Goal: Transaction & Acquisition: Purchase product/service

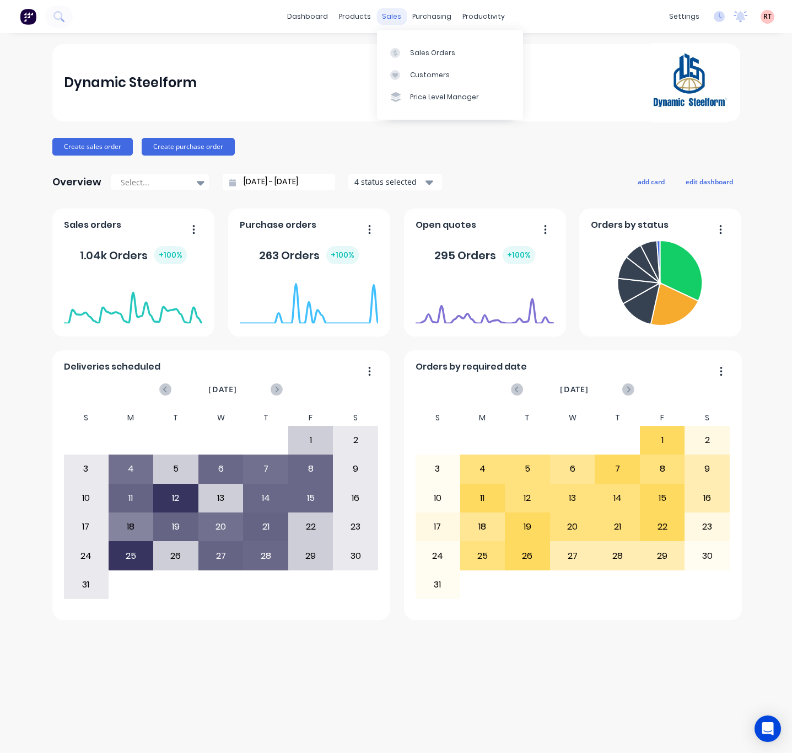
click at [390, 19] on div "sales" at bounding box center [392, 16] width 30 height 17
click at [410, 70] on div "Customers" at bounding box center [430, 75] width 40 height 10
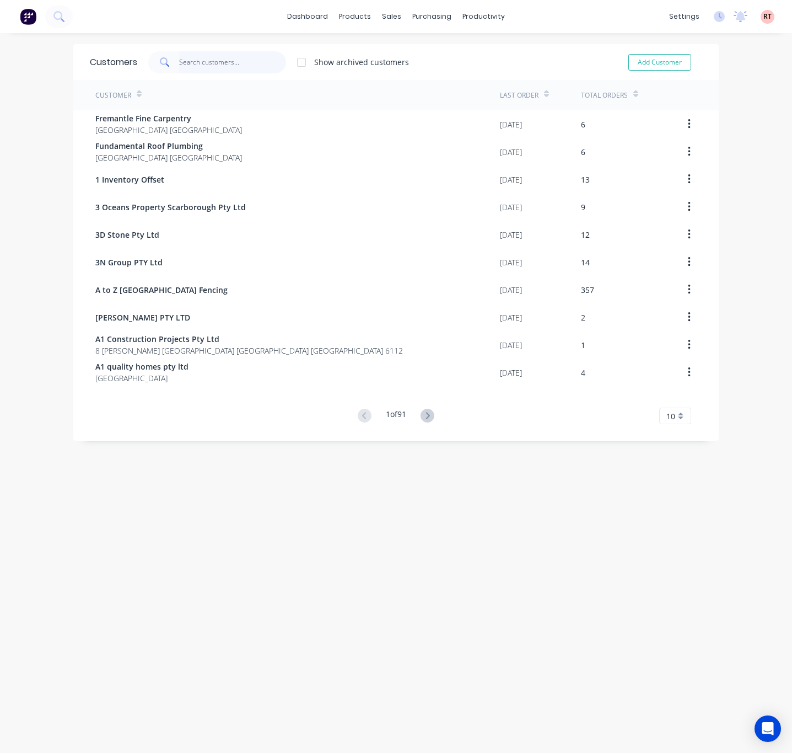
click at [187, 63] on input "text" at bounding box center [233, 62] width 108 height 22
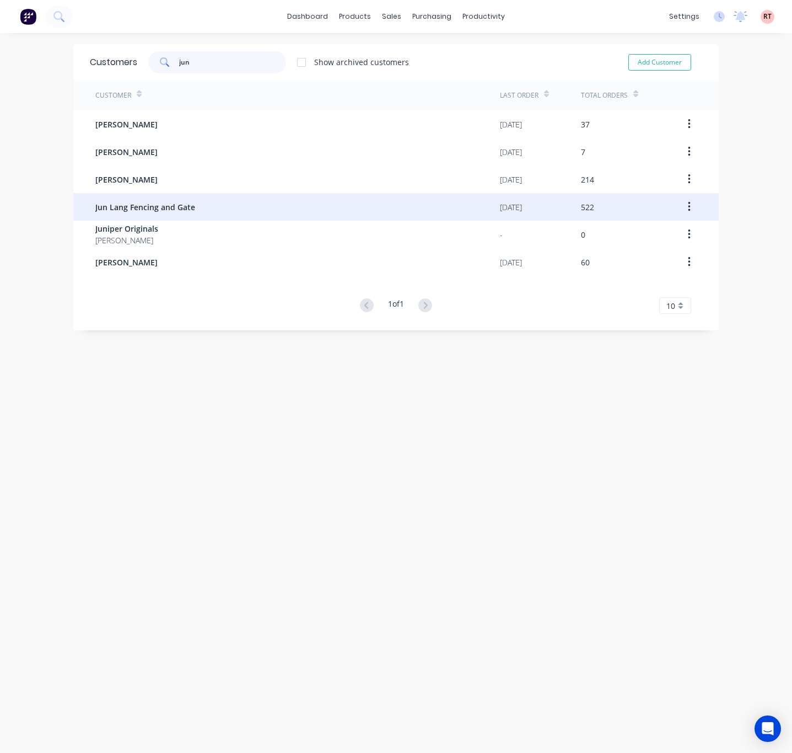
type input "jun"
click at [189, 207] on div "Jun Lang Fencing and Gate" at bounding box center [297, 207] width 405 height 28
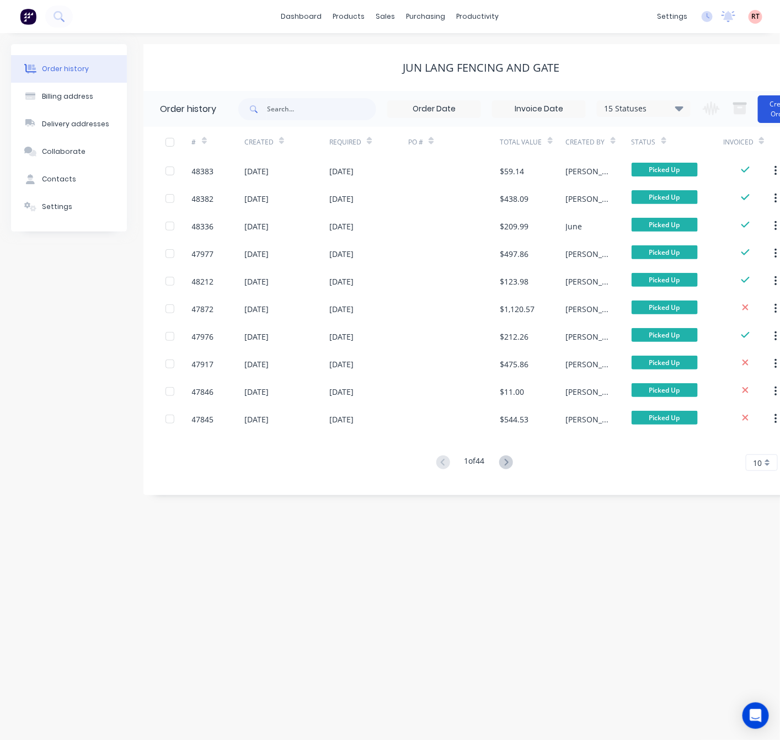
click at [769, 111] on button "Create Order" at bounding box center [780, 109] width 44 height 28
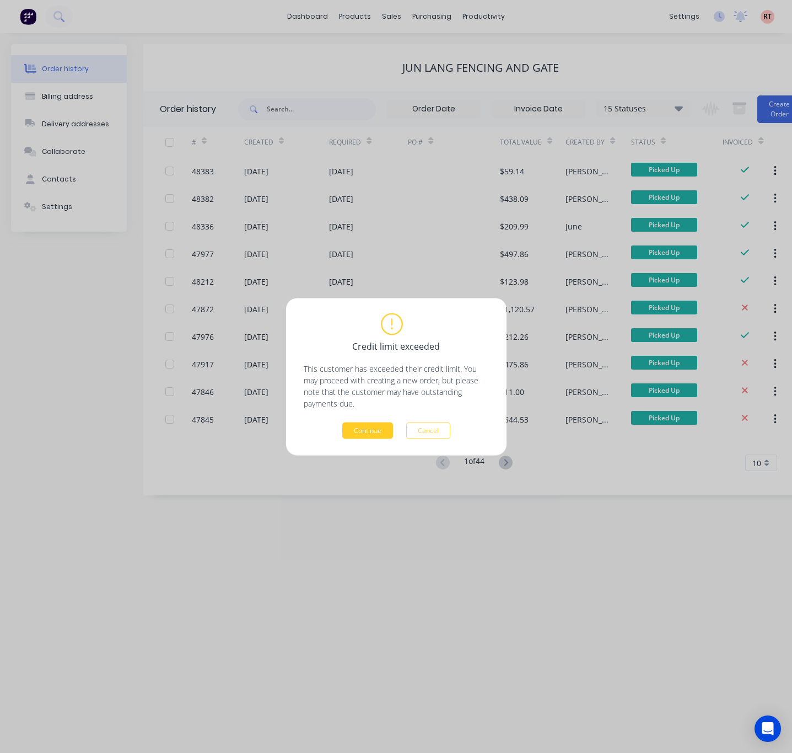
click at [371, 428] on button "Continue" at bounding box center [367, 430] width 51 height 17
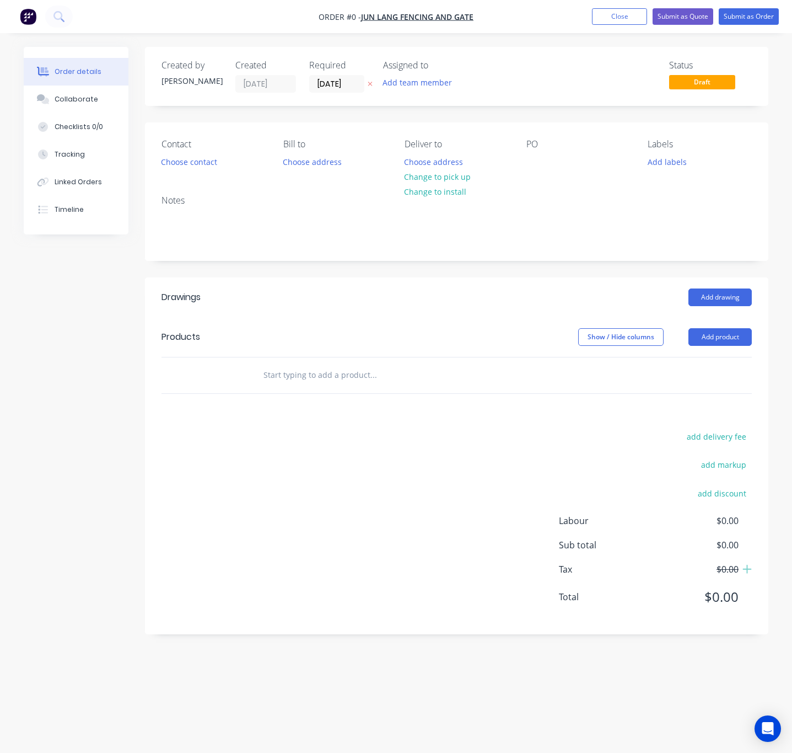
click at [1, 212] on div "Order details Collaborate Checklists 0/0 Tracking Linked Orders Timeline Order …" at bounding box center [396, 376] width 792 height 753
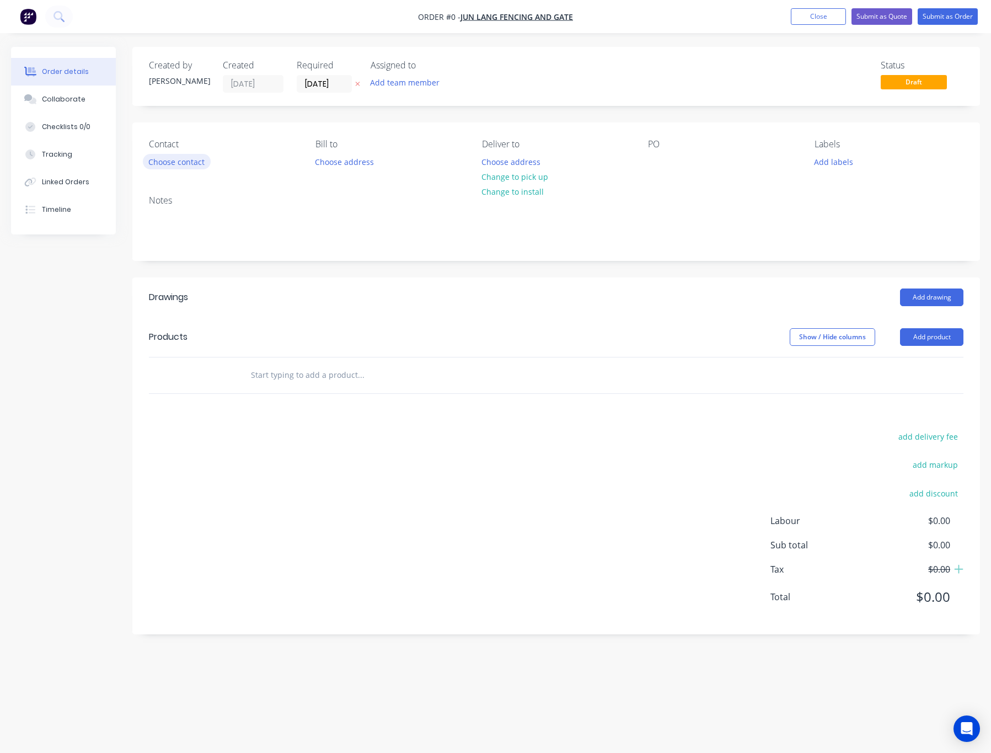
click at [200, 165] on button "Choose contact" at bounding box center [177, 161] width 68 height 15
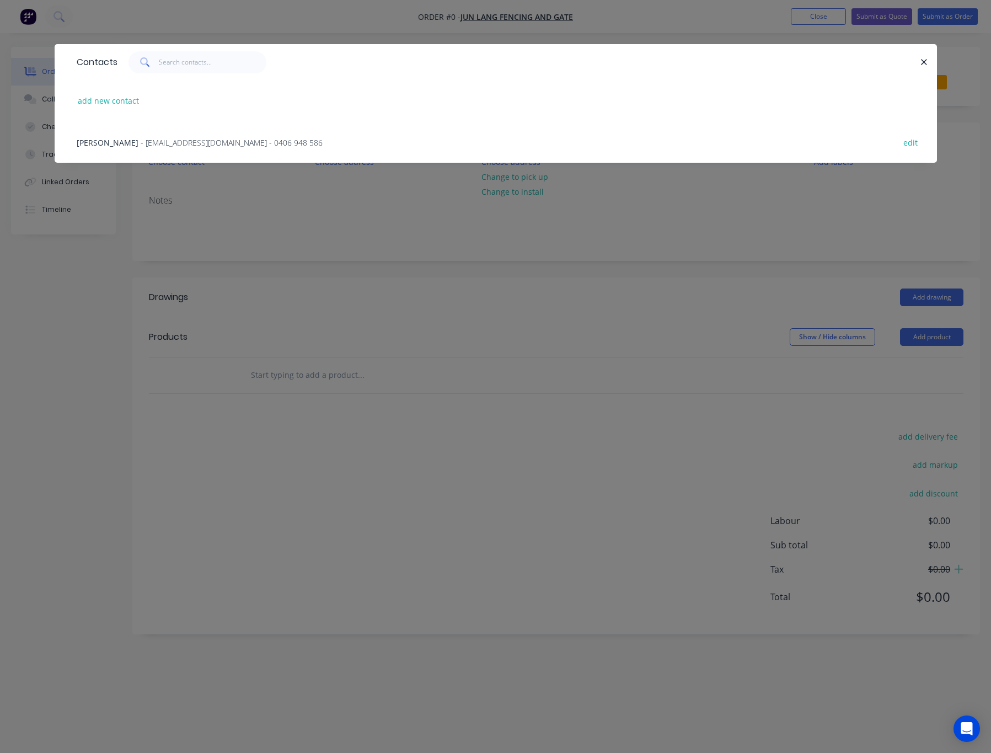
click at [225, 141] on span "- tomcao2013@gmail.com - 0406 948 586" at bounding box center [232, 142] width 182 height 10
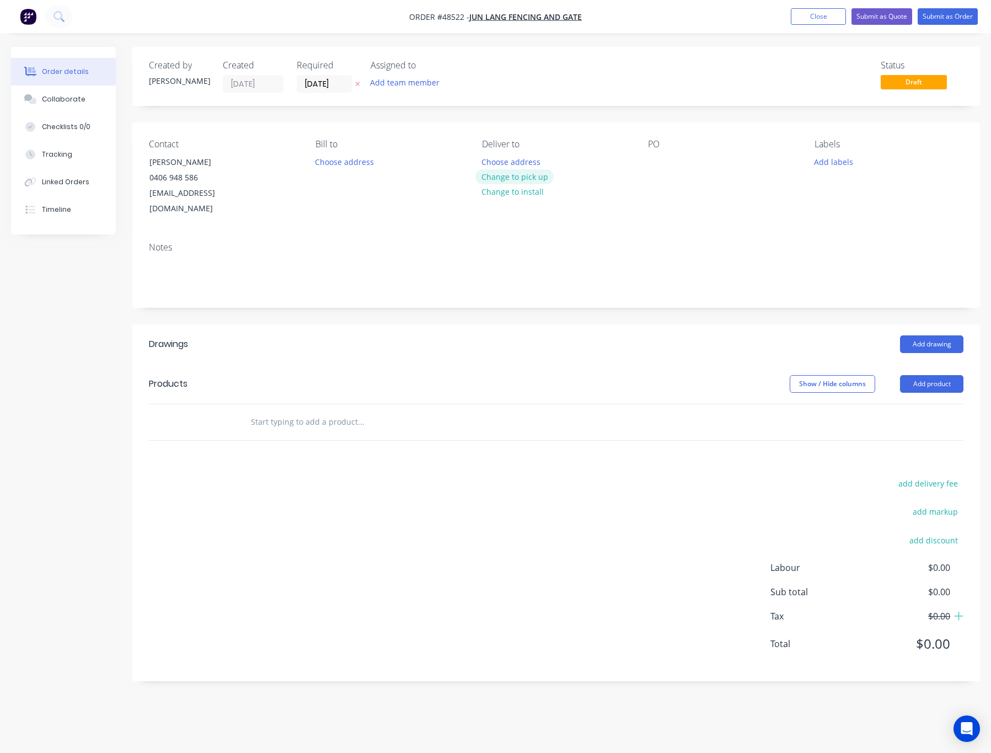
click at [543, 181] on button "Change to pick up" at bounding box center [514, 176] width 78 height 15
click at [792, 375] on button "Add product" at bounding box center [931, 384] width 63 height 18
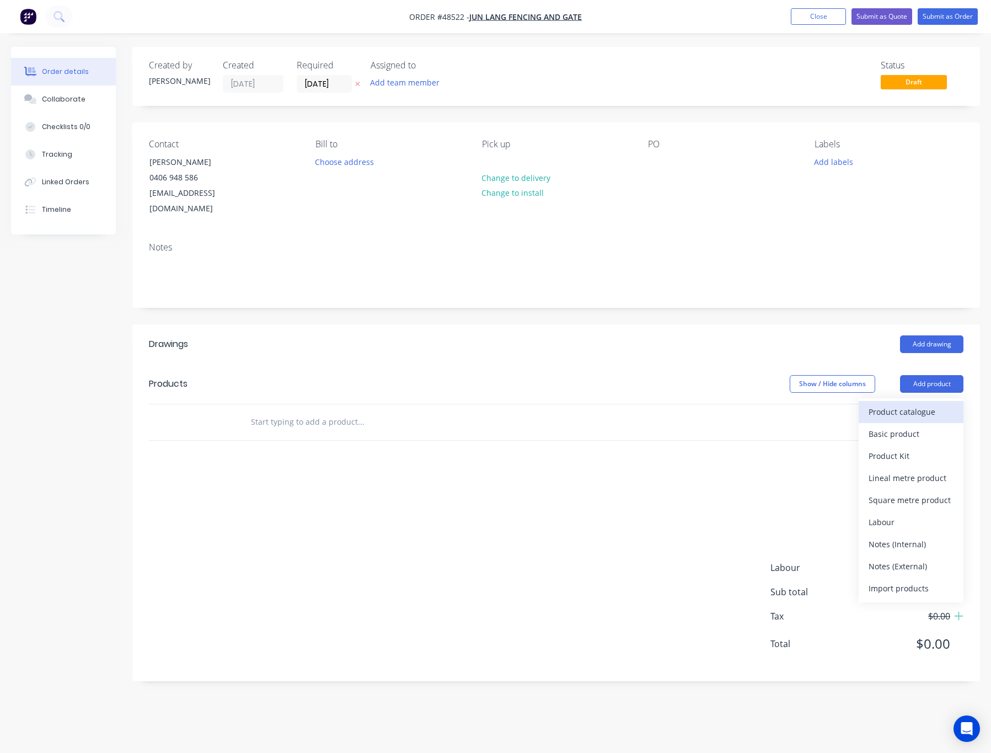
click at [792, 404] on div "Product catalogue" at bounding box center [910, 412] width 85 height 16
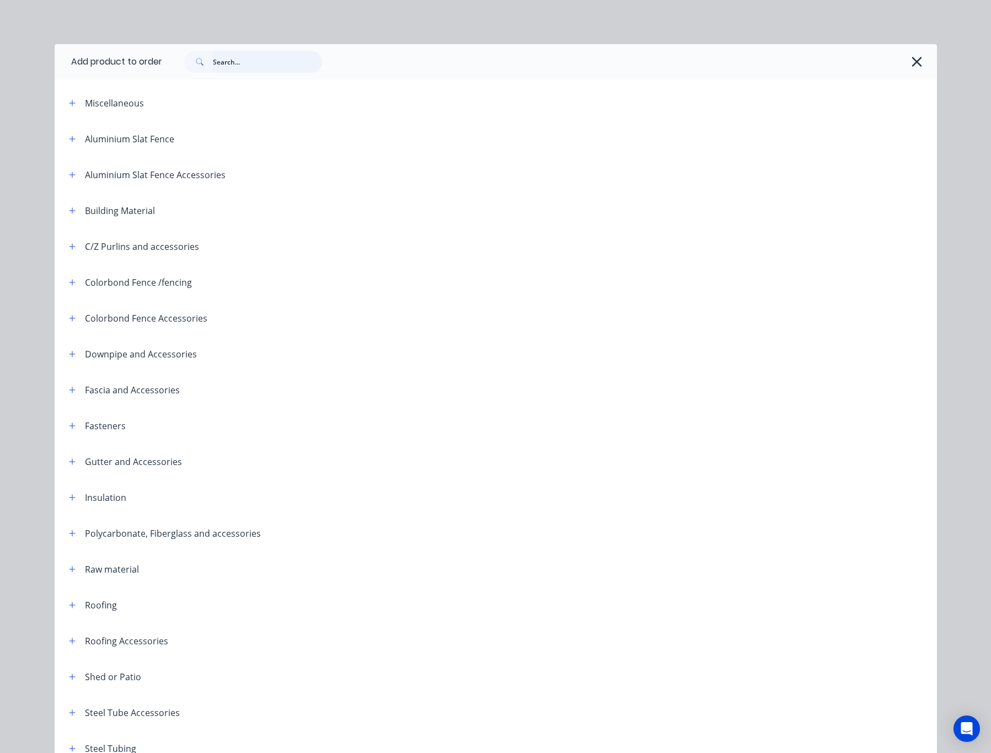
click at [249, 63] on input "text" at bounding box center [267, 62] width 109 height 22
type input "fen"
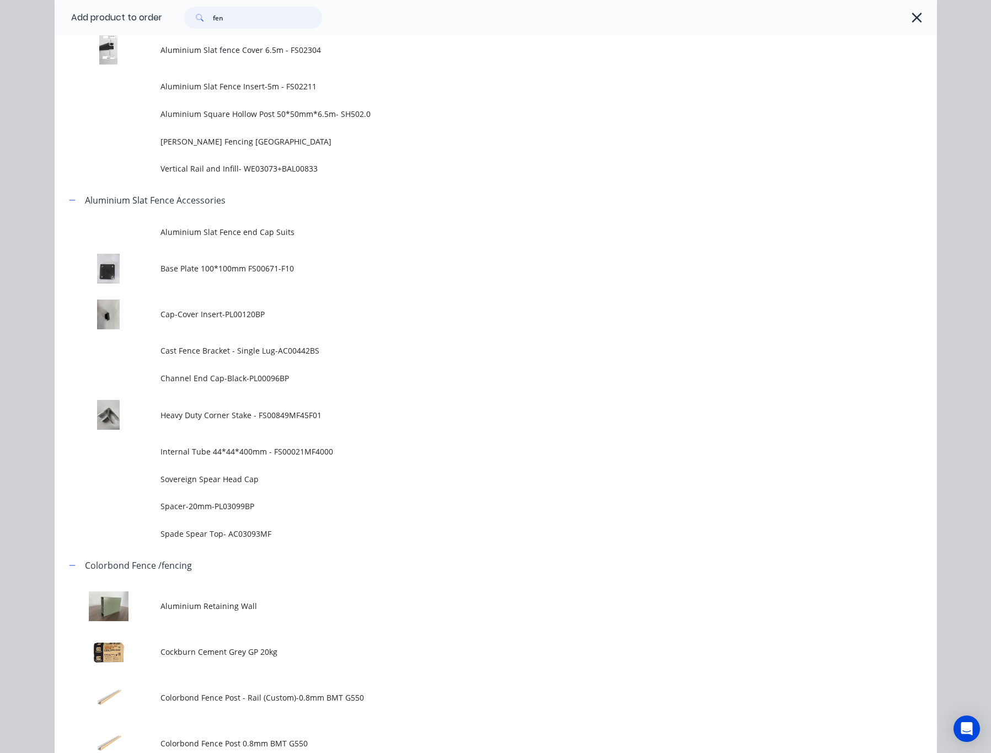
scroll to position [744, 0]
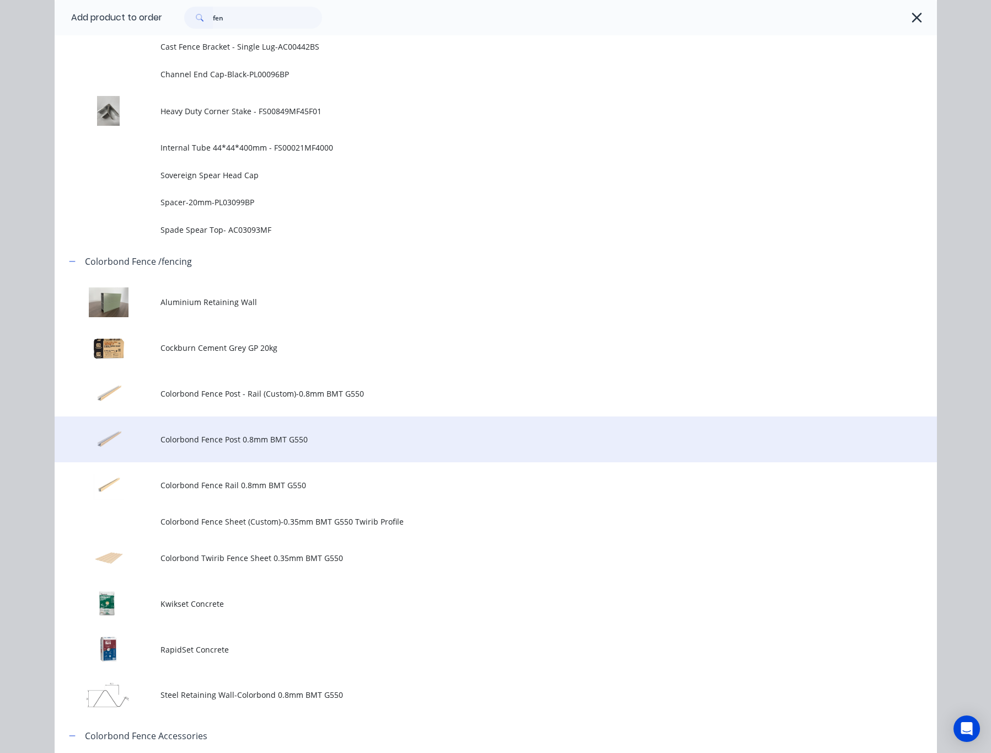
click at [347, 442] on span "Colorbond Fence Post 0.8mm BMT G550" at bounding box center [470, 439] width 621 height 12
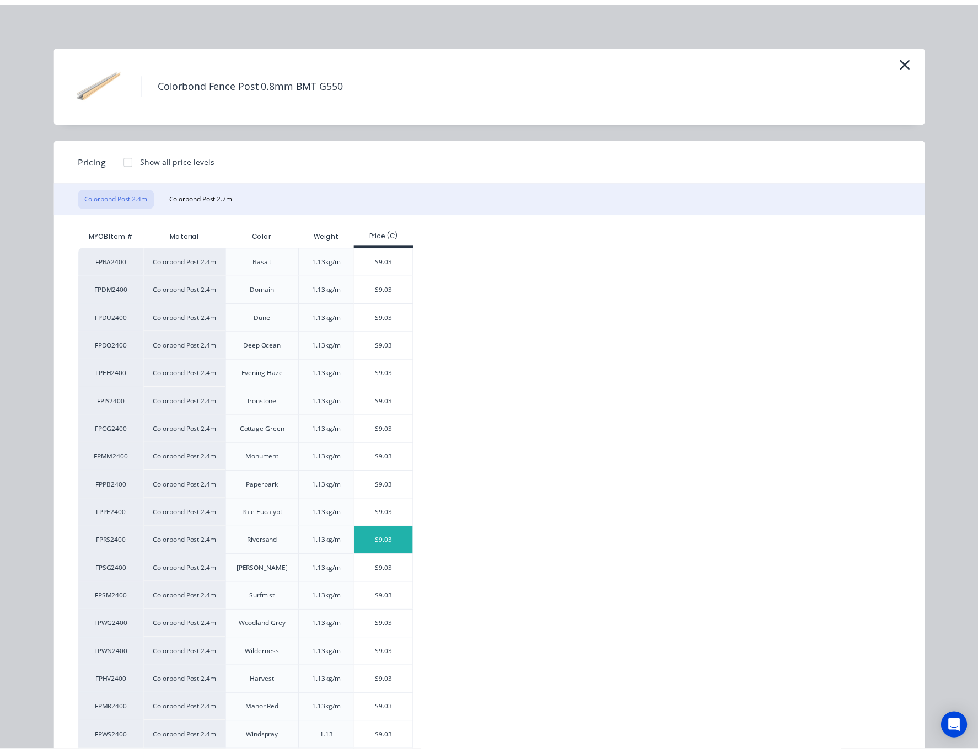
scroll to position [65, 0]
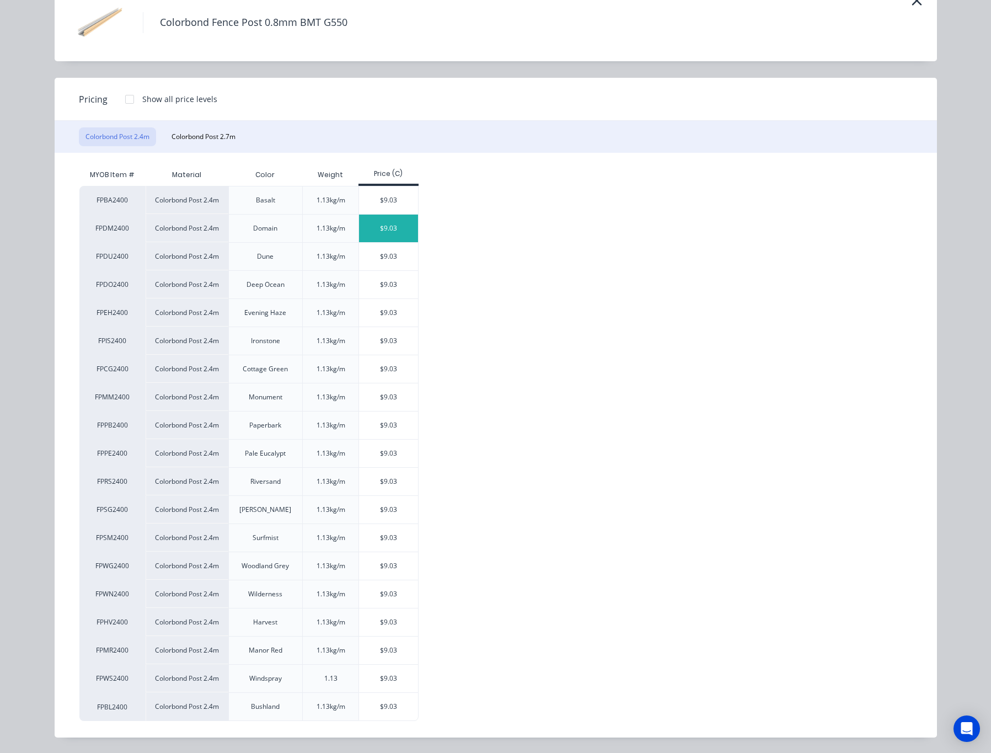
click at [388, 219] on div "$9.03" at bounding box center [388, 228] width 59 height 28
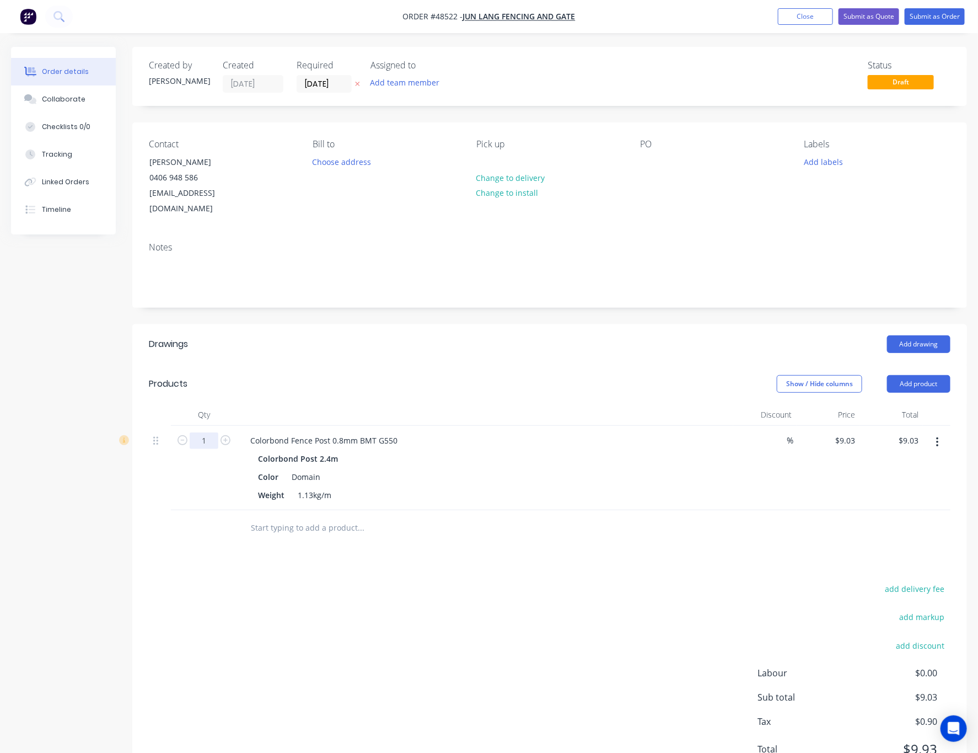
click at [213, 432] on input "1" at bounding box center [204, 440] width 29 height 17
type input "10"
type input "$90.30"
click at [371, 533] on div at bounding box center [435, 528] width 397 height 36
click at [792, 375] on button "Add product" at bounding box center [918, 384] width 63 height 18
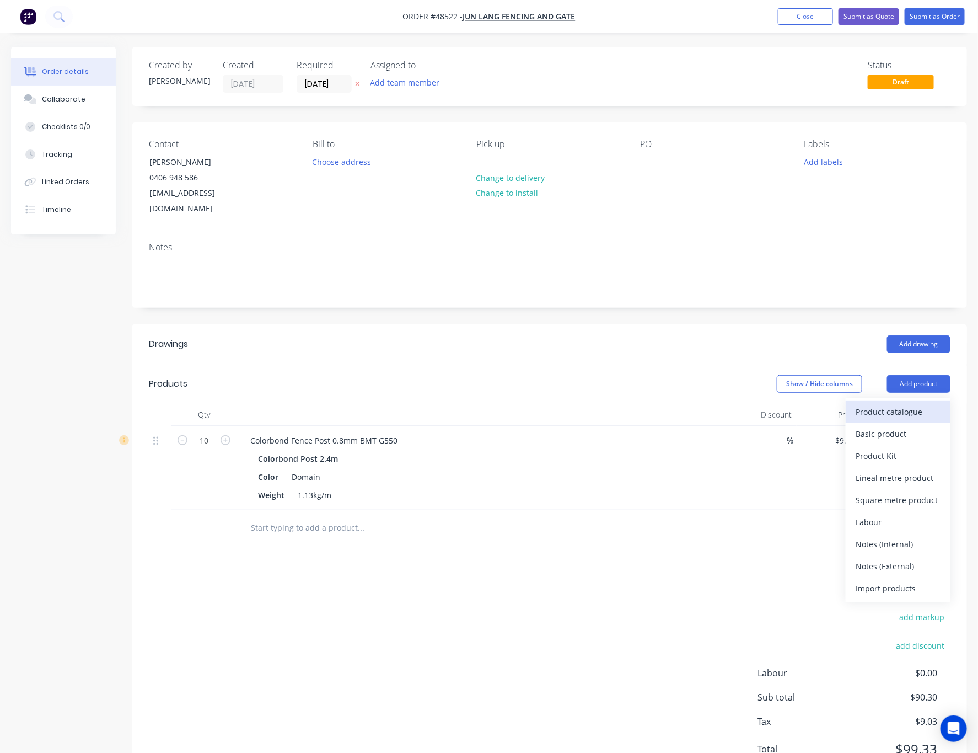
click at [792, 404] on div "Product catalogue" at bounding box center [898, 412] width 85 height 16
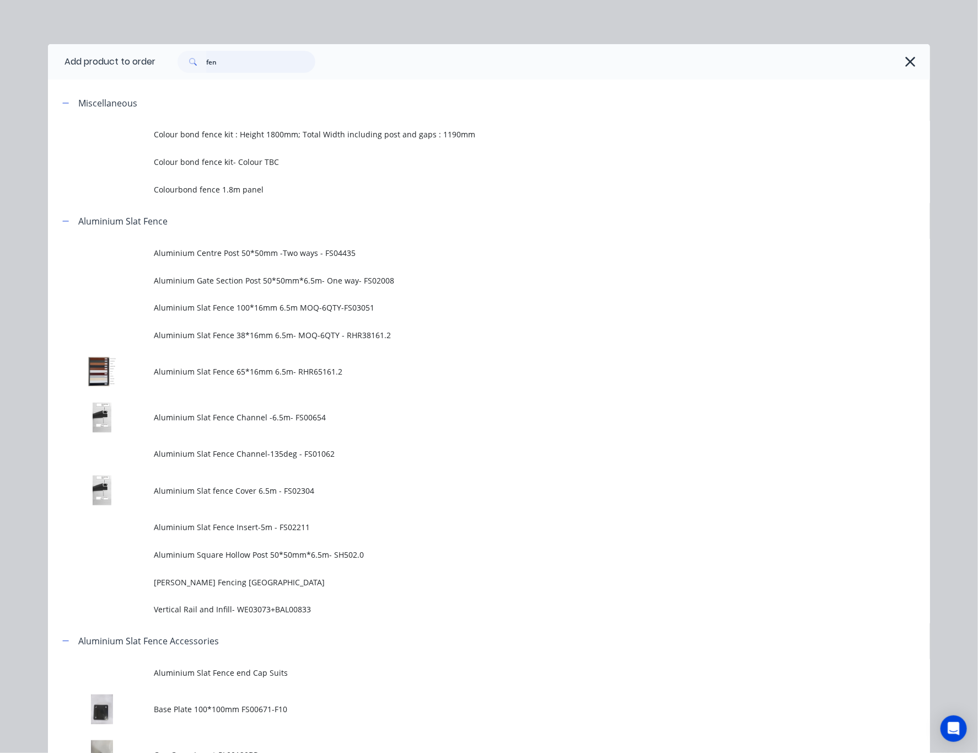
drag, startPoint x: 222, startPoint y: 60, endPoint x: 106, endPoint y: 72, distance: 117.0
click at [109, 72] on header "Add product to order fen" at bounding box center [489, 61] width 882 height 35
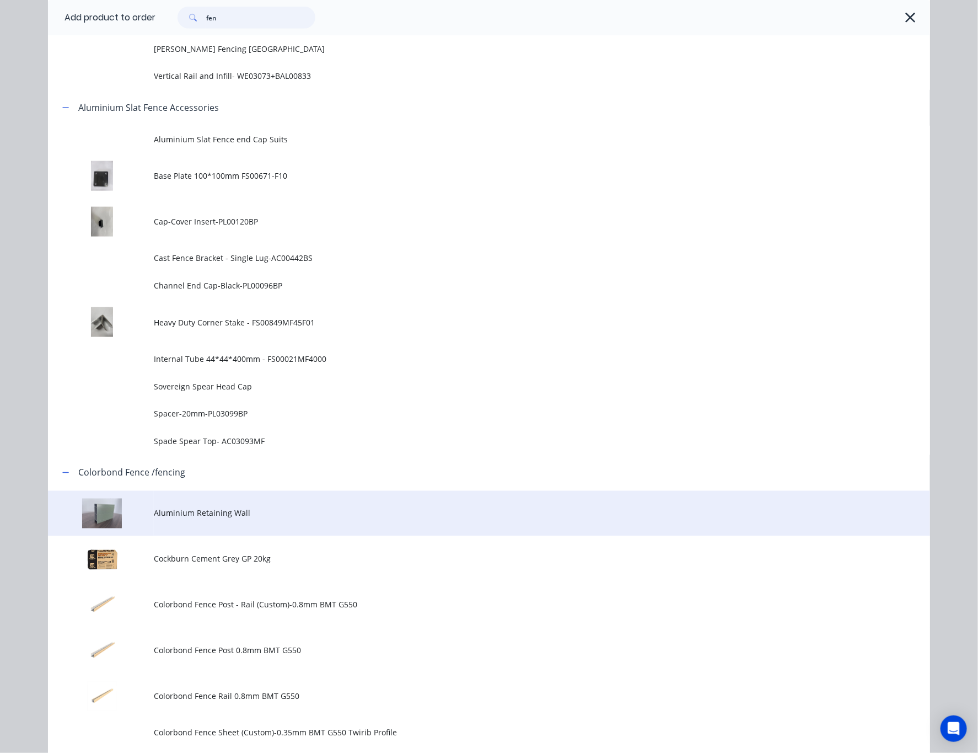
scroll to position [662, 0]
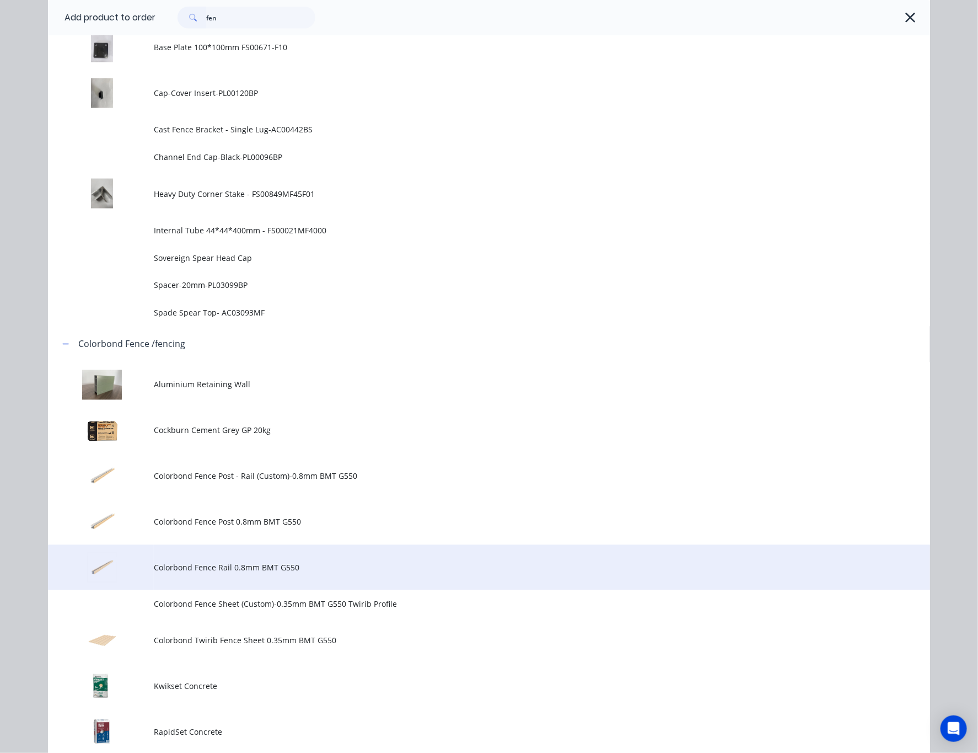
click at [303, 571] on span "Colorbond Fence Rail 0.8mm BMT G550" at bounding box center [464, 568] width 621 height 12
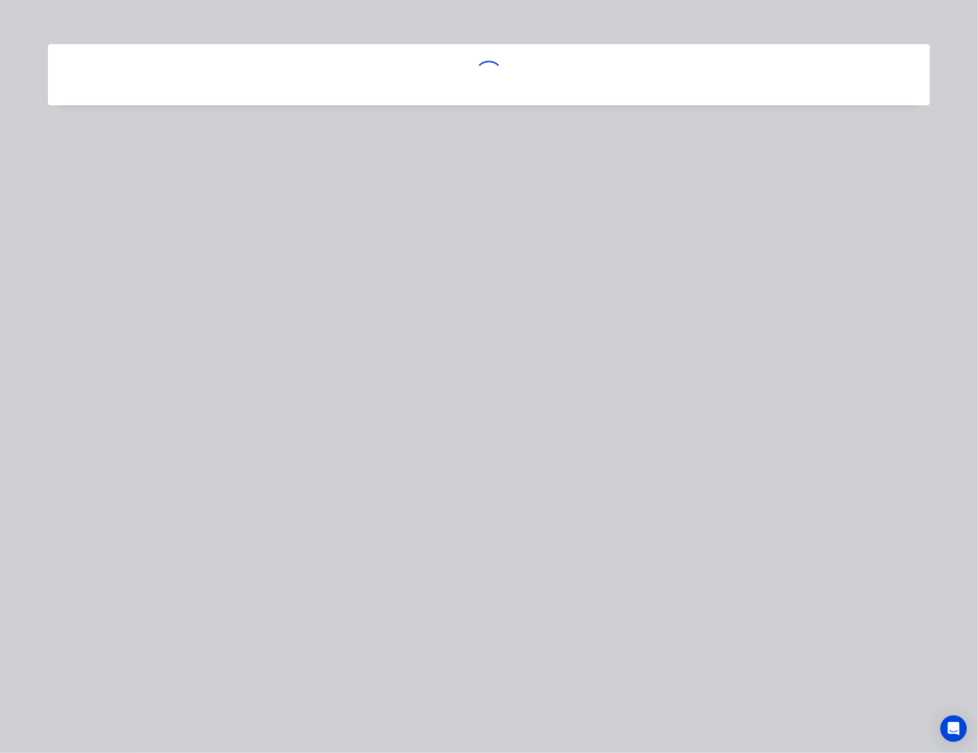
scroll to position [0, 0]
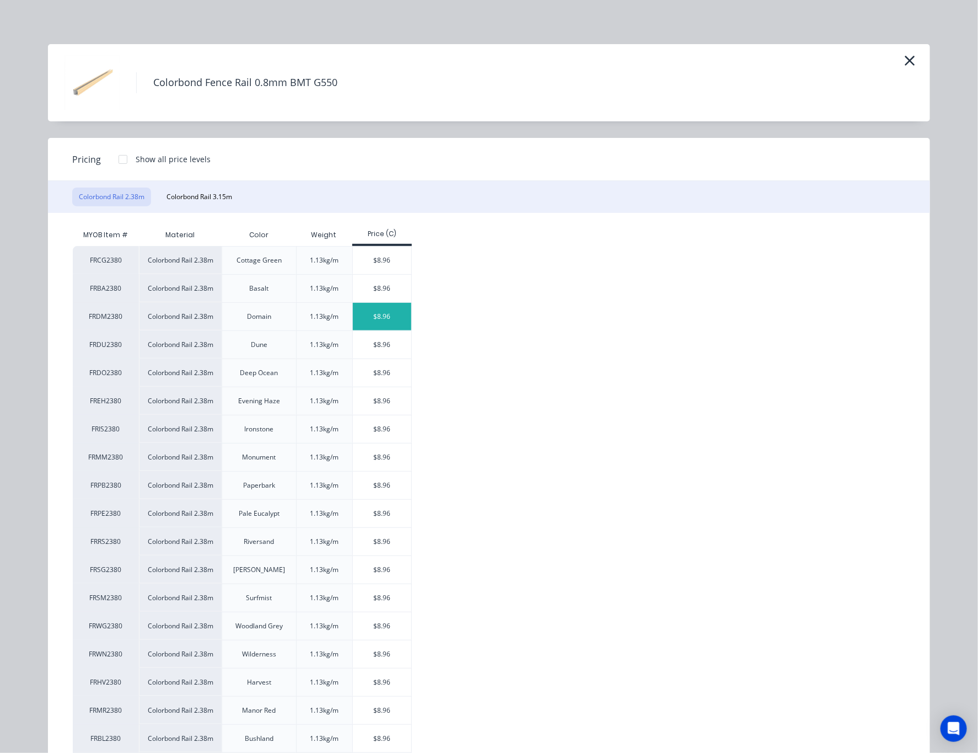
click at [389, 311] on div "$8.96" at bounding box center [382, 317] width 59 height 28
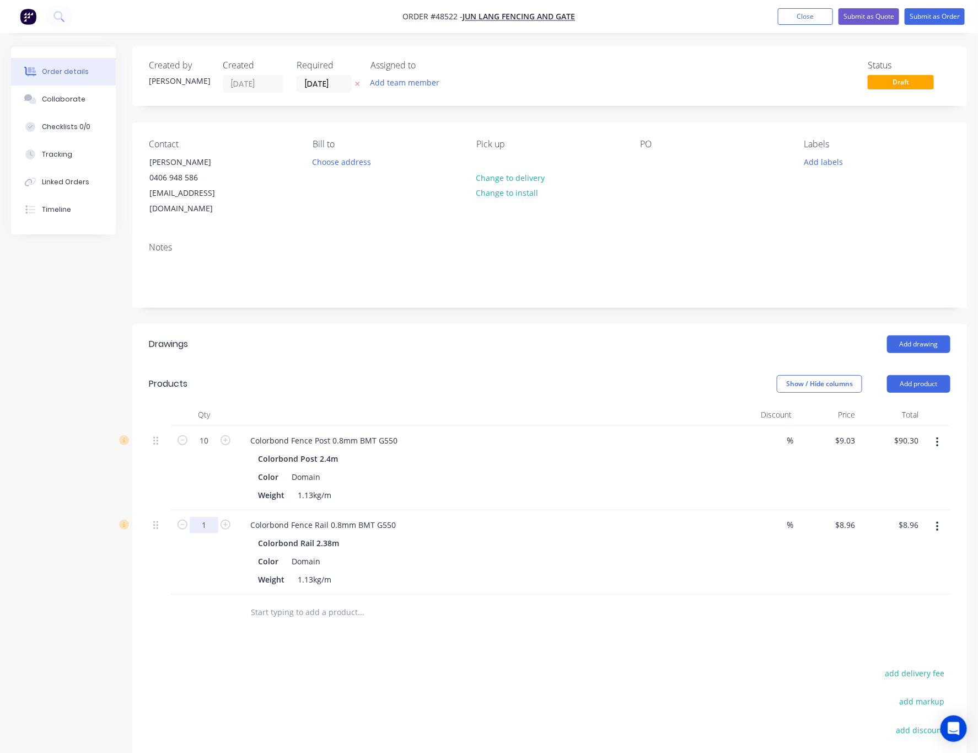
click at [214, 449] on input "1" at bounding box center [204, 440] width 29 height 17
type input "8"
type input "$71.68"
click at [472, 609] on div at bounding box center [406, 612] width 331 height 22
click at [792, 375] on button "Add product" at bounding box center [918, 384] width 63 height 18
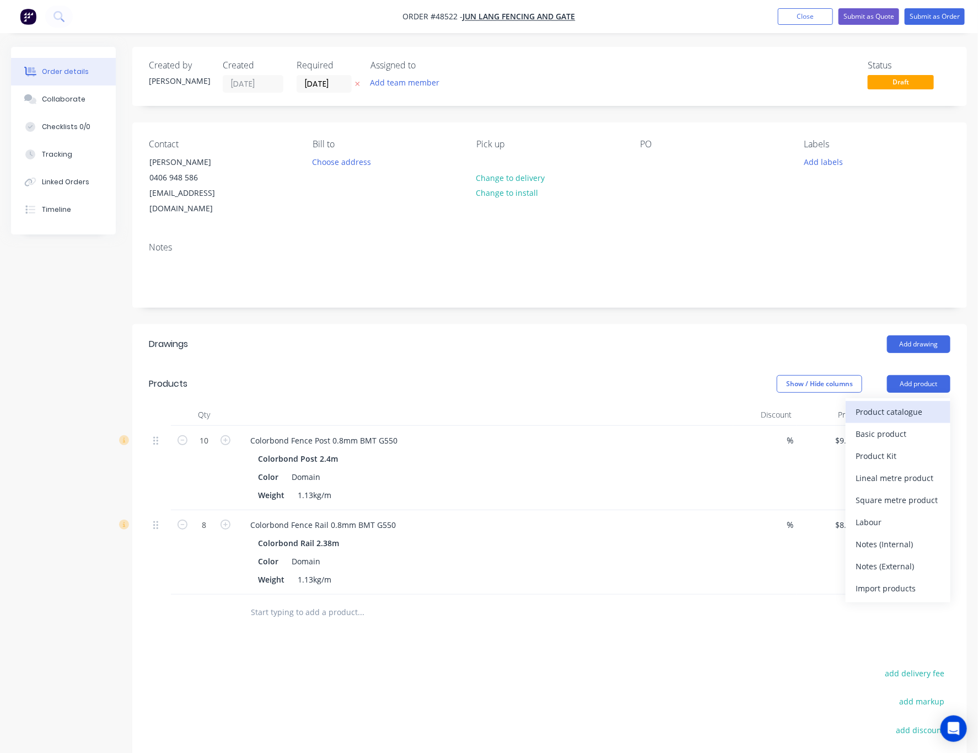
click at [792, 404] on div "Product catalogue" at bounding box center [898, 412] width 85 height 16
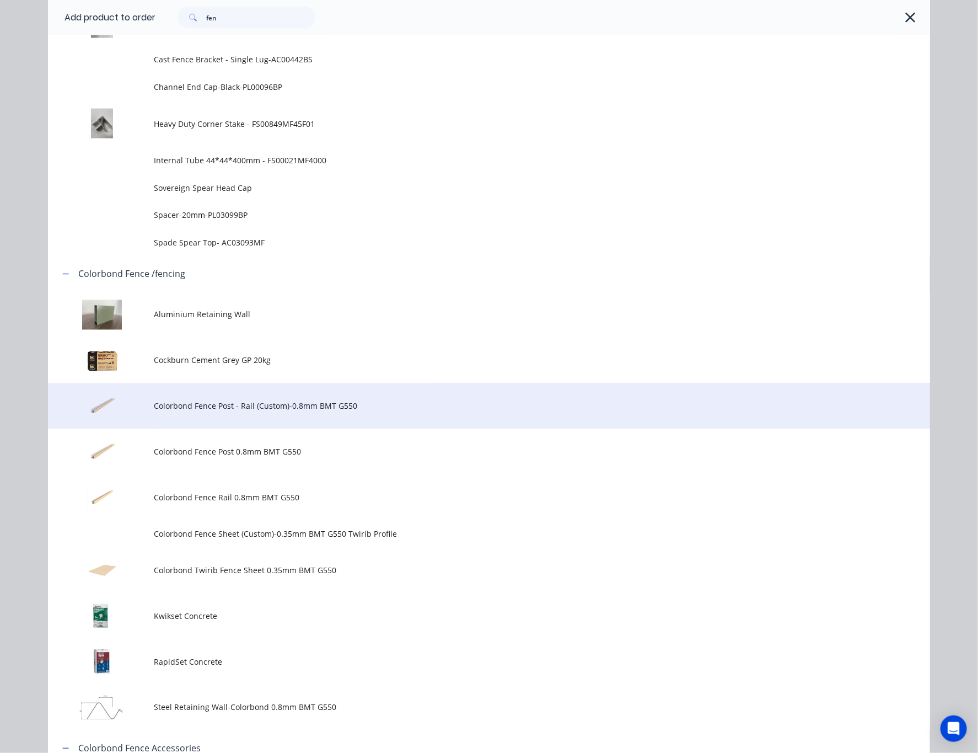
scroll to position [744, 0]
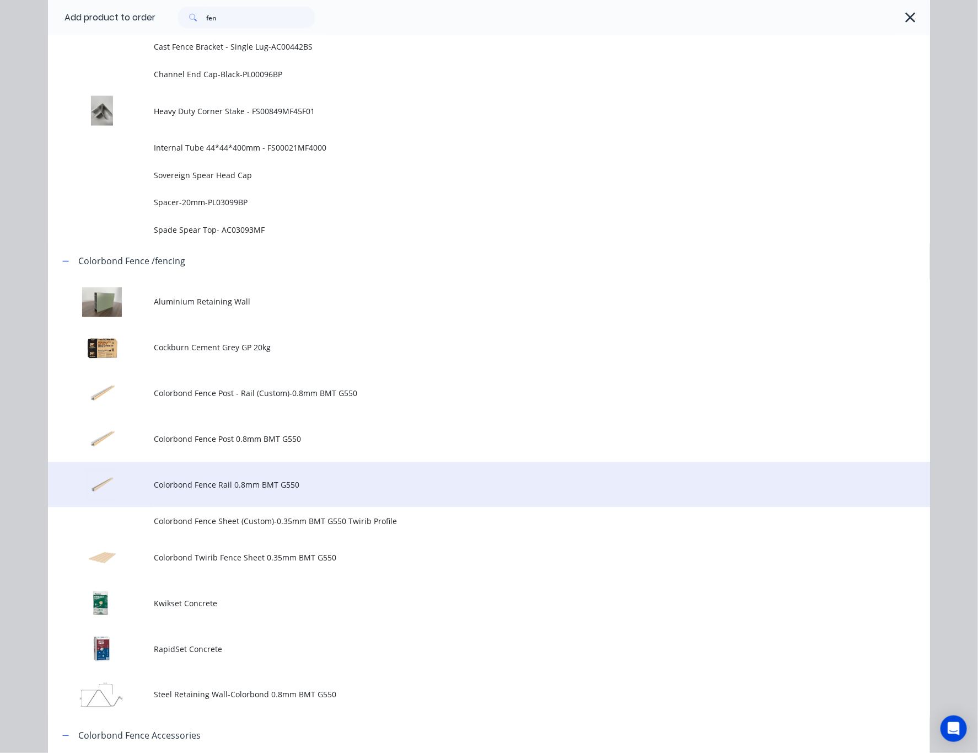
click at [376, 479] on span "Colorbond Fence Rail 0.8mm BMT G550" at bounding box center [464, 485] width 621 height 12
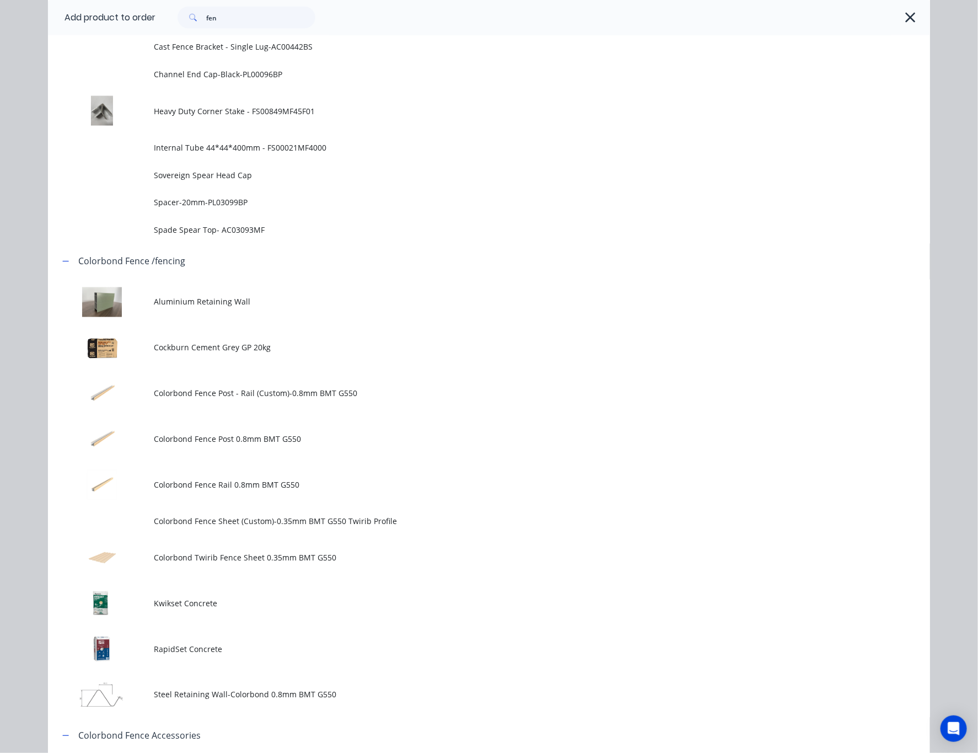
scroll to position [0, 0]
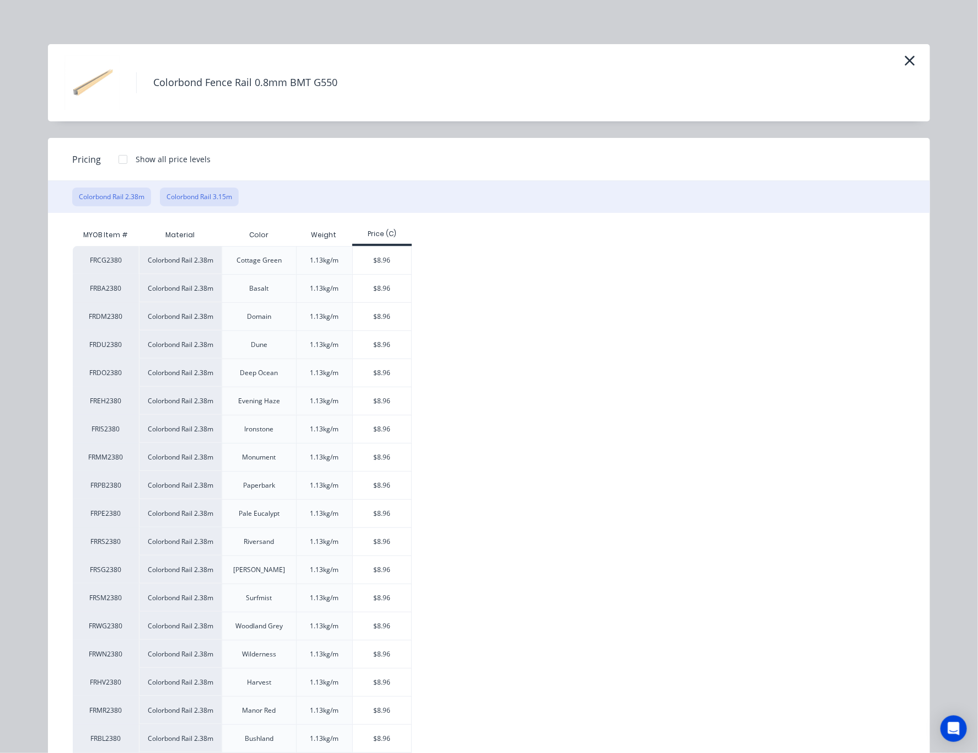
click at [215, 192] on button "Colorbond Rail 3.15m" at bounding box center [199, 196] width 79 height 19
click at [376, 259] on div "$11.85" at bounding box center [382, 260] width 59 height 28
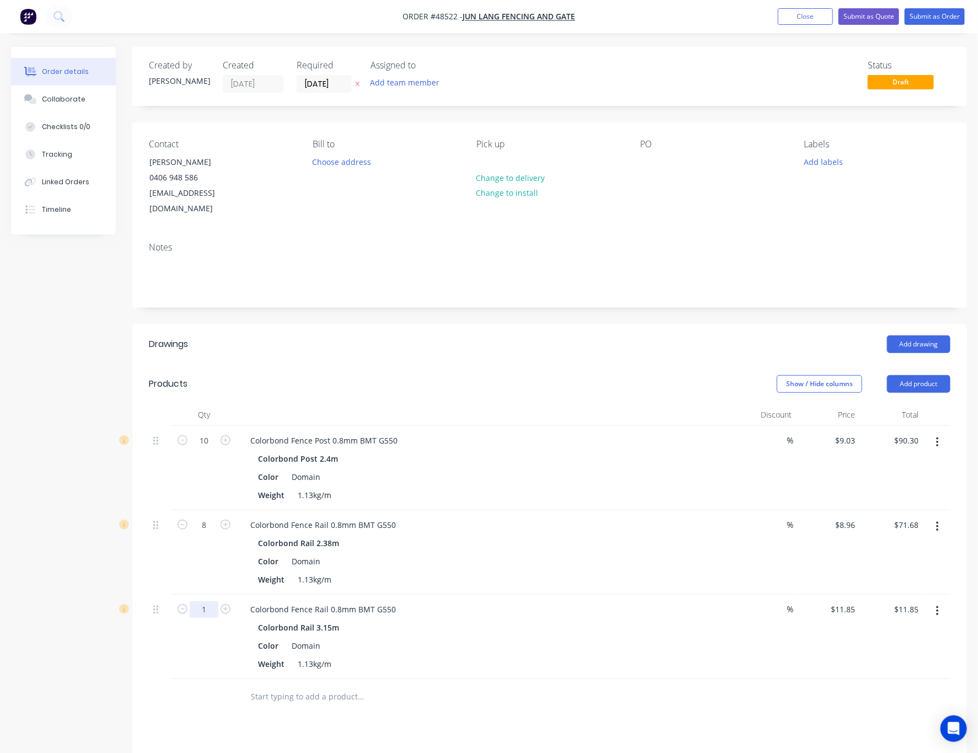
click at [211, 449] on input "1" at bounding box center [204, 440] width 29 height 17
type input "2"
type input "$23.70"
click at [511, 705] on div "Drawings Add drawing Products Show / Hide columns Add product Qty Discount Pric…" at bounding box center [549, 639] width 835 height 631
click at [792, 375] on button "Add product" at bounding box center [918, 384] width 63 height 18
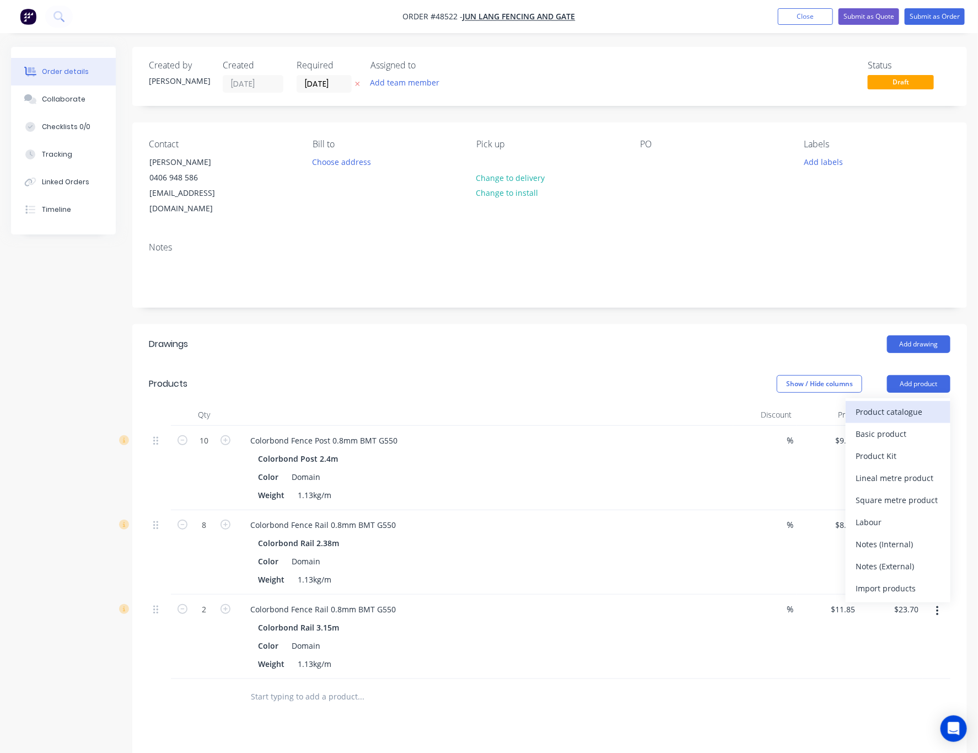
click at [792, 404] on div "Product catalogue" at bounding box center [898, 412] width 85 height 16
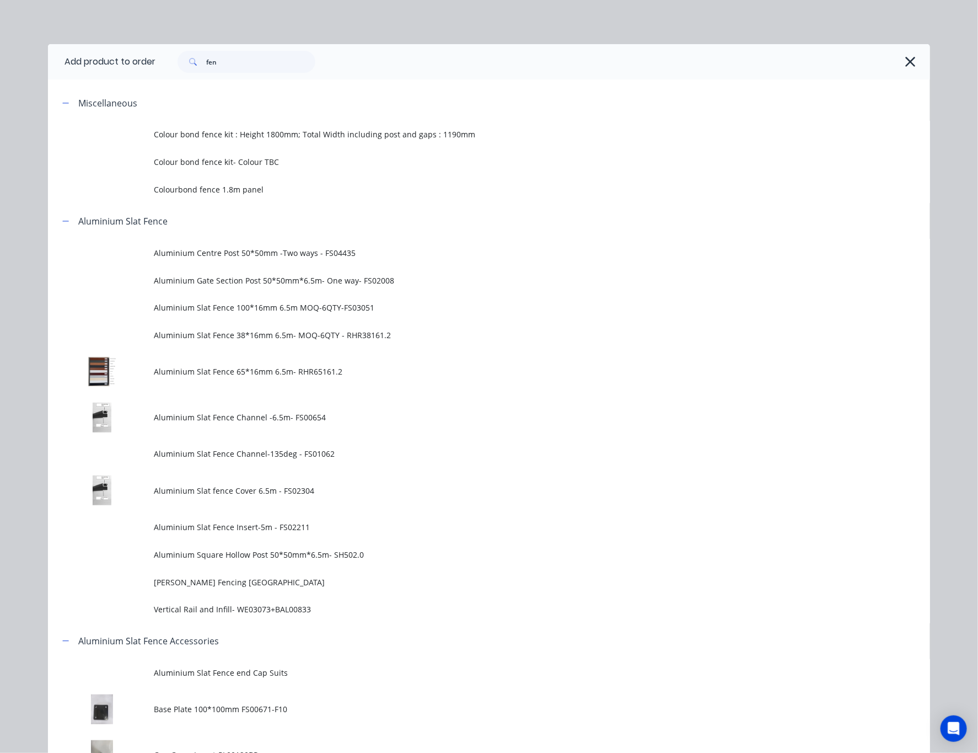
scroll to position [662, 0]
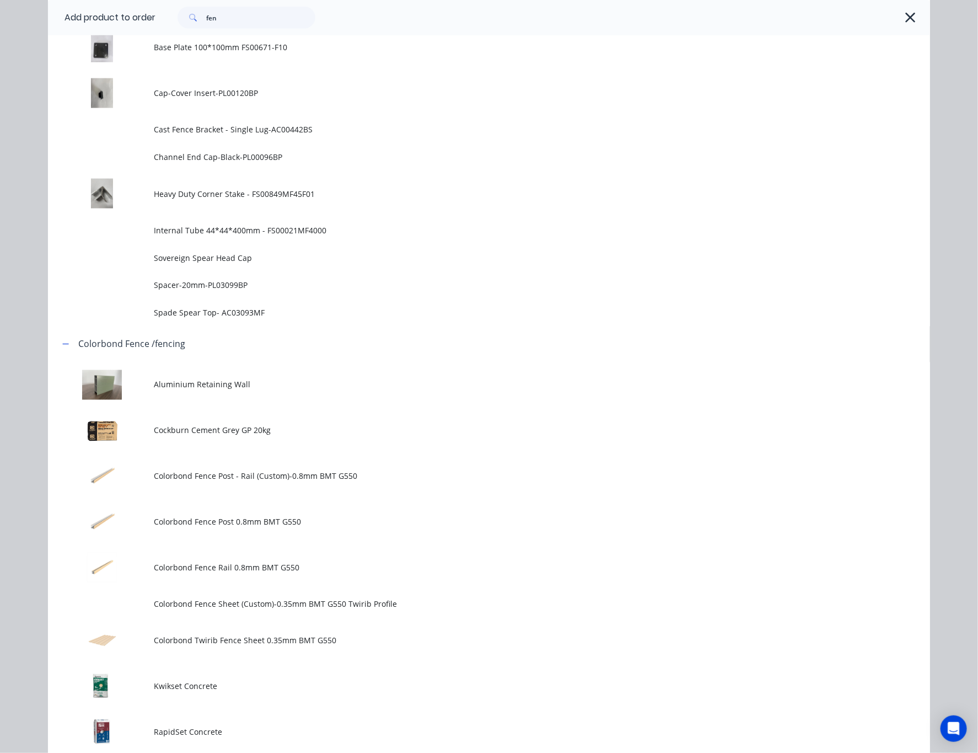
click at [273, 641] on span "Colorbond Twirib Fence Sheet 0.35mm BMT G550" at bounding box center [464, 641] width 621 height 12
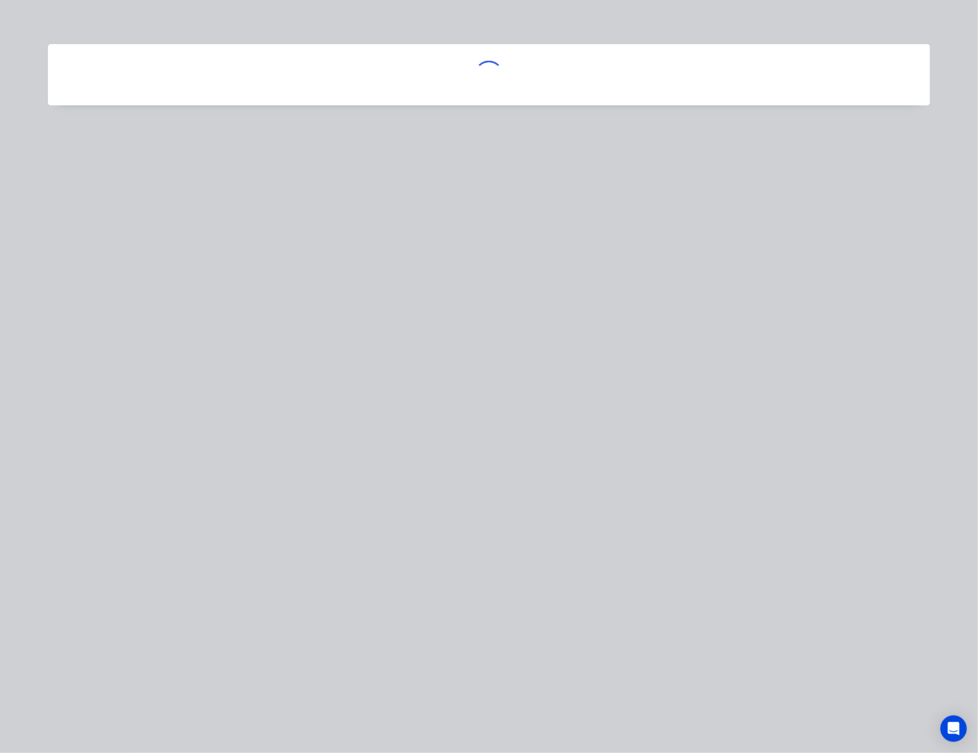
scroll to position [0, 0]
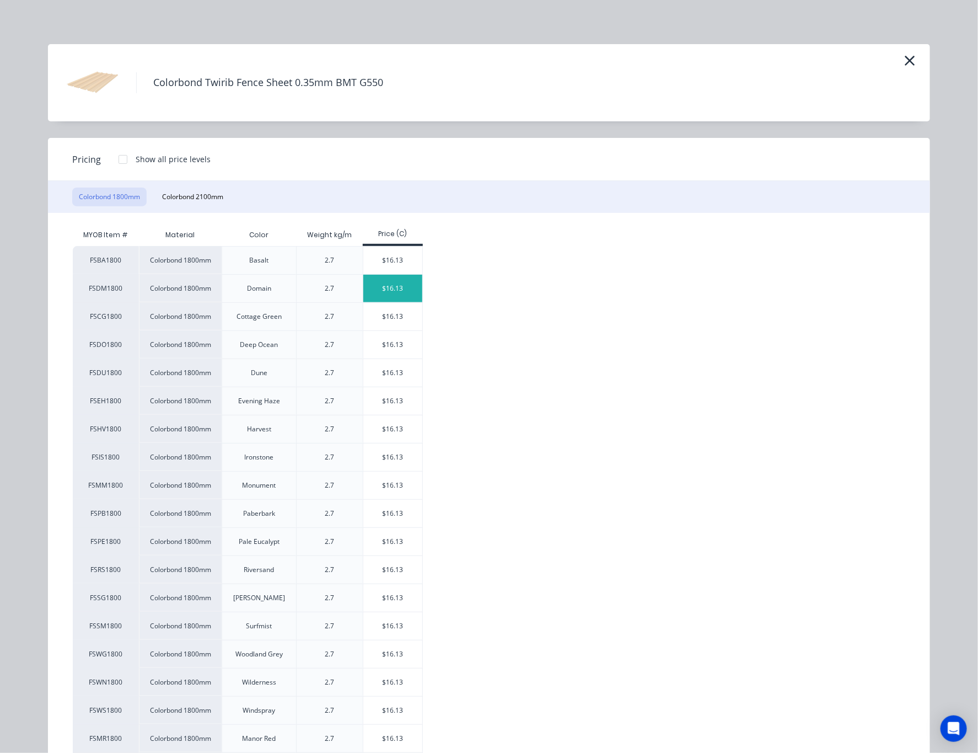
click at [396, 283] on div "$16.13" at bounding box center [392, 289] width 59 height 28
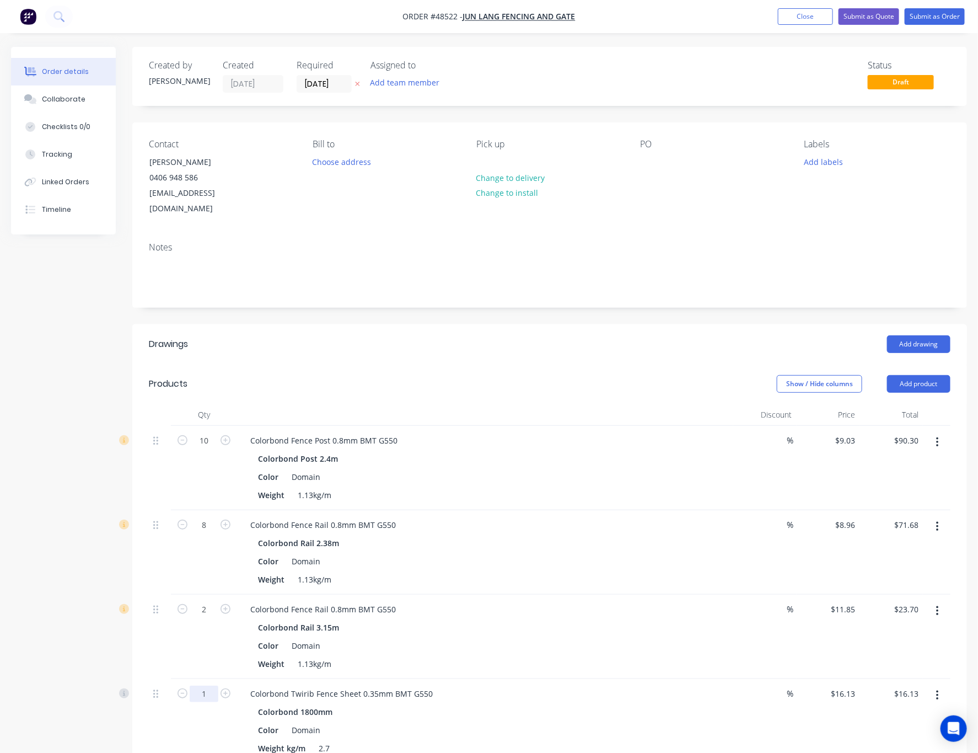
click at [212, 449] on input "1" at bounding box center [204, 440] width 29 height 17
type input "16"
type input "$258.08"
click at [444, 364] on header "Products Show / Hide columns Add product" at bounding box center [549, 384] width 835 height 40
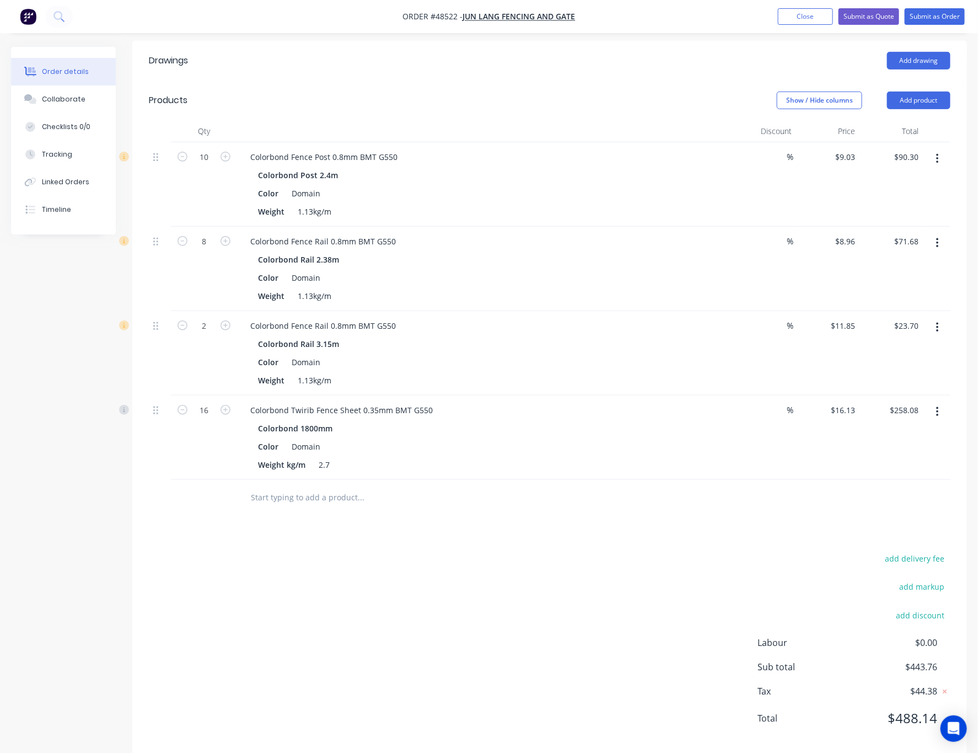
scroll to position [290, 0]
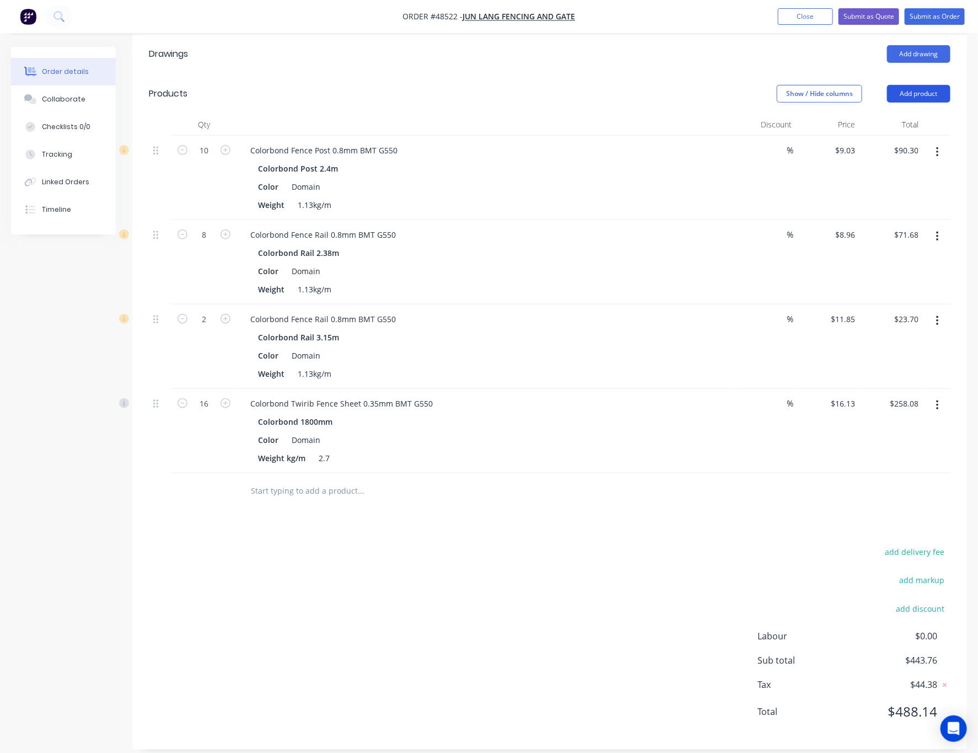
click at [792, 85] on button "Add product" at bounding box center [918, 94] width 63 height 18
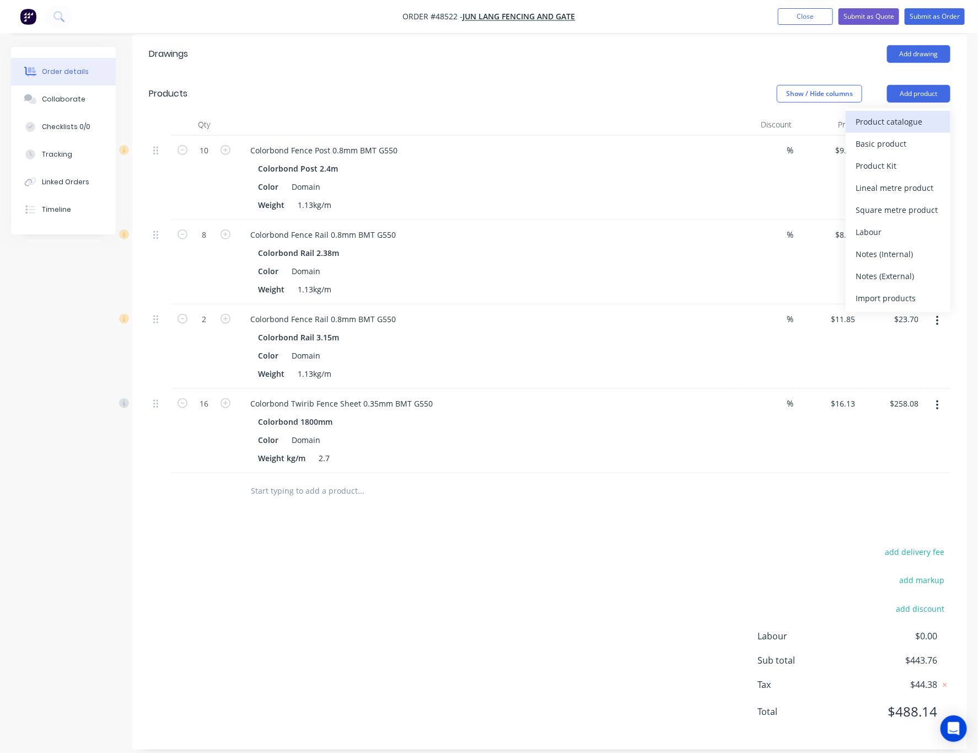
click at [792, 114] on div "Product catalogue" at bounding box center [898, 122] width 85 height 16
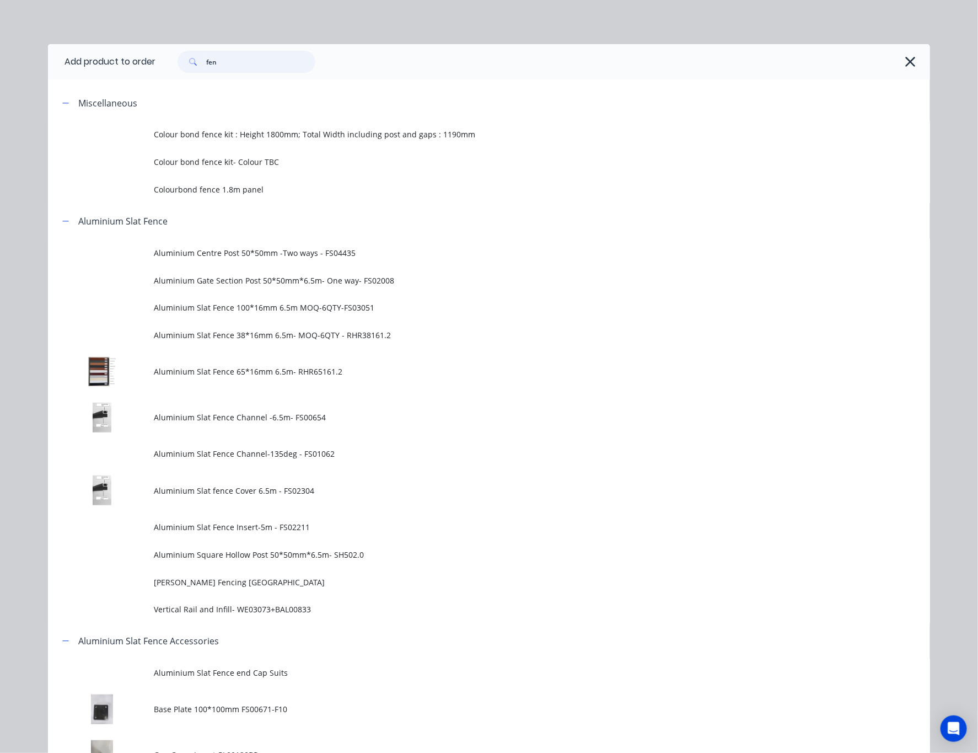
drag, startPoint x: 219, startPoint y: 57, endPoint x: -22, endPoint y: 93, distance: 243.0
click at [0, 93] on html "Order #48522 - Jun Lang Fencing and Gate Add product Close Submit as Quote Subm…" at bounding box center [489, 245] width 978 height 1071
type input "alu"
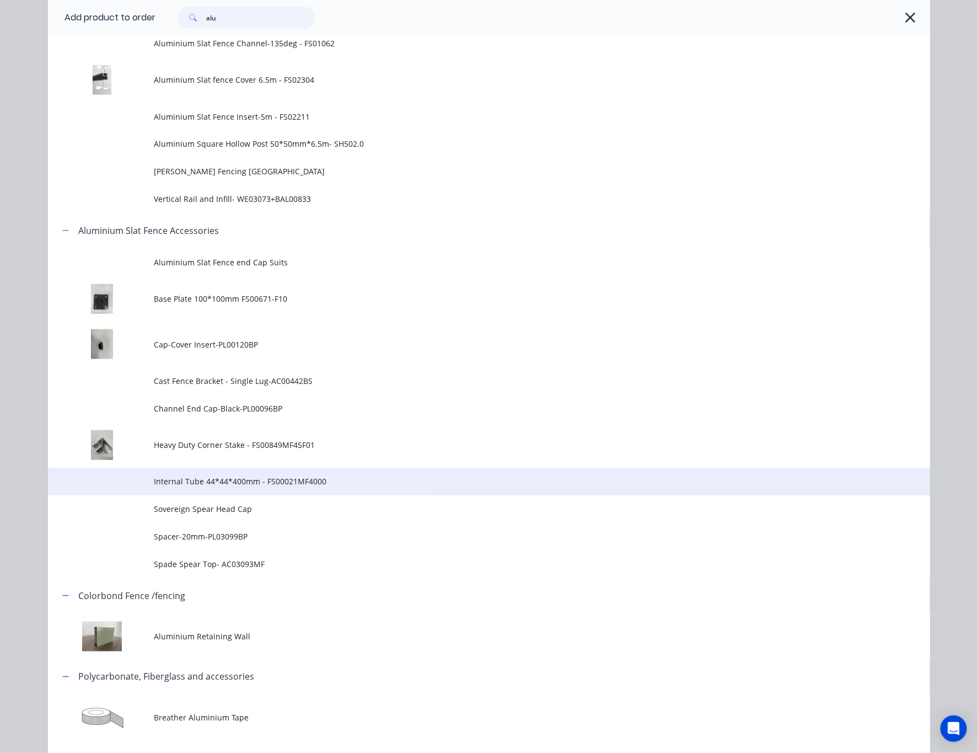
scroll to position [409, 0]
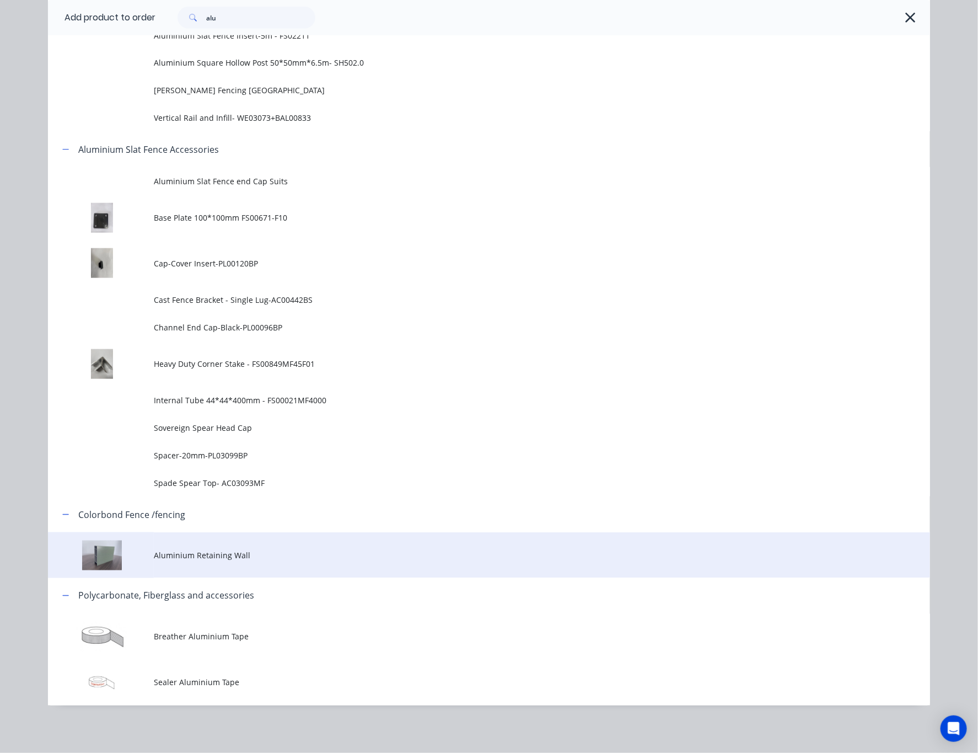
click at [286, 557] on span "Aluminium Retaining Wall" at bounding box center [464, 555] width 621 height 12
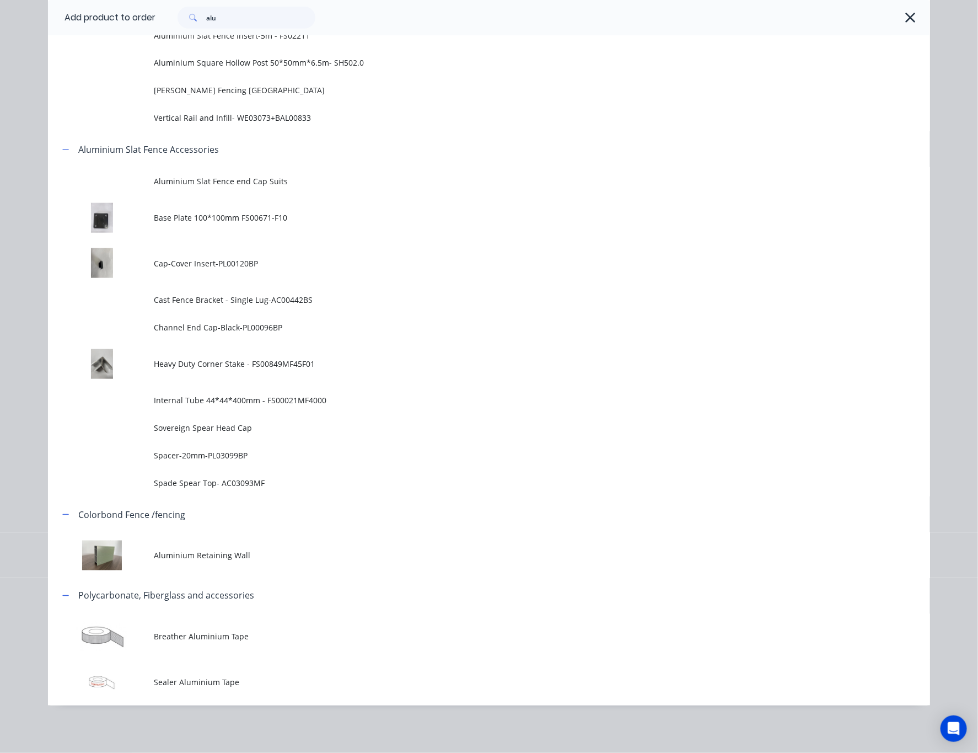
scroll to position [0, 0]
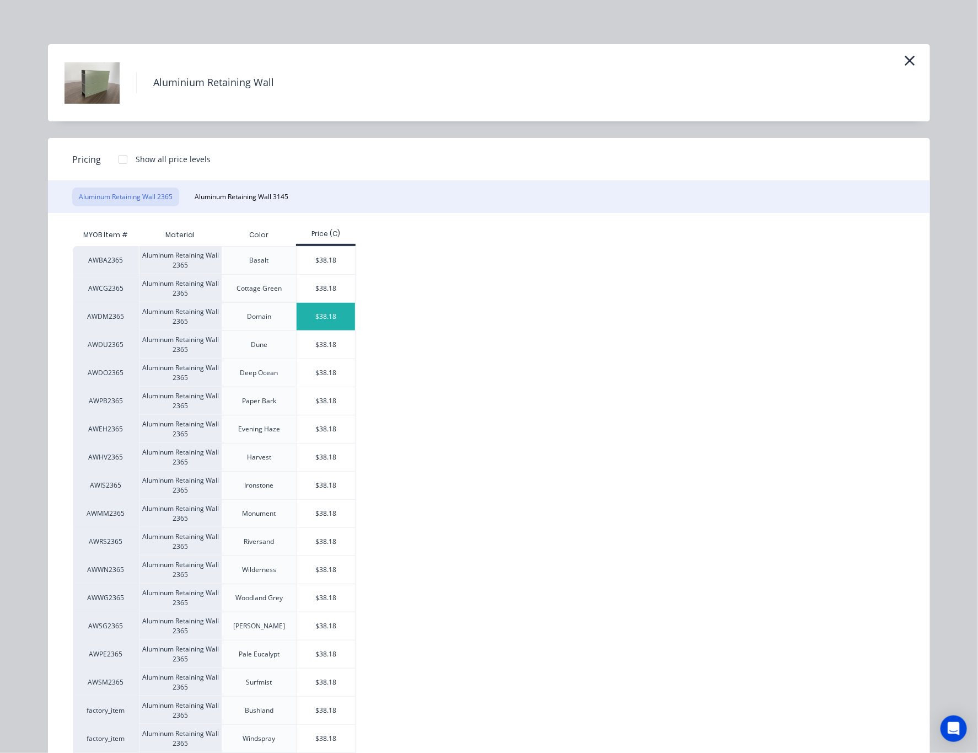
click at [325, 309] on div "$38.18" at bounding box center [326, 317] width 59 height 28
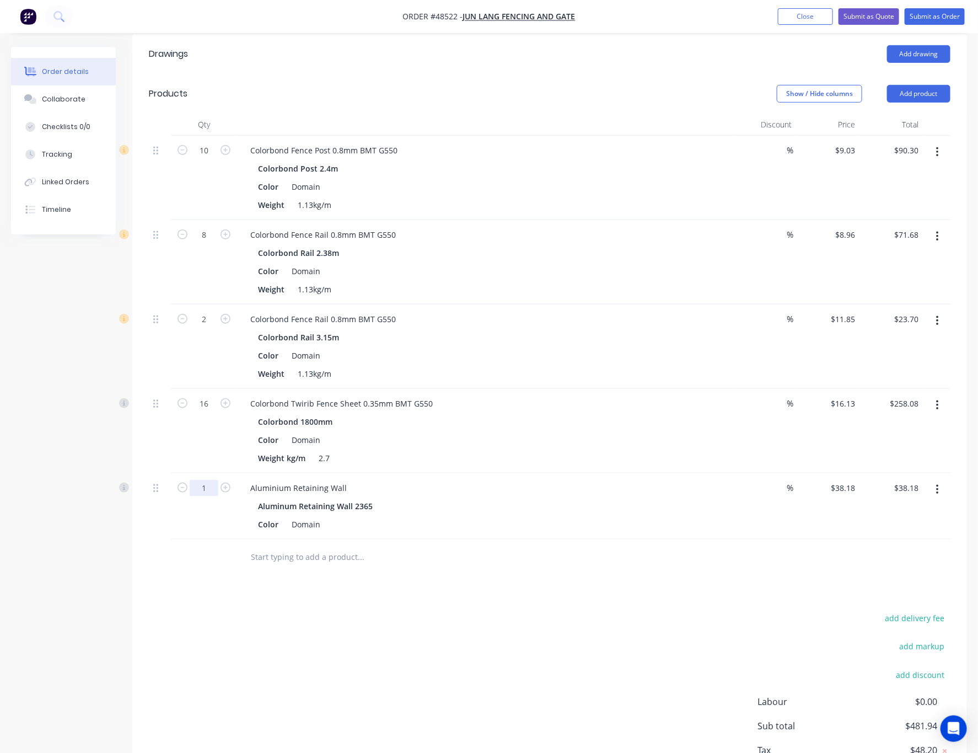
click at [195, 159] on input "1" at bounding box center [204, 150] width 29 height 17
type input "4"
type input "$152.72"
click at [471, 627] on div "add delivery fee add markup add discount Labour $0.00 Sub total $481.94 Tax $48…" at bounding box center [550, 704] width 802 height 189
click at [792, 87] on button "Add product" at bounding box center [918, 94] width 63 height 18
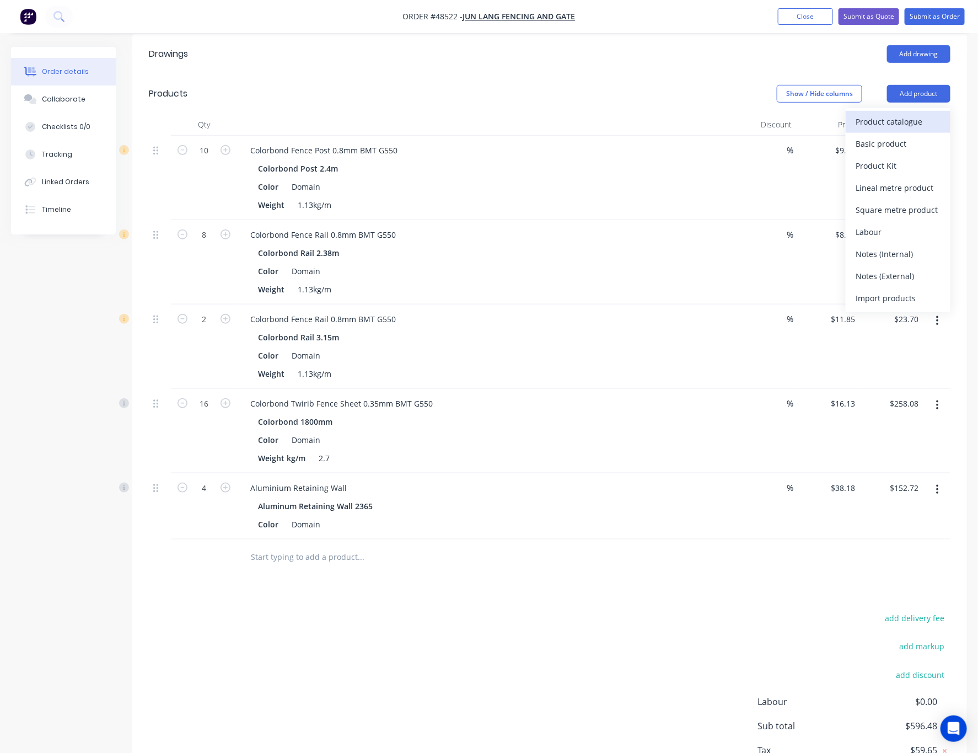
click at [792, 114] on div "Product catalogue" at bounding box center [898, 122] width 85 height 16
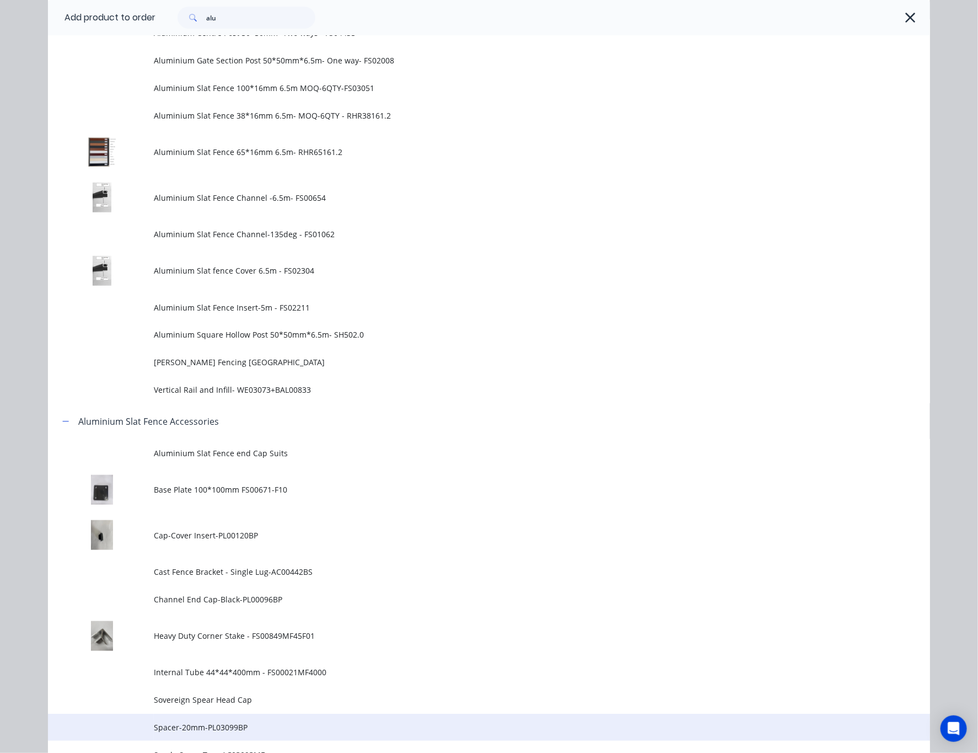
scroll to position [409, 0]
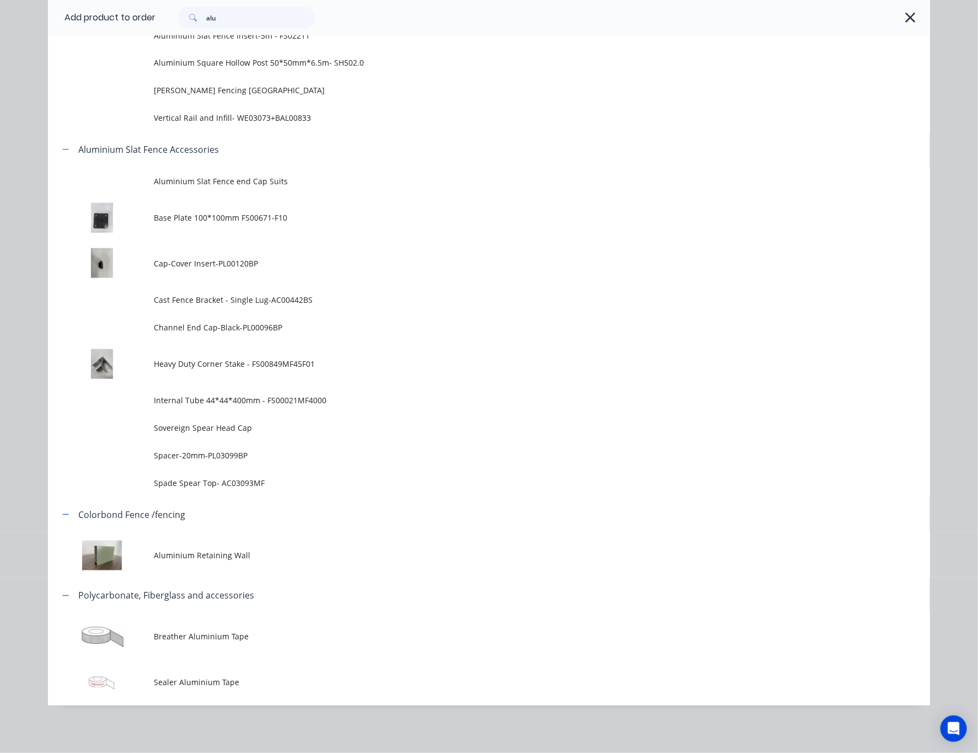
click at [270, 455] on span "Spacer-20mm-PL03099BP" at bounding box center [464, 455] width 621 height 12
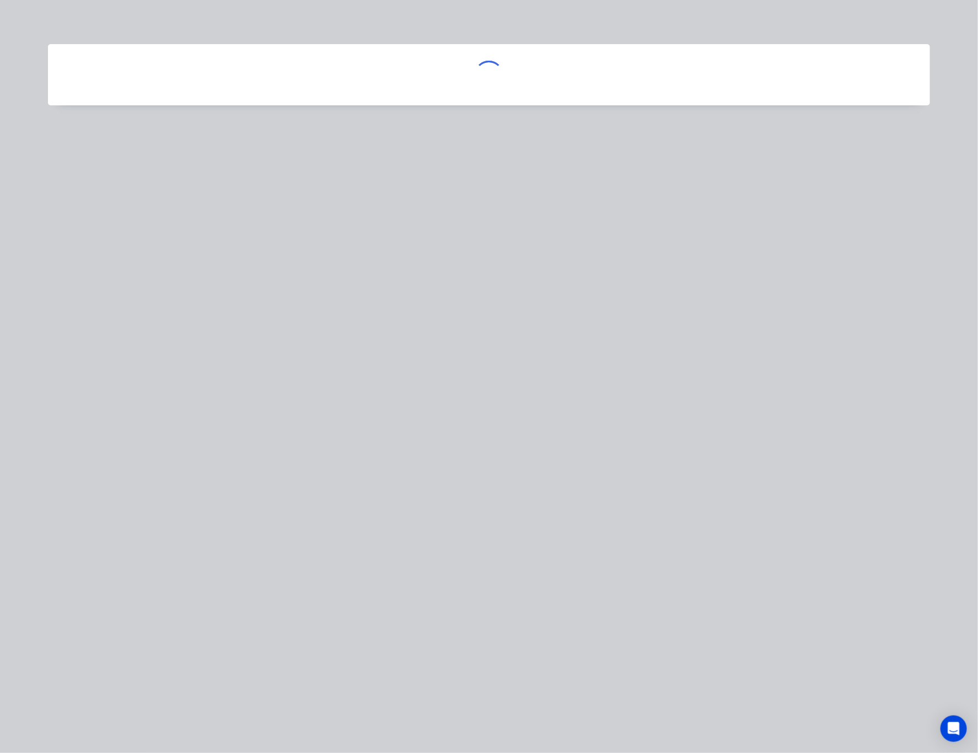
scroll to position [373, 0]
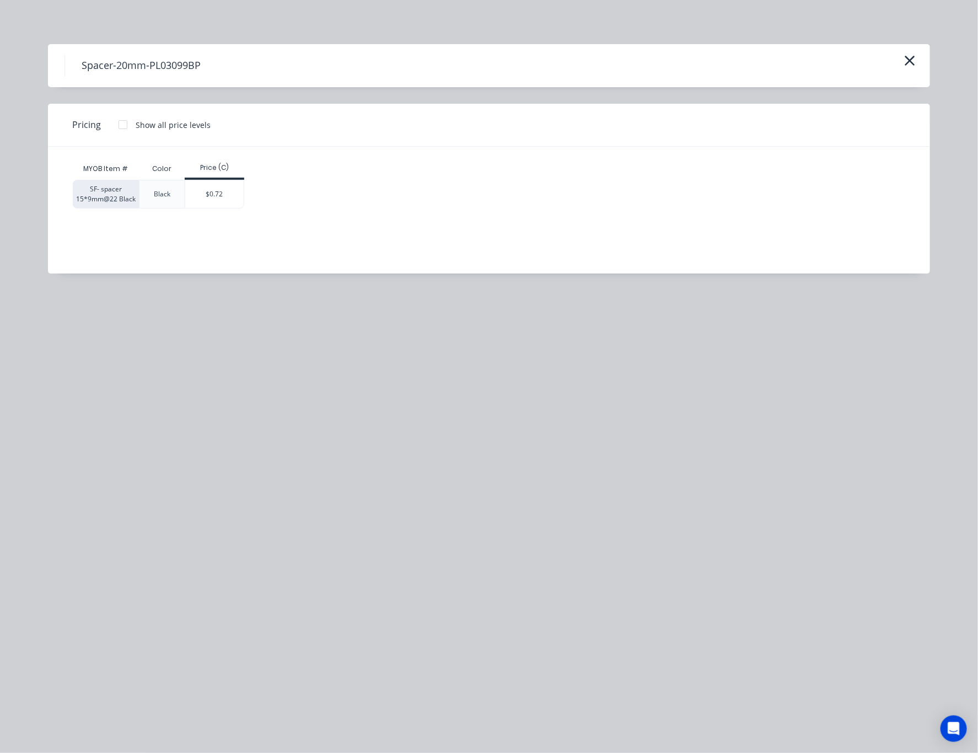
click at [792, 67] on div "Spacer-20mm-PL03099BP" at bounding box center [489, 65] width 849 height 21
click at [792, 58] on button "button" at bounding box center [910, 61] width 18 height 18
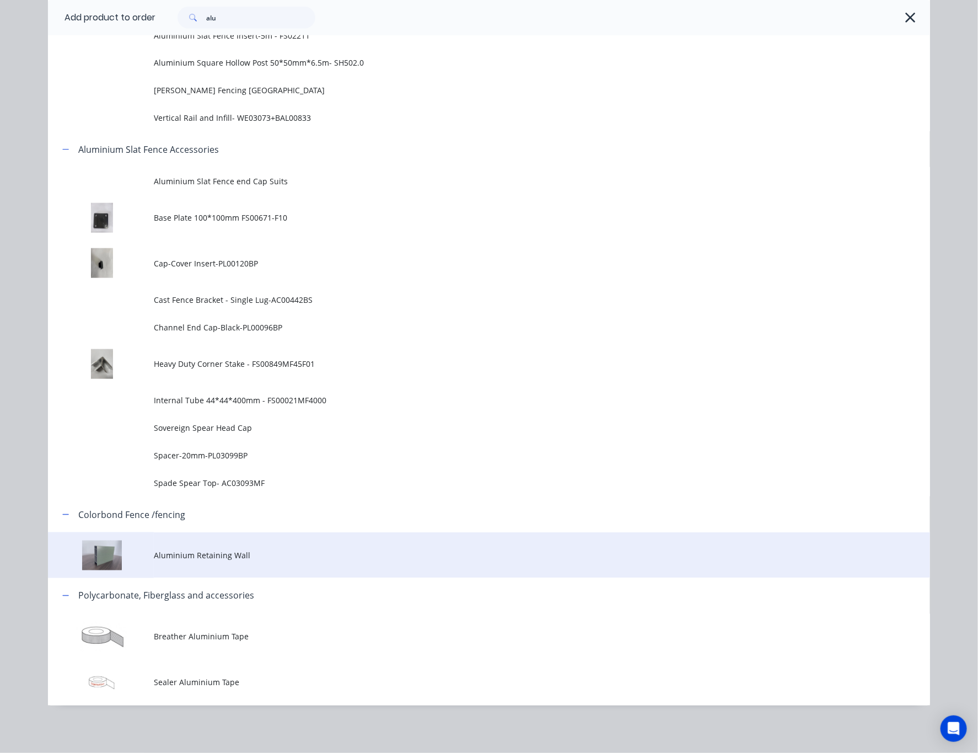
click at [254, 574] on td "Aluminium Retaining Wall" at bounding box center [542, 555] width 776 height 46
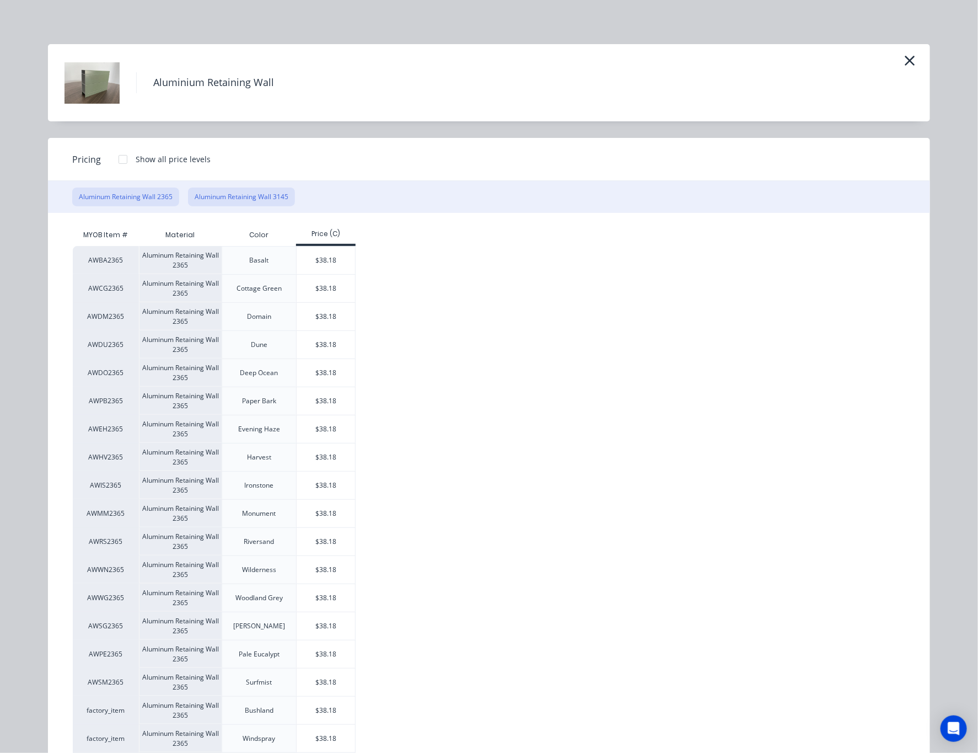
click at [234, 194] on button "Aluminum Retaining Wall 3145" at bounding box center [241, 196] width 107 height 19
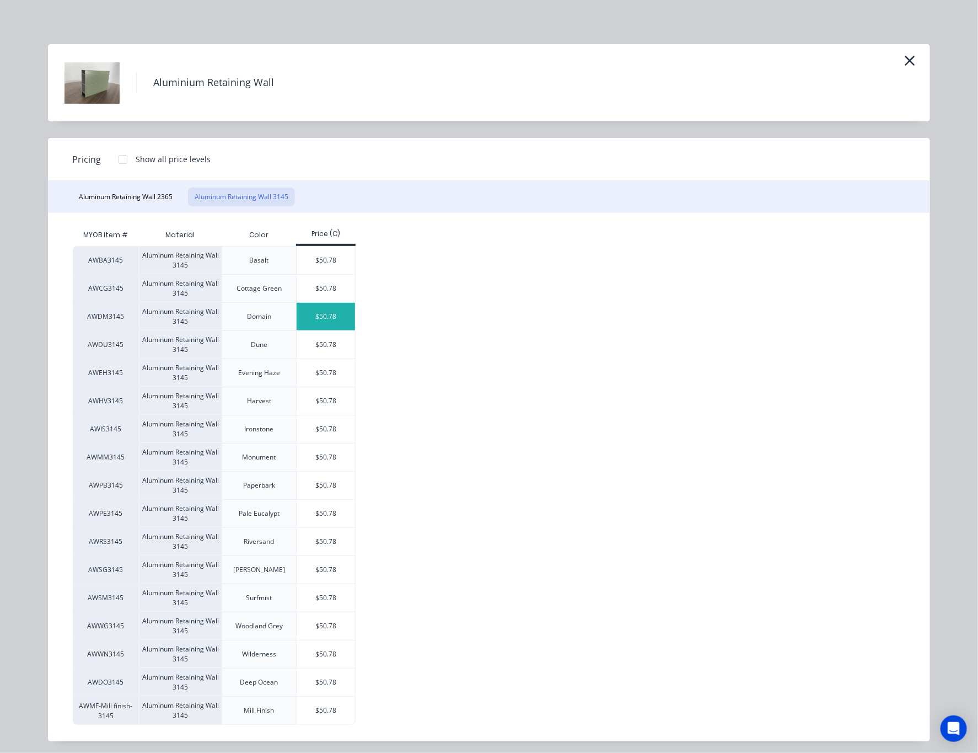
click at [326, 316] on div "$50.78" at bounding box center [326, 317] width 59 height 28
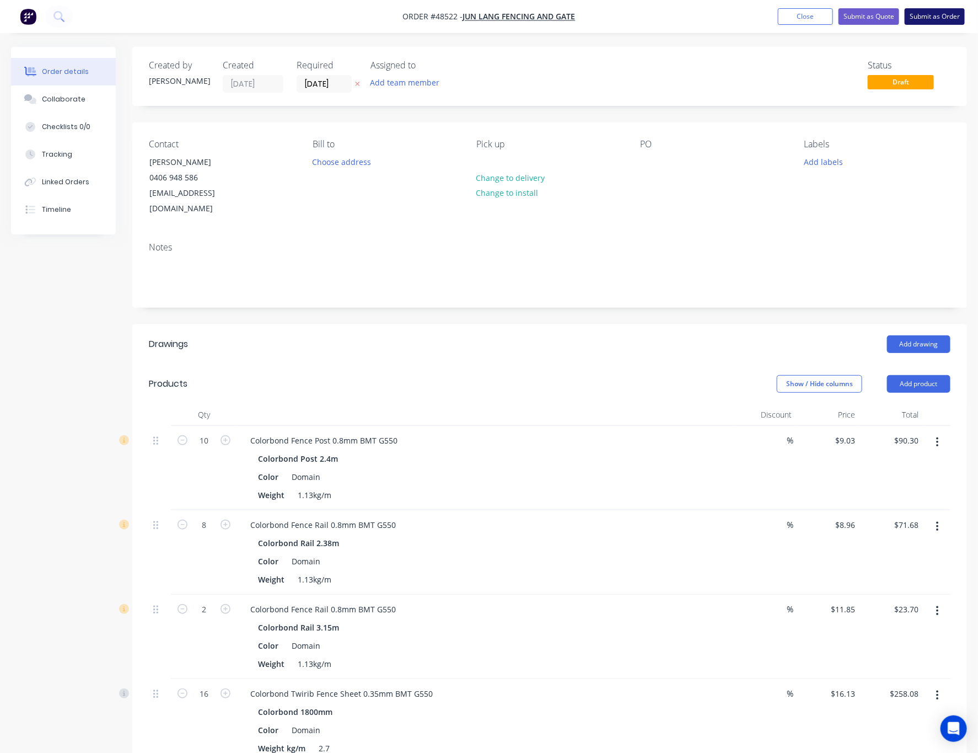
click at [792, 10] on button "Submit as Order" at bounding box center [935, 16] width 60 height 17
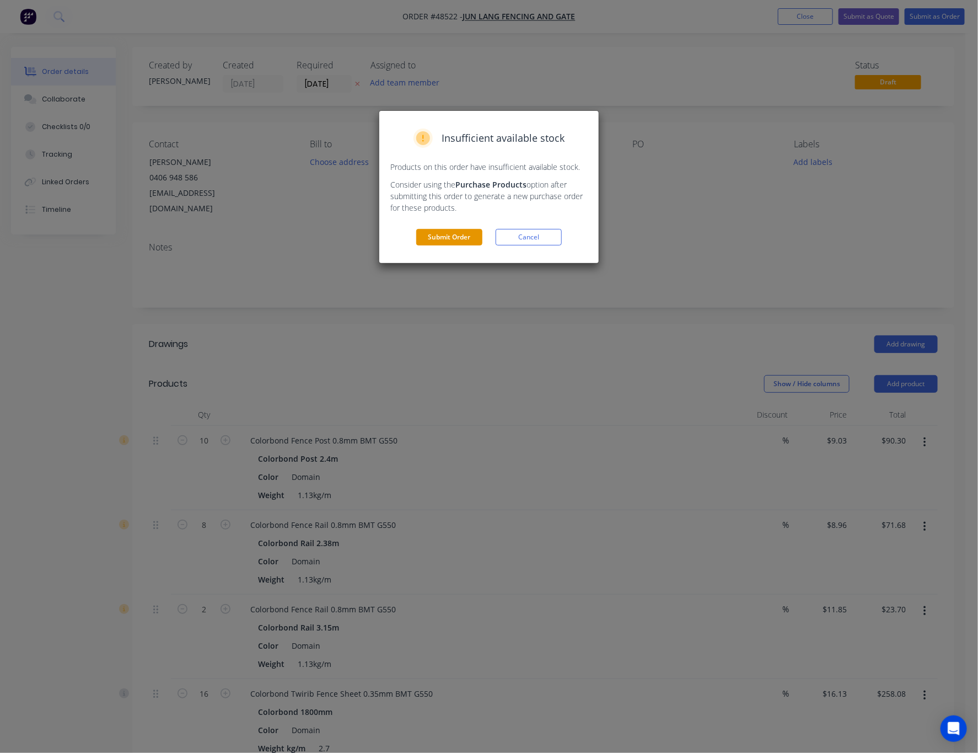
click at [453, 237] on button "Submit Order" at bounding box center [449, 237] width 66 height 17
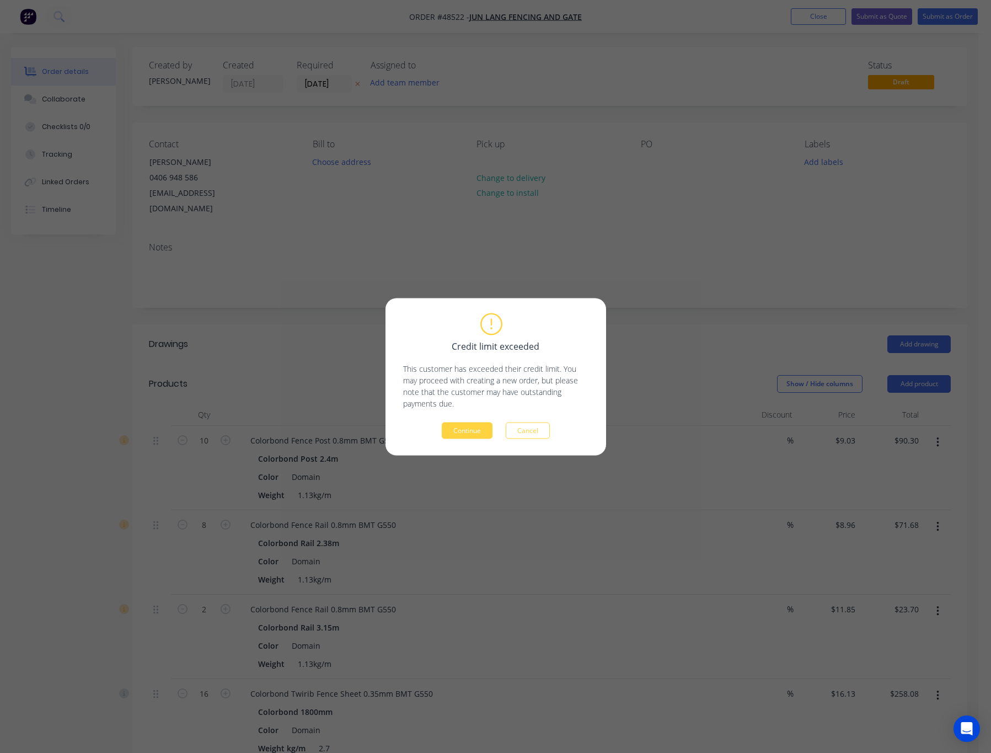
click at [678, 244] on div "Credit limit exceeded This customer has exceeded their credit limit. You may pr…" at bounding box center [495, 376] width 991 height 753
click at [538, 428] on button "Cancel" at bounding box center [528, 430] width 44 height 17
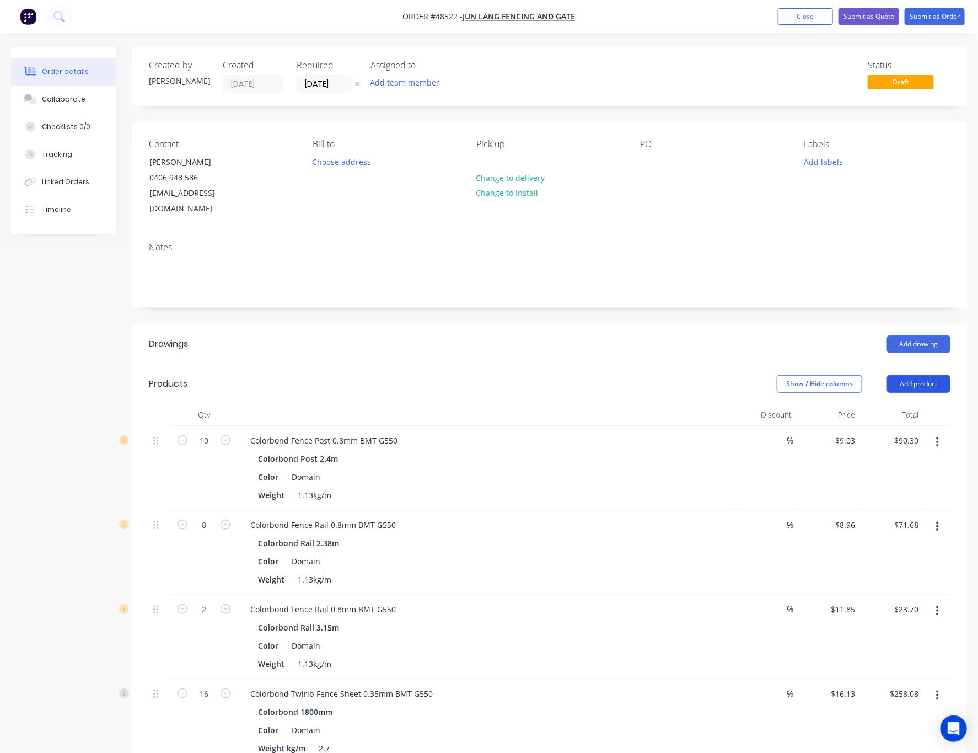
click at [792, 375] on button "Add product" at bounding box center [918, 384] width 63 height 18
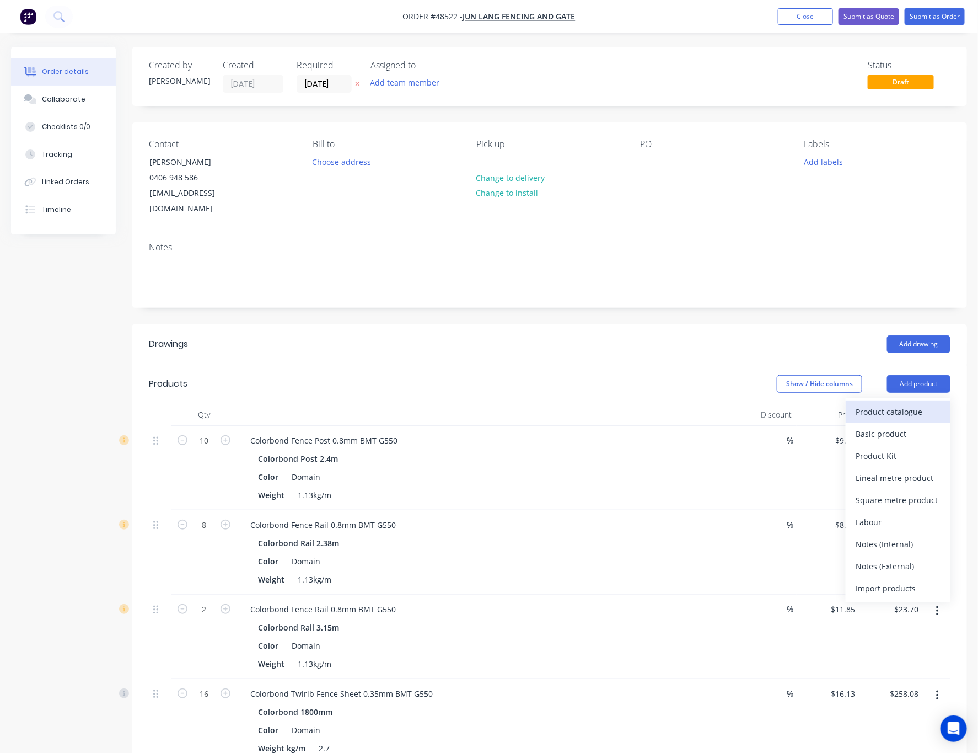
click at [792, 404] on div "Product catalogue" at bounding box center [898, 412] width 85 height 16
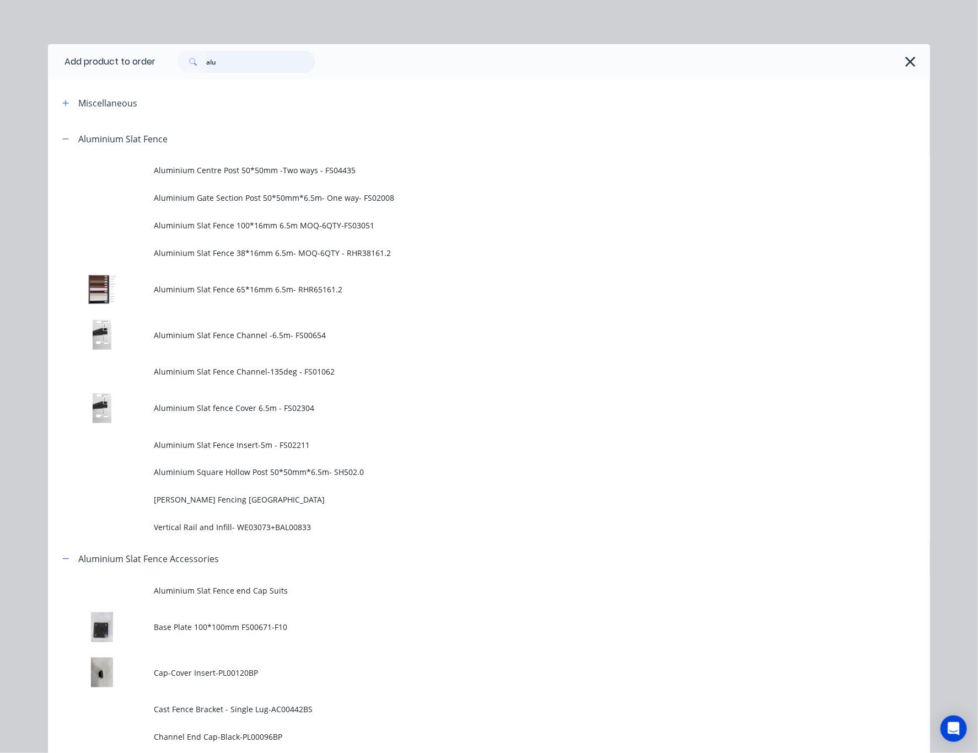
drag, startPoint x: 242, startPoint y: 63, endPoint x: 139, endPoint y: 60, distance: 103.2
click at [168, 60] on div "alu" at bounding box center [240, 62] width 149 height 22
click at [684, 22] on div "Add product to order alu Miscellaneous Aluminium Slat Fence Aluminium Centre Po…" at bounding box center [489, 376] width 978 height 753
click at [792, 62] on icon "button" at bounding box center [911, 61] width 12 height 15
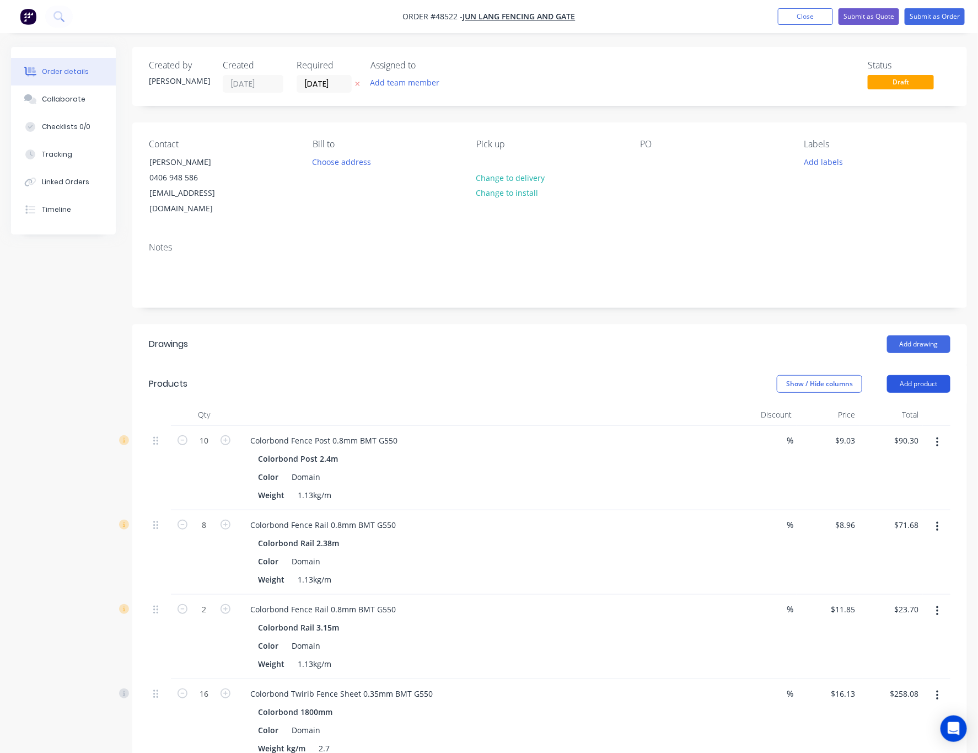
click at [792, 375] on button "Add product" at bounding box center [918, 384] width 63 height 18
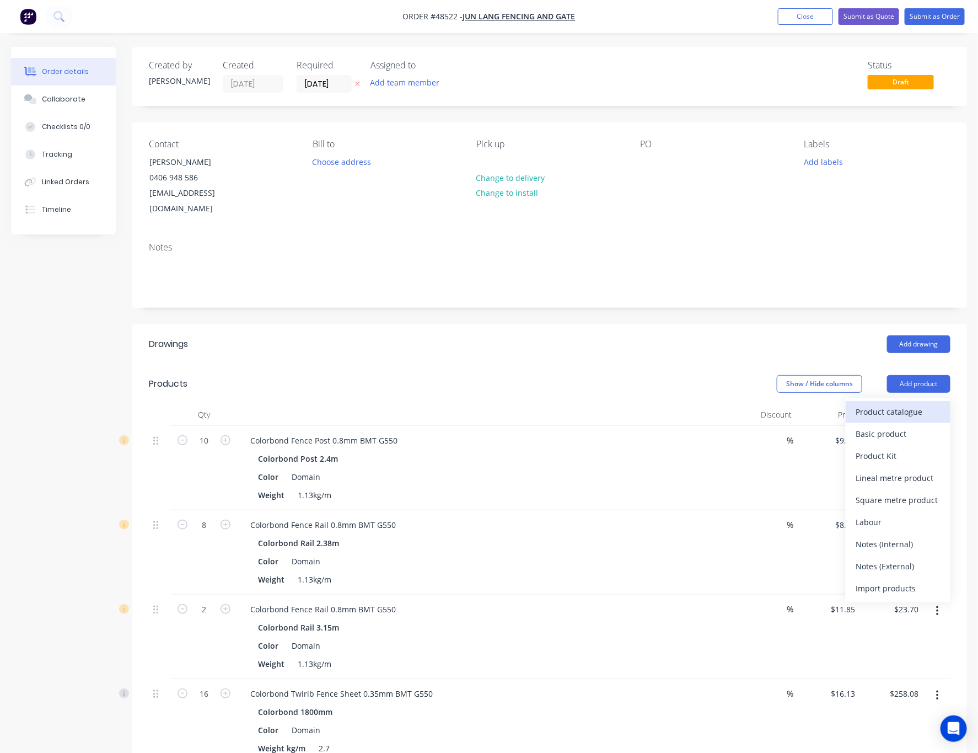
click at [792, 404] on div "Product catalogue" at bounding box center [898, 412] width 85 height 16
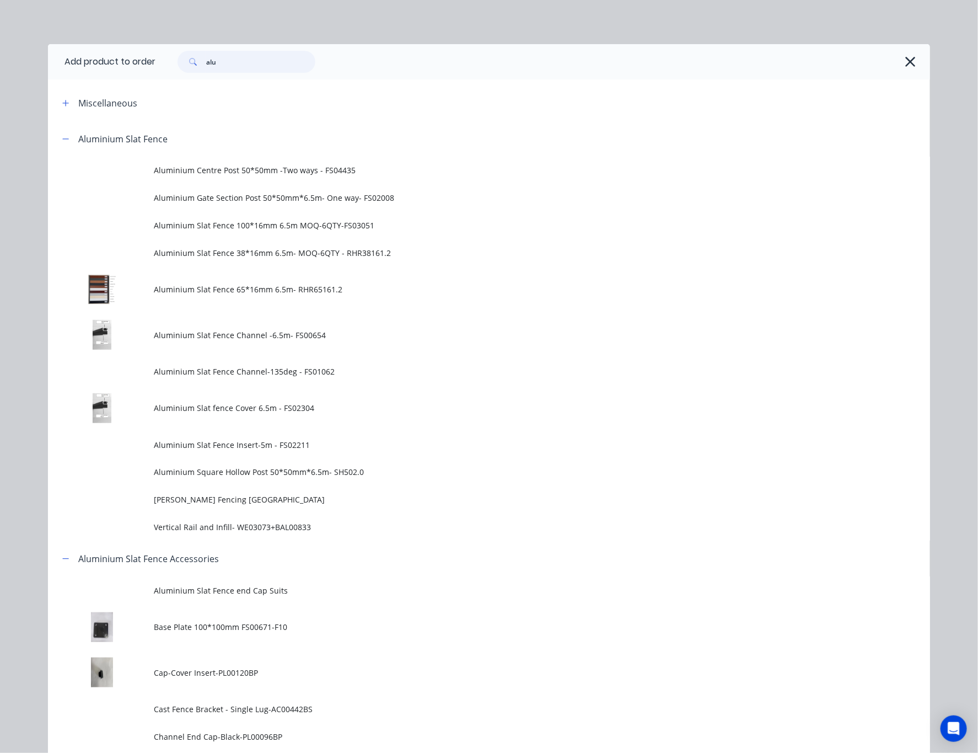
drag, startPoint x: 222, startPoint y: 62, endPoint x: 114, endPoint y: 70, distance: 107.8
click at [124, 68] on header "Add product to order alu" at bounding box center [489, 61] width 882 height 35
type input "16"
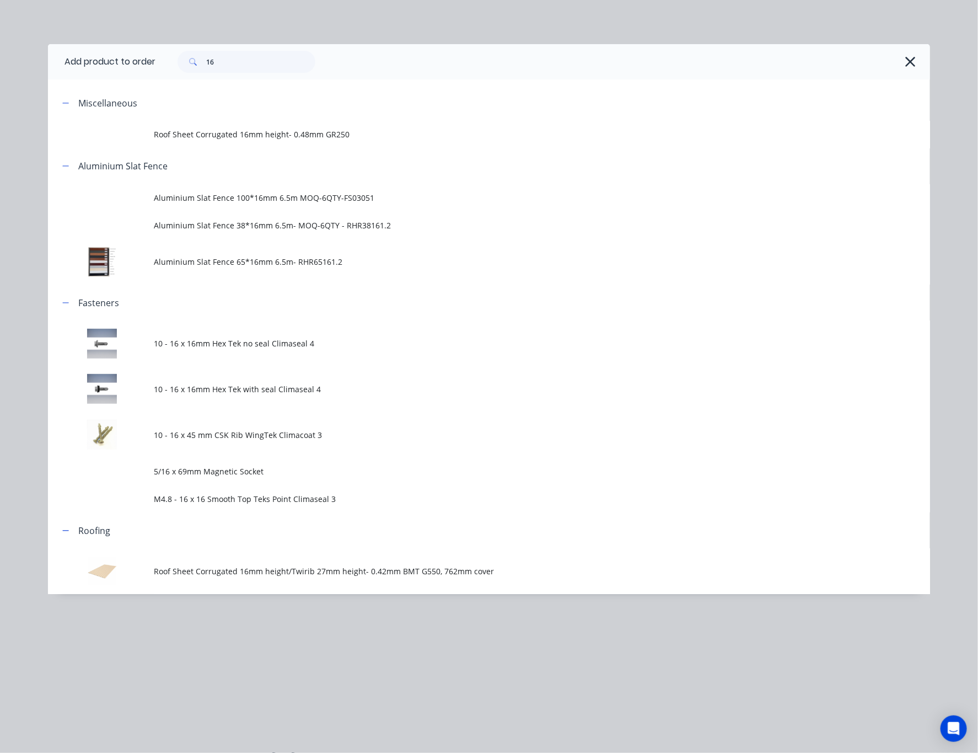
click at [388, 339] on span "10 - 16 x 16mm Hex Tek no seal Climaseal 4" at bounding box center [464, 343] width 621 height 12
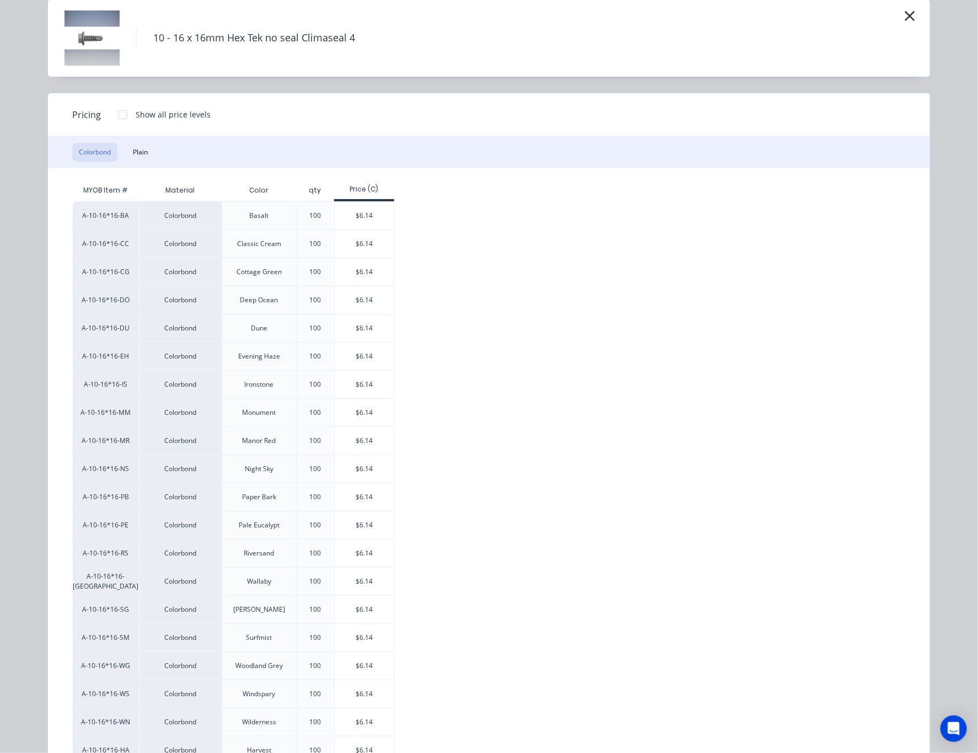
scroll to position [83, 0]
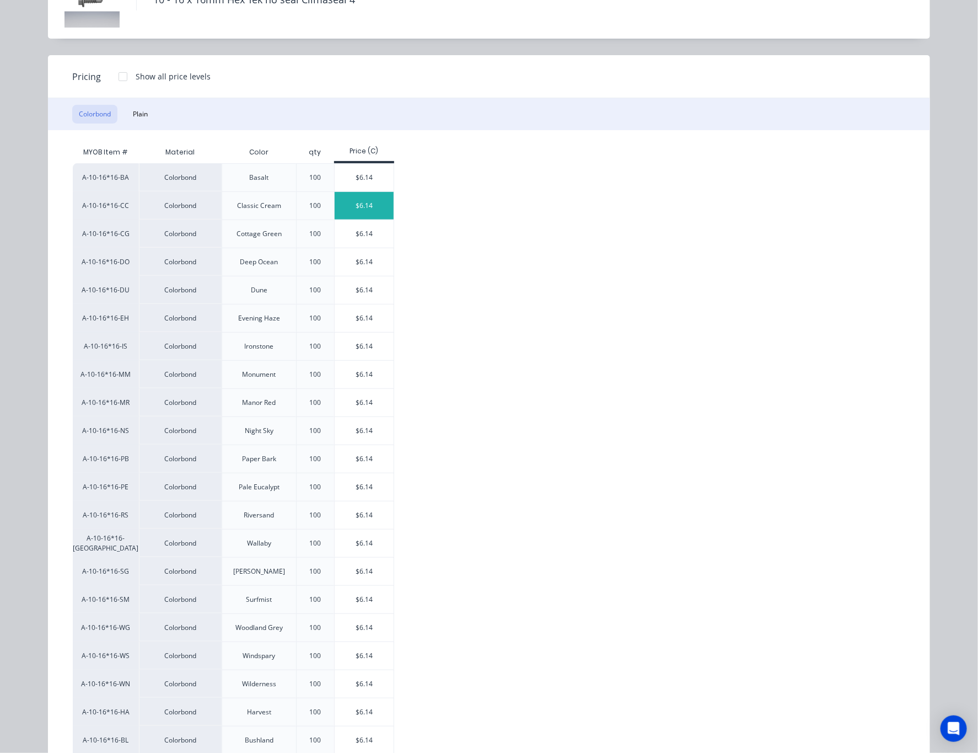
click at [363, 197] on div "$6.14" at bounding box center [364, 206] width 59 height 28
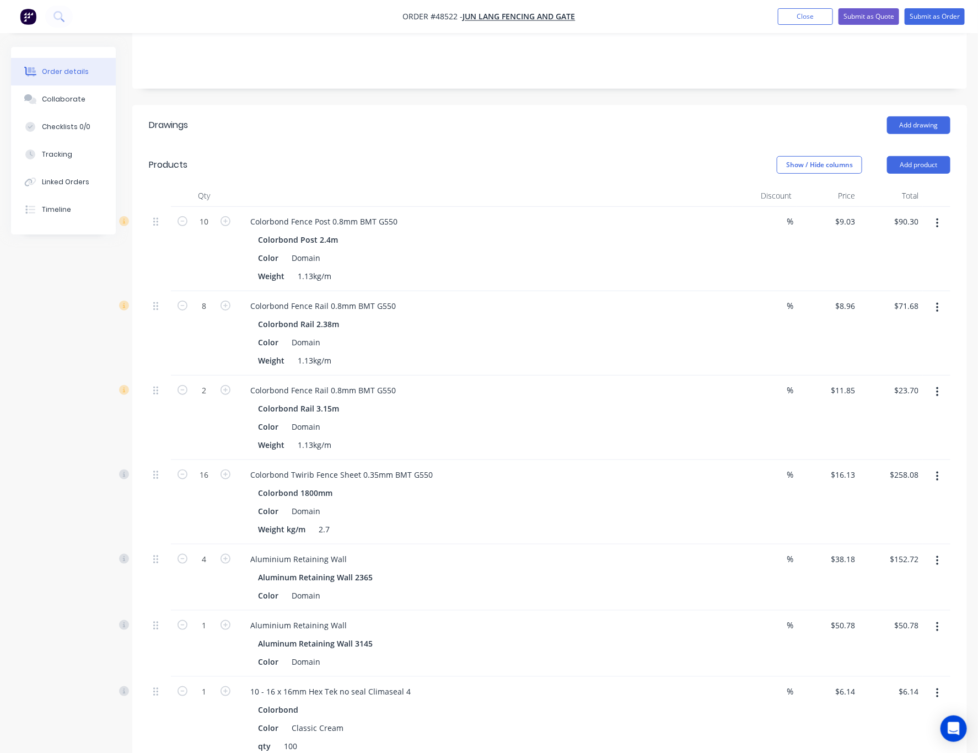
scroll to position [248, 0]
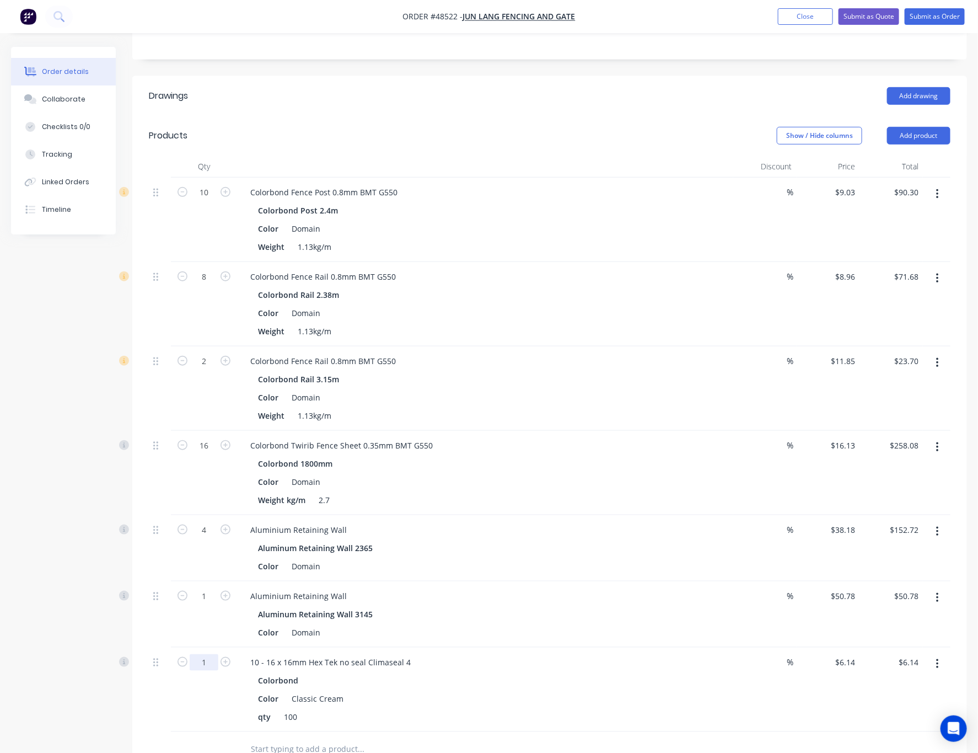
click at [203, 201] on input "1" at bounding box center [204, 192] width 29 height 17
type input "0.96"
type input "$5.89"
click at [132, 671] on div "Qty Discount Price Total 10 Colorbond Fence Post 0.8mm BMT G550 Colorbond Post …" at bounding box center [549, 461] width 835 height 612
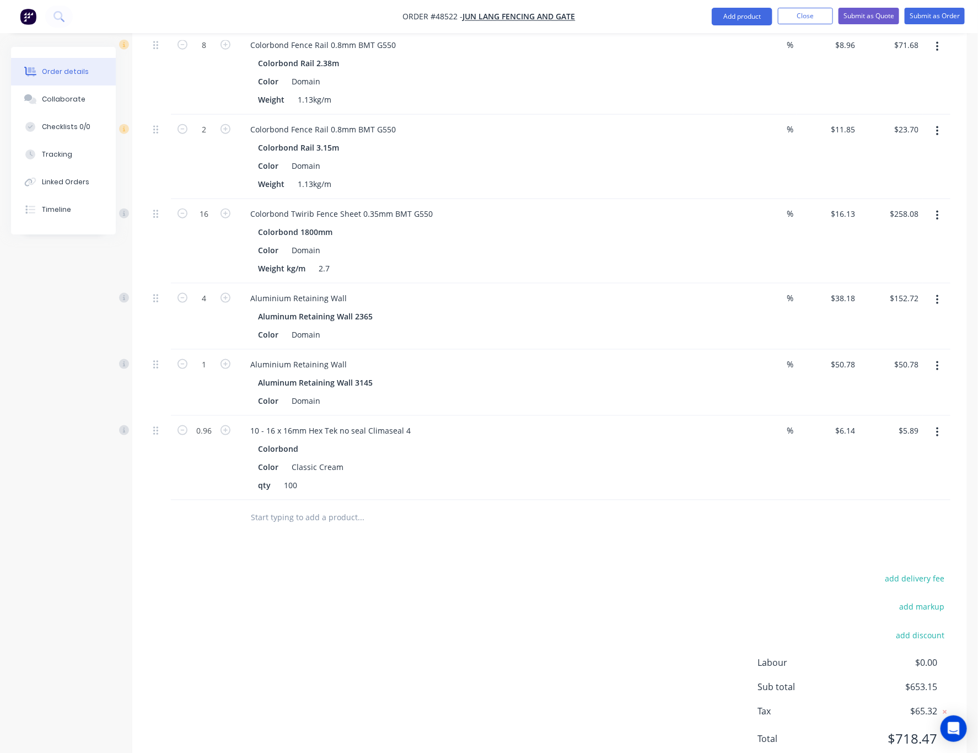
scroll to position [508, 0]
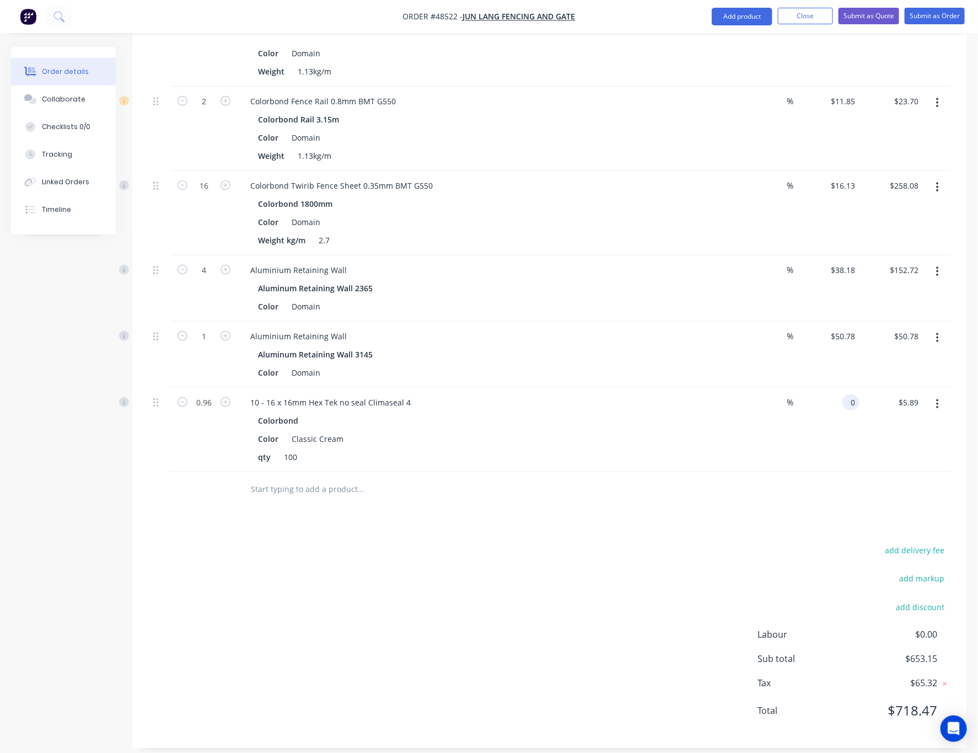
type input "$0.00"
click at [792, 472] on div at bounding box center [550, 490] width 802 height 36
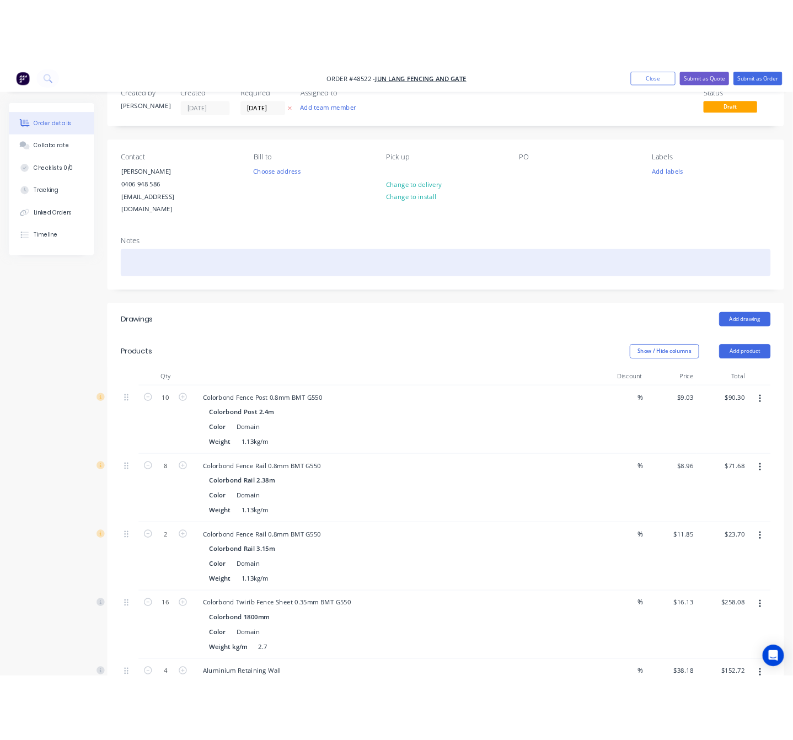
scroll to position [0, 0]
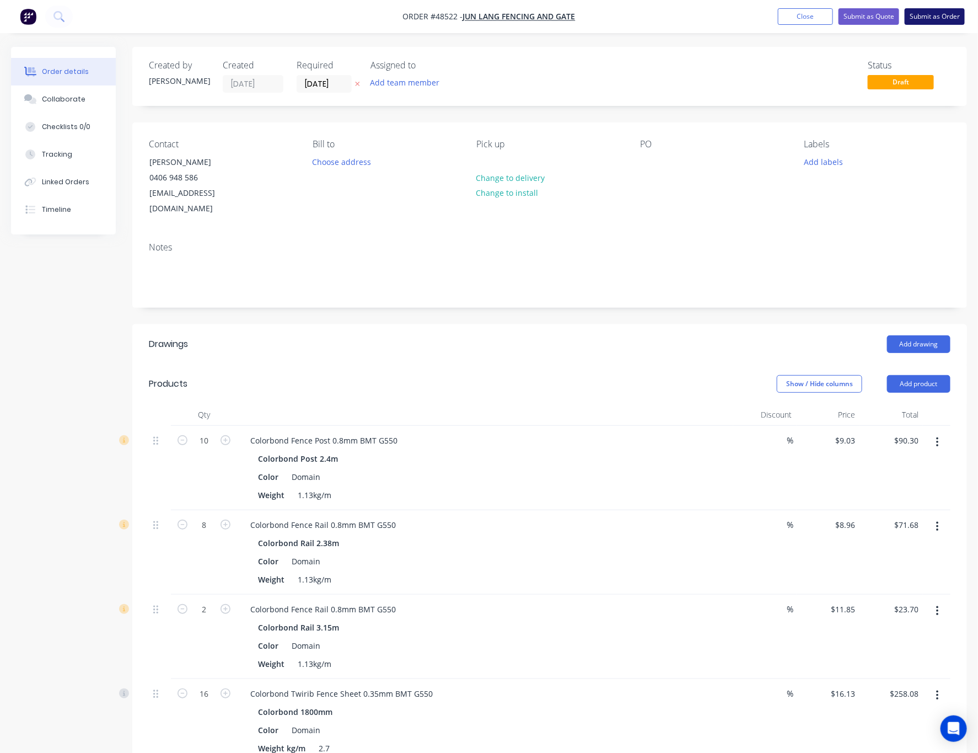
click at [792, 22] on button "Submit as Order" at bounding box center [935, 16] width 60 height 17
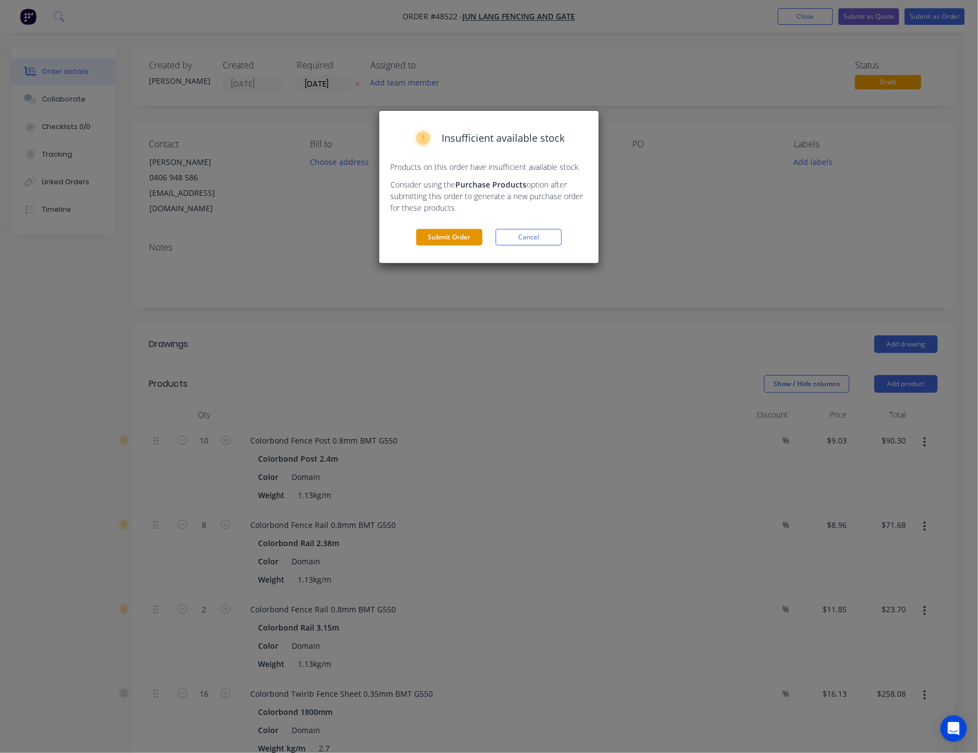
click at [445, 232] on button "Submit Order" at bounding box center [449, 237] width 66 height 17
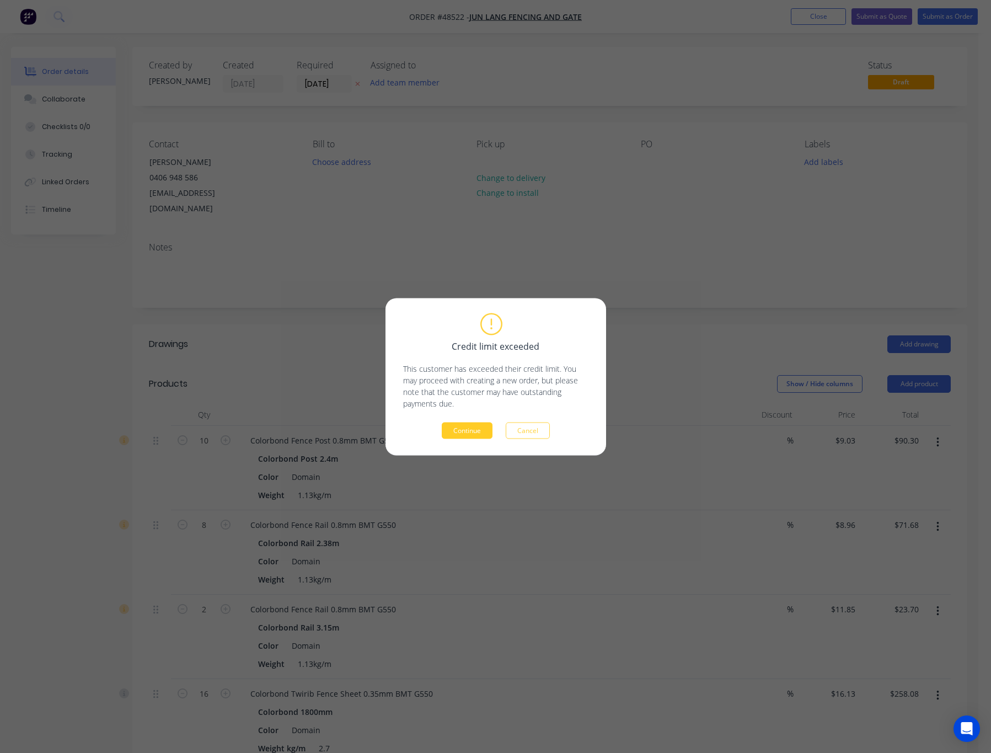
click at [471, 429] on button "Continue" at bounding box center [467, 430] width 51 height 17
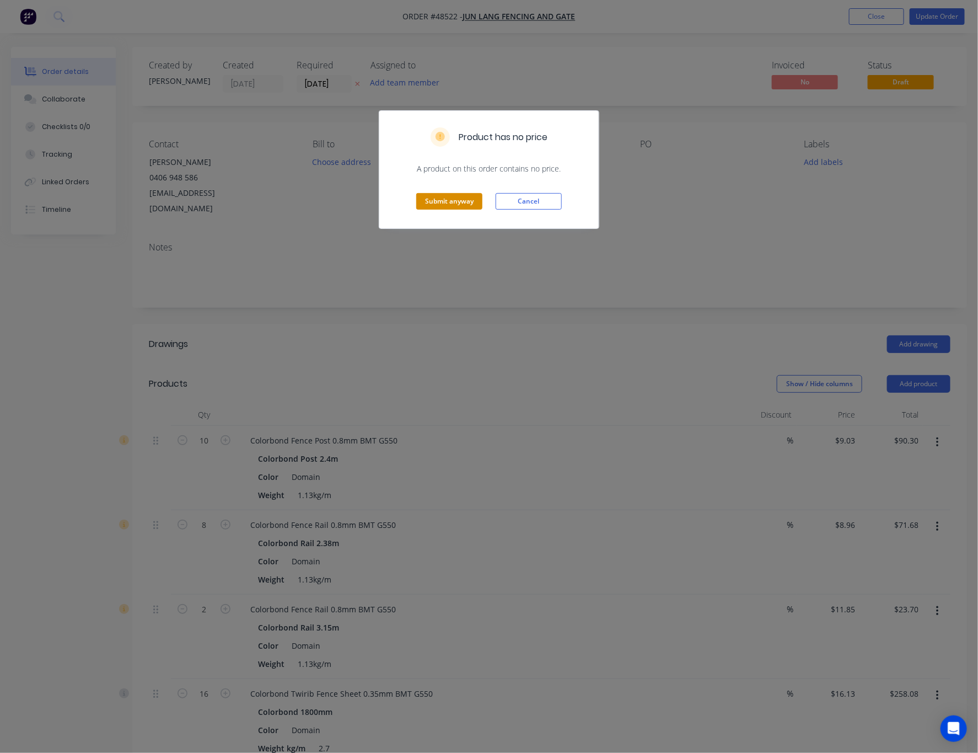
click at [437, 201] on button "Submit anyway" at bounding box center [449, 201] width 66 height 17
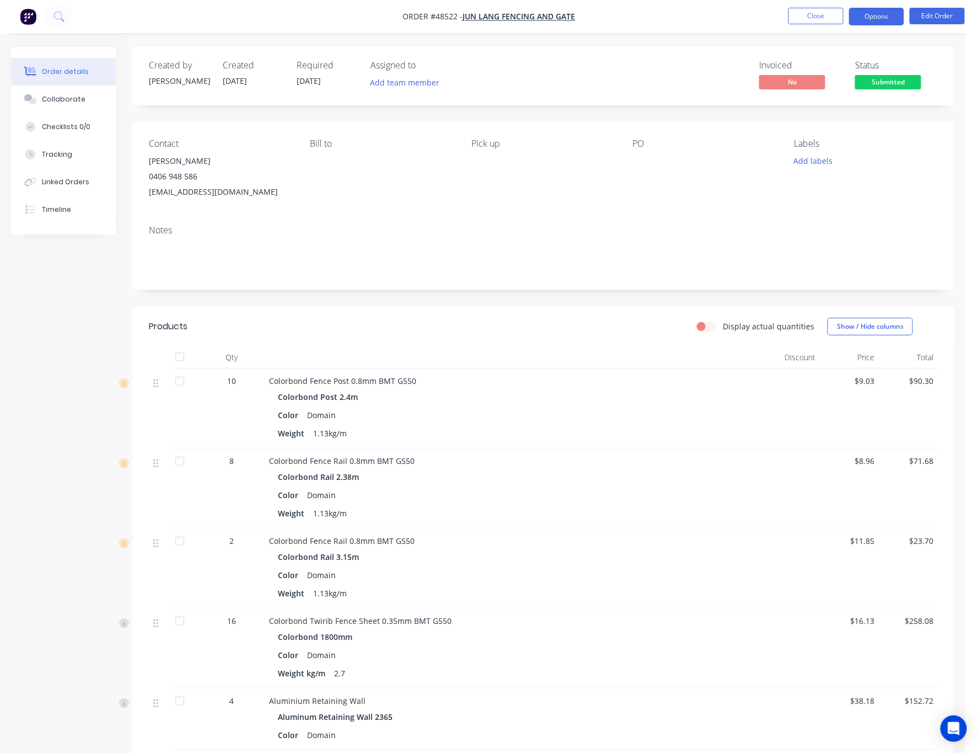
click at [792, 19] on button "Options" at bounding box center [876, 17] width 55 height 18
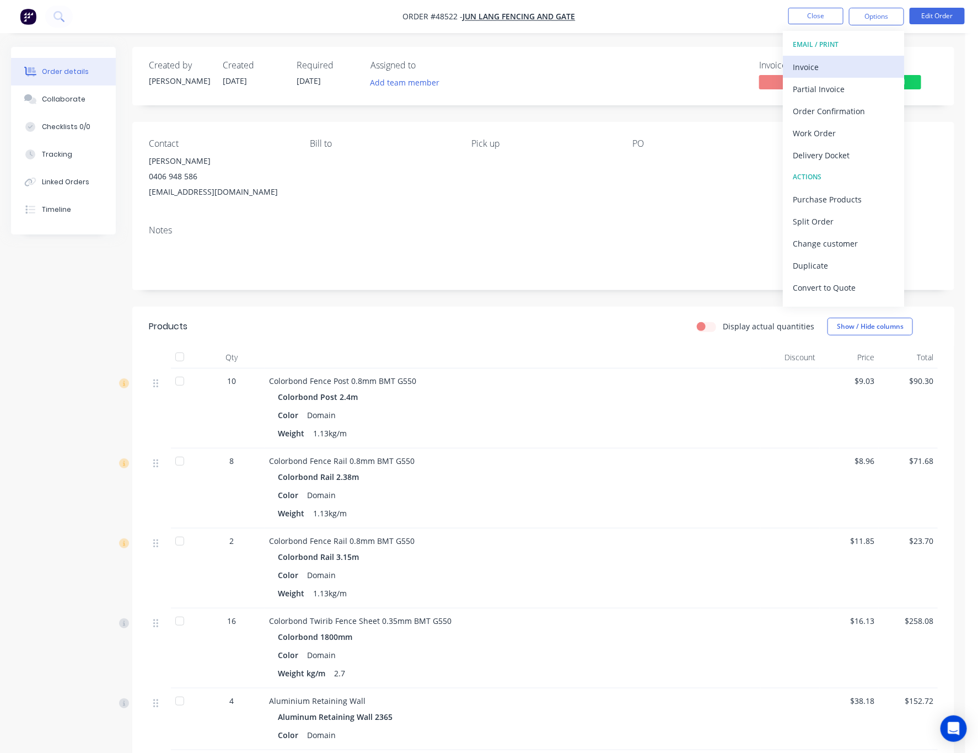
click at [792, 63] on div "Invoice" at bounding box center [843, 67] width 101 height 16
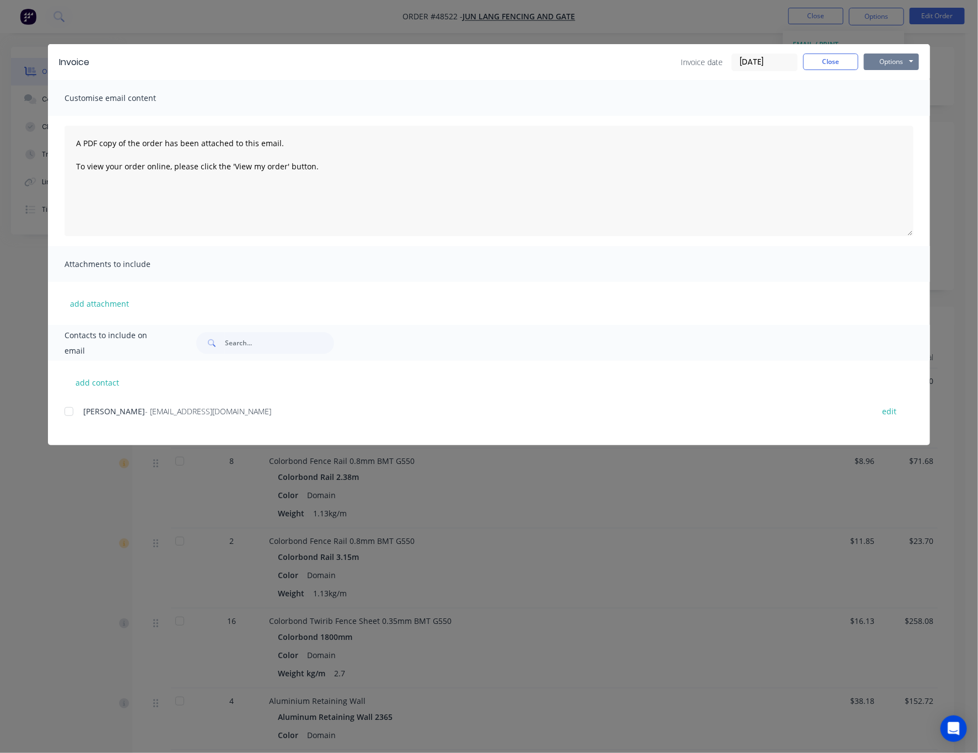
click at [792, 60] on button "Options" at bounding box center [891, 61] width 55 height 17
click at [792, 95] on button "Print" at bounding box center [899, 99] width 71 height 18
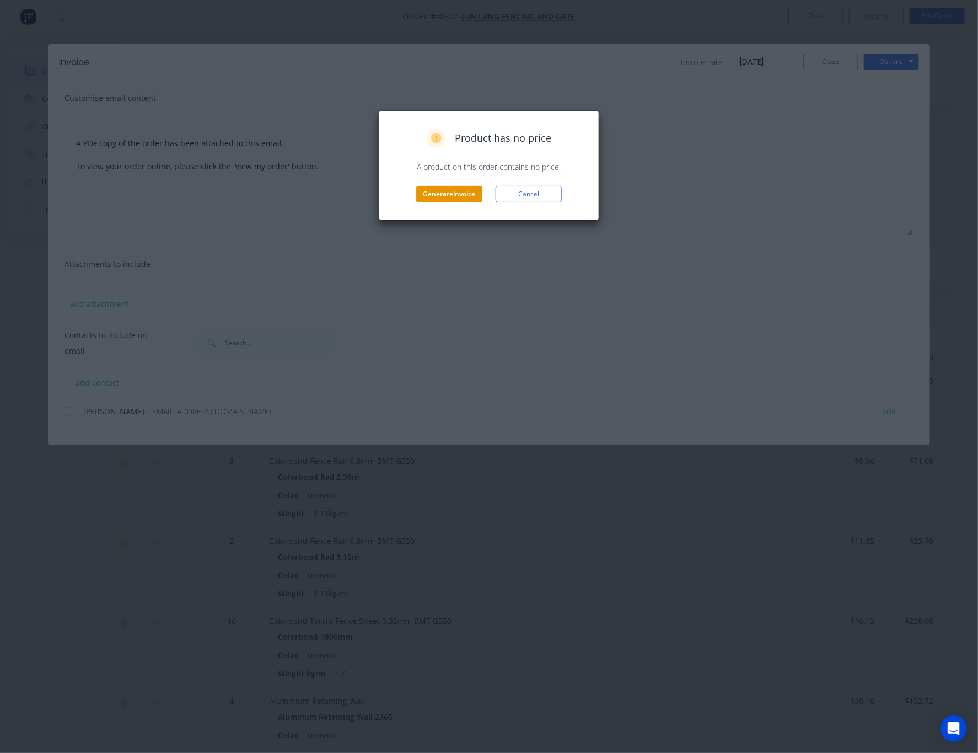
click at [459, 196] on button "Generate invoice" at bounding box center [449, 194] width 66 height 17
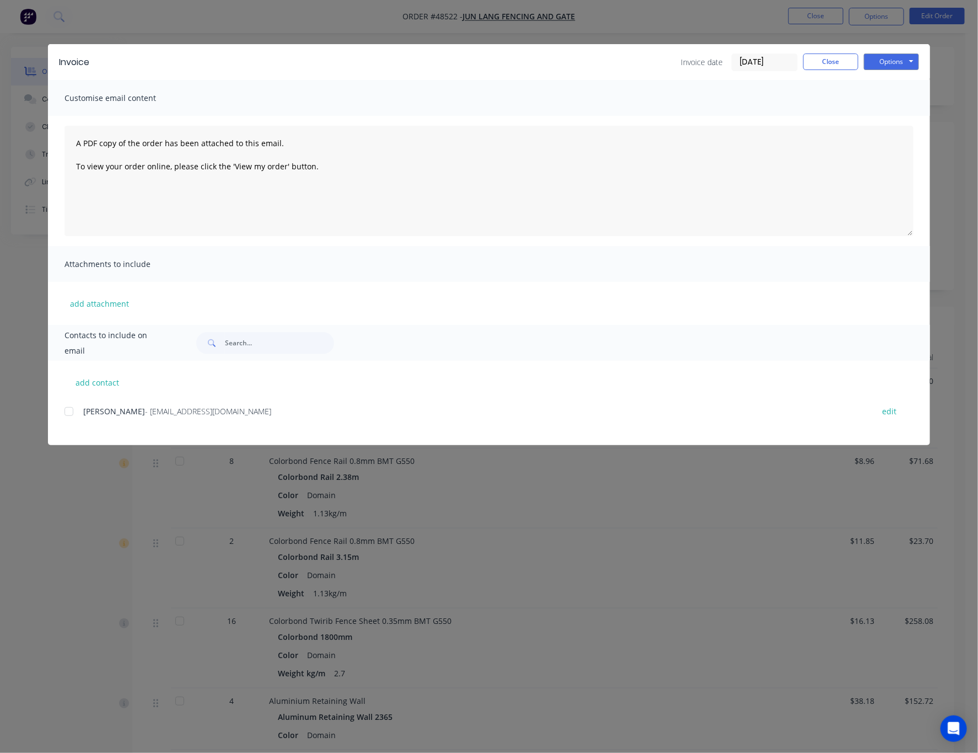
drag, startPoint x: 748, startPoint y: 31, endPoint x: 794, endPoint y: 29, distance: 46.4
click at [748, 32] on div "Invoice Invoice date 27/08/25 Close Options Preview Print Email Customise email…" at bounding box center [489, 376] width 978 height 753
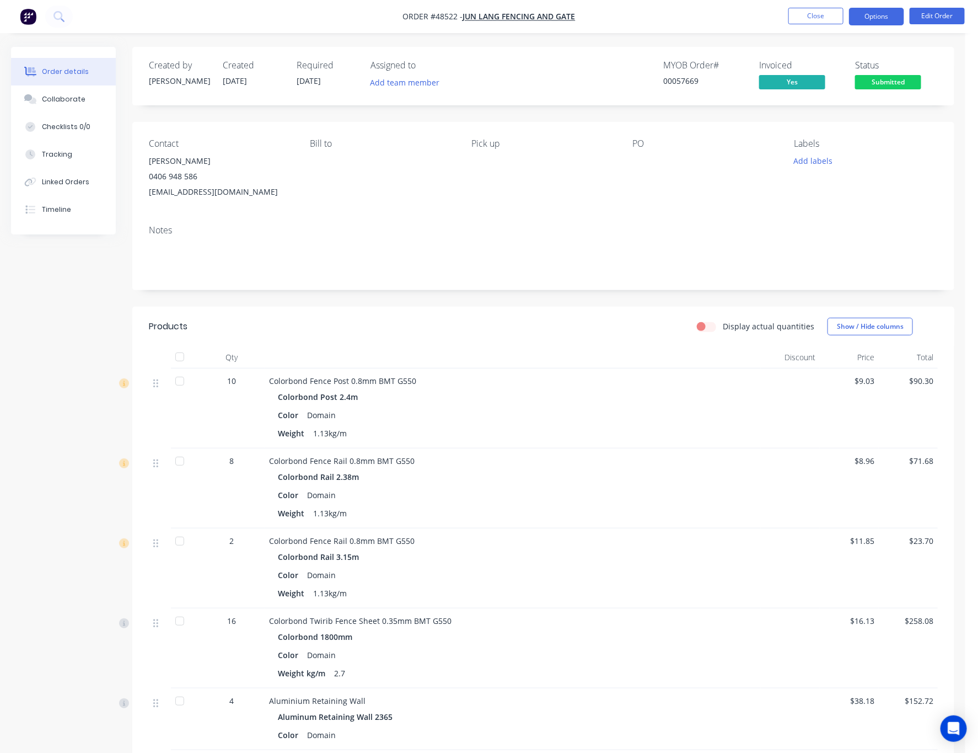
click at [792, 13] on button "Options" at bounding box center [876, 17] width 55 height 18
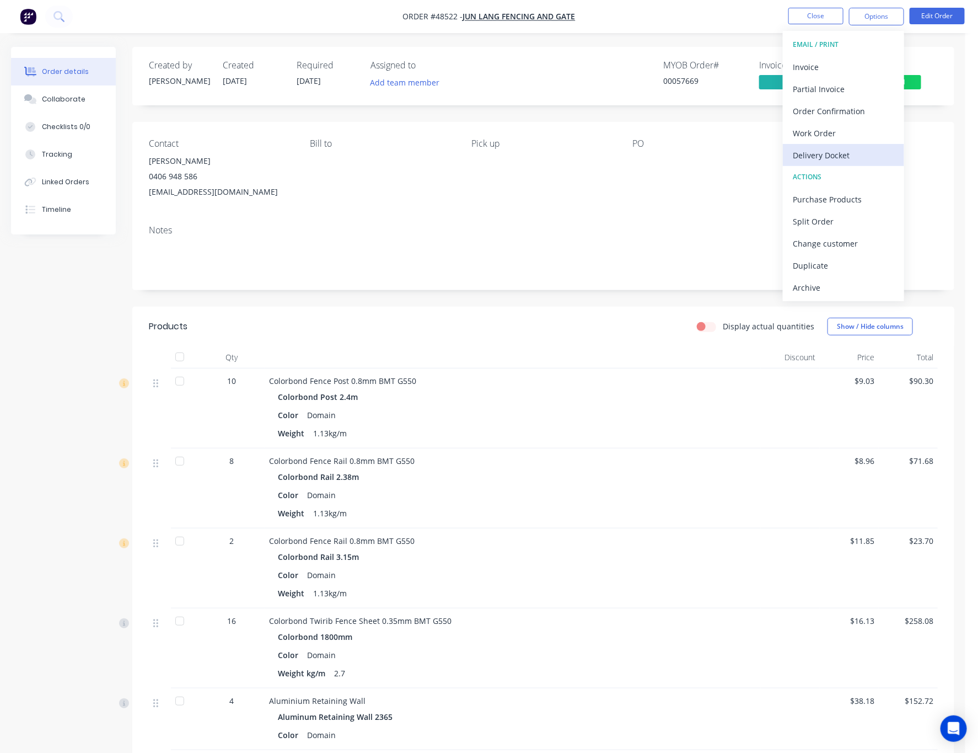
click at [792, 153] on div "Delivery Docket" at bounding box center [843, 155] width 101 height 16
click at [792, 109] on div "Without pricing" at bounding box center [843, 111] width 101 height 16
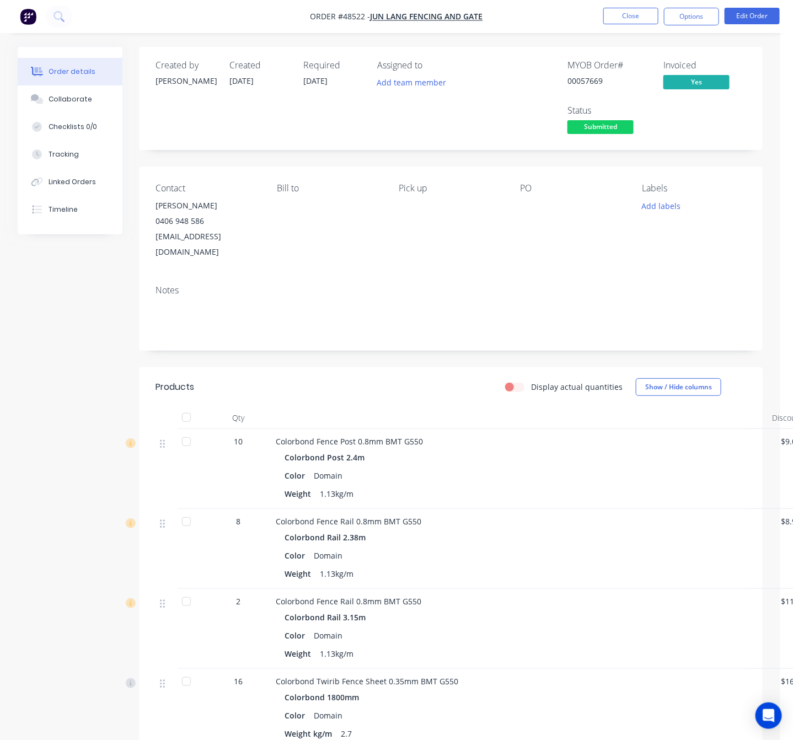
click at [472, 139] on div "Created by Rachel Created 27/08/25 Required 27/08/25 Assigned to Add team membe…" at bounding box center [451, 98] width 624 height 103
click at [610, 125] on span "Submitted" at bounding box center [600, 127] width 66 height 14
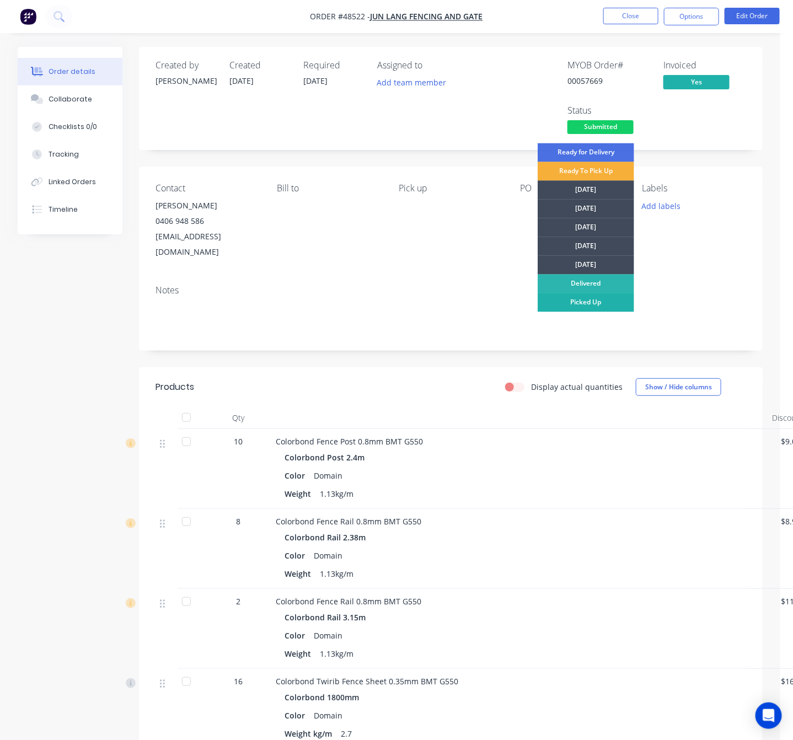
click at [597, 300] on div "Picked Up" at bounding box center [586, 302] width 96 height 19
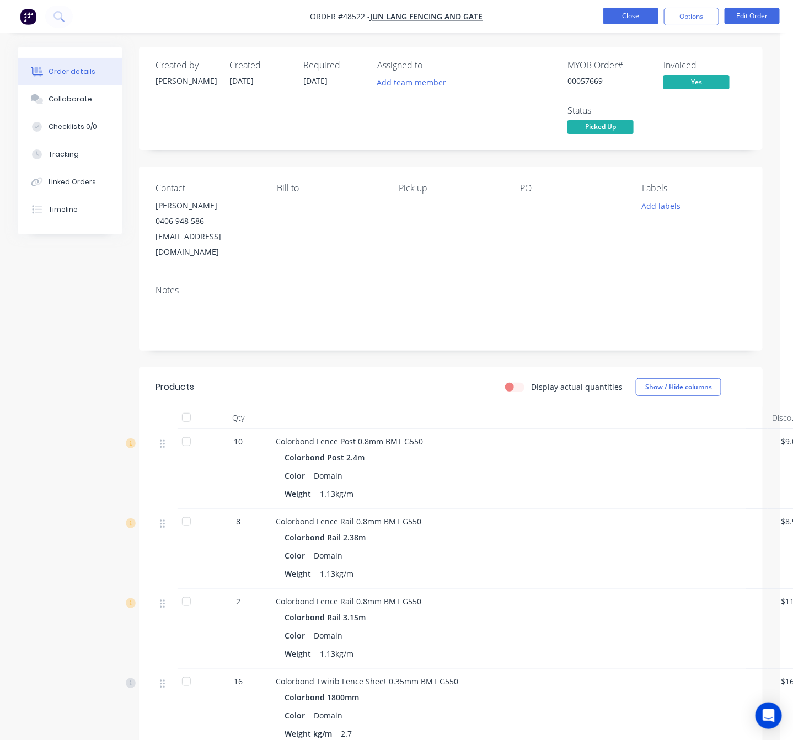
click at [619, 17] on button "Close" at bounding box center [630, 16] width 55 height 17
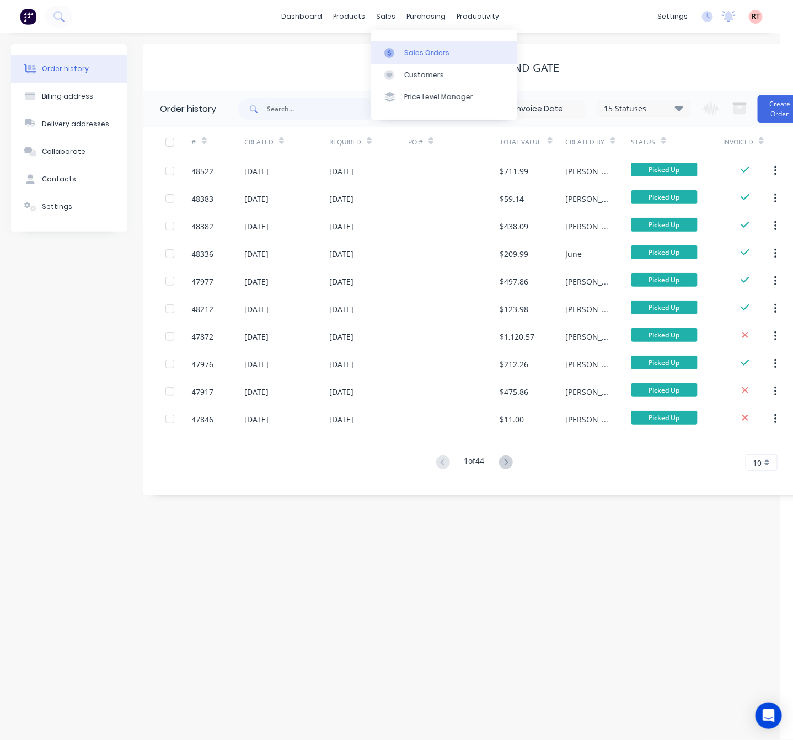
click at [402, 50] on link "Sales Orders" at bounding box center [444, 52] width 146 height 22
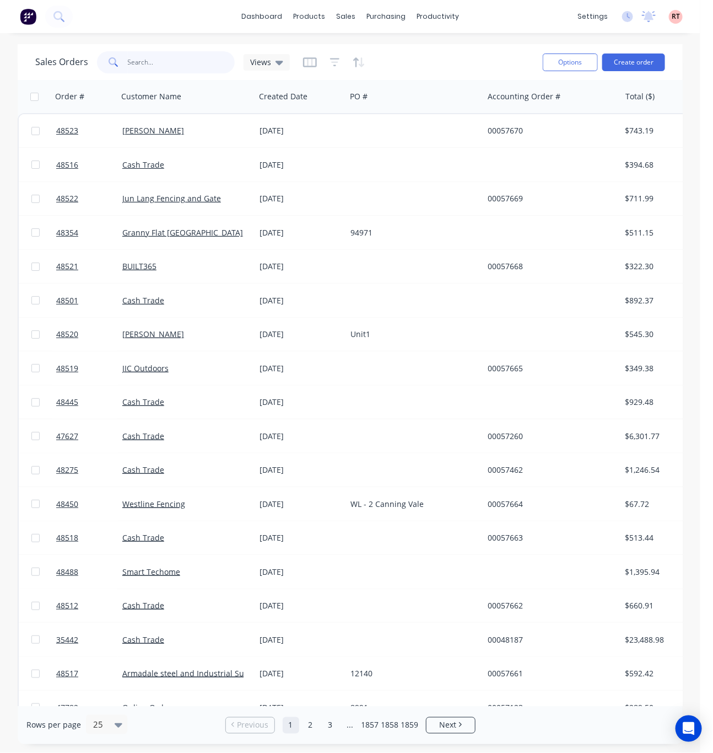
click at [179, 62] on input "text" at bounding box center [182, 62] width 108 height 22
type input "48404"
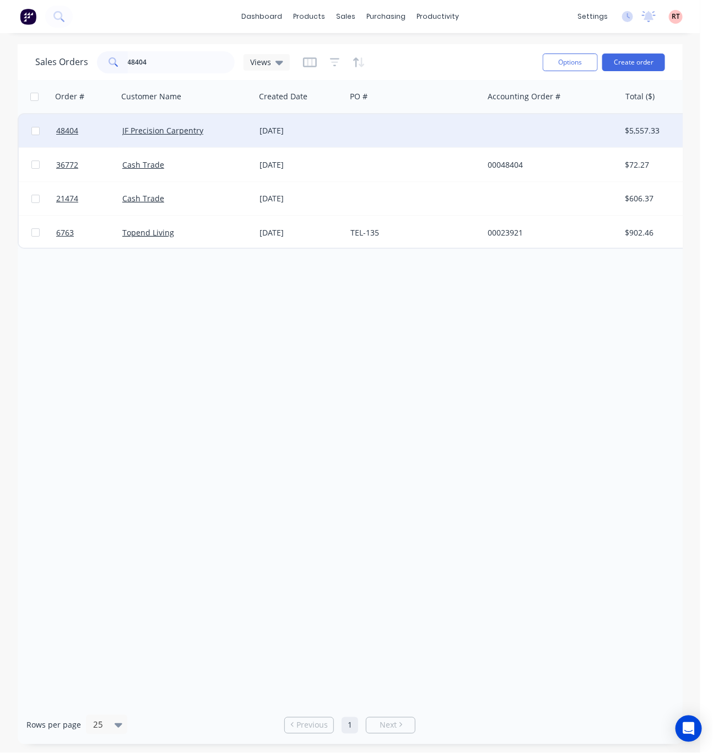
click at [350, 132] on div at bounding box center [414, 130] width 137 height 33
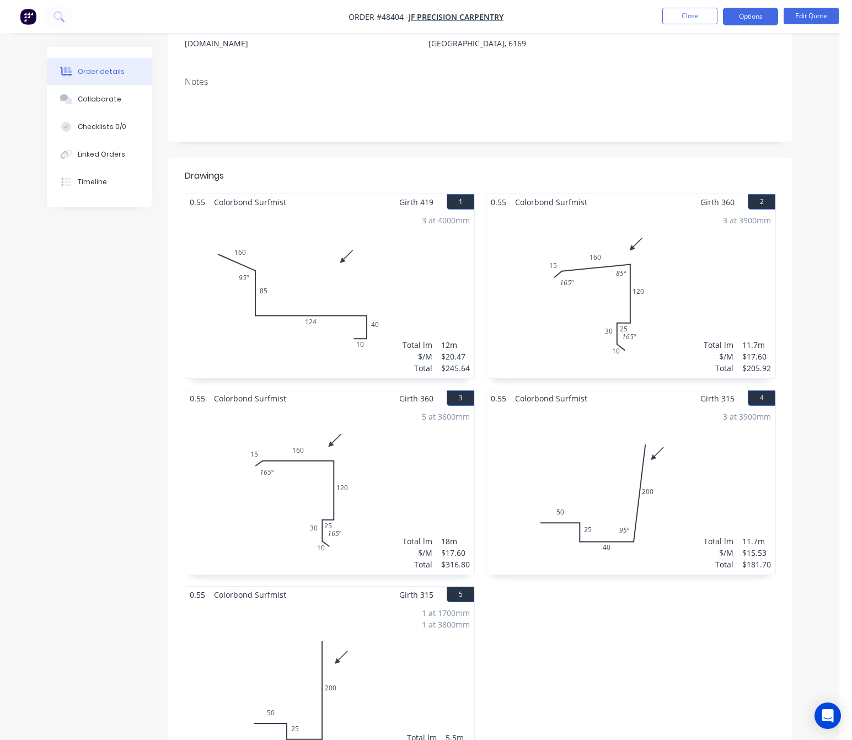
scroll to position [165, 0]
click at [115, 194] on button "Timeline" at bounding box center [99, 182] width 105 height 28
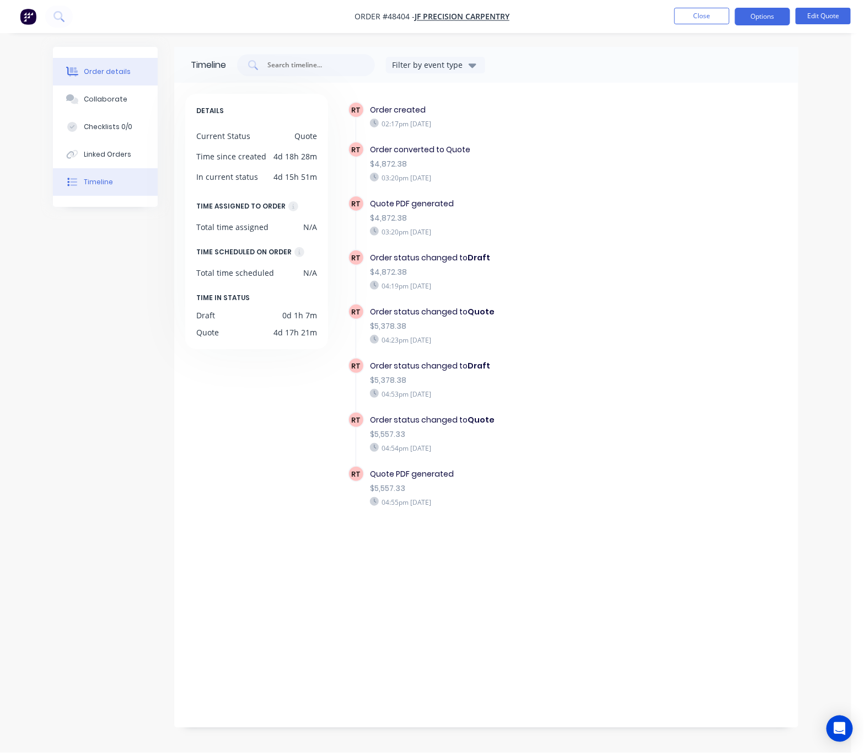
click at [125, 73] on div "Order details" at bounding box center [107, 72] width 47 height 10
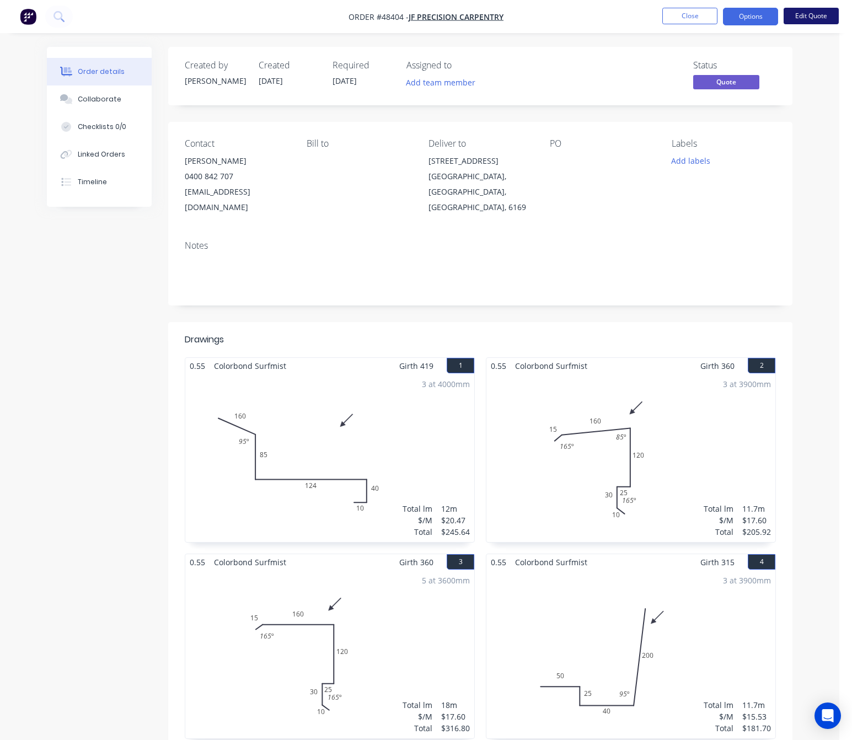
click at [792, 17] on button "Edit Quote" at bounding box center [810, 16] width 55 height 17
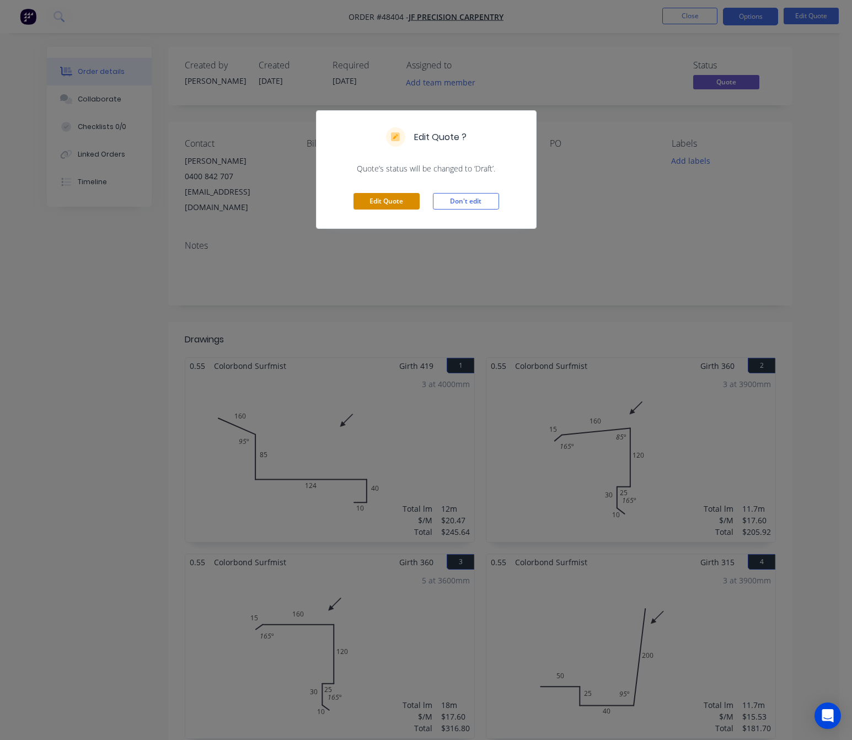
click at [383, 199] on button "Edit Quote" at bounding box center [386, 201] width 66 height 17
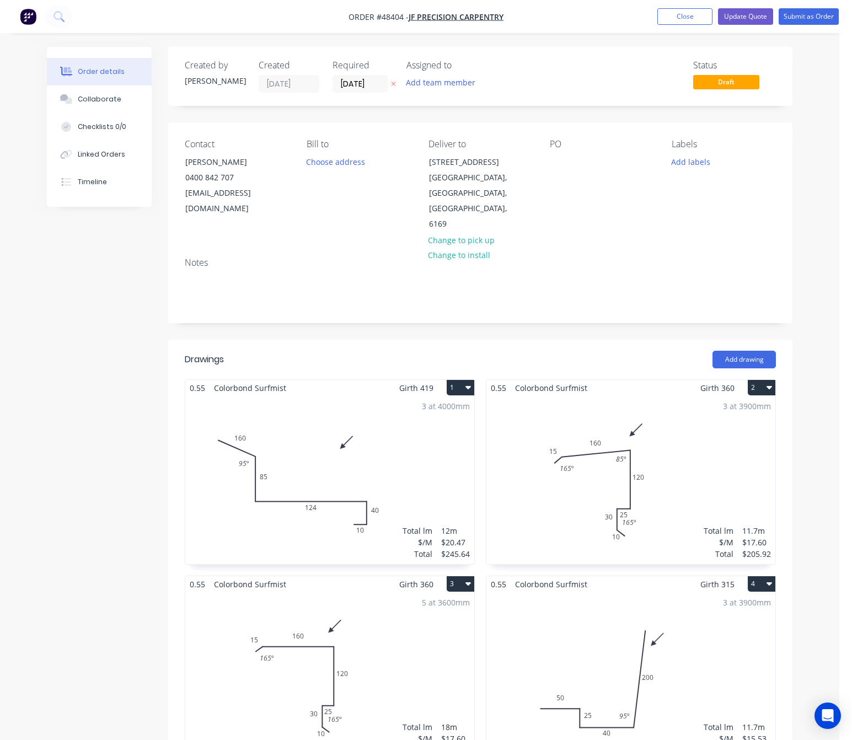
click at [348, 396] on div "3 at 4000mm Total lm $/M Total 12m $20.47 $245.64" at bounding box center [329, 480] width 289 height 168
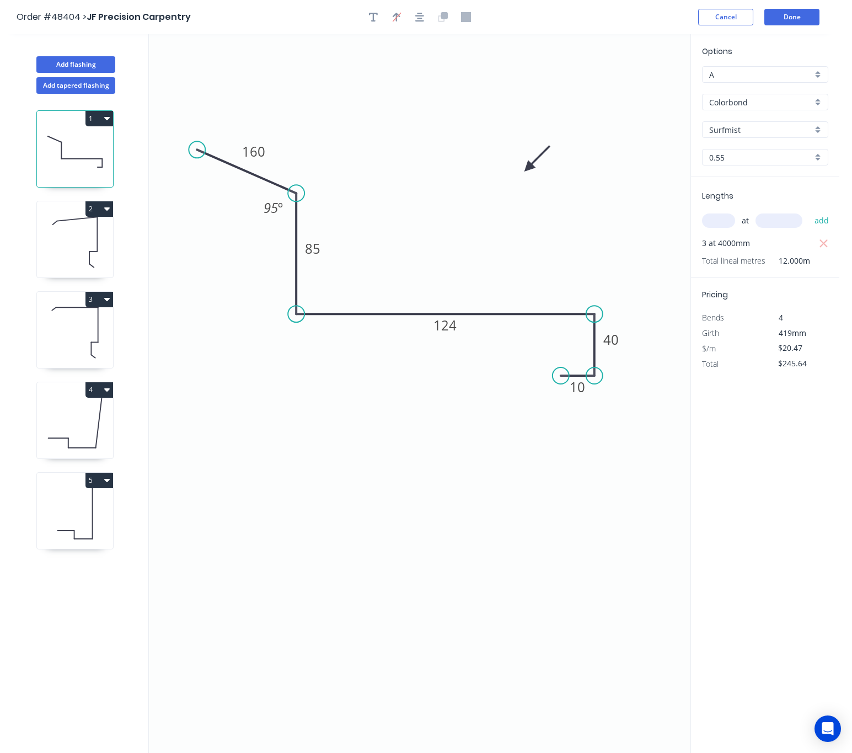
click at [770, 124] on input "Surfmist" at bounding box center [760, 130] width 103 height 12
click at [771, 147] on div "[PERSON_NAME]" at bounding box center [764, 150] width 125 height 19
type input "[PERSON_NAME]"
click at [782, 19] on button "Done" at bounding box center [791, 17] width 55 height 17
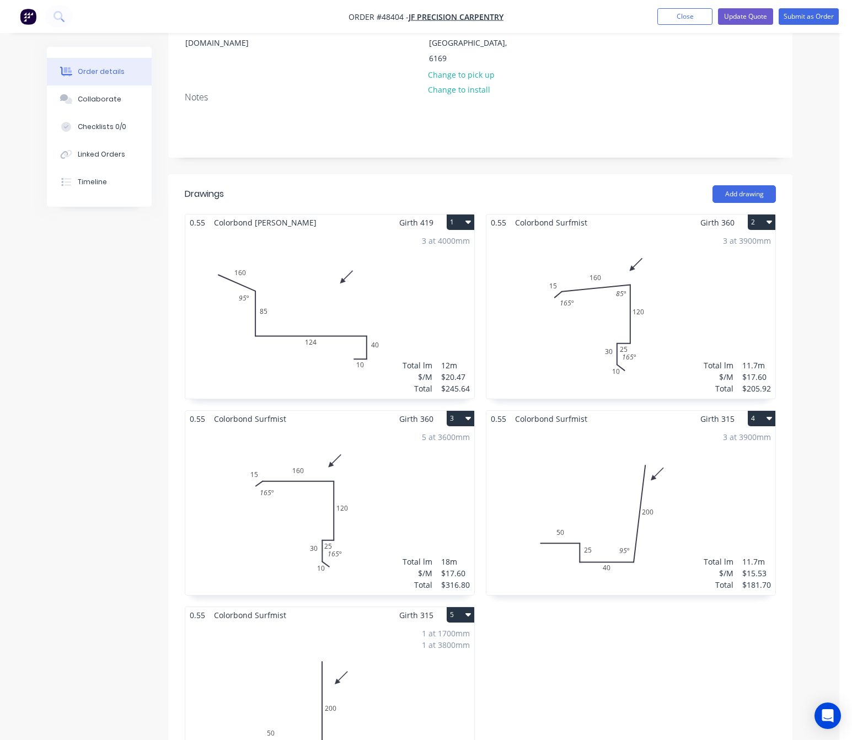
click at [600, 463] on div "3 at 3900mm Total lm $/M Total 11.7m $15.53 $181.70" at bounding box center [630, 511] width 289 height 168
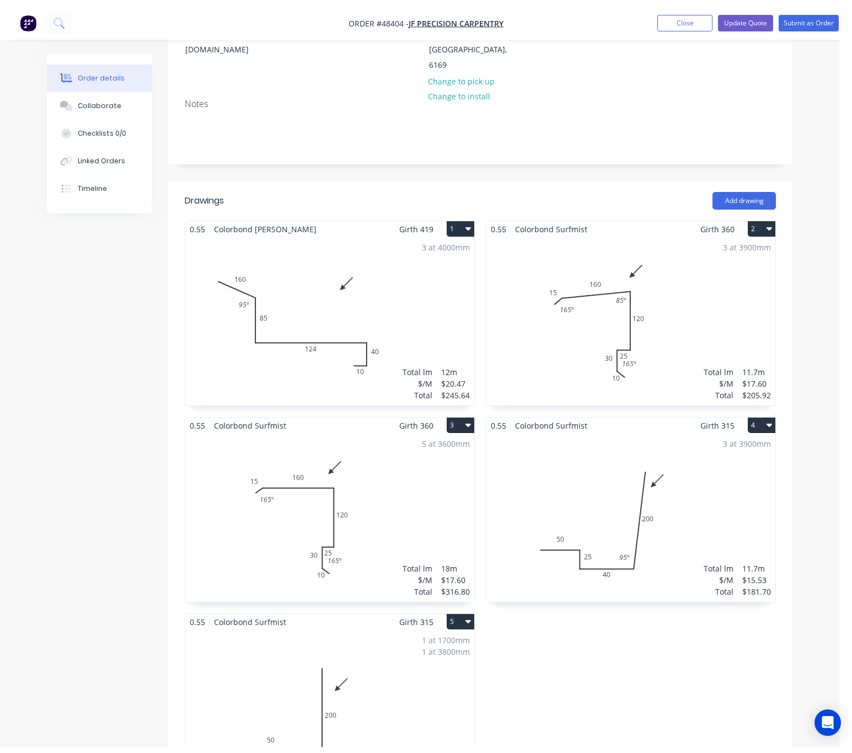
scroll to position [22, 0]
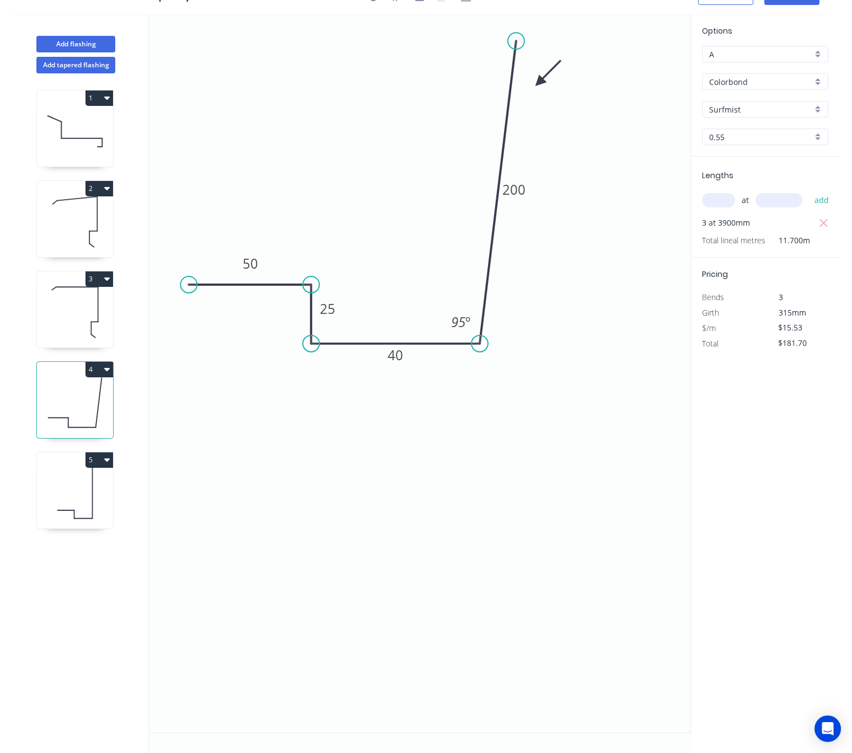
click at [750, 106] on input "Surfmist" at bounding box center [760, 110] width 103 height 12
click at [751, 131] on div "[PERSON_NAME]" at bounding box center [764, 130] width 125 height 19
type input "[PERSON_NAME]"
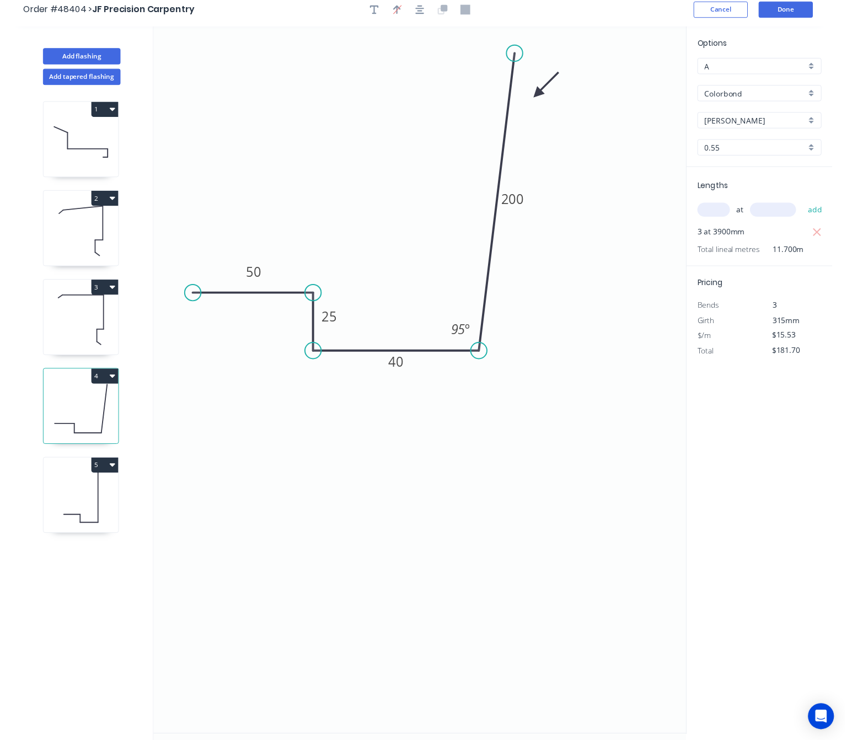
scroll to position [0, 0]
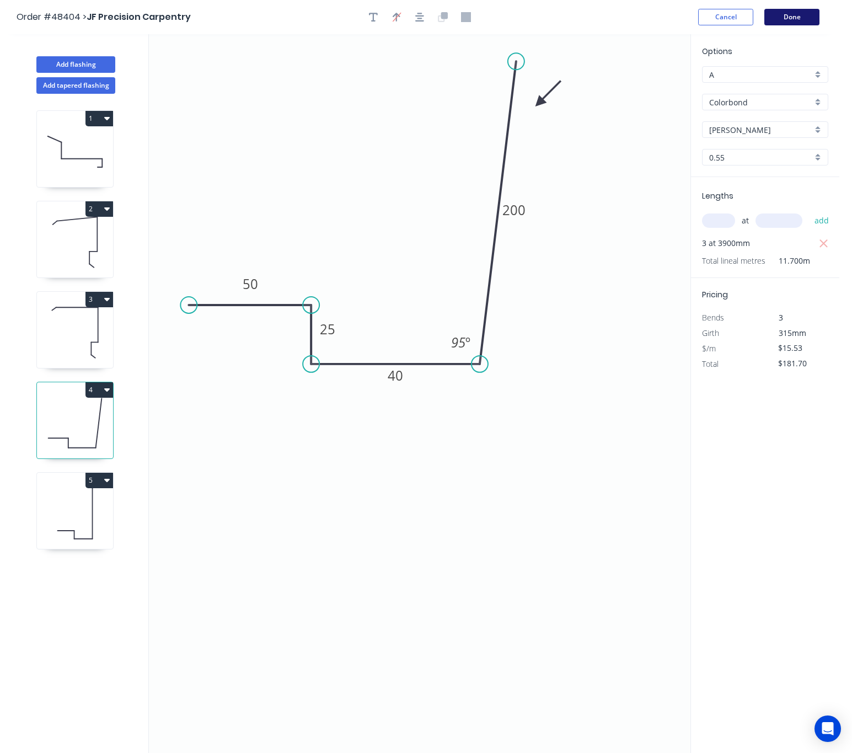
click at [792, 13] on button "Done" at bounding box center [791, 17] width 55 height 17
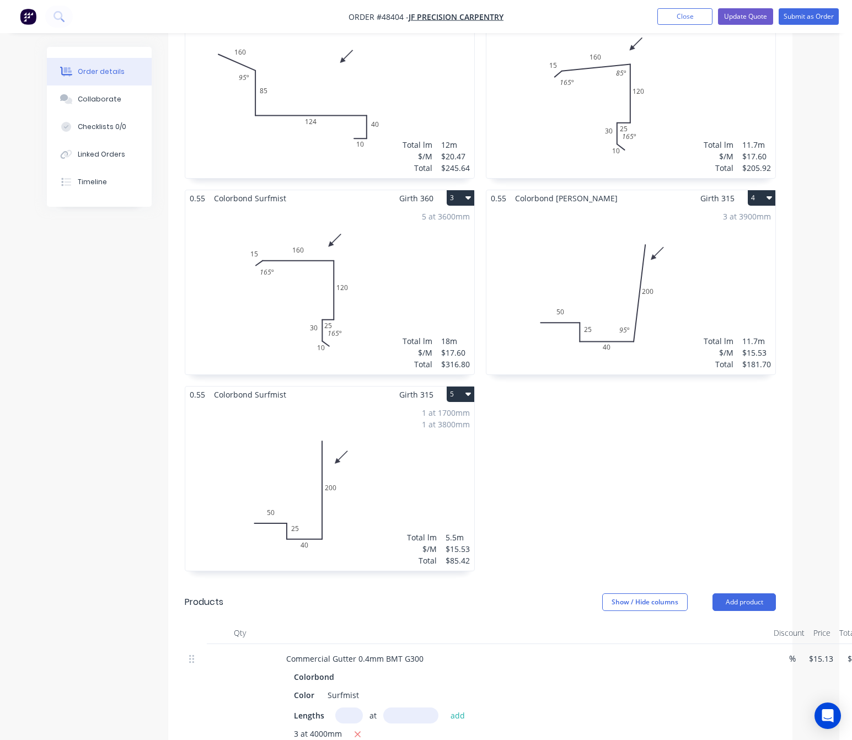
scroll to position [413, 0]
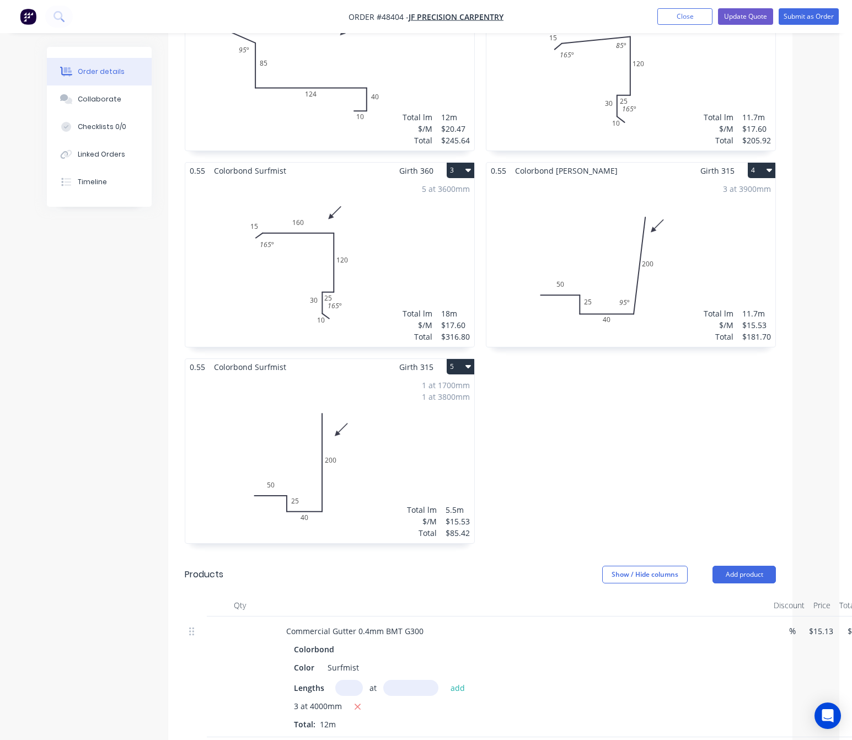
click at [384, 422] on div "1 at 1700mm 1 at 3800mm Total lm $/M Total 5.5m $15.53 $85.42" at bounding box center [329, 459] width 289 height 168
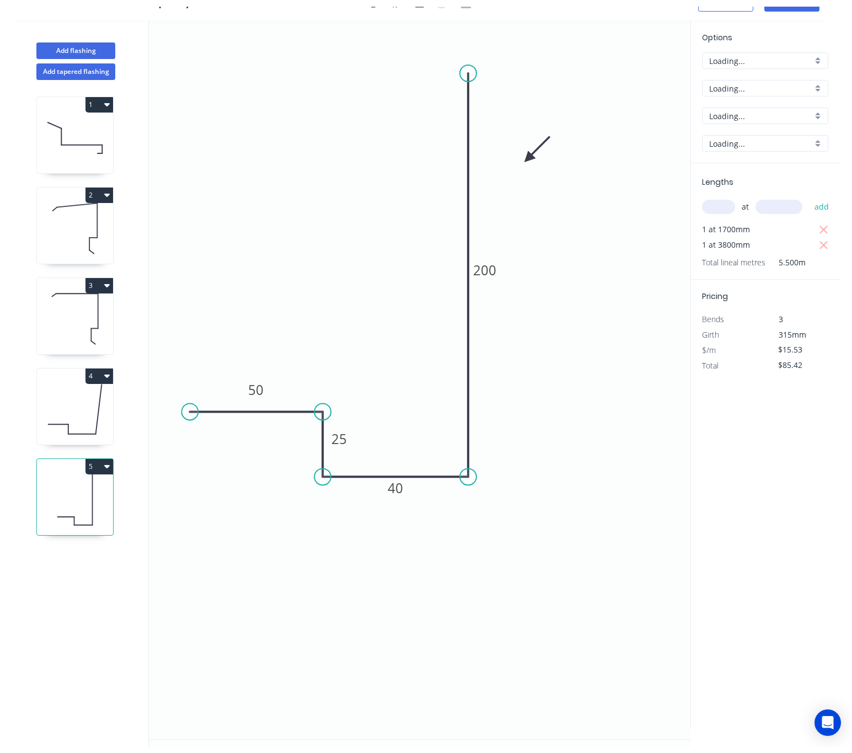
scroll to position [22, 0]
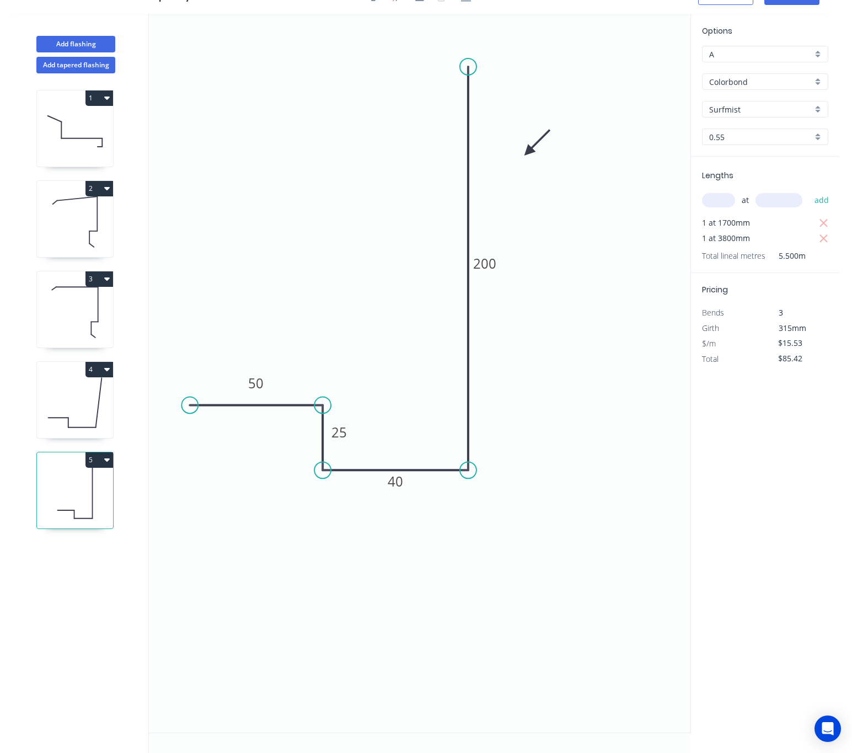
click at [792, 106] on input "Surfmist" at bounding box center [760, 110] width 103 height 12
click at [768, 135] on div "[PERSON_NAME]" at bounding box center [764, 130] width 125 height 19
type input "[PERSON_NAME]"
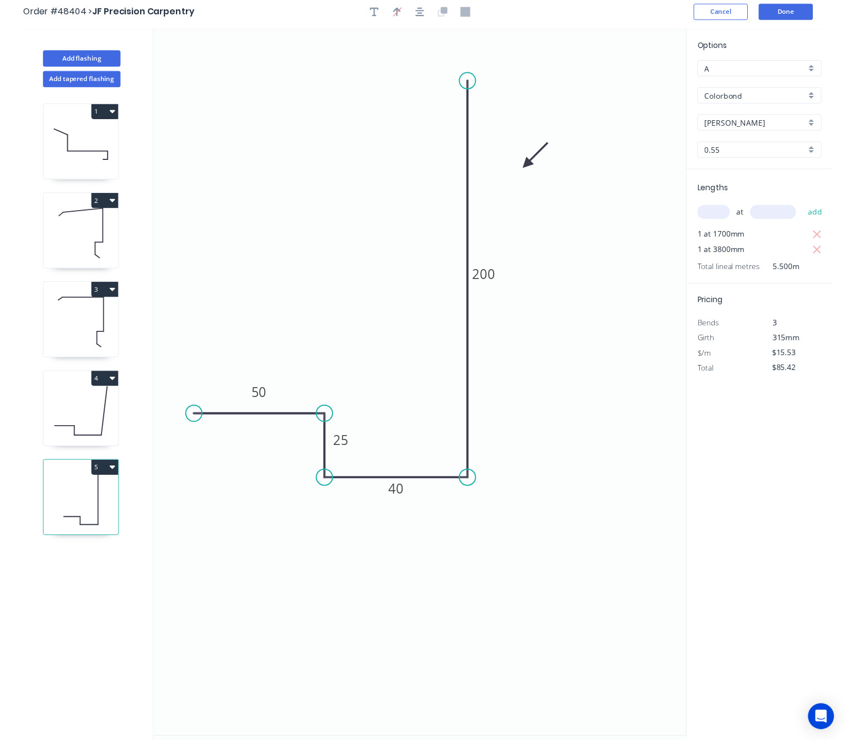
scroll to position [0, 0]
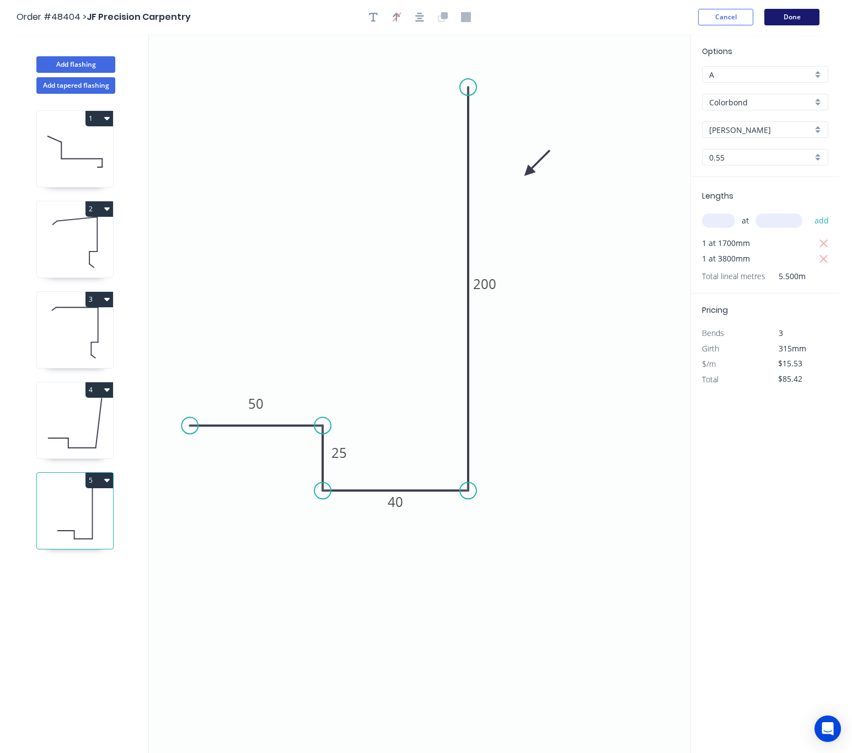
click at [792, 18] on button "Done" at bounding box center [791, 17] width 55 height 17
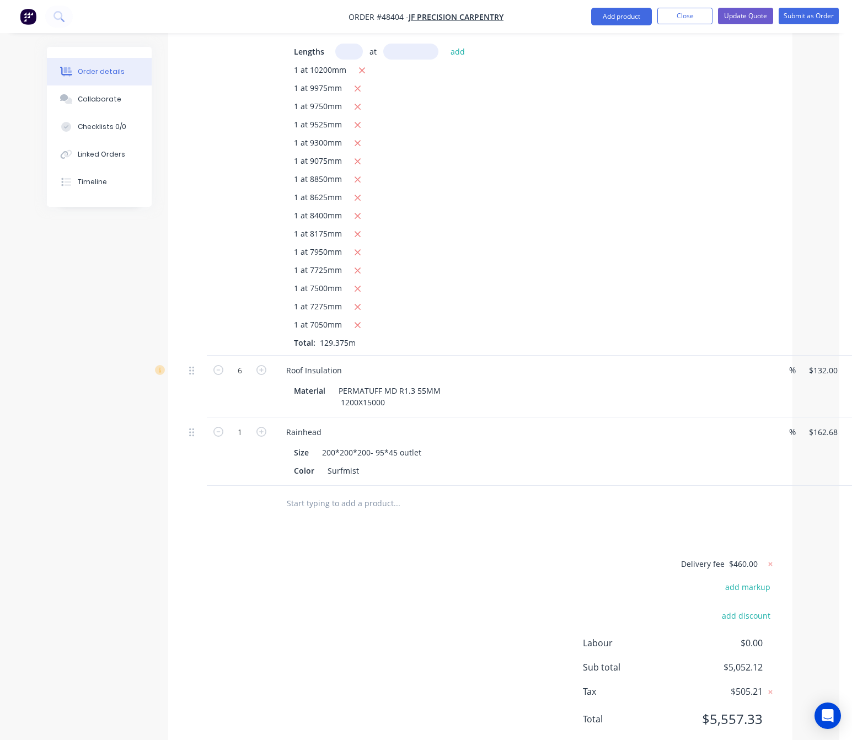
scroll to position [1652, 0]
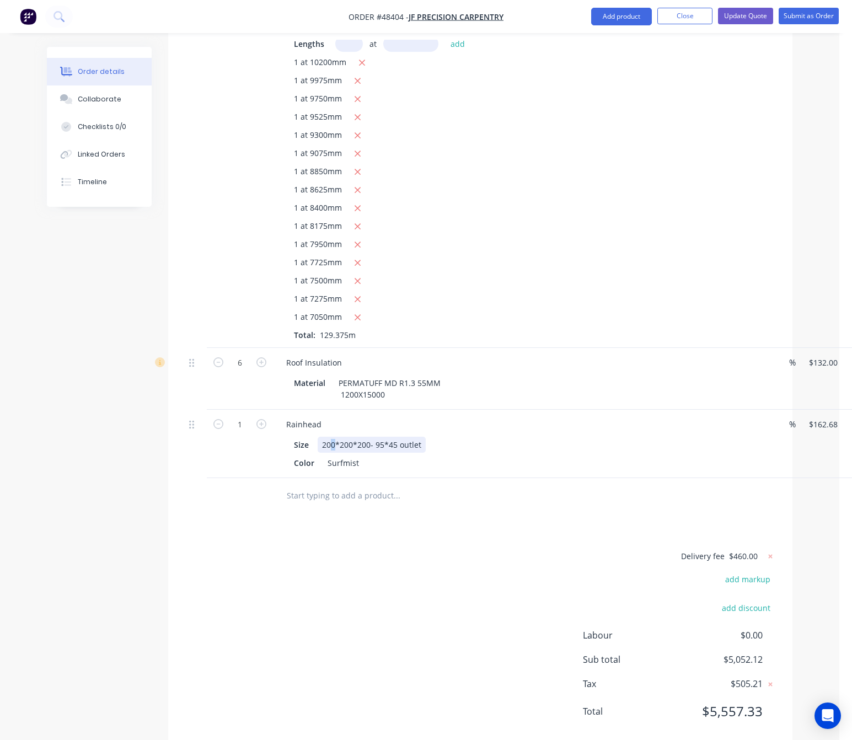
click at [333, 437] on div "200*200*200- 95*45 outlet" at bounding box center [372, 445] width 108 height 16
click at [347, 437] on div "W300*200*200- 95*45 outlet" at bounding box center [375, 445] width 115 height 16
click at [361, 437] on div "W300*H200*200- 95*45 outlet" at bounding box center [378, 445] width 121 height 16
click at [364, 437] on div "W300*H200*200- 95*45 outlet" at bounding box center [378, 445] width 121 height 16
click at [381, 437] on div "W300*H450*200- 95*45 outlet" at bounding box center [378, 445] width 121 height 16
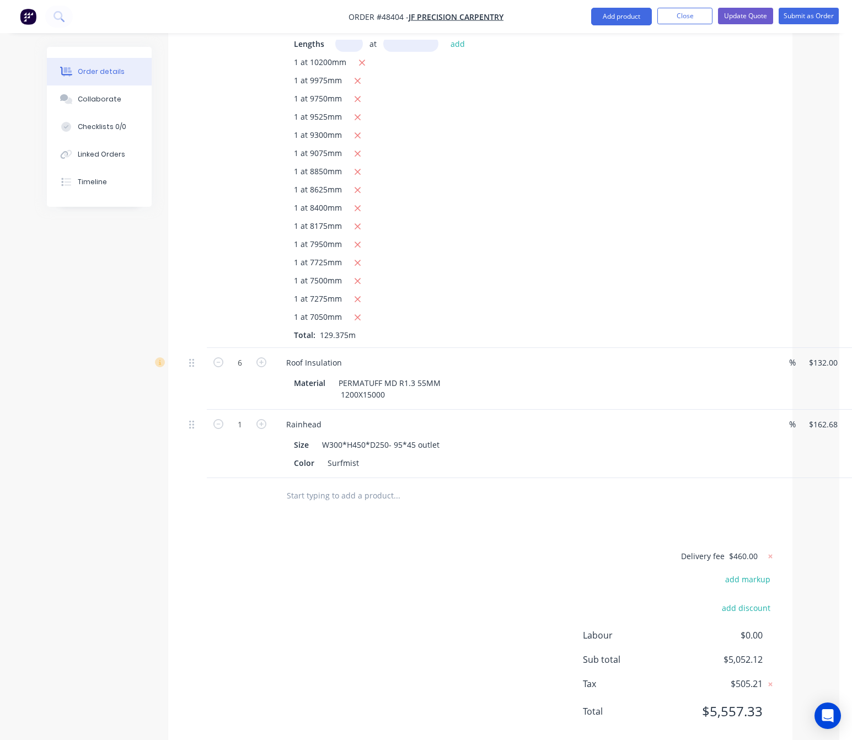
click at [326, 604] on div "Delivery fee $460.00 add markup add discount Labour $0.00 Sub total $5,052.12 T…" at bounding box center [480, 640] width 591 height 183
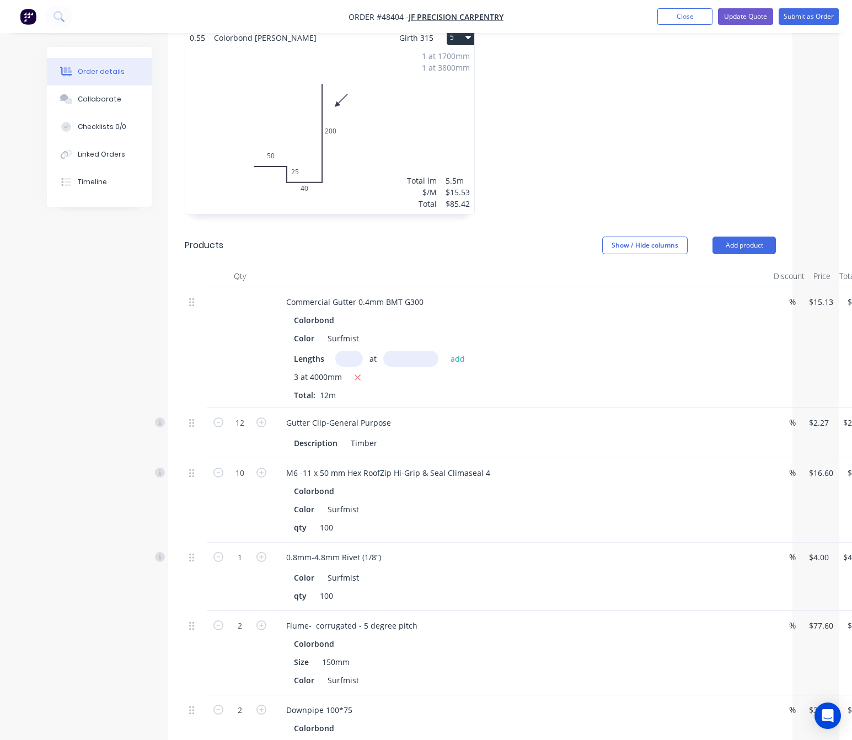
scroll to position [660, 0]
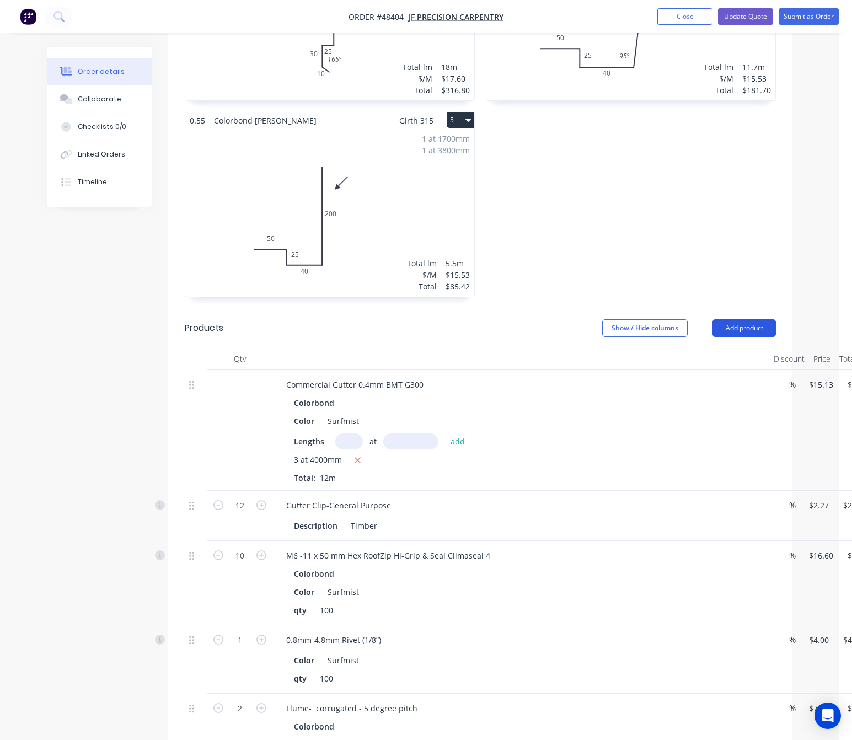
click at [742, 319] on button "Add product" at bounding box center [743, 328] width 63 height 18
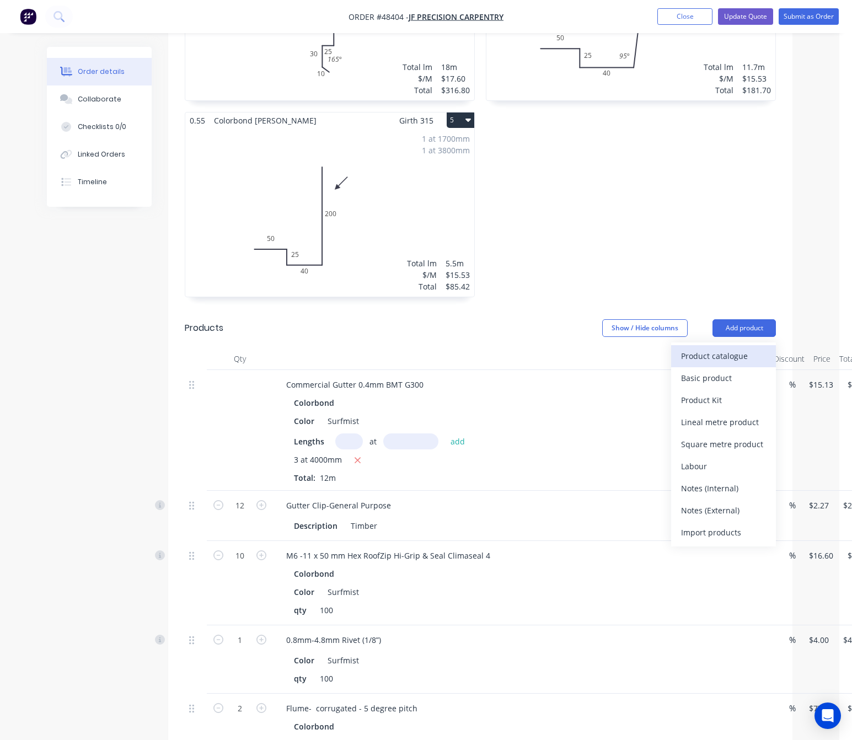
click at [727, 348] on div "Product catalogue" at bounding box center [723, 356] width 85 height 16
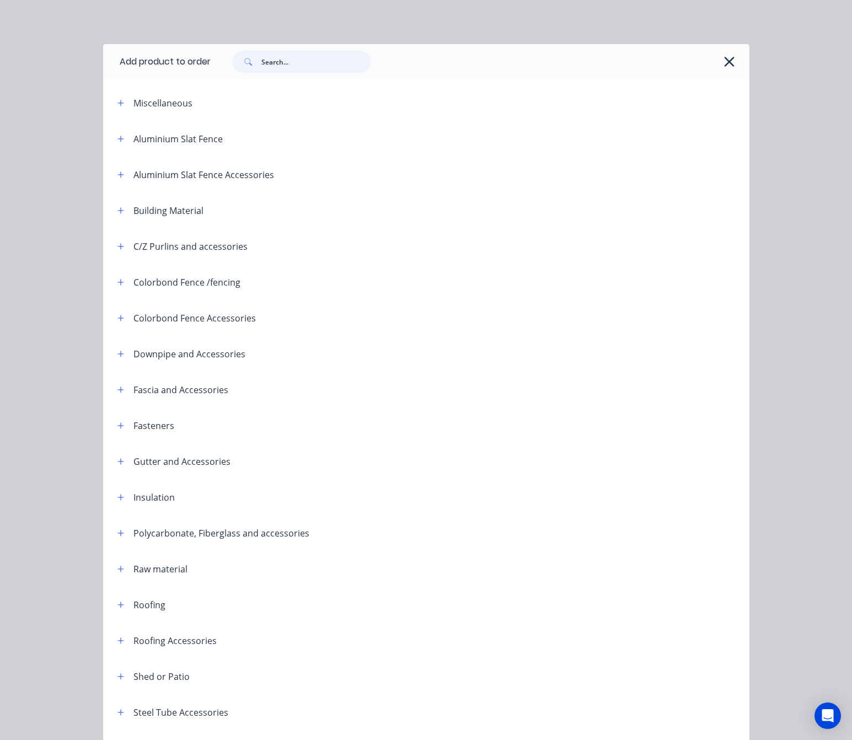
click at [271, 63] on input "text" at bounding box center [315, 62] width 109 height 22
type input "rivet"
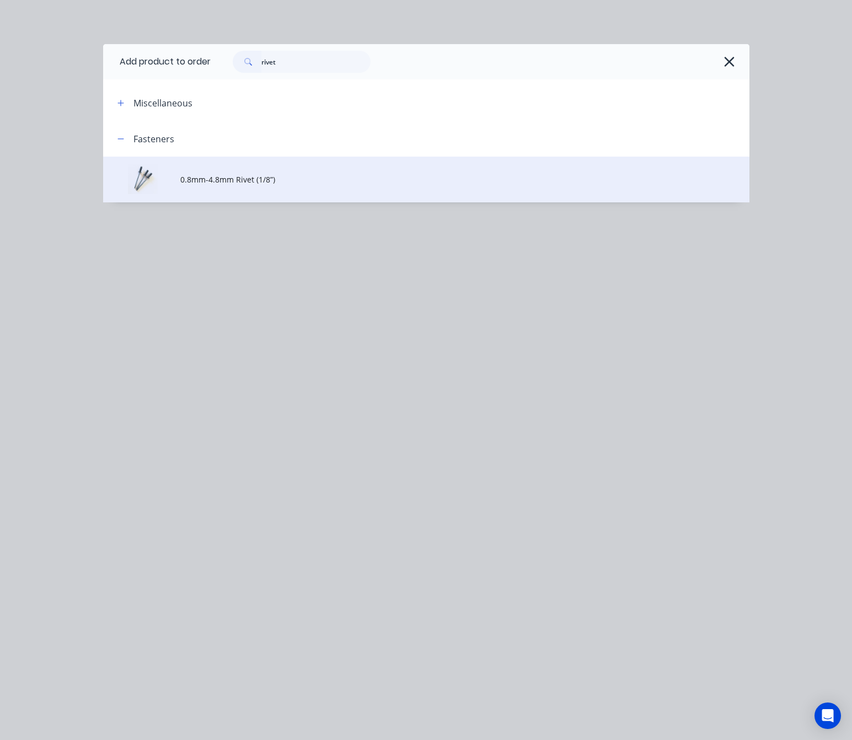
click at [289, 187] on td "0.8mm-4.8mm Rivet (1/8”)" at bounding box center [464, 180] width 568 height 46
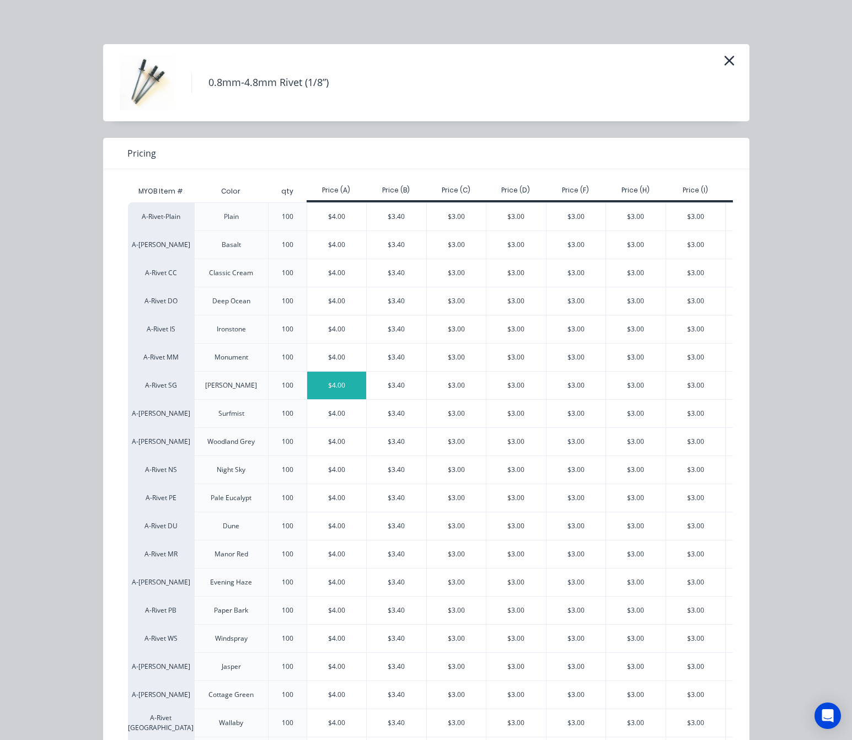
click at [313, 384] on div "$4.00" at bounding box center [337, 386] width 60 height 28
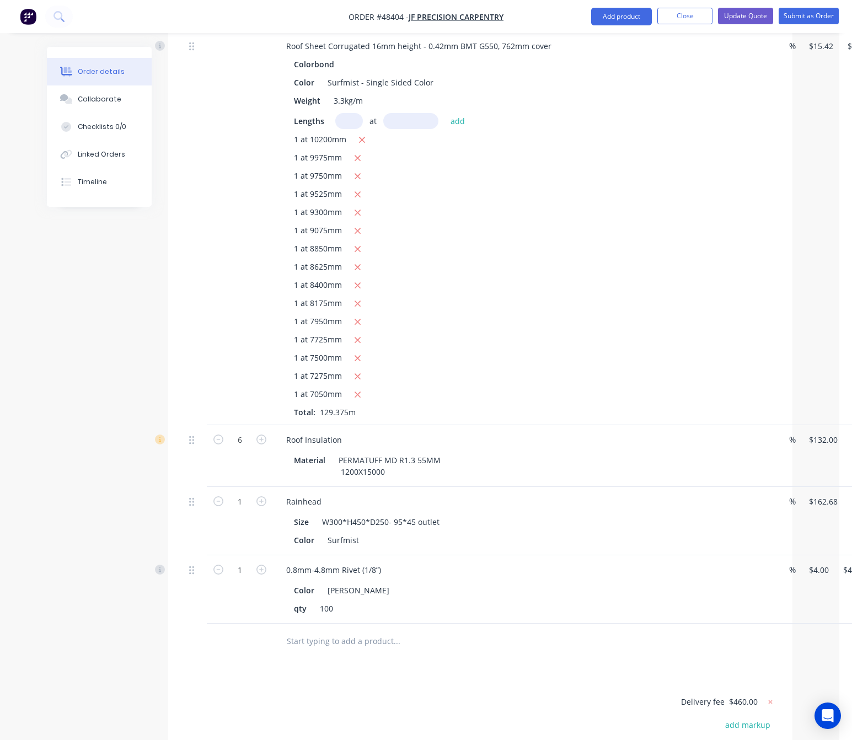
scroll to position [1307, 0]
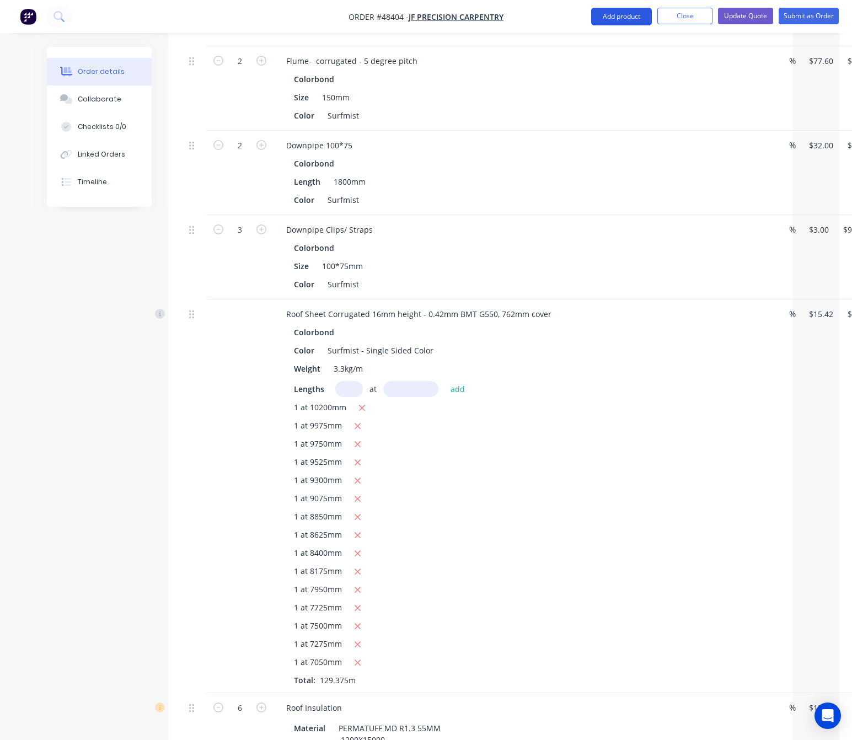
click at [617, 17] on button "Add product" at bounding box center [621, 17] width 61 height 18
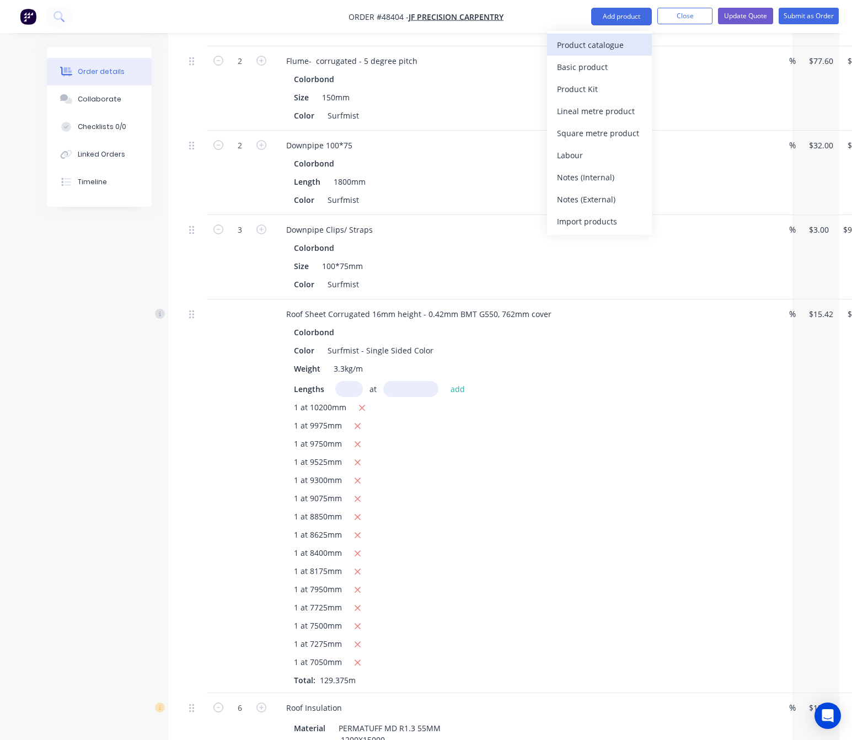
click at [599, 43] on div "Product catalogue" at bounding box center [599, 45] width 85 height 16
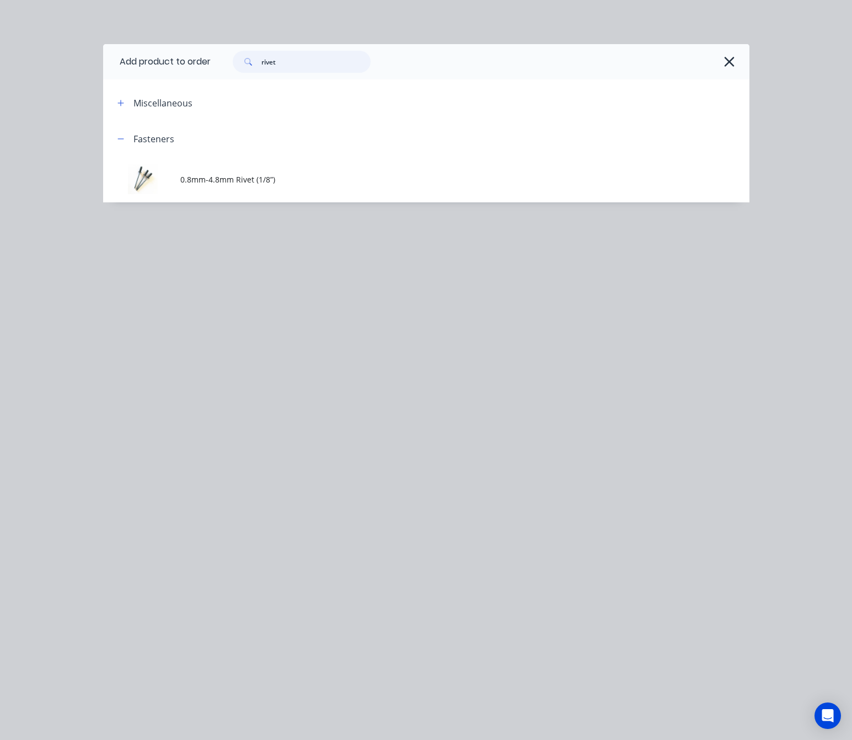
drag, startPoint x: 302, startPoint y: 63, endPoint x: 67, endPoint y: 93, distance: 236.7
click at [146, 78] on header "Add product to order rivet" at bounding box center [426, 61] width 646 height 35
type input "sili"
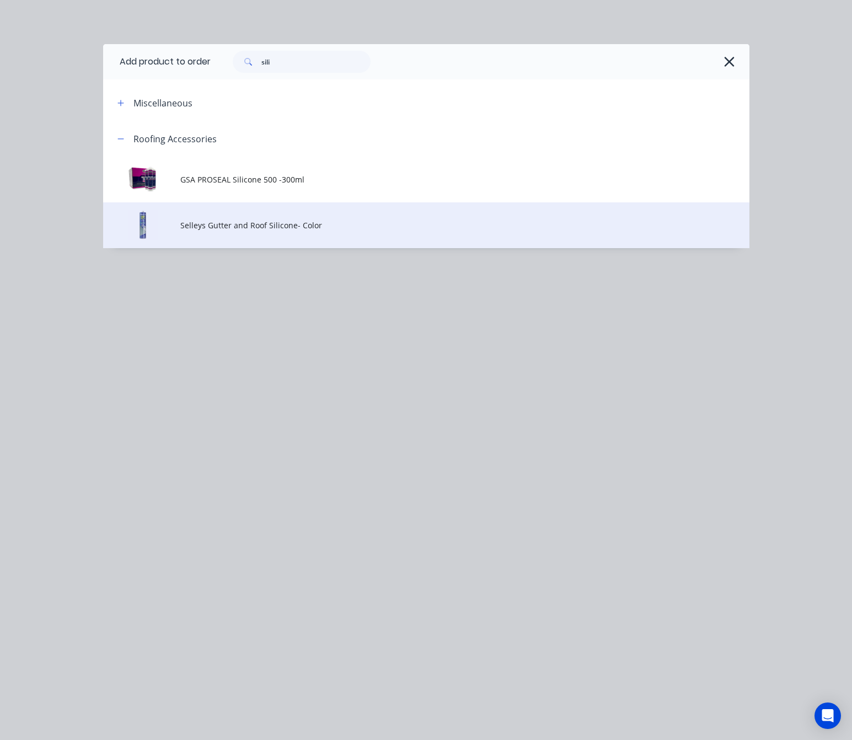
click at [333, 220] on span "Selleys Gutter and Roof Silicone- Color" at bounding box center [407, 225] width 455 height 12
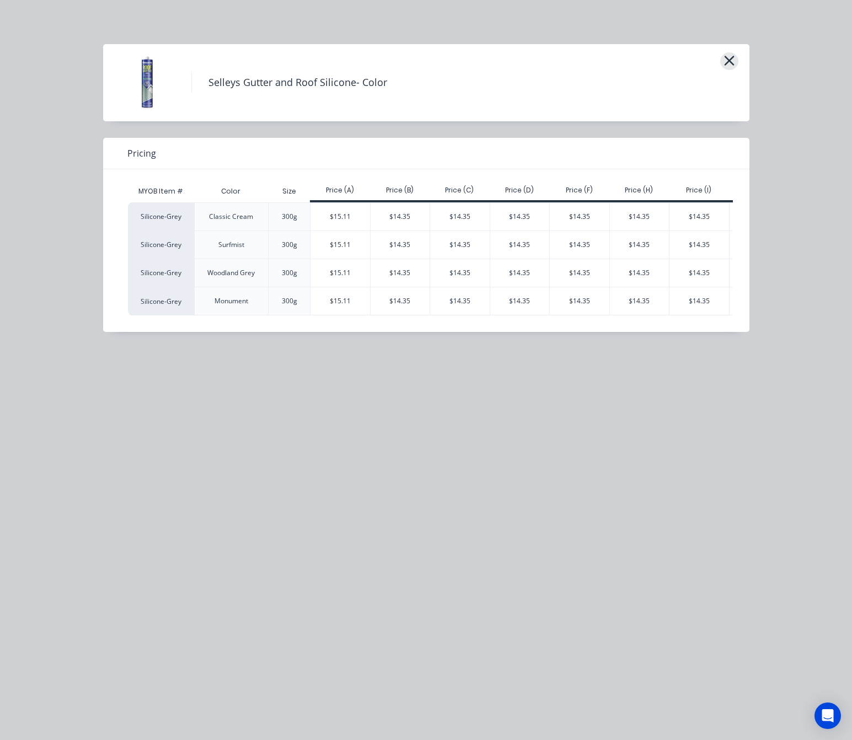
click at [725, 57] on icon "button" at bounding box center [729, 61] width 10 height 10
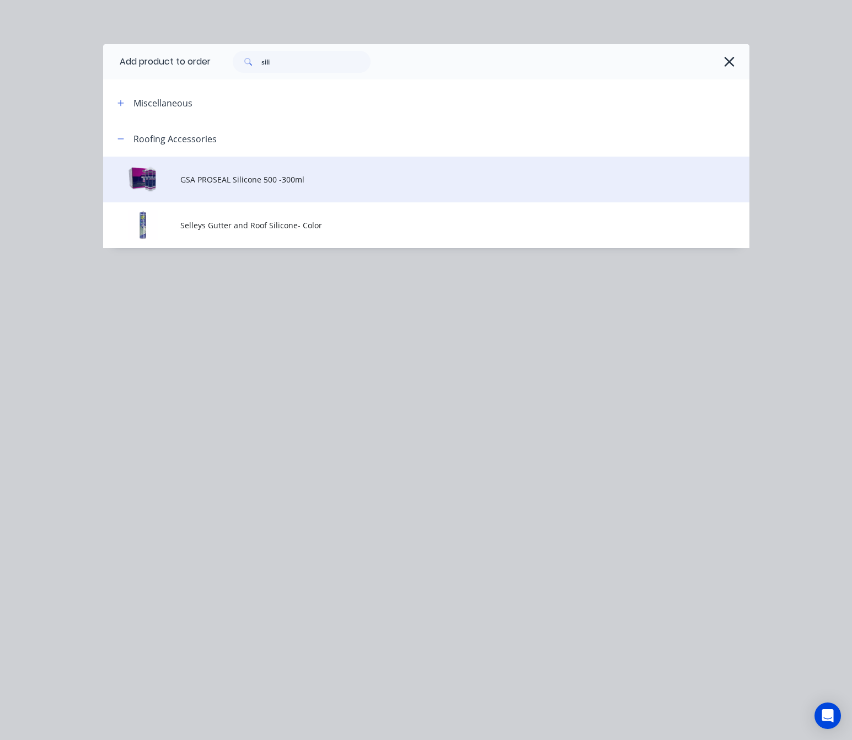
click at [325, 182] on span "GSA PROSEAL Silicone 500 -300ml" at bounding box center [407, 180] width 455 height 12
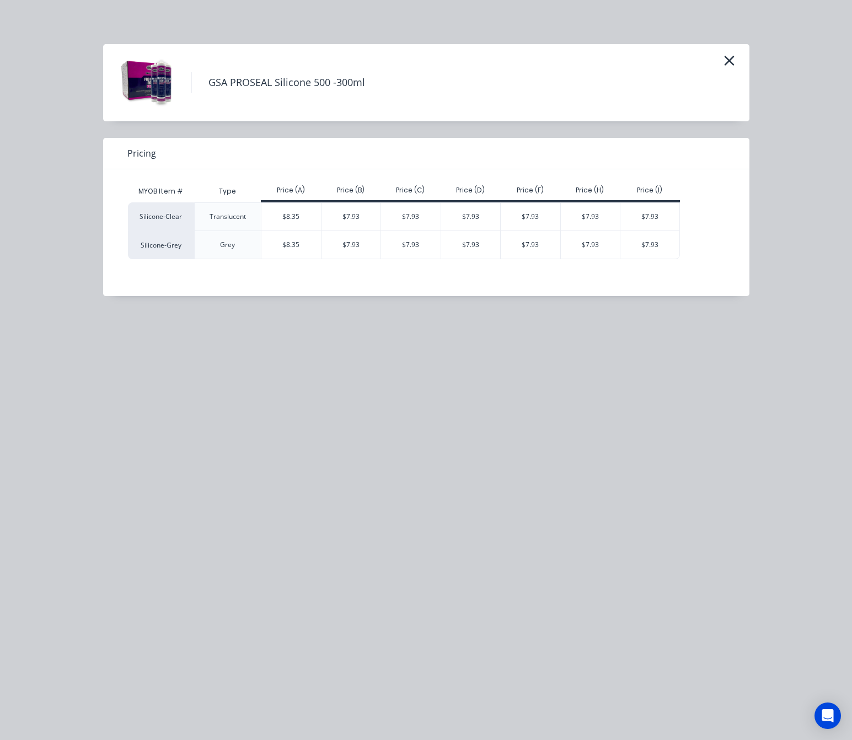
click at [222, 246] on div "Grey" at bounding box center [227, 245] width 15 height 10
click at [287, 248] on div "$8.35" at bounding box center [291, 245] width 60 height 28
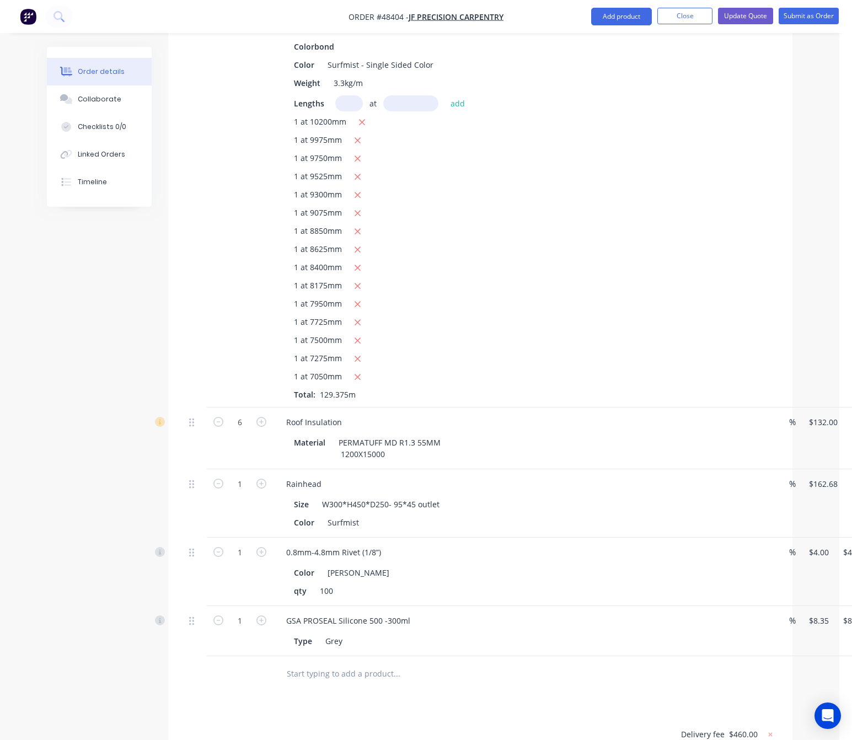
scroll to position [1771, 0]
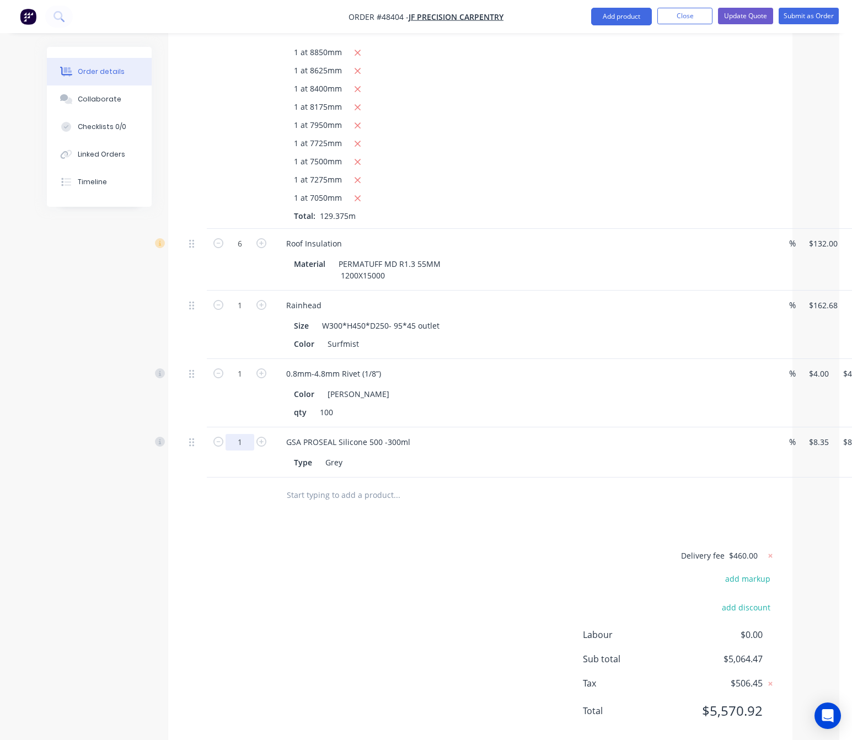
type input "4"
type input "$33.40"
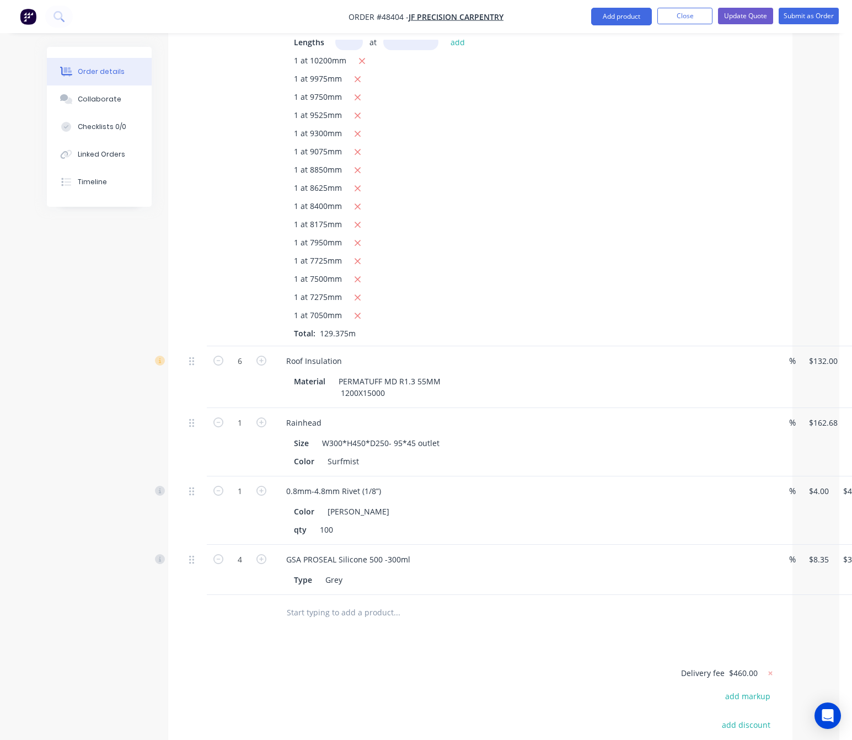
scroll to position [1654, 62]
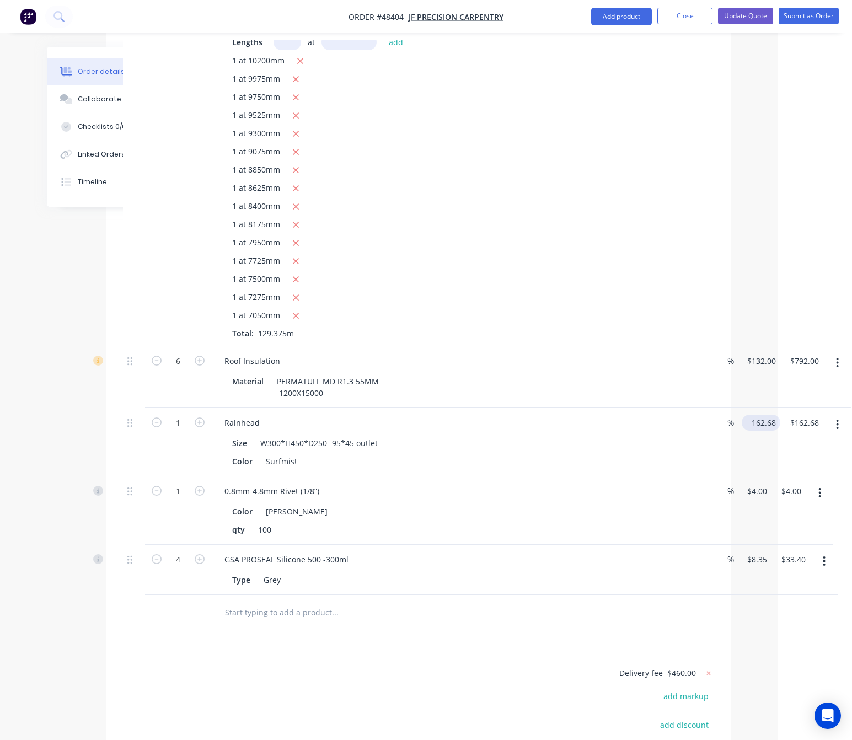
click at [761, 415] on input "162.68" at bounding box center [763, 423] width 34 height 16
type input "$250.00"
click at [681, 435] on div "Size W300*H450*D250- 95*45 outlet" at bounding box center [457, 443] width 459 height 16
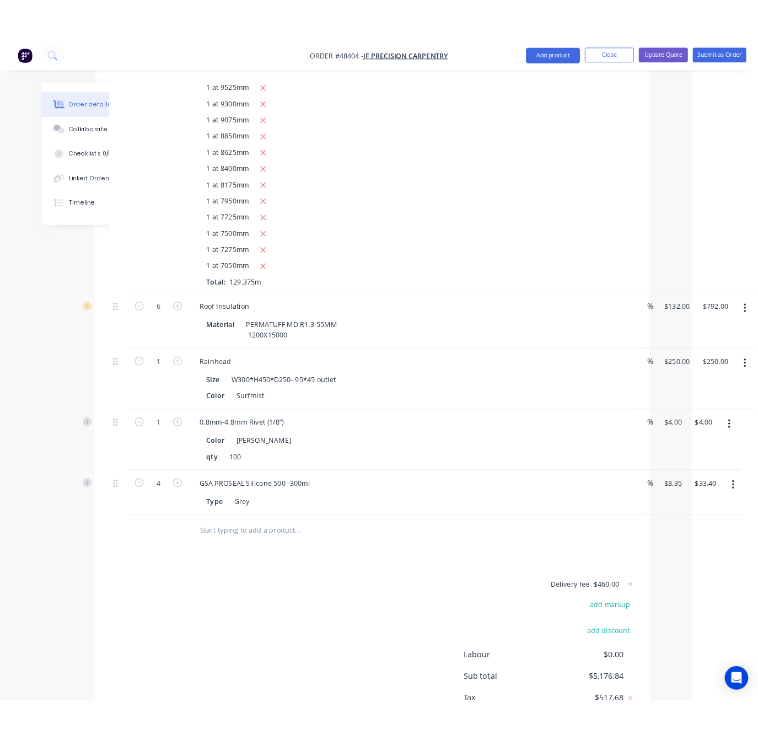
scroll to position [1771, 62]
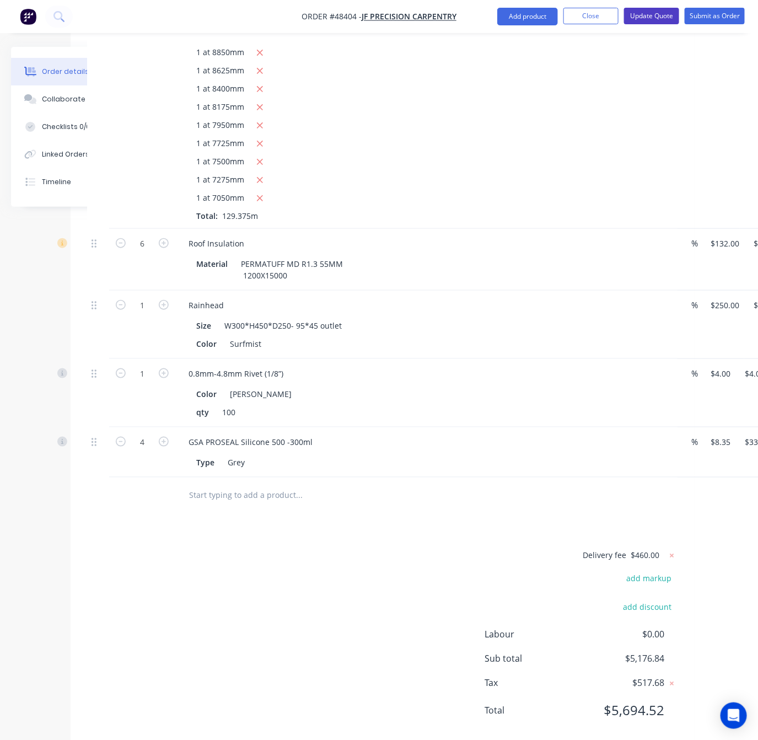
click at [651, 14] on button "Update Quote" at bounding box center [651, 16] width 55 height 17
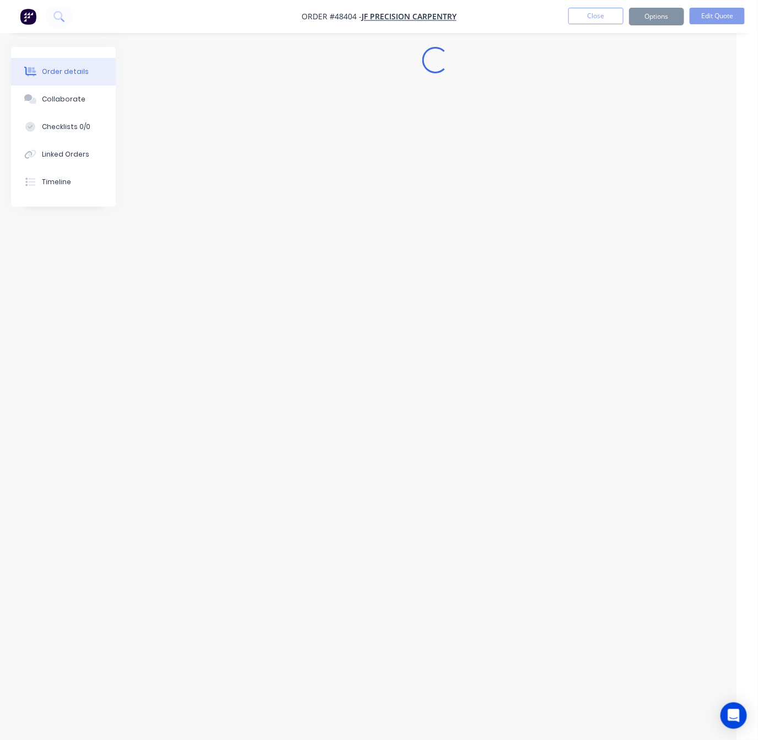
scroll to position [0, 0]
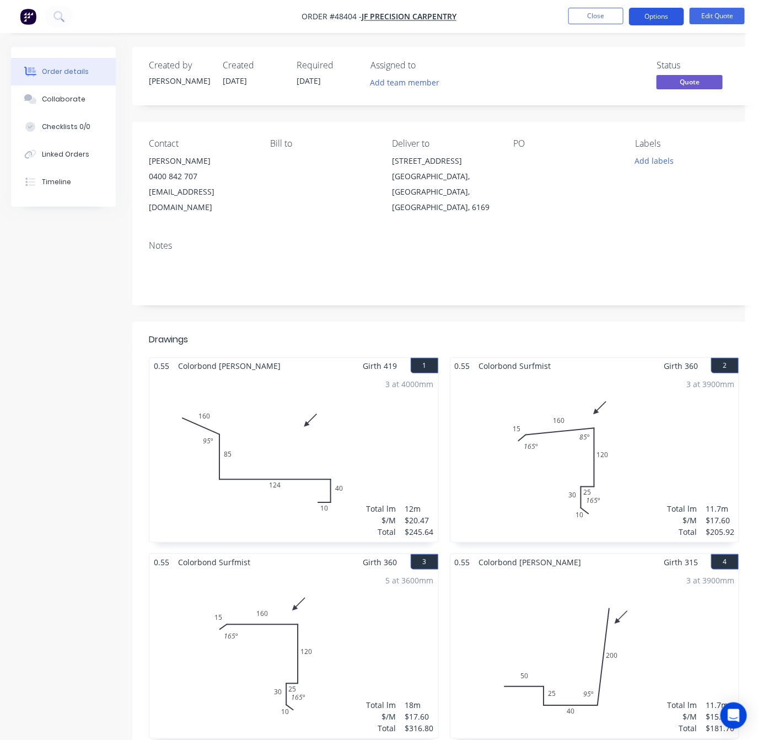
click at [664, 12] on button "Options" at bounding box center [656, 17] width 55 height 18
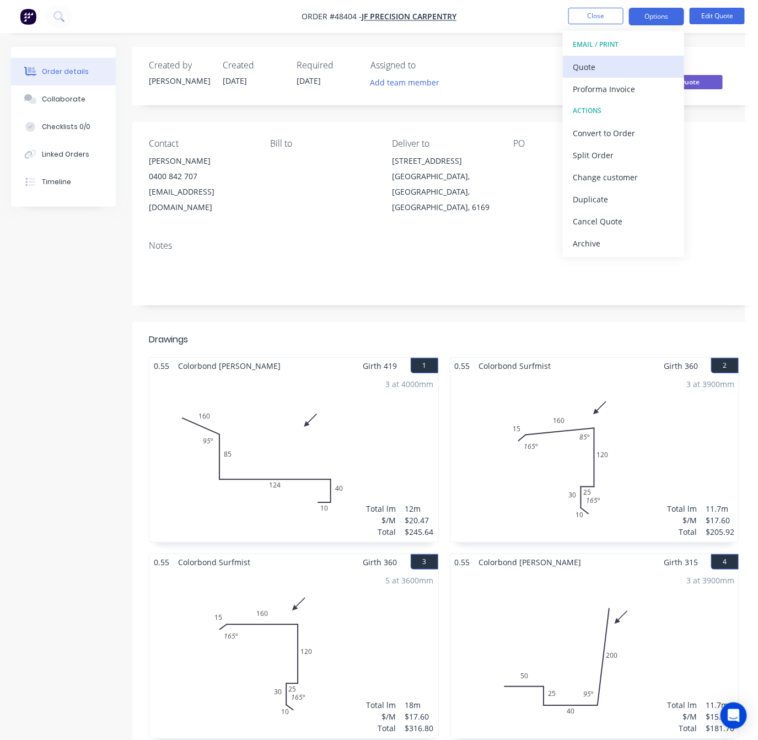
click at [620, 63] on div "Quote" at bounding box center [623, 67] width 101 height 16
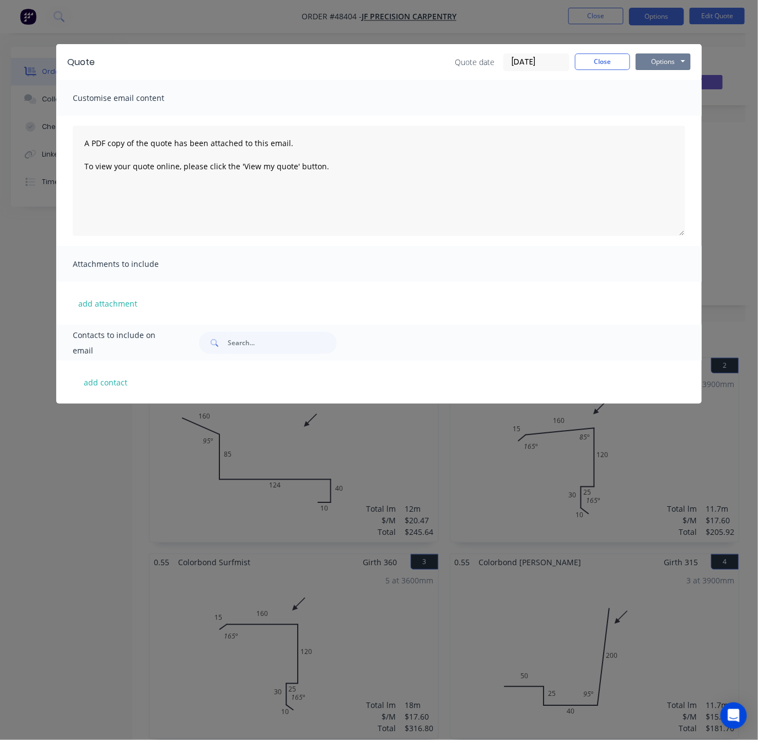
click at [672, 61] on button "Options" at bounding box center [663, 61] width 55 height 17
click at [694, 96] on button "Print" at bounding box center [671, 99] width 71 height 18
click at [419, 480] on div "Quote Quote date 27/08/25 Close Options Preview Print Email Customise email con…" at bounding box center [379, 370] width 758 height 740
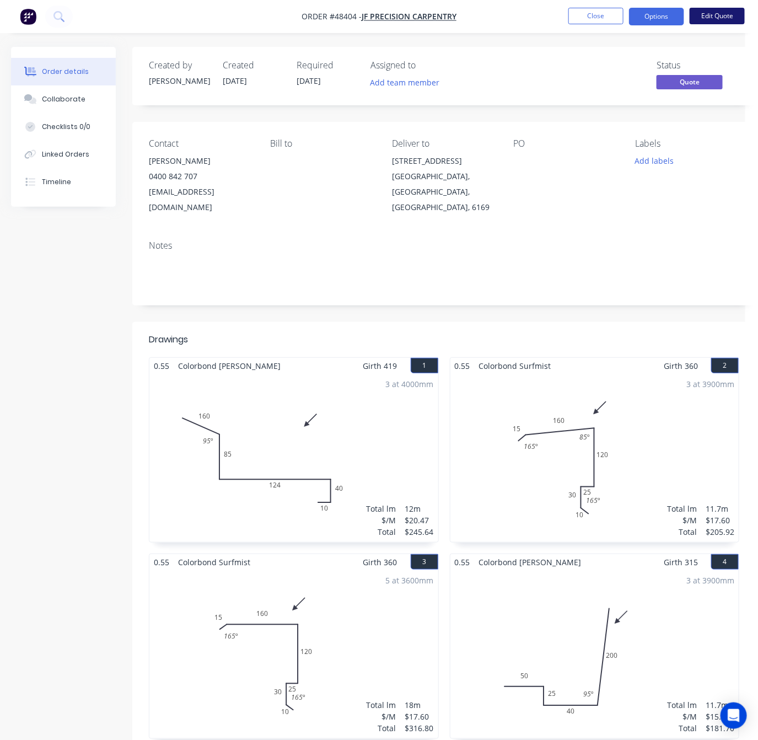
click at [718, 15] on button "Edit Quote" at bounding box center [717, 16] width 55 height 17
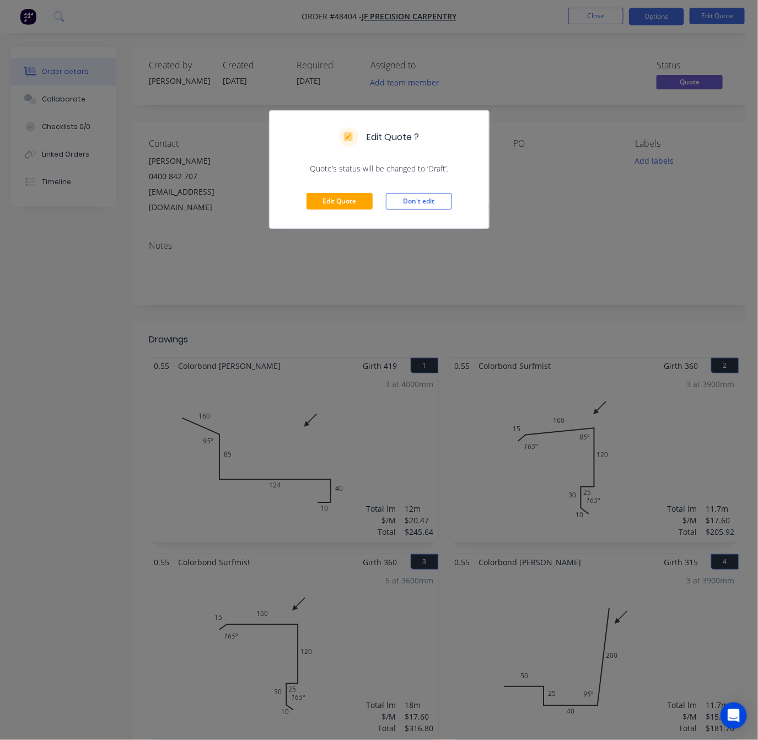
click at [333, 160] on div "Edit Quote ?" at bounding box center [379, 137] width 219 height 52
click at [340, 197] on button "Edit Quote" at bounding box center [340, 201] width 66 height 17
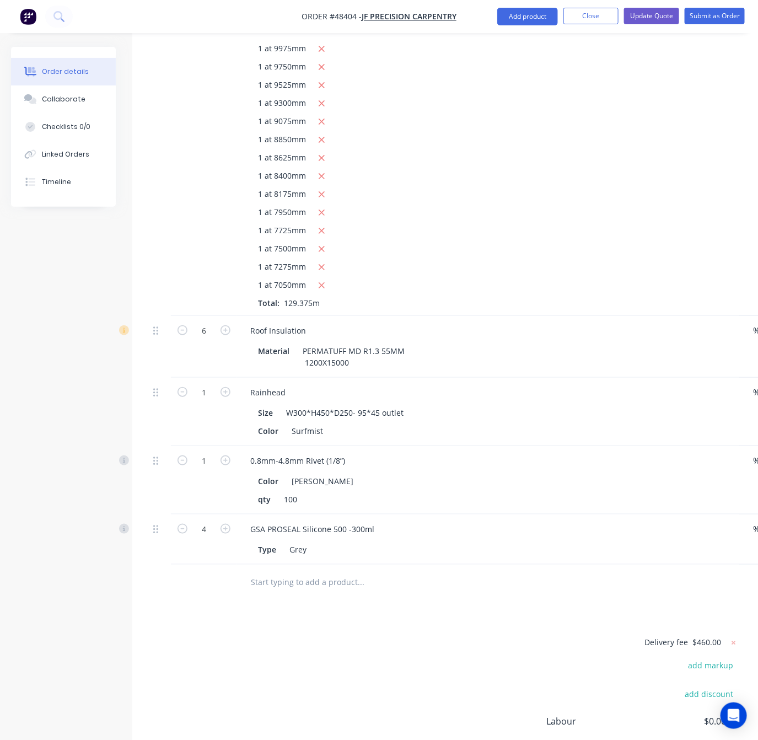
scroll to position [1606, 0]
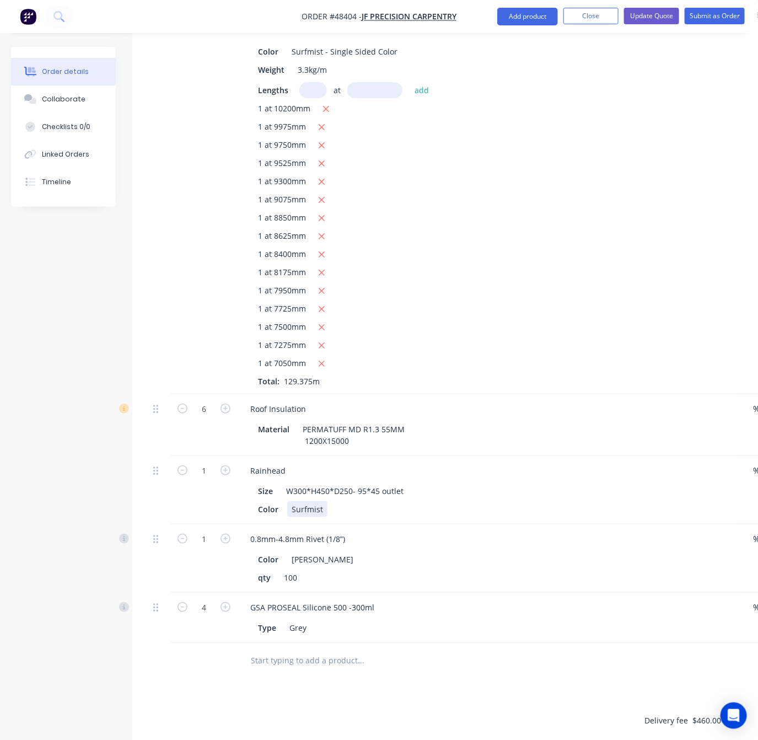
click at [325, 501] on div "Surfmist" at bounding box center [307, 509] width 40 height 16
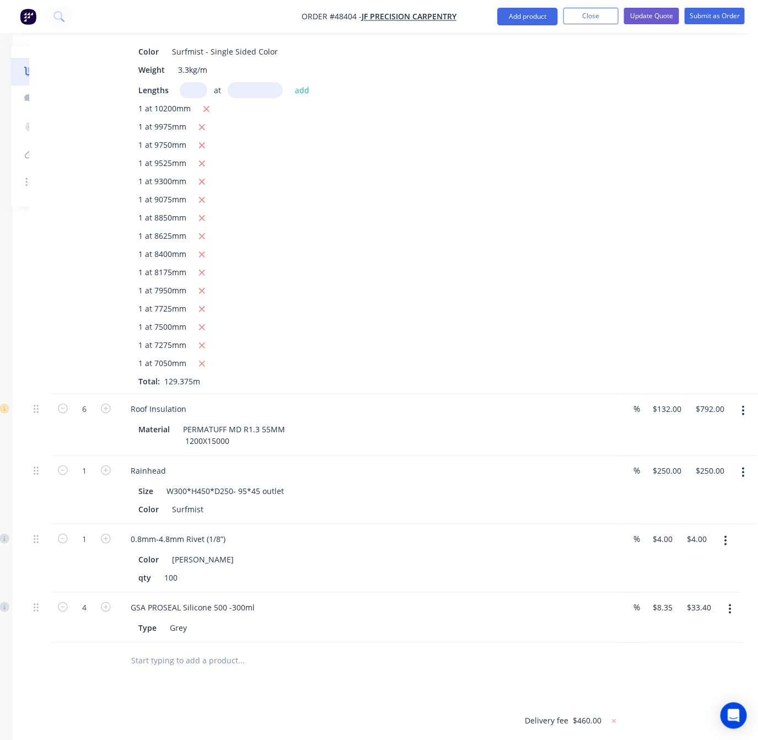
click at [735, 463] on button "button" at bounding box center [743, 473] width 26 height 20
click at [718, 493] on div "Edit" at bounding box center [704, 501] width 85 height 16
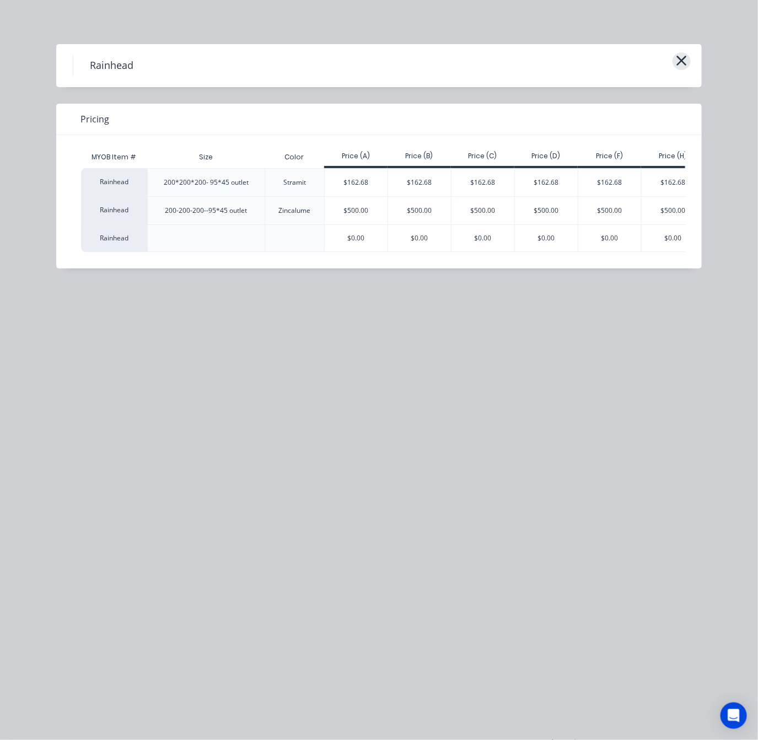
click at [678, 58] on icon "button" at bounding box center [682, 60] width 12 height 15
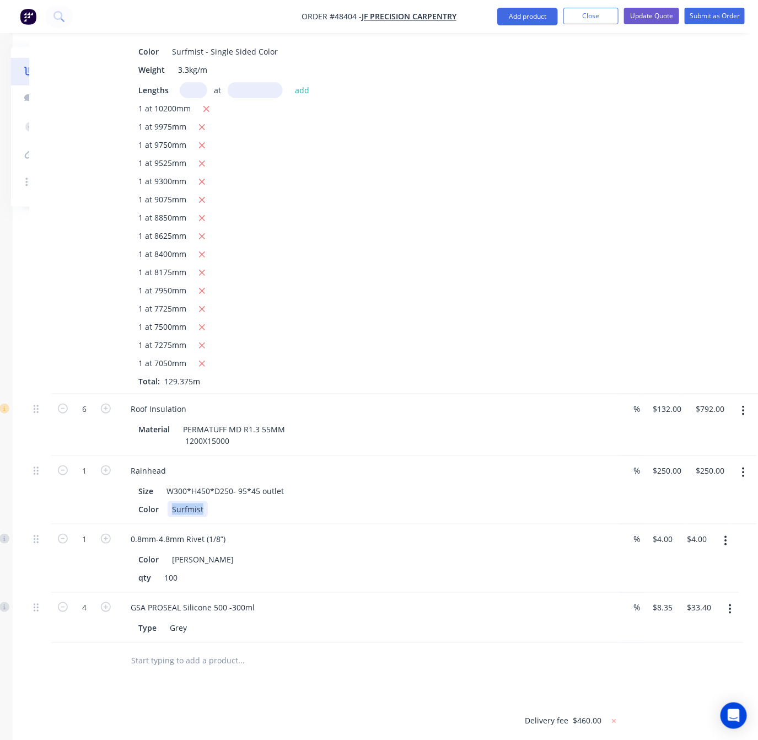
drag, startPoint x: 203, startPoint y: 484, endPoint x: 98, endPoint y: 495, distance: 106.4
click at [103, 496] on div "1 Rainhead Size W300*H450*D250- 95*45 outlet Color Surfmist % $250.00 $250.00 $…" at bounding box center [324, 490] width 590 height 68
click at [426, 483] on div "Size W300*H450*D250- 95*45 outlet" at bounding box center [363, 491] width 459 height 16
click at [397, 357] on div "1 at 7050mm" at bounding box center [365, 364] width 454 height 14
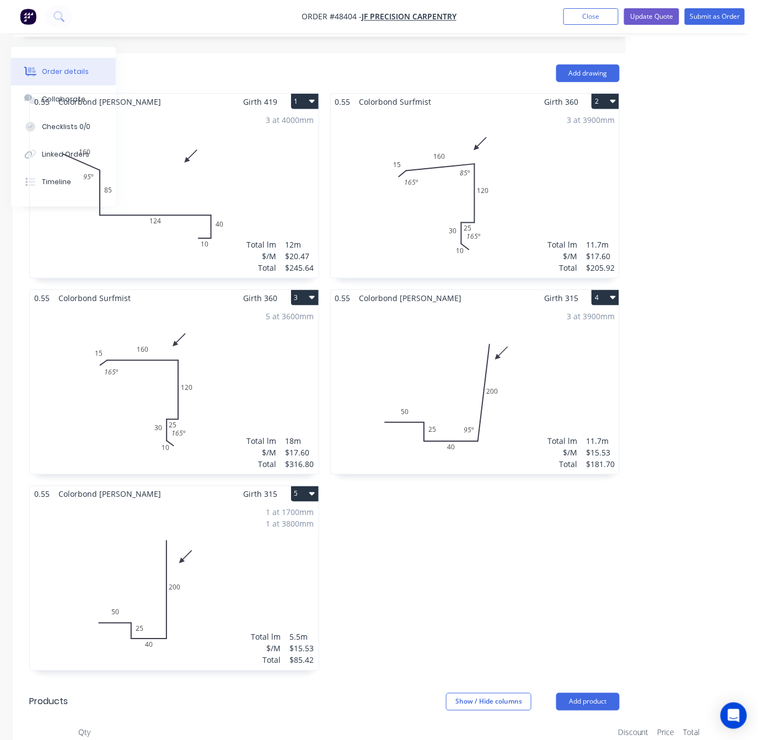
scroll to position [0, 120]
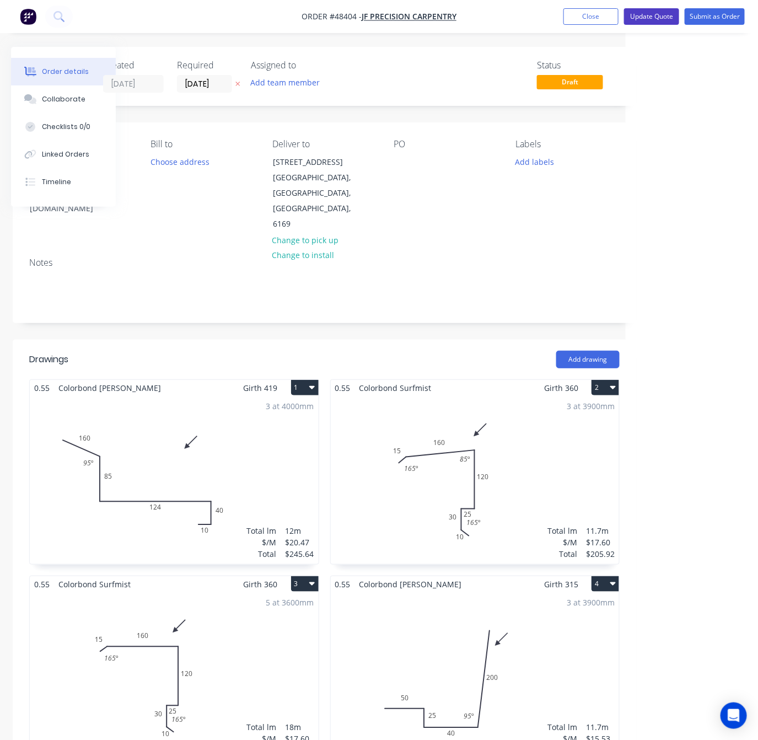
click at [657, 20] on button "Update Quote" at bounding box center [651, 16] width 55 height 17
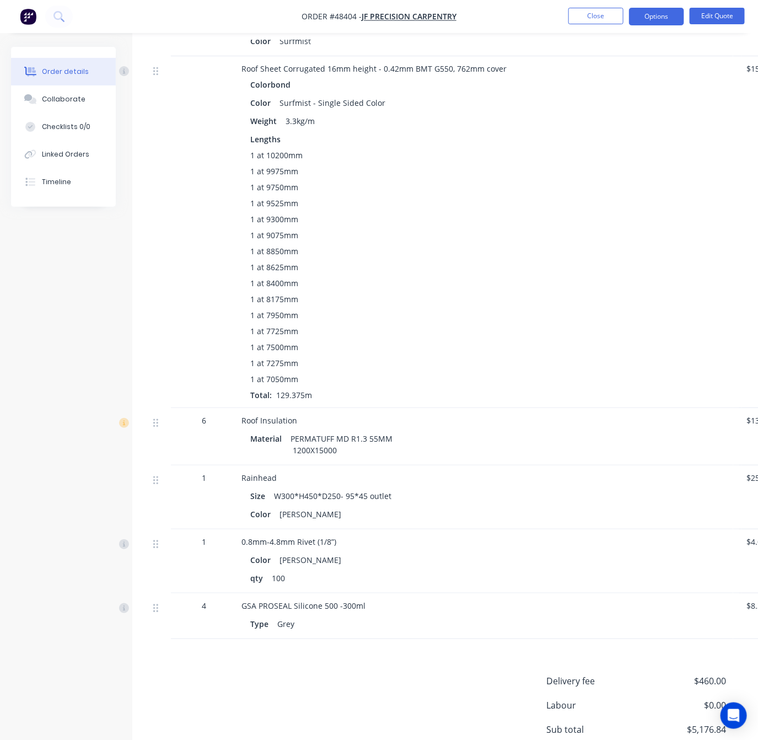
scroll to position [1573, 0]
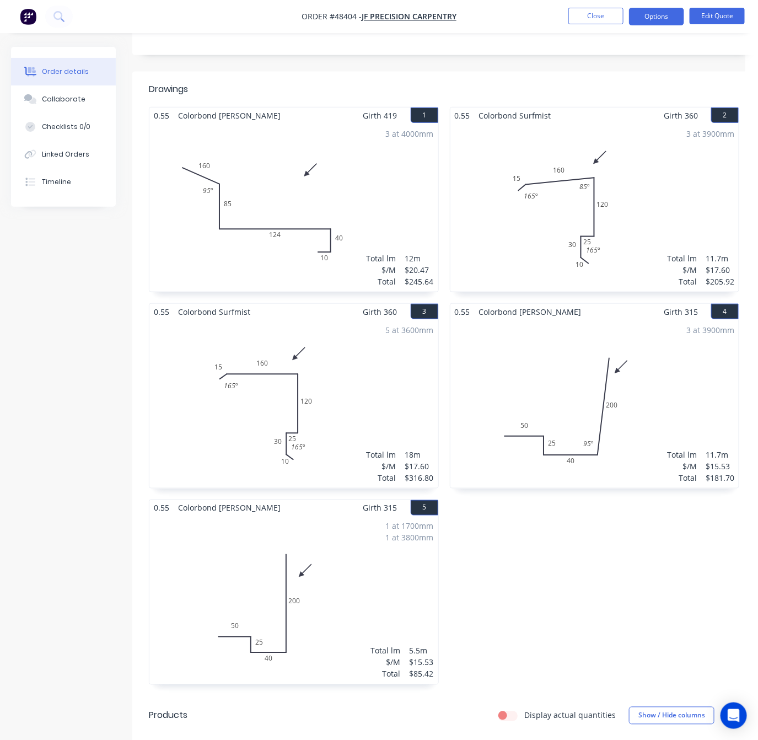
drag, startPoint x: 581, startPoint y: 38, endPoint x: 493, endPoint y: 91, distance: 102.4
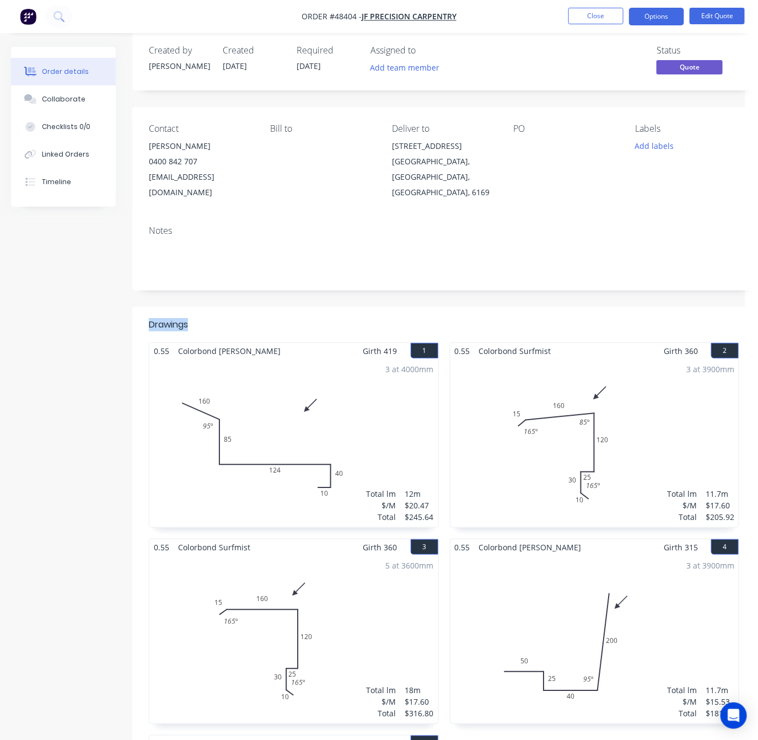
scroll to position [0, 0]
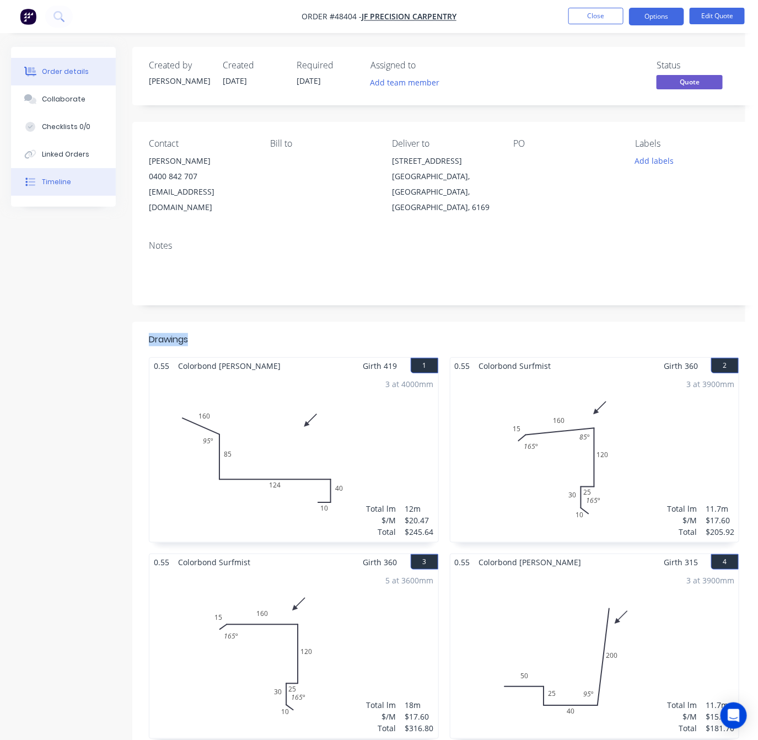
click at [67, 179] on div "Timeline" at bounding box center [56, 182] width 29 height 10
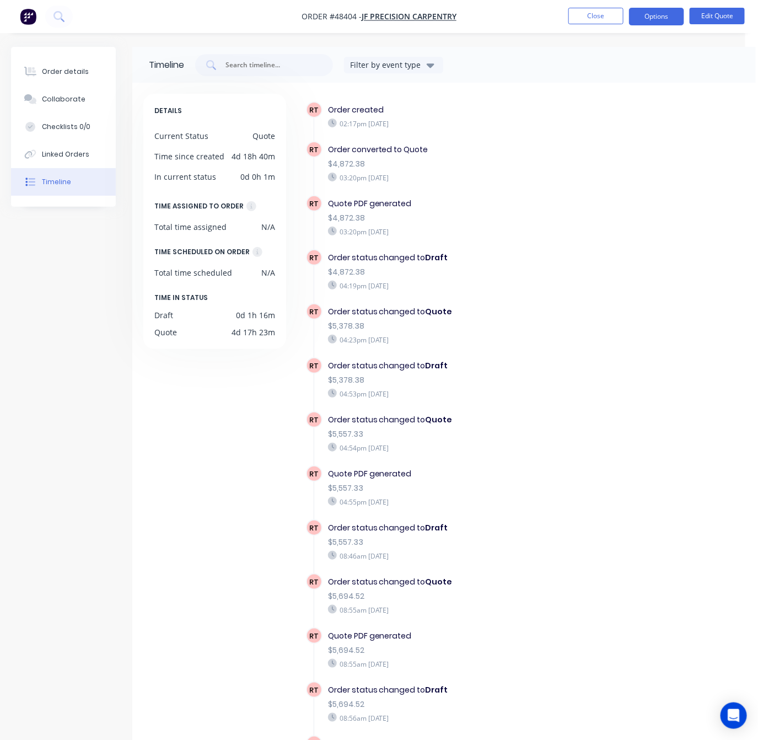
scroll to position [85, 0]
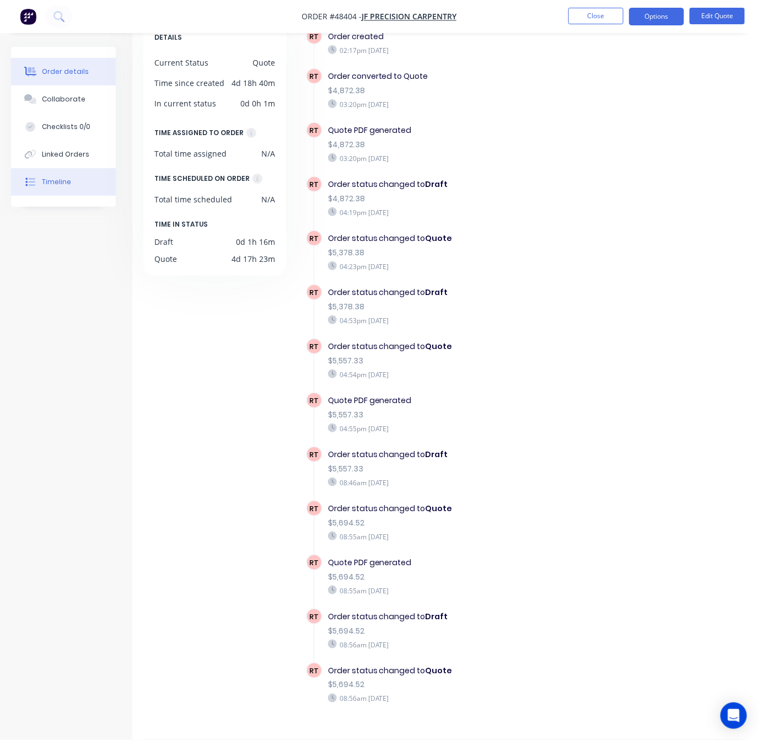
click at [82, 60] on button "Order details" at bounding box center [63, 72] width 105 height 28
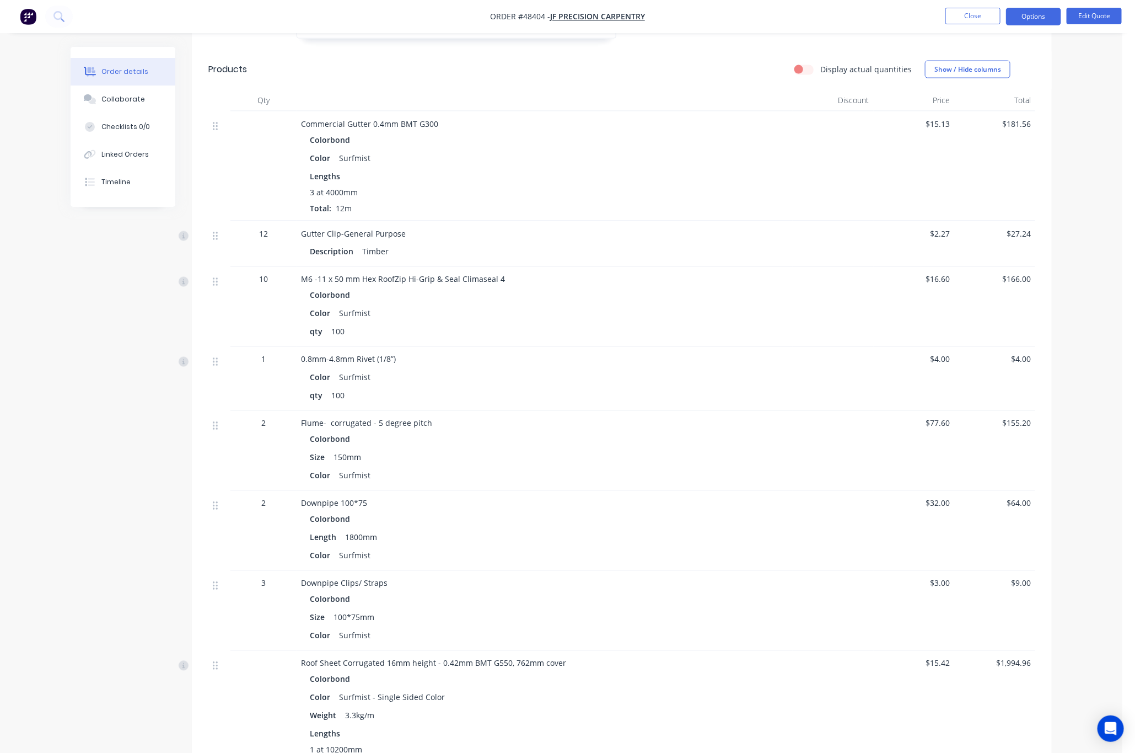
scroll to position [900, 0]
drag, startPoint x: 433, startPoint y: 409, endPoint x: 245, endPoint y: 415, distance: 188.1
click at [245, 415] on div "2 Flume- corrugated - 5 degree pitch Colorbond Size 150mm Color Surfmist $77.60…" at bounding box center [621, 447] width 827 height 80
click at [424, 449] on div "Size 150mm" at bounding box center [545, 454] width 470 height 16
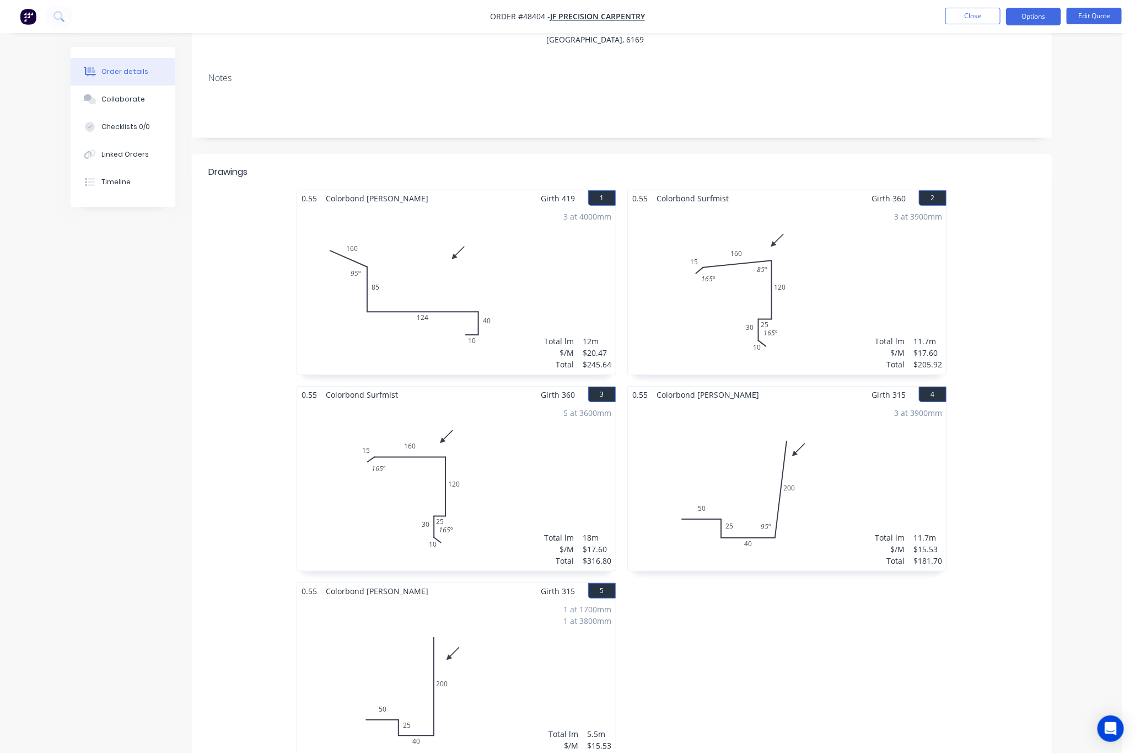
scroll to position [165, 0]
click at [792, 273] on div "3 at 3900mm Total lm $/M Total 11.7m $17.60 $205.92" at bounding box center [787, 292] width 319 height 168
click at [792, 300] on div "3 at 3900mm Total lm $/M Total 11.7m $17.60 $205.92" at bounding box center [787, 292] width 319 height 168
click at [728, 311] on div "3 at 3900mm Total lm $/M Total 11.7m $17.60 $205.92" at bounding box center [787, 292] width 319 height 168
click at [792, 15] on button "Edit Quote" at bounding box center [1094, 16] width 55 height 17
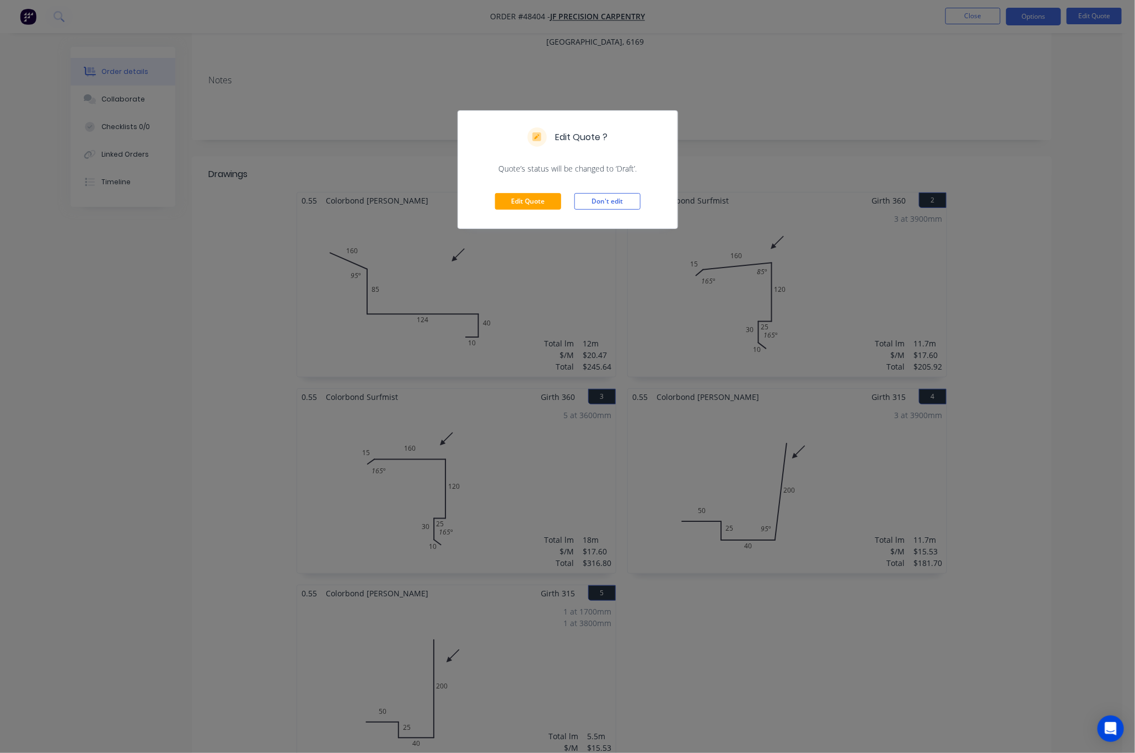
click at [539, 191] on div "Edit Quote Don't edit" at bounding box center [567, 201] width 219 height 54
click at [538, 199] on button "Edit Quote" at bounding box center [528, 201] width 66 height 17
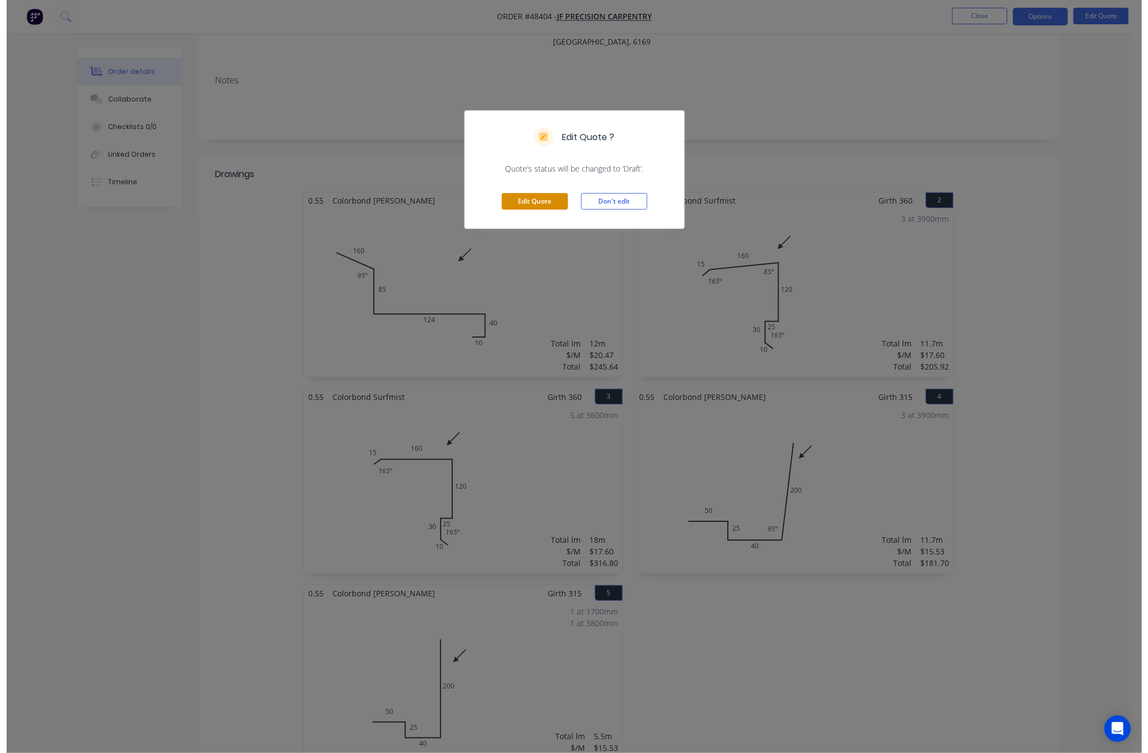
scroll to position [0, 0]
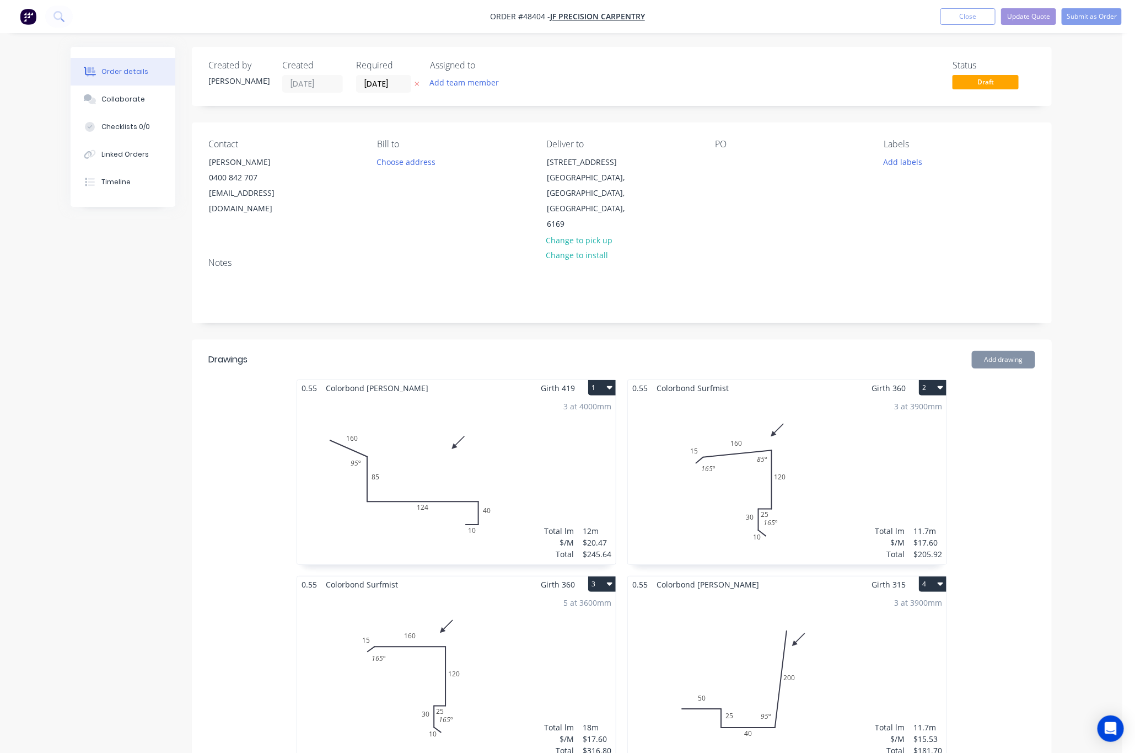
click at [792, 440] on div "3 at 3900mm Total lm $/M Total 11.7m $17.60 $205.92" at bounding box center [787, 480] width 319 height 168
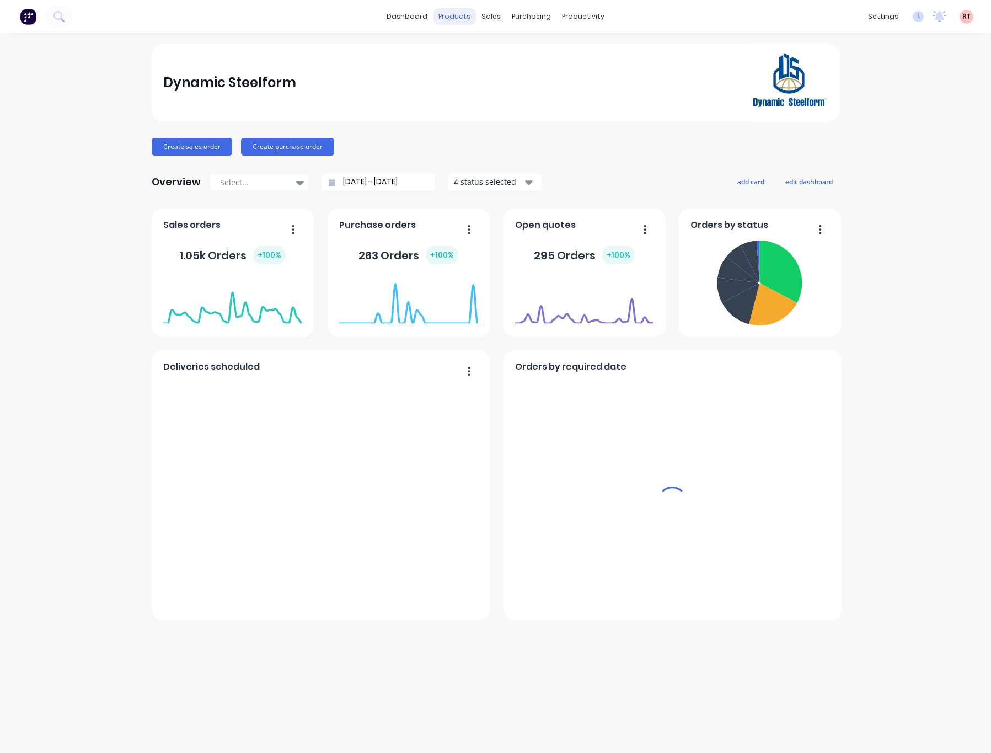
click at [453, 18] on div "products" at bounding box center [454, 16] width 43 height 17
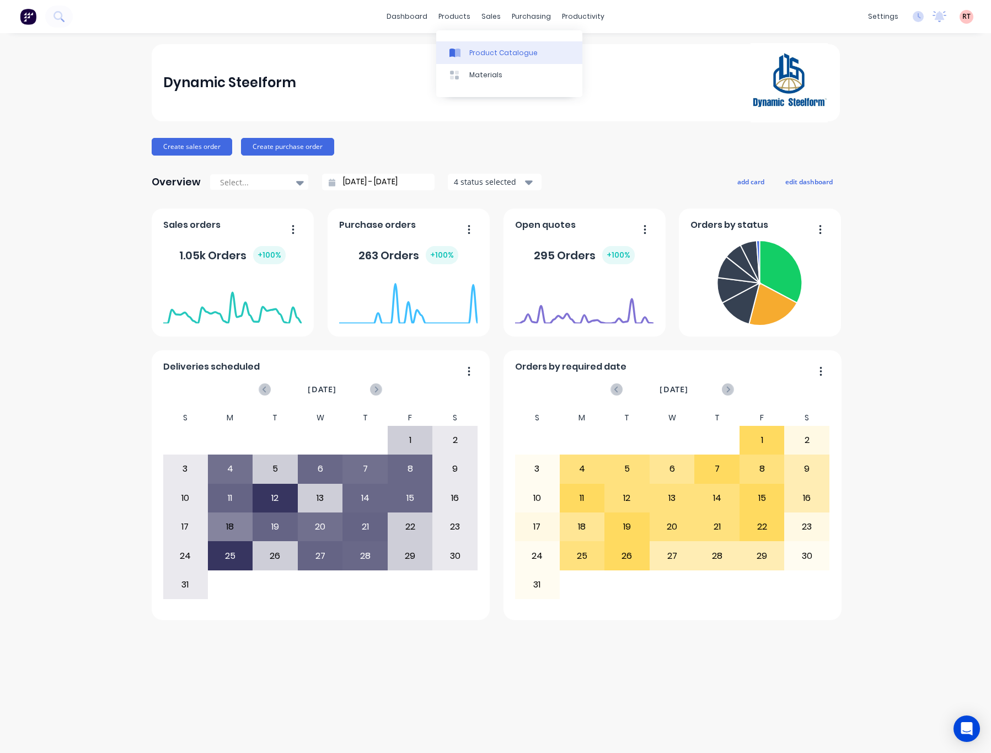
click at [469, 46] on link "Product Catalogue" at bounding box center [509, 52] width 146 height 22
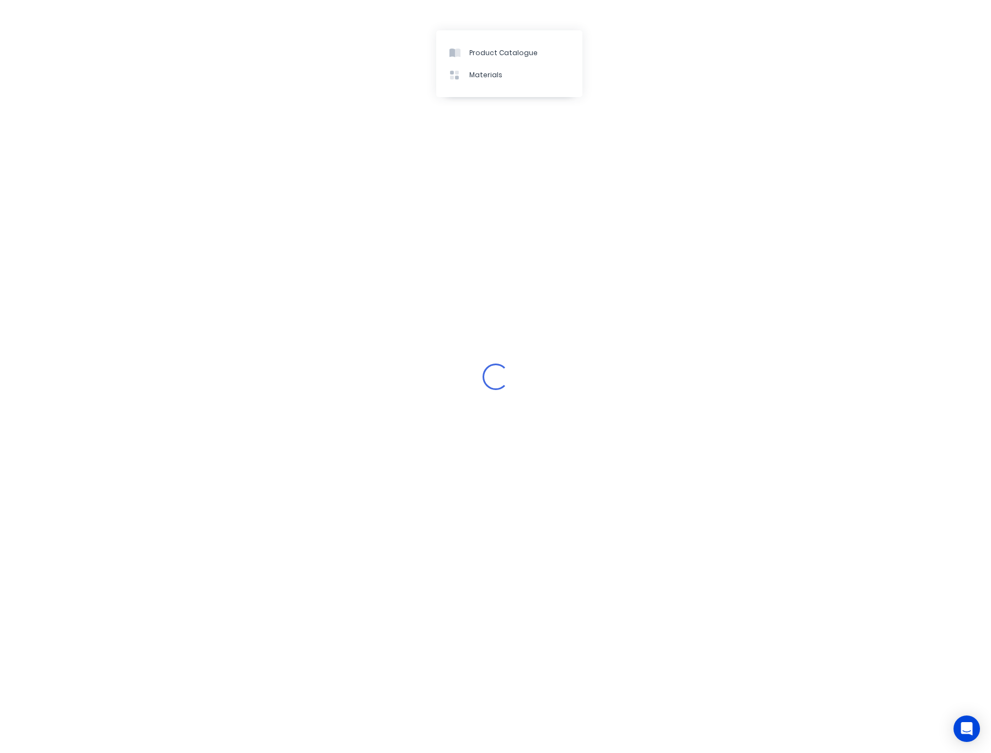
click at [482, 120] on div "Loading..." at bounding box center [495, 376] width 991 height 753
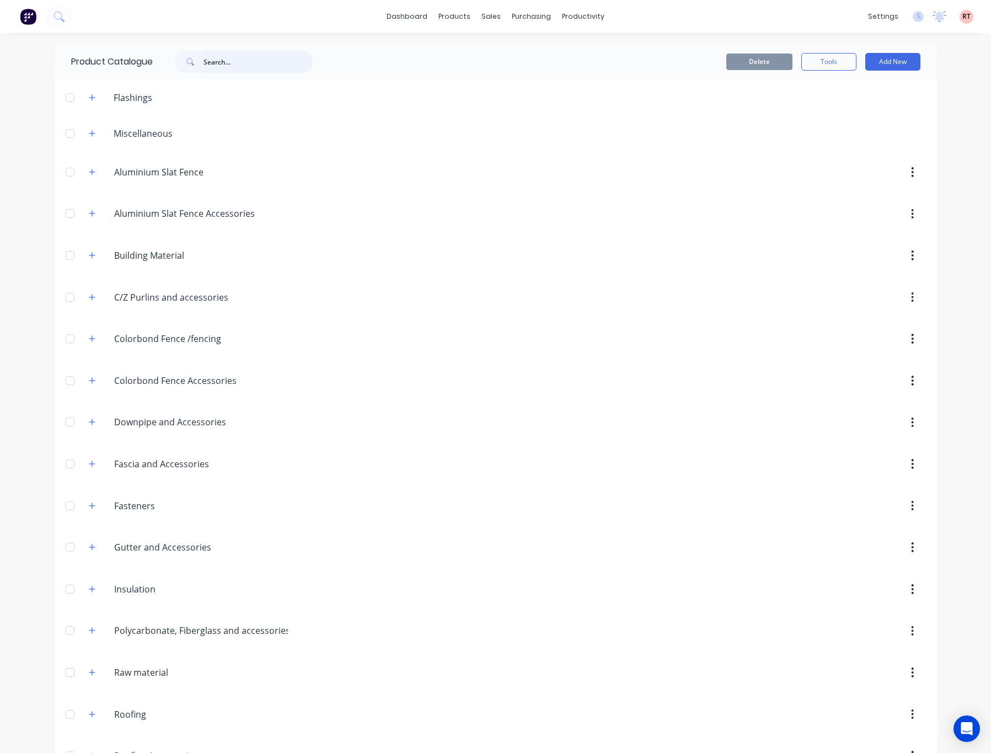
click at [237, 66] on input "text" at bounding box center [257, 62] width 109 height 22
type input "tube"
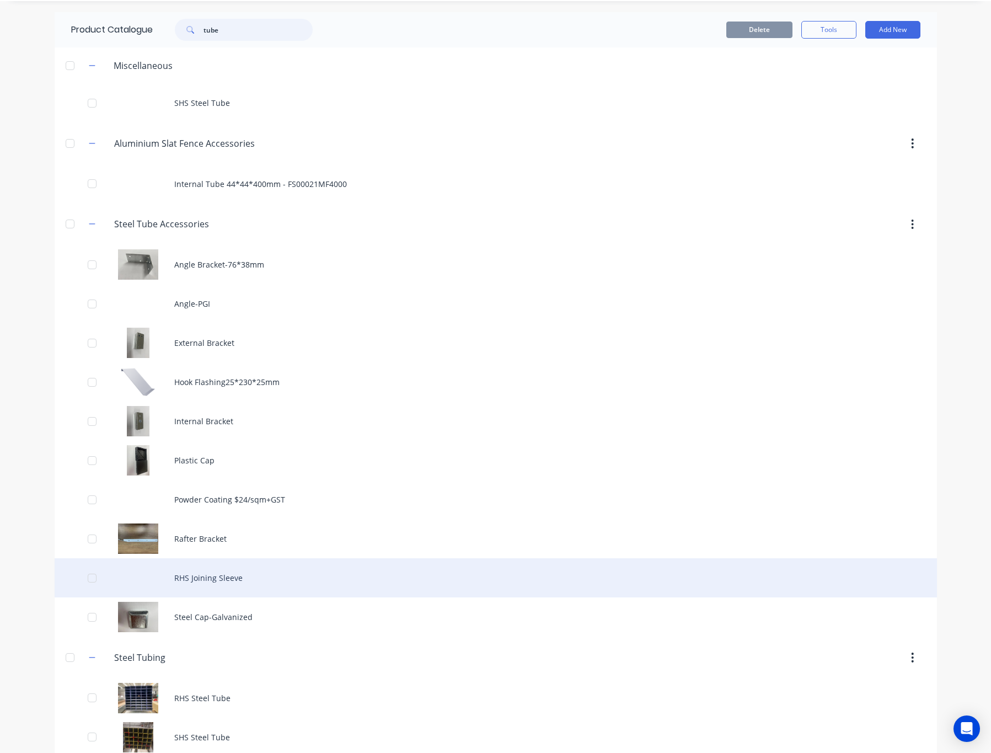
scroll to position [48, 0]
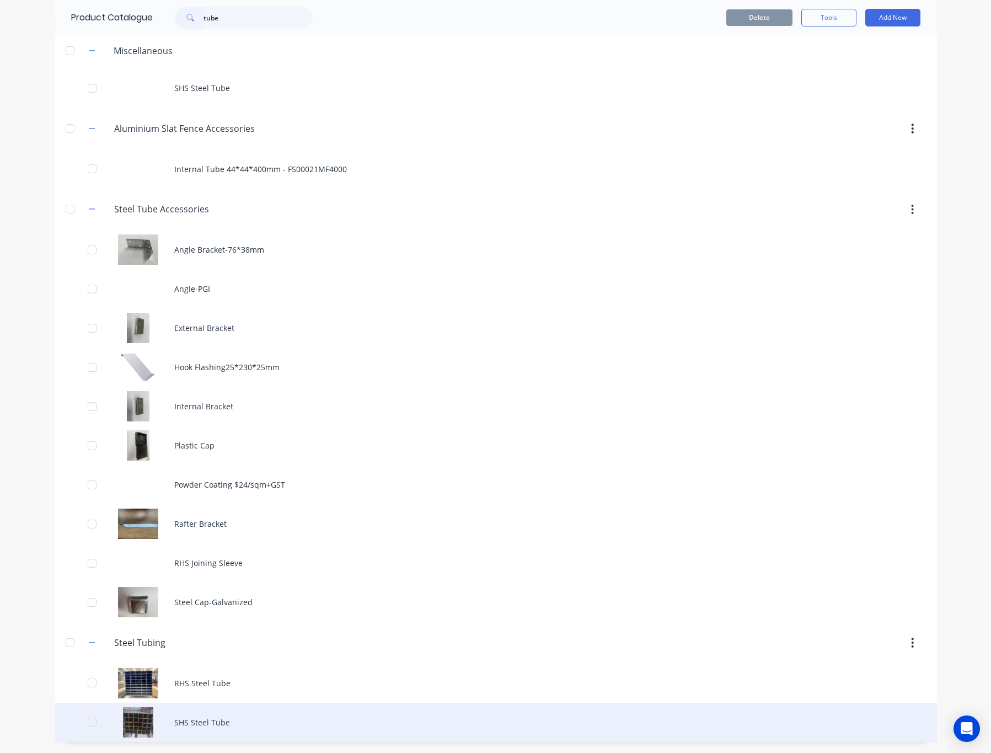
click at [243, 717] on div "SHS Steel Tube" at bounding box center [496, 721] width 882 height 39
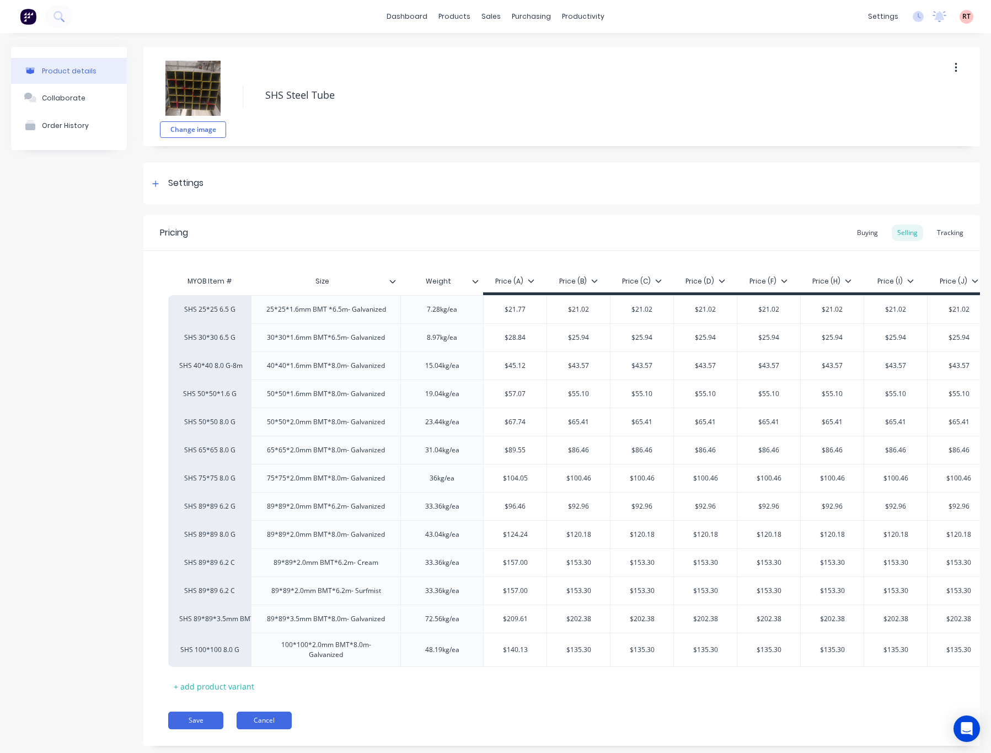
click at [275, 729] on button "Cancel" at bounding box center [264, 720] width 55 height 18
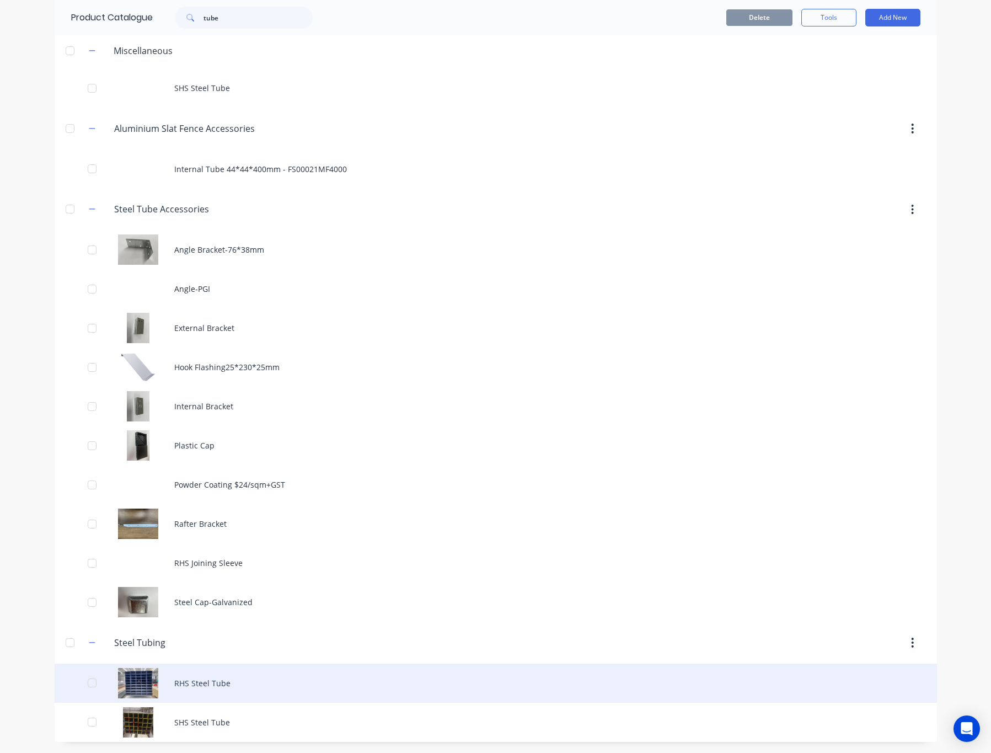
scroll to position [48, 0]
click at [232, 691] on div "RHS Steel Tube" at bounding box center [496, 682] width 882 height 39
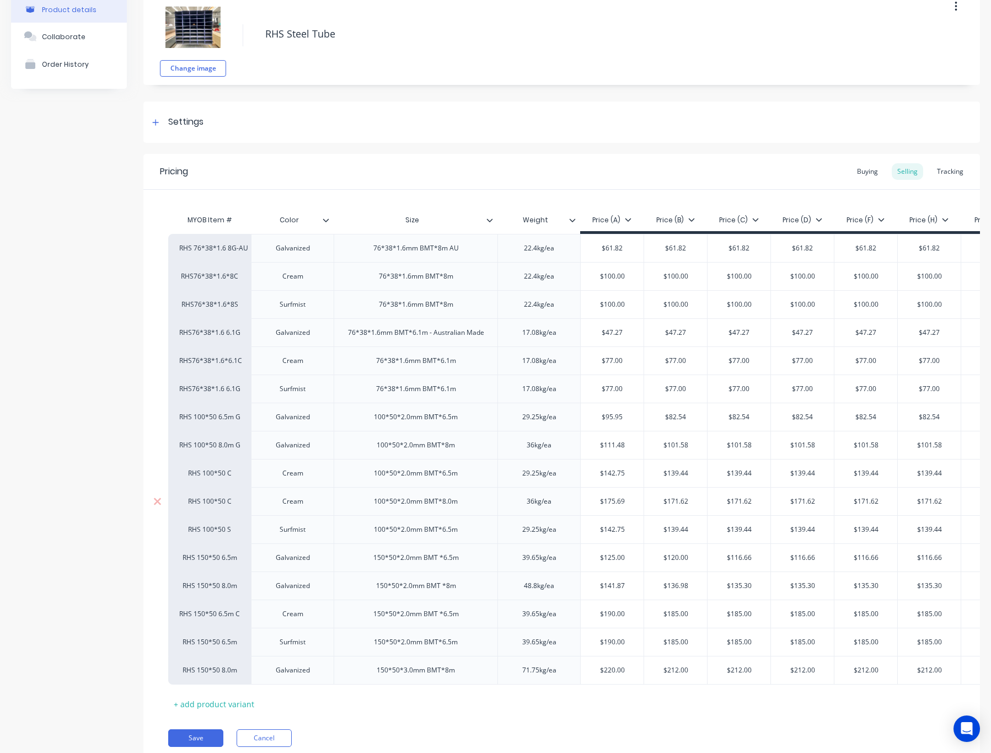
scroll to position [120, 0]
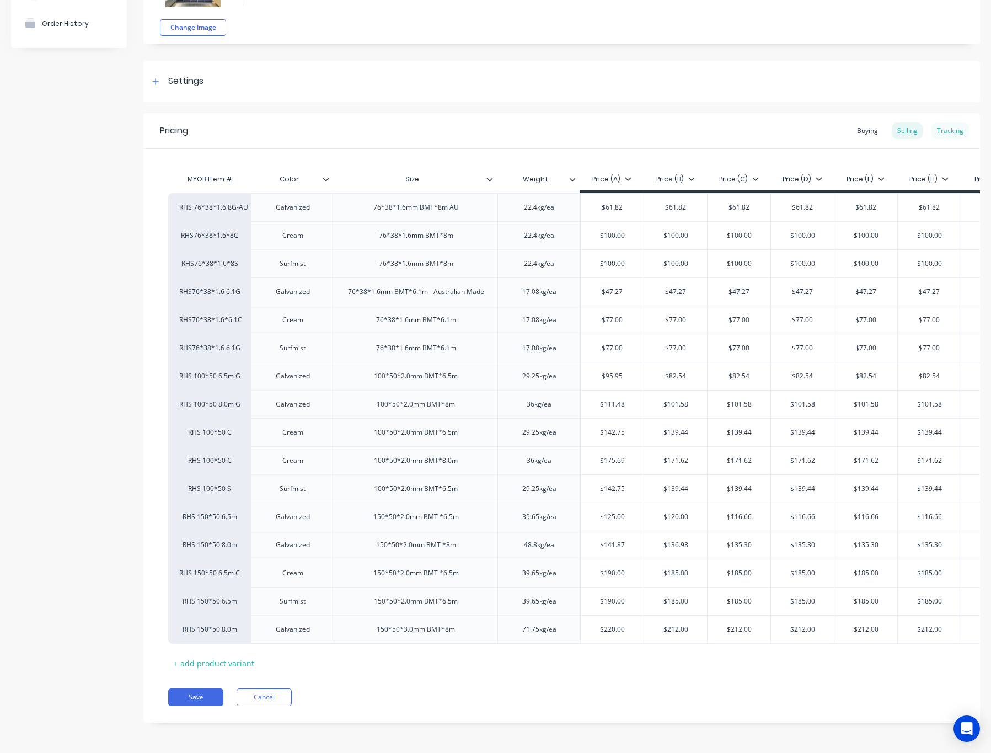
click at [936, 122] on div "Tracking" at bounding box center [949, 130] width 37 height 17
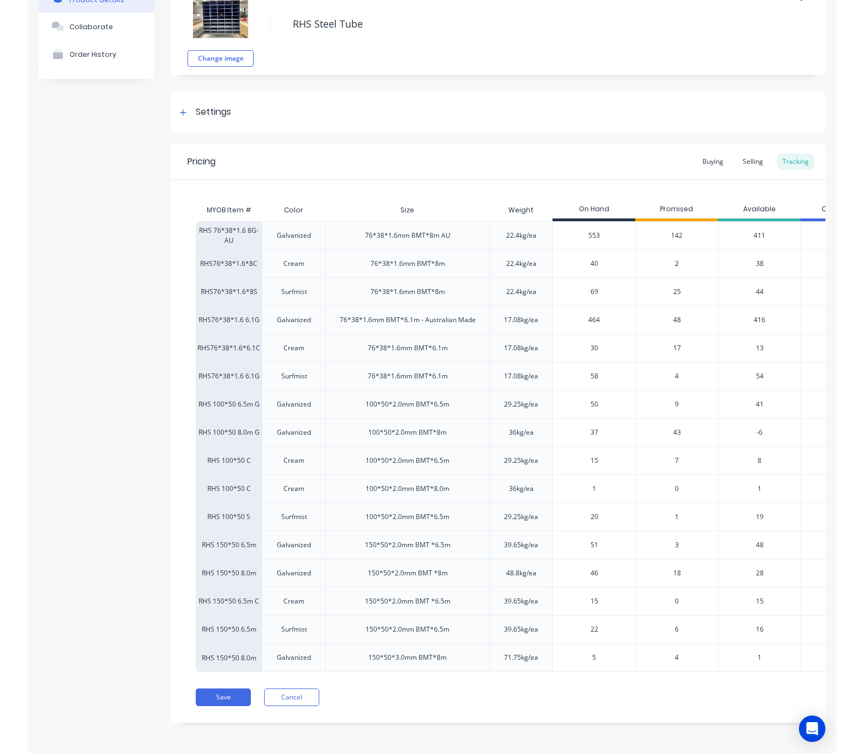
scroll to position [88, 0]
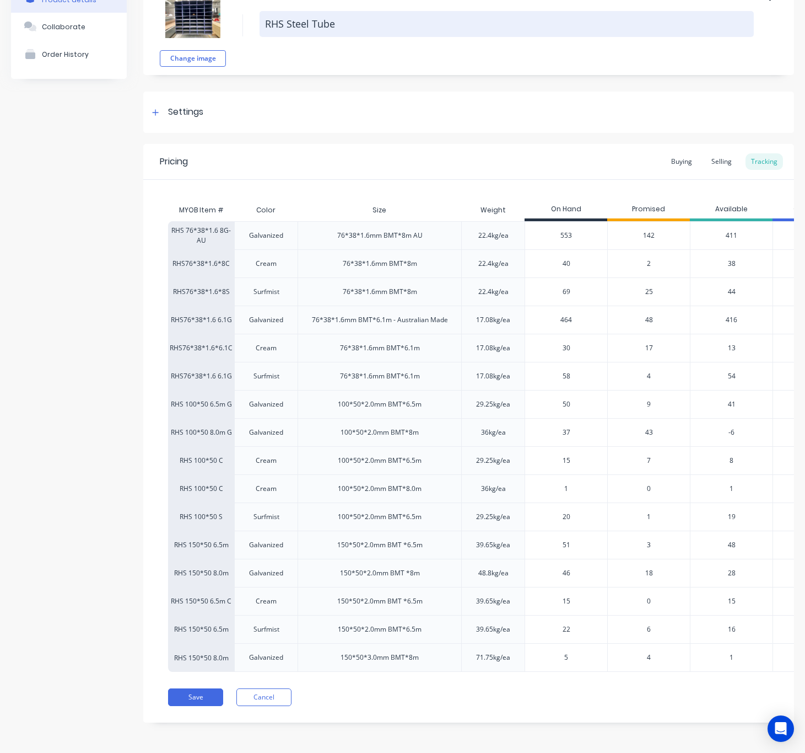
type textarea "x"
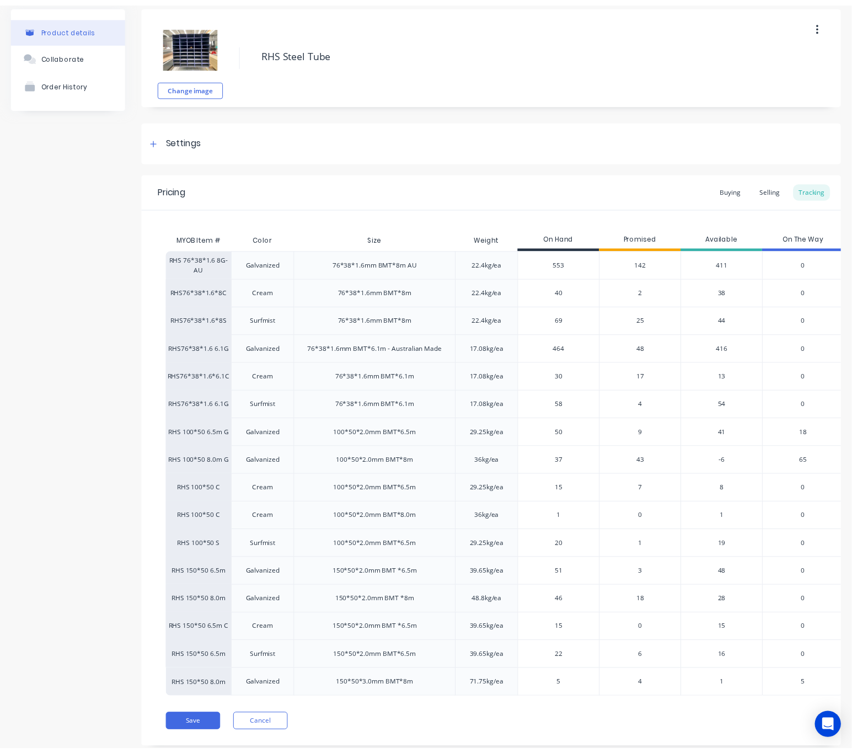
scroll to position [0, 0]
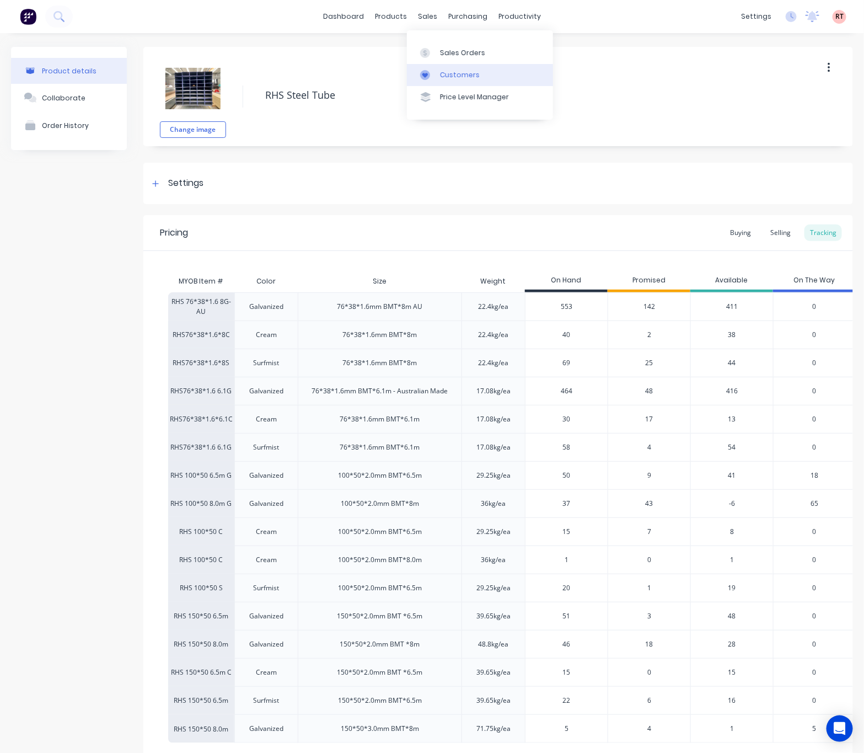
click at [460, 77] on div "Customers" at bounding box center [460, 75] width 40 height 10
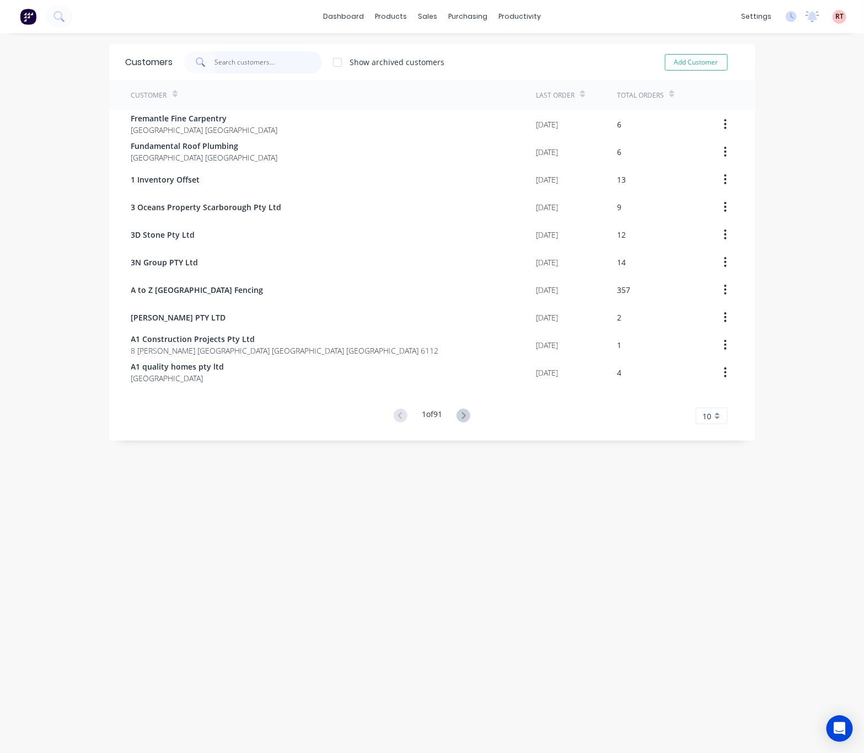
click at [278, 62] on input "text" at bounding box center [268, 62] width 108 height 22
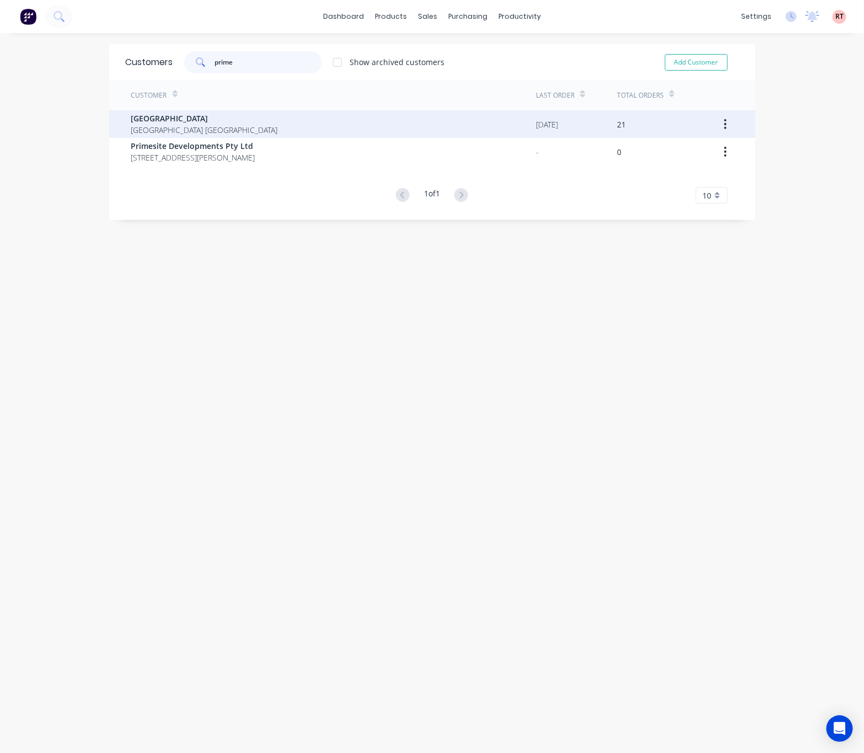
type input "prime"
click at [293, 111] on div "Prime West Building Western Australia Australia" at bounding box center [333, 124] width 405 height 28
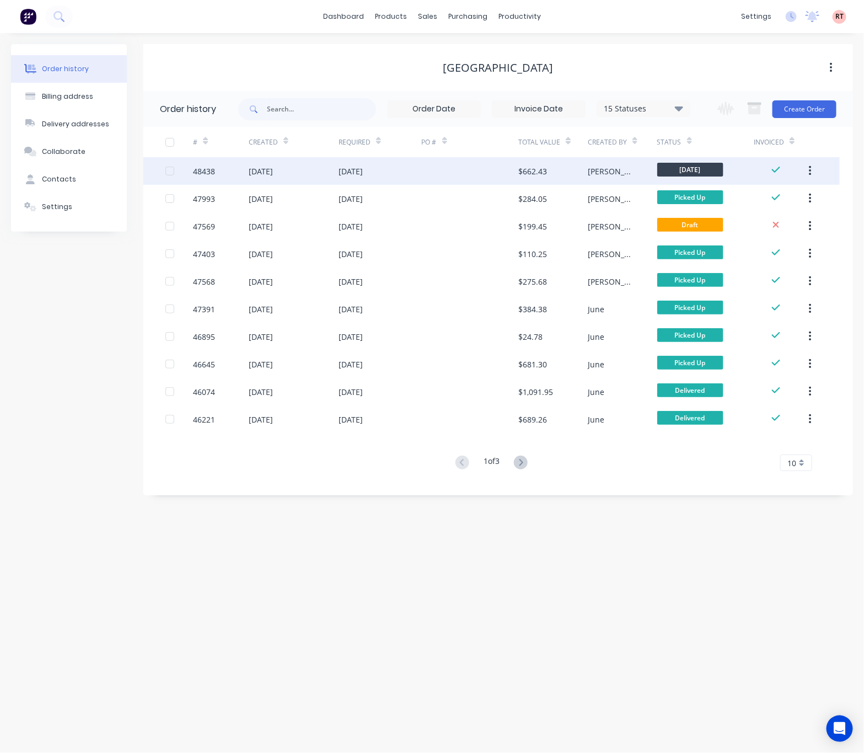
click at [454, 173] on div at bounding box center [470, 171] width 97 height 28
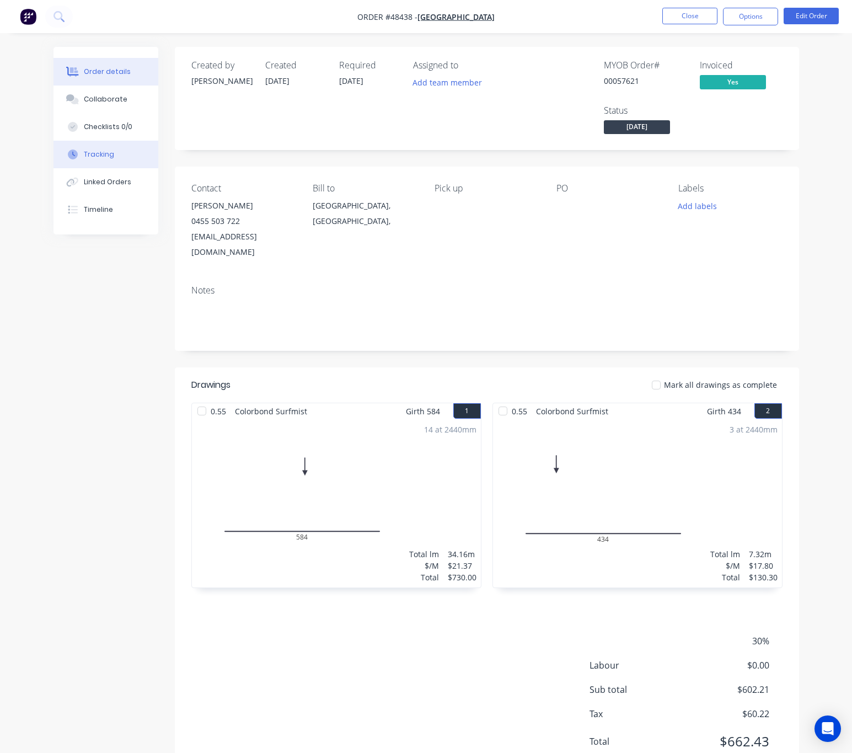
click at [84, 155] on div "Tracking" at bounding box center [99, 154] width 30 height 10
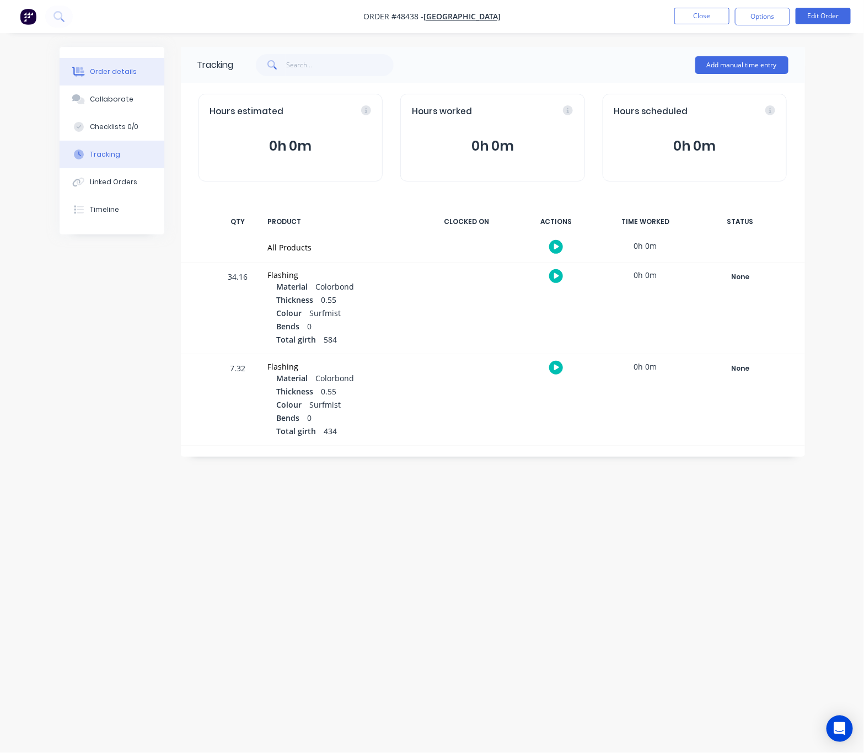
click at [111, 72] on div "Order details" at bounding box center [113, 72] width 47 height 10
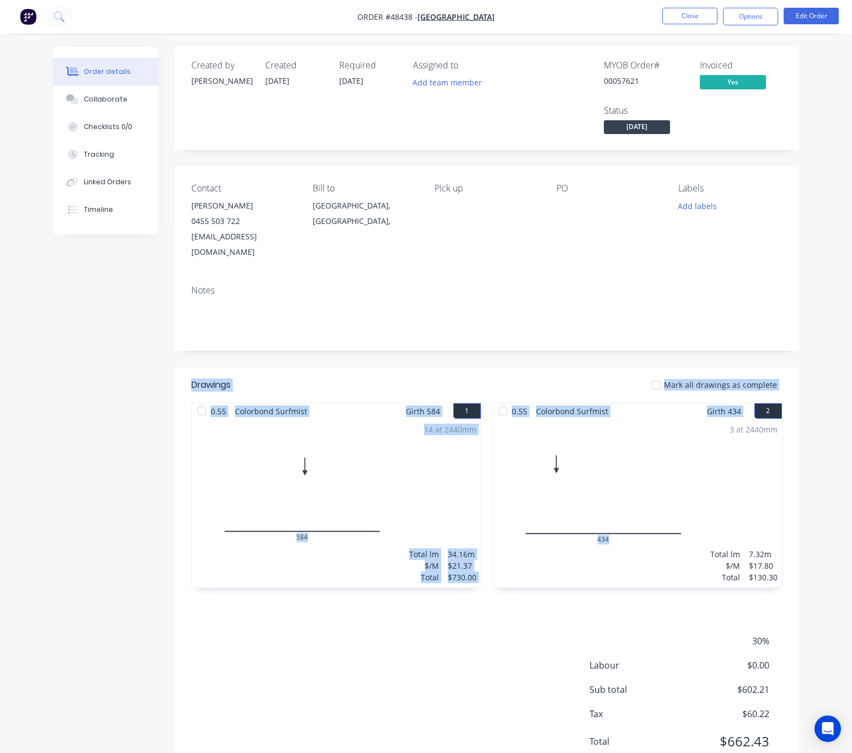
drag, startPoint x: 185, startPoint y: 379, endPoint x: 637, endPoint y: 416, distance: 453.6
click at [634, 414] on div "Drawings Mark all drawings as complete 0.55 Colorbond Surfmist Girth 584 1 0 58…" at bounding box center [487, 483] width 624 height 232
click at [546, 351] on div "Created by Cathy Created 25/08/25 Required 25/08/25 Assigned to Add team member…" at bounding box center [487, 413] width 624 height 732
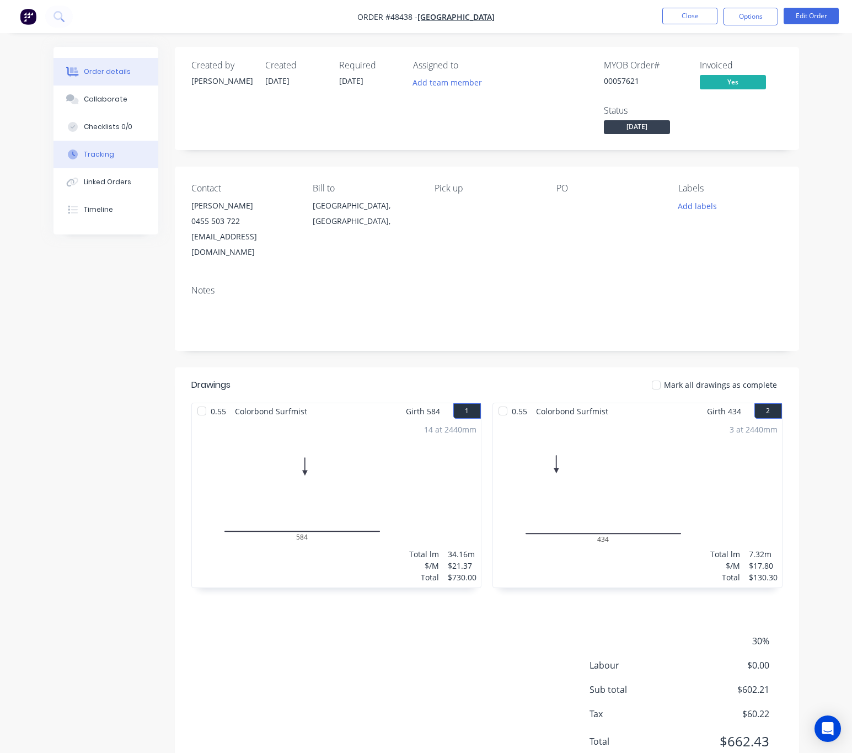
click at [105, 158] on div "Tracking" at bounding box center [99, 154] width 30 height 10
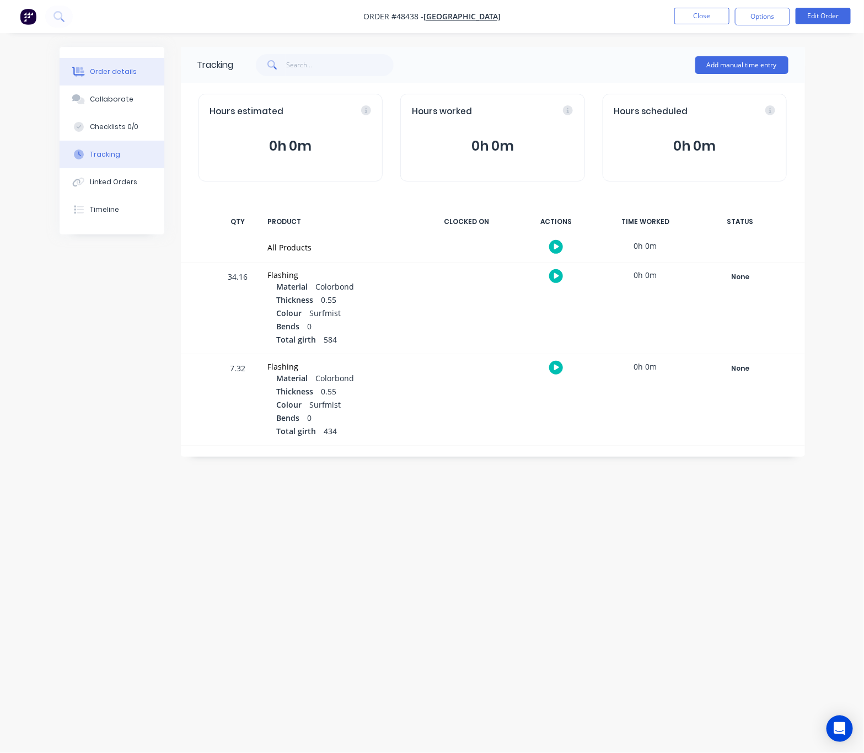
click at [110, 68] on div "Order details" at bounding box center [113, 72] width 47 height 10
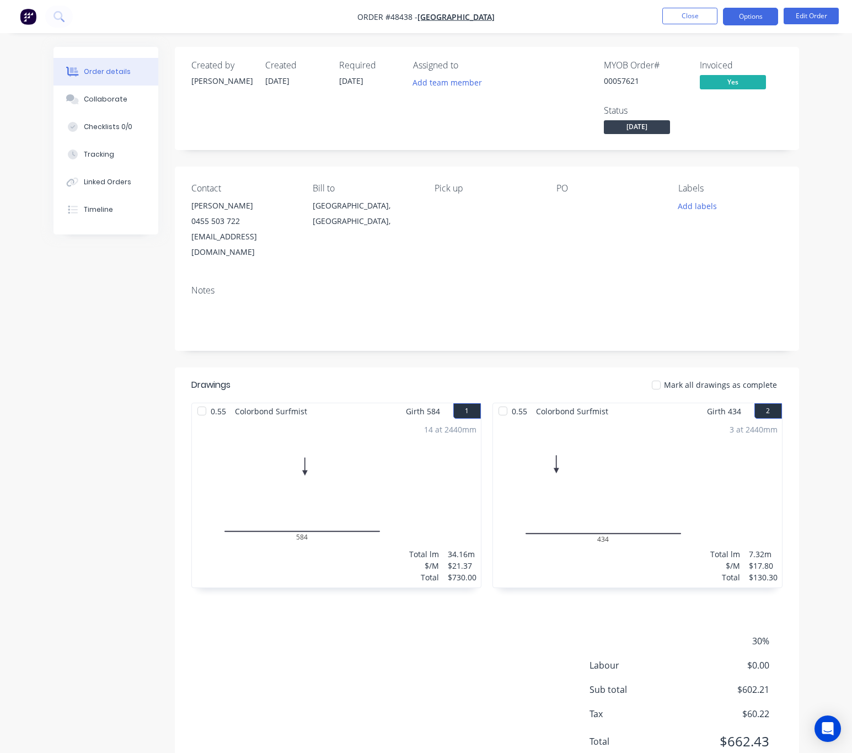
click at [767, 15] on button "Options" at bounding box center [750, 17] width 55 height 18
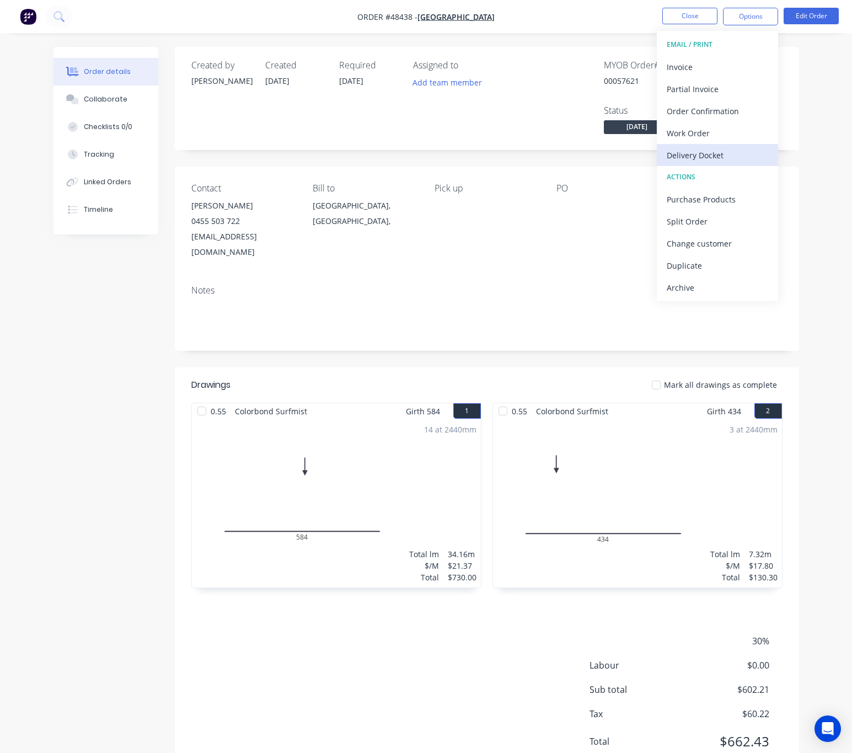
click at [740, 153] on div "Delivery Docket" at bounding box center [717, 155] width 101 height 16
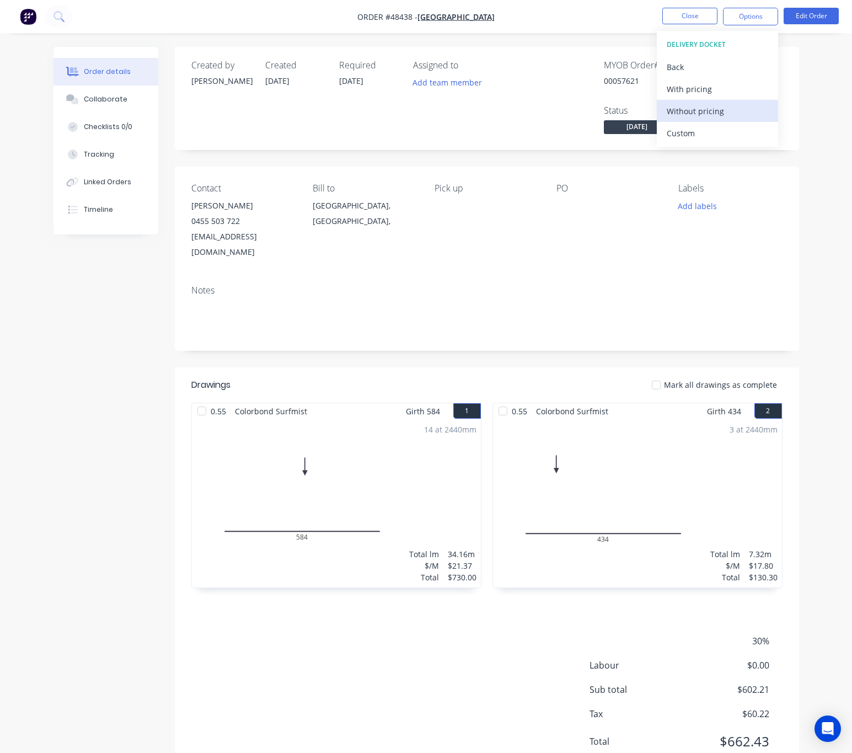
click at [710, 113] on div "Without pricing" at bounding box center [717, 111] width 101 height 16
click at [514, 248] on div "Contact Nick Liu 0455 503 722 admin@primewestbuilding.com.au Bill to Western Au…" at bounding box center [487, 221] width 624 height 110
click at [480, 14] on span "[GEOGRAPHIC_DATA]" at bounding box center [455, 17] width 77 height 10
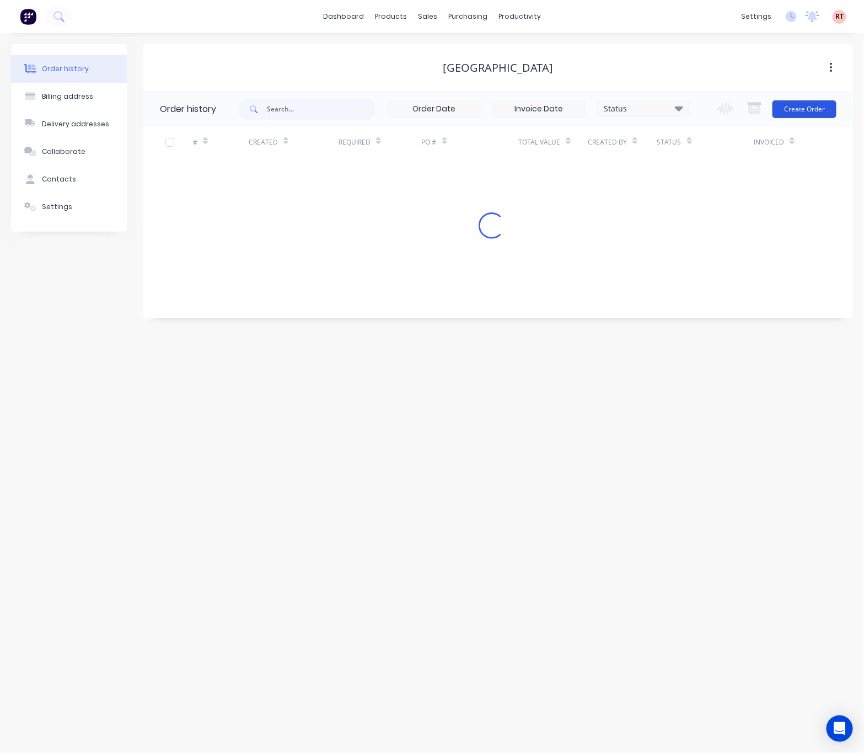
click at [814, 108] on button "Create Order" at bounding box center [804, 109] width 64 height 18
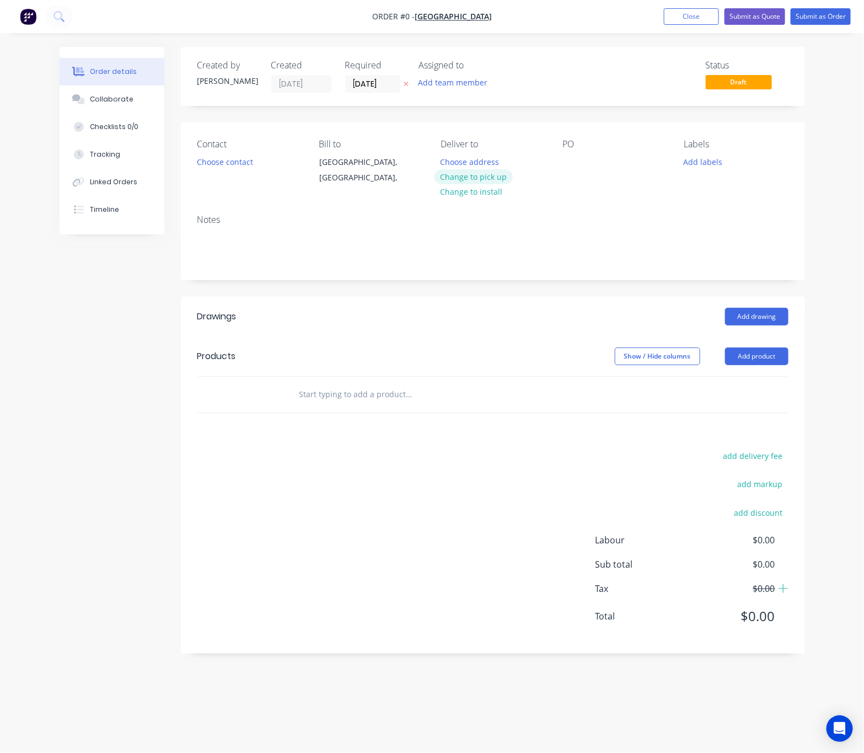
click at [484, 172] on button "Change to pick up" at bounding box center [473, 176] width 78 height 15
click at [225, 163] on button "Choose contact" at bounding box center [225, 161] width 68 height 15
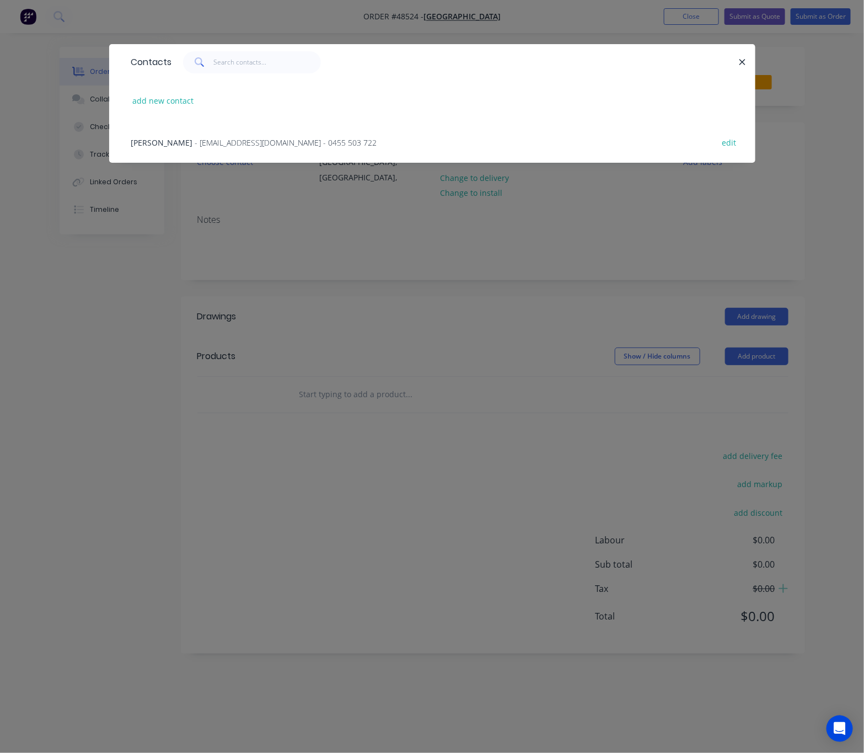
click at [248, 139] on span "- admin@primewestbuilding.com.au - 0455 503 722" at bounding box center [286, 142] width 182 height 10
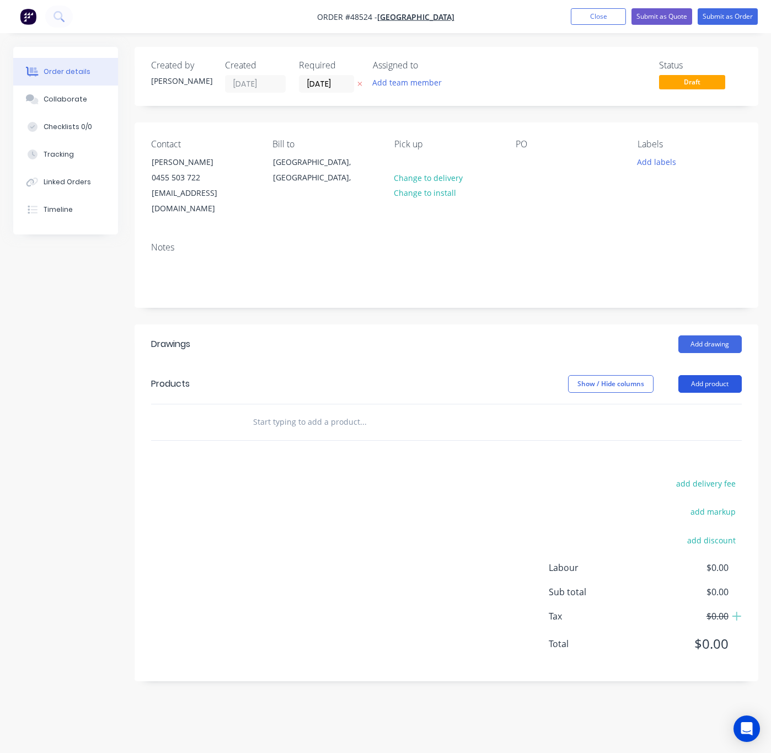
click at [700, 375] on button "Add product" at bounding box center [709, 384] width 63 height 18
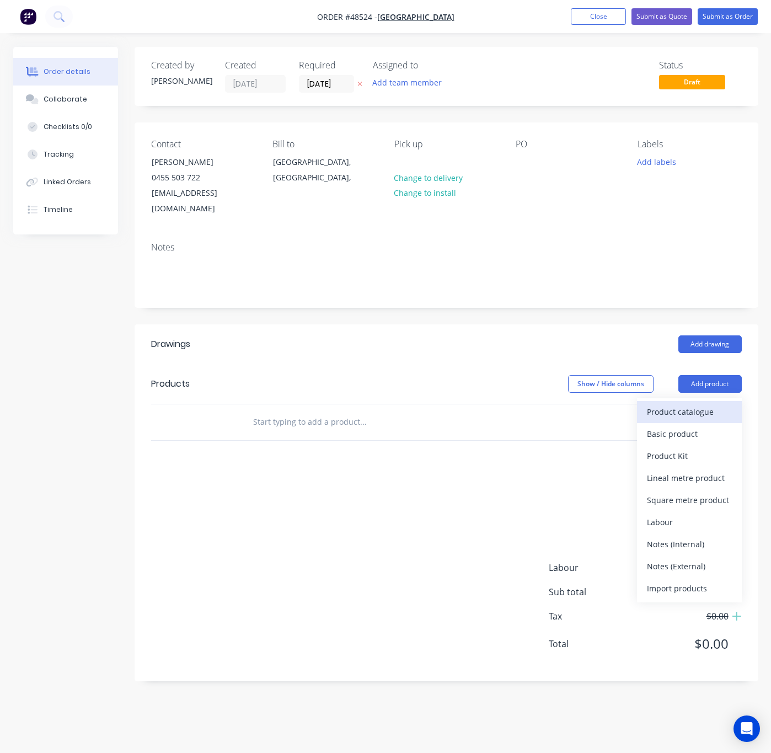
click at [677, 404] on div "Product catalogue" at bounding box center [689, 412] width 85 height 16
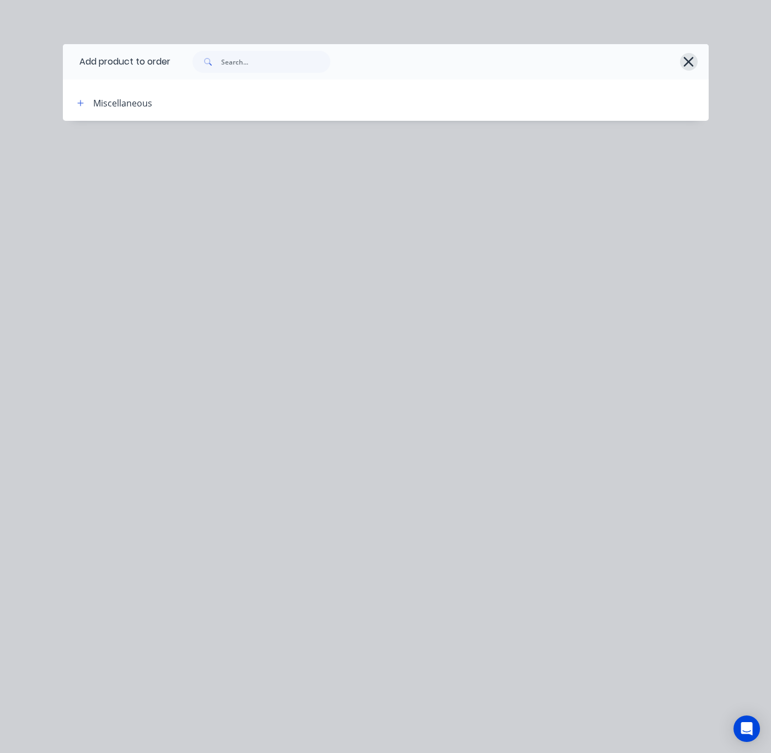
click at [687, 63] on icon "button" at bounding box center [689, 62] width 10 height 10
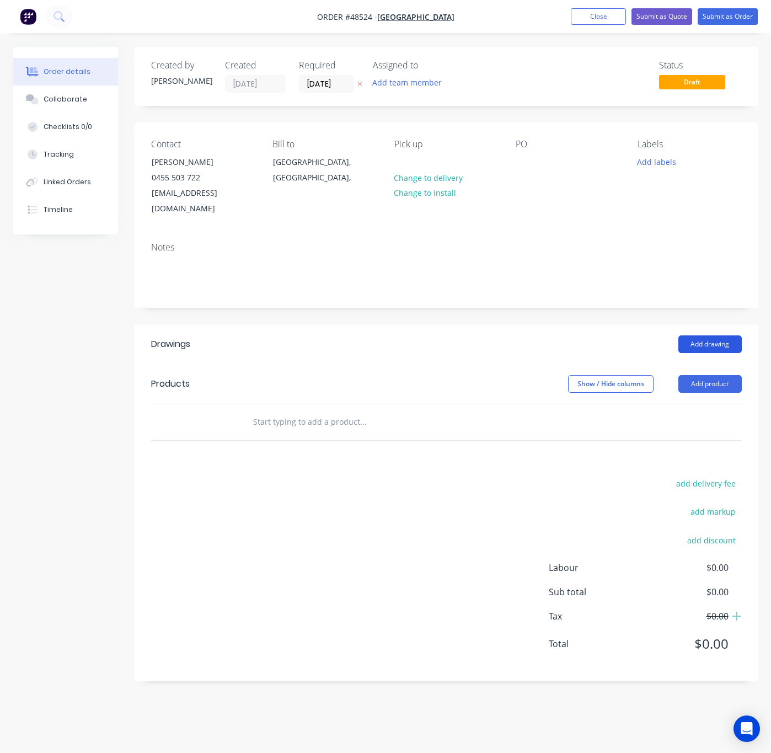
click at [703, 335] on button "Add drawing" at bounding box center [709, 344] width 63 height 18
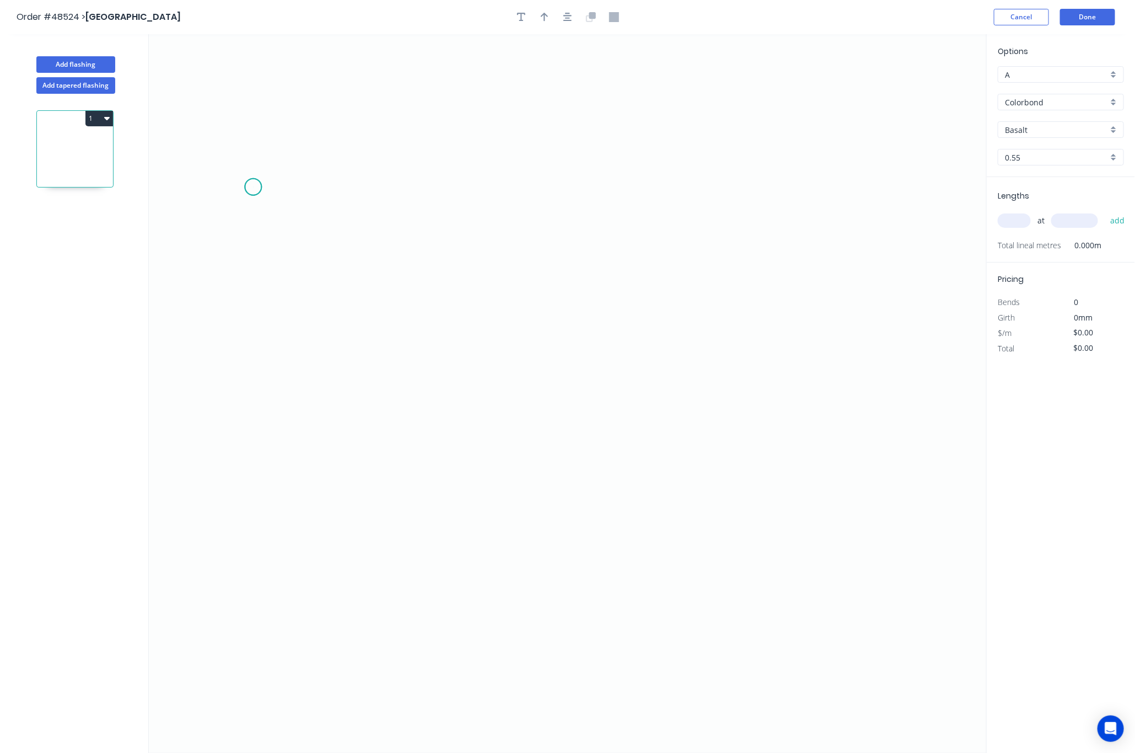
click at [253, 187] on icon "0" at bounding box center [568, 393] width 838 height 718
click at [503, 482] on icon "0" at bounding box center [568, 393] width 838 height 718
click at [836, 419] on icon "0 ?" at bounding box center [568, 393] width 838 height 718
click at [836, 420] on icon "0 ? ?" at bounding box center [568, 393] width 838 height 718
click at [836, 420] on circle at bounding box center [836, 419] width 17 height 17
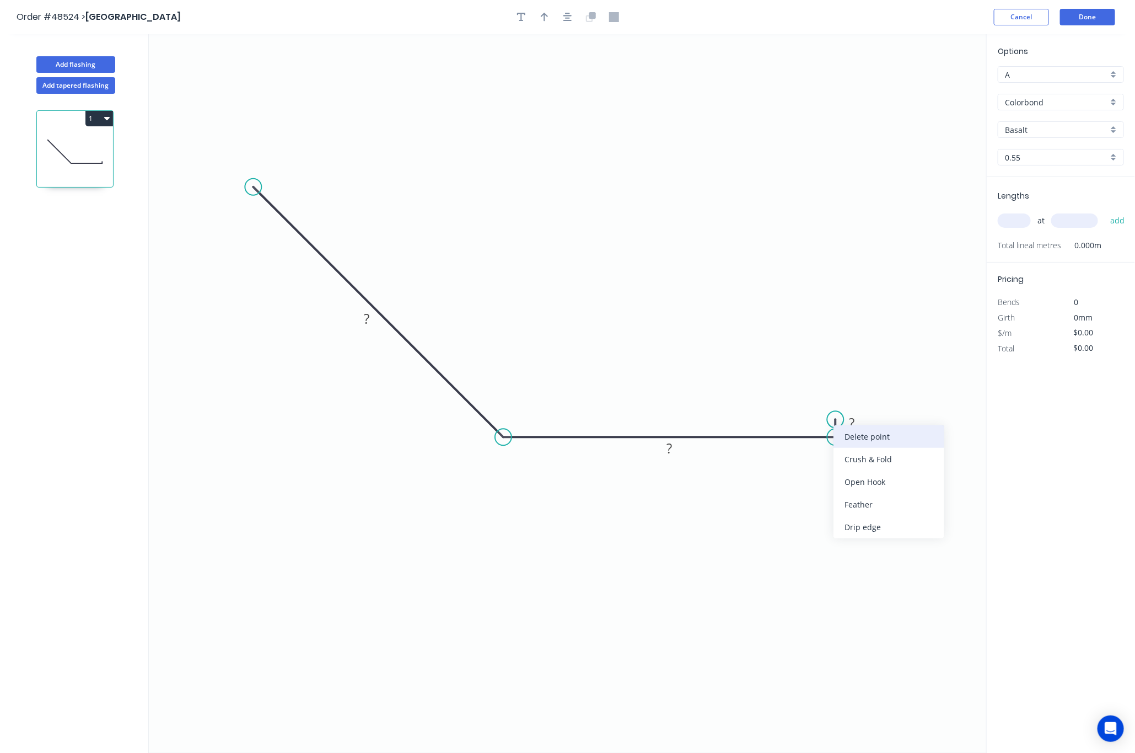
click at [875, 437] on div "Delete point" at bounding box center [889, 436] width 111 height 23
click at [667, 445] on tspan "?" at bounding box center [670, 448] width 6 height 18
click at [844, 438] on circle at bounding box center [836, 436] width 17 height 17
click at [839, 438] on circle at bounding box center [836, 436] width 17 height 17
drag, startPoint x: 837, startPoint y: 438, endPoint x: 763, endPoint y: 440, distance: 73.9
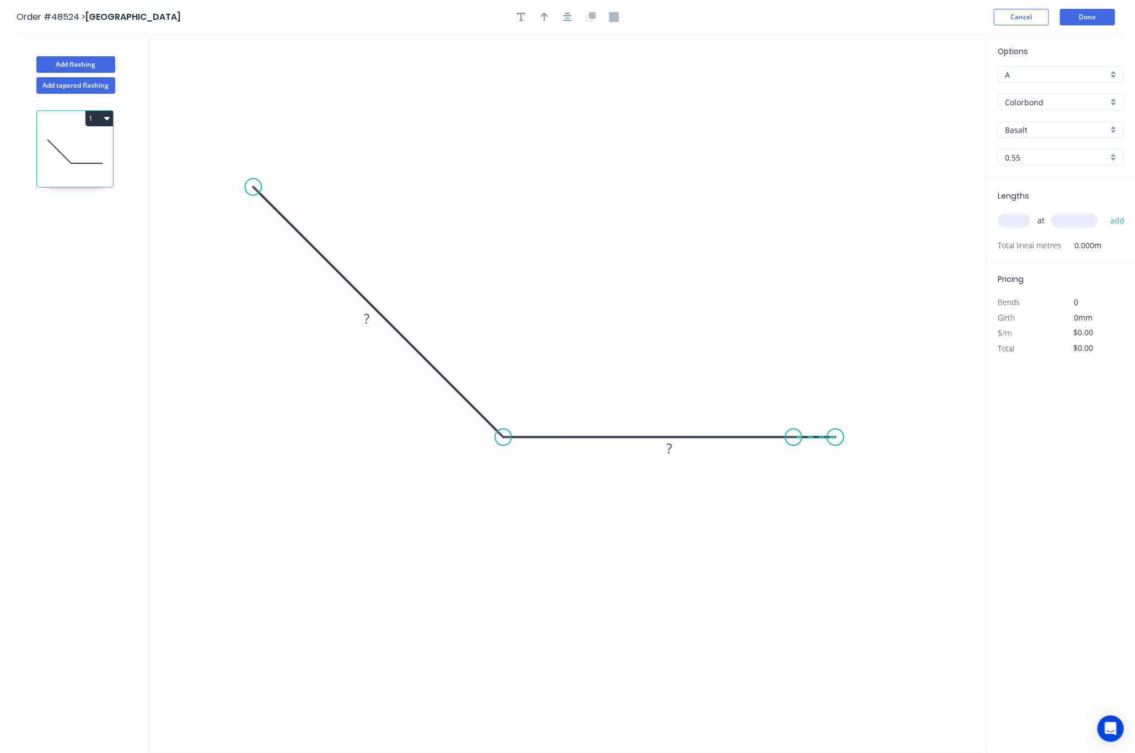
click at [763, 440] on icon "0 ? ?" at bounding box center [568, 393] width 838 height 718
click at [847, 449] on div "Delete point" at bounding box center [885, 451] width 111 height 23
drag, startPoint x: 508, startPoint y: 436, endPoint x: 598, endPoint y: 429, distance: 90.1
click at [508, 437] on circle at bounding box center [503, 436] width 17 height 17
click at [513, 442] on circle at bounding box center [507, 441] width 17 height 17
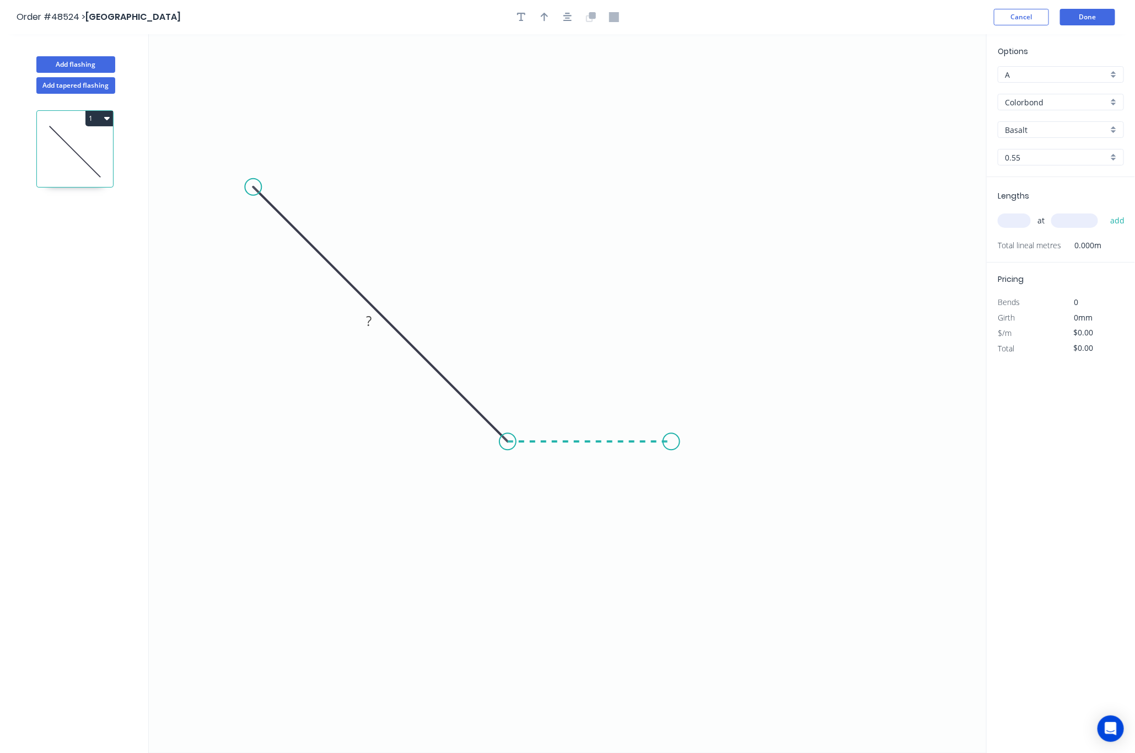
click at [671, 445] on icon "0 ?" at bounding box center [568, 393] width 838 height 718
click at [671, 445] on circle at bounding box center [671, 441] width 17 height 17
click at [664, 440] on circle at bounding box center [671, 441] width 17 height 17
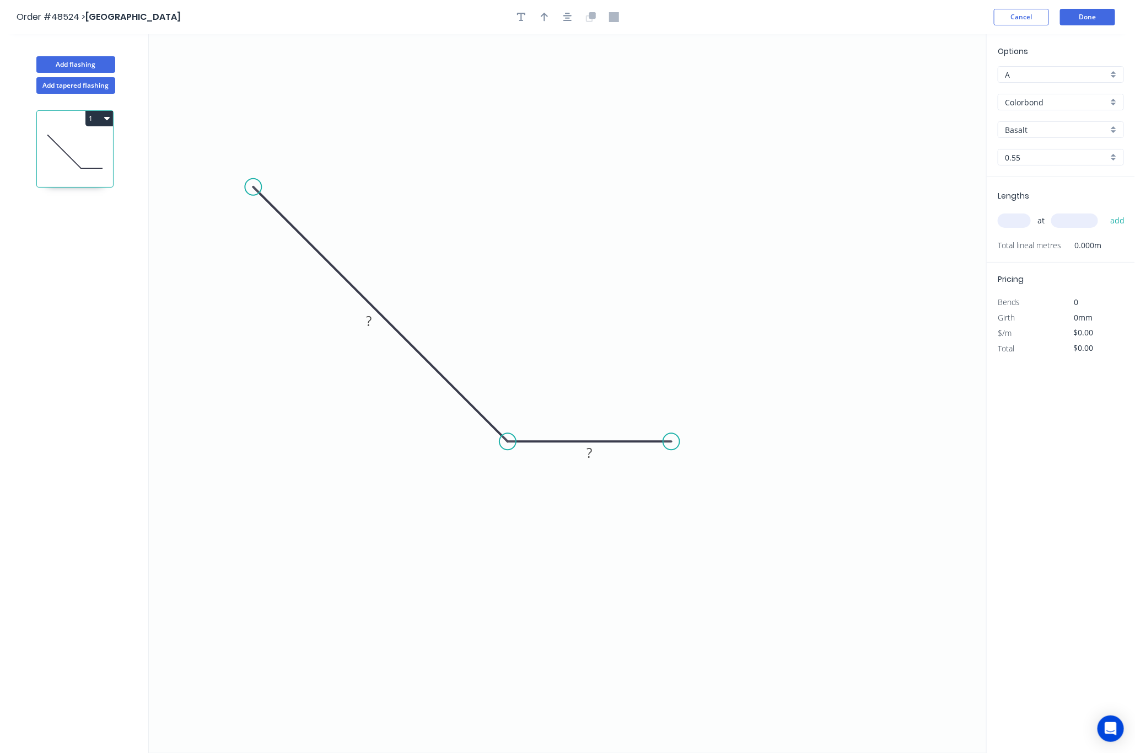
click at [622, 457] on icon "0 ? ?" at bounding box center [568, 393] width 838 height 718
click at [571, 455] on icon "0 ? ?" at bounding box center [568, 393] width 838 height 718
click at [587, 452] on tspan "?" at bounding box center [590, 452] width 6 height 18
drag, startPoint x: 671, startPoint y: 437, endPoint x: 680, endPoint y: 433, distance: 9.6
click at [680, 433] on circle at bounding box center [680, 441] width 17 height 17
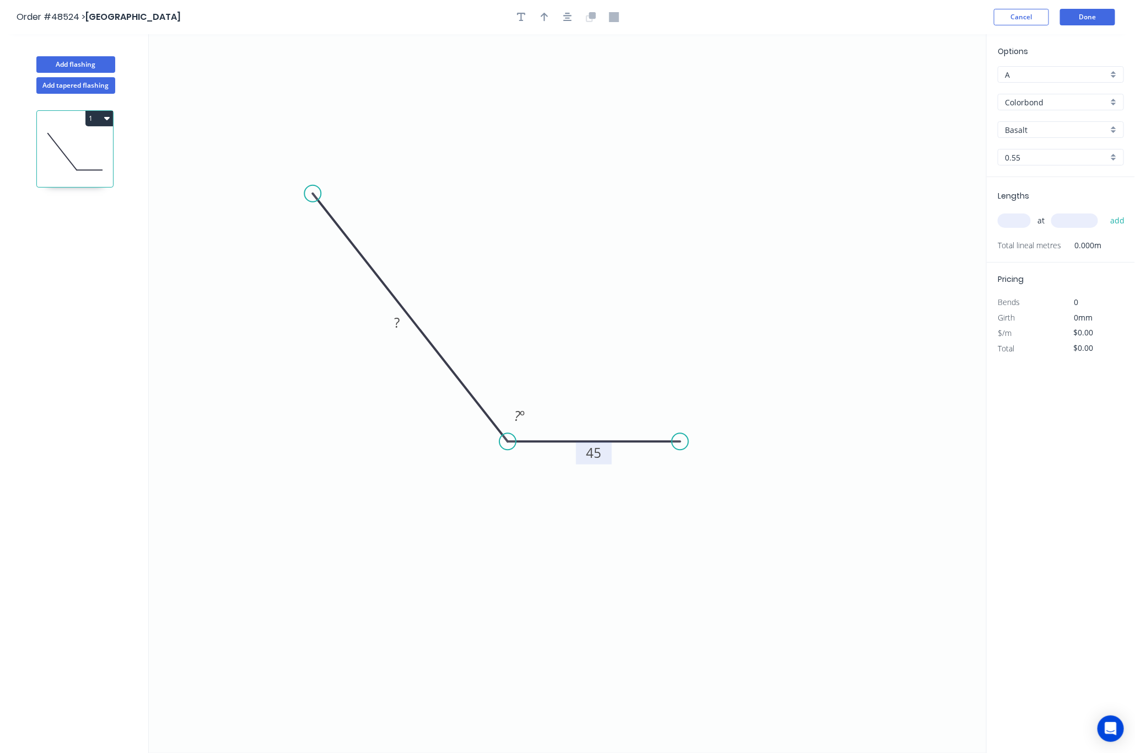
drag, startPoint x: 250, startPoint y: 182, endPoint x: 313, endPoint y: 194, distance: 63.5
click at [313, 194] on circle at bounding box center [312, 193] width 17 height 17
click at [523, 409] on tspan "º" at bounding box center [522, 416] width 5 height 18
click at [395, 323] on tspan "?" at bounding box center [398, 322] width 6 height 18
click at [503, 276] on icon "0 201 45 160 º" at bounding box center [568, 393] width 838 height 718
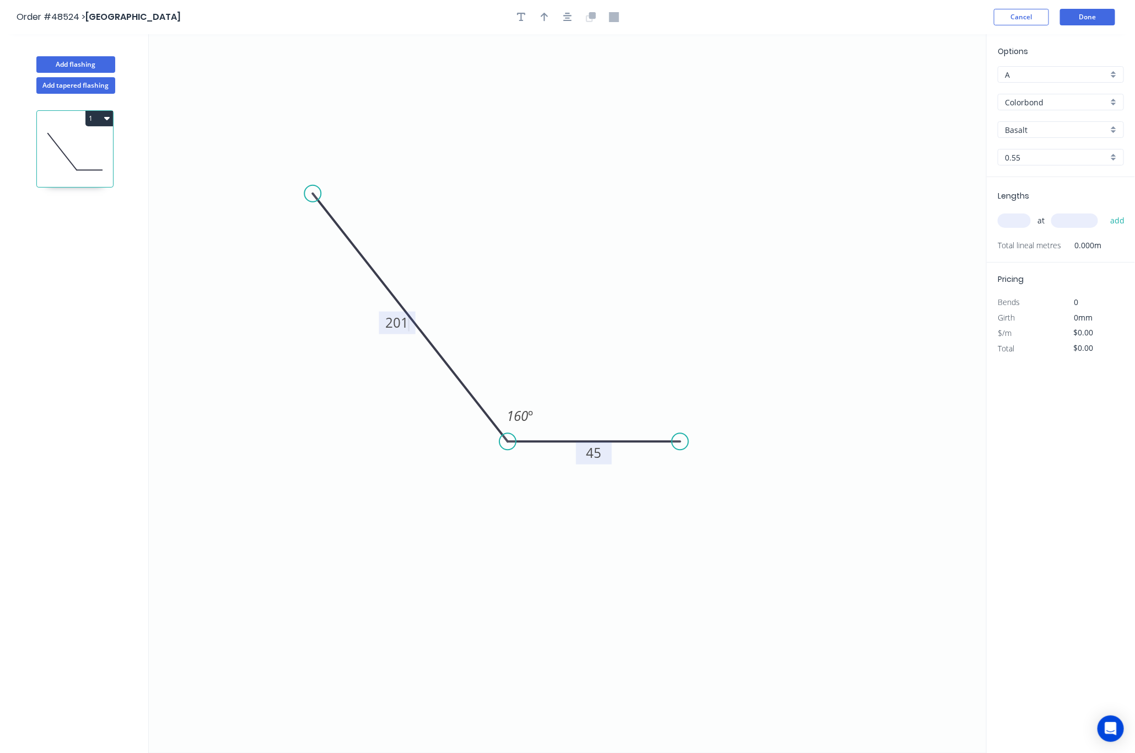
type input "$10.70"
click at [990, 134] on input "Basalt" at bounding box center [1056, 130] width 103 height 12
click at [990, 172] on div "Dover White" at bounding box center [1060, 169] width 125 height 19
type input "Dover White"
click at [546, 14] on button "button" at bounding box center [544, 17] width 17 height 17
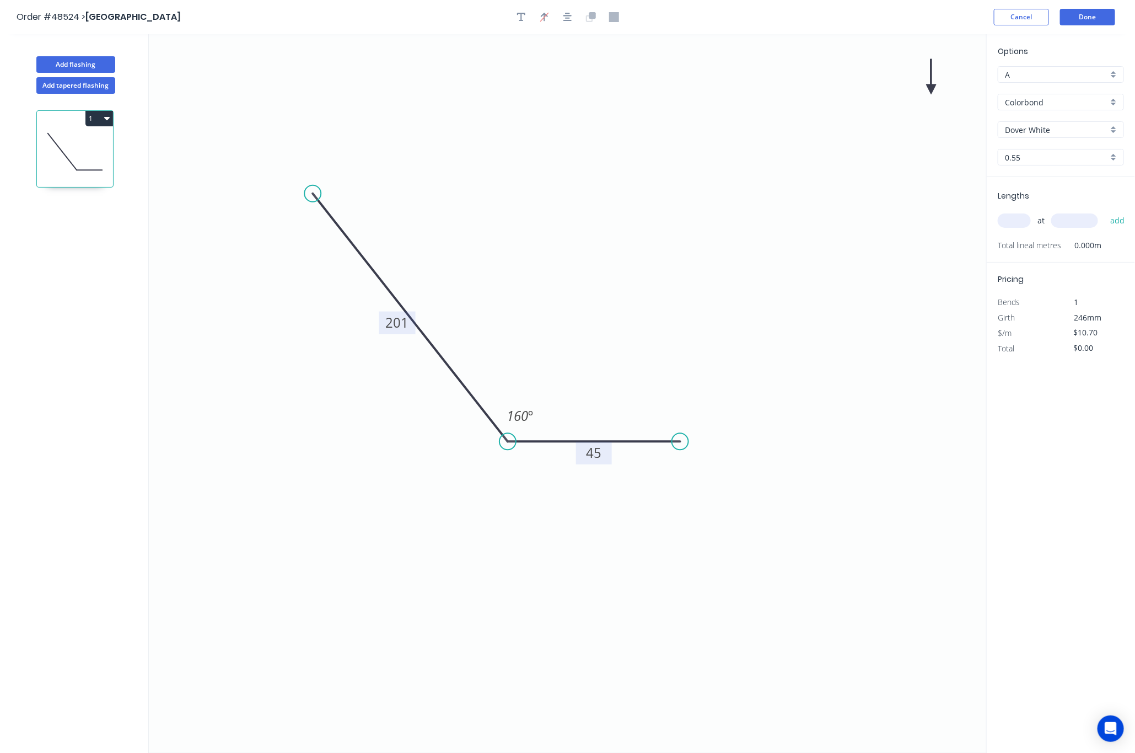
click at [930, 85] on icon at bounding box center [932, 76] width 10 height 35
click at [930, 85] on icon at bounding box center [941, 81] width 32 height 32
click at [930, 85] on icon "0 201 45 160 º" at bounding box center [568, 393] width 838 height 718
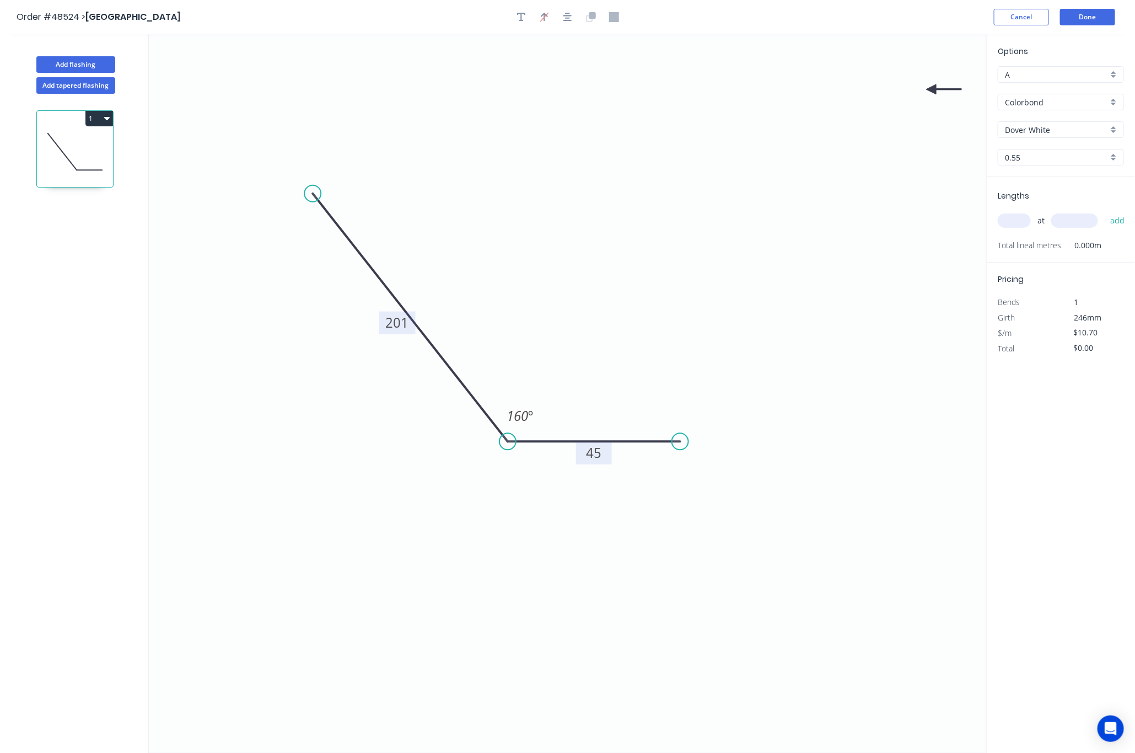
click at [931, 90] on icon at bounding box center [944, 89] width 35 height 10
click at [931, 88] on icon at bounding box center [941, 98] width 32 height 32
click at [931, 88] on icon at bounding box center [932, 101] width 10 height 35
drag, startPoint x: 931, startPoint y: 88, endPoint x: 380, endPoint y: 460, distance: 664.7
click at [380, 460] on icon at bounding box center [372, 468] width 32 height 32
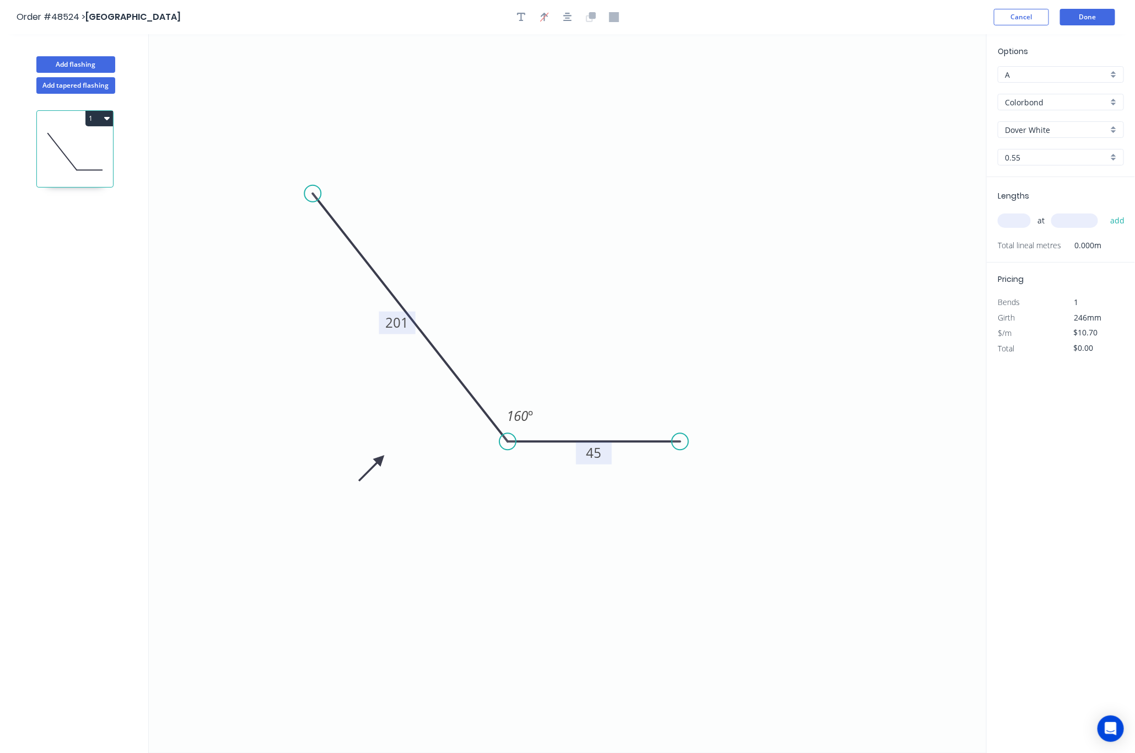
click at [990, 221] on input "text" at bounding box center [1014, 220] width 33 height 14
type input "1"
click at [990, 221] on input "text" at bounding box center [1074, 220] width 47 height 14
type input "2750"
click at [990, 211] on button "add" at bounding box center [1118, 220] width 26 height 19
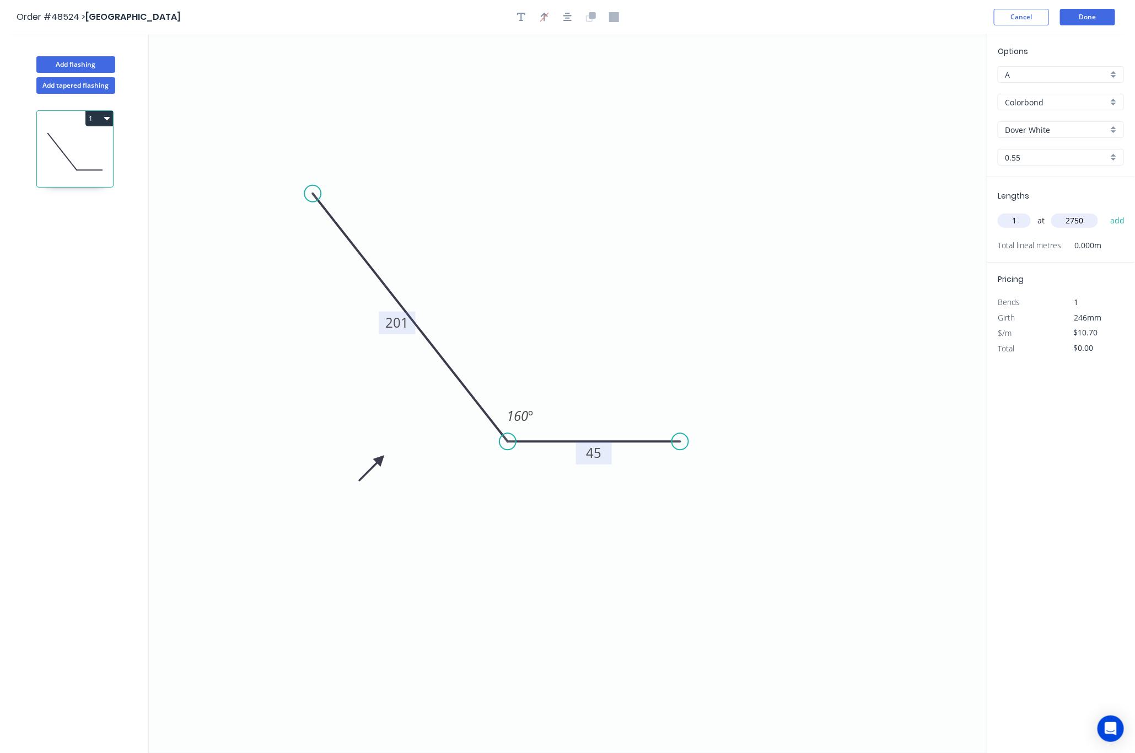
type input "$29.43"
click at [990, 10] on button "Done" at bounding box center [1087, 17] width 55 height 17
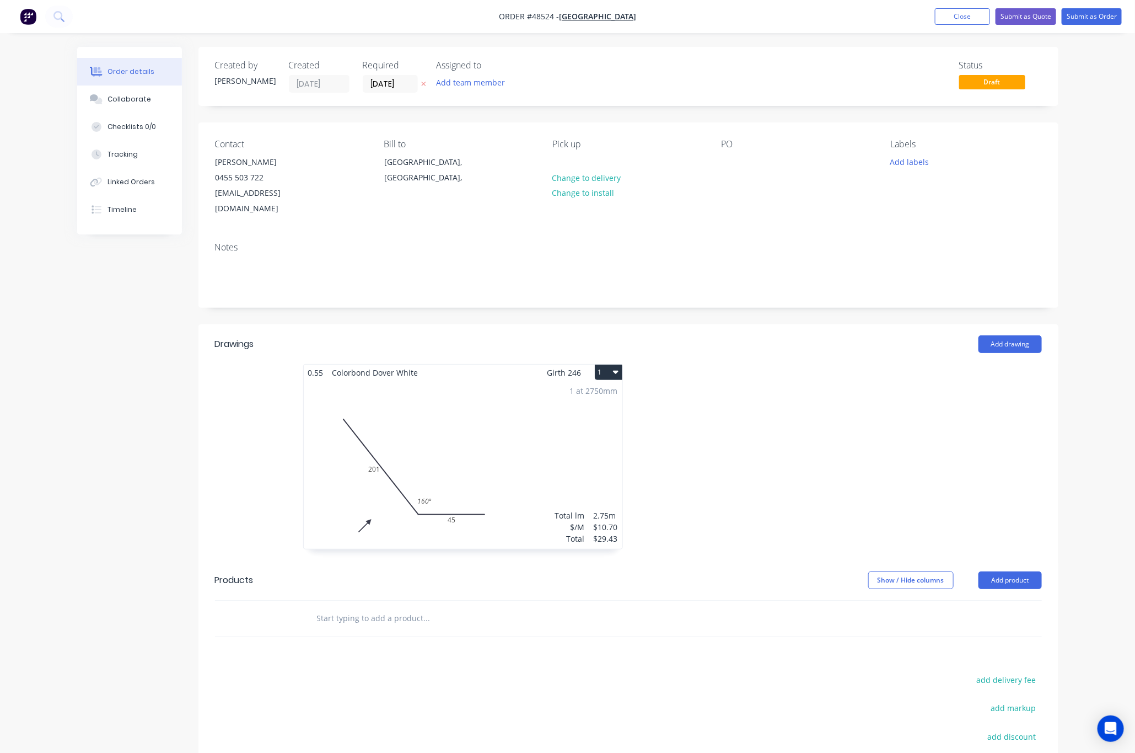
click at [990, 324] on header "Drawings Add drawing" at bounding box center [628, 344] width 860 height 40
click at [990, 335] on button "Add drawing" at bounding box center [1010, 344] width 63 height 18
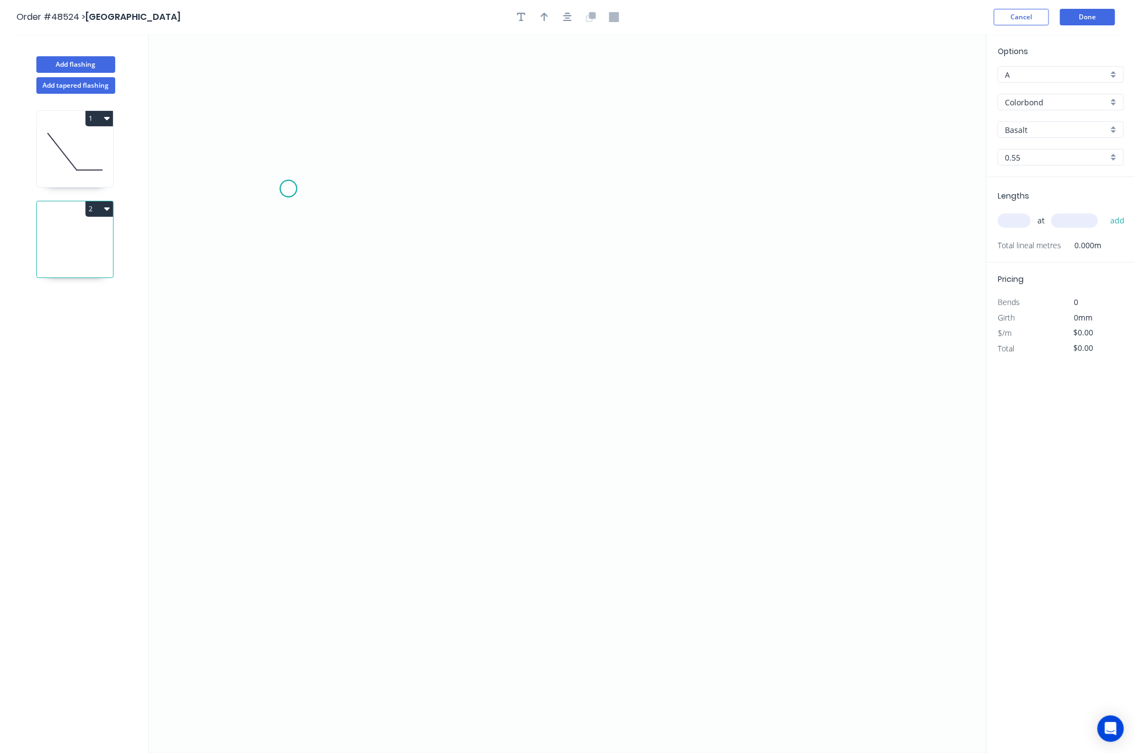
click at [288, 189] on icon "0" at bounding box center [568, 393] width 838 height 718
click at [514, 541] on icon "0" at bounding box center [568, 393] width 838 height 718
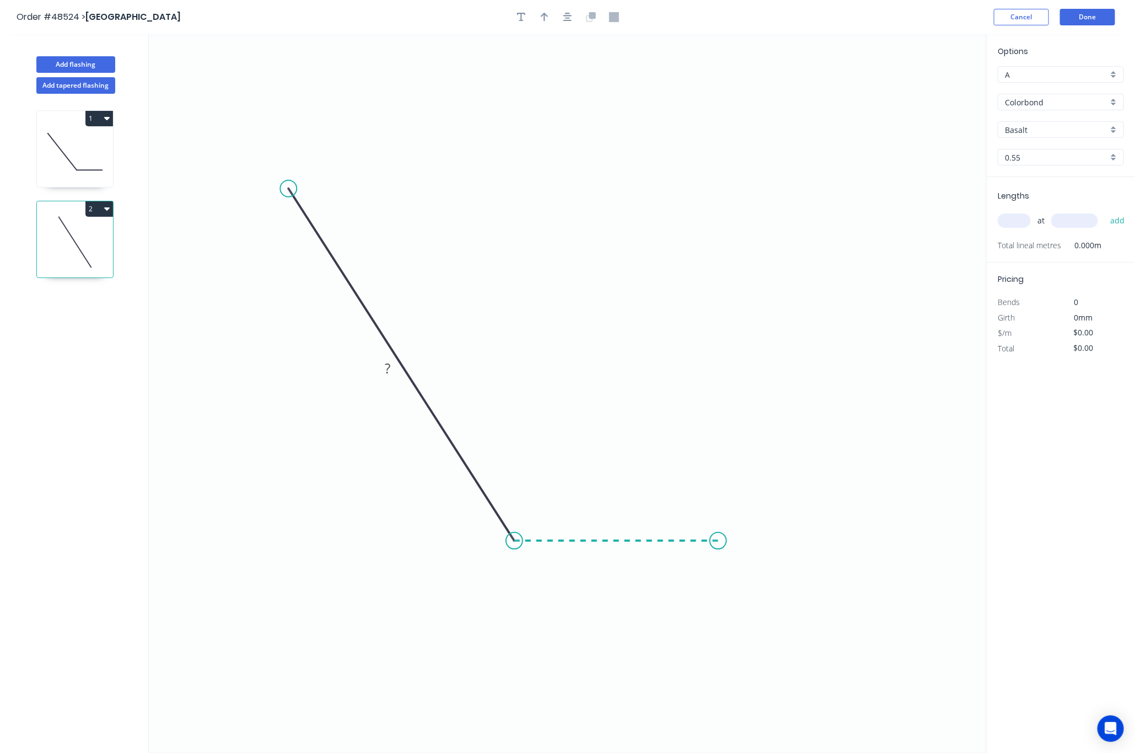
click at [718, 548] on icon "0 ?" at bounding box center [568, 393] width 838 height 718
click at [718, 548] on circle at bounding box center [718, 540] width 17 height 17
click at [622, 557] on rect at bounding box center [616, 552] width 22 height 15
click at [531, 513] on tspan "º" at bounding box center [530, 515] width 5 height 18
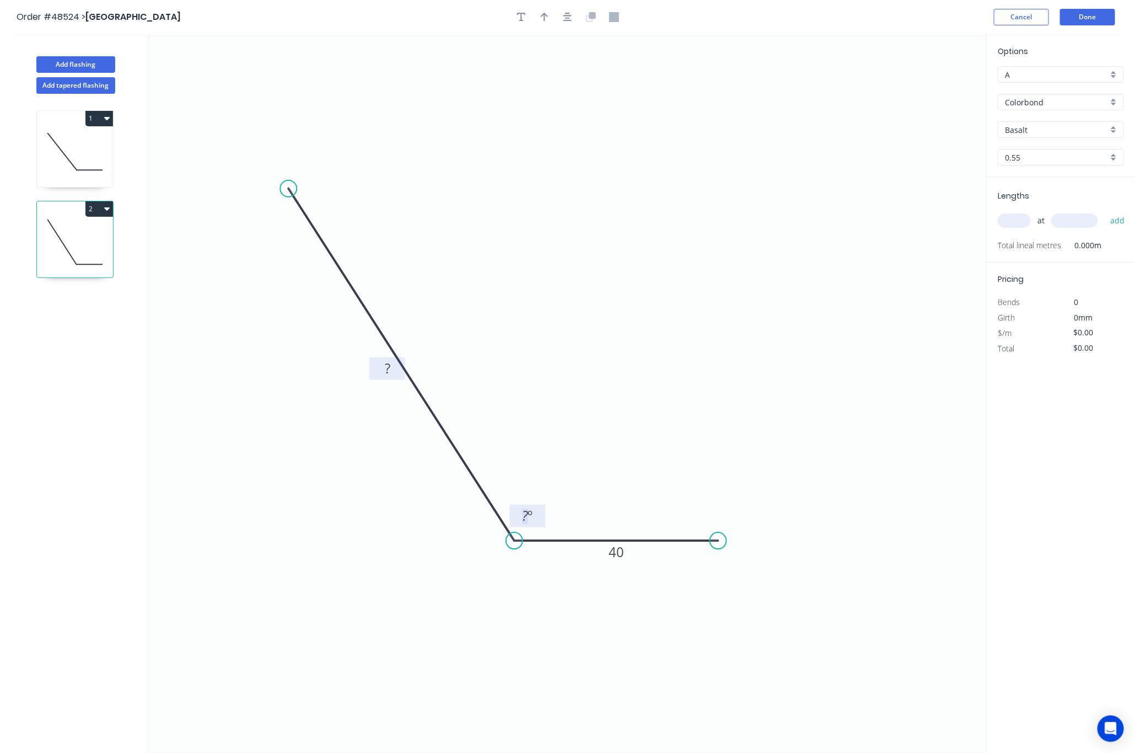
click at [392, 361] on icon "0 ? 40 ? º" at bounding box center [568, 393] width 838 height 718
click at [386, 369] on tspan "?" at bounding box center [388, 368] width 6 height 18
click at [527, 522] on tspan "?" at bounding box center [526, 515] width 6 height 18
click at [379, 373] on tspan "1294" at bounding box center [387, 368] width 31 height 18
drag, startPoint x: 753, startPoint y: 407, endPoint x: 766, endPoint y: 374, distance: 35.6
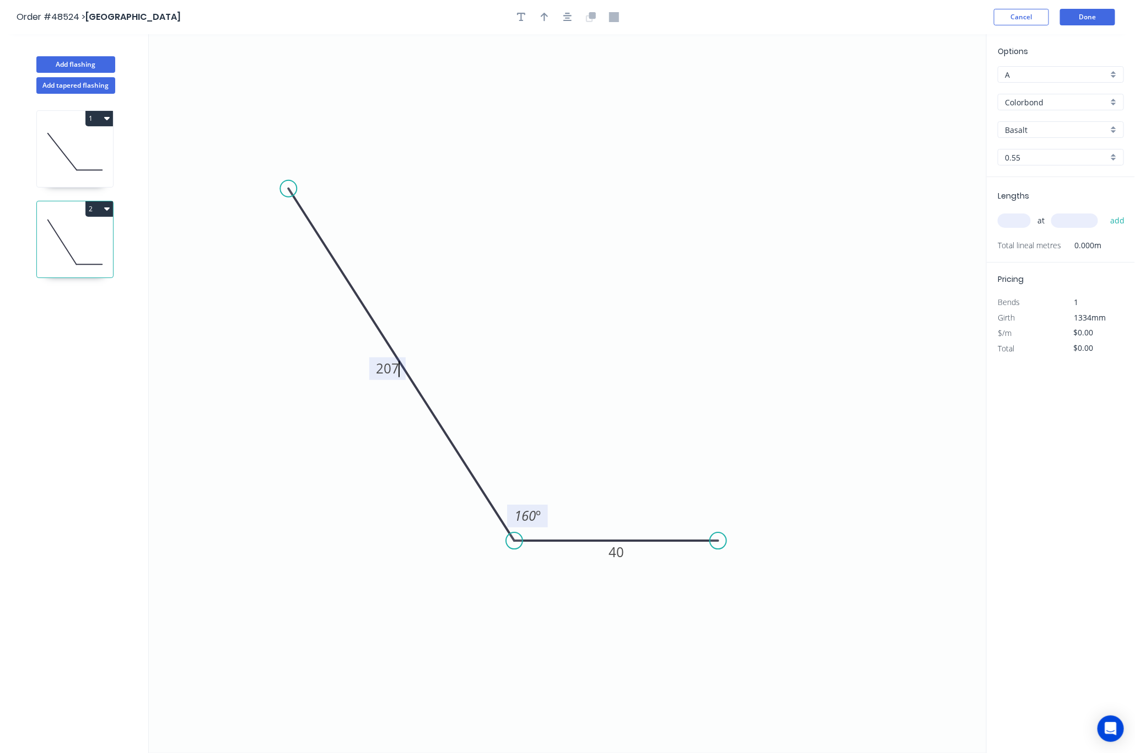
click at [756, 407] on icon "0 207 40 160 º" at bounding box center [568, 393] width 838 height 718
type input "$10.70"
click at [990, 129] on input "Basalt" at bounding box center [1056, 130] width 103 height 12
click at [990, 175] on div "Dover White" at bounding box center [1060, 169] width 125 height 19
type input "Dover White"
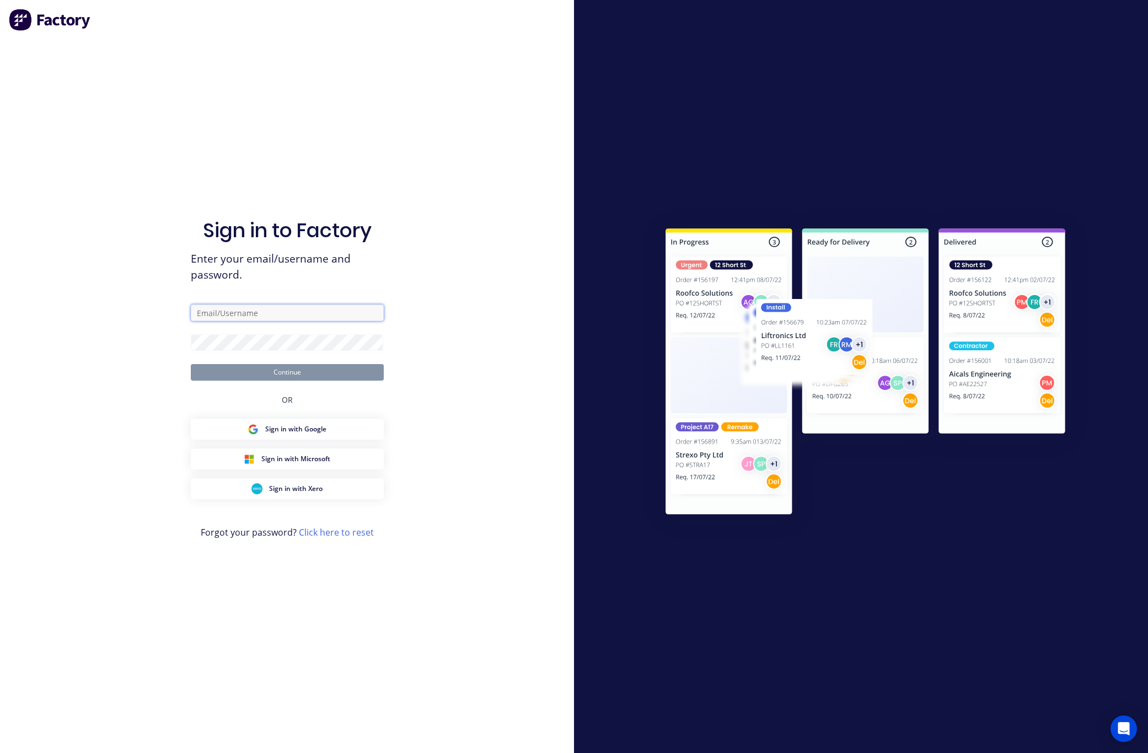
type input "Rachel@dynamicsteelform.com.au"
click at [303, 371] on button "Continue" at bounding box center [287, 372] width 193 height 17
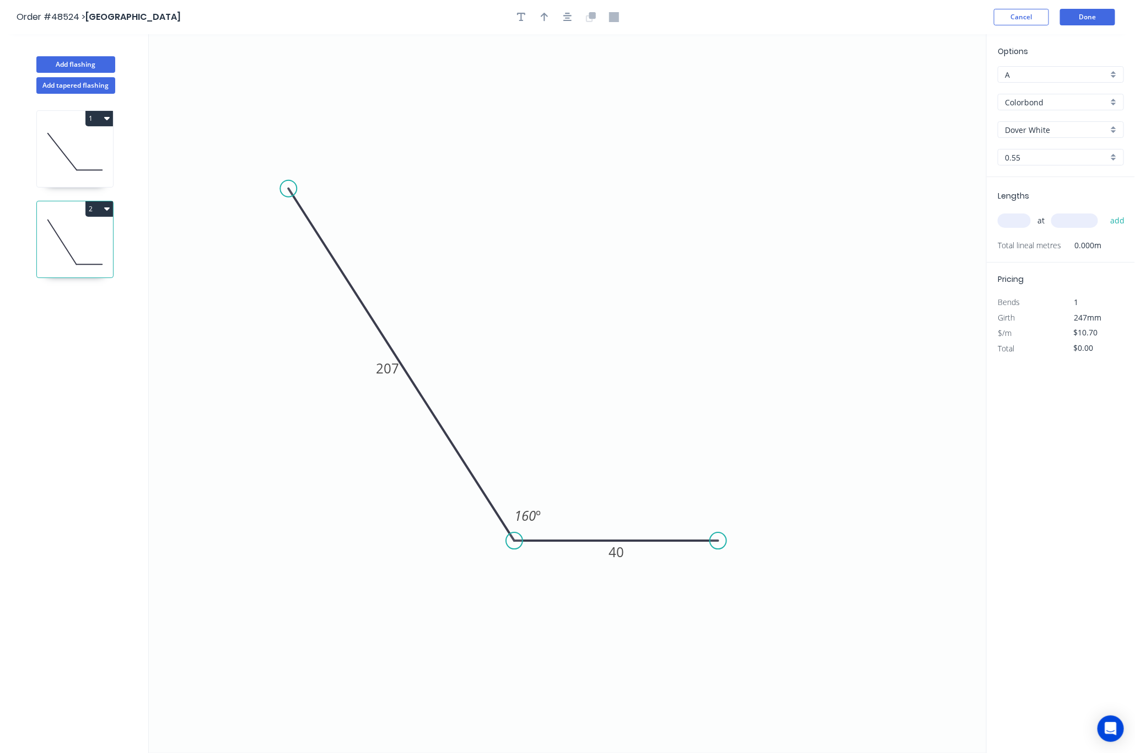
click at [543, 24] on button "button" at bounding box center [544, 17] width 17 height 17
click at [920, 89] on icon "0 207 40 160 º" at bounding box center [568, 393] width 838 height 718
click at [928, 89] on icon "0 207 40 160 º" at bounding box center [568, 393] width 838 height 718
click at [930, 87] on icon at bounding box center [932, 76] width 10 height 35
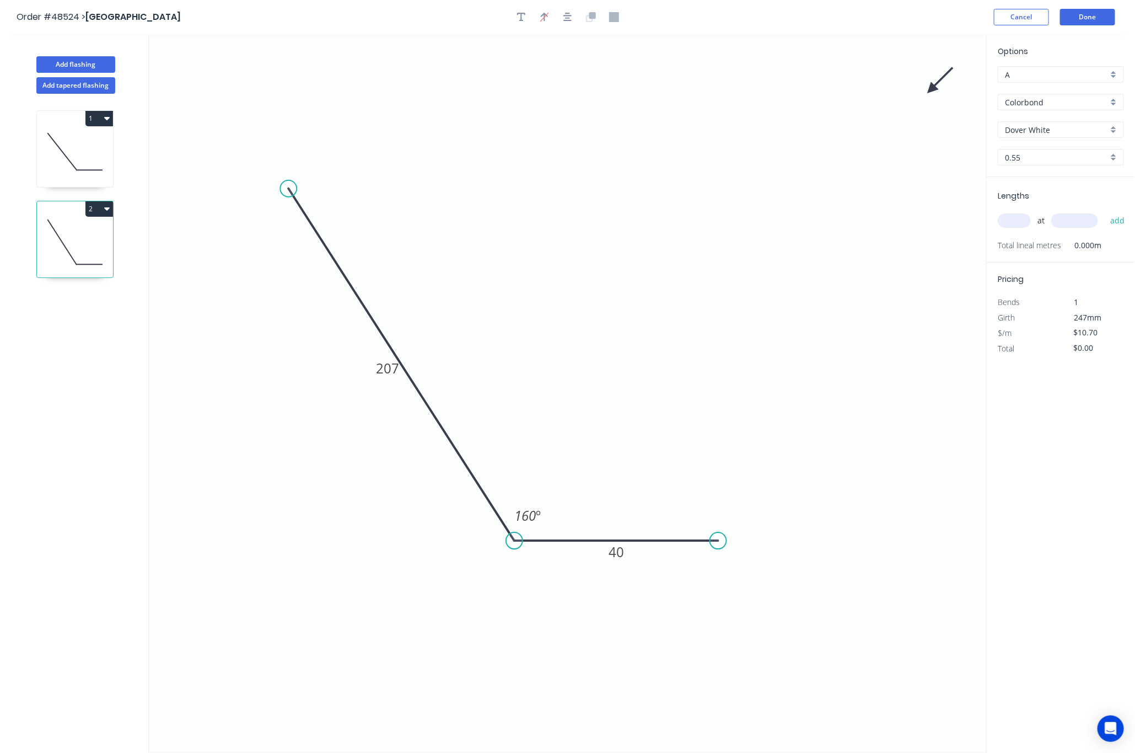
click at [930, 87] on icon at bounding box center [941, 81] width 32 height 32
click at [930, 87] on icon "0 207 40 160 º" at bounding box center [568, 393] width 838 height 718
click at [930, 90] on icon at bounding box center [944, 89] width 35 height 10
click at [930, 90] on icon at bounding box center [942, 89] width 35 height 10
click at [930, 90] on icon at bounding box center [939, 98] width 32 height 32
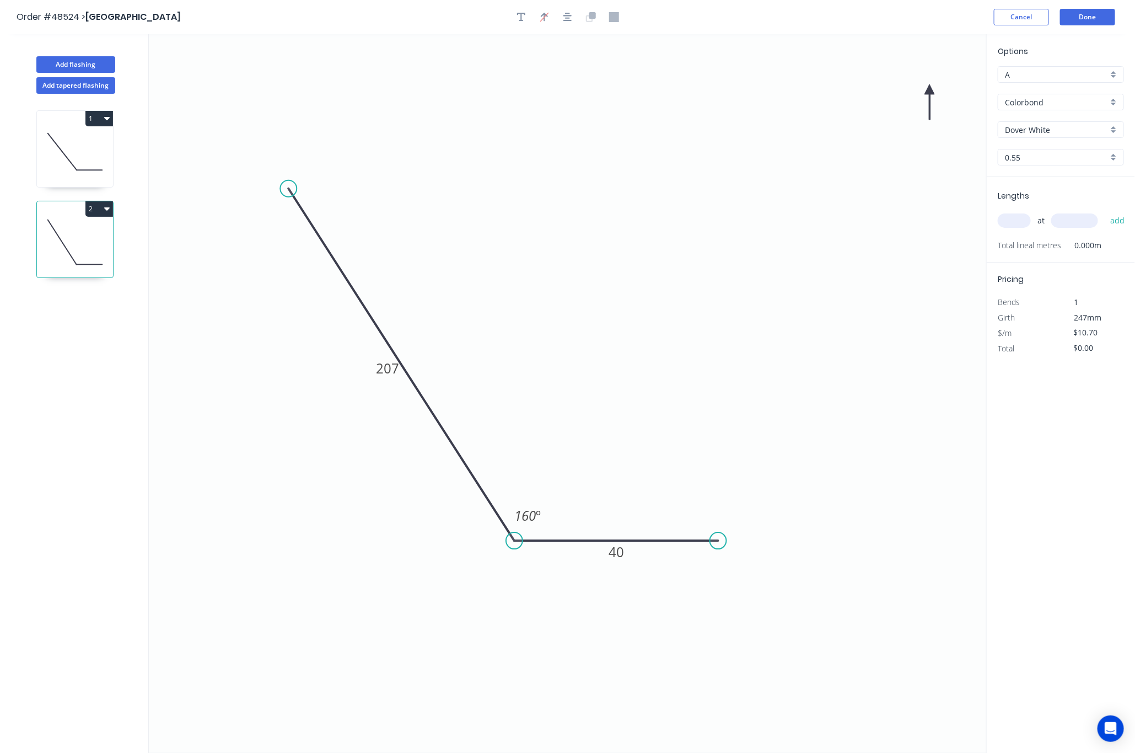
click at [930, 90] on icon at bounding box center [930, 101] width 10 height 35
drag, startPoint x: 930, startPoint y: 90, endPoint x: 387, endPoint y: 474, distance: 664.9
click at [331, 498] on icon at bounding box center [320, 506] width 32 height 32
click at [990, 223] on input "text" at bounding box center [1014, 220] width 33 height 14
type input "1"
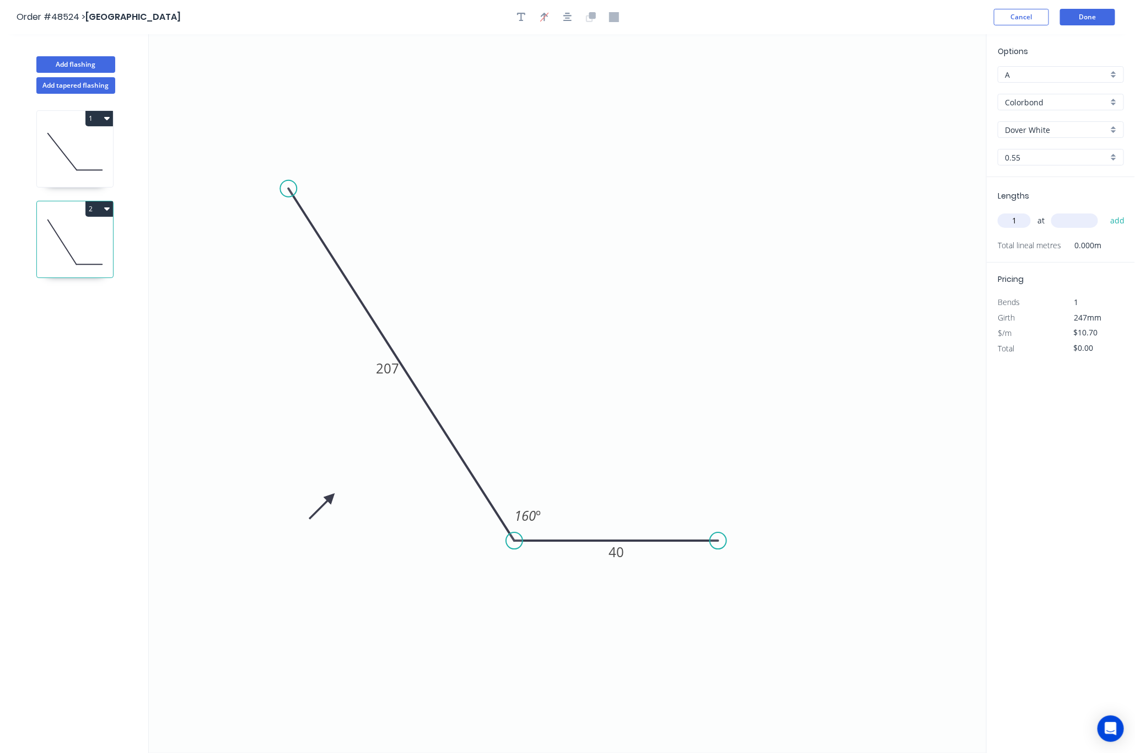
click at [990, 221] on input "text" at bounding box center [1074, 220] width 47 height 14
type input "1294"
click at [990, 414] on div "Options A A Colorbond Colorbond Dover White Dover White 0.55 0.55 Lengths 1 at …" at bounding box center [1060, 393] width 149 height 719
click at [990, 12] on button "Done" at bounding box center [1087, 17] width 55 height 17
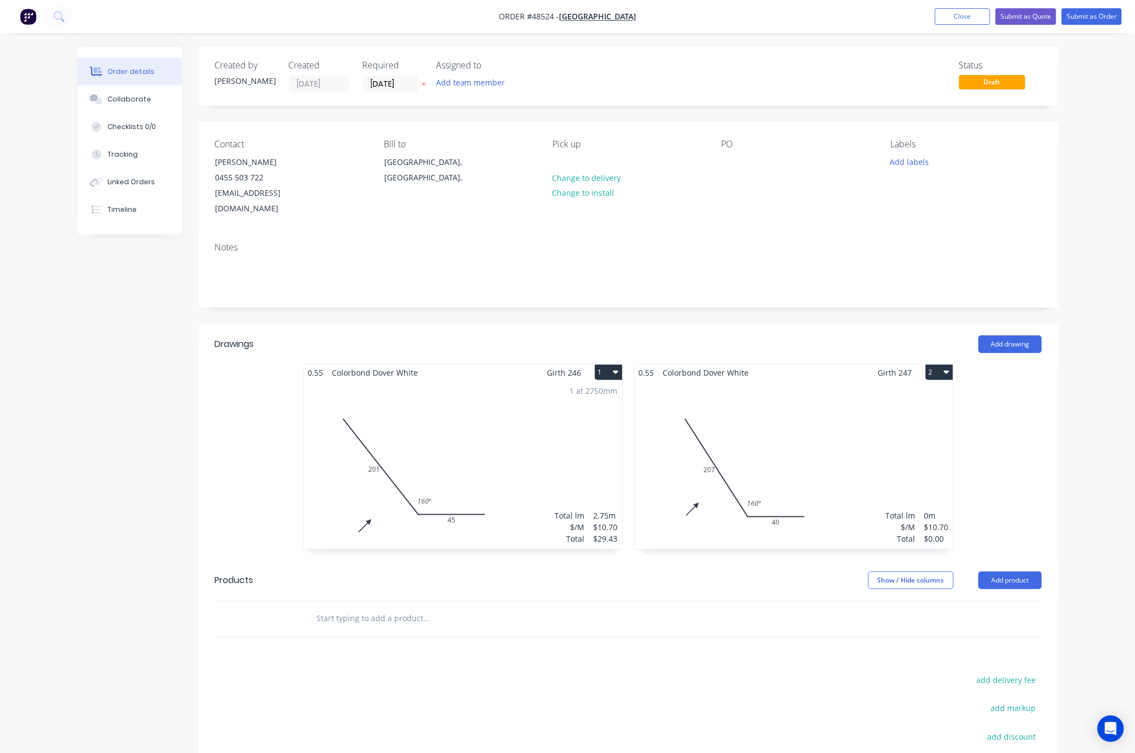
click at [718, 467] on div "Total lm $/M Total 0m $10.70 $0.00" at bounding box center [794, 464] width 319 height 168
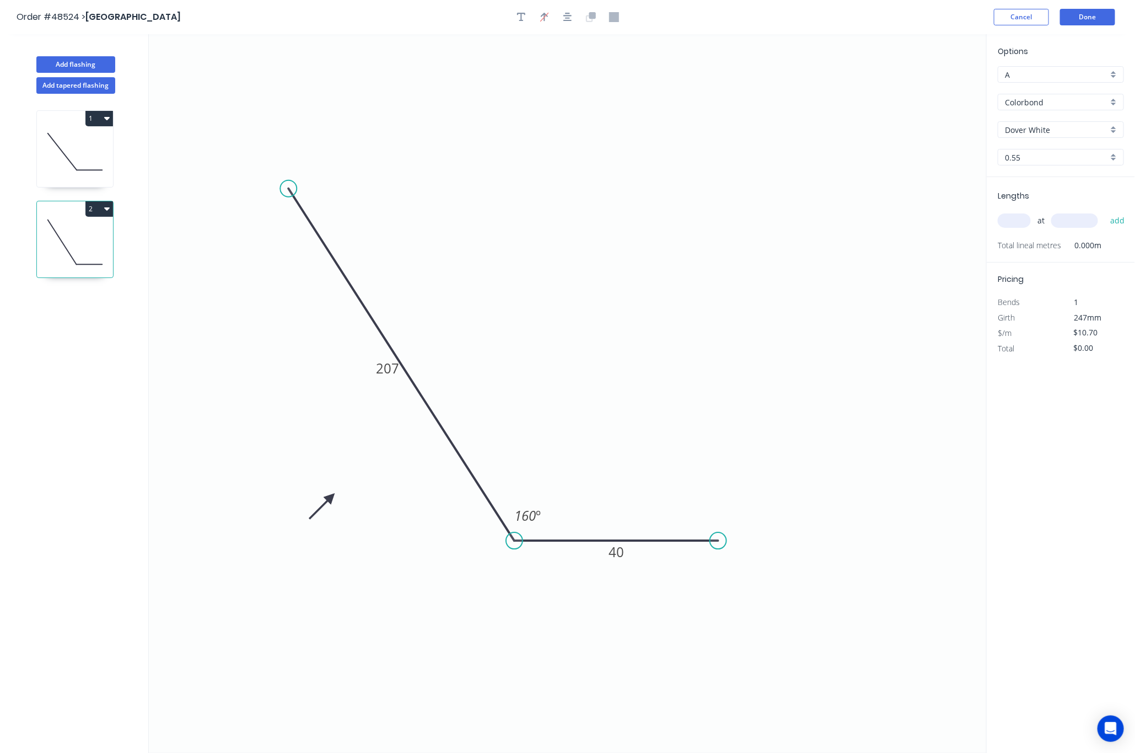
click at [990, 221] on input "text" at bounding box center [1014, 220] width 33 height 14
type input "1"
click at [990, 217] on input "text" at bounding box center [1074, 220] width 47 height 14
type input "1294"
click at [990, 211] on button "add" at bounding box center [1118, 220] width 26 height 19
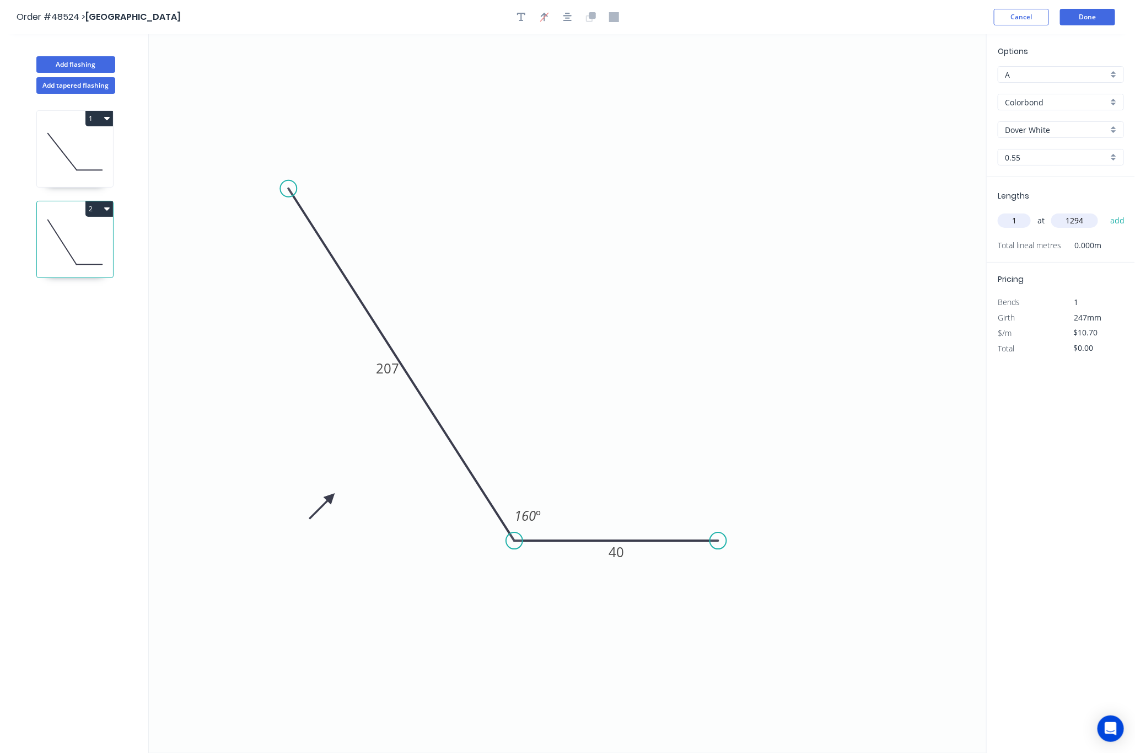
type input "$13.85"
click at [990, 15] on button "Done" at bounding box center [1087, 17] width 55 height 17
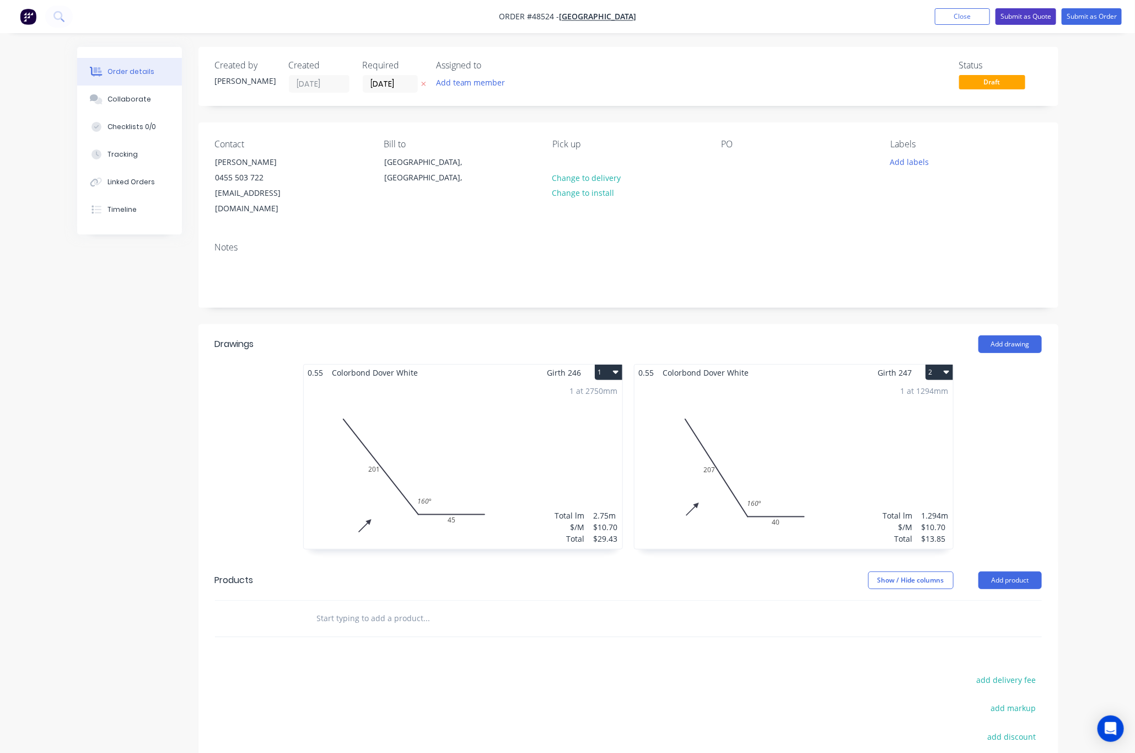
click at [990, 17] on button "Submit as Quote" at bounding box center [1026, 16] width 61 height 17
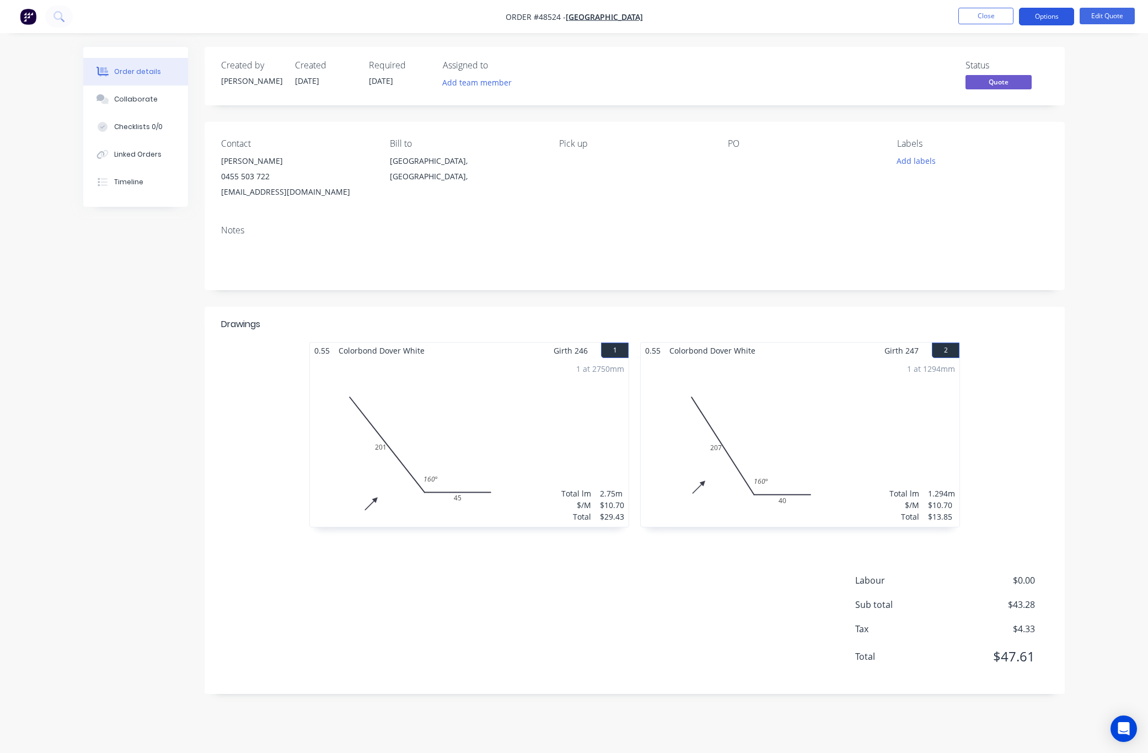
click at [990, 20] on button "Options" at bounding box center [1046, 17] width 55 height 18
click at [990, 103] on div "Order details Collaborate Checklists 0/0 Linked Orders Timeline Order details C…" at bounding box center [574, 376] width 1148 height 753
click at [990, 10] on button "Edit Quote" at bounding box center [1106, 16] width 55 height 17
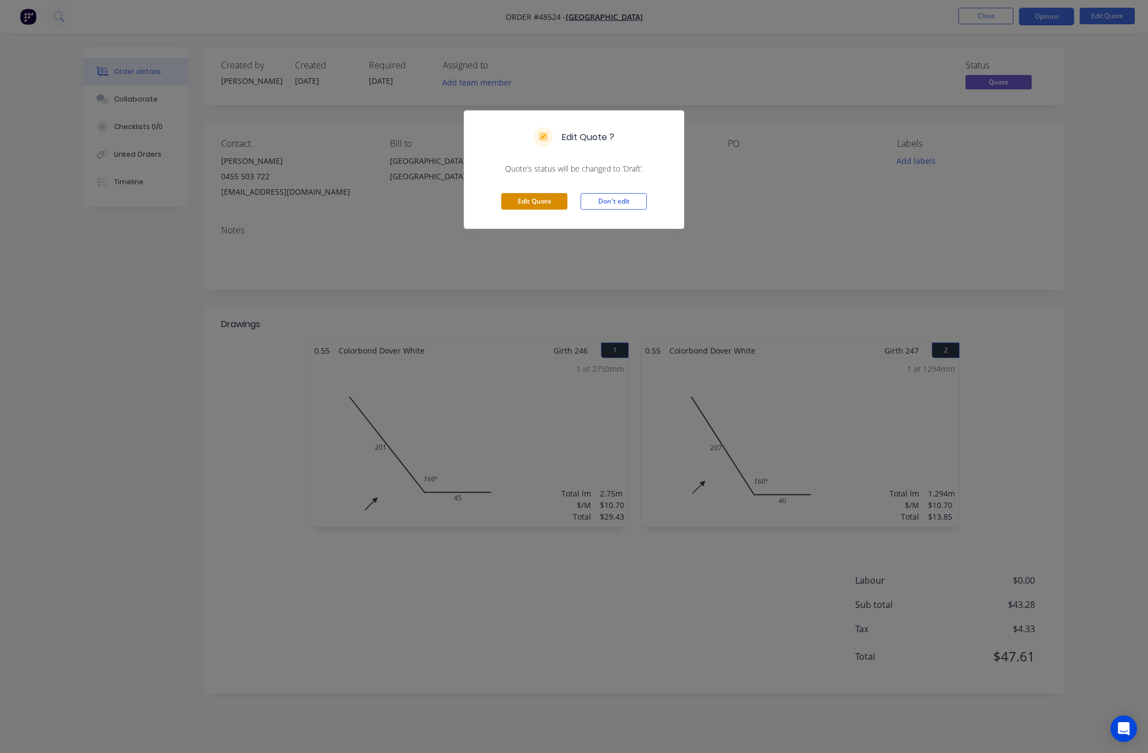
click at [529, 201] on button "Edit Quote" at bounding box center [534, 201] width 66 height 17
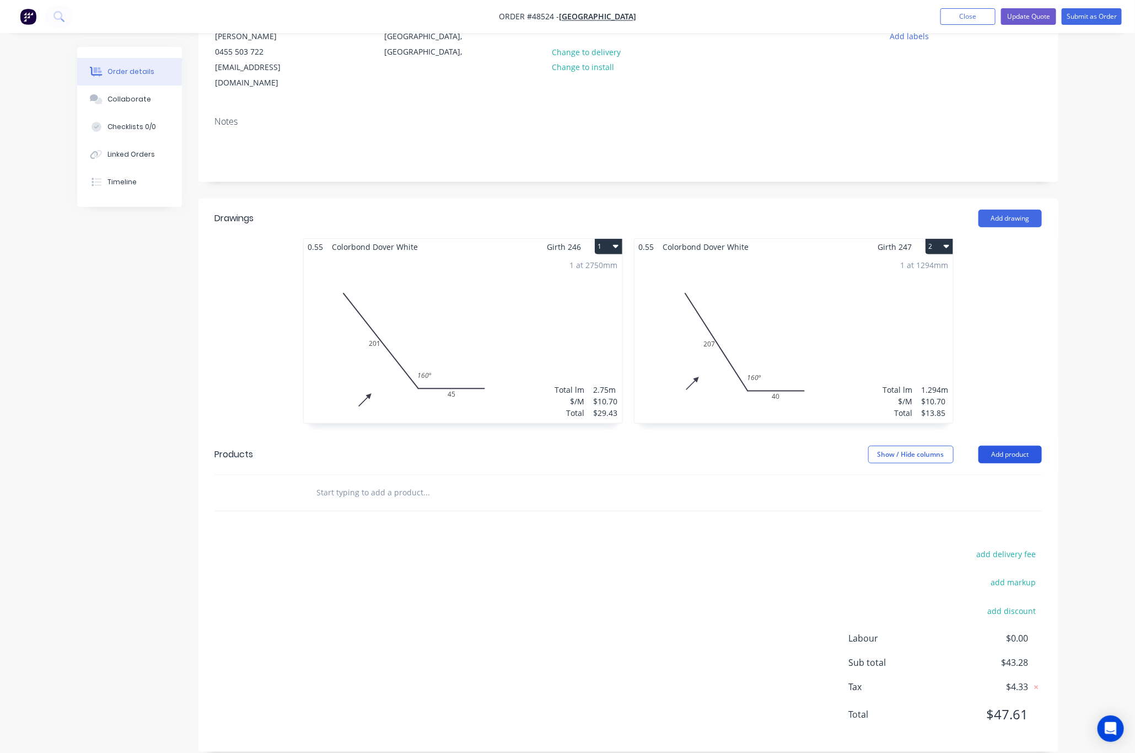
scroll to position [129, 0]
click at [990, 442] on button "Add product" at bounding box center [1010, 451] width 63 height 18
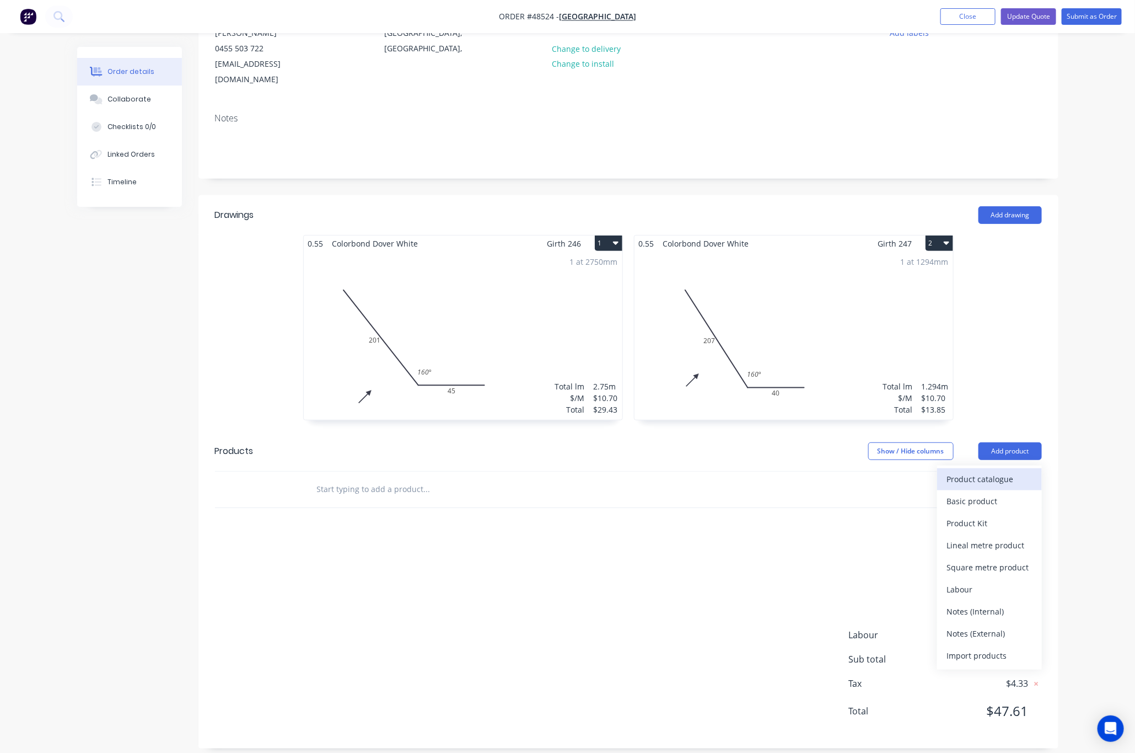
click at [990, 471] on div "Product catalogue" at bounding box center [989, 479] width 85 height 16
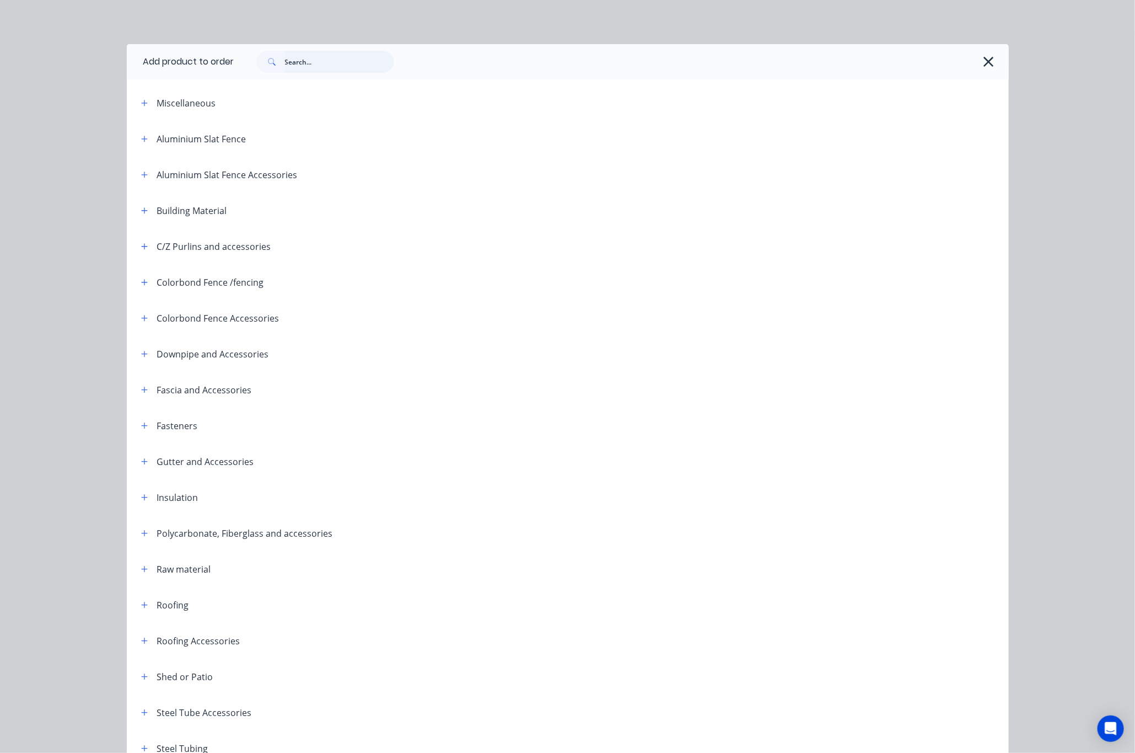
click at [320, 67] on input "text" at bounding box center [339, 62] width 109 height 22
type input "spray"
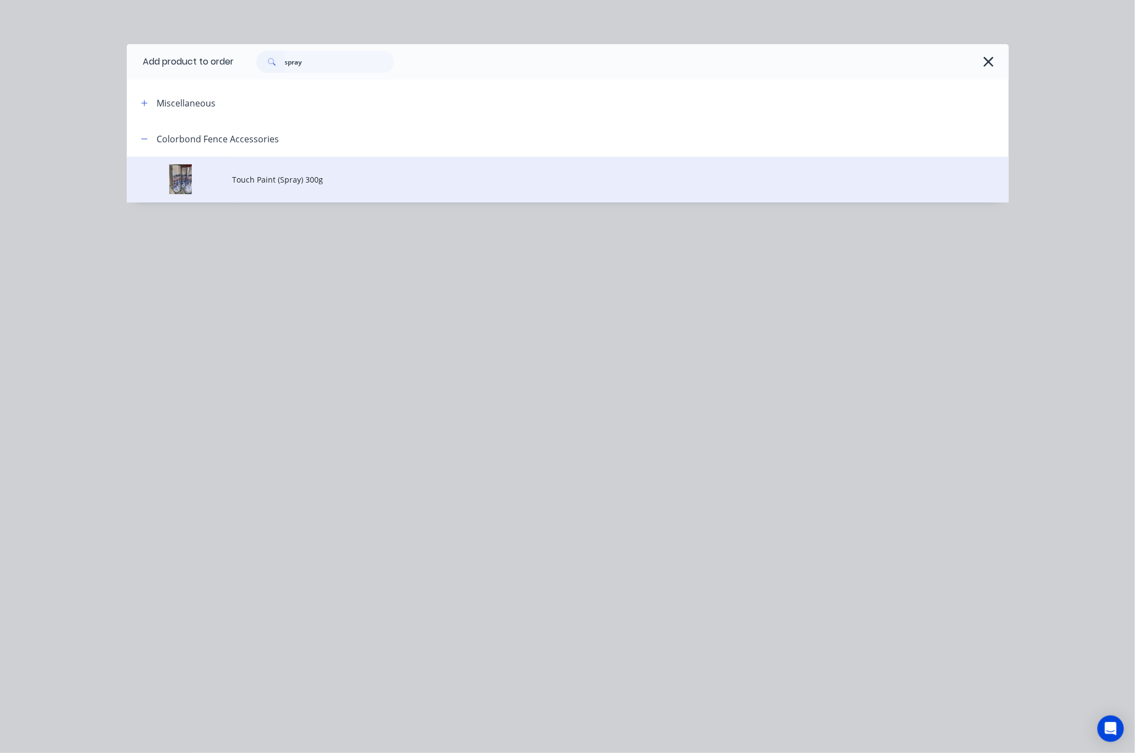
click at [336, 184] on span "Touch Paint (Spray) 300g" at bounding box center [543, 180] width 621 height 12
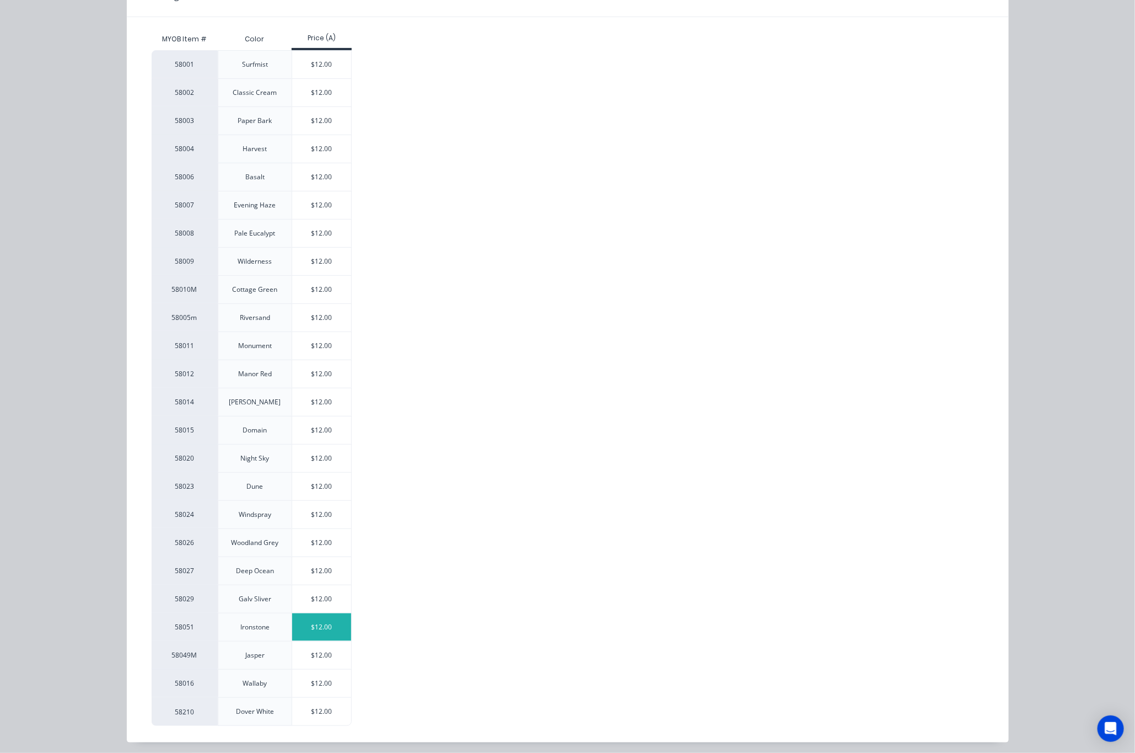
scroll to position [165, 0]
click at [315, 722] on div "$12.00" at bounding box center [321, 710] width 59 height 28
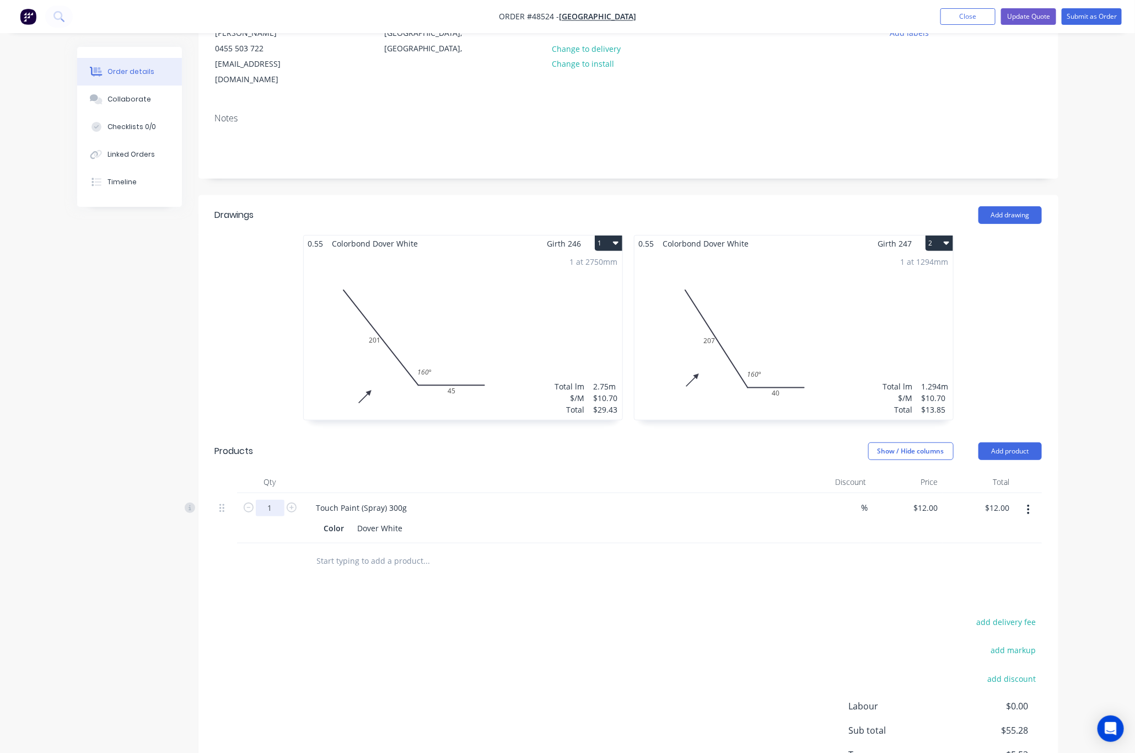
click at [267, 499] on input "1" at bounding box center [270, 507] width 29 height 17
type input "3"
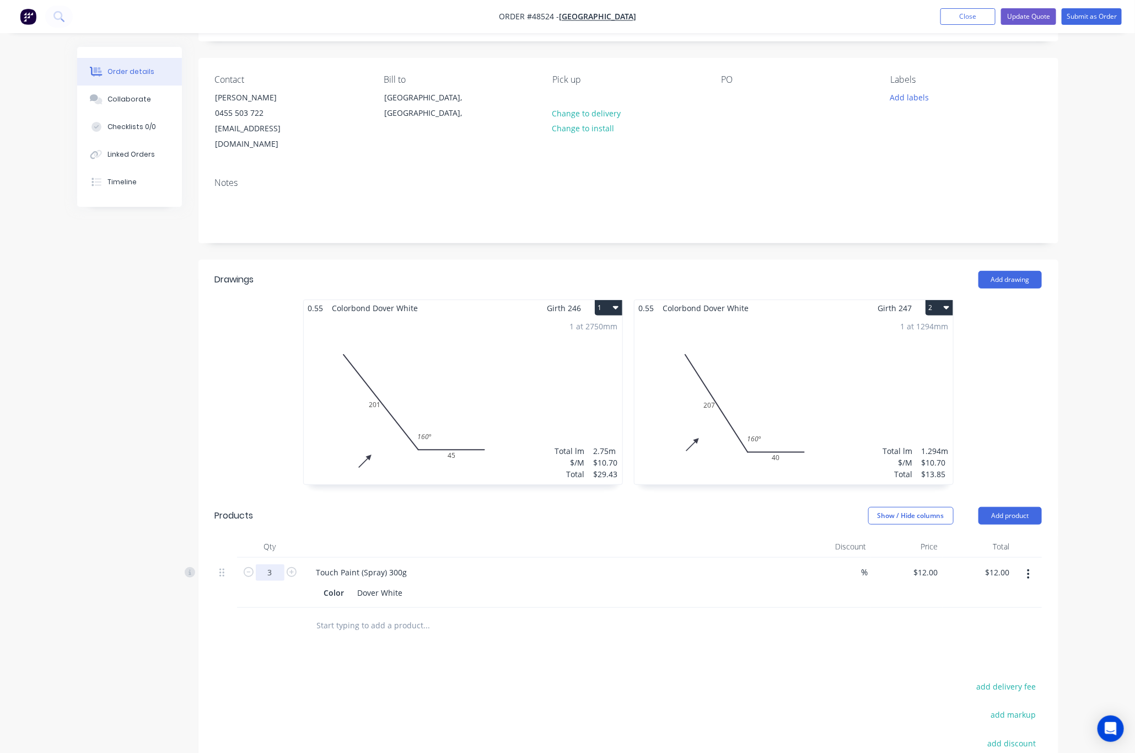
scroll to position [0, 0]
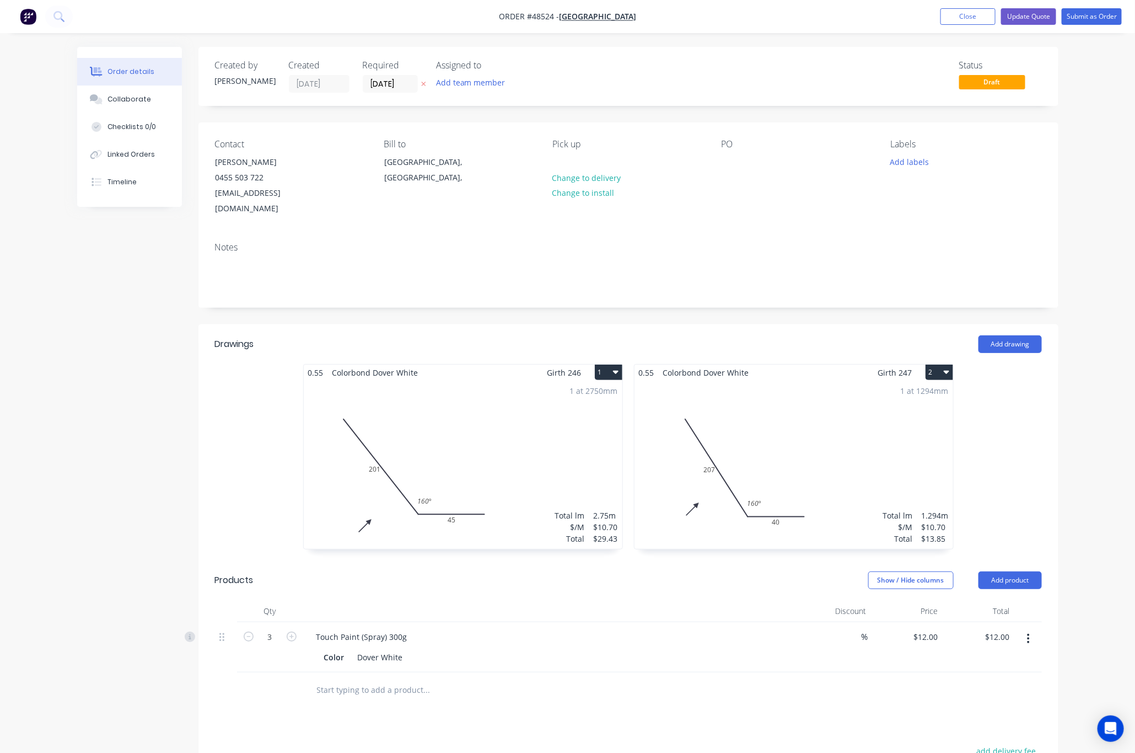
type input "$36.00"
click at [777, 242] on div "Notes" at bounding box center [628, 247] width 827 height 10
click at [990, 17] on button "Update Quote" at bounding box center [1028, 16] width 55 height 17
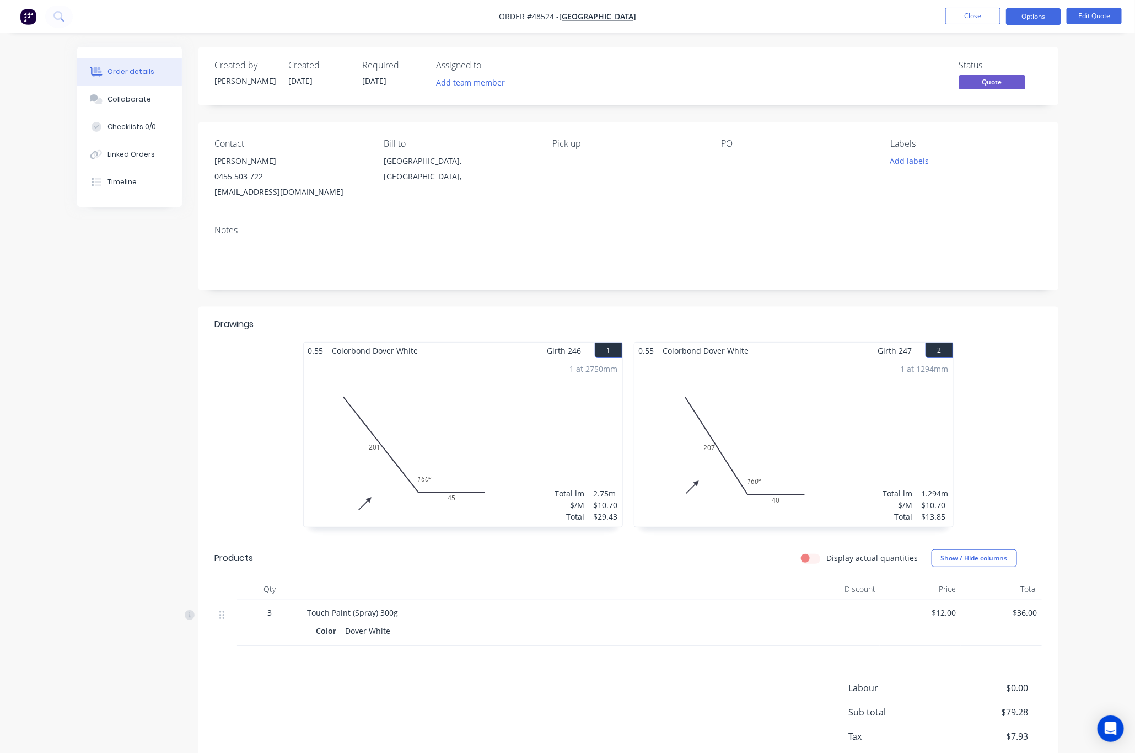
drag, startPoint x: 1030, startPoint y: 22, endPoint x: 1030, endPoint y: 29, distance: 7.2
click at [990, 22] on button "Options" at bounding box center [1033, 17] width 55 height 18
click at [990, 65] on div "Quote" at bounding box center [1000, 67] width 101 height 16
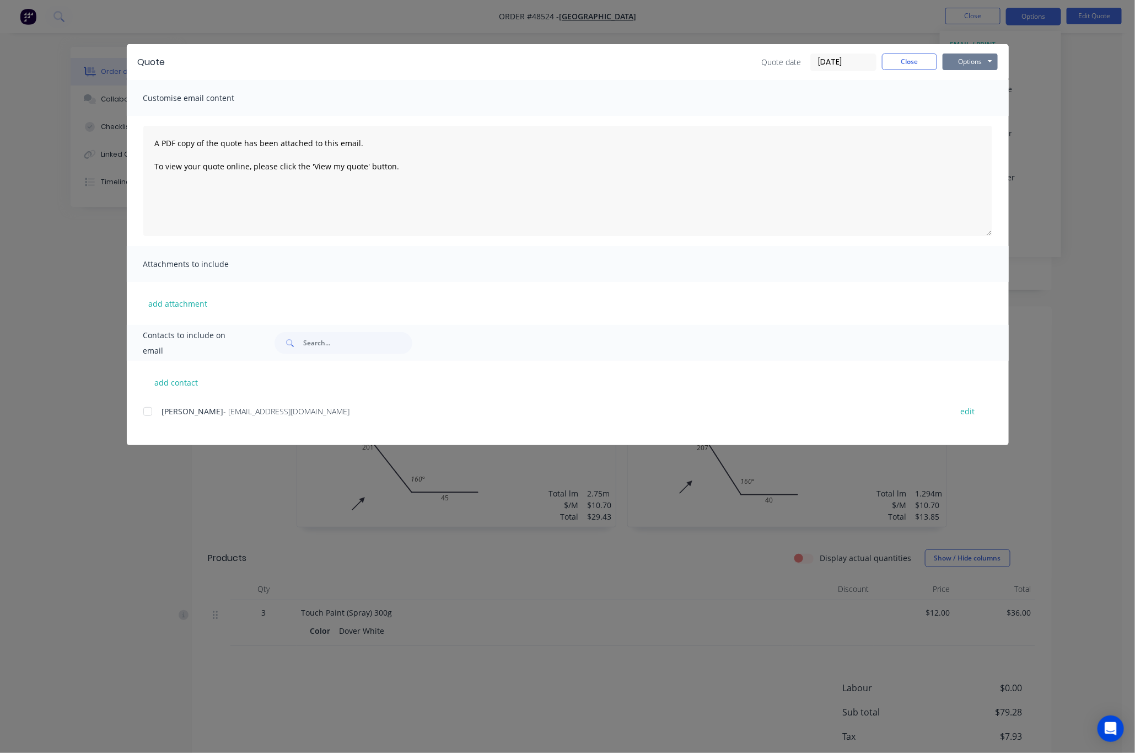
click at [971, 62] on button "Options" at bounding box center [970, 61] width 55 height 17
click at [988, 93] on button "Print" at bounding box center [978, 99] width 71 height 18
click at [420, 17] on div "Quote Quote date 27/08/25 Close Options Preview Print Email Customise email con…" at bounding box center [567, 376] width 1135 height 753
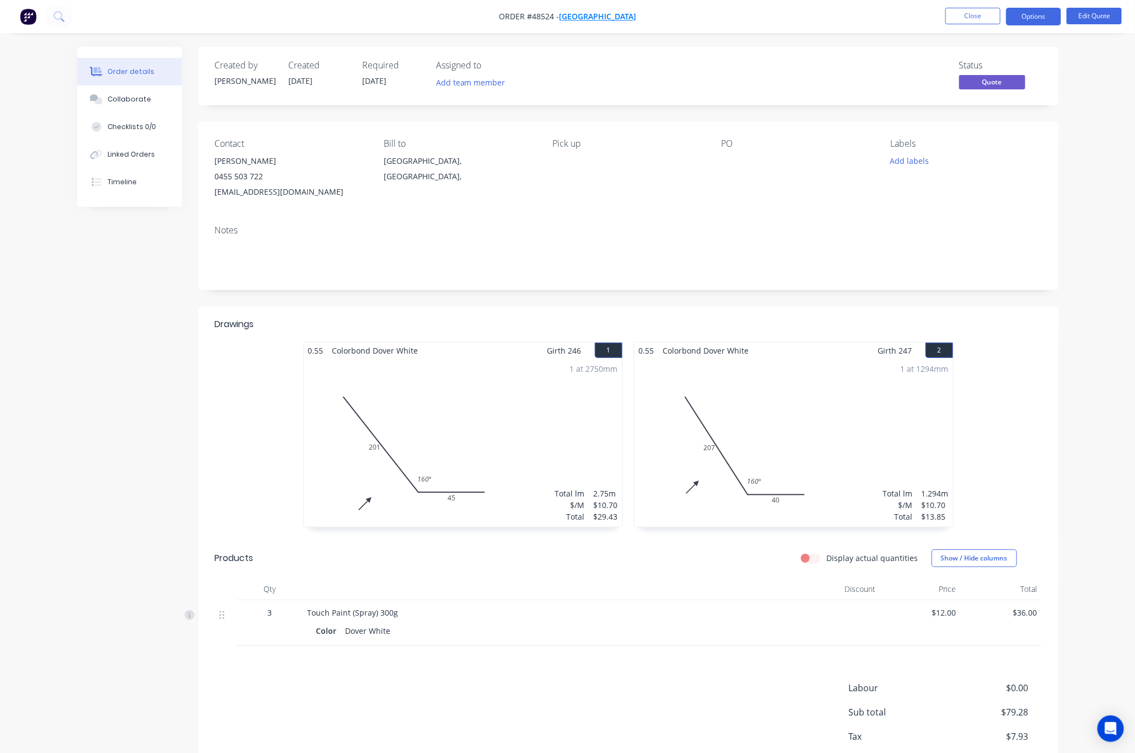
click at [617, 18] on span "[GEOGRAPHIC_DATA]" at bounding box center [597, 17] width 77 height 10
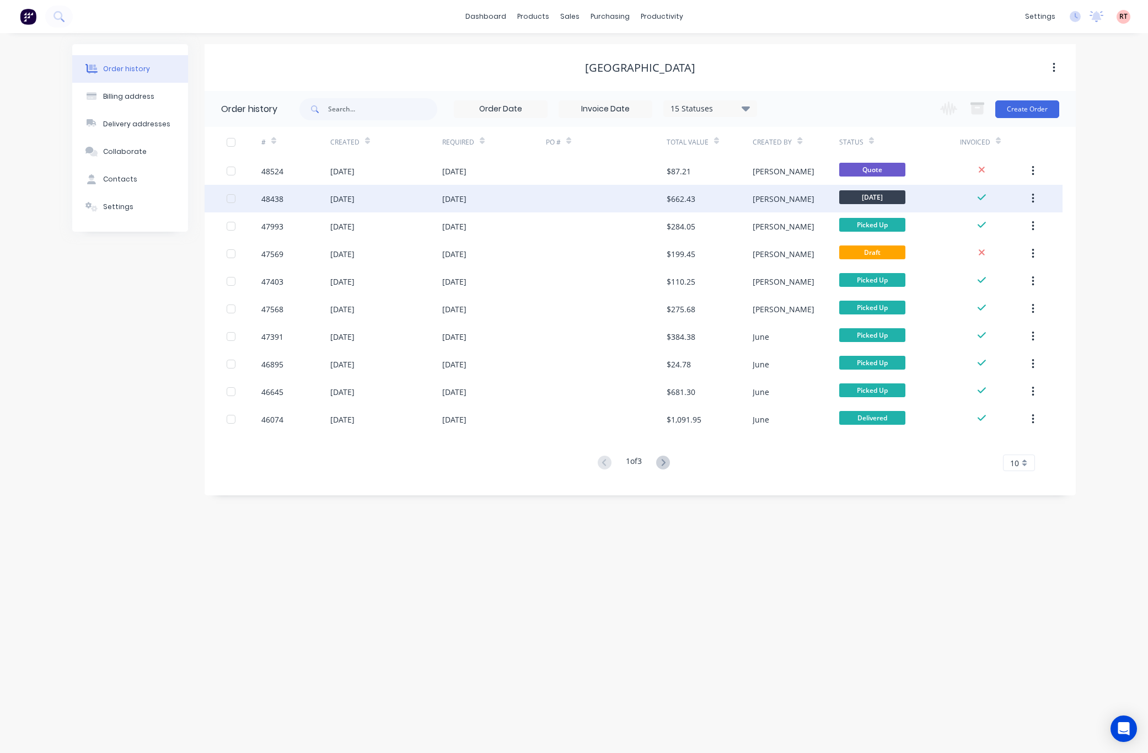
click at [789, 197] on div "[PERSON_NAME]" at bounding box center [796, 199] width 86 height 28
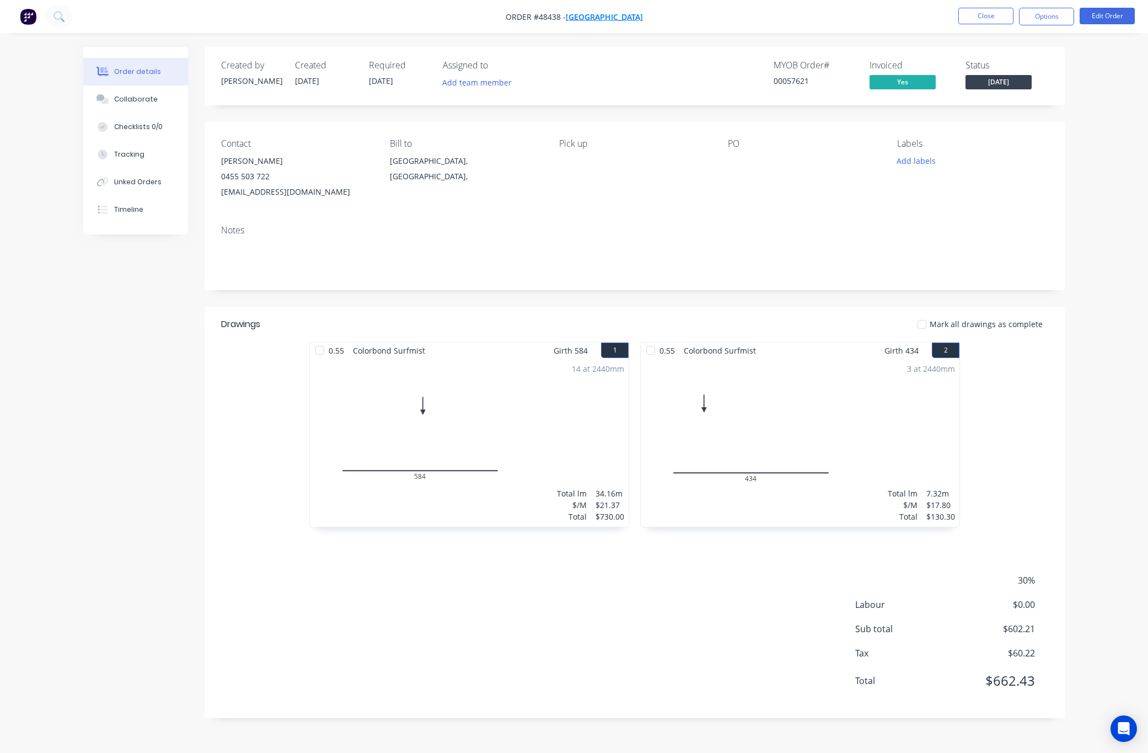
click at [632, 20] on span "[GEOGRAPHIC_DATA]" at bounding box center [604, 17] width 77 height 10
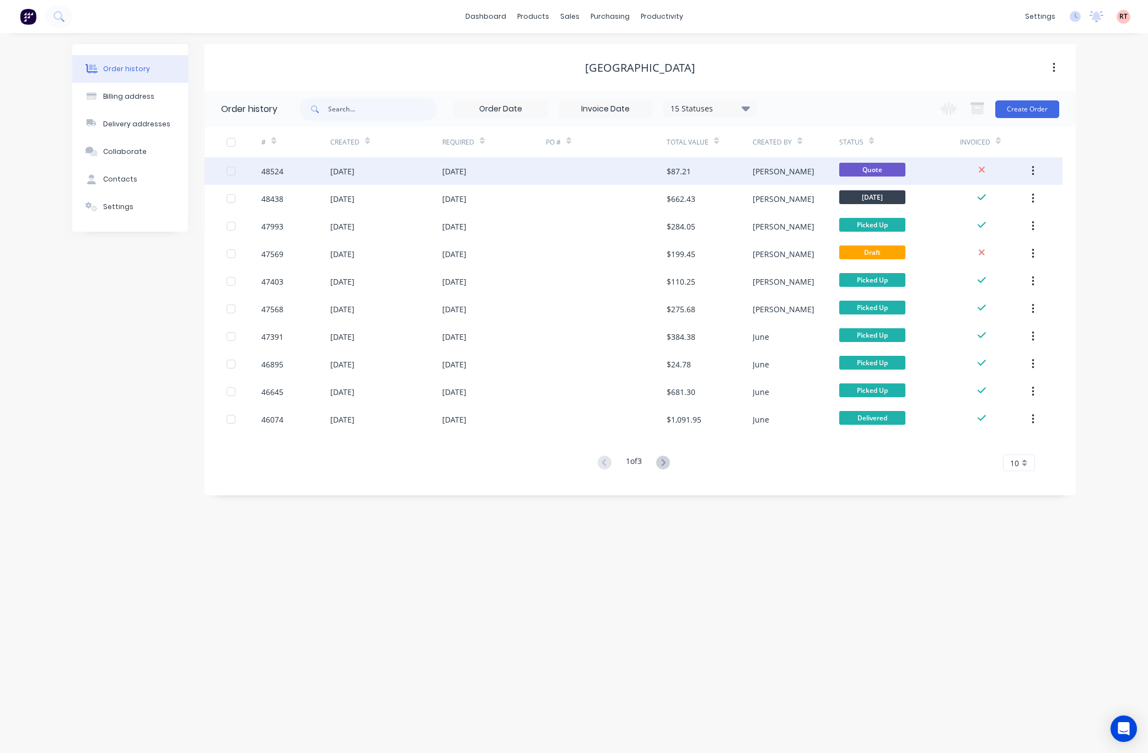
click at [590, 172] on div at bounding box center [606, 171] width 121 height 28
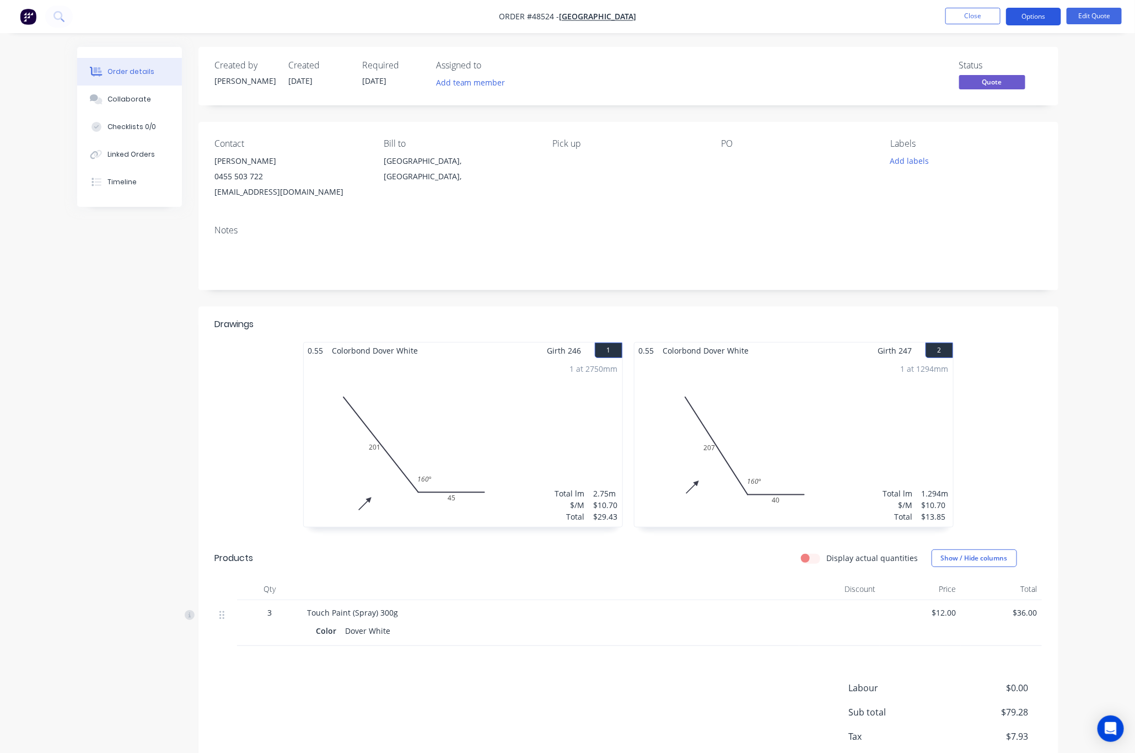
click at [990, 17] on button "Options" at bounding box center [1033, 17] width 55 height 18
click at [990, 135] on div "Convert to Order" at bounding box center [1000, 133] width 101 height 16
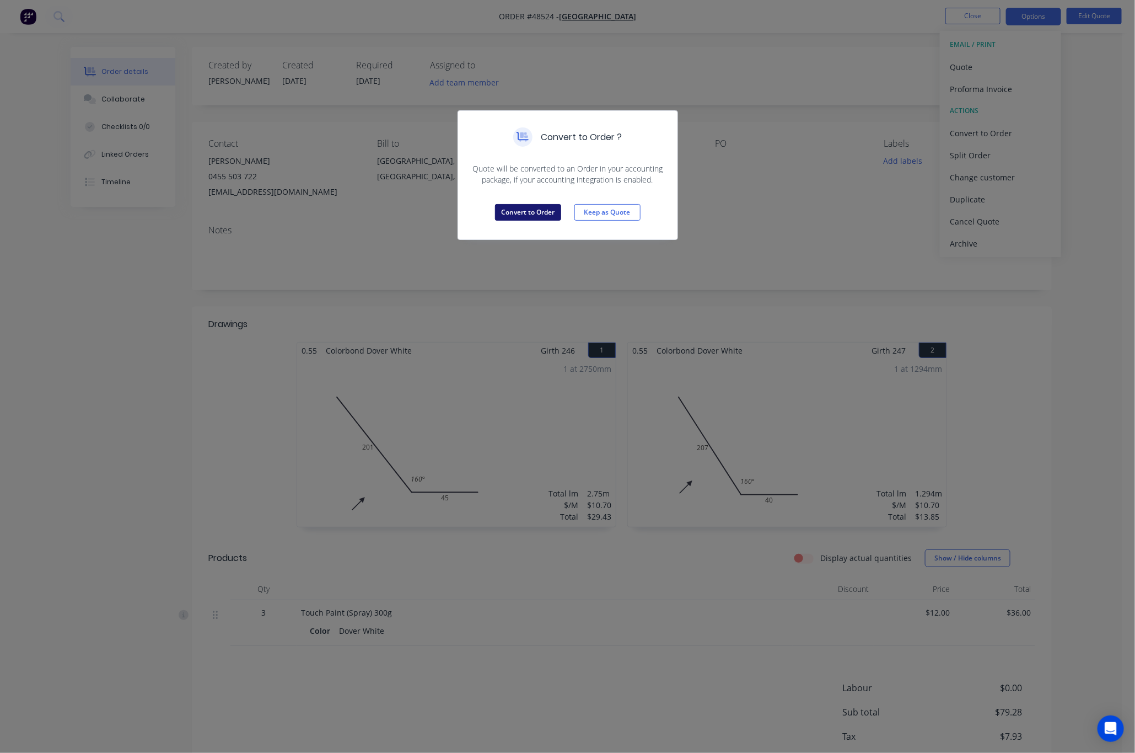
click at [533, 214] on button "Convert to Order" at bounding box center [528, 212] width 66 height 17
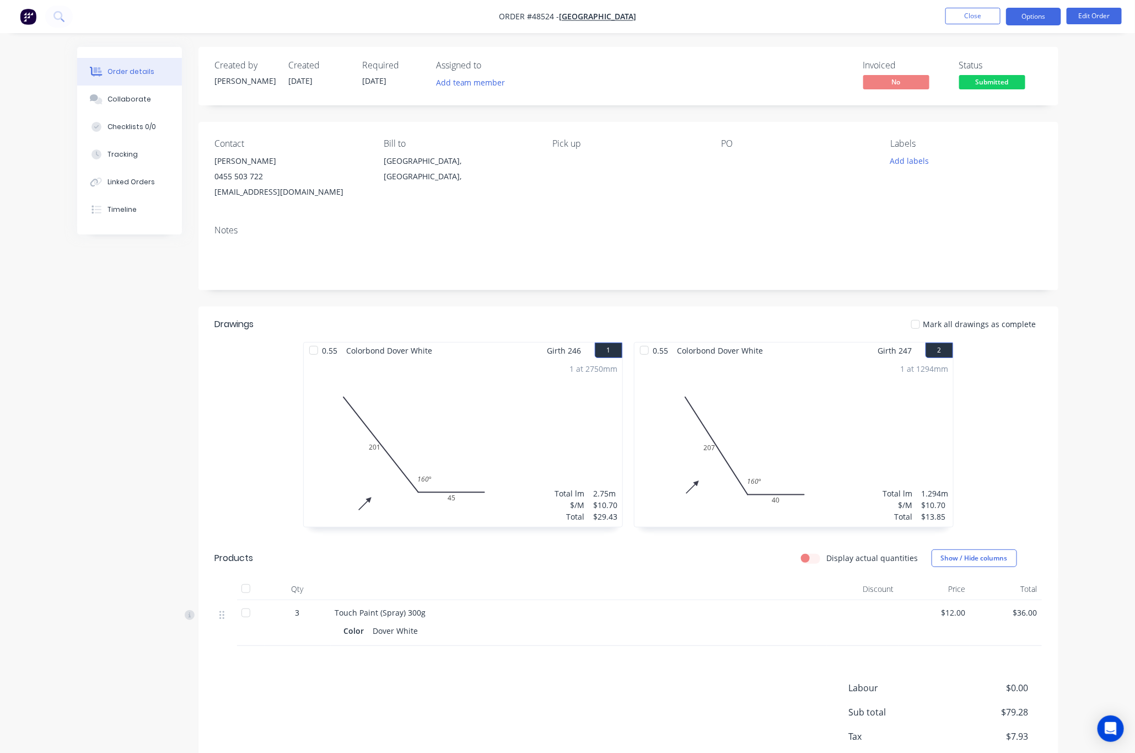
click at [990, 20] on button "Options" at bounding box center [1033, 17] width 55 height 18
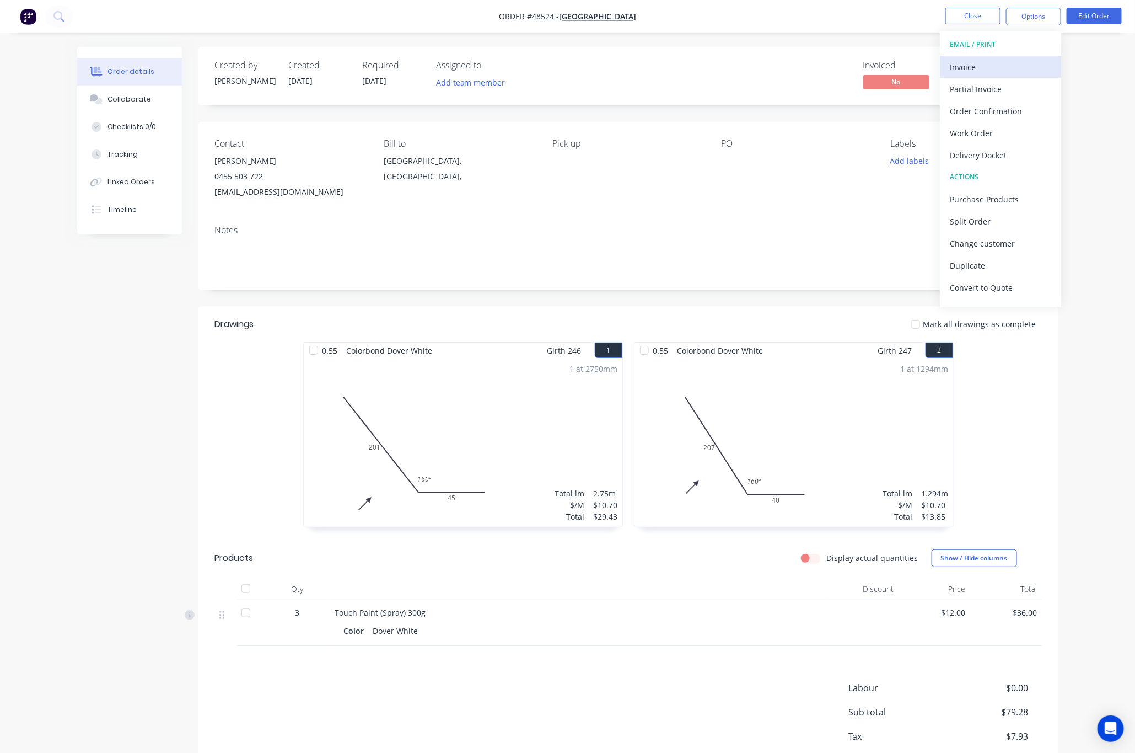
click at [990, 68] on div "Invoice" at bounding box center [1000, 67] width 101 height 16
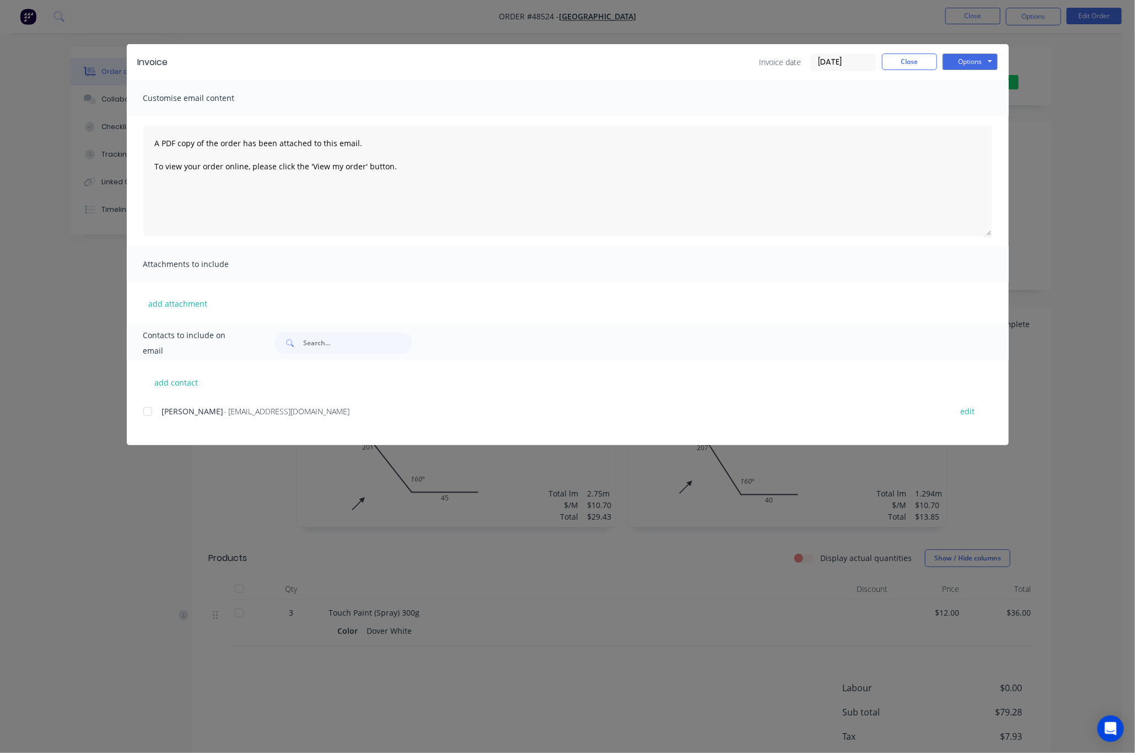
click at [152, 412] on div at bounding box center [148, 411] width 22 height 22
click at [978, 58] on button "Options" at bounding box center [970, 61] width 55 height 17
click at [990, 115] on button "Email" at bounding box center [978, 118] width 71 height 18
click at [121, 546] on div "Invoice Invoice date 27/08/25 Close Options Preview Print Email Customise email…" at bounding box center [567, 376] width 1135 height 753
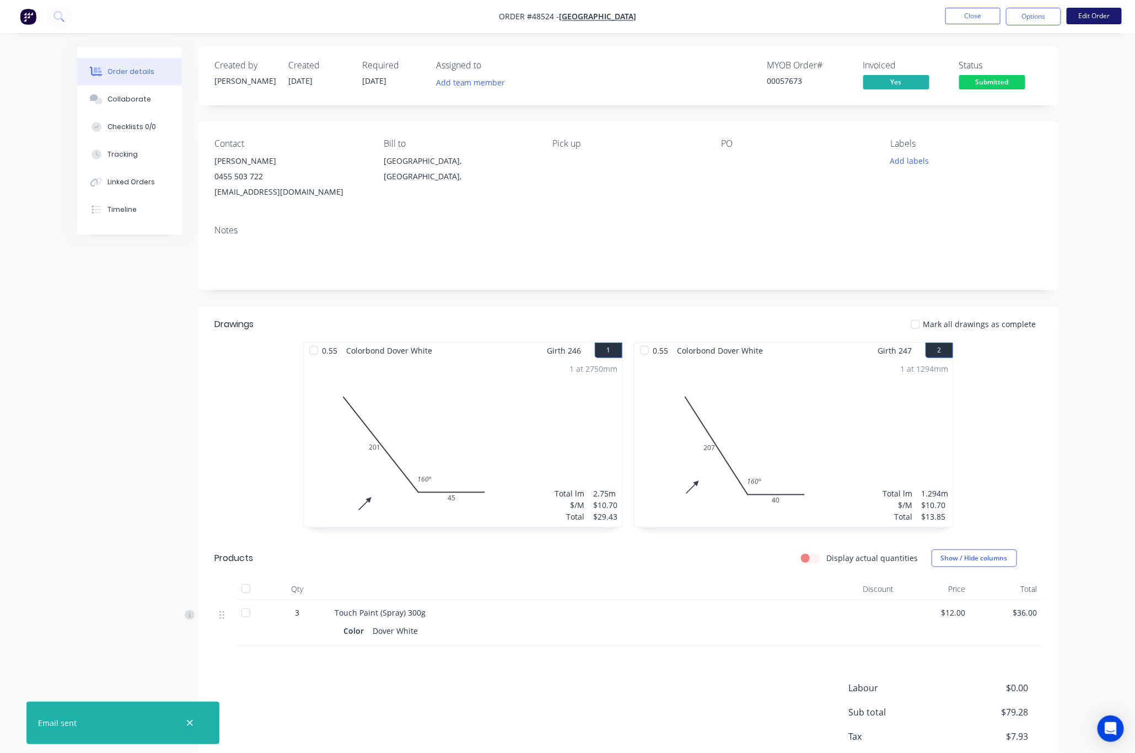
click at [990, 20] on button "Edit Order" at bounding box center [1094, 16] width 55 height 17
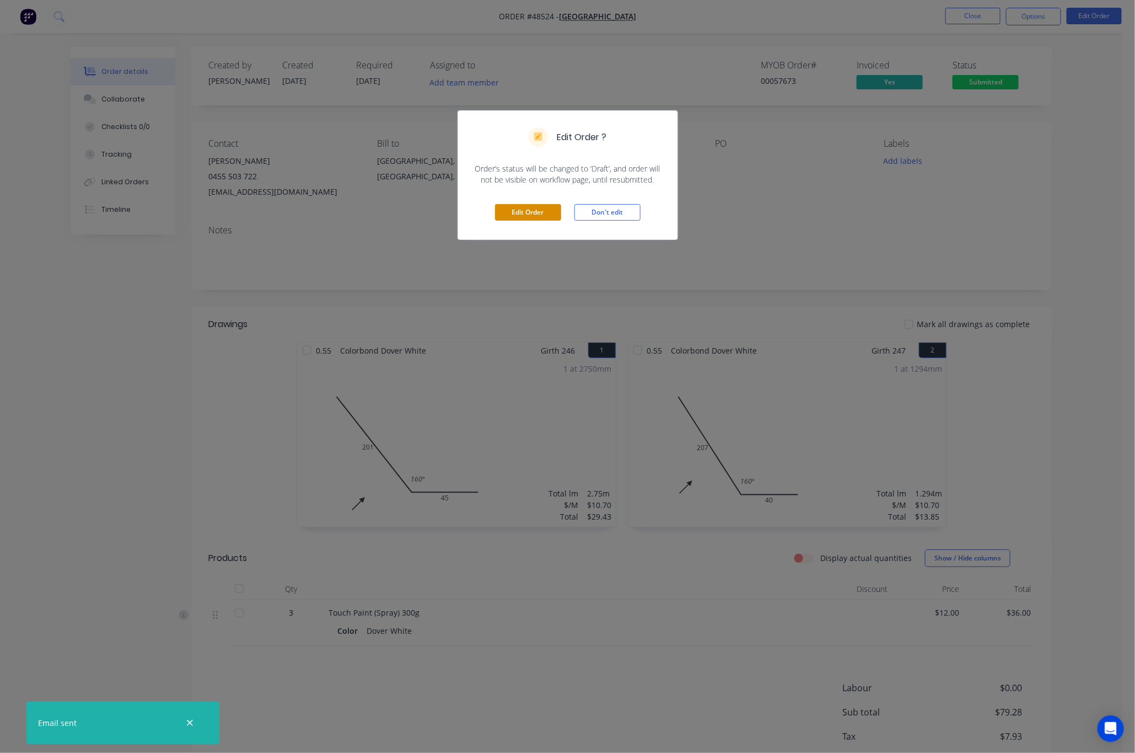
click at [526, 217] on button "Edit Order" at bounding box center [528, 212] width 66 height 17
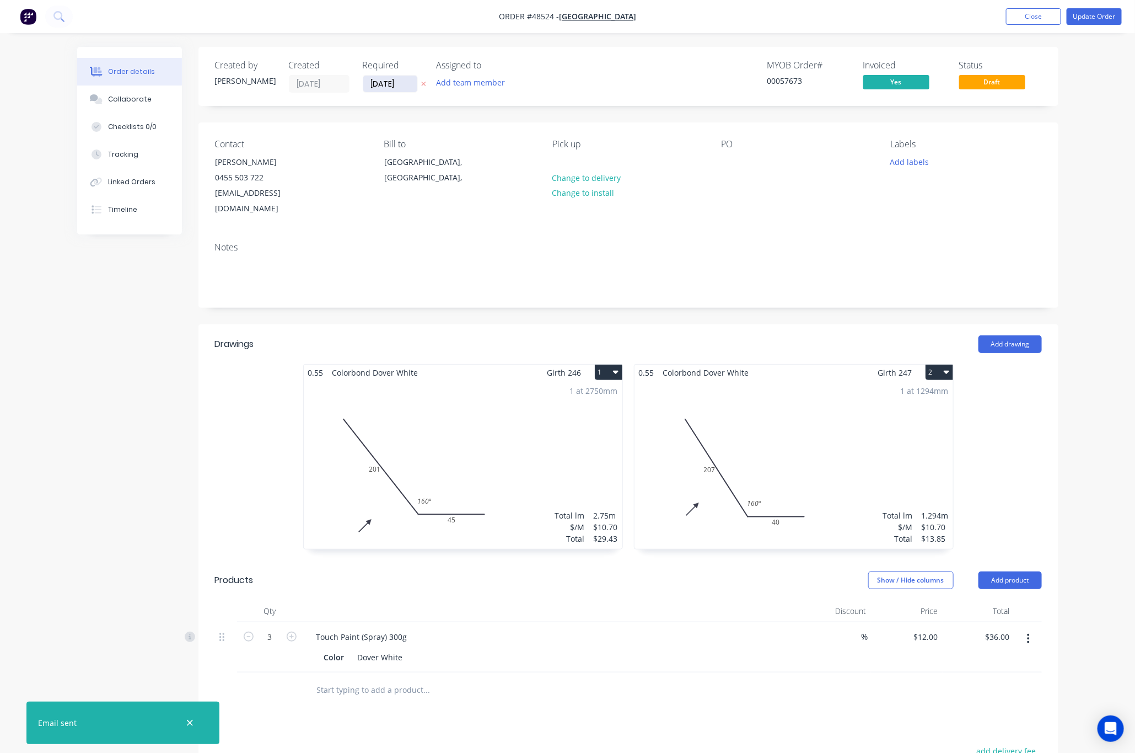
click at [388, 85] on input "[DATE]" at bounding box center [390, 84] width 54 height 17
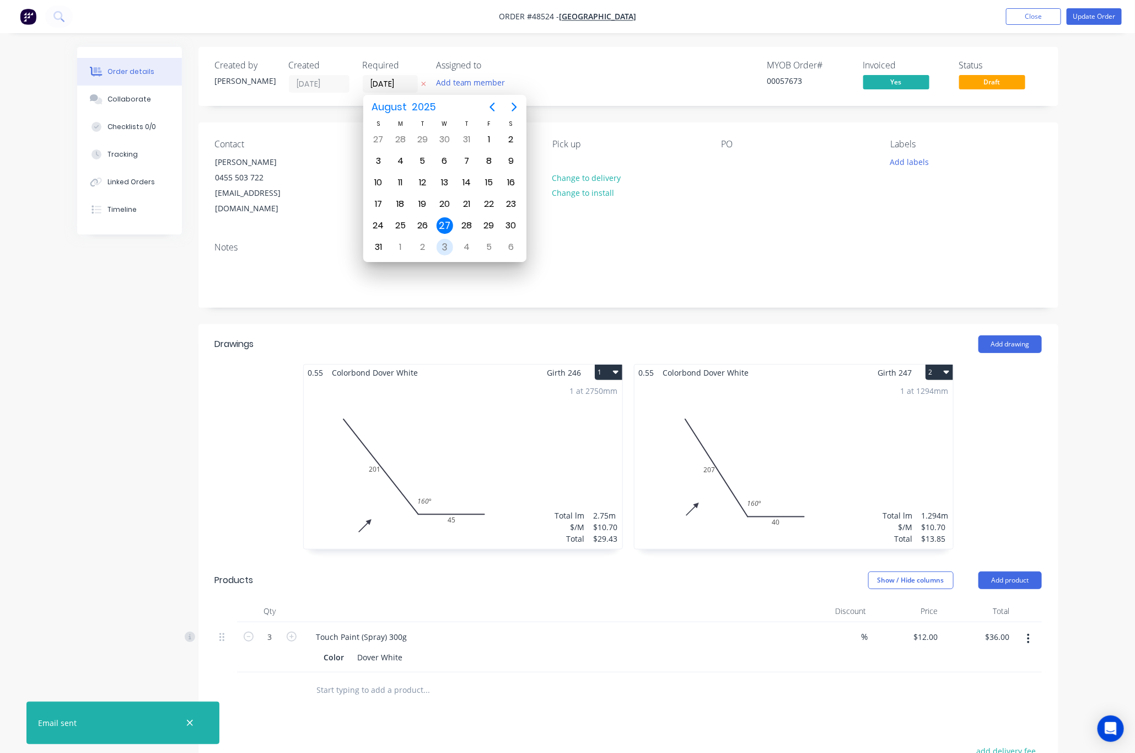
click at [445, 249] on div "3" at bounding box center [445, 247] width 17 height 17
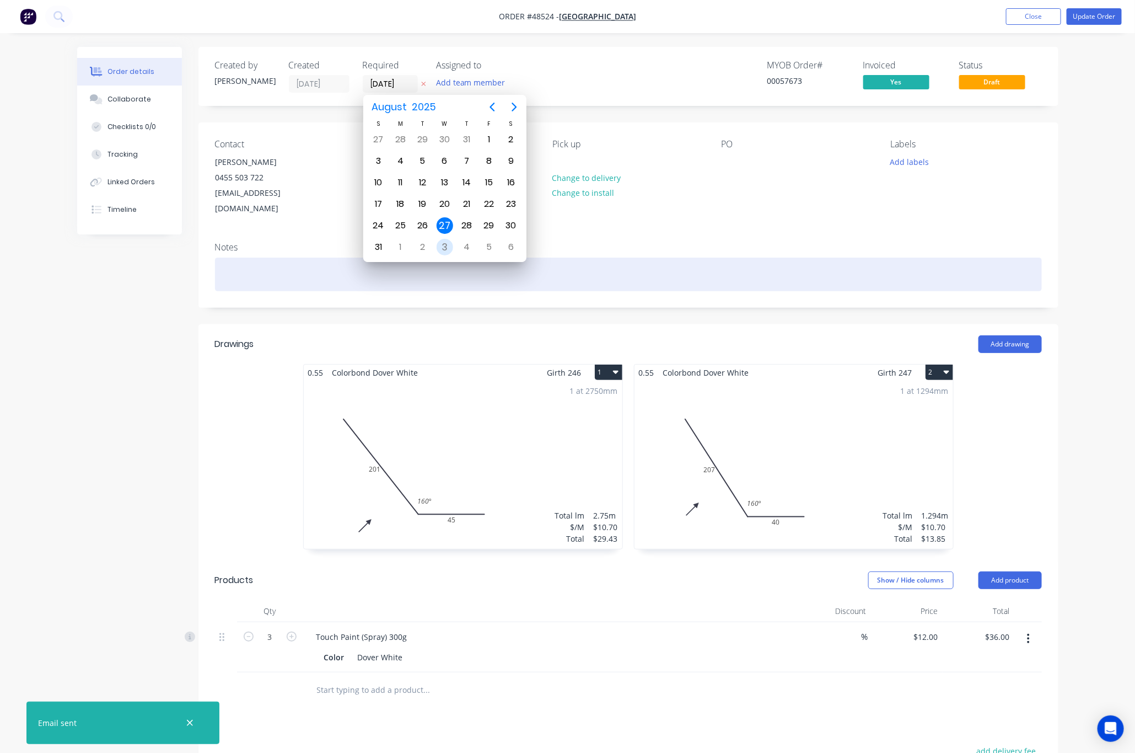
type input "[DATE]"
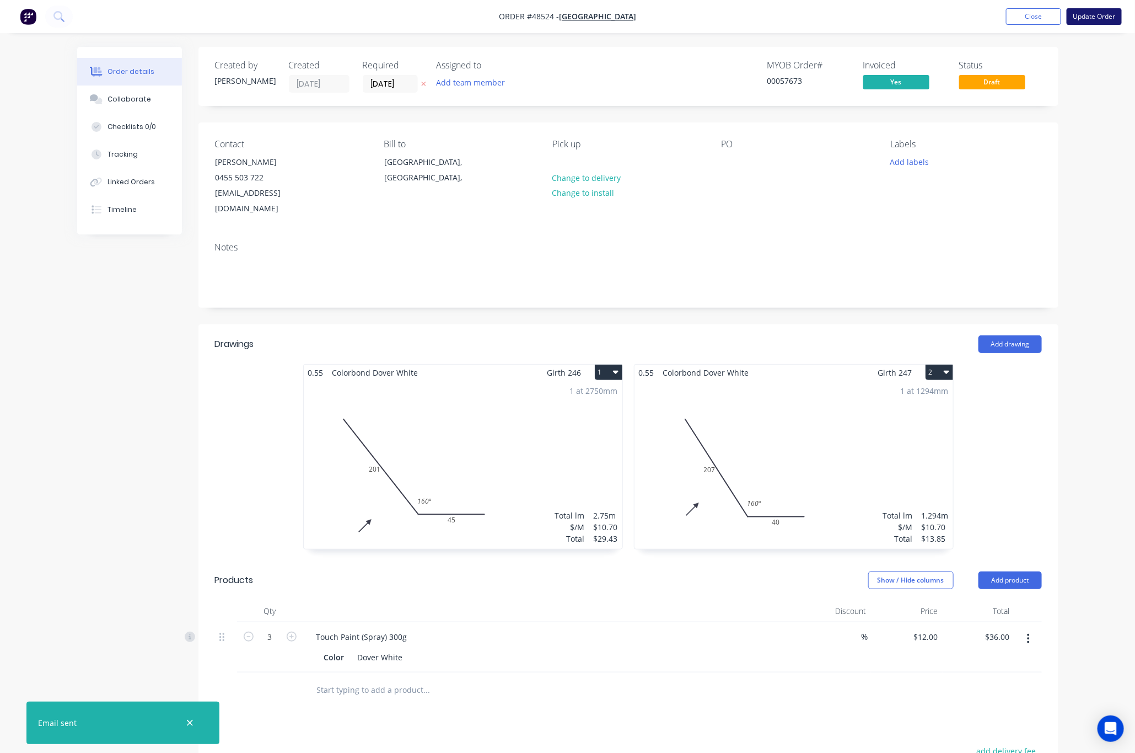
click at [990, 18] on button "Update Order" at bounding box center [1094, 16] width 55 height 17
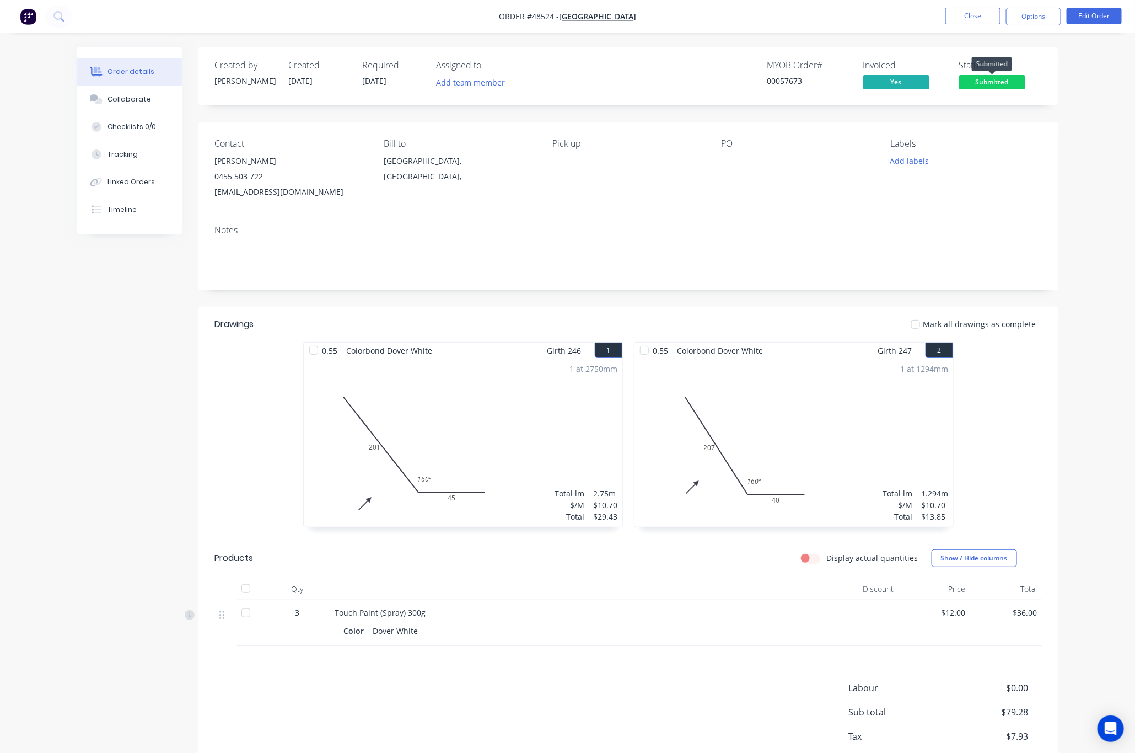
click at [990, 83] on span "Submitted" at bounding box center [992, 82] width 66 height 14
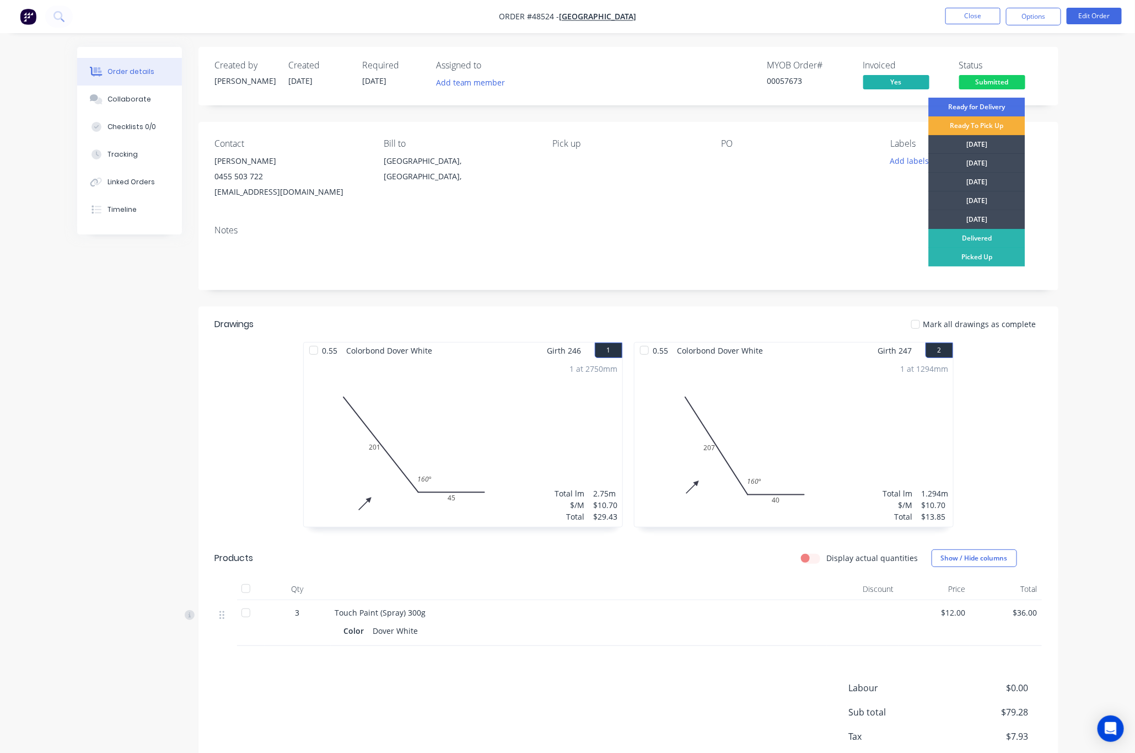
click at [243, 614] on div at bounding box center [246, 612] width 22 height 22
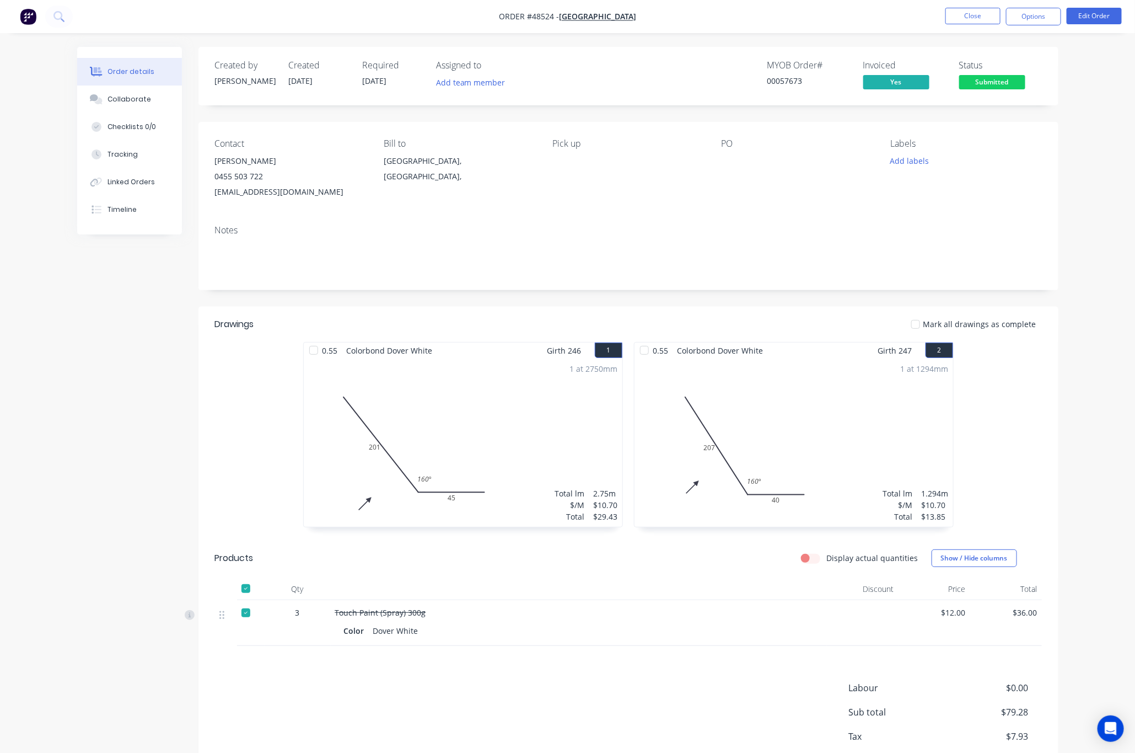
click at [990, 86] on span "Submitted" at bounding box center [992, 82] width 66 height 14
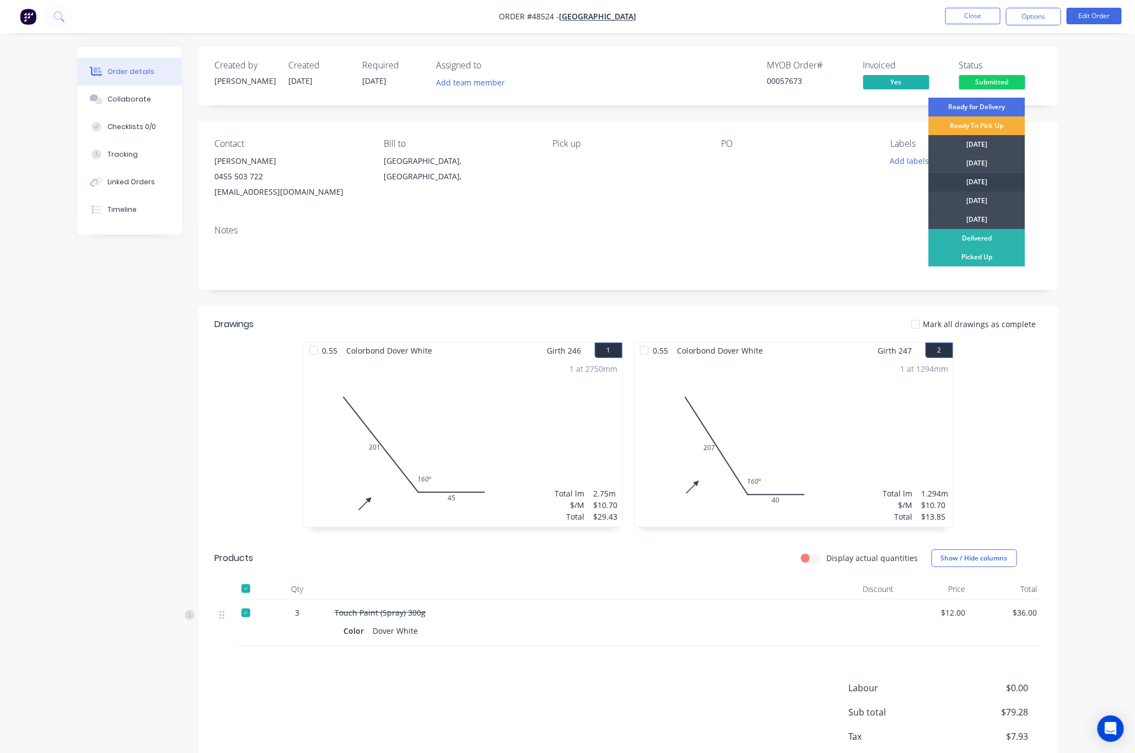
click at [990, 179] on div "[DATE]" at bounding box center [977, 182] width 96 height 19
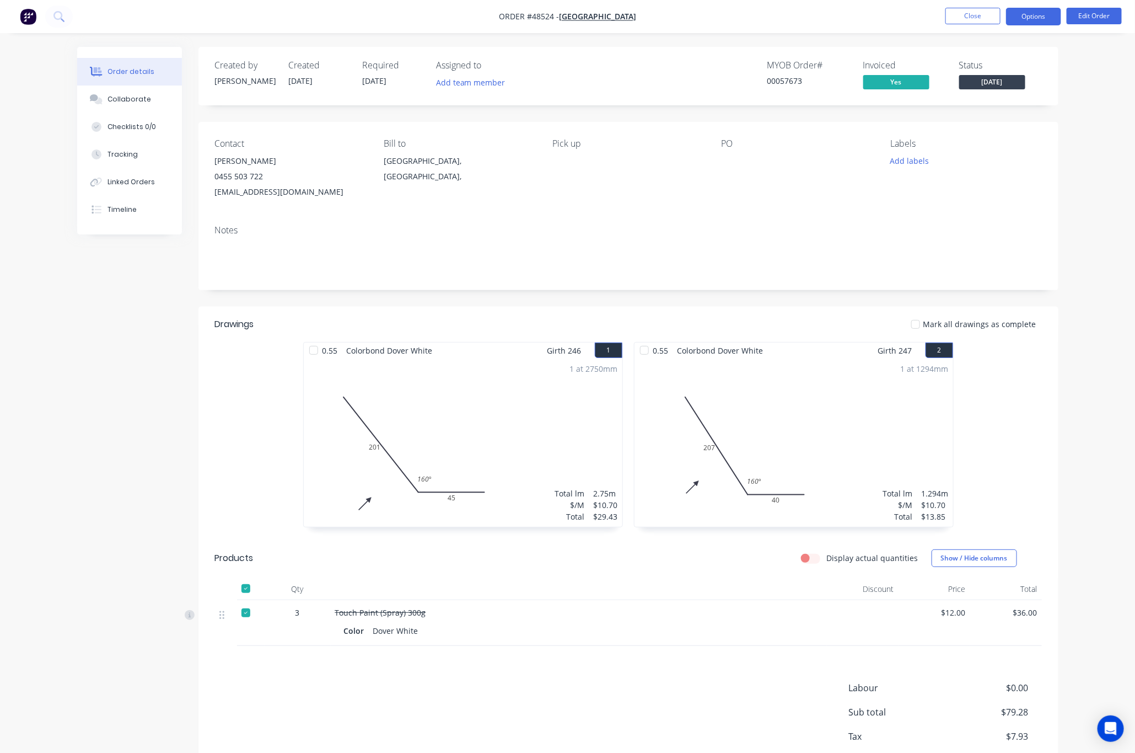
click at [990, 13] on button "Options" at bounding box center [1033, 17] width 55 height 18
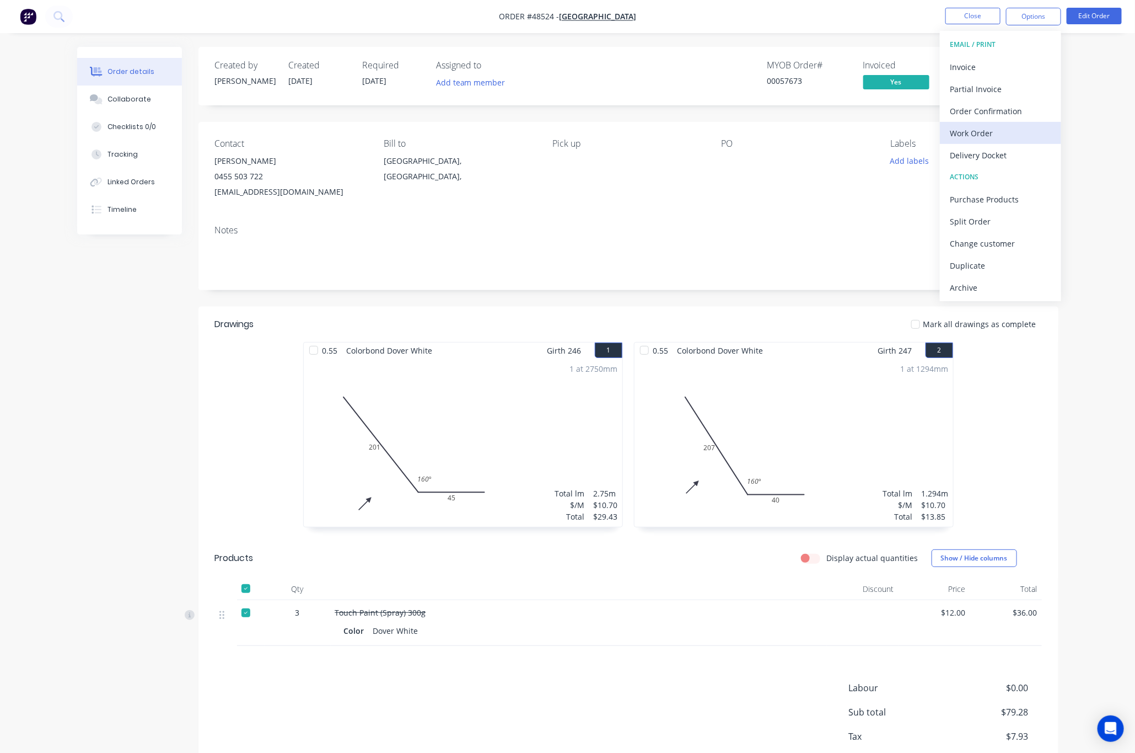
click at [990, 133] on div "Work Order" at bounding box center [1000, 133] width 101 height 16
click at [990, 114] on div "Without pricing" at bounding box center [1000, 111] width 101 height 16
click at [990, 63] on div "Invoice" at bounding box center [1000, 67] width 101 height 16
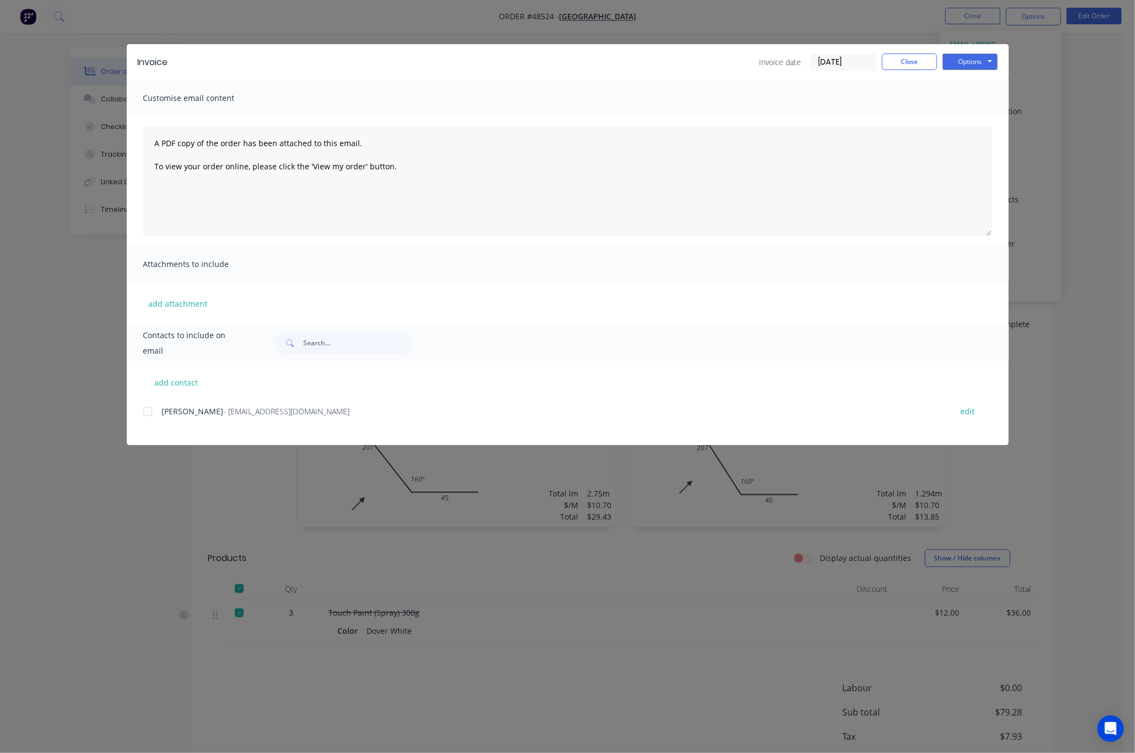
click at [990, 149] on div "Invoice Invoice date 27/08/25 Close Options Preview Print Email Customise email…" at bounding box center [567, 376] width 1135 height 753
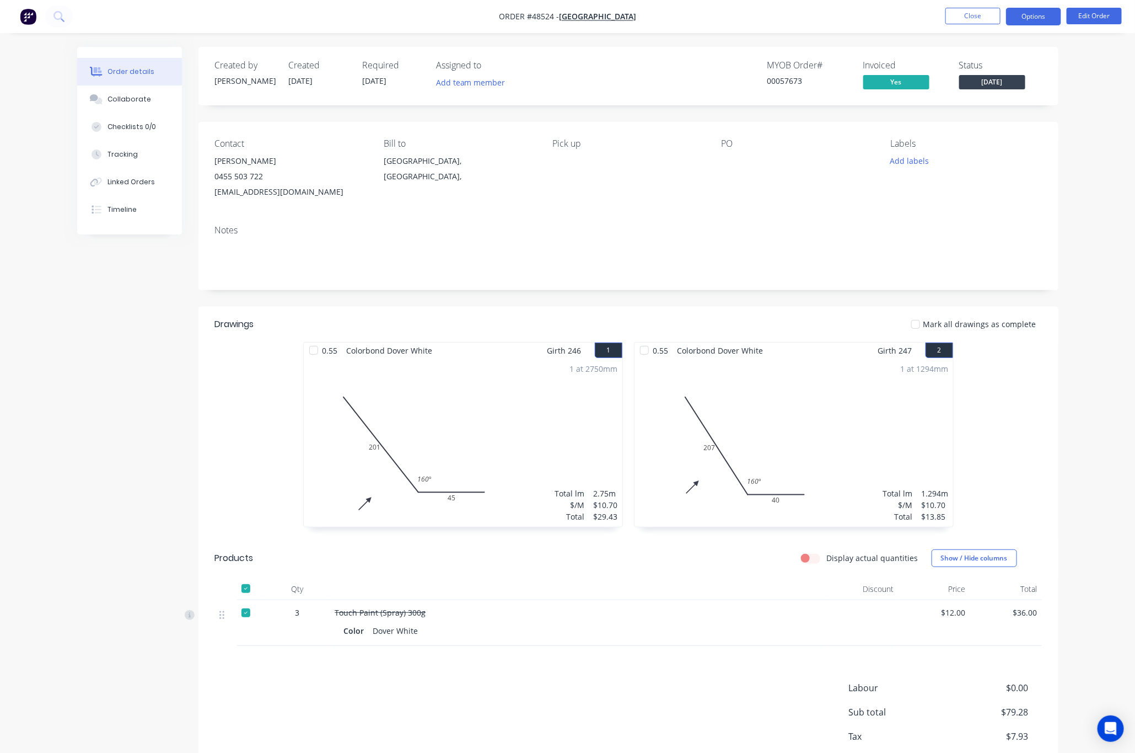
click at [990, 10] on button "Options" at bounding box center [1033, 17] width 55 height 18
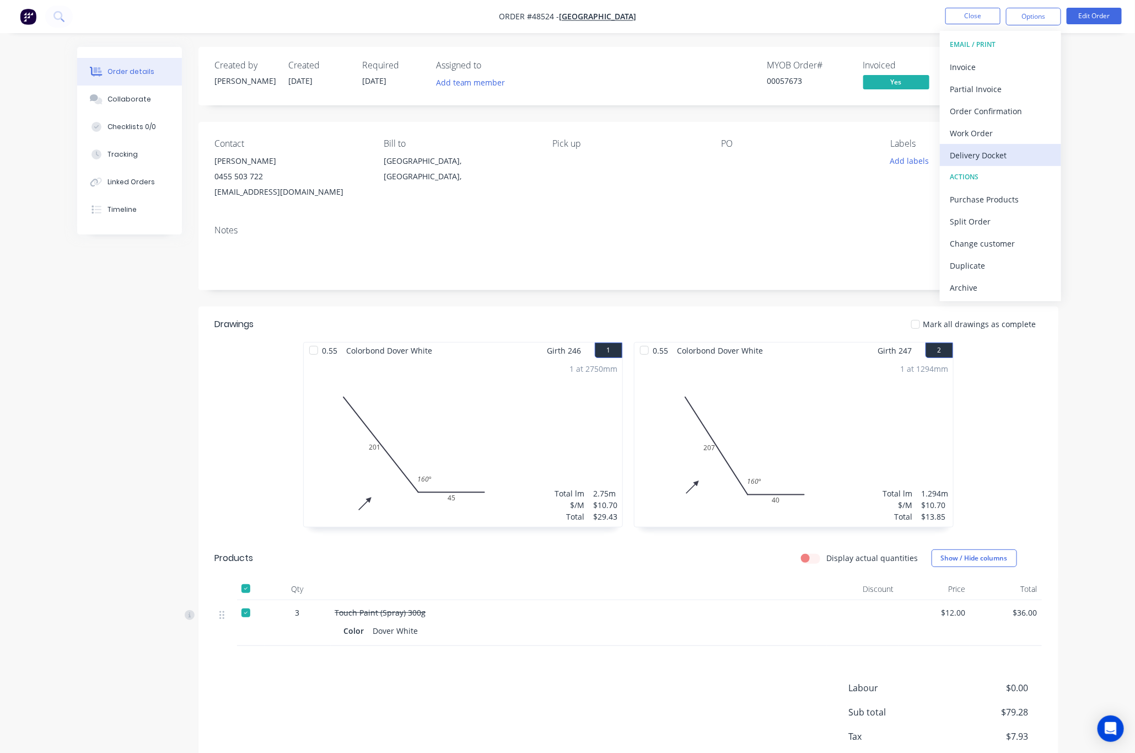
click at [990, 157] on div "Delivery Docket" at bounding box center [1000, 155] width 101 height 16
click at [990, 117] on div "Without pricing" at bounding box center [1000, 111] width 101 height 16
click at [990, 160] on div "Delivery Docket" at bounding box center [1000, 155] width 101 height 16
click at [990, 117] on div "Without pricing" at bounding box center [1000, 111] width 101 height 16
click at [245, 614] on div at bounding box center [246, 612] width 22 height 22
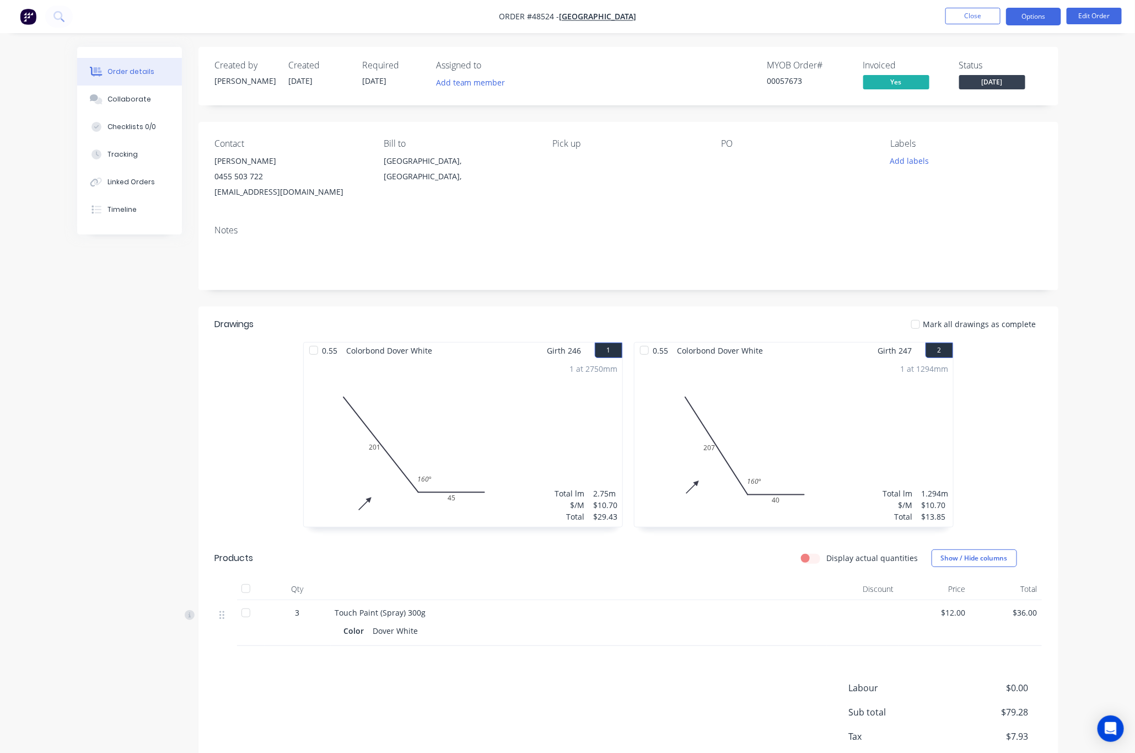
click at [990, 14] on button "Options" at bounding box center [1033, 17] width 55 height 18
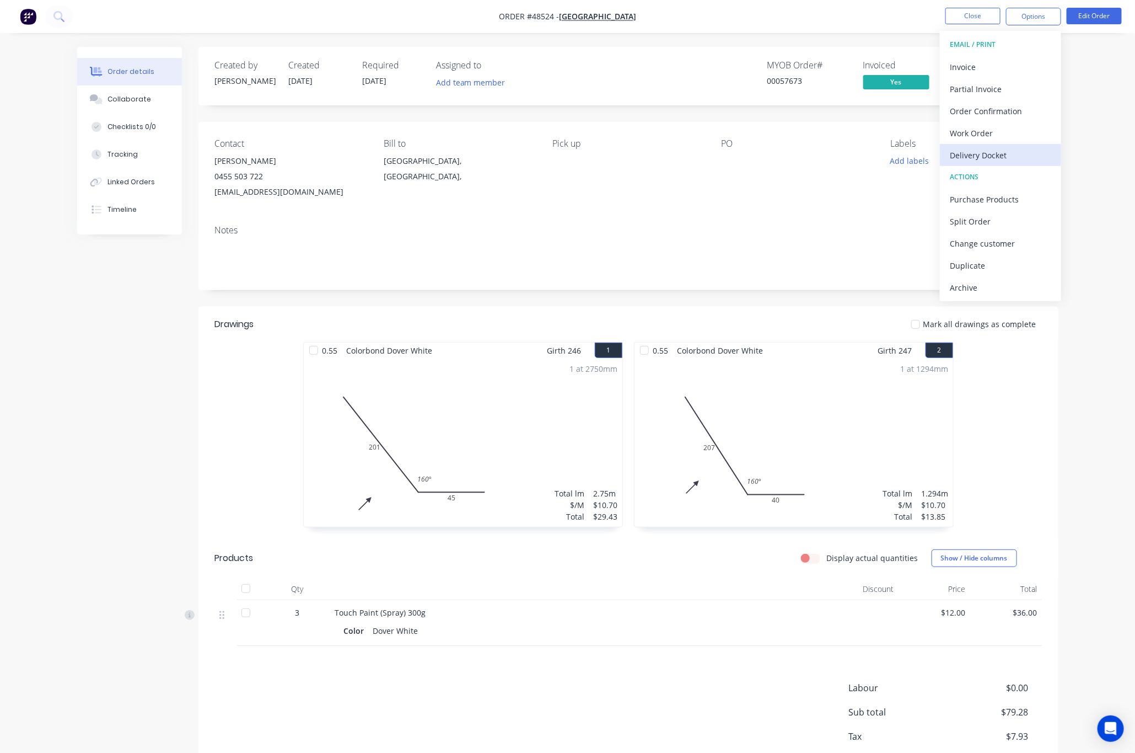
click at [990, 158] on div "Delivery Docket" at bounding box center [1000, 155] width 101 height 16
click at [990, 134] on div "Custom" at bounding box center [1000, 133] width 101 height 16
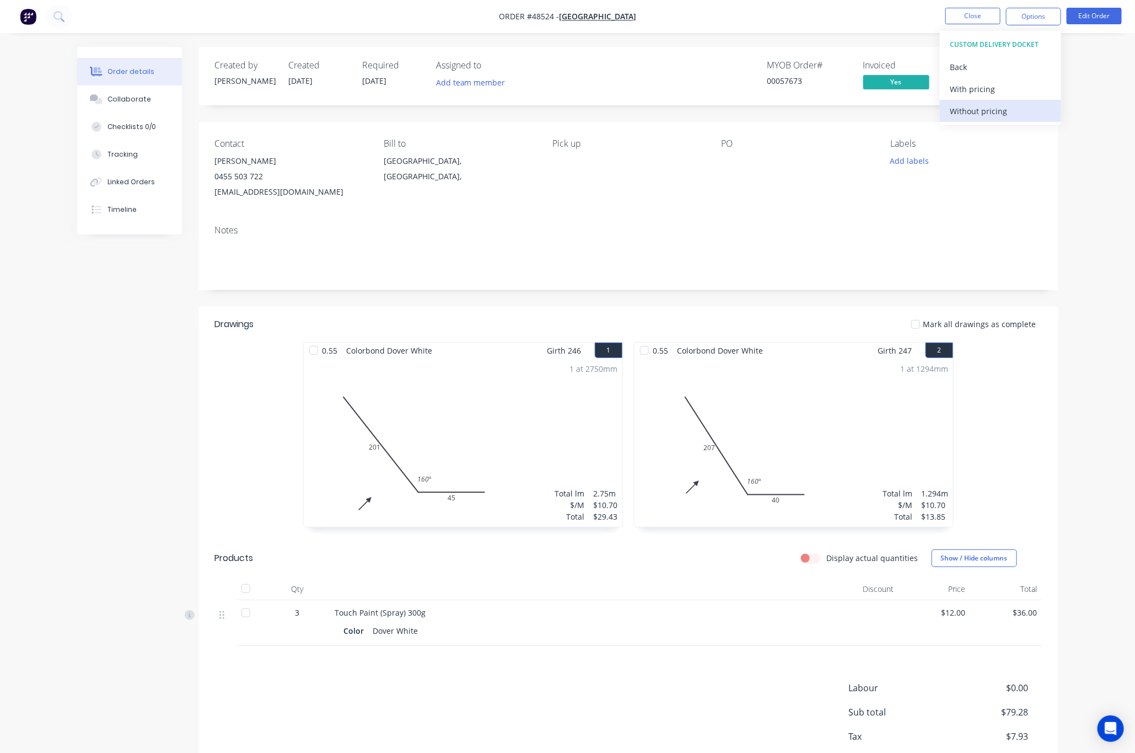
click at [990, 113] on div "Without pricing" at bounding box center [1000, 111] width 101 height 16
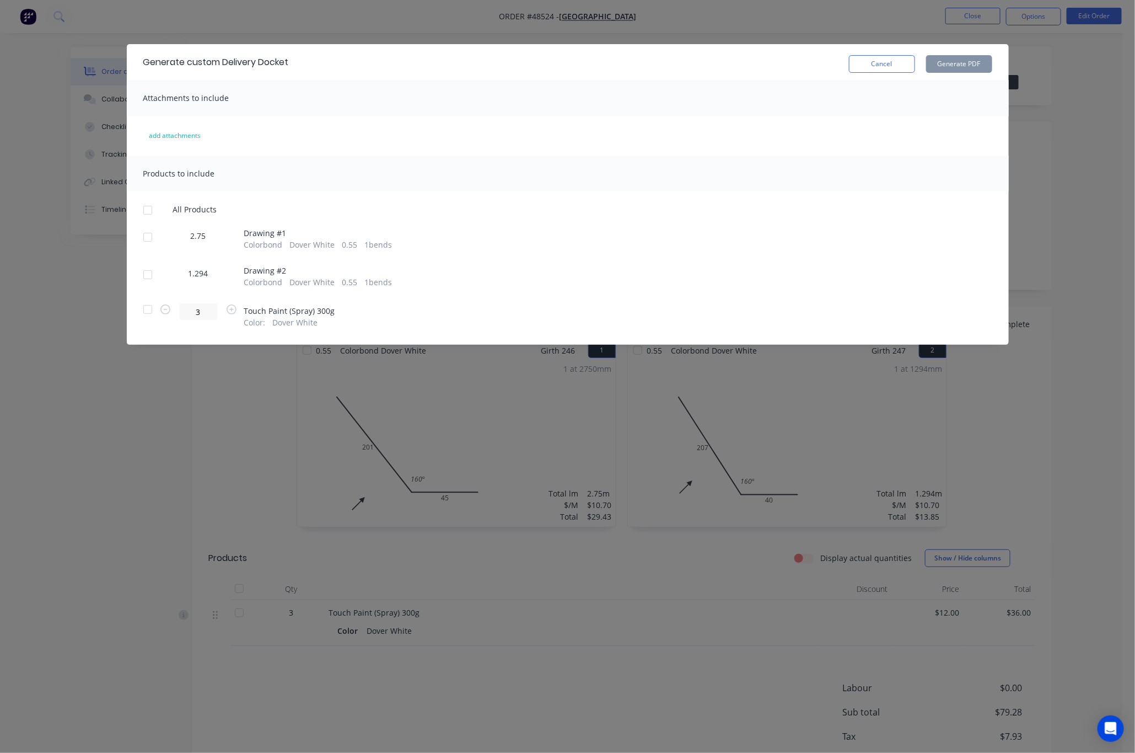
click at [158, 240] on div at bounding box center [148, 237] width 22 height 22
click at [160, 278] on div "1.294" at bounding box center [198, 277] width 83 height 20
click at [157, 276] on div at bounding box center [148, 275] width 22 height 22
click at [958, 57] on button "Generate PDF" at bounding box center [959, 64] width 66 height 18
click at [419, 20] on div "Generate custom Delivery Docket Cancel Generate PDF Attachments to include add …" at bounding box center [567, 376] width 1135 height 753
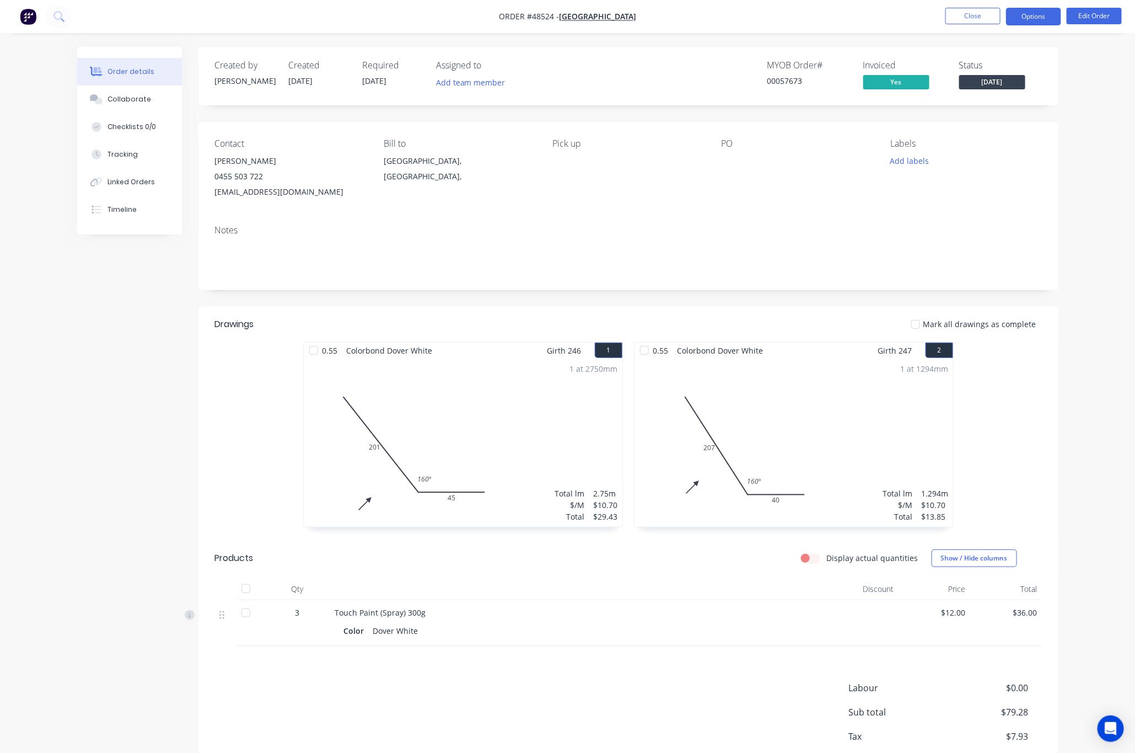
click at [990, 13] on button "Options" at bounding box center [1033, 17] width 55 height 18
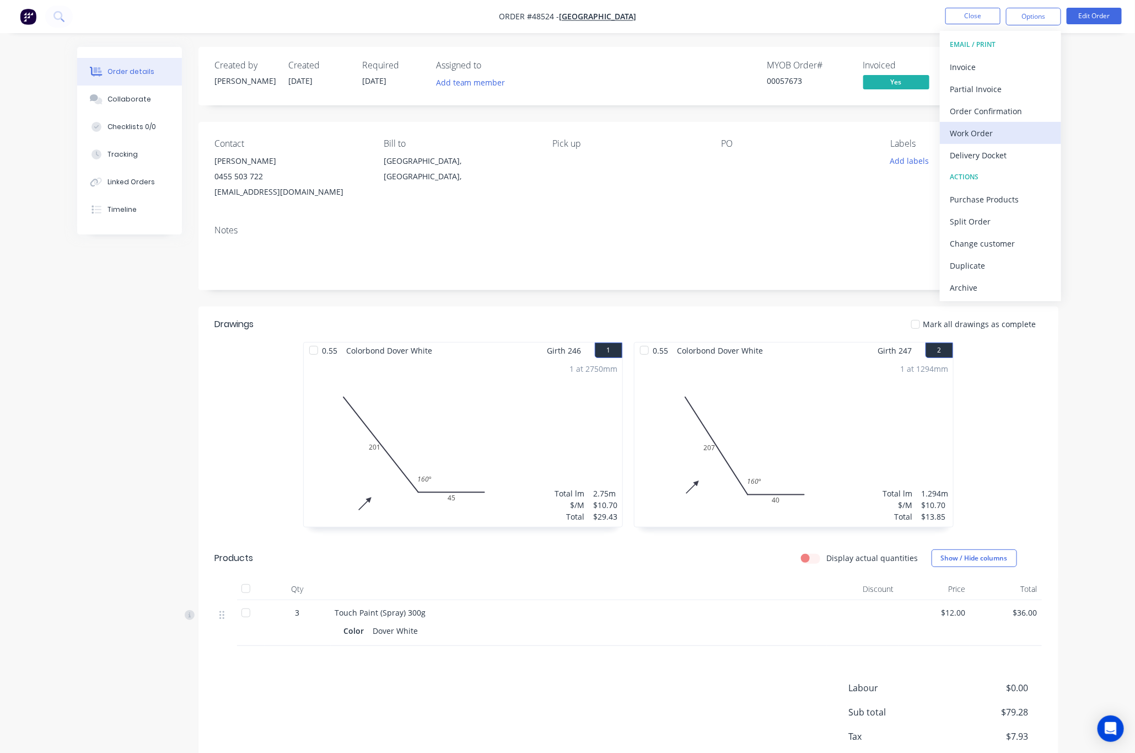
click at [990, 127] on div "Work Order" at bounding box center [1000, 133] width 101 height 16
click at [990, 110] on div "Without pricing" at bounding box center [1000, 111] width 101 height 16
click at [990, 139] on div "Work Order" at bounding box center [1000, 133] width 101 height 16
click at [990, 136] on div "Custom" at bounding box center [1000, 133] width 101 height 16
click at [990, 120] on button "Without pricing" at bounding box center [1000, 111] width 121 height 22
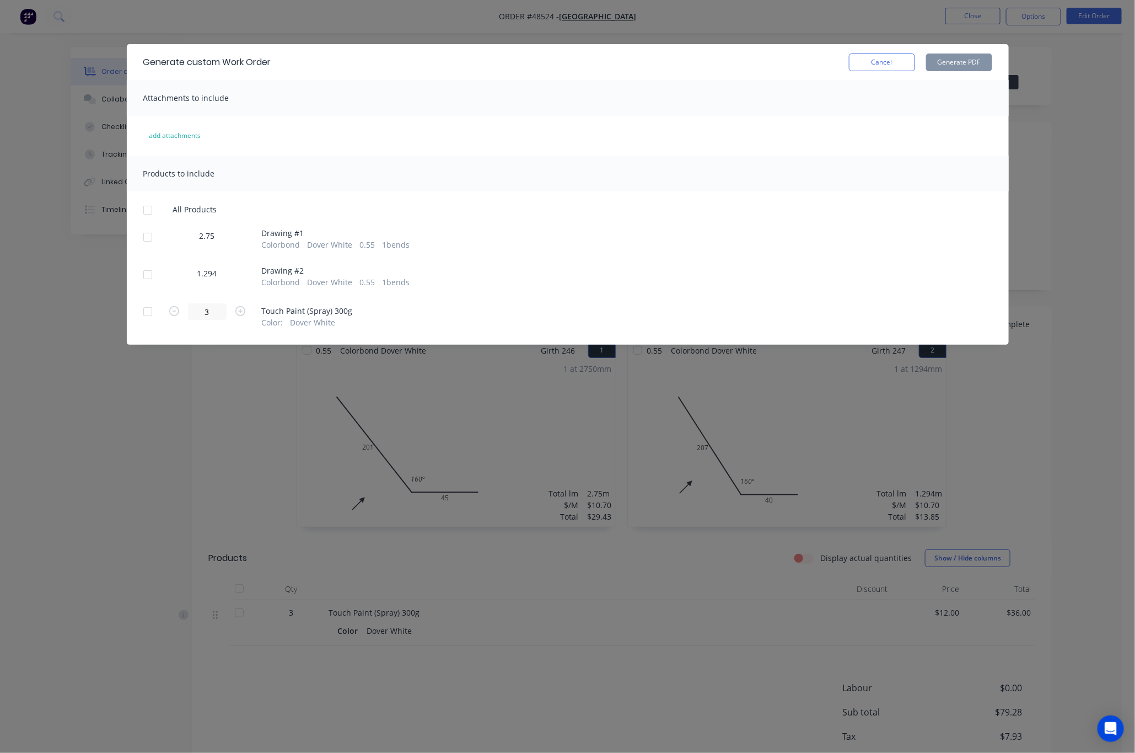
click at [143, 240] on div at bounding box center [148, 237] width 22 height 22
click at [151, 278] on div at bounding box center [148, 275] width 22 height 22
click at [958, 60] on button "Generate PDF" at bounding box center [959, 62] width 66 height 18
click at [146, 437] on div "Generate custom Work Order Cancel Generate PDF Attachments to include add attac…" at bounding box center [567, 376] width 1135 height 753
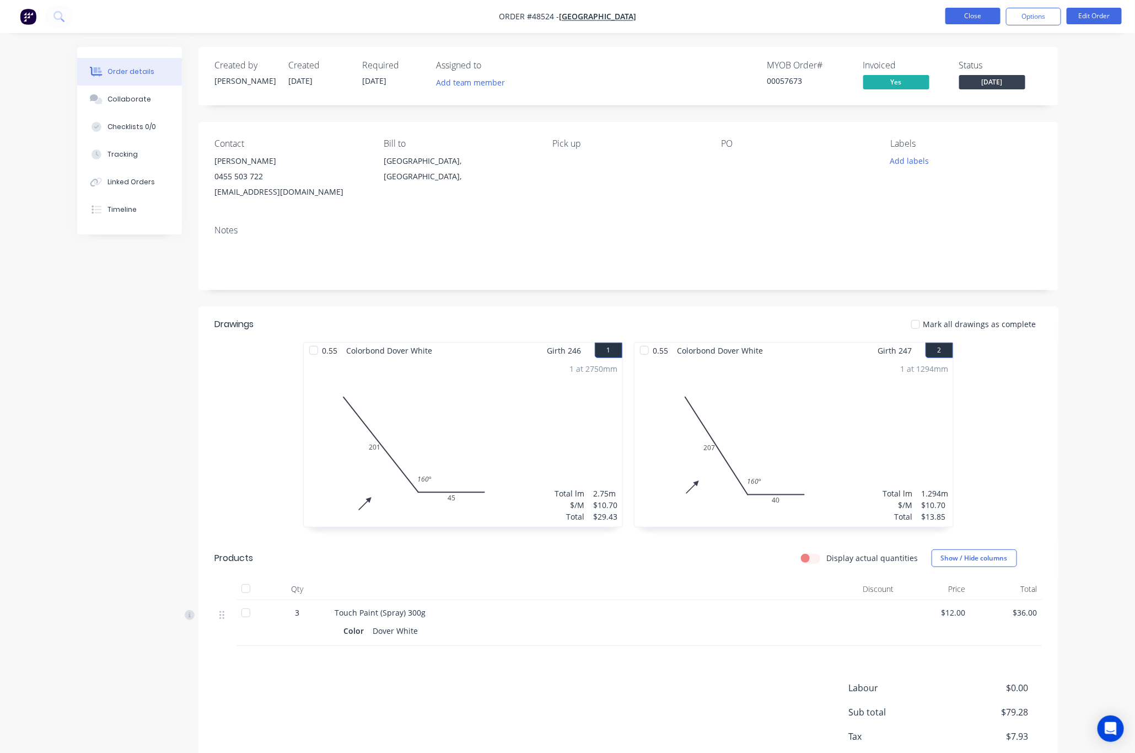
click at [973, 20] on button "Close" at bounding box center [972, 16] width 55 height 17
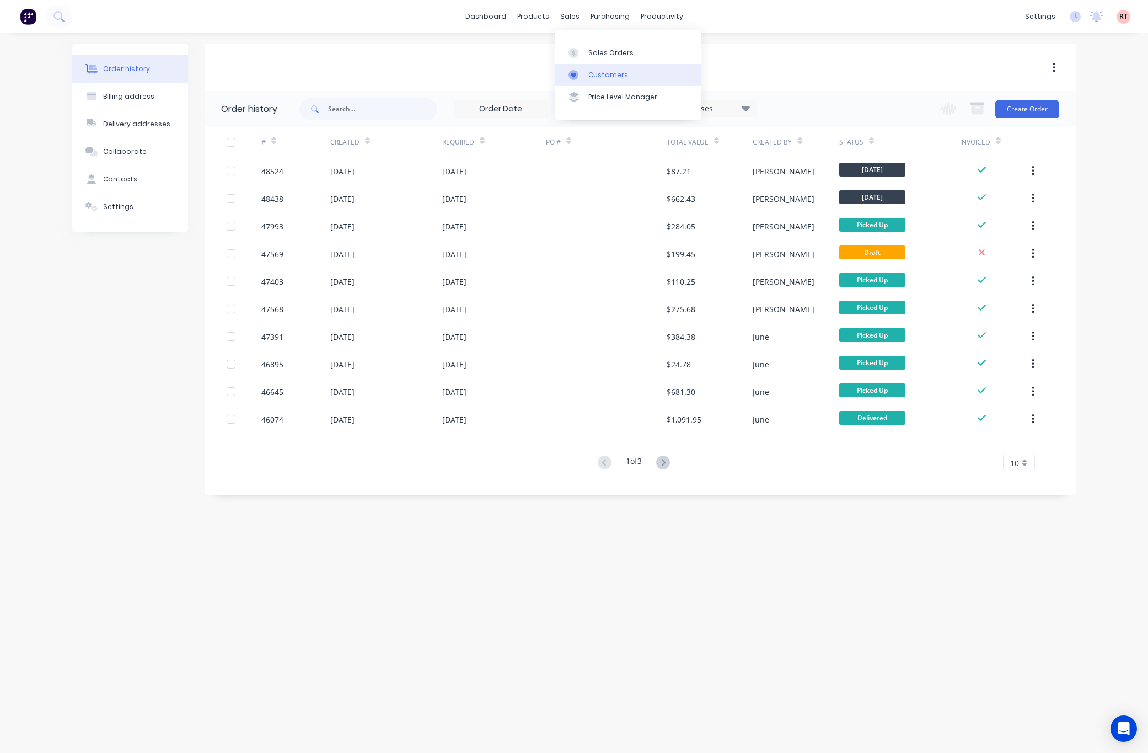
click at [583, 73] on div at bounding box center [576, 75] width 17 height 10
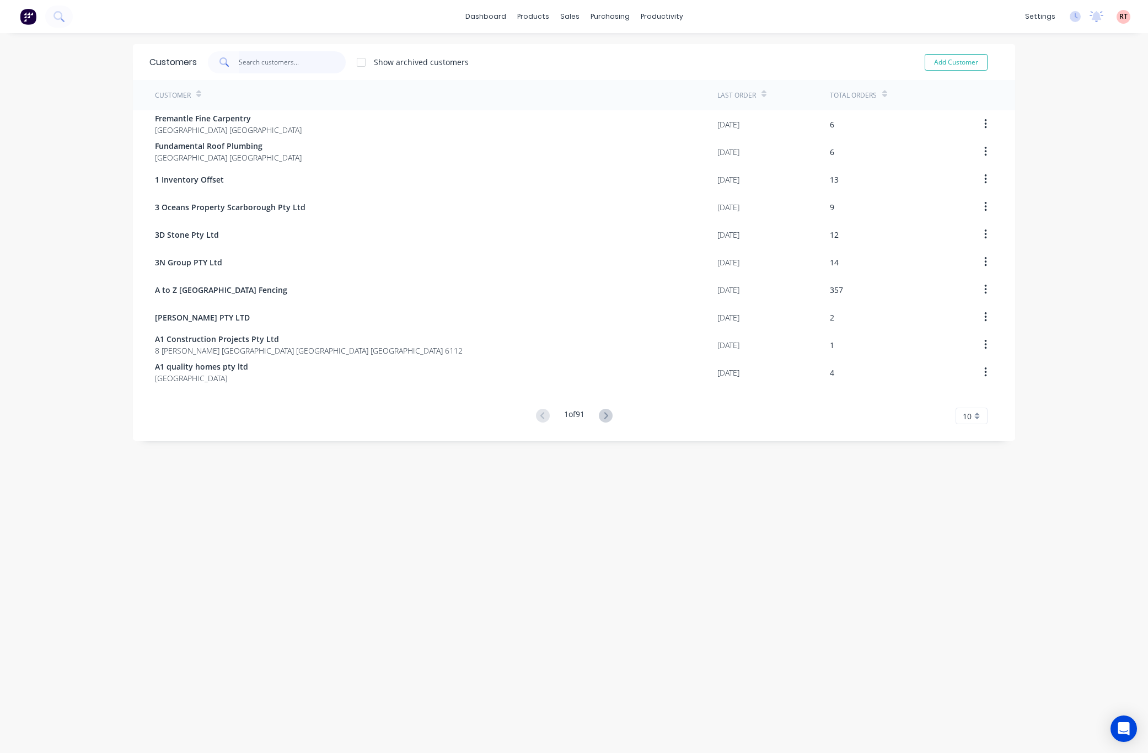
click at [285, 65] on input "text" at bounding box center [293, 62] width 108 height 22
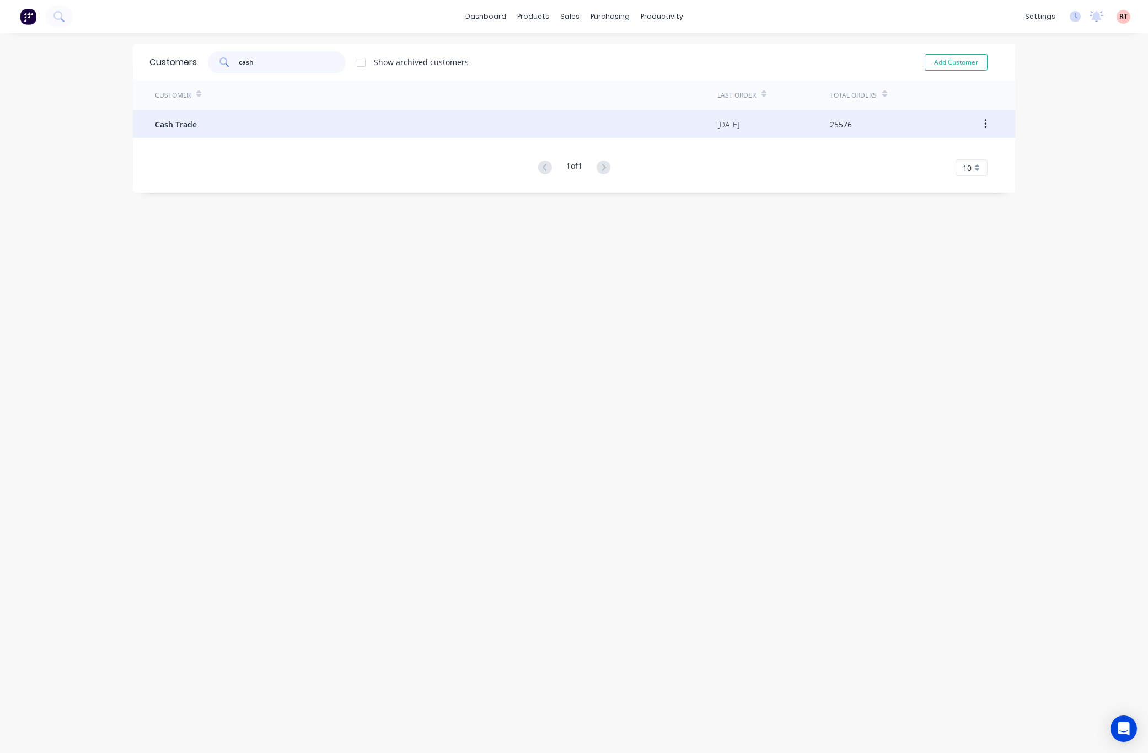
type input "cash"
click at [326, 123] on div "Cash Trade" at bounding box center [436, 124] width 562 height 28
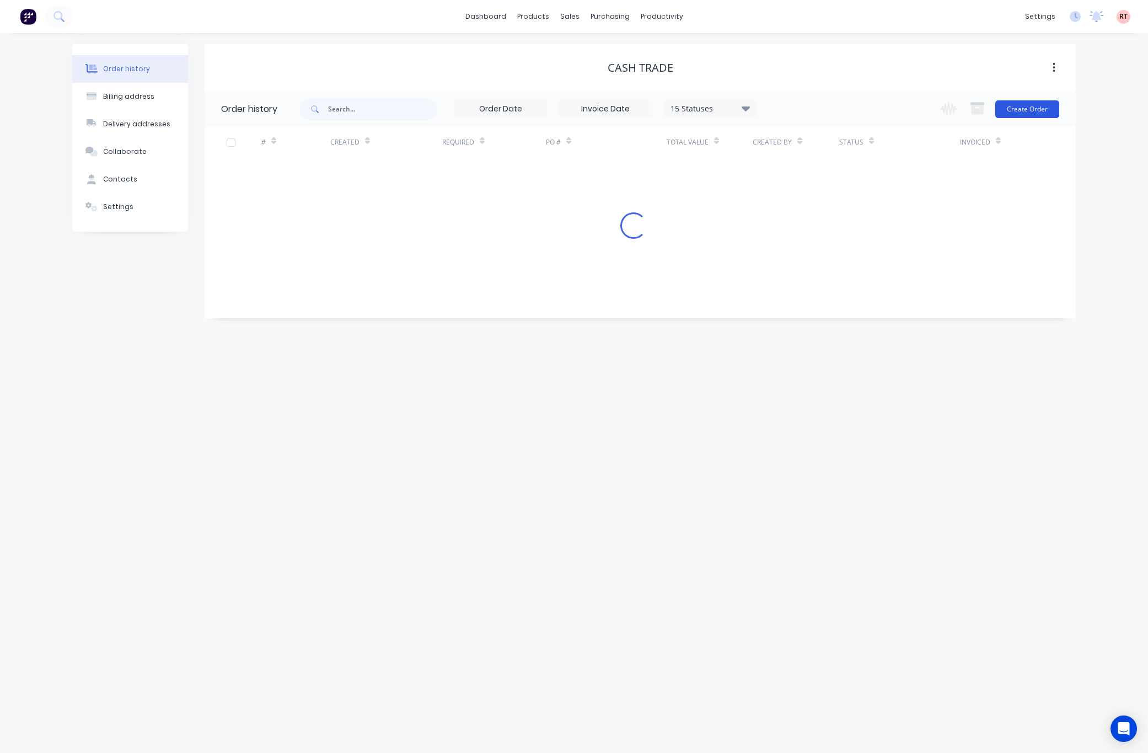
click at [990, 106] on button "Create Order" at bounding box center [1027, 109] width 64 height 18
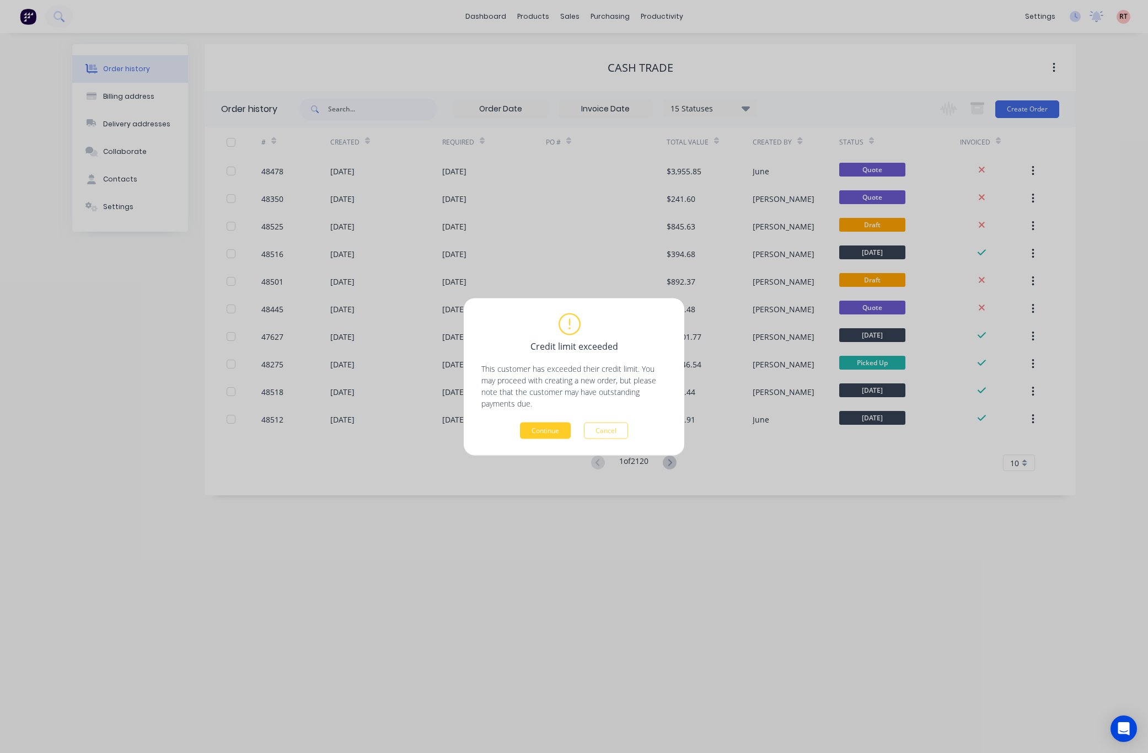
click at [552, 428] on button "Continue" at bounding box center [545, 430] width 51 height 17
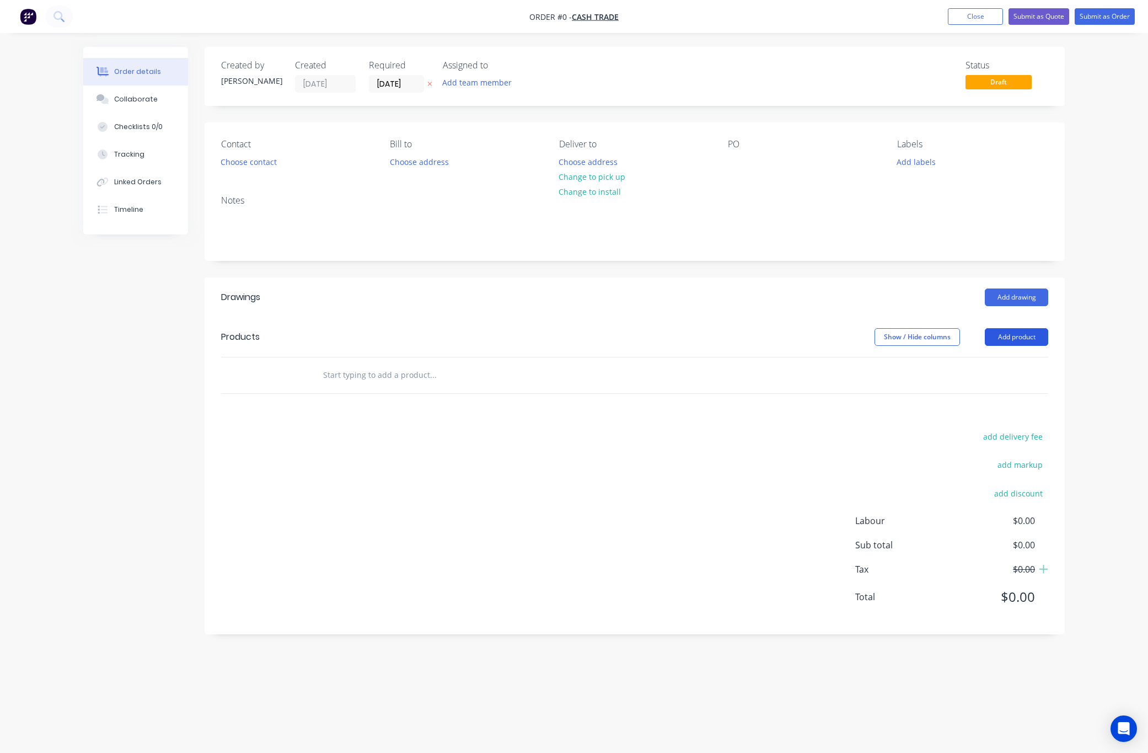
click at [990, 342] on button "Add product" at bounding box center [1016, 337] width 63 height 18
click at [990, 369] on div "Product catalogue" at bounding box center [995, 365] width 85 height 16
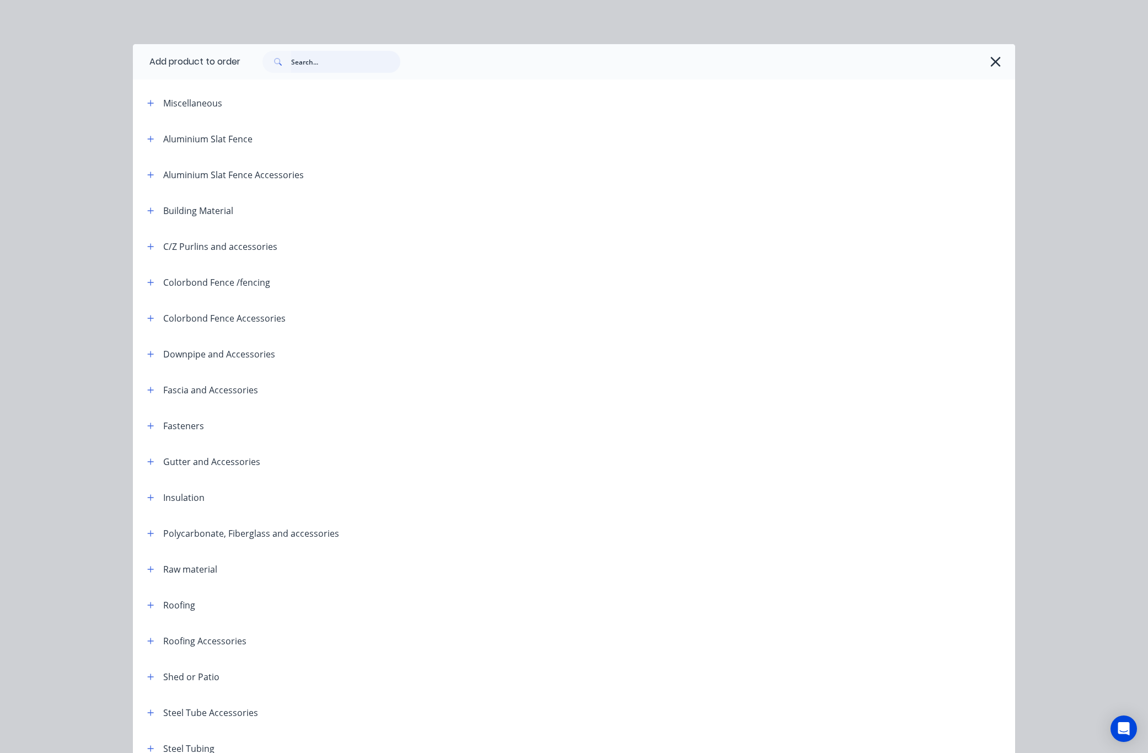
click at [314, 60] on input "text" at bounding box center [345, 62] width 109 height 22
type input "fence"
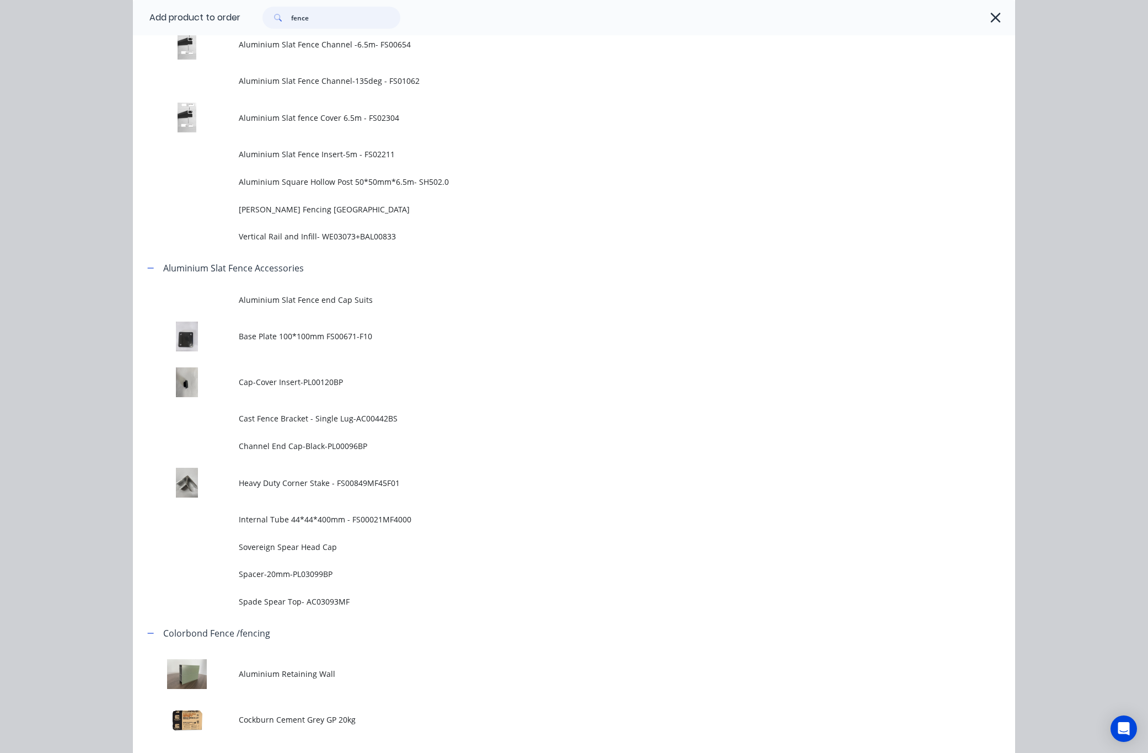
scroll to position [744, 0]
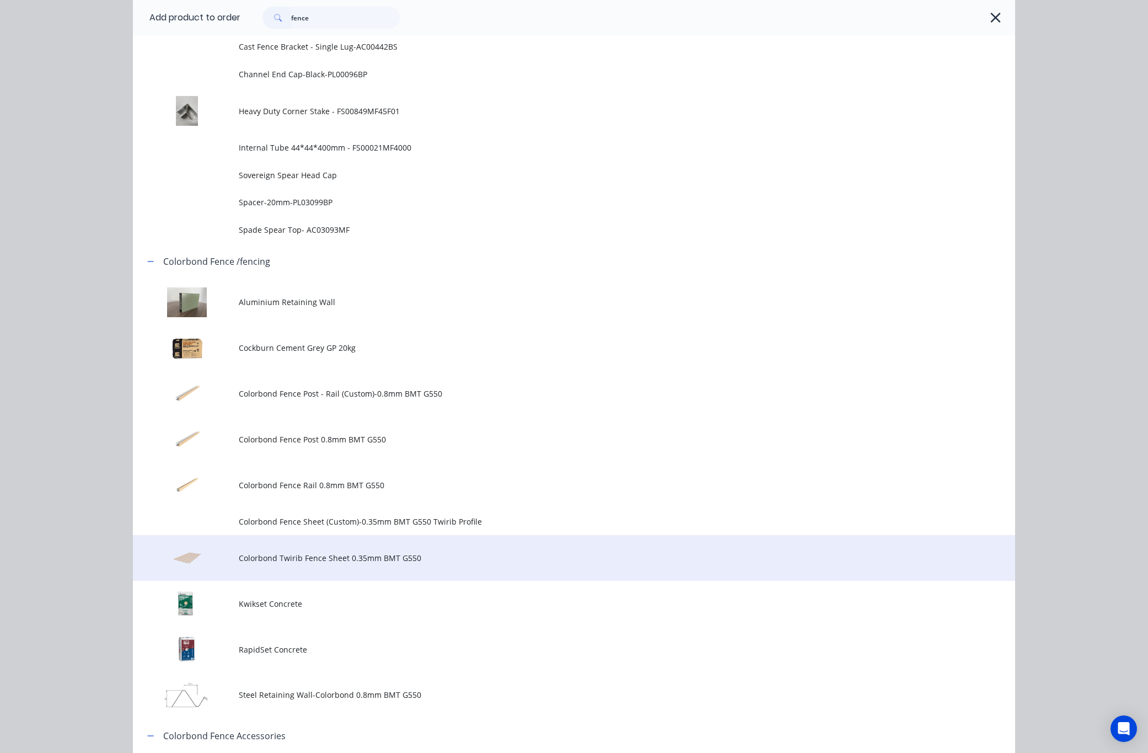
click at [245, 567] on td "Colorbond Twirib Fence Sheet 0.35mm BMT G550" at bounding box center [627, 558] width 776 height 46
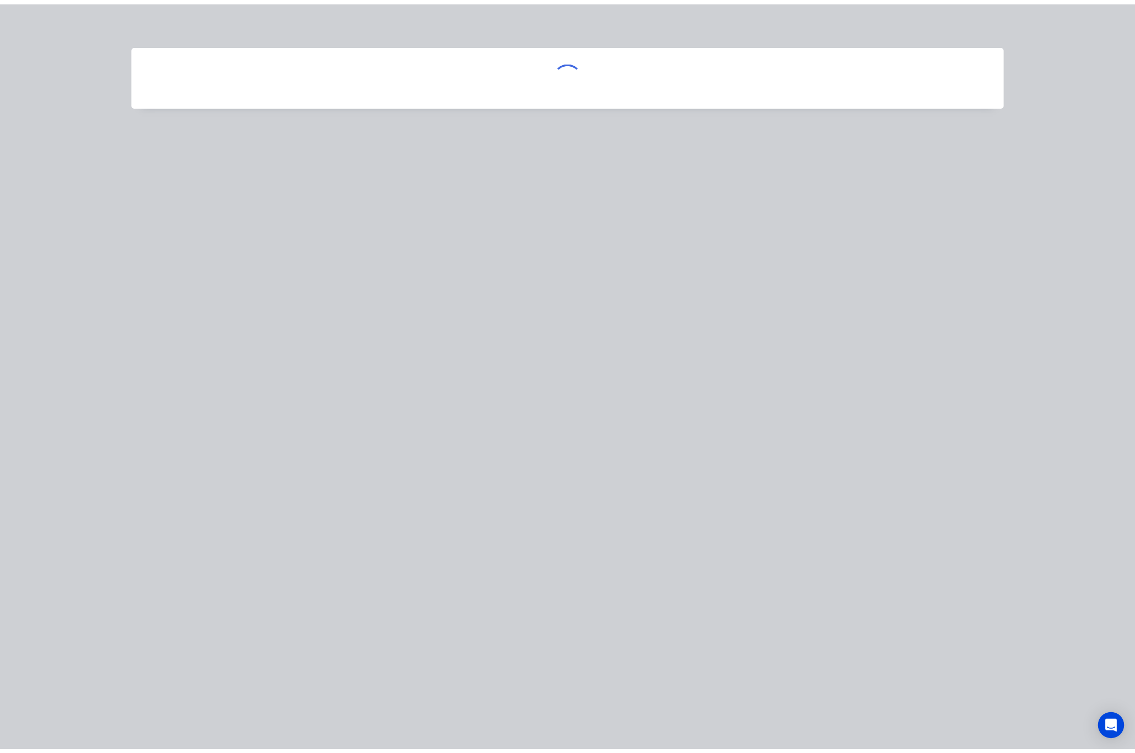
scroll to position [0, 0]
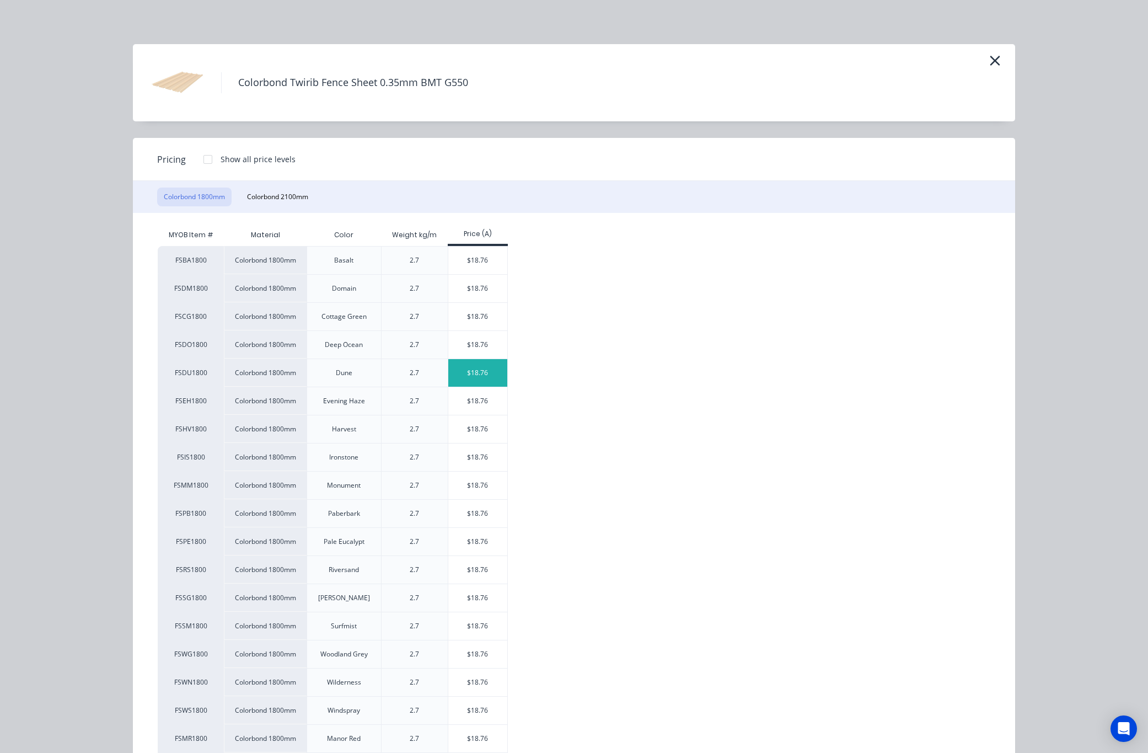
click at [459, 370] on div "$18.76" at bounding box center [477, 373] width 59 height 28
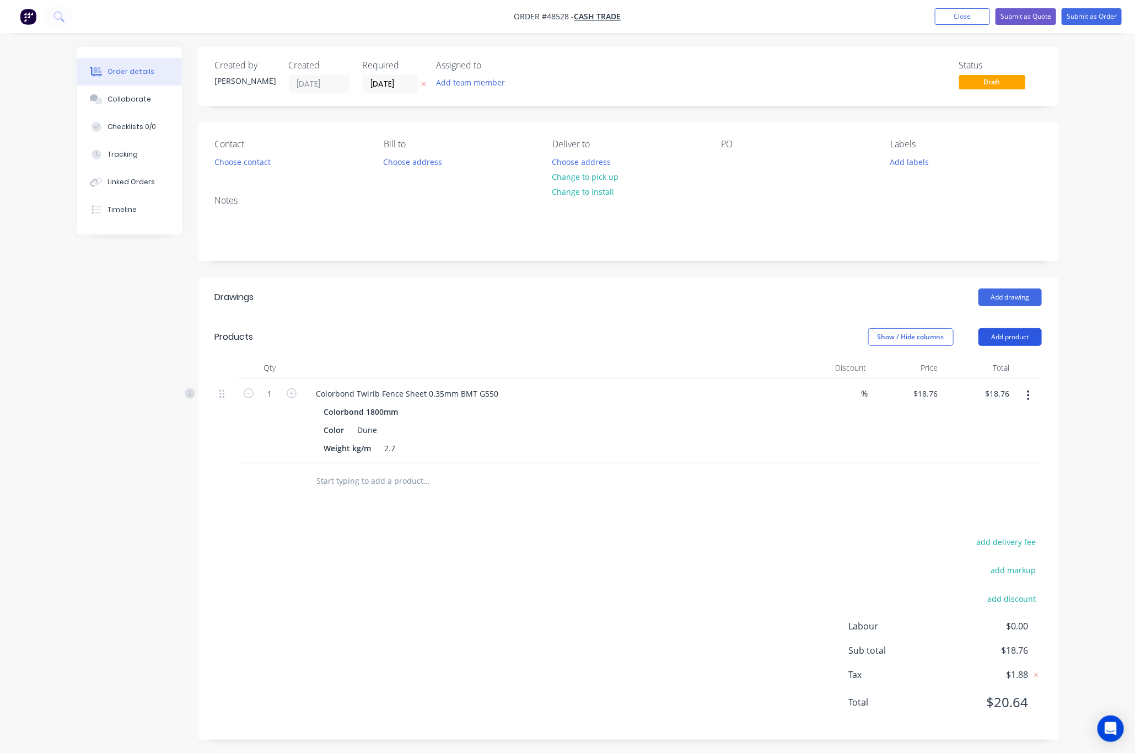
click at [990, 343] on button "Add product" at bounding box center [1010, 337] width 63 height 18
click at [989, 366] on div "Product catalogue" at bounding box center [989, 365] width 85 height 16
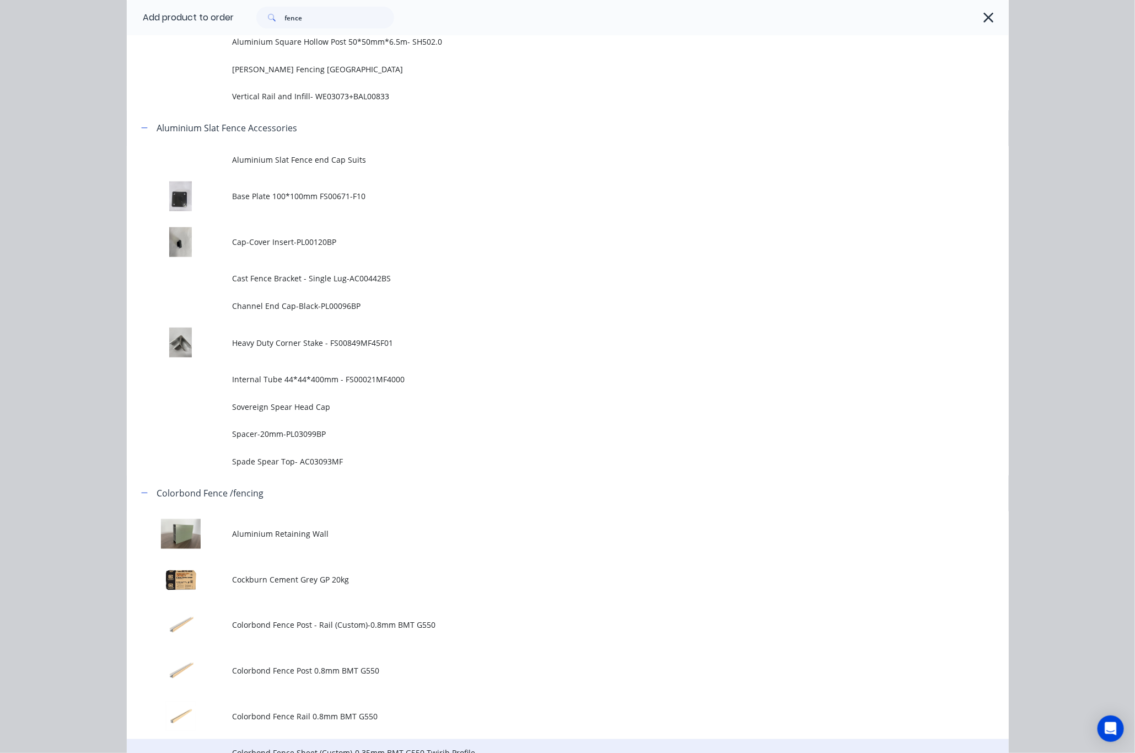
scroll to position [662, 0]
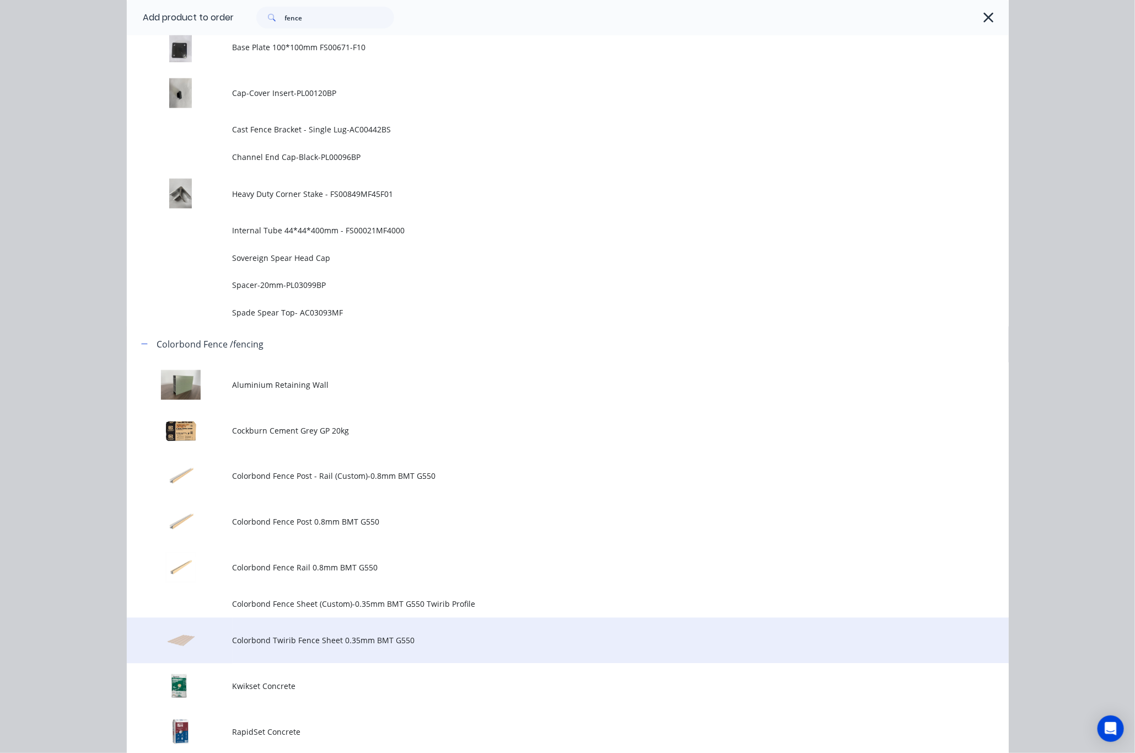
click at [418, 642] on span "Colorbond Twirib Fence Sheet 0.35mm BMT G550" at bounding box center [543, 641] width 621 height 12
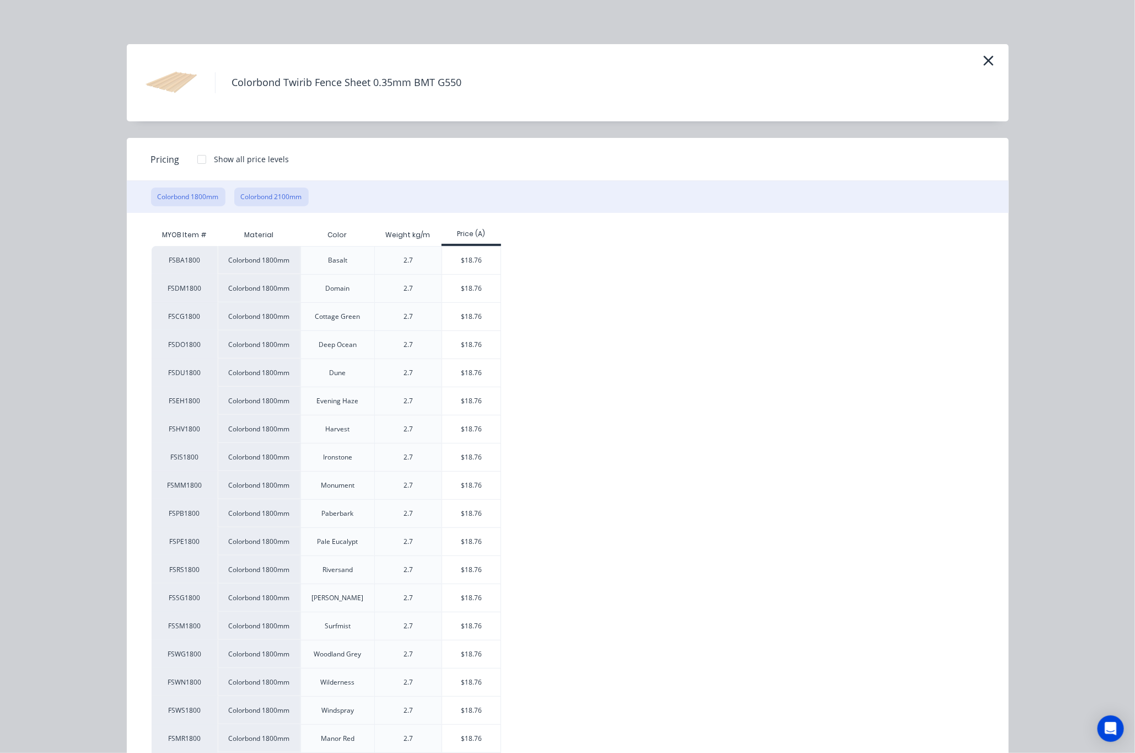
click at [264, 200] on button "Colorbond 2100mm" at bounding box center [271, 196] width 74 height 19
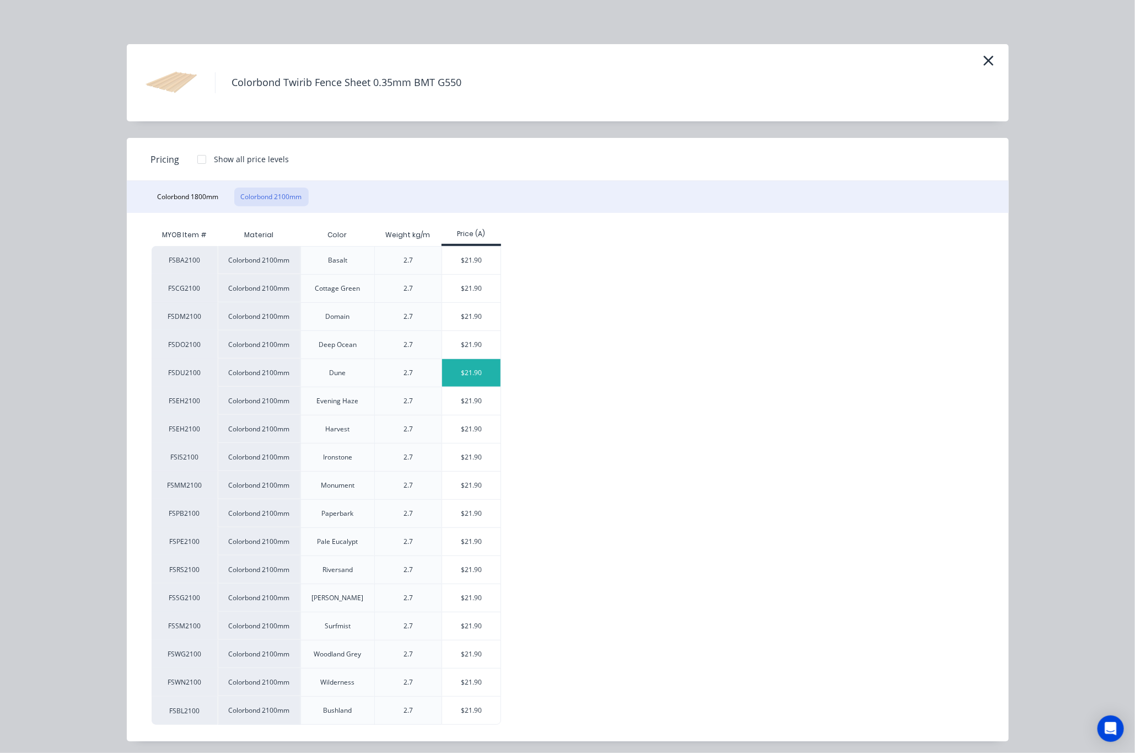
click at [463, 379] on div "$21.90" at bounding box center [471, 373] width 59 height 28
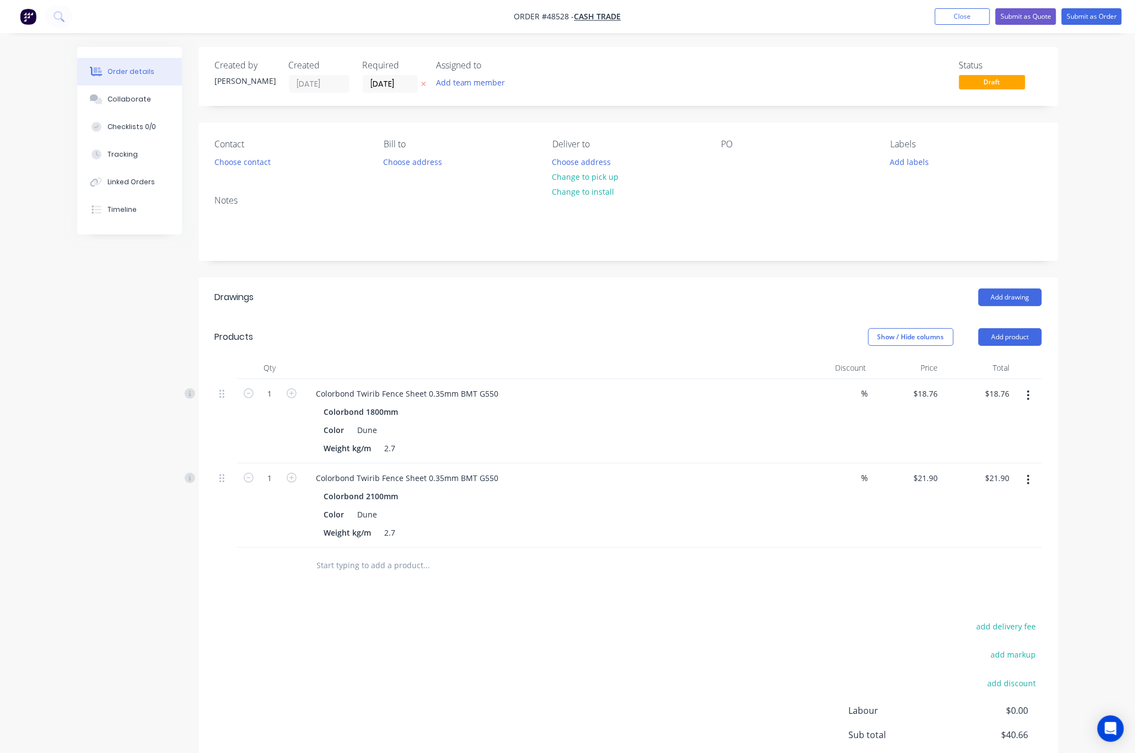
click at [990, 397] on button "button" at bounding box center [1029, 395] width 26 height 20
click at [990, 486] on div "Delete" at bounding box center [989, 490] width 85 height 16
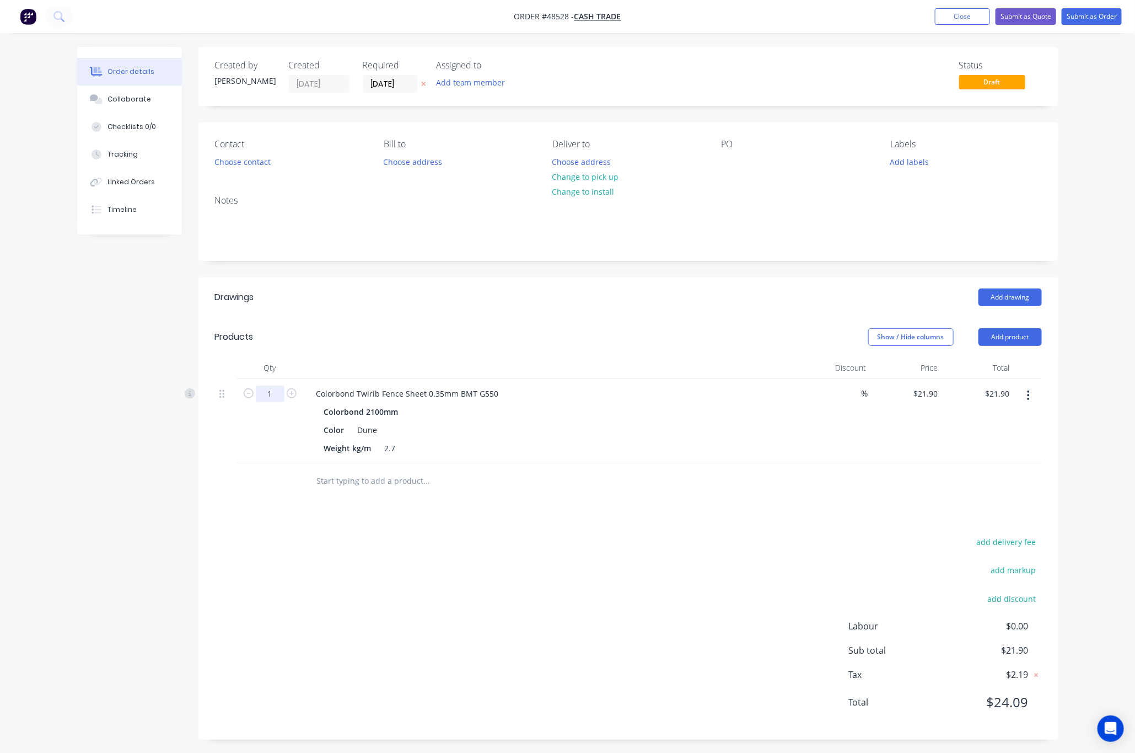
click at [276, 392] on input "1" at bounding box center [270, 393] width 29 height 17
type input "8"
type input "$175.20"
click at [476, 487] on input "text" at bounding box center [426, 481] width 221 height 22
click at [278, 397] on input "8" at bounding box center [270, 393] width 29 height 17
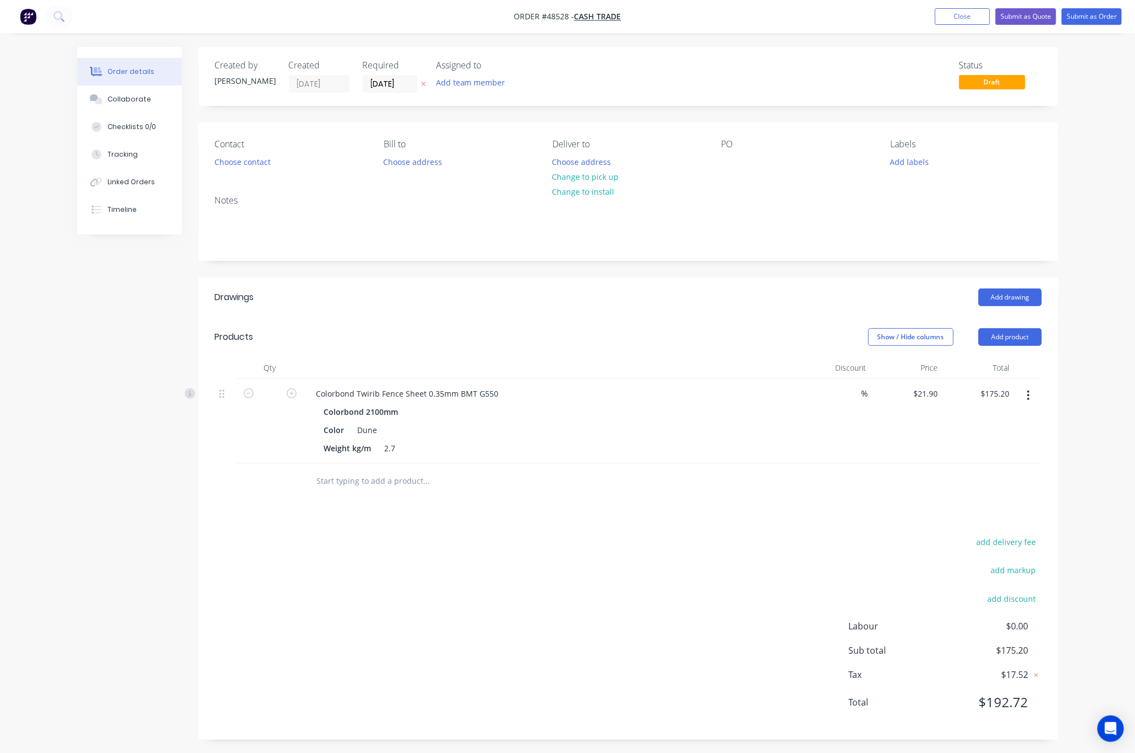
click at [168, 281] on div "Created by Rachel Created 27/08/25 Required 27/08/25 Assigned to Add team membe…" at bounding box center [567, 401] width 981 height 709
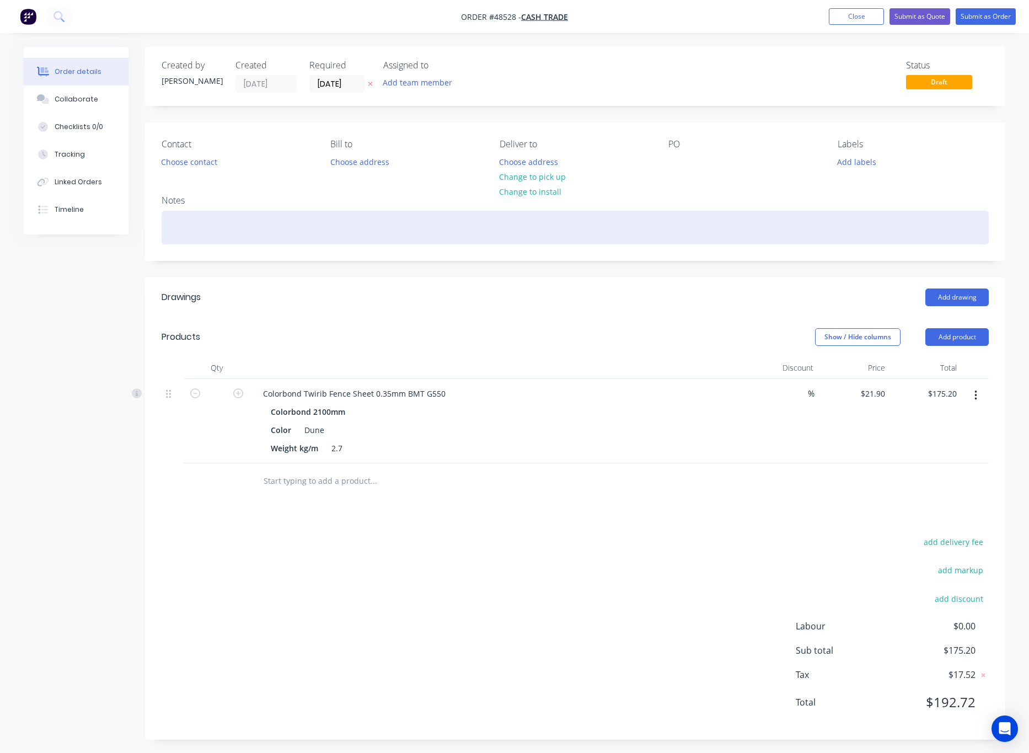
click at [220, 211] on div at bounding box center [575, 228] width 827 height 34
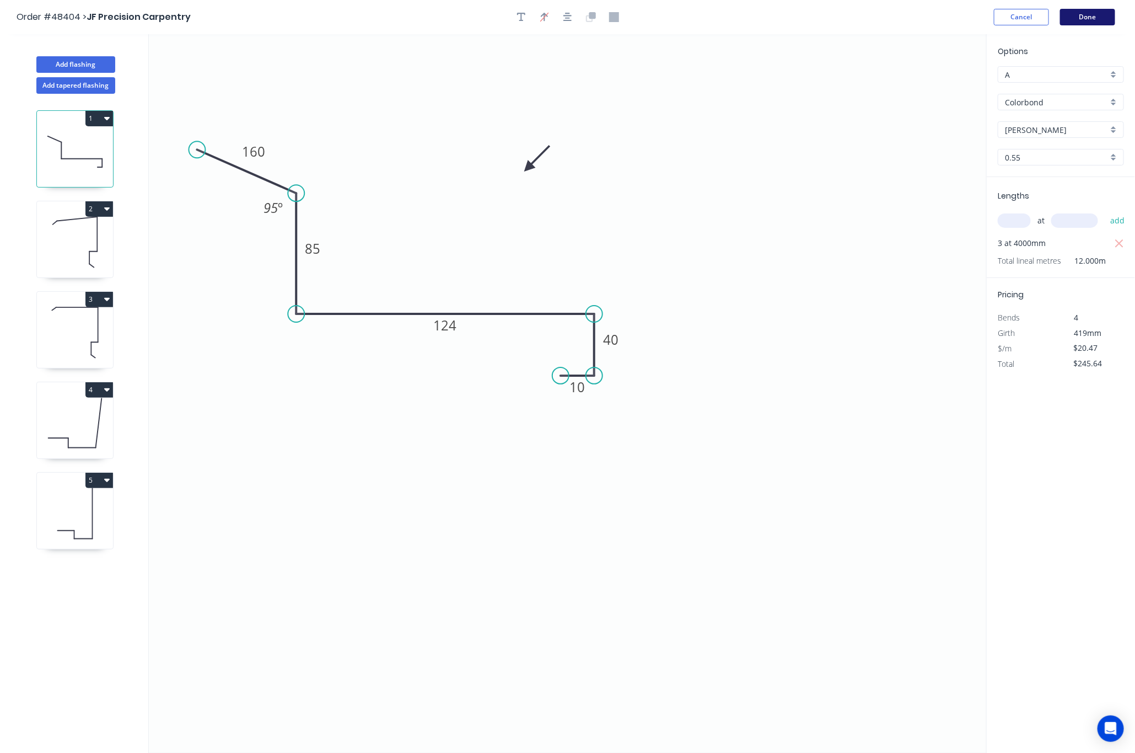
click at [1097, 19] on button "Done" at bounding box center [1087, 17] width 55 height 17
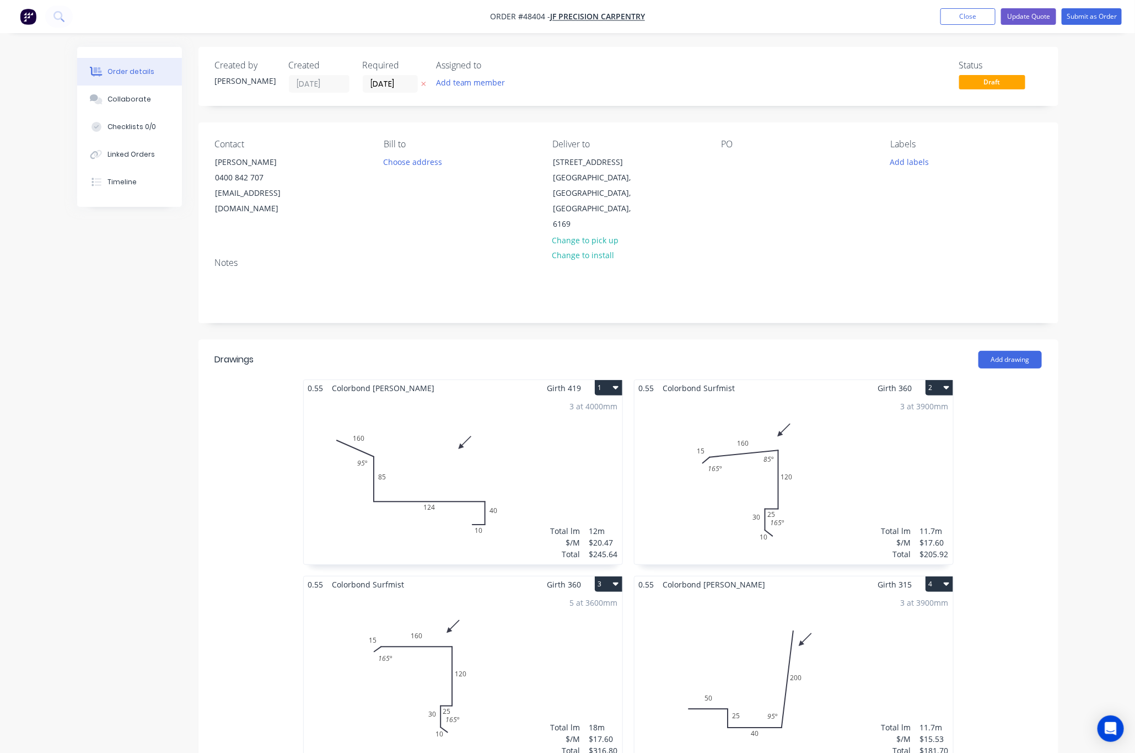
click at [831, 445] on div "3 at 3900mm Total lm $/M Total 11.7m $17.60 $205.92" at bounding box center [794, 480] width 319 height 168
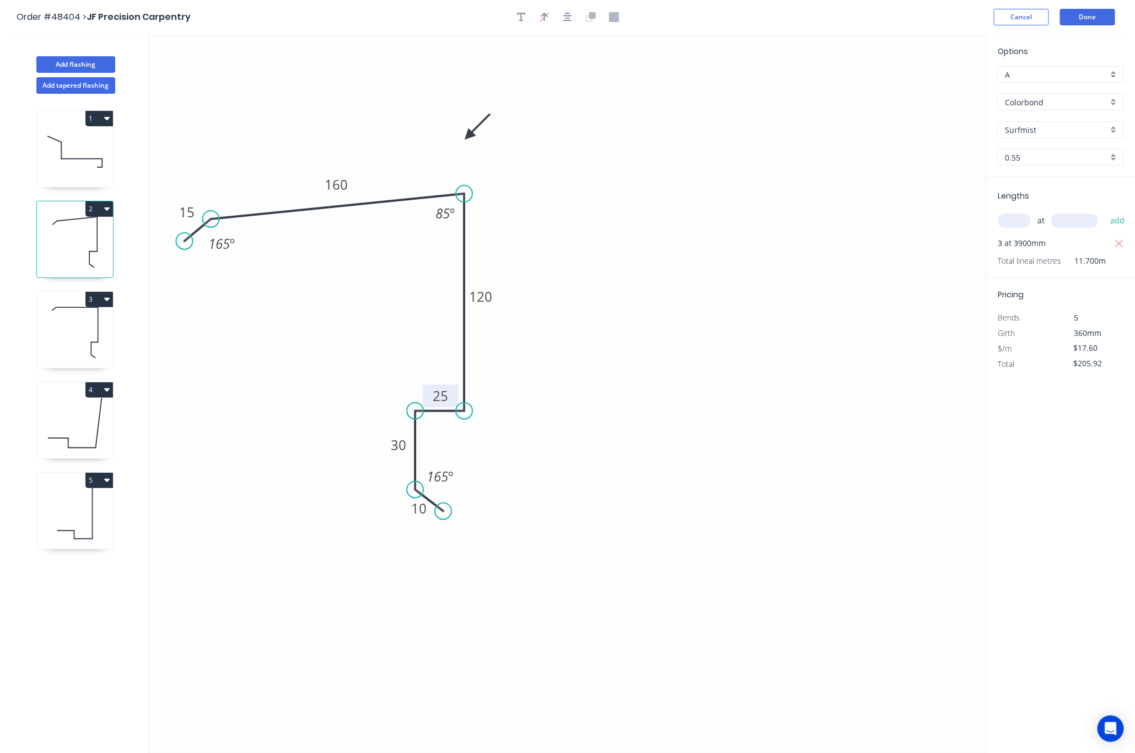
drag, startPoint x: 455, startPoint y: 427, endPoint x: 456, endPoint y: 401, distance: 26.5
click at [456, 401] on rect at bounding box center [441, 395] width 36 height 23
click at [599, 429] on icon "0 15 160 120 25 30 10 165 º 85 º 165 º" at bounding box center [568, 393] width 838 height 718
drag, startPoint x: 417, startPoint y: 490, endPoint x: 417, endPoint y: 505, distance: 15.4
click at [417, 505] on circle at bounding box center [415, 504] width 17 height 17
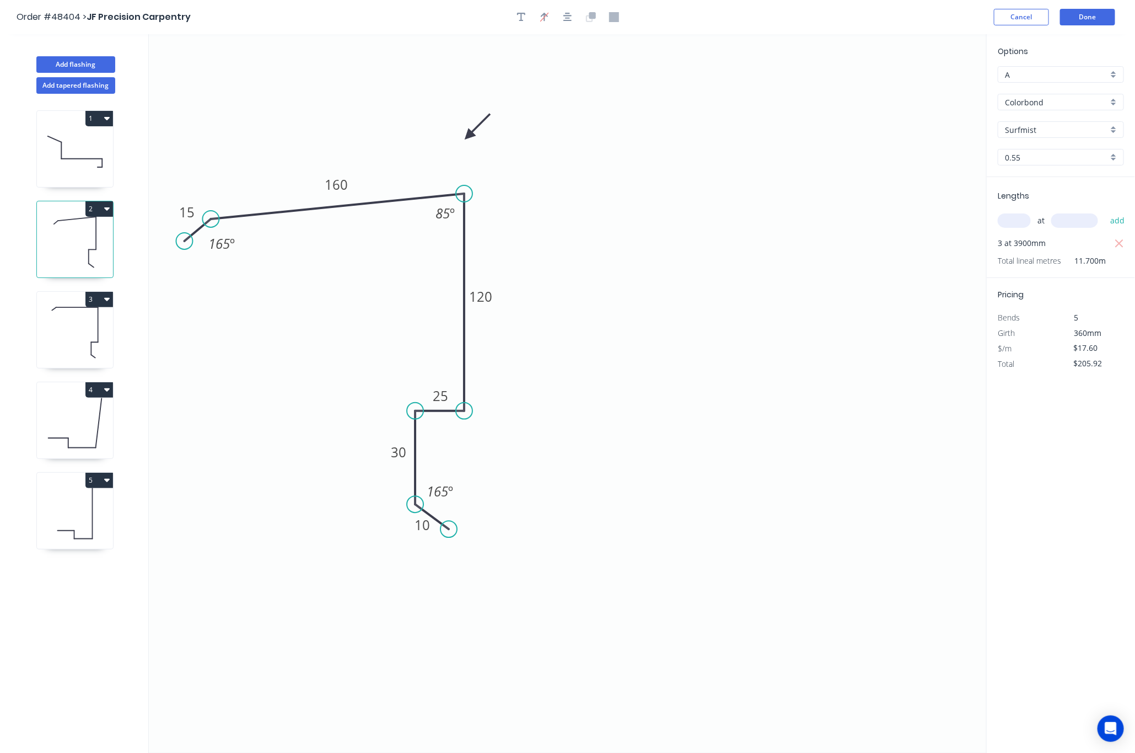
drag, startPoint x: 445, startPoint y: 511, endPoint x: 449, endPoint y: 530, distance: 19.0
click at [449, 530] on circle at bounding box center [448, 528] width 17 height 17
click at [185, 242] on circle at bounding box center [184, 241] width 17 height 17
drag, startPoint x: 185, startPoint y: 242, endPoint x: 190, endPoint y: 247, distance: 7.0
click at [190, 247] on circle at bounding box center [184, 241] width 17 height 17
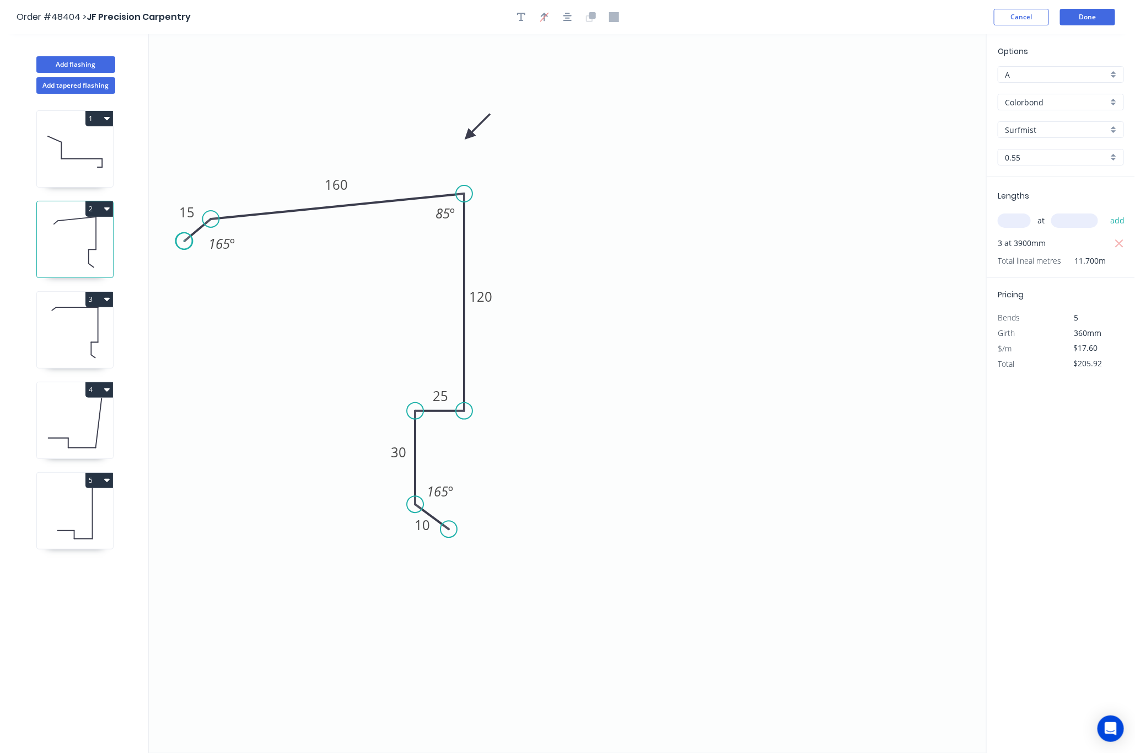
click at [184, 241] on circle at bounding box center [184, 241] width 17 height 17
click at [1100, 12] on button "Done" at bounding box center [1087, 17] width 55 height 17
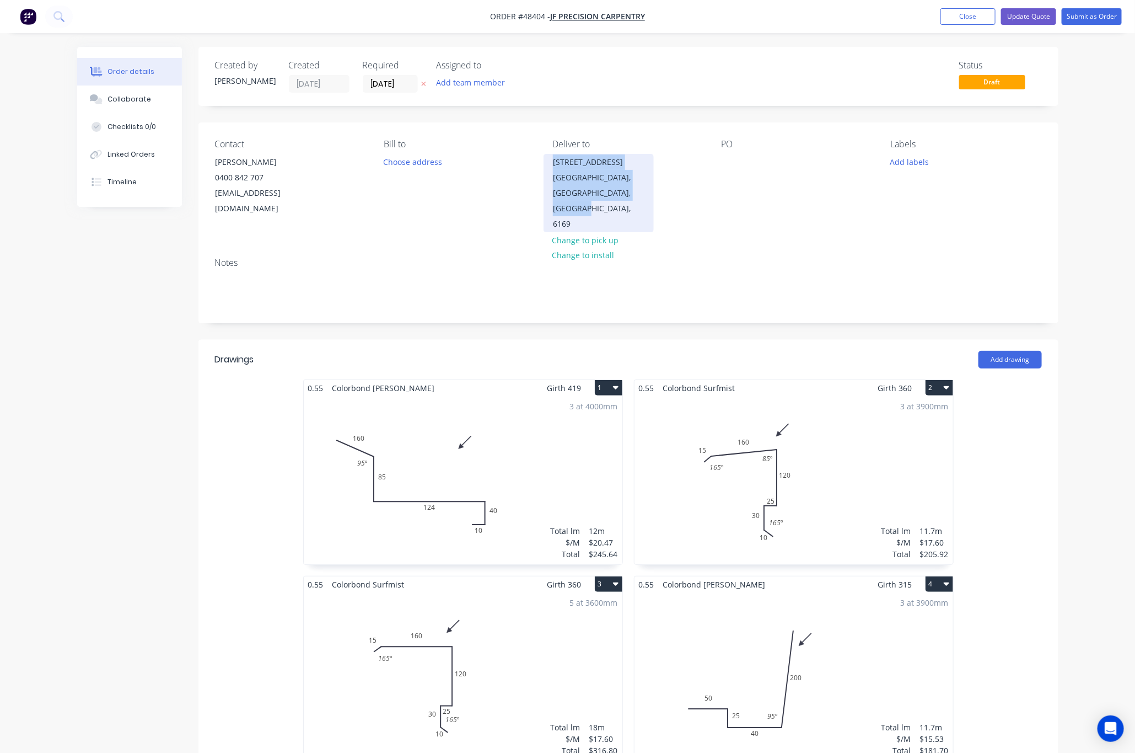
drag, startPoint x: 649, startPoint y: 202, endPoint x: 552, endPoint y: 167, distance: 102.5
click at [552, 167] on div "3 Seahaven St Safety Bay, Western Australia, Australia, 6169" at bounding box center [599, 193] width 110 height 78
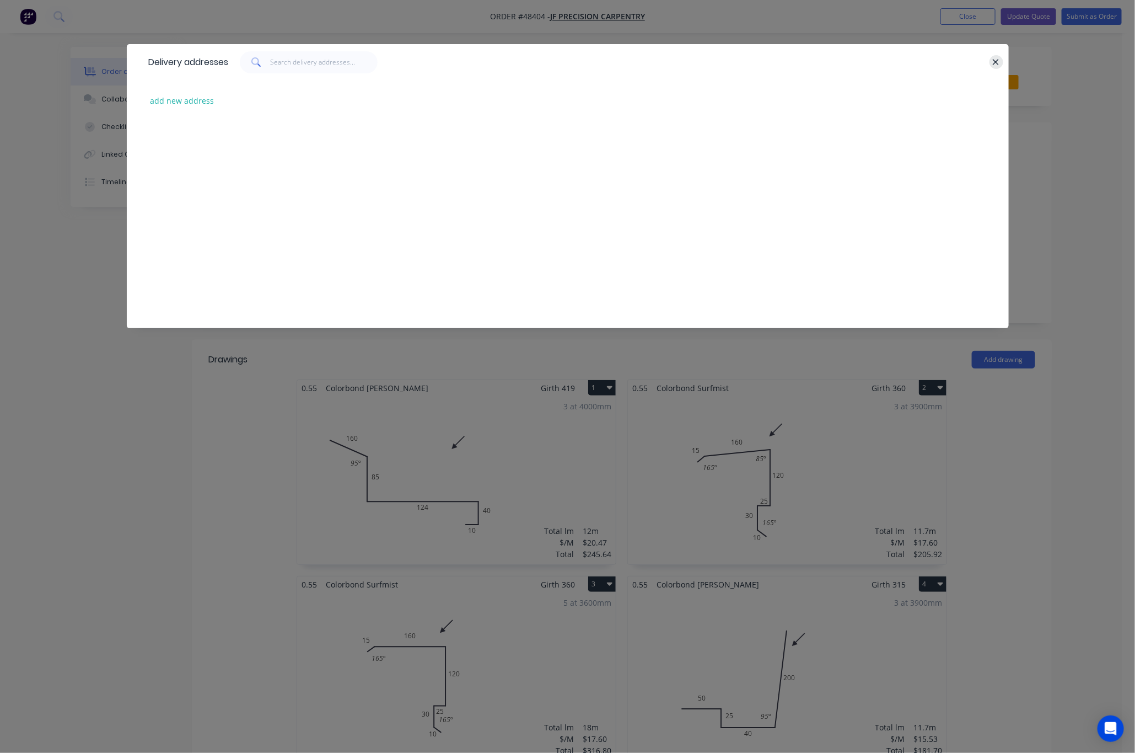
click at [998, 60] on icon "button" at bounding box center [996, 62] width 6 height 6
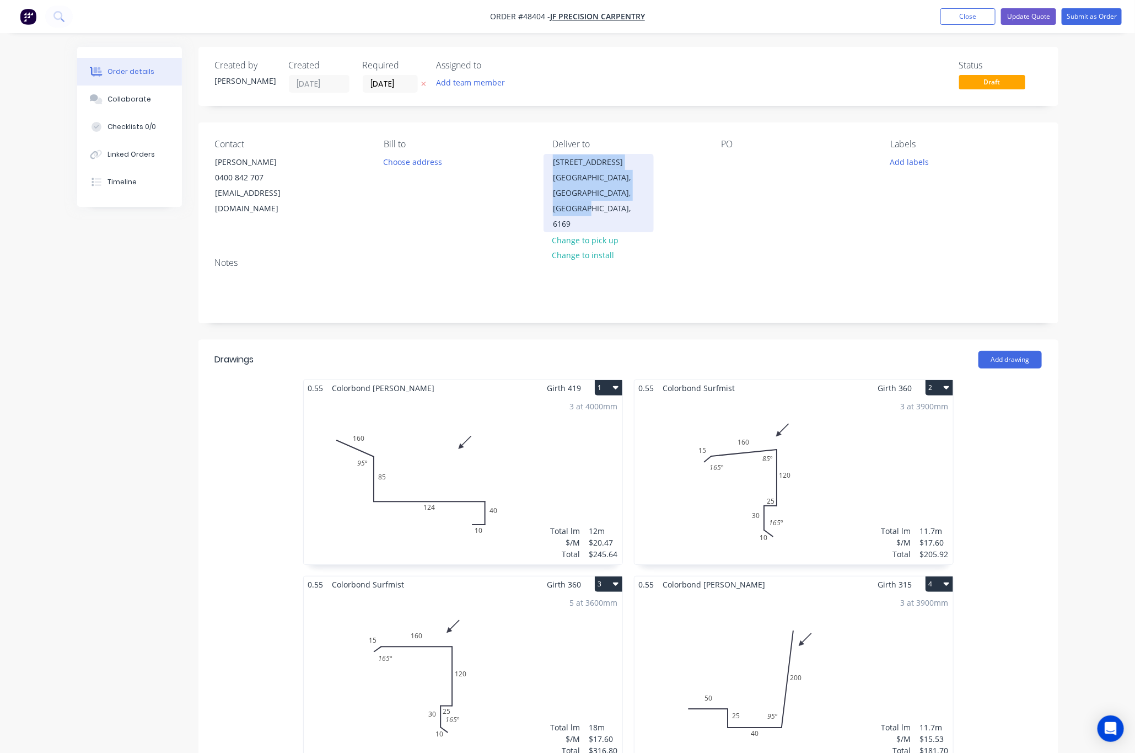
copy div "3 Seahaven St Safety Bay, Western Australia, Australia, 6169"
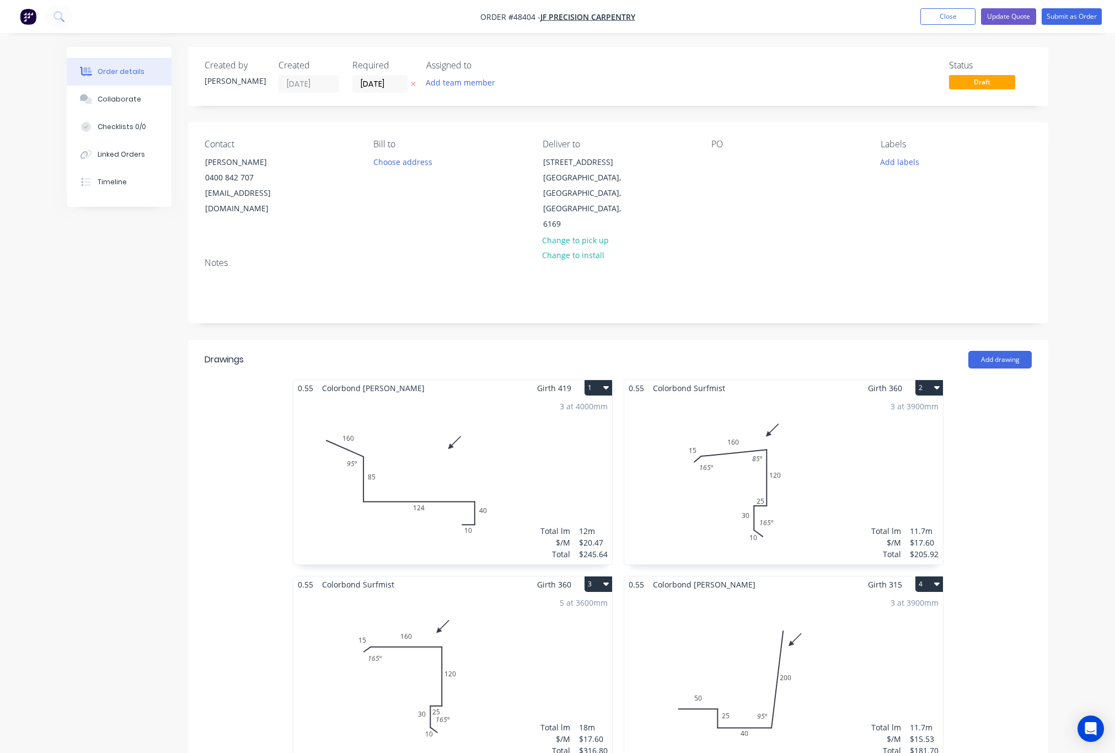
click at [768, 249] on div "Notes" at bounding box center [618, 286] width 860 height 74
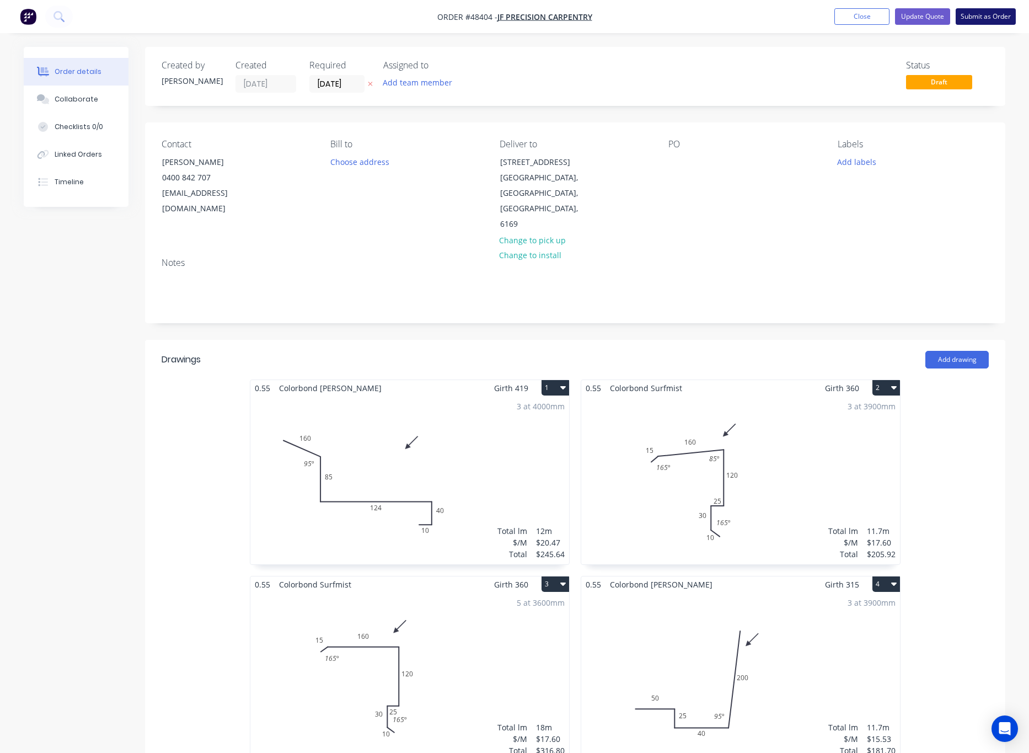
click at [981, 12] on button "Submit as Order" at bounding box center [985, 16] width 60 height 17
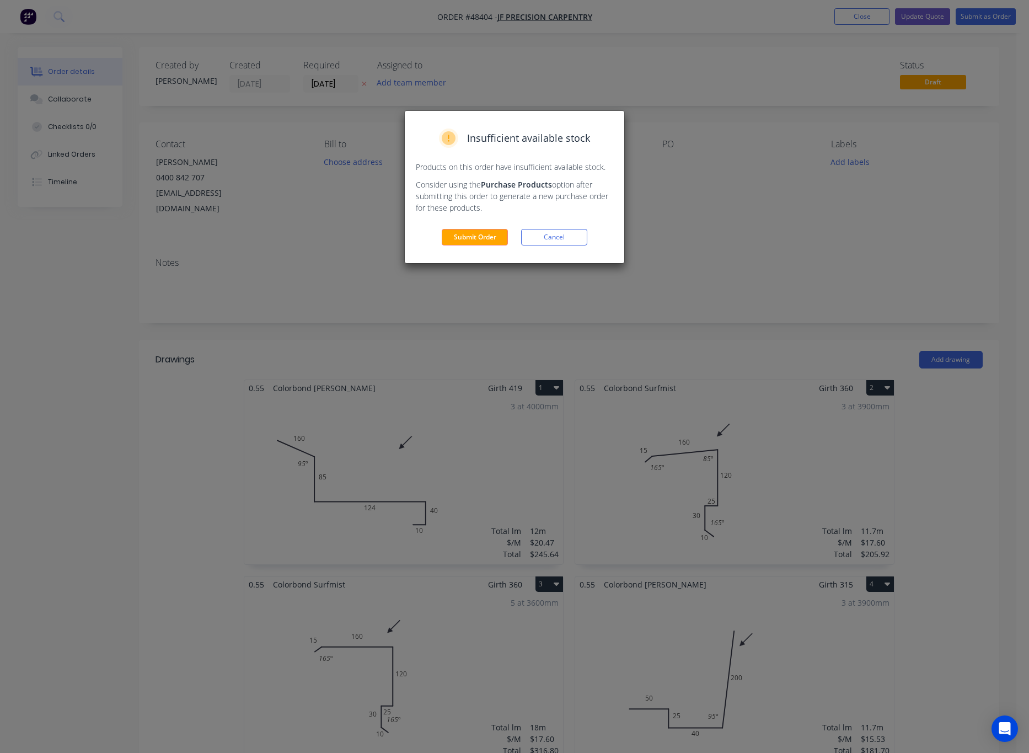
click at [303, 283] on div "Insufficient available stock Products on this order have insufficient available…" at bounding box center [514, 376] width 1029 height 753
click at [547, 237] on button "Cancel" at bounding box center [554, 237] width 66 height 17
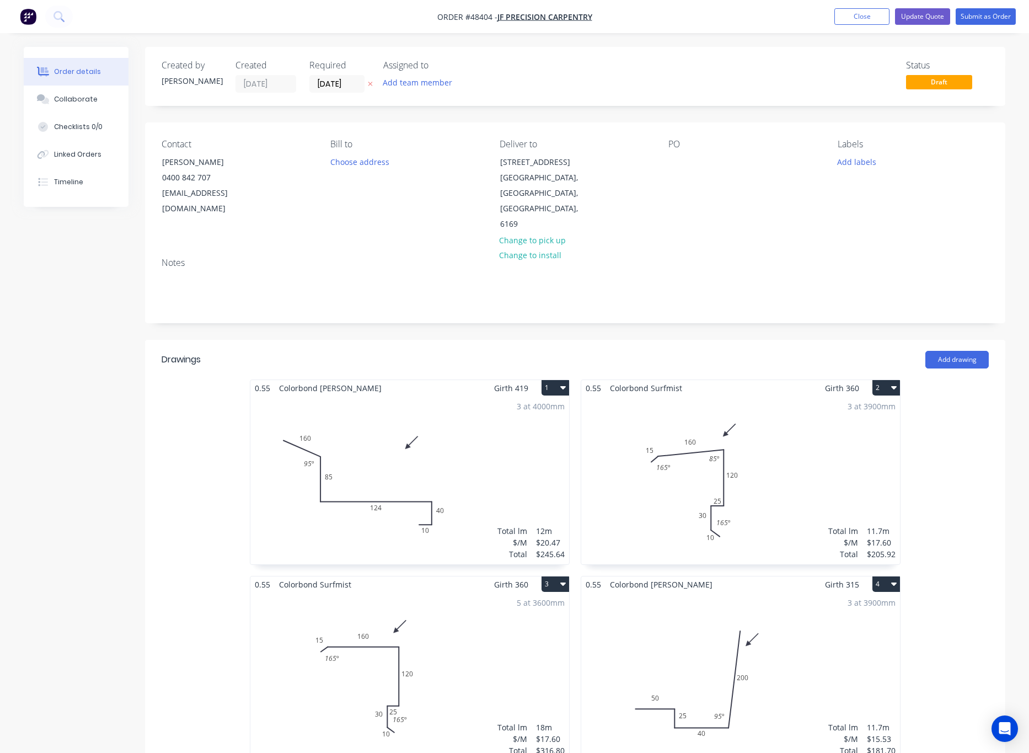
click at [336, 92] on label "22/08/25" at bounding box center [336, 84] width 55 height 18
click at [336, 92] on input "22/08/25" at bounding box center [337, 84] width 54 height 17
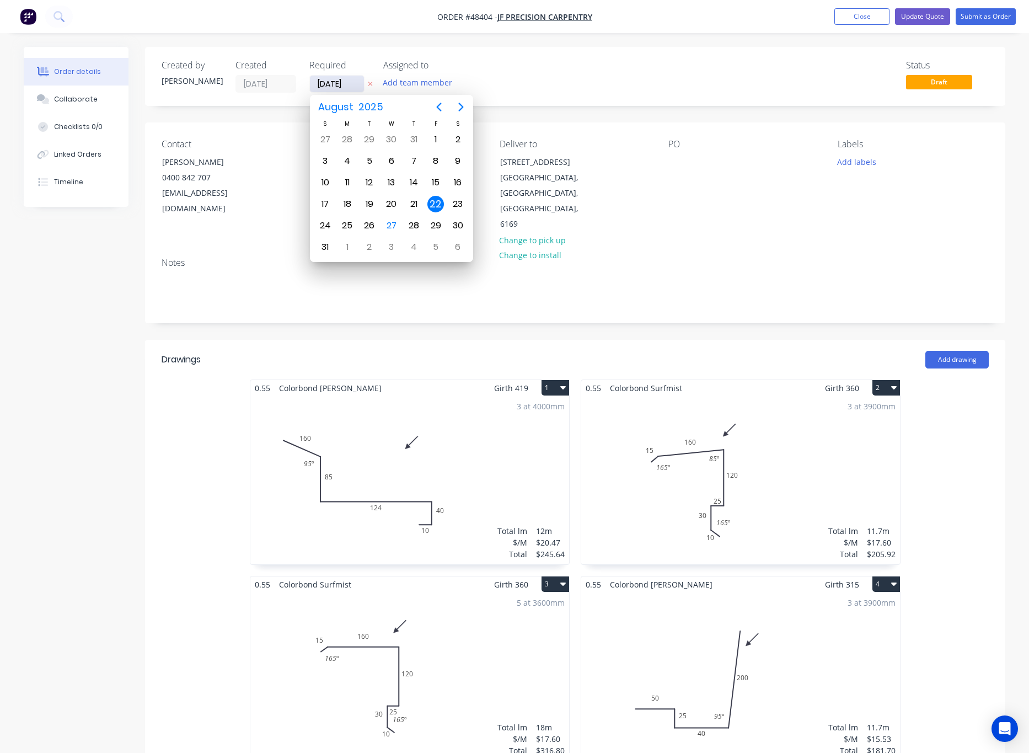
click at [336, 85] on input "22/08/25" at bounding box center [337, 84] width 54 height 17
click at [413, 245] on div "4" at bounding box center [413, 247] width 17 height 17
type input "04/09/25"
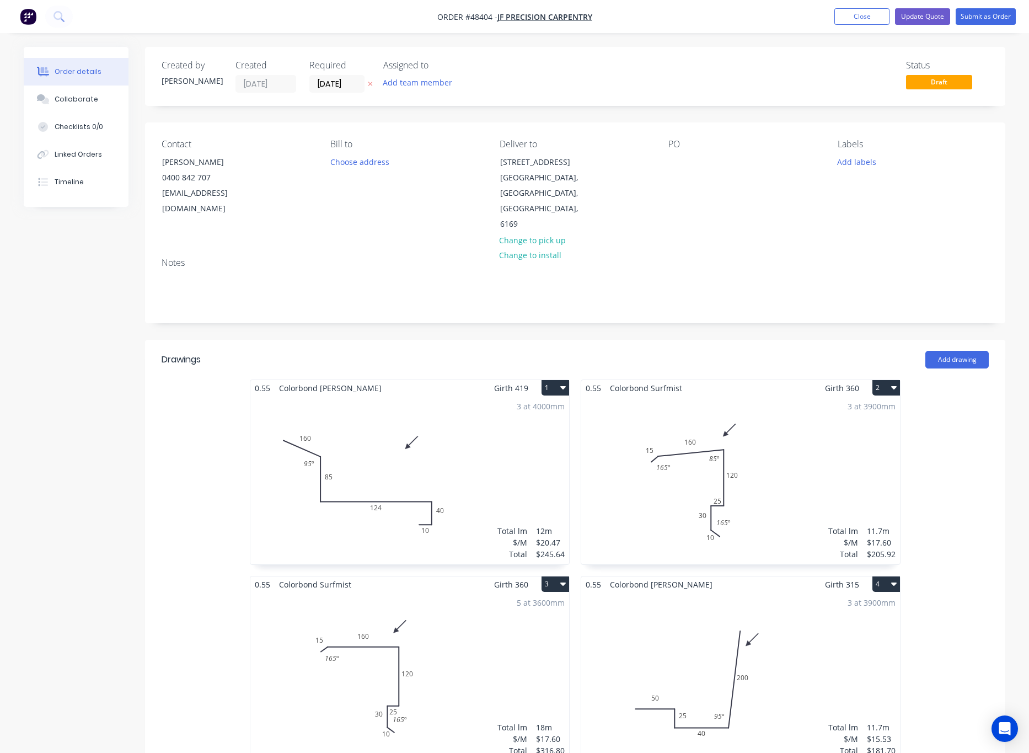
click at [728, 249] on div "Notes" at bounding box center [575, 286] width 860 height 74
click at [995, 18] on button "Submit as Order" at bounding box center [985, 16] width 60 height 17
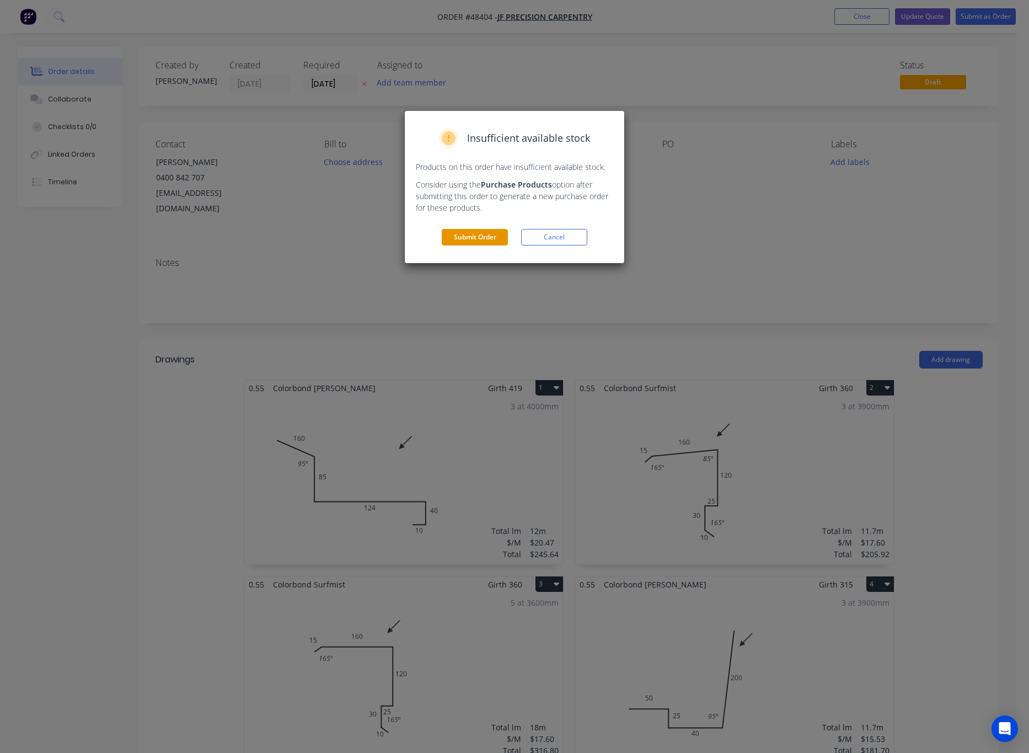
click at [475, 237] on button "Submit Order" at bounding box center [475, 237] width 66 height 17
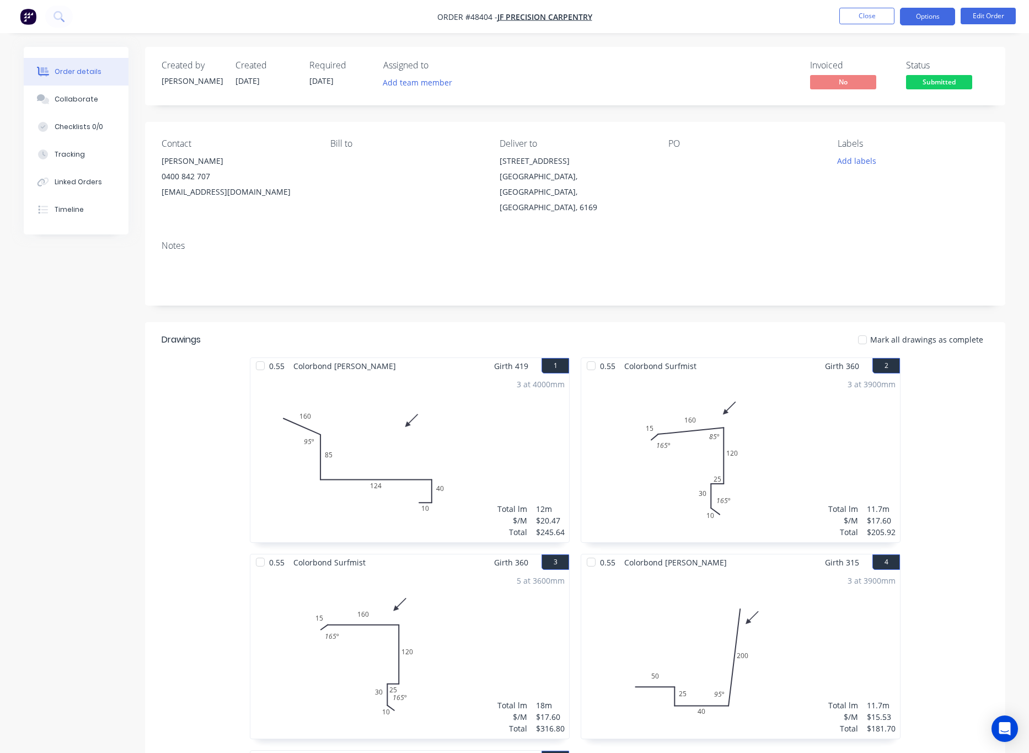
click at [923, 20] on button "Options" at bounding box center [927, 17] width 55 height 18
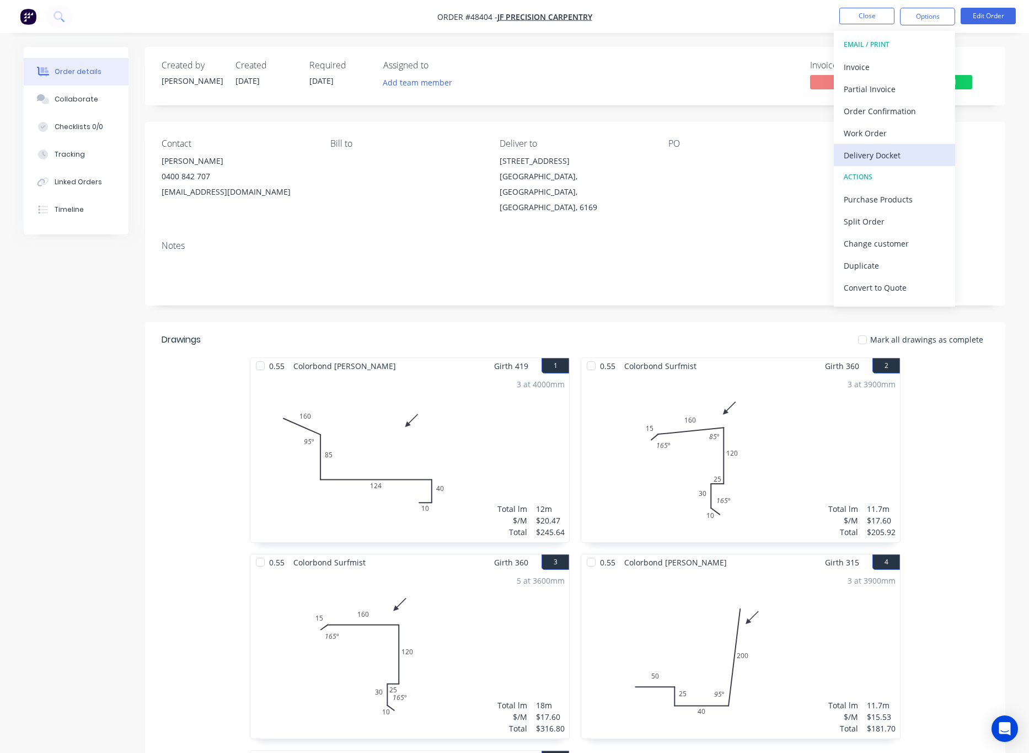
click at [905, 157] on div "Delivery Docket" at bounding box center [894, 155] width 101 height 16
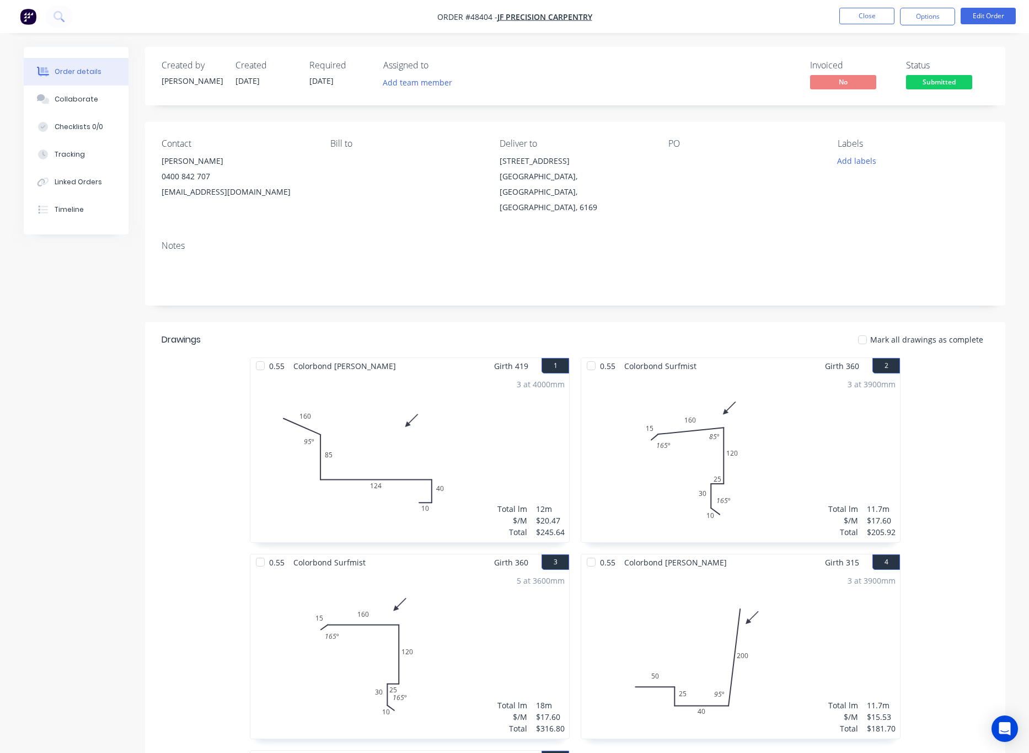
click at [971, 201] on div "Contact Jason Fokkema 0400 842 707 jfprecisioncarpentry@gmail.com Bill to Deliv…" at bounding box center [575, 177] width 860 height 110
click at [933, 14] on button "Options" at bounding box center [927, 17] width 55 height 18
click at [867, 164] on button "Add labels" at bounding box center [856, 160] width 51 height 15
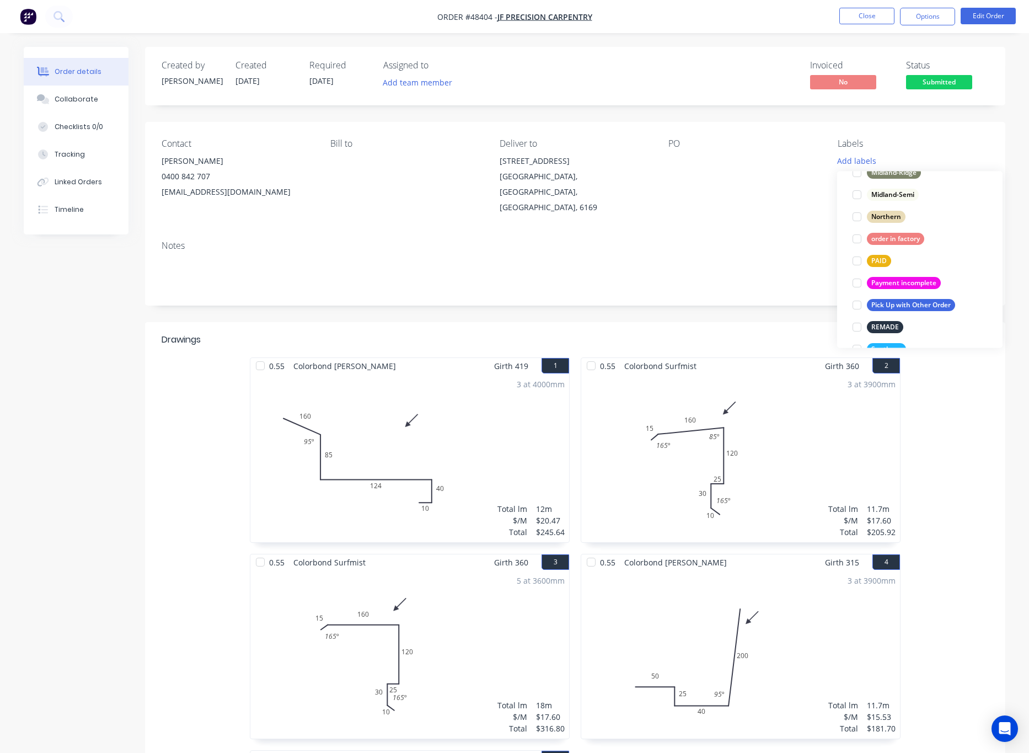
scroll to position [144, 0]
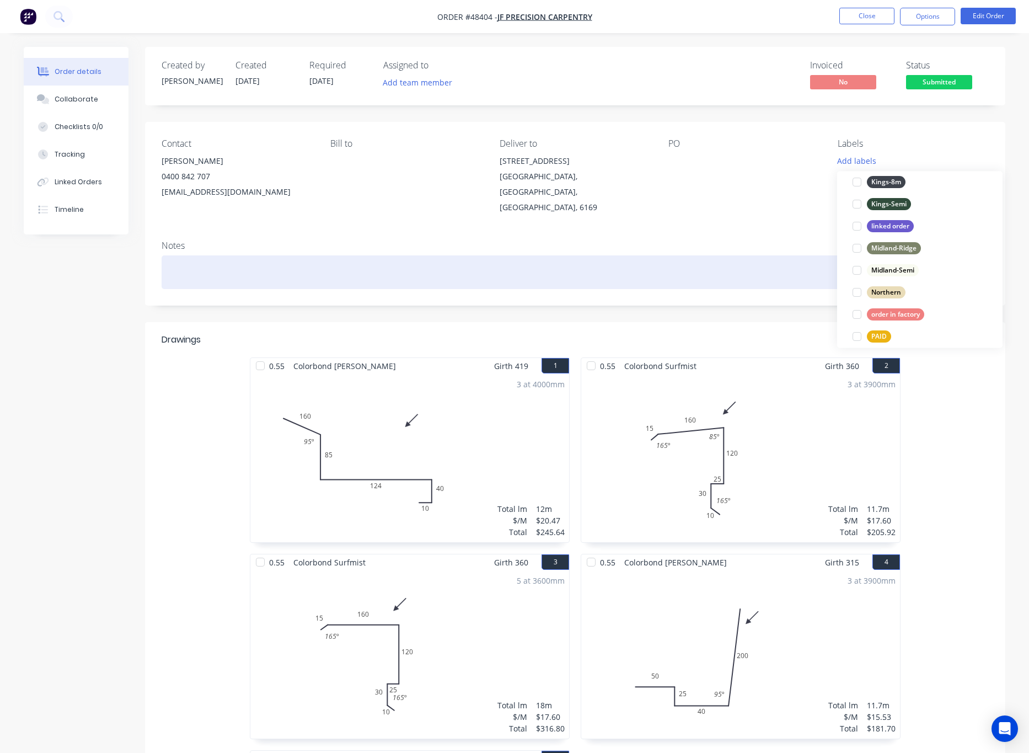
click at [326, 256] on div at bounding box center [575, 272] width 827 height 34
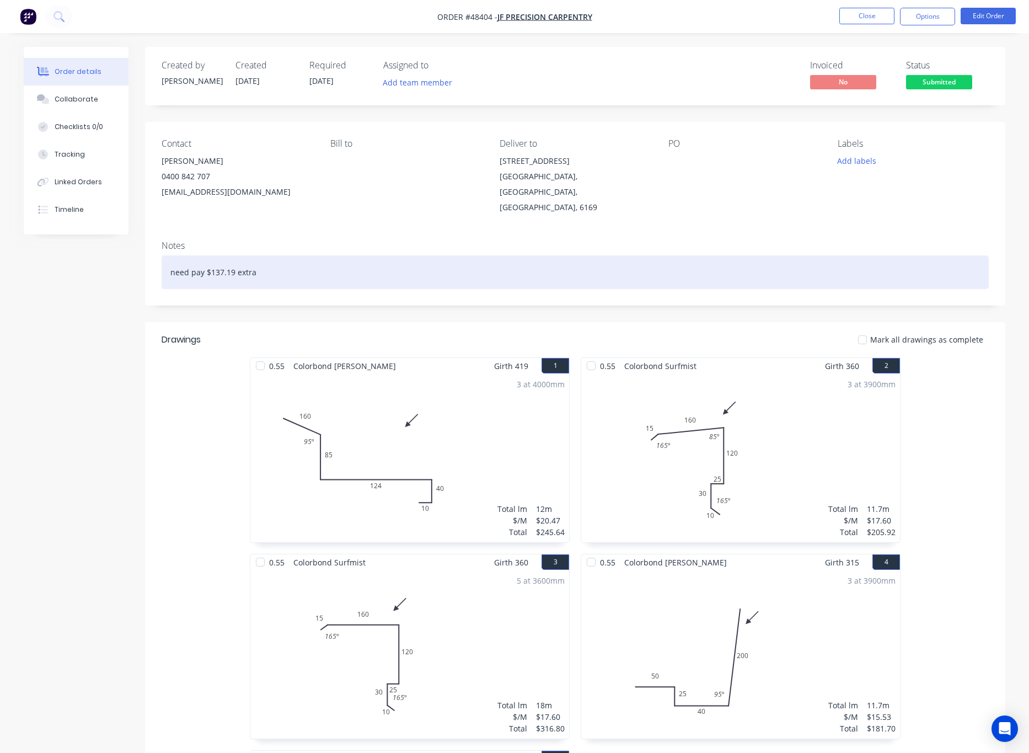
click at [288, 260] on div "need pay $137.19 extra" at bounding box center [575, 272] width 827 height 34
drag, startPoint x: 169, startPoint y: 260, endPoint x: 290, endPoint y: 261, distance: 121.3
click at [290, 261] on div "need pay $137.19 extra" at bounding box center [575, 272] width 827 height 34
click at [337, 255] on div "need pay $137.19 extra" at bounding box center [575, 272] width 827 height 34
click at [282, 258] on div "need pay $137.19 extra" at bounding box center [575, 272] width 827 height 34
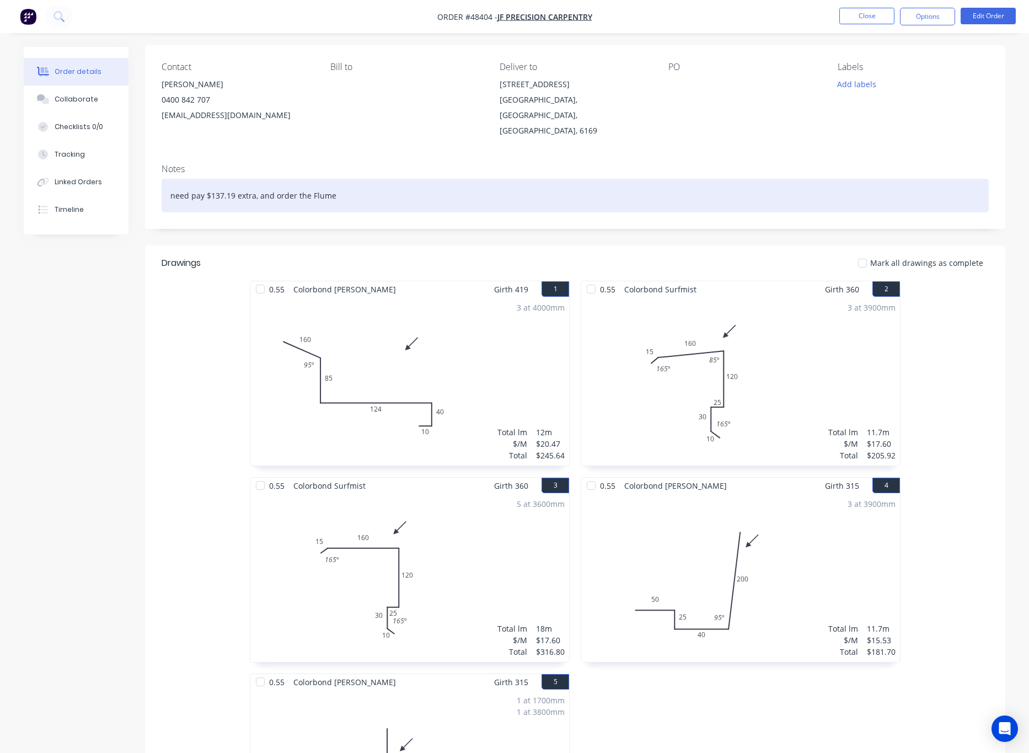
scroll to position [0, 0]
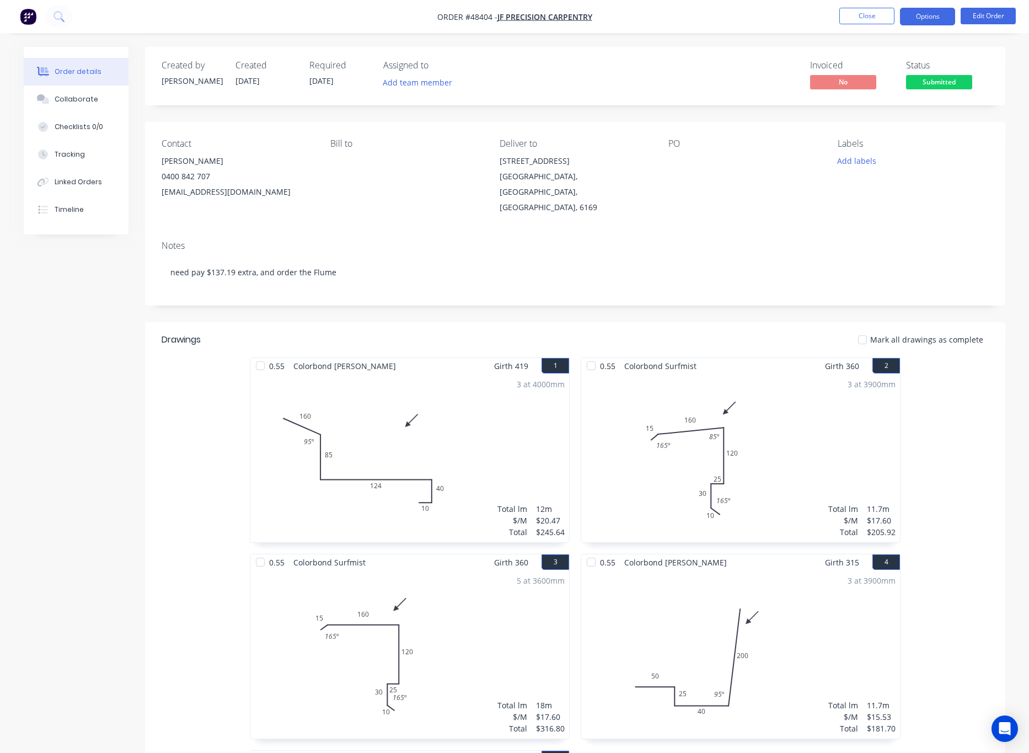
click at [935, 13] on button "Options" at bounding box center [927, 17] width 55 height 18
click at [920, 204] on div "Contact Jason Fokkema 0400 842 707 jfprecisioncarpentry@gmail.com Bill to Deliv…" at bounding box center [575, 177] width 860 height 110
click at [928, 13] on button "Options" at bounding box center [927, 17] width 55 height 18
click at [900, 114] on div "Without pricing" at bounding box center [894, 111] width 101 height 16
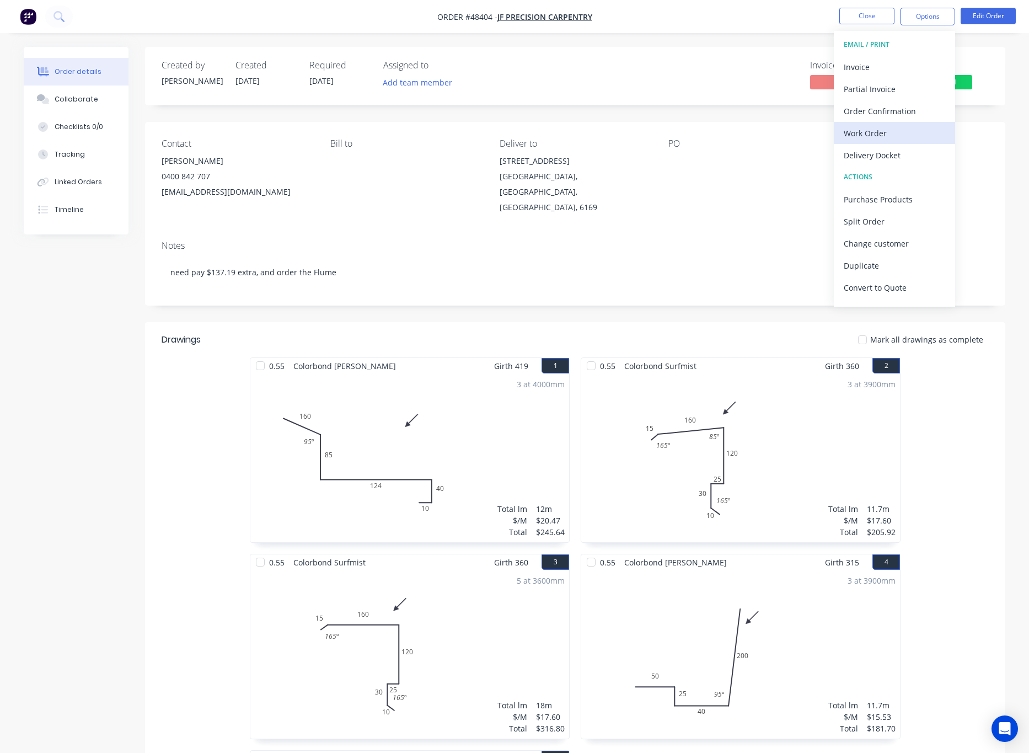
click at [890, 133] on div "Work Order" at bounding box center [894, 133] width 101 height 16
click at [904, 128] on div "Custom" at bounding box center [894, 133] width 101 height 16
click at [900, 113] on div "Without pricing" at bounding box center [894, 111] width 101 height 16
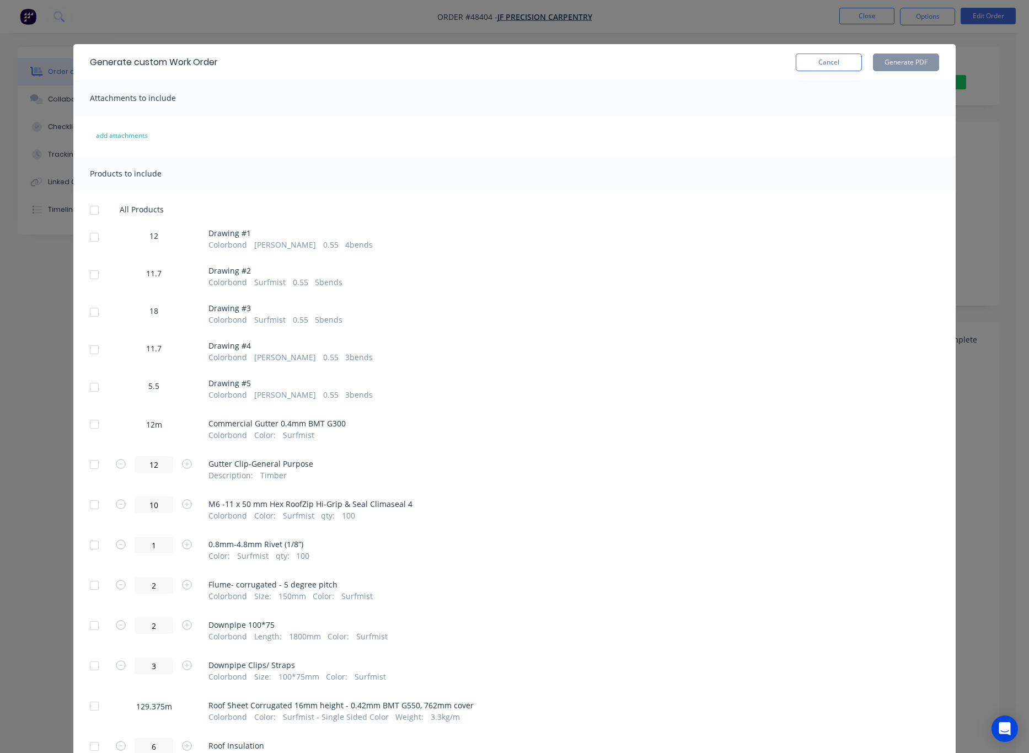
click at [86, 241] on div at bounding box center [94, 237] width 22 height 22
click at [84, 277] on div at bounding box center [94, 275] width 22 height 22
click at [88, 311] on div at bounding box center [94, 312] width 22 height 22
click at [88, 350] on div at bounding box center [94, 350] width 22 height 22
click at [88, 388] on div at bounding box center [94, 387] width 22 height 22
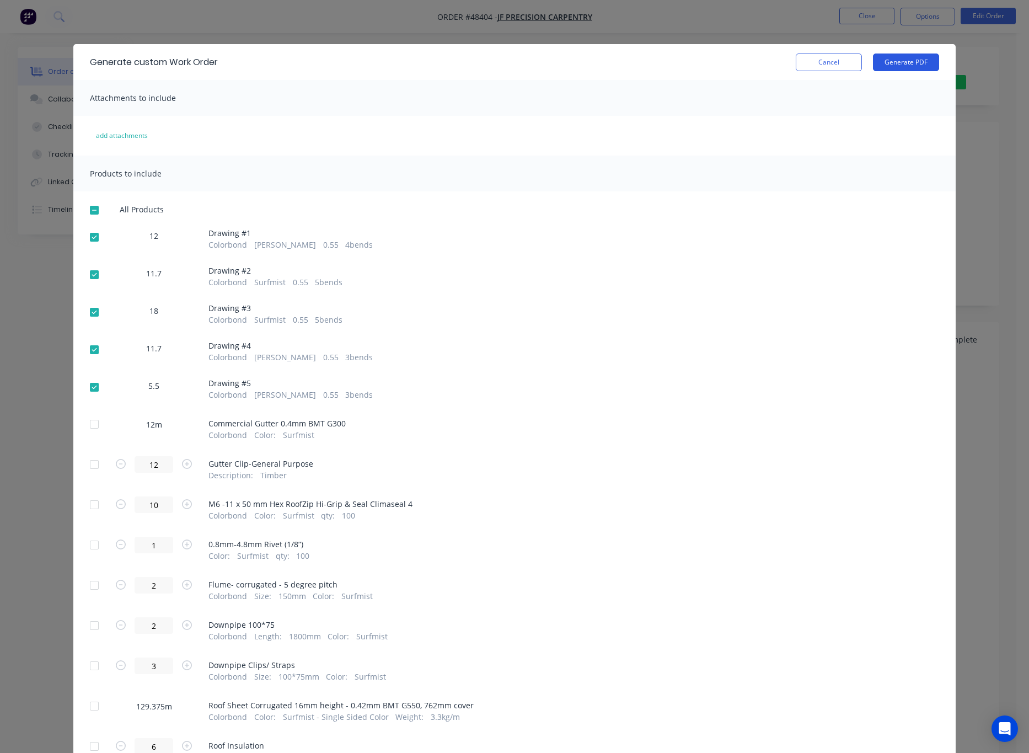
click at [905, 61] on button "Generate PDF" at bounding box center [906, 62] width 66 height 18
click at [90, 425] on div at bounding box center [94, 424] width 22 height 22
click at [913, 62] on button "Generate PDF" at bounding box center [906, 62] width 66 height 18
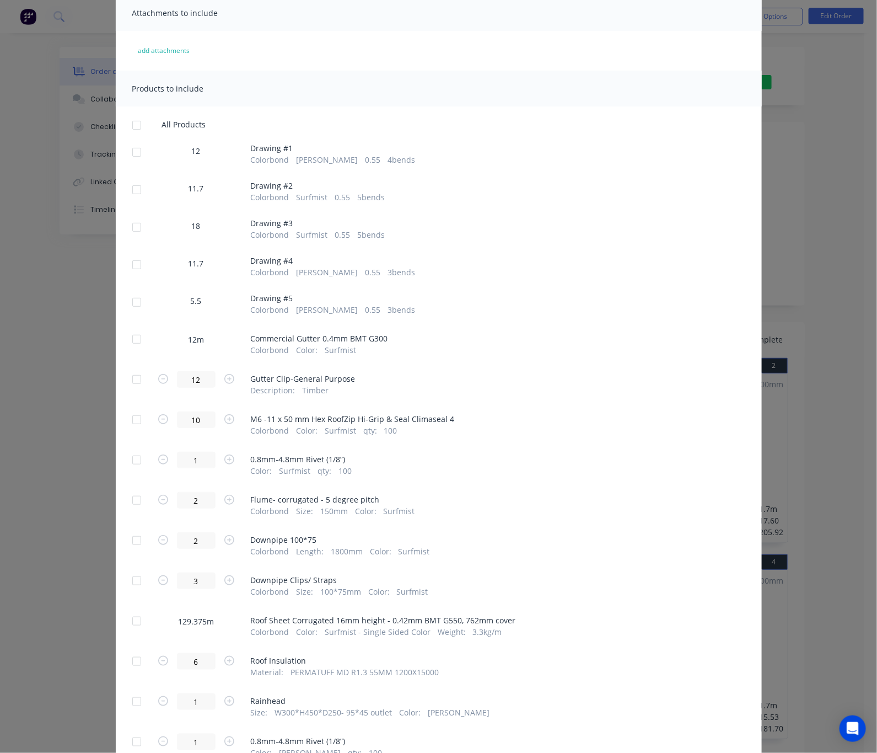
scroll to position [179, 0]
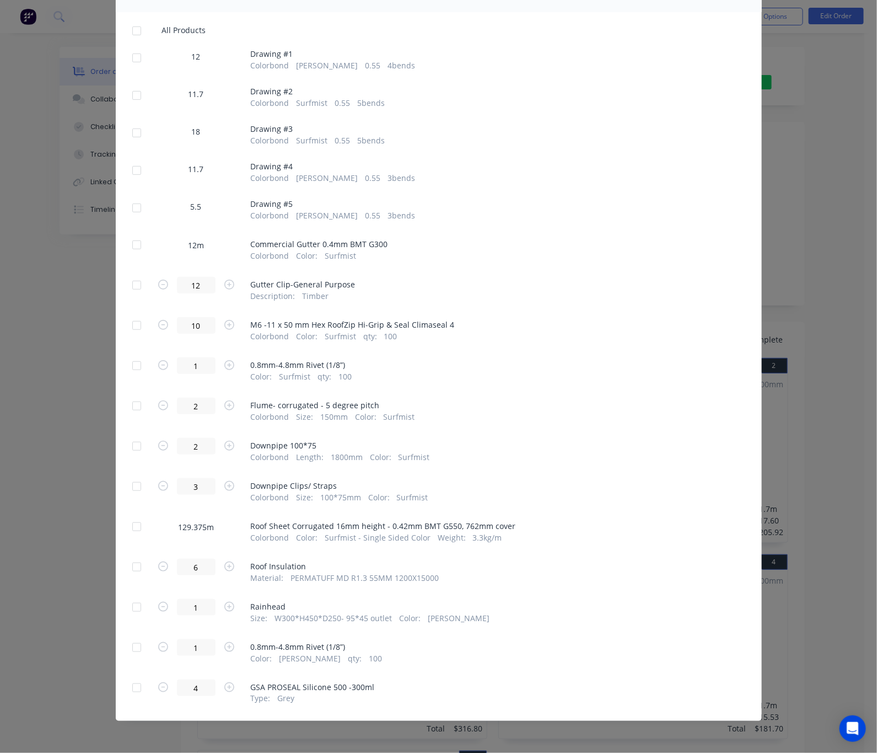
click at [126, 530] on div at bounding box center [137, 526] width 22 height 22
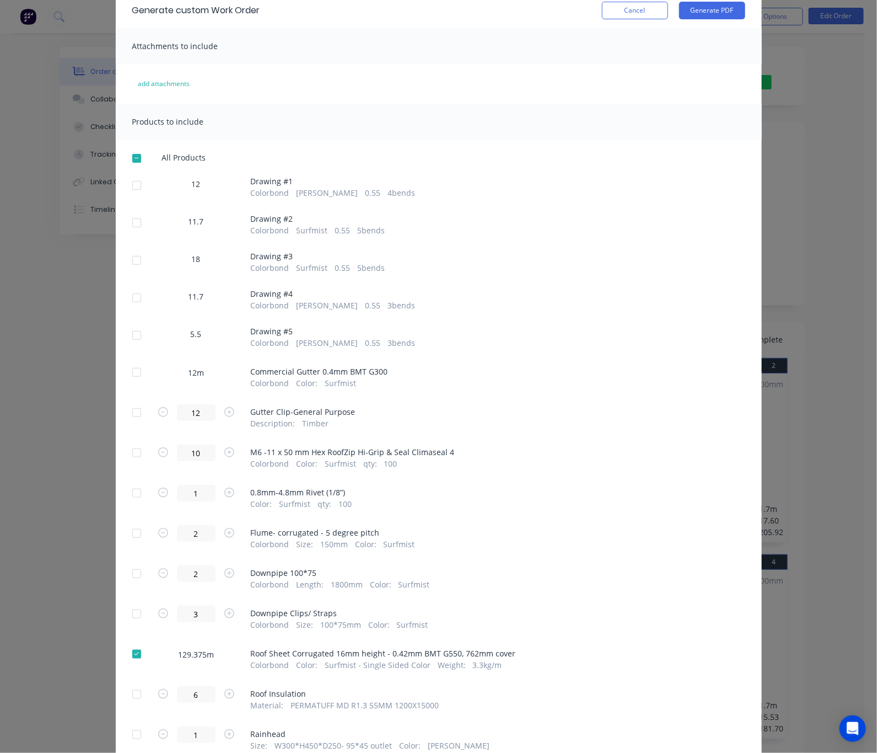
scroll to position [0, 0]
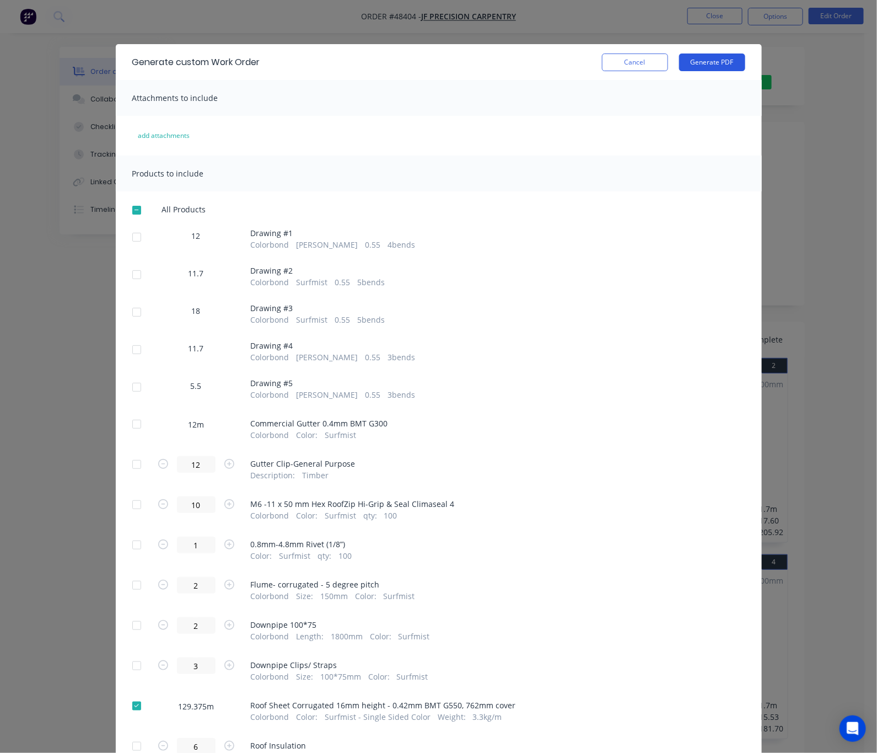
click at [745, 57] on button "Generate PDF" at bounding box center [712, 62] width 66 height 18
click at [584, 10] on div "Generate custom Work Order Cancel Generate PDF Attachments to include add attac…" at bounding box center [438, 376] width 877 height 753
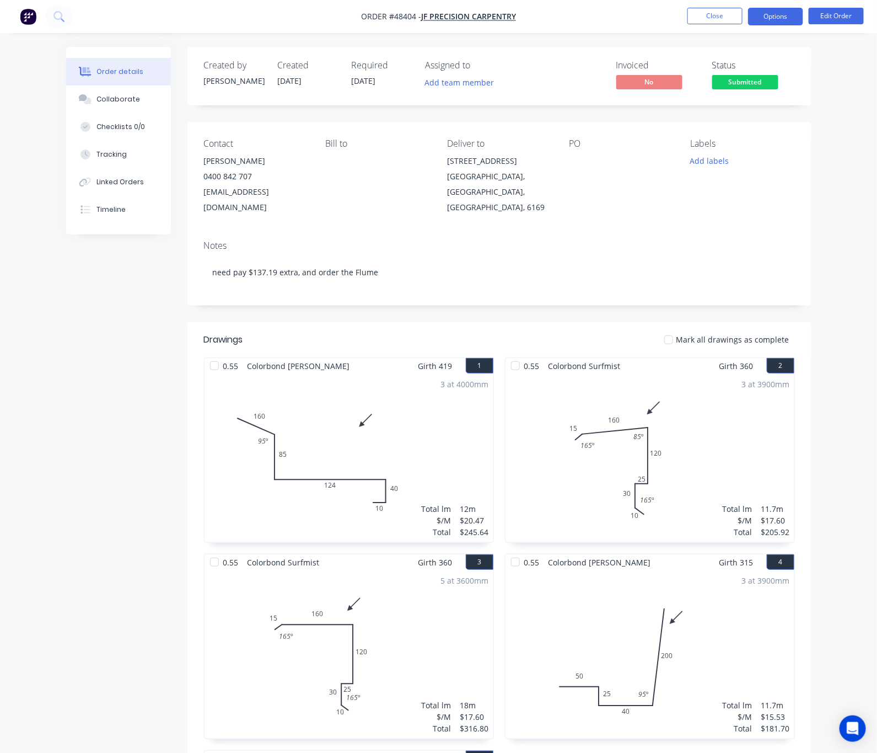
click at [784, 10] on button "Options" at bounding box center [775, 17] width 55 height 18
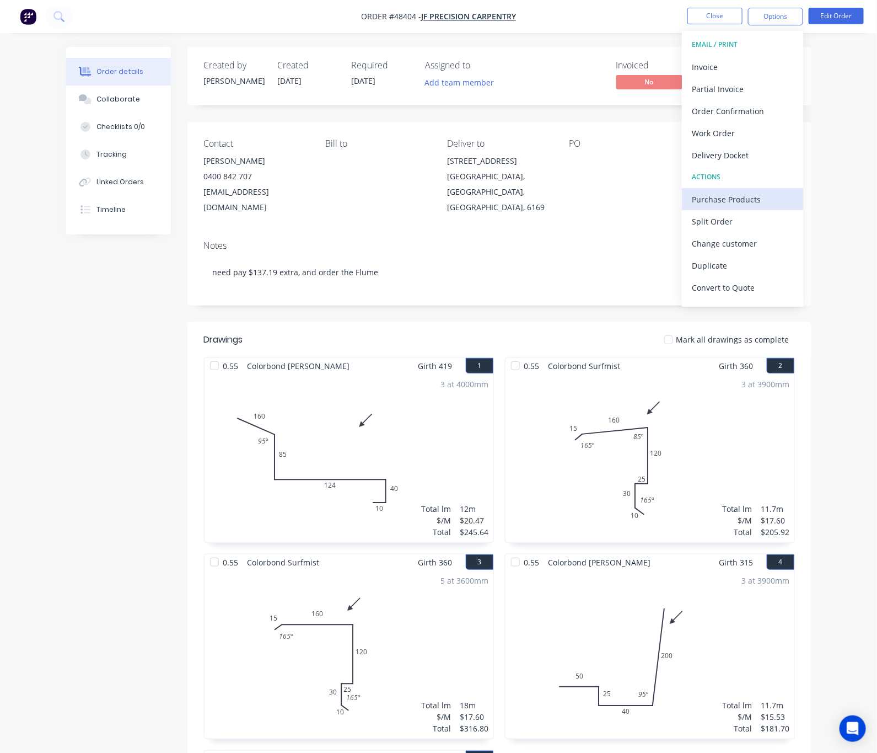
click at [745, 201] on div "Purchase Products" at bounding box center [742, 199] width 101 height 16
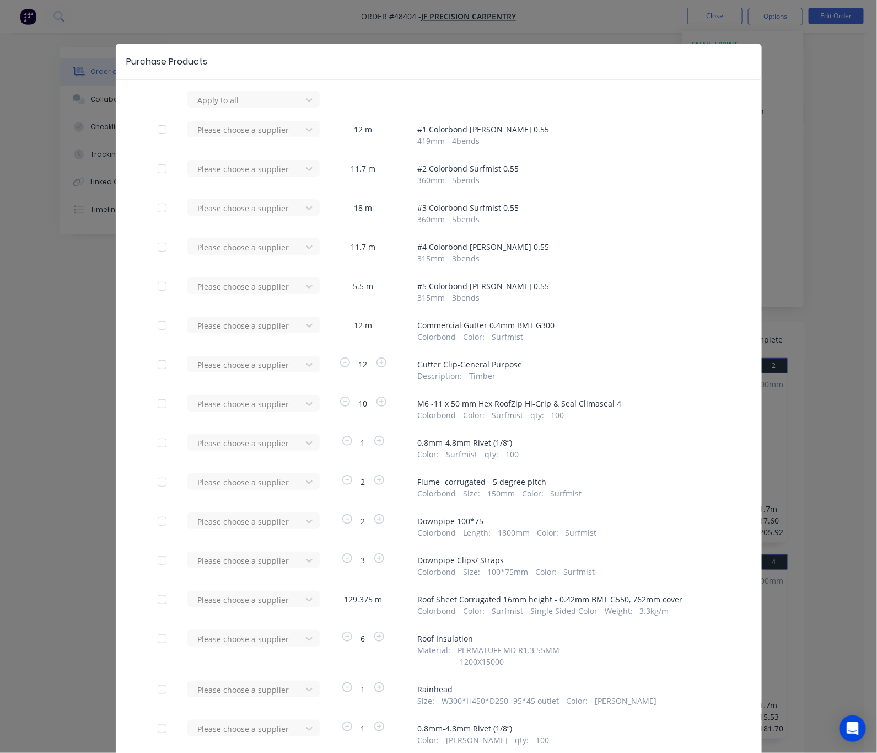
scroll to position [149, 0]
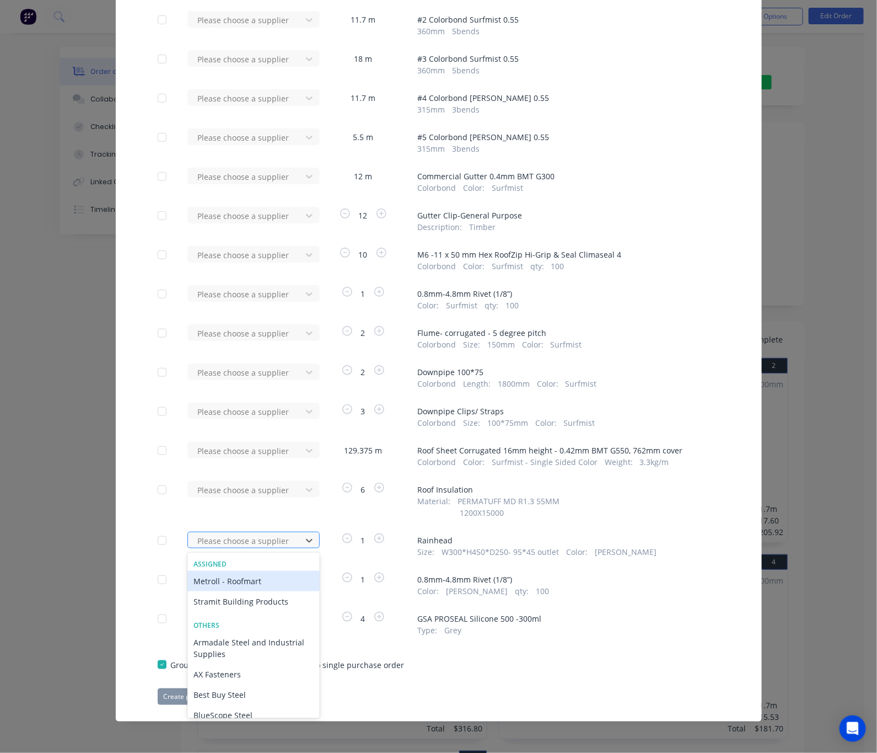
click at [197, 543] on div at bounding box center [246, 541] width 99 height 14
click at [628, 369] on span "Downpipe 100*75" at bounding box center [569, 372] width 302 height 12
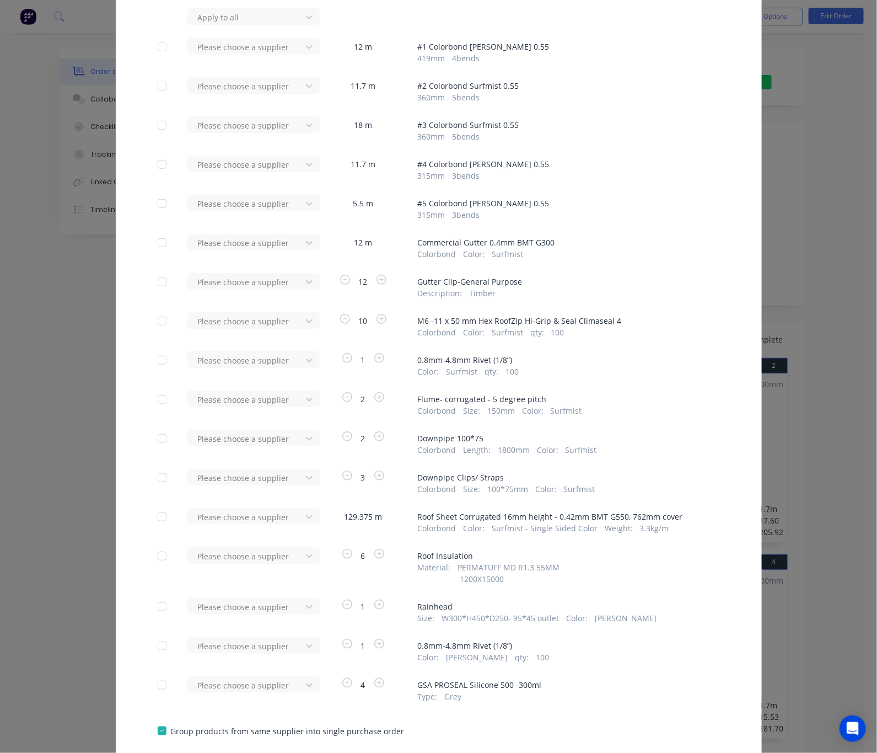
scroll to position [0, 0]
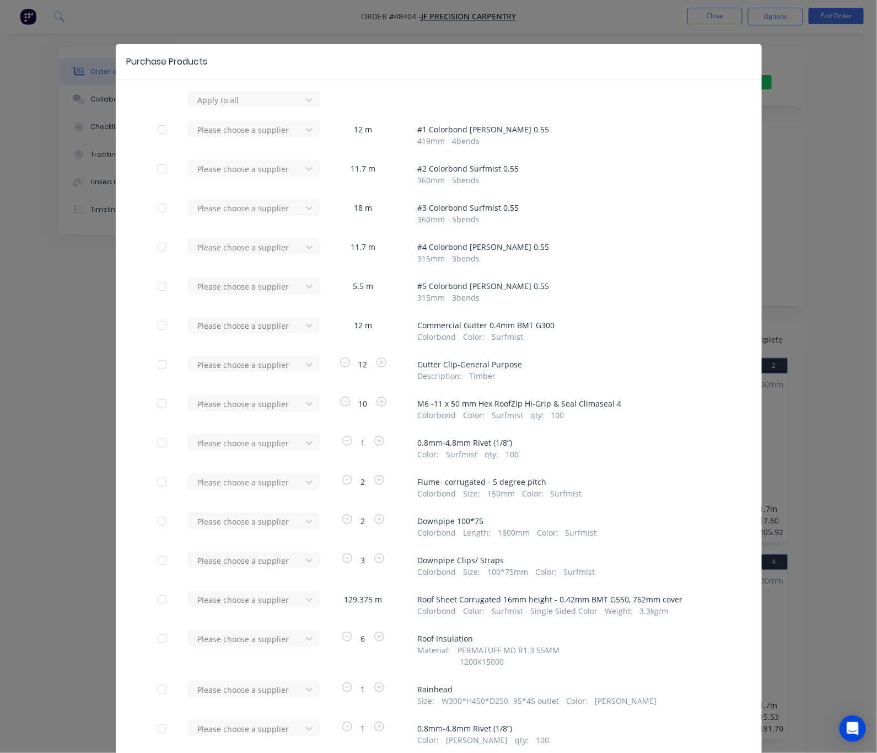
click at [549, 17] on div "Purchase Products Apply to all Please choose a supplier 12 m # 1 Colorbond Shal…" at bounding box center [438, 376] width 877 height 753
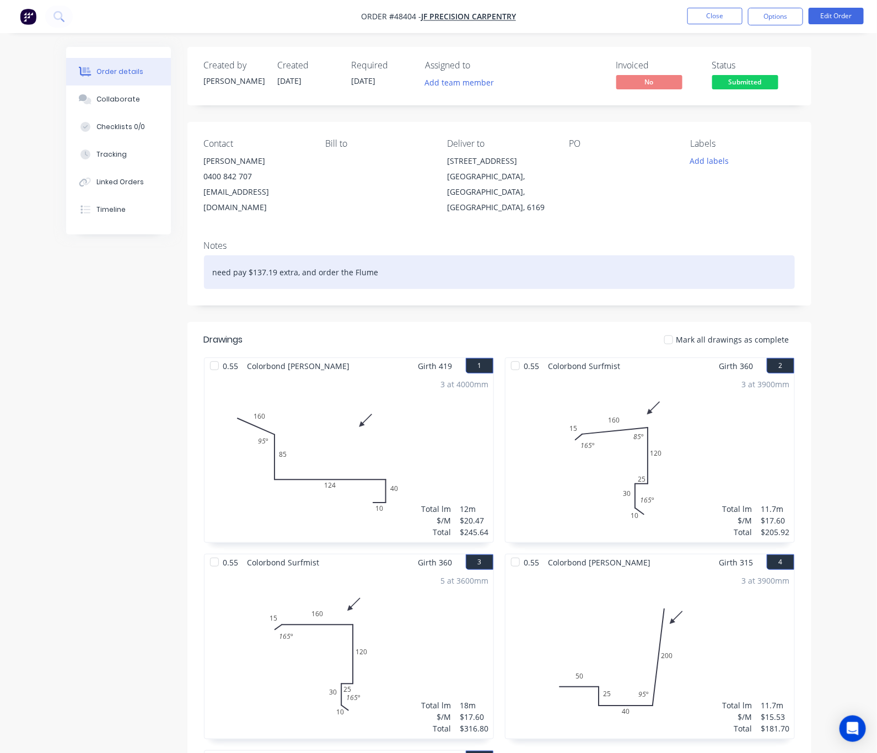
drag, startPoint x: 321, startPoint y: 250, endPoint x: 293, endPoint y: 263, distance: 31.6
click at [293, 263] on div "need pay $137.19 extra, and order the Flume" at bounding box center [499, 272] width 591 height 34
click at [292, 258] on div "need pay $137.19 extra, and order theRainhead" at bounding box center [499, 272] width 591 height 34
click at [293, 257] on div "need pay $137.19 extra, and order theRainhead" at bounding box center [499, 272] width 591 height 34
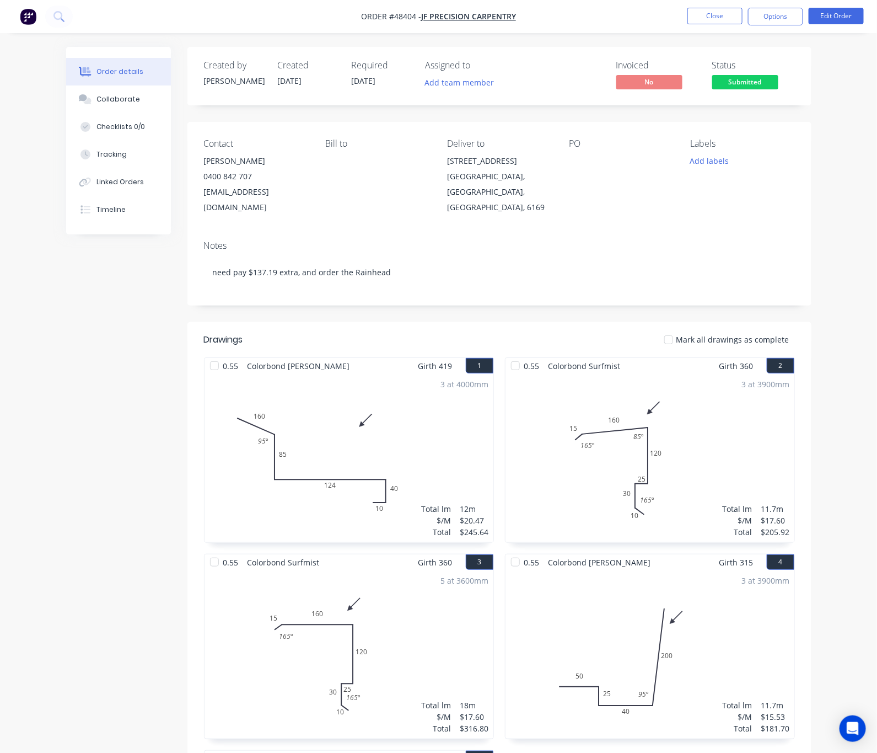
click at [433, 209] on div "Contact Jason Fokkema 0400 842 707 jfprecisioncarpentry@gmail.com Bill to Deliv…" at bounding box center [499, 177] width 624 height 110
click at [778, 25] on nav "Order #48404 - JF Precision Carpentry Close Options Edit Order" at bounding box center [438, 16] width 877 height 33
click at [776, 26] on nav "Order #48404 - JF Precision Carpentry Close Options Edit Order" at bounding box center [438, 16] width 877 height 33
click at [778, 13] on button "Options" at bounding box center [775, 17] width 55 height 18
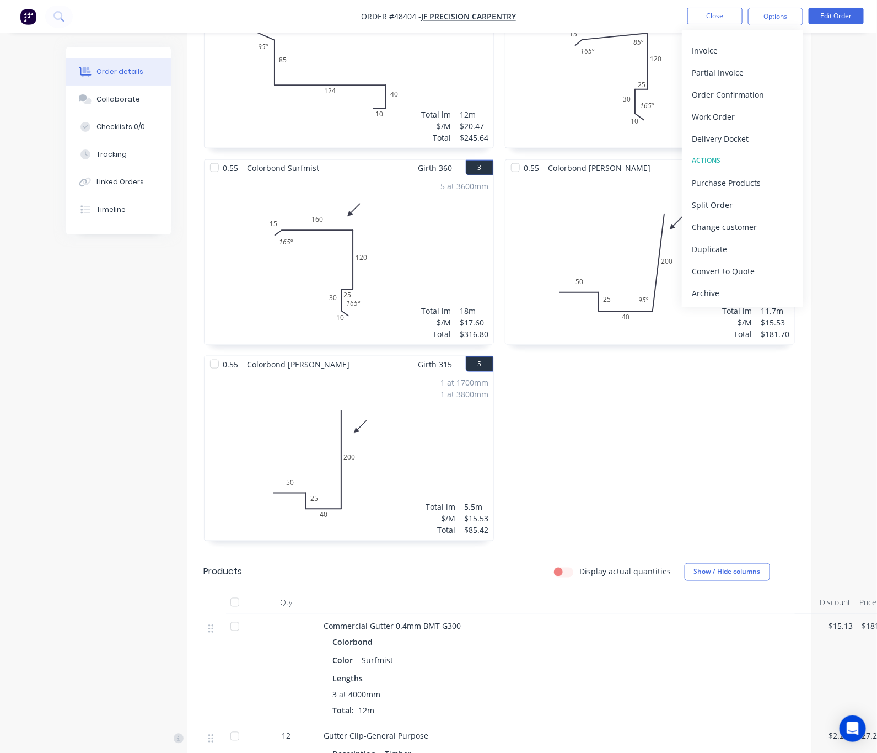
scroll to position [73, 0]
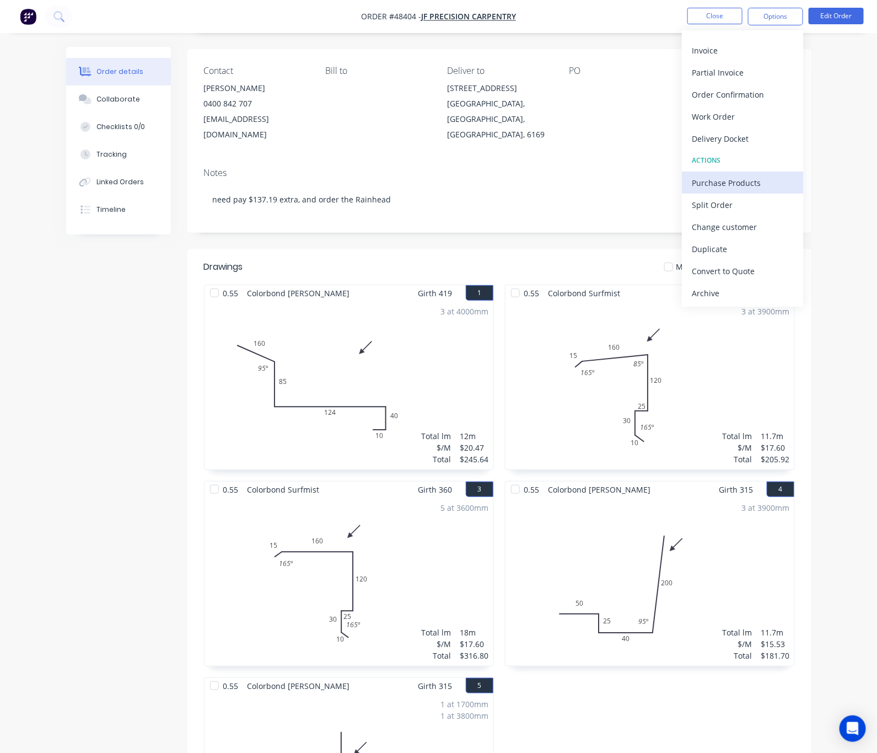
click at [739, 177] on div "Purchase Products" at bounding box center [742, 183] width 101 height 16
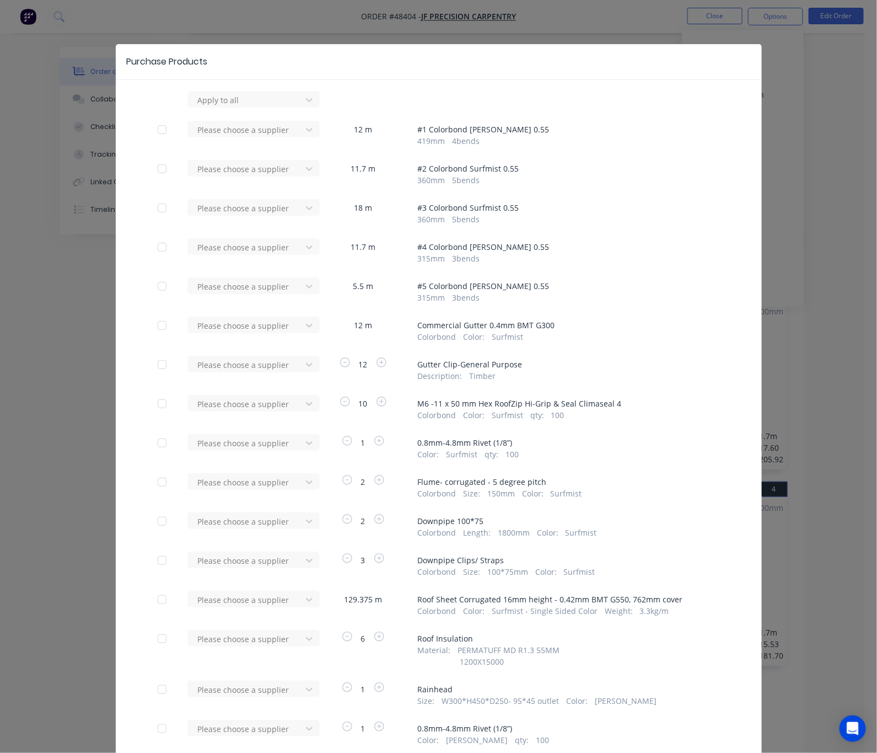
scroll to position [149, 0]
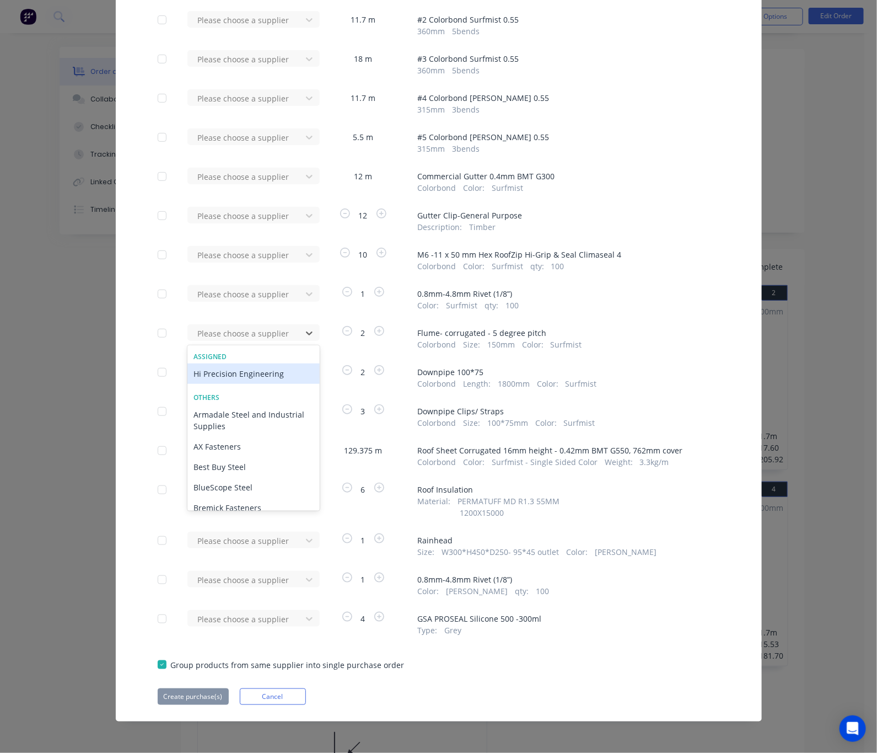
click at [187, 370] on div "Hi Precision Engineering" at bounding box center [253, 373] width 132 height 20
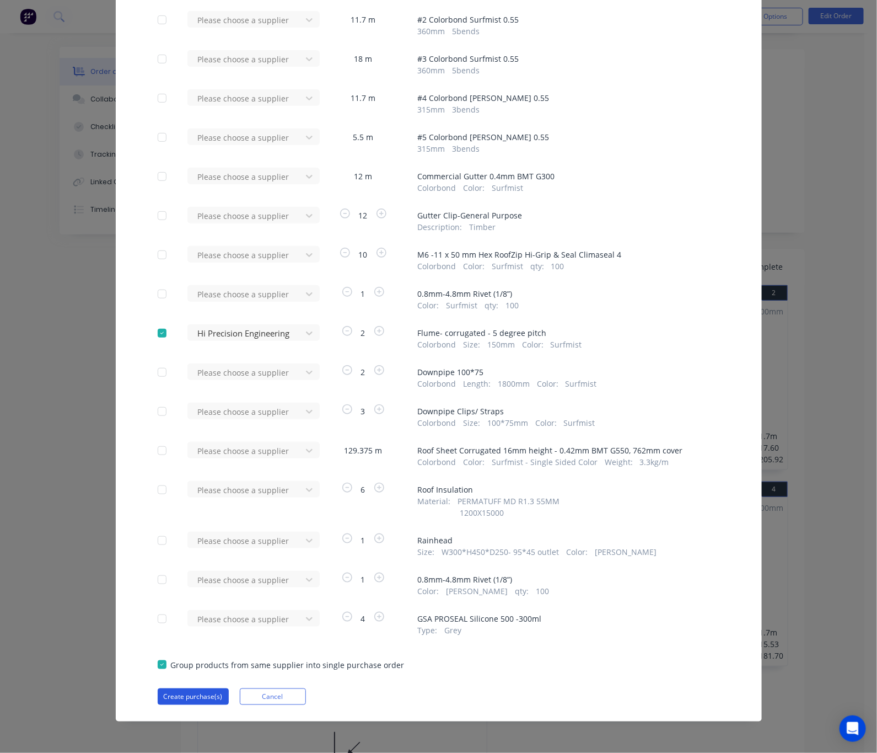
click at [158, 693] on button "Create purchase(s)" at bounding box center [193, 696] width 71 height 17
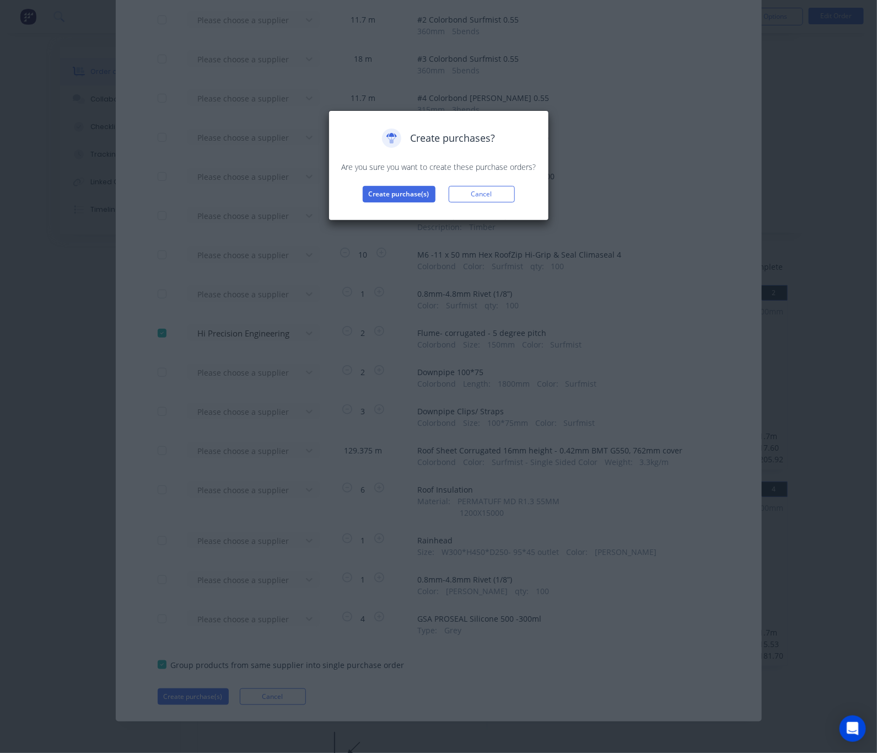
click at [394, 181] on div "Create purchases? Are you sure you want to create these purchase orders? Create…" at bounding box center [438, 165] width 197 height 74
click at [394, 187] on button "Create purchase(s)" at bounding box center [399, 194] width 73 height 17
click at [390, 212] on button "View purchase(s)" at bounding box center [399, 211] width 66 height 17
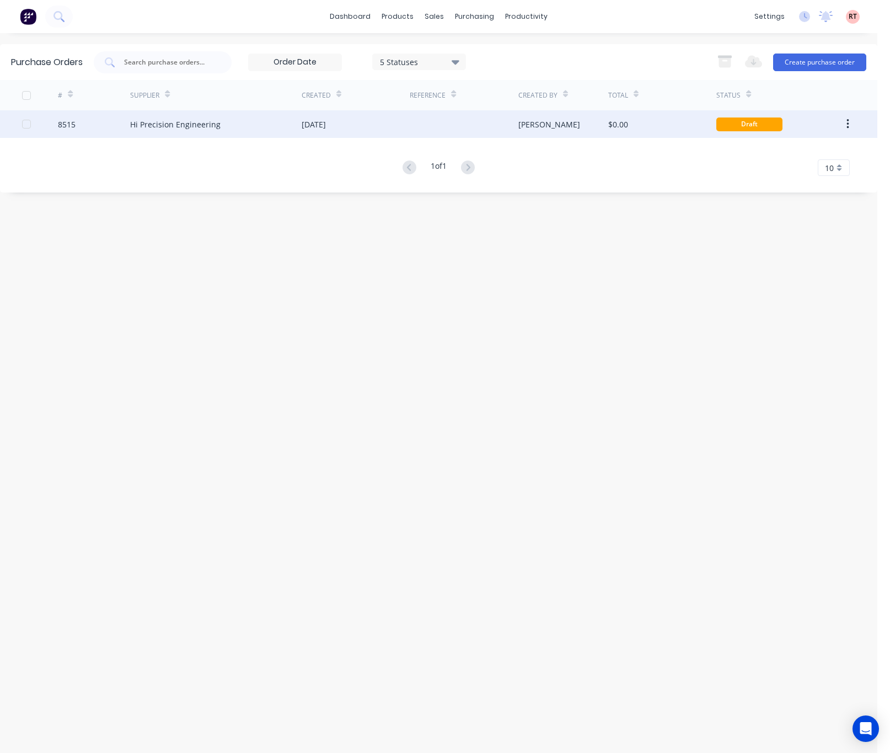
click at [539, 122] on div "[PERSON_NAME]" at bounding box center [549, 125] width 62 height 12
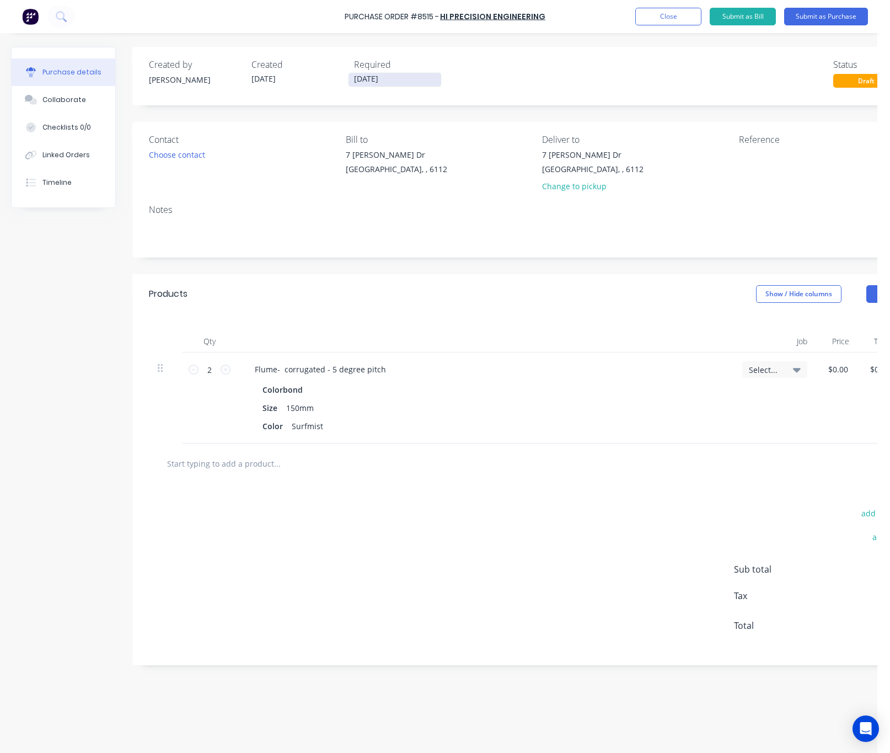
click at [358, 81] on input "[DATE]" at bounding box center [394, 80] width 93 height 14
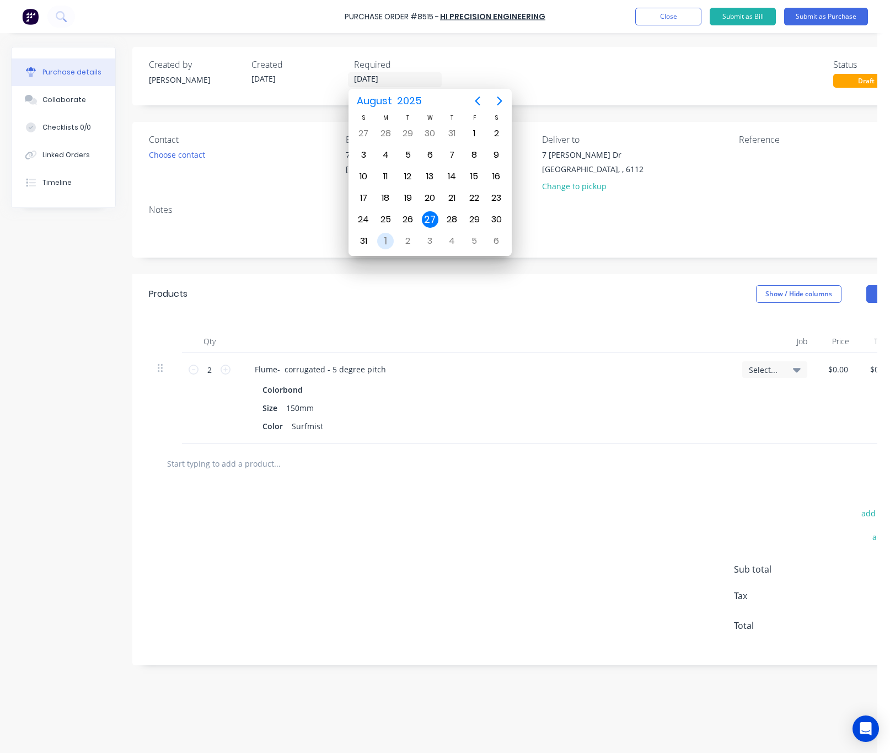
click at [388, 245] on div "1" at bounding box center [385, 241] width 17 height 17
type input "[DATE]"
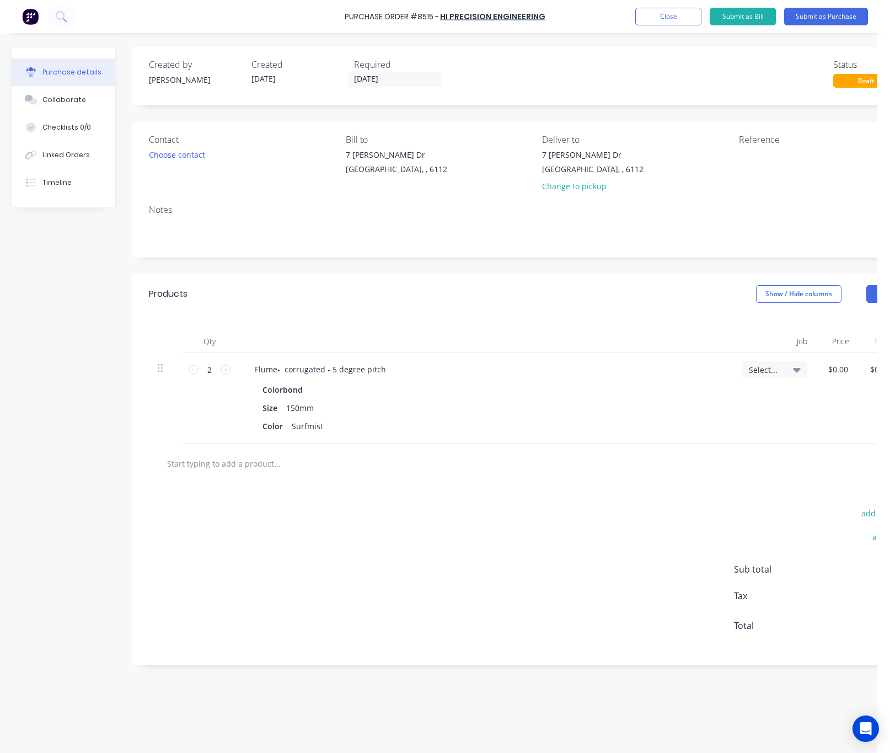
click at [788, 370] on div "Select..." at bounding box center [775, 369] width 52 height 10
click at [640, 328] on div "Qty Job Price Total 2 2 Flume- corrugated - 5 degree pitch Colorbond Size 150mm…" at bounding box center [537, 379] width 811 height 130
click at [559, 396] on div "Colorbond" at bounding box center [484, 390] width 445 height 16
click at [827, 15] on button "Submit as Purchase" at bounding box center [826, 17] width 84 height 18
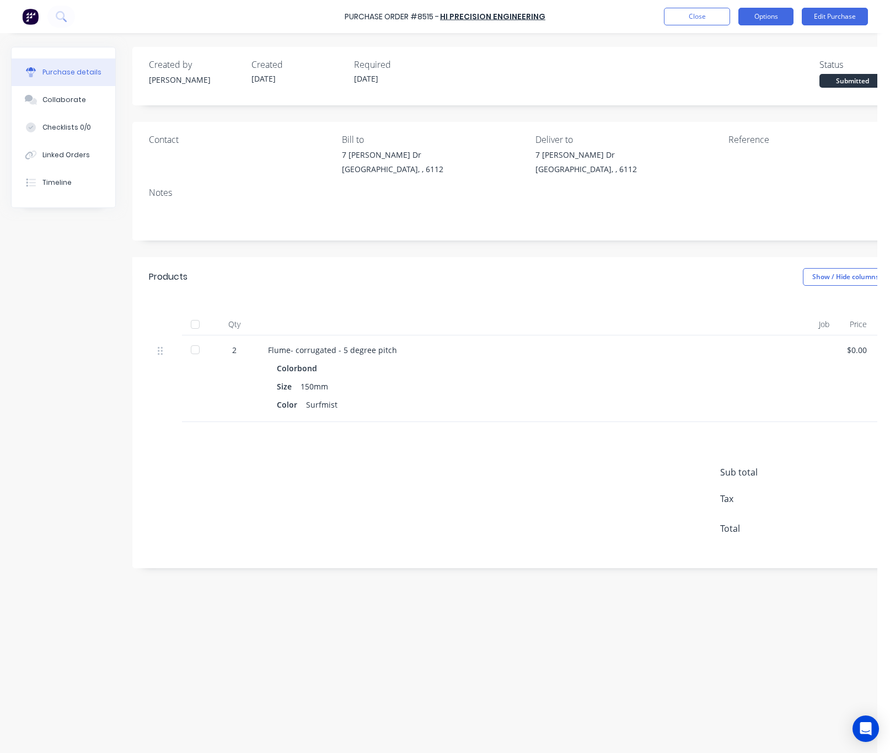
click at [772, 20] on button "Options" at bounding box center [765, 17] width 55 height 18
click at [761, 43] on div "Print / Email" at bounding box center [741, 45] width 85 height 16
click at [764, 91] on div "Without pricing" at bounding box center [741, 89] width 85 height 16
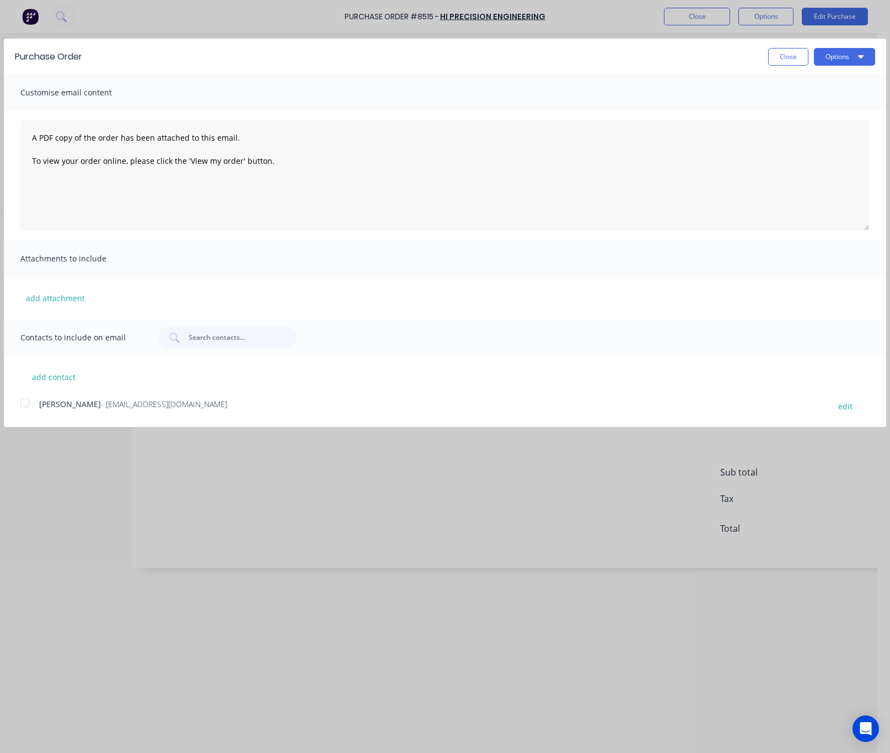
click at [32, 404] on div at bounding box center [25, 402] width 22 height 22
click at [839, 55] on button "Options" at bounding box center [844, 57] width 61 height 18
click at [847, 100] on div "Email" at bounding box center [822, 107] width 85 height 16
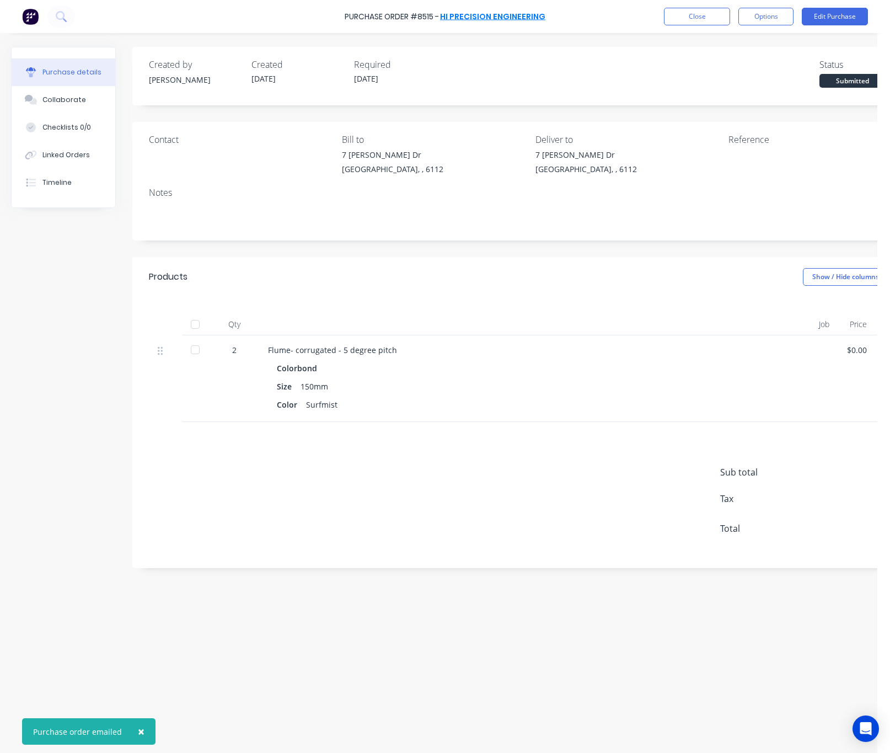
click at [513, 12] on link "Hi Precision Engineering" at bounding box center [492, 16] width 105 height 11
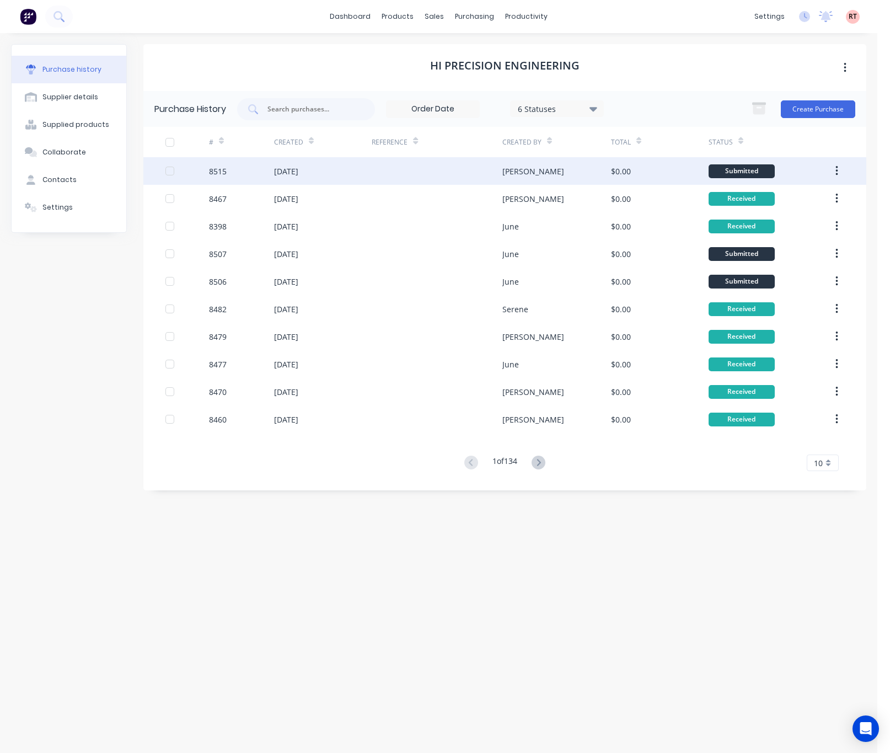
click at [402, 173] on div at bounding box center [437, 171] width 130 height 28
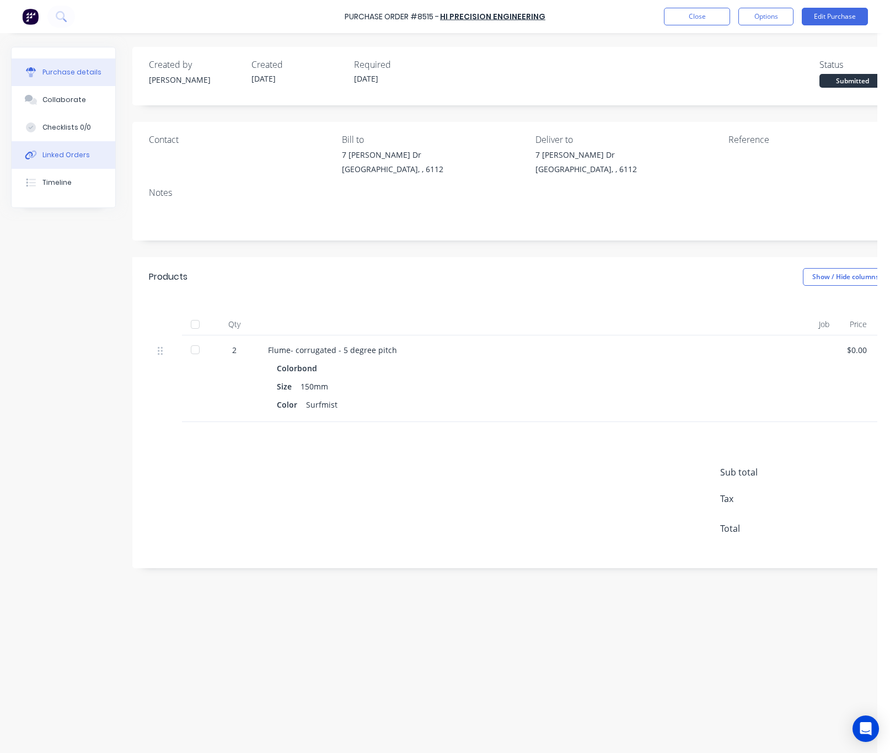
drag, startPoint x: 63, startPoint y: 153, endPoint x: 65, endPoint y: 160, distance: 7.8
click at [65, 160] on button "Linked Orders" at bounding box center [64, 155] width 104 height 28
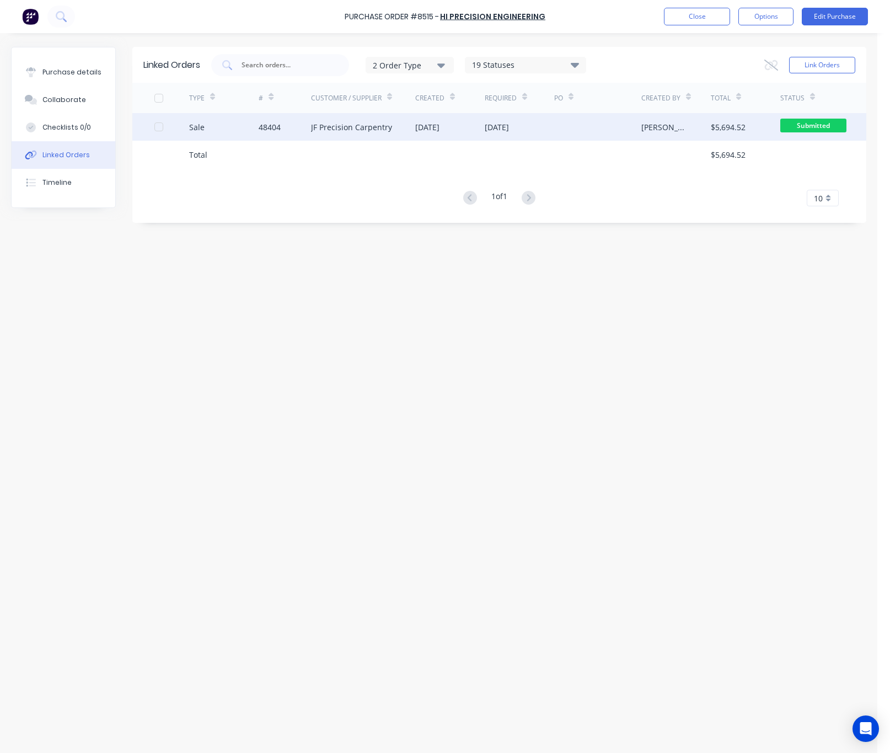
click at [439, 132] on div "[DATE]" at bounding box center [427, 127] width 24 height 12
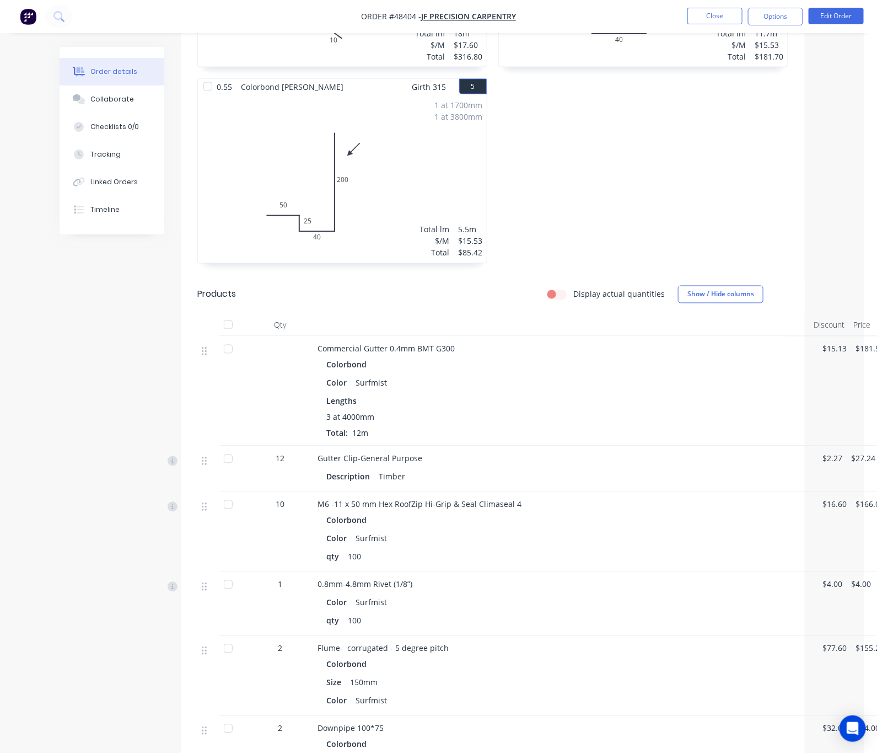
scroll to position [817, 0]
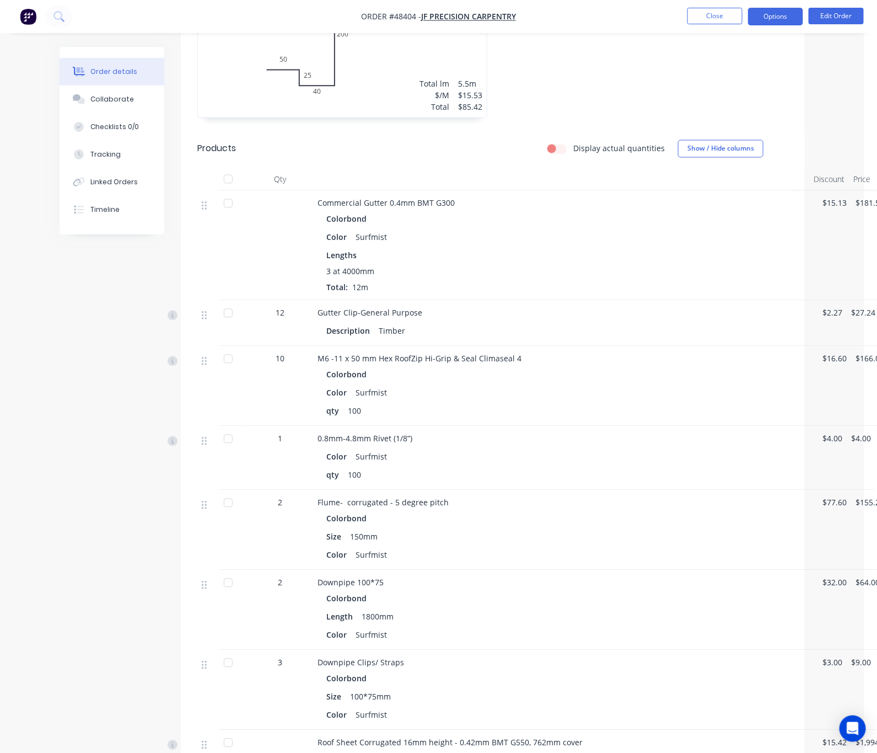
click at [781, 19] on button "Options" at bounding box center [775, 17] width 55 height 18
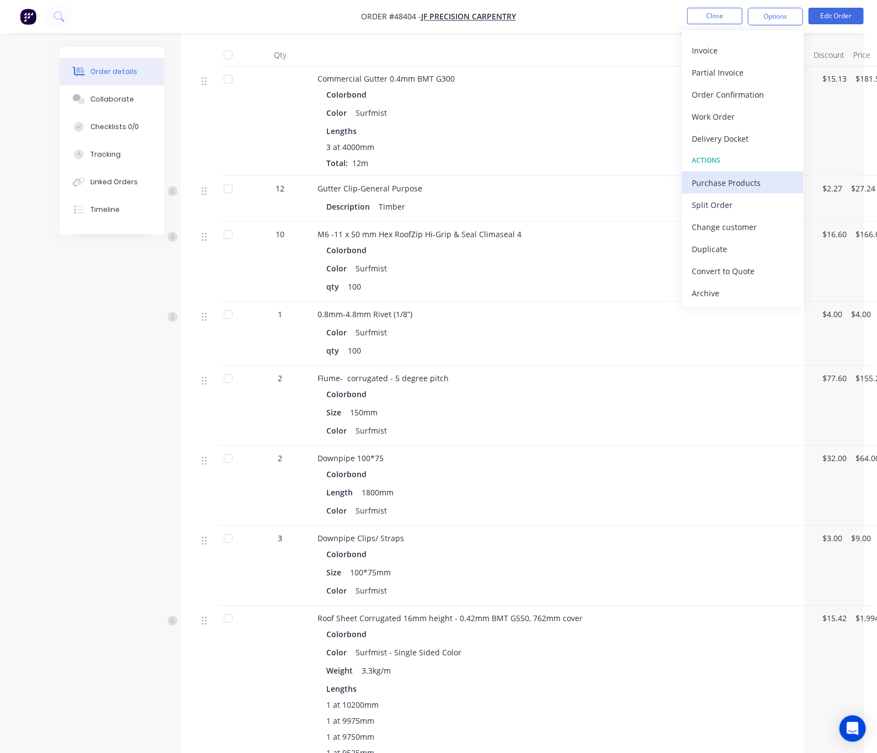
scroll to position [982, 0]
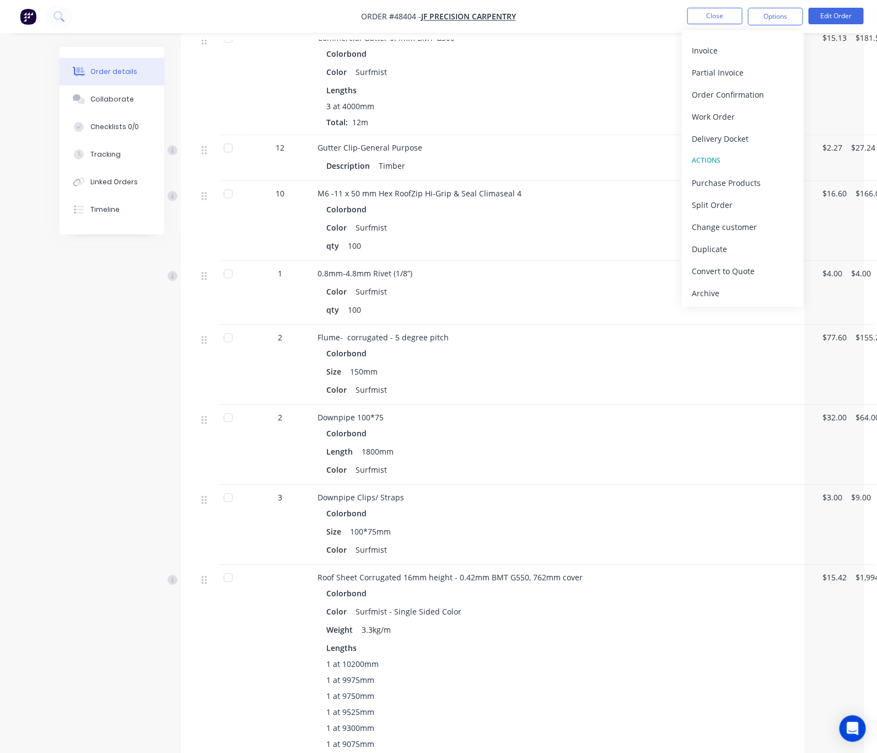
click at [60, 374] on div "Created by Rachel Created 27/08/25 Required 04/09/25 Assigned to Add team membe…" at bounding box center [432, 203] width 745 height 2279
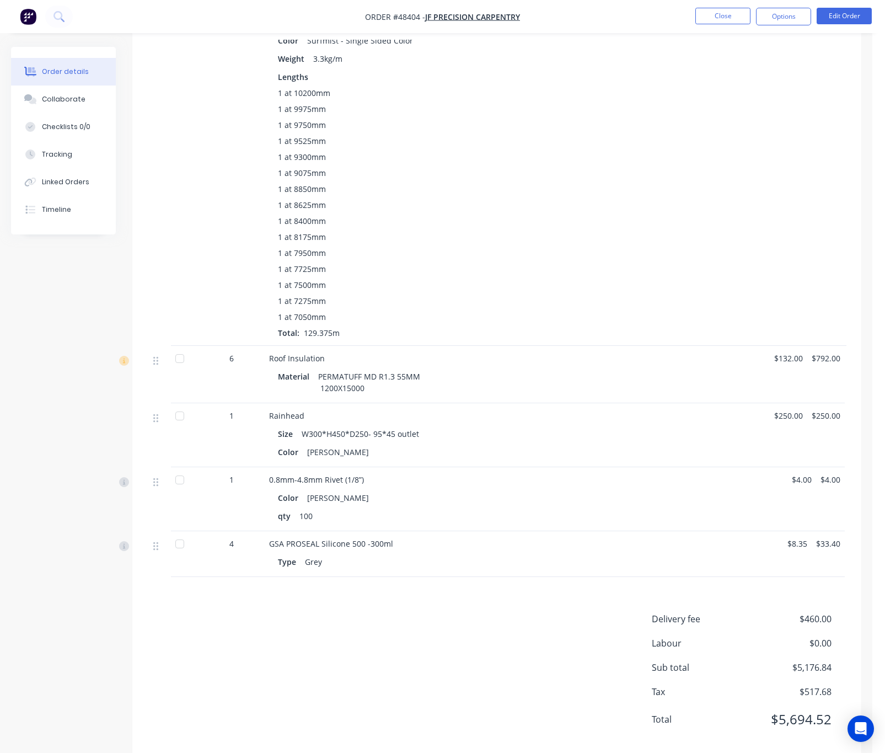
scroll to position [1561, 0]
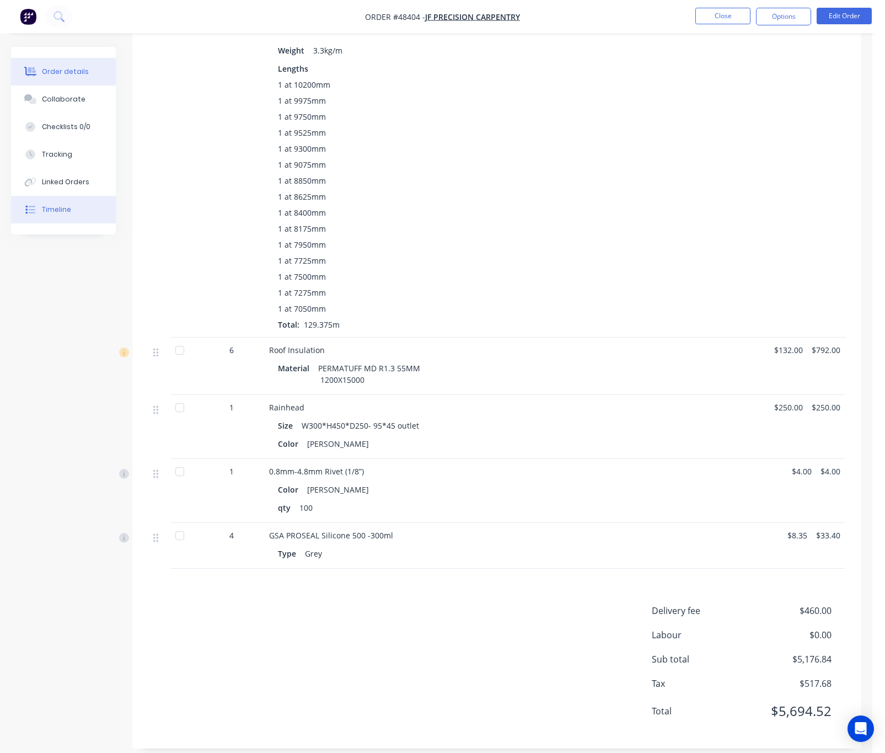
click at [90, 207] on button "Timeline" at bounding box center [63, 210] width 105 height 28
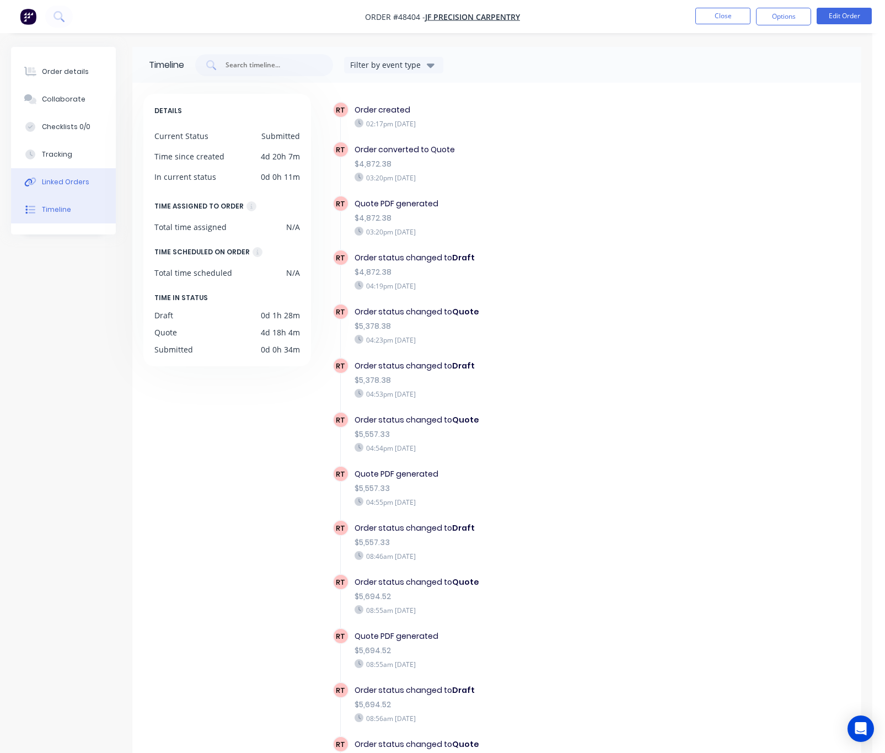
click at [84, 177] on div "Linked Orders" at bounding box center [65, 182] width 47 height 10
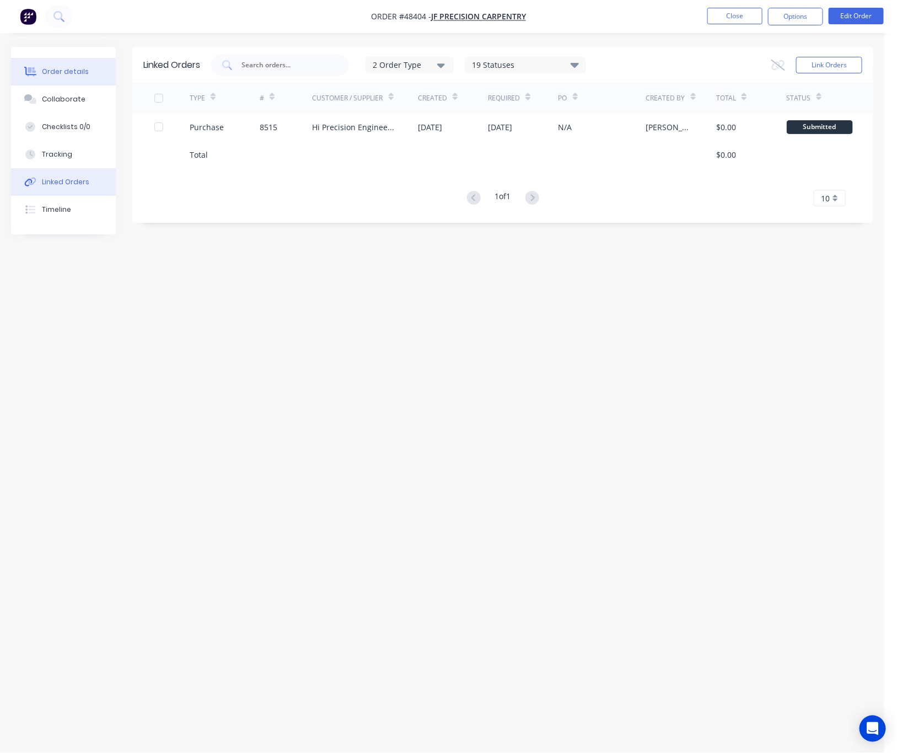
click at [58, 79] on button "Order details" at bounding box center [63, 72] width 105 height 28
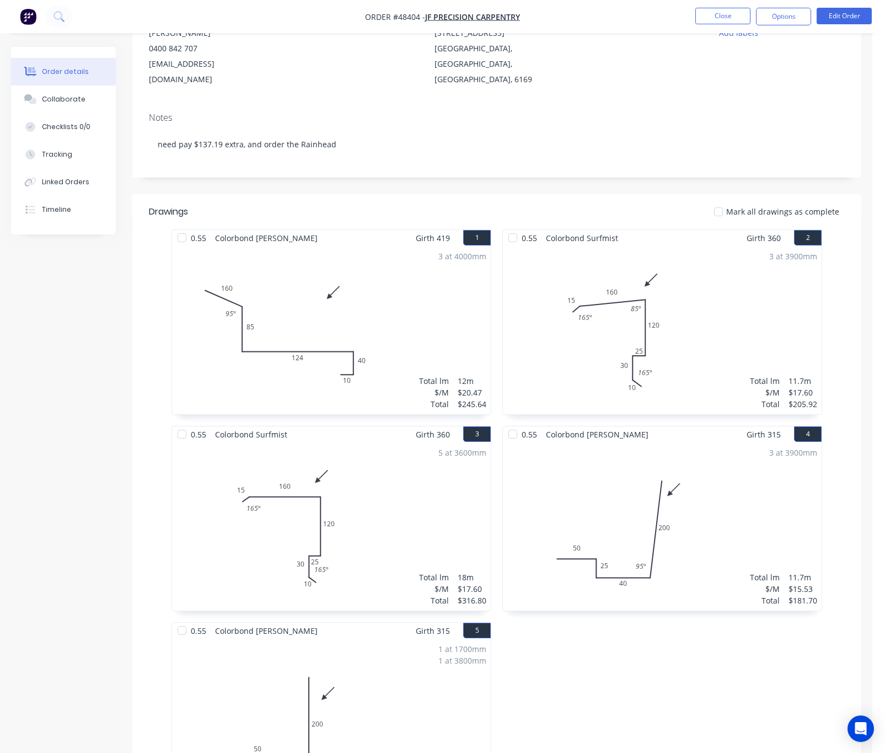
scroll to position [662, 0]
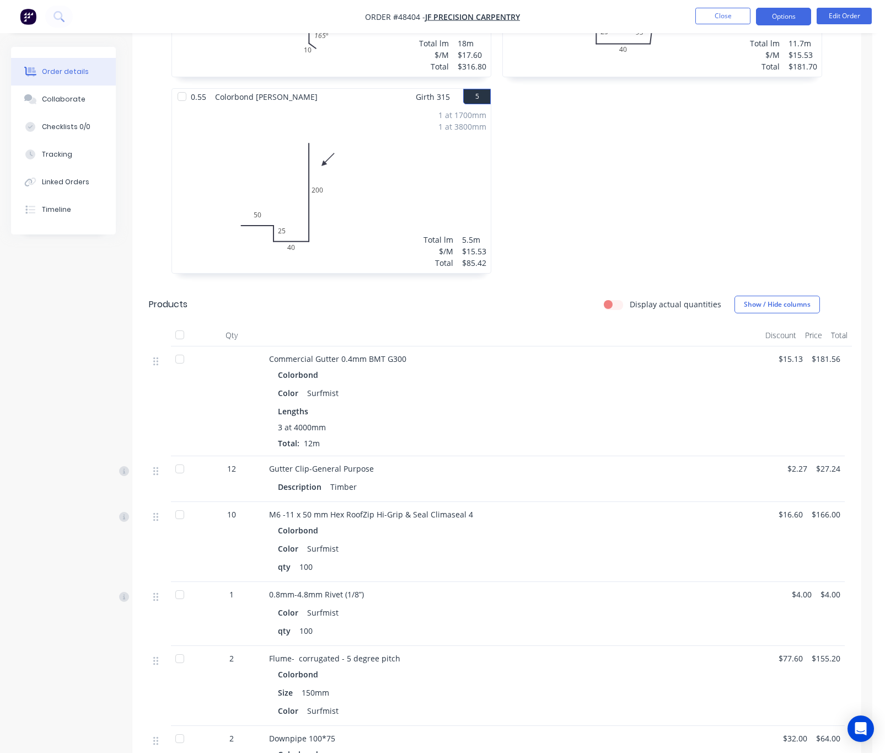
click at [794, 8] on button "Options" at bounding box center [783, 17] width 55 height 18
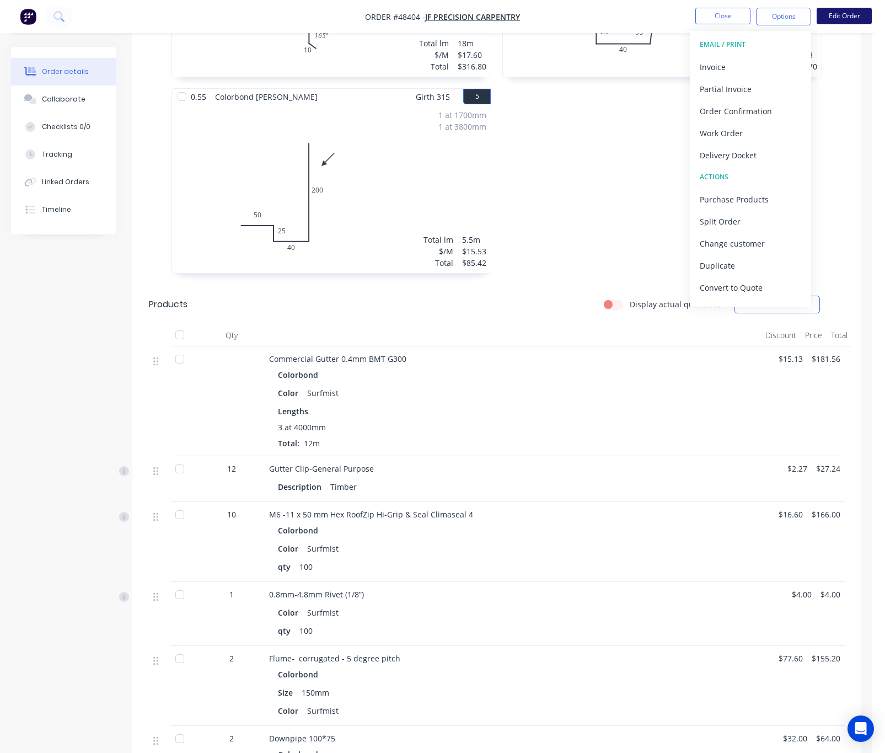
click at [836, 10] on button "Edit Order" at bounding box center [843, 16] width 55 height 17
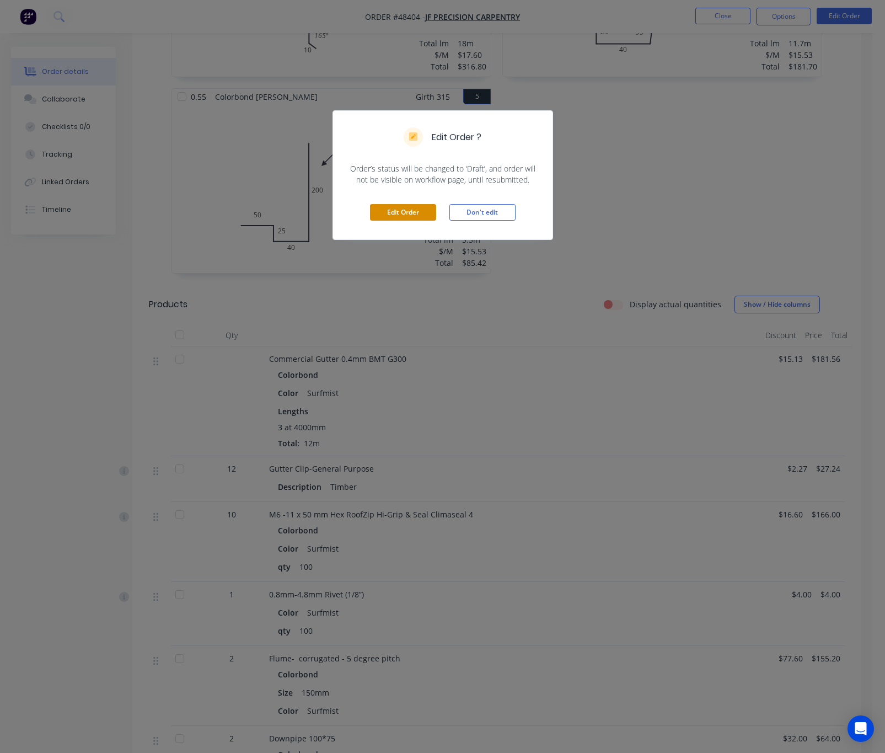
click at [402, 214] on button "Edit Order" at bounding box center [403, 212] width 66 height 17
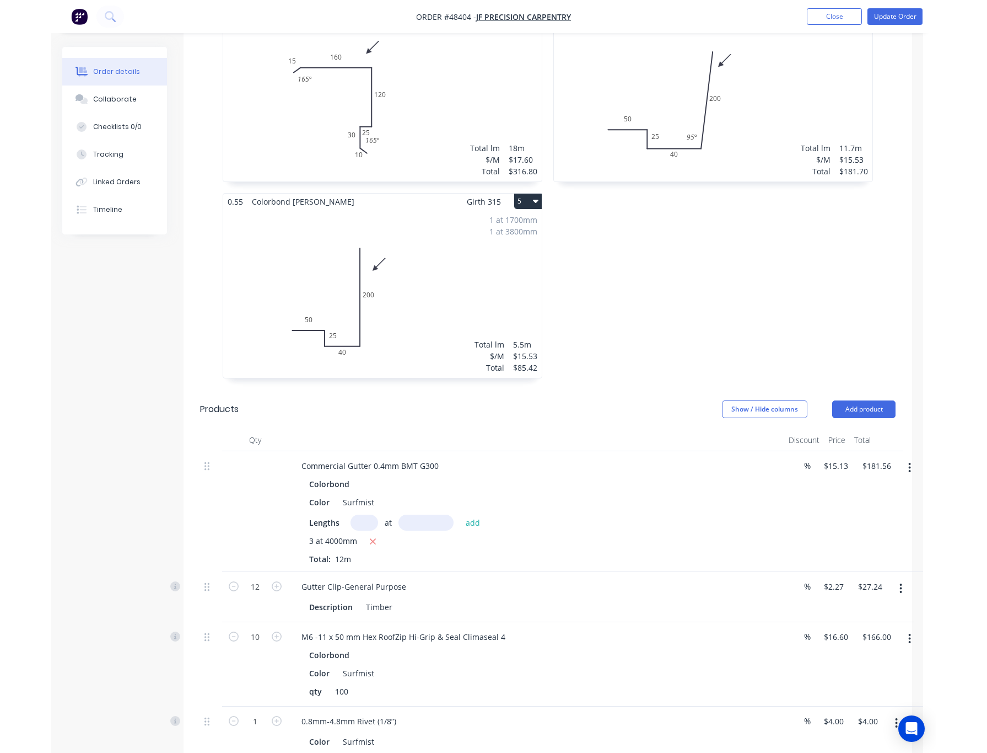
scroll to position [744, 0]
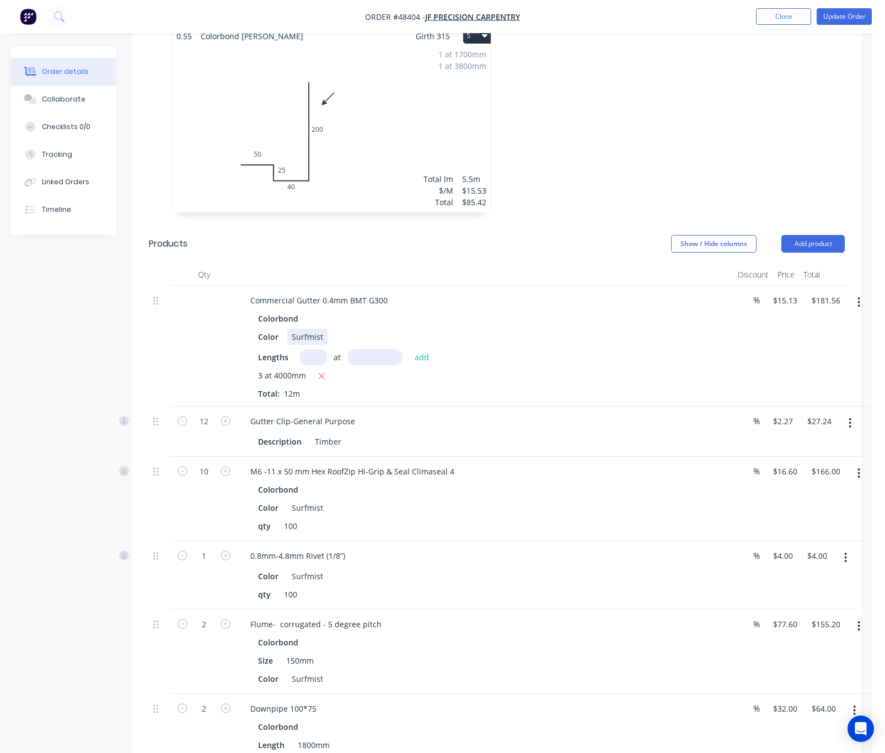
click at [321, 329] on div "Surfmist" at bounding box center [307, 337] width 40 height 16
drag, startPoint x: 321, startPoint y: 308, endPoint x: 272, endPoint y: 308, distance: 49.6
click at [272, 329] on div "Color Surfmist" at bounding box center [483, 337] width 459 height 16
click at [414, 310] on div "Colorbond" at bounding box center [485, 318] width 454 height 16
click at [857, 296] on icon "button" at bounding box center [858, 302] width 3 height 12
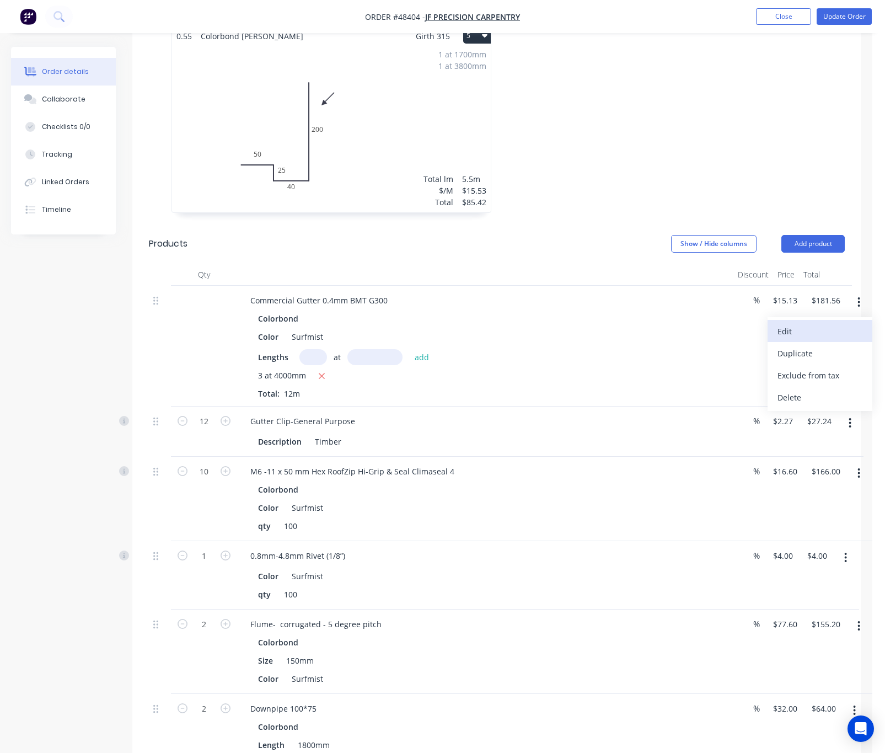
click at [823, 323] on div "Edit" at bounding box center [819, 331] width 85 height 16
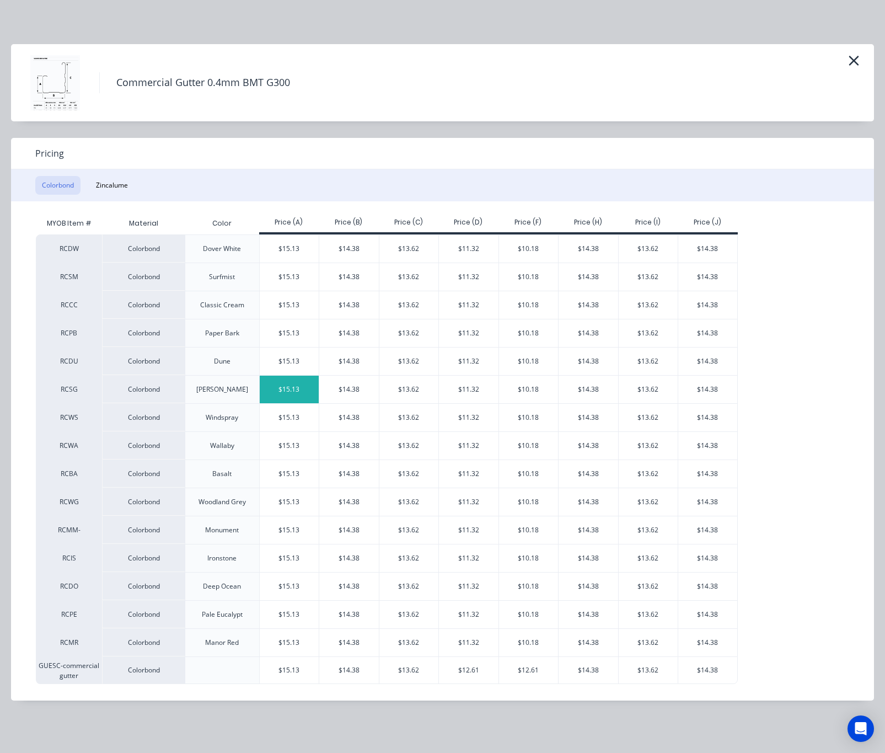
click at [286, 390] on div "$15.13" at bounding box center [290, 389] width 60 height 28
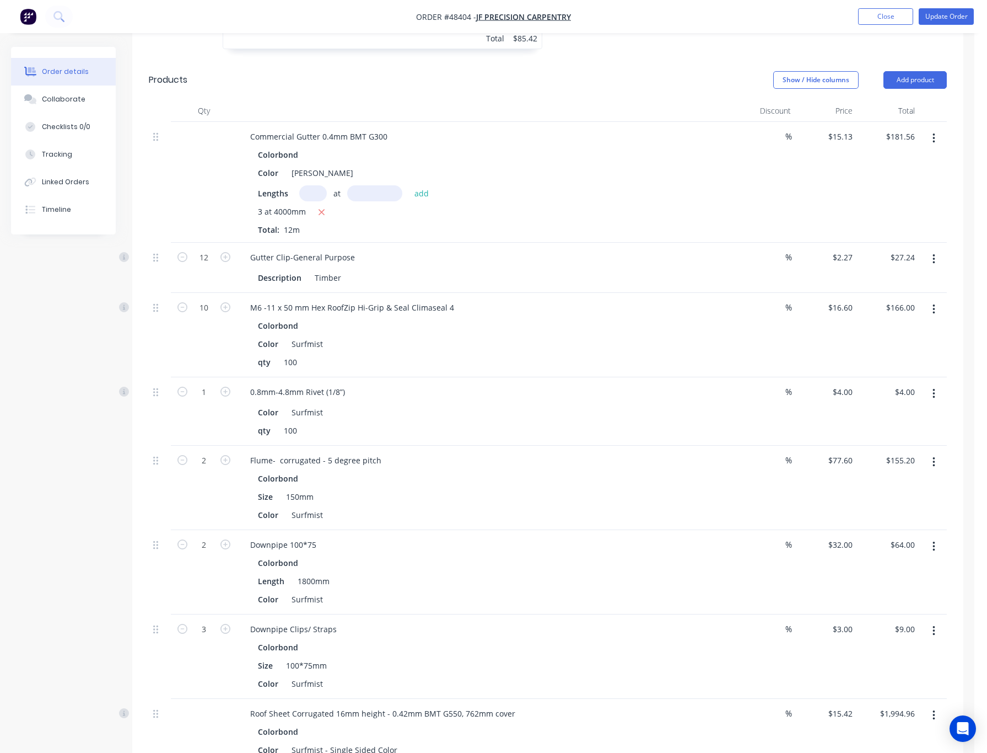
scroll to position [910, 0]
drag, startPoint x: 324, startPoint y: 572, endPoint x: 276, endPoint y: 569, distance: 48.1
click at [276, 589] on div "Color Surfmist" at bounding box center [483, 597] width 459 height 16
click at [293, 589] on div "shale Grey" at bounding box center [311, 597] width 48 height 16
drag, startPoint x: 321, startPoint y: 655, endPoint x: 239, endPoint y: 660, distance: 82.3
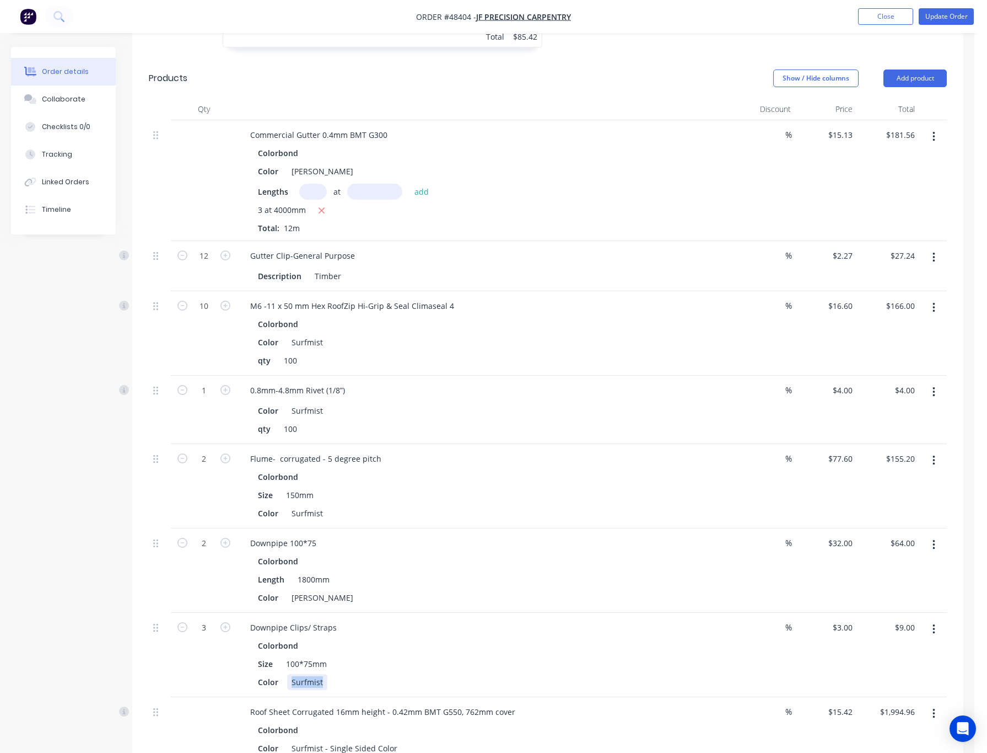
click at [239, 660] on div "Downpipe Clips/ Straps Colorbond Size 100*75mm Color Surfmist" at bounding box center [485, 655] width 496 height 84
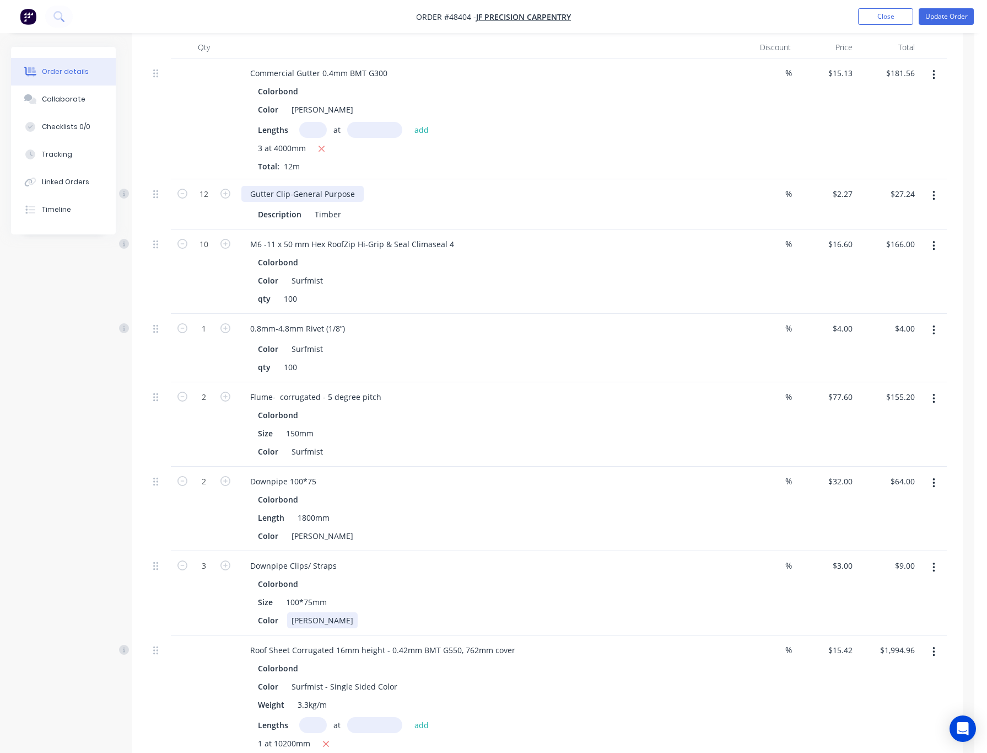
scroll to position [992, 0]
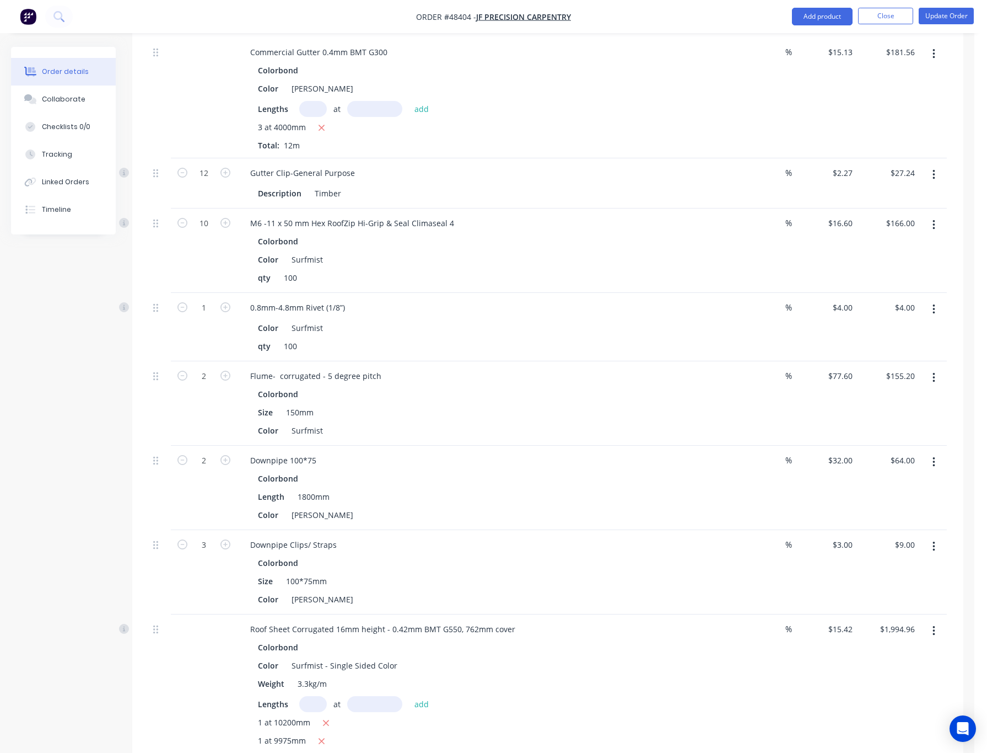
click at [60, 513] on div "Created by Rachel Created 27/08/25 Required 04/09/25 Assigned to Add team membe…" at bounding box center [487, 299] width 953 height 2489
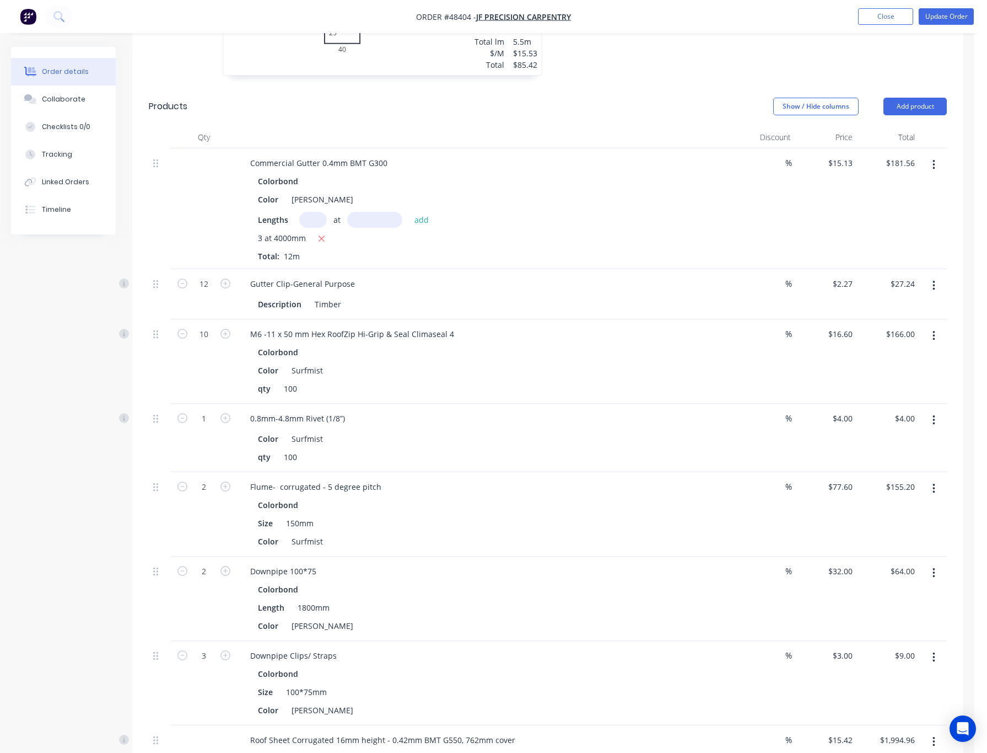
scroll to position [1075, 0]
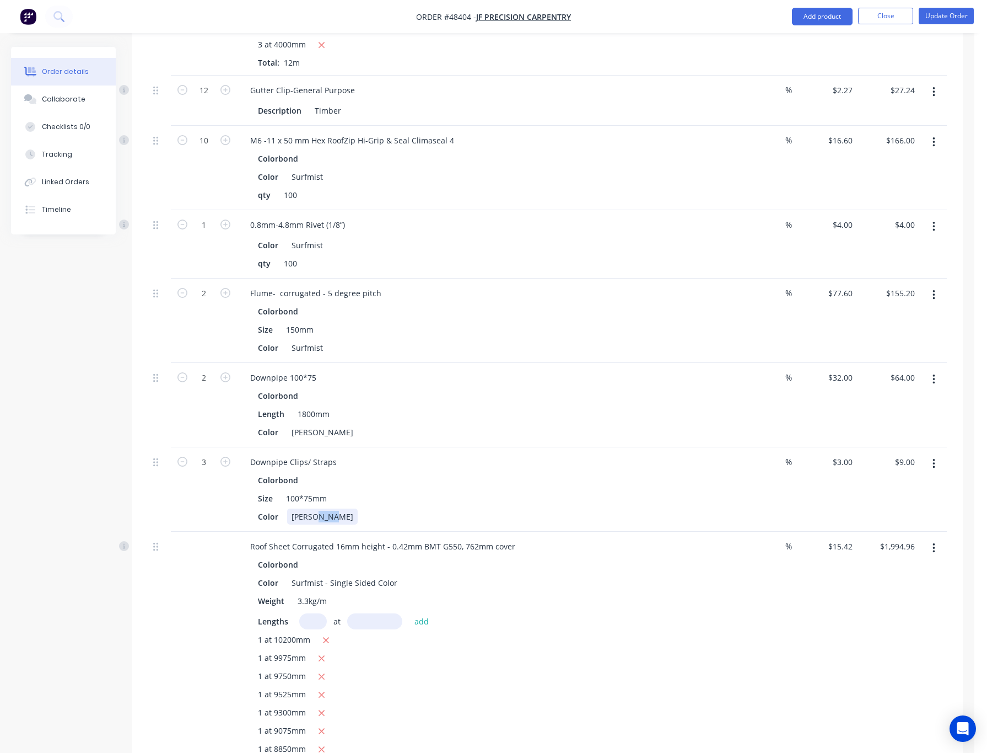
drag, startPoint x: 331, startPoint y: 490, endPoint x: 315, endPoint y: 490, distance: 16.5
click at [315, 508] on div "[PERSON_NAME]" at bounding box center [322, 516] width 71 height 16
click at [397, 480] on div "Colorbond Size 100*75mm Color Shale Grey" at bounding box center [484, 498] width 487 height 52
click at [588, 706] on div "1 at 9300mm" at bounding box center [485, 713] width 454 height 14
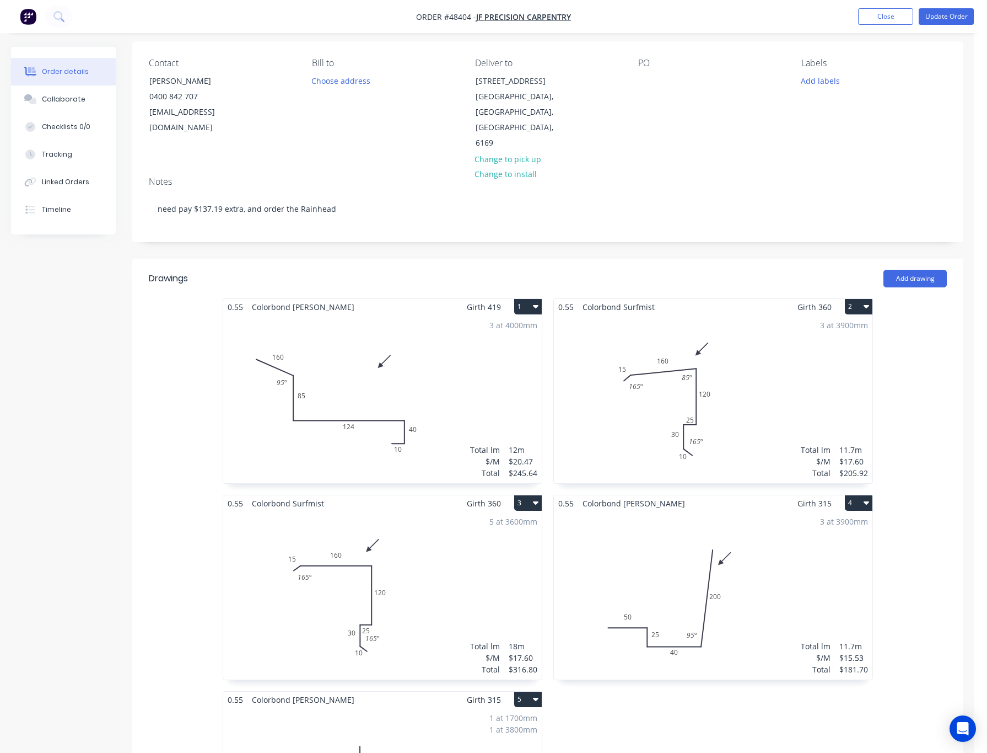
scroll to position [0, 0]
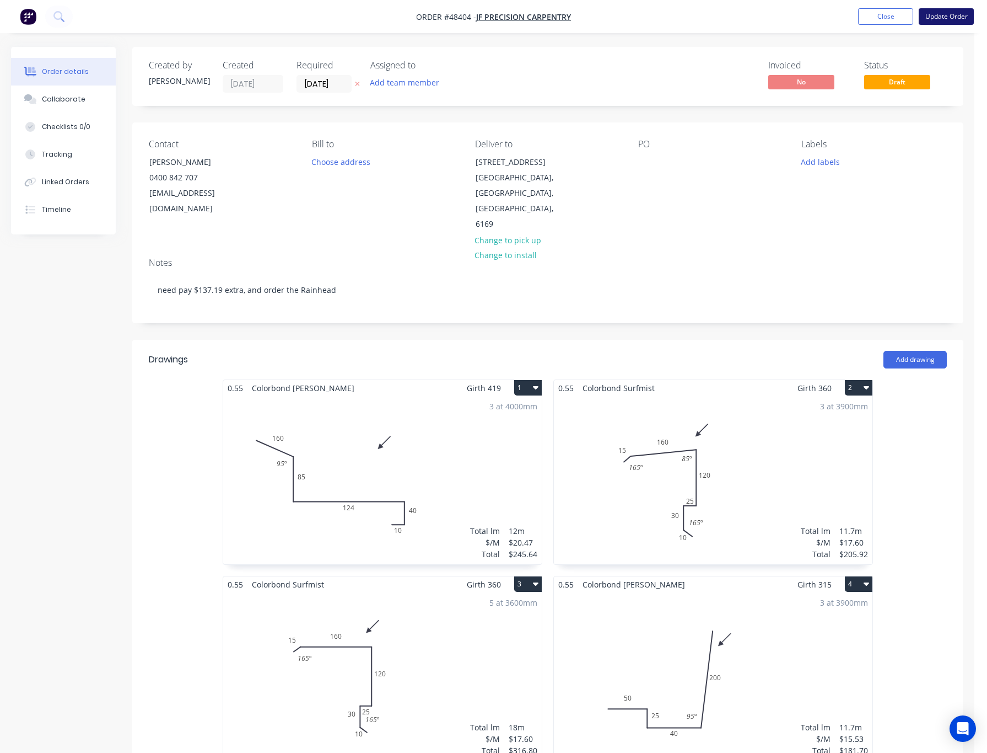
click at [952, 18] on button "Update Order" at bounding box center [946, 16] width 55 height 17
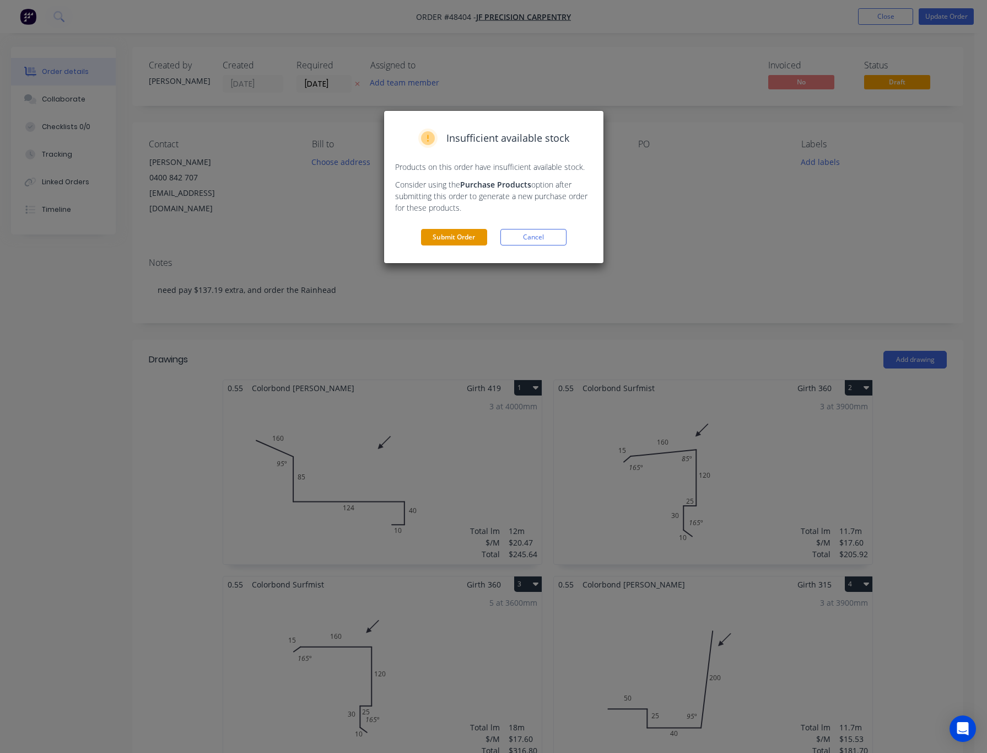
click at [466, 239] on button "Submit Order" at bounding box center [454, 237] width 66 height 17
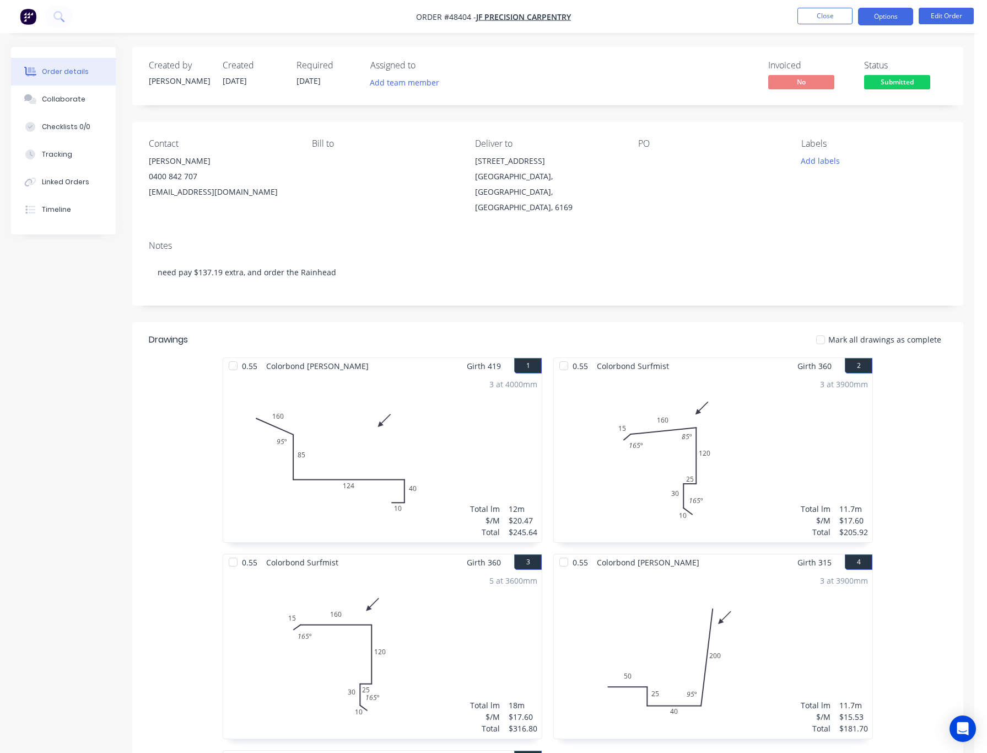
click at [895, 13] on button "Options" at bounding box center [885, 17] width 55 height 18
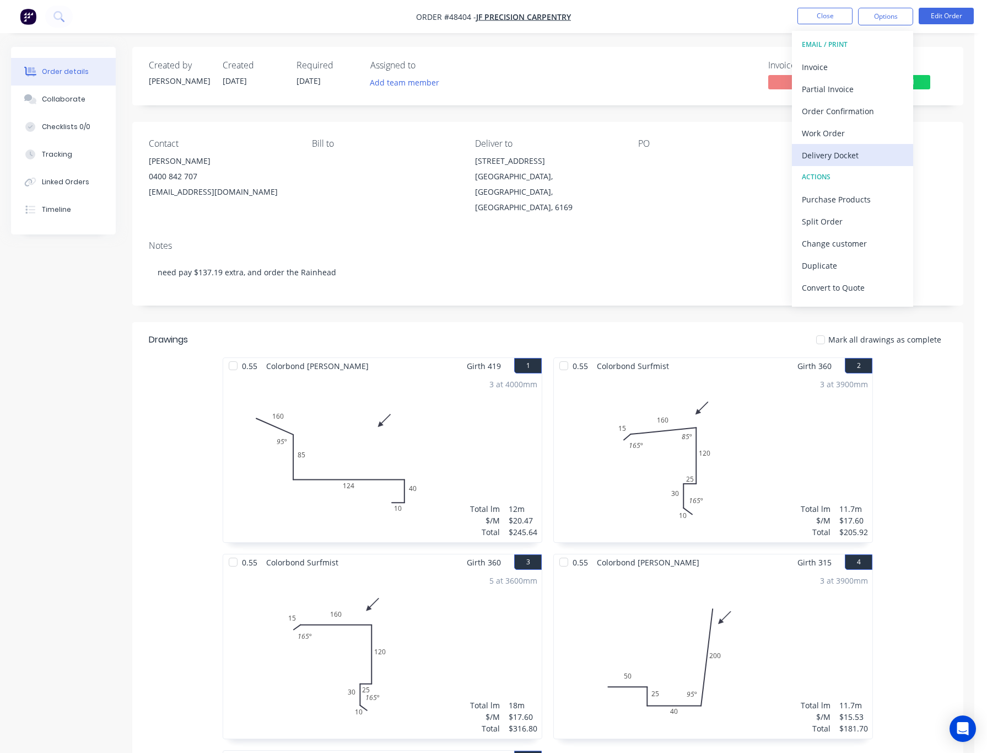
click at [871, 159] on div "Delivery Docket" at bounding box center [852, 155] width 101 height 16
click at [869, 114] on div "Without pricing" at bounding box center [852, 111] width 101 height 16
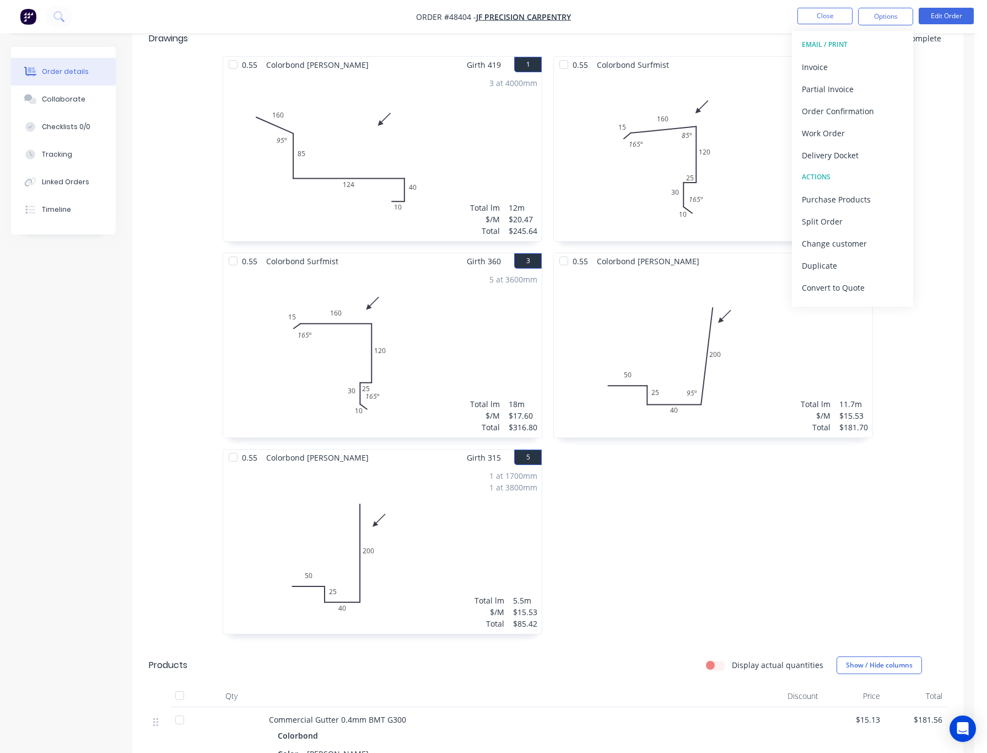
scroll to position [662, 0]
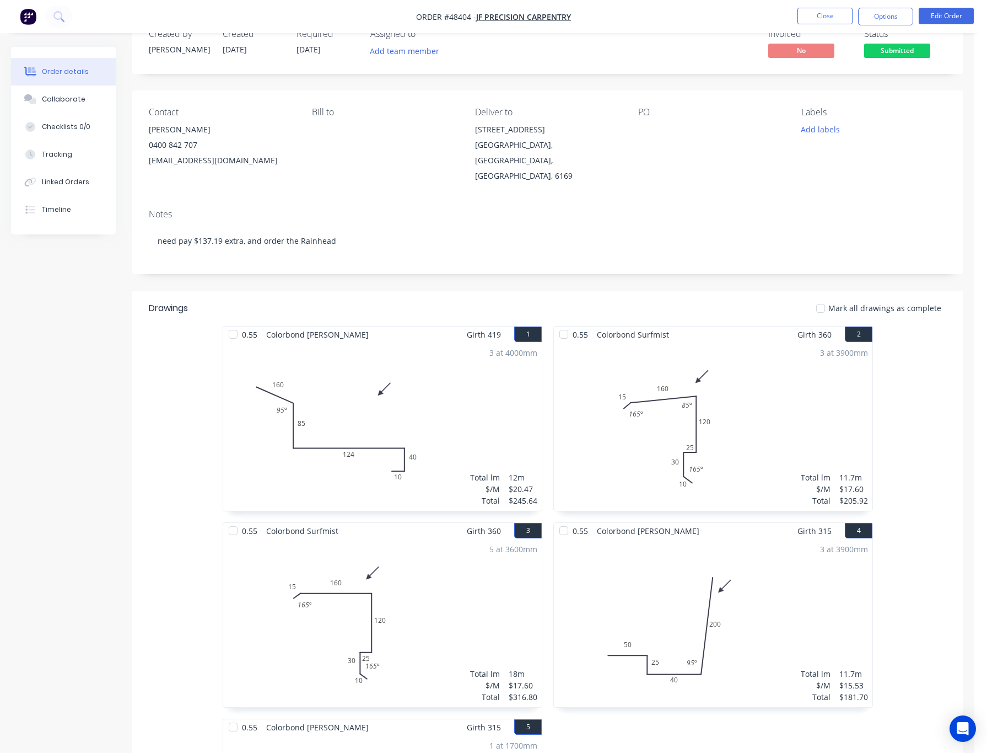
scroll to position [0, 0]
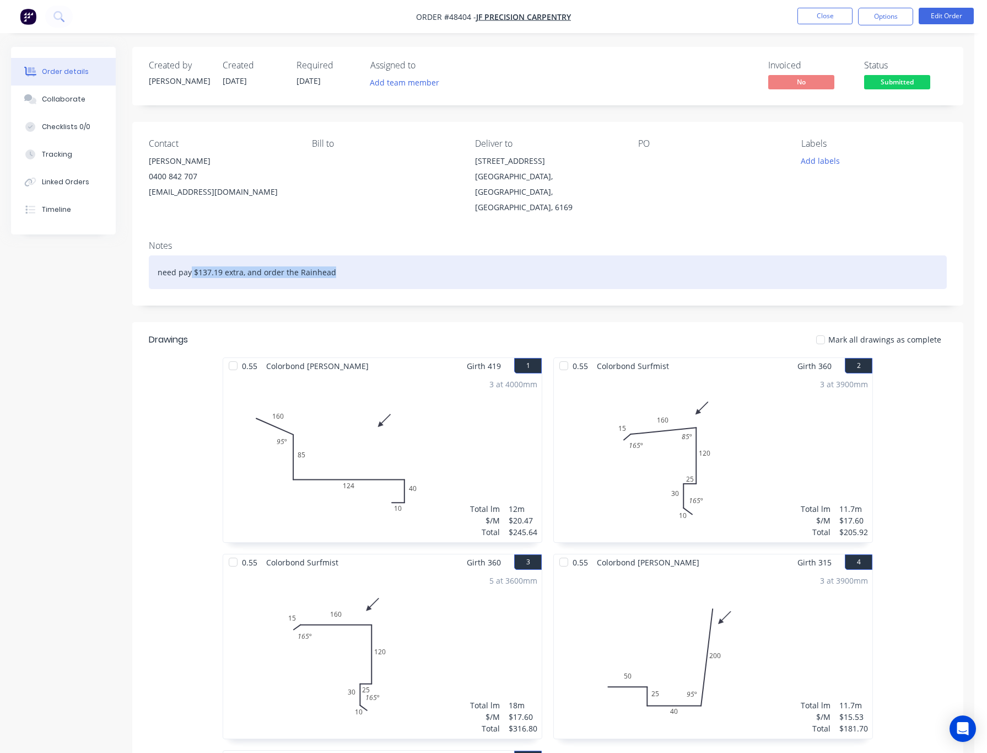
drag, startPoint x: 350, startPoint y: 260, endPoint x: 189, endPoint y: 277, distance: 161.3
click at [189, 277] on div "Notes need pay $137.19 extra, and order the Rainhead" at bounding box center [547, 269] width 831 height 74
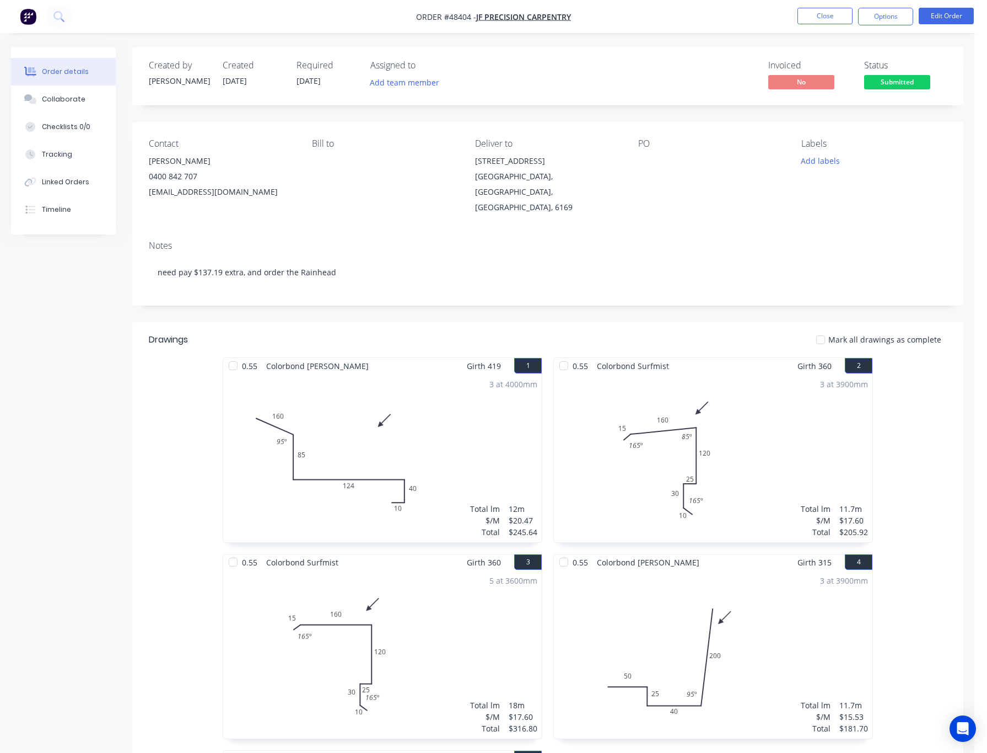
click at [189, 283] on div "Notes need pay $137.19 extra, and order the Rainhead" at bounding box center [547, 269] width 831 height 74
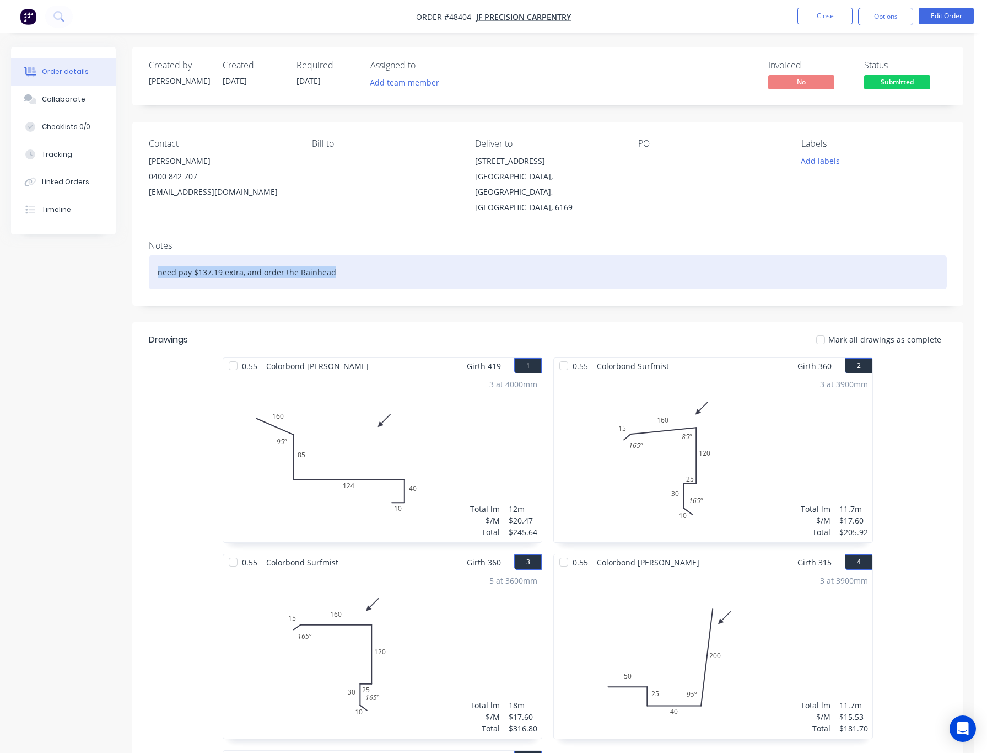
drag, startPoint x: 384, startPoint y: 260, endPoint x: 136, endPoint y: 250, distance: 248.8
click at [136, 250] on div "Notes need pay $137.19 extra, and order the Rainhead" at bounding box center [547, 269] width 831 height 74
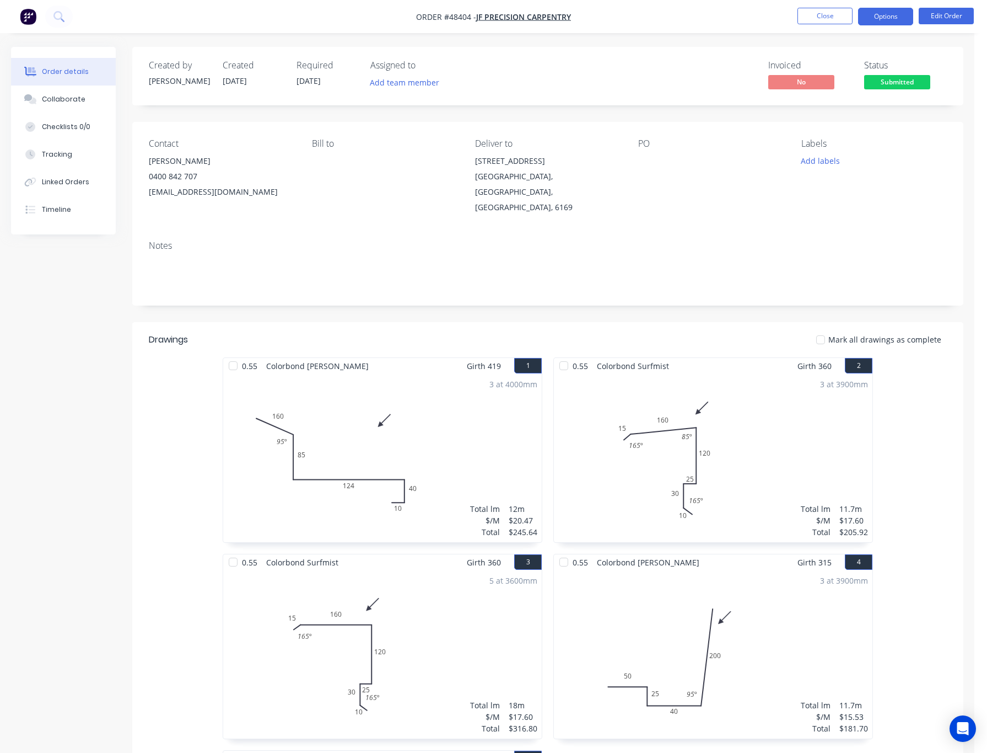
click at [890, 13] on button "Options" at bounding box center [885, 17] width 55 height 18
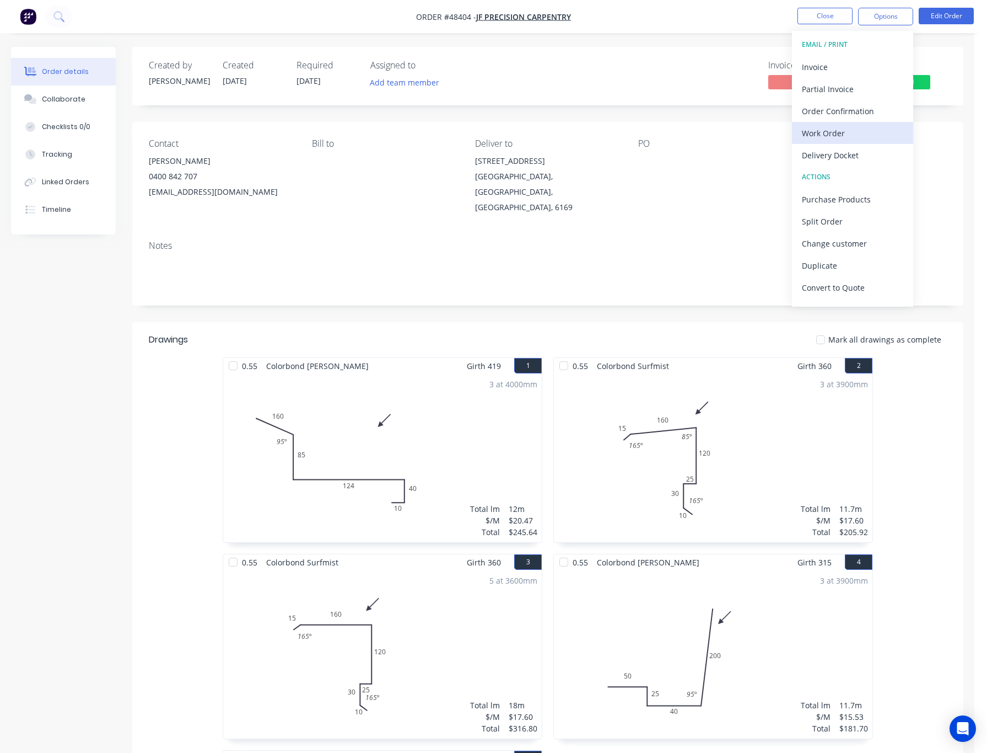
click at [867, 134] on div "Work Order" at bounding box center [852, 133] width 101 height 16
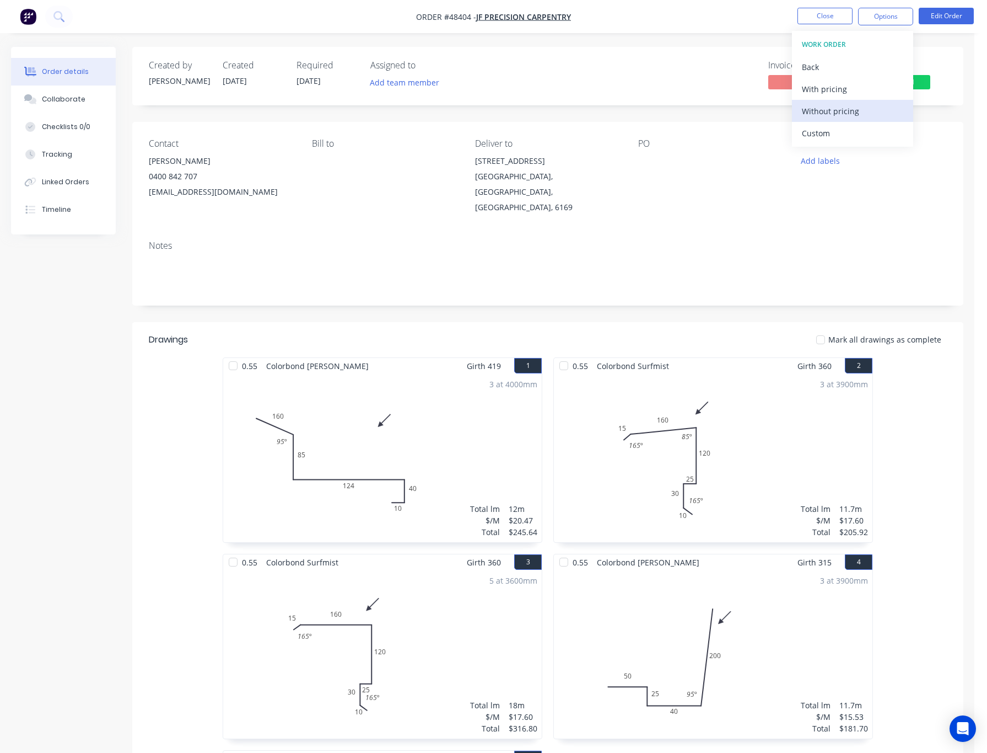
click at [887, 101] on button "Without pricing" at bounding box center [852, 111] width 121 height 22
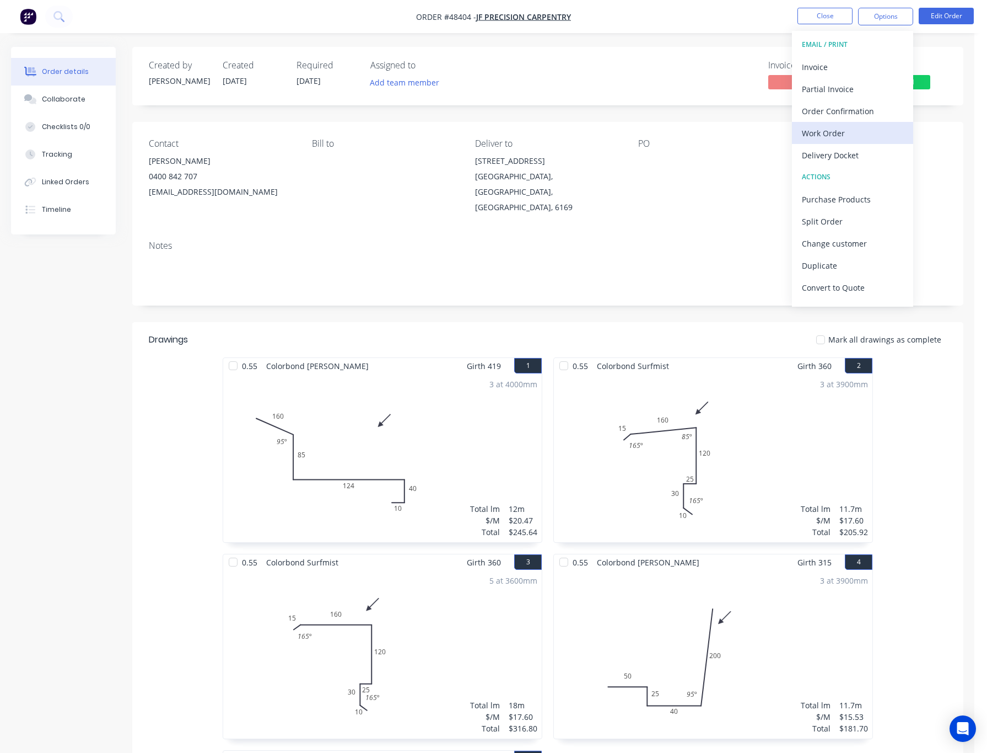
click at [867, 125] on div "Work Order" at bounding box center [852, 133] width 101 height 16
click at [857, 129] on div "Custom" at bounding box center [852, 133] width 101 height 16
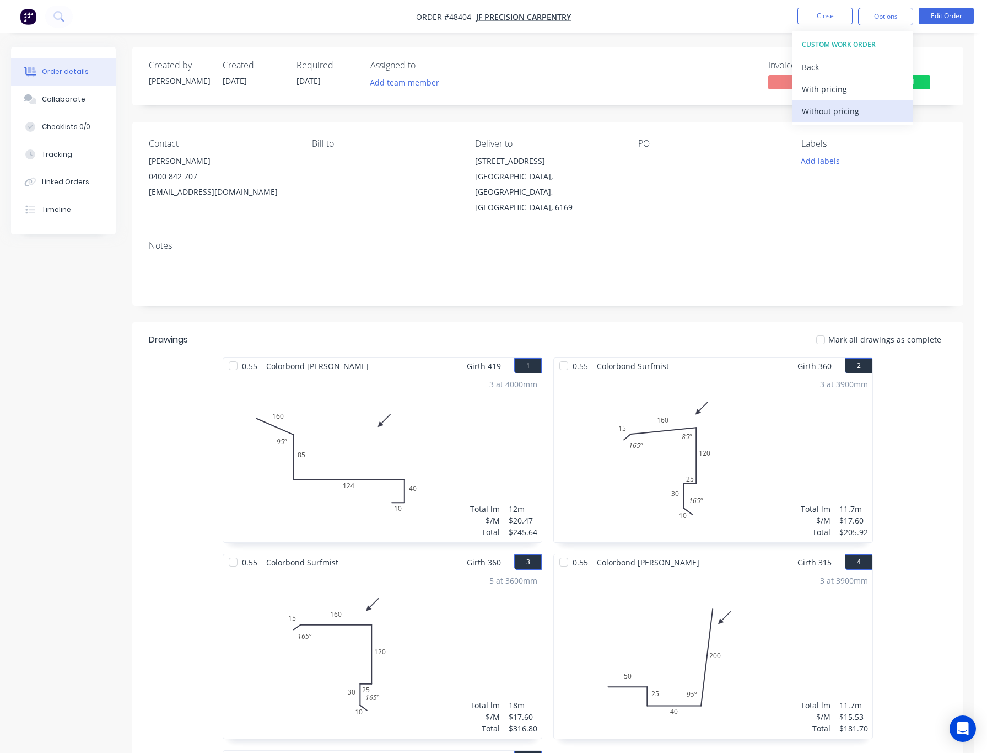
click at [864, 111] on div "Without pricing" at bounding box center [852, 111] width 101 height 16
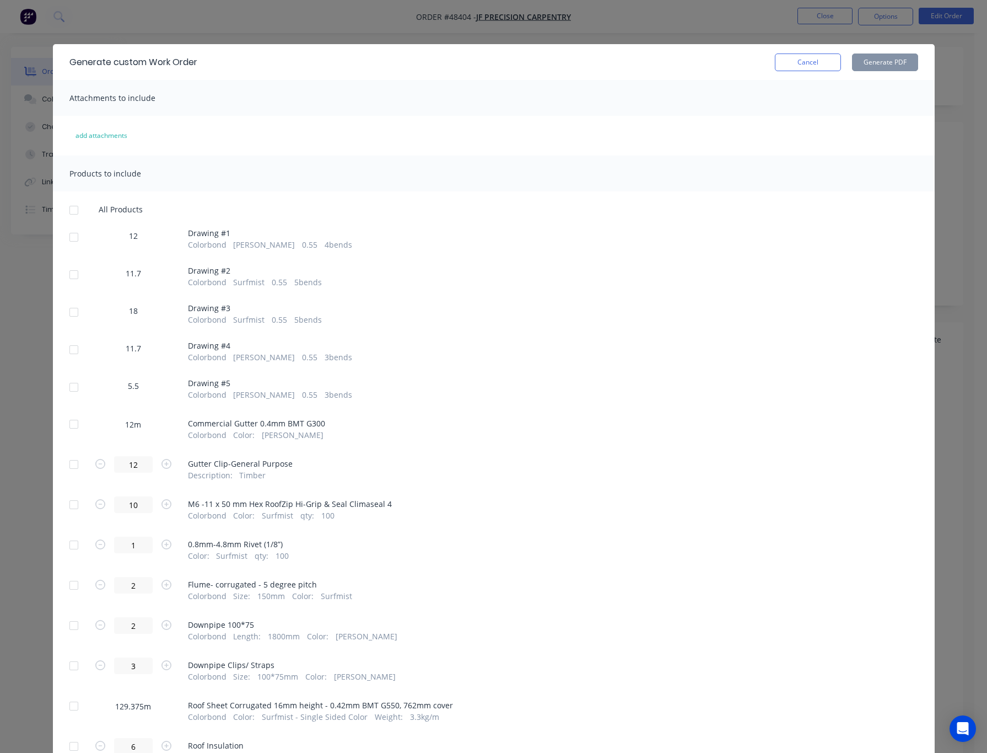
click at [68, 427] on div at bounding box center [74, 424] width 22 height 22
click at [874, 60] on button "Generate PDF" at bounding box center [885, 62] width 66 height 18
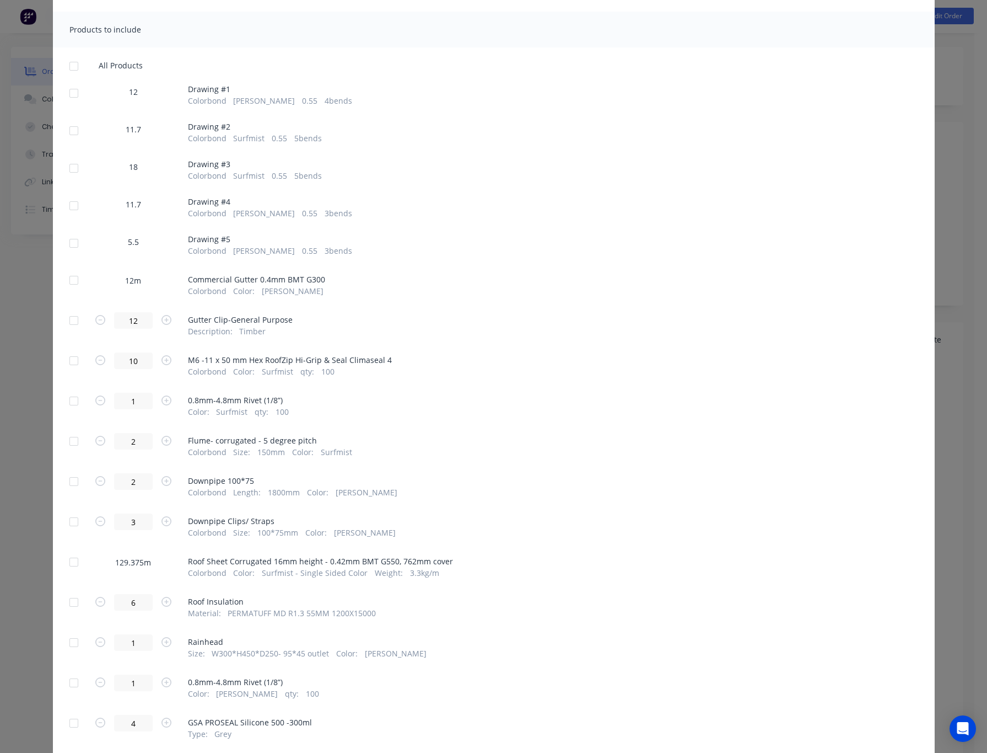
scroll to position [165, 0]
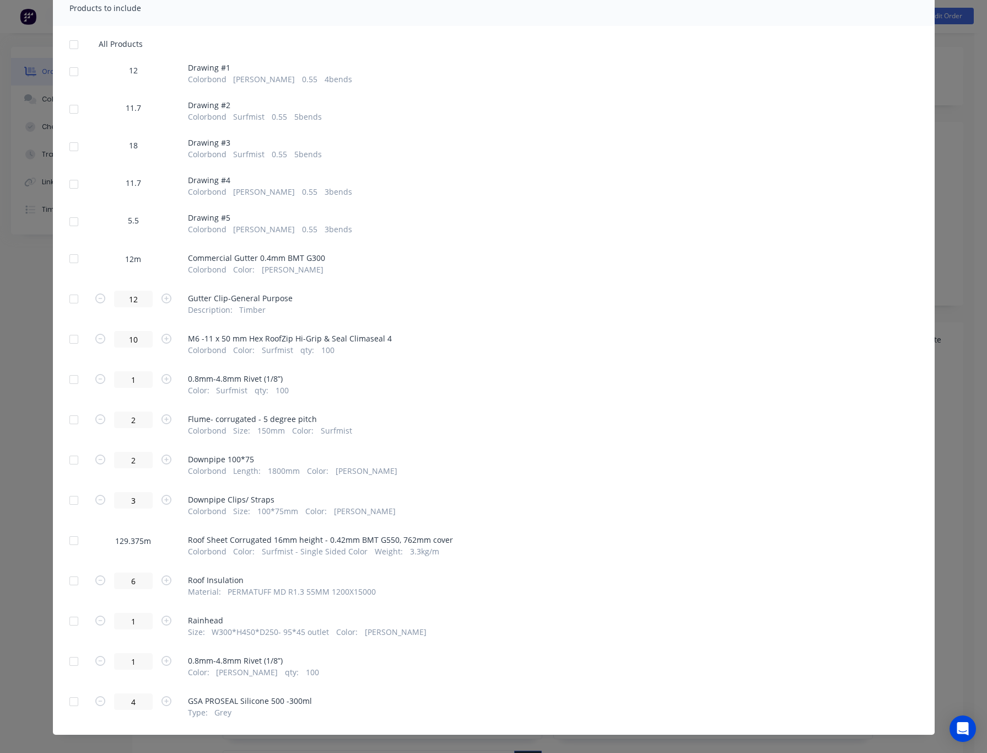
click at [945, 222] on div "Generate custom Work Order Cancel Generate PDF Attachments to include add attac…" at bounding box center [493, 376] width 987 height 753
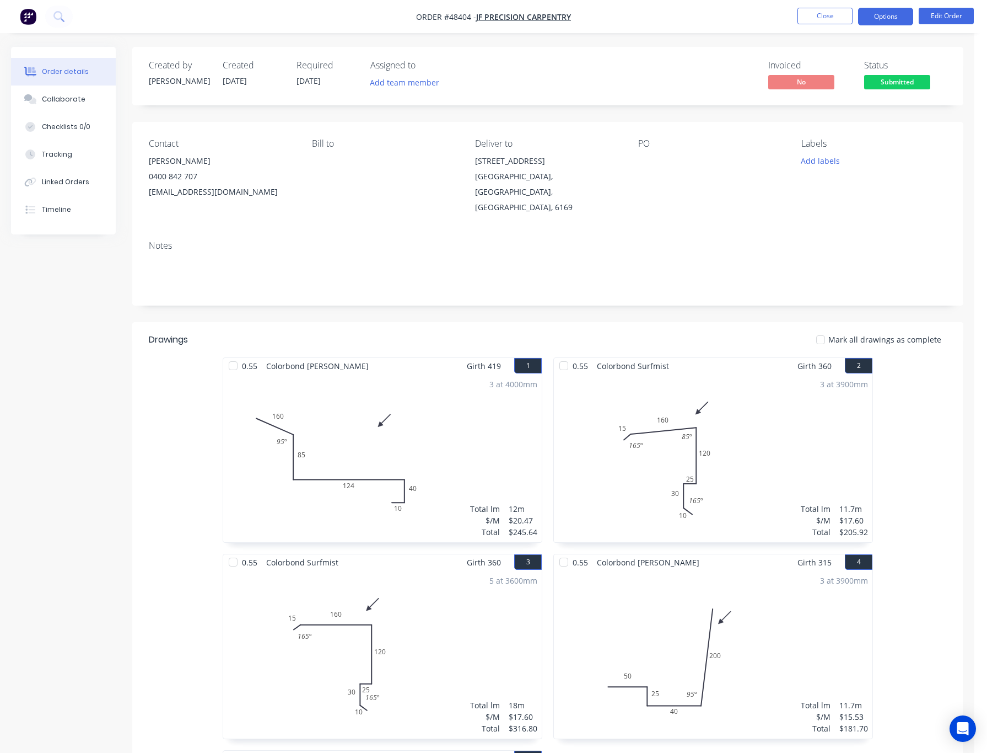
click at [891, 15] on button "Options" at bounding box center [885, 17] width 55 height 18
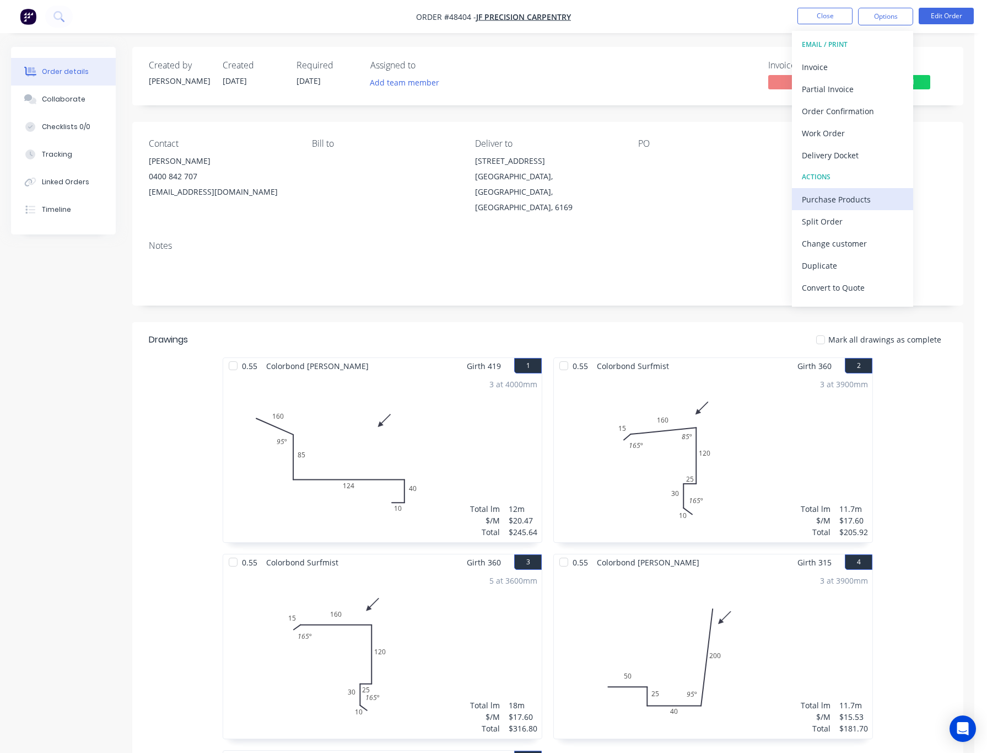
click at [849, 192] on div "Purchase Products" at bounding box center [852, 199] width 101 height 16
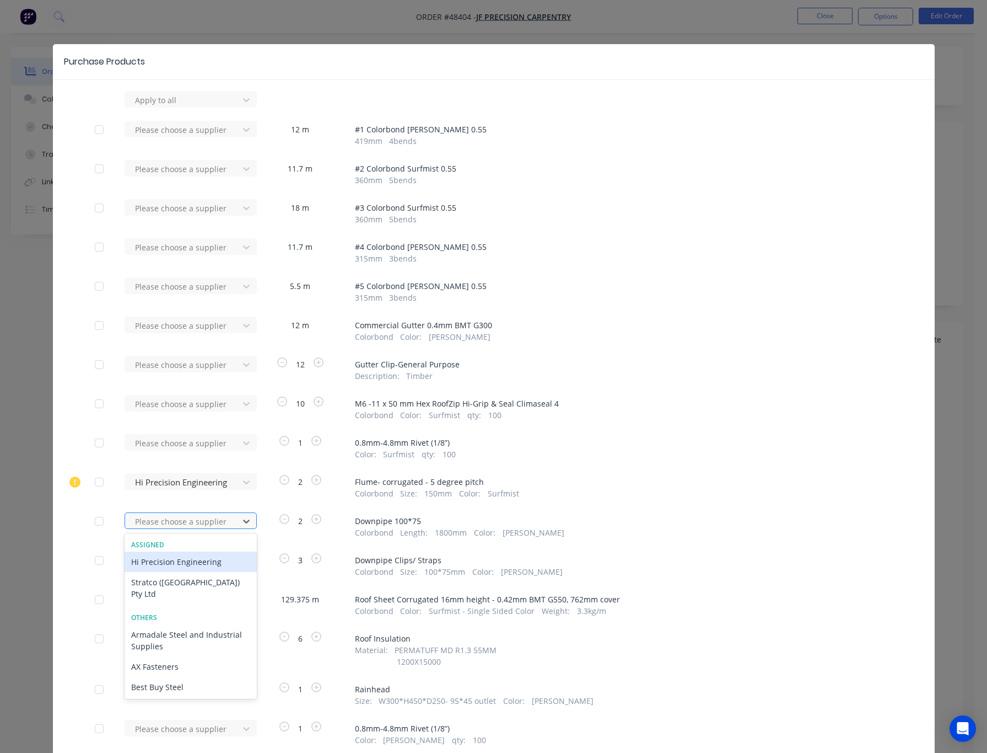
click at [194, 518] on div at bounding box center [183, 521] width 99 height 14
click at [211, 558] on div "Hi Precision Engineering" at bounding box center [191, 561] width 132 height 20
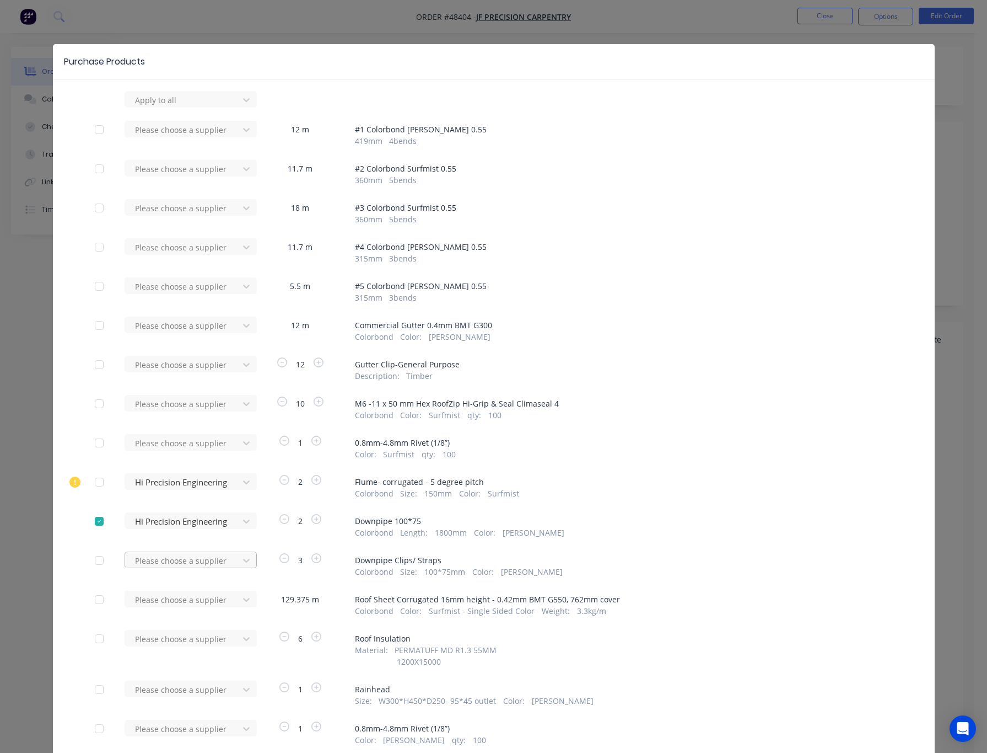
click at [217, 107] on div at bounding box center [183, 100] width 99 height 14
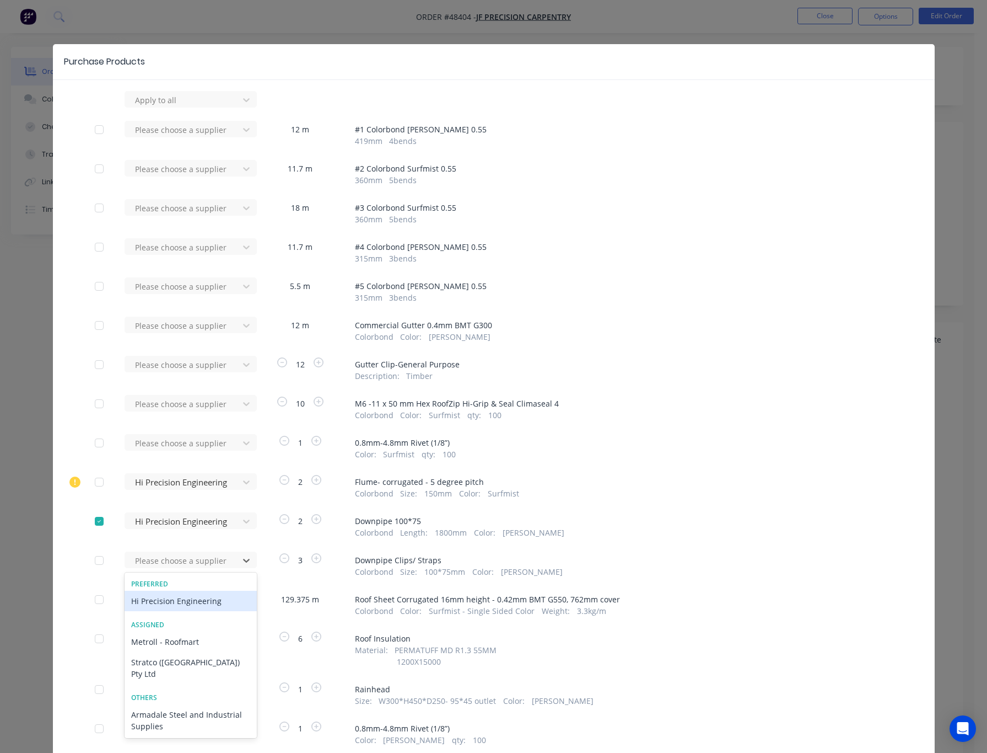
click at [194, 599] on div "Hi Precision Engineering" at bounding box center [191, 600] width 132 height 20
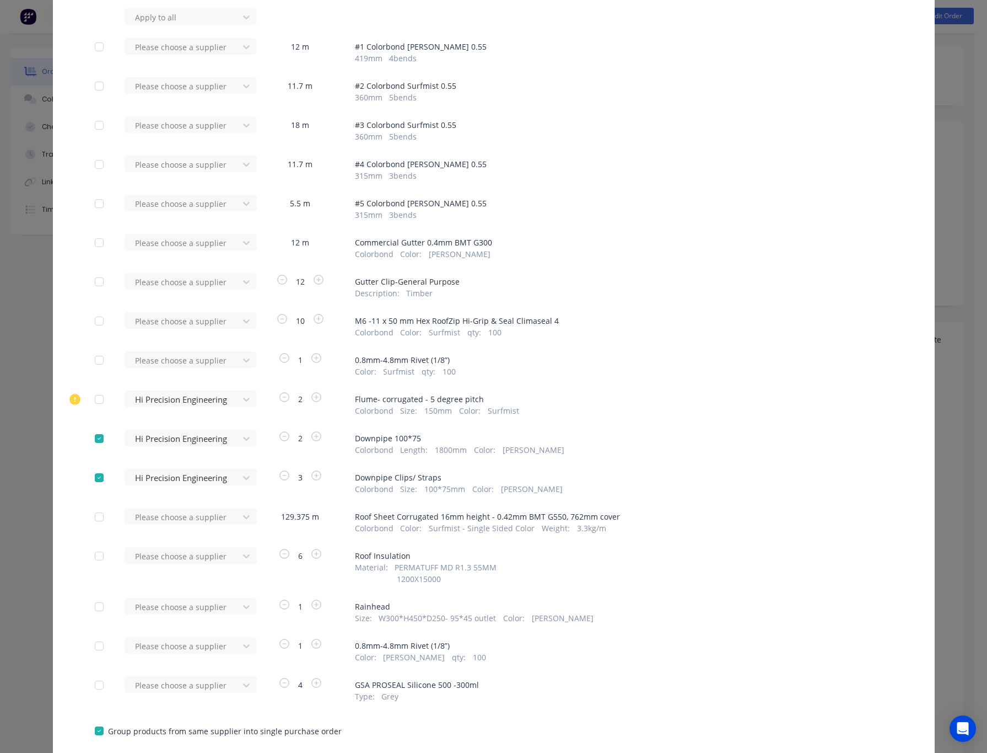
scroll to position [149, 0]
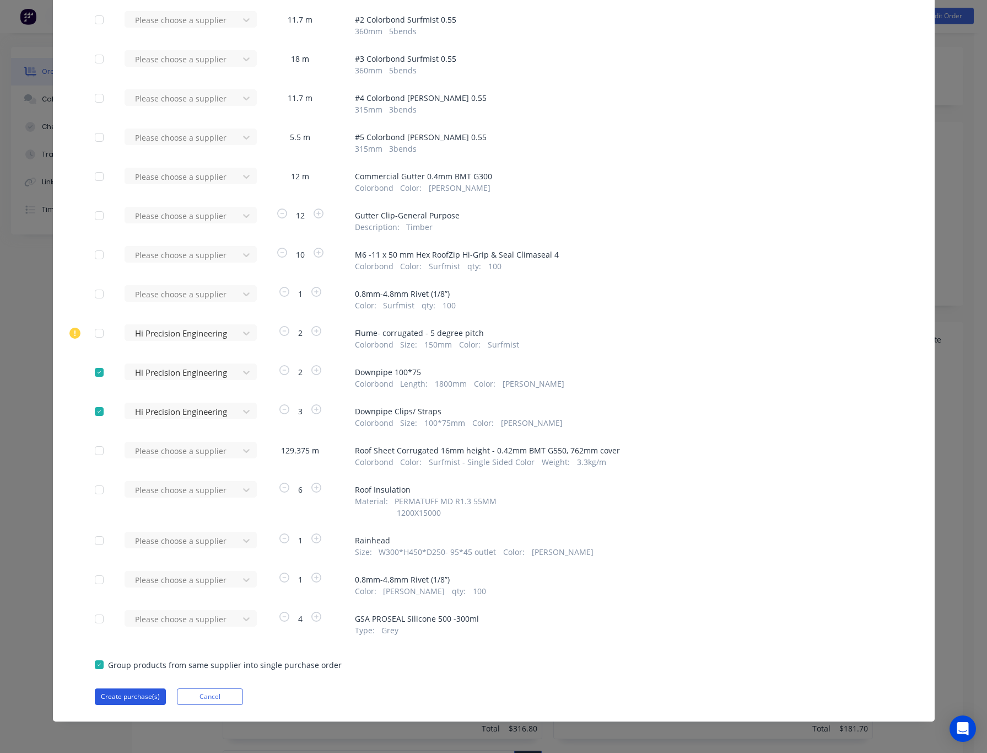
click at [126, 696] on button "Create purchase(s)" at bounding box center [130, 696] width 71 height 17
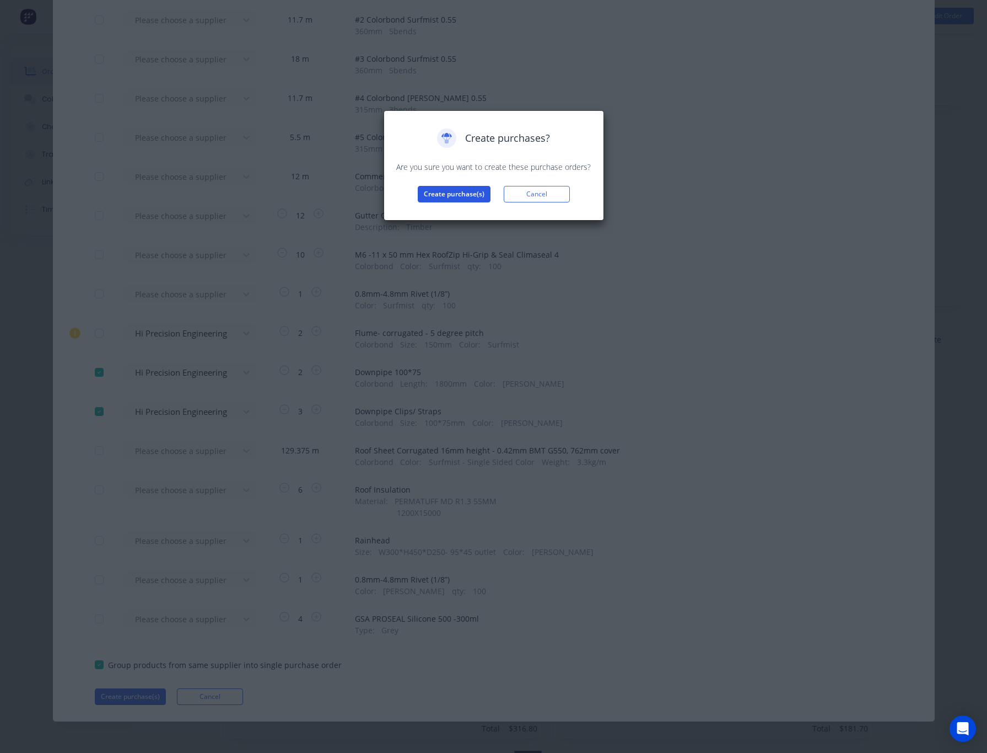
click at [470, 197] on button "Create purchase(s)" at bounding box center [454, 194] width 73 height 17
click at [445, 210] on button "View purchase(s)" at bounding box center [454, 211] width 66 height 17
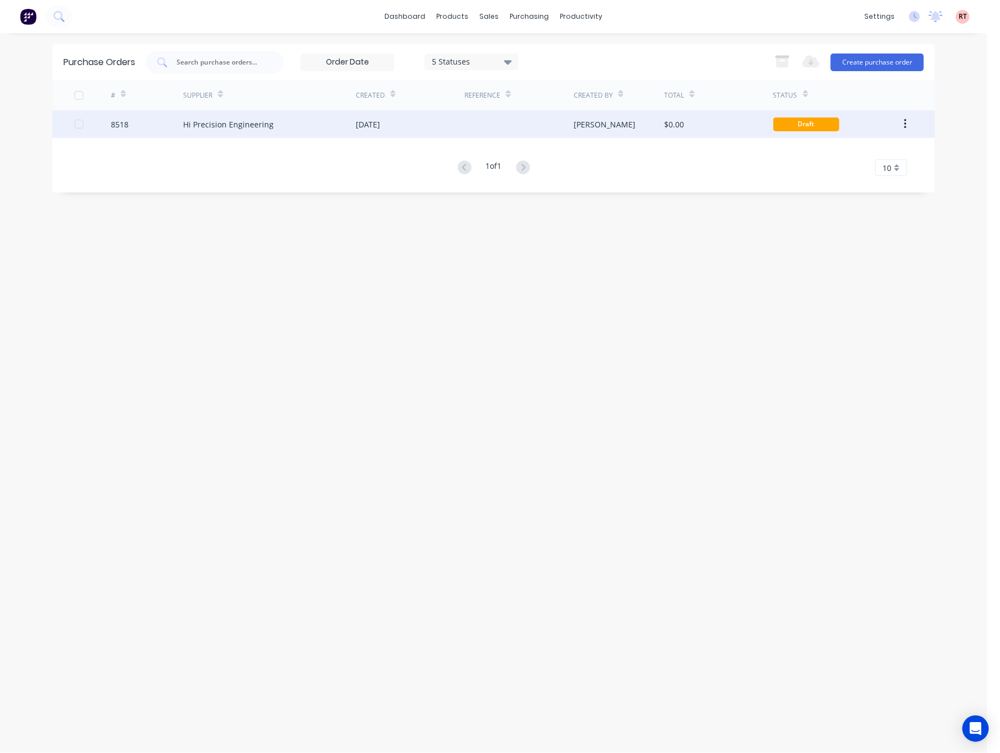
click at [485, 123] on div at bounding box center [518, 124] width 109 height 28
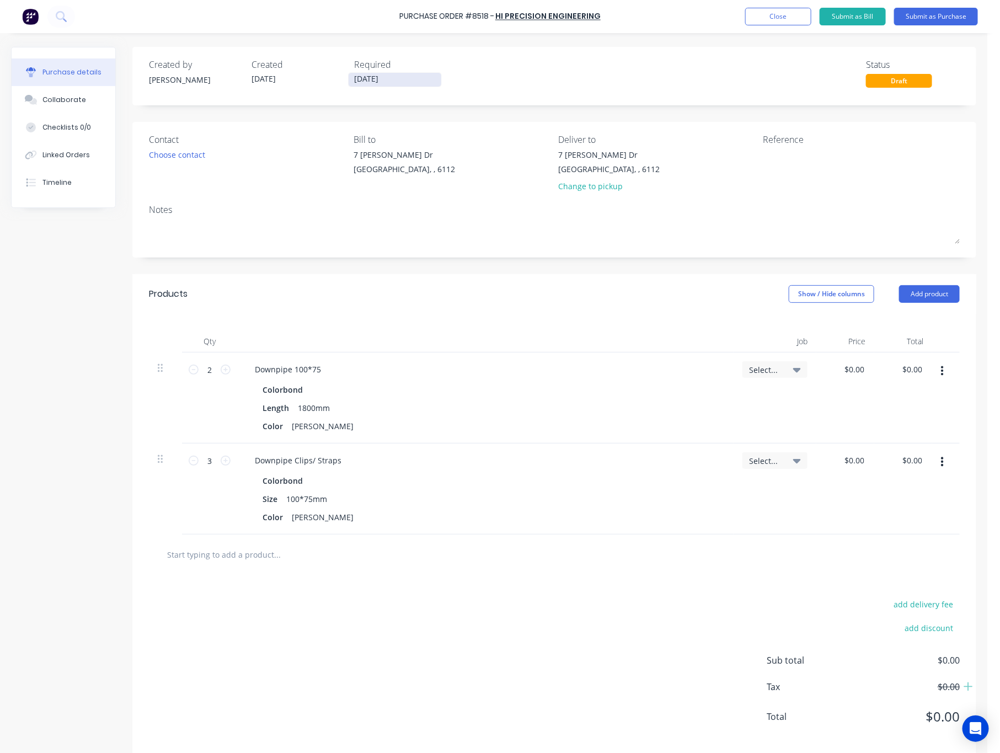
click at [384, 76] on input "[DATE]" at bounding box center [394, 80] width 93 height 14
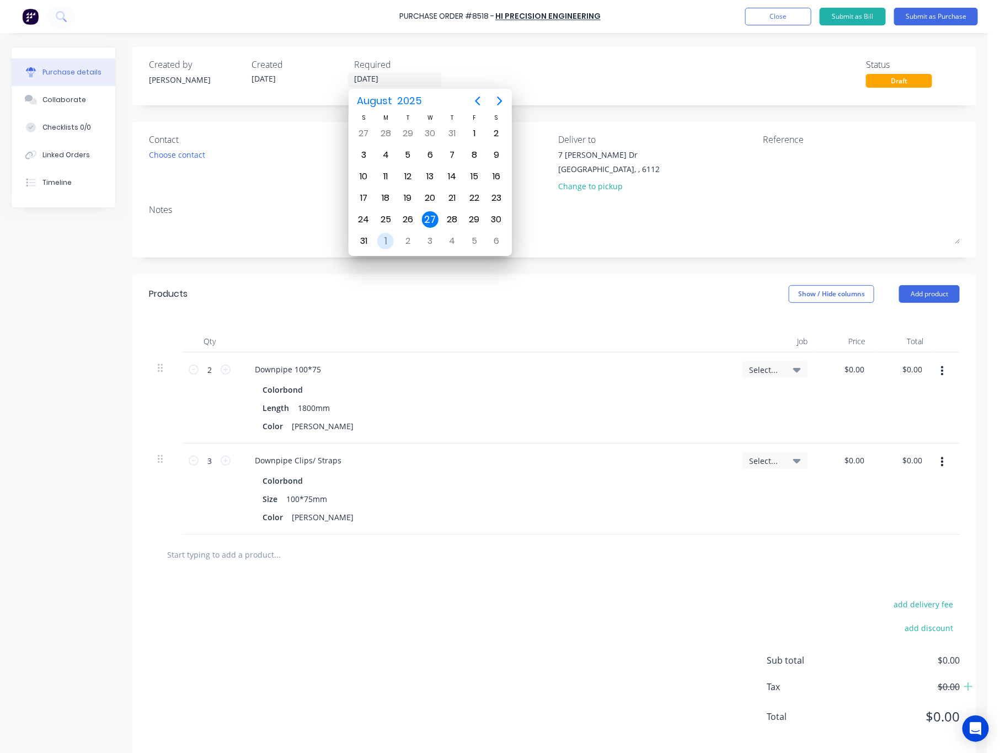
click at [394, 237] on div "[DATE]" at bounding box center [385, 240] width 22 height 21
type input "[DATE]"
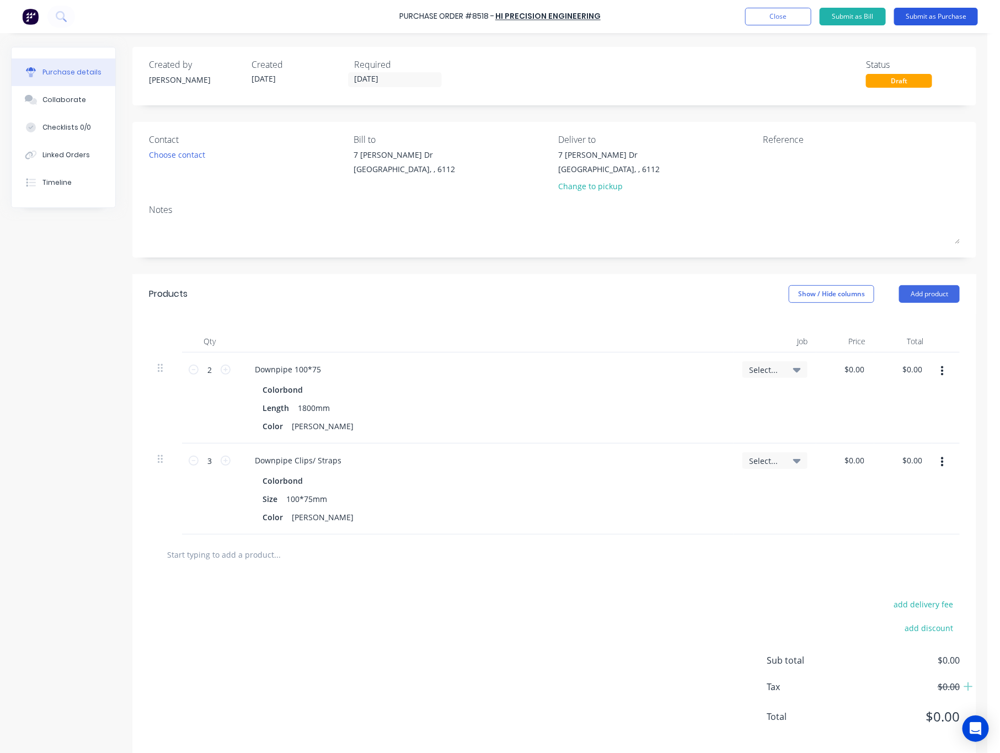
click at [944, 15] on button "Submit as Purchase" at bounding box center [936, 17] width 84 height 18
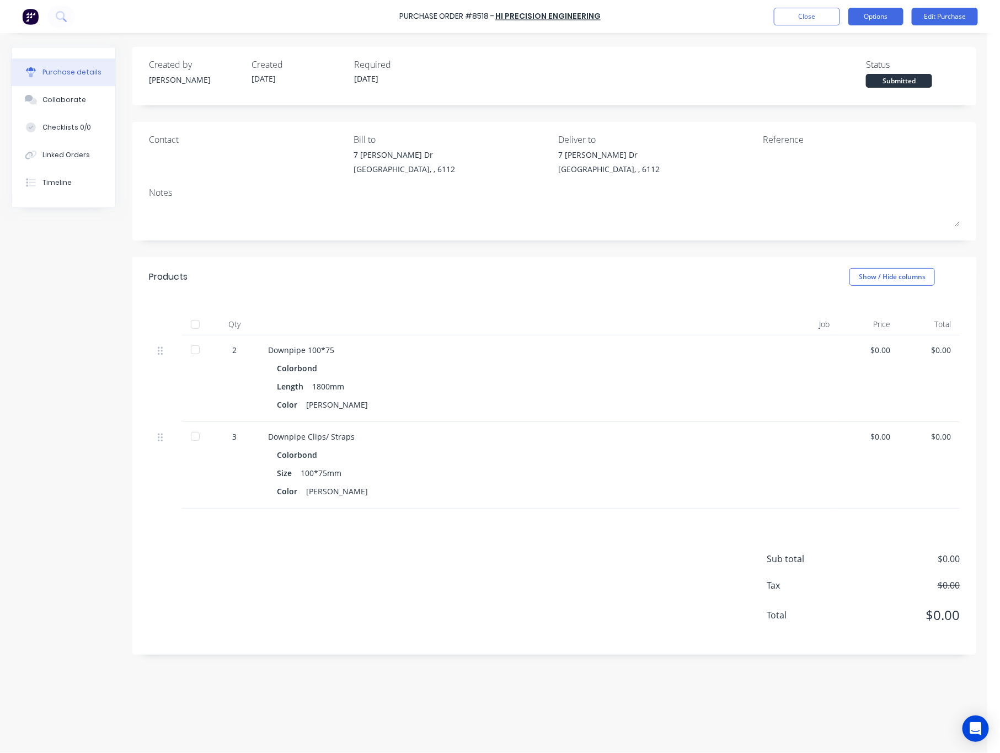
click at [877, 14] on button "Options" at bounding box center [875, 17] width 55 height 18
click at [867, 47] on div "Print / Email" at bounding box center [850, 45] width 85 height 16
click at [870, 91] on div "Without pricing" at bounding box center [850, 89] width 85 height 16
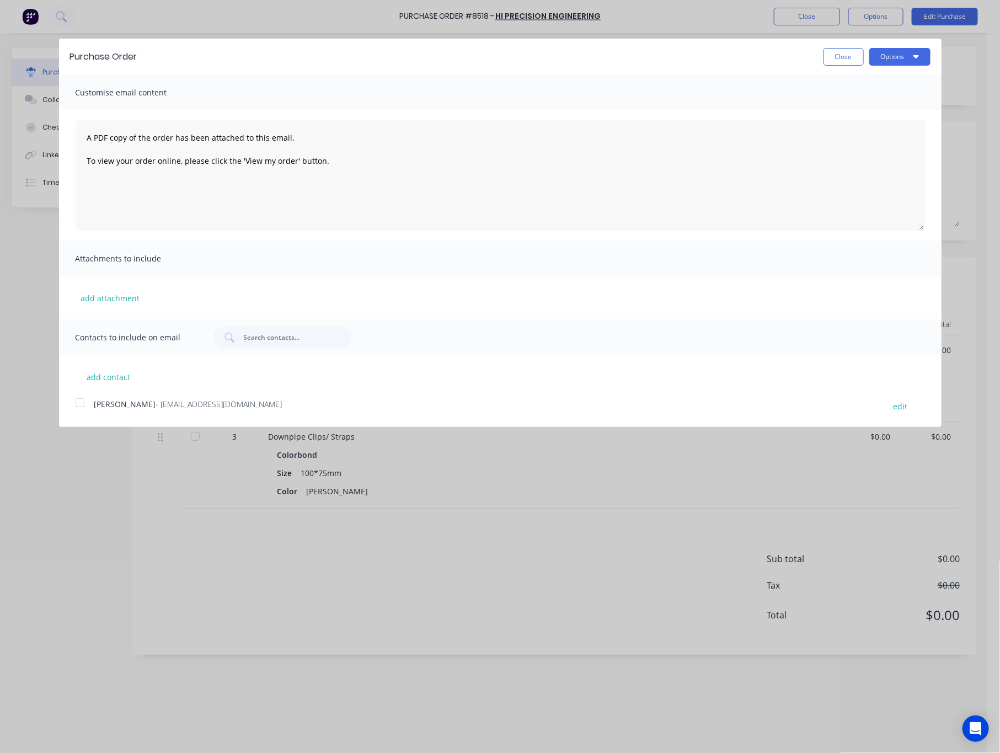
click at [83, 404] on div at bounding box center [80, 402] width 22 height 22
click at [896, 55] on button "Options" at bounding box center [899, 57] width 61 height 18
click at [884, 111] on div "Email" at bounding box center [877, 107] width 85 height 16
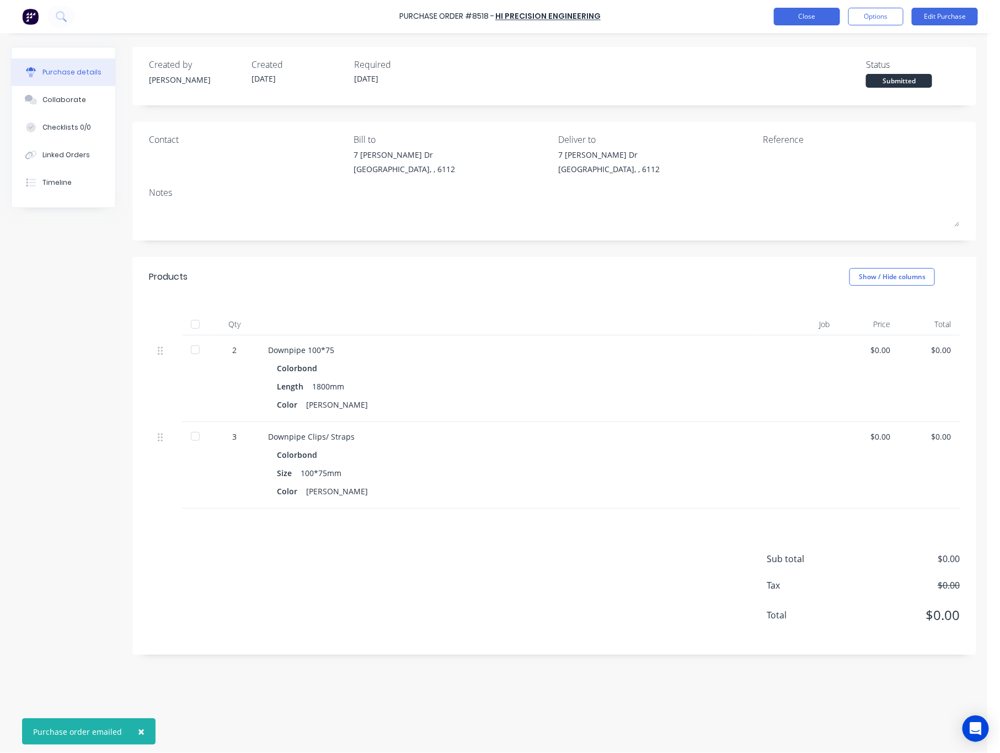
click at [821, 15] on button "Close" at bounding box center [806, 17] width 66 height 18
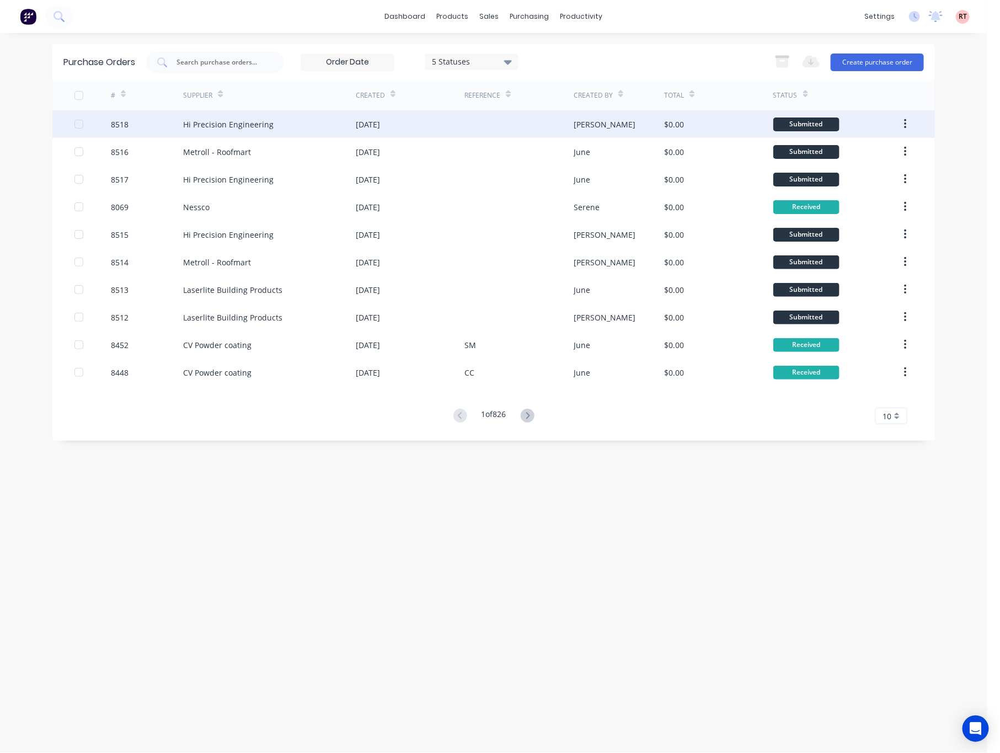
click at [477, 125] on div at bounding box center [518, 124] width 109 height 28
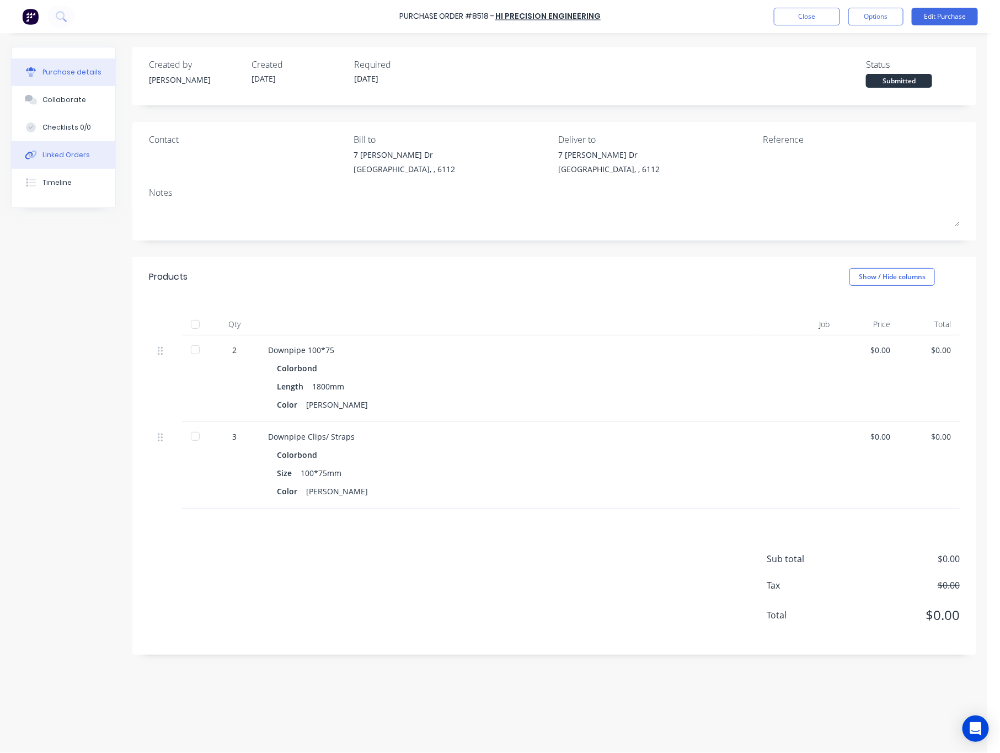
click at [90, 151] on button "Linked Orders" at bounding box center [64, 155] width 104 height 28
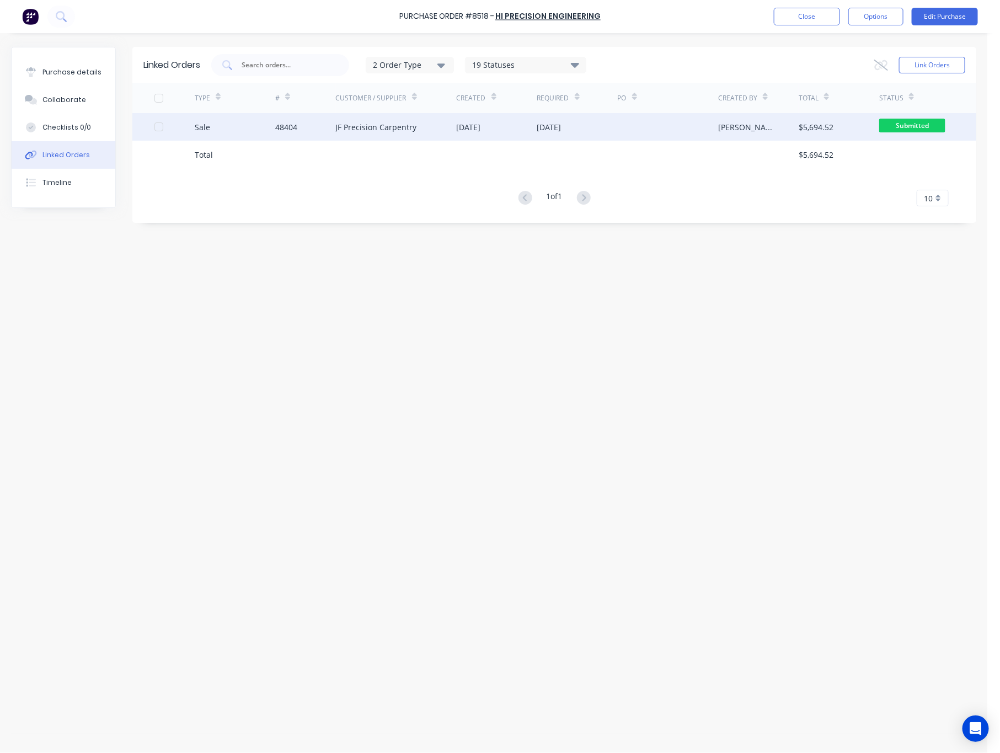
click at [229, 121] on div "Sale" at bounding box center [235, 127] width 80 height 28
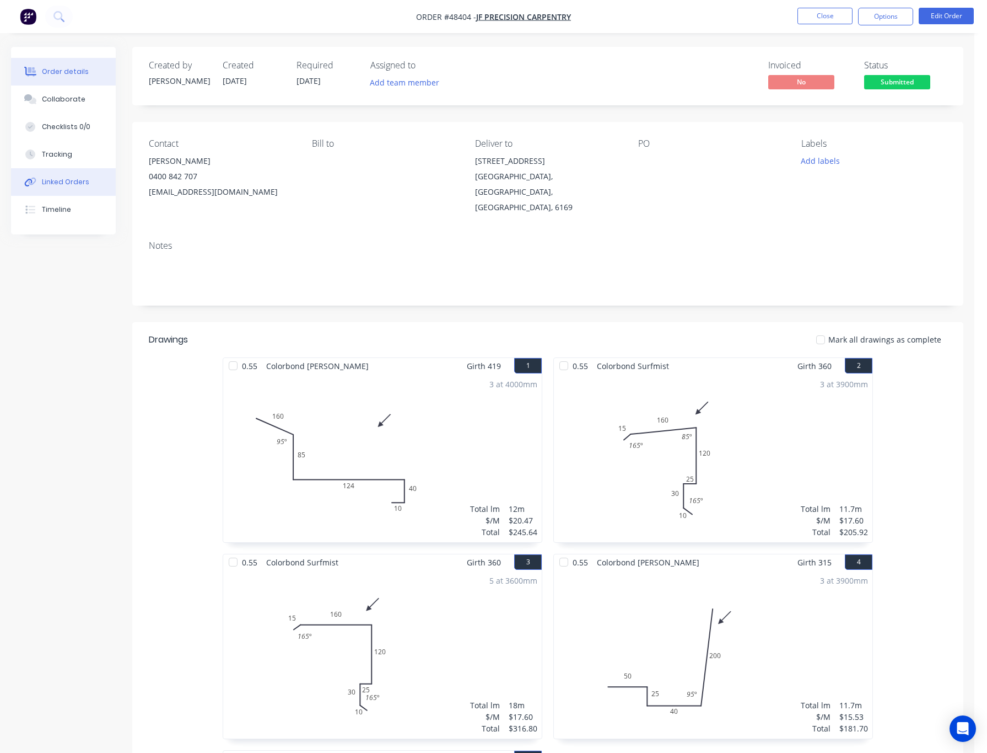
click at [79, 186] on div "Linked Orders" at bounding box center [65, 182] width 47 height 10
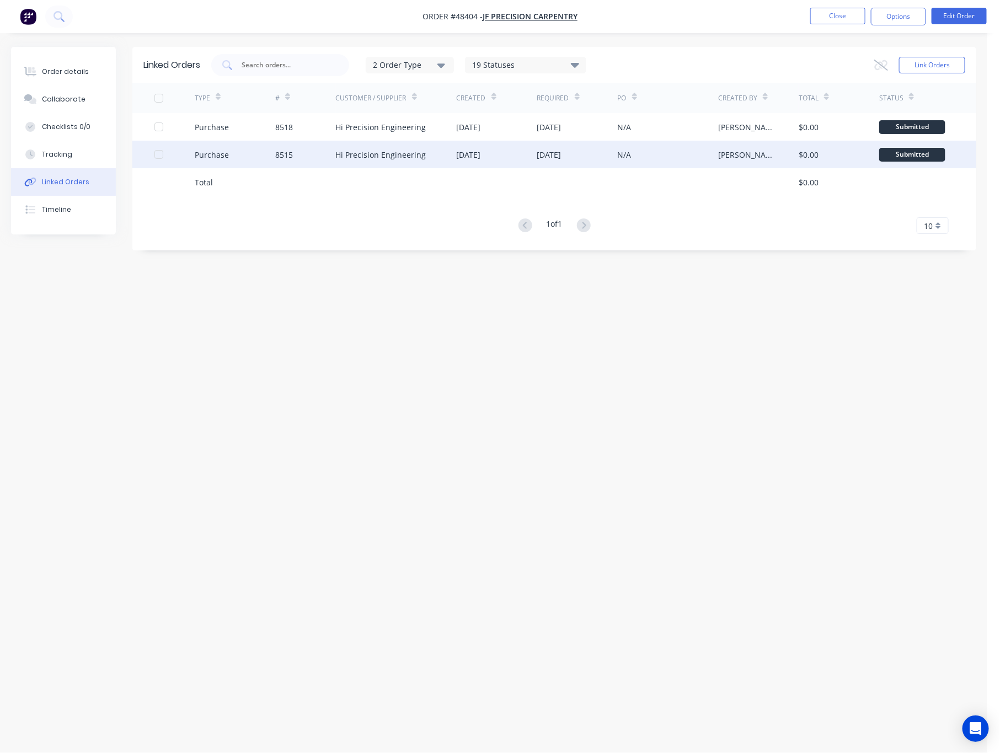
click at [503, 161] on div "[DATE]" at bounding box center [496, 155] width 80 height 28
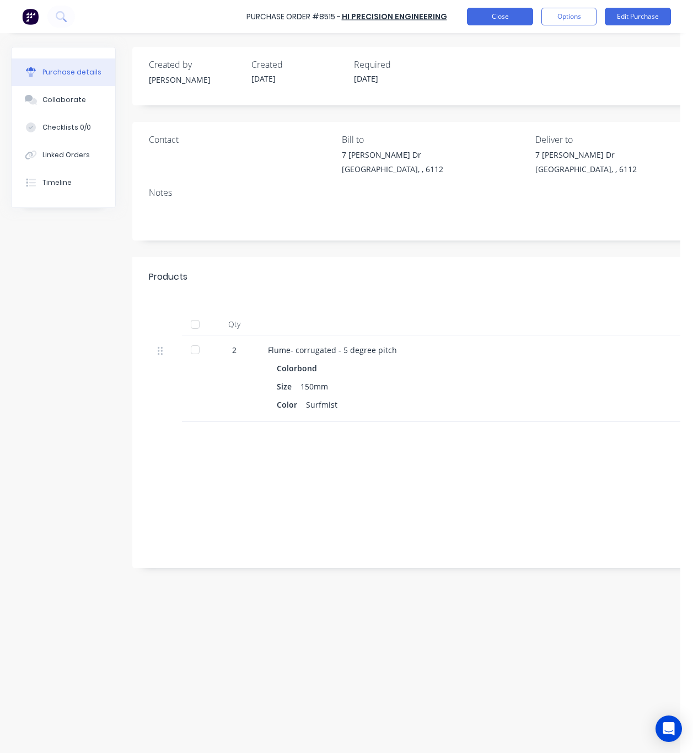
click at [500, 20] on button "Close" at bounding box center [500, 17] width 66 height 18
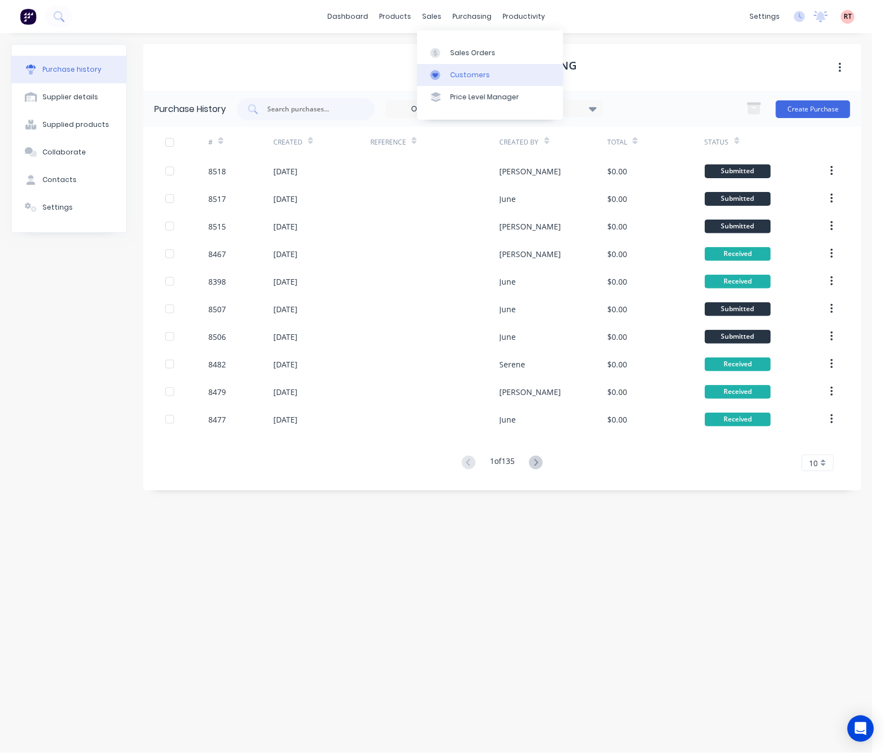
click at [447, 70] on div at bounding box center [439, 75] width 17 height 10
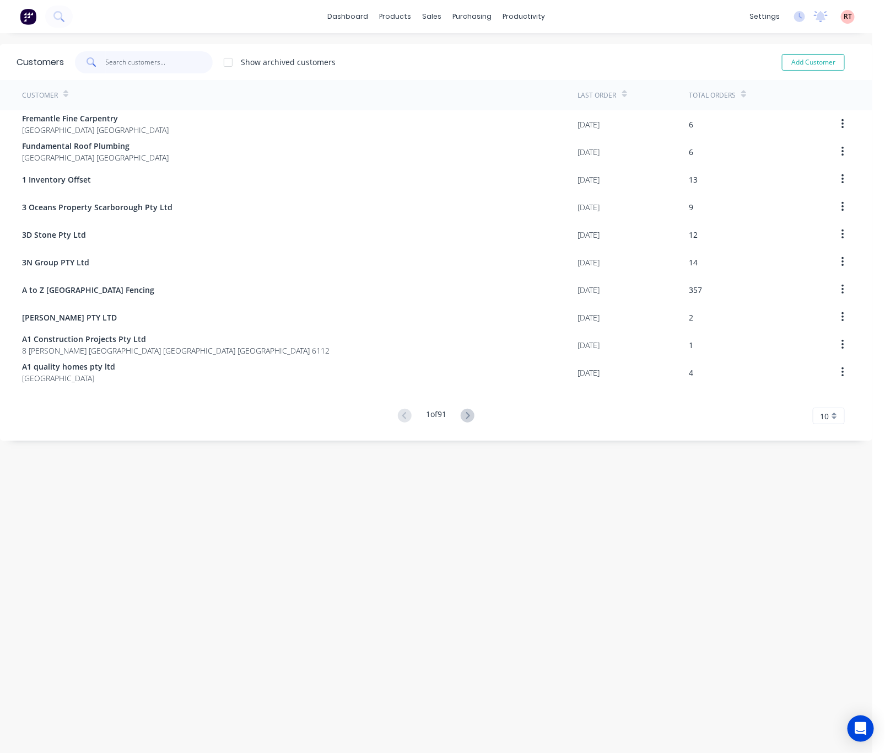
click at [151, 63] on input "text" at bounding box center [160, 62] width 108 height 22
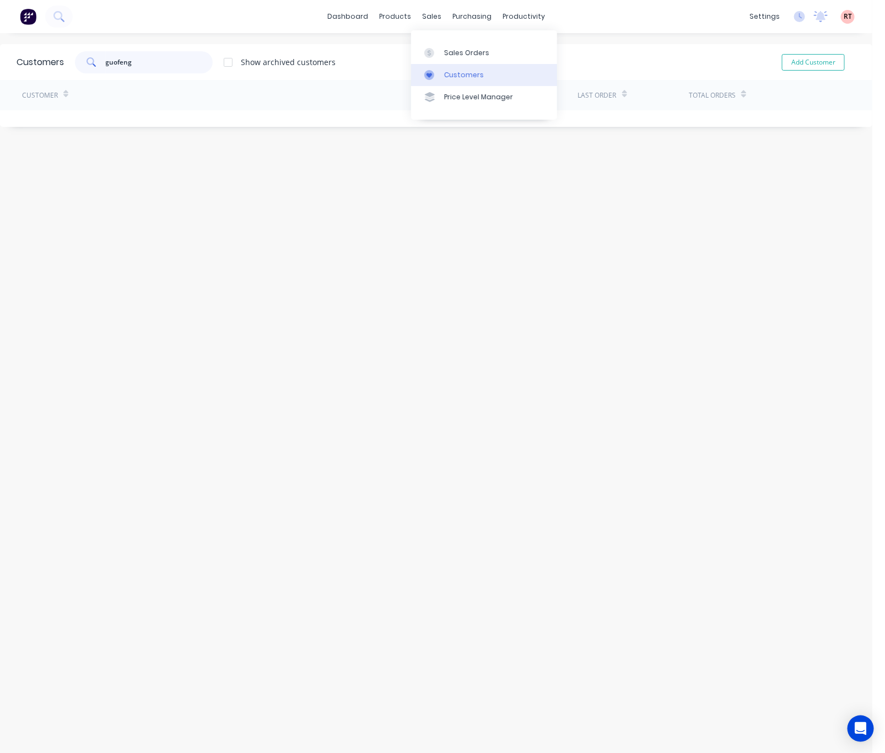
type input "guofeng"
click at [462, 66] on link "Customers" at bounding box center [484, 75] width 146 height 22
drag, startPoint x: 182, startPoint y: 61, endPoint x: 22, endPoint y: 80, distance: 162.1
click at [22, 80] on div "Customers guofeng Show archived customers Add Customer Customer Last Order Tota…" at bounding box center [436, 85] width 873 height 83
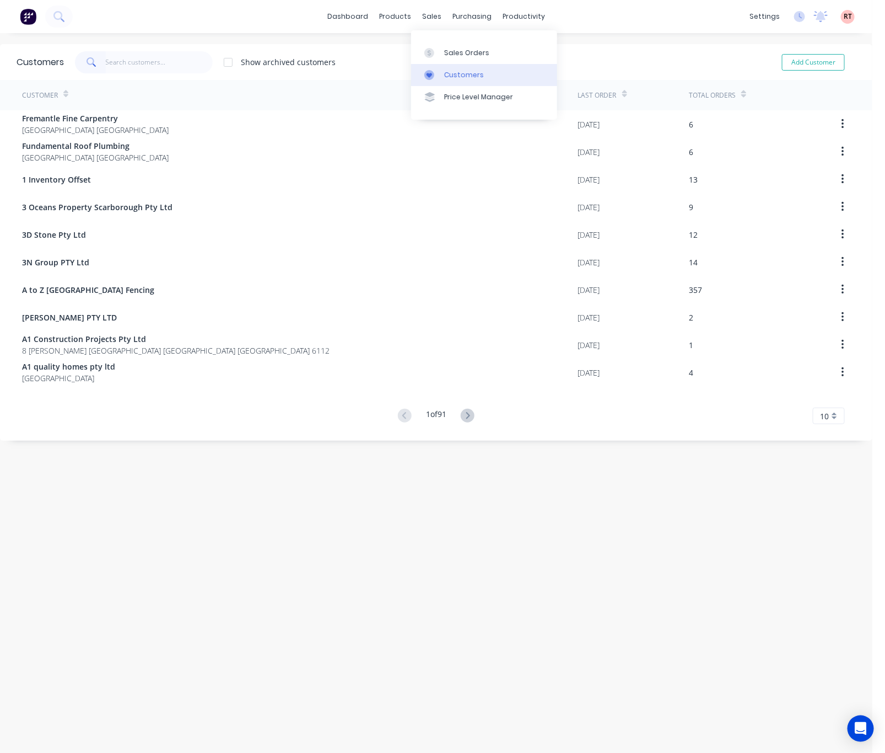
click at [433, 68] on link "Customers" at bounding box center [484, 75] width 146 height 22
click at [169, 63] on input "text" at bounding box center [160, 62] width 108 height 22
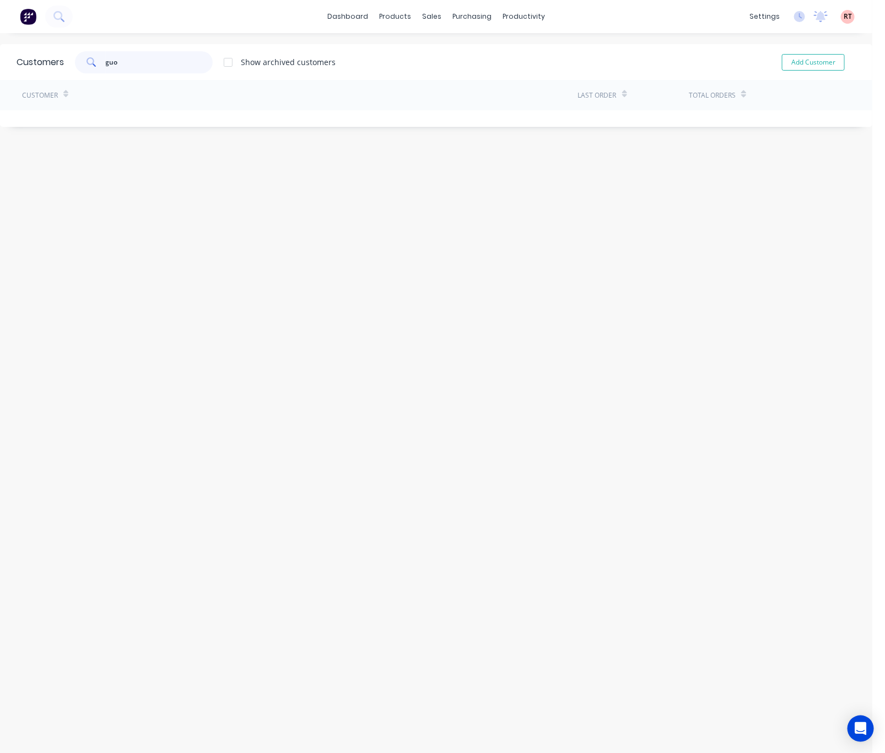
type input "guo"
drag, startPoint x: 126, startPoint y: 63, endPoint x: 13, endPoint y: 88, distance: 115.2
click at [30, 86] on div "Customers guo Show archived customers Add Customer Customer Last Order Total Or…" at bounding box center [436, 85] width 873 height 83
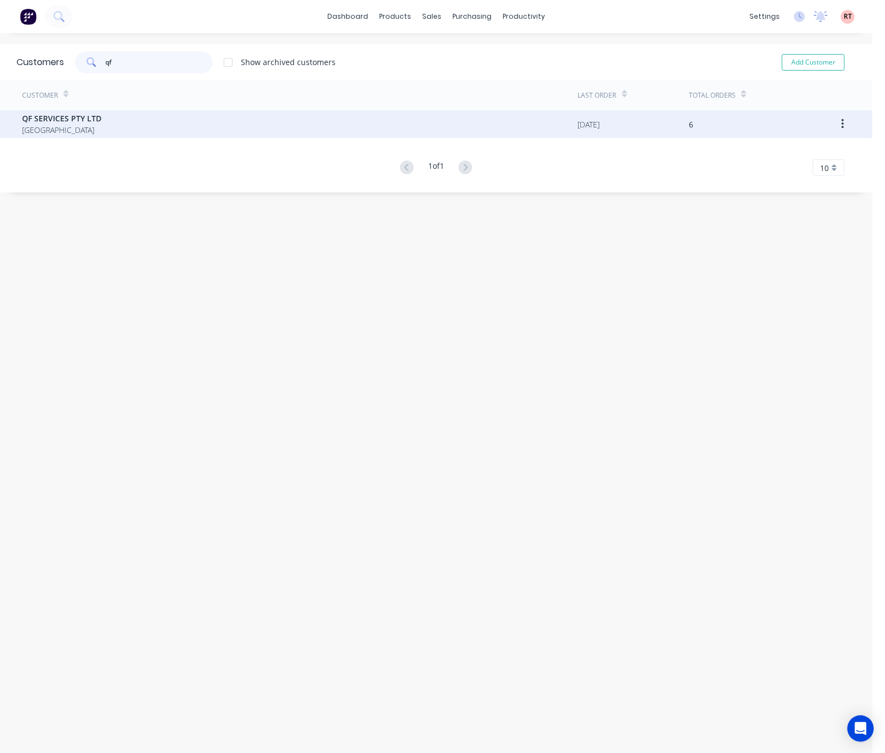
type input "qf"
click at [166, 118] on div "QF SERVICES PTY LTD Australia" at bounding box center [300, 124] width 556 height 28
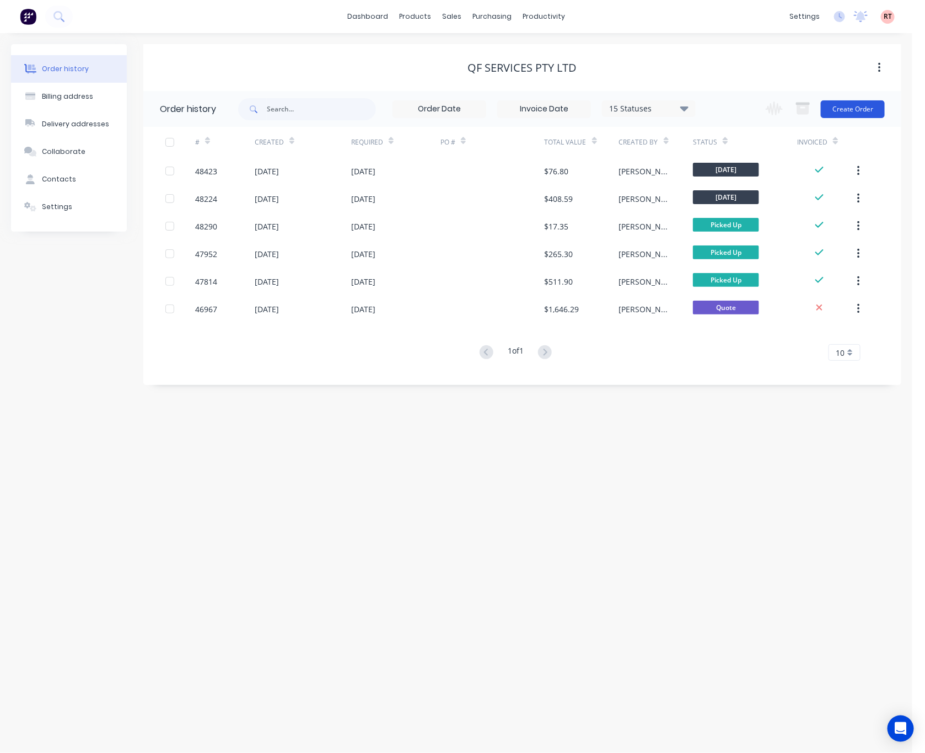
click at [852, 103] on button "Create Order" at bounding box center [853, 109] width 64 height 18
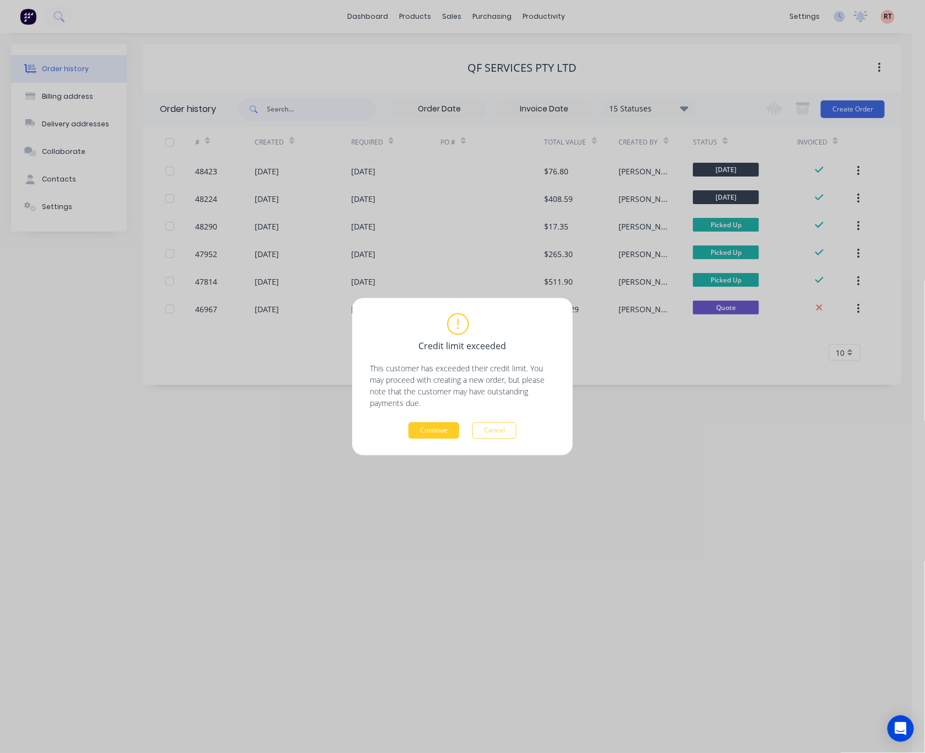
click at [435, 431] on button "Continue" at bounding box center [434, 430] width 51 height 17
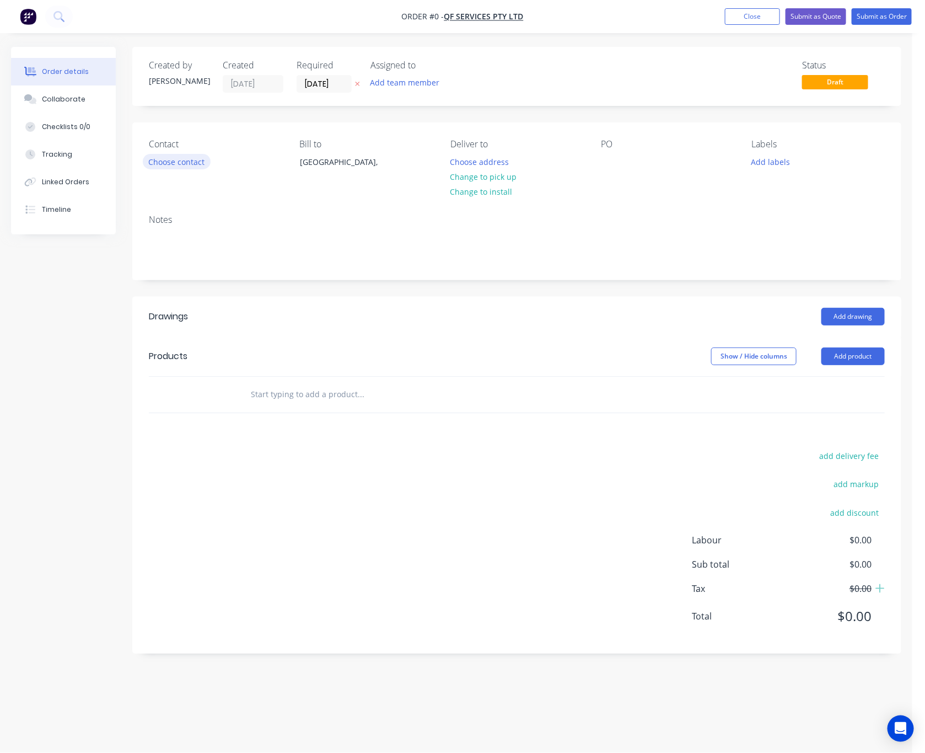
click at [200, 162] on button "Choose contact" at bounding box center [177, 161] width 68 height 15
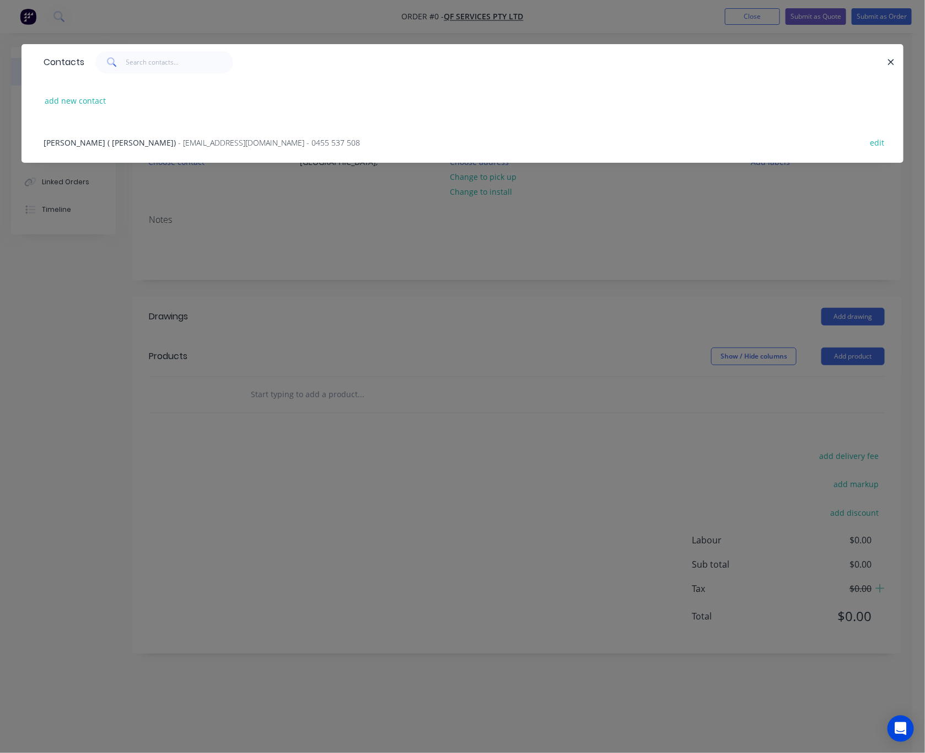
click at [232, 139] on span "- allanyu168@gmail.com - 0455 537 508" at bounding box center [269, 142] width 182 height 10
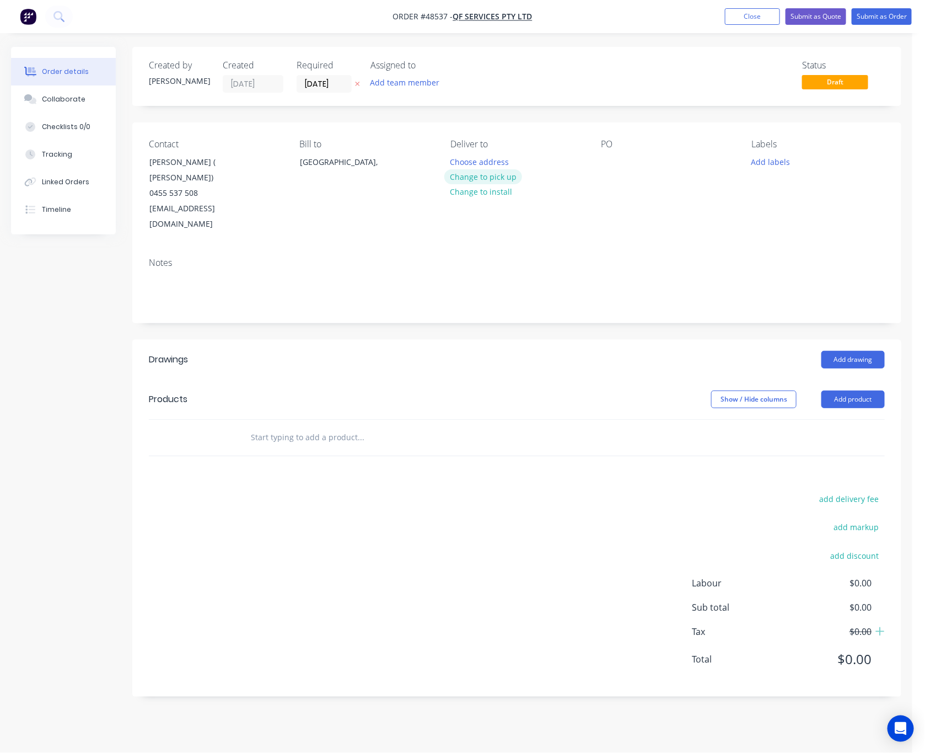
click at [501, 179] on button "Change to pick up" at bounding box center [483, 176] width 78 height 15
click at [842, 390] on button "Add product" at bounding box center [852, 399] width 63 height 18
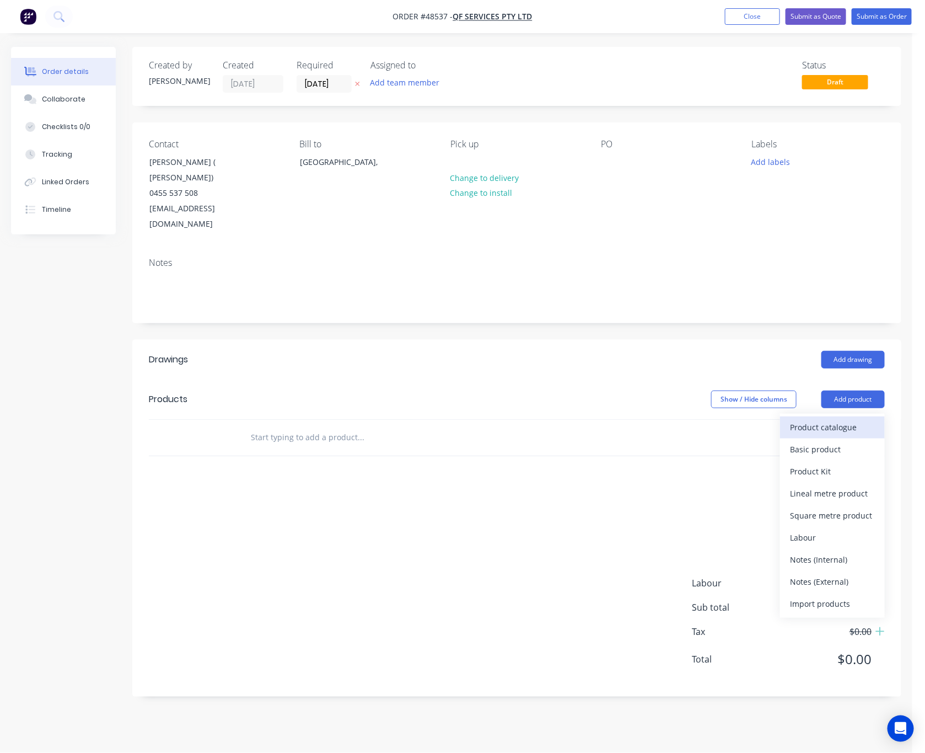
click at [832, 419] on div "Product catalogue" at bounding box center [832, 427] width 85 height 16
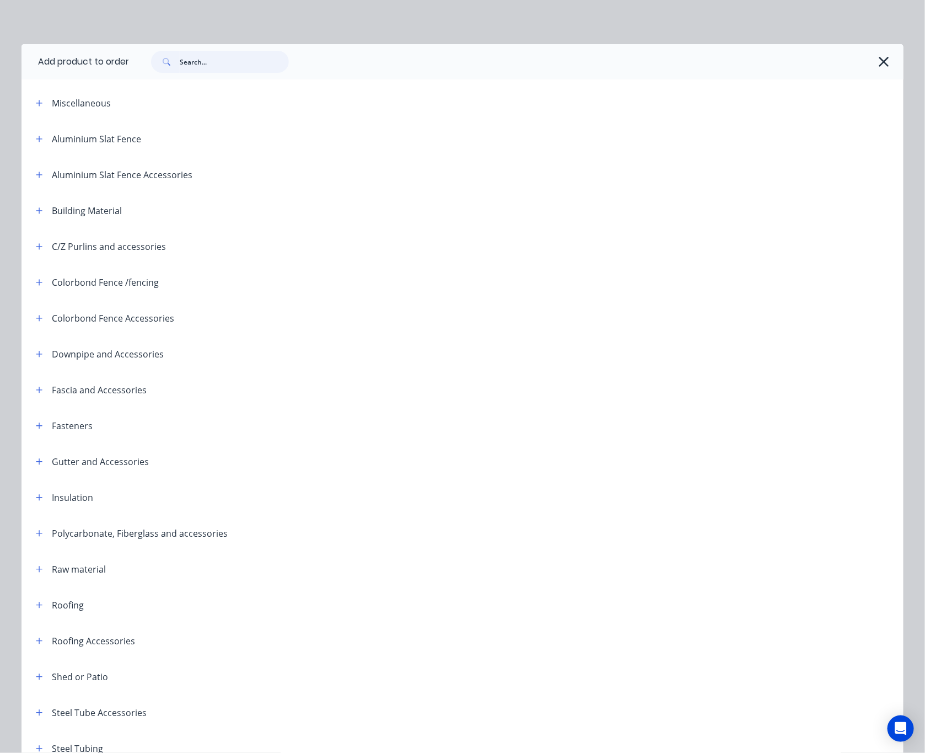
click at [230, 65] on input "text" at bounding box center [234, 62] width 109 height 22
type input "narrow"
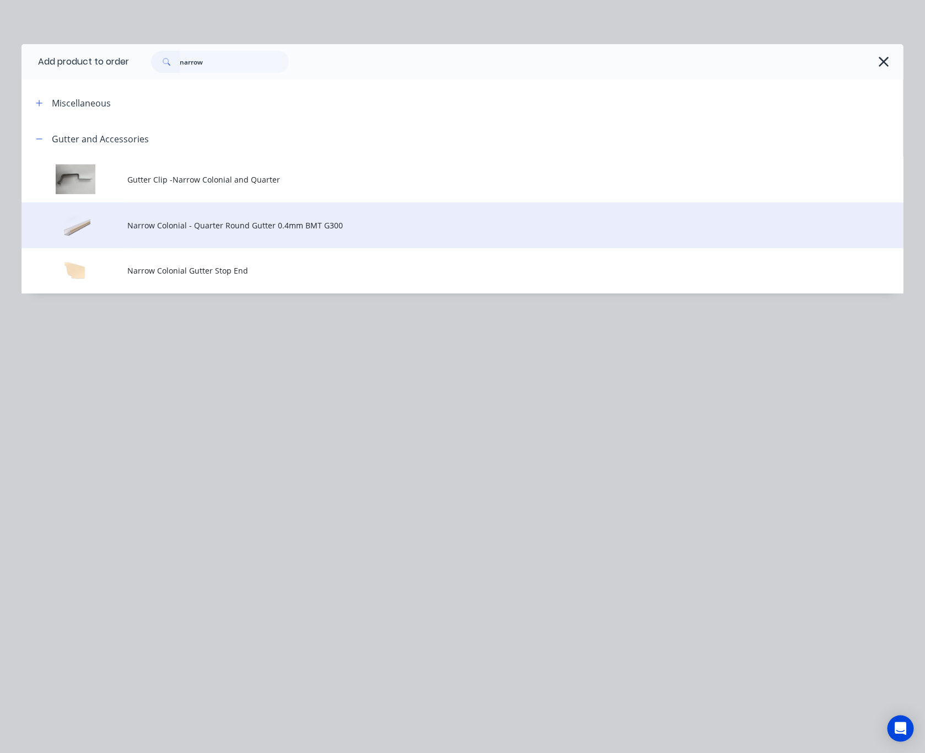
click at [369, 225] on span "Narrow Colonial - Quarter Round Gutter 0.4mm BMT G300" at bounding box center [437, 225] width 621 height 12
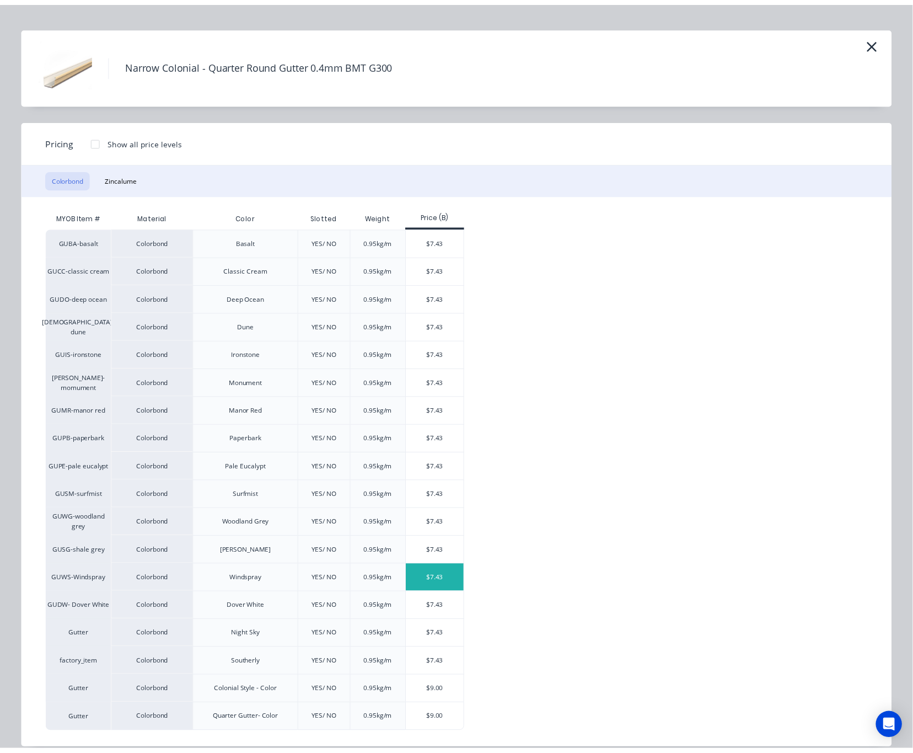
scroll to position [36, 0]
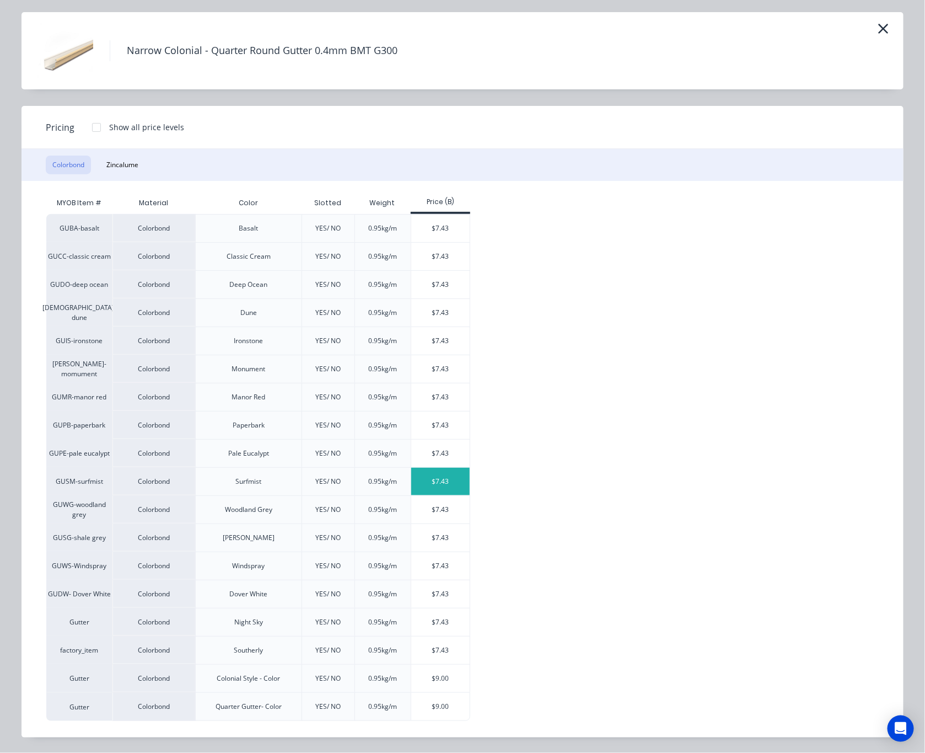
click at [420, 486] on div "$7.43" at bounding box center [440, 482] width 59 height 28
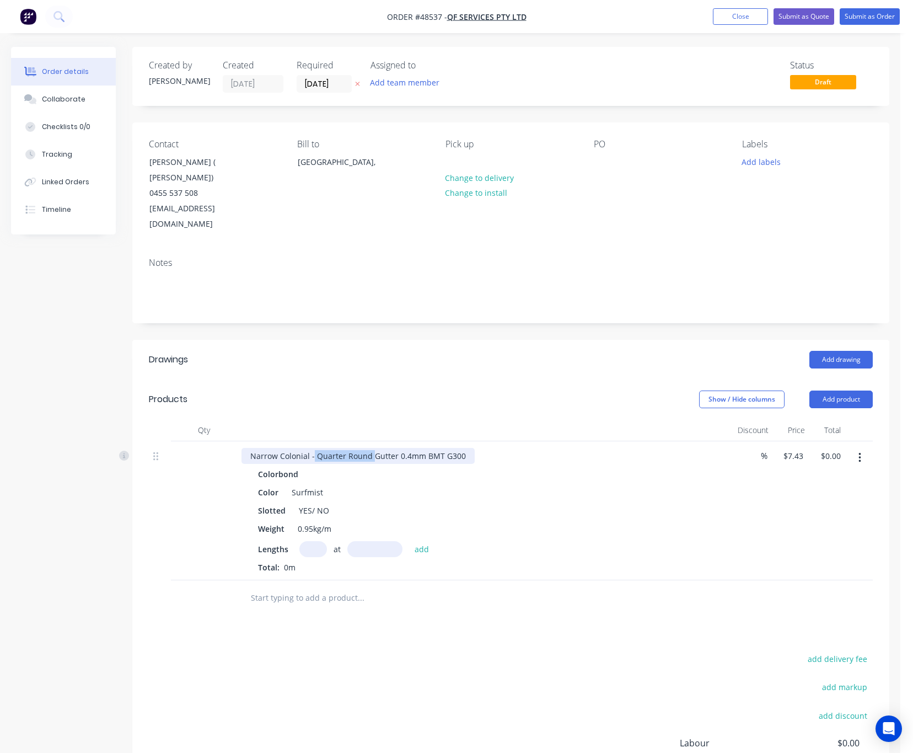
drag, startPoint x: 313, startPoint y: 428, endPoint x: 373, endPoint y: 436, distance: 60.0
click at [373, 441] on div "Narrow Colonial - Quarter Round Gutter 0.4mm BMT G300 Colorbond Color Surfmist …" at bounding box center [485, 510] width 496 height 139
click at [369, 484] on div "Color Surfmist" at bounding box center [483, 492] width 459 height 16
drag, startPoint x: 309, startPoint y: 481, endPoint x: 331, endPoint y: 480, distance: 21.6
click at [331, 502] on div "YES/ NO" at bounding box center [313, 510] width 39 height 16
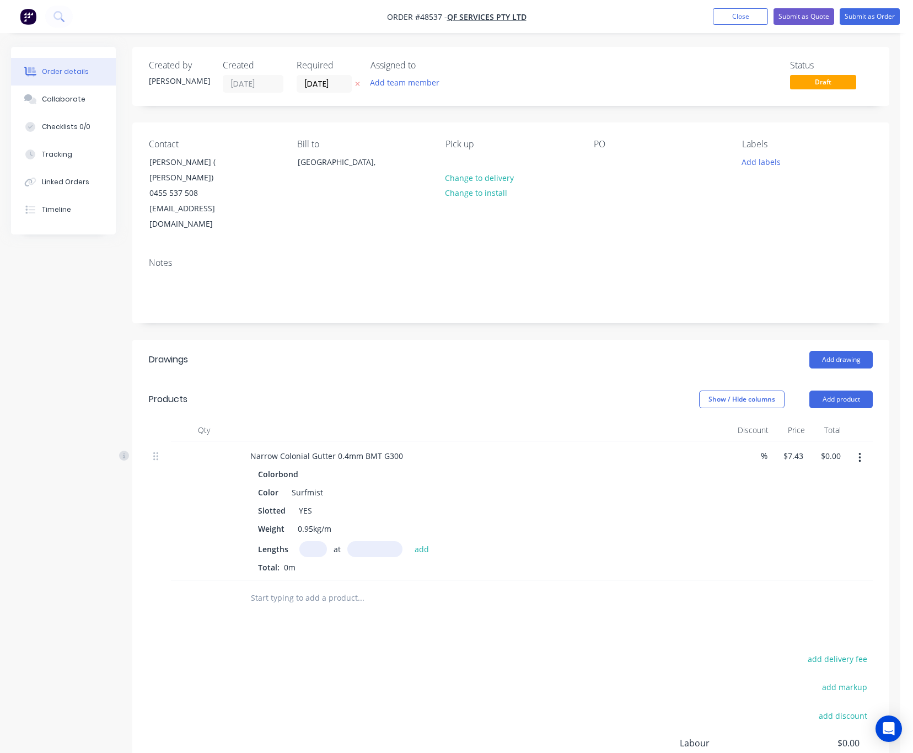
click at [309, 541] on input "text" at bounding box center [313, 549] width 28 height 16
type input "1"
click at [387, 541] on input "text" at bounding box center [374, 549] width 55 height 16
type input "3600"
click at [409, 541] on button "add" at bounding box center [422, 548] width 26 height 15
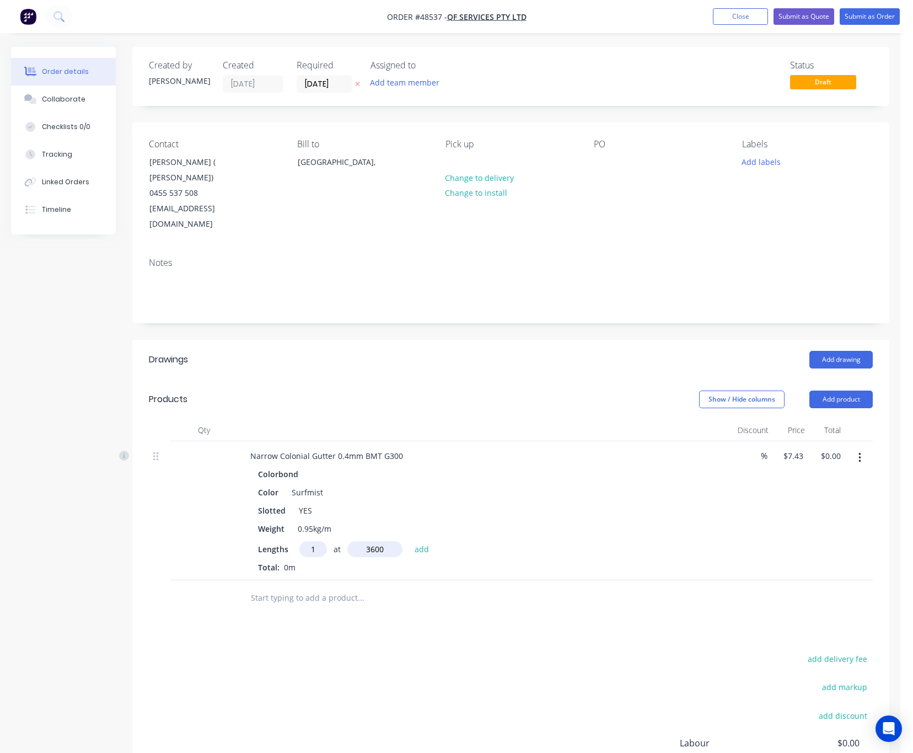
type input "$26.75"
click at [862, 390] on button "Add product" at bounding box center [840, 399] width 63 height 18
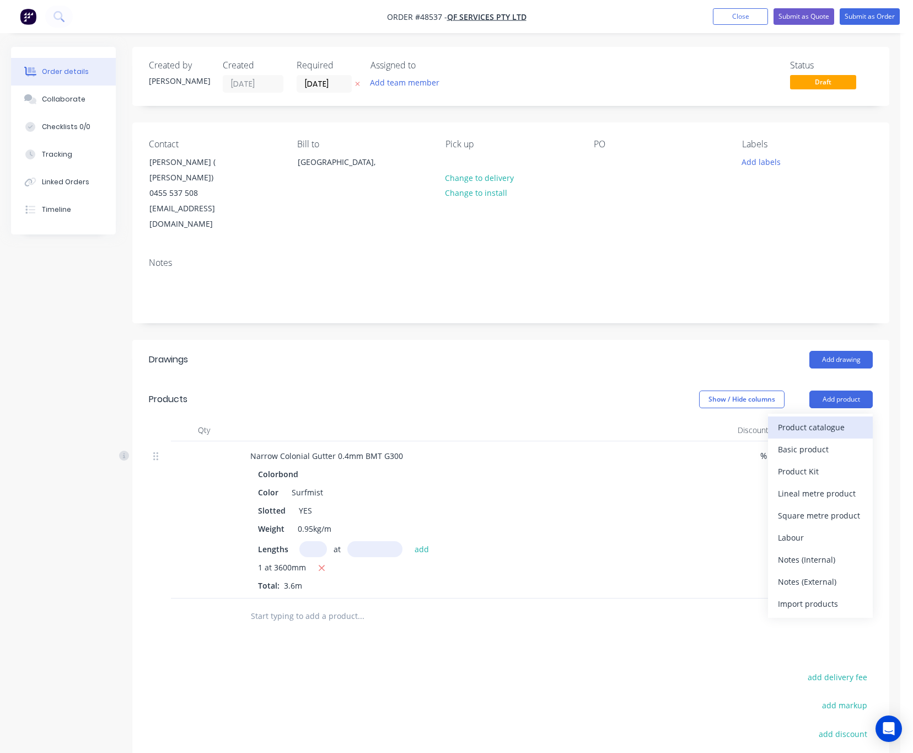
click at [832, 419] on div "Product catalogue" at bounding box center [820, 427] width 85 height 16
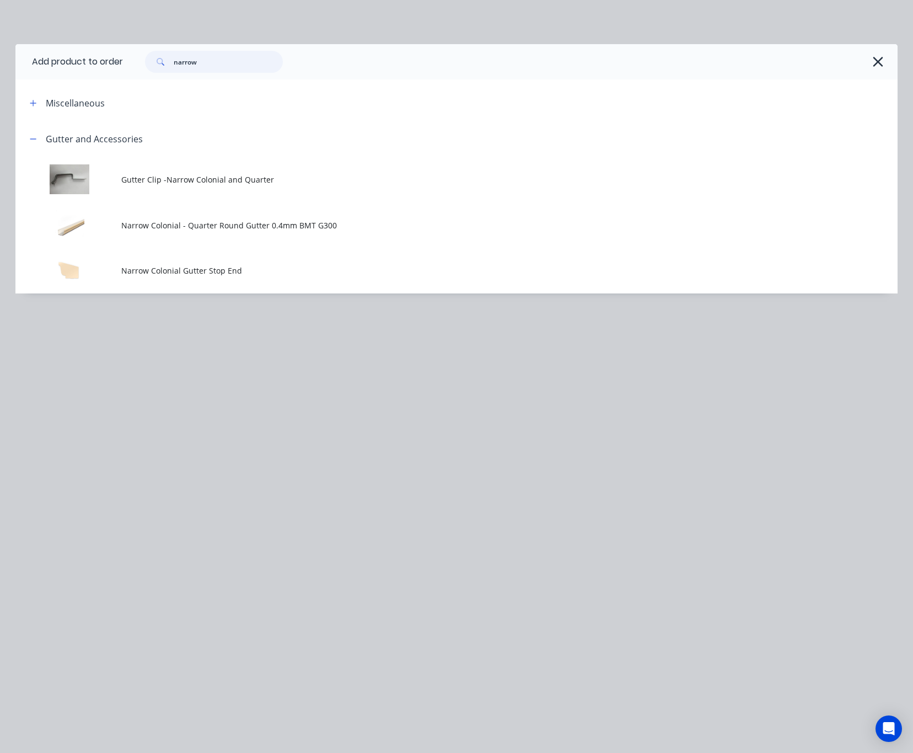
drag, startPoint x: 207, startPoint y: 60, endPoint x: -40, endPoint y: 95, distance: 249.5
click at [0, 95] on html "Order #48537 - QF SERVICES PTY LTD Add product Close Submit as Quote Submit as …" at bounding box center [456, 453] width 913 height 906
type input "roof"
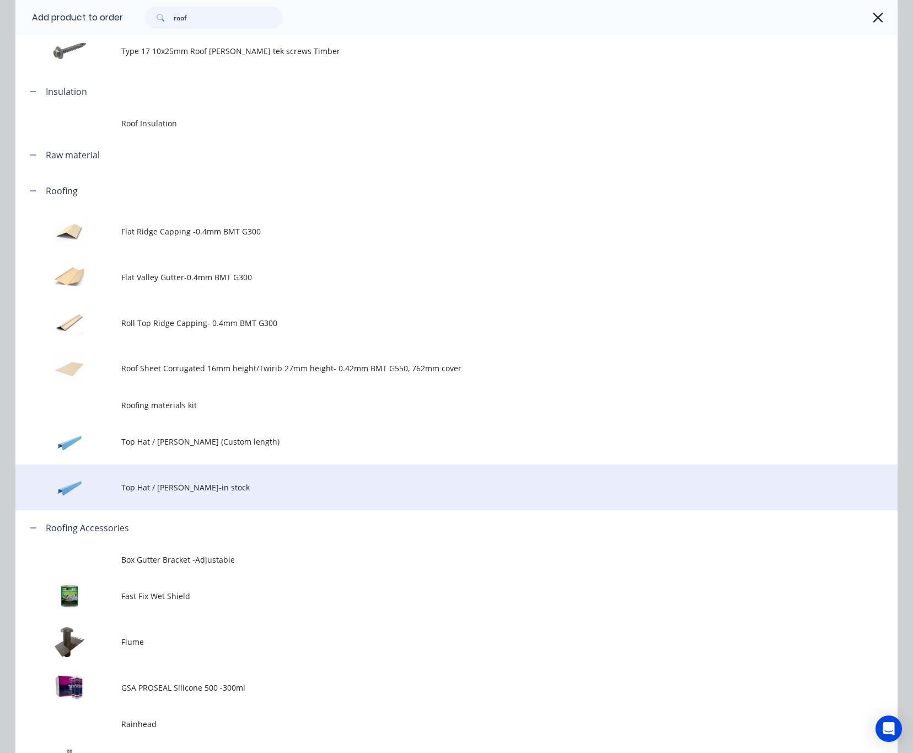
scroll to position [331, 0]
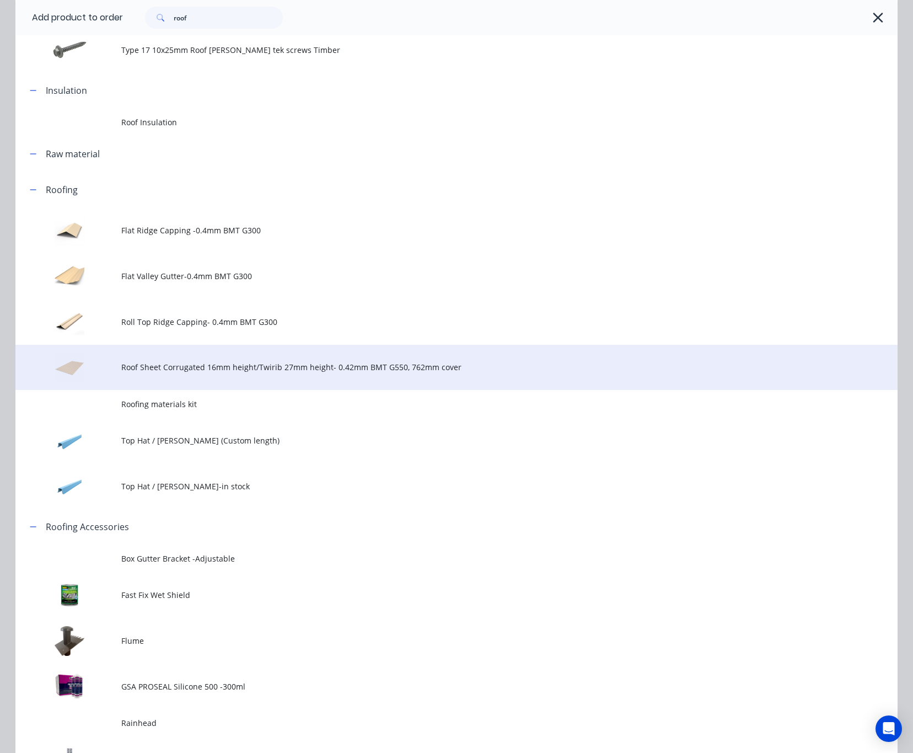
click at [348, 364] on span "Roof Sheet Corrugated 16mm height/Twirib 27mm height- 0.42mm BMT G550, 762mm co…" at bounding box center [431, 367] width 621 height 12
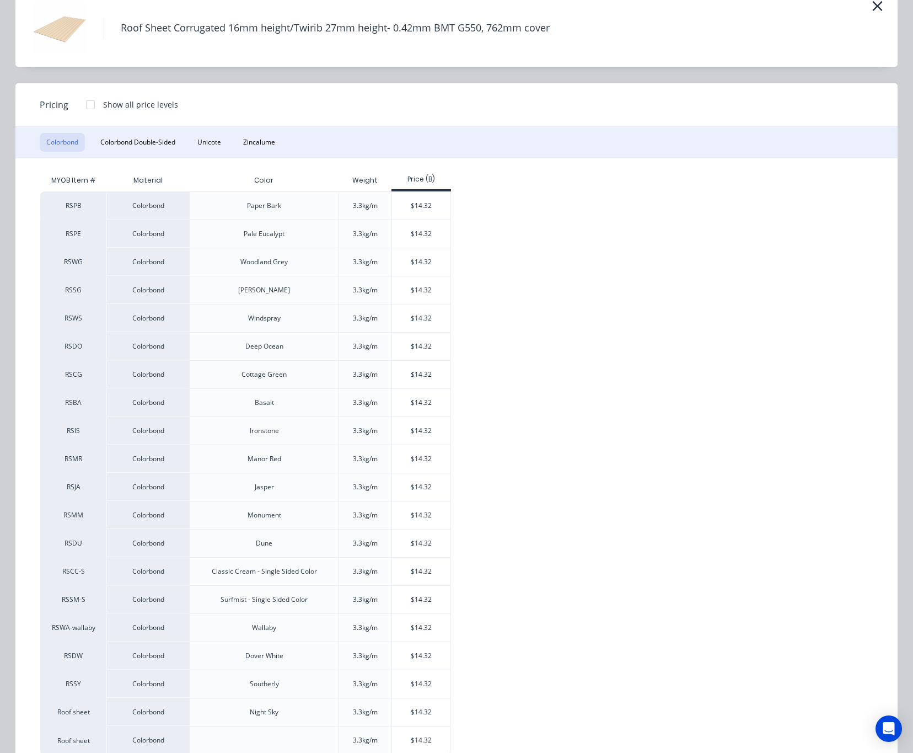
scroll to position [83, 0]
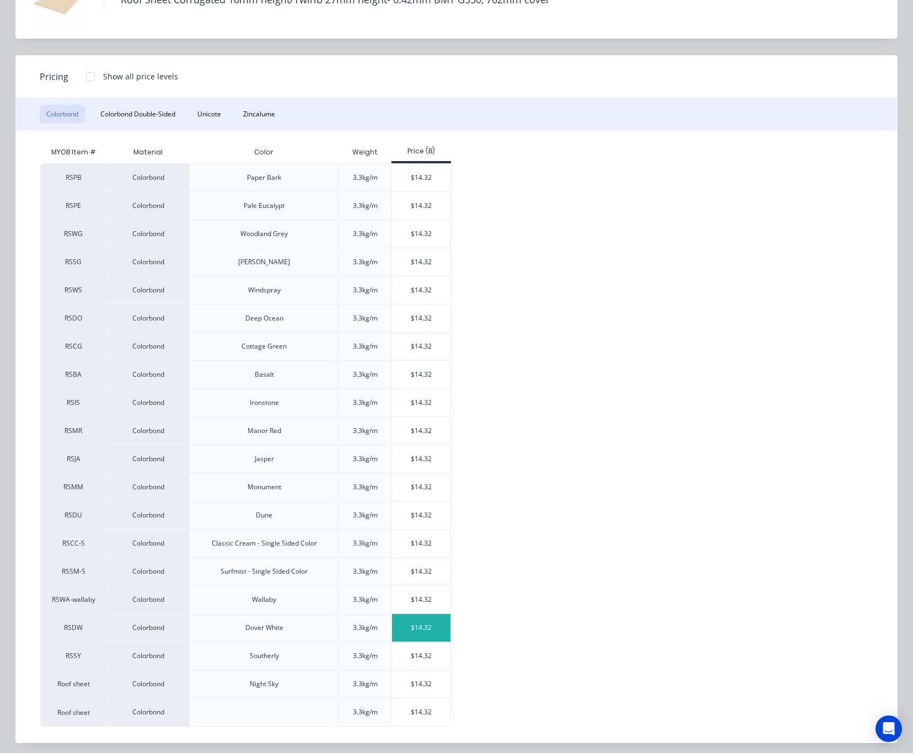
click at [412, 633] on div "$14.32" at bounding box center [421, 628] width 59 height 28
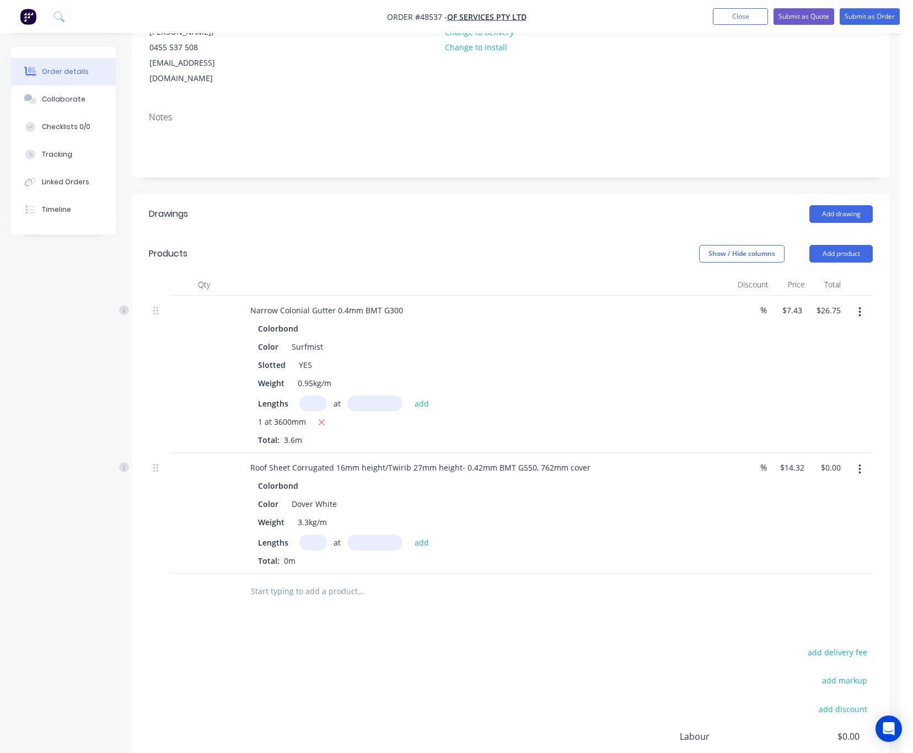
scroll to position [165, 0]
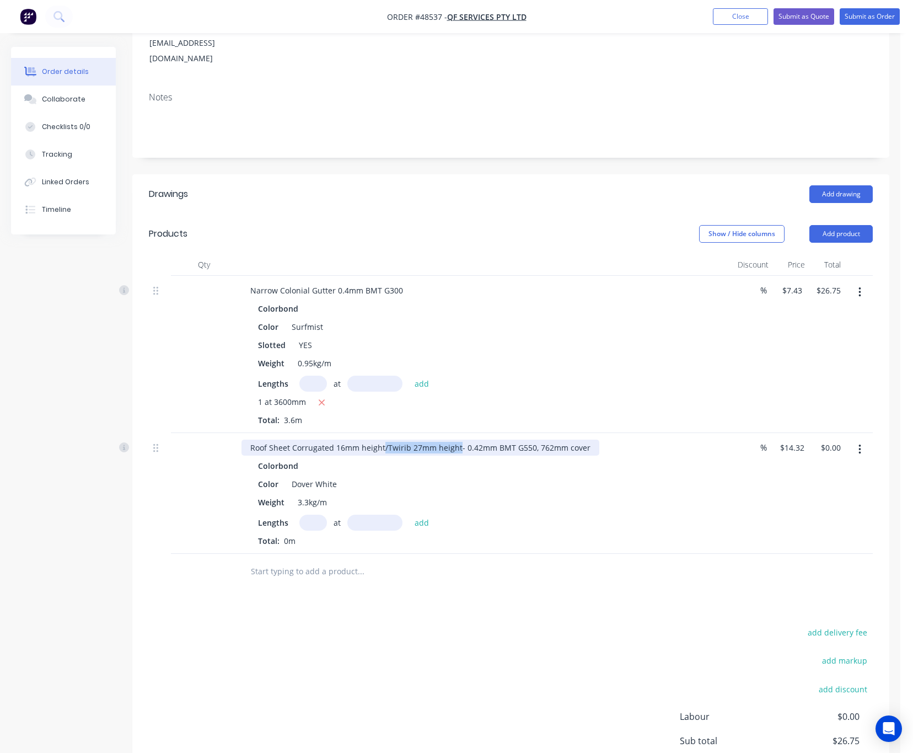
drag, startPoint x: 382, startPoint y: 417, endPoint x: 455, endPoint y: 419, distance: 73.3
click at [455, 439] on div "Roof Sheet Corrugated 16mm height/Twirib 27mm height- 0.42mm BMT G550, 762mm co…" at bounding box center [420, 447] width 358 height 16
click at [313, 514] on input "text" at bounding box center [313, 522] width 28 height 16
type input "4"
click at [356, 514] on input "text" at bounding box center [374, 522] width 55 height 16
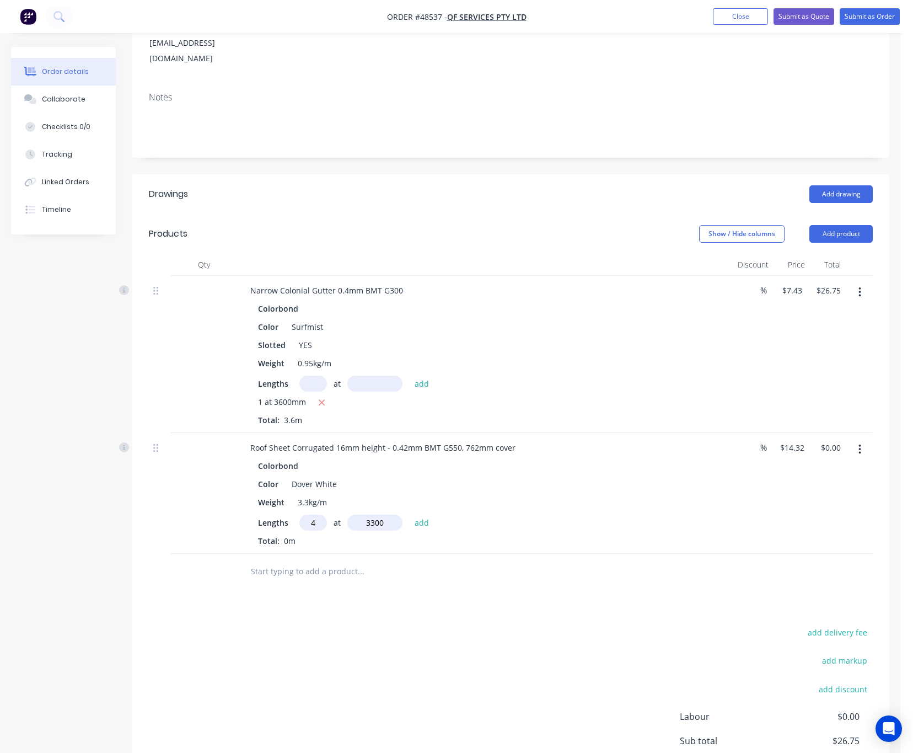
type input "3300"
click at [409, 514] on button "add" at bounding box center [422, 521] width 26 height 15
type input "$189.02"
click at [849, 225] on button "Add product" at bounding box center [840, 234] width 63 height 18
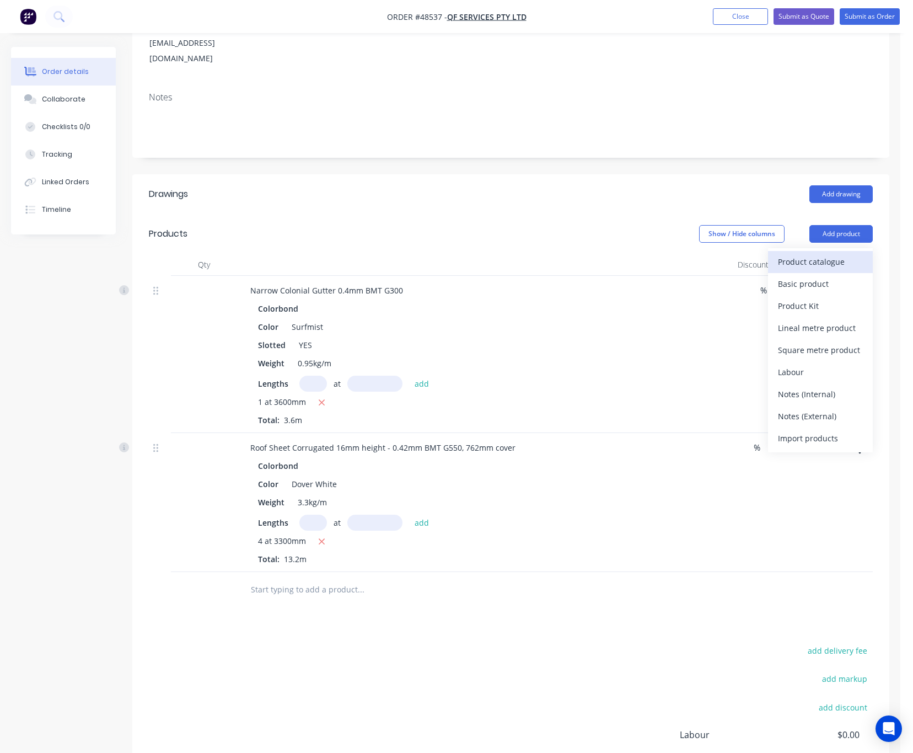
click at [837, 254] on div "Product catalogue" at bounding box center [820, 262] width 85 height 16
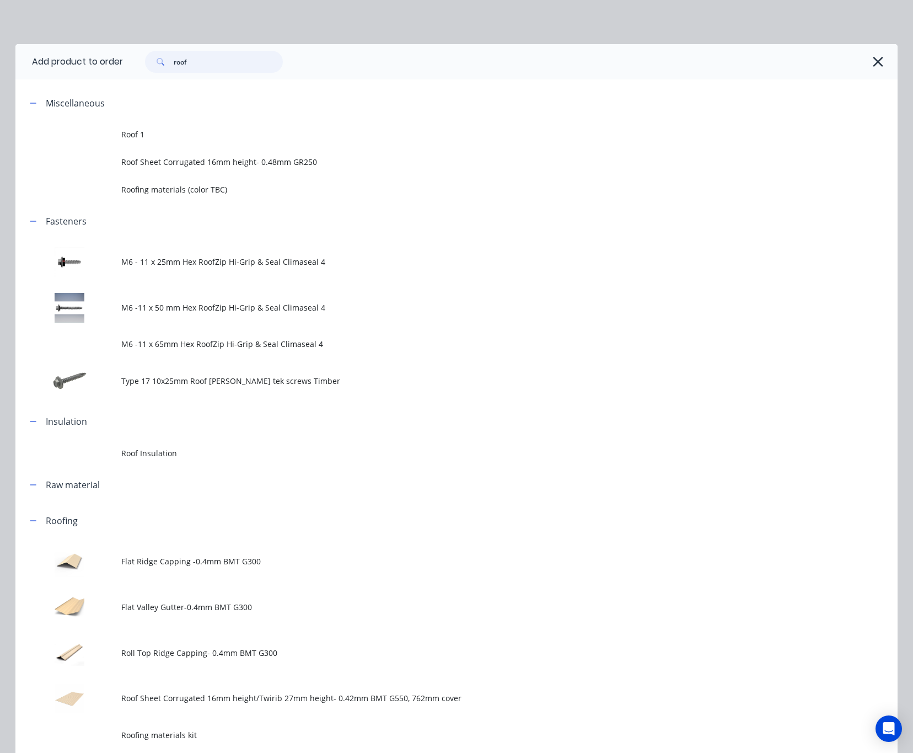
drag, startPoint x: 217, startPoint y: 57, endPoint x: 128, endPoint y: 70, distance: 89.7
click at [135, 72] on div "roof" at bounding box center [208, 62] width 149 height 22
type input "poly"
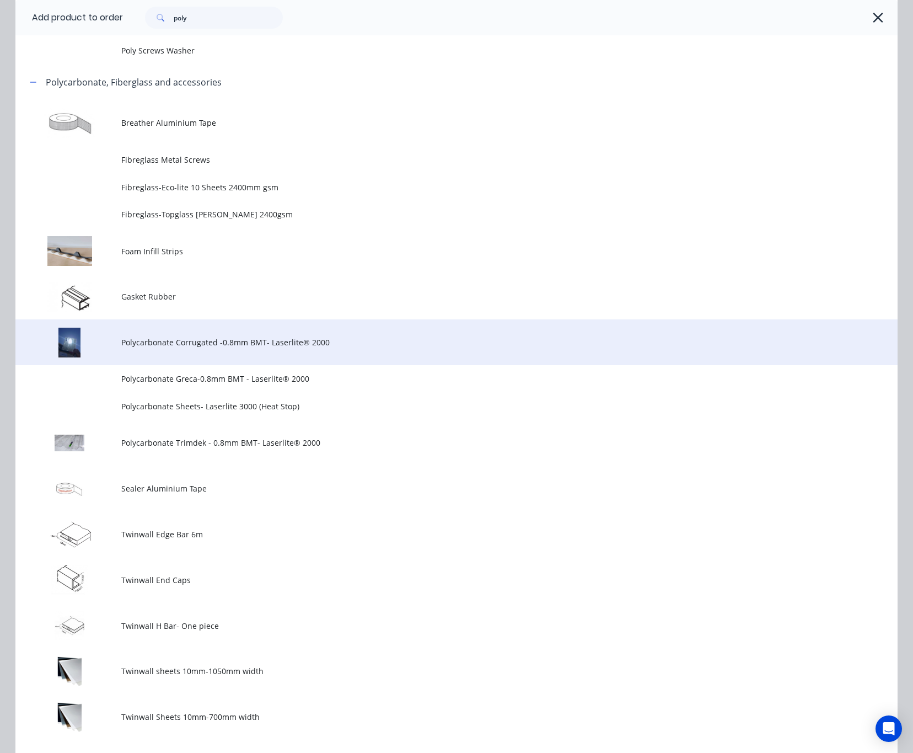
click at [345, 342] on span "Polycarbonate Corrugated -0.8mm BMT- Laserlite® 2000" at bounding box center [431, 342] width 621 height 12
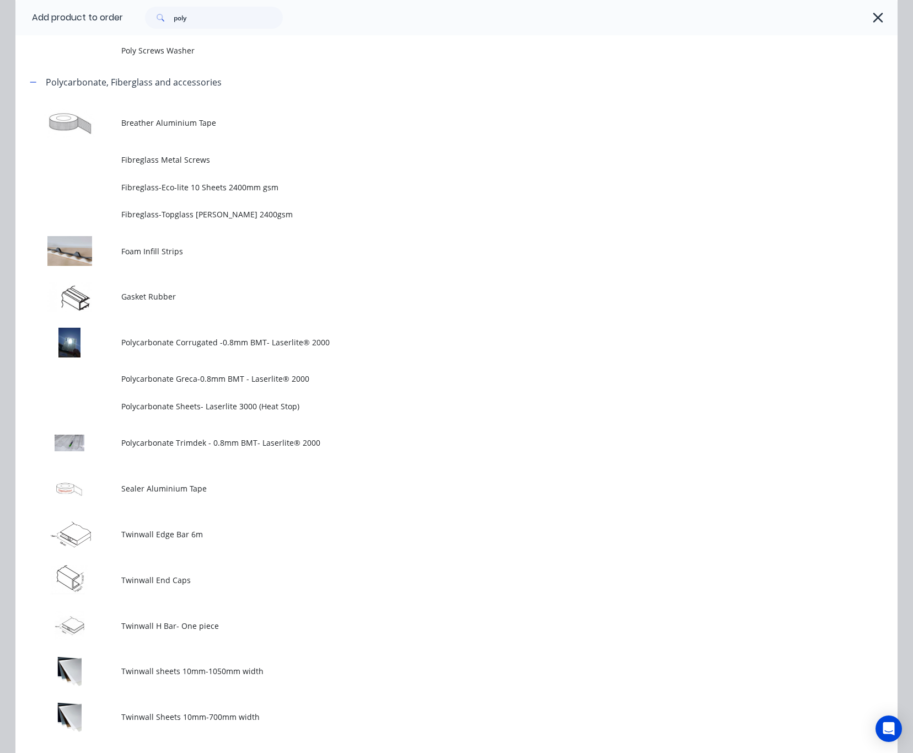
scroll to position [0, 0]
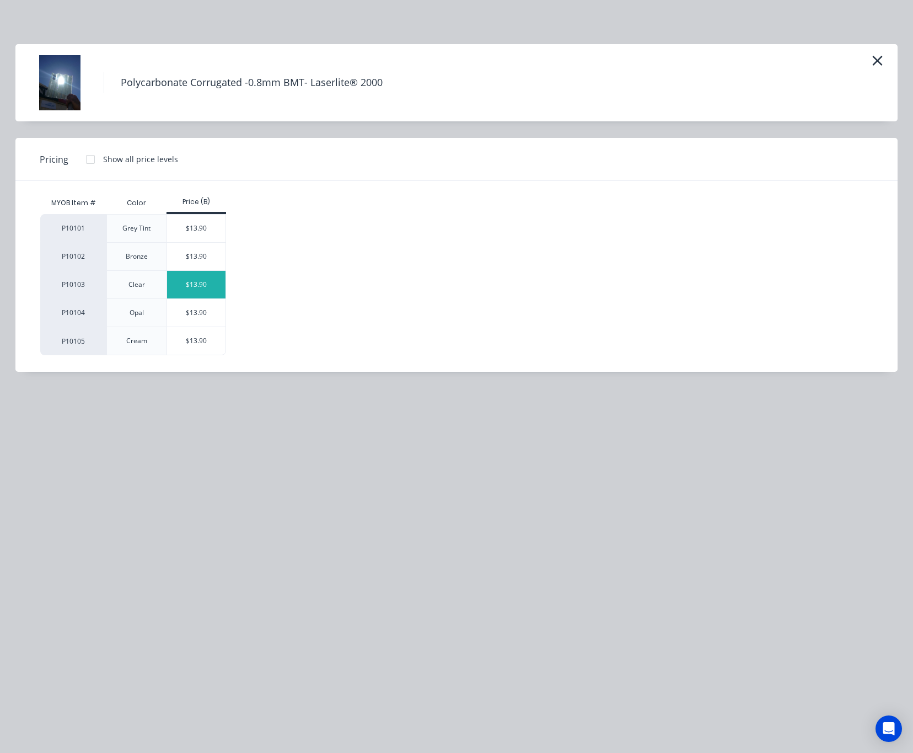
click at [196, 288] on div "$13.90" at bounding box center [196, 285] width 59 height 28
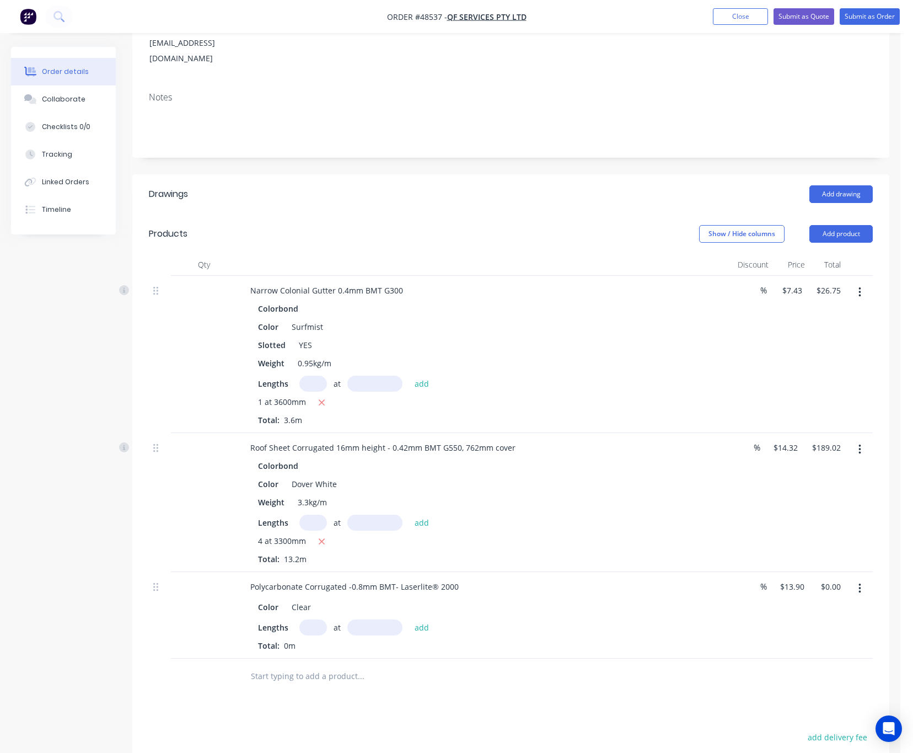
click at [314, 619] on input "text" at bounding box center [313, 627] width 28 height 16
type input "1"
click at [373, 619] on input "text" at bounding box center [374, 627] width 55 height 16
type input "3600"
click at [409, 619] on button "add" at bounding box center [422, 626] width 26 height 15
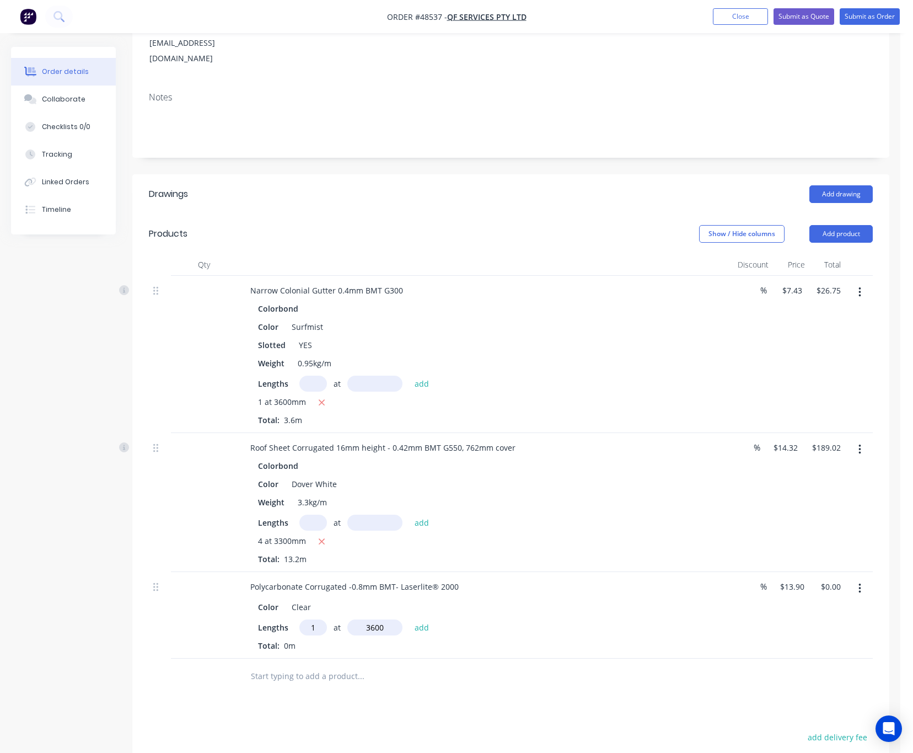
type input "$50.04"
click at [842, 225] on button "Add product" at bounding box center [840, 234] width 63 height 18
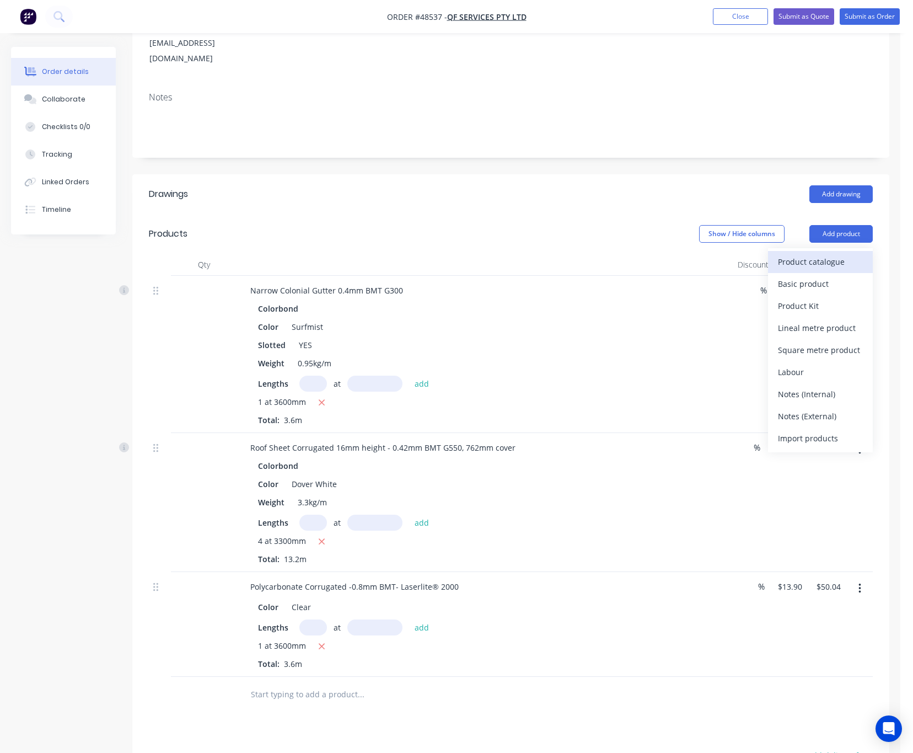
click at [828, 254] on div "Product catalogue" at bounding box center [820, 262] width 85 height 16
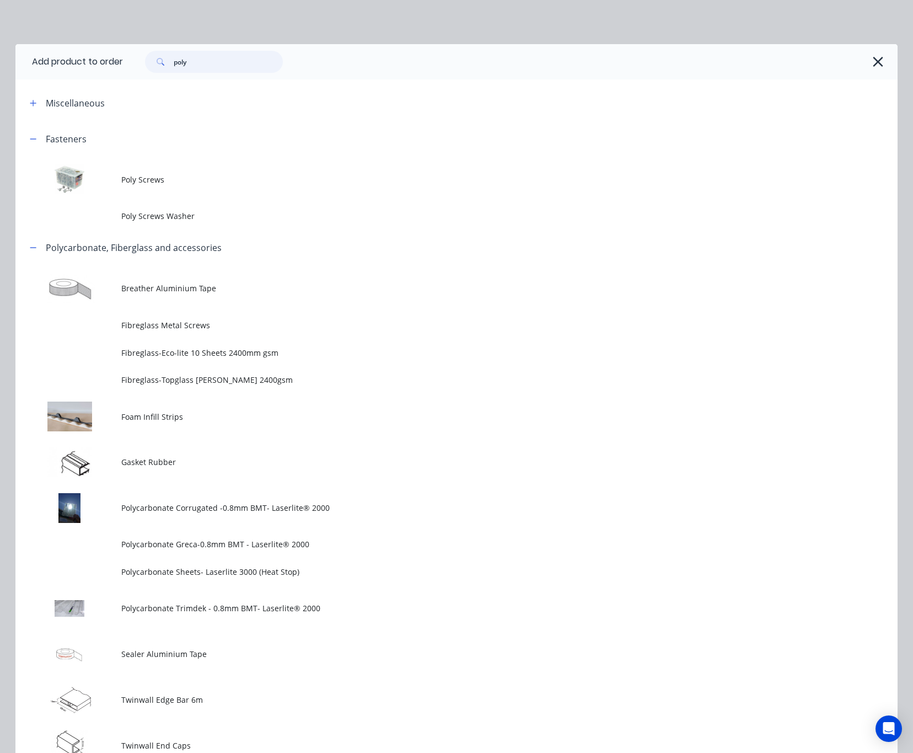
drag, startPoint x: 194, startPoint y: 55, endPoint x: 101, endPoint y: 70, distance: 94.4
click at [106, 68] on header "Add product to order poly" at bounding box center [456, 61] width 882 height 35
type input "gutter"
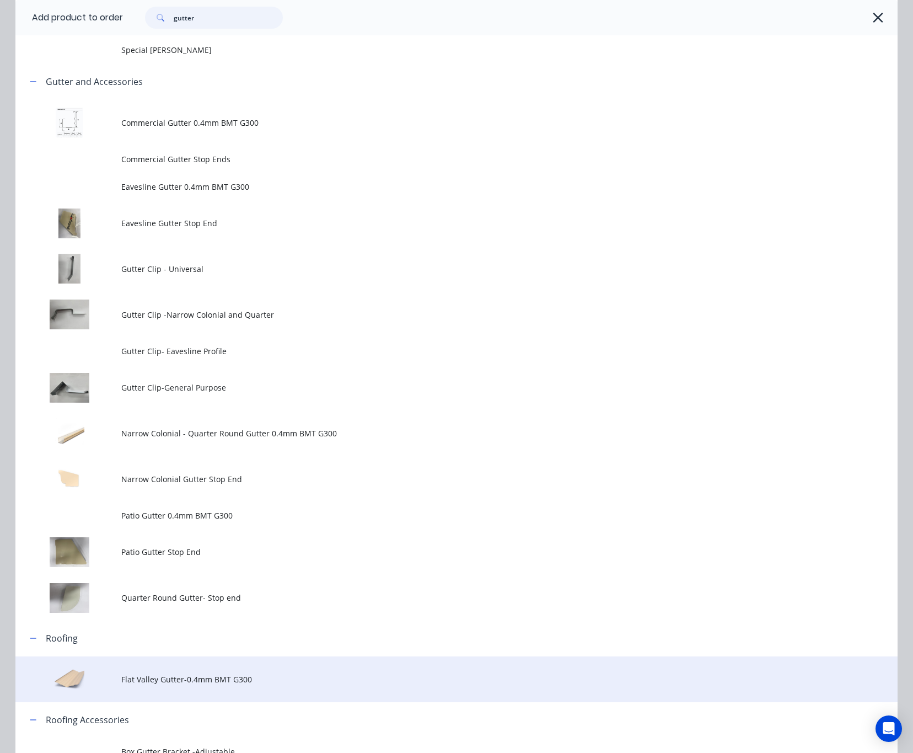
scroll to position [191, 0]
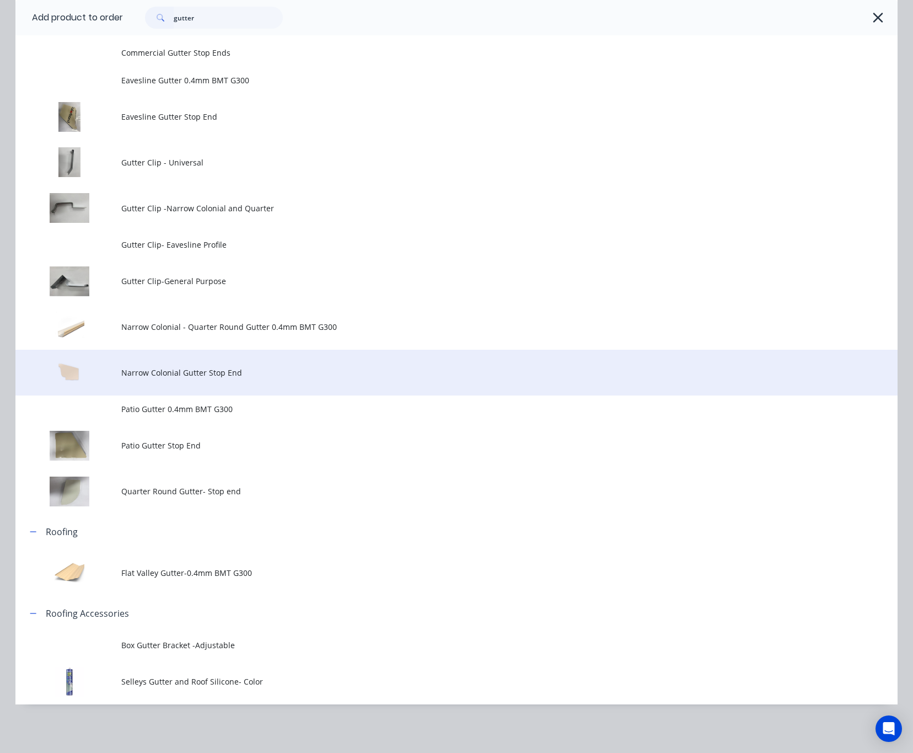
click at [270, 372] on span "Narrow Colonial Gutter Stop End" at bounding box center [431, 373] width 621 height 12
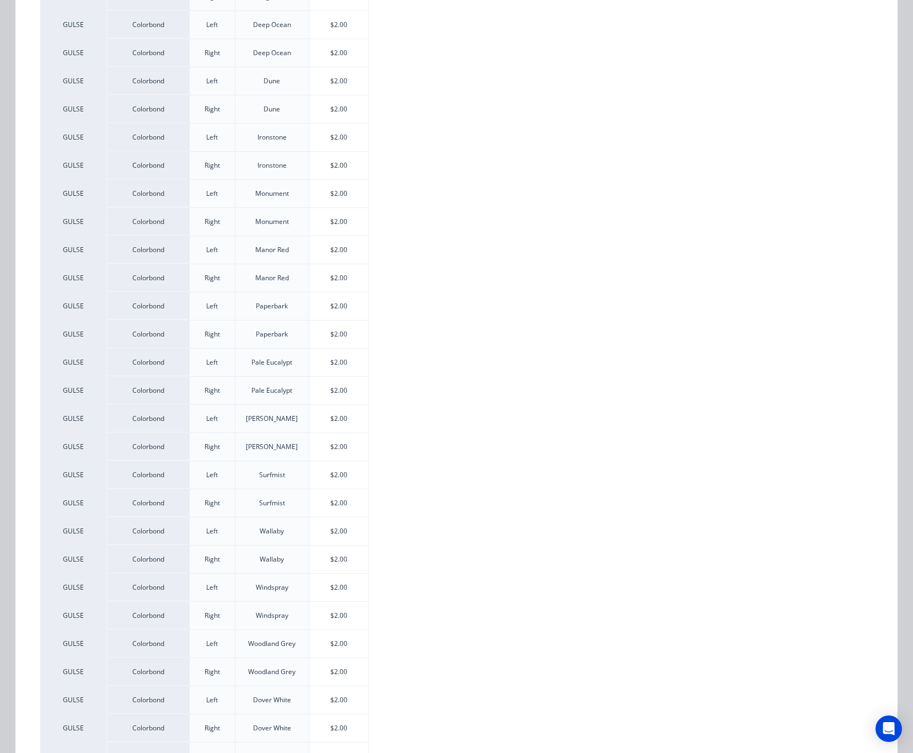
scroll to position [413, 0]
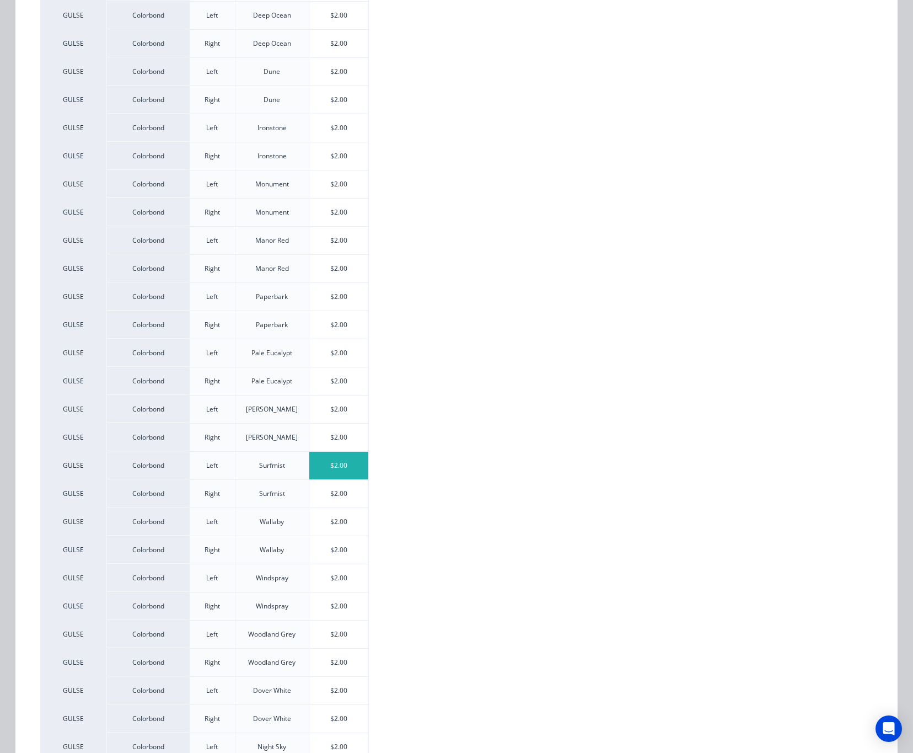
click at [333, 479] on div "$2.00" at bounding box center [338, 466] width 59 height 28
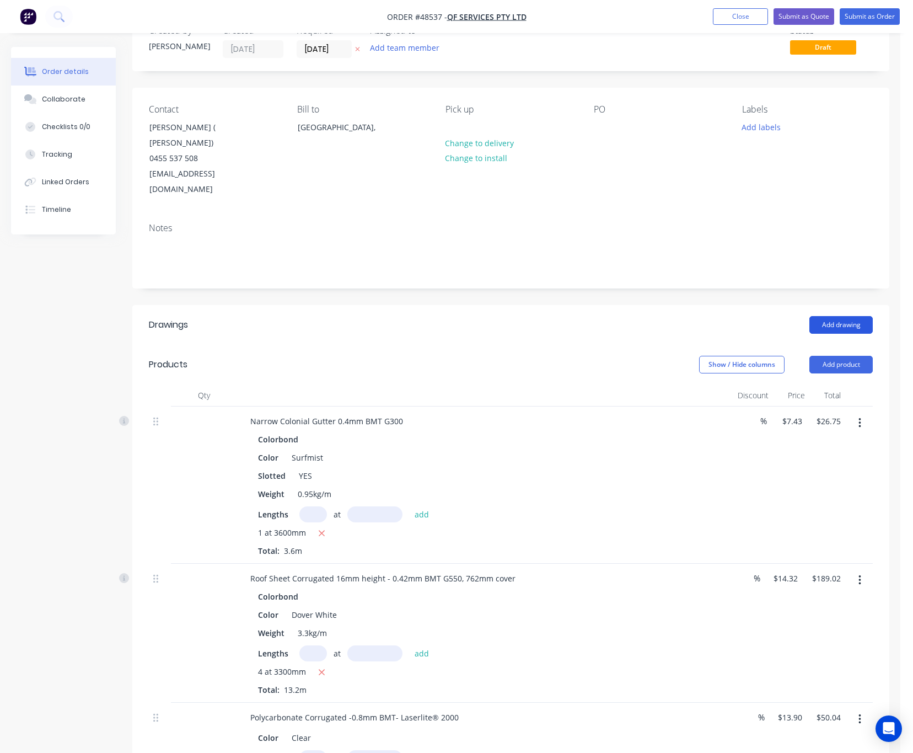
scroll to position [0, 0]
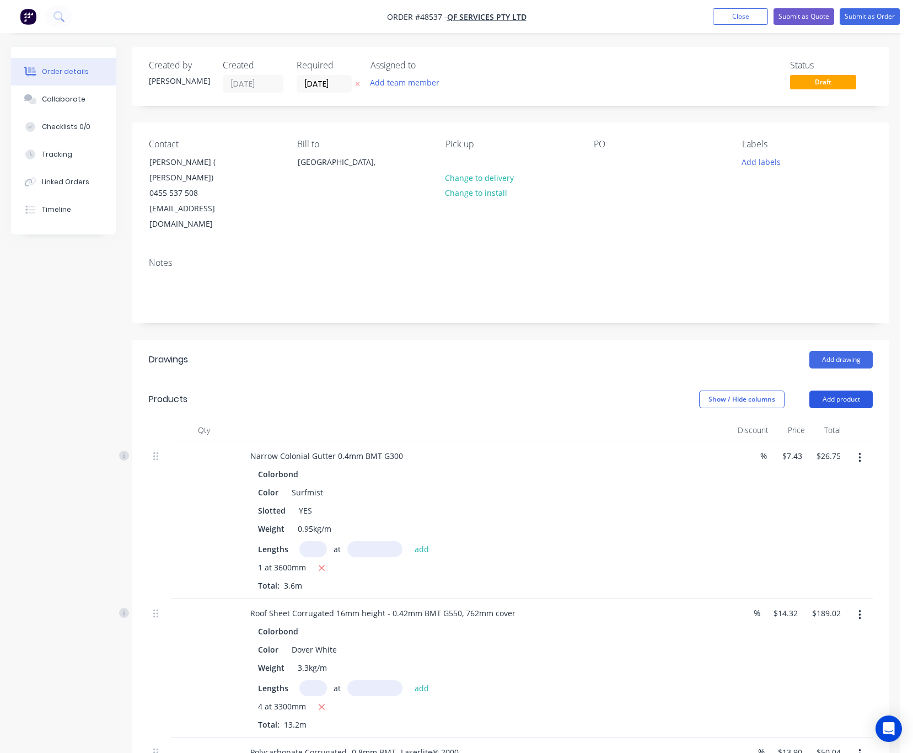
click at [839, 390] on button "Add product" at bounding box center [840, 399] width 63 height 18
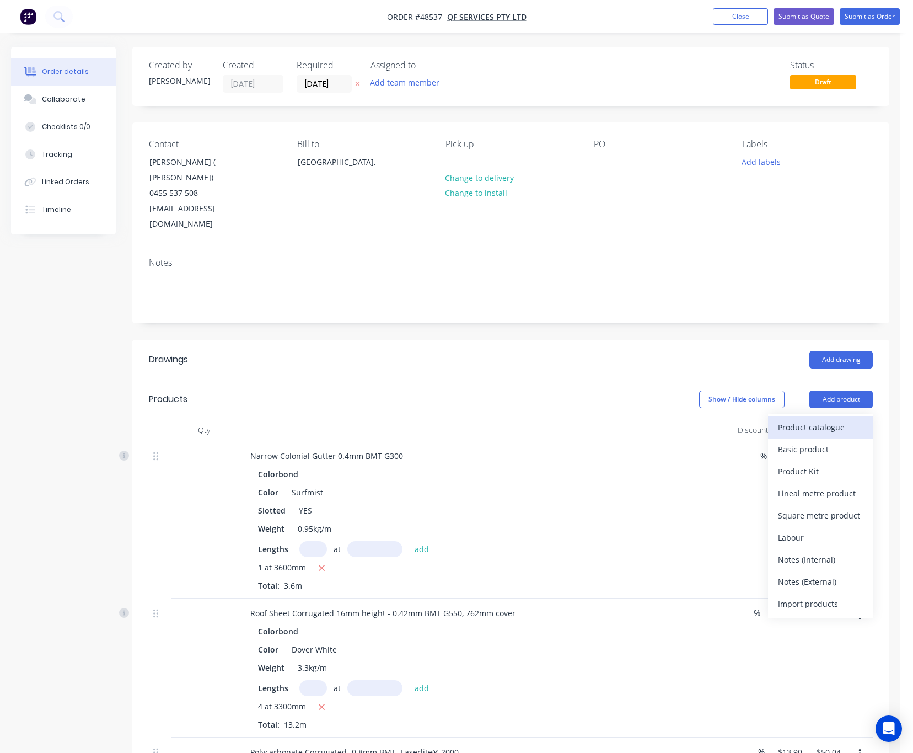
click at [819, 419] on div "Product catalogue" at bounding box center [820, 427] width 85 height 16
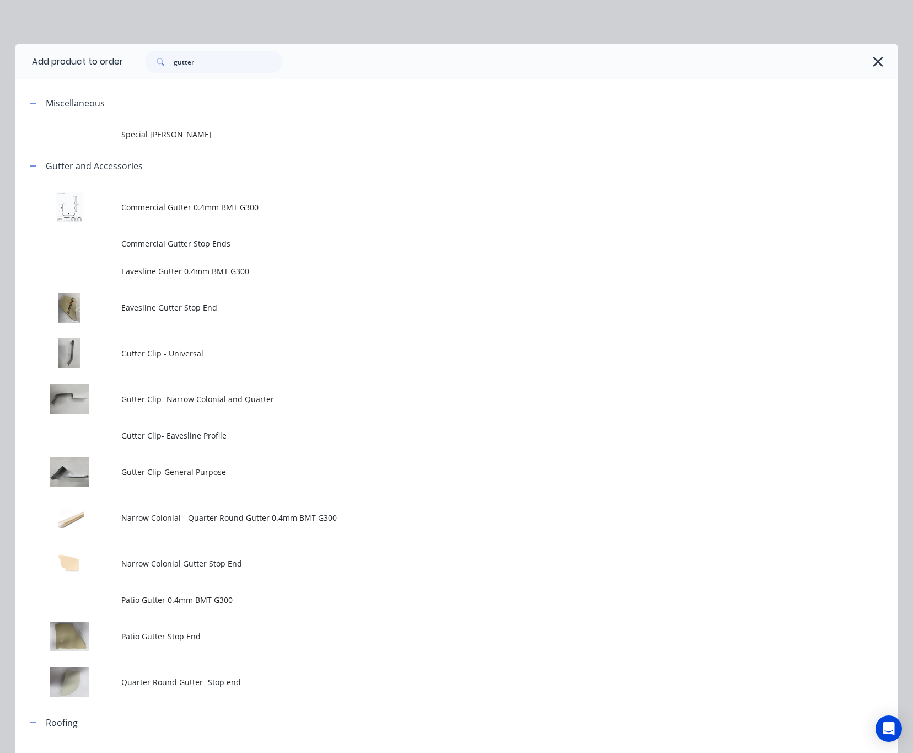
click at [306, 567] on td "Narrow Colonial Gutter Stop End" at bounding box center [509, 563] width 776 height 46
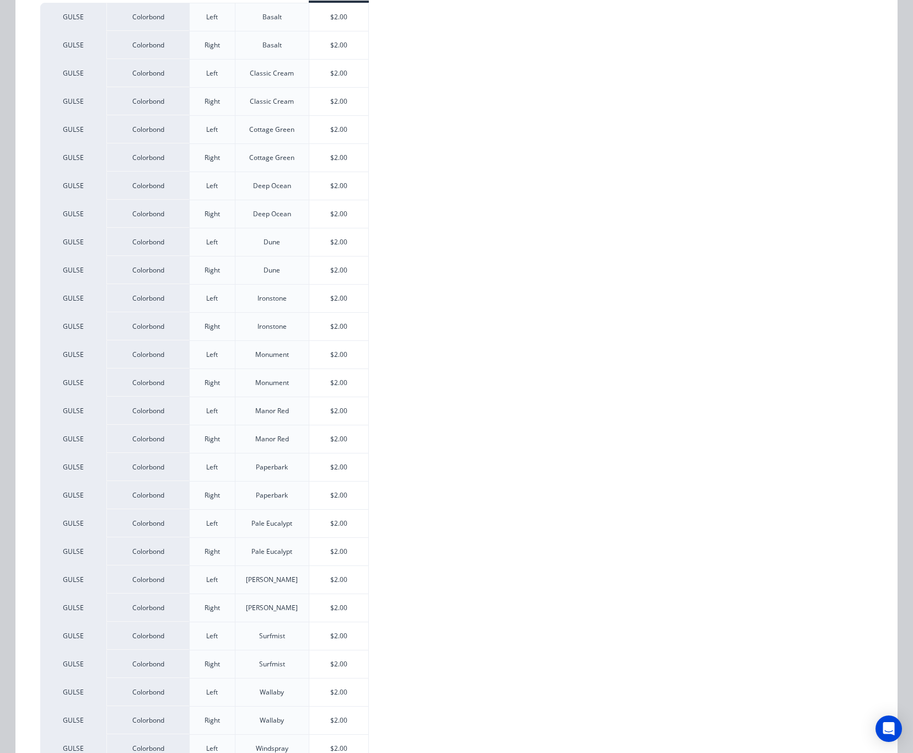
scroll to position [413, 0]
click at [334, 503] on div "$2.00" at bounding box center [338, 494] width 59 height 28
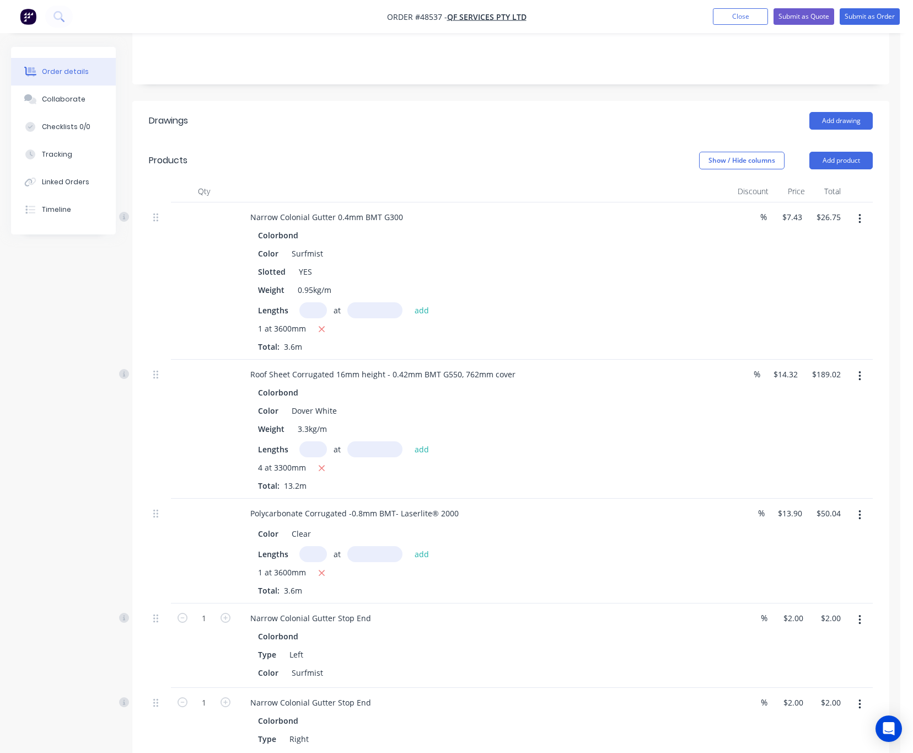
scroll to position [0, 0]
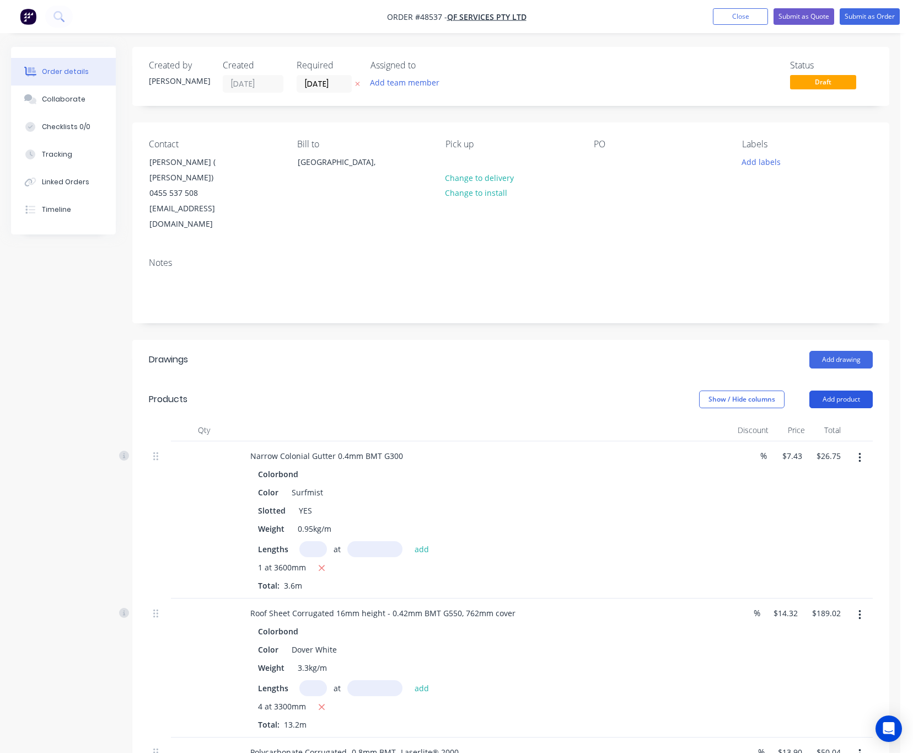
click at [829, 390] on button "Add product" at bounding box center [840, 399] width 63 height 18
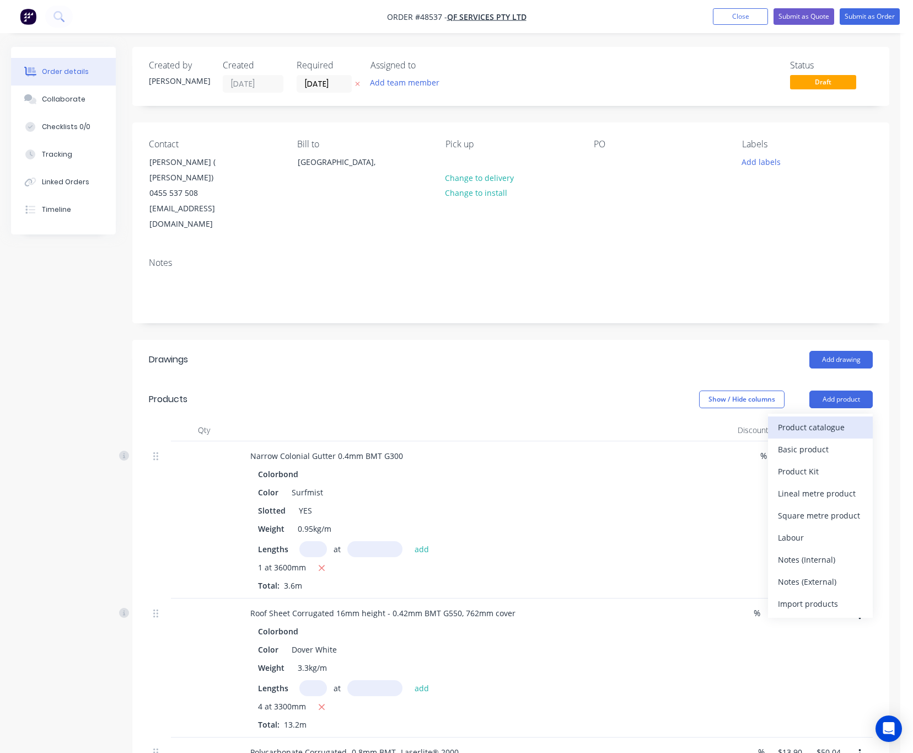
click at [812, 419] on div "Product catalogue" at bounding box center [820, 427] width 85 height 16
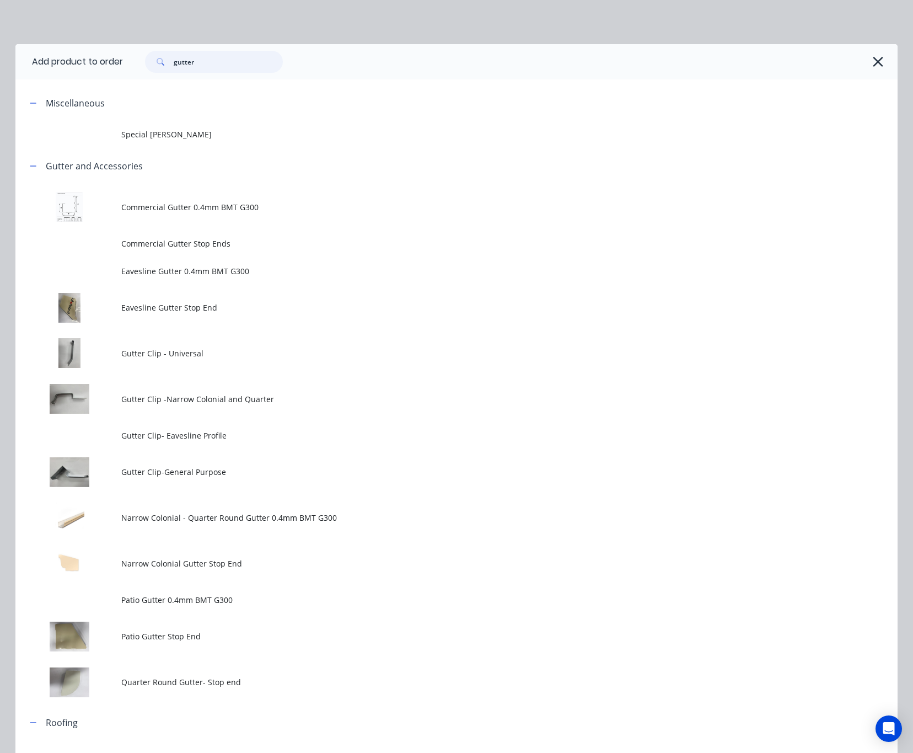
drag, startPoint x: 202, startPoint y: 65, endPoint x: 120, endPoint y: 60, distance: 82.3
click at [123, 63] on div "gutter" at bounding box center [505, 62] width 764 height 22
type input "outlet"
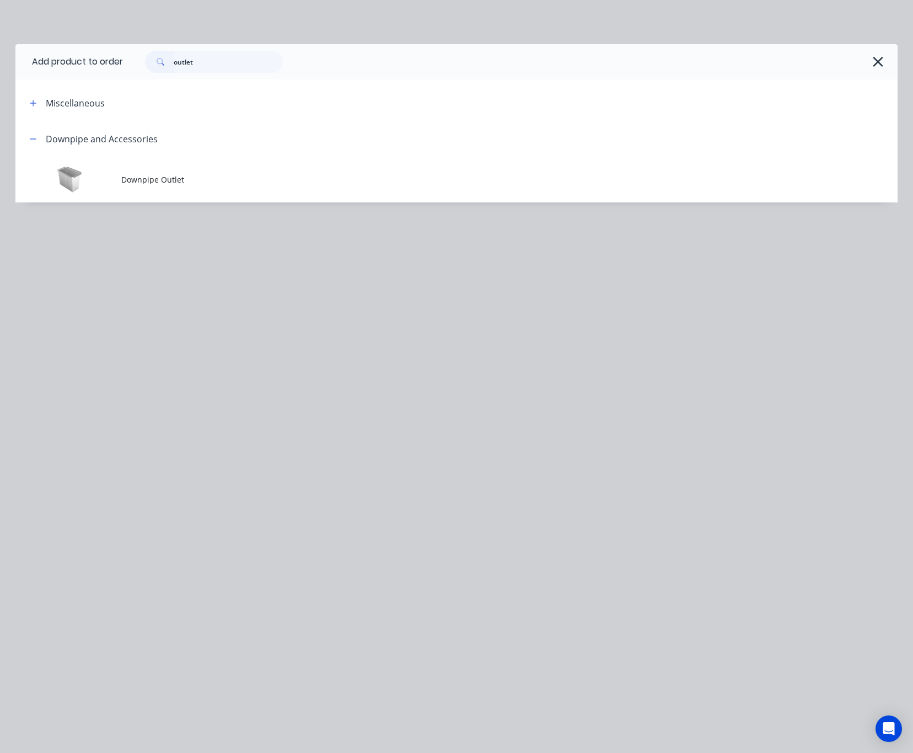
click at [204, 176] on span "Downpipe Outlet" at bounding box center [431, 180] width 621 height 12
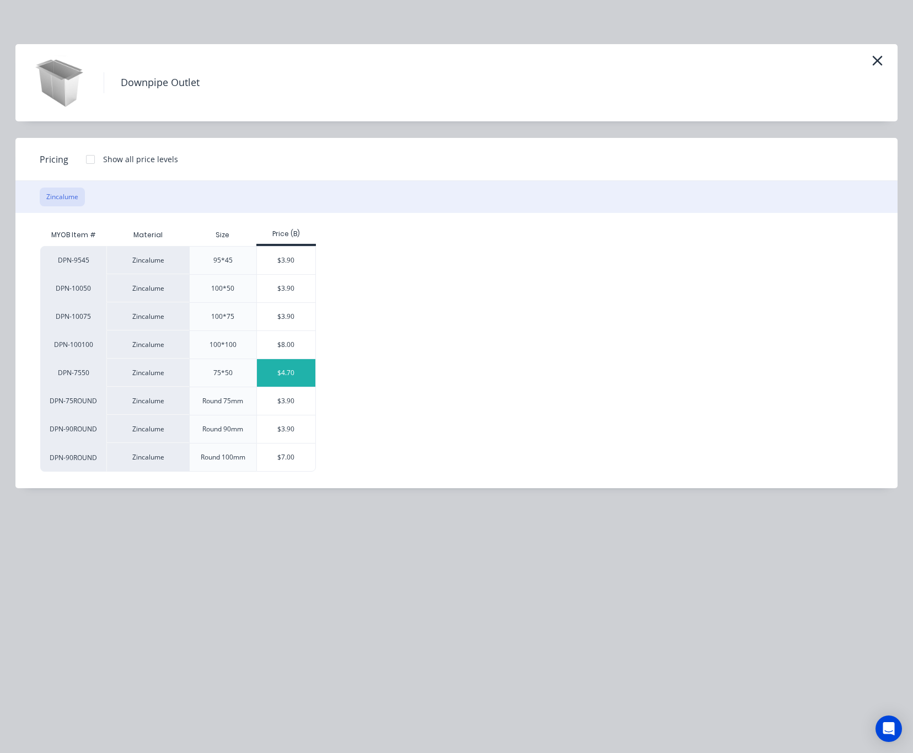
click at [291, 378] on div "$4.70" at bounding box center [286, 373] width 59 height 28
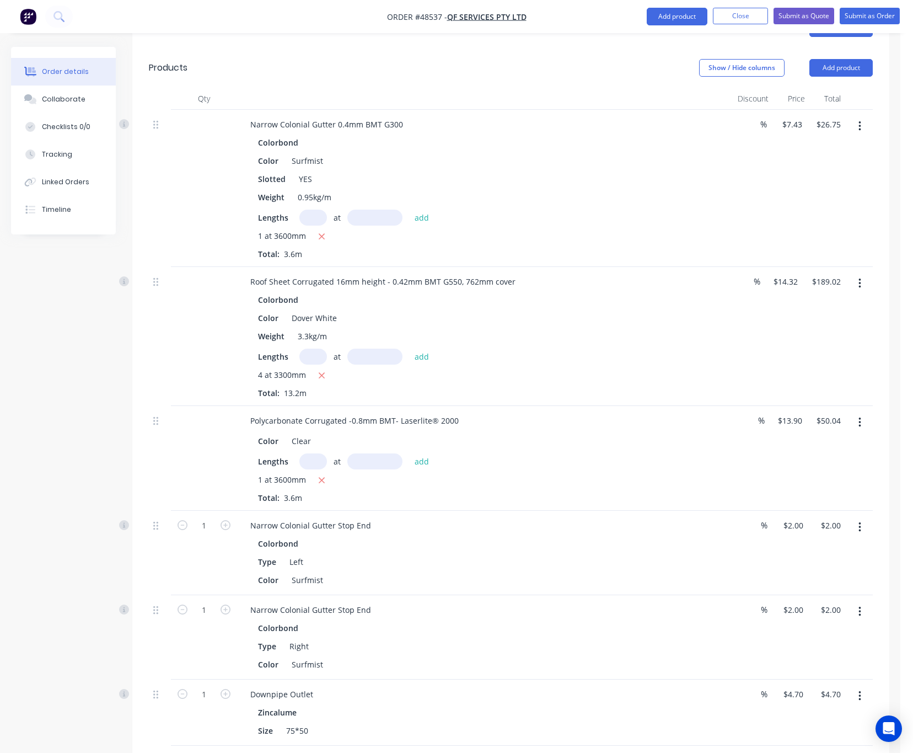
scroll to position [83, 0]
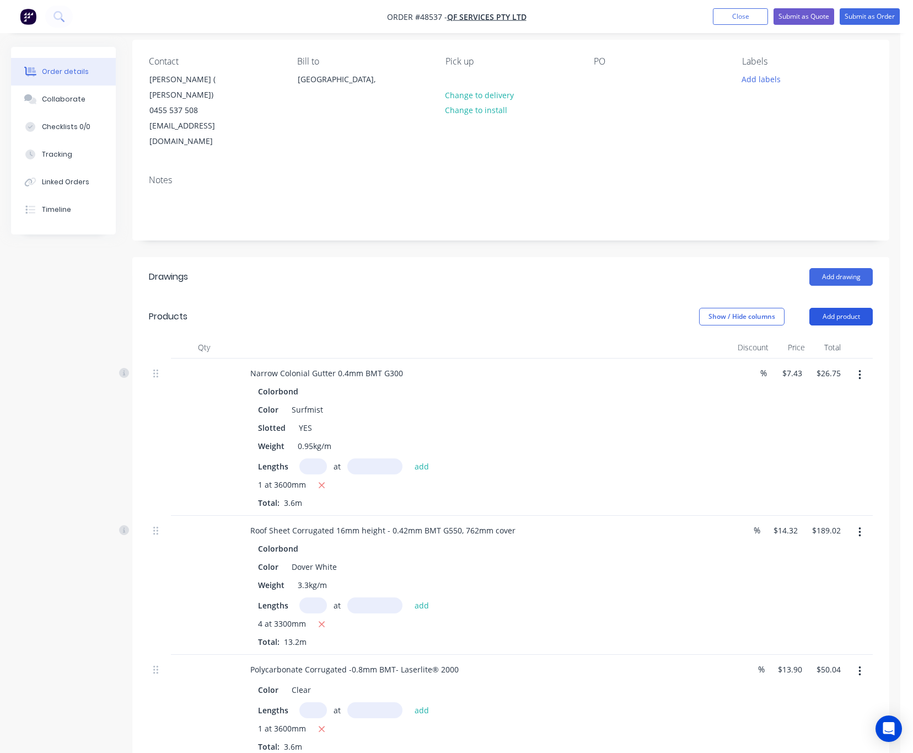
click at [827, 308] on button "Add product" at bounding box center [840, 317] width 63 height 18
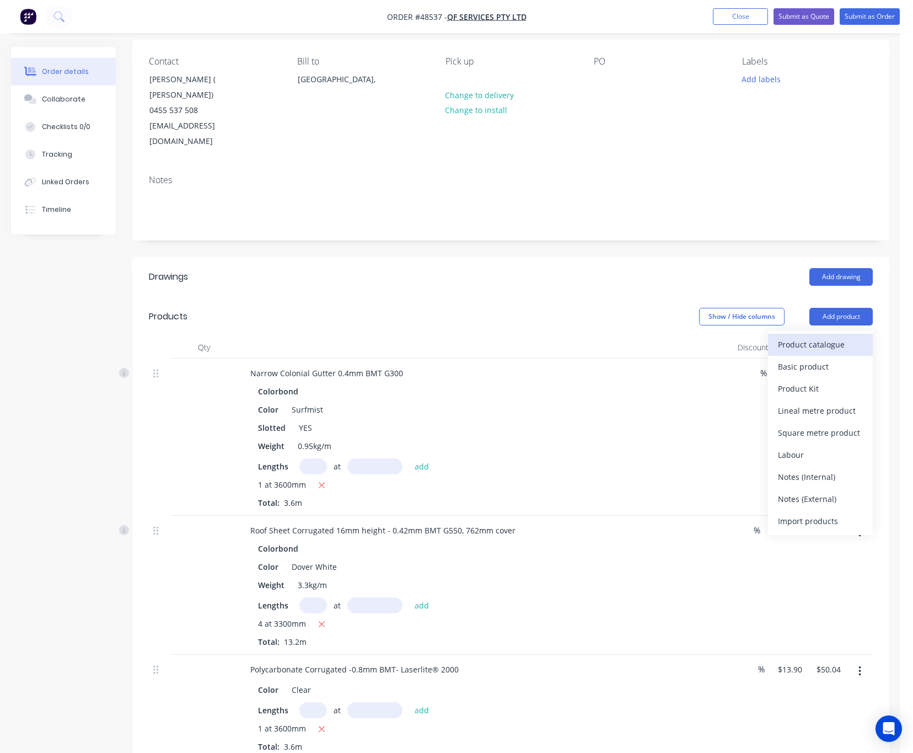
click at [809, 336] on div "Product catalogue" at bounding box center [820, 344] width 85 height 16
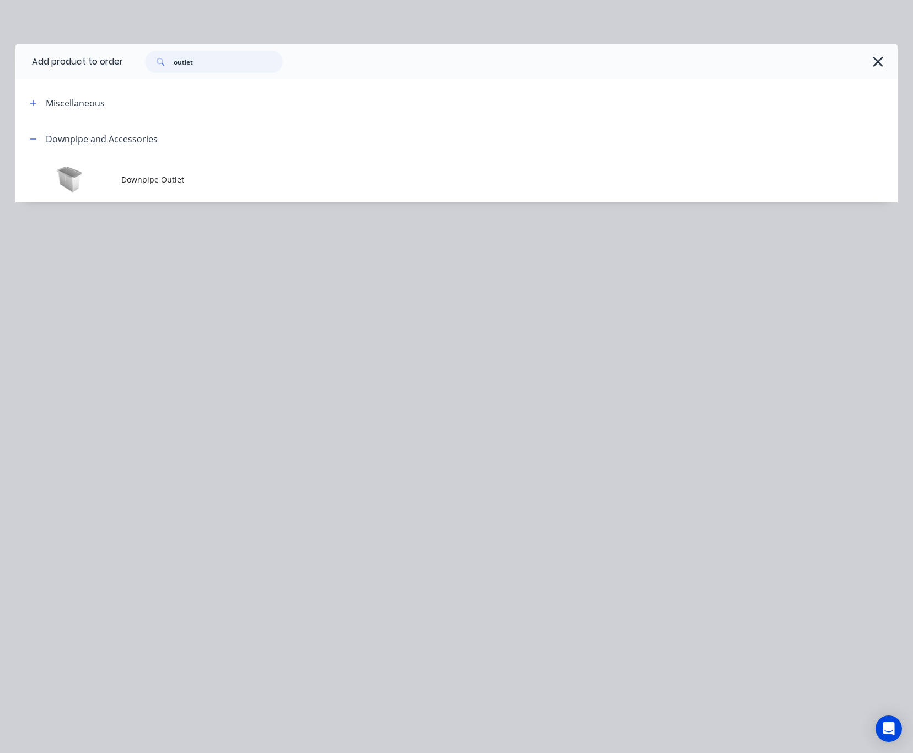
drag, startPoint x: 208, startPoint y: 65, endPoint x: 155, endPoint y: 81, distance: 55.3
click at [155, 81] on div "Add product to order outlet Miscellaneous Downpipe and Accessories Downpipe Out…" at bounding box center [456, 123] width 882 height 158
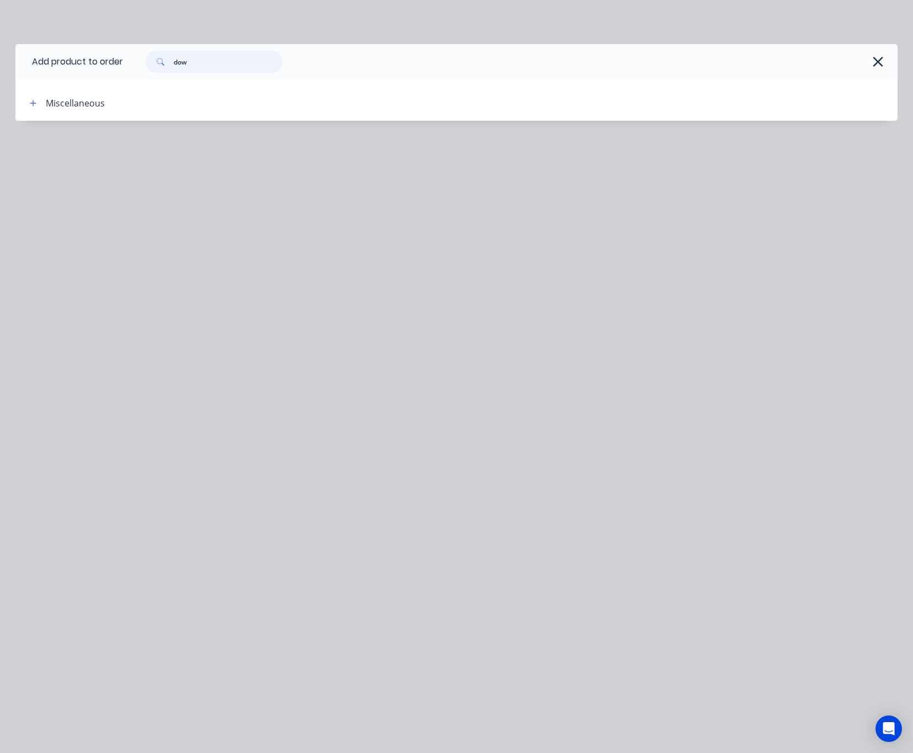
type input "dow"
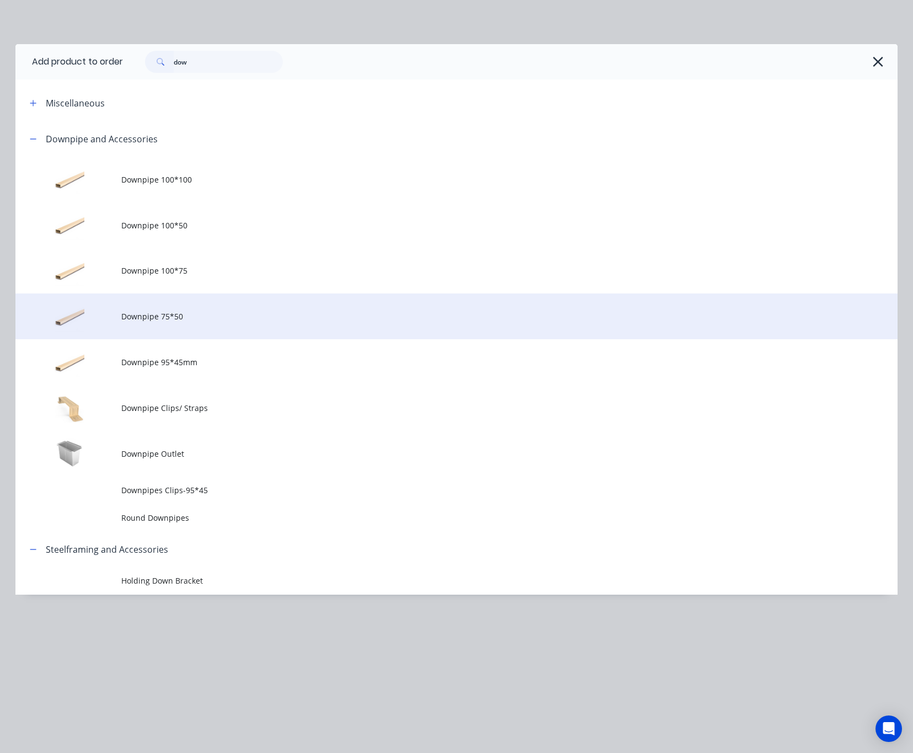
click at [275, 310] on span "Downpipe 75*50" at bounding box center [431, 316] width 621 height 12
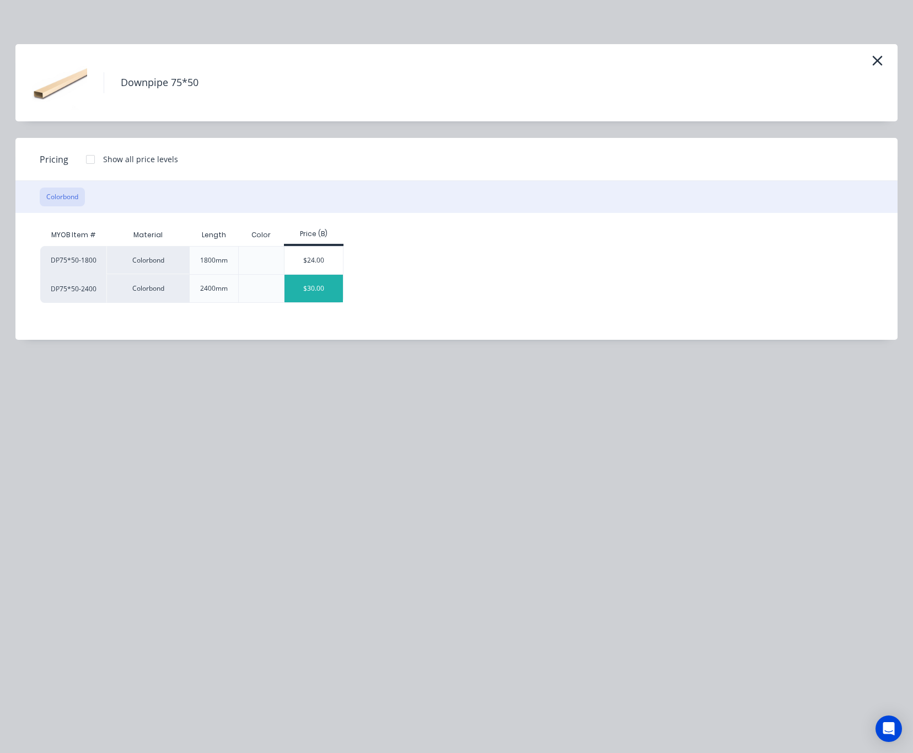
click at [323, 291] on div "$30.00" at bounding box center [313, 289] width 59 height 28
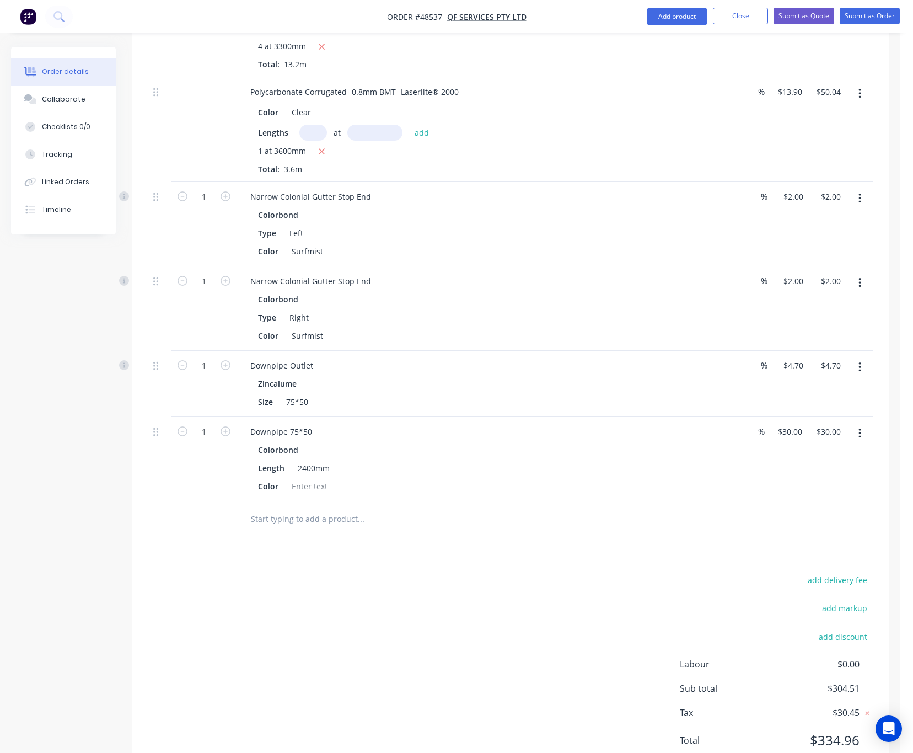
scroll to position [662, 0]
click at [318, 476] on div at bounding box center [309, 484] width 45 height 16
click at [331, 540] on div "Drawings Add drawing Products Show / Hide columns Add product Qty Discount Pric…" at bounding box center [510, 227] width 757 height 1098
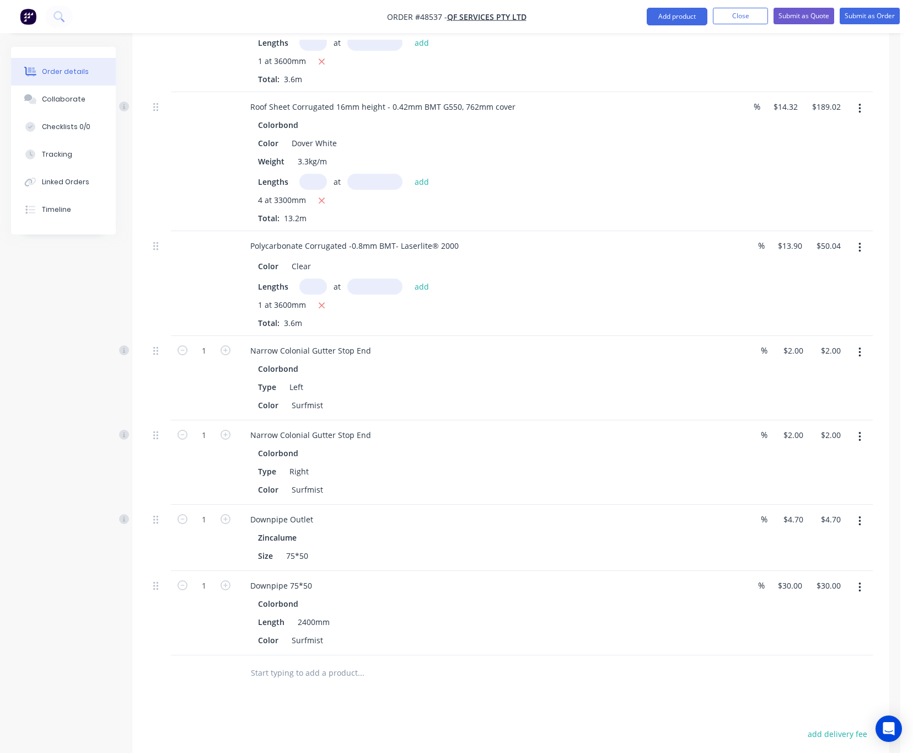
scroll to position [331, 0]
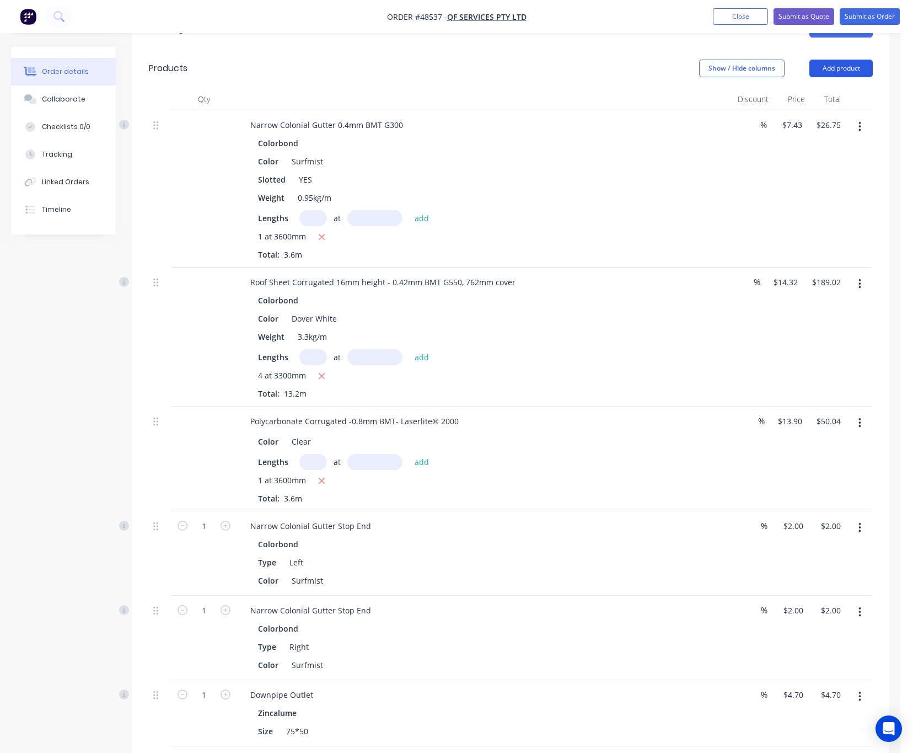
click at [826, 60] on button "Add product" at bounding box center [840, 69] width 63 height 18
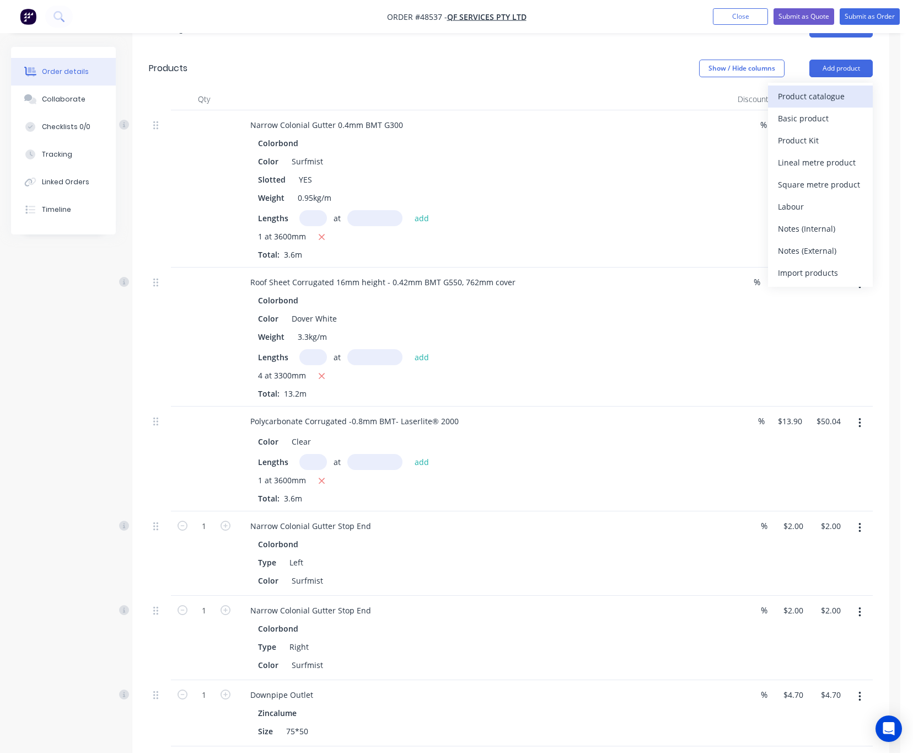
click at [828, 88] on div "Product catalogue" at bounding box center [820, 96] width 85 height 16
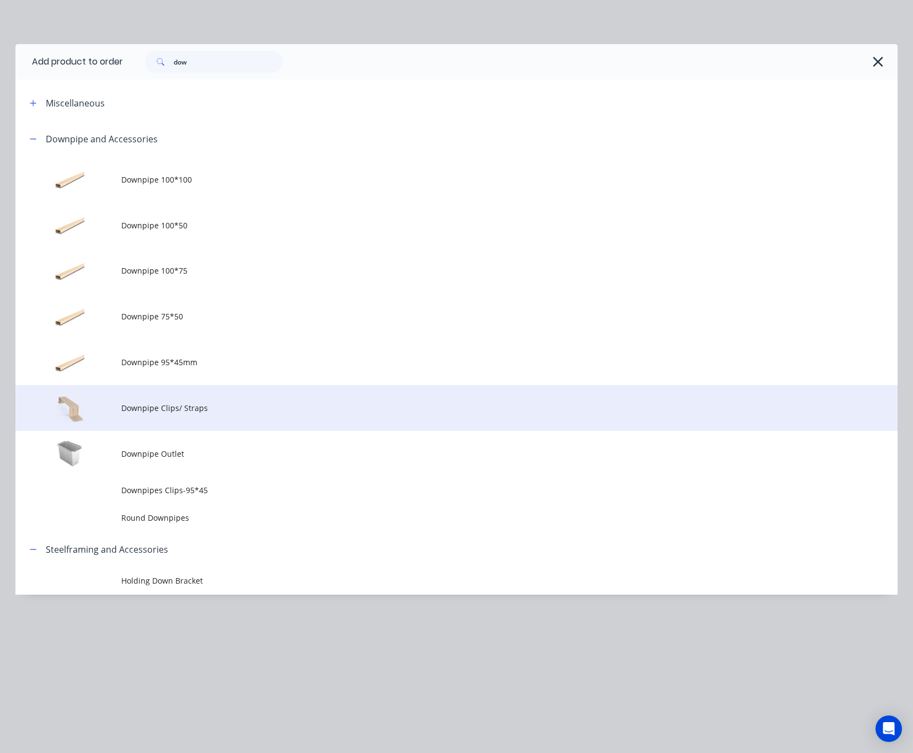
click at [263, 402] on span "Downpipe Clips/ Straps" at bounding box center [431, 408] width 621 height 12
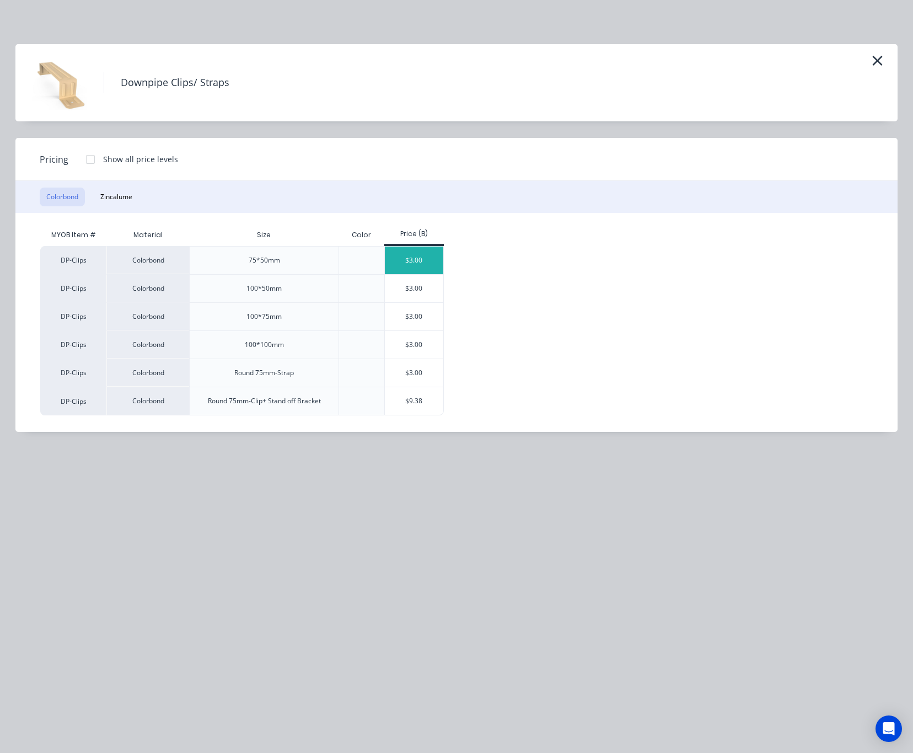
click at [407, 264] on div "$3.00" at bounding box center [414, 260] width 59 height 28
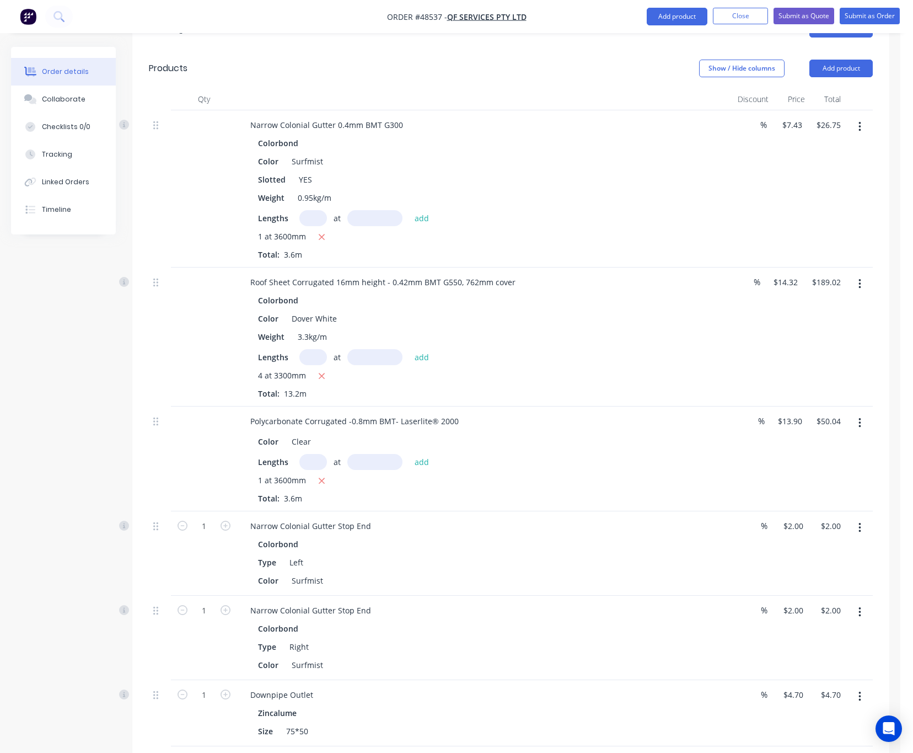
scroll to position [758, 0]
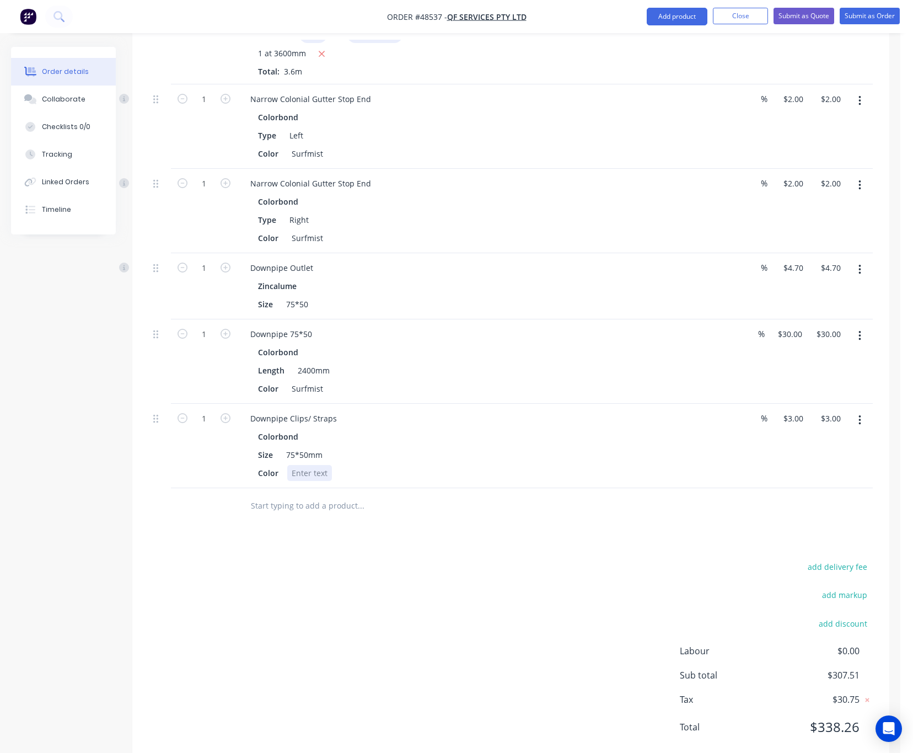
click at [323, 465] on div at bounding box center [309, 473] width 45 height 16
click at [366, 488] on div at bounding box center [435, 506] width 397 height 36
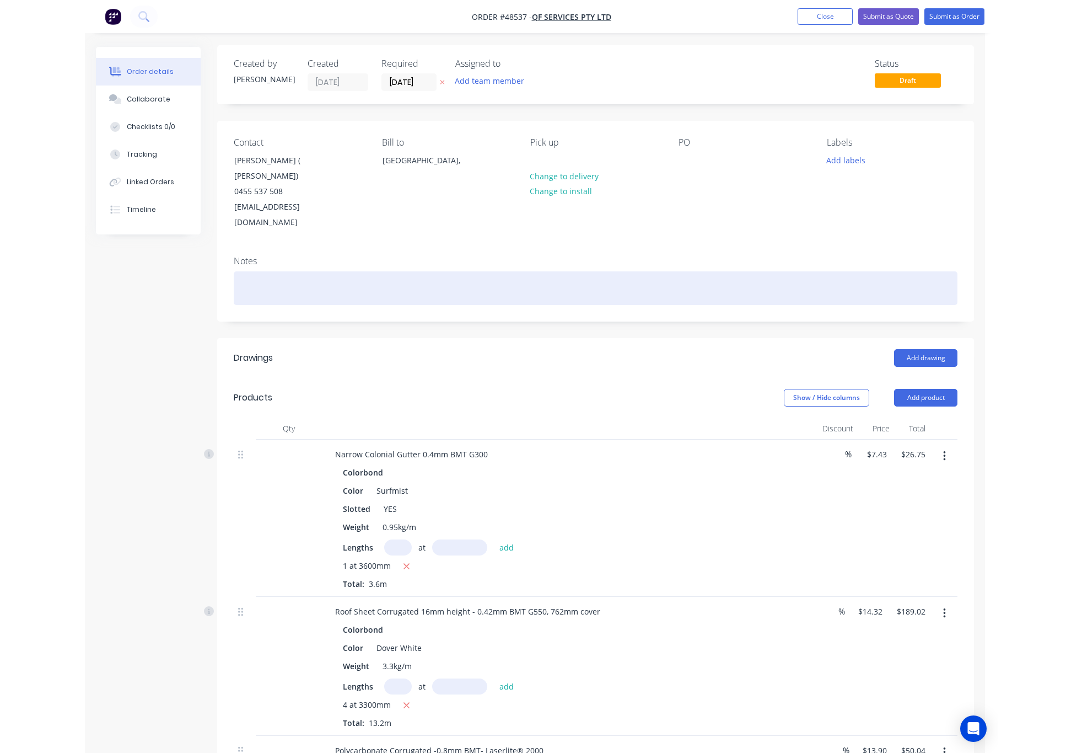
scroll to position [0, 0]
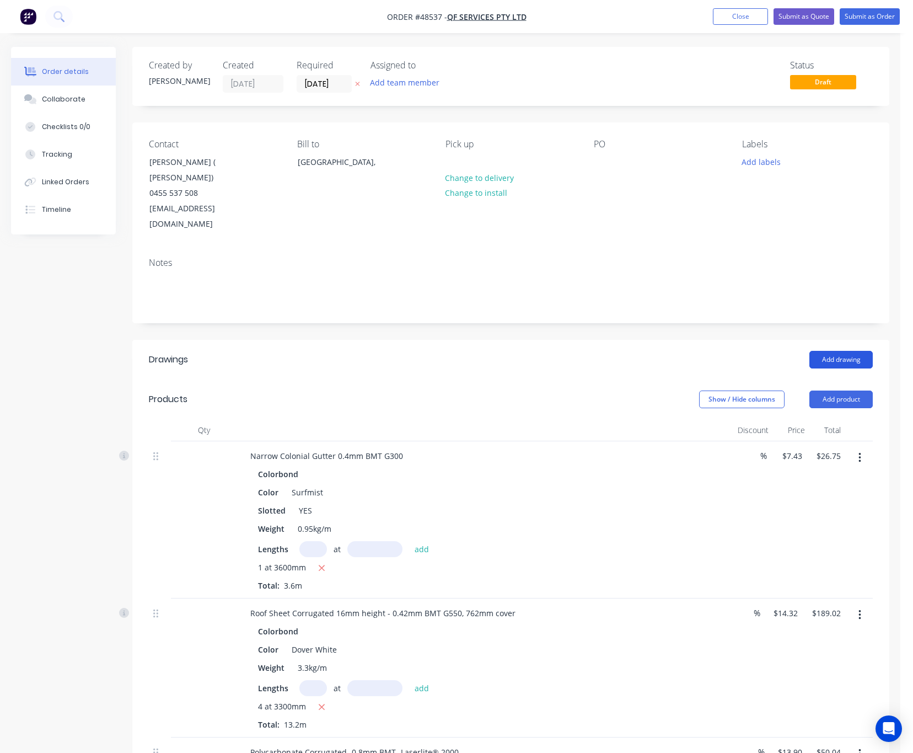
click at [825, 351] on button "Add drawing" at bounding box center [840, 360] width 63 height 18
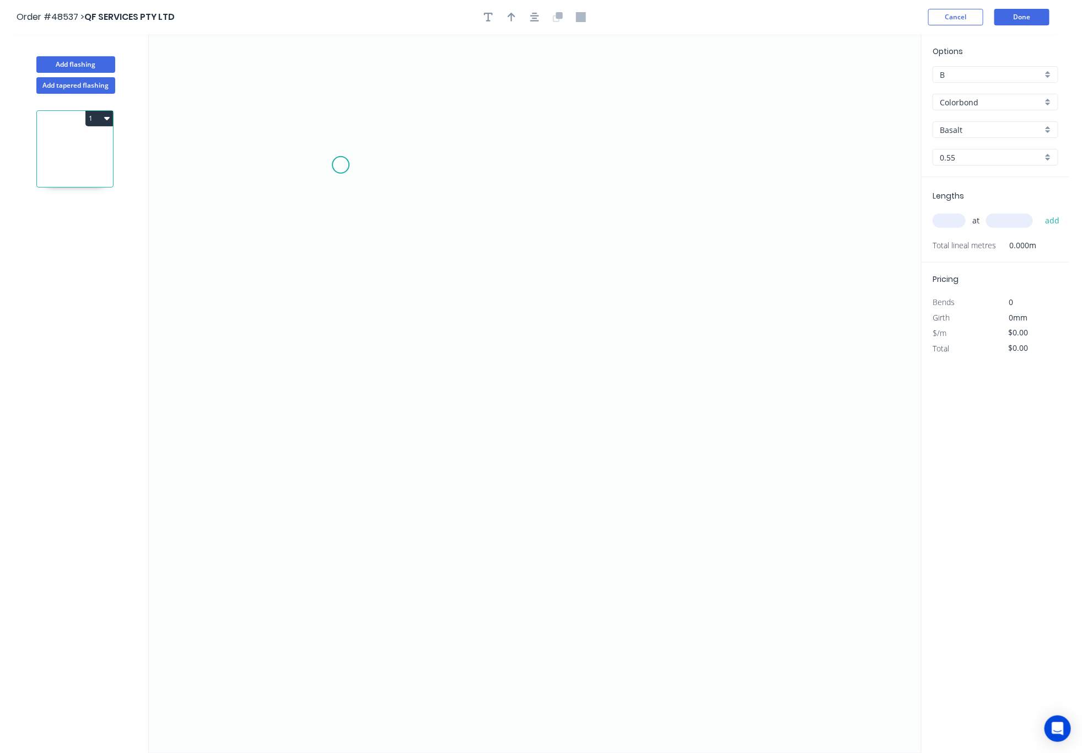
click at [341, 164] on icon "0" at bounding box center [535, 393] width 772 height 718
click at [304, 189] on icon "0" at bounding box center [535, 393] width 772 height 718
click at [300, 524] on icon "0 ?" at bounding box center [535, 393] width 772 height 718
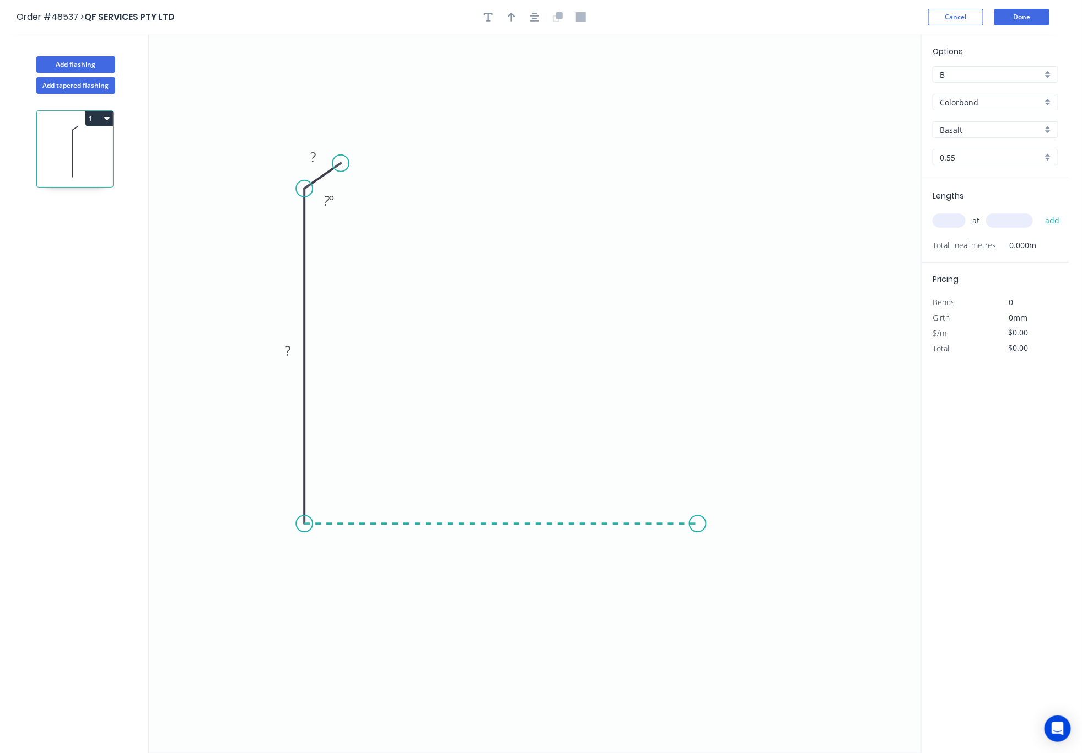
click at [698, 529] on icon "0 ? ? ? º" at bounding box center [535, 393] width 772 height 718
click at [738, 498] on icon at bounding box center [718, 510] width 40 height 26
click at [738, 498] on circle at bounding box center [738, 497] width 17 height 17
click at [742, 498] on circle at bounding box center [738, 497] width 17 height 17
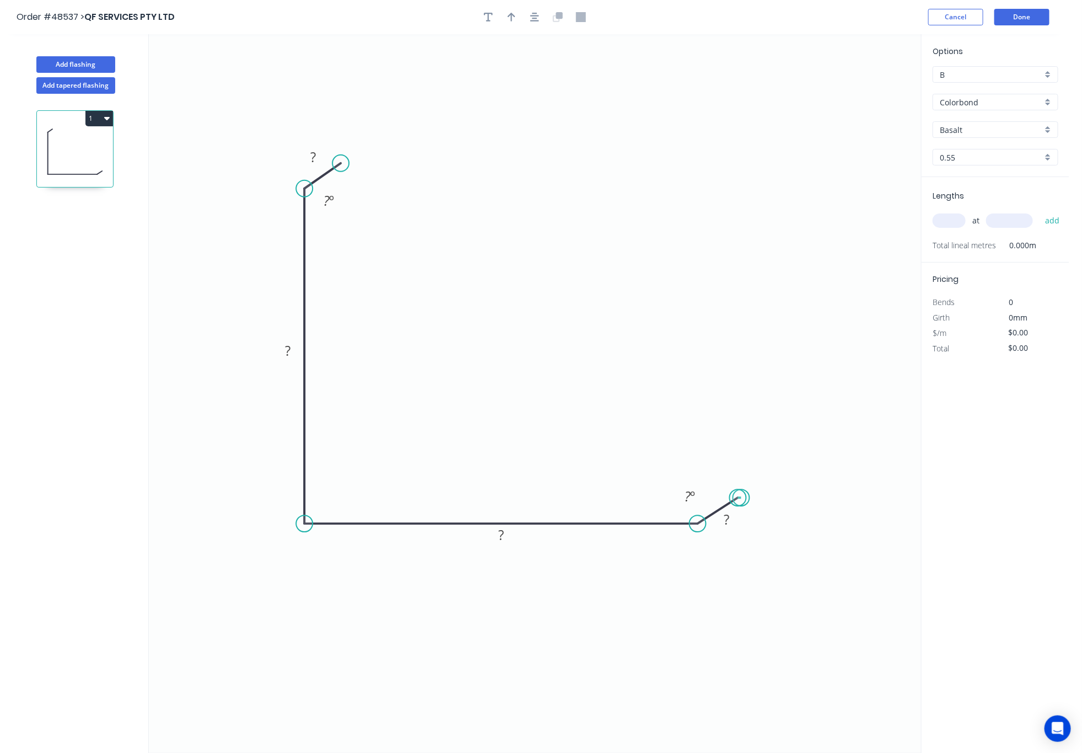
click at [742, 498] on circle at bounding box center [738, 497] width 17 height 17
click at [729, 523] on tspan "?" at bounding box center [727, 519] width 6 height 18
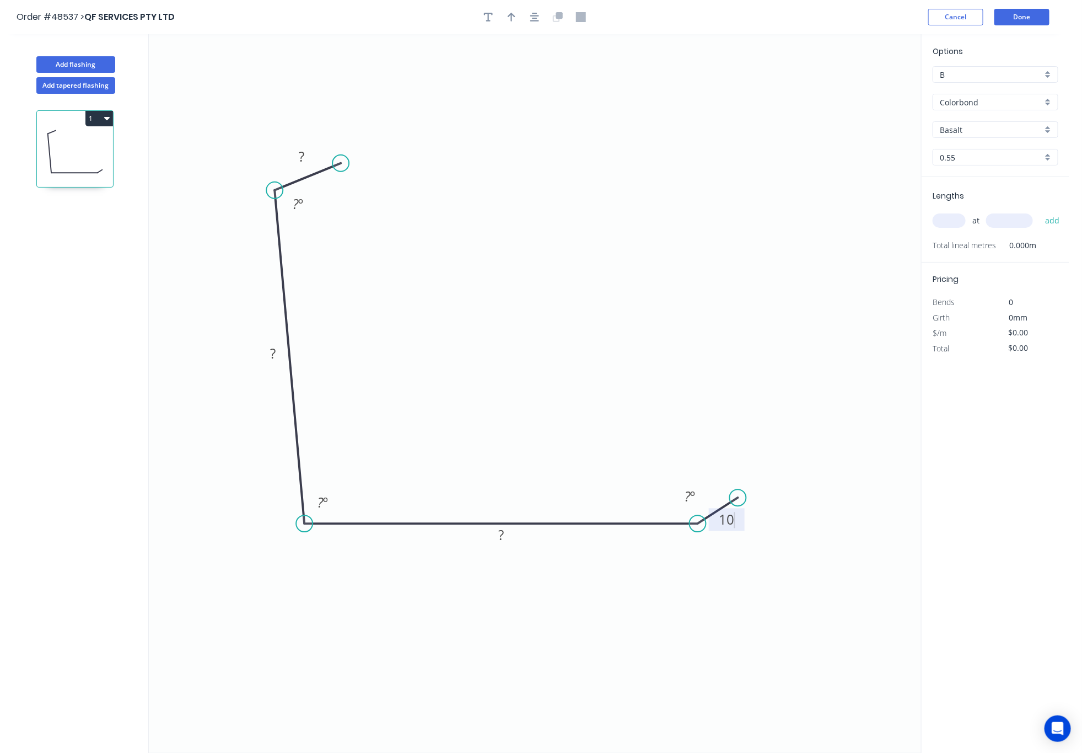
drag, startPoint x: 304, startPoint y: 184, endPoint x: 275, endPoint y: 191, distance: 30.5
click at [275, 191] on circle at bounding box center [274, 190] width 17 height 17
click at [326, 501] on tspan "º" at bounding box center [326, 502] width 5 height 18
drag, startPoint x: 340, startPoint y: 163, endPoint x: 303, endPoint y: 148, distance: 39.8
click at [303, 148] on circle at bounding box center [302, 147] width 17 height 17
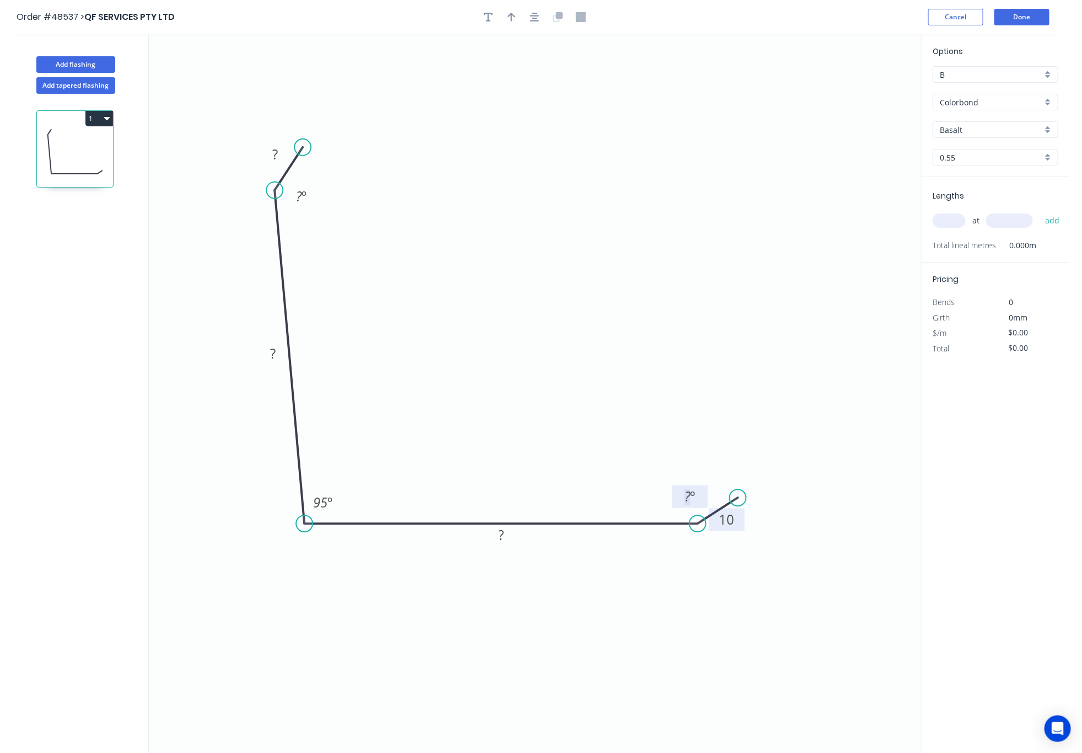
click at [681, 497] on rect at bounding box center [690, 496] width 22 height 15
click at [298, 197] on tspan "?" at bounding box center [299, 196] width 6 height 18
click at [284, 155] on rect at bounding box center [275, 154] width 22 height 15
click at [270, 349] on tspan "?" at bounding box center [273, 353] width 6 height 18
click at [502, 534] on tspan "?" at bounding box center [501, 534] width 6 height 18
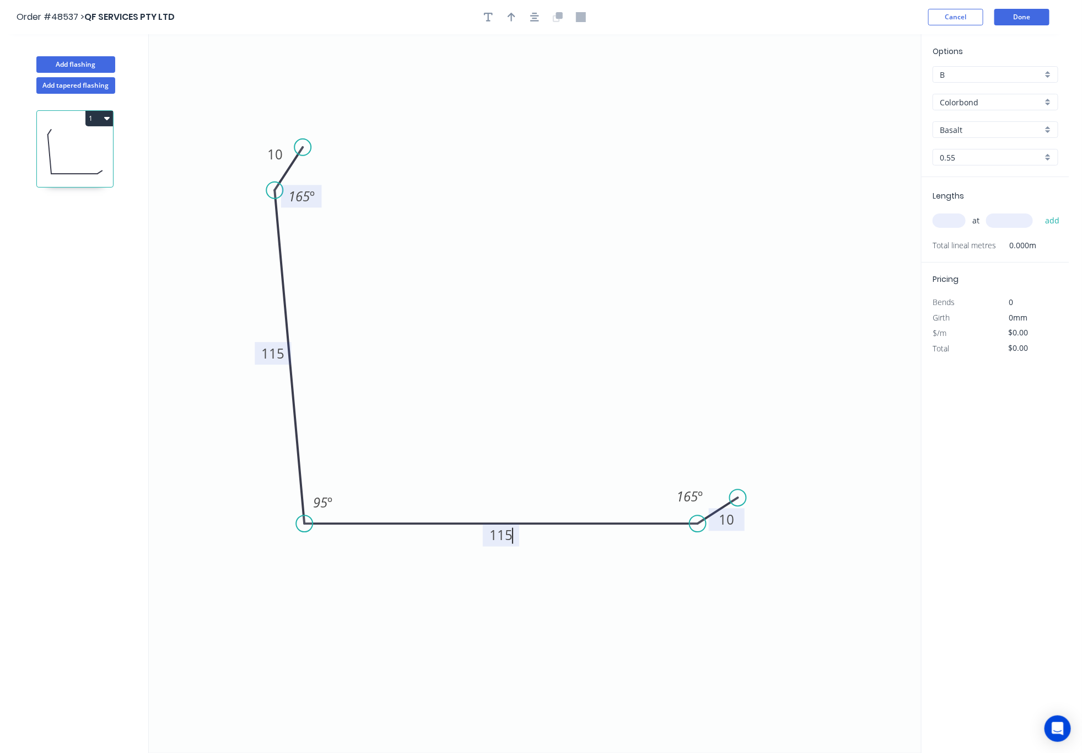
click at [950, 220] on input "text" at bounding box center [949, 220] width 33 height 14
type input "$10.16"
type input "1"
click at [976, 228] on span "at" at bounding box center [976, 220] width 7 height 15
click at [995, 222] on input "text" at bounding box center [1009, 220] width 47 height 14
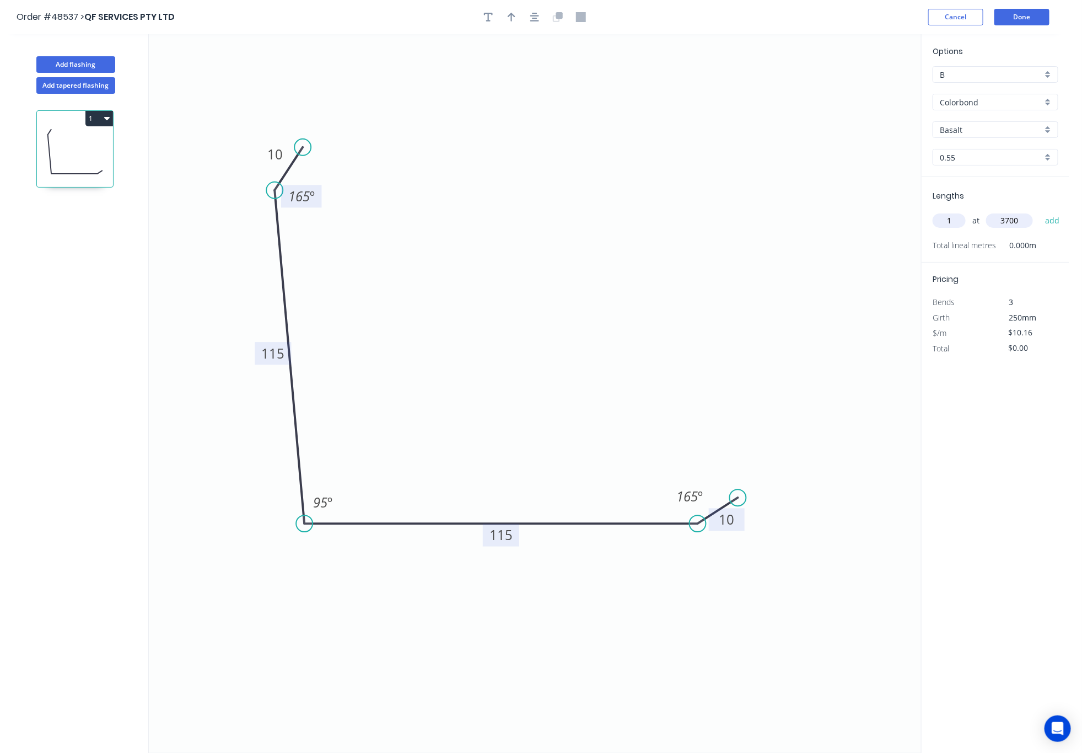
type input "3700"
click at [1040, 211] on button "add" at bounding box center [1053, 220] width 26 height 19
type input "$37.59"
click at [976, 130] on input "Basalt" at bounding box center [991, 130] width 103 height 12
click at [977, 143] on div "Surfmist" at bounding box center [995, 150] width 125 height 19
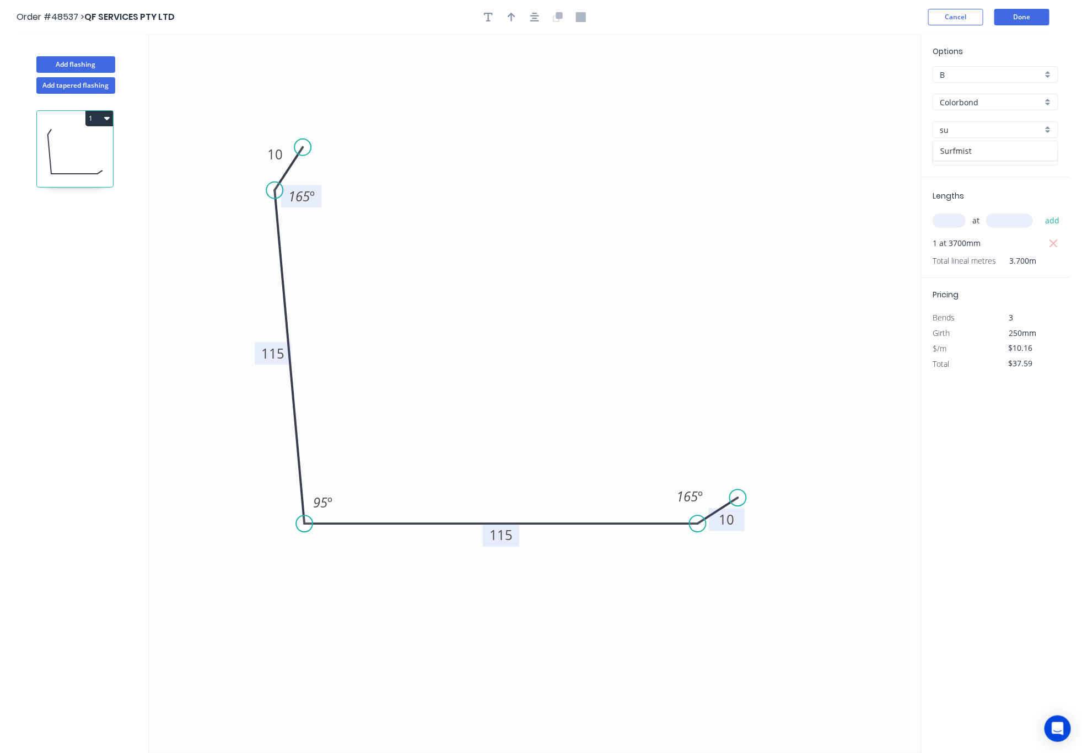
type input "Surfmist"
click at [1026, 20] on button "Done" at bounding box center [1022, 17] width 55 height 17
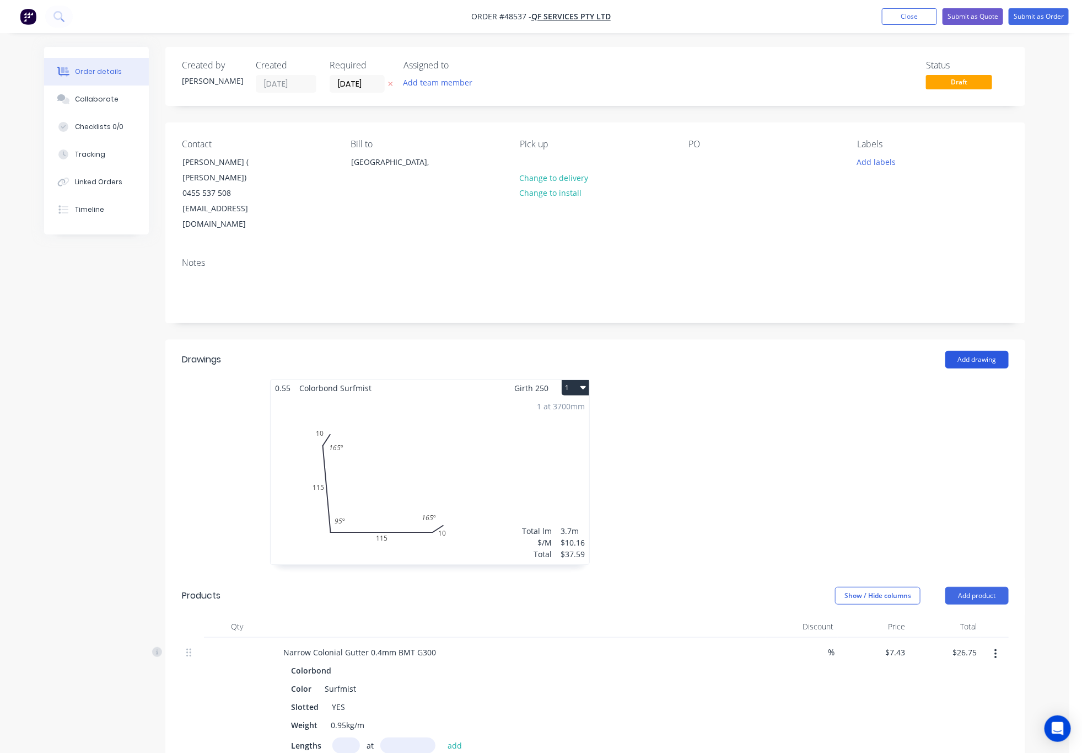
click at [982, 351] on button "Add drawing" at bounding box center [976, 360] width 63 height 18
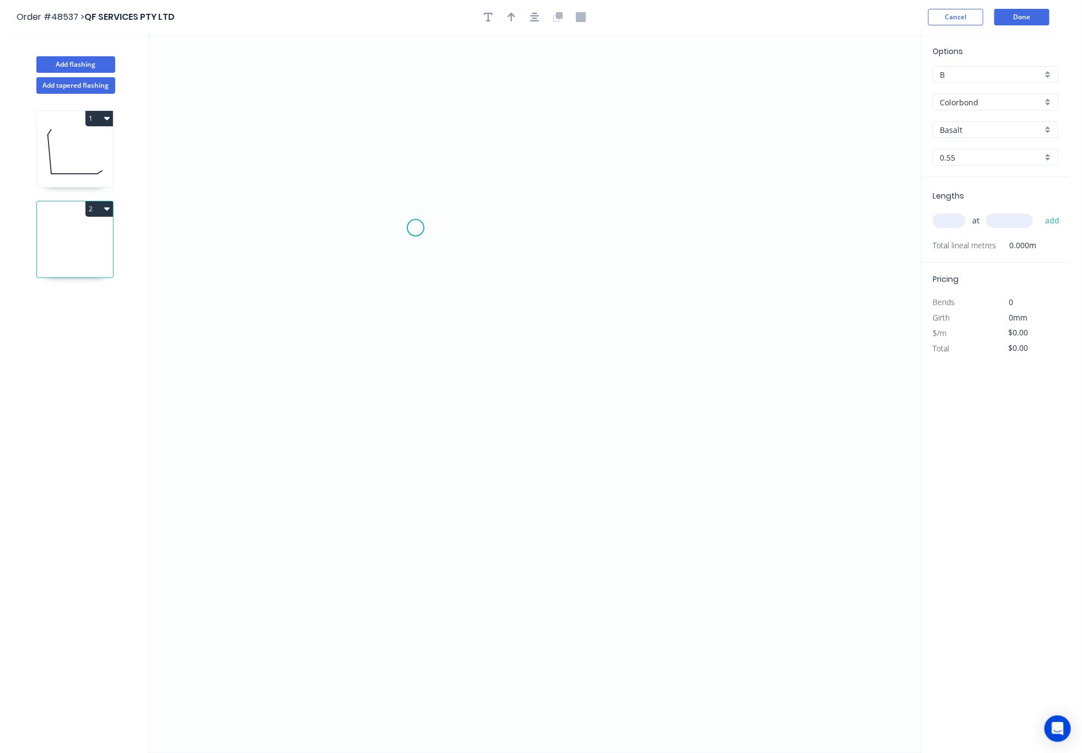
click at [416, 228] on icon "0" at bounding box center [535, 393] width 772 height 718
click at [417, 225] on circle at bounding box center [415, 227] width 17 height 17
click at [417, 230] on circle at bounding box center [415, 227] width 17 height 17
click at [417, 229] on circle at bounding box center [415, 227] width 17 height 17
click at [300, 201] on icon "0" at bounding box center [535, 393] width 772 height 718
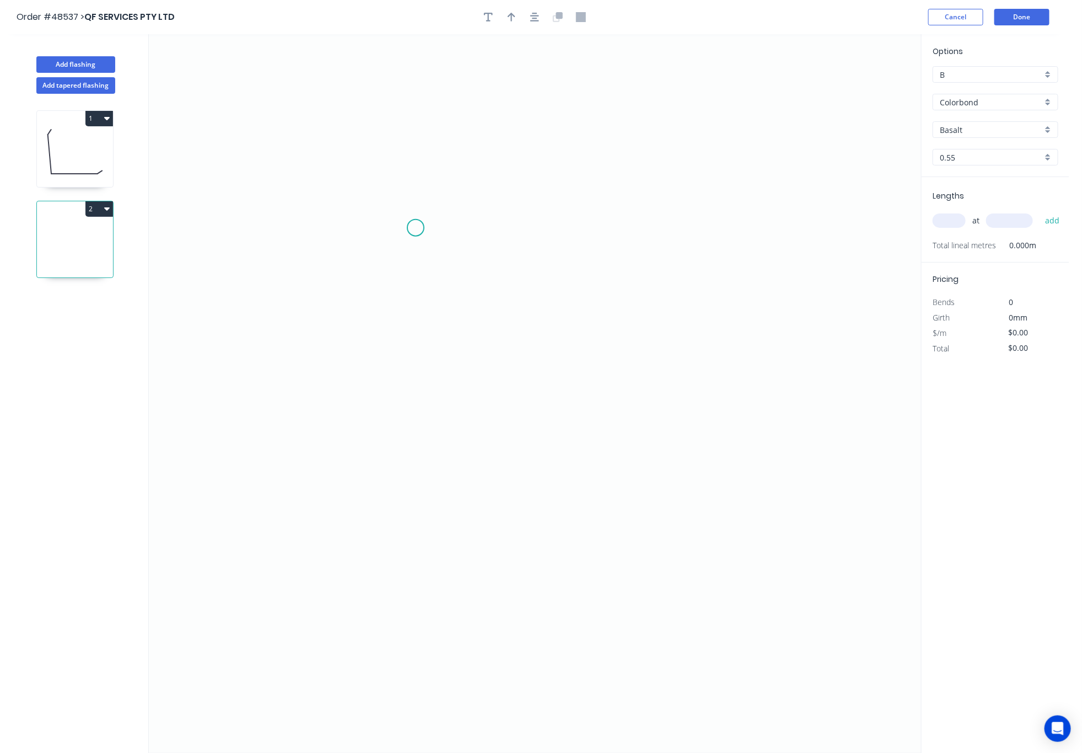
click at [341, 222] on icon "0" at bounding box center [535, 393] width 772 height 718
drag, startPoint x: 275, startPoint y: 220, endPoint x: 449, endPoint y: 214, distance: 173.8
click at [278, 220] on icon "0" at bounding box center [535, 393] width 772 height 718
click at [480, 237] on div "Delete point" at bounding box center [474, 243] width 111 height 23
click at [336, 192] on icon "0" at bounding box center [535, 393] width 772 height 718
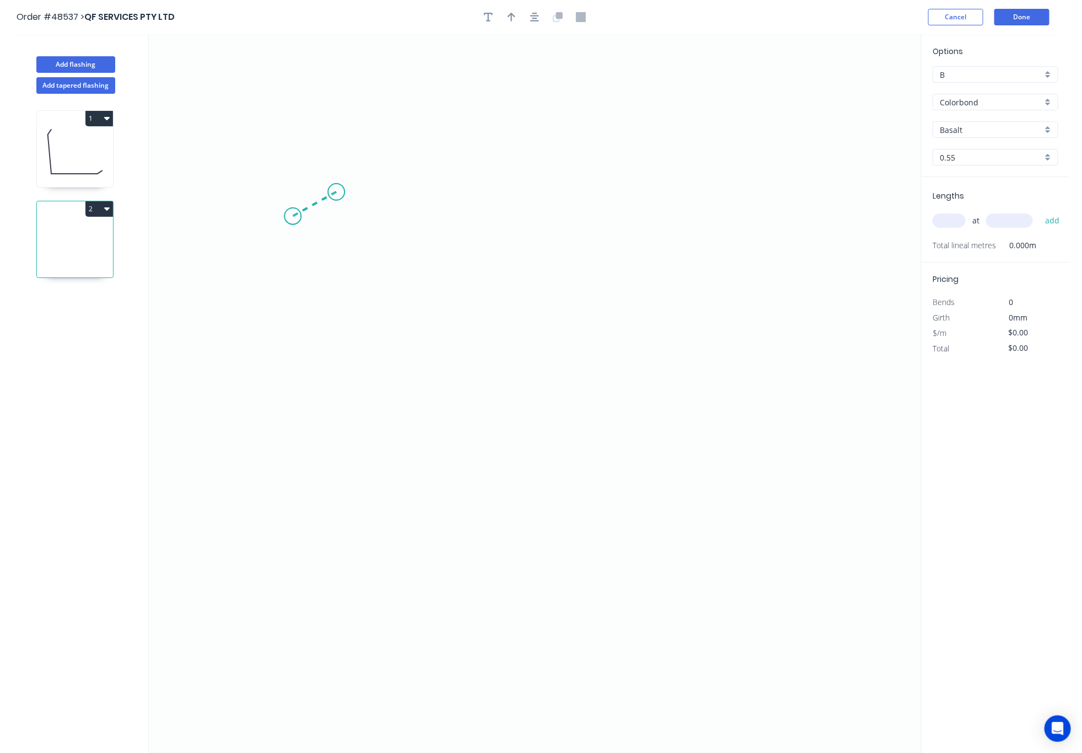
click at [293, 217] on icon "0" at bounding box center [535, 393] width 772 height 718
click at [261, 488] on icon "0 ?" at bounding box center [535, 393] width 772 height 718
click at [658, 493] on icon "0 ? ? ? º" at bounding box center [535, 393] width 772 height 718
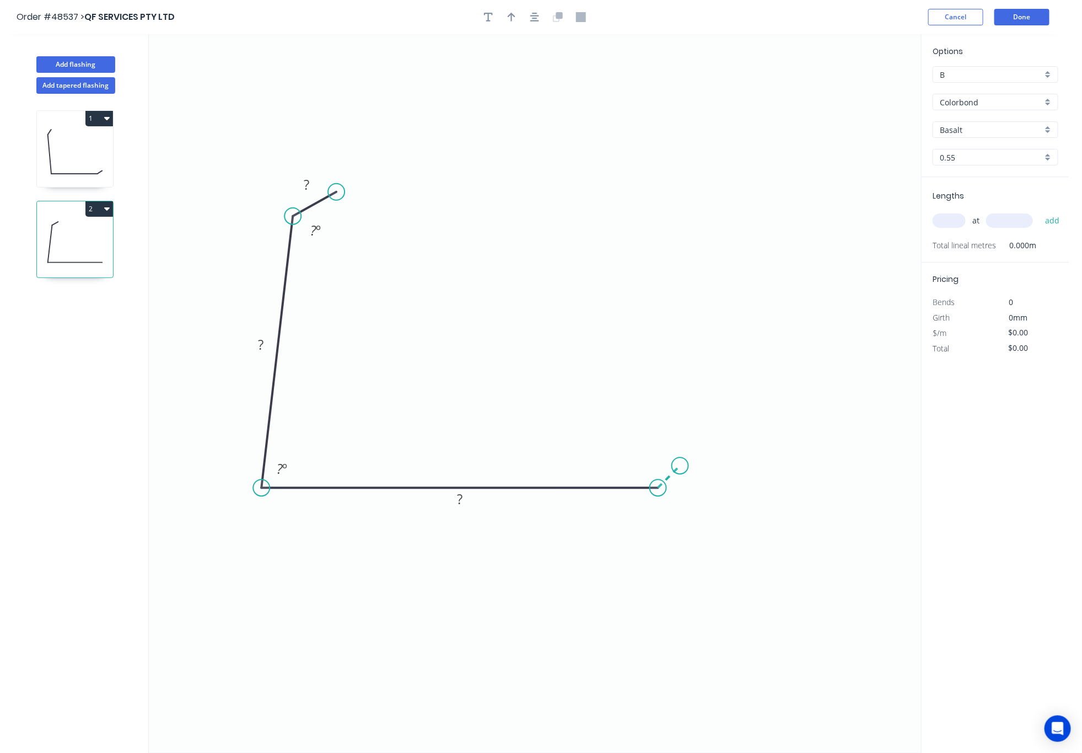
click at [680, 465] on icon "0 ? ? ? ? º ? º" at bounding box center [535, 393] width 772 height 718
click at [680, 465] on circle at bounding box center [680, 465] width 17 height 17
click at [260, 339] on tspan "?" at bounding box center [261, 345] width 6 height 18
click at [318, 228] on tspan "º" at bounding box center [318, 231] width 5 height 18
click at [307, 179] on tspan "?" at bounding box center [307, 184] width 6 height 18
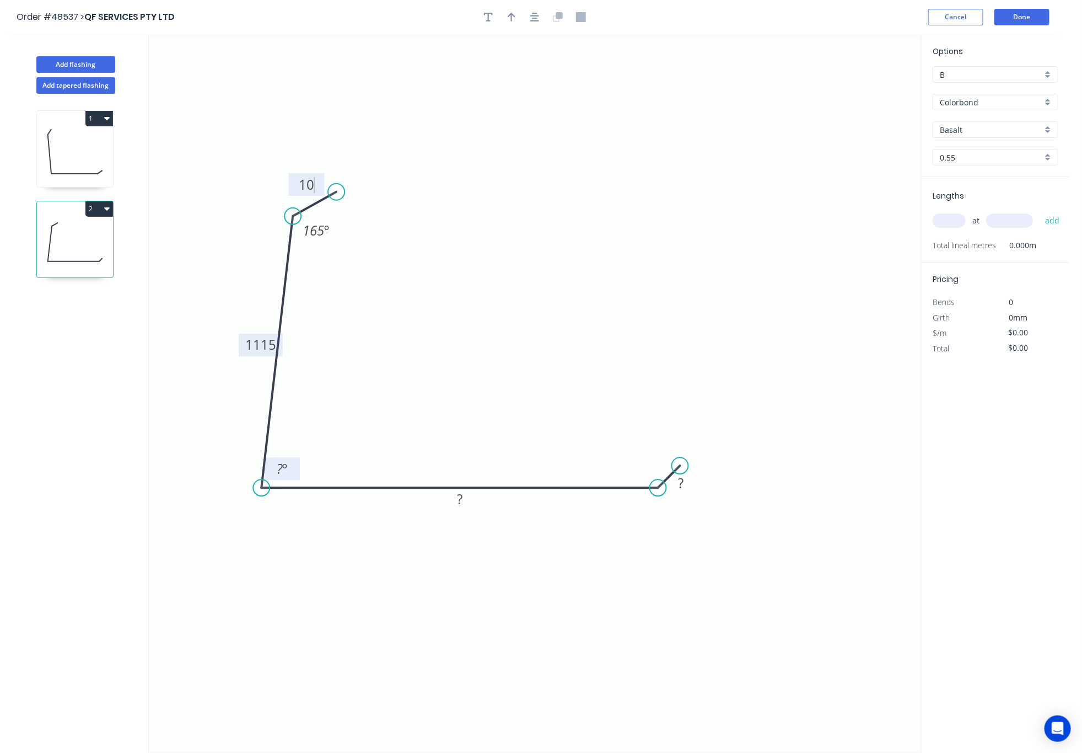
click at [285, 472] on tspan "º" at bounding box center [284, 468] width 5 height 18
click at [470, 502] on rect at bounding box center [460, 499] width 22 height 15
click at [296, 466] on g "85 º" at bounding box center [282, 469] width 36 height 23
drag, startPoint x: 296, startPoint y: 467, endPoint x: 319, endPoint y: 458, distance: 24.8
click at [319, 458] on rect at bounding box center [305, 460] width 36 height 23
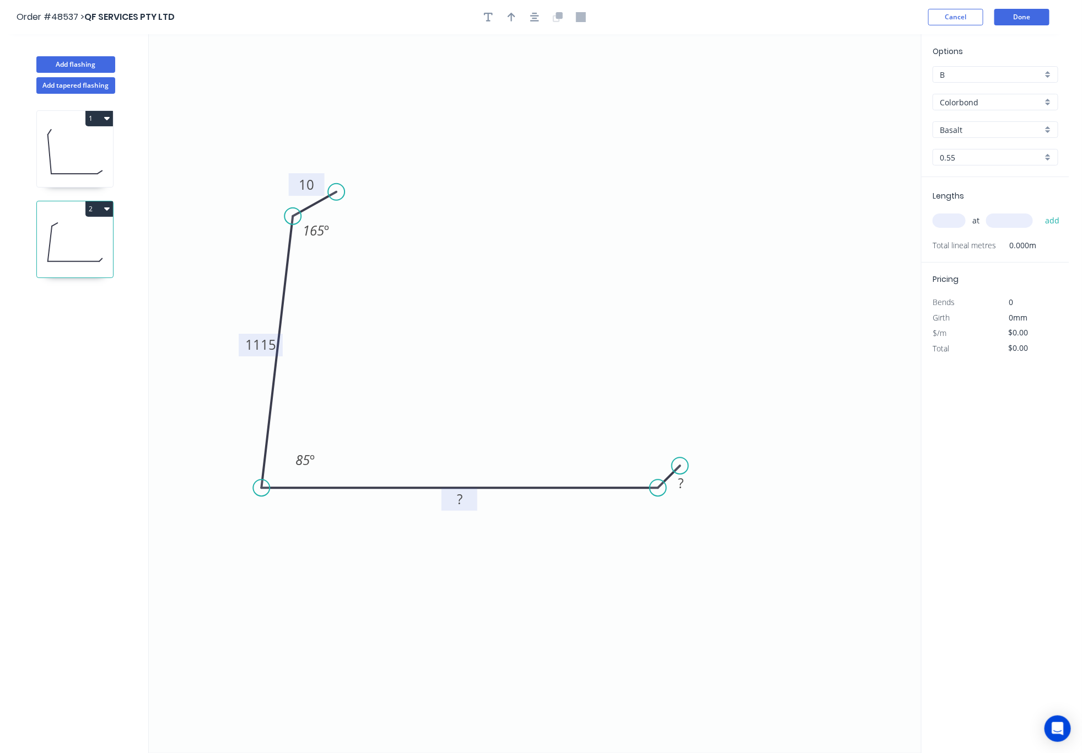
click at [463, 504] on rect at bounding box center [460, 499] width 22 height 15
click at [683, 487] on tspan "?" at bounding box center [681, 483] width 6 height 18
click at [508, 22] on button "button" at bounding box center [511, 17] width 17 height 17
click at [863, 90] on icon at bounding box center [866, 76] width 10 height 35
click at [863, 90] on icon at bounding box center [875, 81] width 32 height 32
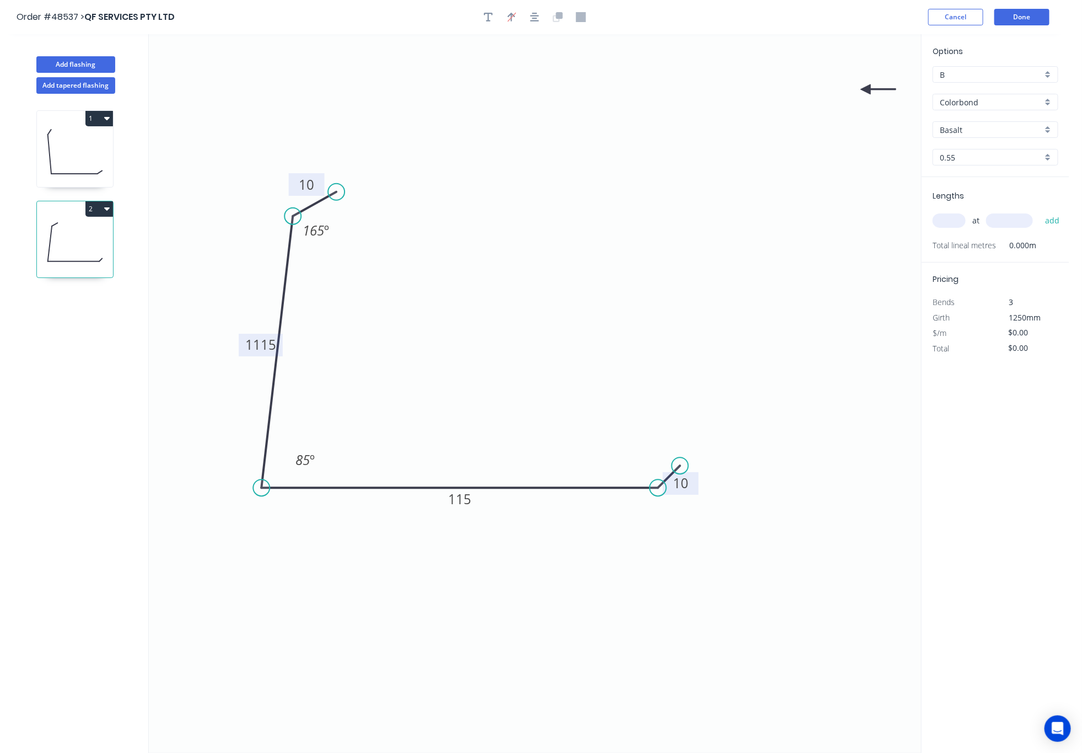
click at [863, 90] on icon at bounding box center [878, 89] width 35 height 10
click at [863, 90] on icon at bounding box center [875, 98] width 32 height 32
click at [863, 90] on icon at bounding box center [866, 101] width 10 height 35
drag, startPoint x: 863, startPoint y: 90, endPoint x: 283, endPoint y: 578, distance: 757.9
click at [283, 578] on icon at bounding box center [279, 589] width 32 height 32
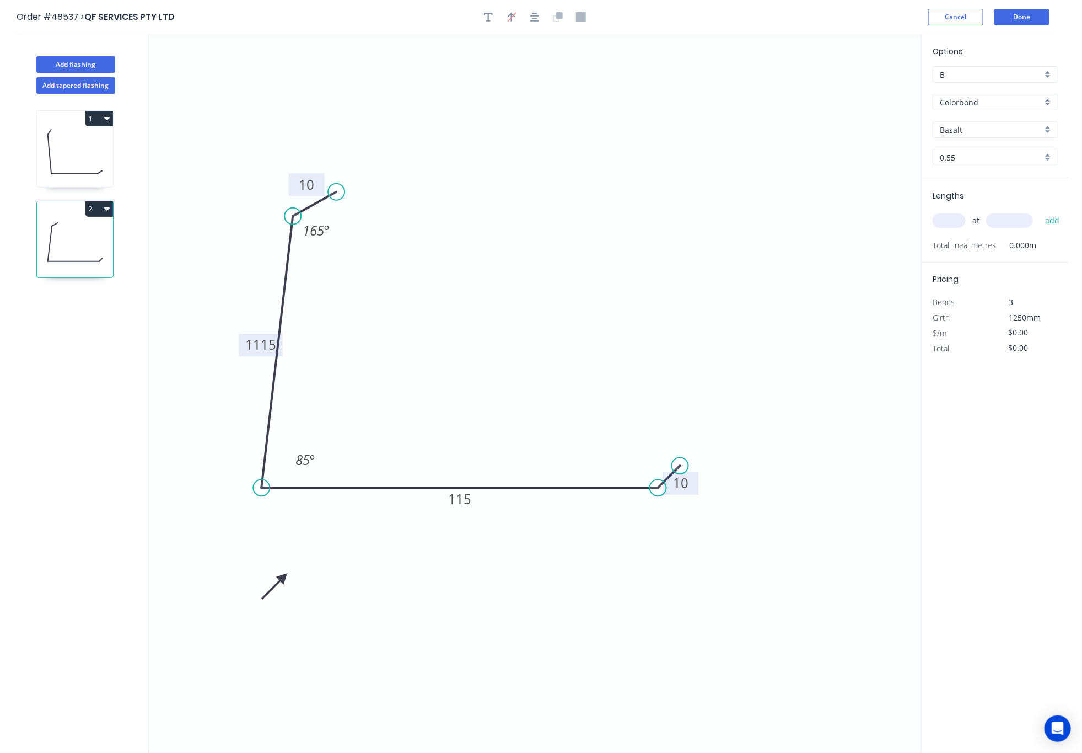
click at [718, 241] on icon "0 10 1115 115 10 165 º 85 º" at bounding box center [535, 393] width 772 height 718
click at [979, 126] on input "Basalt" at bounding box center [991, 130] width 103 height 12
click at [998, 151] on div "Surfmist" at bounding box center [995, 150] width 125 height 19
type input "Surfmist"
click at [955, 214] on input "text" at bounding box center [949, 220] width 33 height 14
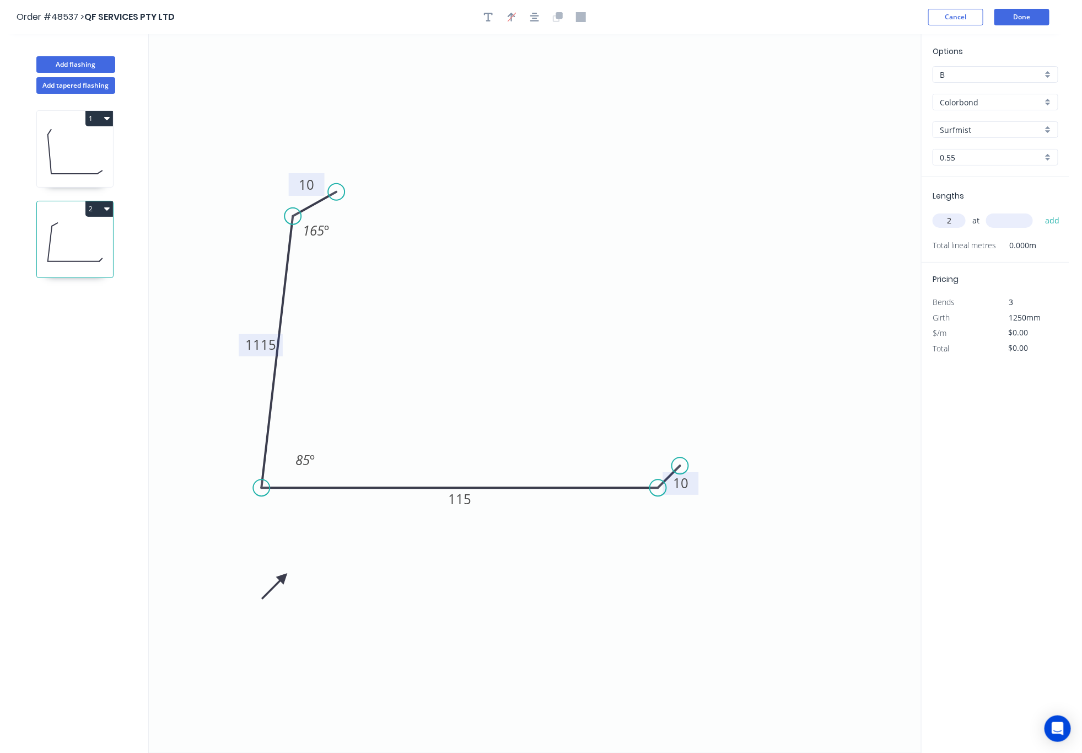
type input "2"
click at [1009, 218] on input "text" at bounding box center [1009, 220] width 47 height 14
type input "3500"
click at [1040, 211] on button "add" at bounding box center [1053, 220] width 26 height 19
click at [1016, 20] on button "Done" at bounding box center [1022, 17] width 55 height 17
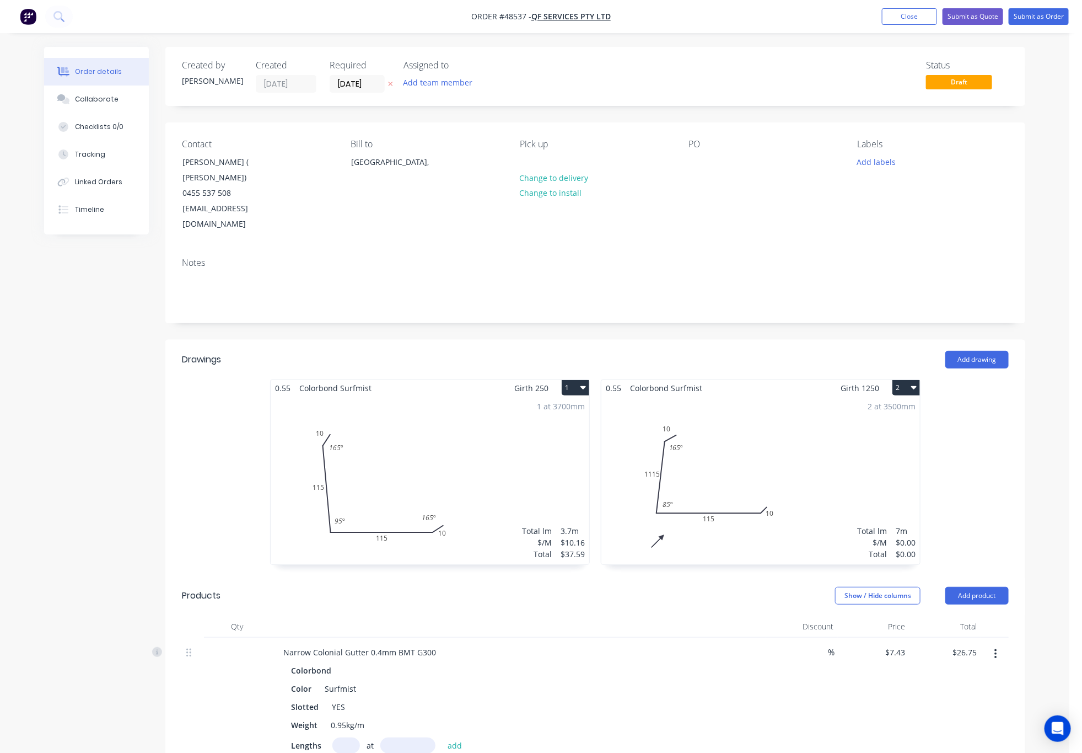
click at [579, 456] on div "1 at 3700mm Total lm $/M Total 3.7m $10.16 $37.59" at bounding box center [430, 480] width 319 height 168
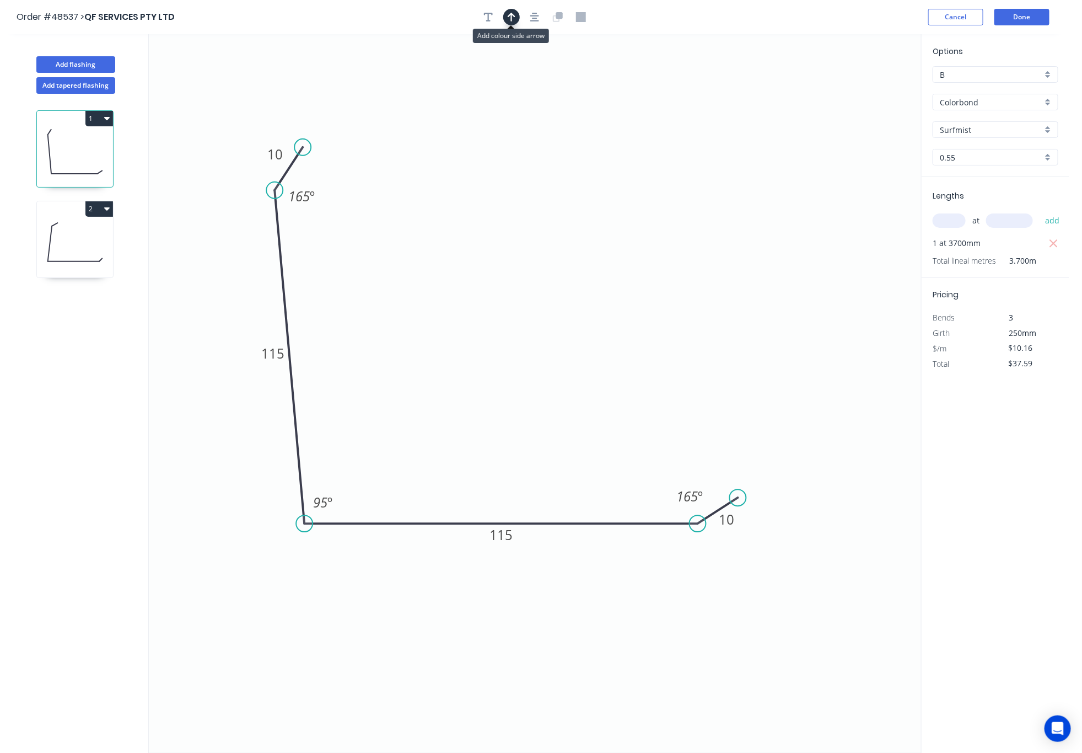
click at [512, 18] on icon "button" at bounding box center [512, 17] width 8 height 9
click at [861, 82] on icon "0 10 115 115 10 165 º 95 º 165 º" at bounding box center [535, 393] width 772 height 718
drag, startPoint x: 863, startPoint y: 80, endPoint x: 867, endPoint y: 88, distance: 8.4
click at [865, 83] on icon "0 10 115 115 10 165 º 95 º 165 º" at bounding box center [535, 393] width 772 height 718
click at [867, 87] on icon at bounding box center [875, 81] width 32 height 32
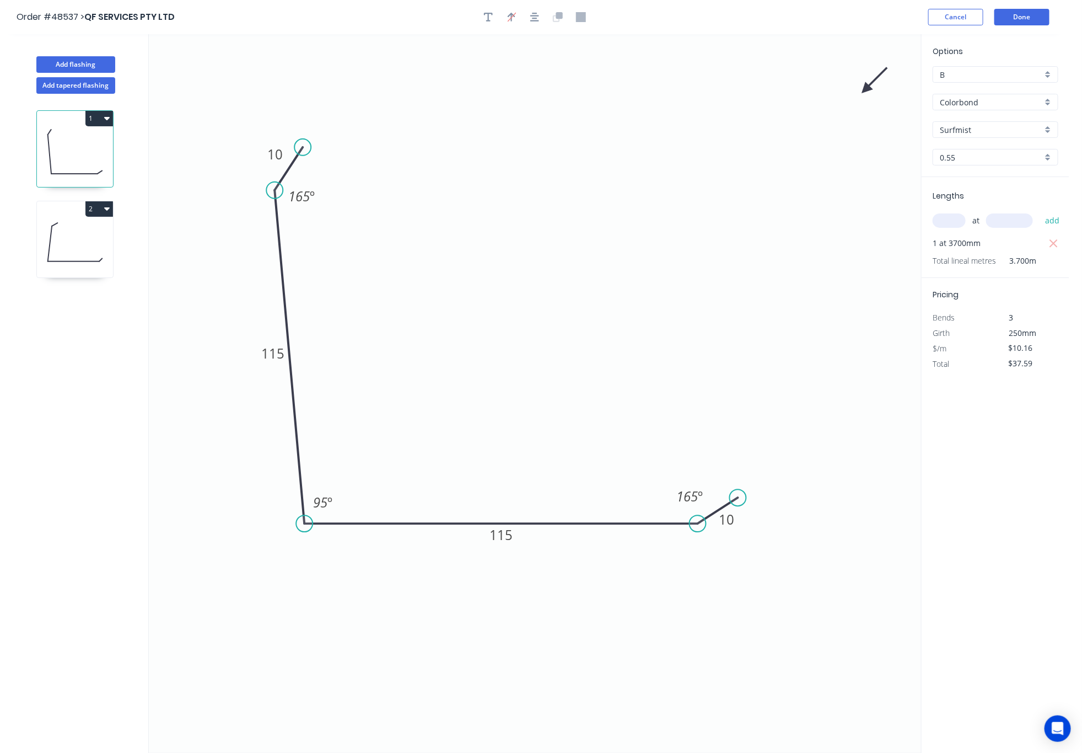
click at [867, 87] on icon at bounding box center [875, 81] width 32 height 32
click at [867, 87] on icon "0 10 115 115 10 165 º 95 º 165 º" at bounding box center [535, 393] width 772 height 718
click at [867, 94] on icon at bounding box center [875, 98] width 32 height 32
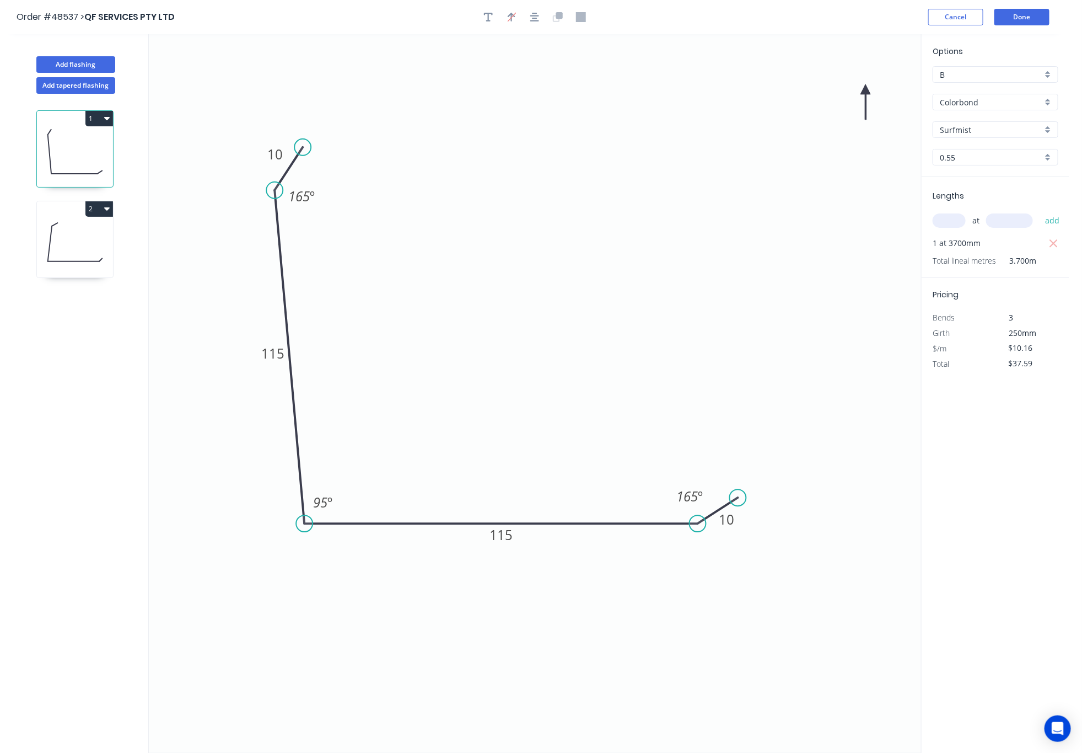
click at [867, 94] on icon at bounding box center [866, 101] width 10 height 35
drag, startPoint x: 860, startPoint y: 90, endPoint x: 285, endPoint y: 620, distance: 782.3
click at [285, 620] on icon at bounding box center [276, 629] width 32 height 32
click at [679, 204] on icon "0 10 115 115 10 165 º 95 º 165 º" at bounding box center [535, 393] width 772 height 718
click at [1044, 18] on button "Done" at bounding box center [1022, 17] width 55 height 17
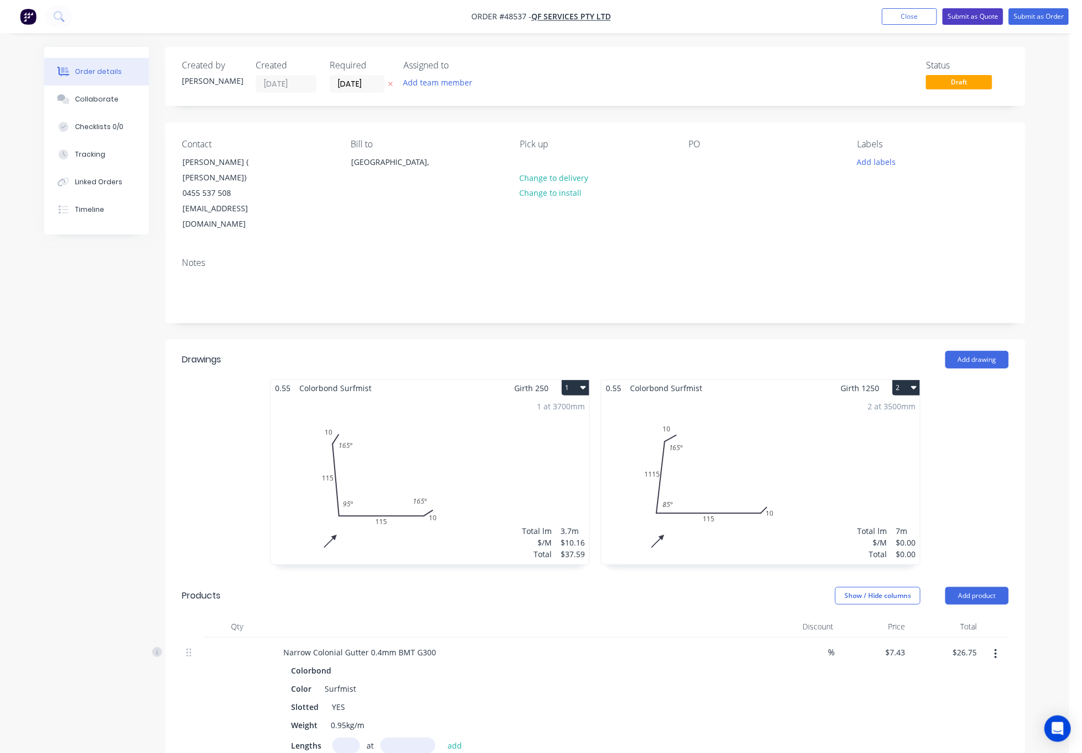
click at [973, 15] on button "Submit as Quote" at bounding box center [973, 16] width 61 height 17
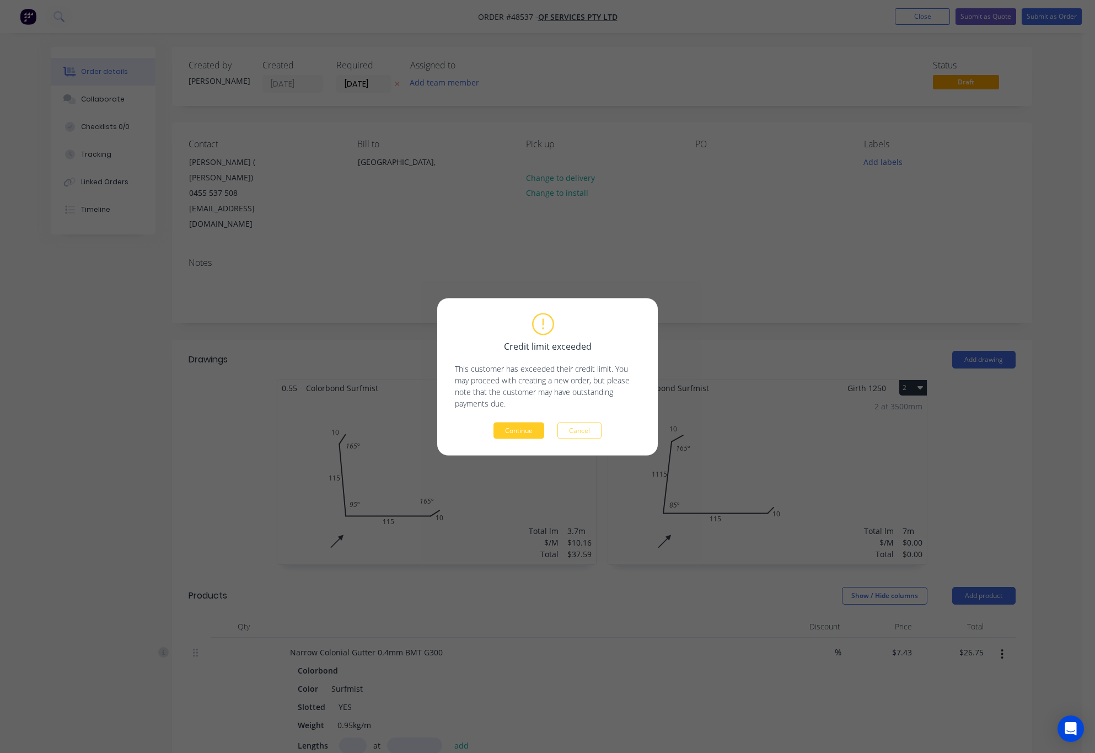
click at [523, 427] on button "Continue" at bounding box center [518, 430] width 51 height 17
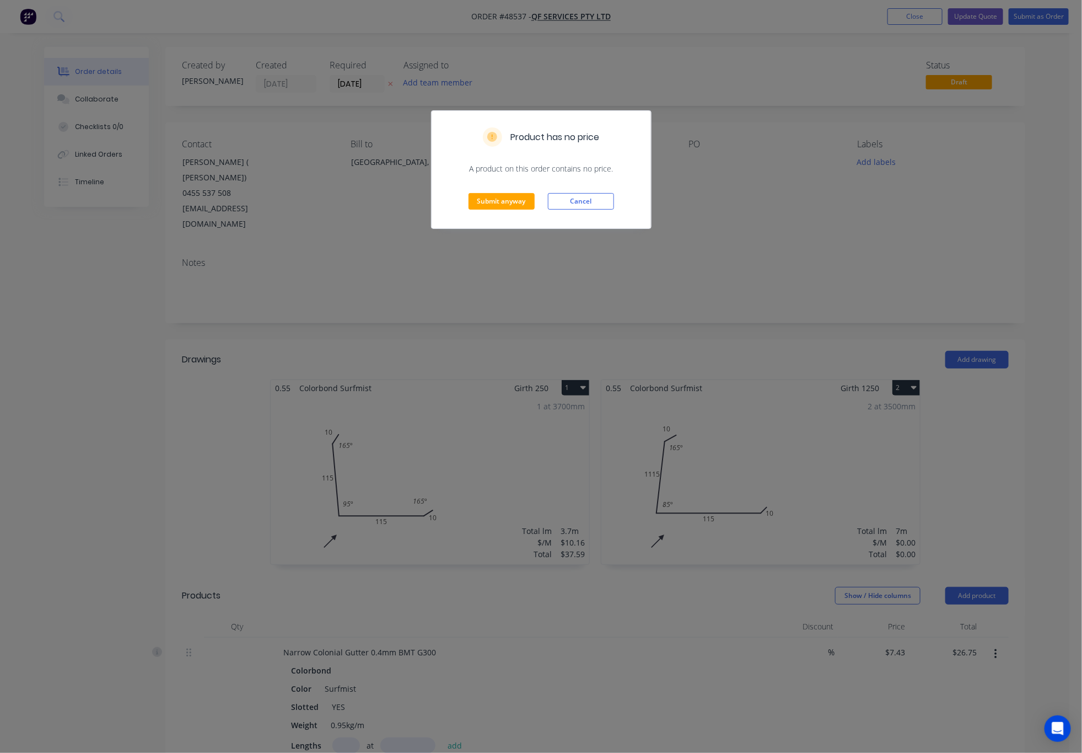
click at [694, 235] on div "Product has no price A product on this order contains no price. Submit anyway C…" at bounding box center [541, 376] width 1082 height 753
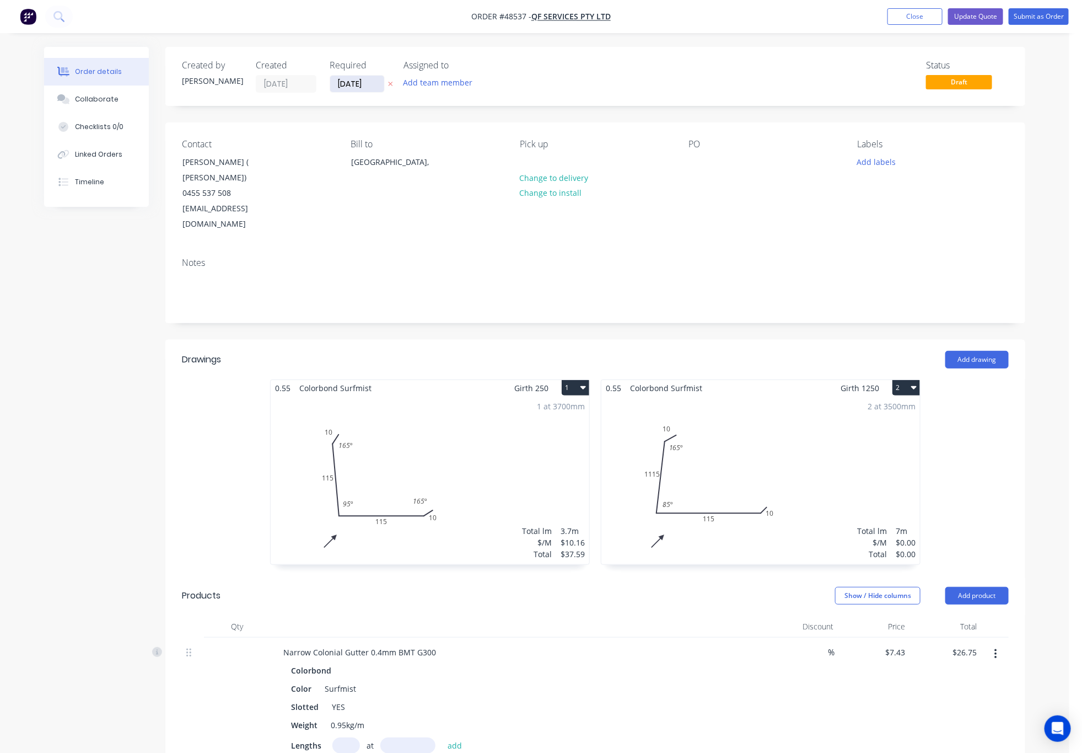
click at [367, 81] on input "[DATE]" at bounding box center [357, 84] width 54 height 17
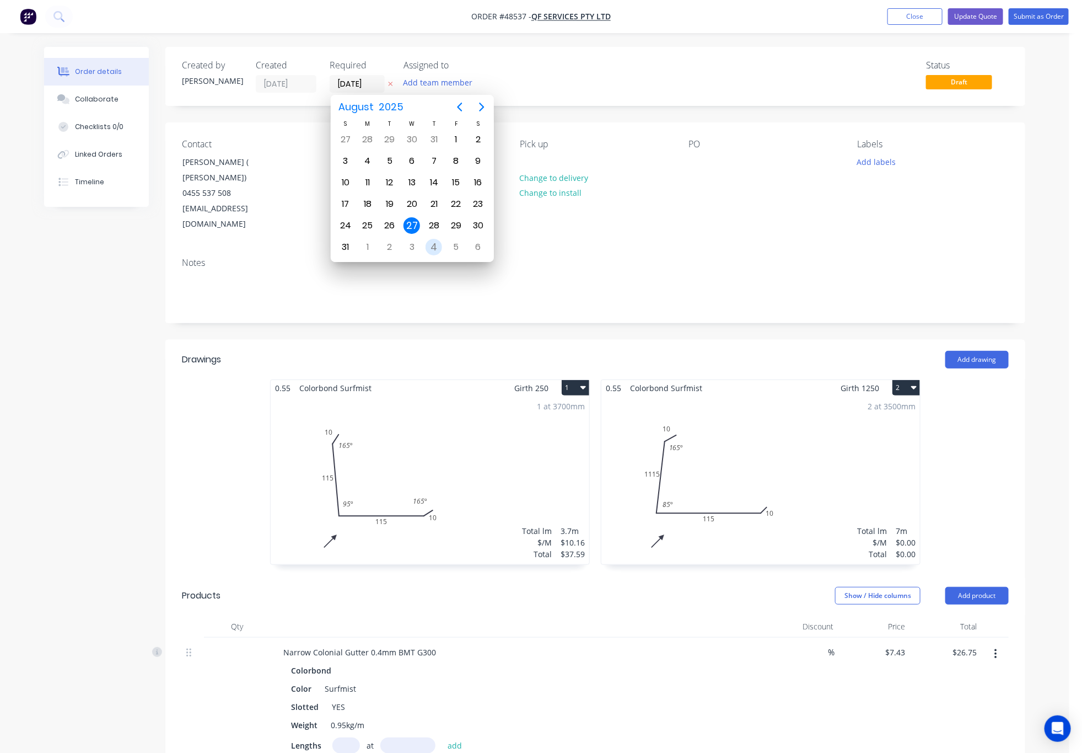
click at [428, 250] on div "4" at bounding box center [434, 247] width 17 height 17
type input "04/09/25"
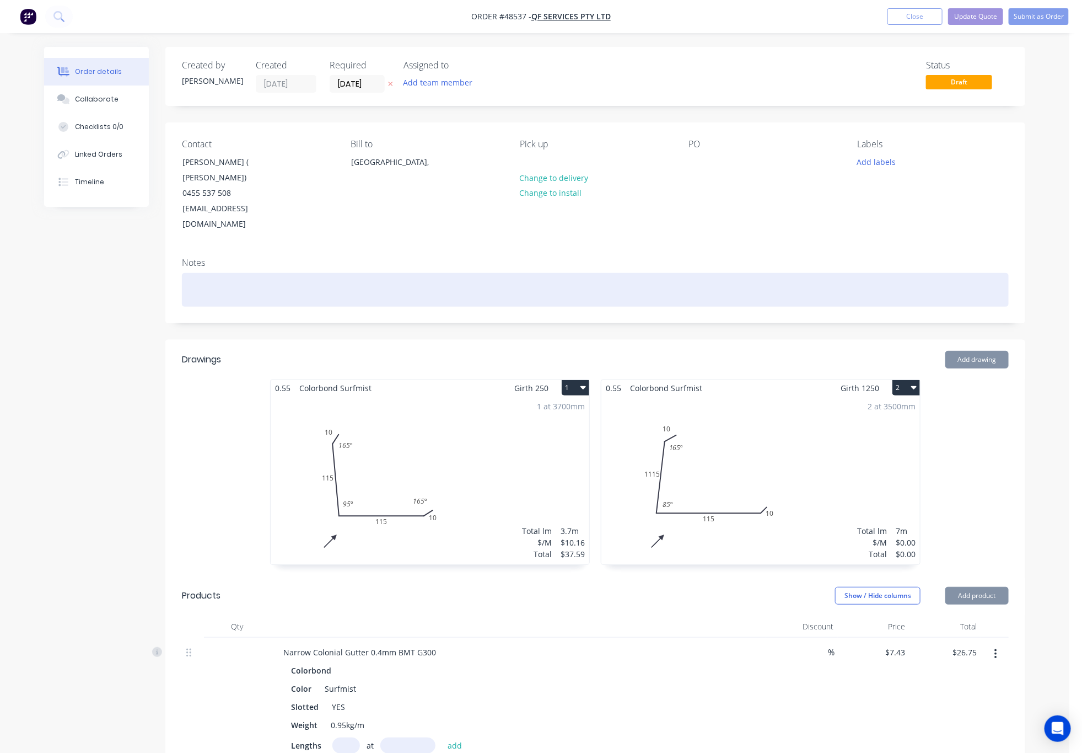
click at [553, 273] on div at bounding box center [595, 290] width 827 height 34
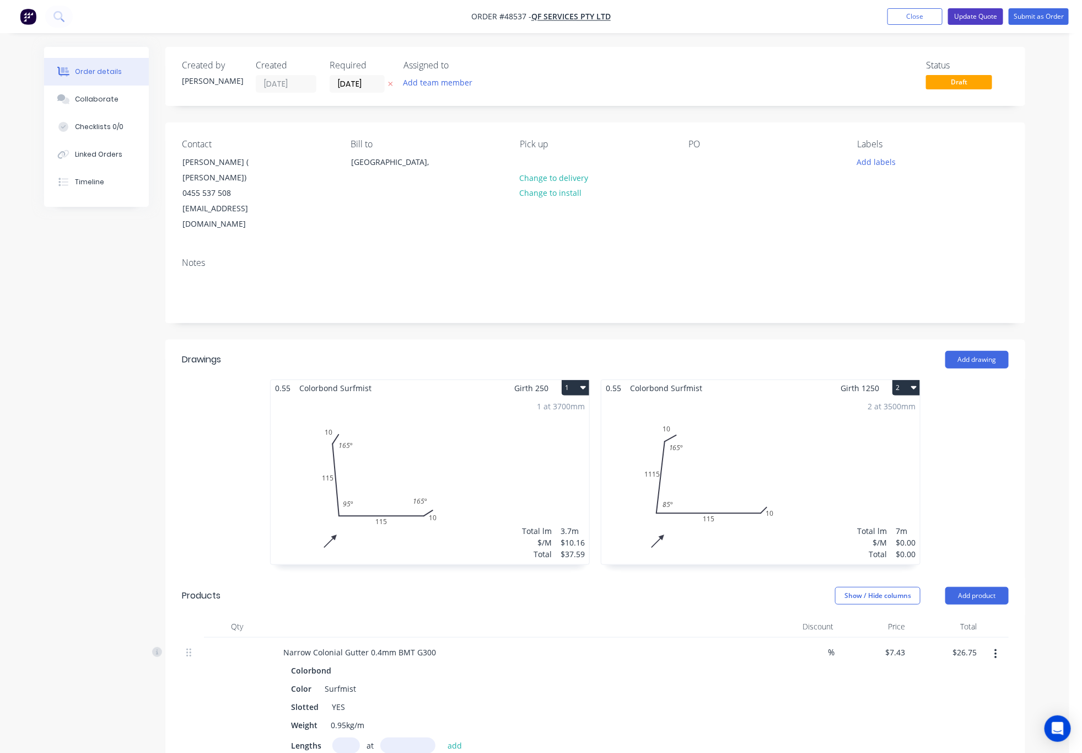
click at [989, 18] on button "Update Quote" at bounding box center [975, 16] width 55 height 17
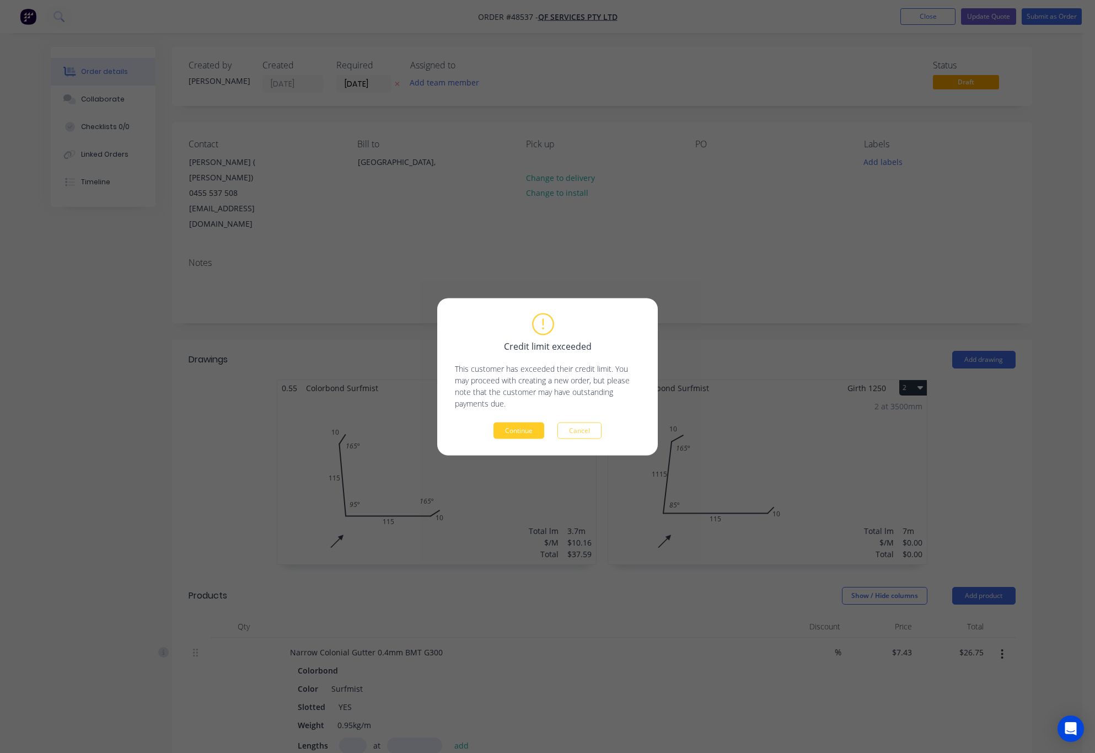
click at [517, 429] on button "Continue" at bounding box center [518, 430] width 51 height 17
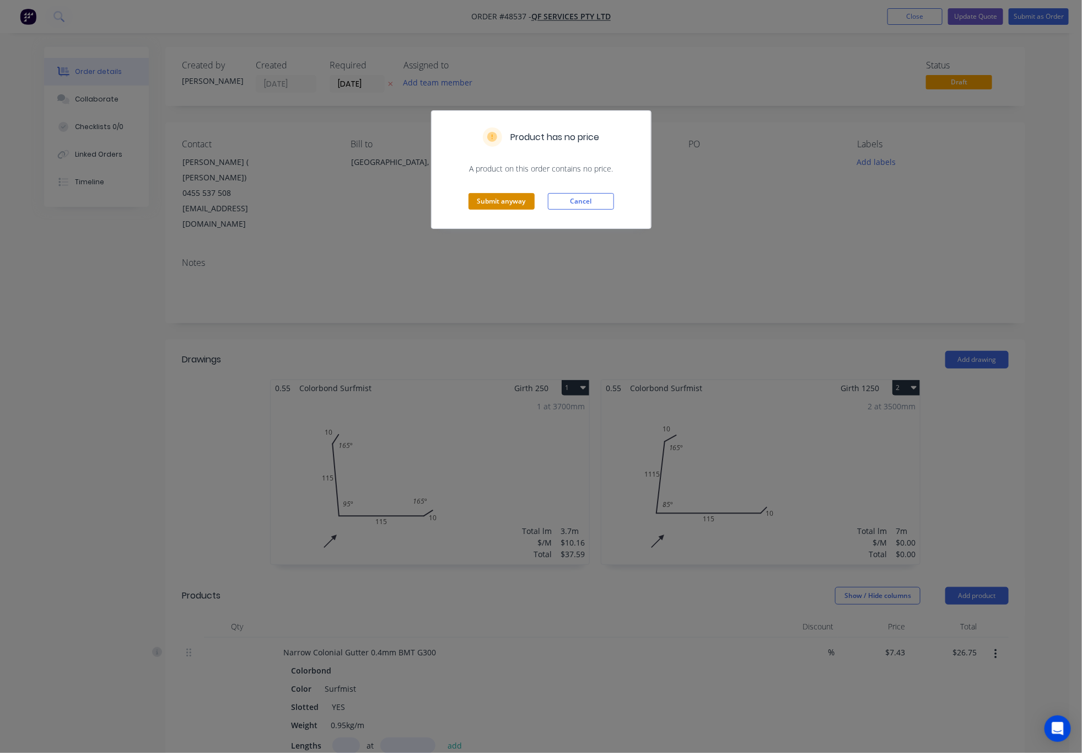
click at [495, 201] on button "Submit anyway" at bounding box center [502, 201] width 66 height 17
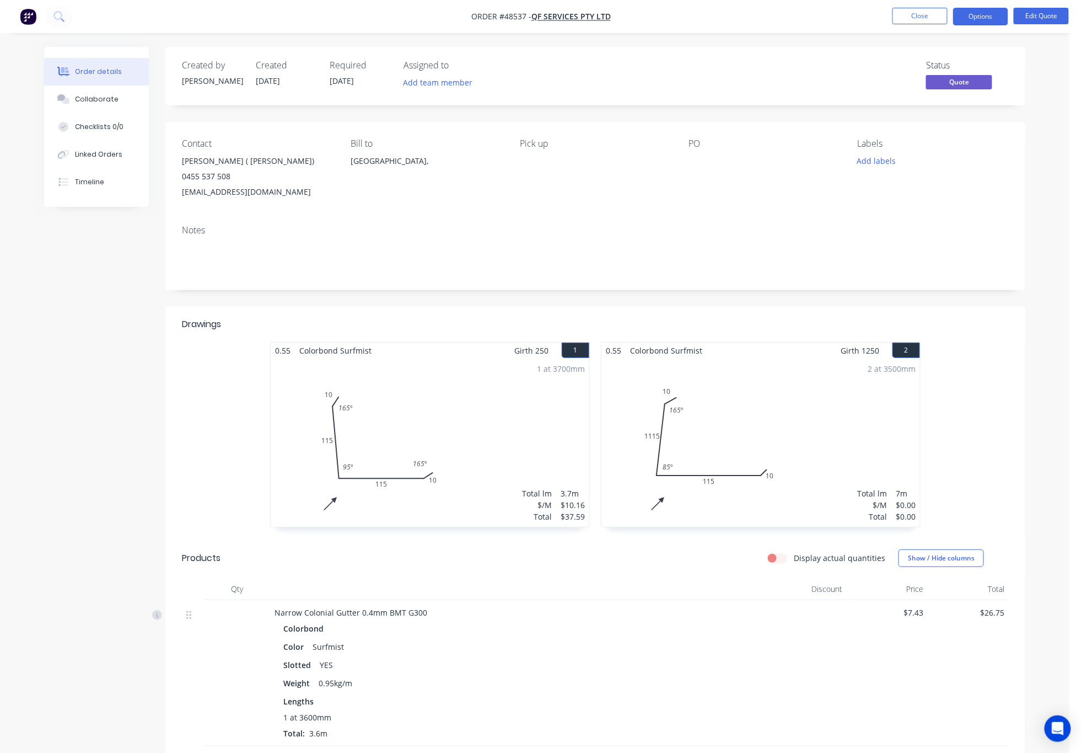
click at [819, 415] on div "2 at 3500mm Total lm $/M Total 7m $0.00 $0.00" at bounding box center [760, 442] width 319 height 168
click at [764, 434] on div "2 at 3500mm Total lm $/M Total 7m $0.00 $0.00" at bounding box center [760, 442] width 319 height 168
click at [796, 453] on div "2 at 3500mm Total lm $/M Total 7m $0.00 $0.00" at bounding box center [760, 442] width 319 height 168
click at [783, 442] on div "2 at 3500mm Total lm $/M Total 7m $0.00 $0.00" at bounding box center [760, 442] width 319 height 168
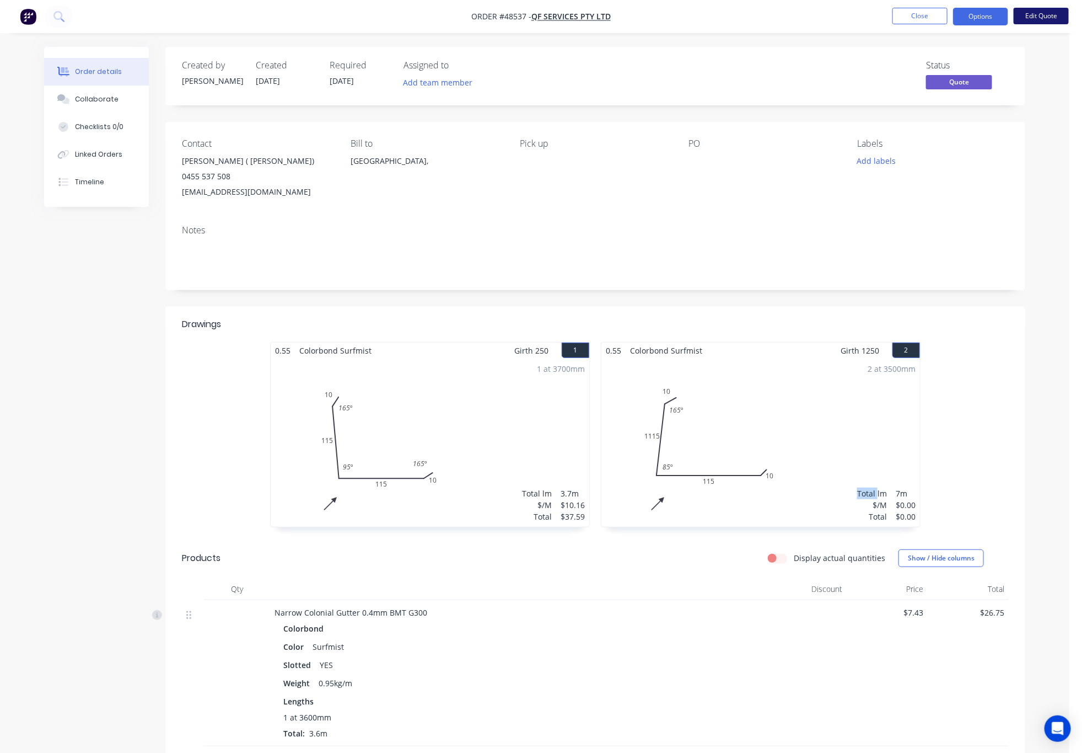
click at [1046, 12] on button "Edit Quote" at bounding box center [1041, 16] width 55 height 17
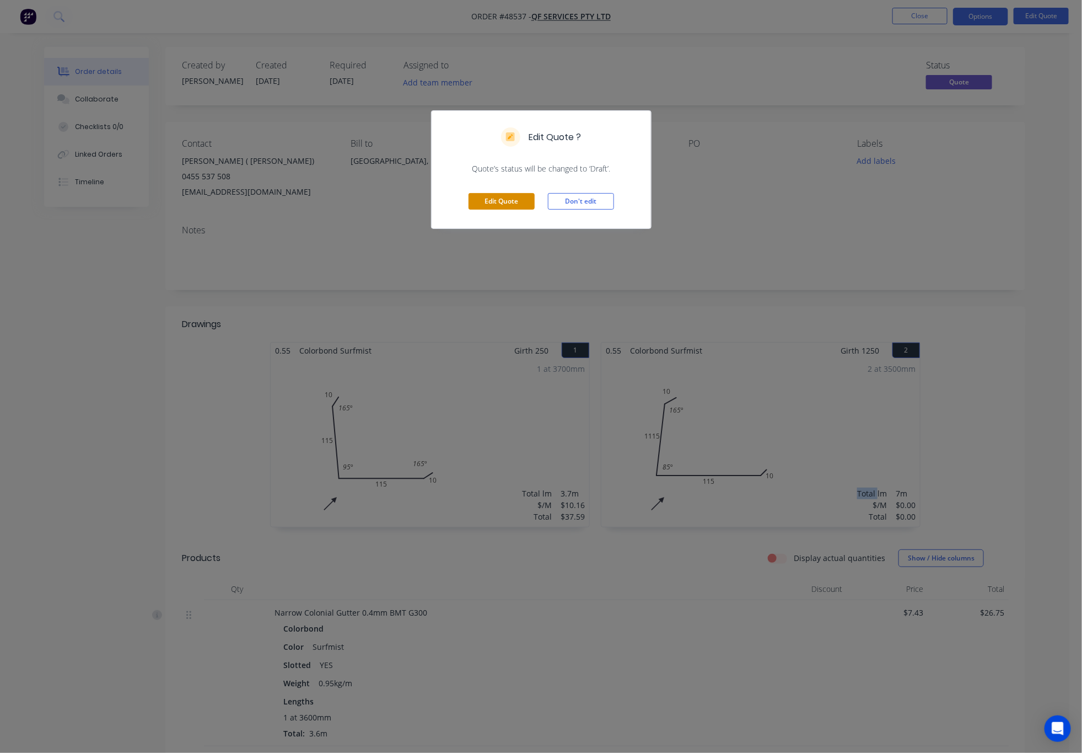
click at [471, 205] on button "Edit Quote" at bounding box center [502, 201] width 66 height 17
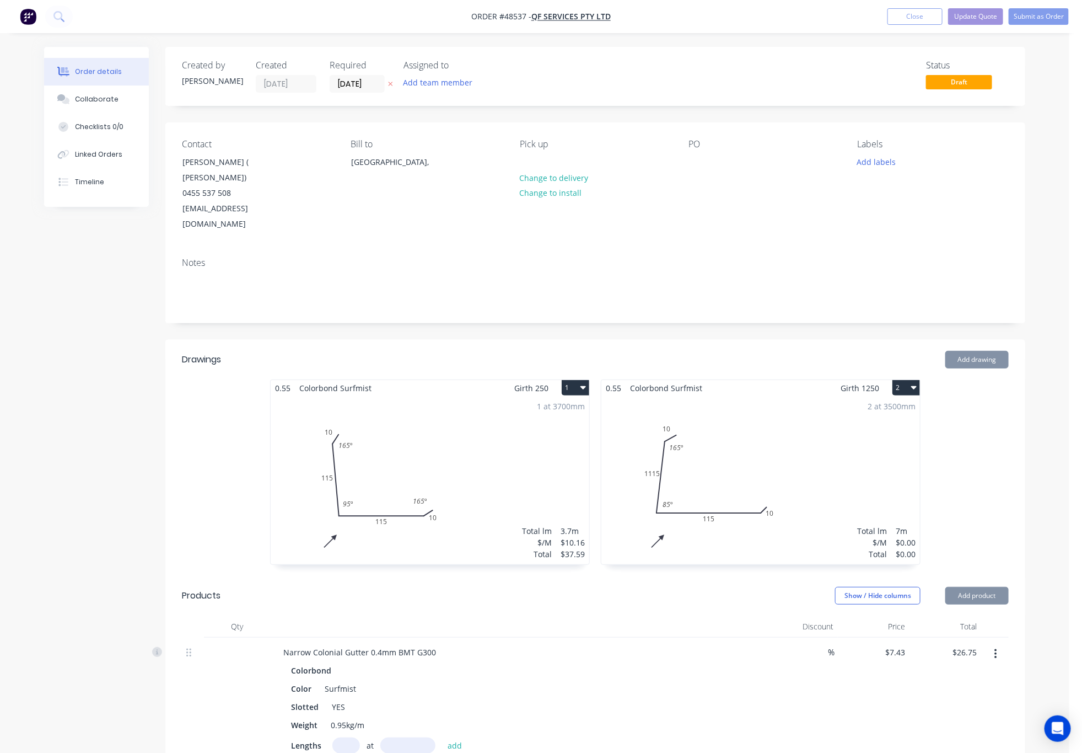
click at [814, 440] on div "2 at 3500mm Total lm $/M Total 7m $0.00 $0.00" at bounding box center [760, 480] width 319 height 168
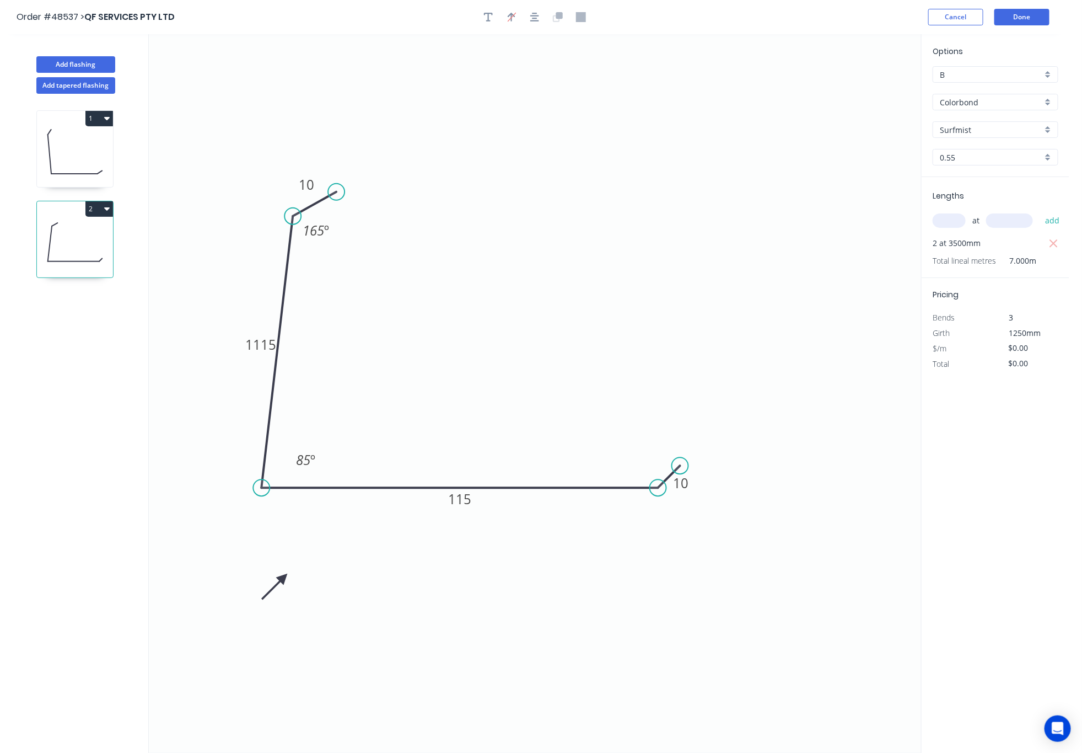
click at [975, 415] on div "Options B B Colorbond Colorbond Surfmist Surfmist 0.55 0.55 Lengths at add 2 at…" at bounding box center [995, 393] width 148 height 719
click at [1052, 242] on icon "button" at bounding box center [1054, 243] width 10 height 13
click at [952, 222] on input "text" at bounding box center [949, 220] width 33 height 14
type input "2"
click at [1009, 221] on input "text" at bounding box center [1009, 220] width 47 height 14
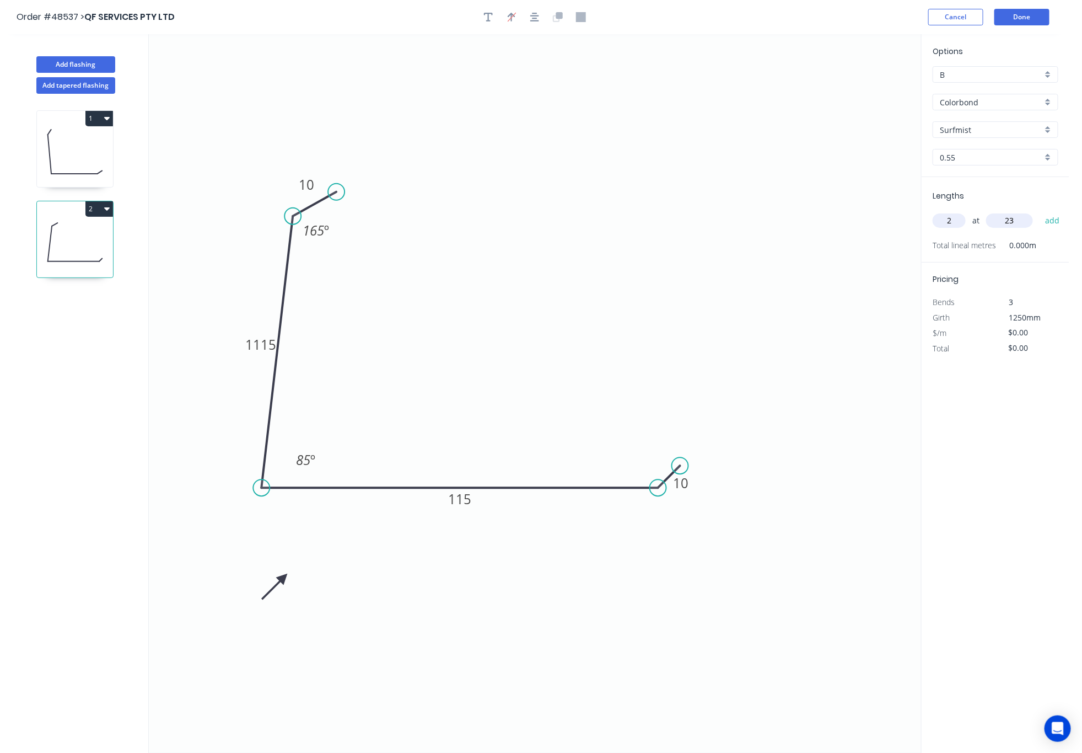
type input "2"
type input "3500"
click at [1040, 211] on button "add" at bounding box center [1053, 220] width 26 height 19
drag, startPoint x: 1009, startPoint y: 468, endPoint x: 1000, endPoint y: 411, distance: 58.1
click at [1008, 466] on div "Options B B Colorbond Colorbond Surfmist Surfmist 0.55 0.55 Lengths at add 2 at…" at bounding box center [995, 393] width 148 height 719
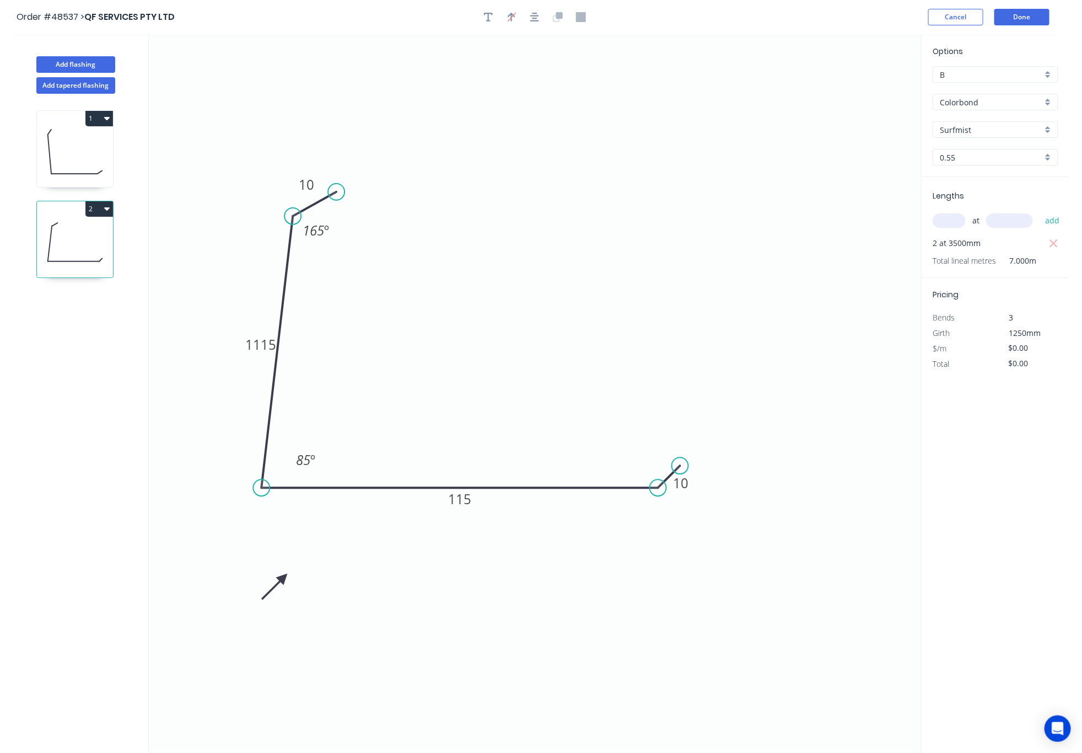
click at [996, 359] on div "$0.00" at bounding box center [1026, 363] width 60 height 15
click at [978, 270] on div "Lengths at add 2 at 3500mm Total lineal metres 7.000m" at bounding box center [996, 227] width 148 height 101
click at [975, 265] on span "Total lineal metres" at bounding box center [964, 260] width 63 height 15
click at [982, 291] on div "Pricing Bends 3 Girth 1250mm $/m $0.00 Total $0.00" at bounding box center [996, 325] width 148 height 94
click at [965, 353] on div "$/m" at bounding box center [960, 348] width 71 height 15
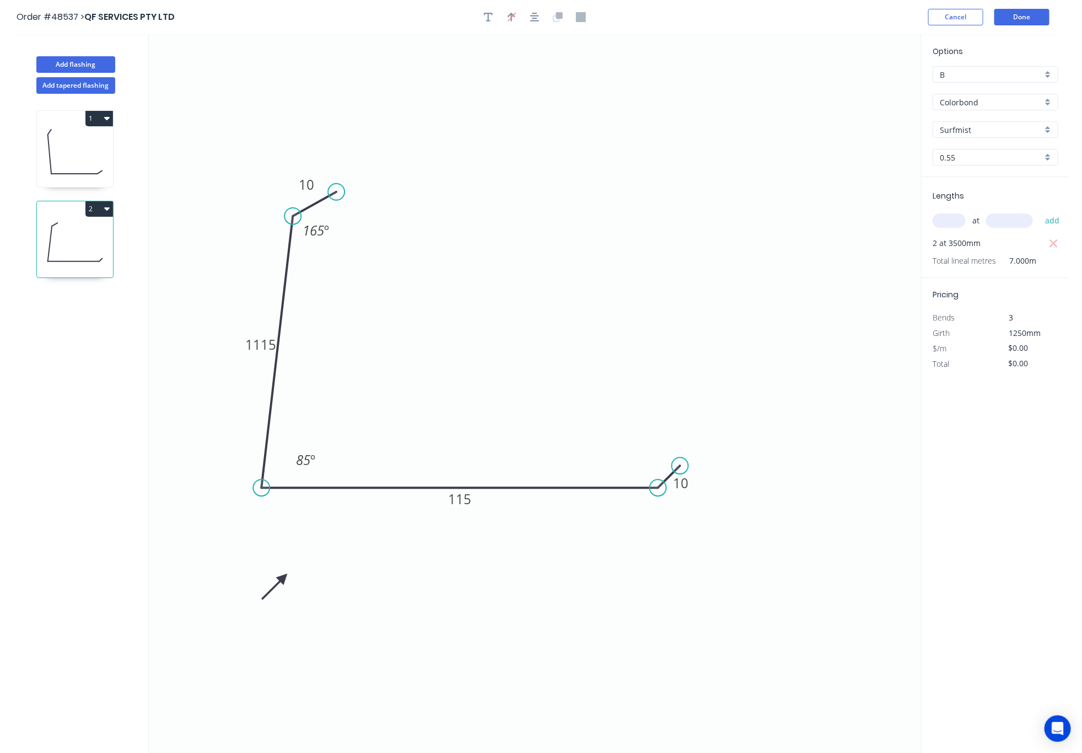
drag, startPoint x: 964, startPoint y: 329, endPoint x: 977, endPoint y: 354, distance: 28.1
click at [963, 329] on div "Girth" at bounding box center [960, 332] width 71 height 15
click at [979, 359] on div "Total" at bounding box center [960, 363] width 71 height 15
click at [984, 402] on div "Options B B Colorbond Colorbond Surfmist Surfmist 0.55 0.55 Lengths at add 2 at…" at bounding box center [995, 393] width 148 height 719
drag, startPoint x: 984, startPoint y: 402, endPoint x: 775, endPoint y: 440, distance: 212.9
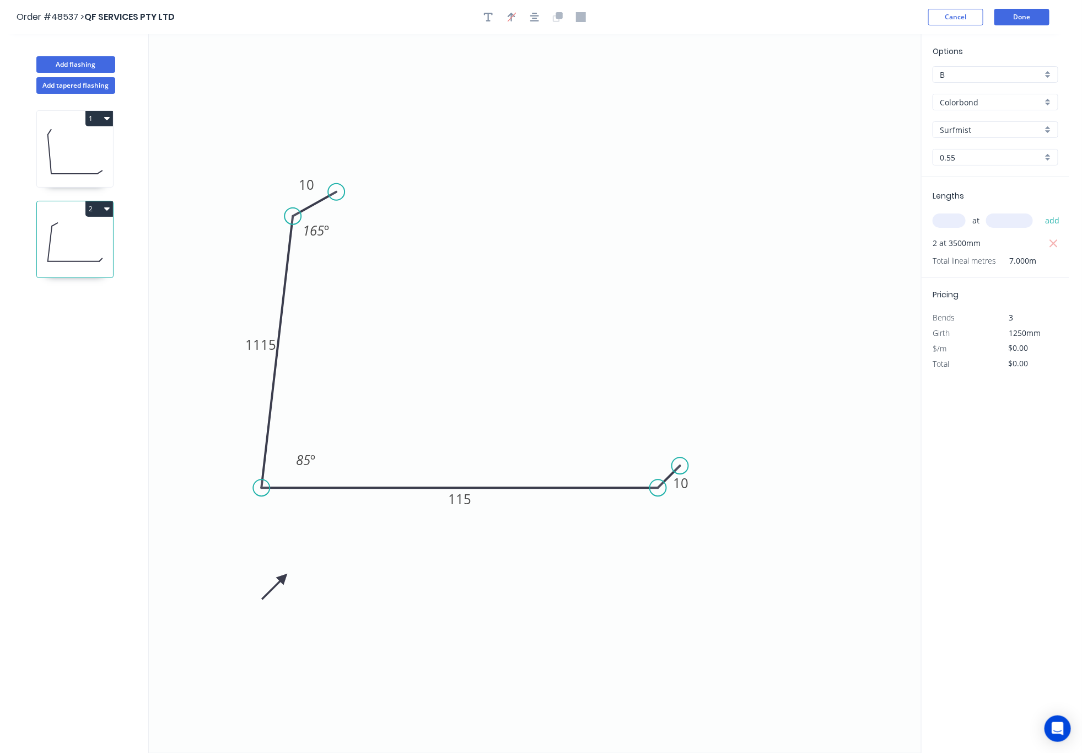
click at [978, 402] on div "Options B B Colorbond Colorbond Surfmist Surfmist 0.55 0.55 Lengths at add 2 at…" at bounding box center [995, 393] width 148 height 719
drag, startPoint x: 291, startPoint y: 220, endPoint x: 288, endPoint y: 214, distance: 6.9
click at [288, 214] on circle at bounding box center [288, 213] width 17 height 17
click at [270, 343] on tspan "1115" at bounding box center [258, 344] width 31 height 18
click at [349, 329] on icon "0 10 115 115 10 165 º 85 º" at bounding box center [535, 393] width 772 height 718
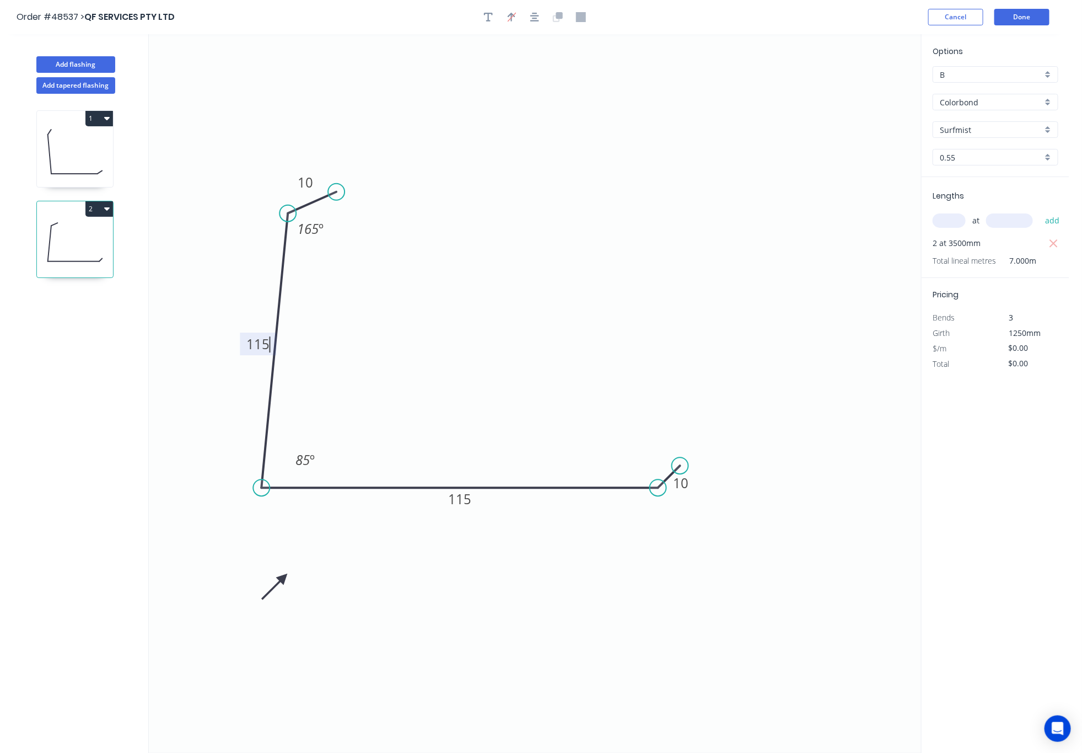
type input "$10.16"
click at [1052, 240] on icon "button" at bounding box center [1054, 243] width 10 height 13
type input "$0.00"
click at [958, 222] on input "text" at bounding box center [949, 220] width 33 height 14
type input "2"
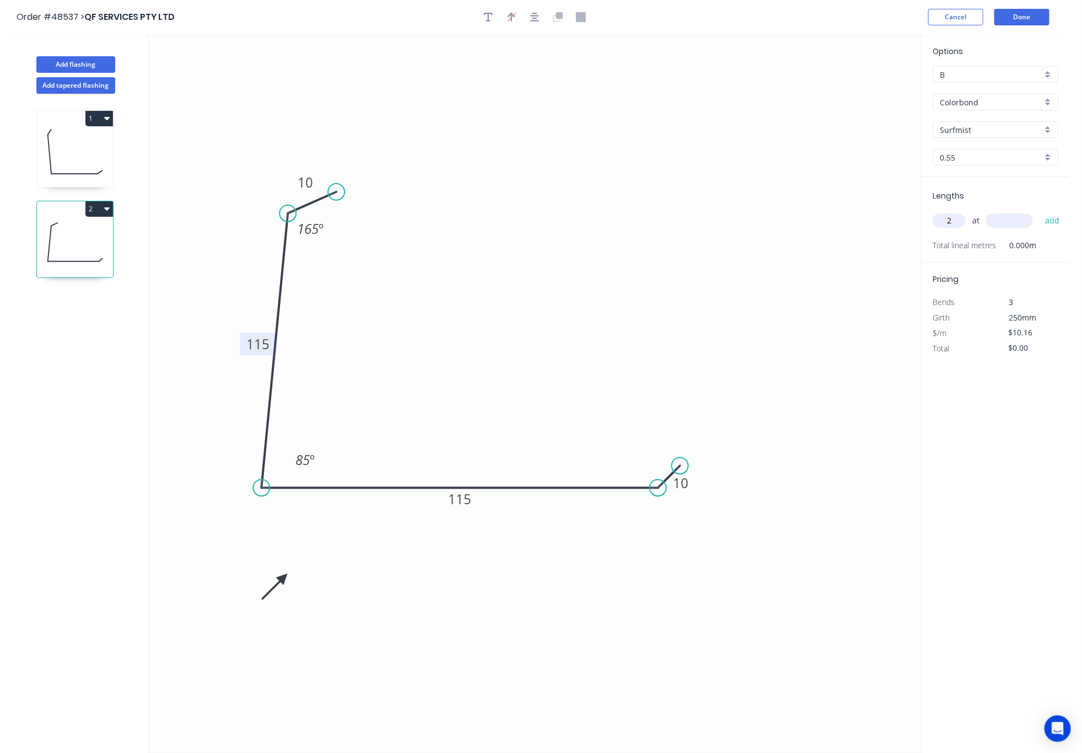
click at [1024, 219] on input "text" at bounding box center [1009, 220] width 47 height 14
type input "3500"
click at [1040, 211] on button "add" at bounding box center [1053, 220] width 26 height 19
type input "$71.12"
click at [1026, 20] on button "Done" at bounding box center [1022, 17] width 55 height 17
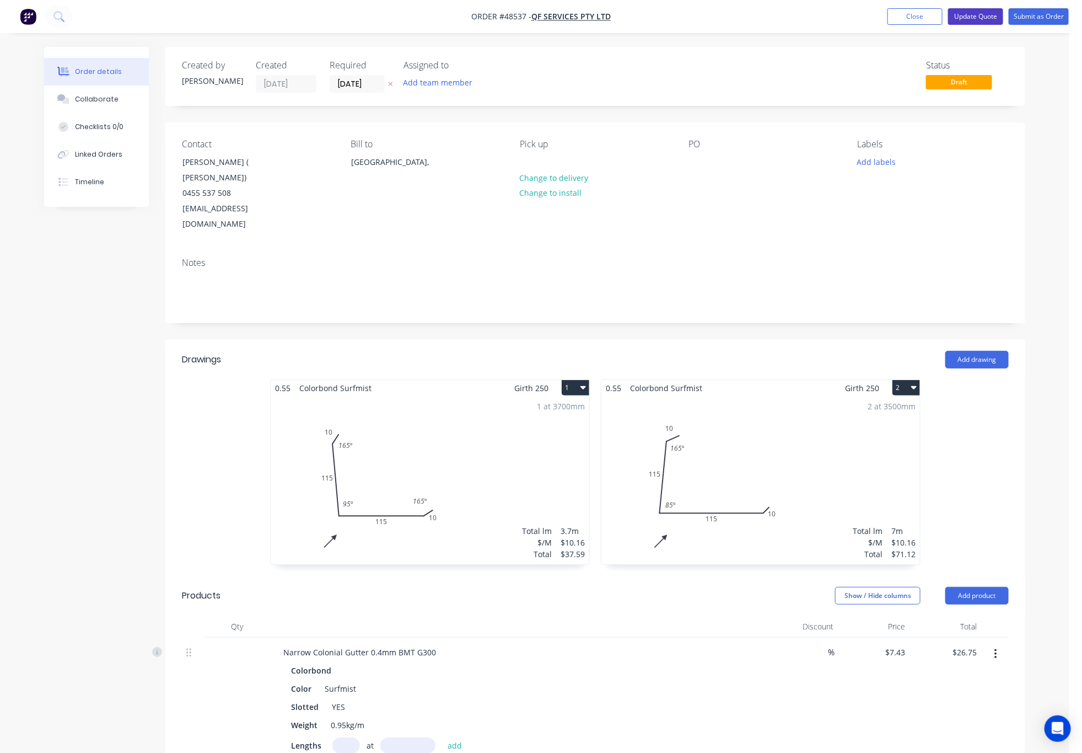
drag, startPoint x: 973, startPoint y: 10, endPoint x: 976, endPoint y: 15, distance: 5.7
click at [976, 12] on button "Update Quote" at bounding box center [975, 16] width 55 height 17
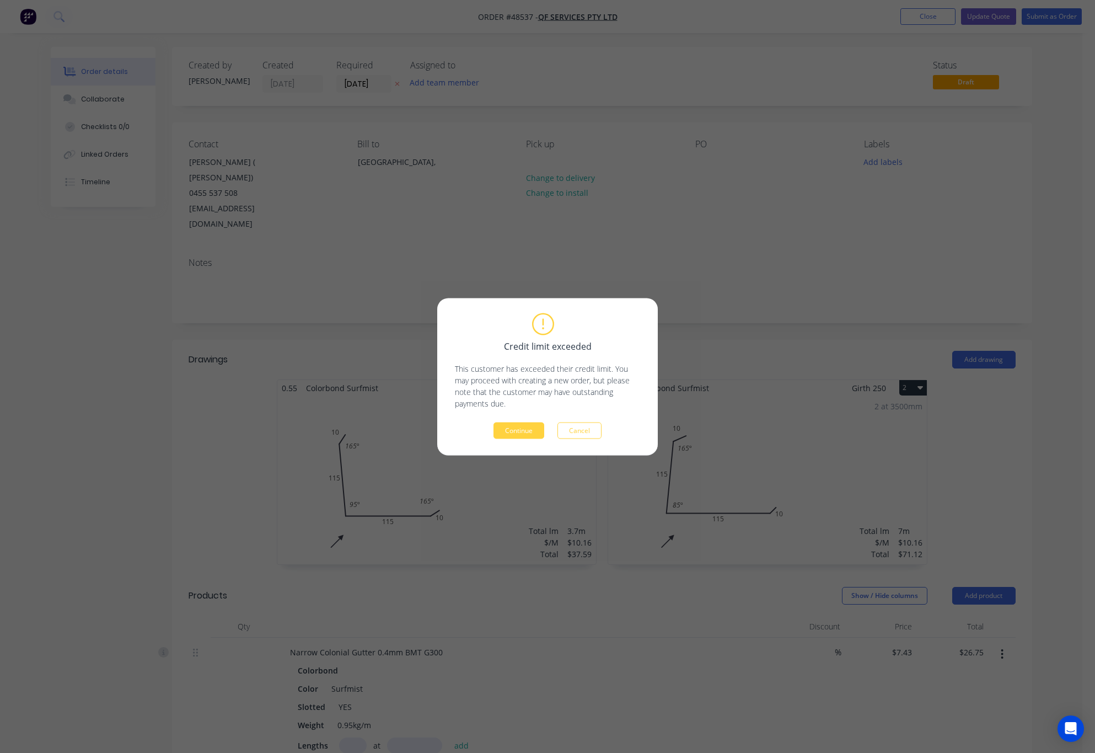
drag, startPoint x: 526, startPoint y: 427, endPoint x: 551, endPoint y: 412, distance: 29.7
click at [528, 427] on button "Continue" at bounding box center [518, 430] width 51 height 17
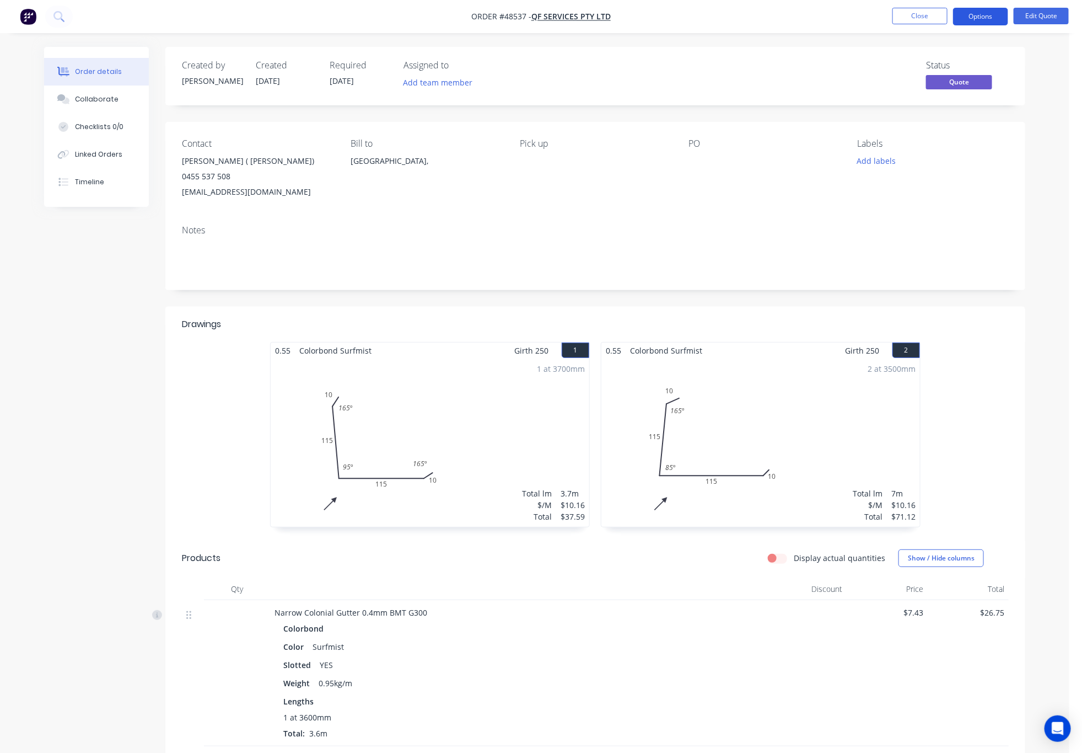
click at [982, 17] on button "Options" at bounding box center [980, 17] width 55 height 18
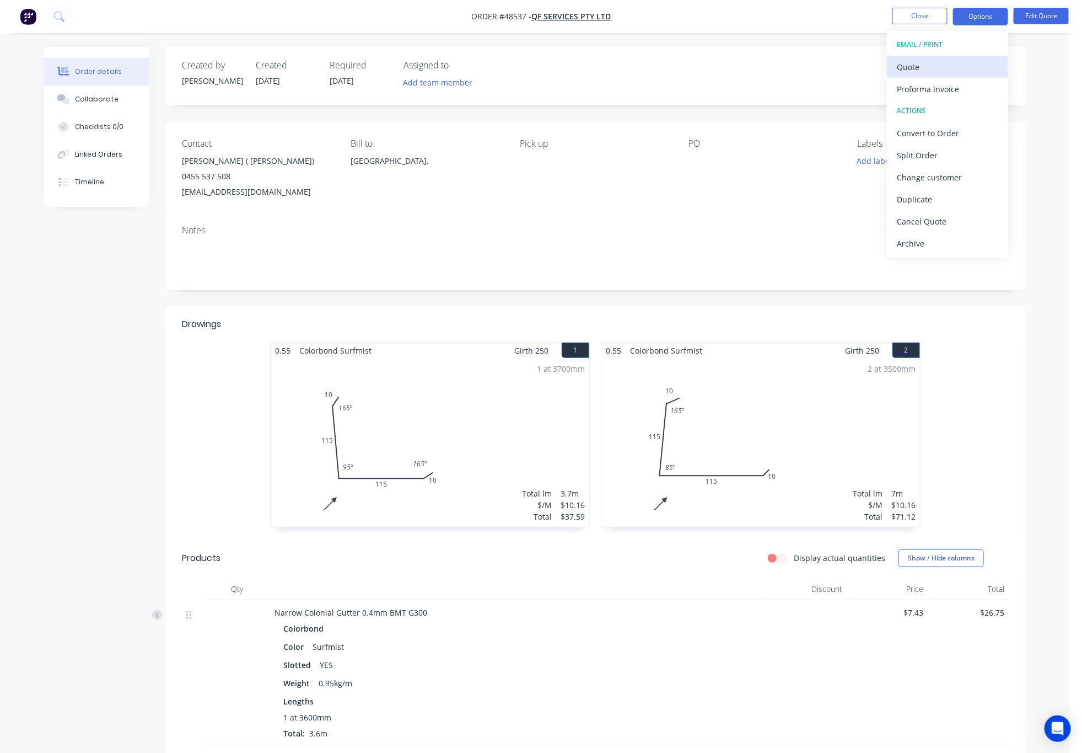
click at [963, 62] on div "Quote" at bounding box center [947, 67] width 101 height 16
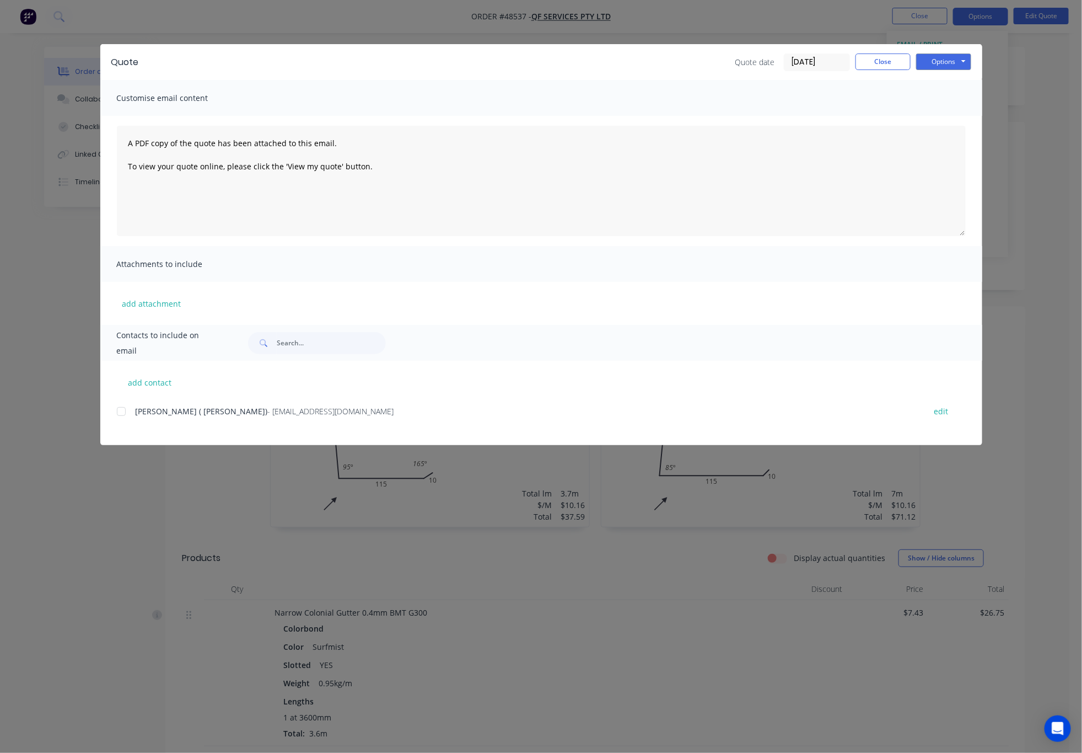
click at [123, 412] on div at bounding box center [121, 411] width 22 height 22
click at [963, 57] on button "Options" at bounding box center [943, 61] width 55 height 17
click at [944, 115] on button "Email" at bounding box center [951, 118] width 71 height 18
click at [1029, 121] on div "Quote Quote date 27/08/25 Close Options Preview Print Email Customise email con…" at bounding box center [541, 376] width 1082 height 753
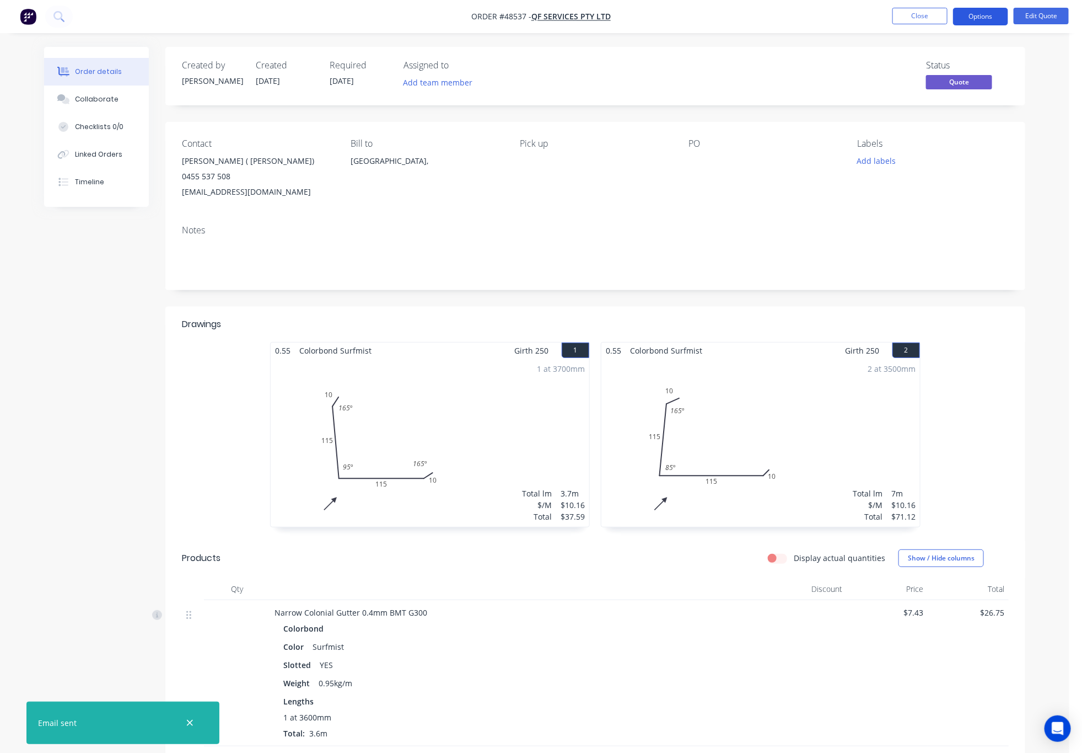
click at [976, 15] on button "Options" at bounding box center [980, 17] width 55 height 18
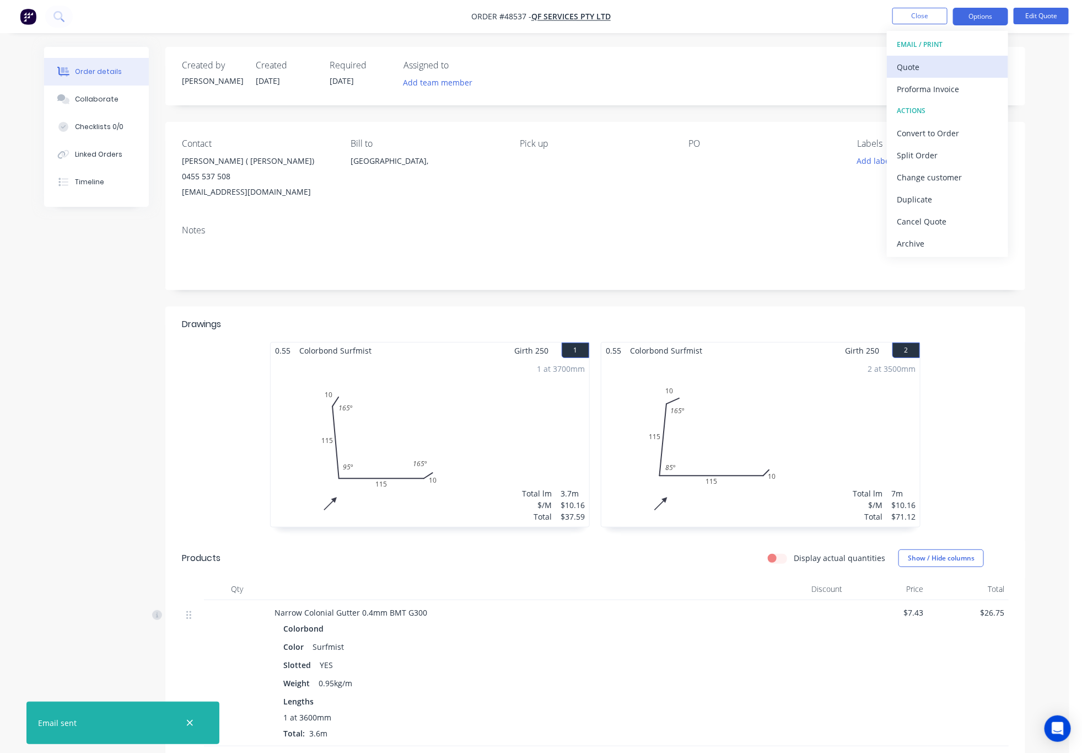
click at [968, 67] on div "Quote" at bounding box center [947, 67] width 101 height 16
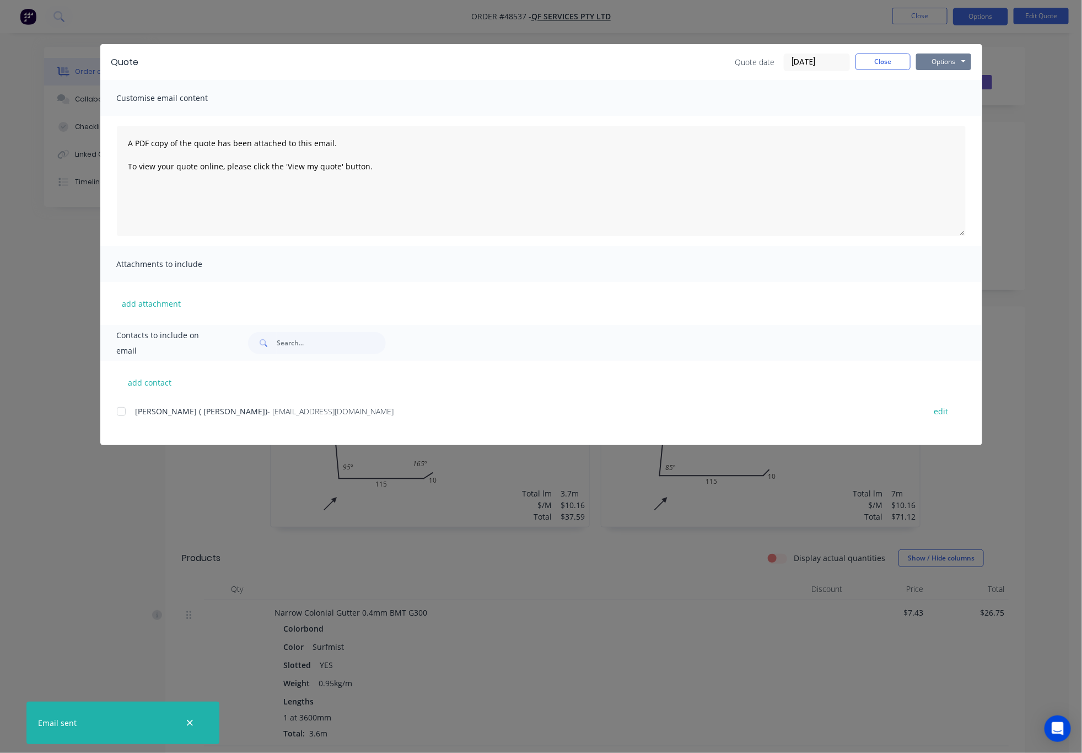
click at [941, 60] on button "Options" at bounding box center [943, 61] width 55 height 17
click at [964, 98] on button "Print" at bounding box center [951, 99] width 71 height 18
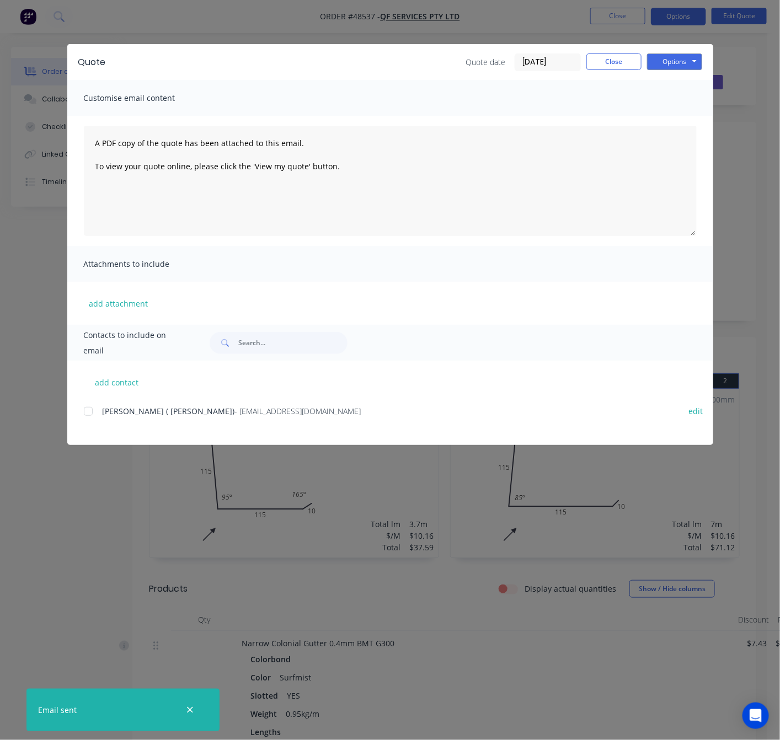
click at [239, 31] on div "Quote Quote date 27/08/25 Close Options Preview Print Email Customise email con…" at bounding box center [390, 370] width 780 height 740
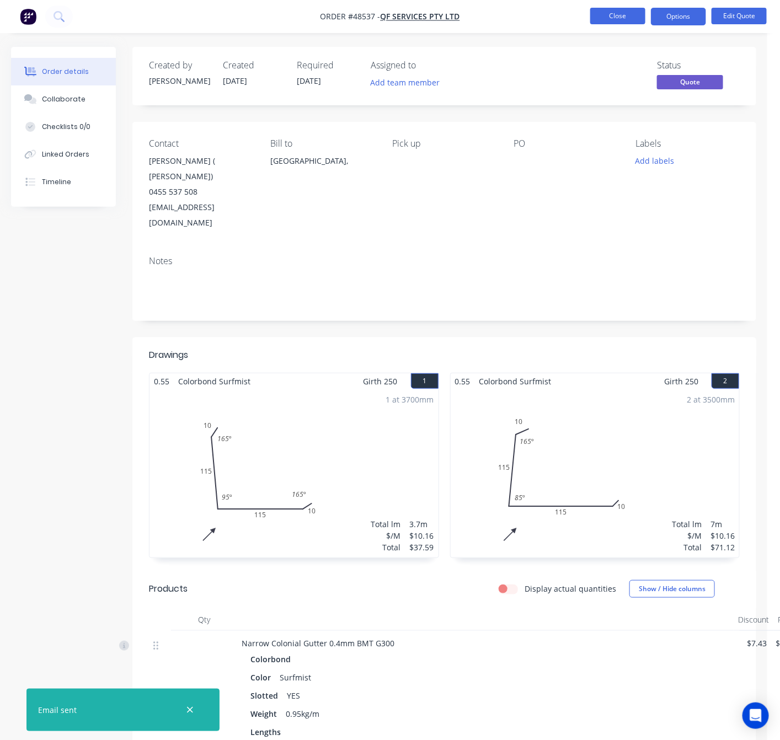
click at [602, 17] on button "Close" at bounding box center [617, 16] width 55 height 17
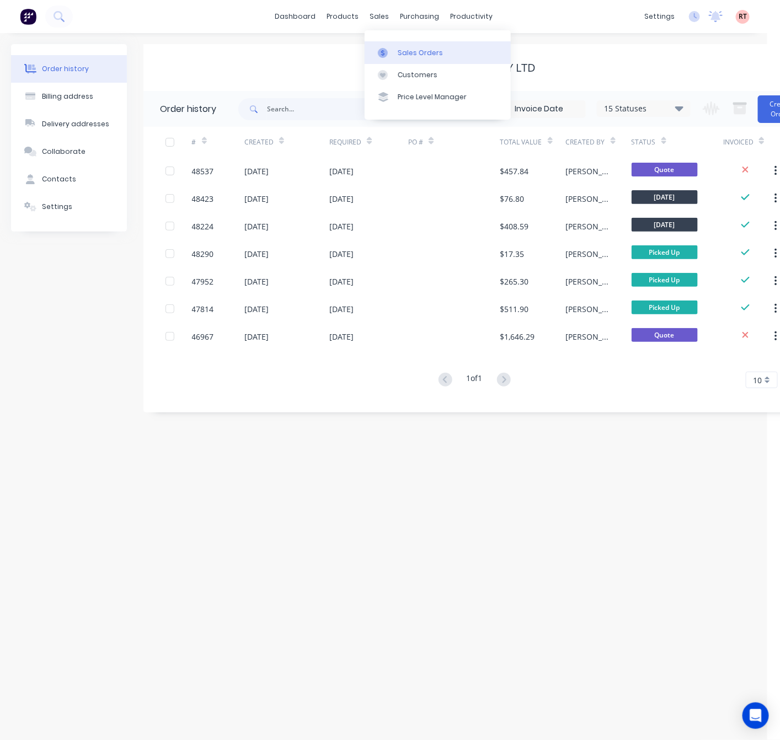
click at [397, 55] on div "Sales Orders" at bounding box center [419, 53] width 45 height 10
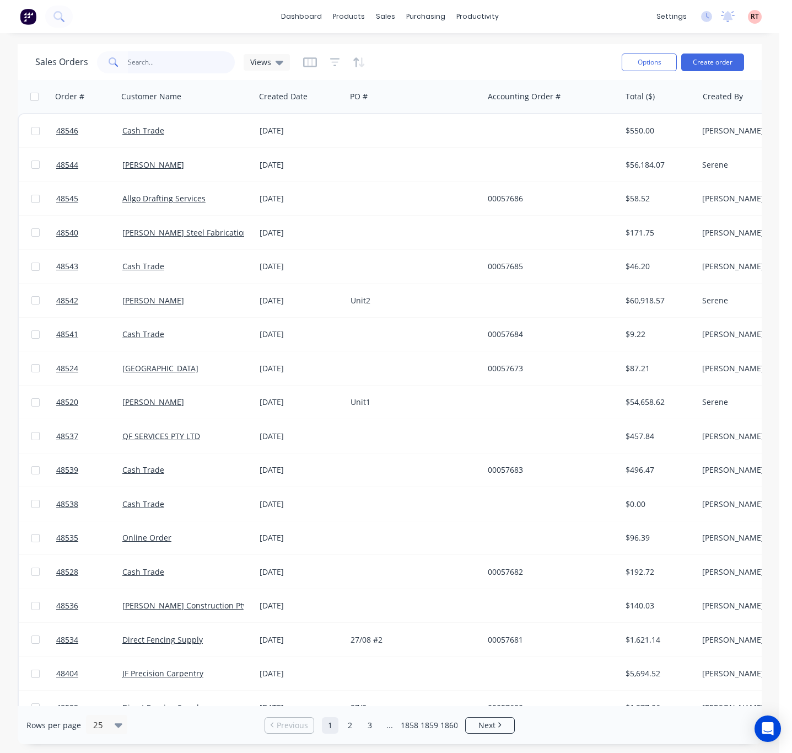
click at [184, 58] on input "text" at bounding box center [182, 62] width 108 height 22
click at [192, 58] on input "text" at bounding box center [182, 62] width 108 height 22
type input "48001"
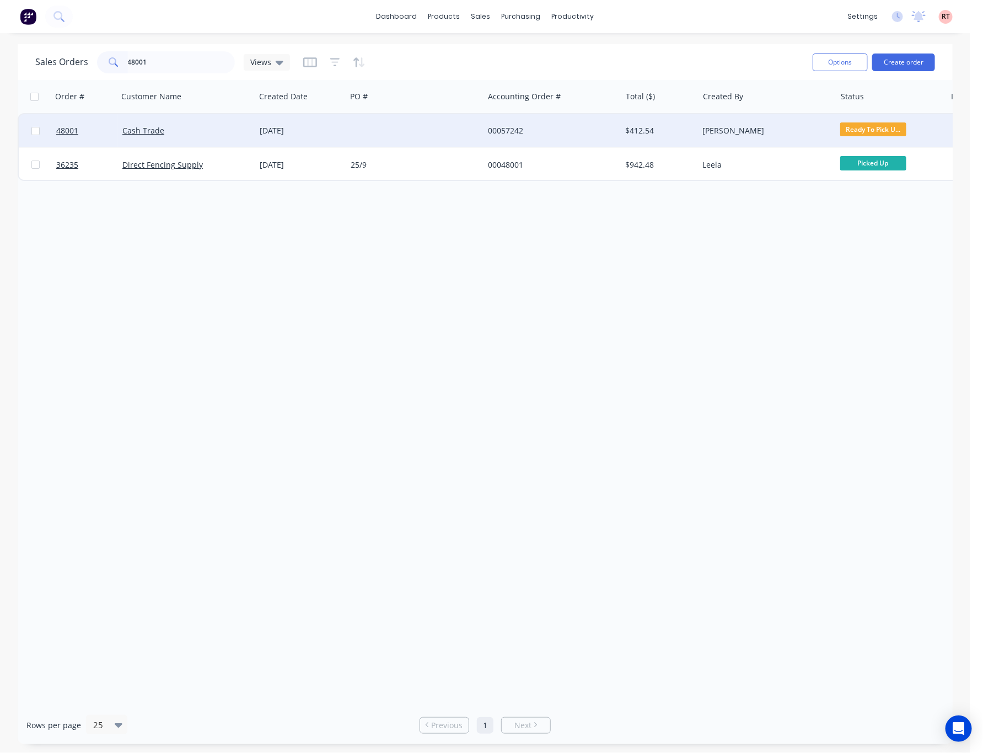
click at [577, 125] on div "00057242" at bounding box center [549, 130] width 122 height 11
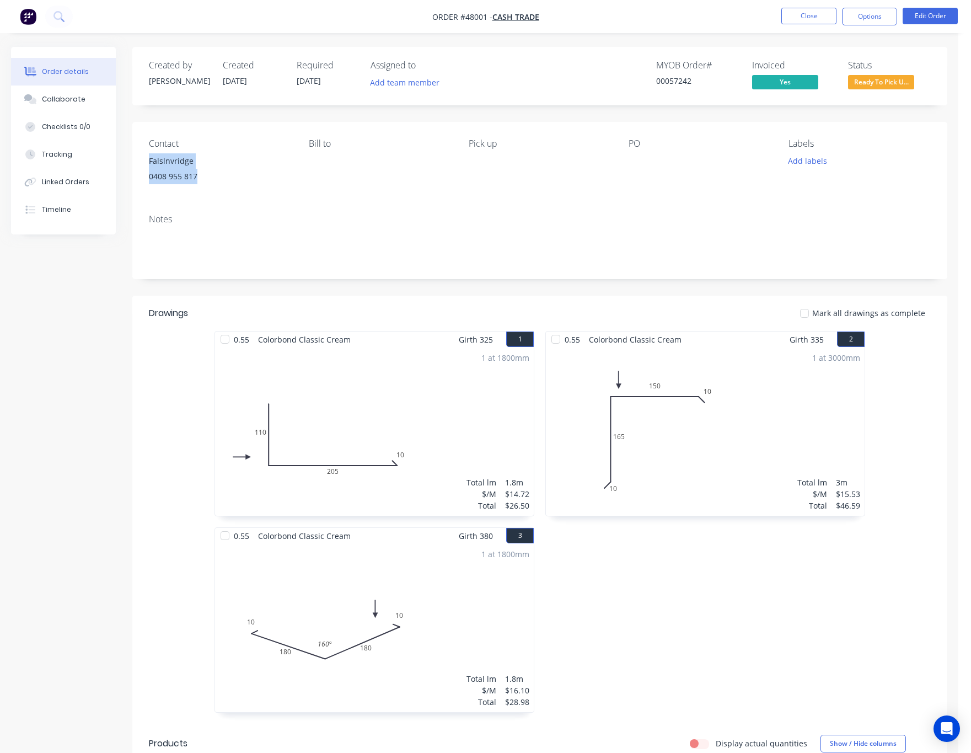
drag, startPoint x: 144, startPoint y: 159, endPoint x: 219, endPoint y: 178, distance: 76.8
click at [219, 178] on div "Contact Falslnvridge 0408 955 817 Bill to Pick up PO Labels Add labels" at bounding box center [539, 163] width 815 height 83
click at [435, 119] on div "Created by Cathy Created 13/08/25 Required 21/08/25 Assigned to Add team member…" at bounding box center [539, 733] width 815 height 1373
click at [797, 17] on button "Close" at bounding box center [808, 16] width 55 height 17
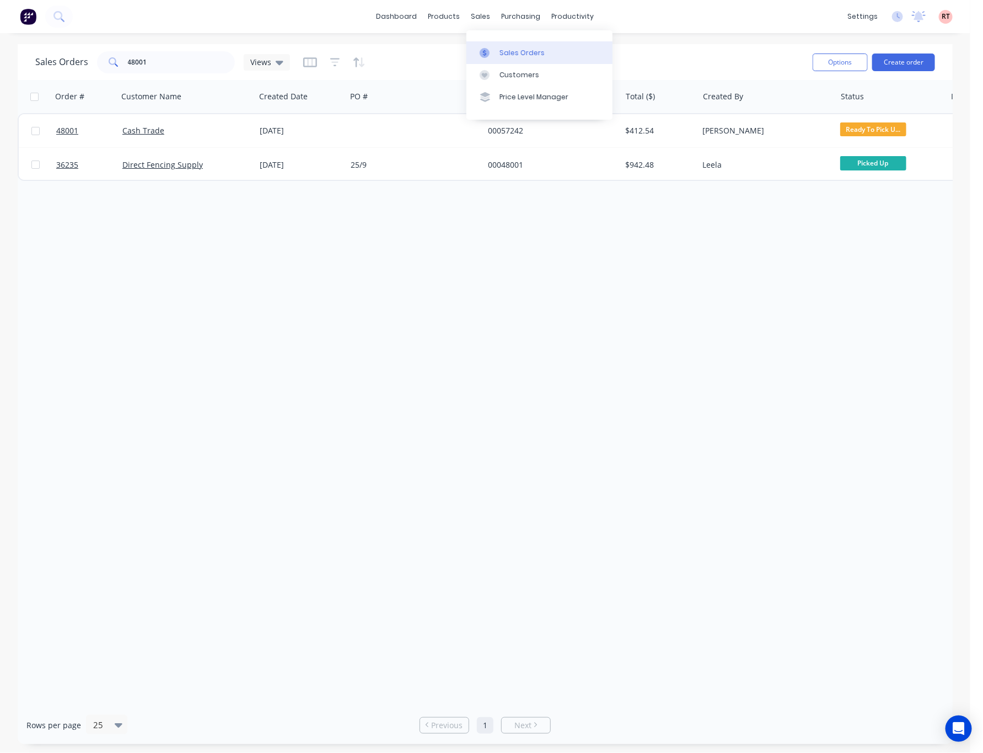
click at [518, 50] on div "Sales Orders" at bounding box center [521, 53] width 45 height 10
click at [199, 412] on div "Order # Customer Name Created Date PO # Accounting Order # Total ($) Created By…" at bounding box center [485, 393] width 935 height 626
drag, startPoint x: 201, startPoint y: 58, endPoint x: 99, endPoint y: 68, distance: 101.9
click at [99, 68] on div "48001" at bounding box center [166, 62] width 138 height 22
click at [331, 293] on div "Order # Customer Name Created Date PO # Accounting Order # Total ($) Created By…" at bounding box center [485, 393] width 935 height 626
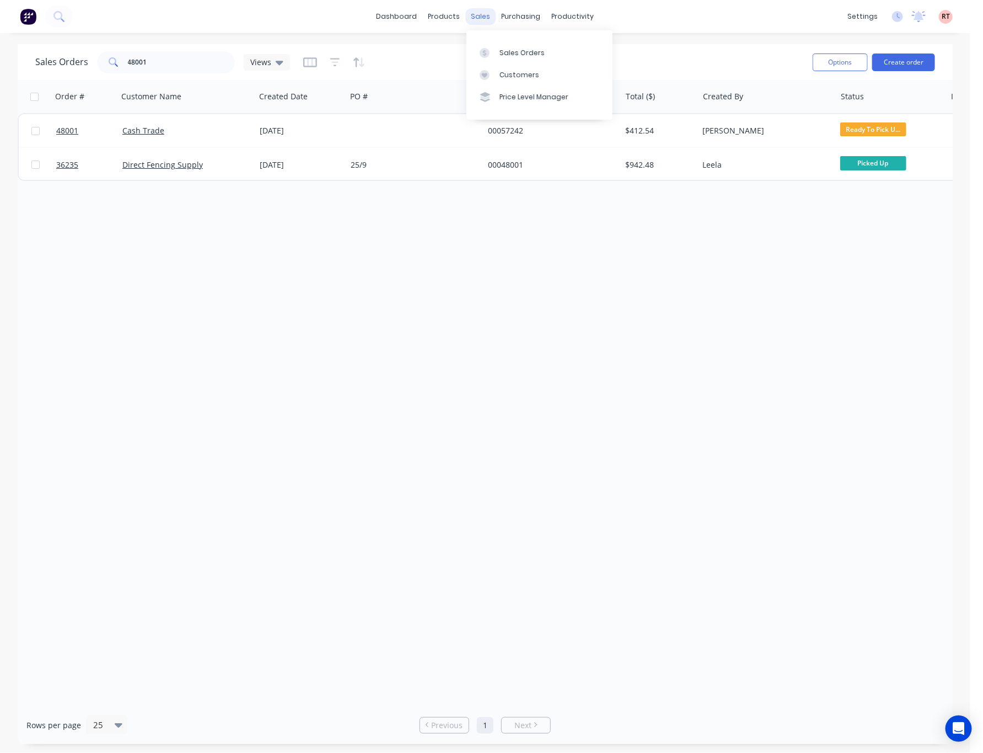
click at [474, 12] on div "sales" at bounding box center [481, 16] width 30 height 17
click at [482, 8] on div "sales" at bounding box center [481, 16] width 30 height 17
click at [493, 55] on div at bounding box center [488, 53] width 17 height 10
drag, startPoint x: 192, startPoint y: 53, endPoint x: 62, endPoint y: 71, distance: 131.8
click at [83, 70] on div "Sales Orders 48001 Views" at bounding box center [162, 62] width 255 height 22
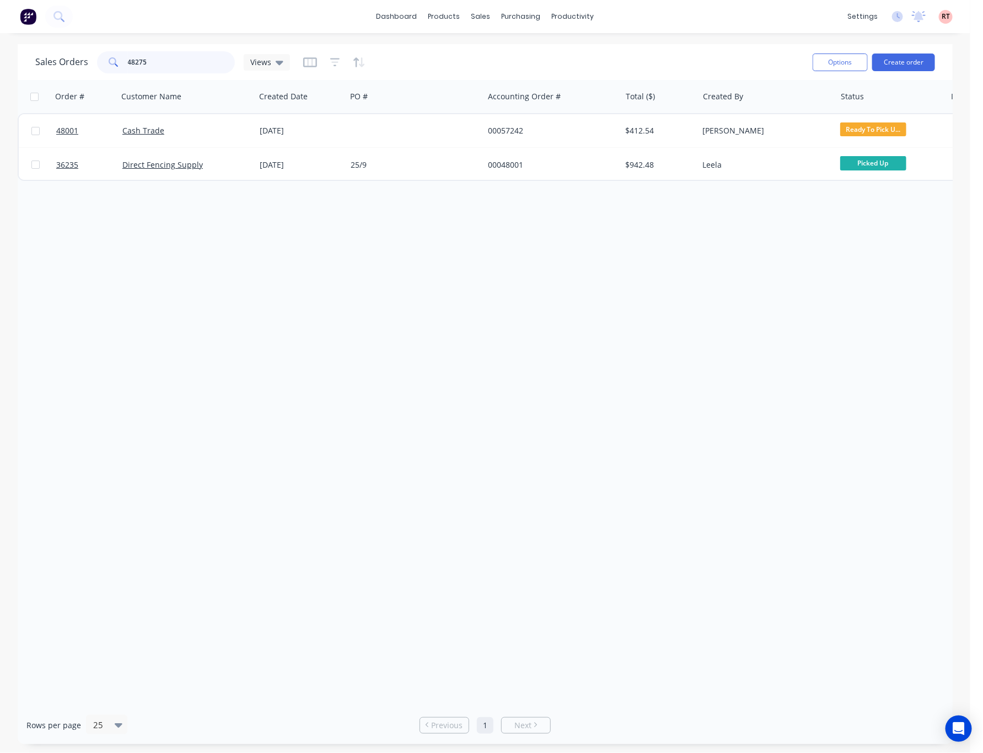
type input "48275"
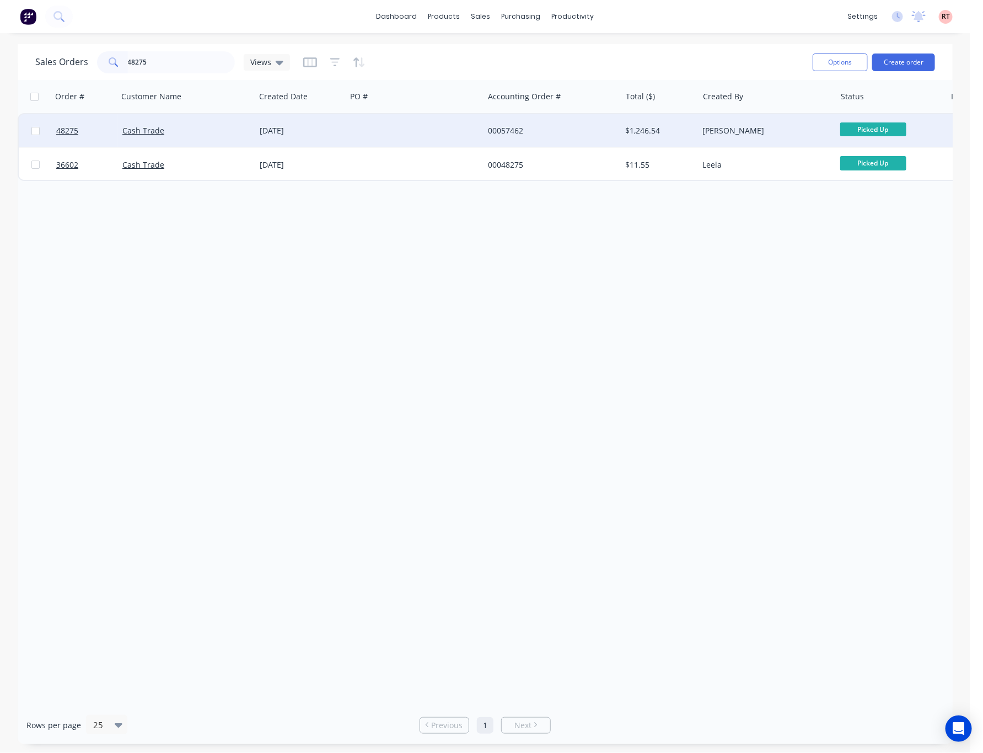
click at [397, 121] on div at bounding box center [414, 130] width 137 height 33
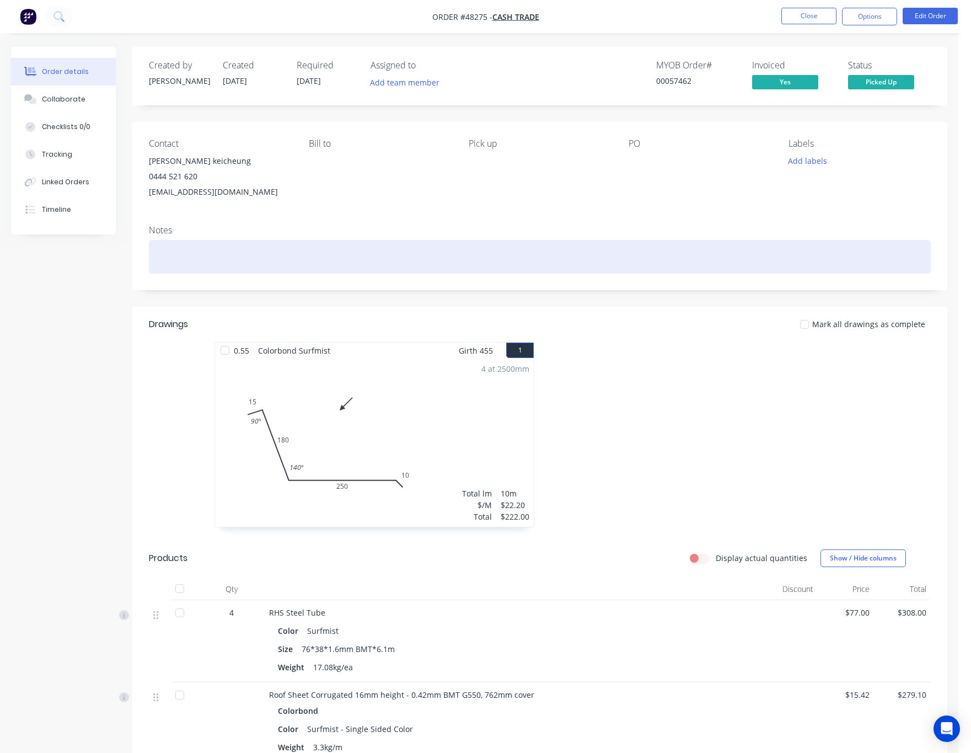
drag, startPoint x: 278, startPoint y: 334, endPoint x: 303, endPoint y: 250, distance: 87.2
click at [303, 250] on div at bounding box center [540, 257] width 782 height 34
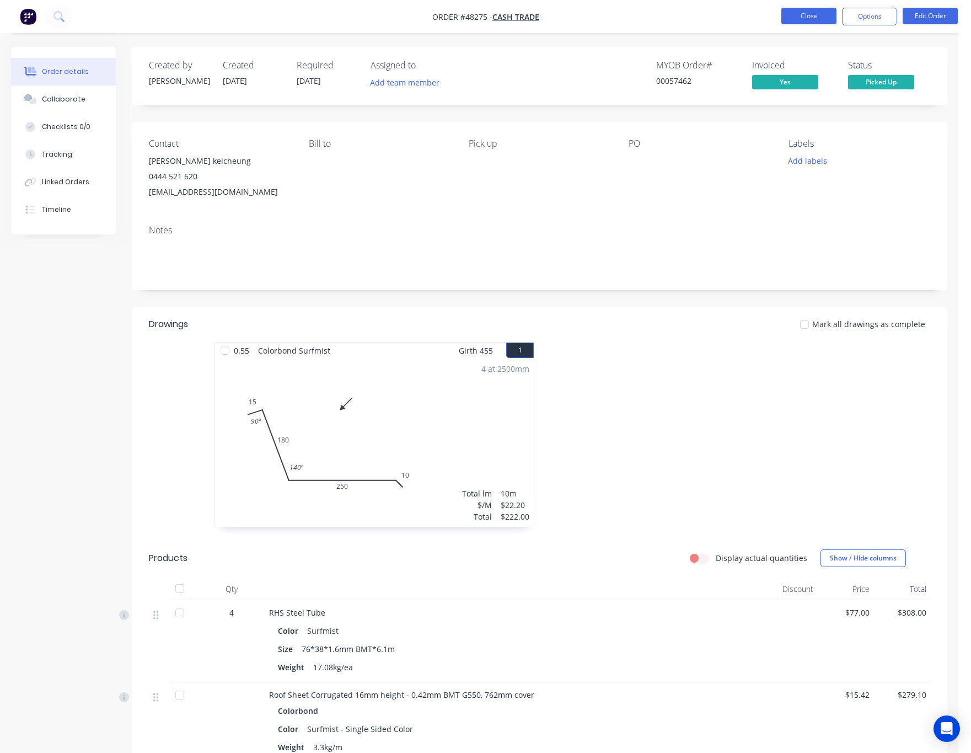
click at [821, 18] on button "Close" at bounding box center [808, 16] width 55 height 17
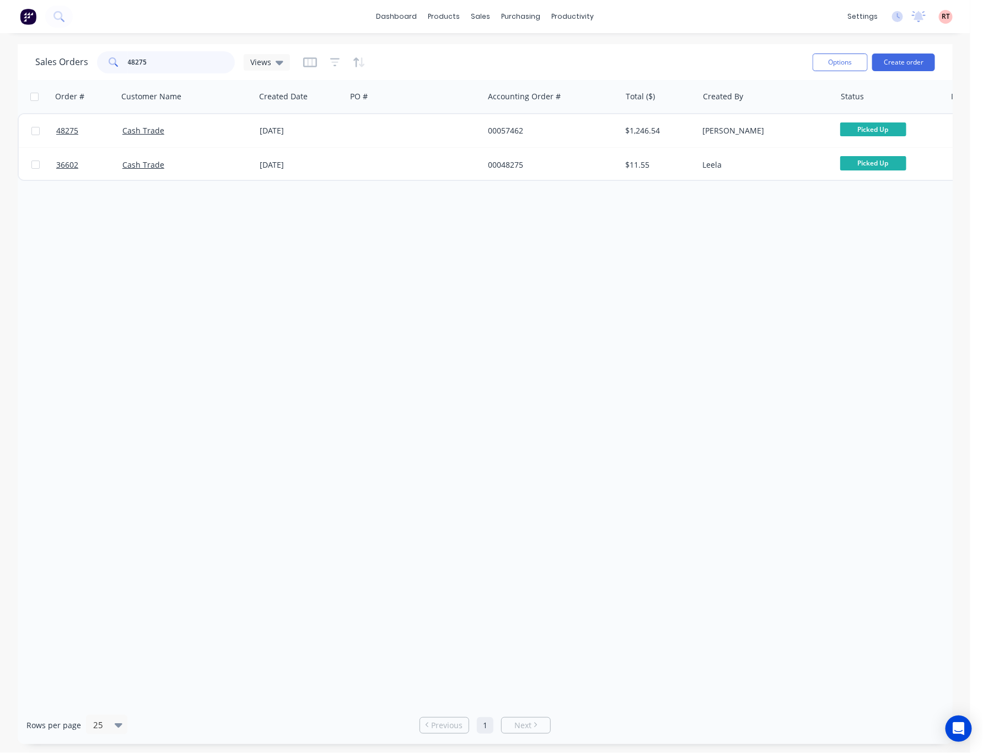
drag, startPoint x: 168, startPoint y: 61, endPoint x: 49, endPoint y: 68, distance: 119.3
click at [56, 66] on div "Sales Orders 48275 Views" at bounding box center [162, 62] width 255 height 22
type input "48328"
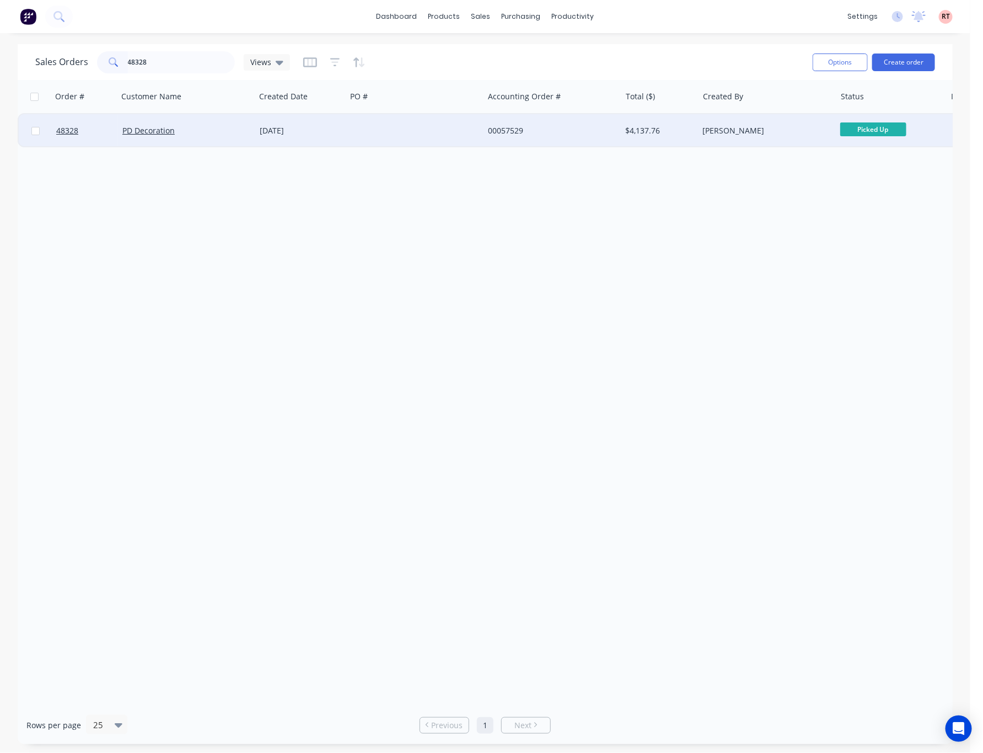
click at [452, 136] on div at bounding box center [414, 130] width 137 height 33
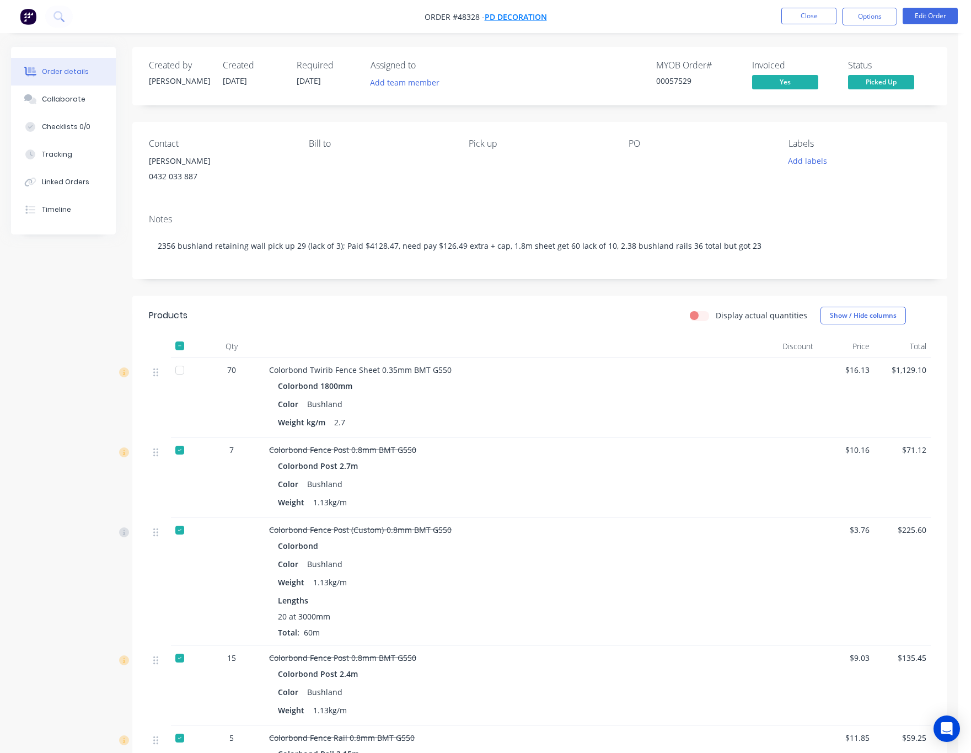
click at [515, 13] on span "PD Decoration" at bounding box center [516, 17] width 62 height 10
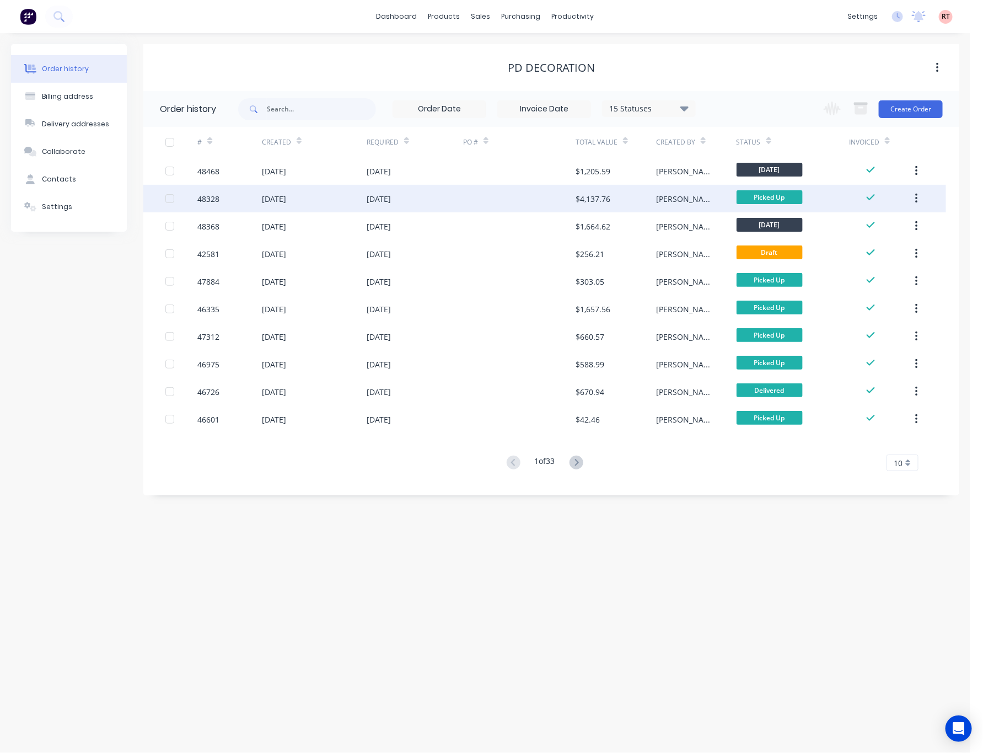
click at [507, 196] on div at bounding box center [519, 199] width 112 height 28
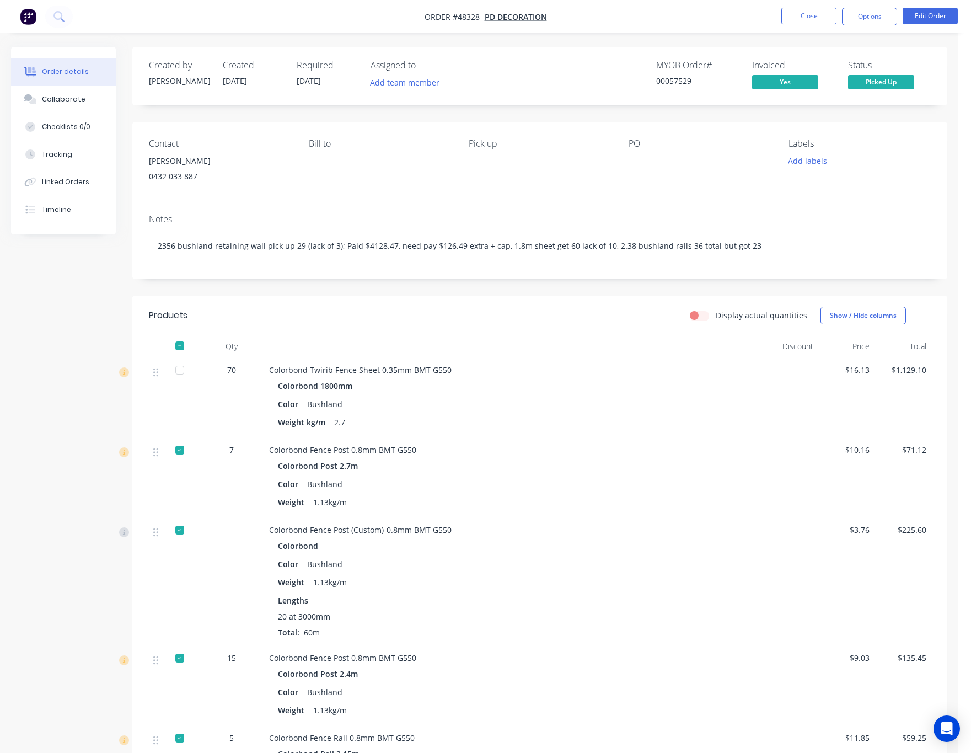
drag, startPoint x: 801, startPoint y: 22, endPoint x: 798, endPoint y: 26, distance: 5.7
click at [798, 26] on nav "Order #48328 - PD Decoration Close Options Edit Order" at bounding box center [485, 16] width 971 height 33
click at [799, 12] on button "Close" at bounding box center [808, 16] width 55 height 17
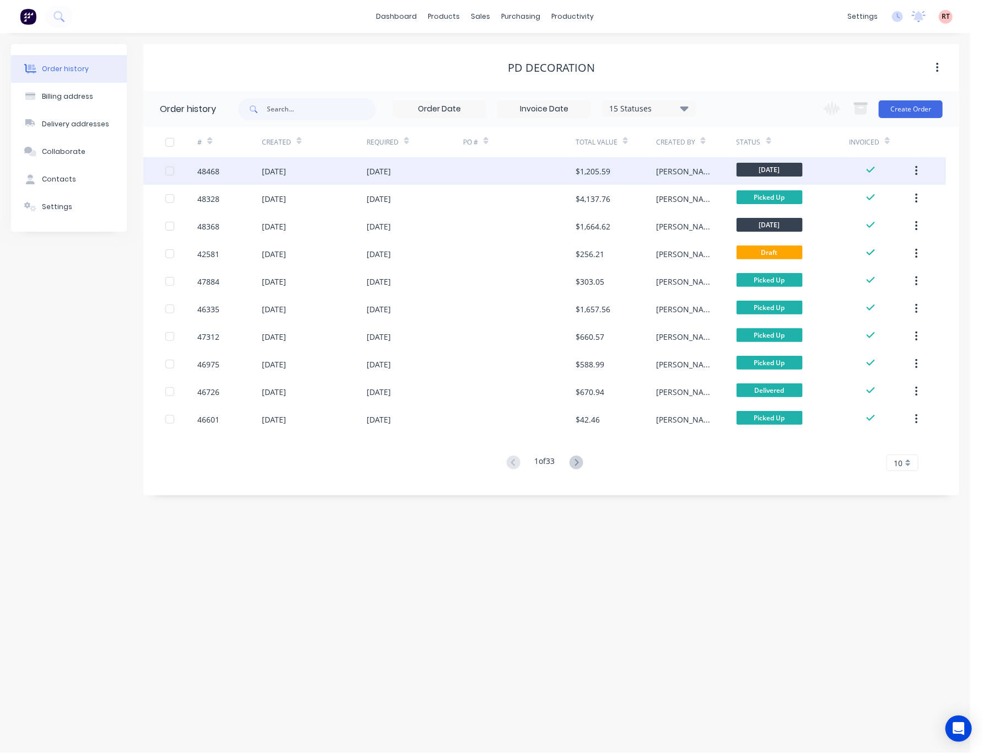
click at [500, 174] on div at bounding box center [519, 171] width 112 height 28
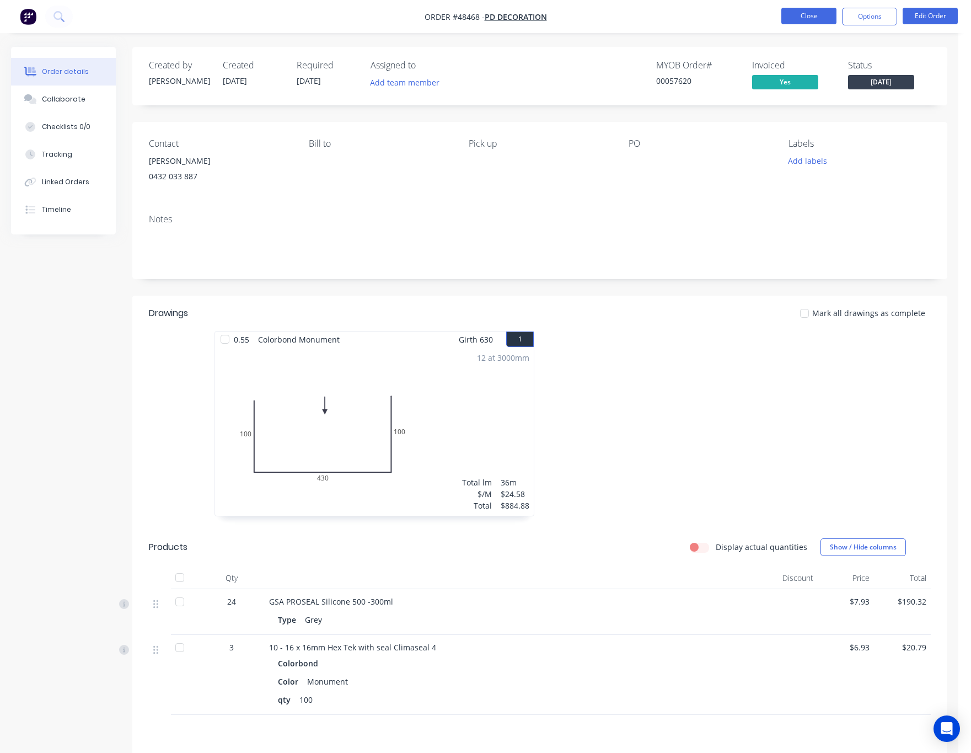
click at [787, 12] on button "Close" at bounding box center [808, 16] width 55 height 17
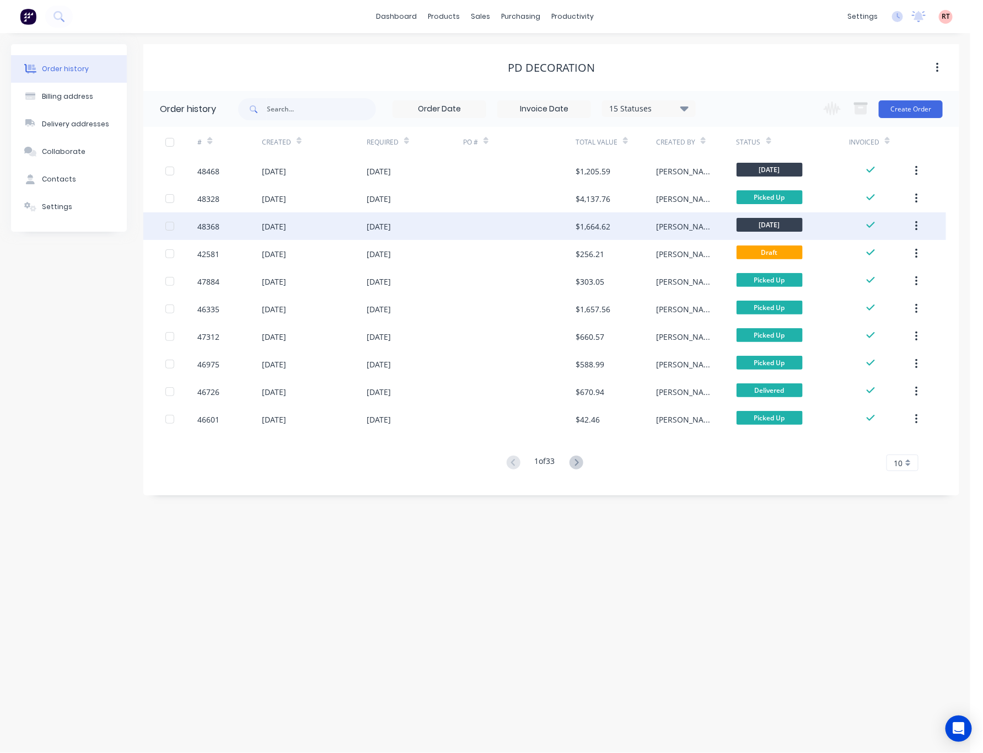
click at [538, 230] on div at bounding box center [519, 226] width 112 height 28
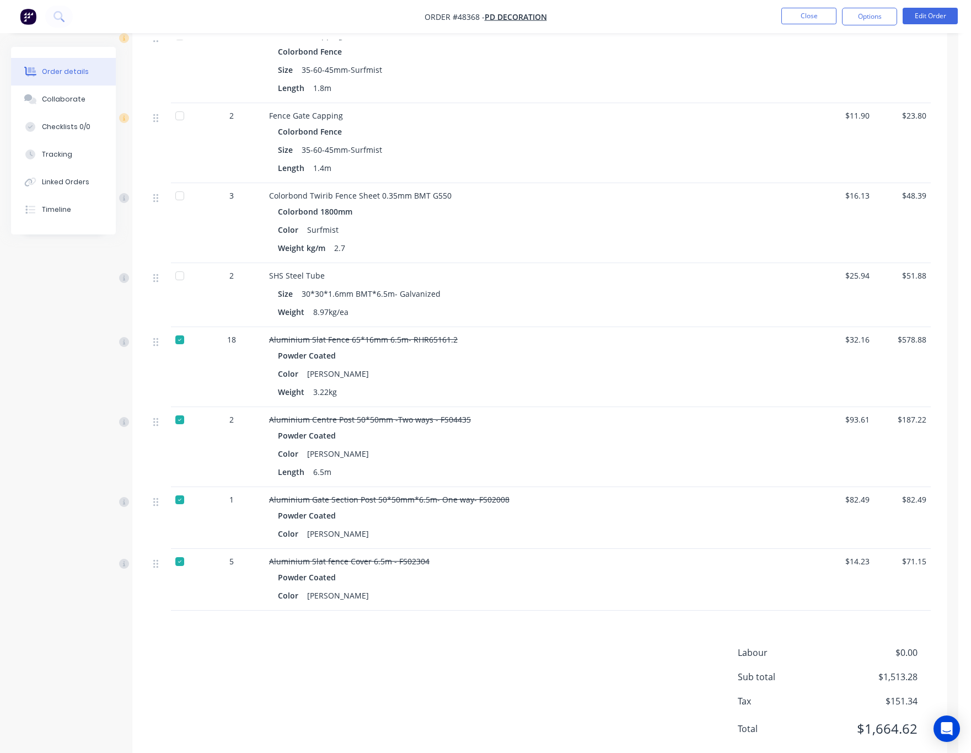
scroll to position [1151, 0]
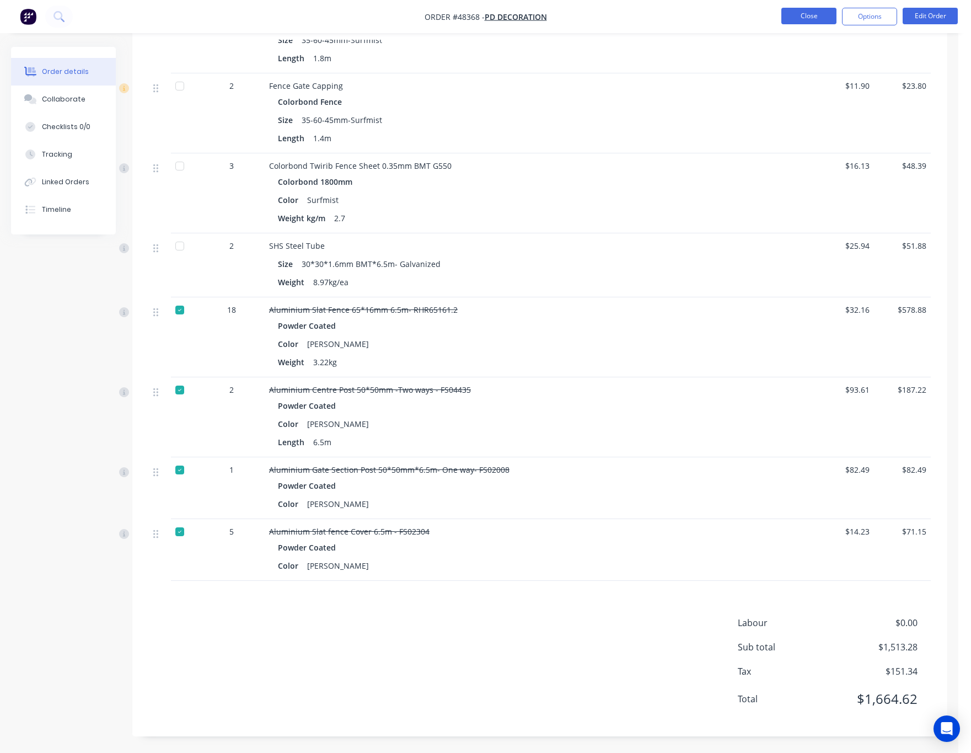
click at [805, 10] on button "Close" at bounding box center [808, 16] width 55 height 17
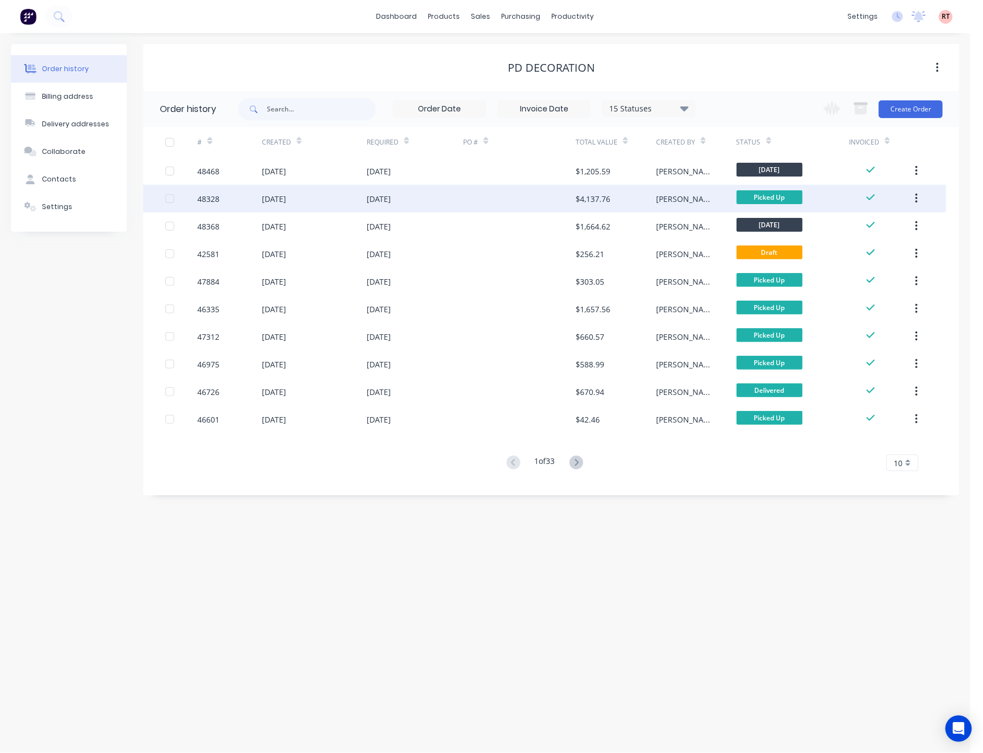
click at [488, 199] on div at bounding box center [519, 199] width 112 height 28
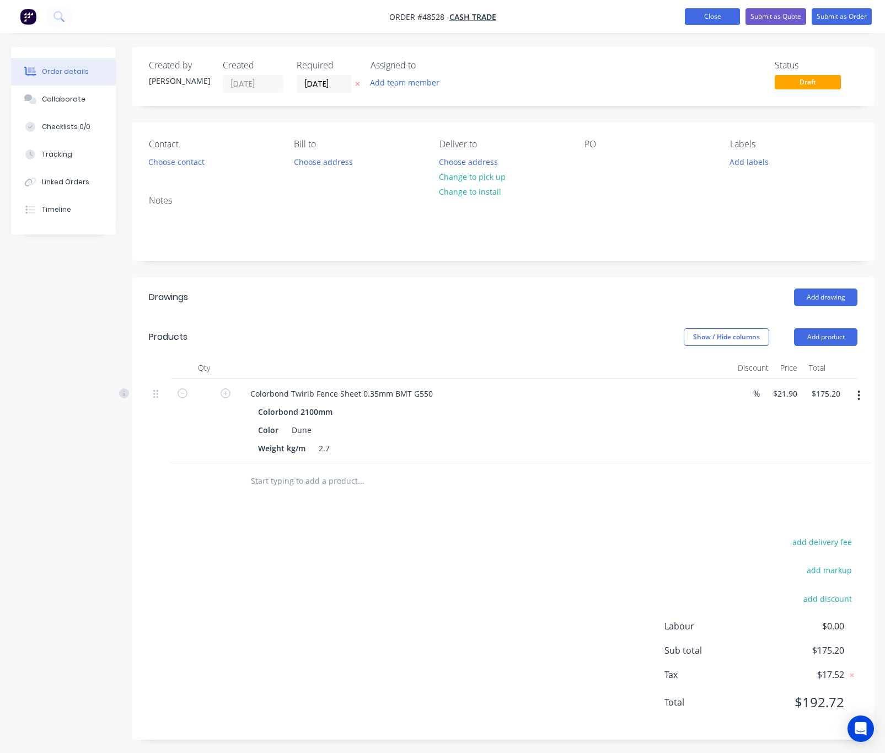
click at [708, 15] on button "Close" at bounding box center [712, 16] width 55 height 17
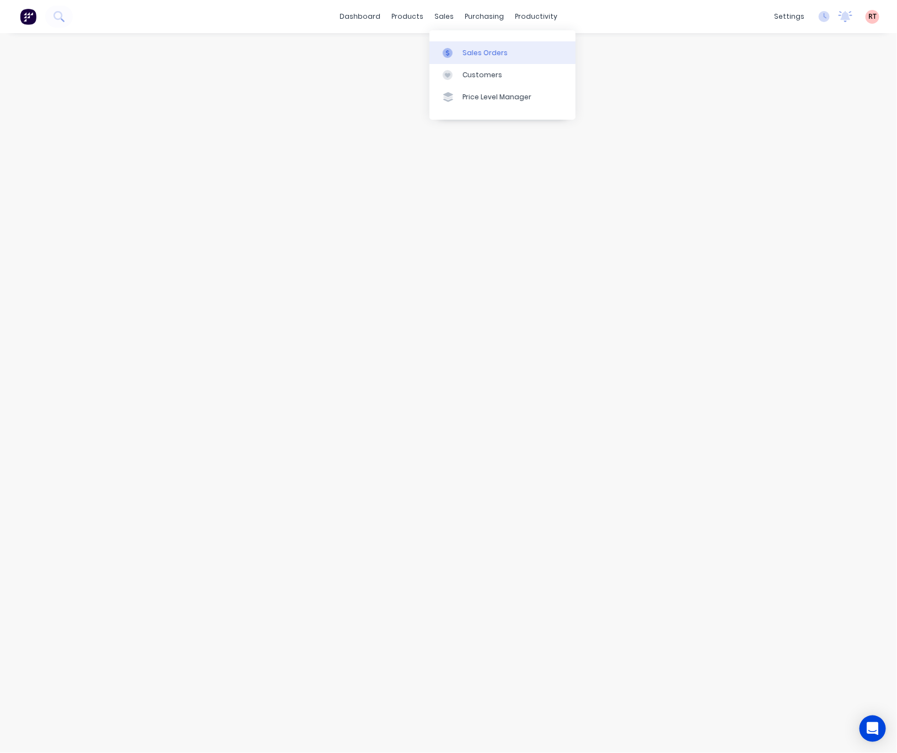
click at [480, 52] on div "Sales Orders" at bounding box center [485, 53] width 45 height 10
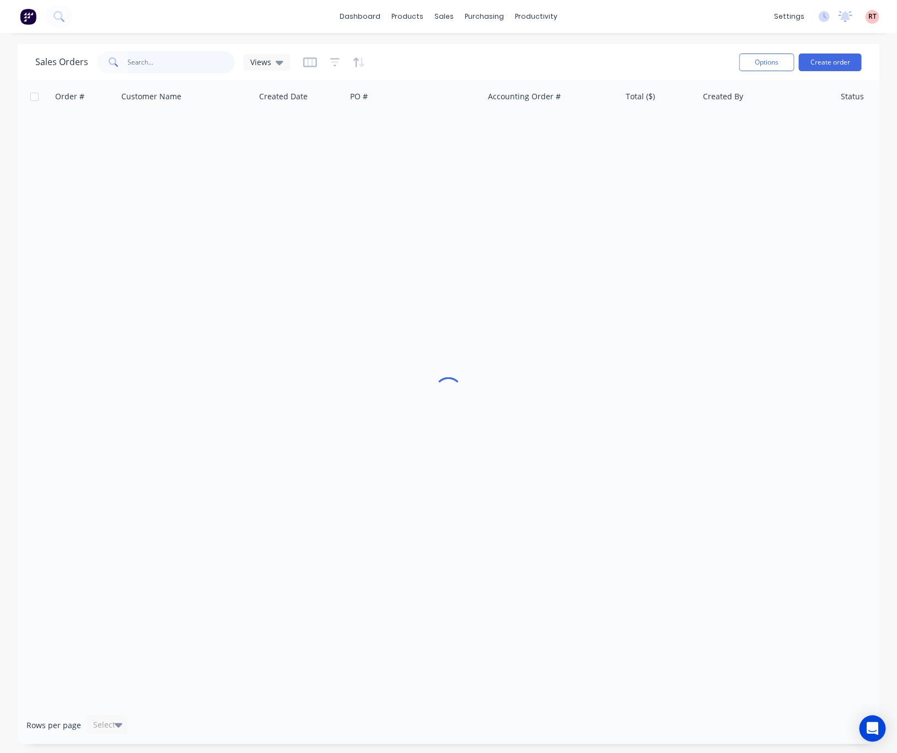
click at [187, 55] on input "text" at bounding box center [182, 62] width 108 height 22
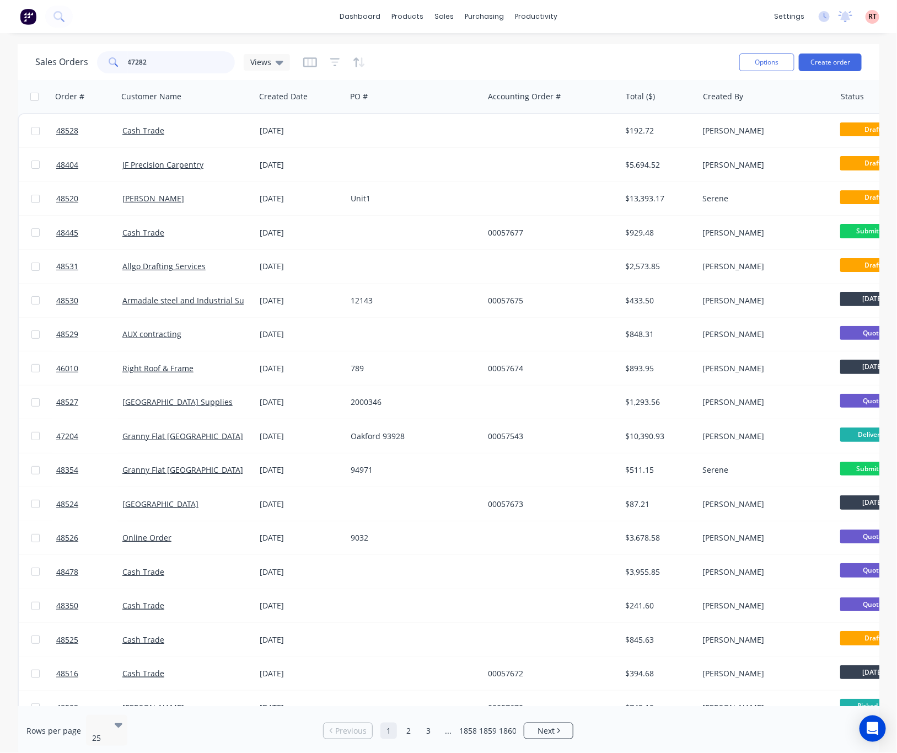
type input "47282"
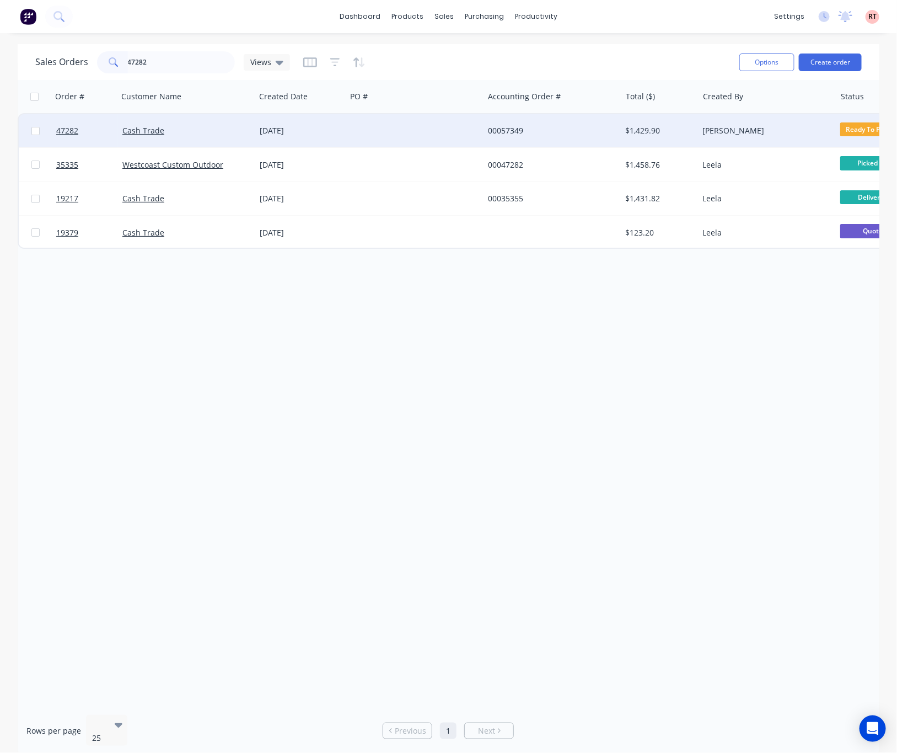
click at [422, 133] on div at bounding box center [414, 130] width 137 height 33
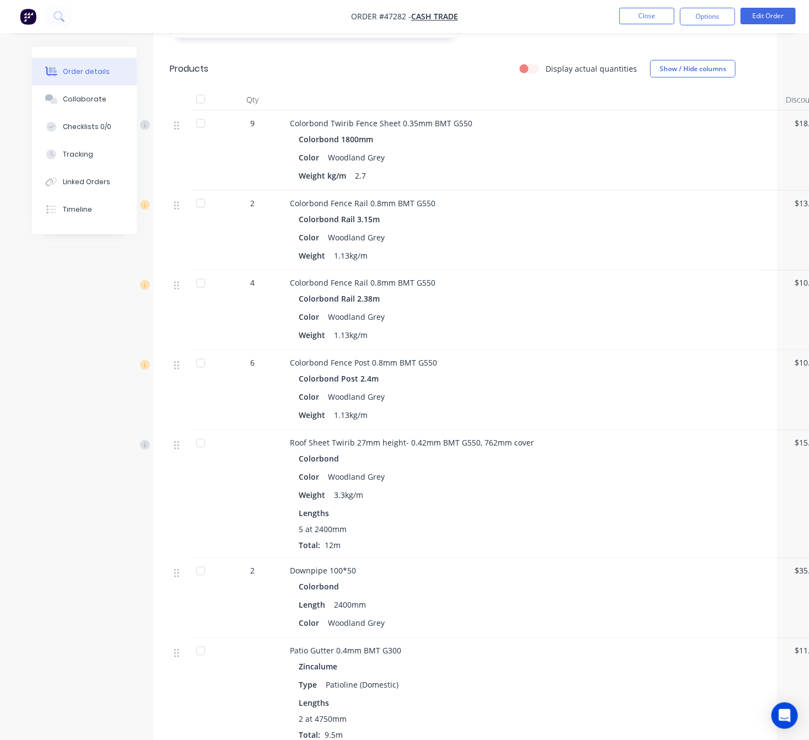
scroll to position [579, 0]
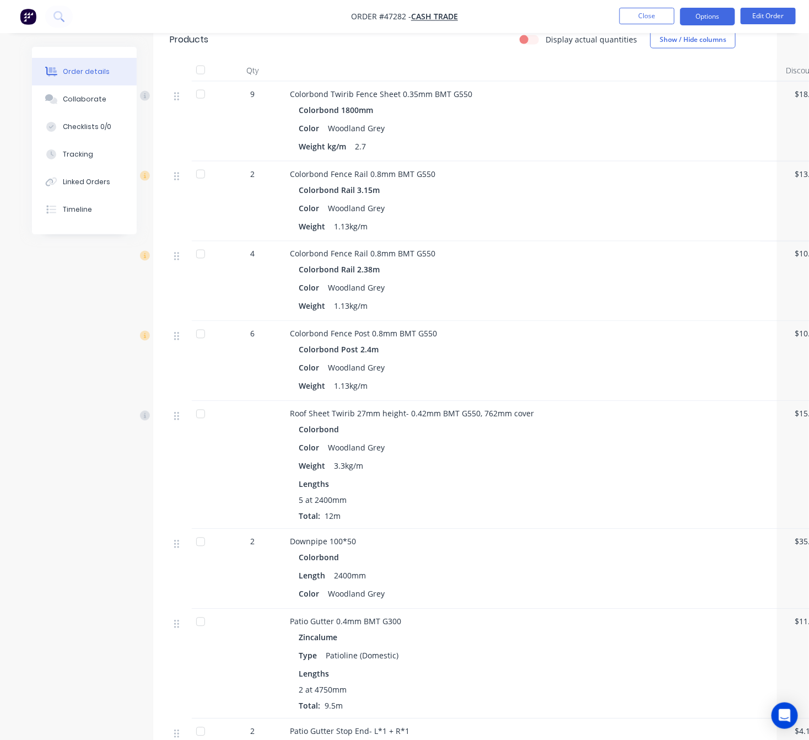
click at [703, 20] on button "Options" at bounding box center [707, 17] width 55 height 18
click at [761, 20] on button "Edit Order" at bounding box center [768, 16] width 55 height 17
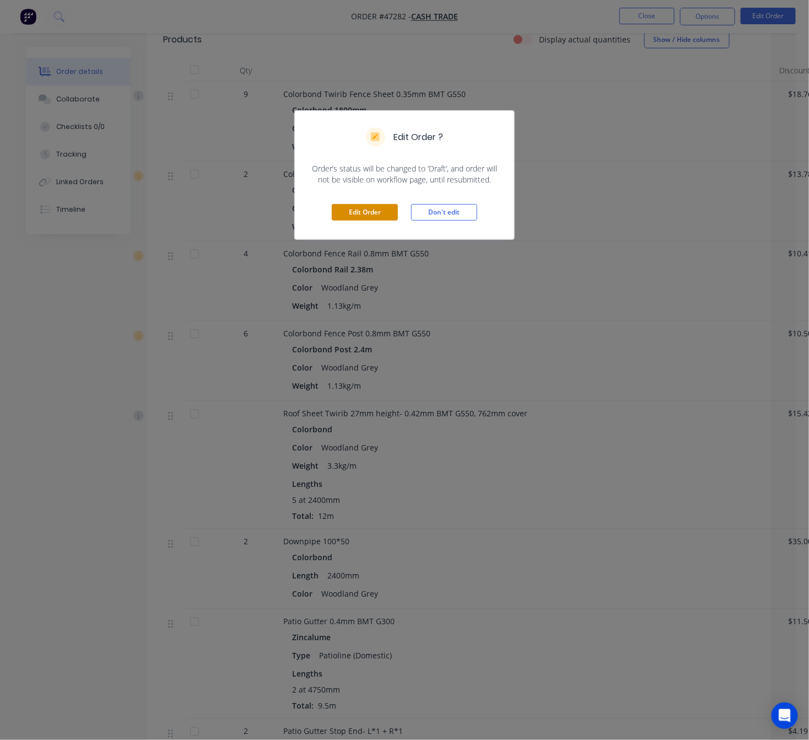
click at [378, 205] on button "Edit Order" at bounding box center [365, 212] width 66 height 17
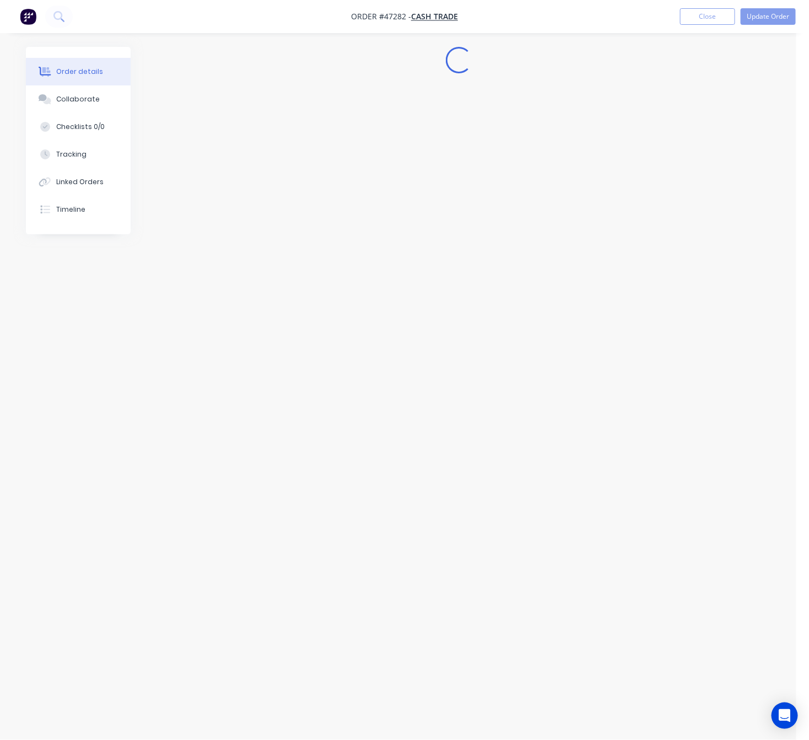
scroll to position [0, 0]
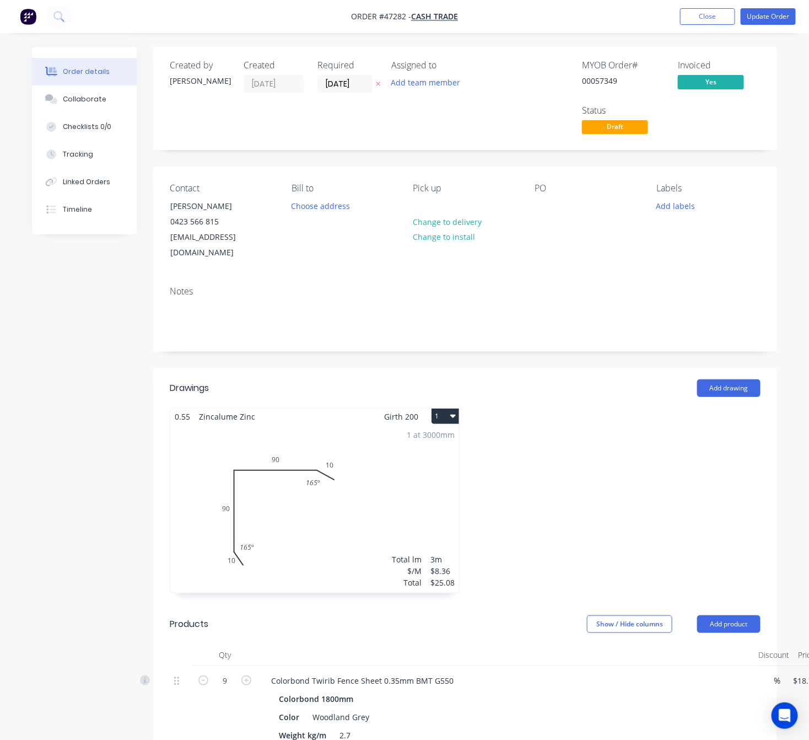
drag, startPoint x: 383, startPoint y: 218, endPoint x: 384, endPoint y: 225, distance: 6.8
drag, startPoint x: 384, startPoint y: 225, endPoint x: 298, endPoint y: 341, distance: 144.2
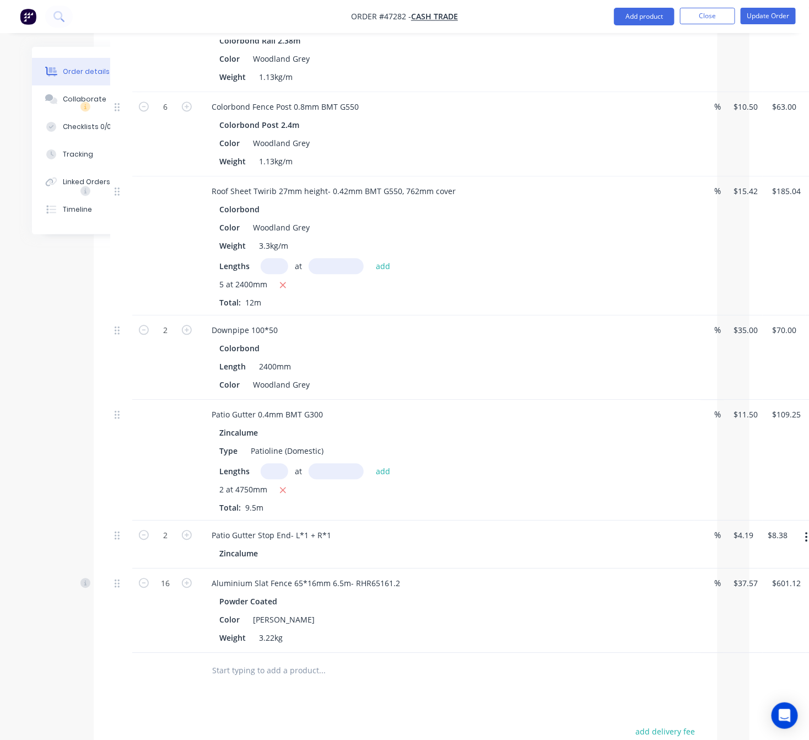
scroll to position [827, 67]
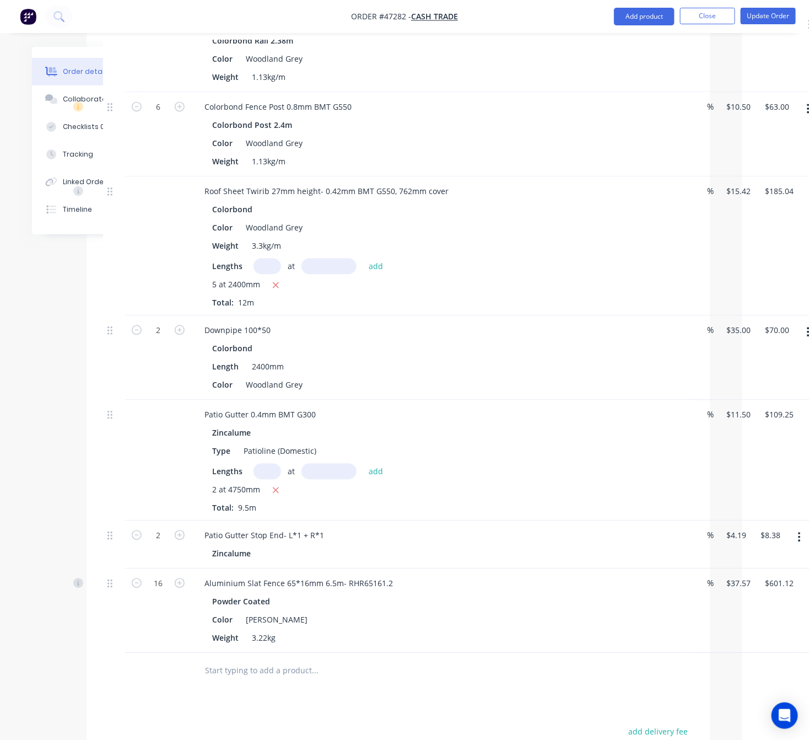
click at [807, 326] on icon "button" at bounding box center [808, 332] width 3 height 12
click at [780, 353] on div "Edit" at bounding box center [769, 361] width 85 height 16
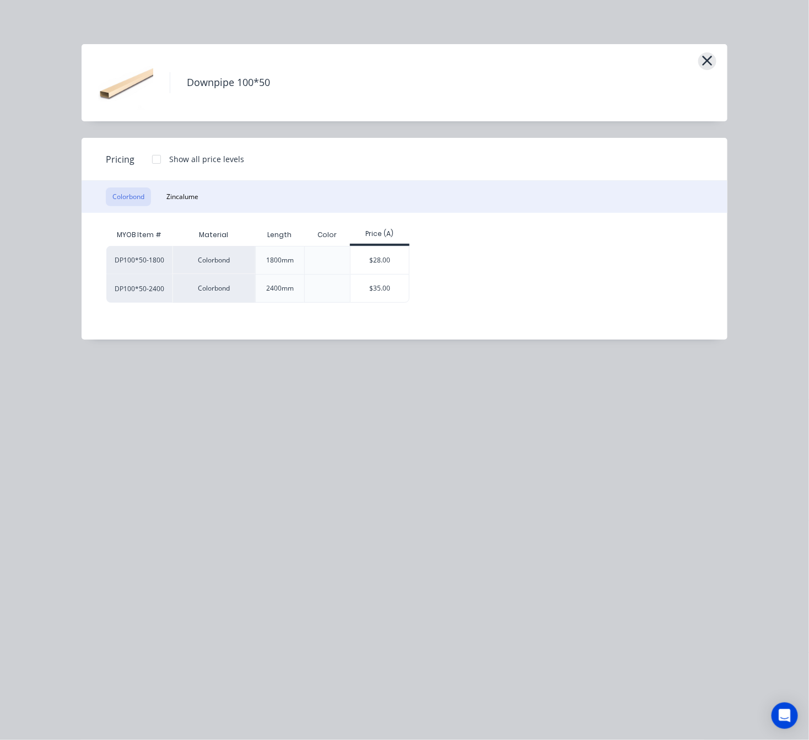
click at [707, 63] on icon "button" at bounding box center [708, 60] width 12 height 15
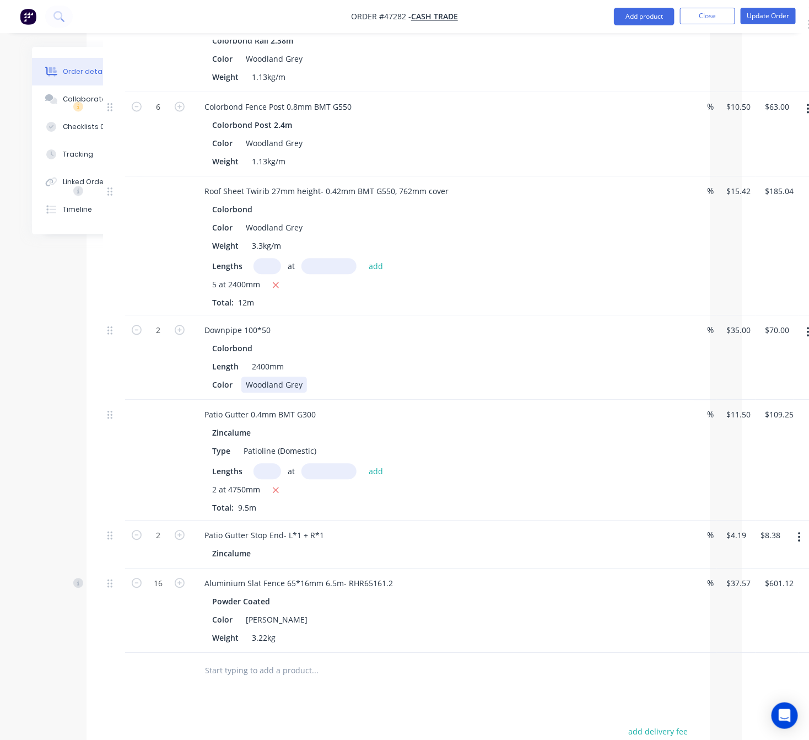
click at [303, 377] on div "Woodland Grey" at bounding box center [274, 385] width 66 height 16
drag, startPoint x: 303, startPoint y: 369, endPoint x: 229, endPoint y: 374, distance: 74.0
click at [229, 377] on div "Color Woodland Grey" at bounding box center [437, 385] width 459 height 16
click at [435, 425] on div "Zincalume" at bounding box center [439, 433] width 454 height 16
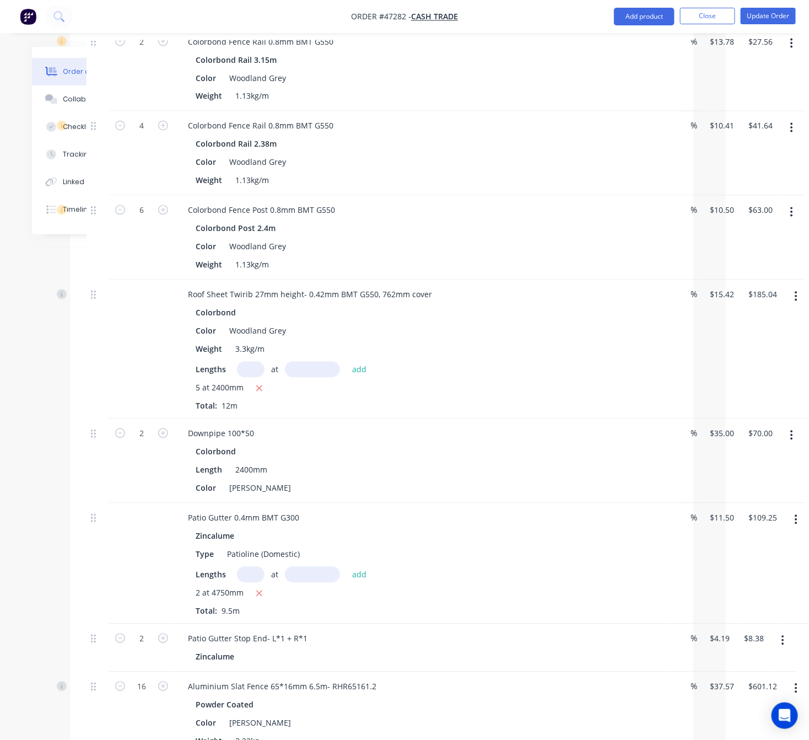
scroll to position [910, 83]
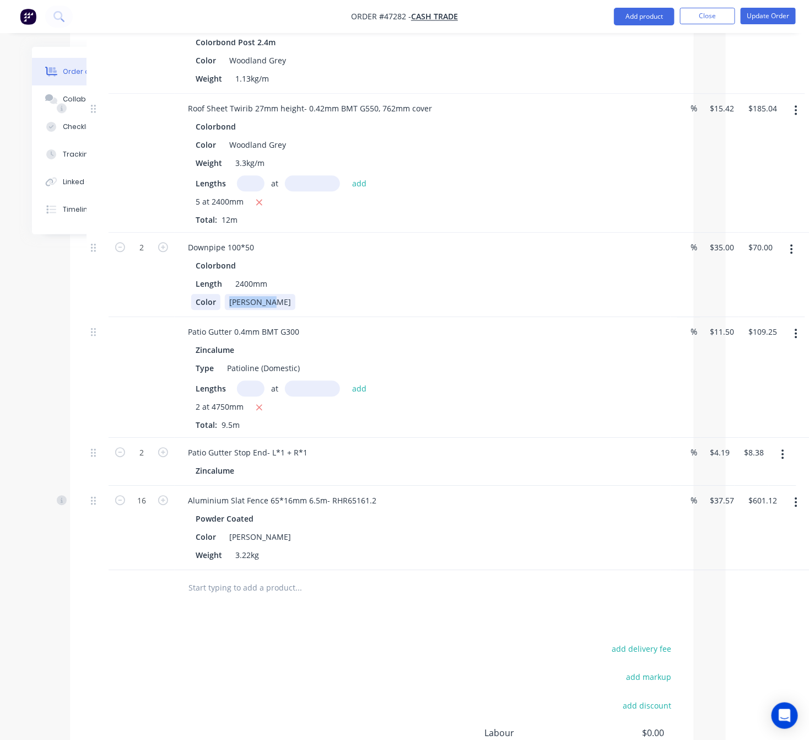
drag, startPoint x: 268, startPoint y: 290, endPoint x: 212, endPoint y: 288, distance: 56.3
click at [212, 294] on div "Color Shale Grey" at bounding box center [420, 302] width 459 height 16
click at [445, 276] on div "Length 2400mm" at bounding box center [420, 284] width 459 height 16
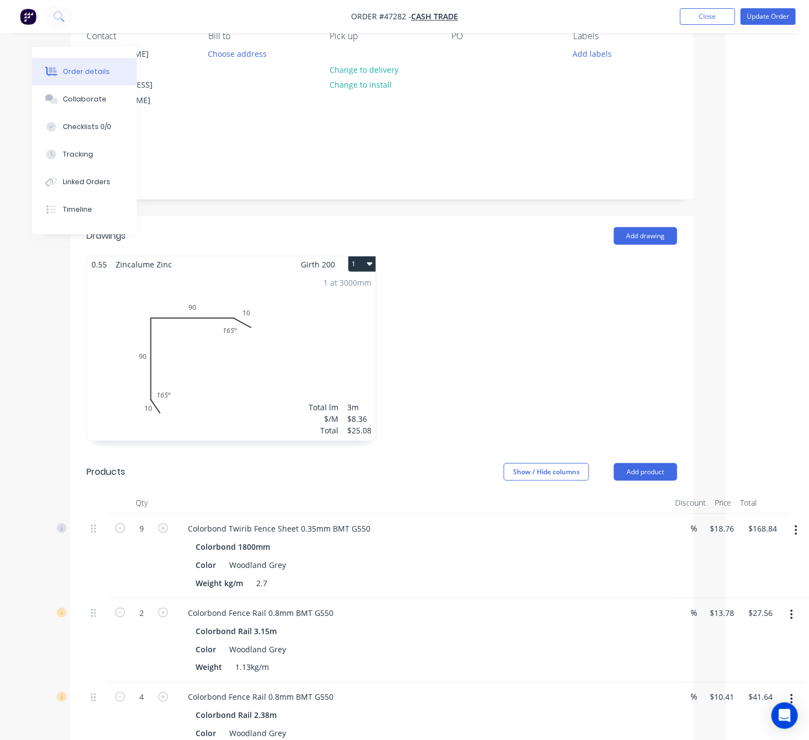
scroll to position [0, 83]
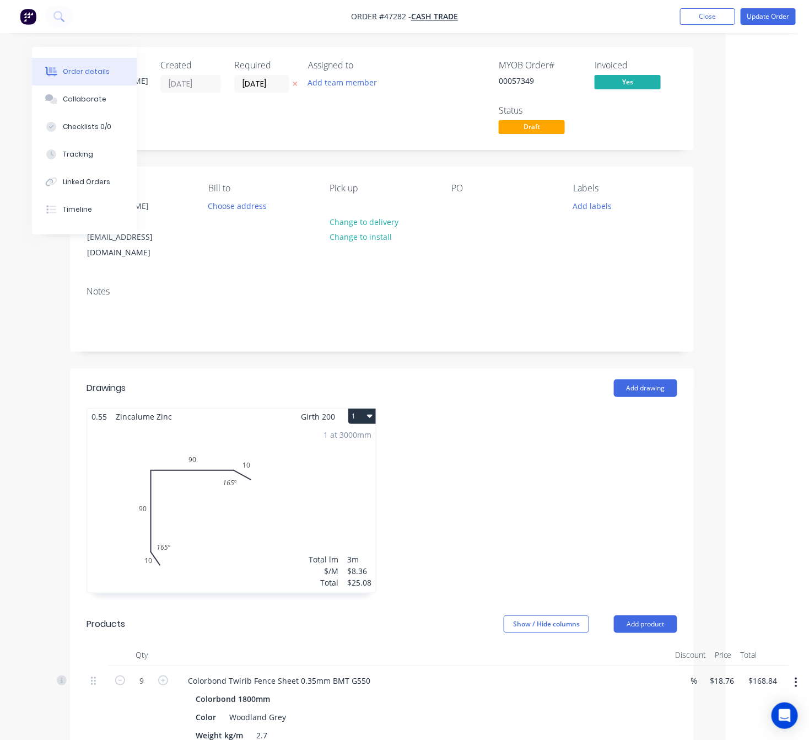
click at [759, 15] on button "Update Order" at bounding box center [768, 16] width 55 height 17
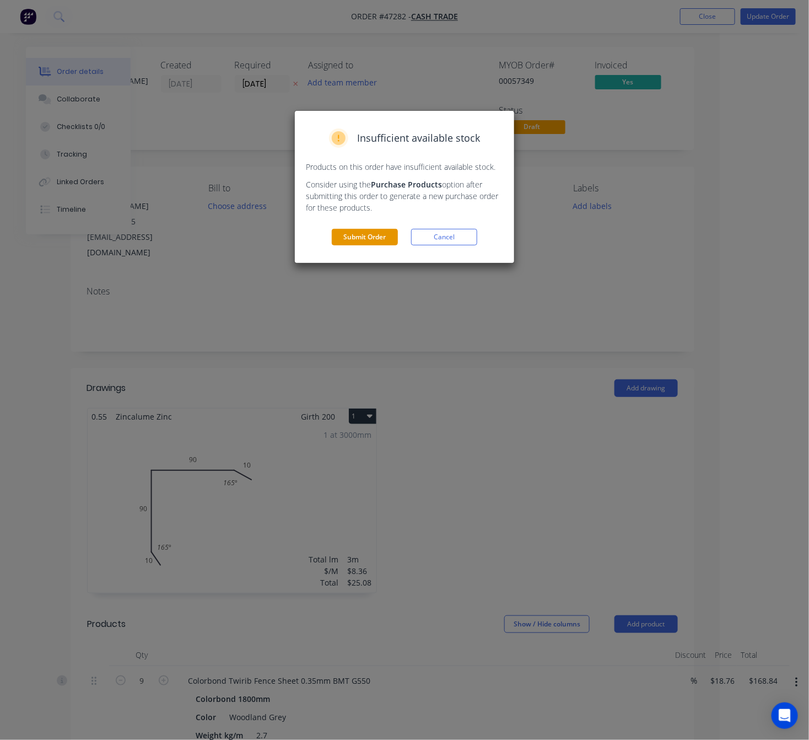
click at [377, 240] on button "Submit Order" at bounding box center [365, 237] width 66 height 17
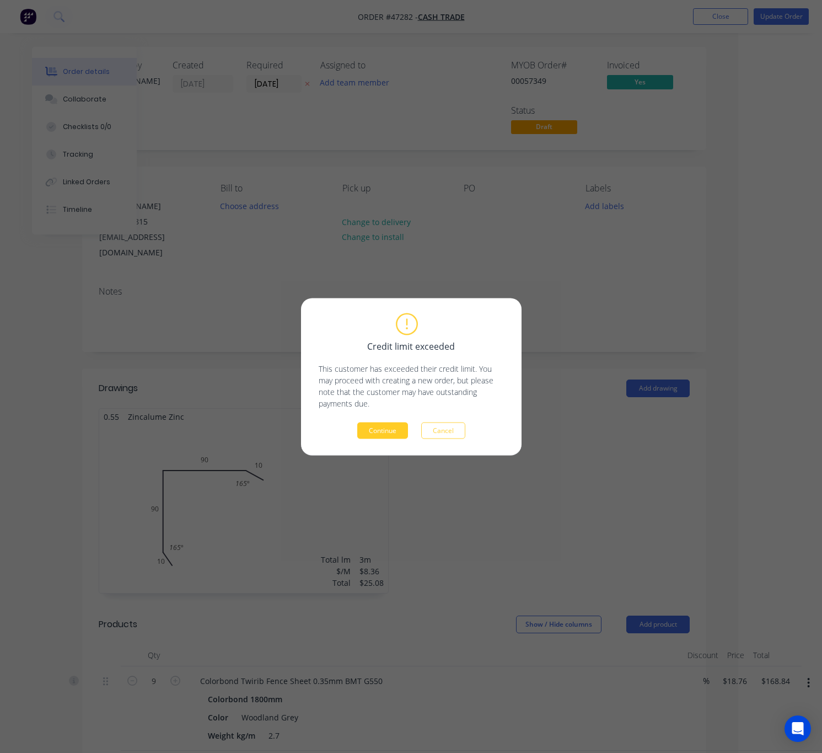
click at [392, 429] on button "Continue" at bounding box center [382, 430] width 51 height 17
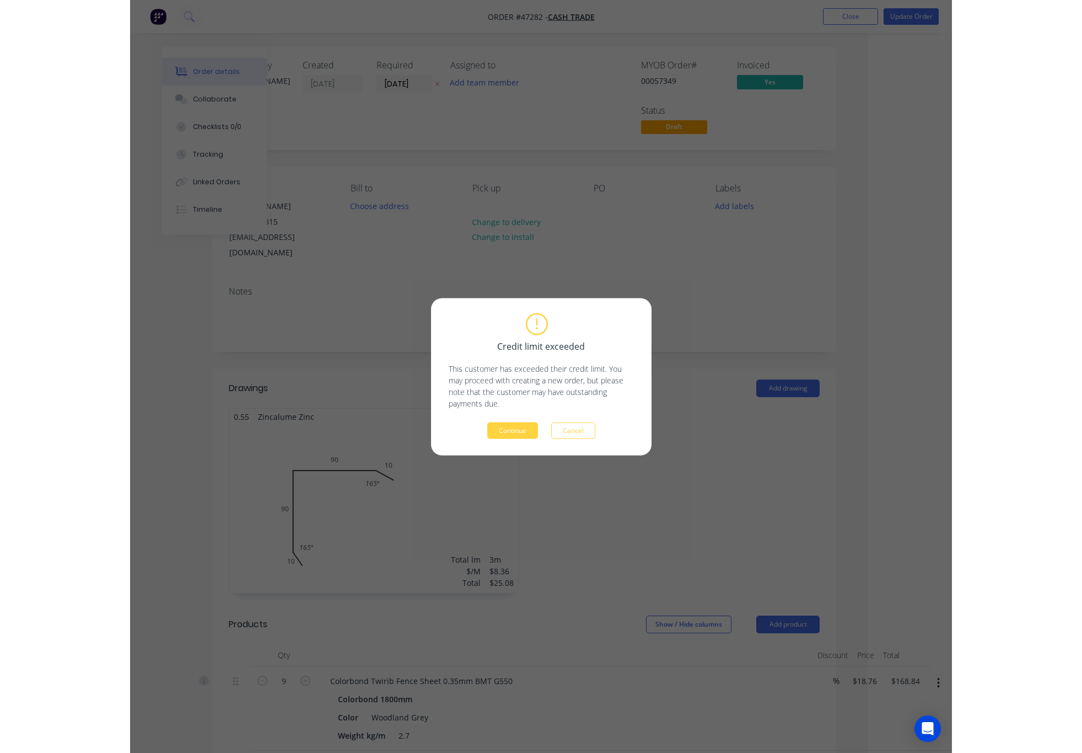
scroll to position [0, 0]
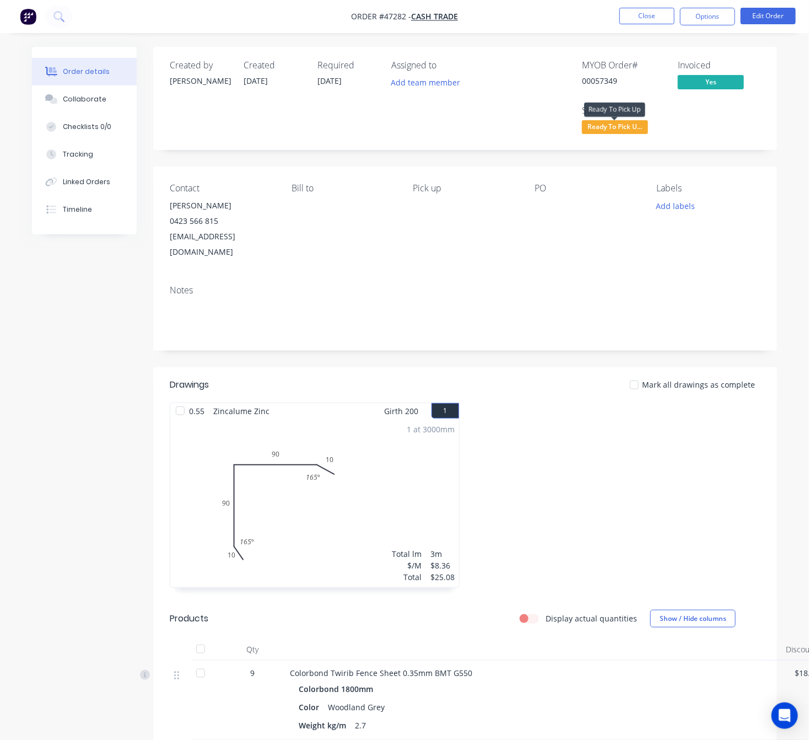
click at [635, 126] on span "Ready To Pick U..." at bounding box center [615, 127] width 66 height 14
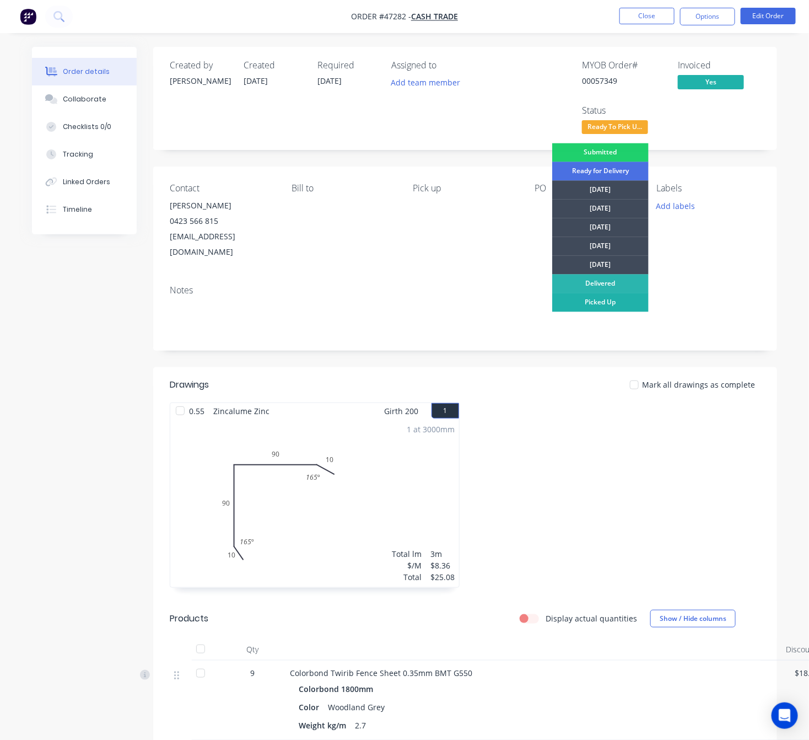
click at [620, 303] on div "Picked Up" at bounding box center [600, 302] width 96 height 19
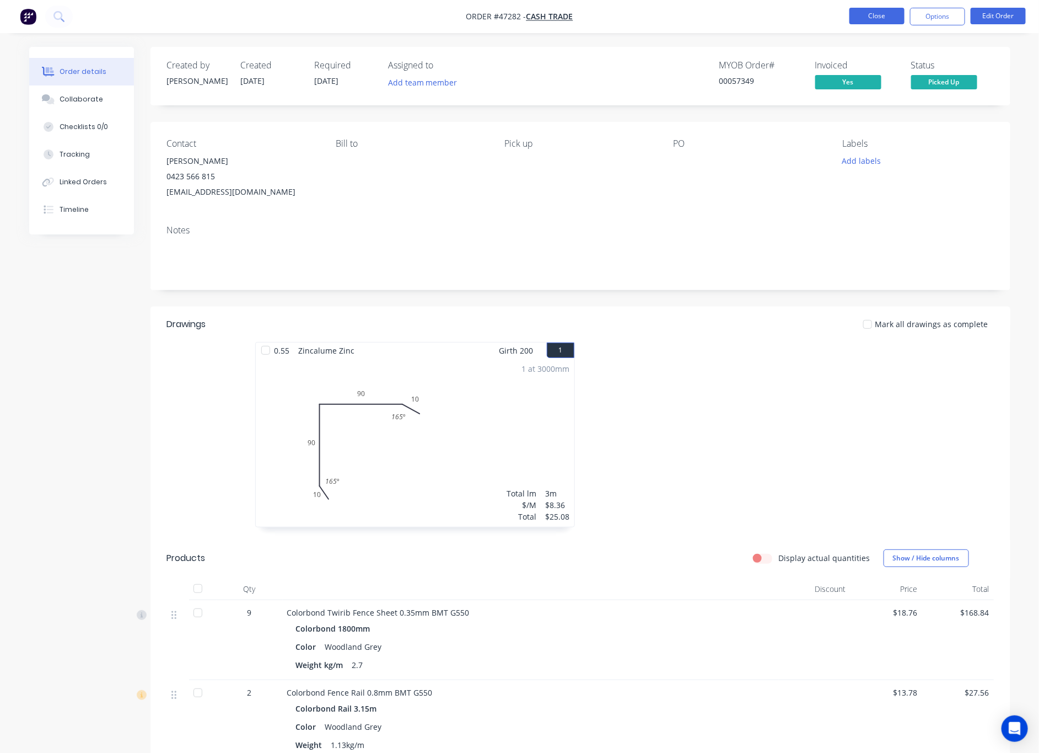
click at [880, 13] on button "Close" at bounding box center [877, 16] width 55 height 17
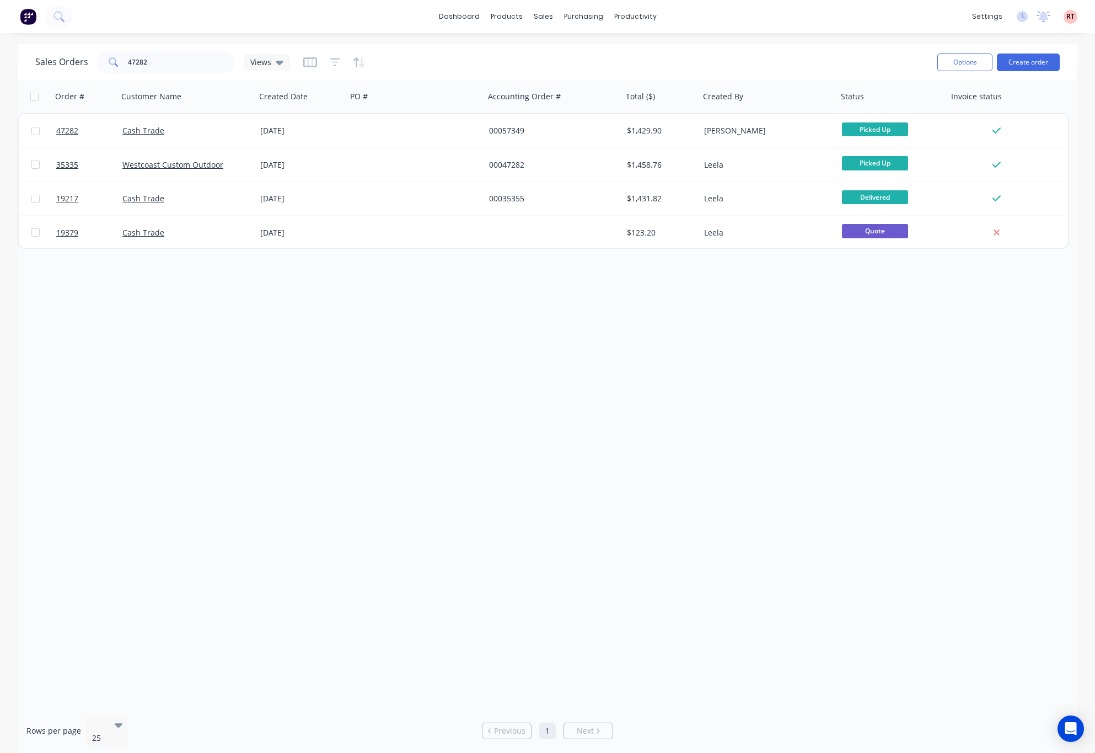
drag, startPoint x: 534, startPoint y: 493, endPoint x: 579, endPoint y: 450, distance: 62.4
click at [541, 490] on div "Order # Customer Name Created Date PO # Accounting Order # Total ($) Created By…" at bounding box center [548, 393] width 1060 height 626
click at [565, 57] on div "Sales Orders" at bounding box center [584, 53] width 45 height 10
drag, startPoint x: 180, startPoint y: 62, endPoint x: 48, endPoint y: 85, distance: 134.3
click at [53, 83] on div "Sales Orders 47282 Views Options Create order Order # Customer Name Created Dat…" at bounding box center [548, 399] width 1060 height 711
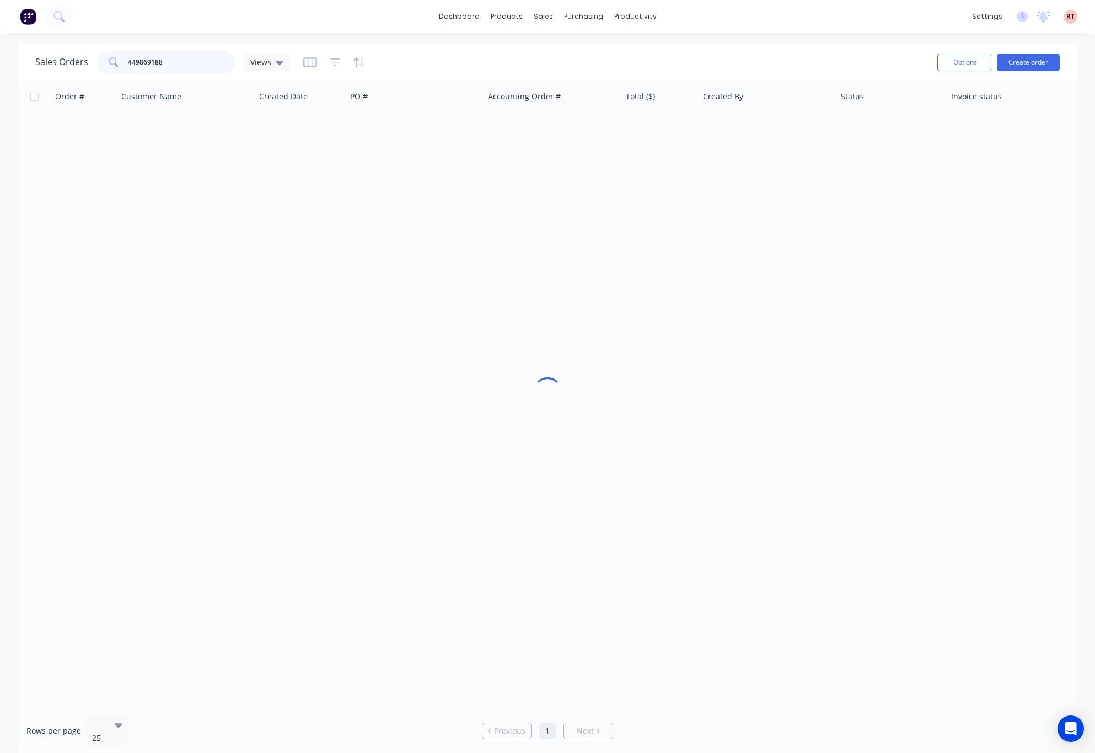
type input "449869188"
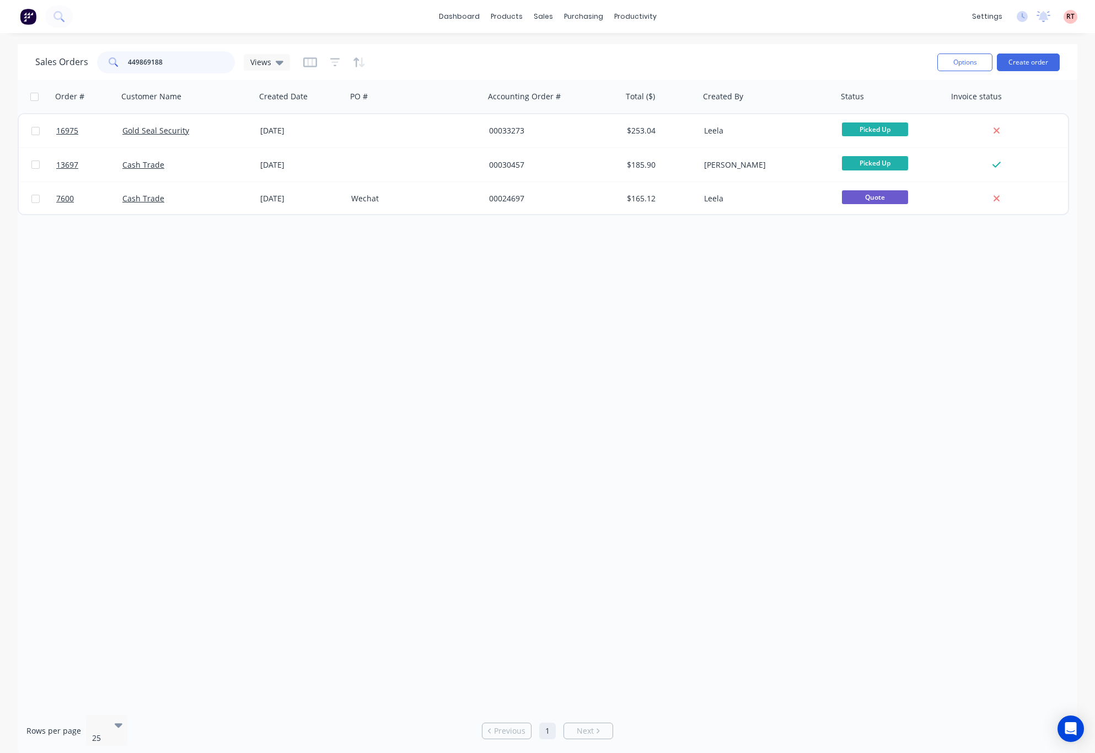
drag, startPoint x: 168, startPoint y: 60, endPoint x: 69, endPoint y: 60, distance: 98.1
click at [69, 58] on div "Sales Orders 449869188 Views" at bounding box center [162, 62] width 255 height 22
click at [272, 375] on div "Order # Customer Name Created Date PO # Accounting Order # Total ($) Created By…" at bounding box center [548, 393] width 1060 height 626
drag, startPoint x: 184, startPoint y: 60, endPoint x: 78, endPoint y: 68, distance: 105.7
click at [78, 68] on div "Sales Orders 449869188 Views" at bounding box center [162, 62] width 255 height 22
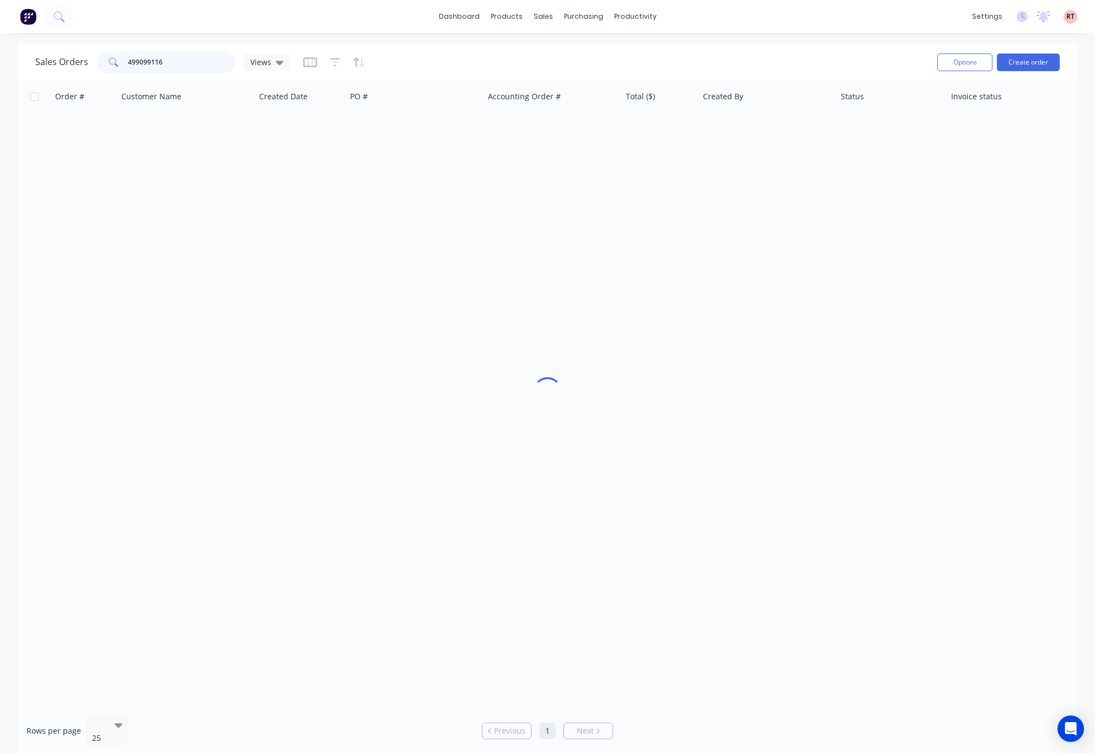
type input "499099116"
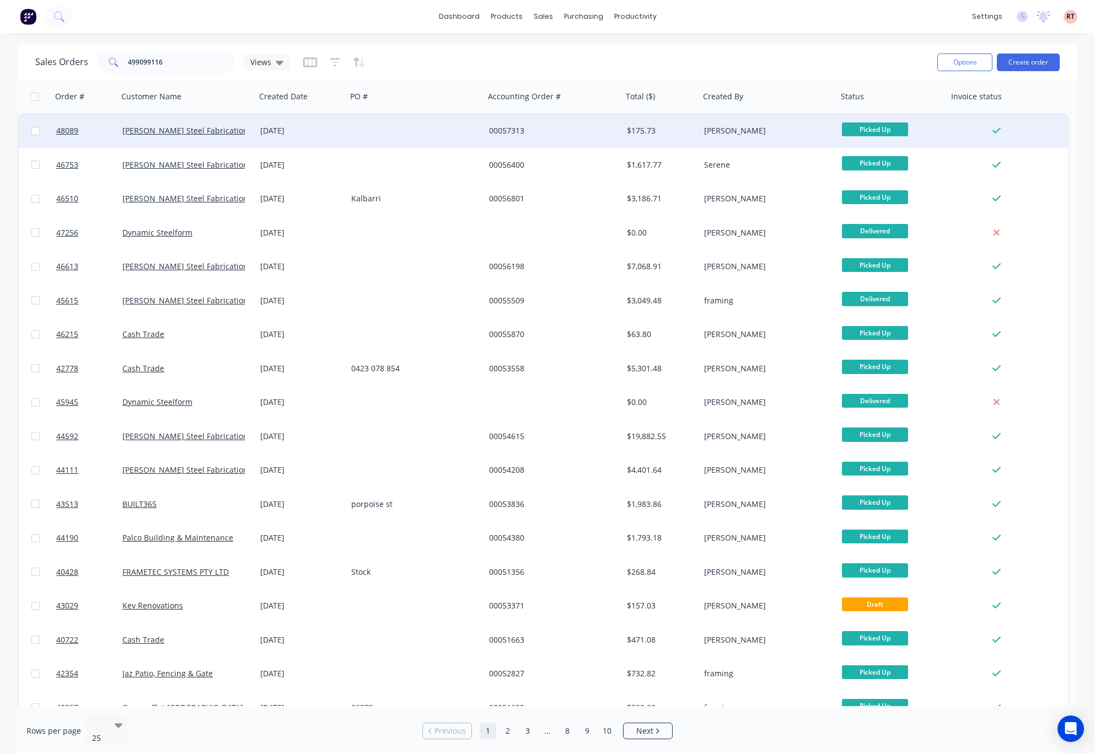
click at [379, 128] on div at bounding box center [416, 130] width 138 height 33
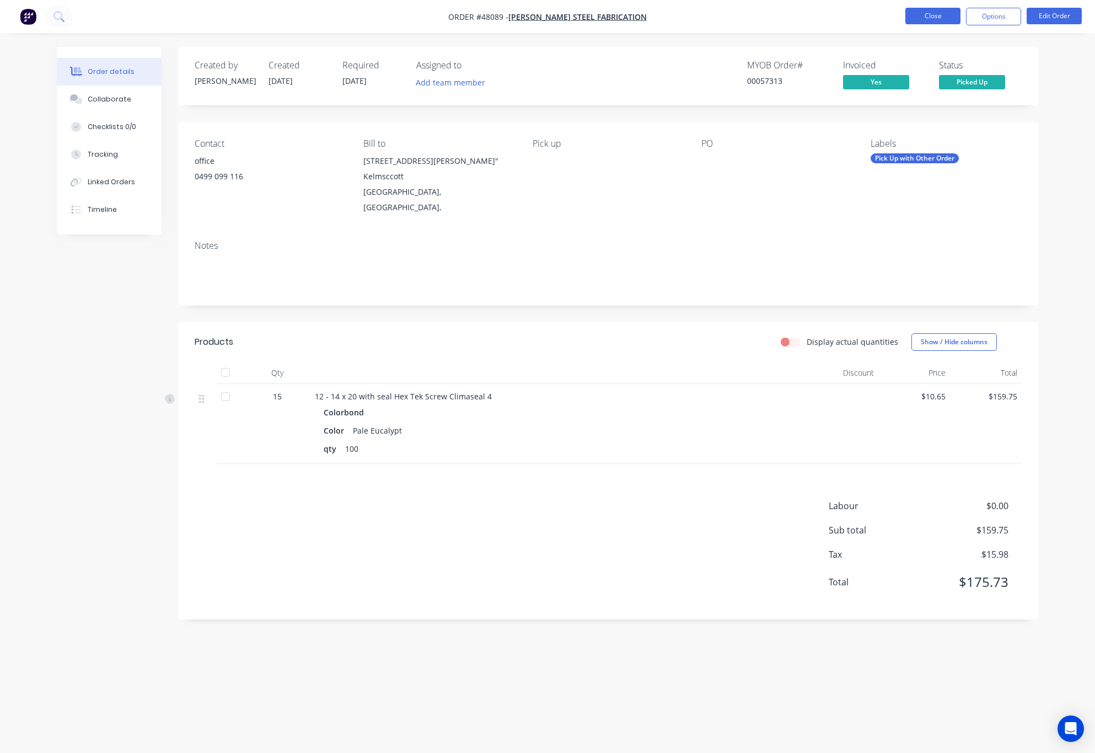
click at [884, 20] on button "Close" at bounding box center [932, 16] width 55 height 17
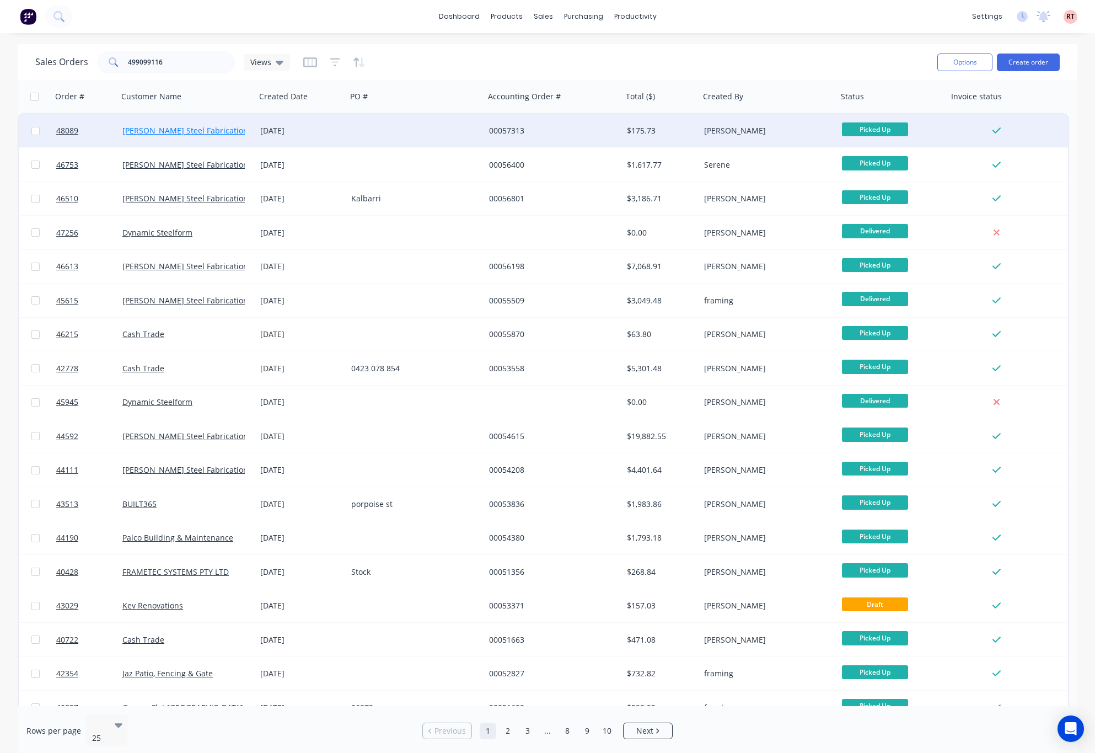
click at [185, 131] on link "[PERSON_NAME] Steel Fabrication" at bounding box center [185, 130] width 126 height 10
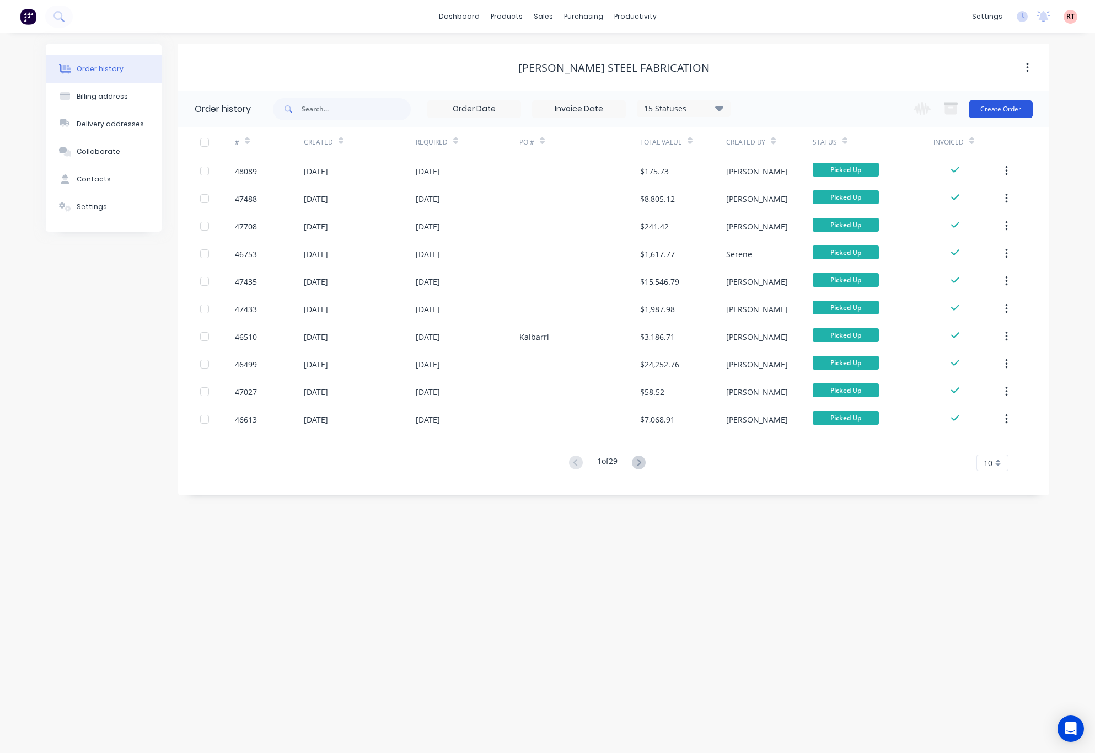
click at [884, 108] on button "Create Order" at bounding box center [1001, 109] width 64 height 18
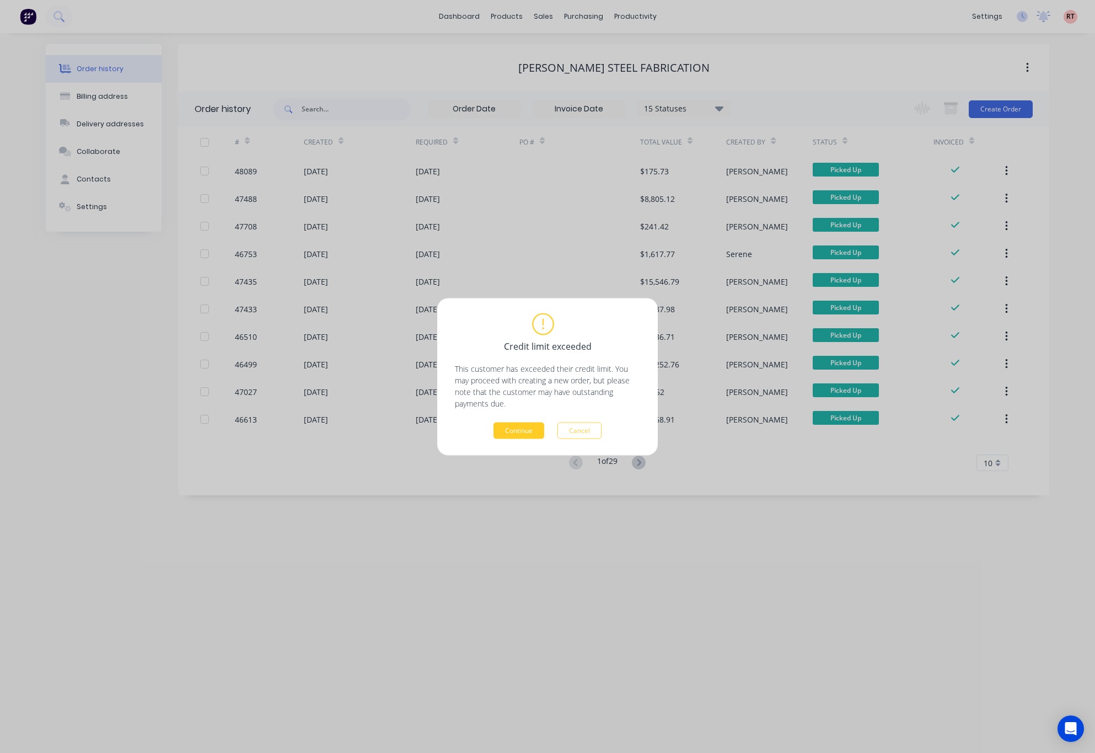
click at [538, 429] on button "Continue" at bounding box center [518, 430] width 51 height 17
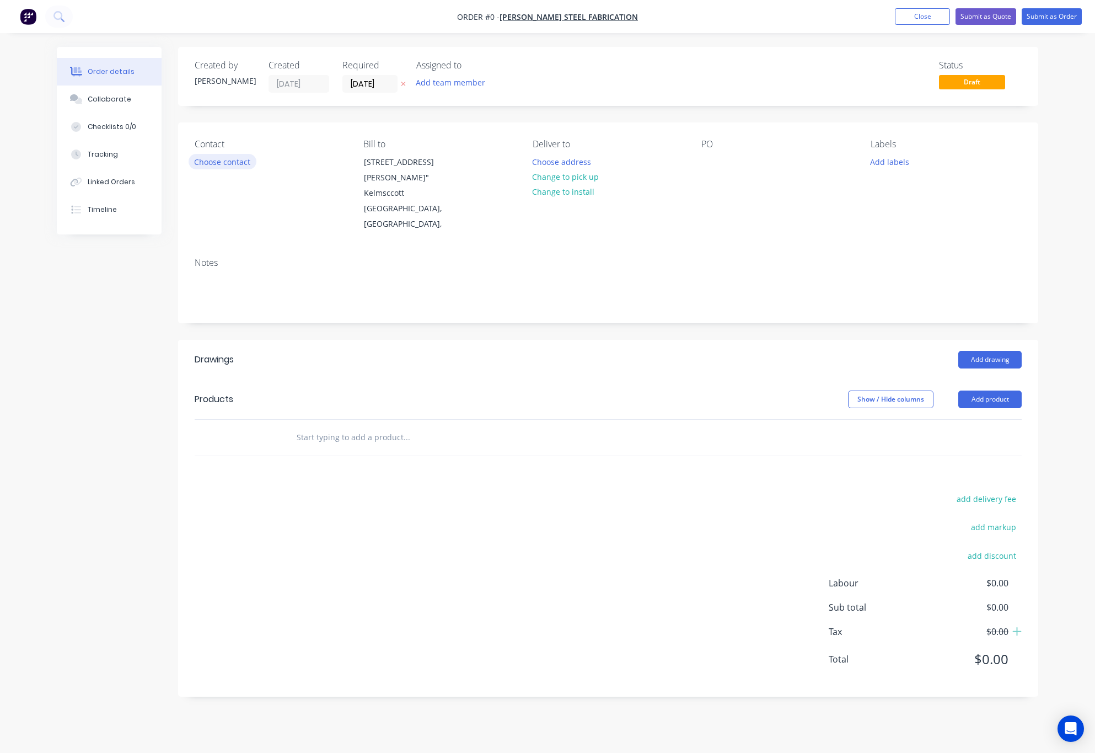
click at [230, 164] on button "Choose contact" at bounding box center [223, 161] width 68 height 15
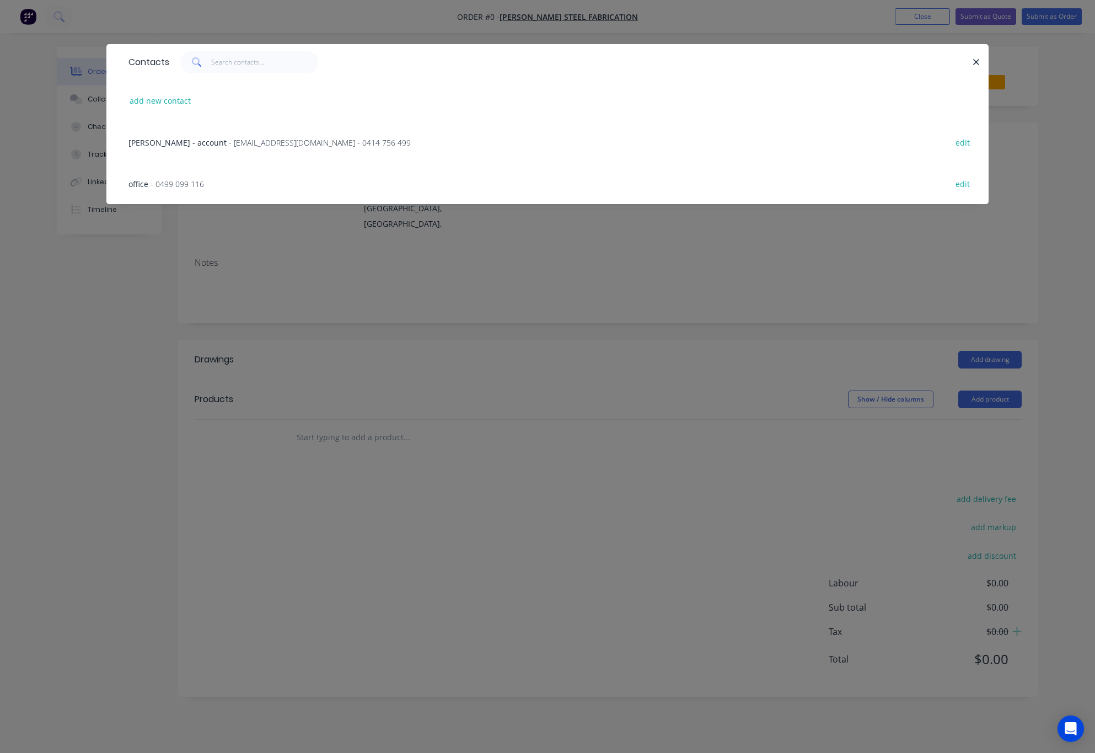
click at [280, 186] on div "office - 0499 099 116 edit" at bounding box center [547, 183] width 849 height 41
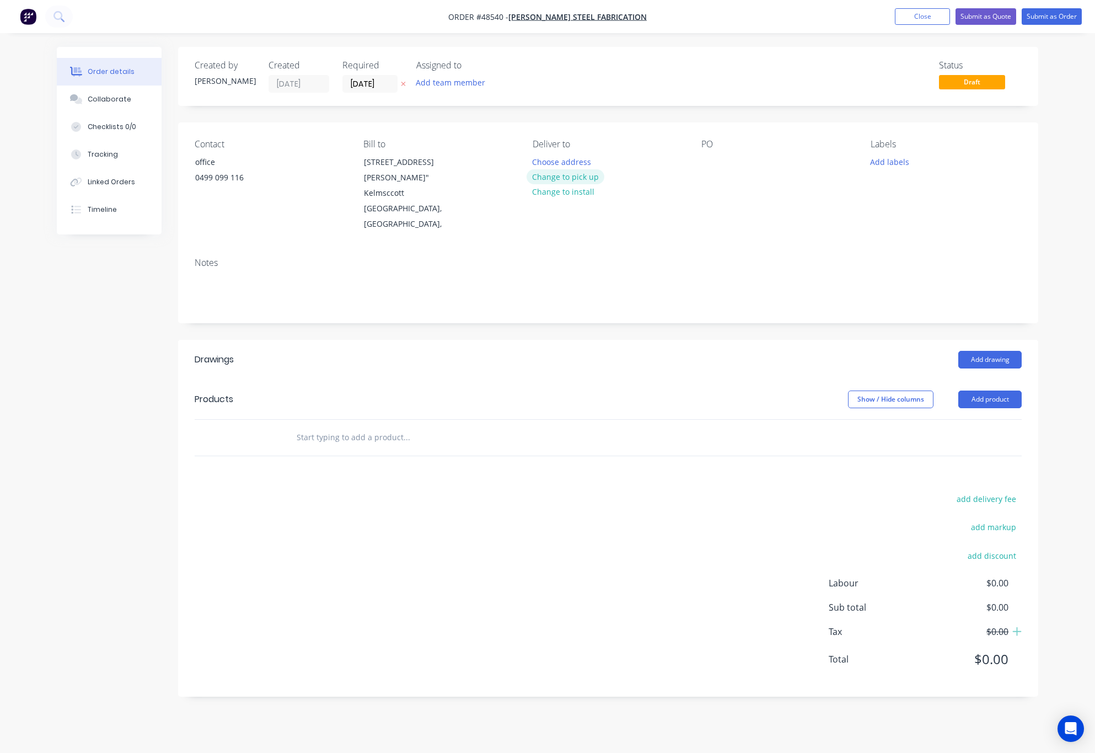
click at [558, 179] on button "Change to pick up" at bounding box center [566, 176] width 78 height 15
click at [884, 359] on button "Add drawing" at bounding box center [989, 360] width 63 height 18
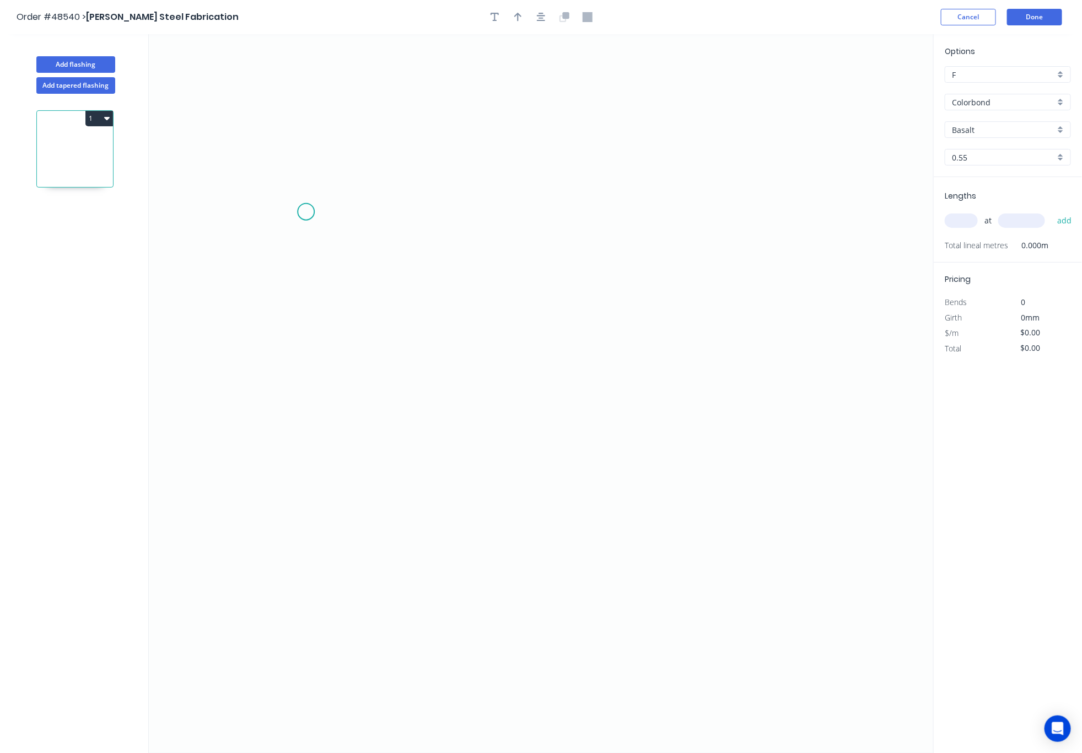
click at [306, 207] on icon "0" at bounding box center [541, 393] width 785 height 718
click at [303, 590] on icon "0" at bounding box center [541, 393] width 785 height 718
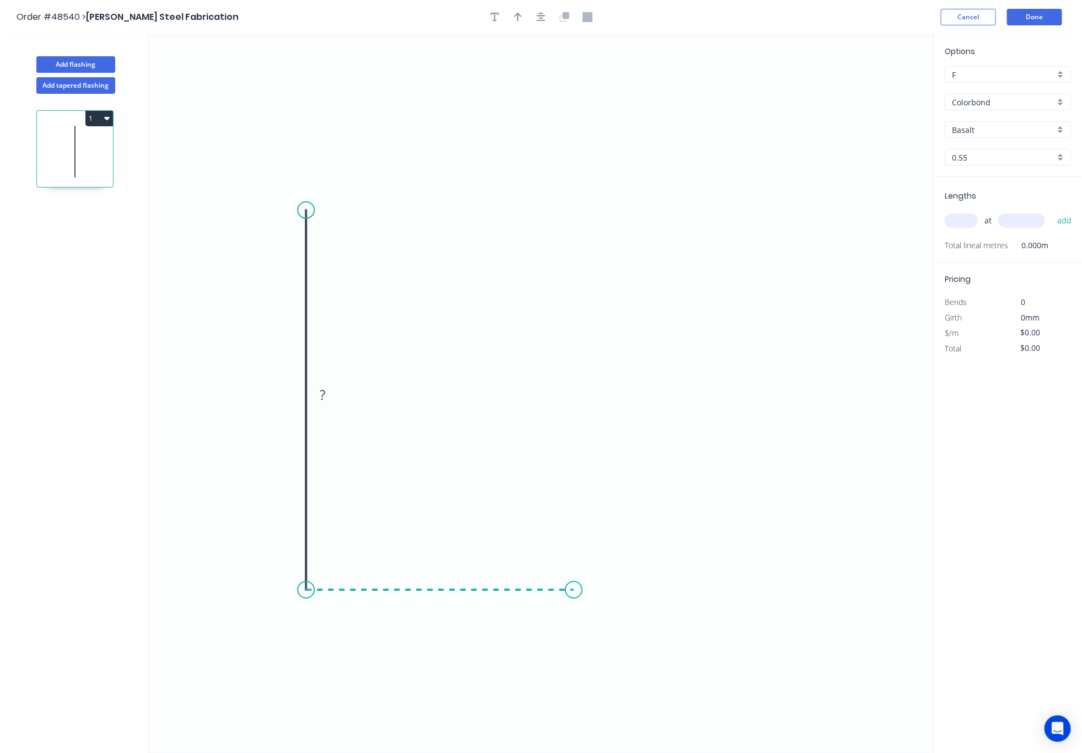
click at [574, 582] on icon "0 ?" at bounding box center [541, 393] width 785 height 718
click at [569, 287] on icon "0 ? ?" at bounding box center [541, 393] width 785 height 718
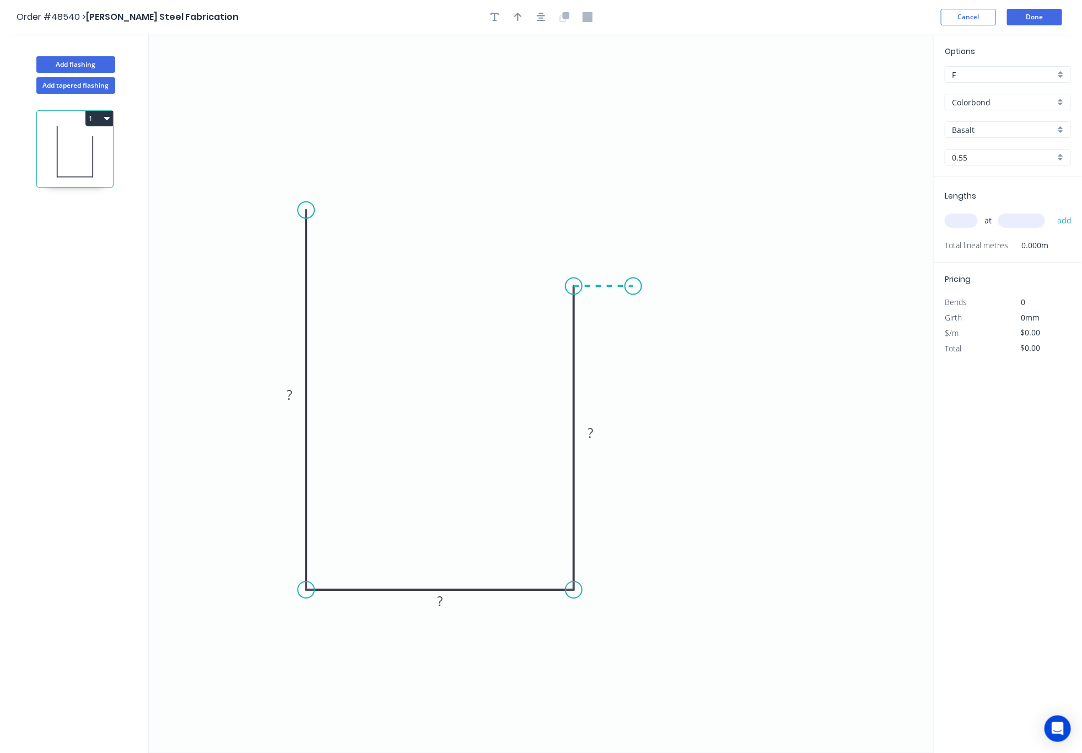
click at [633, 288] on icon "0 ? ? ?" at bounding box center [541, 393] width 785 height 718
click at [634, 288] on circle at bounding box center [633, 286] width 17 height 17
click at [610, 271] on rect at bounding box center [604, 264] width 22 height 15
click at [298, 394] on rect at bounding box center [289, 395] width 22 height 15
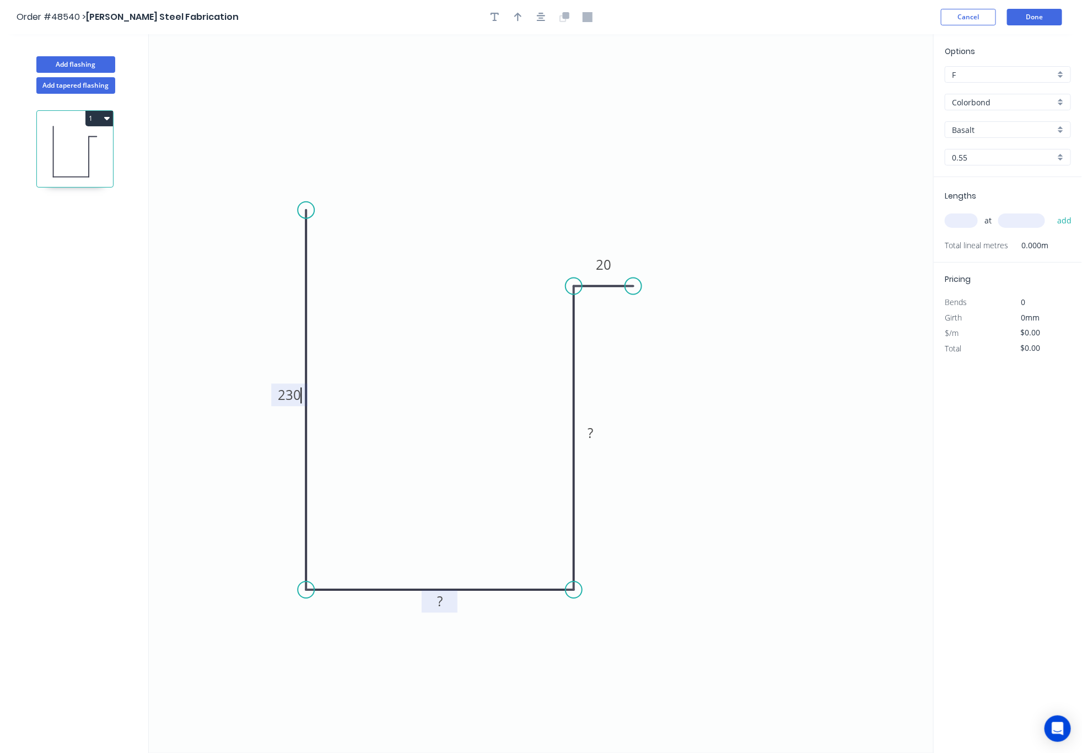
click at [447, 604] on rect at bounding box center [440, 601] width 22 height 15
click at [597, 431] on rect at bounding box center [590, 433] width 22 height 15
click at [601, 439] on rect at bounding box center [590, 433] width 22 height 15
click at [705, 499] on icon "0 230 190 200 20" at bounding box center [541, 393] width 785 height 718
type input "$21.16"
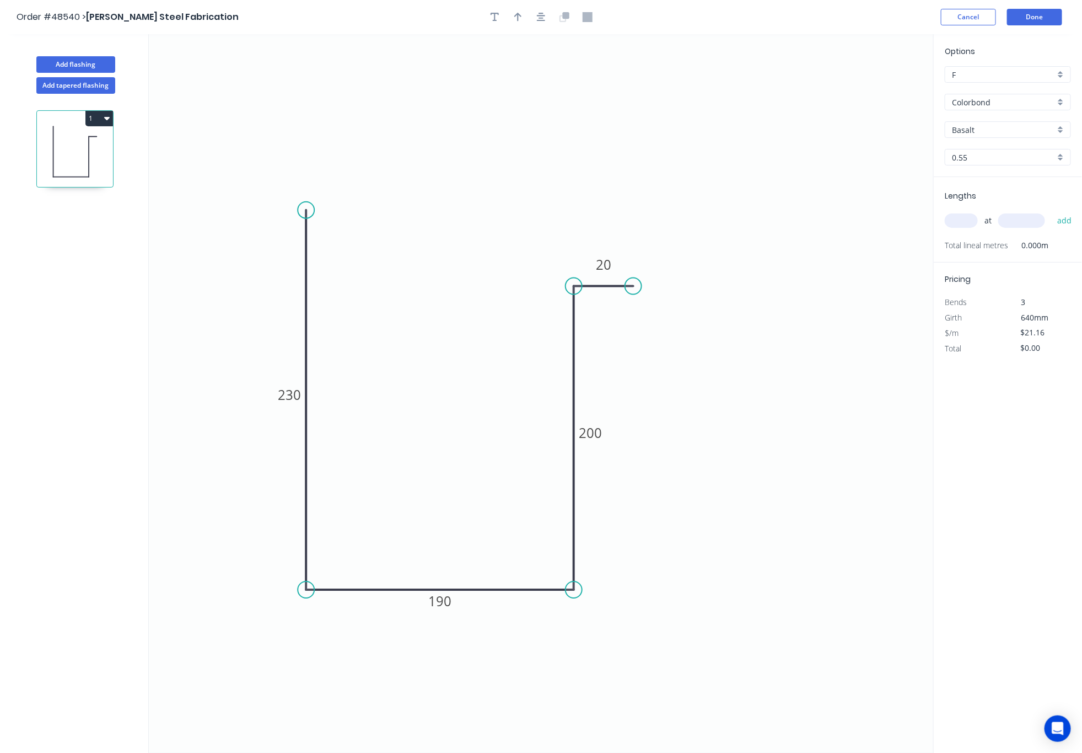
click at [884, 131] on input "Basalt" at bounding box center [1003, 130] width 103 height 12
click at [884, 152] on div "Monument" at bounding box center [1007, 150] width 125 height 19
type input "Monument"
click at [884, 218] on input "text" at bounding box center [961, 220] width 33 height 14
type input "1"
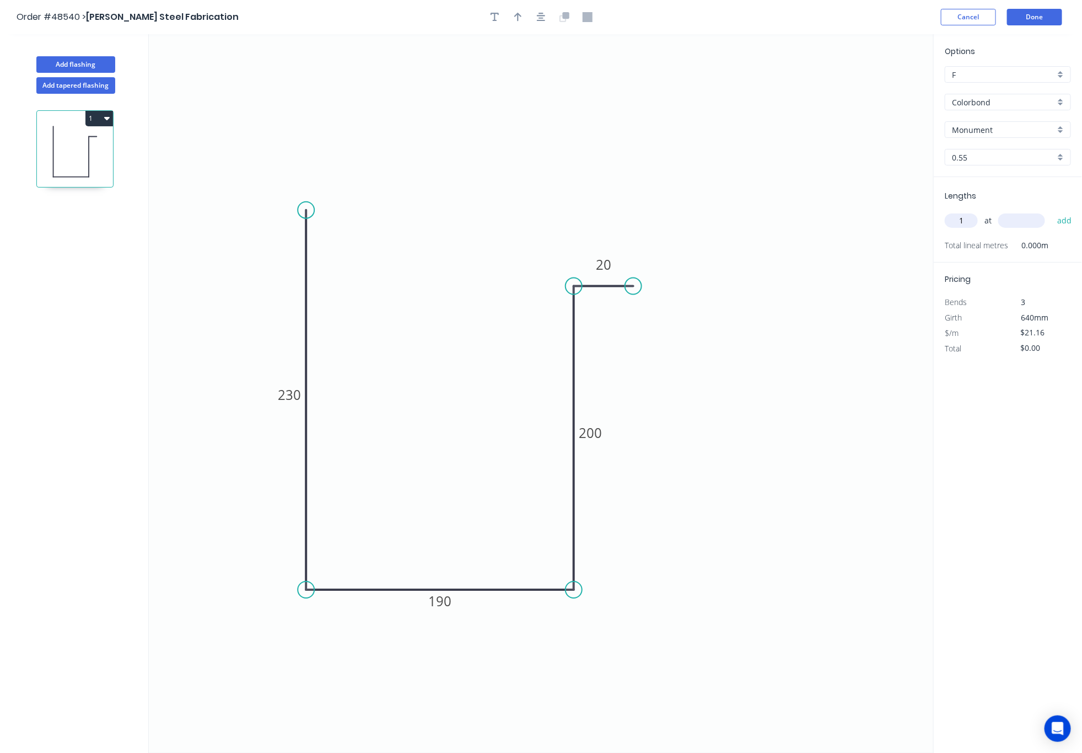
click at [884, 220] on input "text" at bounding box center [1021, 220] width 47 height 14
type input "3650"
click at [884, 211] on button "add" at bounding box center [1065, 220] width 26 height 19
type input "$77.23"
click at [884, 12] on button "Done" at bounding box center [1034, 17] width 55 height 17
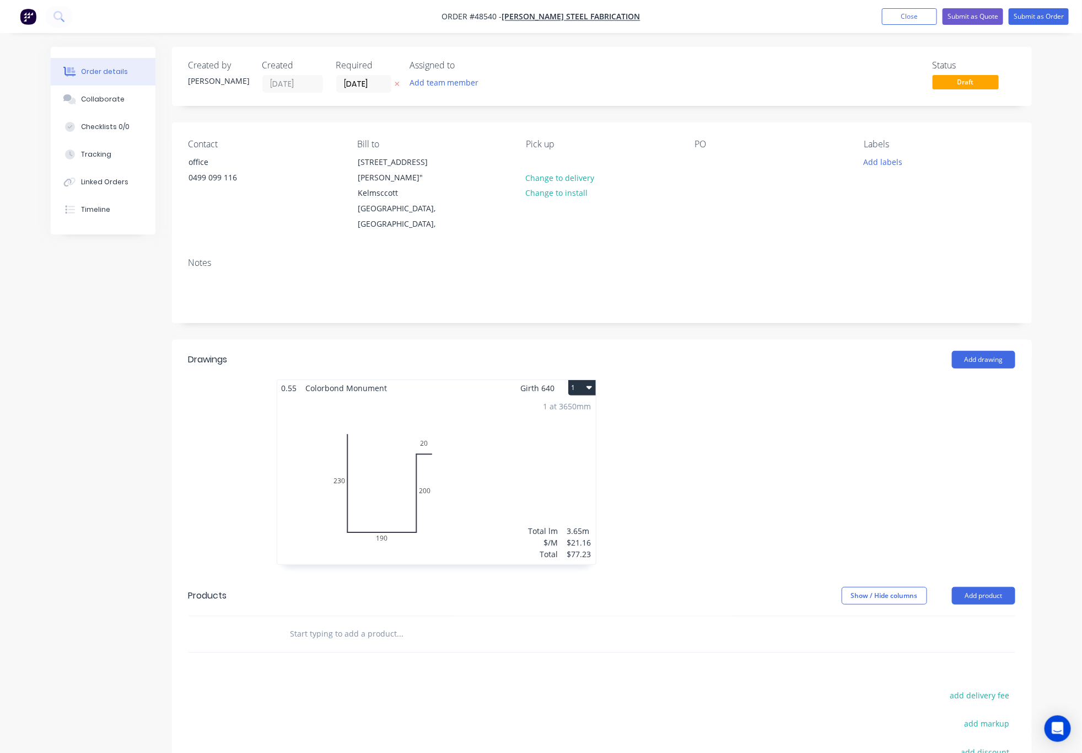
click at [409, 480] on div "1 at 3650mm Total lm $/M Total 3.65m $21.16 $77.23" at bounding box center [436, 480] width 319 height 168
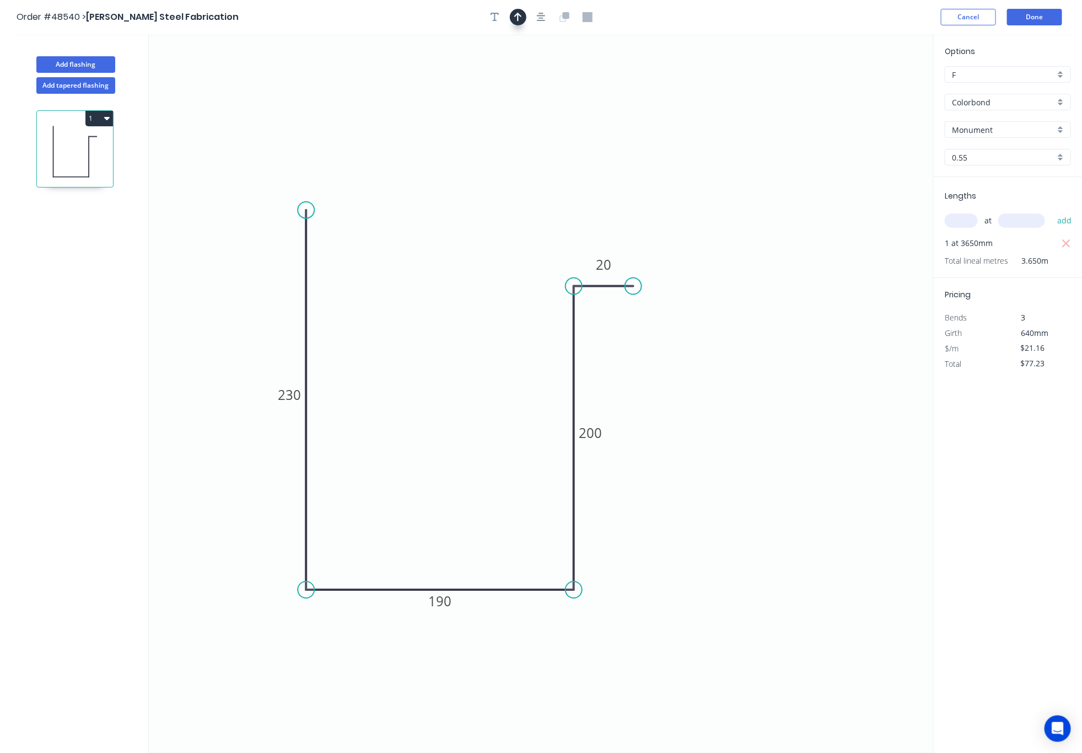
drag, startPoint x: 516, startPoint y: 14, endPoint x: 519, endPoint y: 24, distance: 10.5
click at [516, 15] on icon "button" at bounding box center [518, 17] width 8 height 10
click at [882, 88] on icon "0 230 190 200 20" at bounding box center [541, 393] width 785 height 718
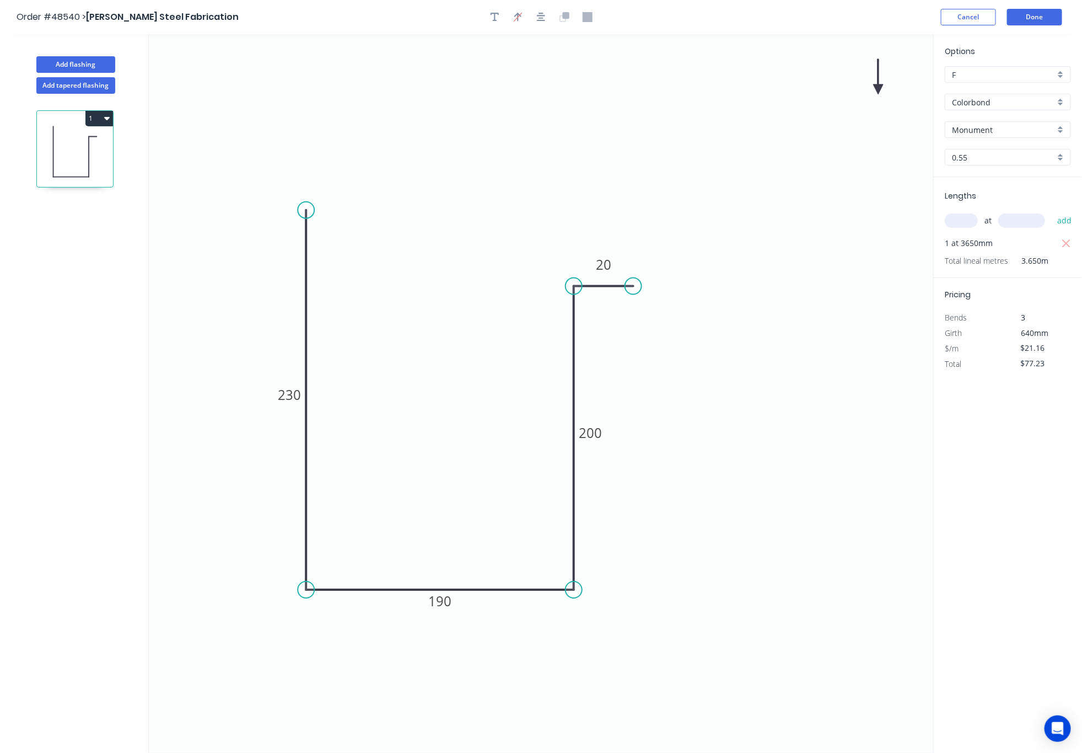
click at [882, 88] on icon "0 230 190 200 20" at bounding box center [541, 393] width 785 height 718
click at [869, 89] on icon "0 230 190 200 20" at bounding box center [541, 393] width 785 height 718
click at [873, 89] on icon "0 230 190 200 20" at bounding box center [541, 393] width 785 height 718
click at [875, 90] on icon "0 230 190 200 20" at bounding box center [541, 393] width 785 height 718
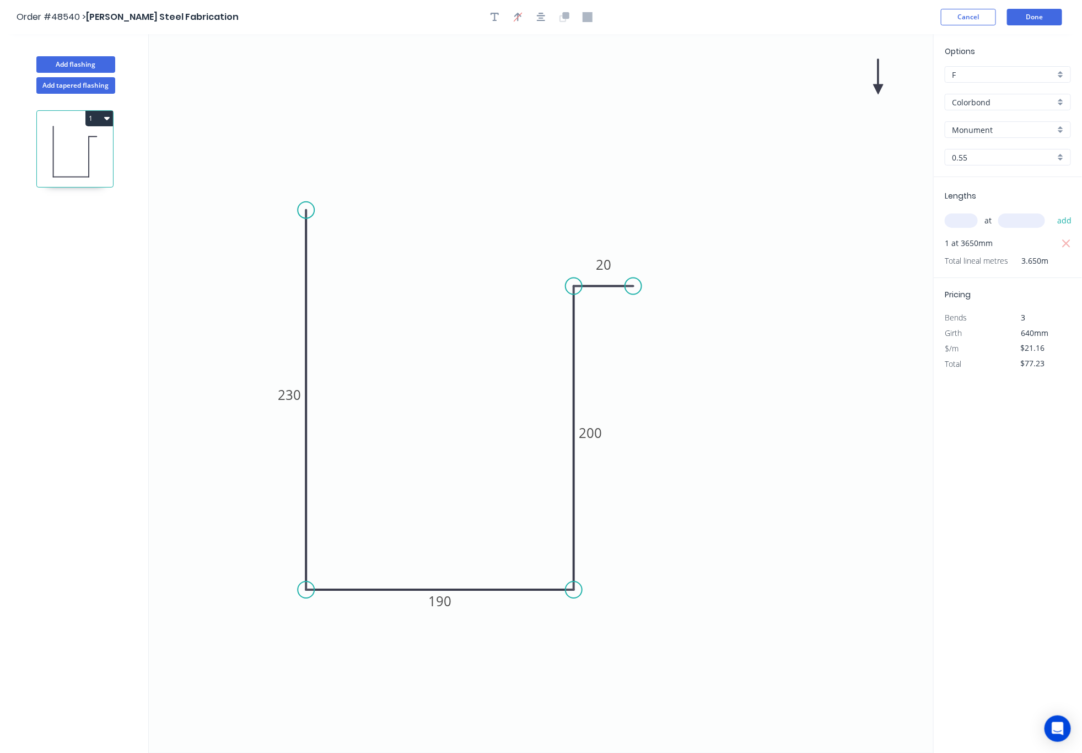
click at [878, 90] on icon at bounding box center [879, 76] width 10 height 35
click at [878, 90] on icon at bounding box center [888, 81] width 32 height 32
click at [878, 90] on icon at bounding box center [891, 89] width 35 height 10
click at [878, 90] on icon at bounding box center [879, 101] width 10 height 35
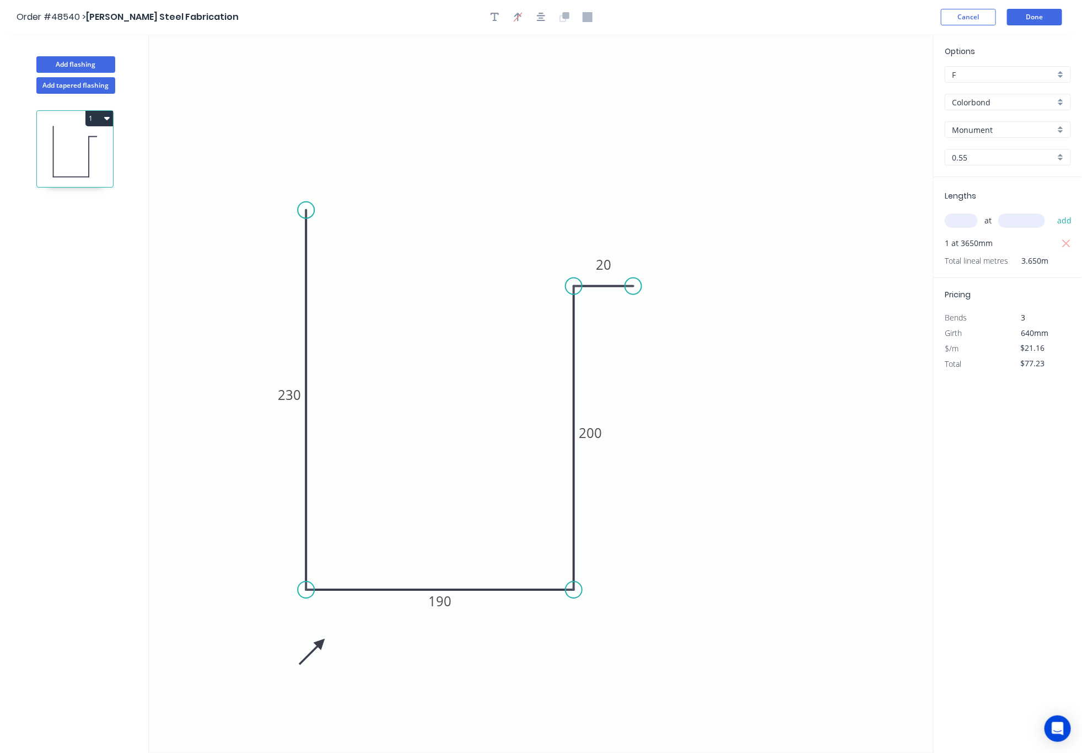
drag, startPoint x: 878, startPoint y: 90, endPoint x: 342, endPoint y: 619, distance: 752.8
click at [321, 642] on icon at bounding box center [312, 651] width 32 height 32
click at [884, 9] on header "Order #48540 > Lupica Steel Fabrication Cancel Done" at bounding box center [541, 17] width 1082 height 34
click at [884, 22] on button "Done" at bounding box center [1034, 17] width 55 height 17
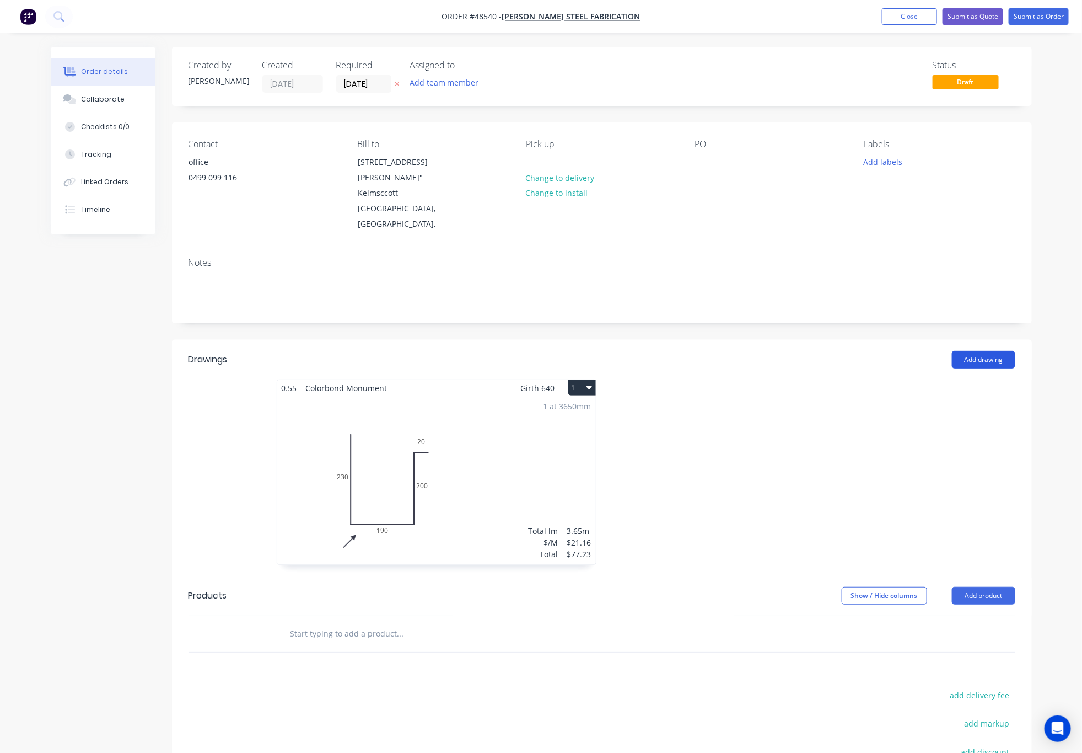
click at [884, 367] on button "Add drawing" at bounding box center [983, 360] width 63 height 18
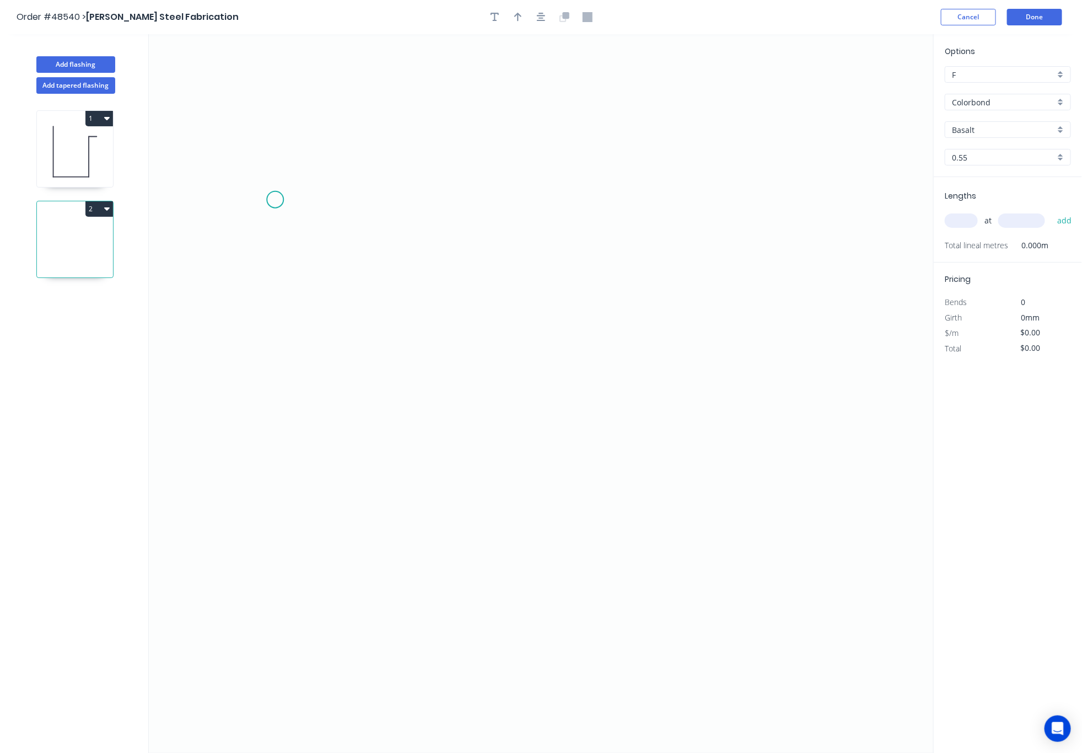
click at [275, 200] on icon "0" at bounding box center [541, 393] width 785 height 718
click at [327, 204] on icon "0" at bounding box center [541, 393] width 785 height 718
drag, startPoint x: 321, startPoint y: 614, endPoint x: 367, endPoint y: 614, distance: 46.3
click at [323, 614] on icon "0 ?" at bounding box center [541, 393] width 785 height 718
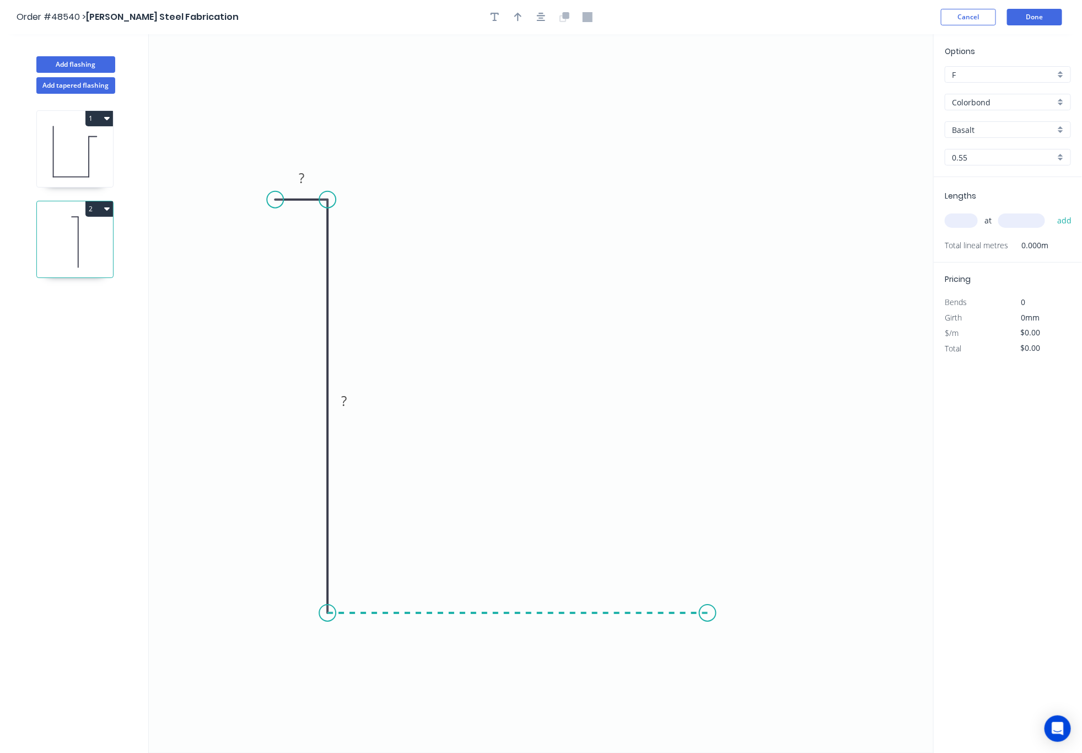
click at [708, 624] on icon "0 ? ?" at bounding box center [541, 393] width 785 height 718
click at [685, 192] on icon "0 ? ? ?" at bounding box center [541, 393] width 785 height 718
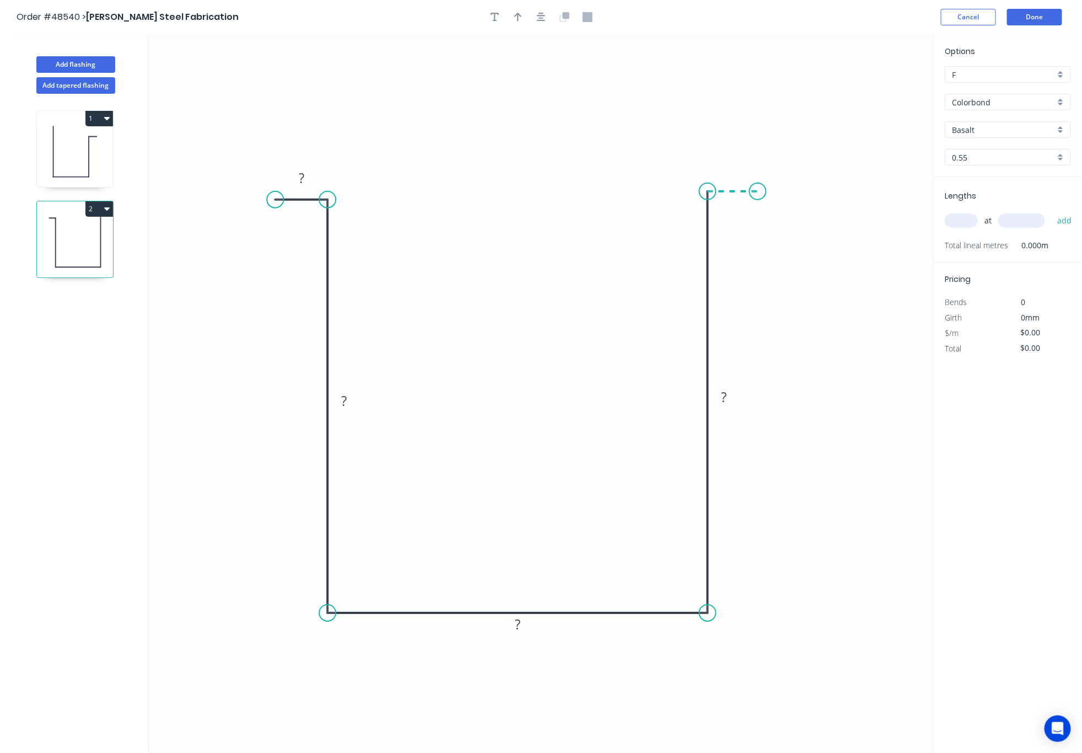
click at [758, 191] on icon "0 ? ? ? ?" at bounding box center [541, 393] width 785 height 718
click at [758, 191] on circle at bounding box center [758, 191] width 17 height 17
click at [313, 181] on rect at bounding box center [301, 177] width 36 height 23
click at [299, 179] on tspan "?" at bounding box center [302, 178] width 6 height 18
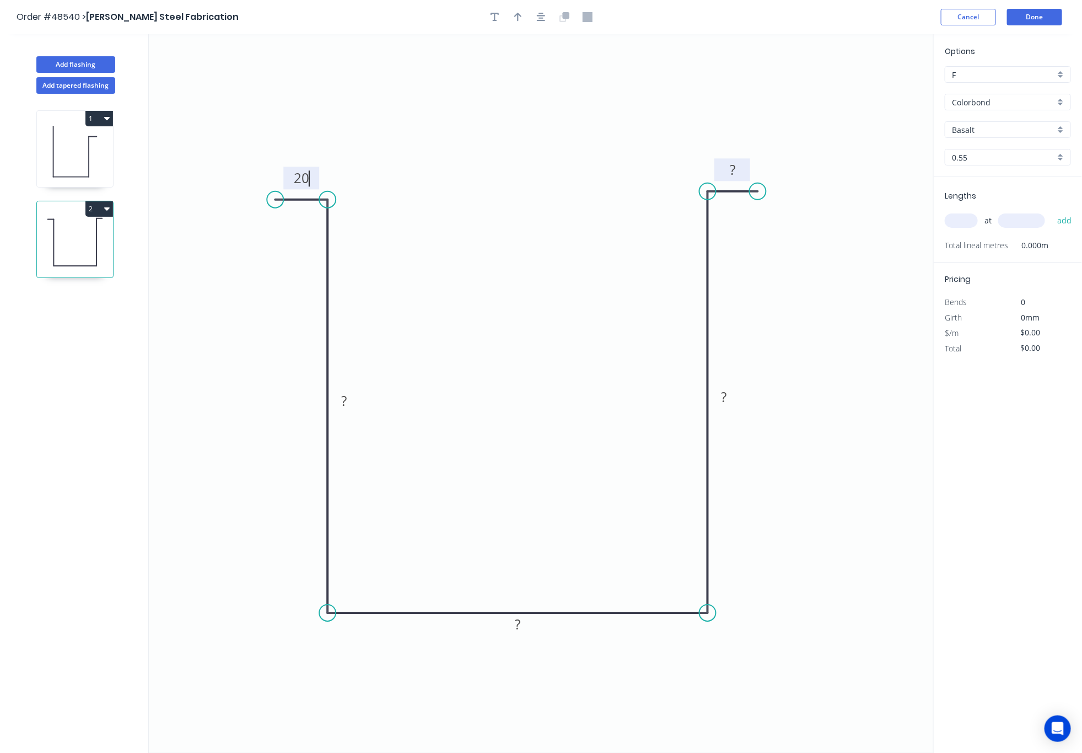
click at [737, 174] on rect at bounding box center [733, 170] width 22 height 15
click at [733, 400] on rect at bounding box center [724, 397] width 22 height 15
click at [362, 415] on icon "0 20 ? ? 205 20" at bounding box center [541, 393] width 785 height 718
click at [346, 402] on tspan "?" at bounding box center [344, 401] width 6 height 18
click at [513, 627] on rect at bounding box center [518, 624] width 22 height 15
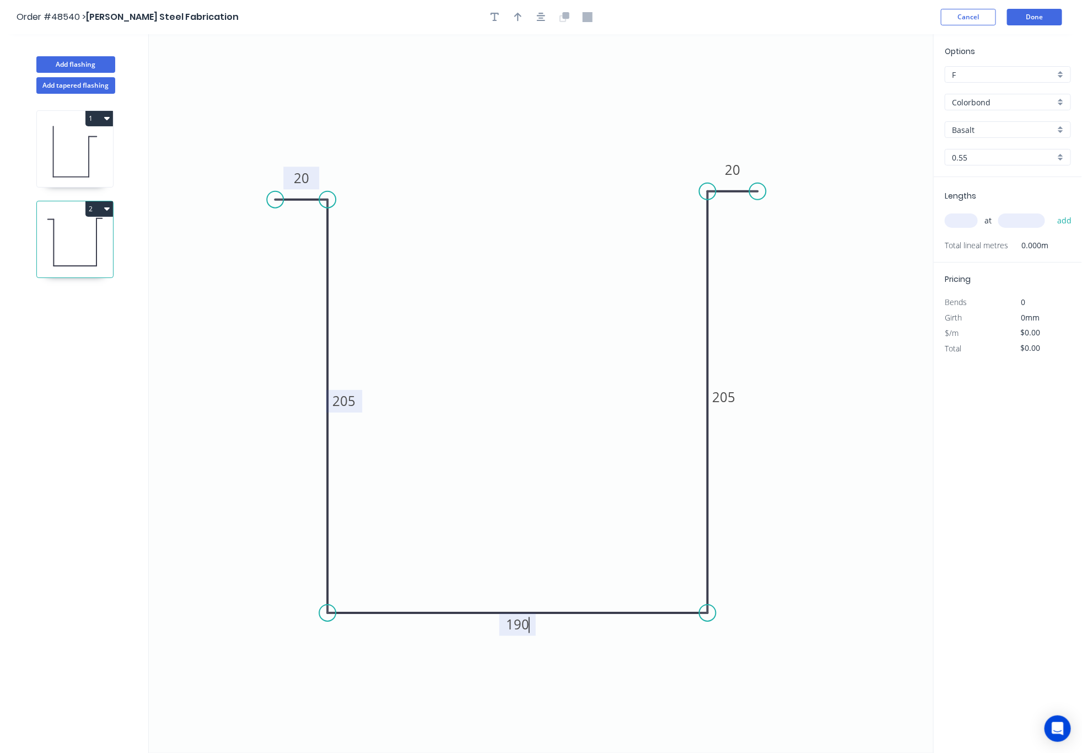
click at [778, 538] on icon "0 20 205 190 205 20" at bounding box center [541, 393] width 785 height 718
type input "$21.62"
click at [884, 132] on input "Basalt" at bounding box center [1003, 130] width 103 height 12
click at [884, 142] on div "Monument" at bounding box center [1007, 150] width 125 height 19
type input "Monument"
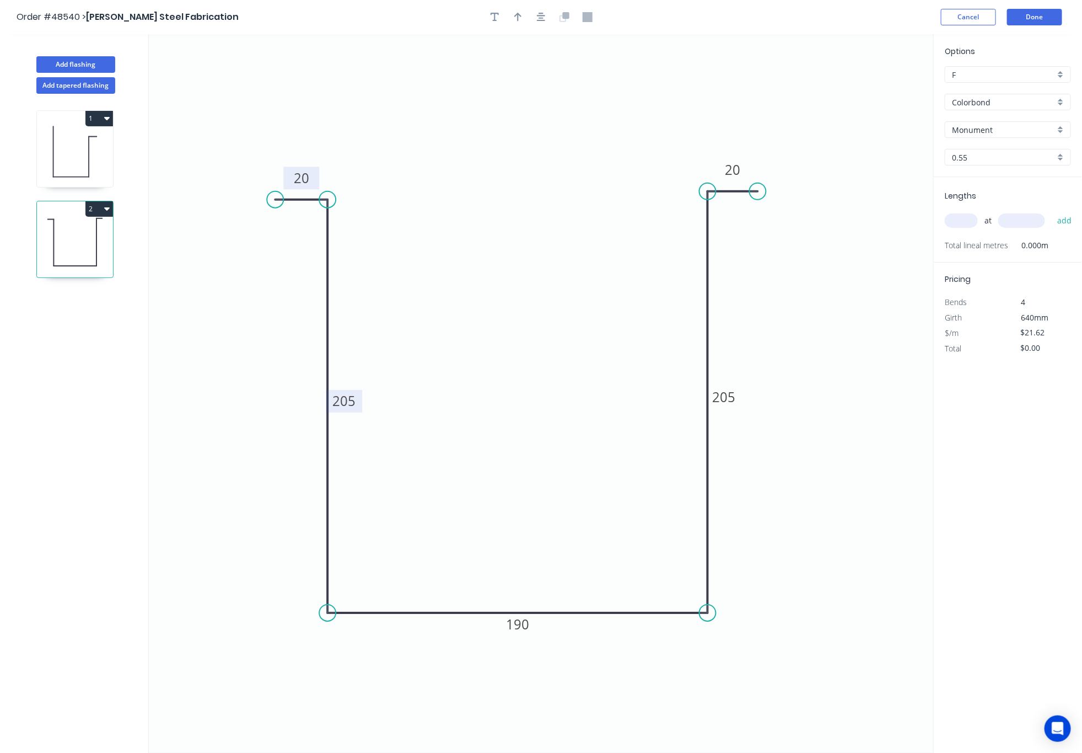
click at [884, 216] on input "text" at bounding box center [961, 220] width 33 height 14
type input "1"
click at [884, 224] on input "text" at bounding box center [1021, 220] width 47 height 14
type input "3650"
click at [884, 211] on button "add" at bounding box center [1065, 220] width 26 height 19
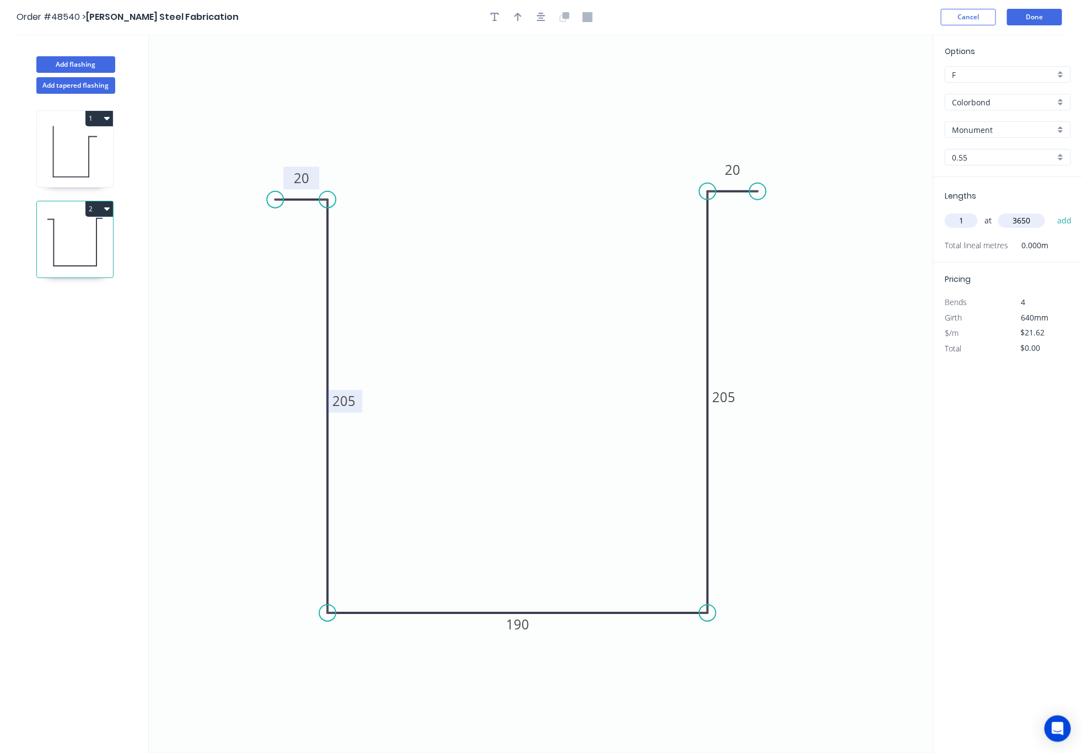
type input "$78.91"
click at [884, 12] on button "Done" at bounding box center [1034, 17] width 55 height 17
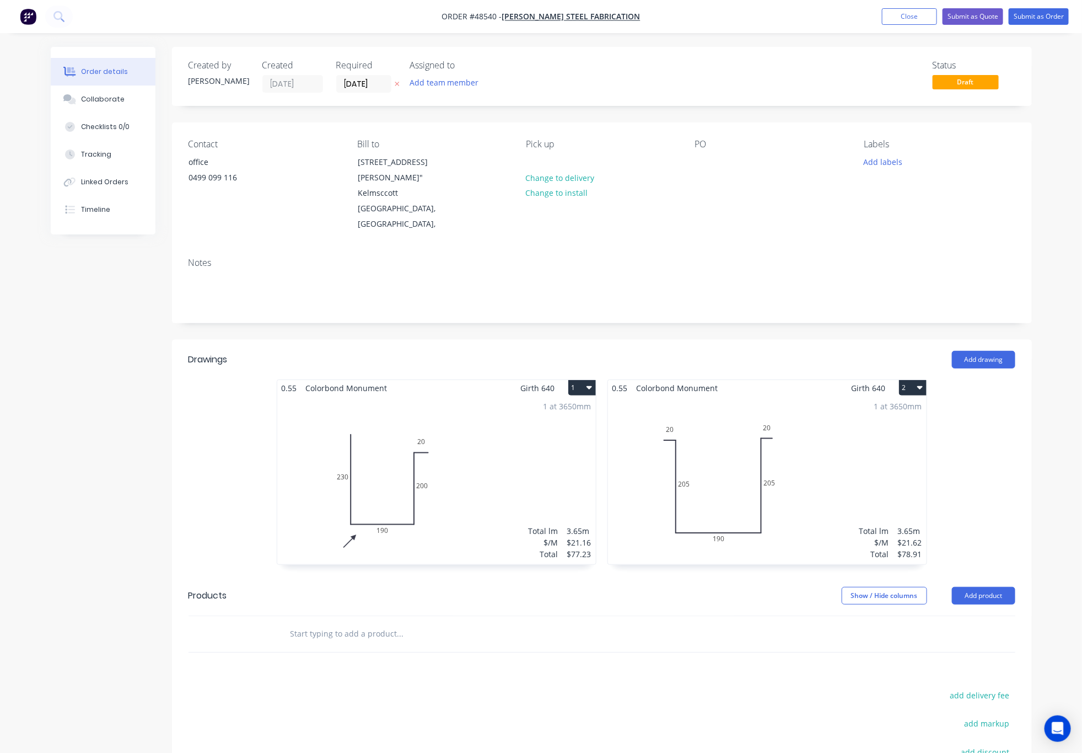
click at [734, 458] on div "1 at 3650mm Total lm $/M Total 3.65m $21.62 $78.91" at bounding box center [767, 480] width 319 height 168
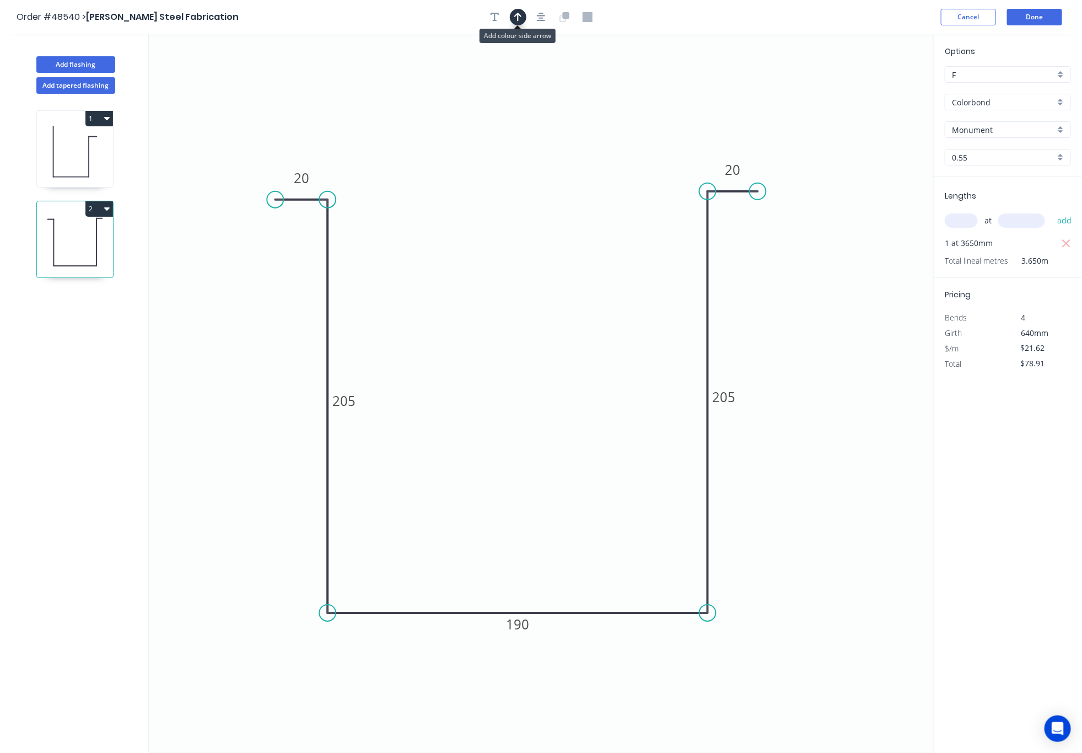
click at [514, 15] on icon "button" at bounding box center [518, 17] width 8 height 10
click at [871, 87] on icon "0 20 205 190 205 20" at bounding box center [541, 393] width 785 height 718
click at [874, 85] on icon at bounding box center [879, 76] width 10 height 35
click at [874, 85] on icon "0 20 205 190 205 20" at bounding box center [541, 393] width 785 height 718
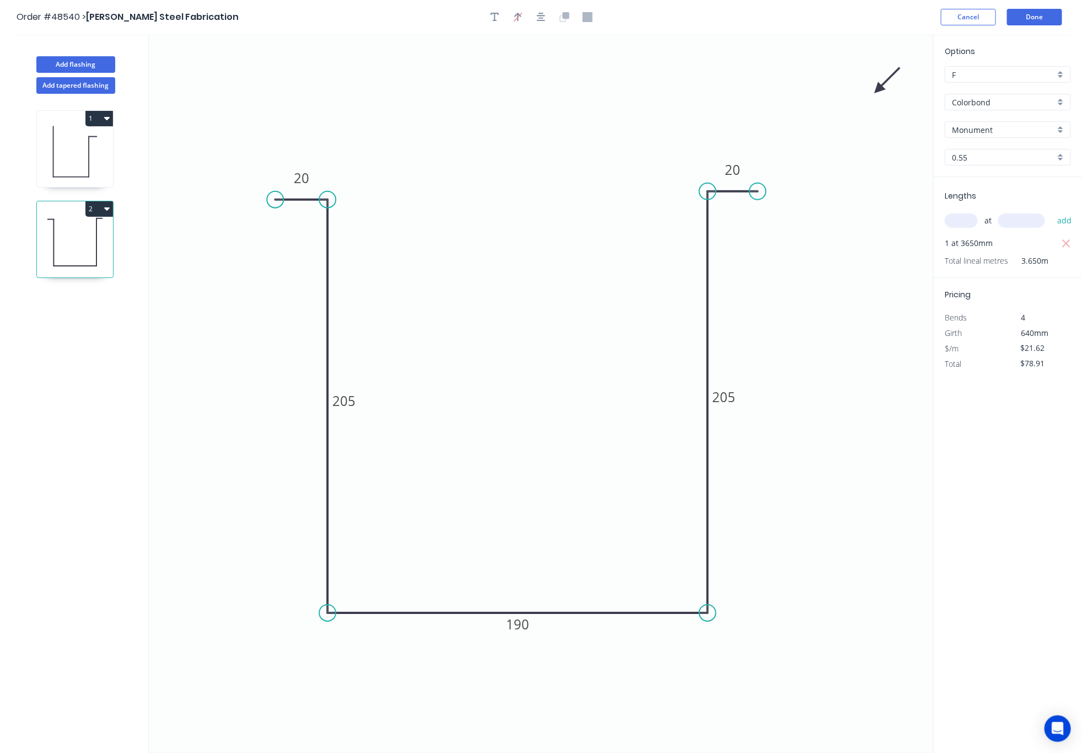
click at [882, 95] on icon "0 20 205 190 205 20" at bounding box center [541, 393] width 785 height 718
click at [877, 91] on icon at bounding box center [888, 81] width 32 height 32
click at [877, 88] on icon at bounding box center [888, 98] width 32 height 32
click at [877, 88] on icon at bounding box center [879, 101] width 10 height 35
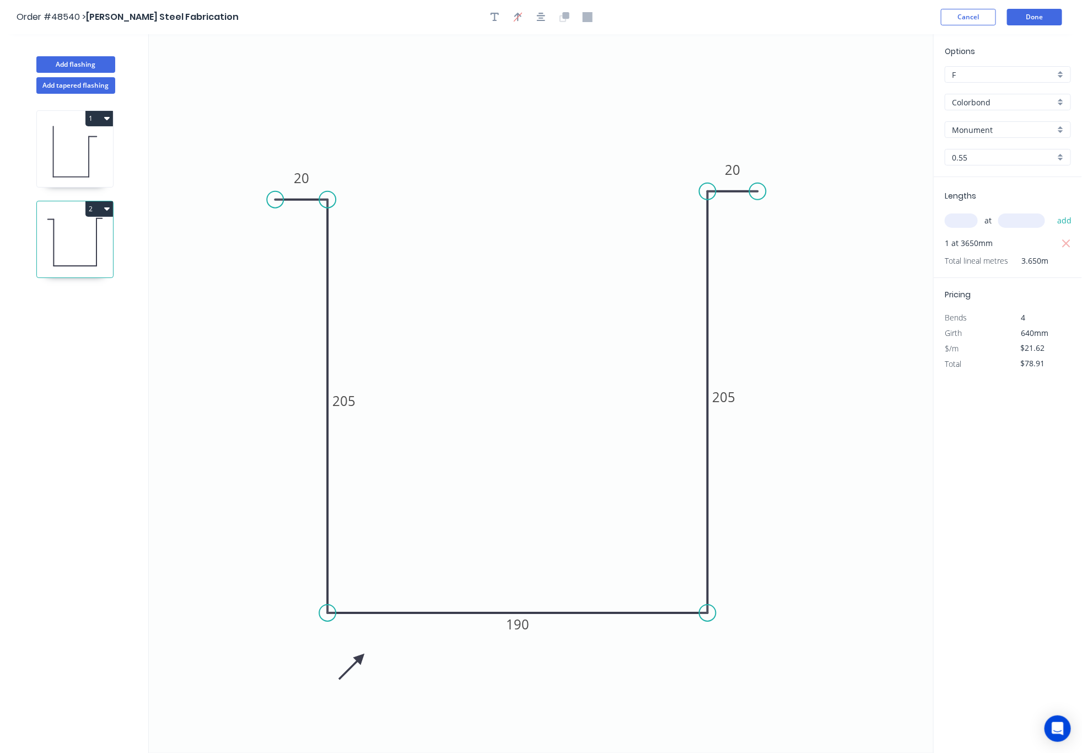
drag, startPoint x: 877, startPoint y: 88, endPoint x: 376, endPoint y: 643, distance: 747.9
click at [352, 670] on icon at bounding box center [352, 666] width 32 height 32
click at [884, 13] on button "Done" at bounding box center [1034, 17] width 55 height 17
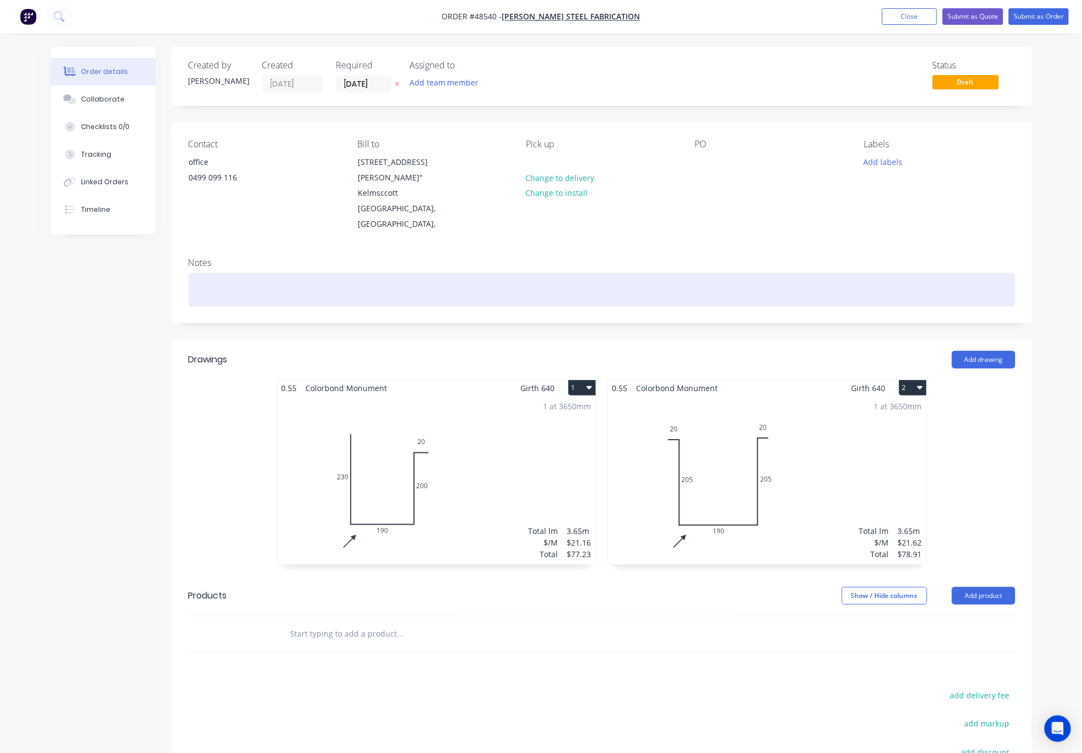
drag, startPoint x: 321, startPoint y: 296, endPoint x: 329, endPoint y: 297, distance: 8.3
click at [321, 297] on div at bounding box center [602, 290] width 827 height 34
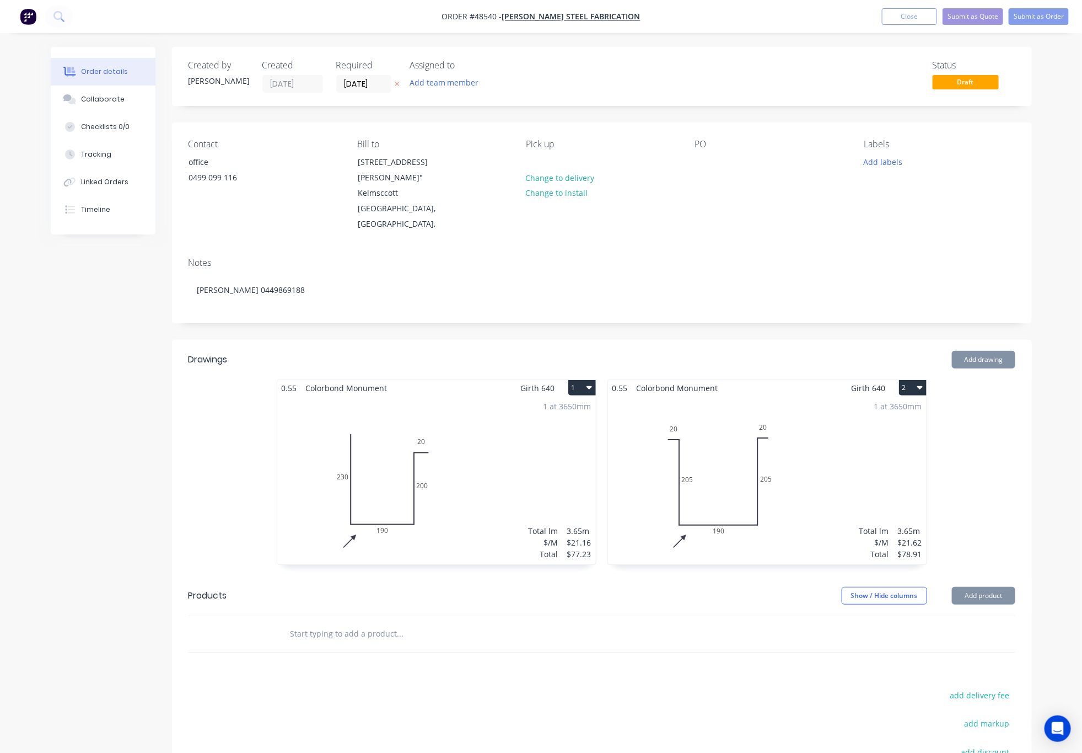
click at [287, 244] on div "Contact office 0499 099 116 Bill to Unit 2 / 53 Gillam Dr, Kelmscott WA 6111" K…" at bounding box center [602, 185] width 860 height 126
click at [884, 15] on button "Submit as Quote" at bounding box center [973, 16] width 61 height 17
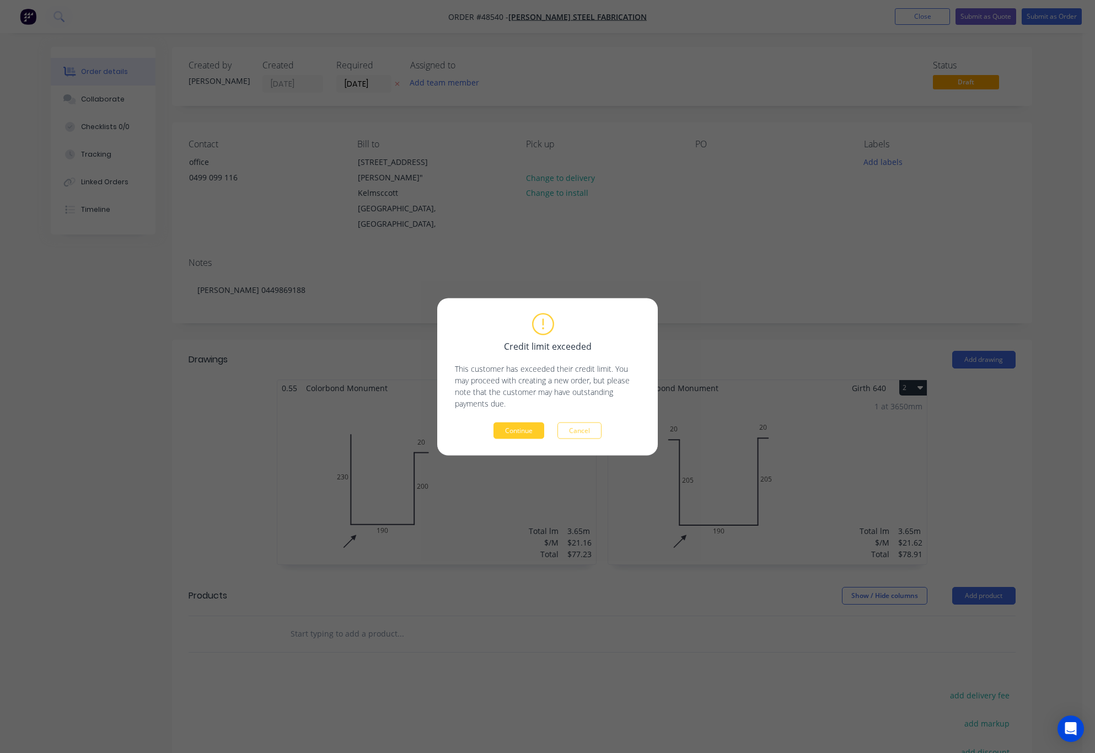
click at [513, 432] on button "Continue" at bounding box center [518, 430] width 51 height 17
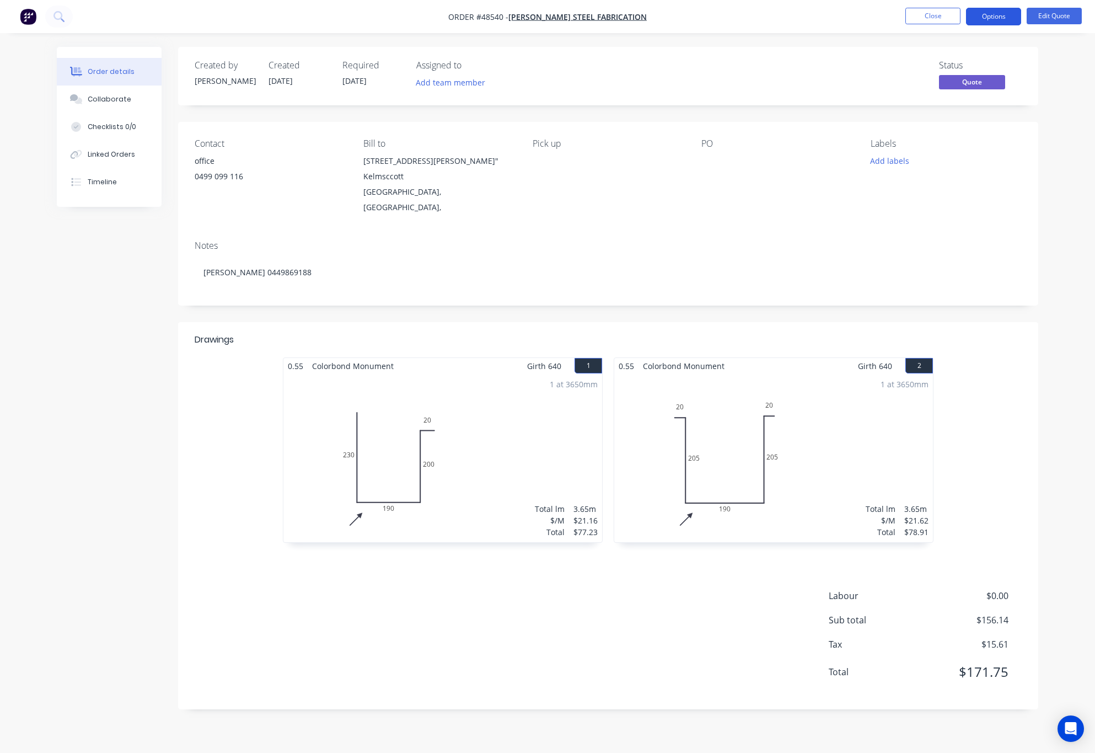
click at [884, 15] on button "Options" at bounding box center [993, 17] width 55 height 18
click at [884, 61] on div "Quote" at bounding box center [960, 67] width 101 height 16
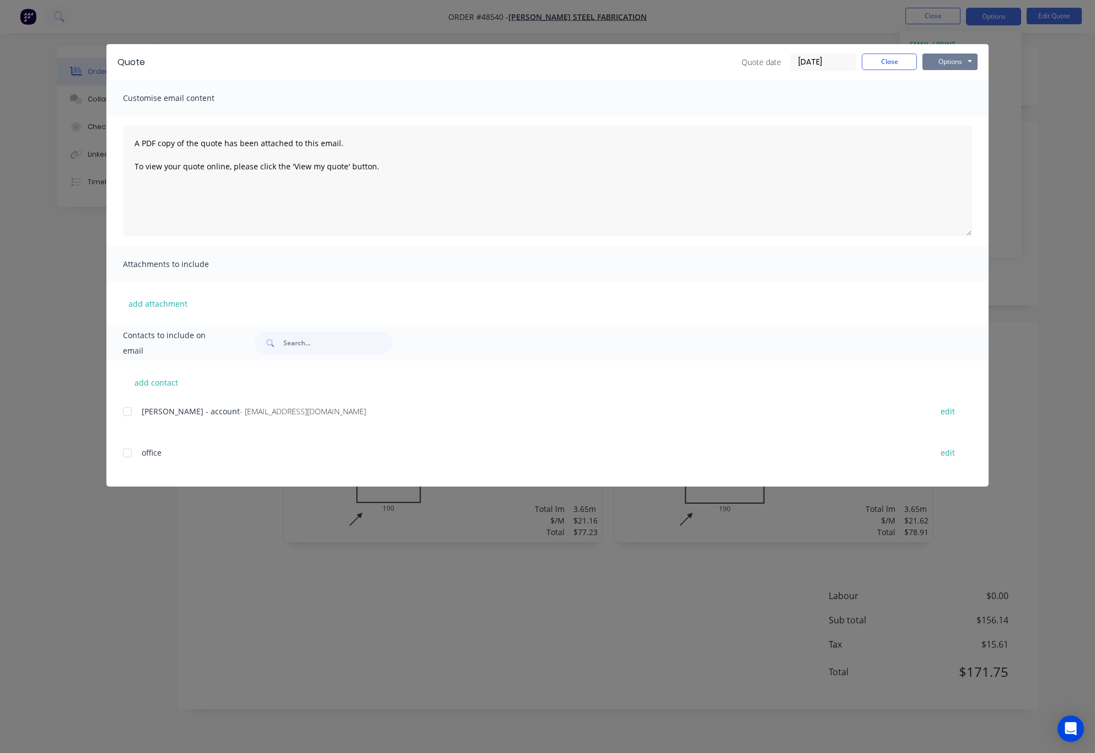
click at [884, 63] on button "Options" at bounding box center [949, 61] width 55 height 17
click at [884, 99] on button "Print" at bounding box center [957, 99] width 71 height 18
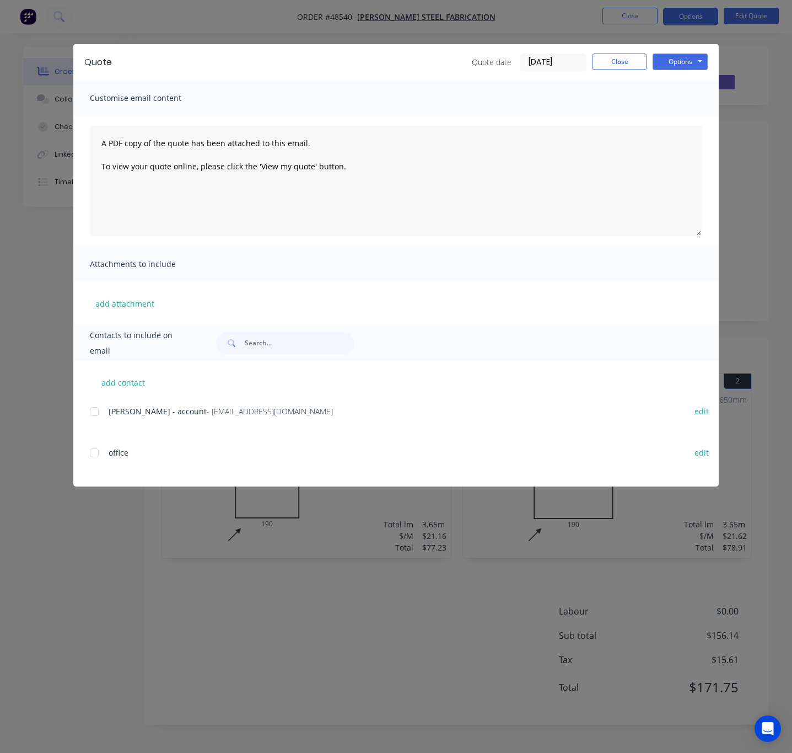
click at [346, 20] on div "Quote Quote date 27/08/25 Close Options Preview Print Email Customise email con…" at bounding box center [396, 376] width 792 height 753
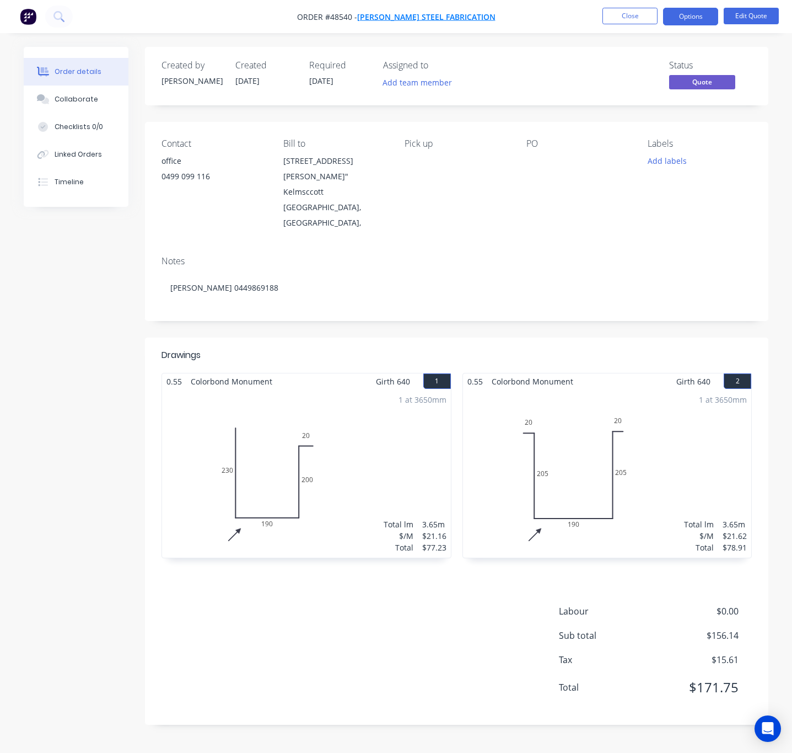
click at [385, 15] on span "[PERSON_NAME] Steel Fabrication" at bounding box center [426, 17] width 138 height 10
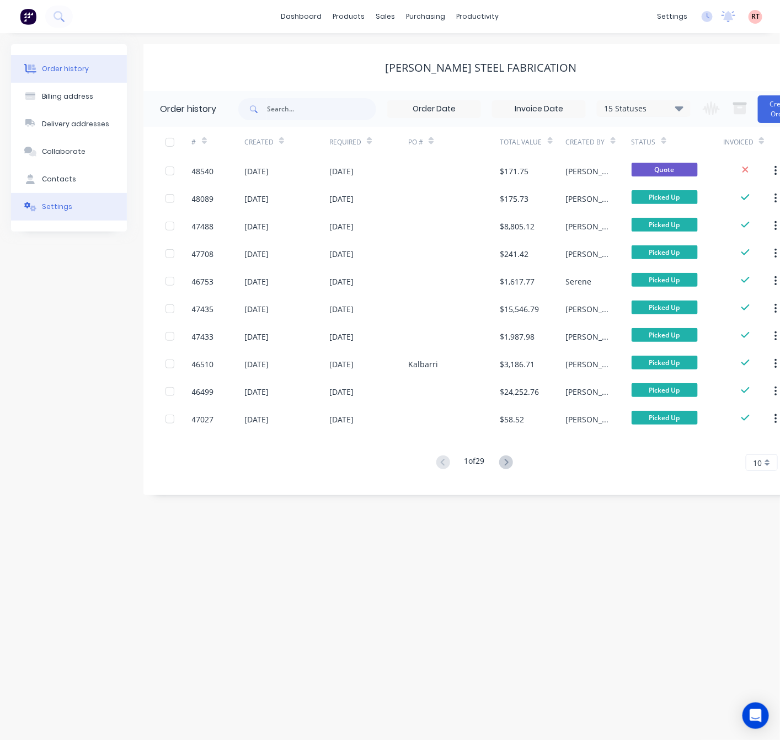
click at [96, 204] on button "Settings" at bounding box center [69, 207] width 116 height 28
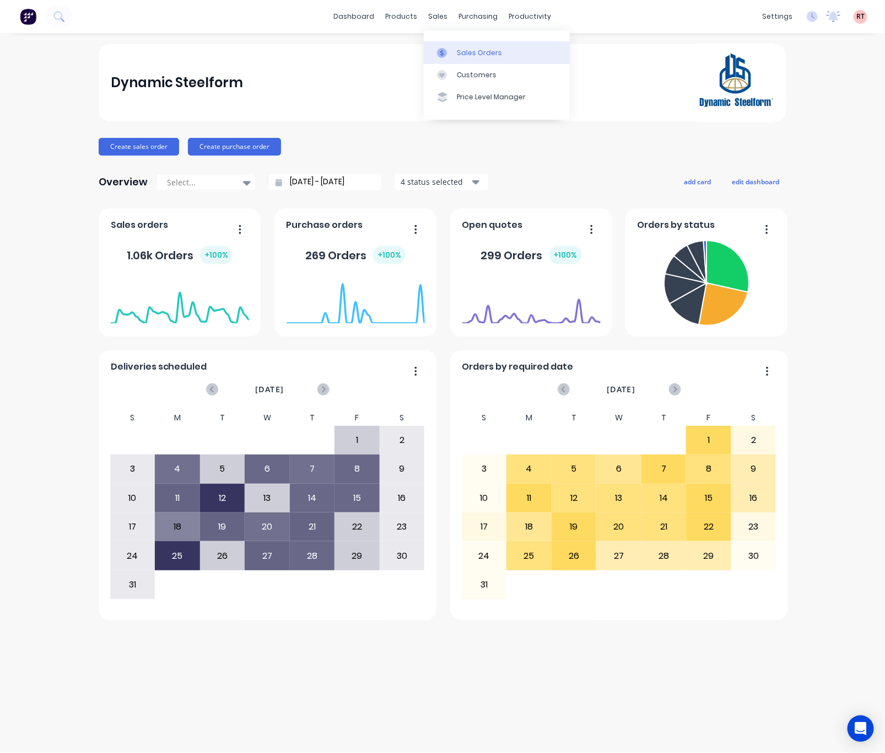
click at [453, 50] on div at bounding box center [445, 53] width 17 height 10
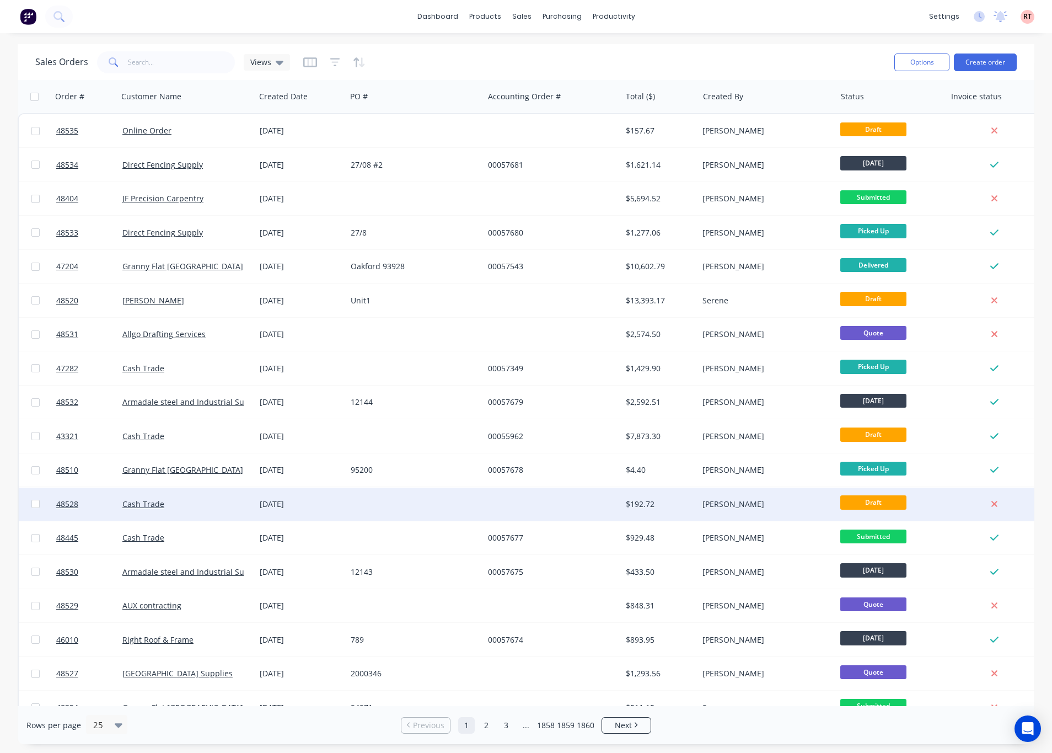
click at [545, 504] on div at bounding box center [552, 503] width 137 height 33
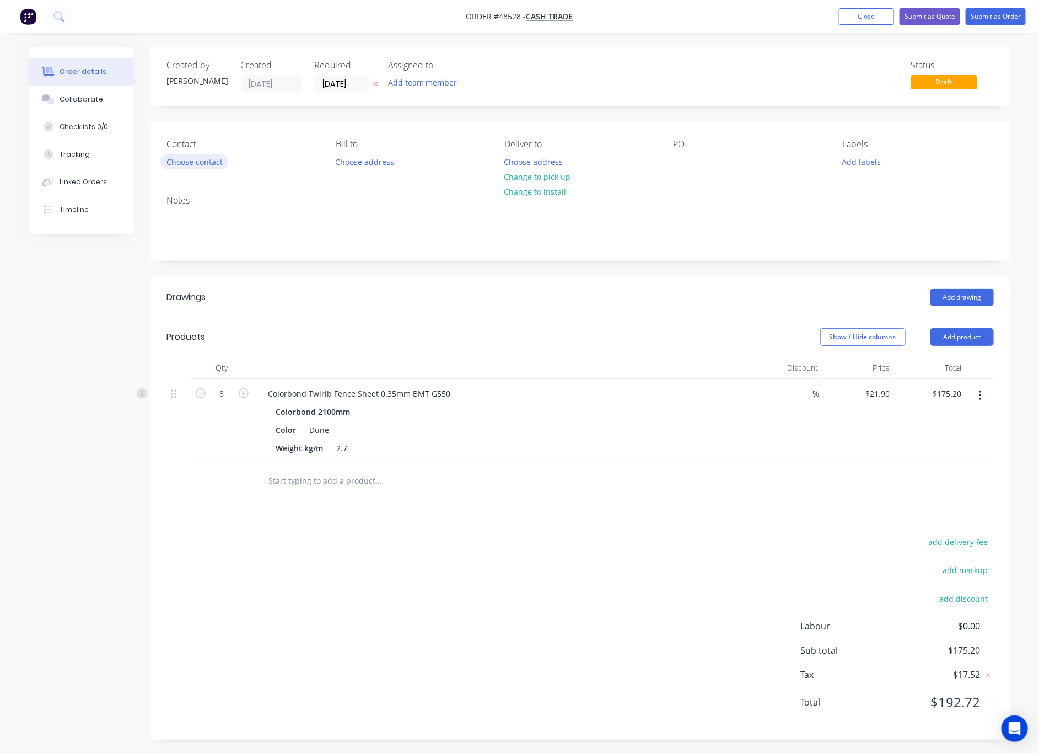
click at [205, 167] on button "Choose contact" at bounding box center [194, 161] width 68 height 15
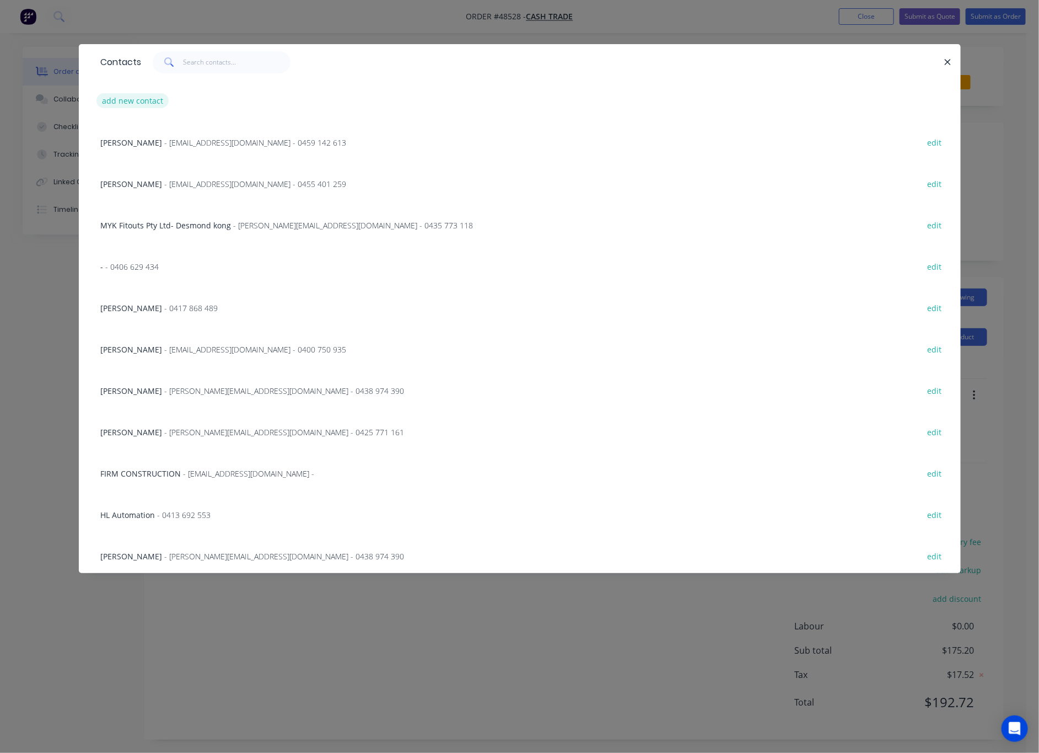
click at [136, 101] on button "add new contact" at bounding box center [132, 100] width 73 height 15
select select "AU"
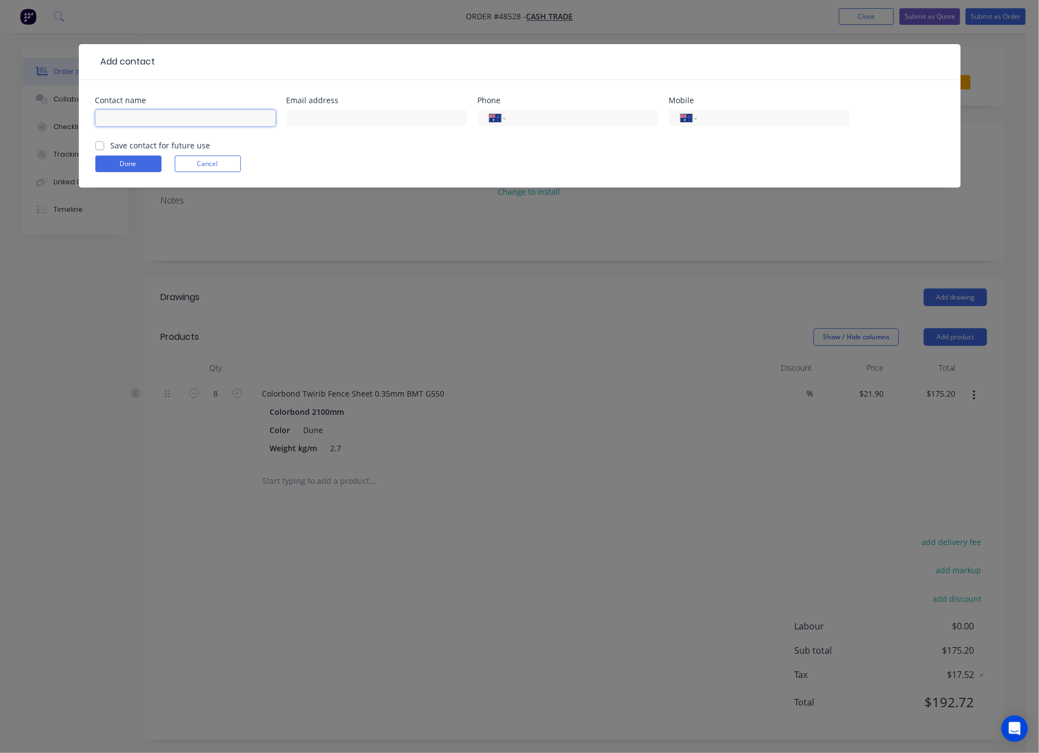
click at [169, 118] on input "text" at bounding box center [185, 118] width 180 height 17
type input "Tomara"
click at [738, 114] on input "tel" at bounding box center [771, 118] width 132 height 13
type input "0402 569 907"
click at [121, 170] on button "Done" at bounding box center [128, 163] width 66 height 17
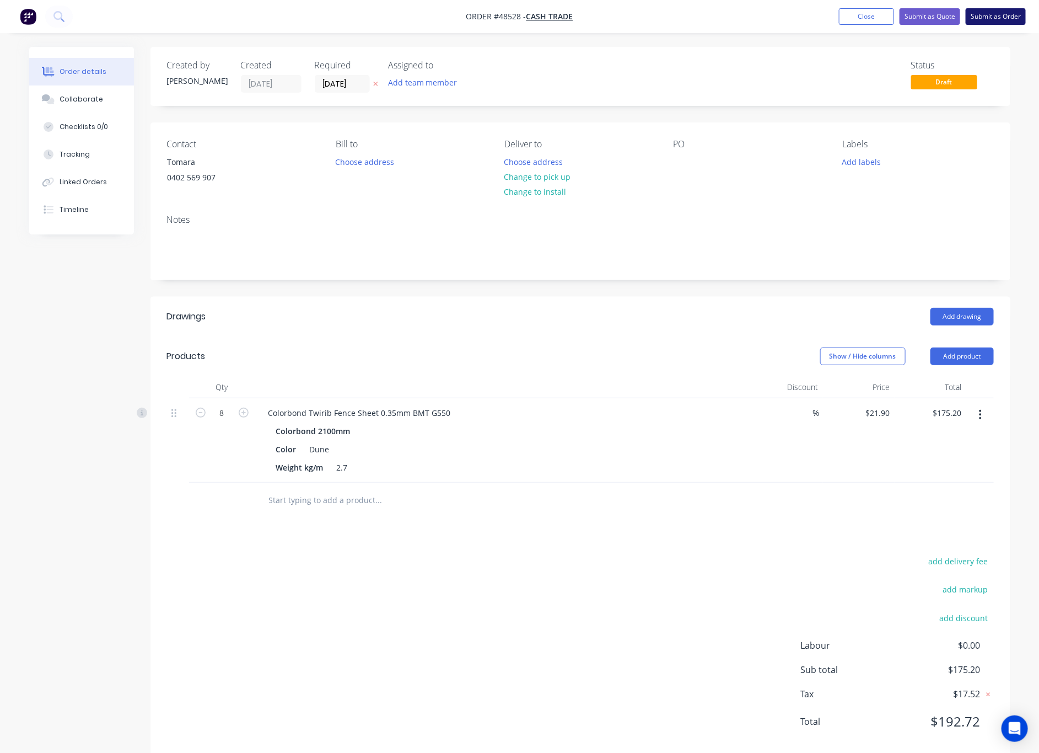
click at [885, 8] on button "Submit as Order" at bounding box center [996, 16] width 60 height 17
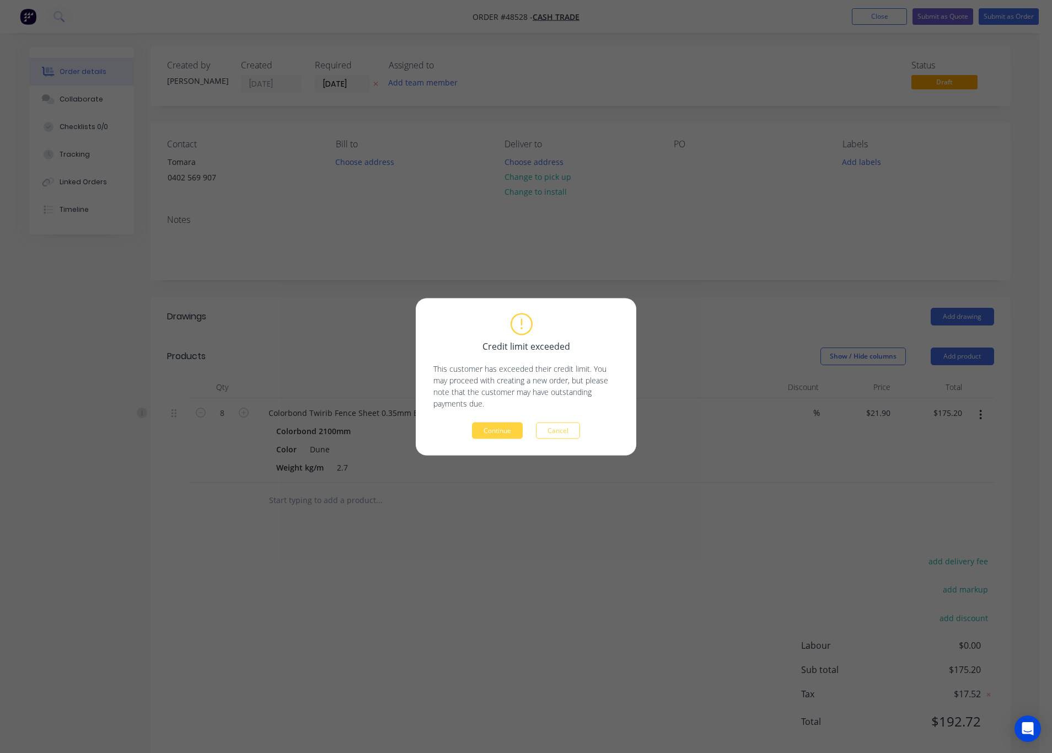
click at [695, 218] on div "Credit limit exceeded This customer has exceeded their credit limit. You may pr…" at bounding box center [526, 376] width 1052 height 753
click at [568, 425] on button "Cancel" at bounding box center [558, 430] width 44 height 17
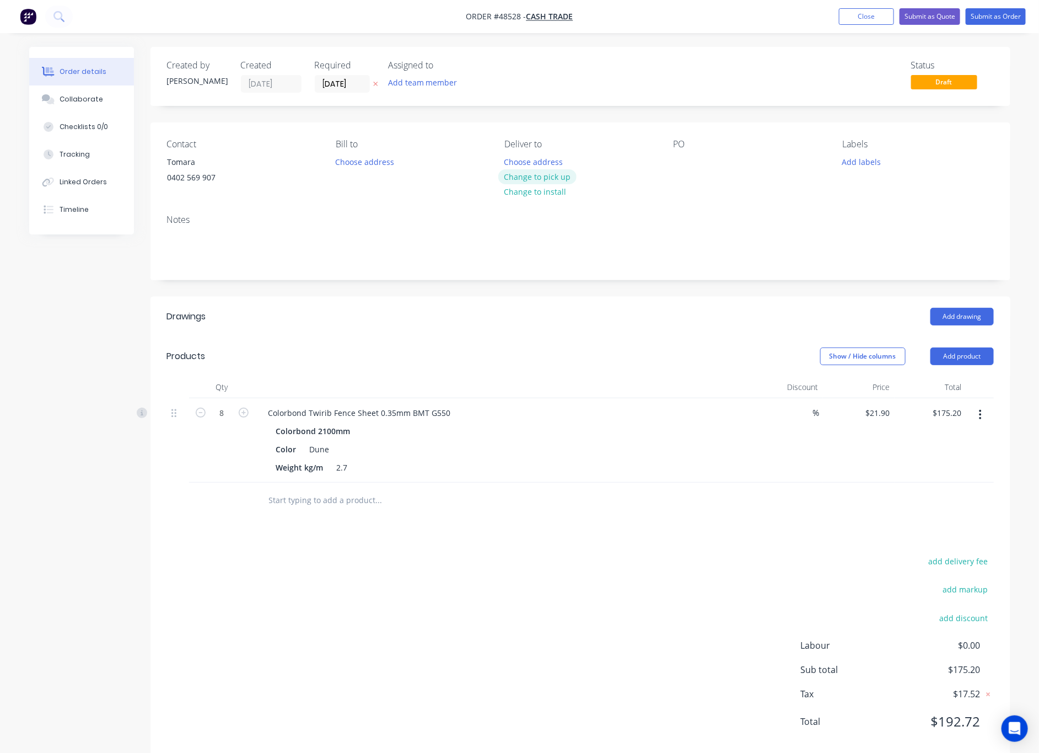
click at [563, 179] on button "Change to pick up" at bounding box center [537, 176] width 78 height 15
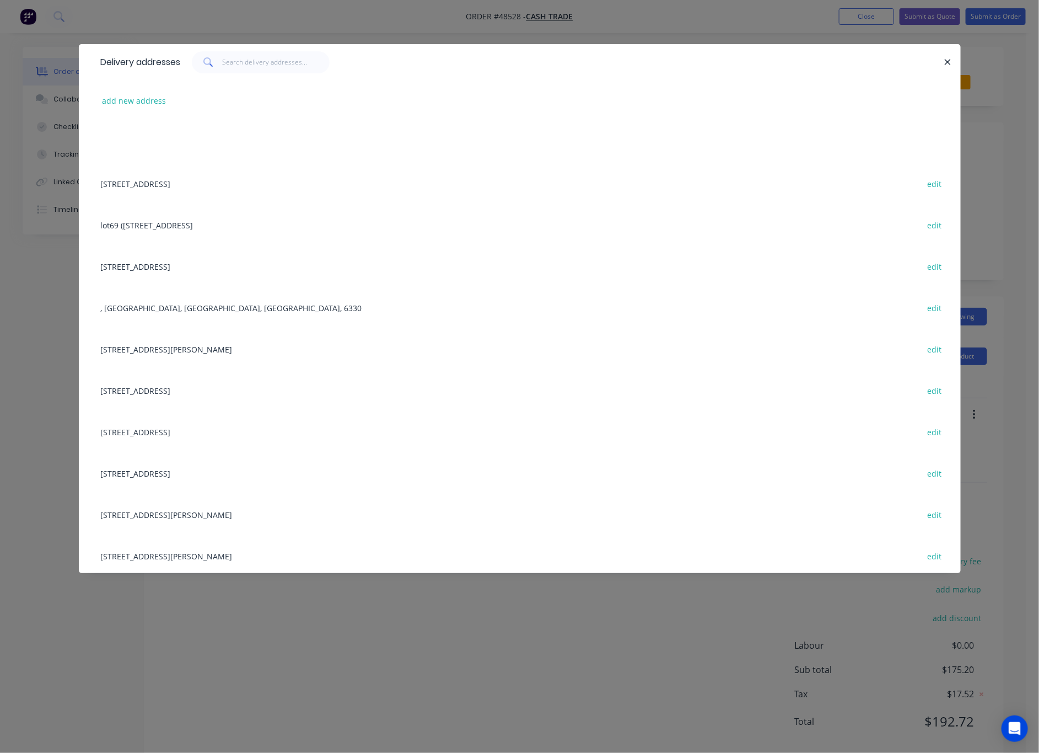
click at [748, 22] on div "Delivery addresses add new address [STREET_ADDRESS] edit lot69 (44) [GEOGRAPHIC…" at bounding box center [519, 376] width 1039 height 753
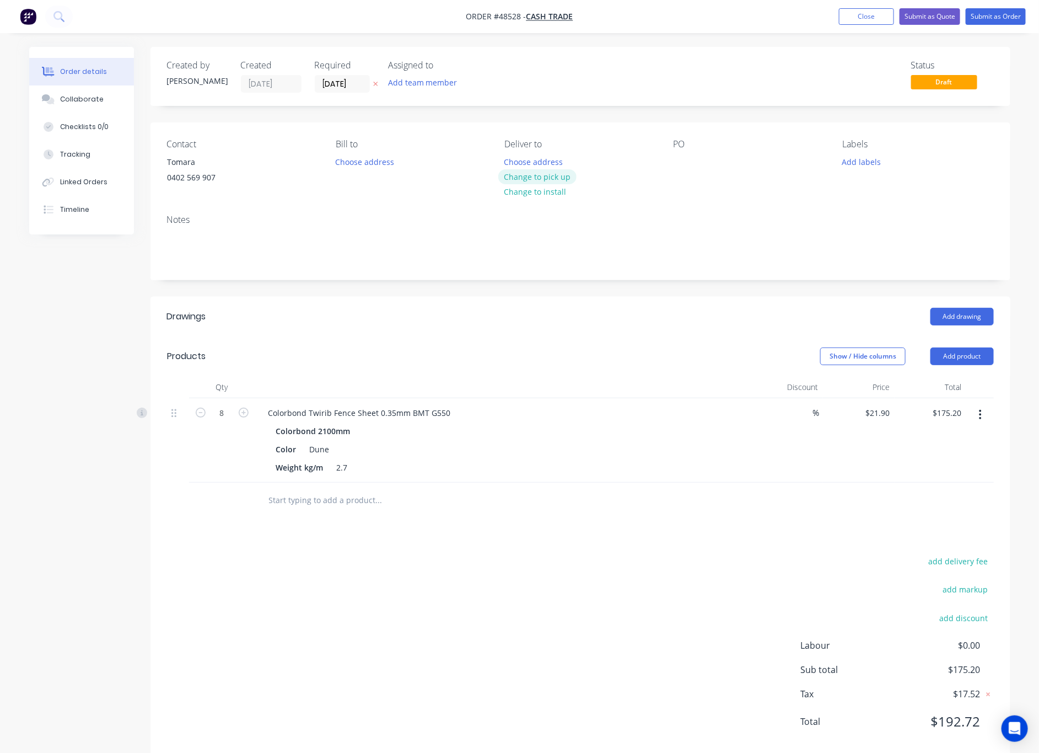
click at [555, 174] on button "Change to pick up" at bounding box center [537, 176] width 78 height 15
click at [885, 10] on button "Submit as Order" at bounding box center [996, 16] width 60 height 17
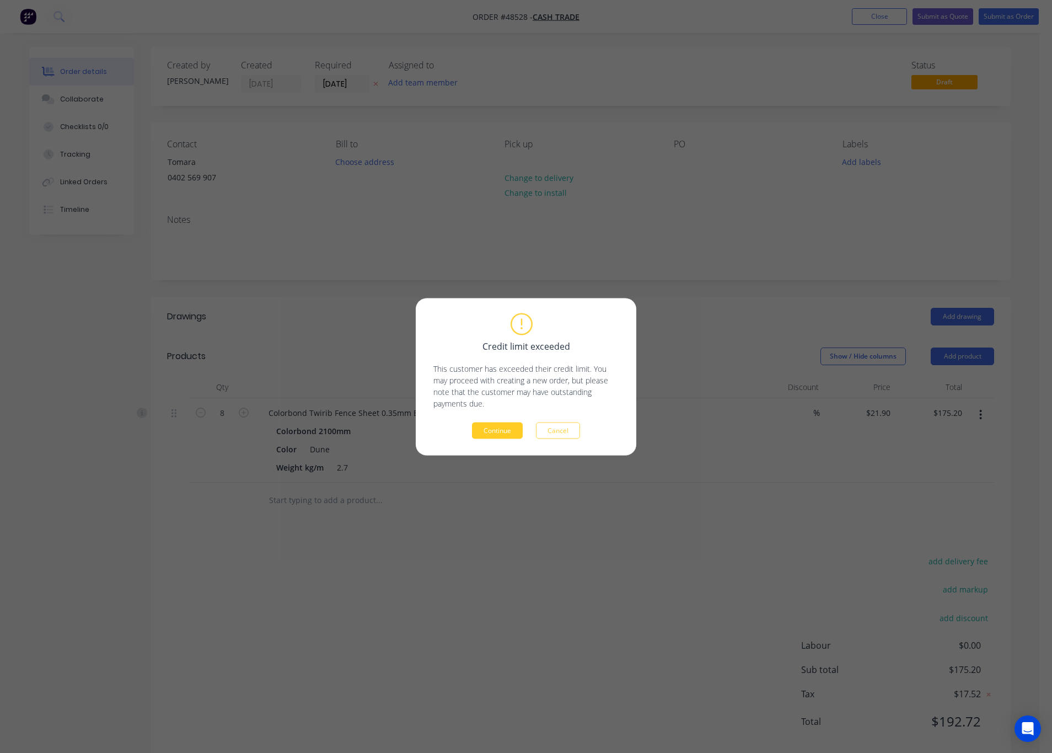
click at [500, 430] on button "Continue" at bounding box center [497, 430] width 51 height 17
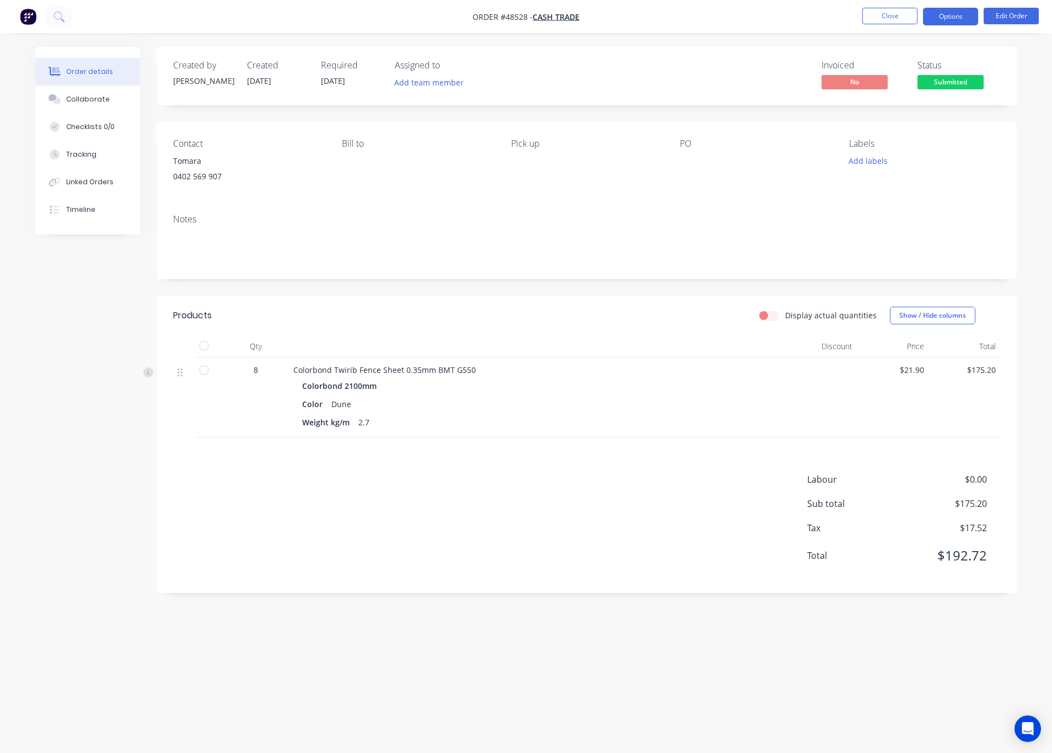
click at [885, 17] on button "Options" at bounding box center [950, 17] width 55 height 18
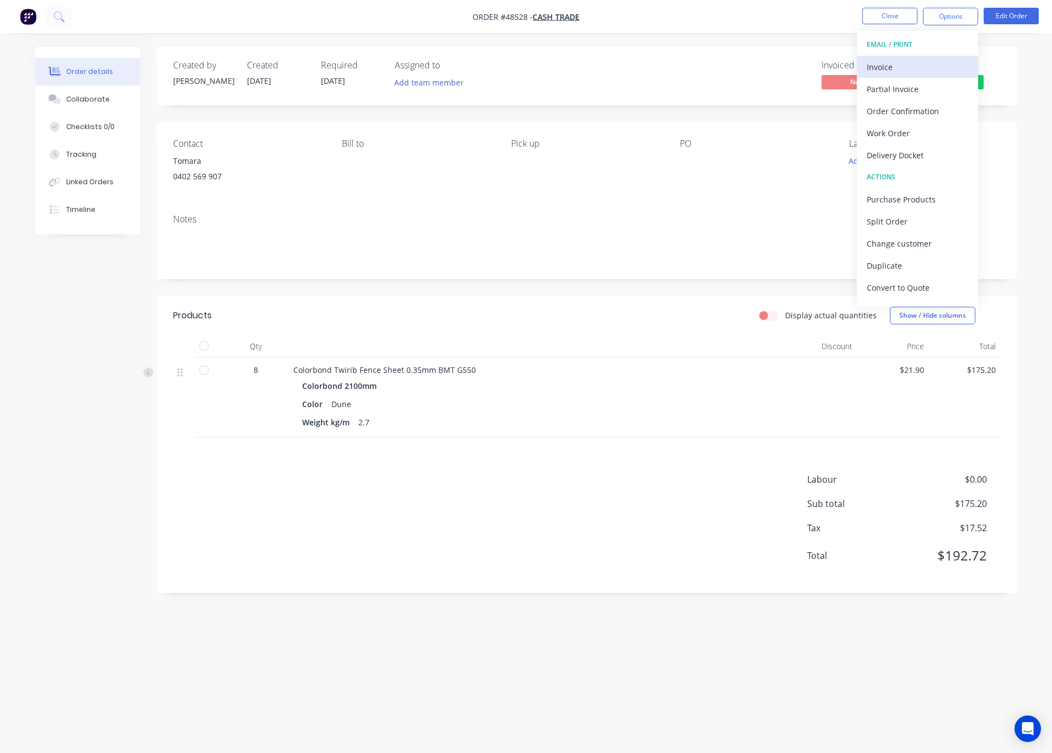
click at [885, 68] on div "Invoice" at bounding box center [917, 67] width 101 height 16
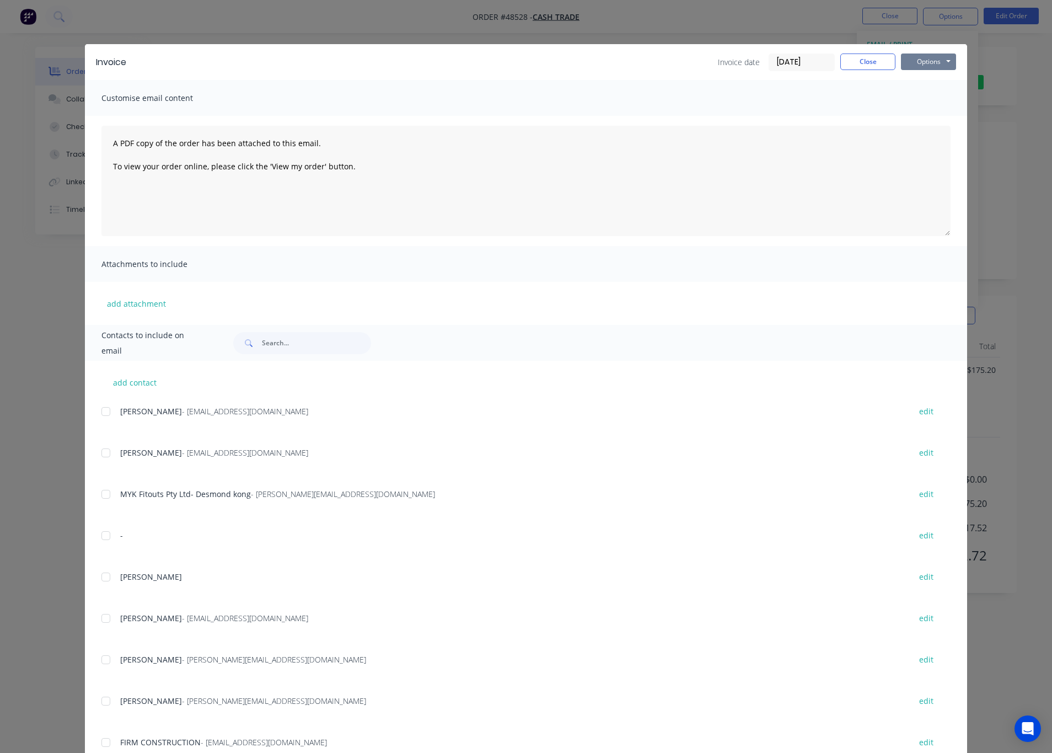
click at [885, 56] on button "Options" at bounding box center [928, 61] width 55 height 17
click at [885, 100] on button "Print" at bounding box center [936, 99] width 71 height 18
click at [885, 99] on div "Invoice Invoice date [DATE] Close Options Preview Print Email Customise email c…" at bounding box center [526, 376] width 1052 height 753
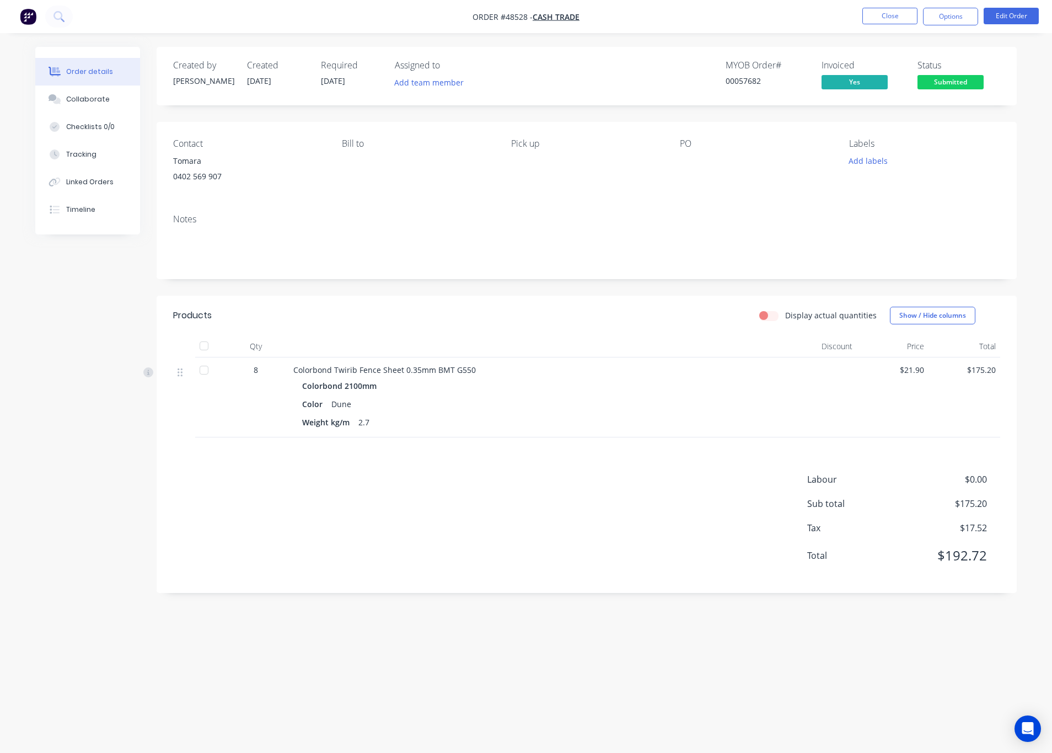
click at [885, 73] on div "Status Submitted" at bounding box center [958, 76] width 83 height 32
click at [885, 15] on button "Options" at bounding box center [950, 17] width 55 height 18
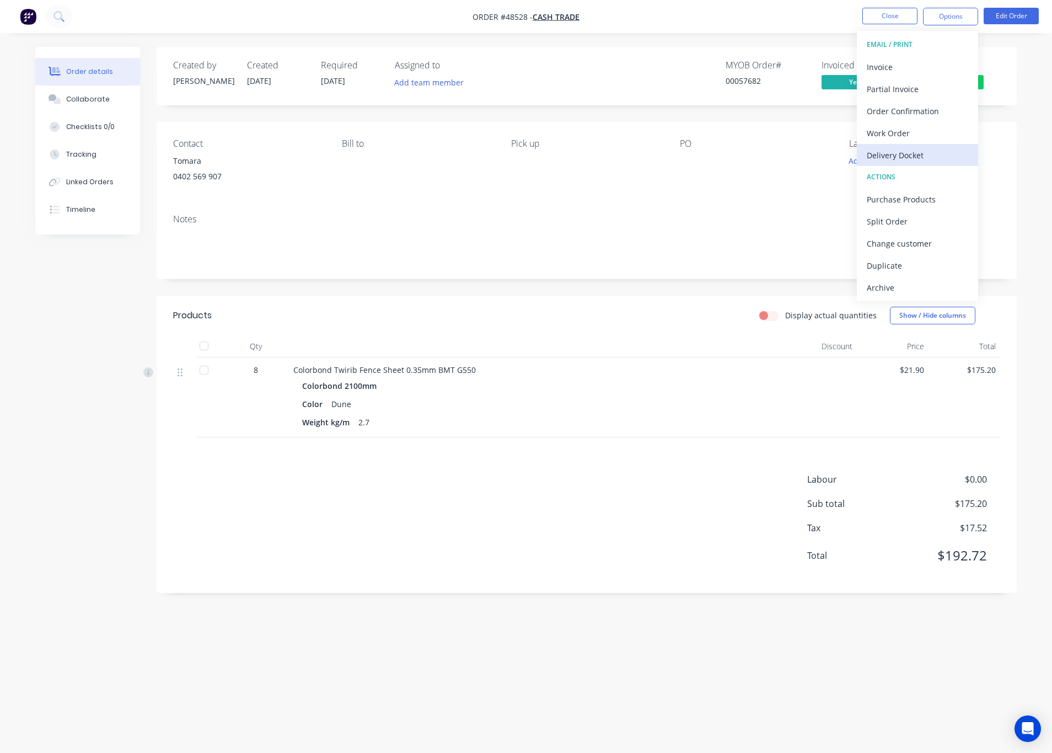
click at [885, 157] on div "Delivery Docket" at bounding box center [917, 155] width 101 height 16
click at [885, 114] on div "Without pricing" at bounding box center [917, 111] width 101 height 16
click at [643, 17] on nav "Order #48528 - Cash Trade Close Options EMAIL / PRINT Invoice Partial Invoice O…" at bounding box center [526, 16] width 1052 height 33
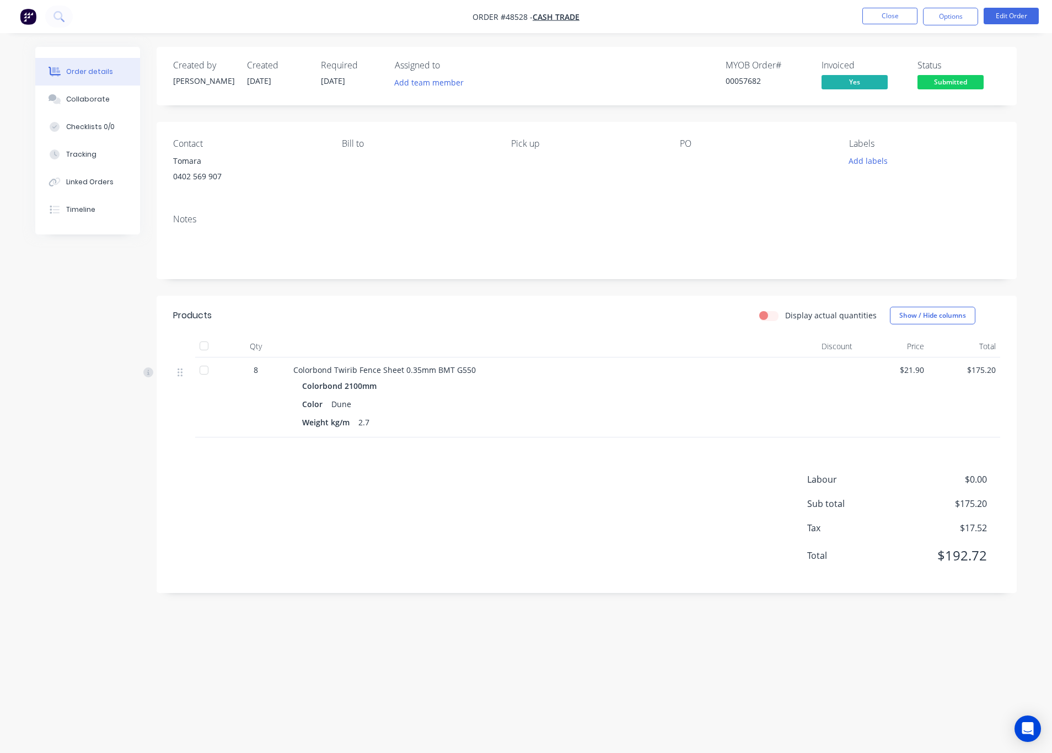
click at [885, 88] on span "Submitted" at bounding box center [950, 82] width 66 height 14
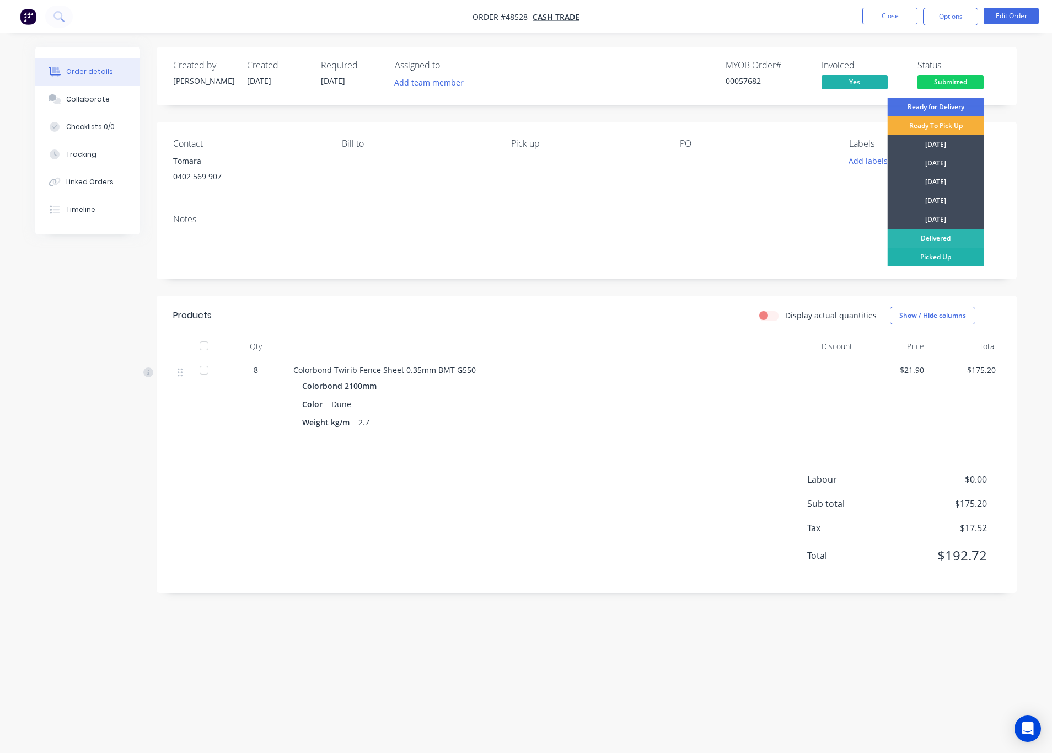
click at [885, 257] on div "Picked Up" at bounding box center [936, 257] width 96 height 19
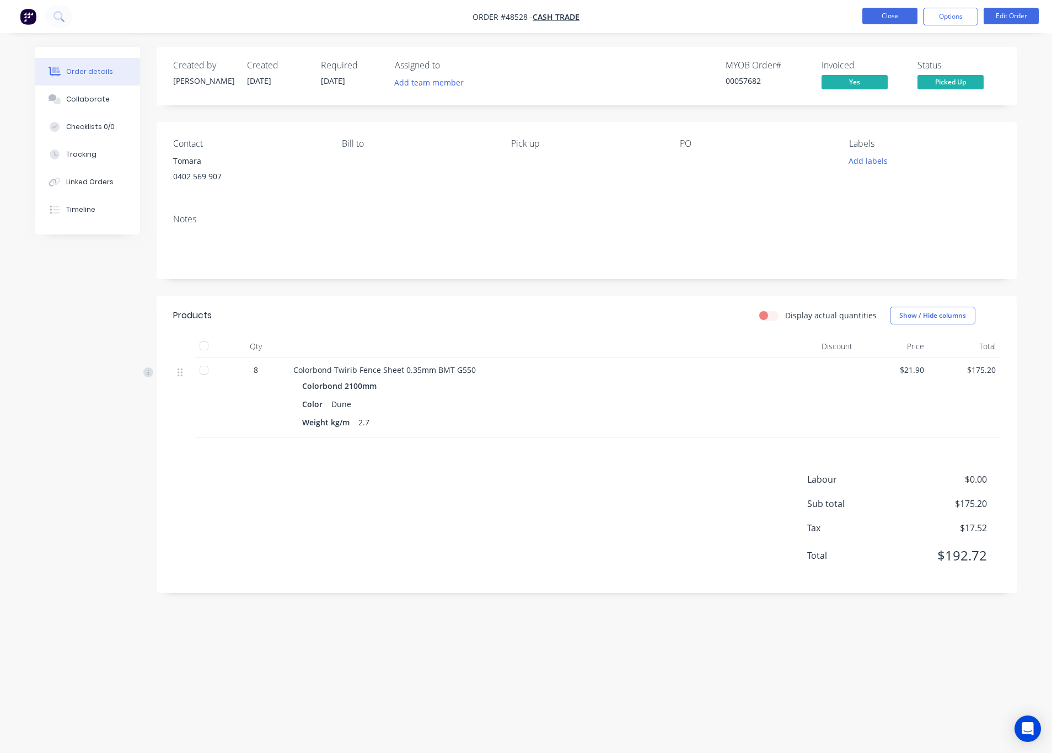
click at [879, 17] on button "Close" at bounding box center [889, 16] width 55 height 17
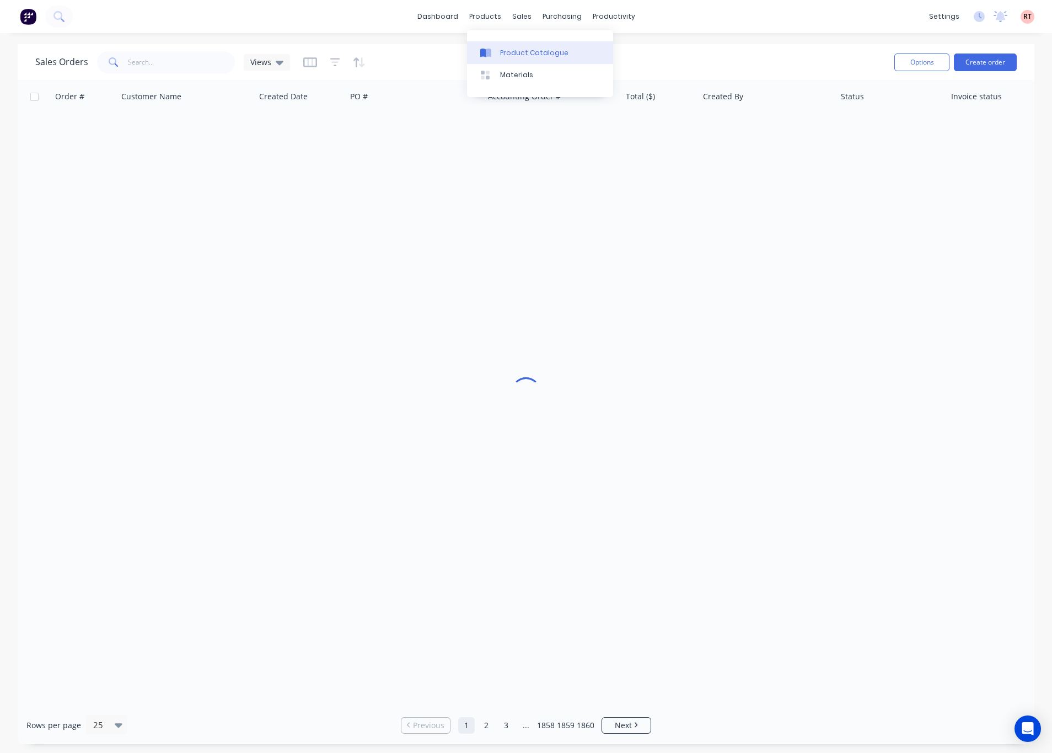
click at [541, 50] on div "Product Catalogue" at bounding box center [534, 53] width 68 height 10
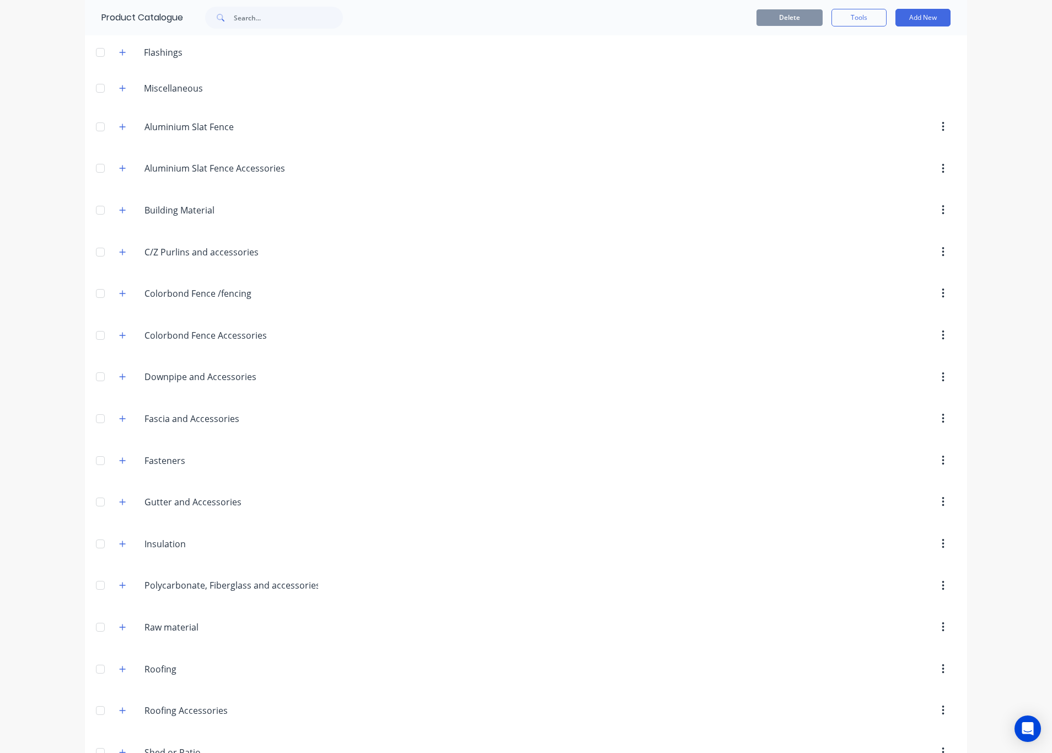
scroll to position [83, 0]
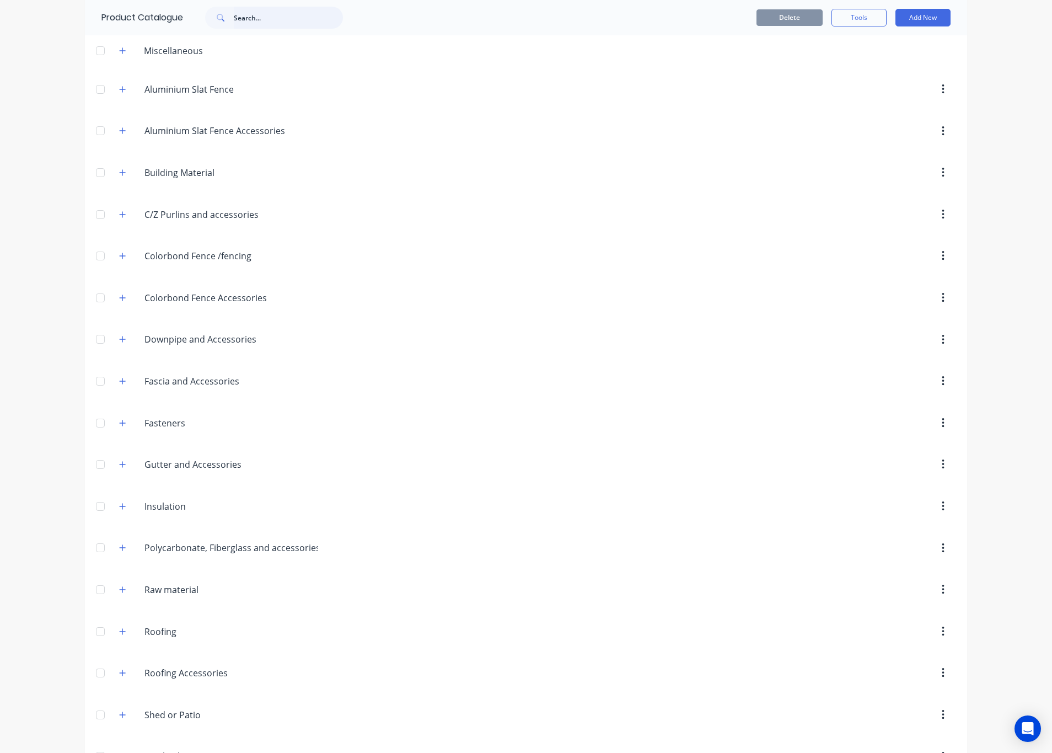
click at [244, 26] on input "text" at bounding box center [288, 18] width 109 height 22
type input "fence"
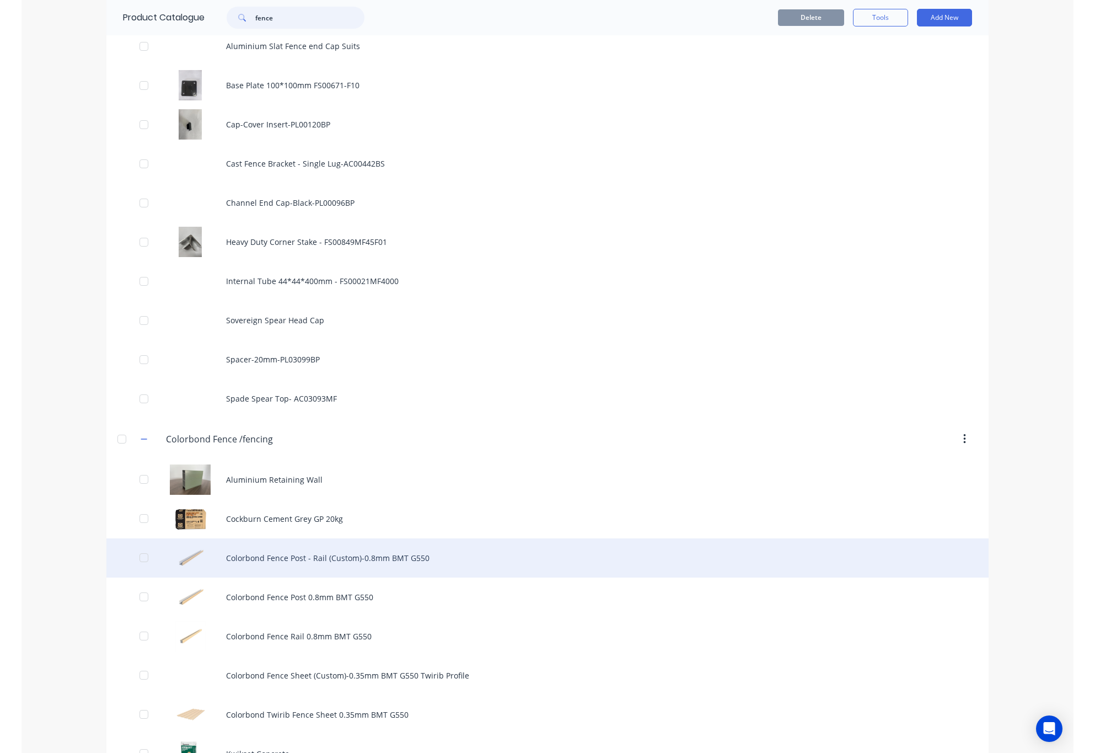
scroll to position [827, 0]
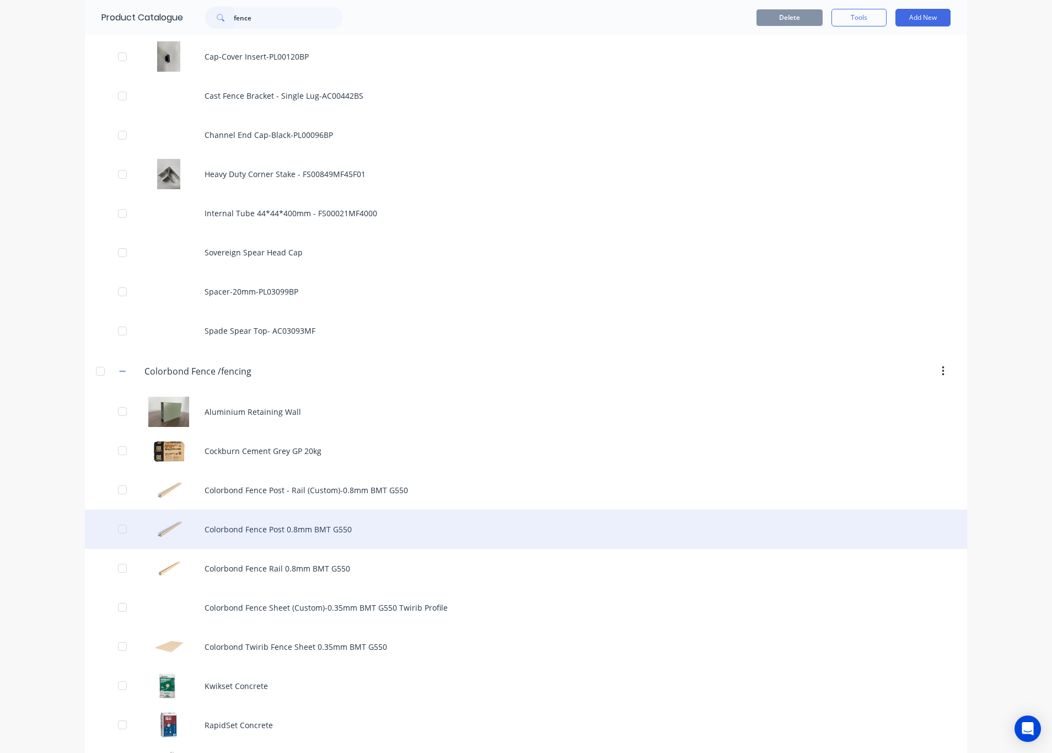
click at [378, 530] on div "Colorbond Fence Post 0.8mm BMT G550" at bounding box center [526, 528] width 882 height 39
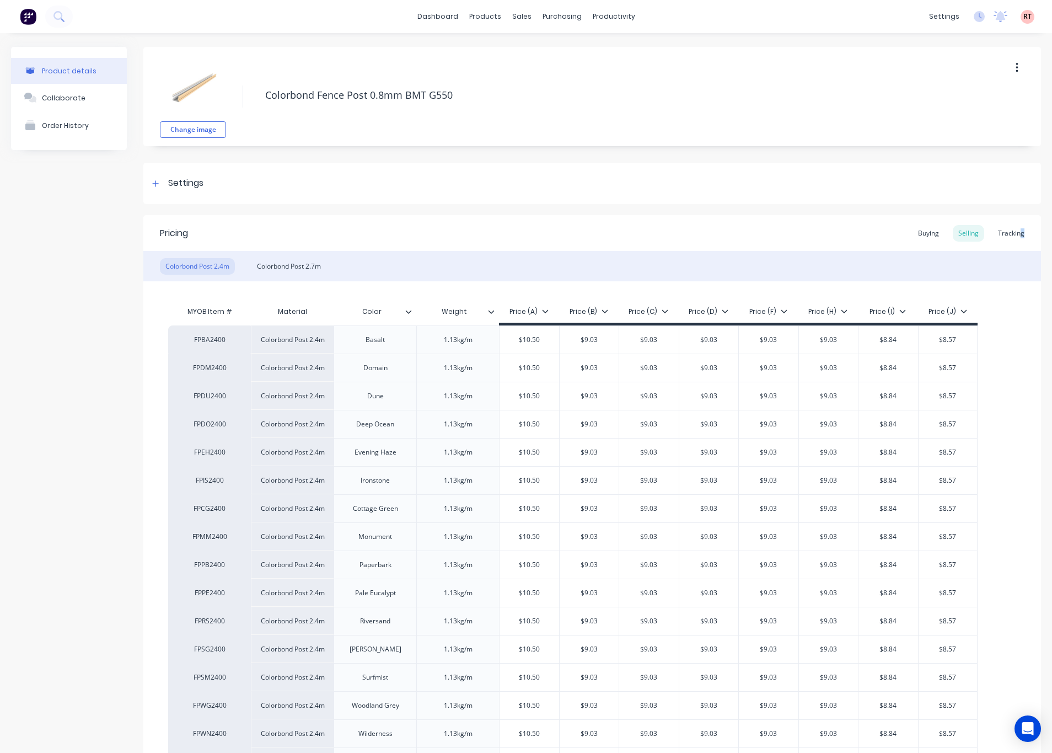
click at [885, 221] on div "Pricing Buying Selling Tracking" at bounding box center [592, 233] width 898 height 36
click at [885, 232] on div "Tracking" at bounding box center [1010, 233] width 37 height 17
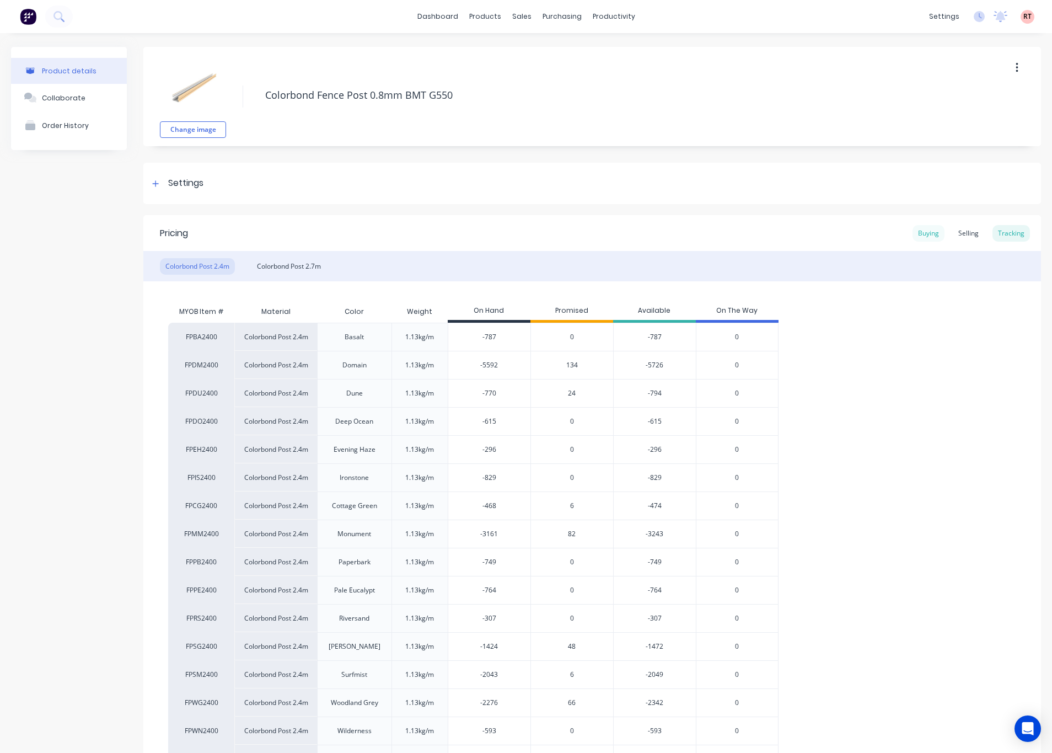
click at [885, 233] on div "Buying" at bounding box center [928, 233] width 32 height 17
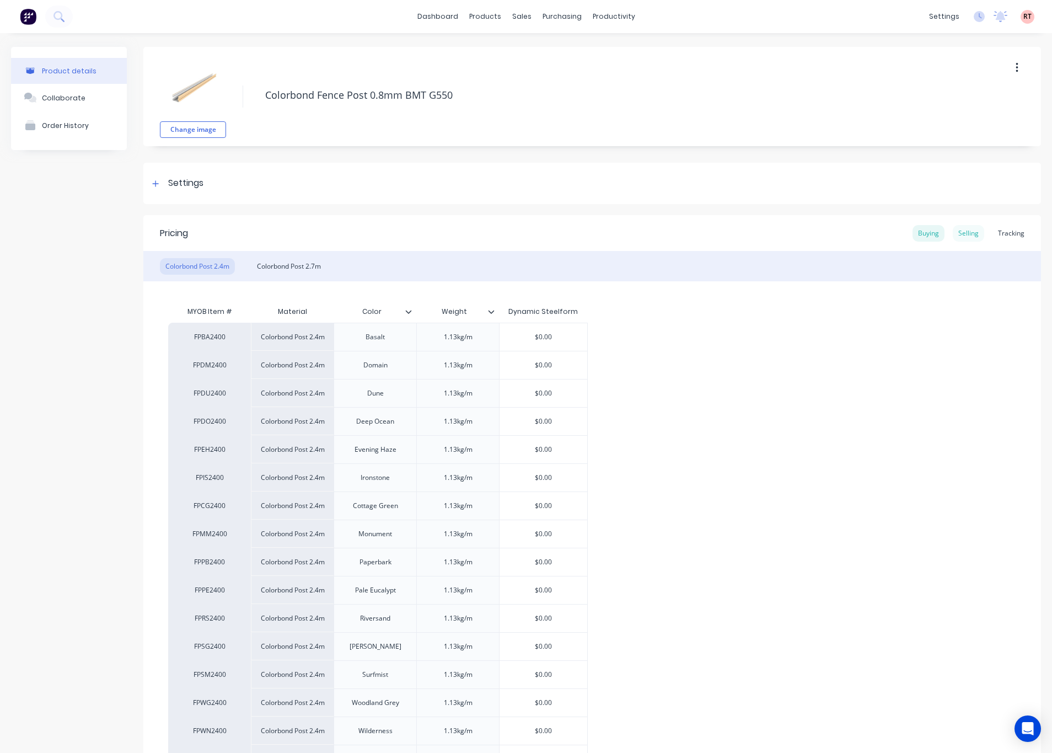
click at [885, 233] on div "Selling" at bounding box center [968, 233] width 31 height 17
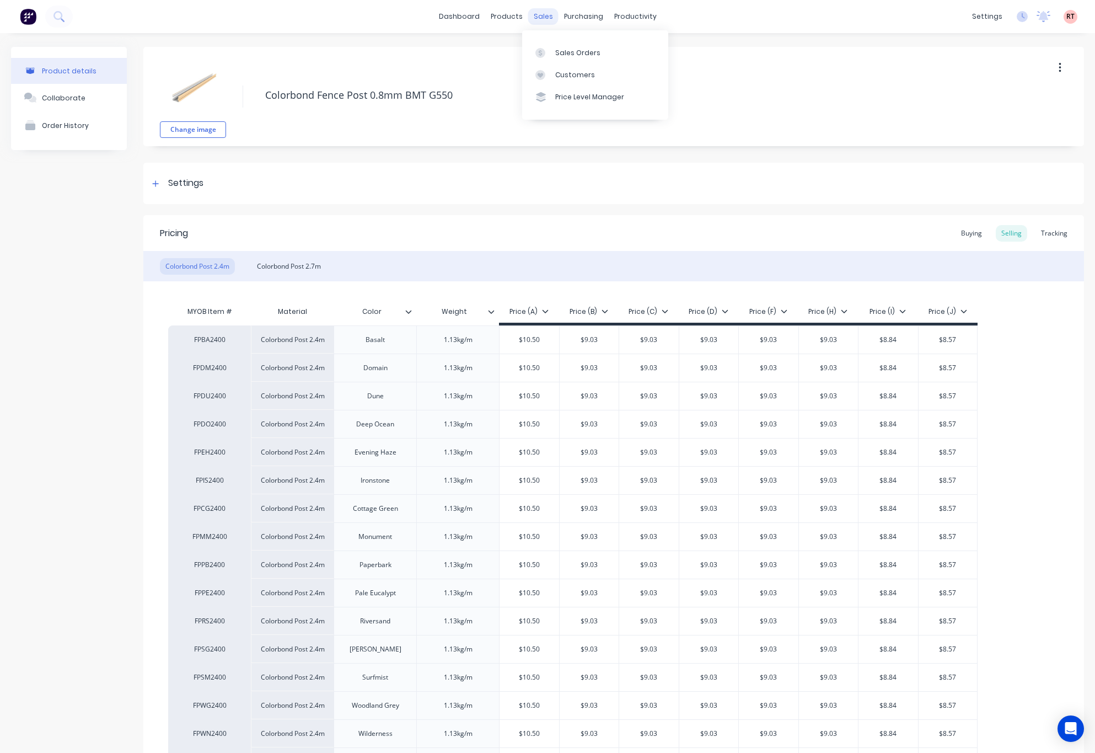
click at [540, 10] on div "sales" at bounding box center [543, 16] width 30 height 17
type textarea "x"
click at [584, 49] on div "Sales Orders" at bounding box center [577, 53] width 45 height 10
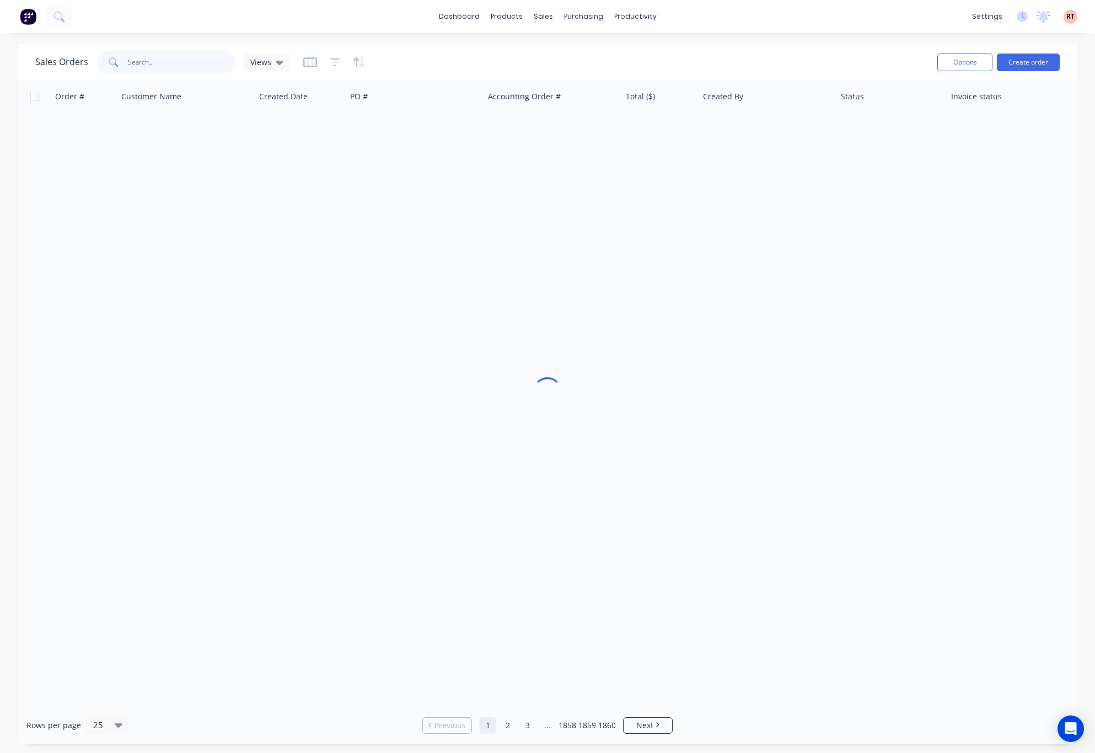
click at [186, 67] on input "text" at bounding box center [182, 62] width 108 height 22
type input "48069"
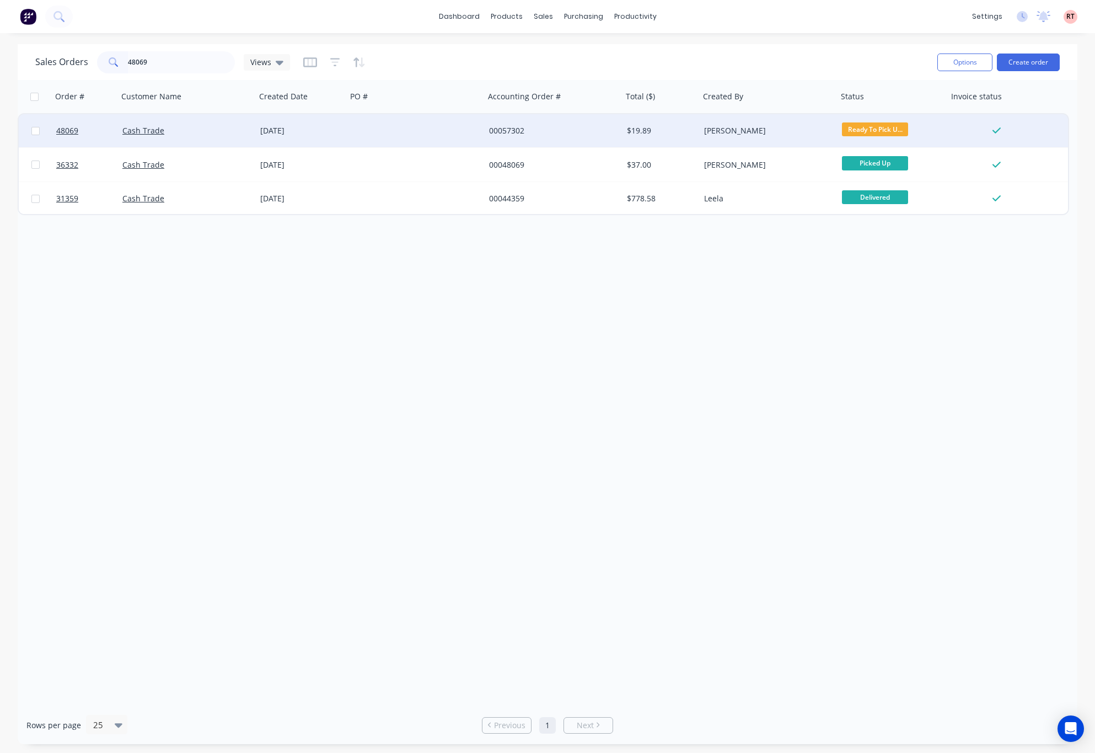
click at [543, 135] on div "00057302" at bounding box center [550, 130] width 122 height 11
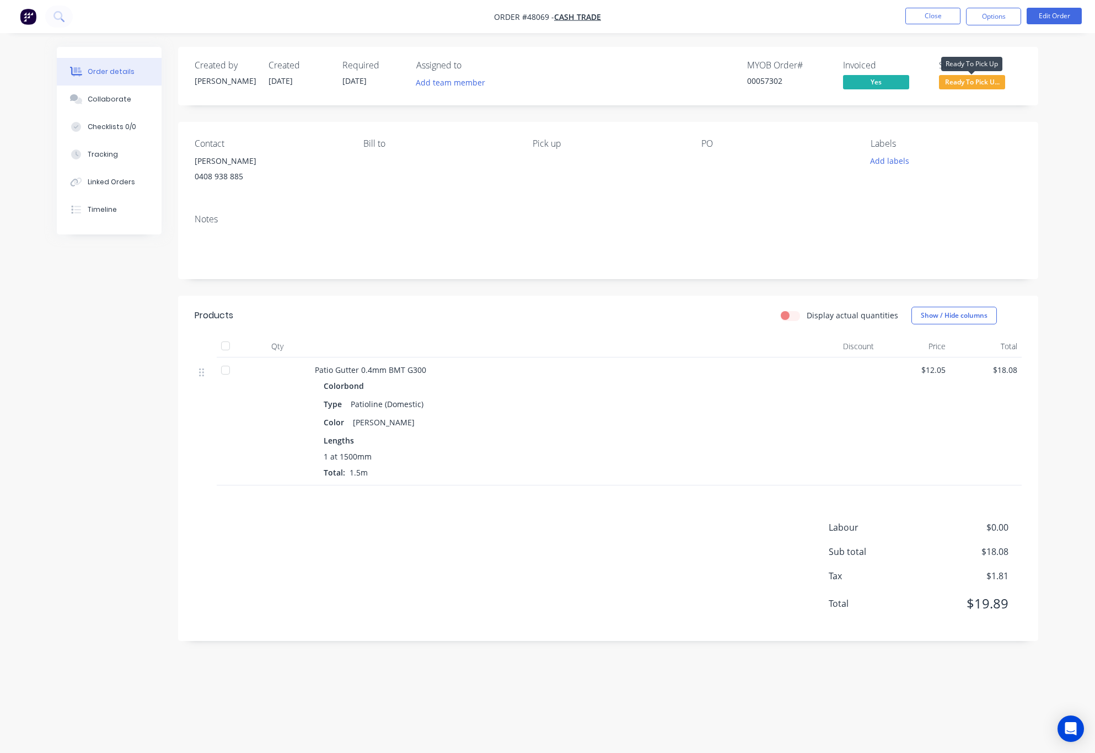
click at [885, 82] on span "Ready To Pick U..." at bounding box center [972, 82] width 66 height 14
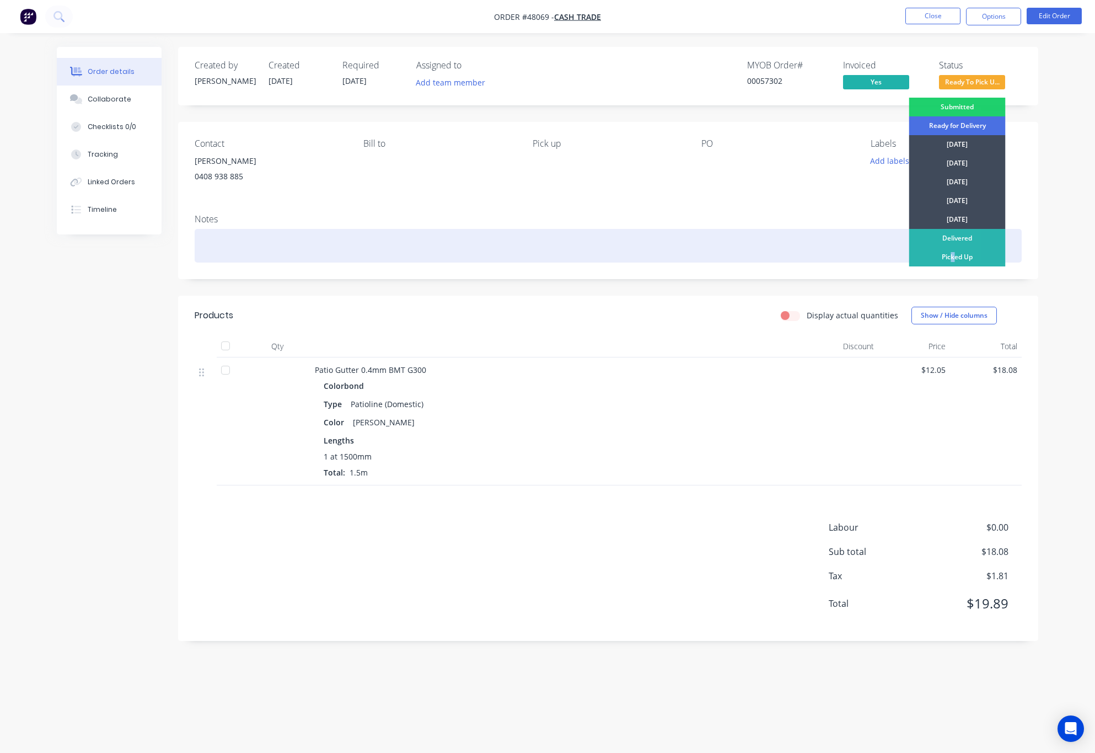
click at [885, 252] on div "Picked Up" at bounding box center [957, 257] width 96 height 19
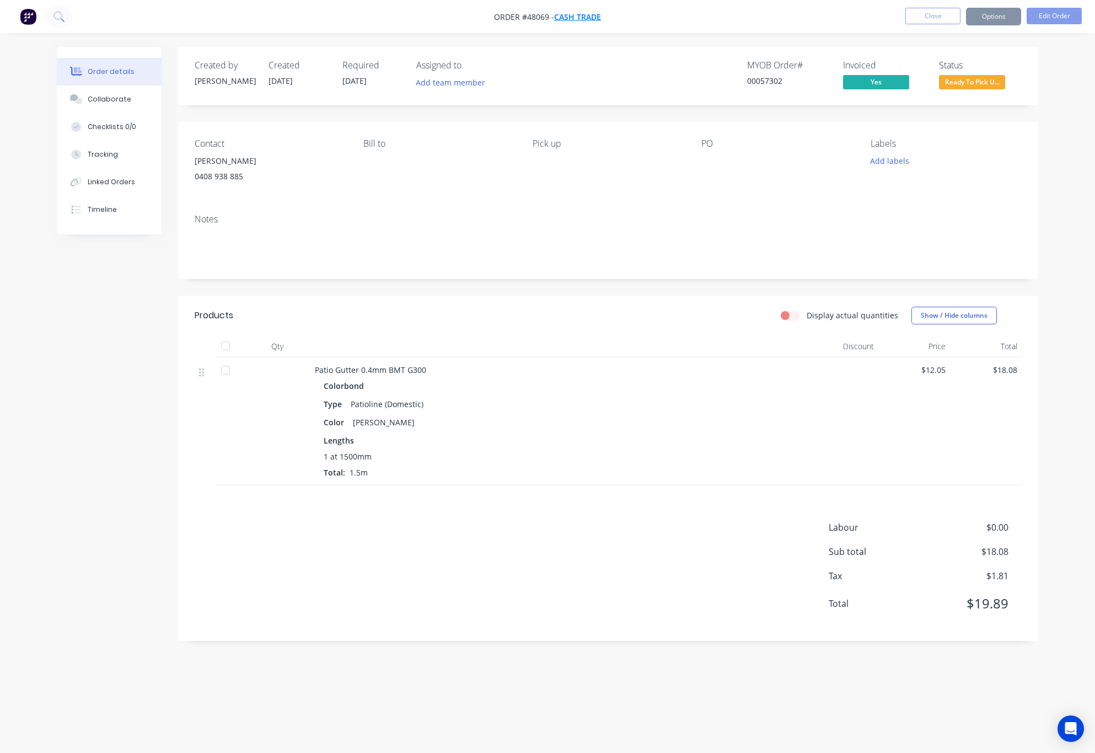
click at [586, 15] on span "Cash Trade" at bounding box center [577, 17] width 47 height 10
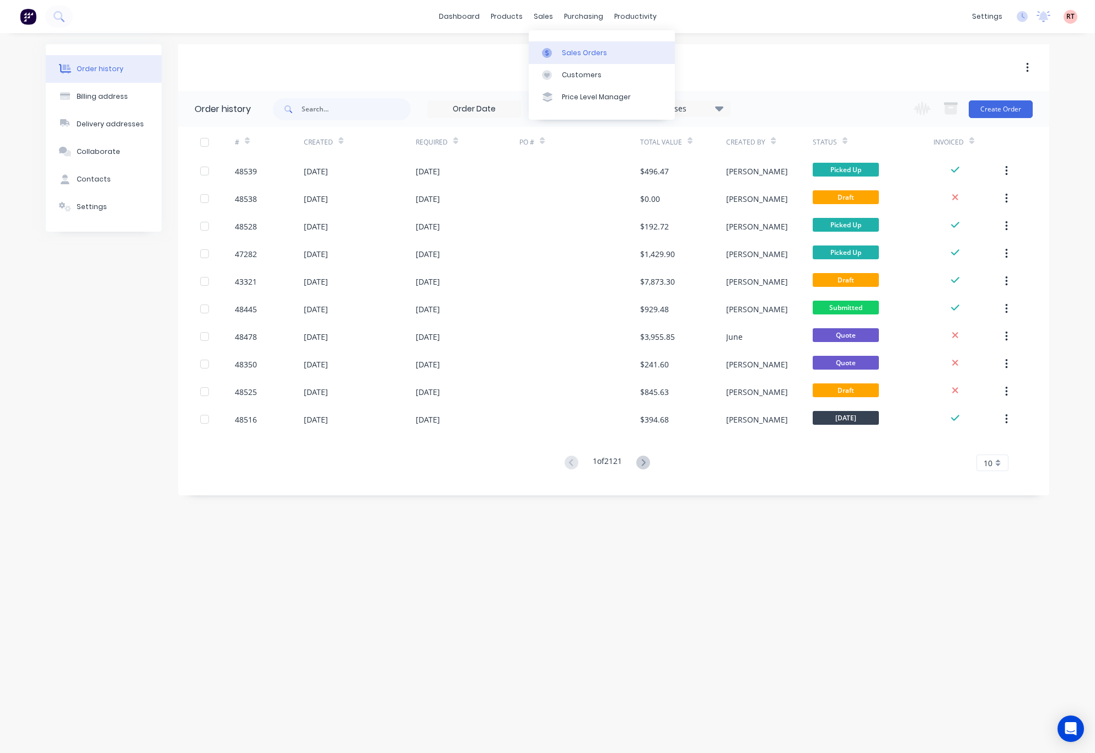
click at [557, 51] on div at bounding box center [550, 53] width 17 height 10
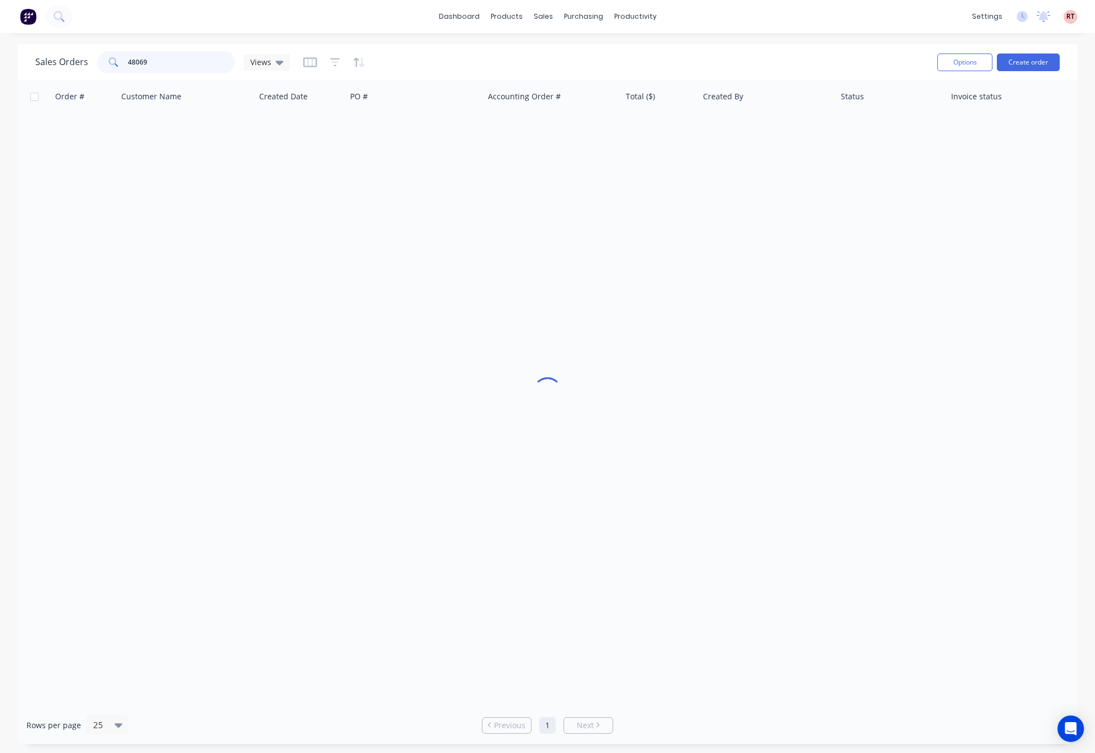
drag, startPoint x: 186, startPoint y: 62, endPoint x: 8, endPoint y: 71, distance: 177.8
click at [50, 71] on div "Sales Orders 48069 Views" at bounding box center [162, 62] width 255 height 22
click at [550, 10] on div "sales" at bounding box center [543, 16] width 30 height 17
click at [576, 70] on div "Customers" at bounding box center [582, 75] width 40 height 10
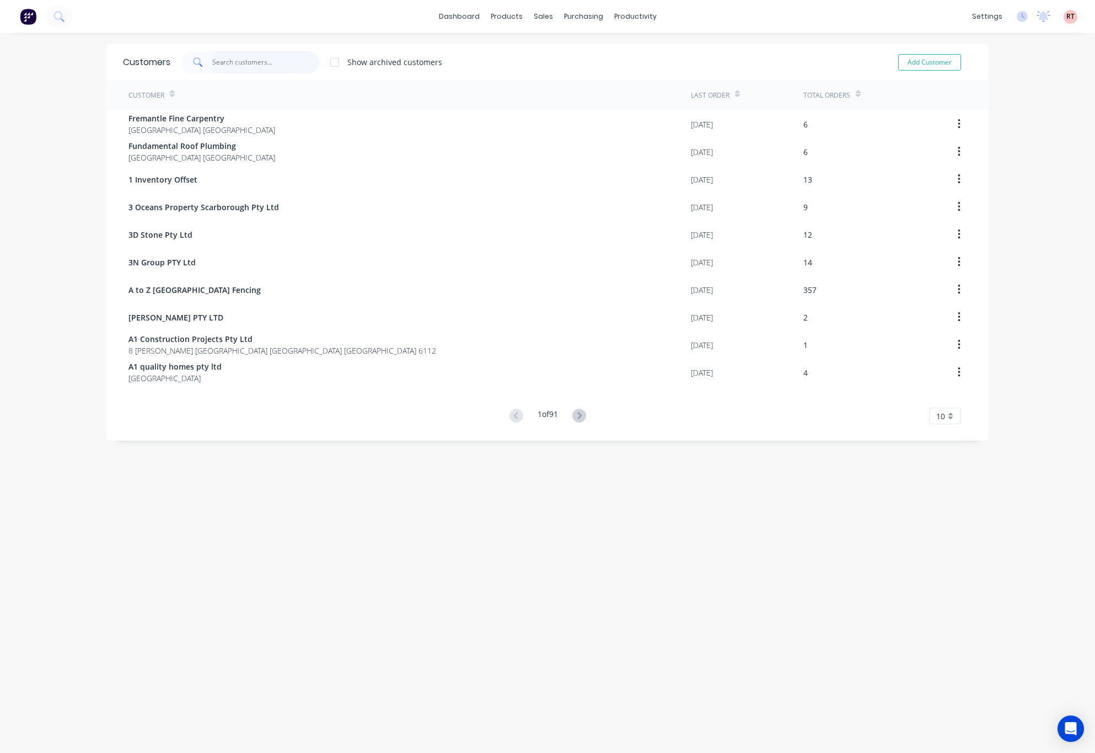
click at [225, 63] on input "text" at bounding box center [266, 62] width 108 height 22
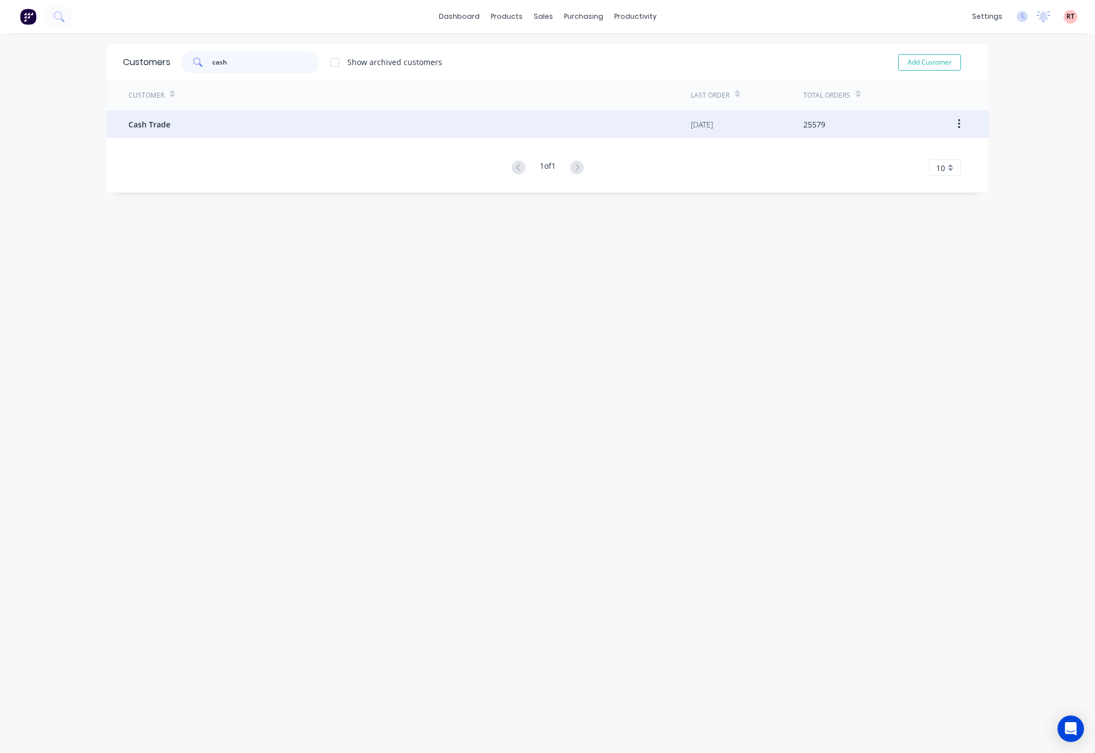
type input "cash"
click at [262, 123] on div "Cash Trade" at bounding box center [409, 124] width 562 height 28
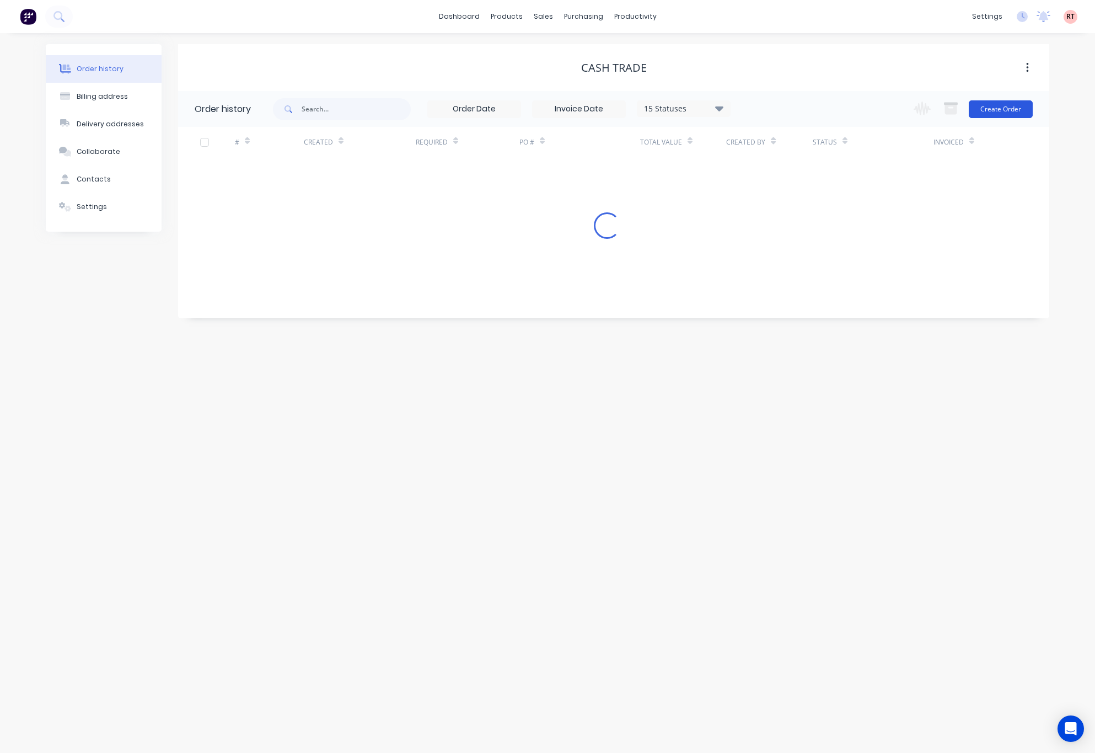
click at [885, 100] on button "Create Order" at bounding box center [1001, 109] width 64 height 18
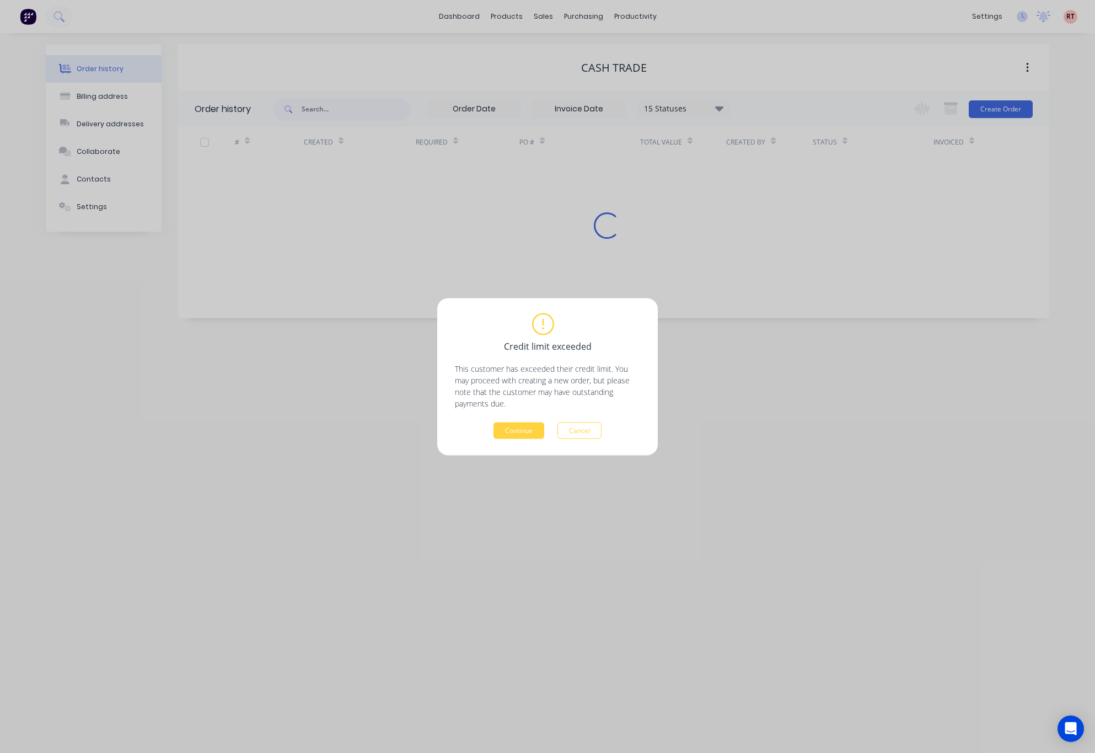
click at [885, 108] on div "Credit limit exceeded This customer has exceeded their credit limit. You may pr…" at bounding box center [547, 376] width 1095 height 753
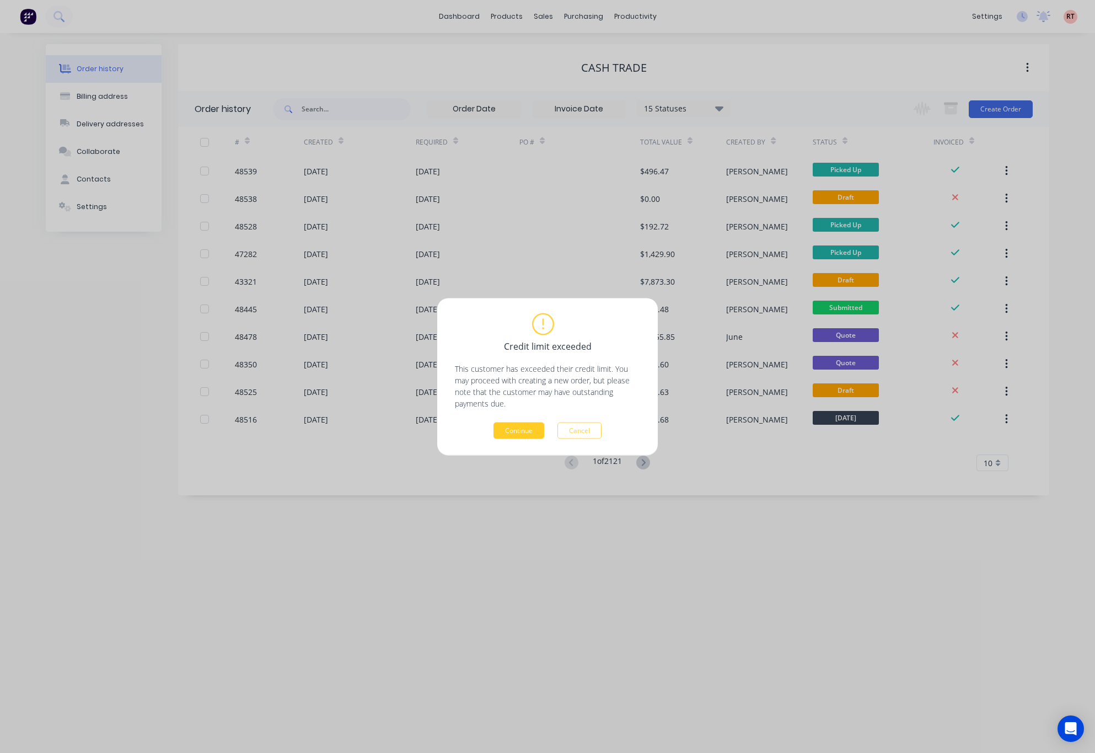
click at [514, 432] on button "Continue" at bounding box center [518, 430] width 51 height 17
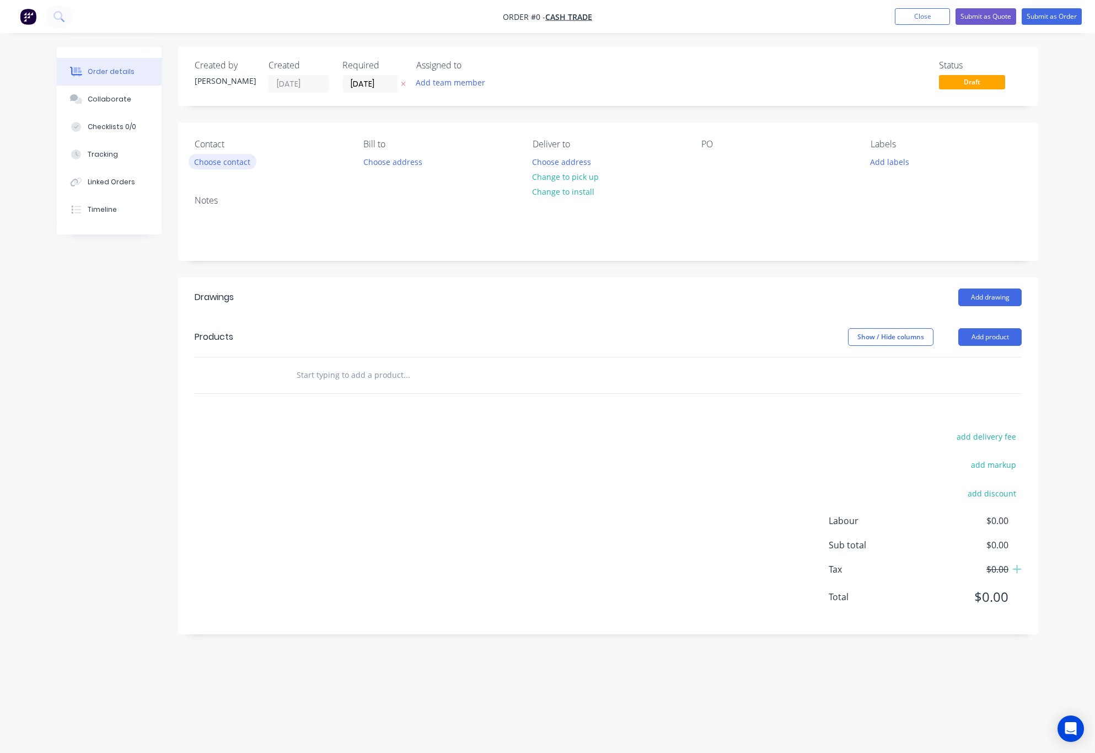
click at [235, 160] on button "Choose contact" at bounding box center [223, 161] width 68 height 15
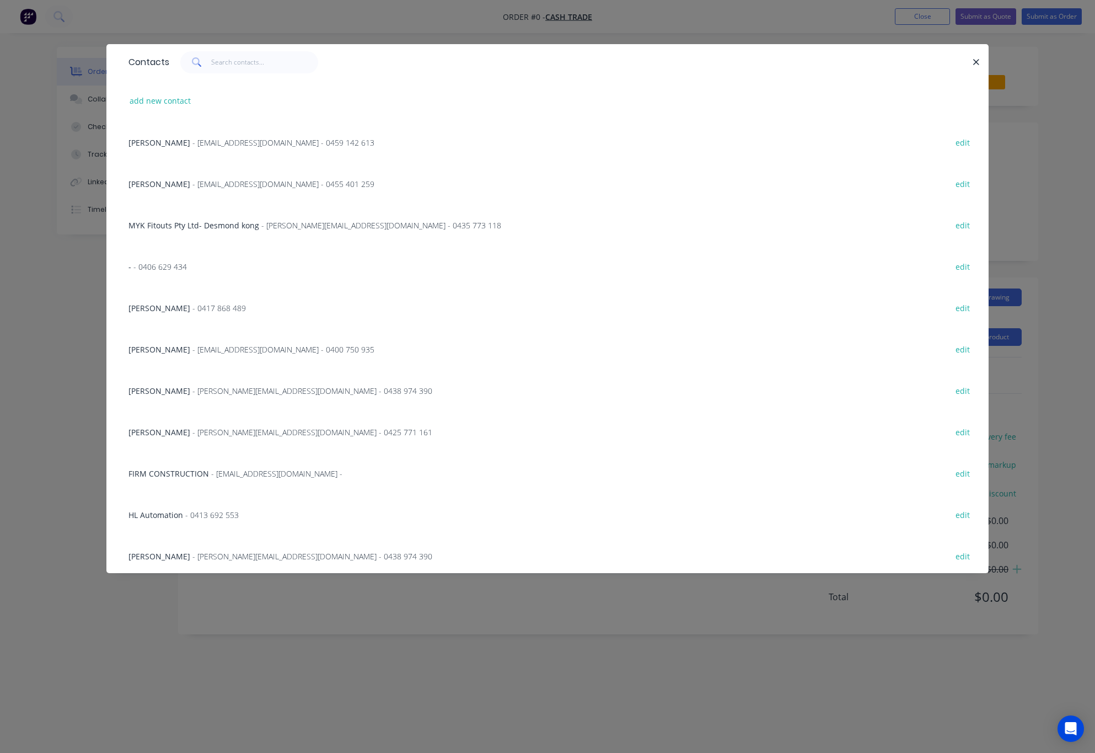
click at [509, 25] on div "Contacts add new contact [PERSON_NAME] - [EMAIL_ADDRESS][DOMAIN_NAME] - 0459 14…" at bounding box center [547, 376] width 1095 height 753
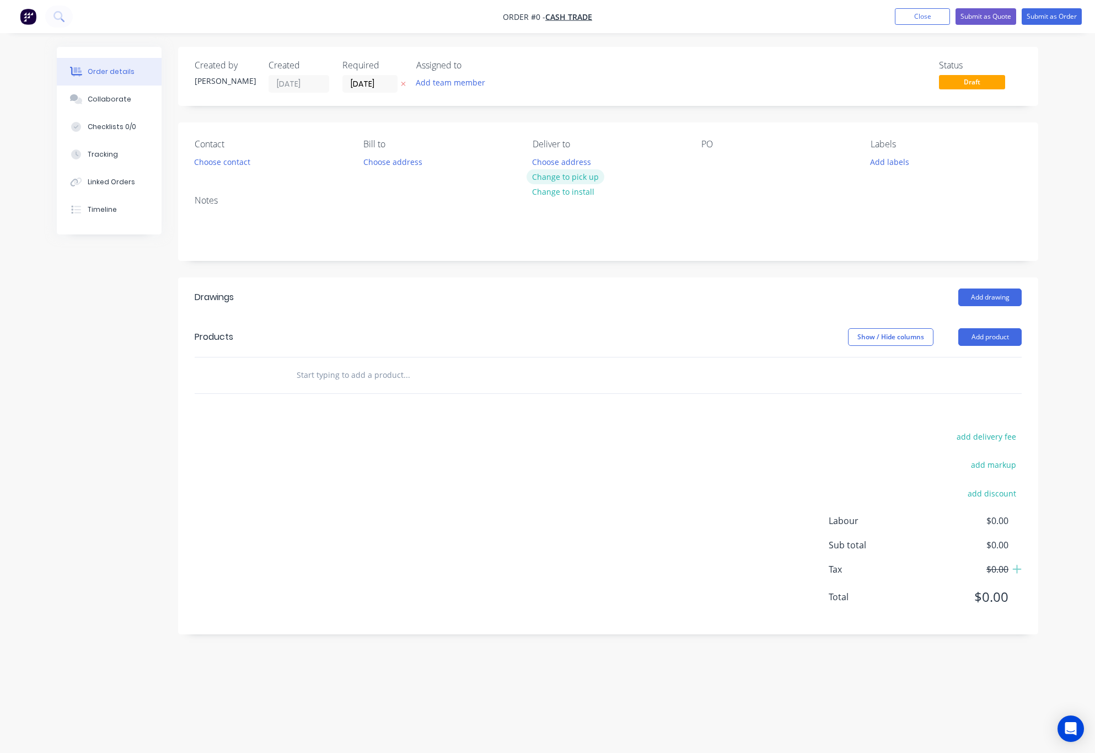
click at [571, 176] on button "Change to pick up" at bounding box center [566, 176] width 78 height 15
click at [885, 335] on button "Add product" at bounding box center [989, 337] width 63 height 18
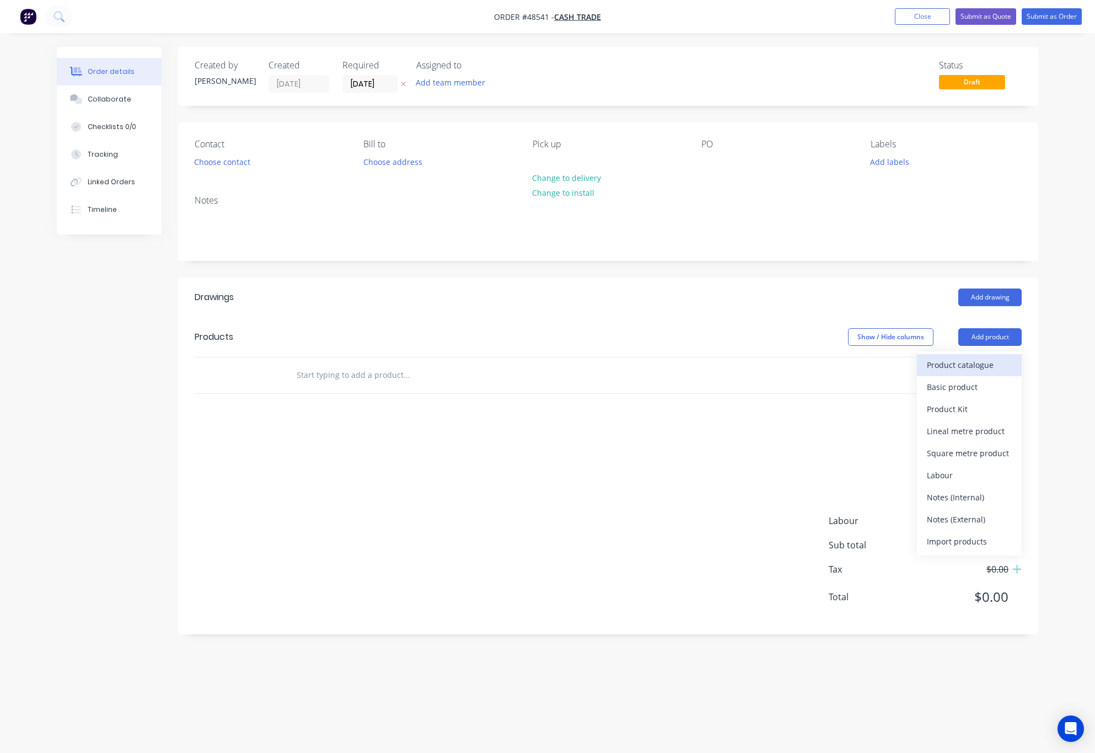
click at [885, 363] on div "Product catalogue" at bounding box center [969, 365] width 85 height 16
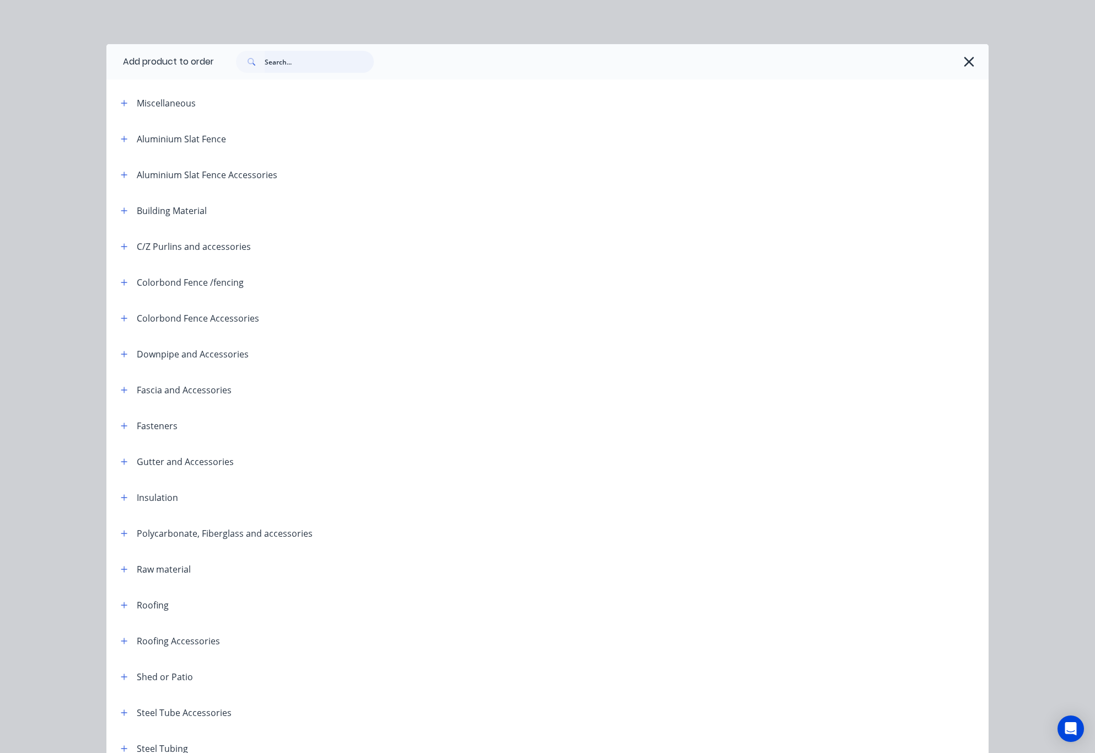
click at [284, 60] on input "text" at bounding box center [319, 62] width 109 height 22
type input "patio"
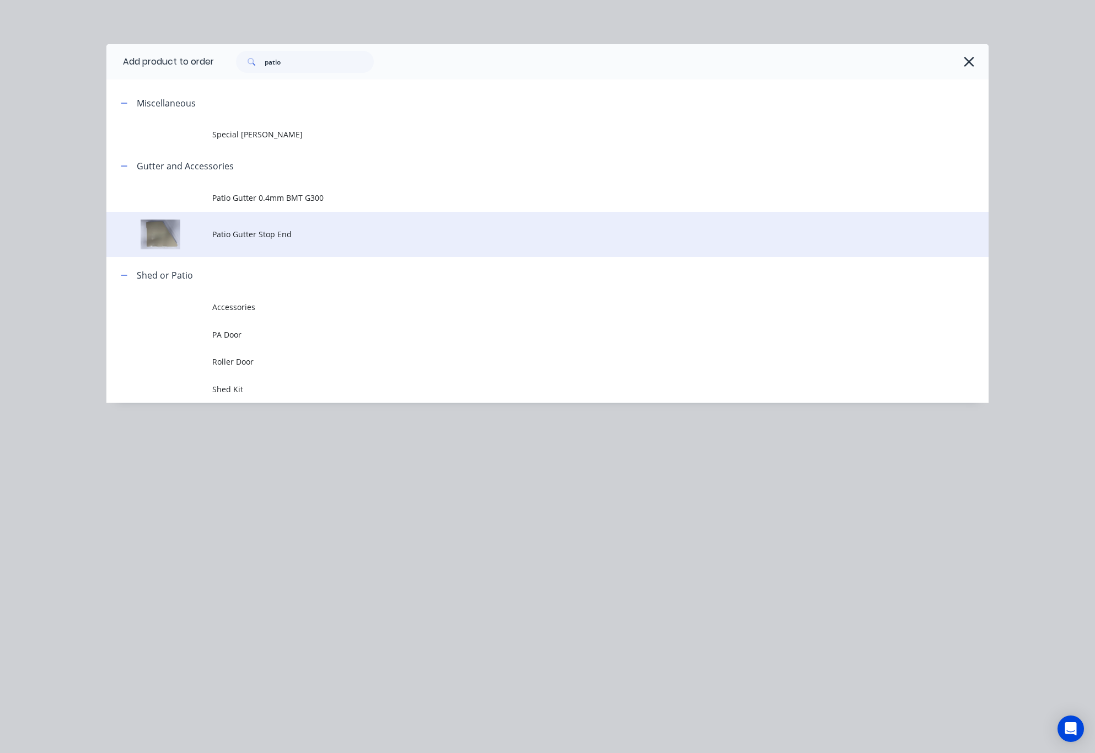
click at [341, 238] on span "Patio Gutter Stop End" at bounding box center [522, 234] width 621 height 12
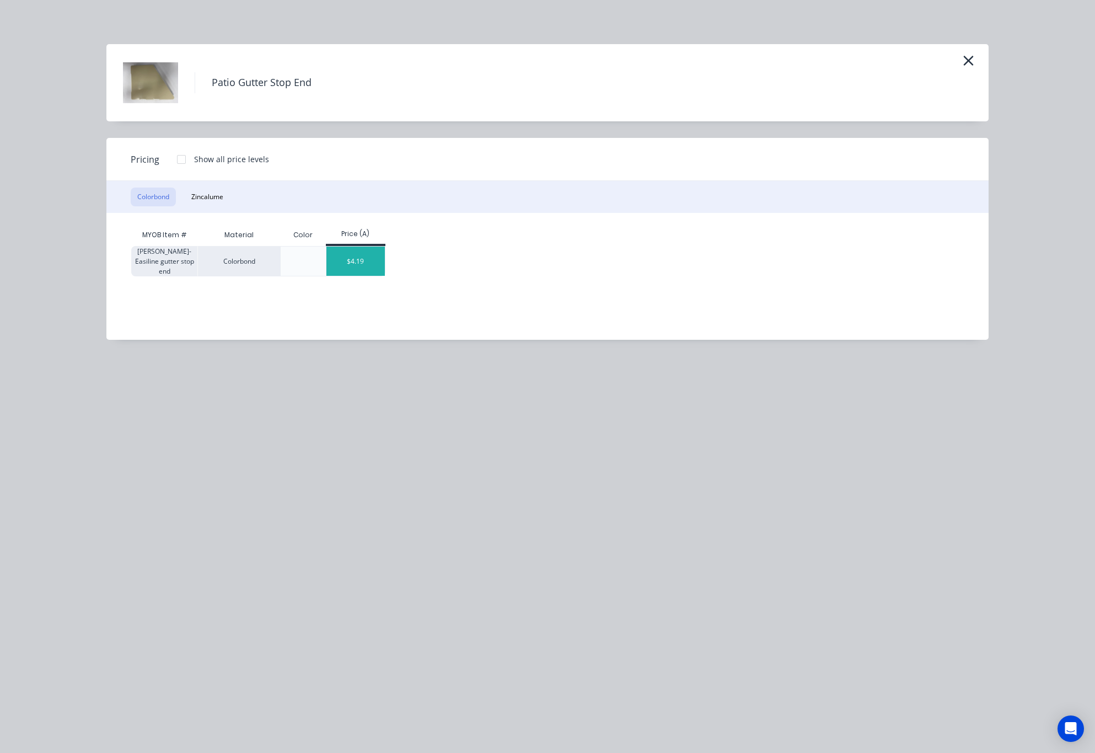
click at [363, 270] on div "$4.19" at bounding box center [355, 260] width 59 height 29
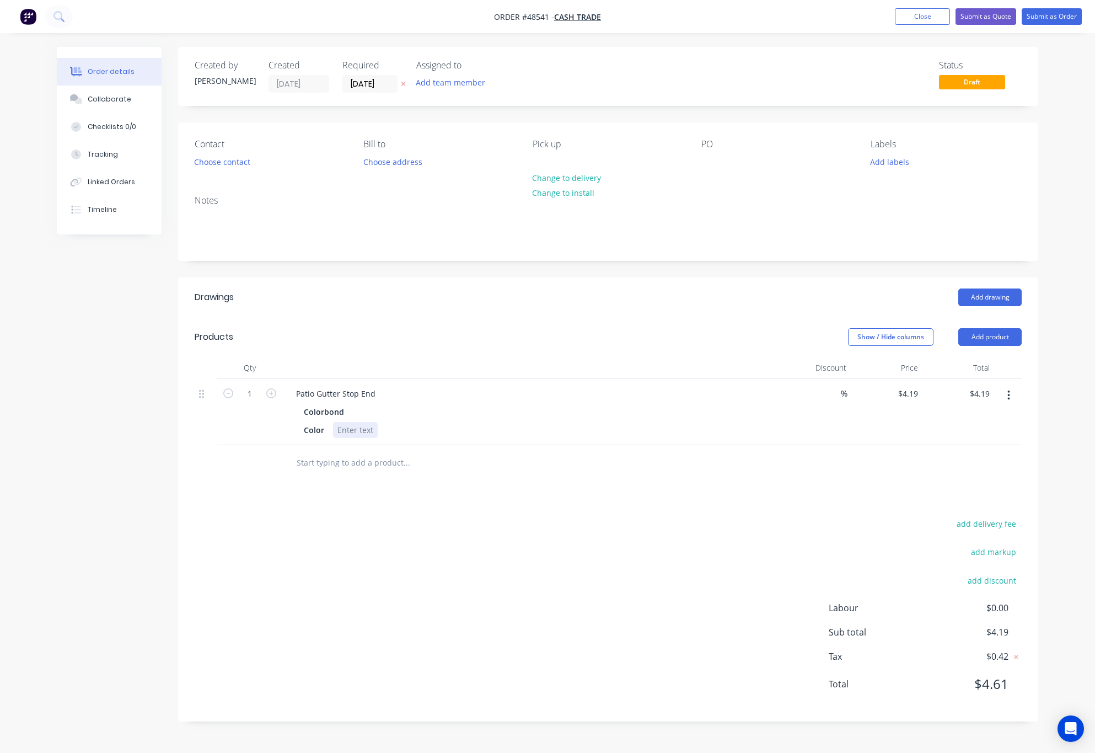
click at [359, 432] on div at bounding box center [355, 430] width 45 height 16
click at [252, 395] on input "1" at bounding box center [249, 393] width 29 height 17
type input "2"
type input "$8.38"
click at [401, 392] on div "Patio Gutter Stop End" at bounding box center [530, 393] width 487 height 16
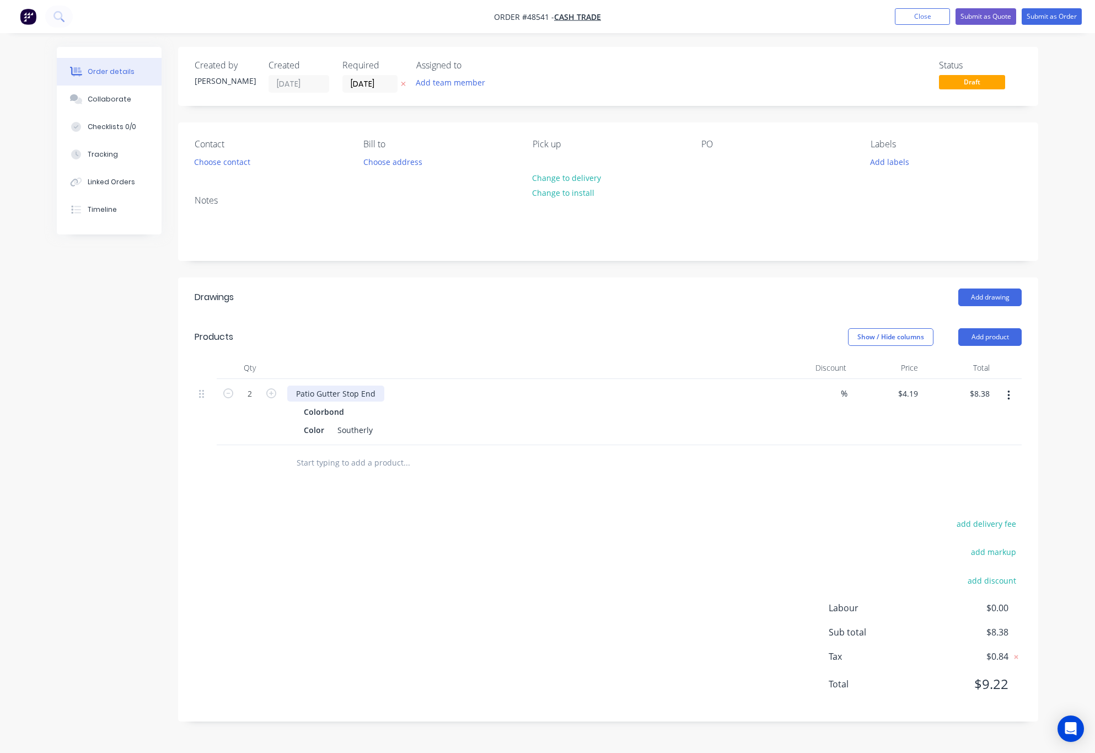
click at [380, 393] on div "Patio Gutter Stop End" at bounding box center [335, 393] width 97 height 16
click at [399, 395] on div "Patio Gutter Stop End - Left&Right" at bounding box center [358, 393] width 143 height 16
click at [391, 395] on div "Patio Gutter Stop End - Left& Right" at bounding box center [359, 393] width 145 height 16
click at [393, 395] on div "Patio Gutter Stop End - Left& Right" at bounding box center [359, 393] width 145 height 16
click at [531, 498] on div "Drawings Add drawing Products Show / Hide columns Add product Qty Discount Pric…" at bounding box center [608, 499] width 860 height 444
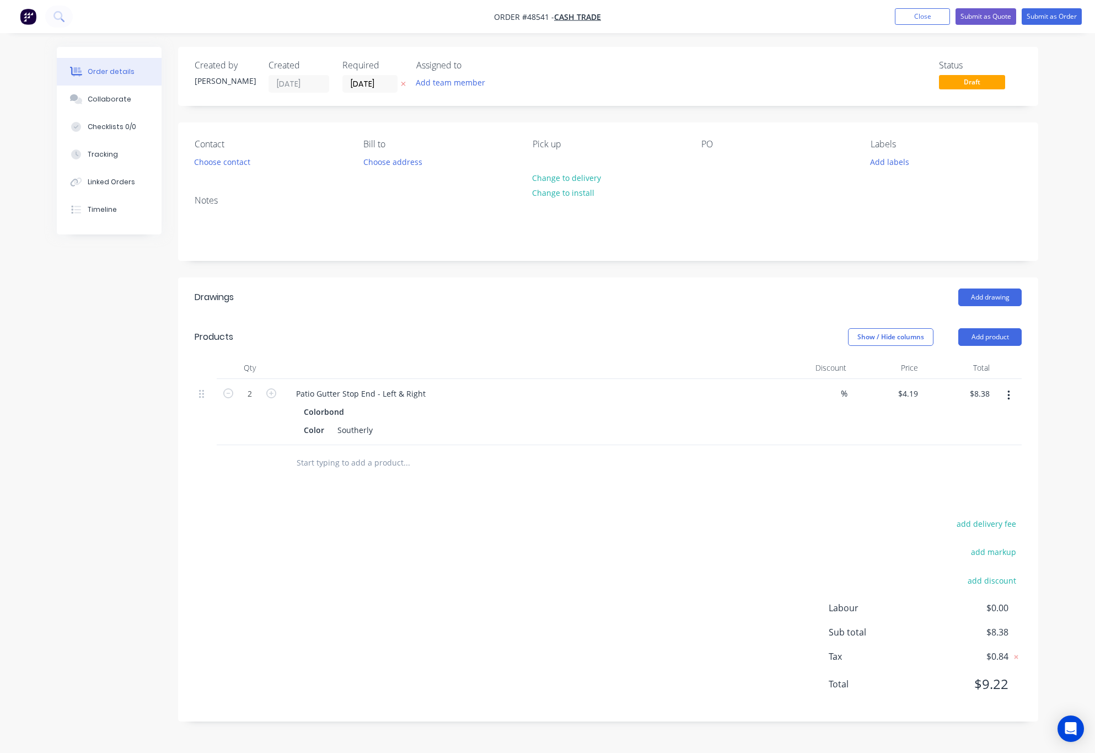
click at [739, 483] on div "Drawings Add drawing Products Show / Hide columns Add product Qty Discount Pric…" at bounding box center [608, 499] width 860 height 444
click at [672, 503] on div "Drawings Add drawing Products Show / Hide columns Add product Qty Discount Pric…" at bounding box center [608, 499] width 860 height 444
click at [672, 507] on div "Drawings Add drawing Products Show / Hide columns Add product Qty Discount Pric…" at bounding box center [608, 499] width 860 height 444
click at [371, 87] on input "[DATE]" at bounding box center [370, 84] width 54 height 17
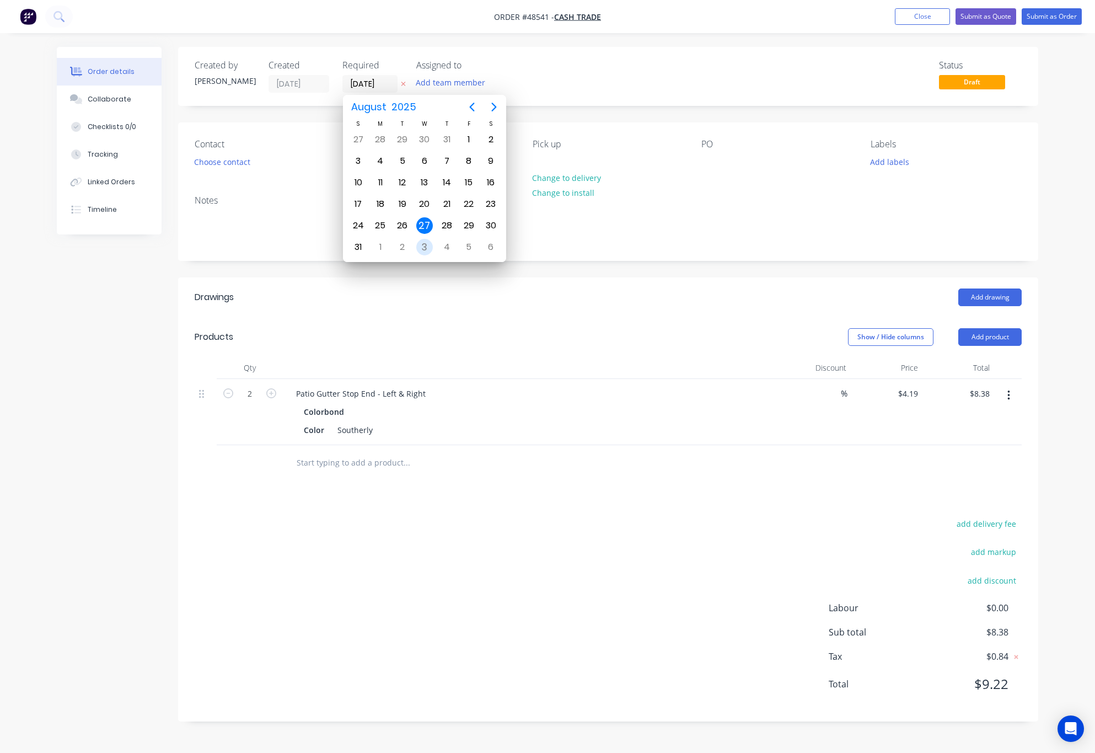
click at [431, 250] on div "3" at bounding box center [424, 247] width 17 height 17
type input "[DATE]"
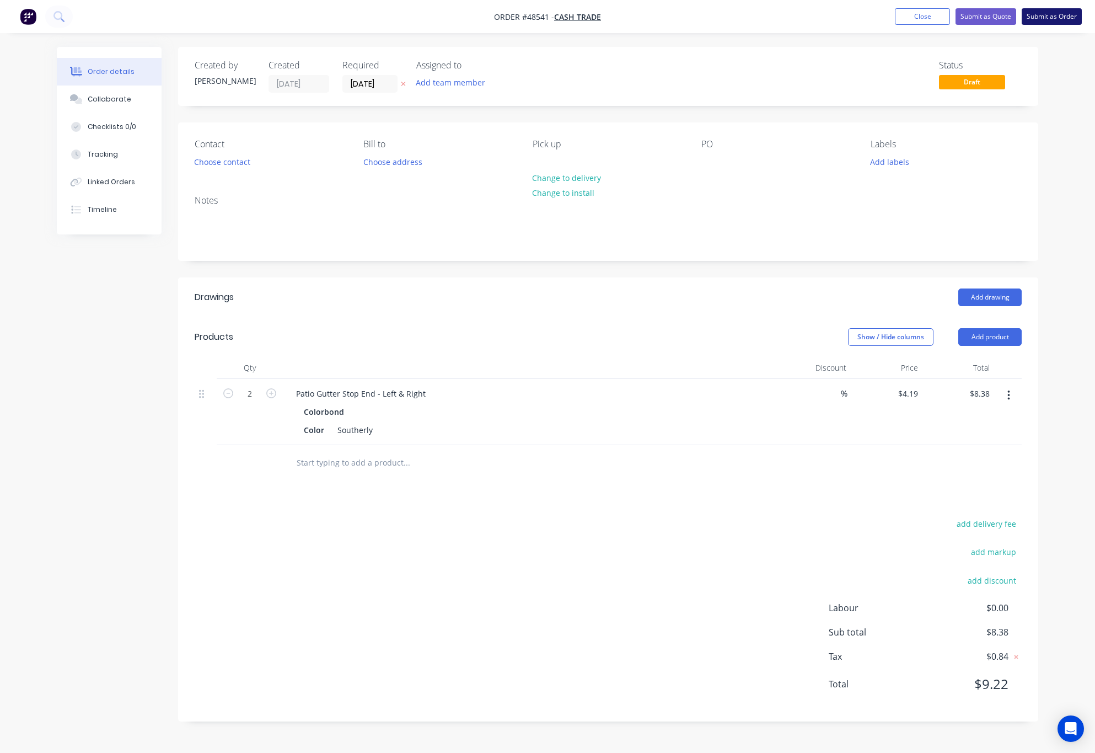
click at [885, 15] on button "Submit as Order" at bounding box center [1052, 16] width 60 height 17
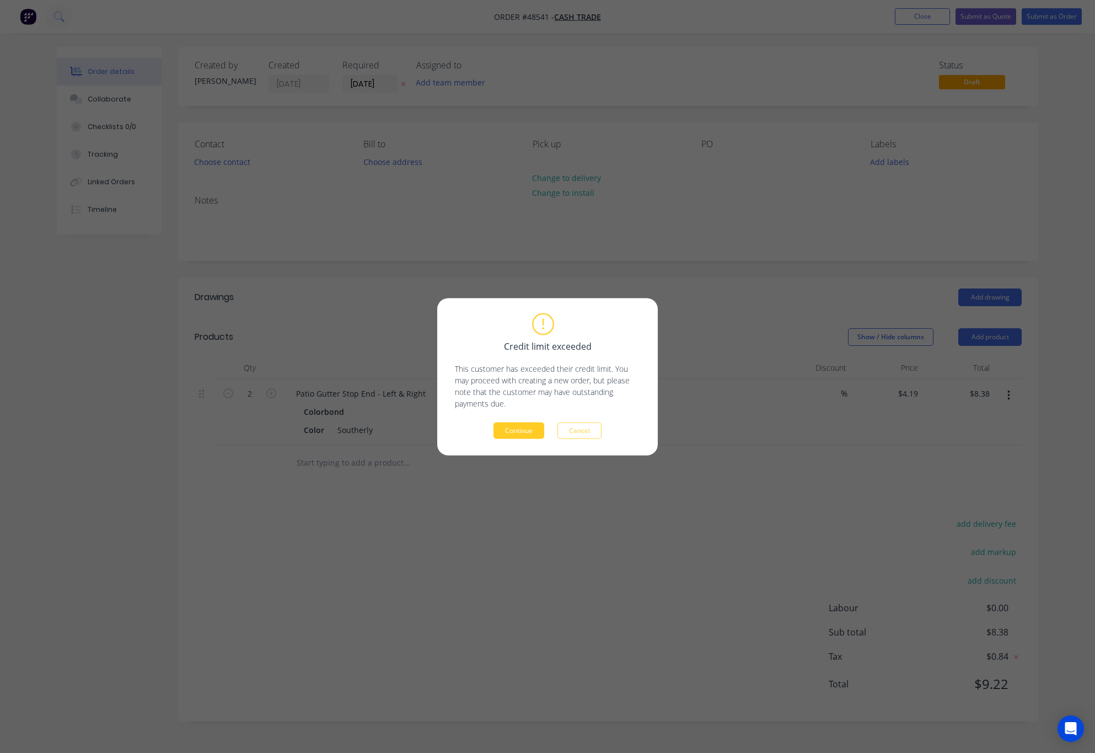
click at [528, 432] on button "Continue" at bounding box center [518, 430] width 51 height 17
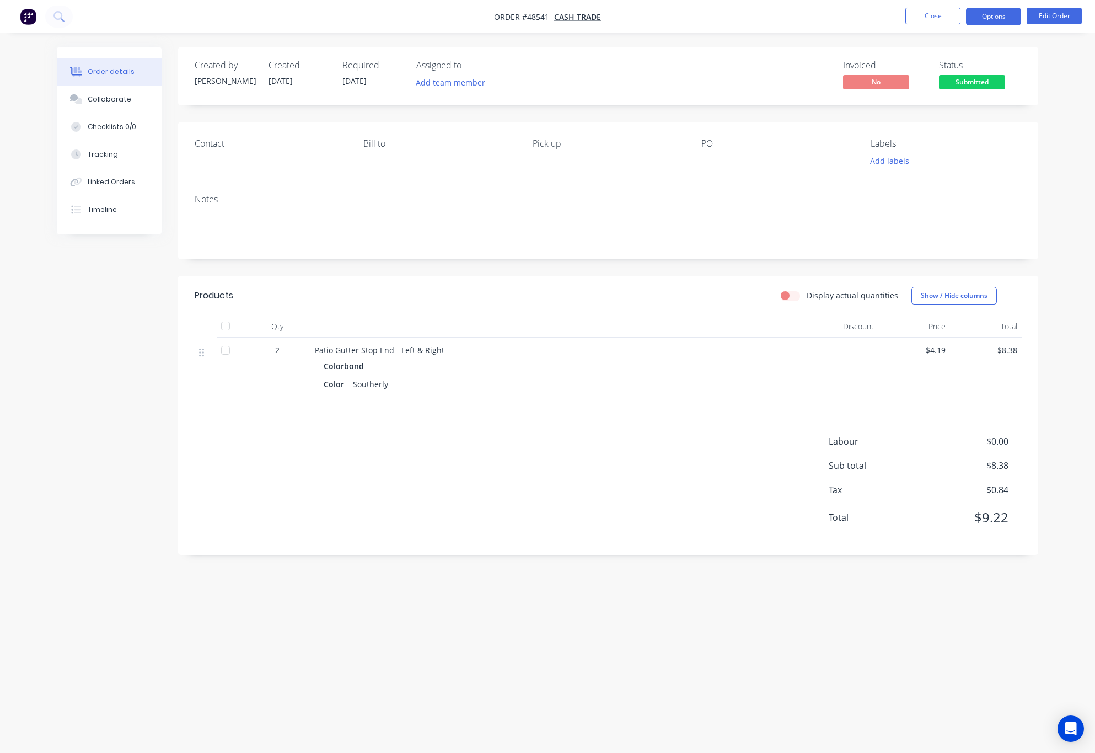
click at [885, 12] on button "Options" at bounding box center [993, 17] width 55 height 18
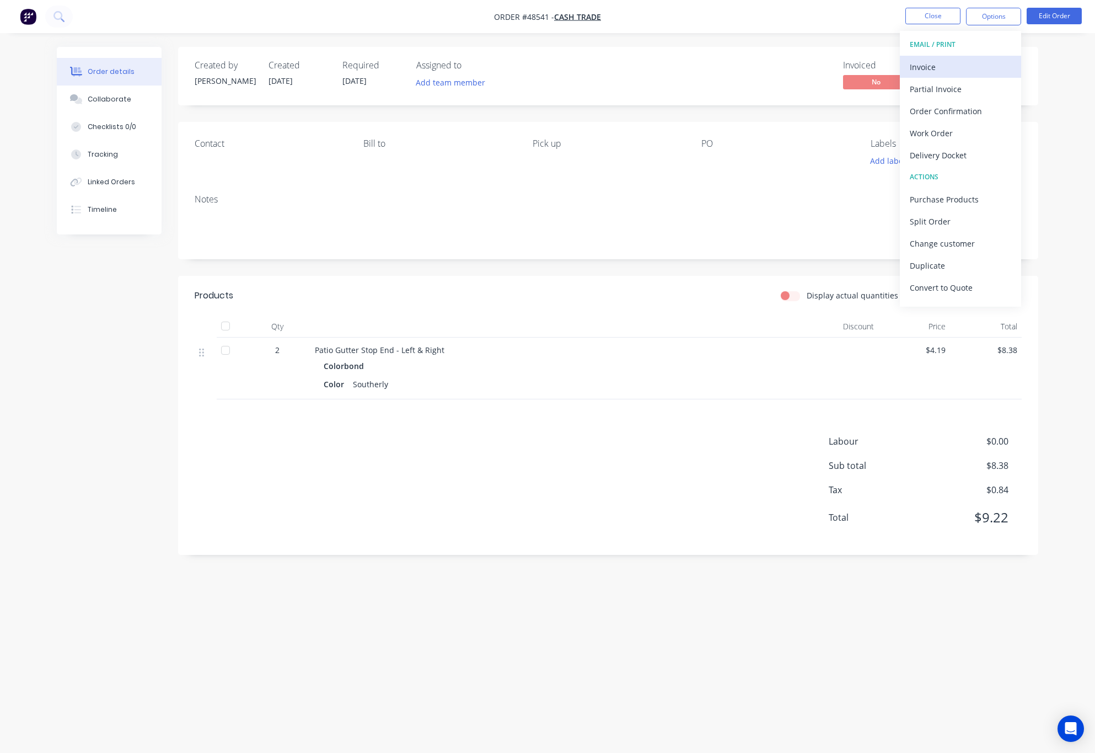
click at [885, 60] on div "Invoice" at bounding box center [960, 67] width 101 height 16
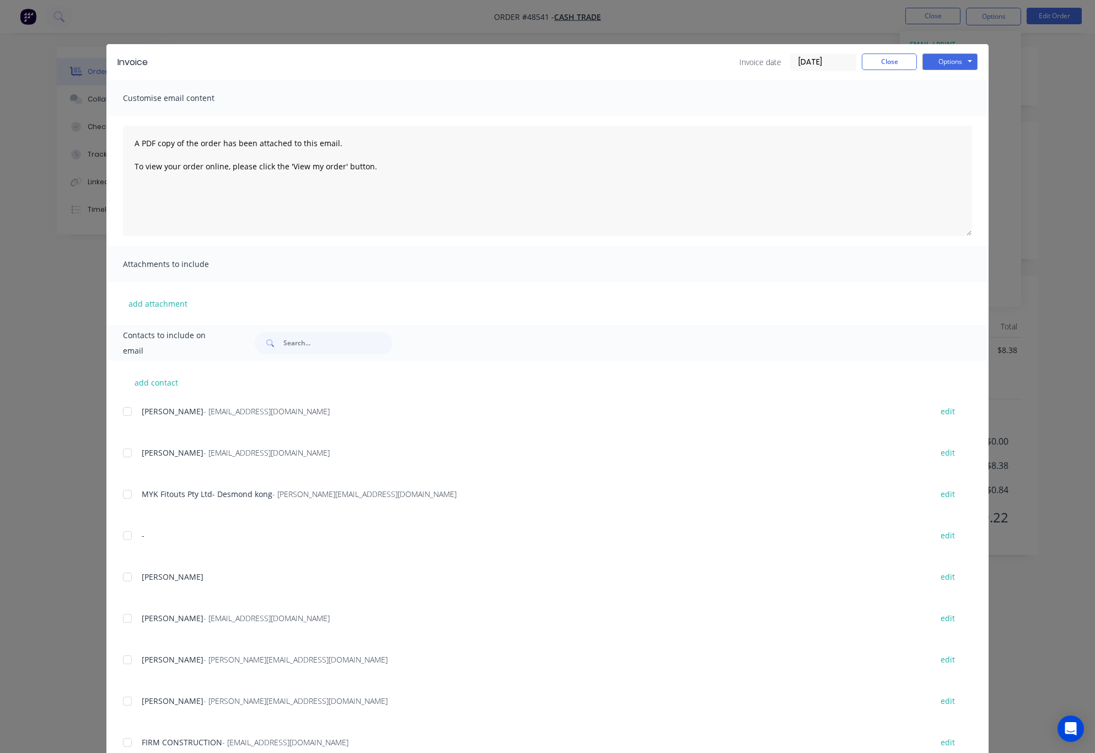
click at [885, 116] on div "Invoice Invoice date [DATE] Close Options Preview Print Email Customise email c…" at bounding box center [547, 376] width 1095 height 753
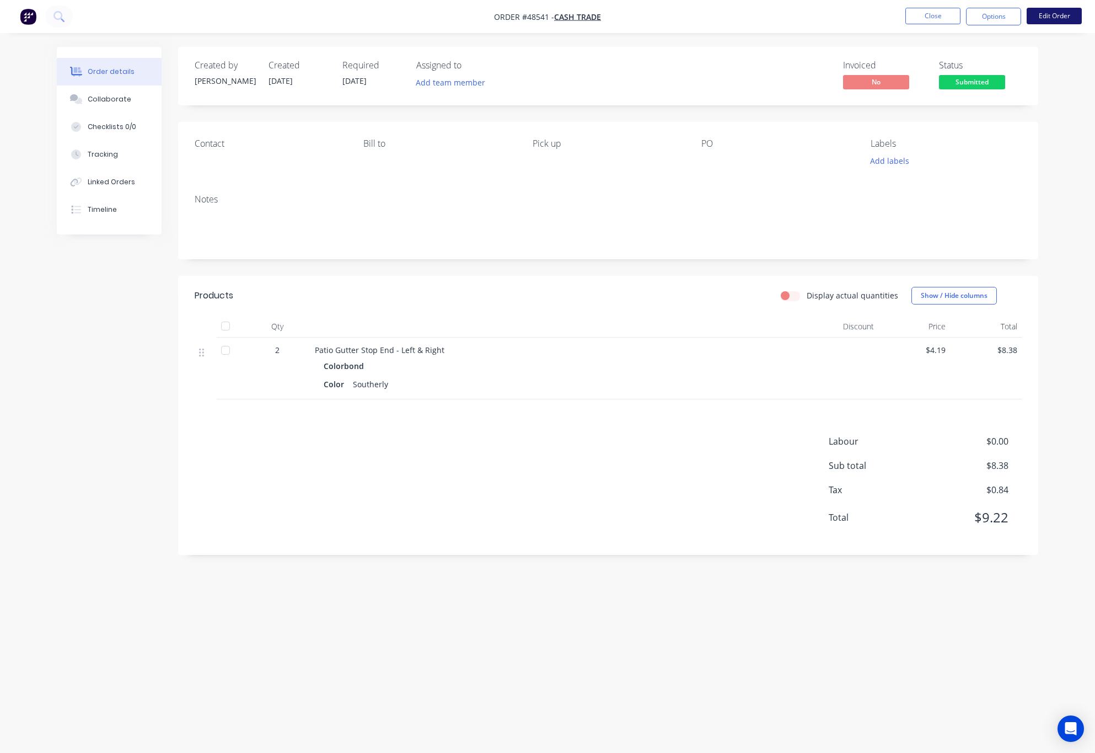
click at [885, 17] on button "Edit Order" at bounding box center [1054, 16] width 55 height 17
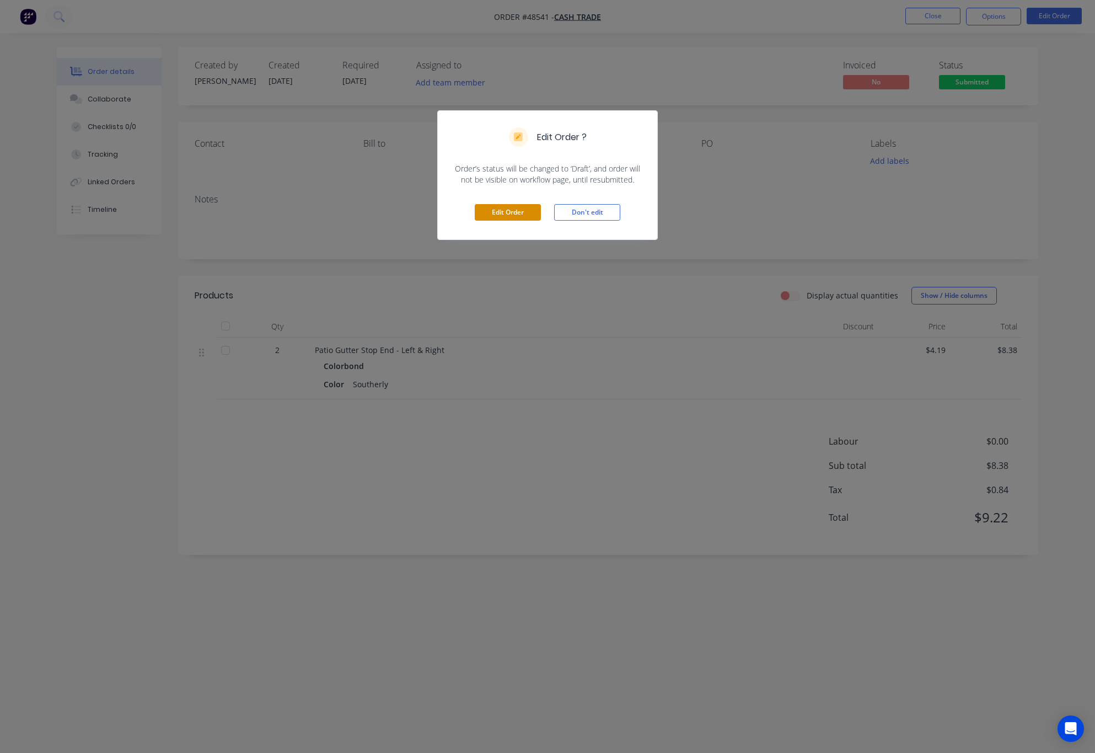
click at [518, 213] on button "Edit Order" at bounding box center [508, 212] width 66 height 17
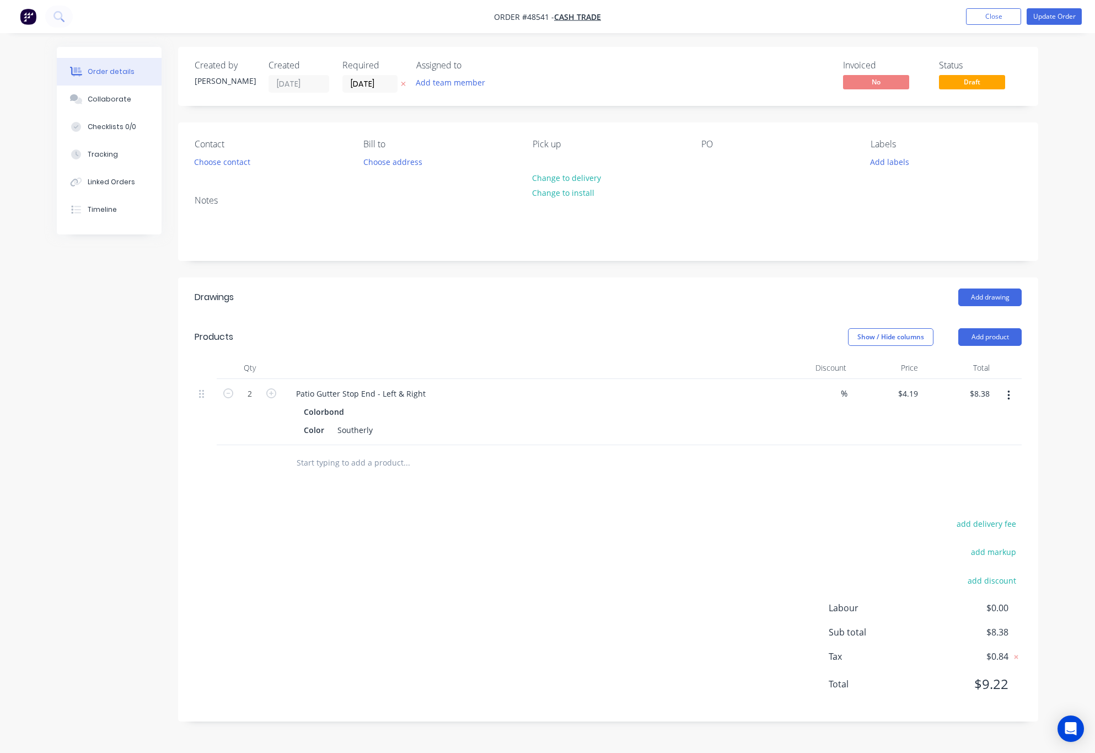
click at [232, 174] on div "Contact Choose contact [PERSON_NAME] to Choose address Pick up Change to delive…" at bounding box center [608, 154] width 860 height 64
click at [235, 164] on button "Choose contact" at bounding box center [223, 161] width 68 height 15
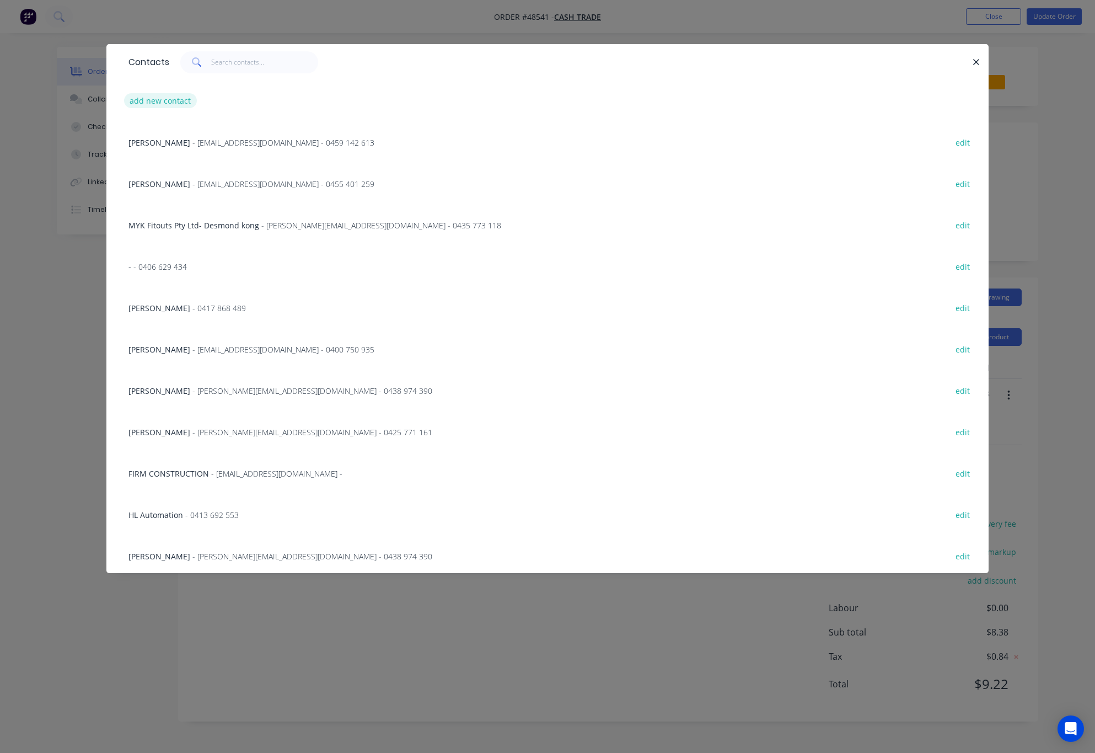
click at [181, 103] on button "add new contact" at bounding box center [160, 100] width 73 height 15
select select "AU"
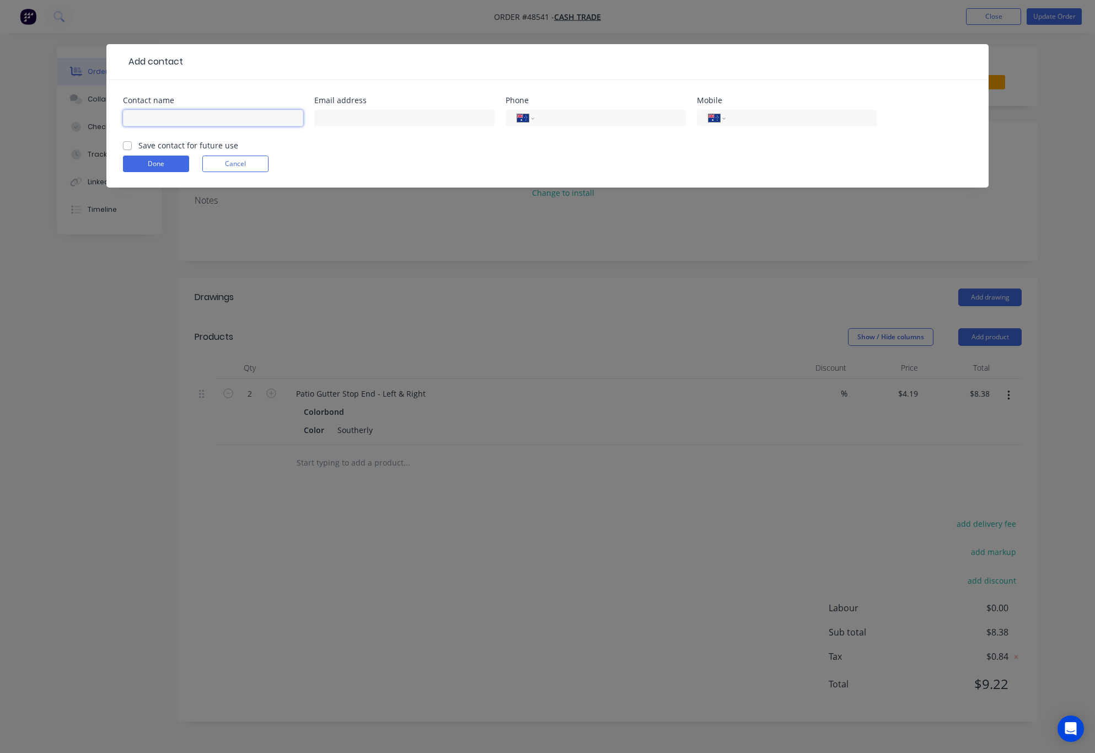
click at [179, 121] on input "text" at bounding box center [213, 118] width 180 height 17
type input "[PERSON_NAME]"
click at [760, 118] on input "tel" at bounding box center [799, 118] width 132 height 13
type input "0408 938 885"
click at [155, 163] on button "Done" at bounding box center [156, 163] width 66 height 17
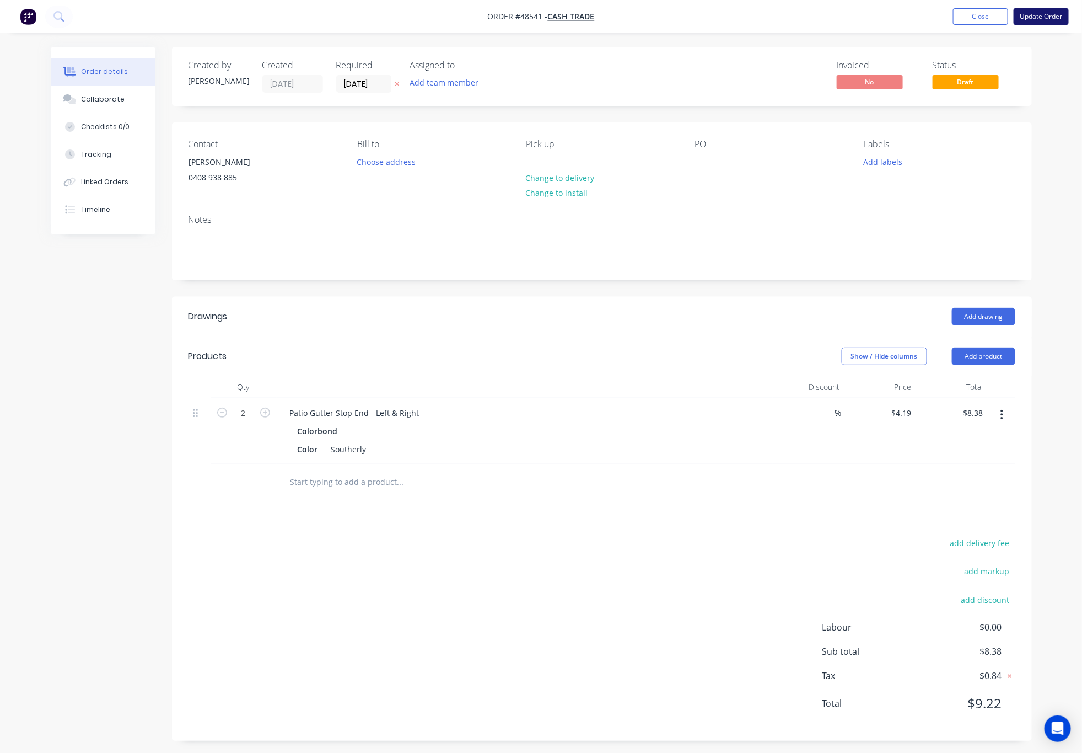
click at [885, 12] on button "Update Order" at bounding box center [1041, 16] width 55 height 17
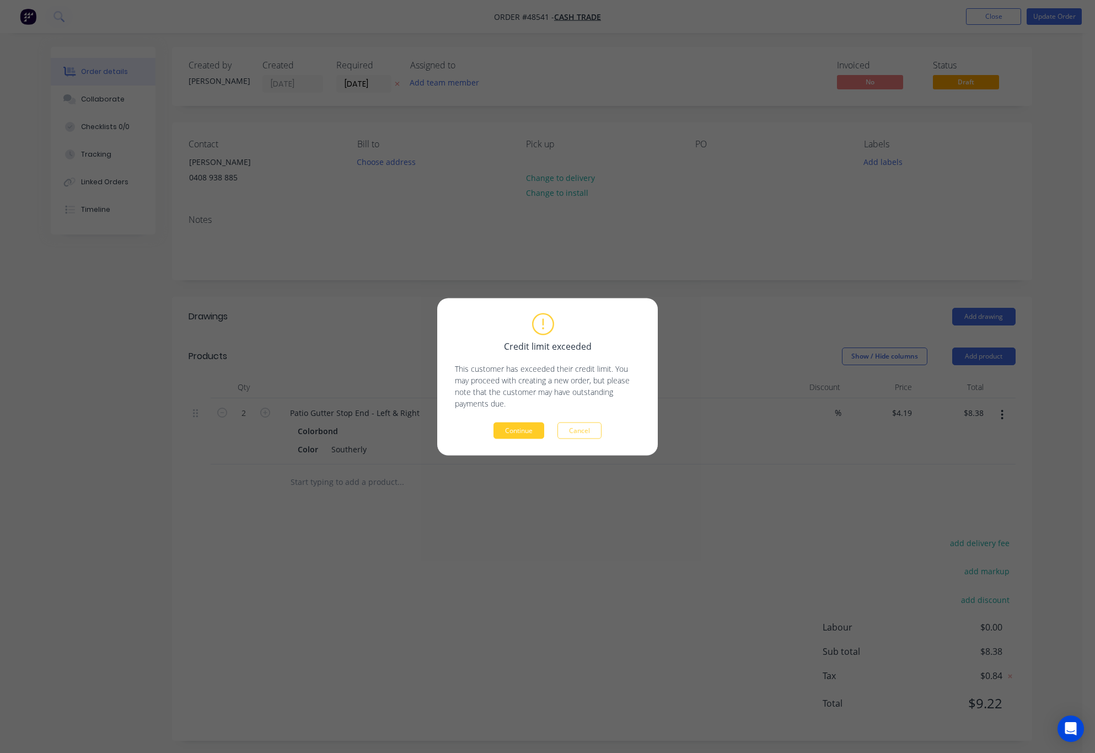
click at [536, 432] on button "Continue" at bounding box center [518, 430] width 51 height 17
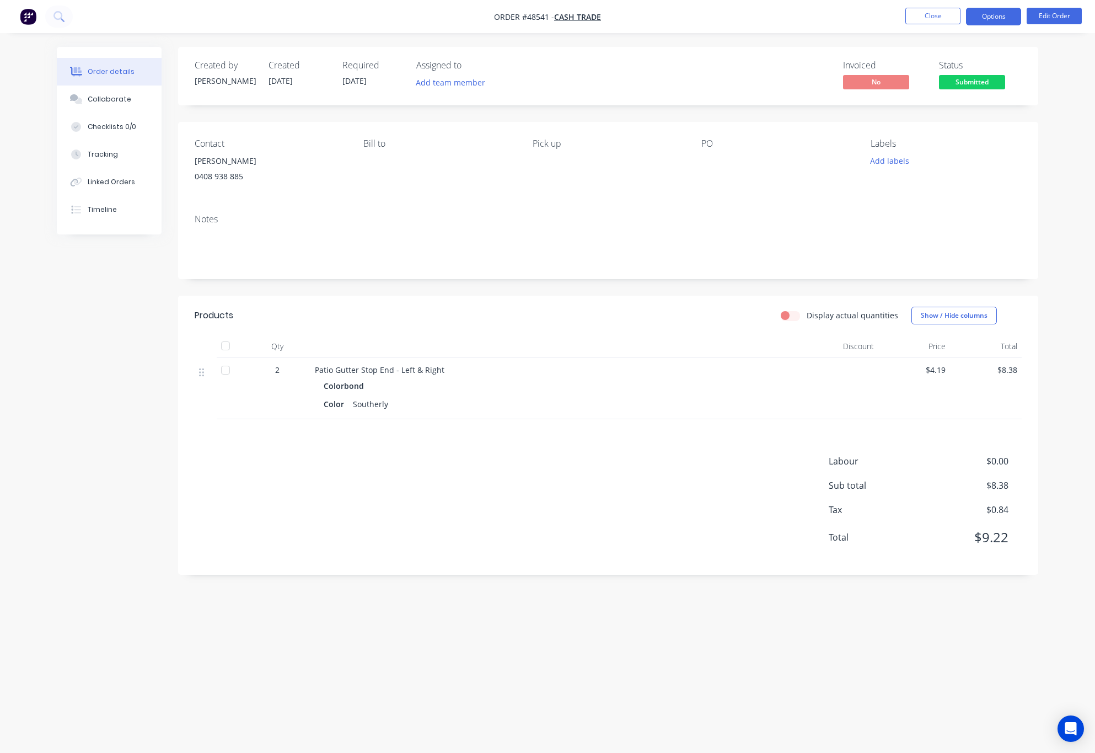
click at [885, 17] on button "Options" at bounding box center [993, 17] width 55 height 18
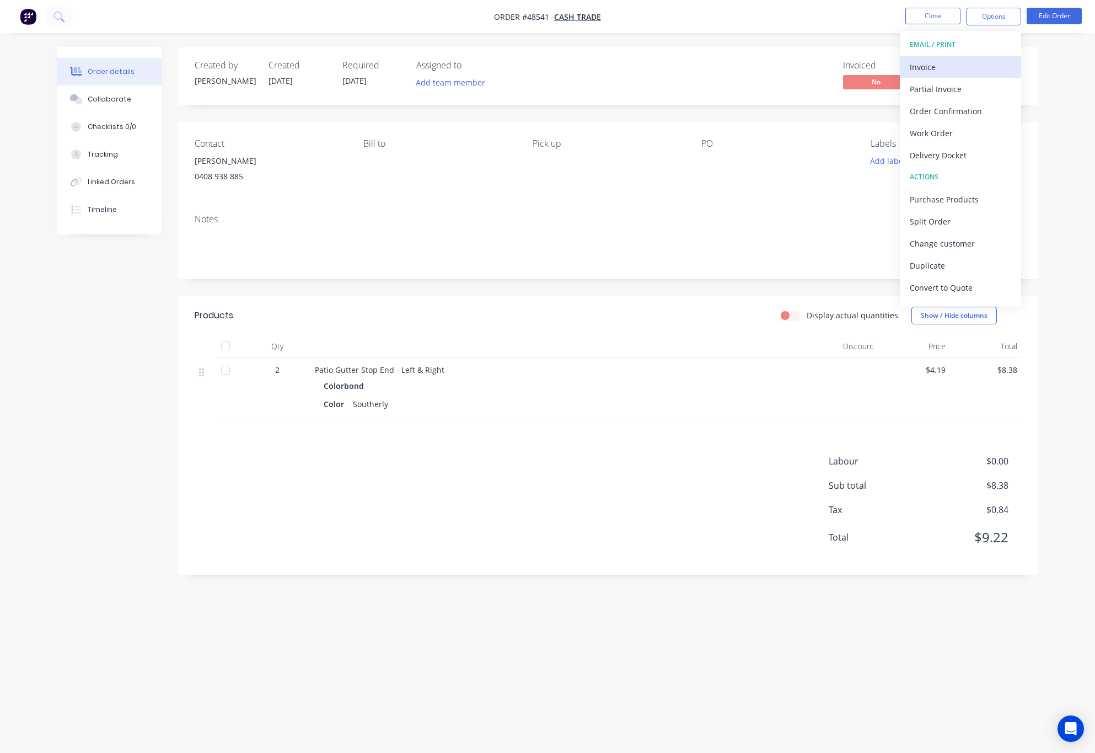
click at [885, 63] on div "Invoice" at bounding box center [960, 67] width 101 height 16
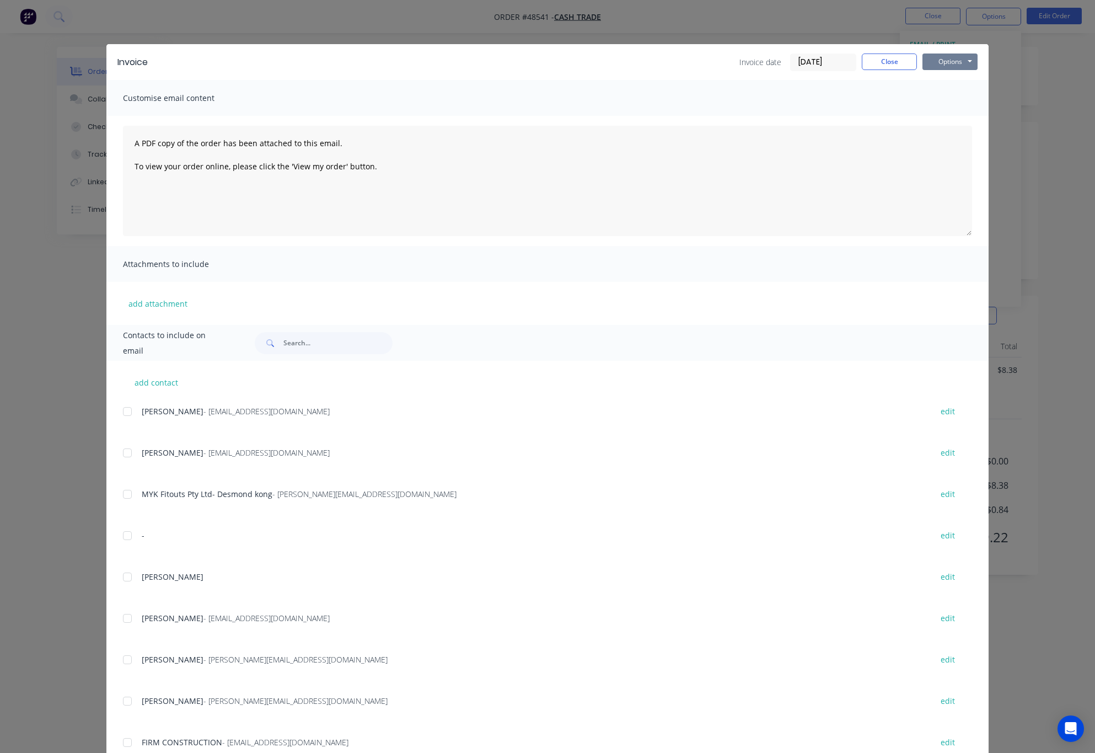
click at [885, 63] on button "Options" at bounding box center [949, 61] width 55 height 17
click at [885, 98] on button "Print" at bounding box center [957, 99] width 71 height 18
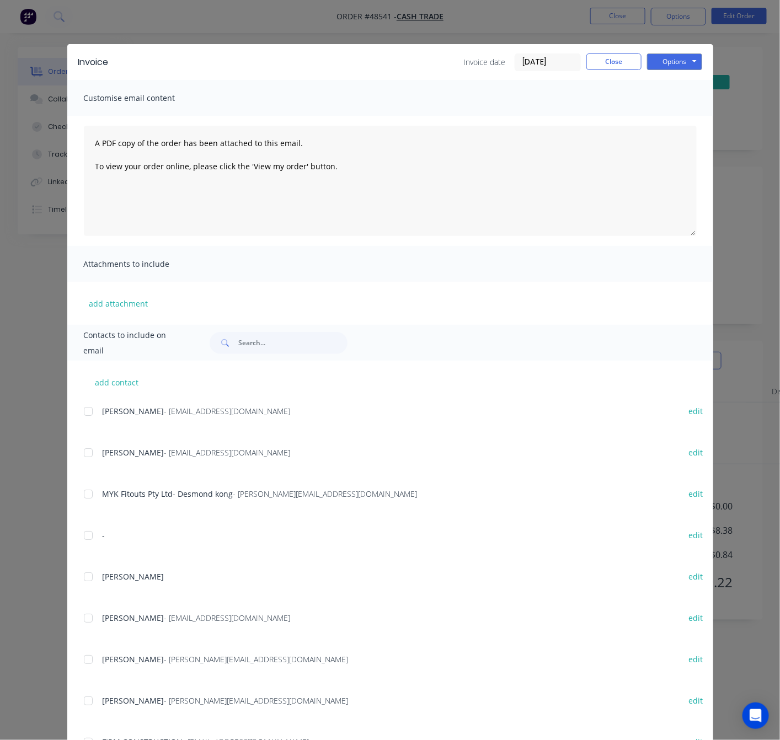
click at [287, 23] on div "Invoice Invoice date [DATE] Close Options Preview Print Email Customise email c…" at bounding box center [390, 370] width 780 height 740
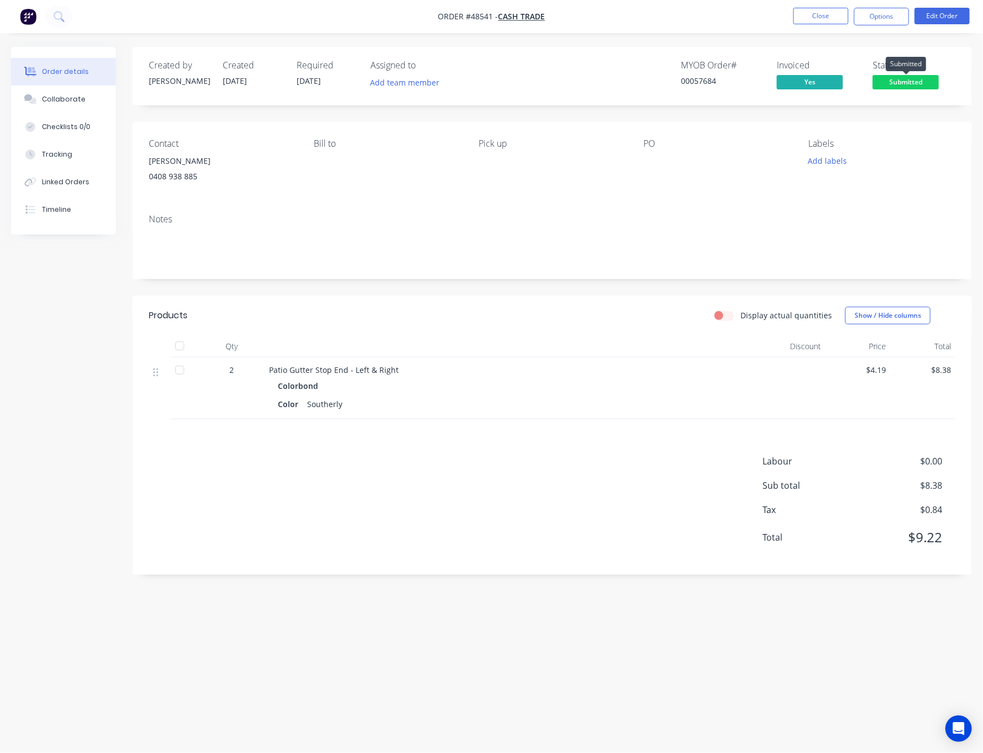
click at [885, 79] on span "Submitted" at bounding box center [906, 82] width 66 height 14
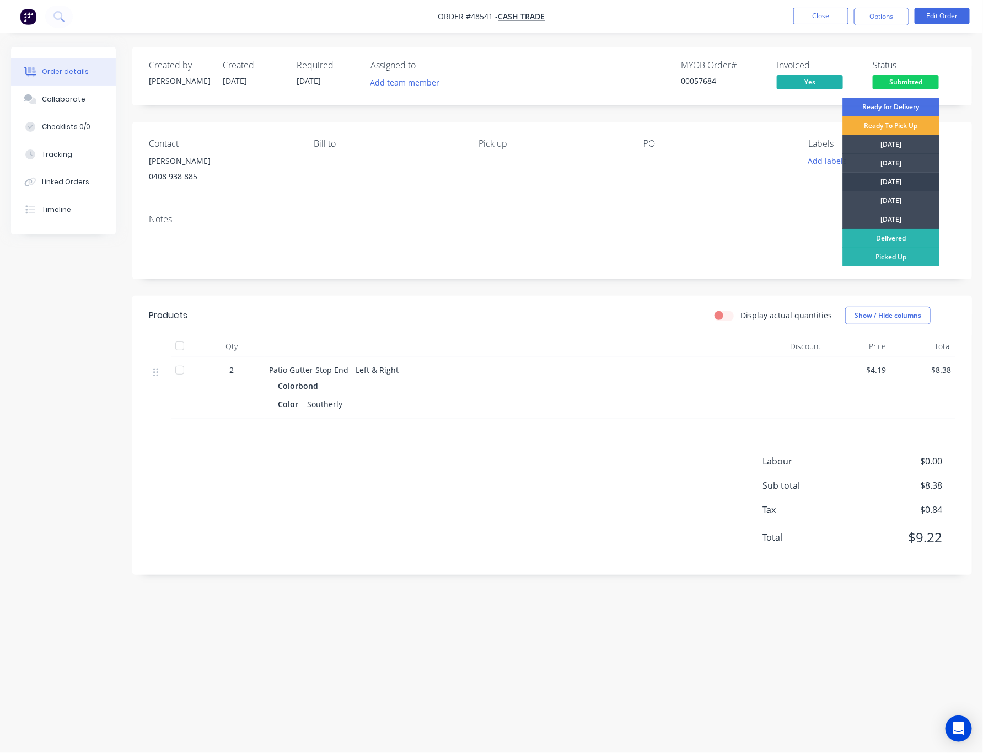
click at [885, 178] on div "[DATE]" at bounding box center [891, 182] width 96 height 19
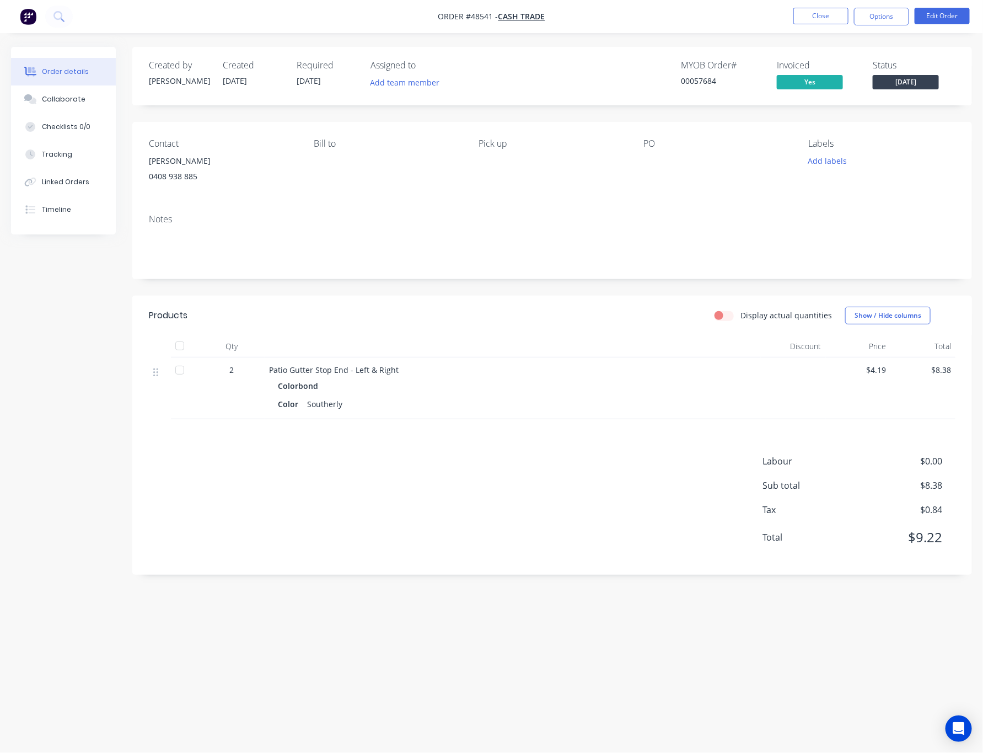
click at [769, 207] on div "Notes" at bounding box center [552, 242] width 840 height 74
click at [878, 19] on button "Options" at bounding box center [881, 17] width 55 height 18
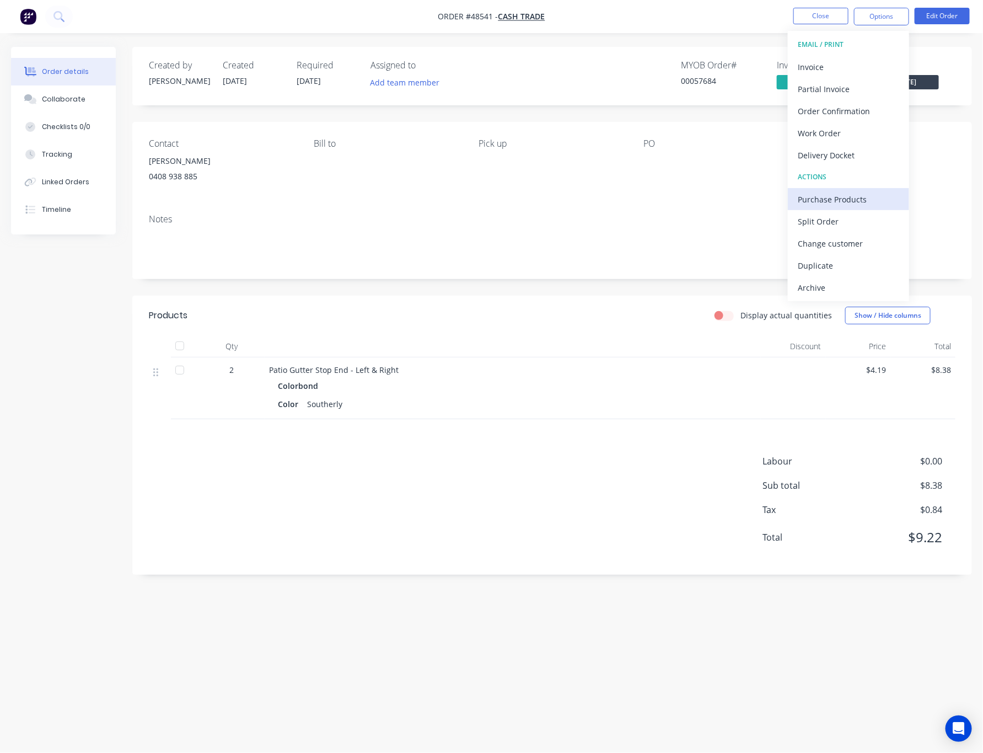
click at [872, 195] on div "Purchase Products" at bounding box center [848, 199] width 101 height 16
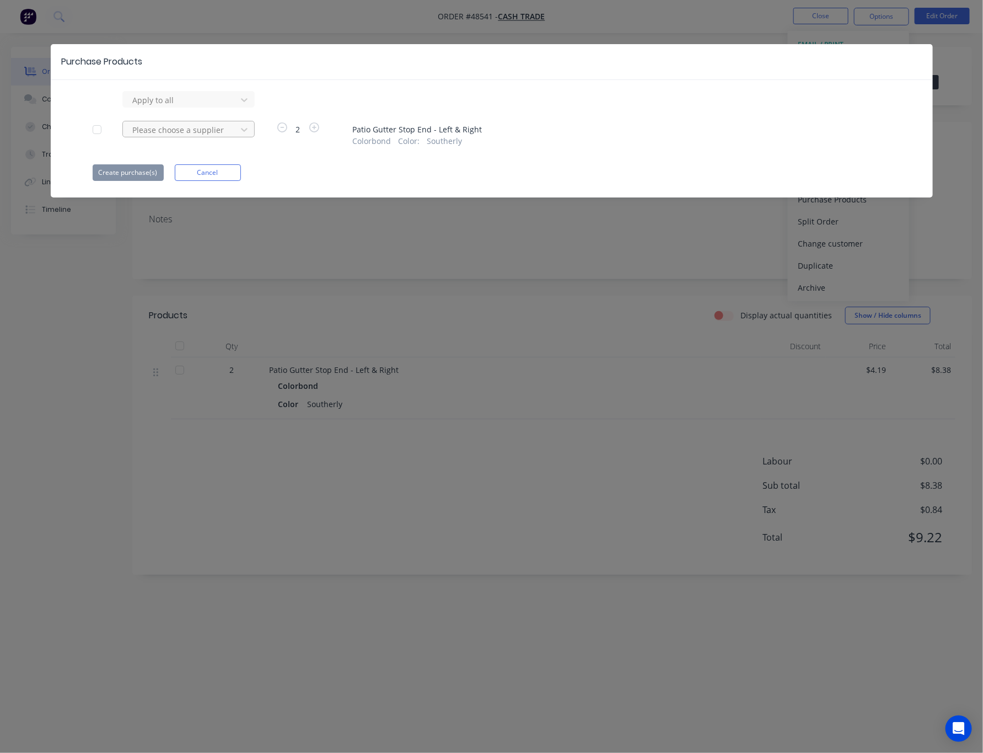
click at [222, 107] on div at bounding box center [181, 100] width 99 height 14
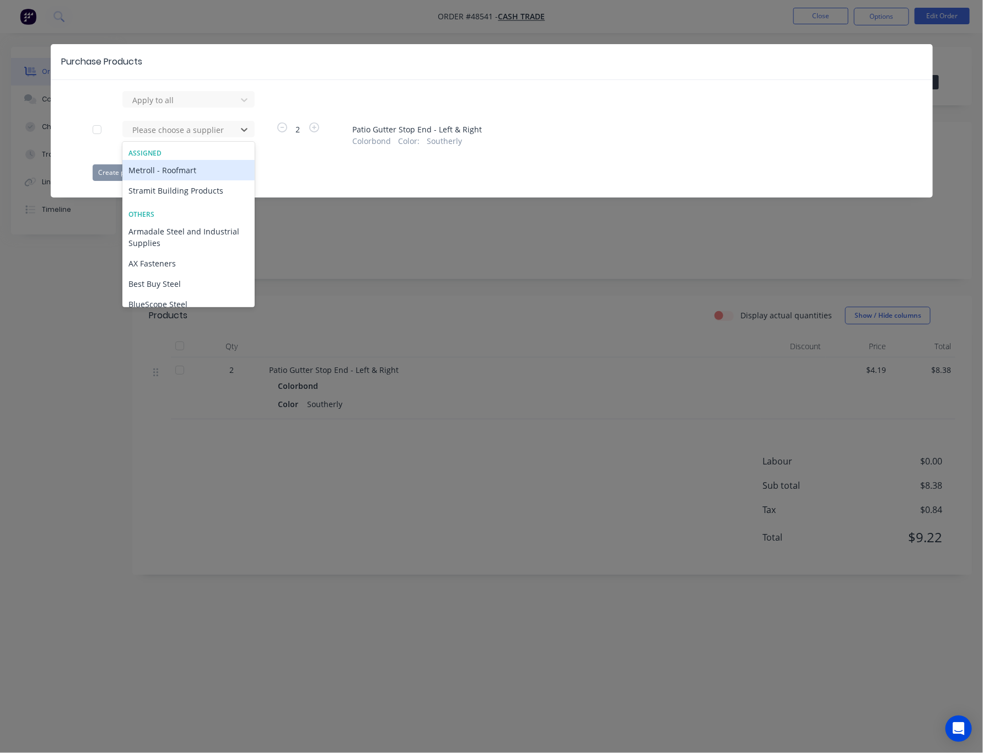
click at [181, 170] on div "Metroll - Roofmart" at bounding box center [188, 170] width 132 height 20
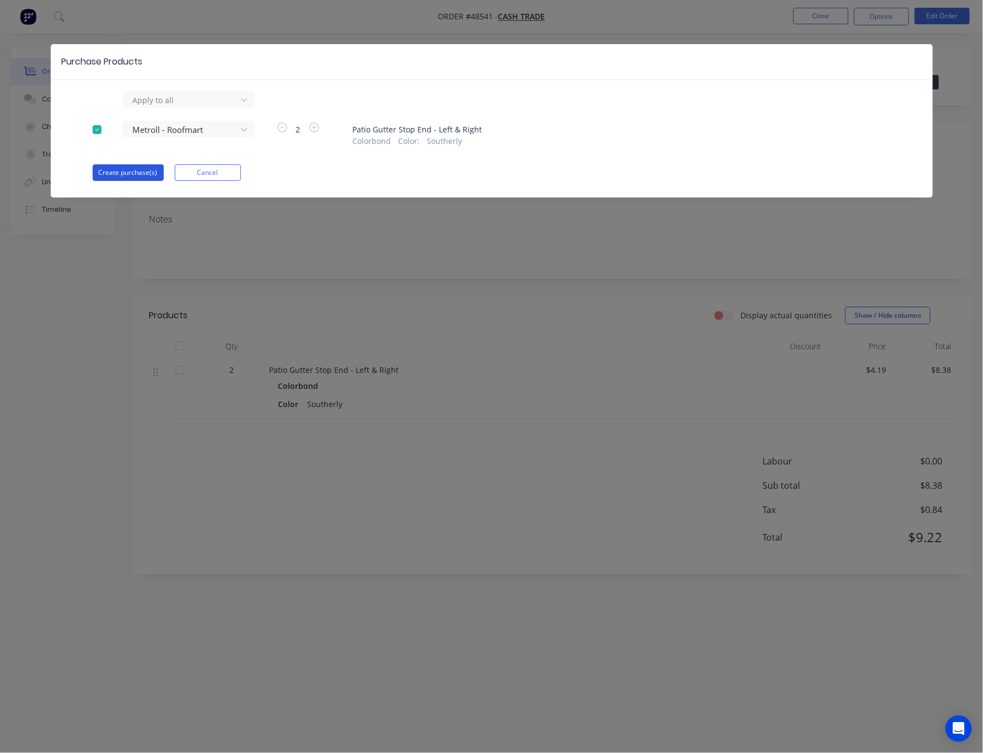
click at [118, 175] on button "Create purchase(s)" at bounding box center [128, 172] width 71 height 17
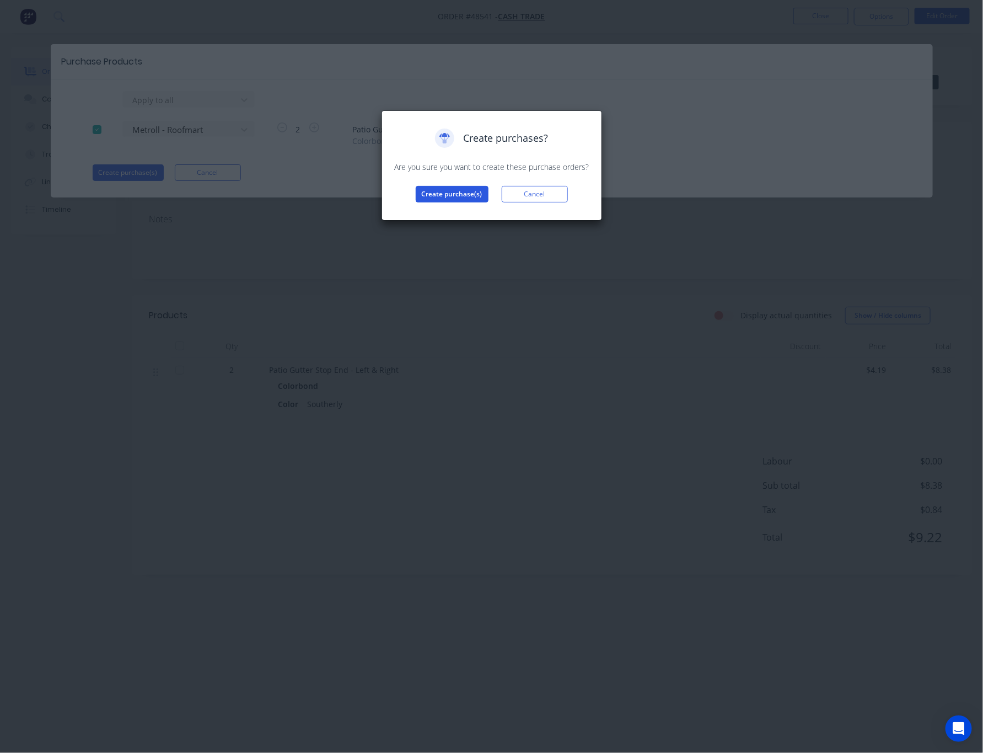
click at [437, 195] on button "Create purchase(s)" at bounding box center [452, 194] width 73 height 17
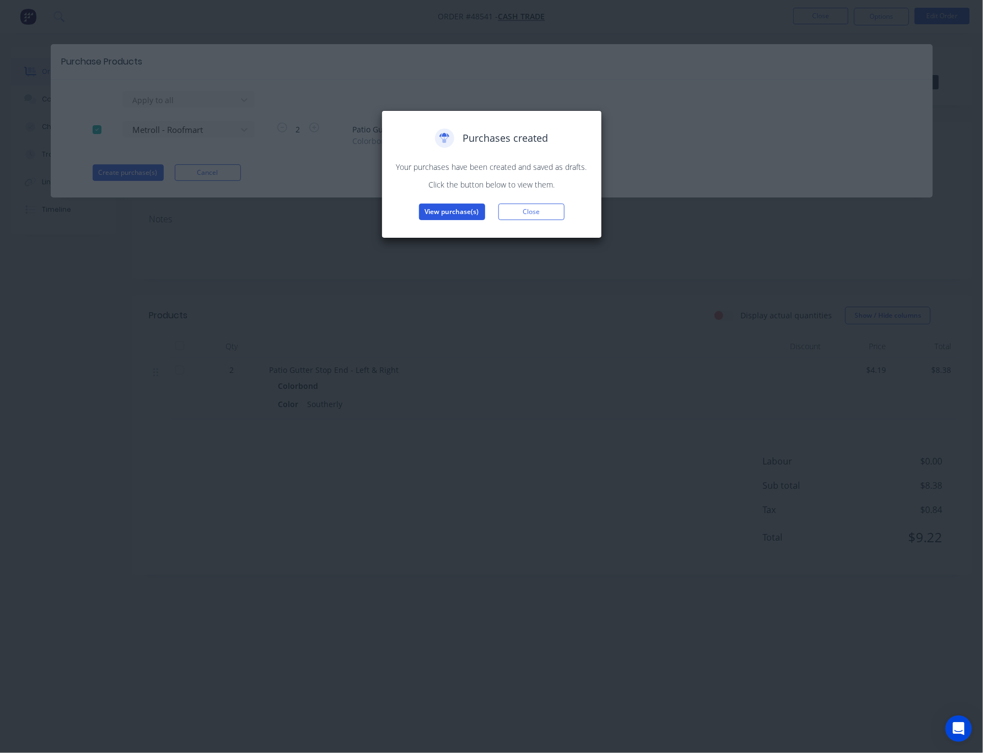
click at [442, 214] on button "View purchase(s)" at bounding box center [452, 211] width 66 height 17
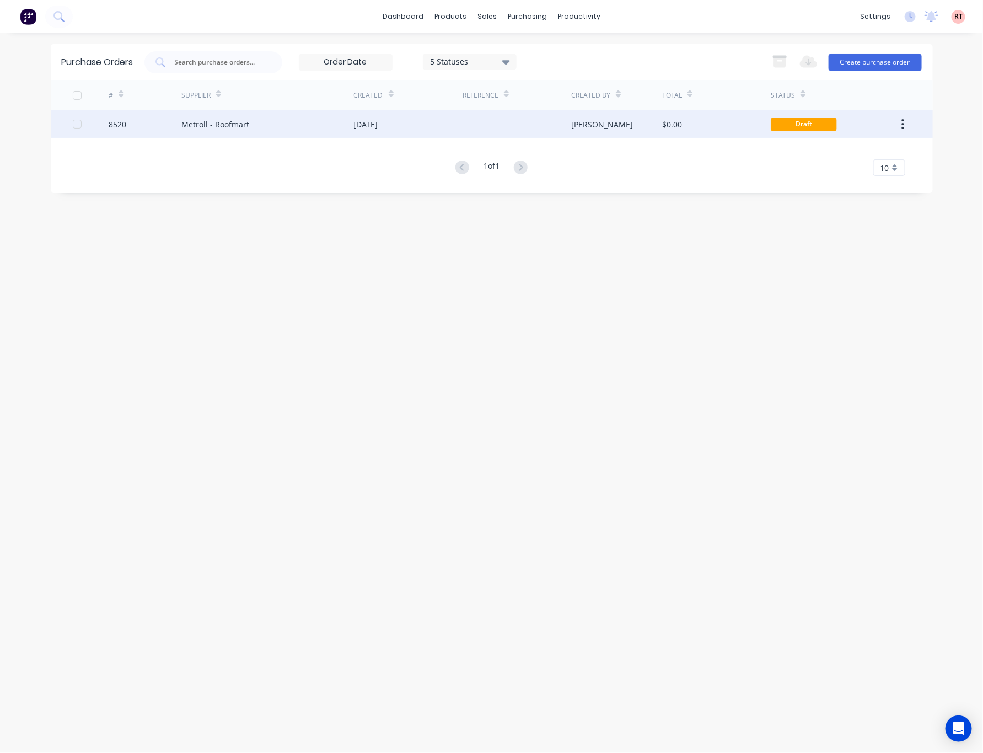
click at [525, 132] on div at bounding box center [517, 124] width 109 height 28
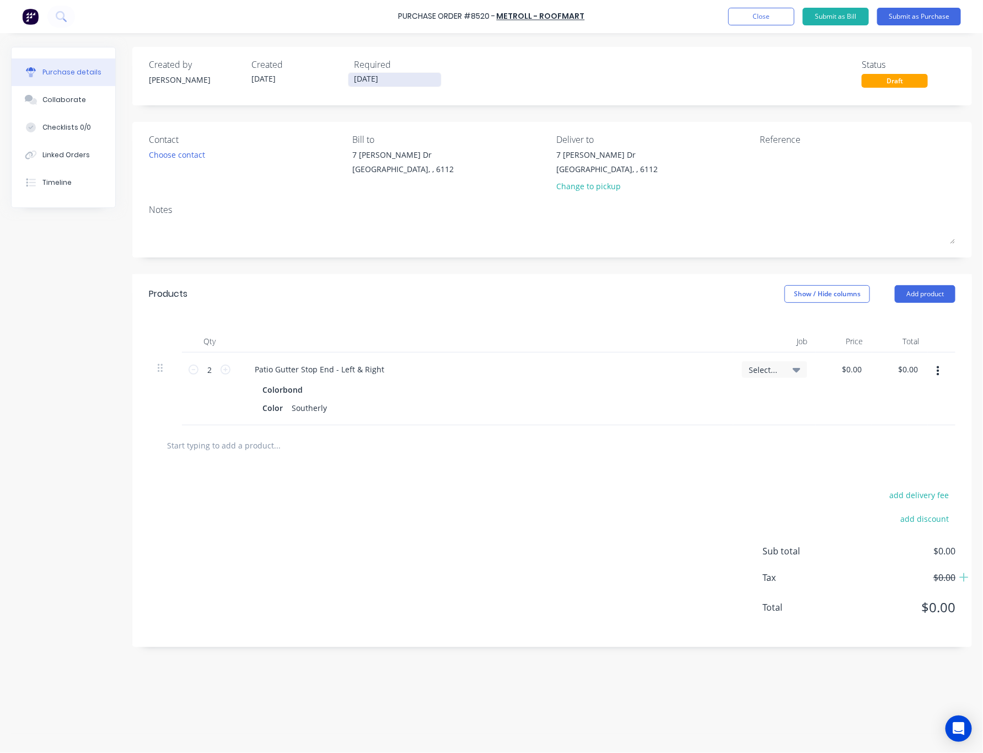
click at [388, 80] on input "[DATE]" at bounding box center [394, 80] width 93 height 14
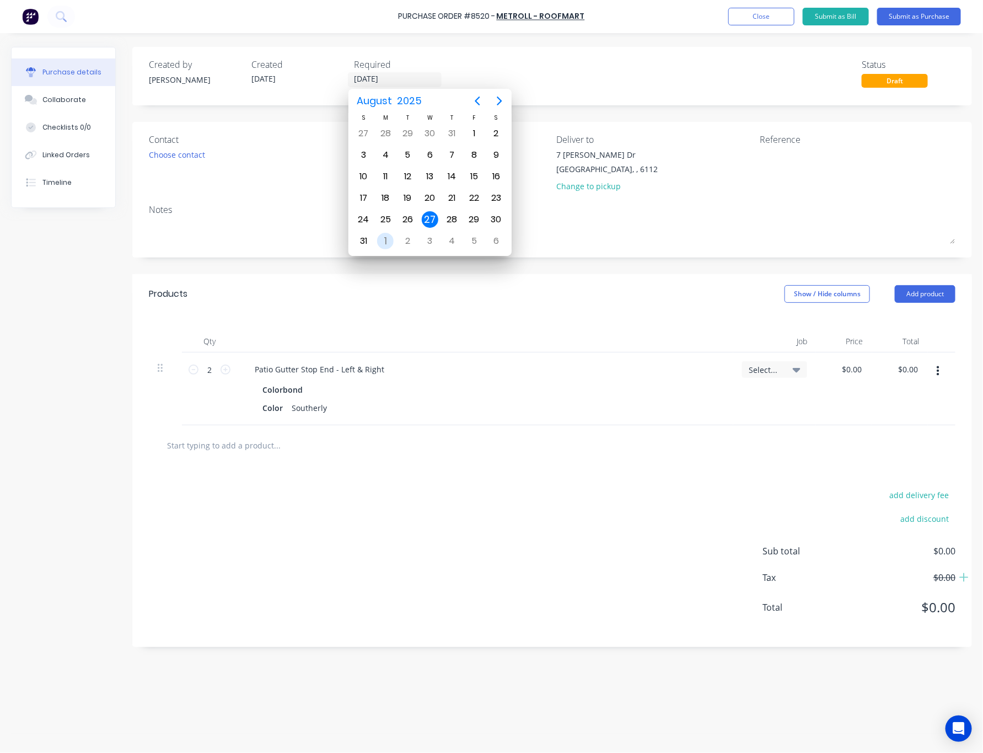
click at [386, 240] on div "1" at bounding box center [385, 241] width 17 height 17
type input "[DATE]"
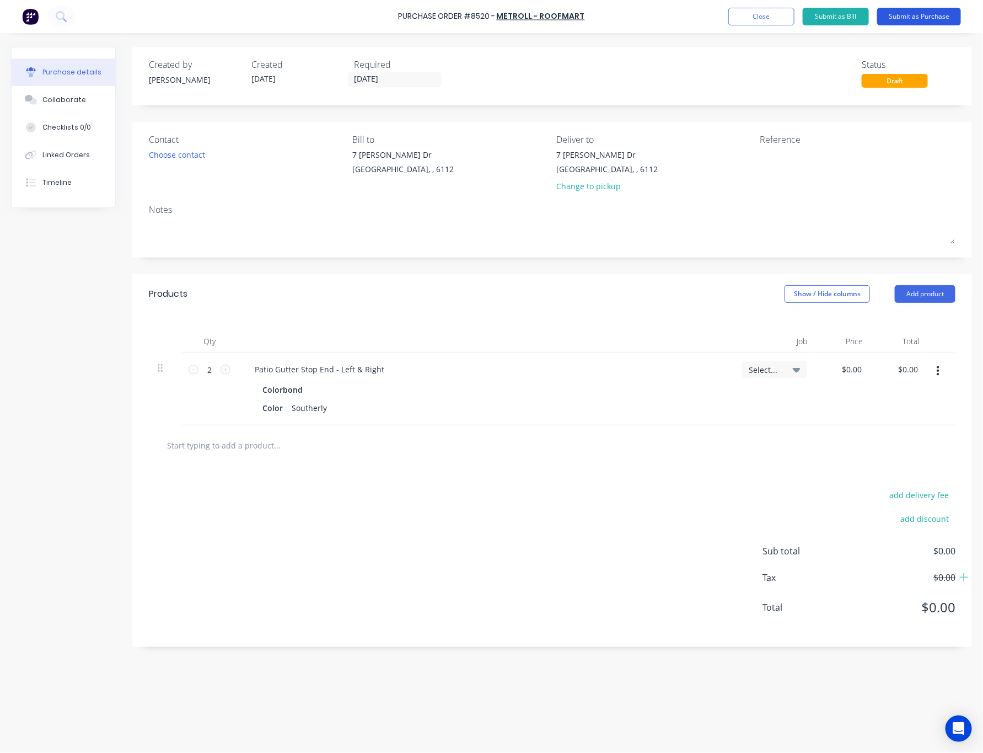
click at [885, 13] on button "Submit as Purchase" at bounding box center [919, 17] width 84 height 18
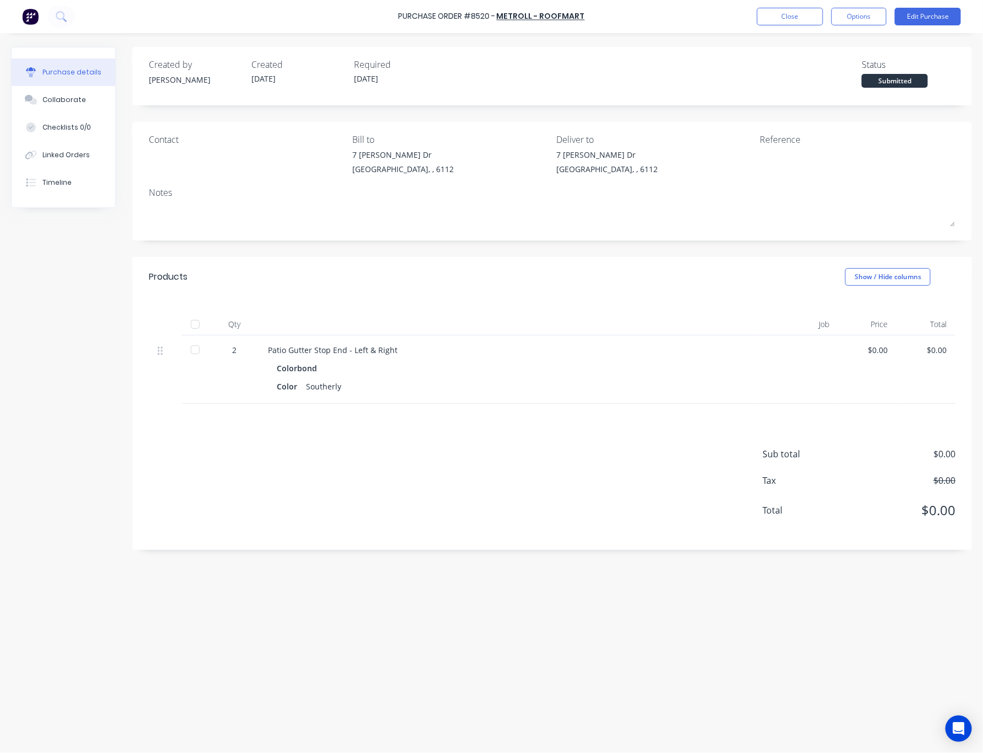
drag, startPoint x: 862, startPoint y: 17, endPoint x: 859, endPoint y: 30, distance: 13.0
click at [861, 18] on button "Options" at bounding box center [858, 17] width 55 height 18
click at [841, 43] on div "Print / Email" at bounding box center [834, 45] width 85 height 16
click at [862, 87] on div "Without pricing" at bounding box center [834, 89] width 85 height 16
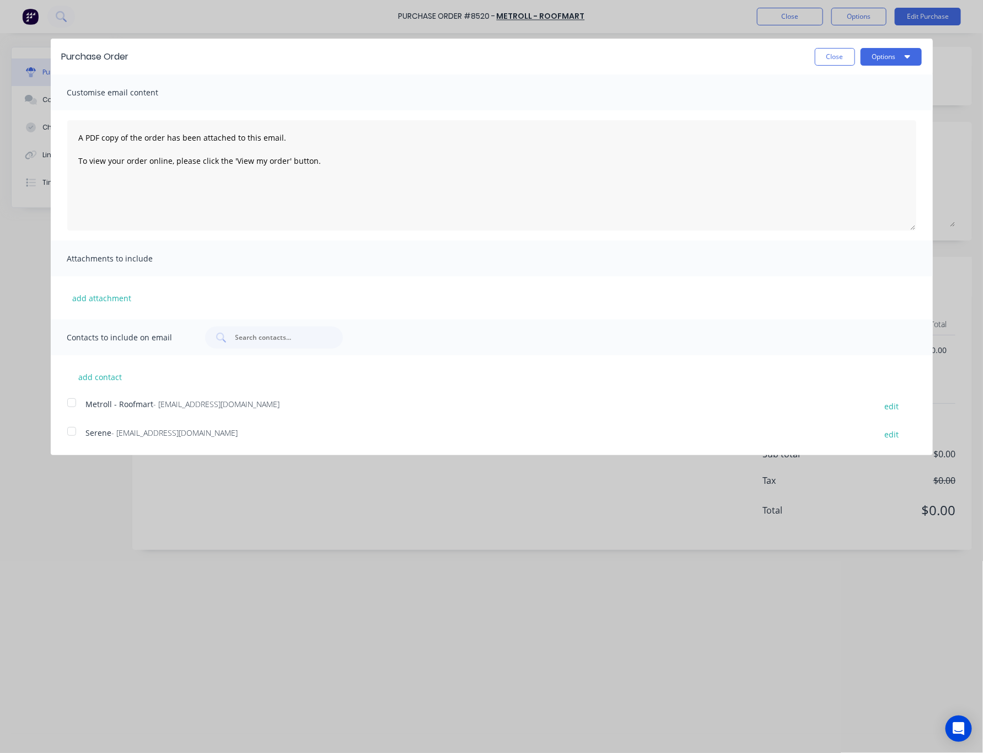
click at [82, 400] on div at bounding box center [72, 402] width 22 height 22
click at [885, 53] on icon "button" at bounding box center [908, 56] width 6 height 9
click at [885, 104] on div "Email" at bounding box center [869, 107] width 85 height 16
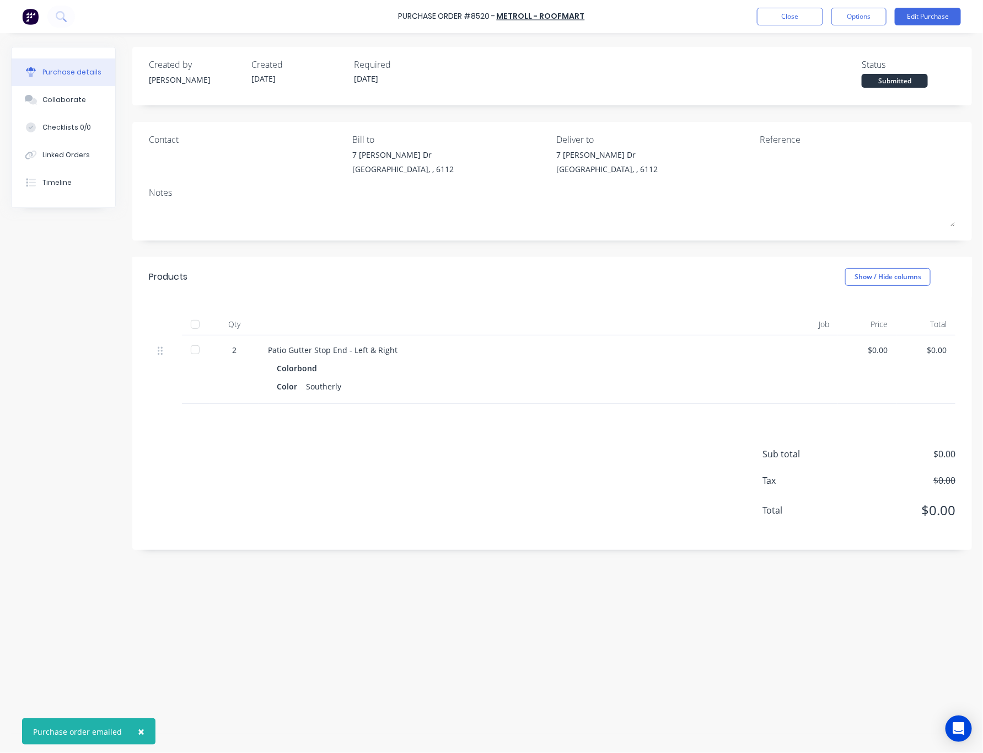
click at [76, 84] on button "Purchase details" at bounding box center [64, 72] width 104 height 28
click at [86, 72] on div "Purchase details" at bounding box center [71, 72] width 59 height 10
click at [93, 159] on button "Linked Orders" at bounding box center [64, 155] width 104 height 28
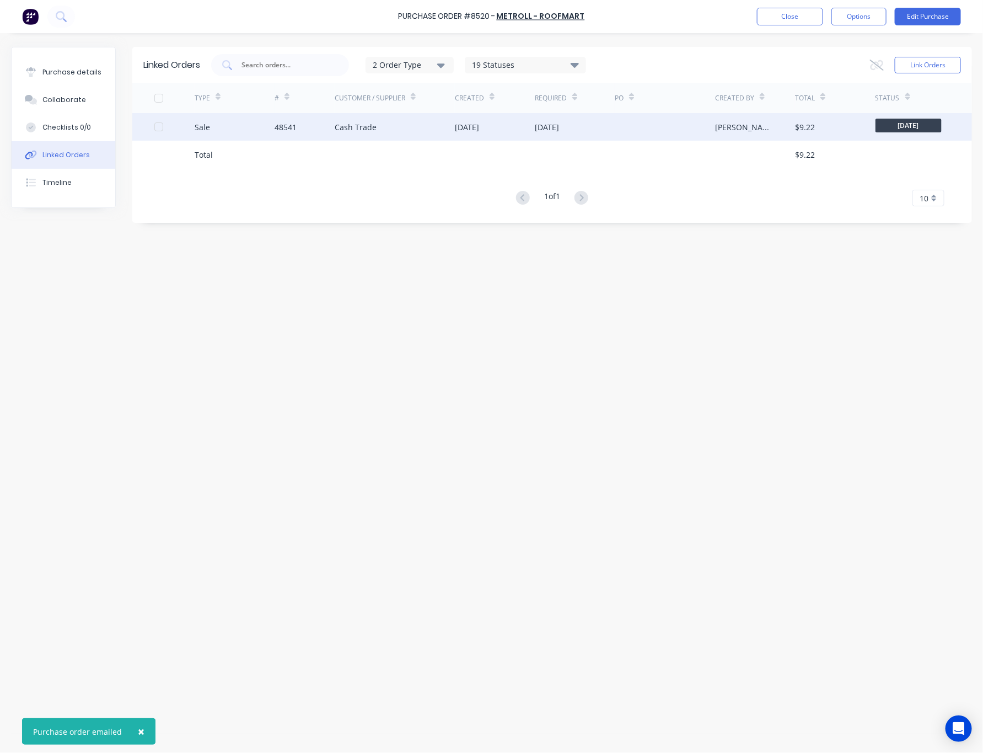
click at [559, 126] on div "[DATE]" at bounding box center [547, 127] width 24 height 12
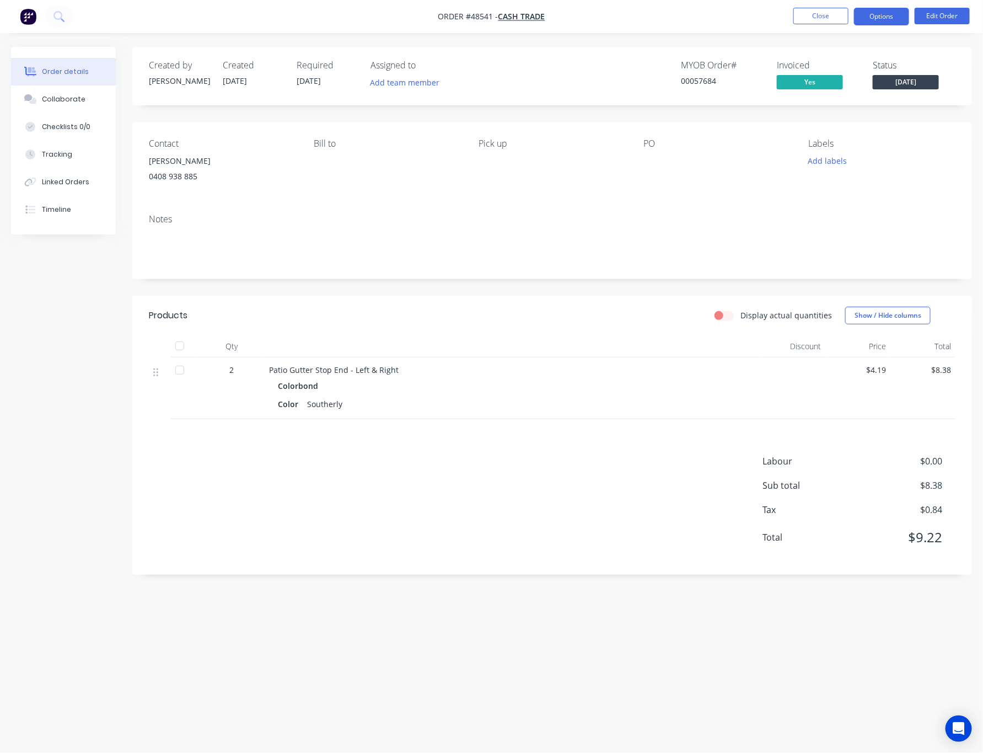
click at [875, 22] on button "Options" at bounding box center [881, 17] width 55 height 18
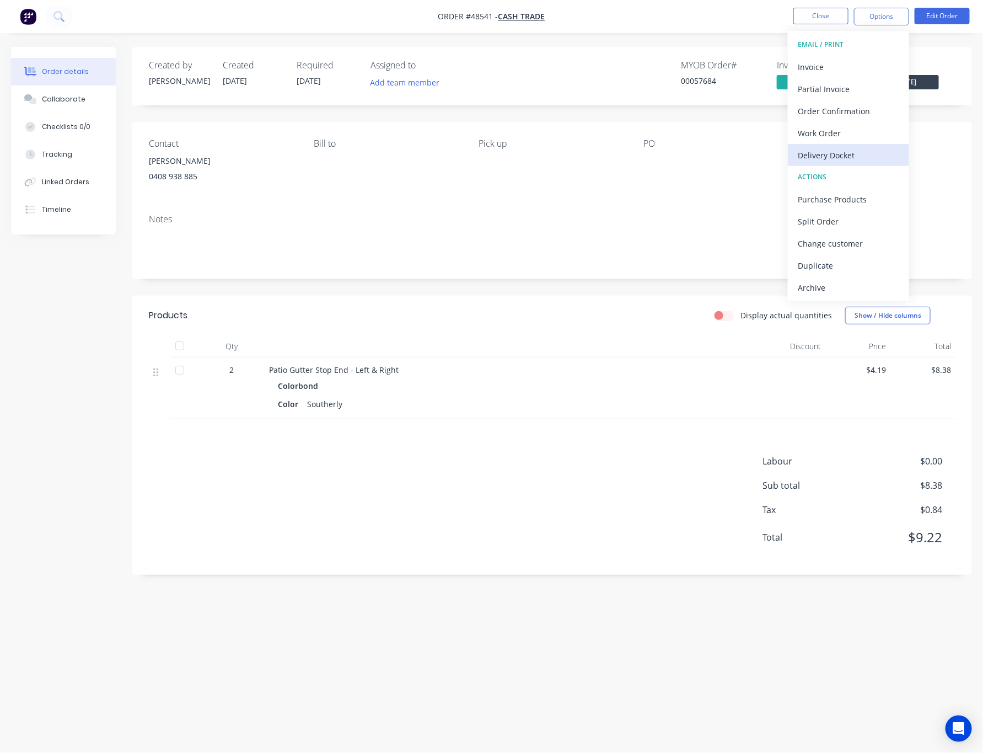
click at [844, 157] on div "Delivery Docket" at bounding box center [848, 155] width 101 height 16
click at [858, 108] on div "Without pricing" at bounding box center [848, 111] width 101 height 16
click at [528, 227] on div "Notes" at bounding box center [552, 242] width 840 height 74
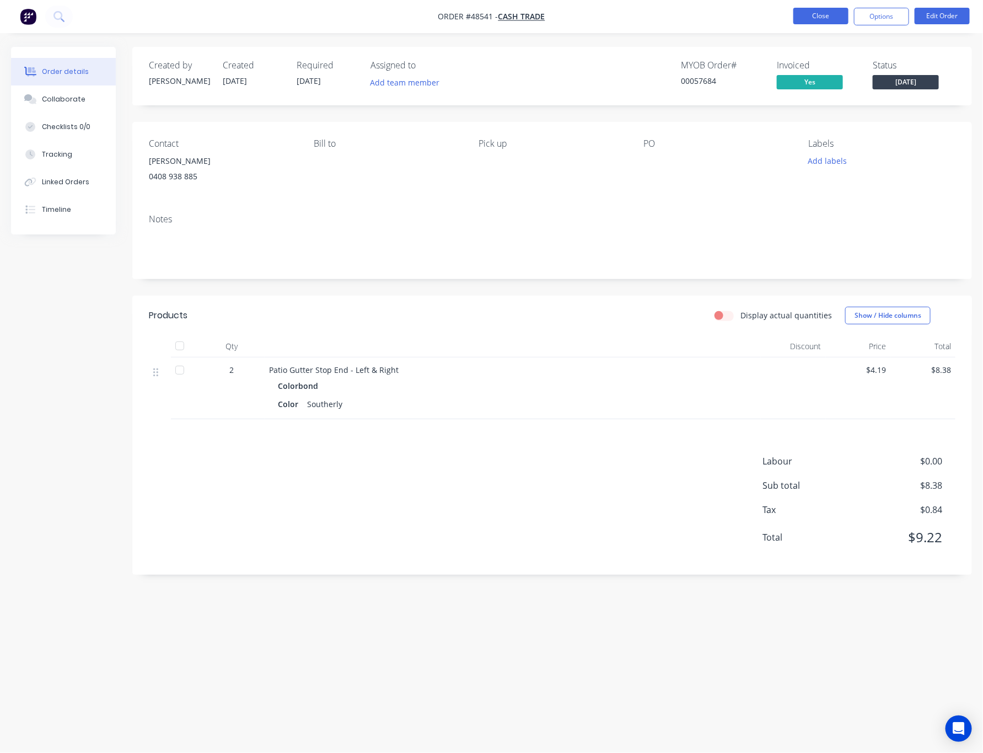
click at [796, 17] on button "Close" at bounding box center [820, 16] width 55 height 17
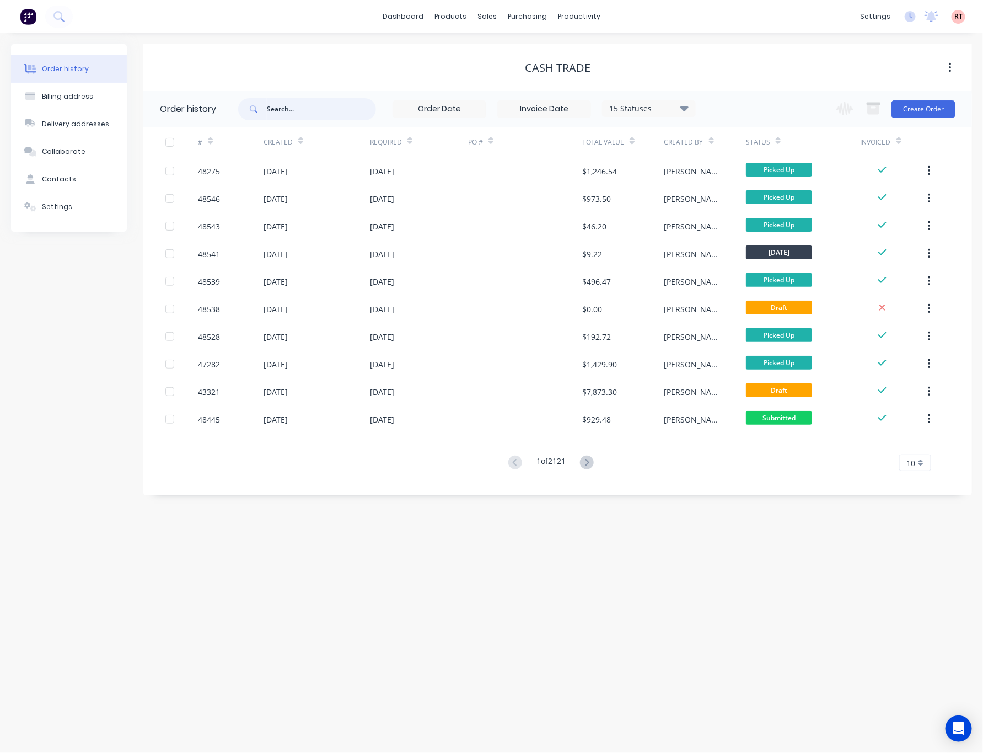
click at [310, 109] on input "text" at bounding box center [321, 109] width 109 height 22
click at [488, 17] on div "sales" at bounding box center [487, 16] width 30 height 17
click at [527, 49] on div "Sales Orders" at bounding box center [528, 53] width 45 height 10
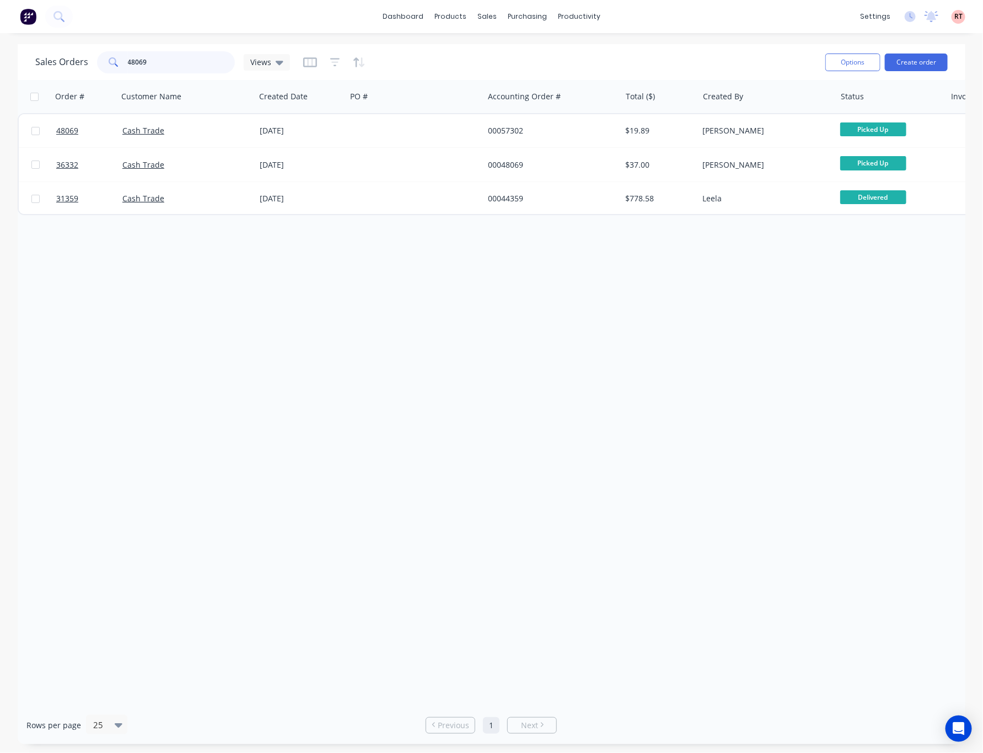
drag, startPoint x: 163, startPoint y: 58, endPoint x: 86, endPoint y: 60, distance: 76.7
click at [86, 60] on div "Sales Orders 48069 Views" at bounding box center [162, 62] width 255 height 22
type input "57632"
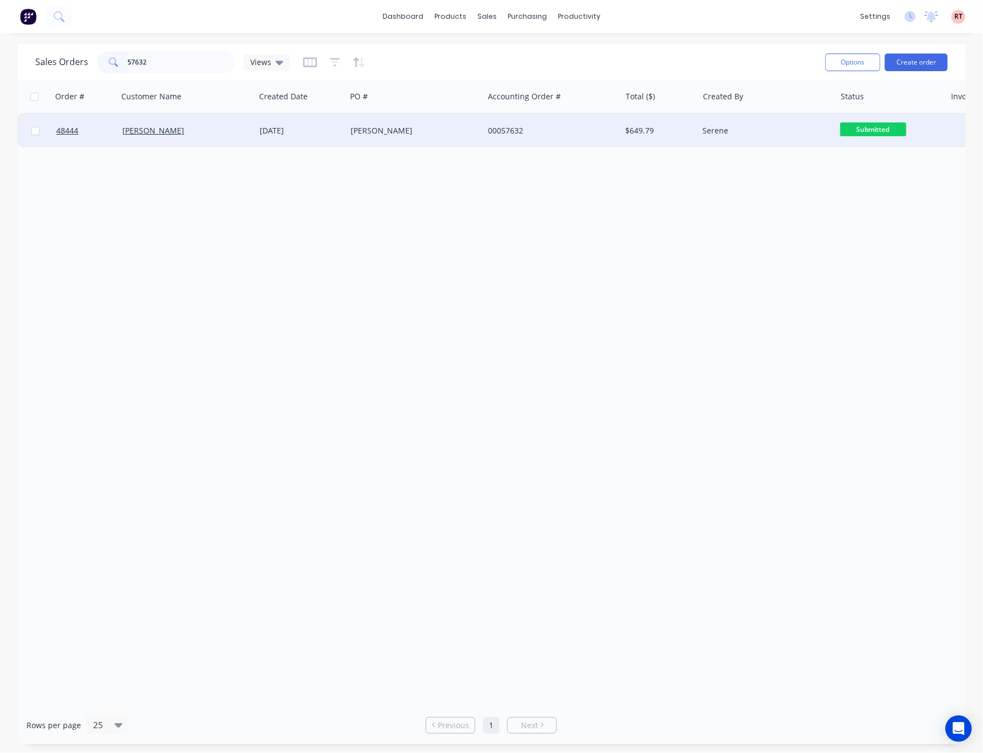
click at [417, 129] on div "[PERSON_NAME]" at bounding box center [412, 130] width 122 height 11
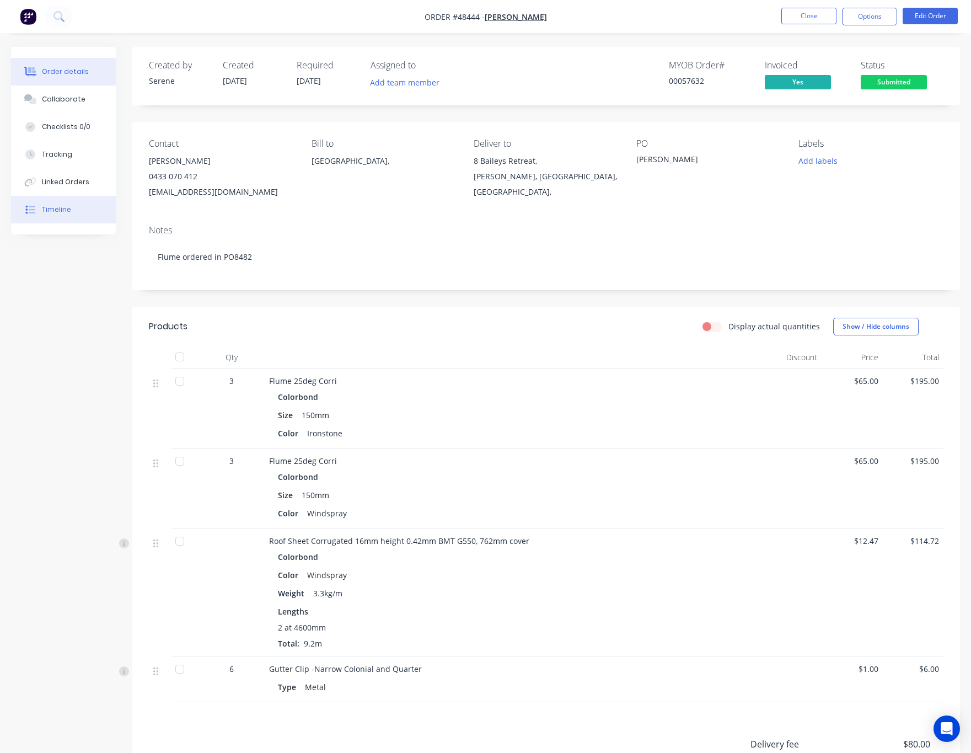
click at [68, 203] on button "Timeline" at bounding box center [63, 210] width 105 height 28
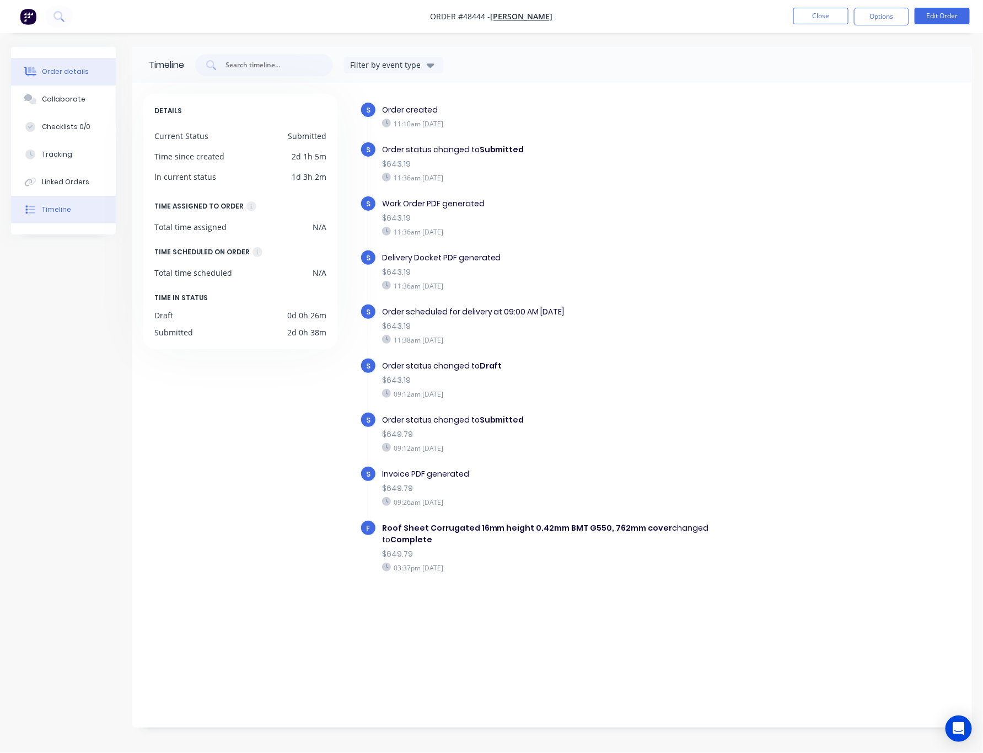
click at [58, 68] on div "Order details" at bounding box center [65, 72] width 47 height 10
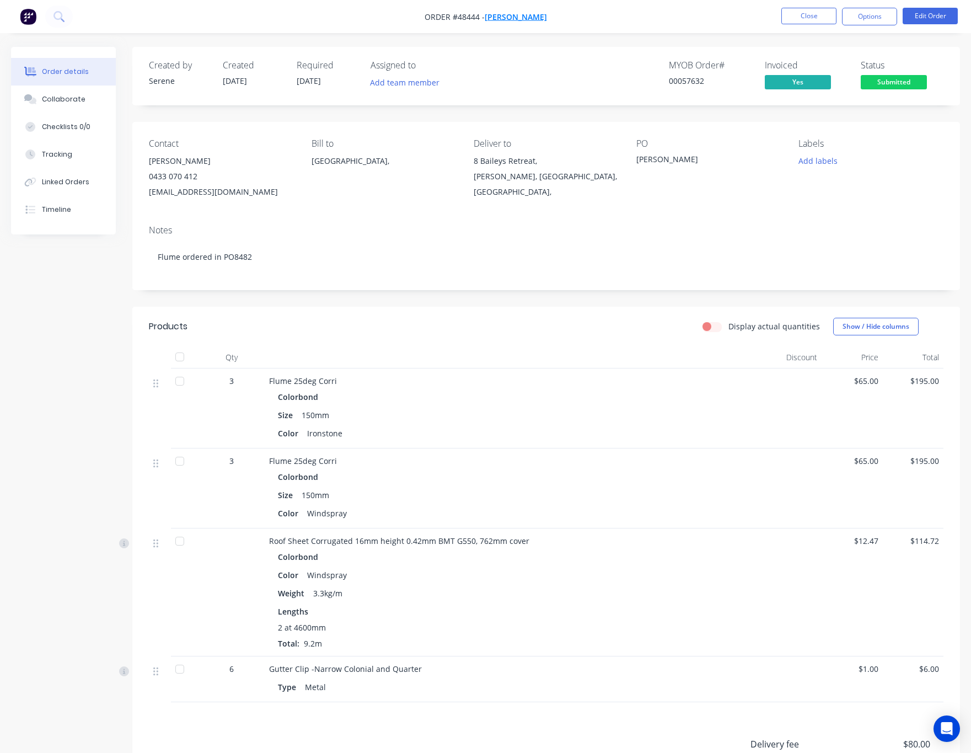
click at [508, 18] on span "[PERSON_NAME]" at bounding box center [516, 17] width 62 height 10
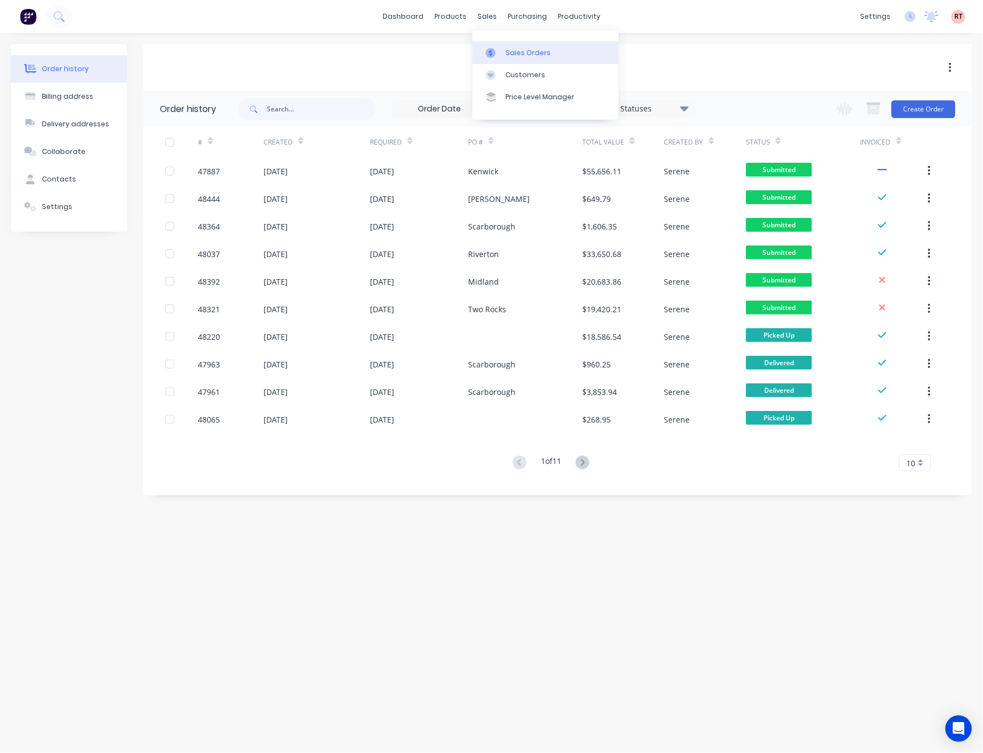
click at [510, 46] on link "Sales Orders" at bounding box center [545, 52] width 146 height 22
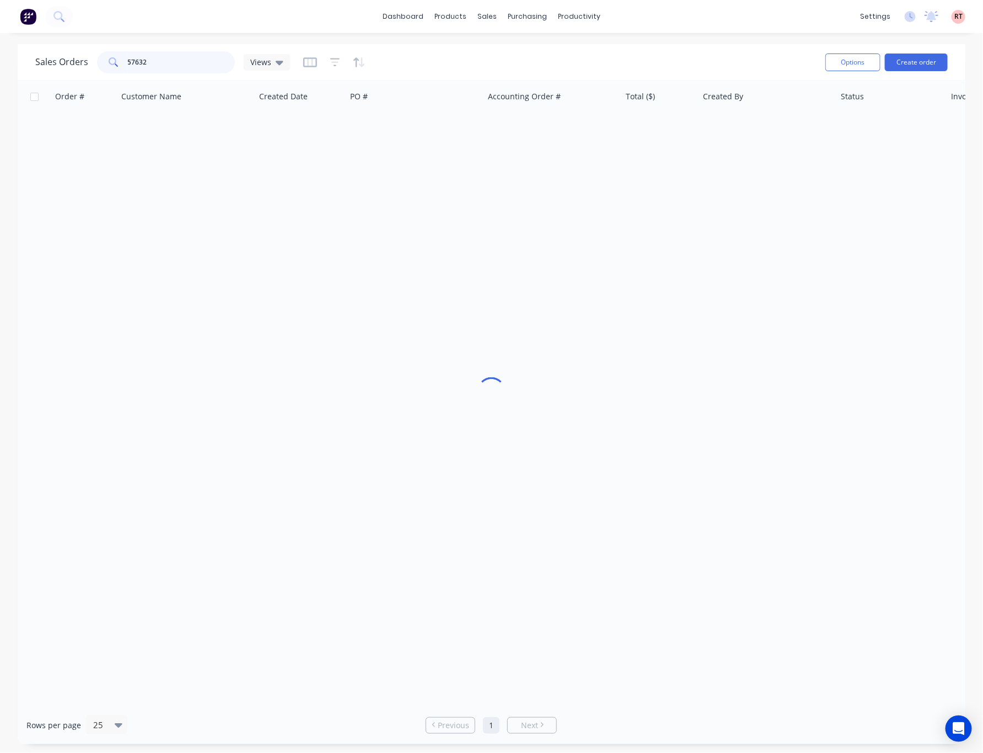
drag, startPoint x: 206, startPoint y: 61, endPoint x: 10, endPoint y: 71, distance: 195.4
click at [14, 71] on div "Sales Orders 57632 Views Options Create order Order # Customer Name Created Dat…" at bounding box center [491, 394] width 983 height 700
type input "48486"
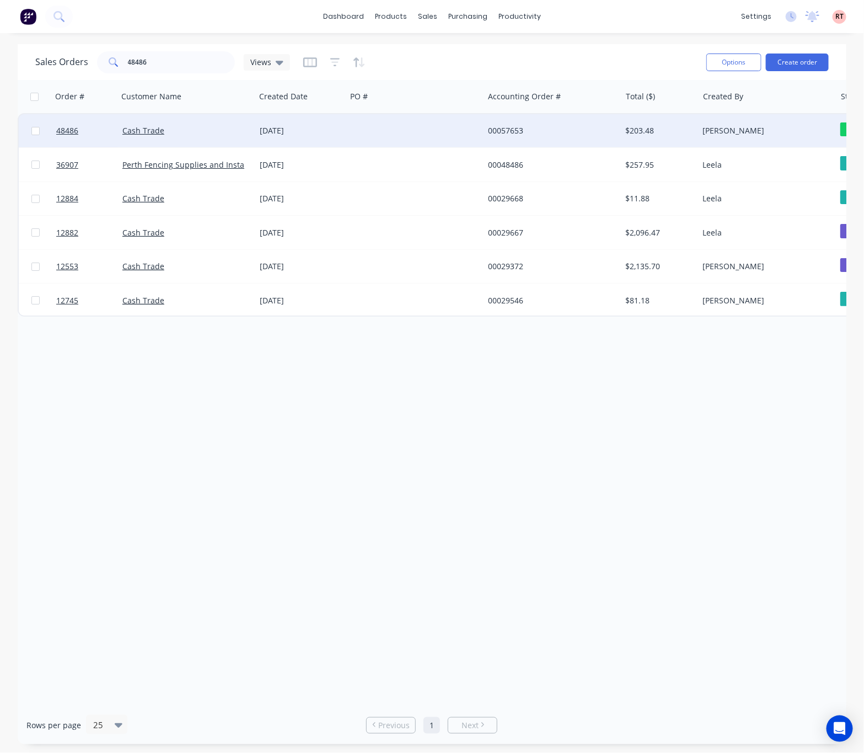
click at [364, 131] on div at bounding box center [414, 130] width 137 height 33
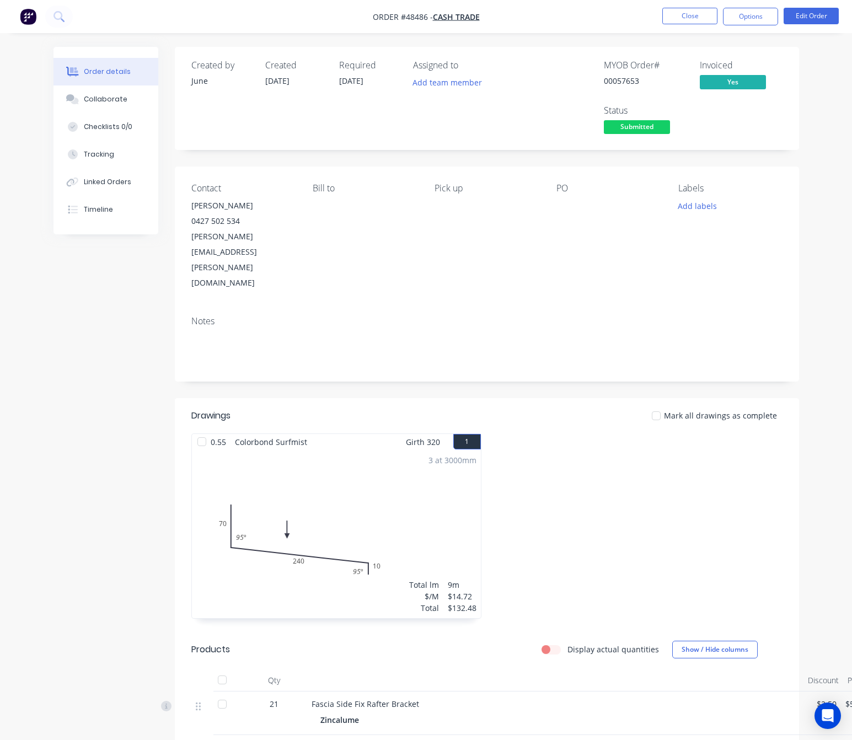
drag, startPoint x: 122, startPoint y: 217, endPoint x: 121, endPoint y: 225, distance: 7.8
click at [121, 225] on div "Order details Collaborate Checklists 0/0 Tracking Linked Orders Timeline" at bounding box center [105, 140] width 105 height 187
click at [117, 209] on button "Timeline" at bounding box center [105, 210] width 105 height 28
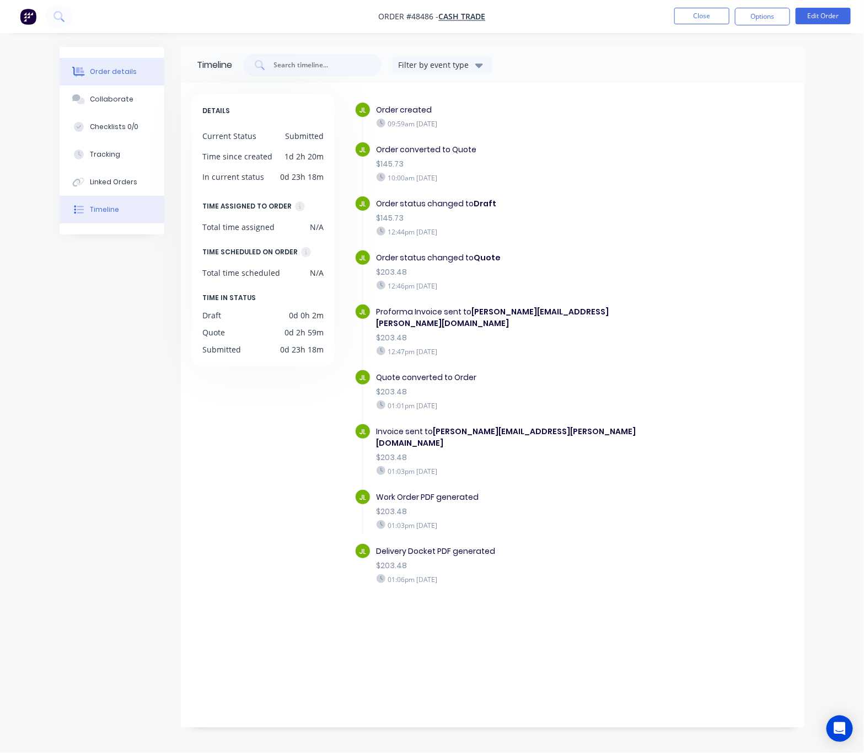
click at [108, 73] on div "Order details" at bounding box center [113, 72] width 47 height 10
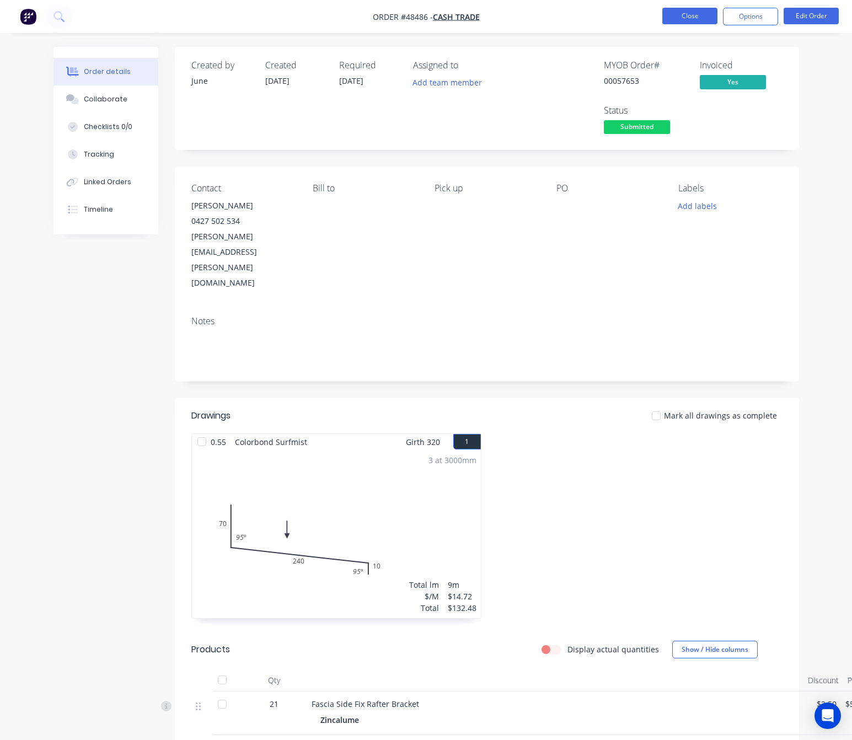
click at [693, 10] on button "Close" at bounding box center [689, 16] width 55 height 17
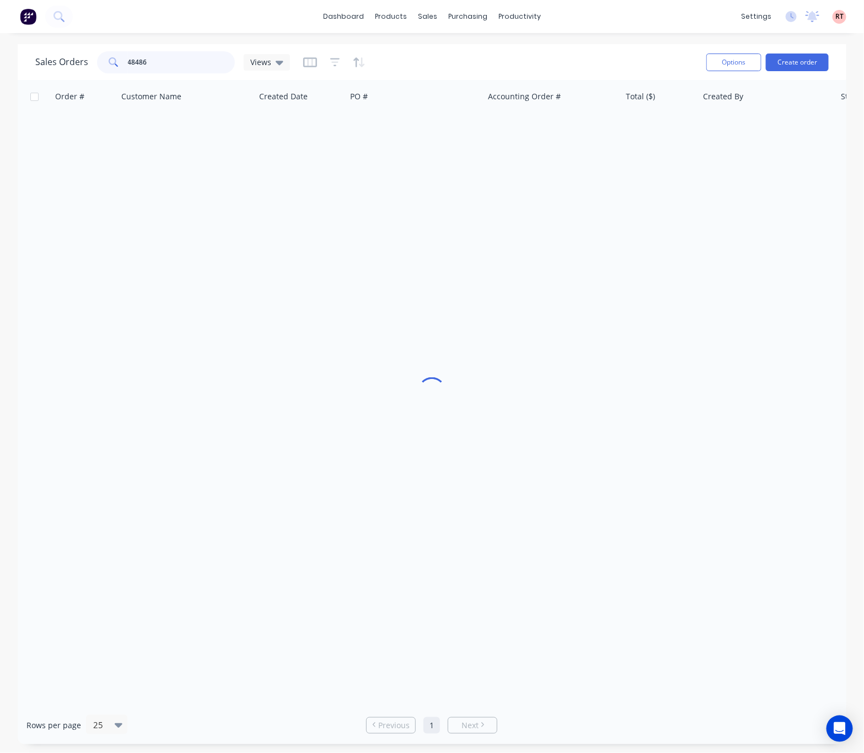
drag, startPoint x: 154, startPoint y: 66, endPoint x: 63, endPoint y: 78, distance: 91.8
click at [63, 78] on div "Sales Orders 48486 Views Options Create order" at bounding box center [432, 62] width 829 height 36
drag, startPoint x: 101, startPoint y: 76, endPoint x: 20, endPoint y: 85, distance: 81.5
click at [23, 85] on div "Sales Orders 48488 Views Options Create order Order # Customer Name Created Dat…" at bounding box center [432, 394] width 829 height 700
type input "48350"
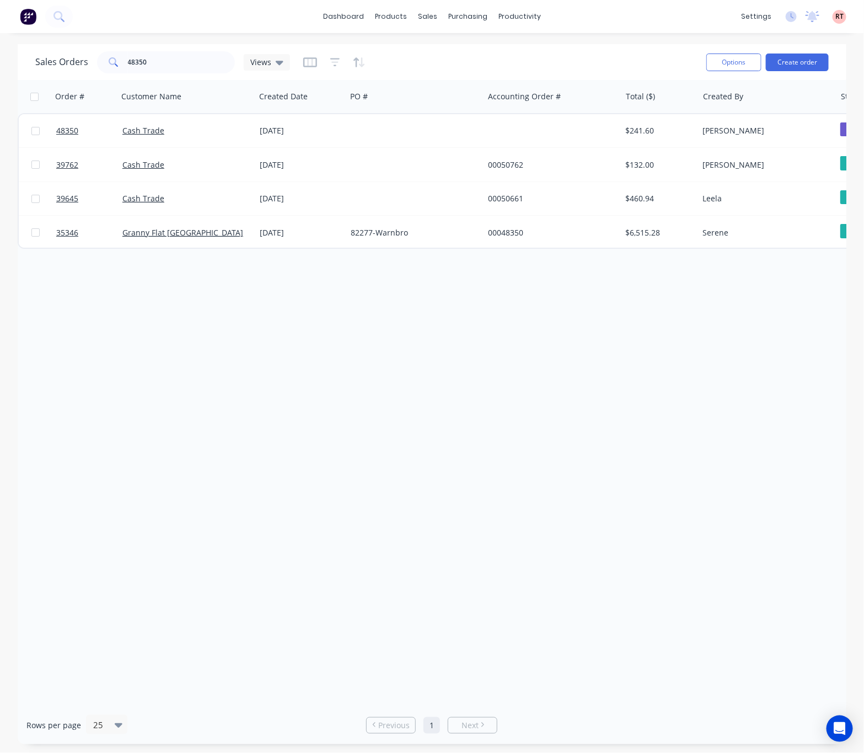
click at [240, 486] on div "Order # Customer Name Created Date PO # Accounting Order # Total ($) Created By…" at bounding box center [432, 393] width 829 height 626
click at [394, 15] on div "products" at bounding box center [390, 16] width 43 height 17
click at [437, 50] on div "Product Catalogue" at bounding box center [440, 53] width 68 height 10
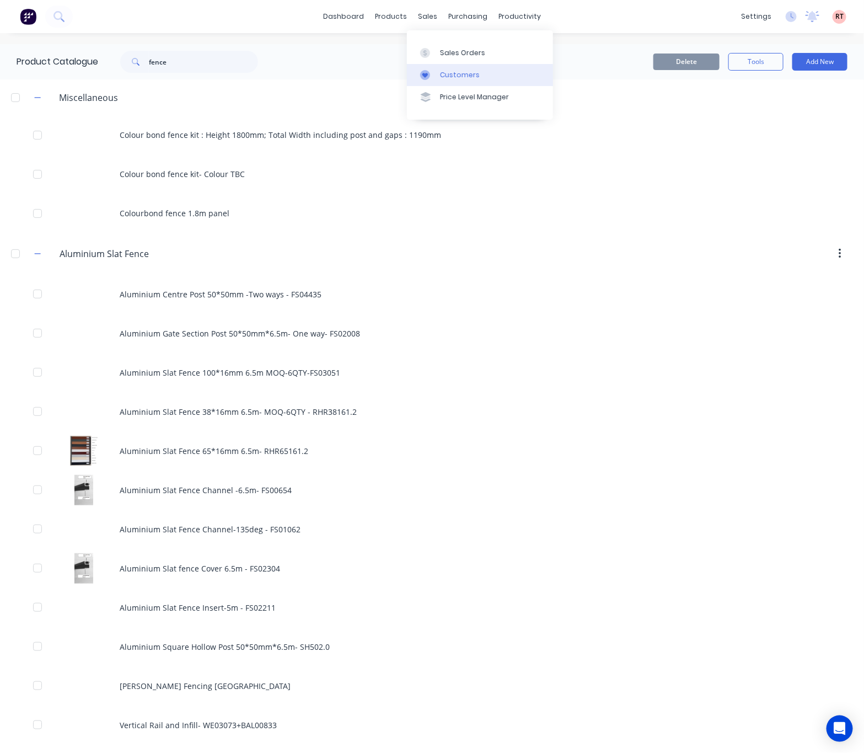
click at [457, 73] on div "Customers" at bounding box center [460, 75] width 40 height 10
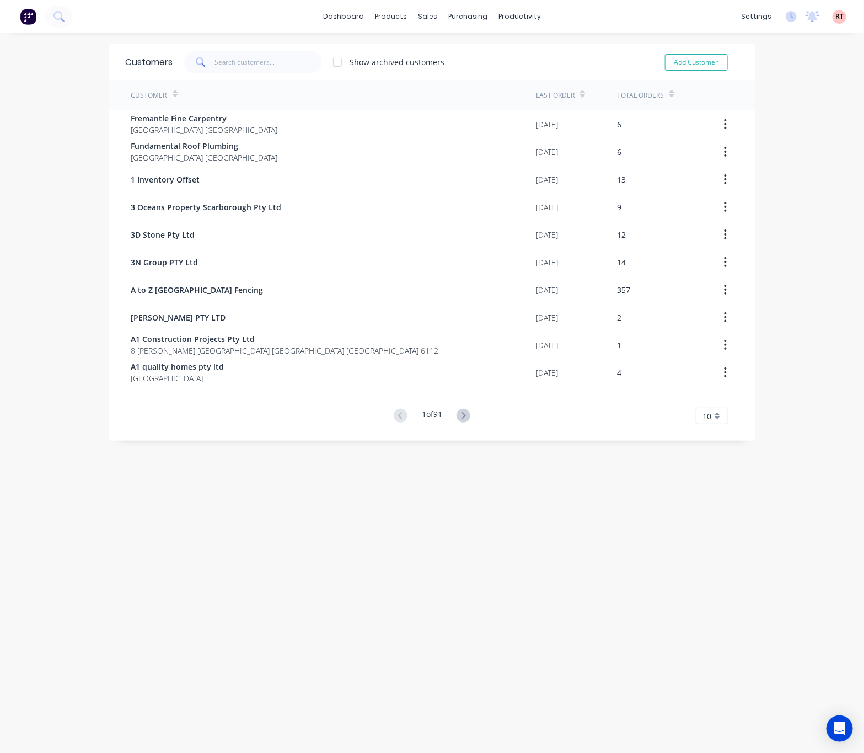
click at [217, 74] on div "Customers Show archived customers Add Customer" at bounding box center [432, 62] width 646 height 36
click at [232, 58] on input "text" at bounding box center [268, 62] width 108 height 22
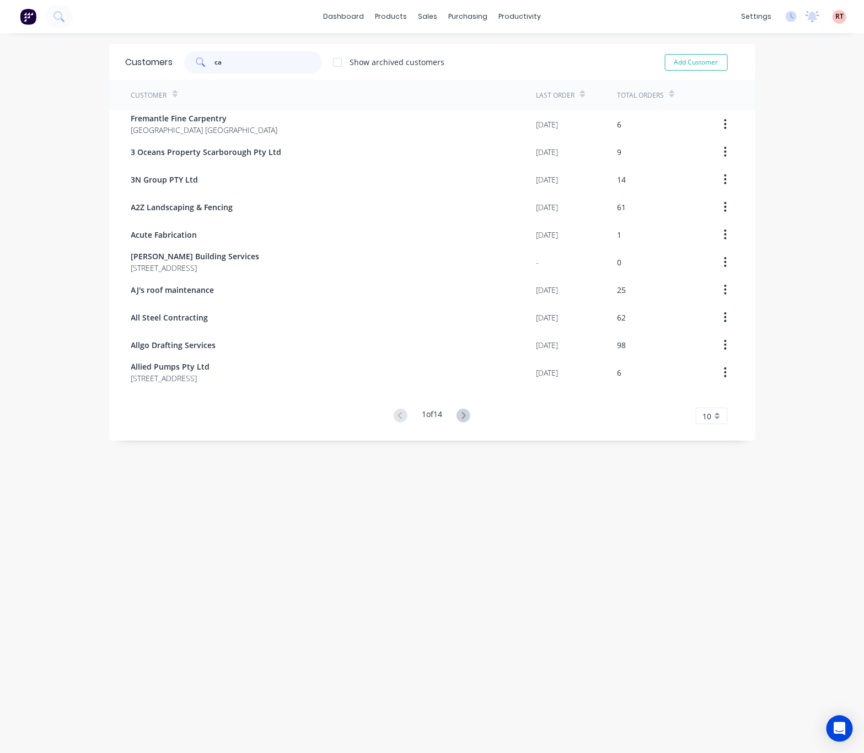
type input "c"
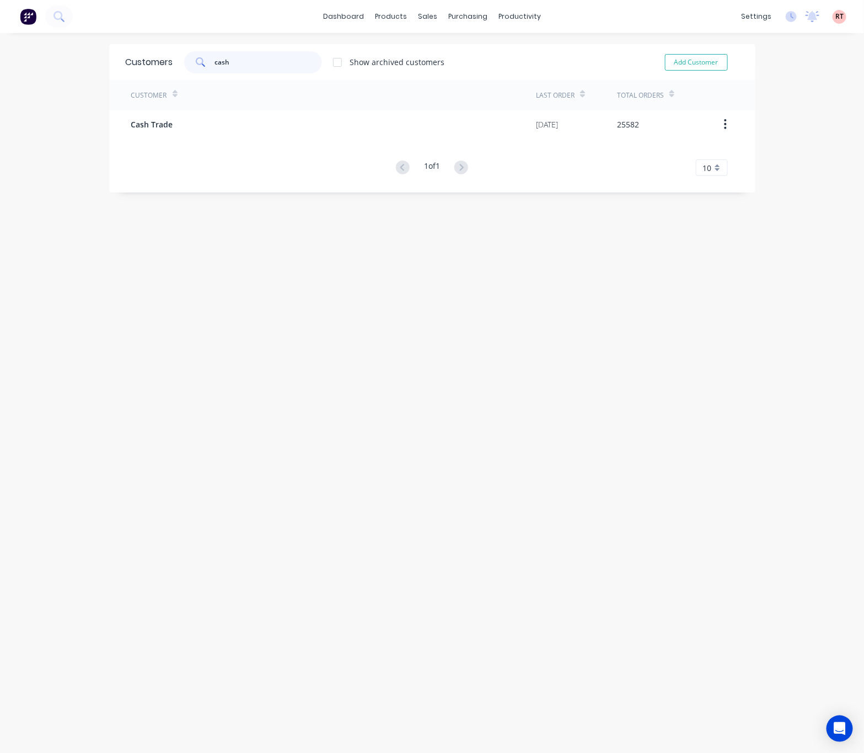
type input "cash"
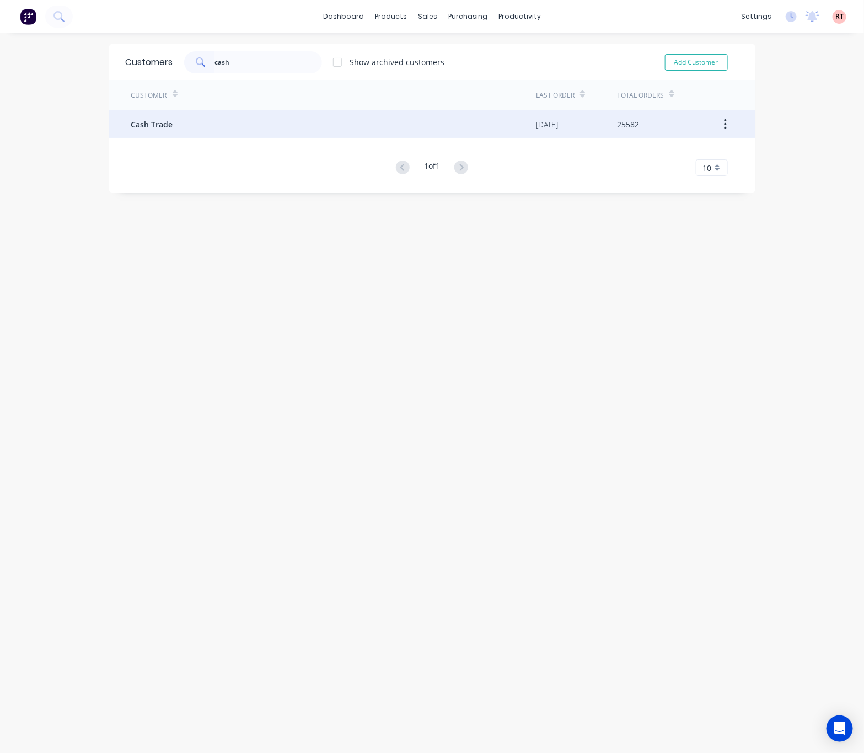
click at [219, 130] on div "Cash Trade" at bounding box center [333, 124] width 405 height 28
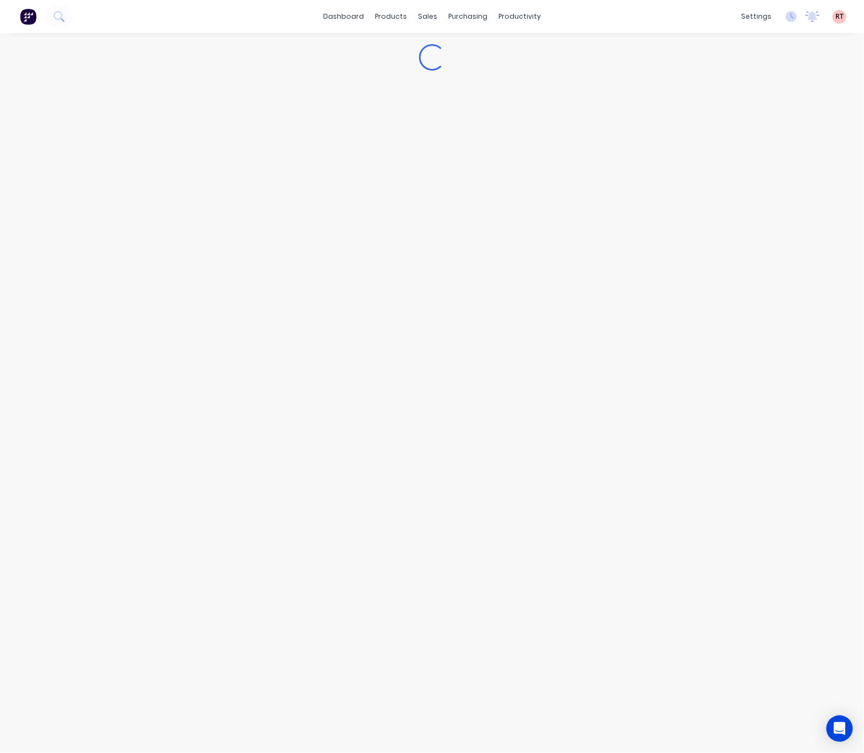
click at [1, 184] on div "Loading..." at bounding box center [432, 392] width 864 height 719
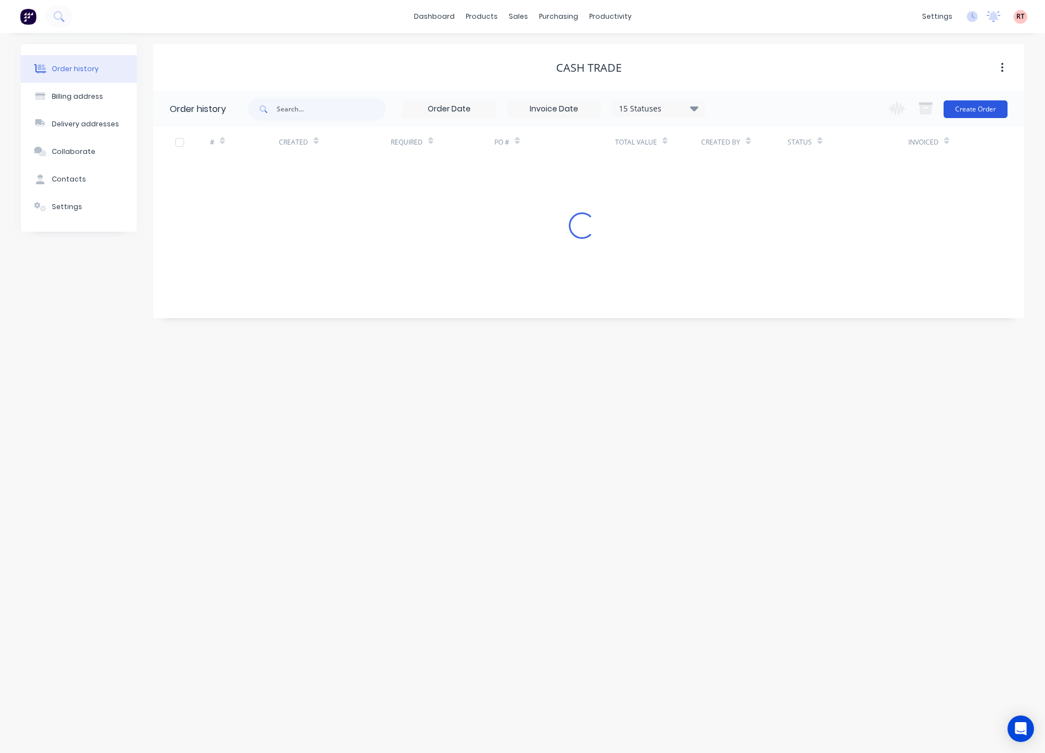
click at [885, 103] on button "Create Order" at bounding box center [976, 109] width 64 height 18
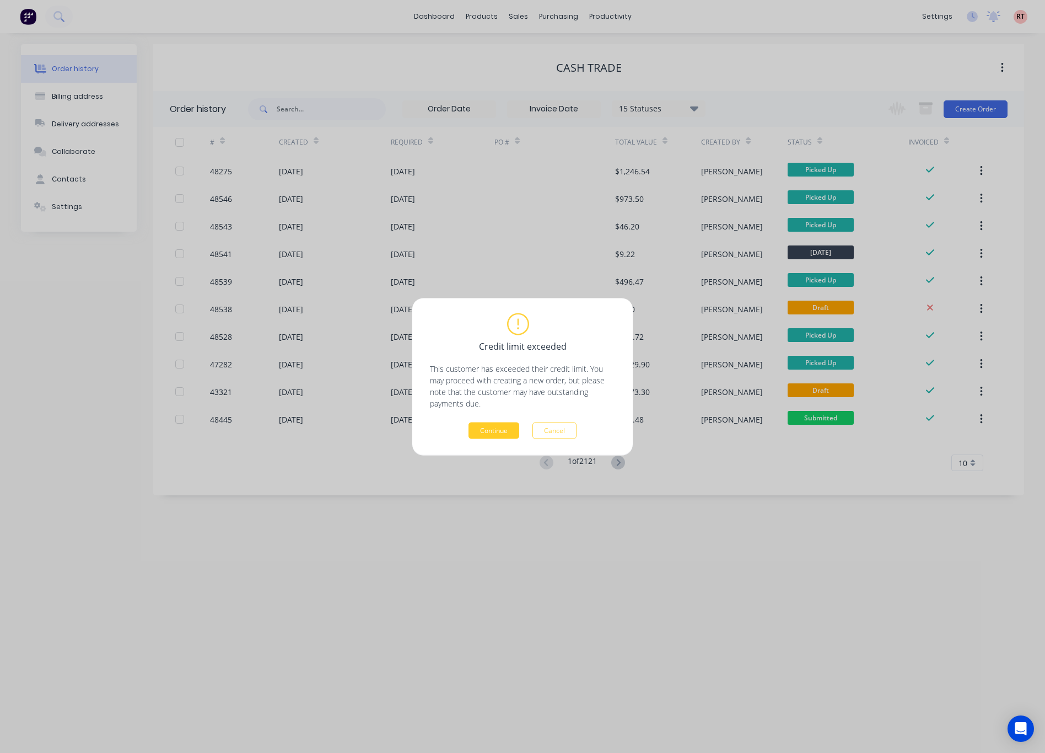
click at [495, 429] on button "Continue" at bounding box center [494, 430] width 51 height 17
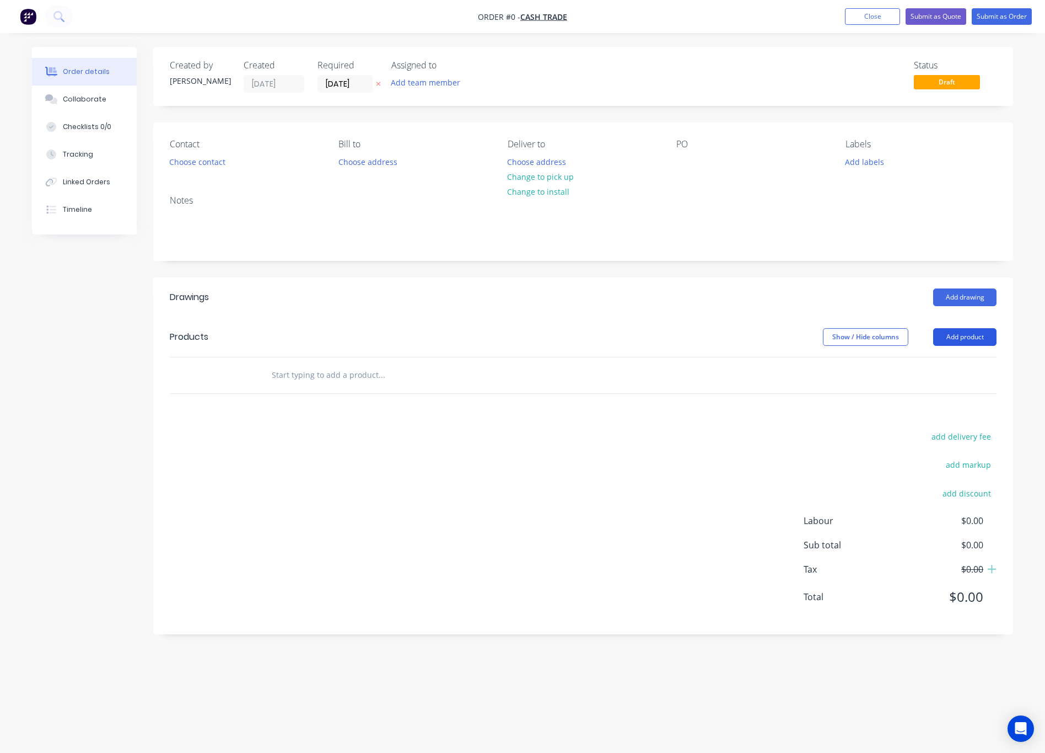
click at [885, 332] on button "Add product" at bounding box center [964, 337] width 63 height 18
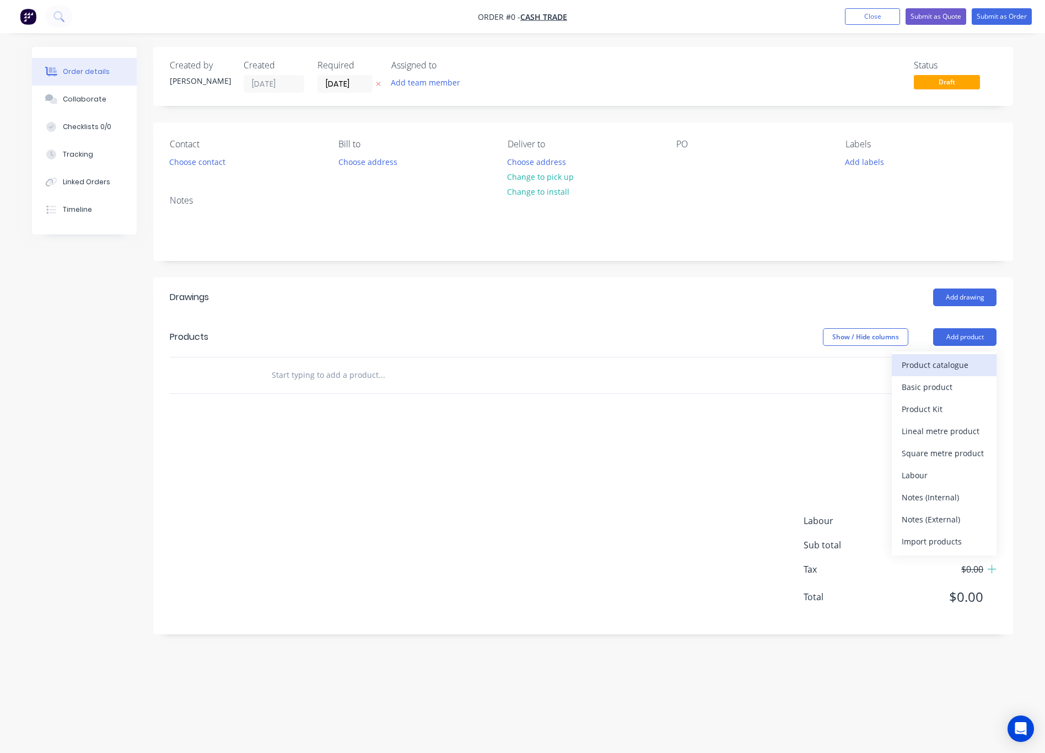
click at [885, 364] on div "Product catalogue" at bounding box center [944, 365] width 85 height 16
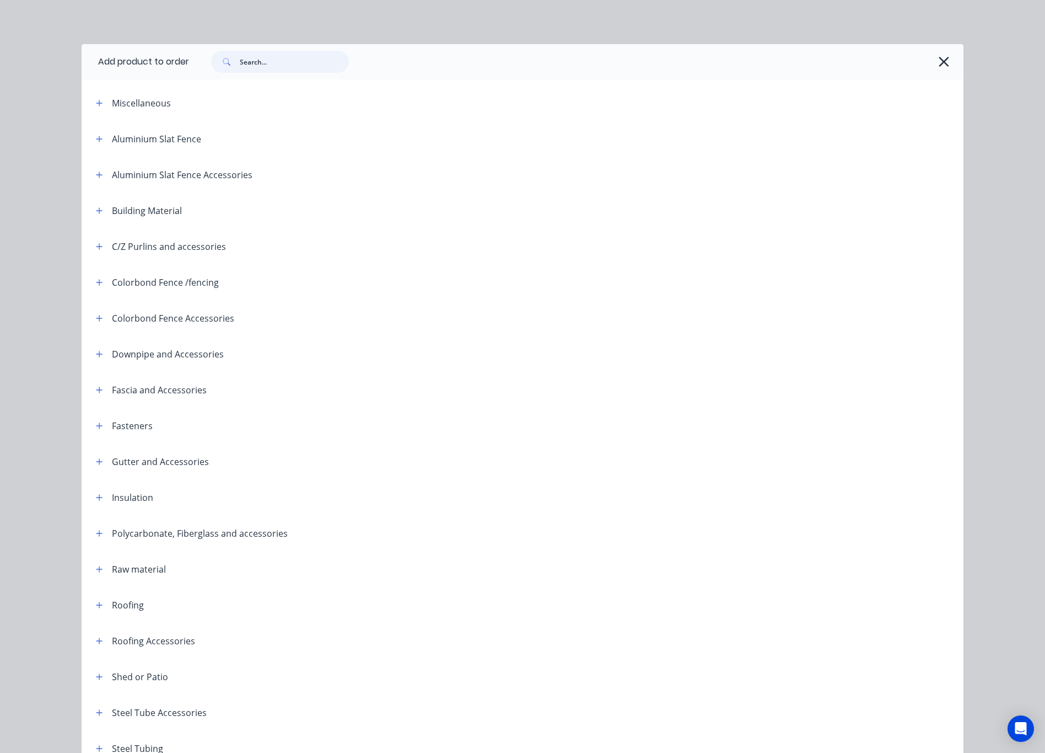
click at [275, 60] on input "text" at bounding box center [294, 62] width 109 height 22
type input "fence gate"
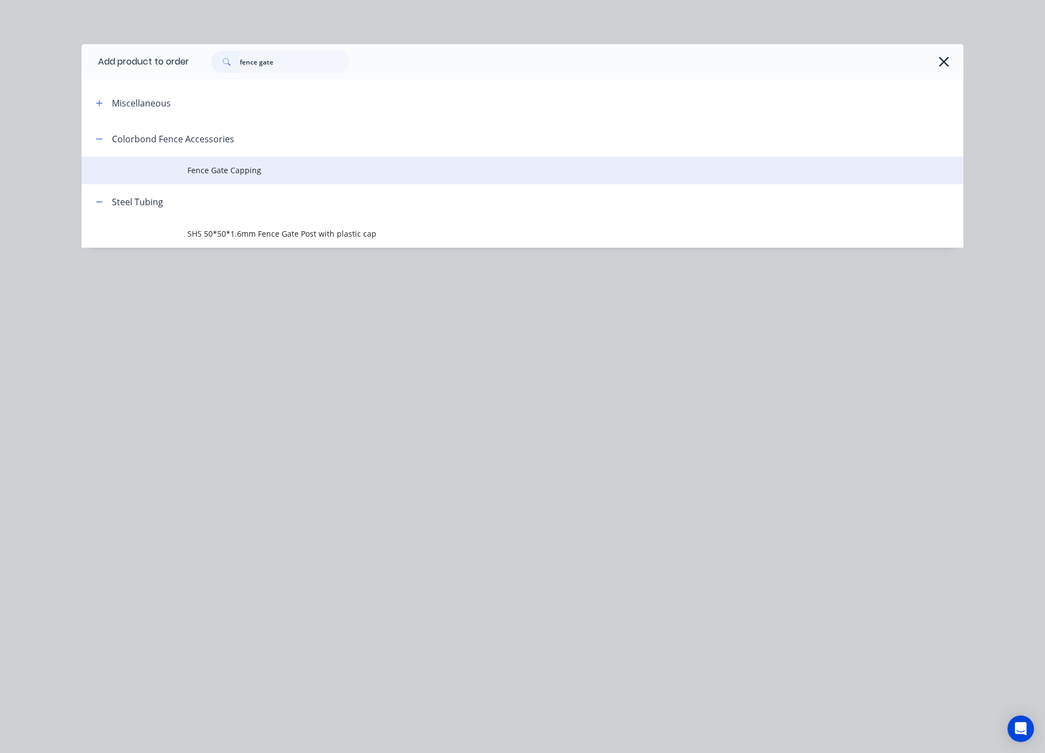
click at [326, 176] on td "Fence Gate Capping" at bounding box center [575, 171] width 776 height 28
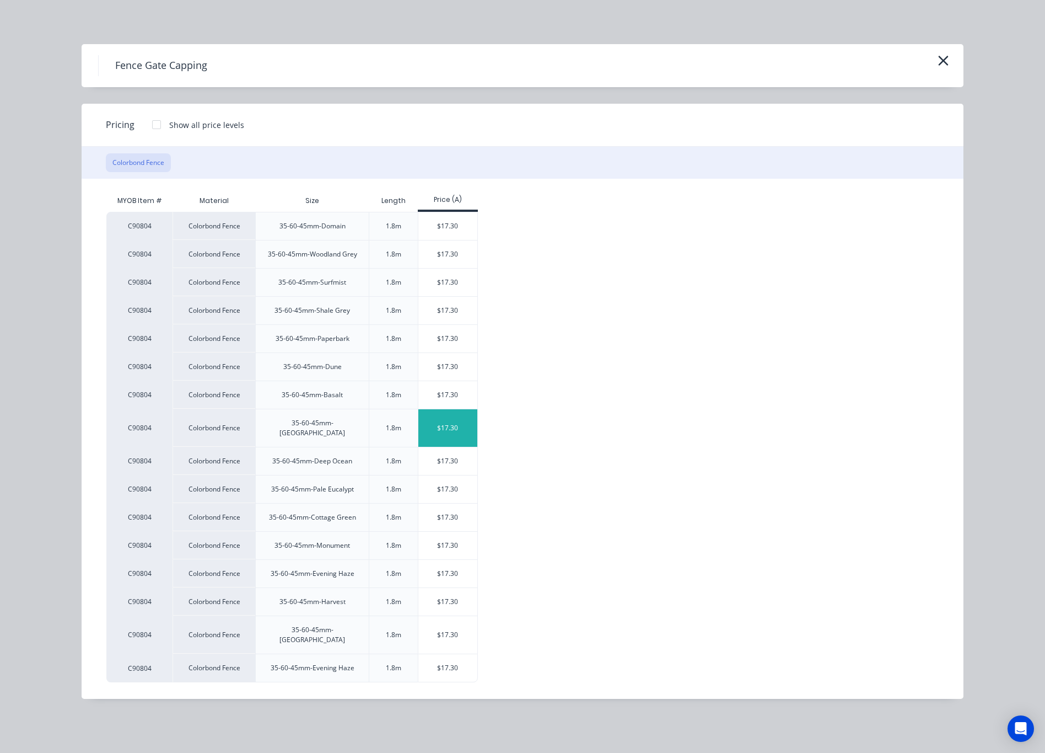
click at [464, 420] on div "$17.30" at bounding box center [447, 427] width 59 height 37
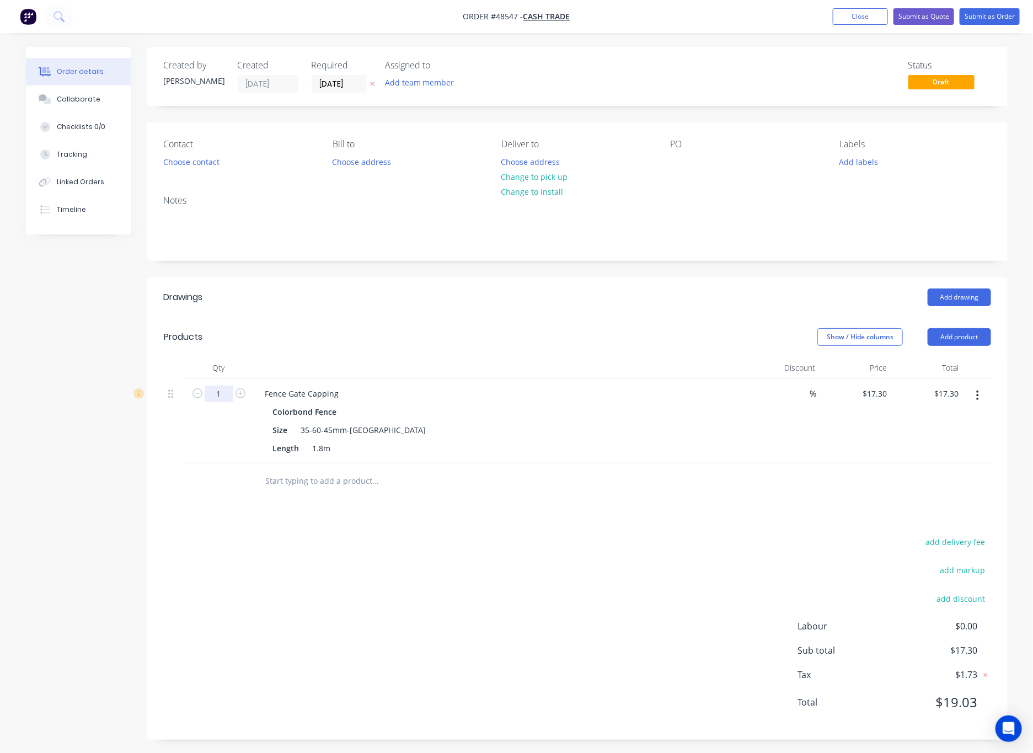
click at [217, 387] on input "1" at bounding box center [219, 393] width 29 height 17
type input "8"
type input "$138.40"
click at [442, 611] on div "add delivery fee add markup add discount Labour $0.00 Sub total $138.40 Tax $13…" at bounding box center [577, 628] width 827 height 189
click at [885, 329] on header "Products Show / Hide columns Add product" at bounding box center [577, 337] width 860 height 40
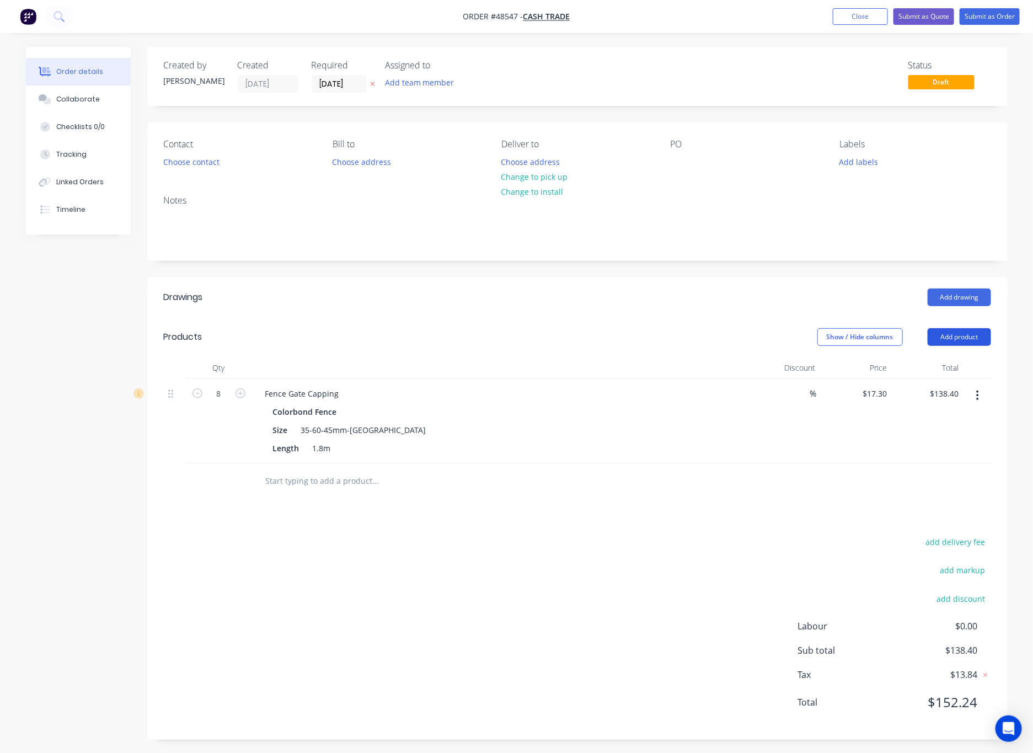
click at [885, 332] on button "Add product" at bounding box center [958, 337] width 63 height 18
click at [885, 369] on div "Product catalogue" at bounding box center [938, 365] width 85 height 16
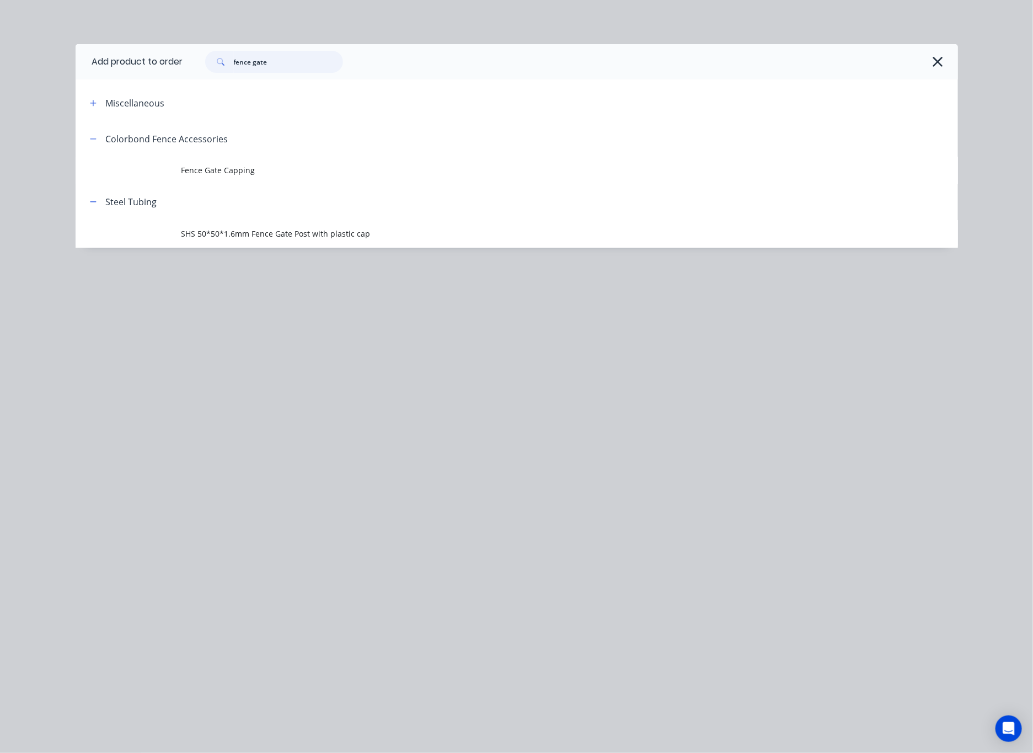
drag, startPoint x: 194, startPoint y: 73, endPoint x: 78, endPoint y: 76, distance: 116.4
click at [103, 81] on div "Add product to order fence gate Miscellaneous Colorbond Fence Accessories Fence…" at bounding box center [517, 145] width 882 height 203
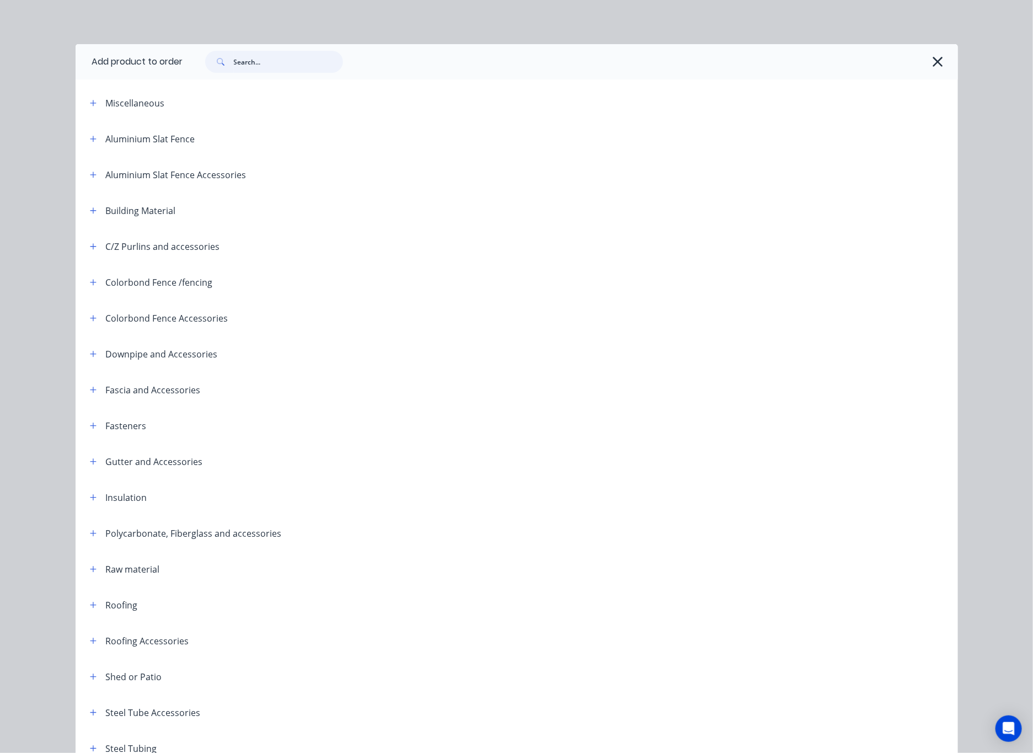
click at [262, 60] on input "text" at bounding box center [288, 62] width 109 height 22
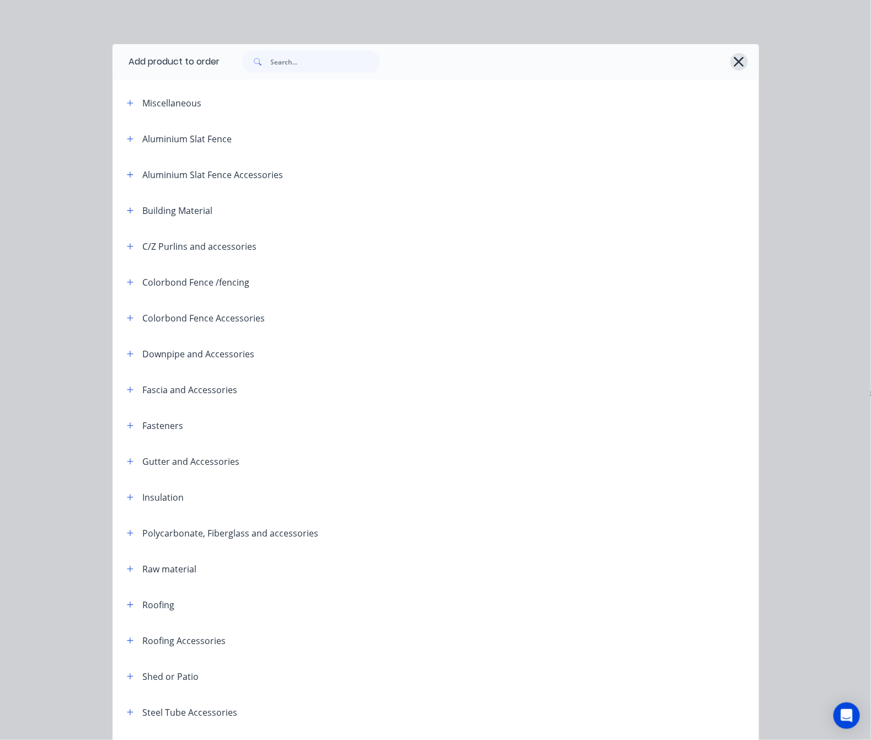
click at [744, 61] on icon "button" at bounding box center [739, 61] width 12 height 15
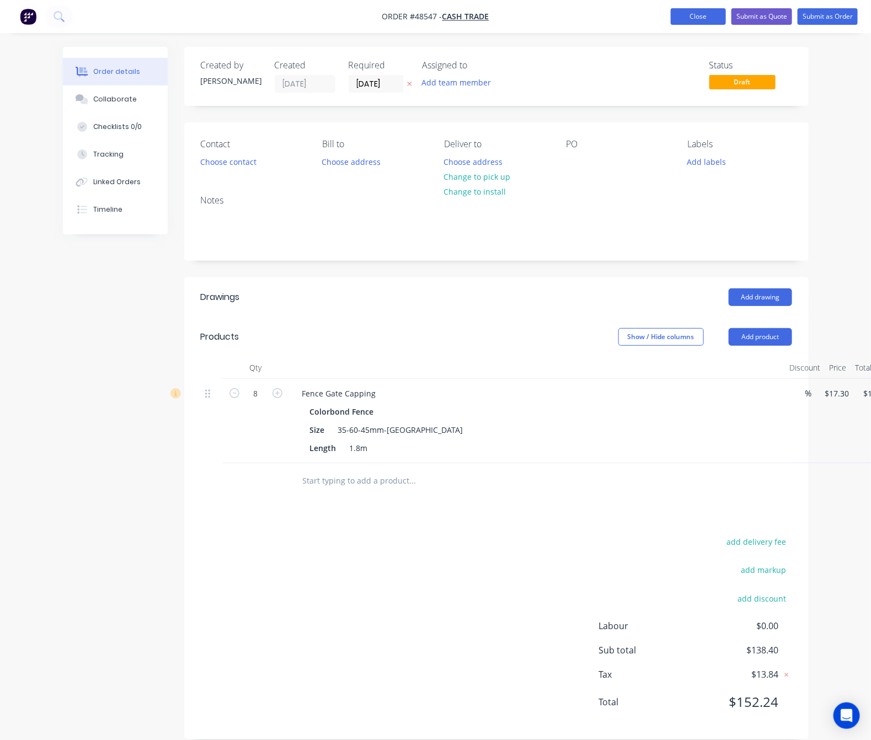
click at [689, 22] on button "Close" at bounding box center [697, 16] width 55 height 17
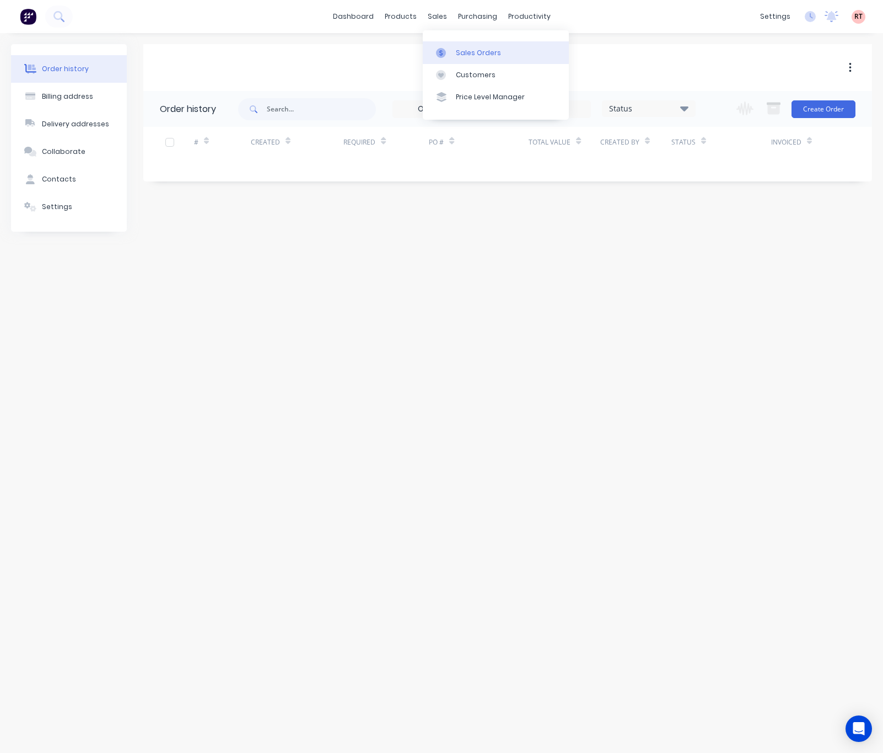
click at [495, 55] on div "Sales Orders" at bounding box center [478, 53] width 45 height 10
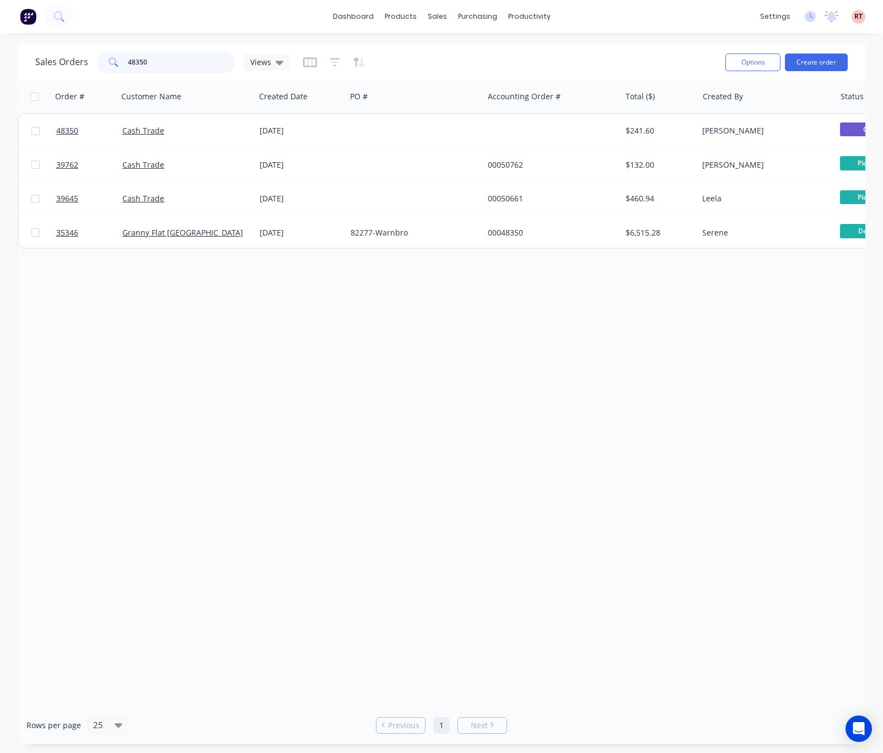
drag, startPoint x: 182, startPoint y: 60, endPoint x: 72, endPoint y: 66, distance: 111.0
click at [72, 66] on div "Sales Orders 48350 Views" at bounding box center [162, 62] width 255 height 22
type input "48488"
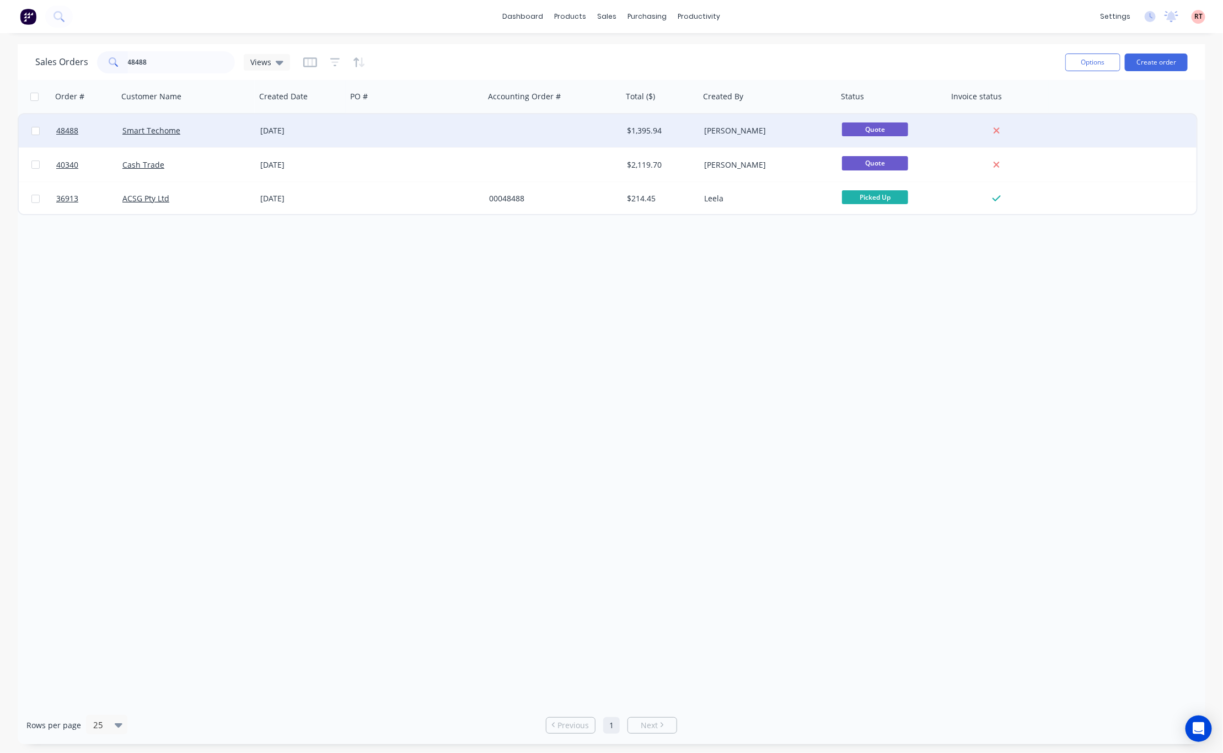
click at [807, 131] on div "[PERSON_NAME]" at bounding box center [765, 130] width 122 height 11
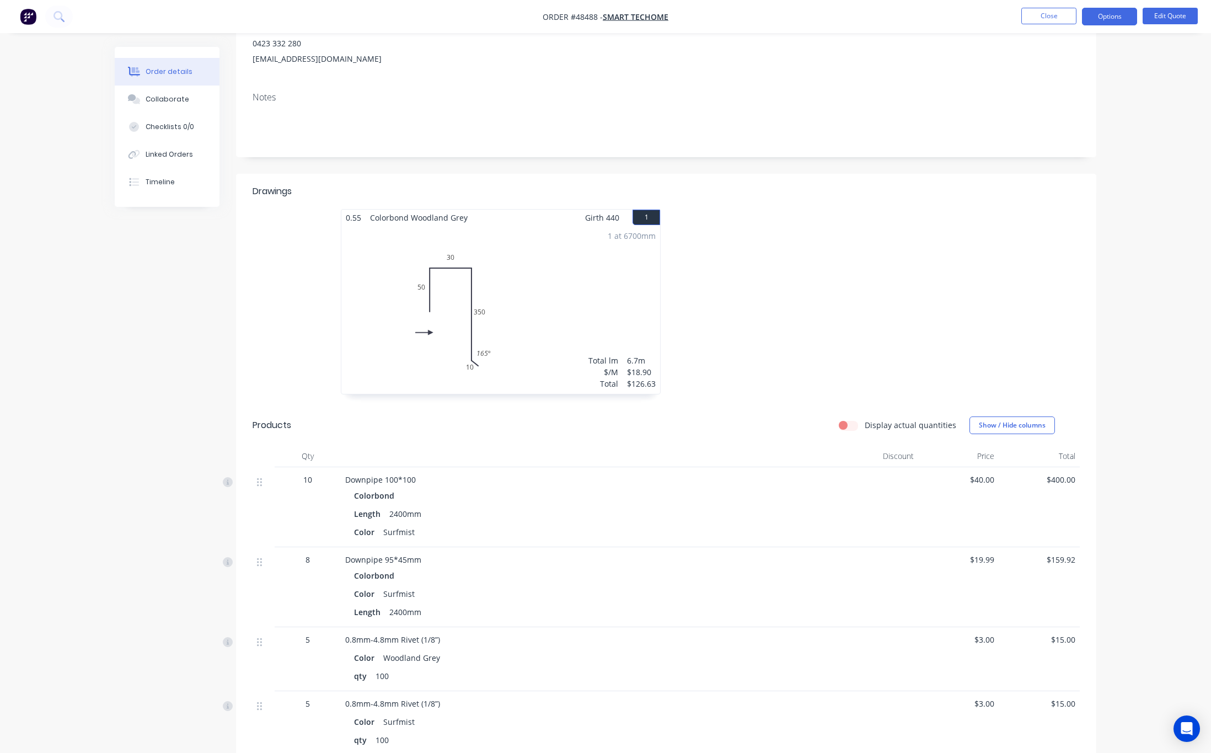
scroll to position [248, 0]
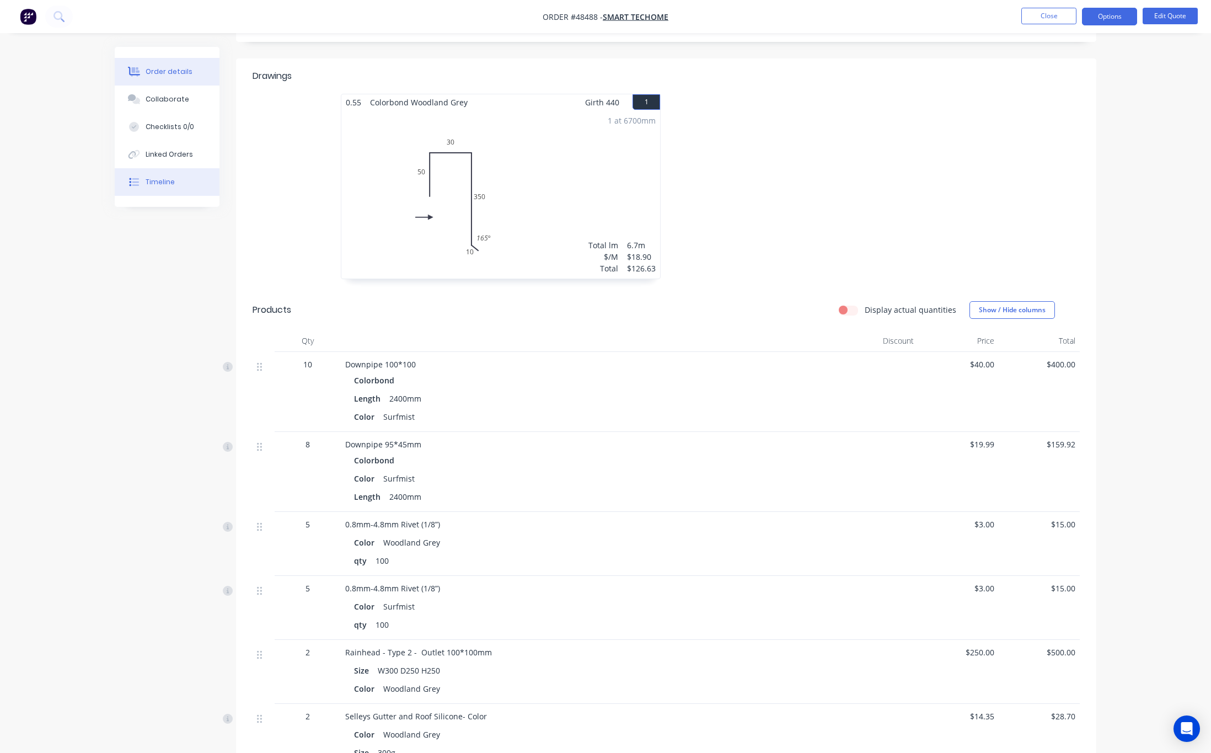
click at [197, 187] on button "Timeline" at bounding box center [167, 182] width 105 height 28
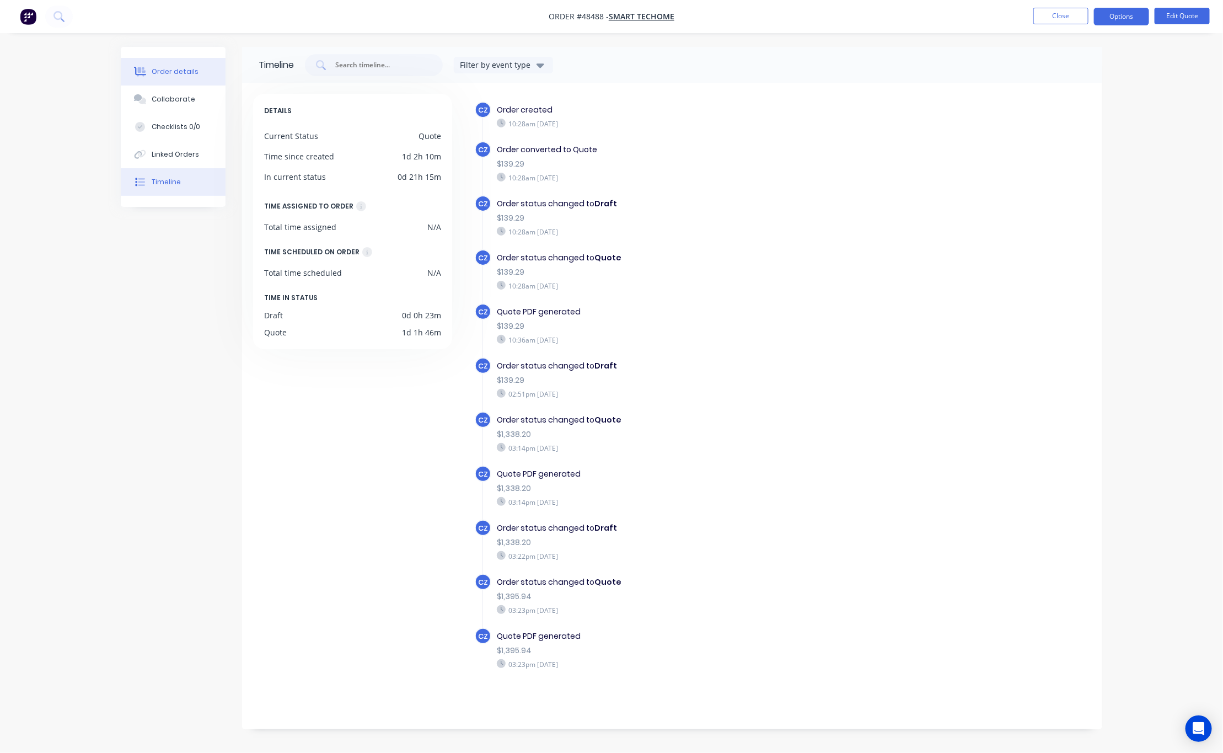
click at [182, 69] on div "Order details" at bounding box center [175, 72] width 47 height 10
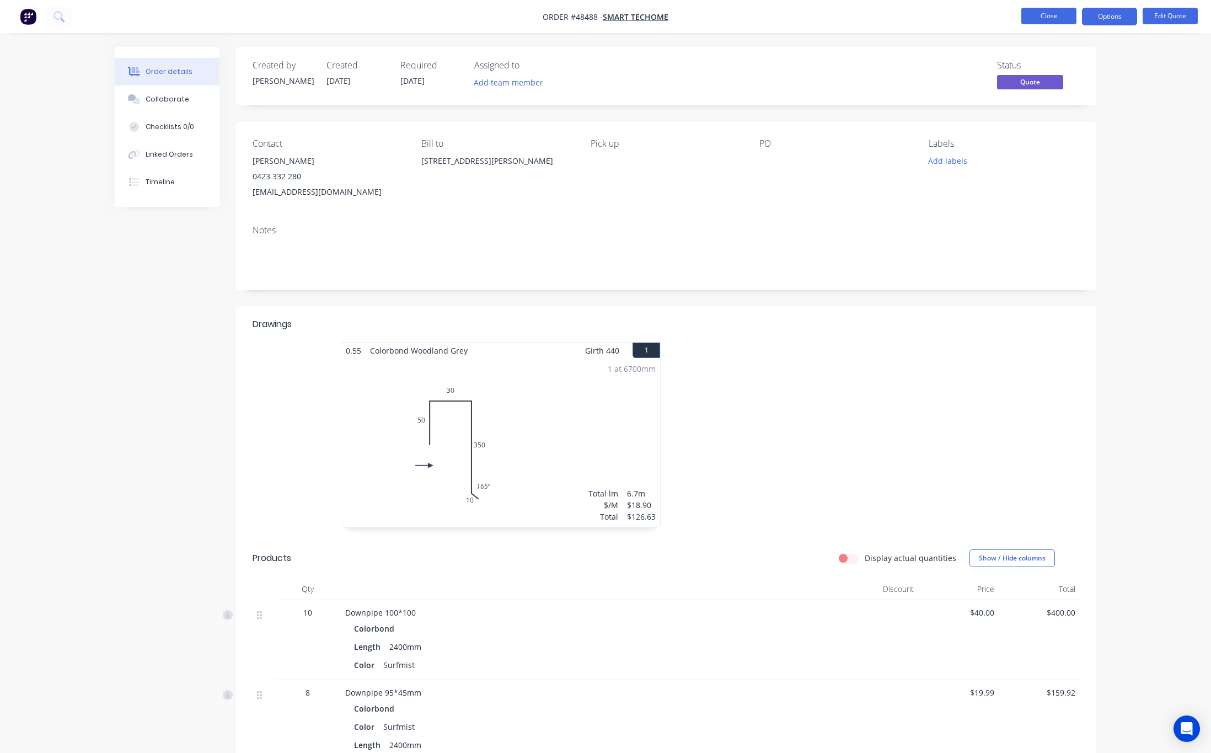
click at [885, 15] on button "Close" at bounding box center [1048, 16] width 55 height 17
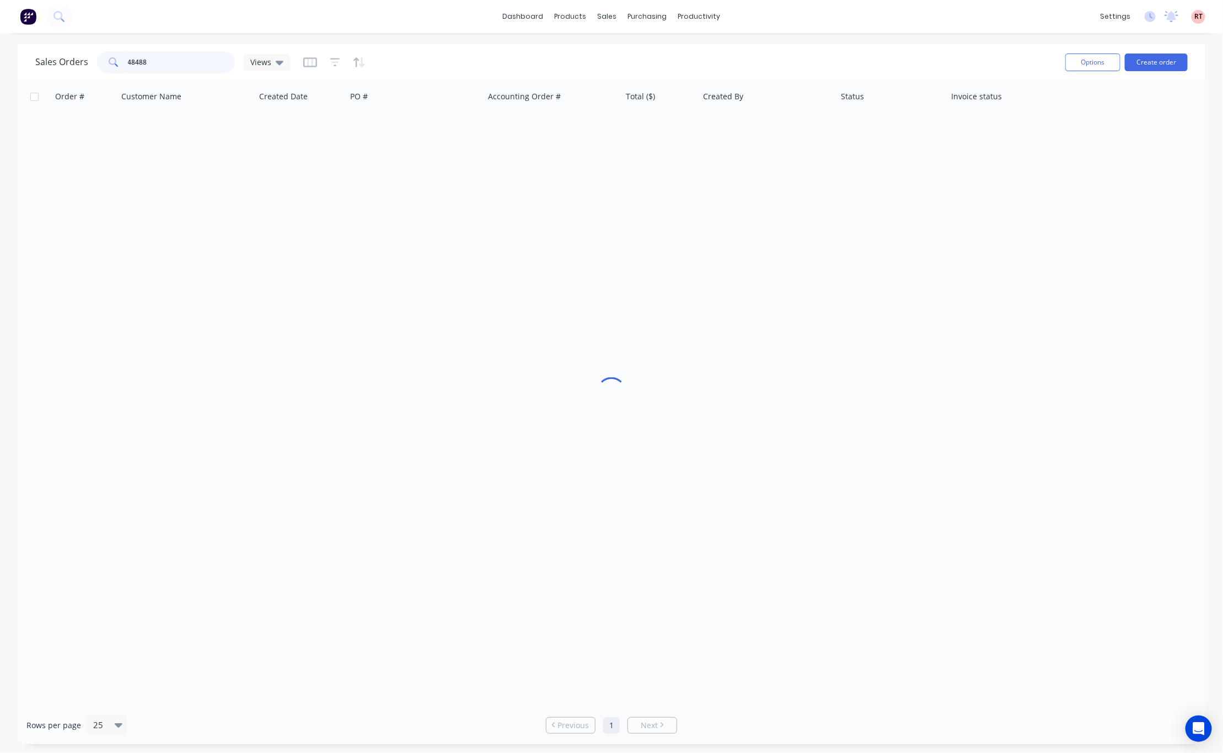
drag, startPoint x: 159, startPoint y: 60, endPoint x: 43, endPoint y: 61, distance: 115.8
click at [51, 68] on div "Sales Orders 48488 Views" at bounding box center [162, 62] width 255 height 22
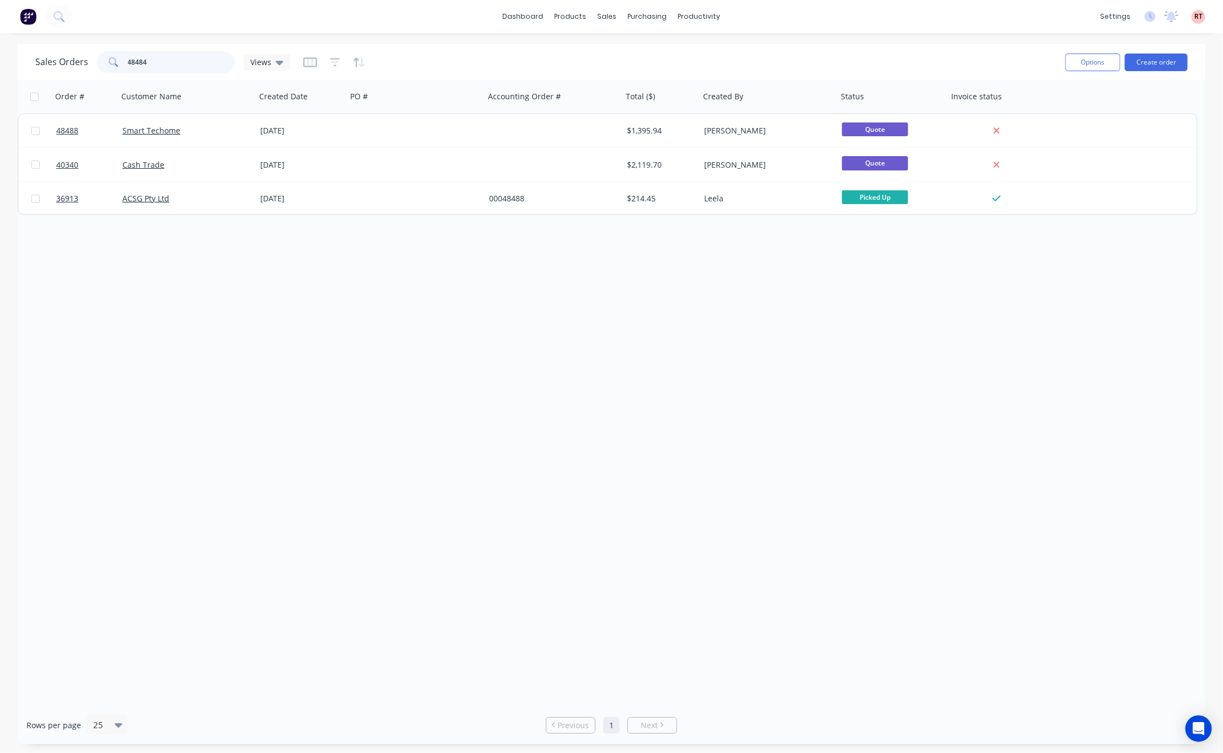
type input "48484"
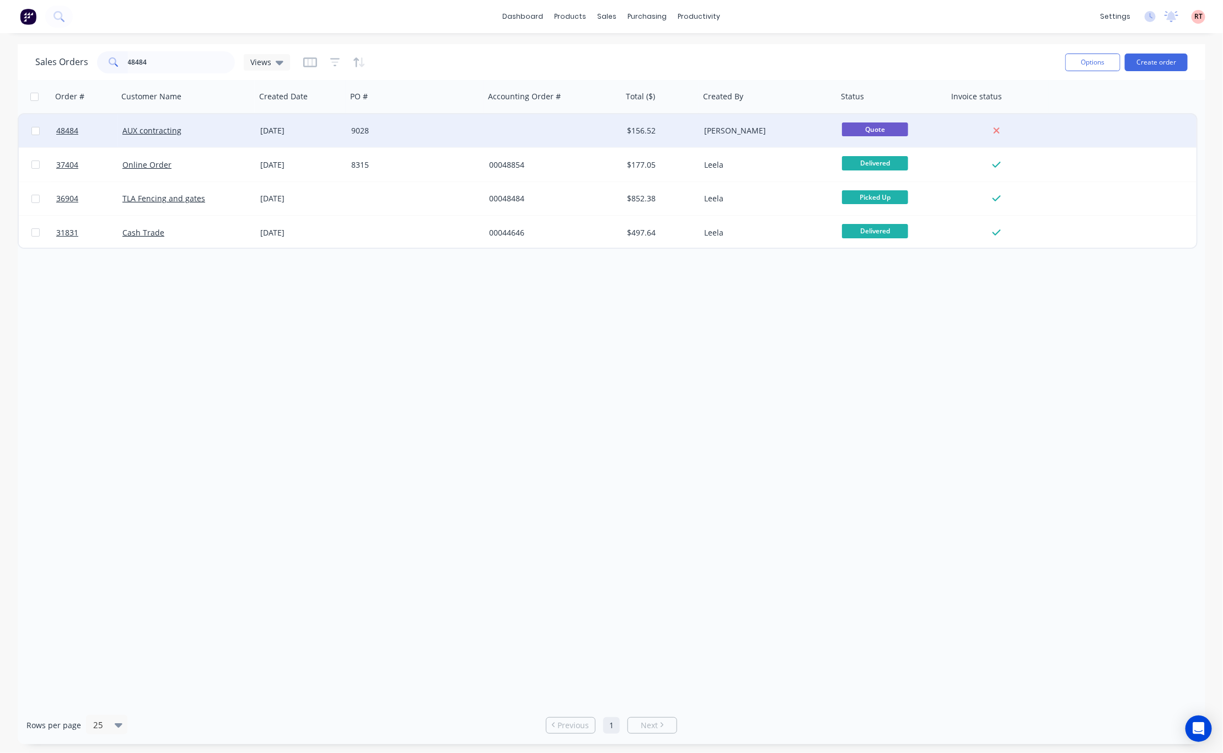
click at [227, 136] on div "AUX contracting" at bounding box center [187, 130] width 138 height 33
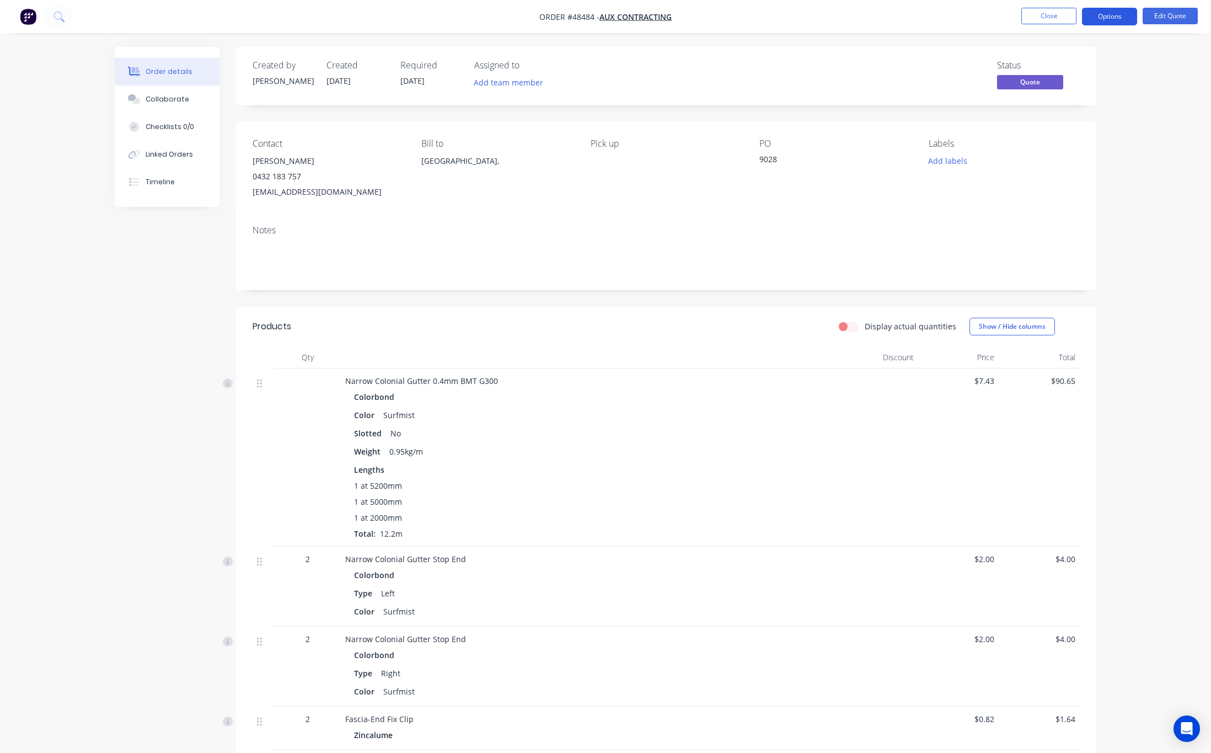
click at [885, 19] on button "Options" at bounding box center [1109, 17] width 55 height 18
click at [885, 15] on button "Edit Quote" at bounding box center [1169, 16] width 55 height 17
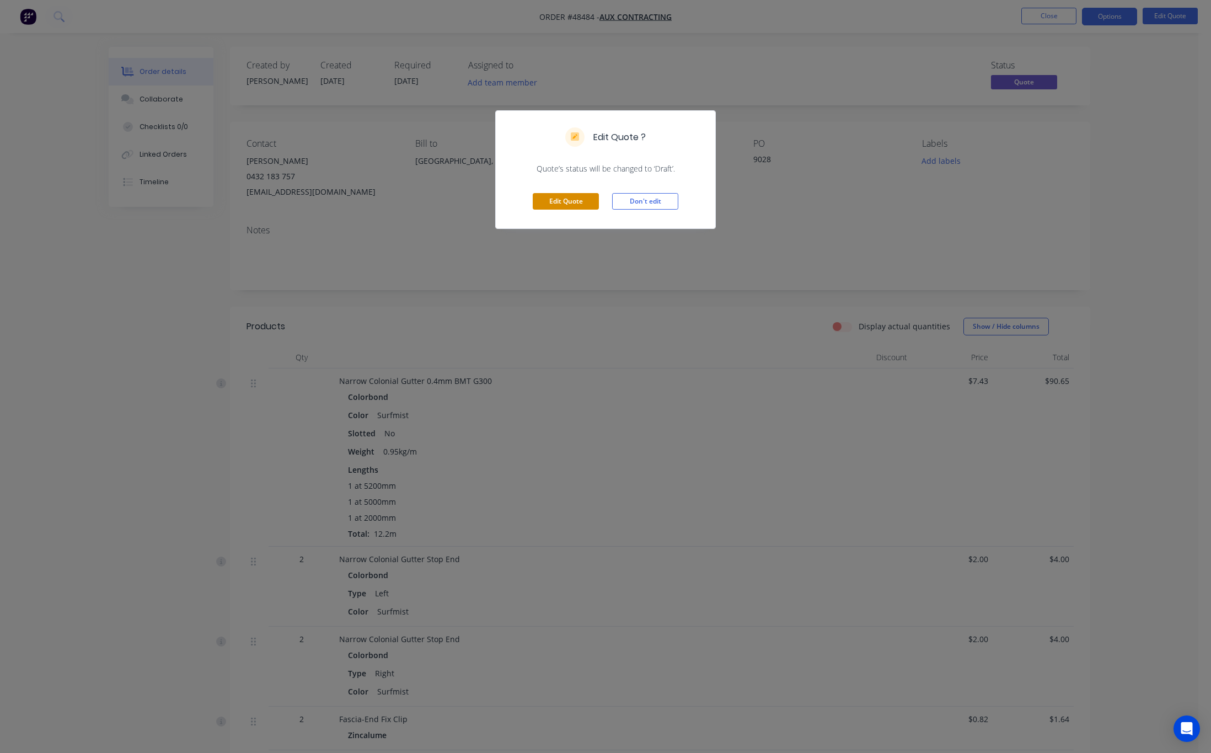
click at [574, 206] on button "Edit Quote" at bounding box center [566, 201] width 66 height 17
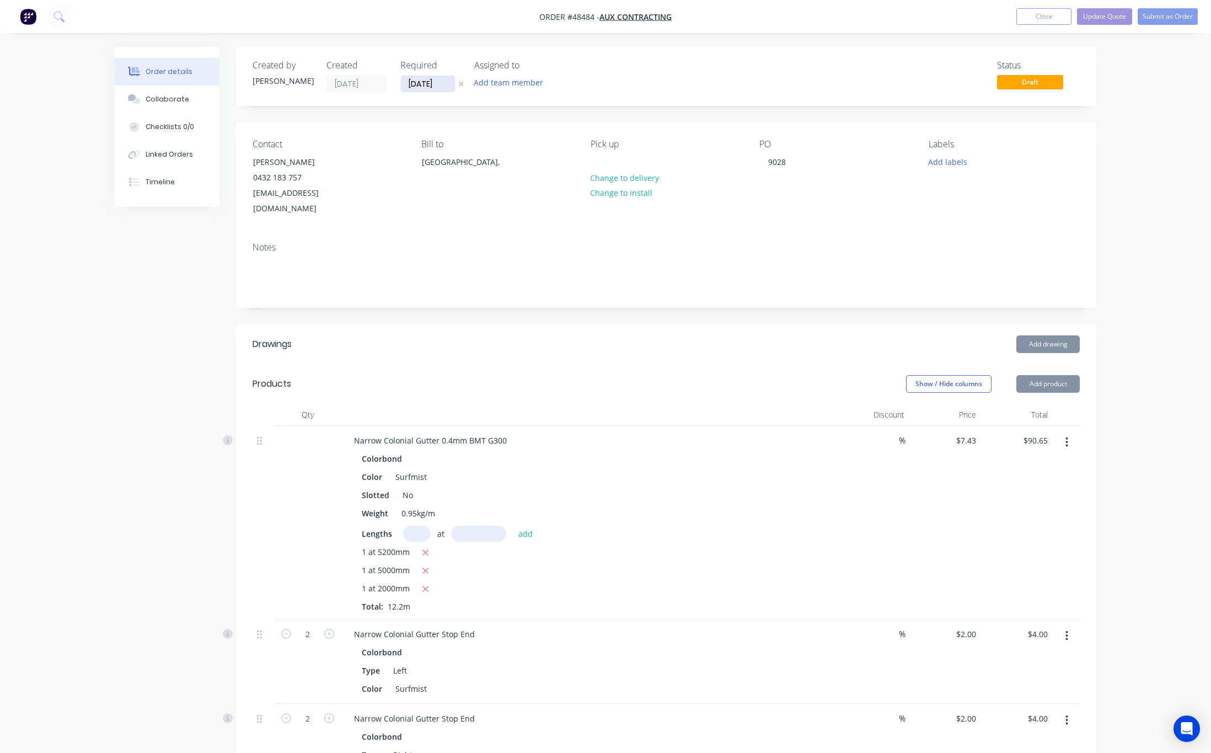
click at [427, 83] on input "[DATE]" at bounding box center [428, 84] width 54 height 17
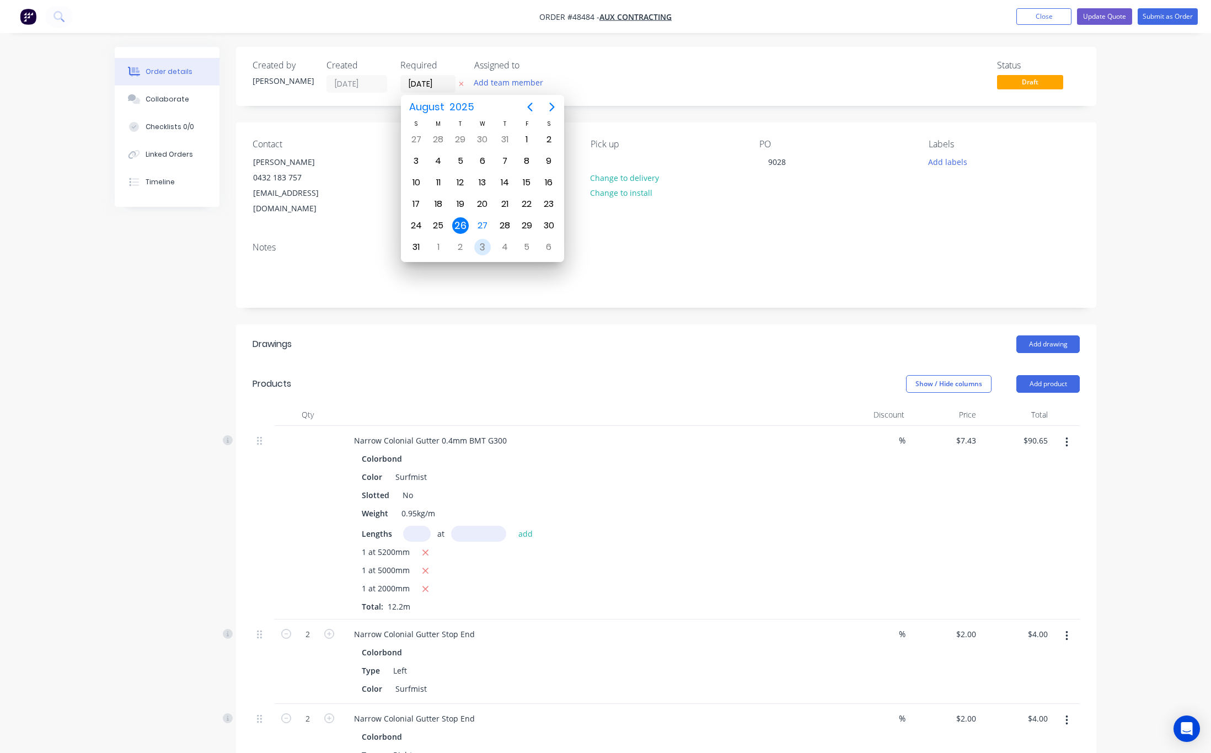
click at [485, 250] on div "3" at bounding box center [482, 247] width 17 height 17
type input "[DATE]"
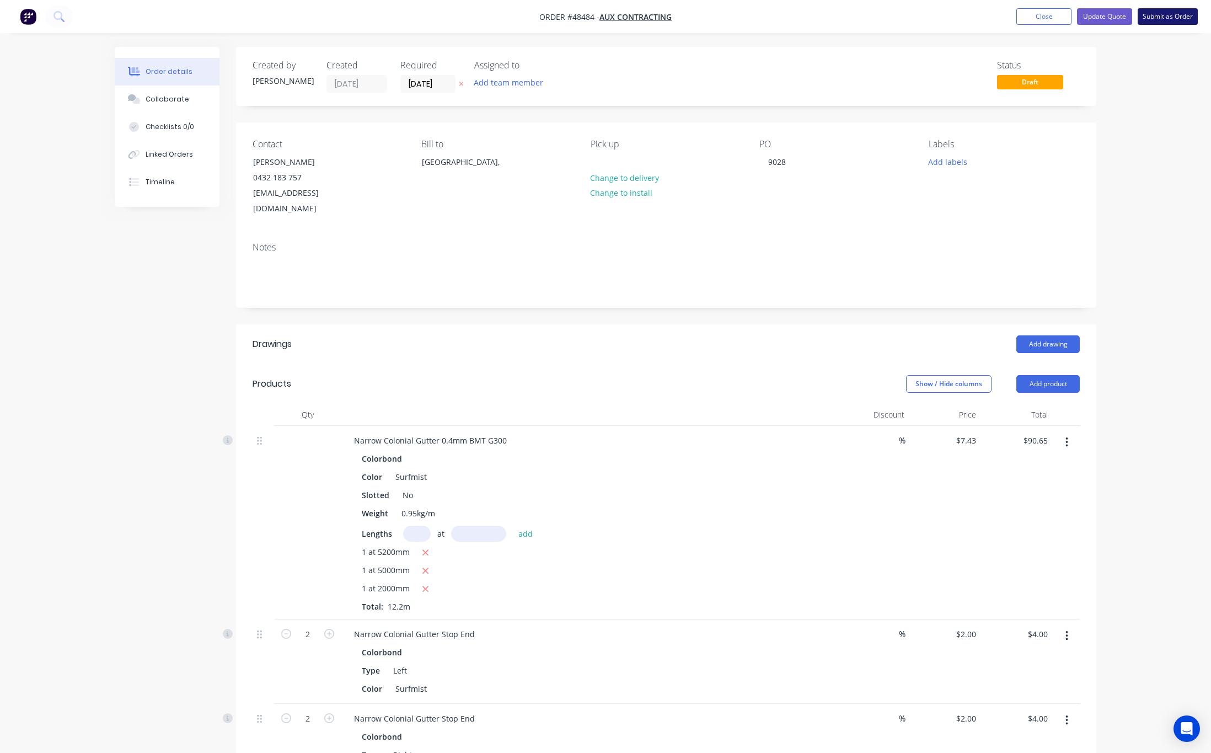
click at [885, 15] on button "Submit as Order" at bounding box center [1167, 16] width 60 height 17
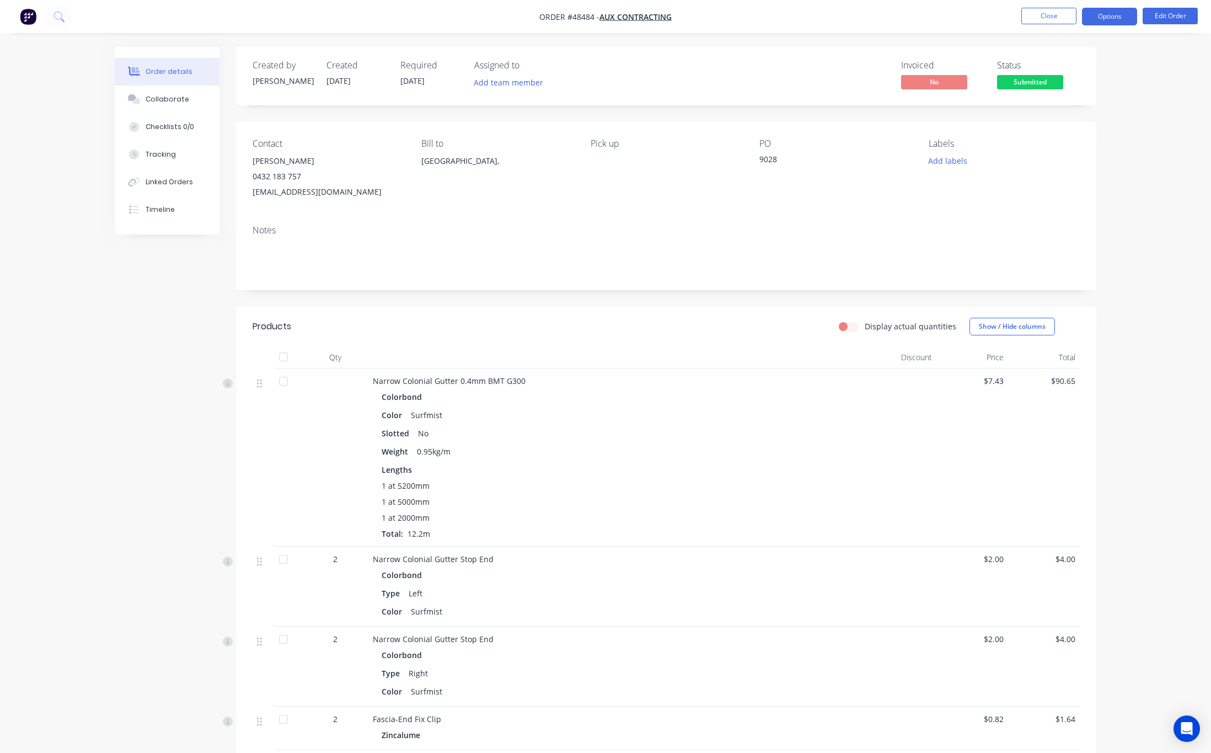
click at [885, 17] on button "Options" at bounding box center [1109, 17] width 55 height 18
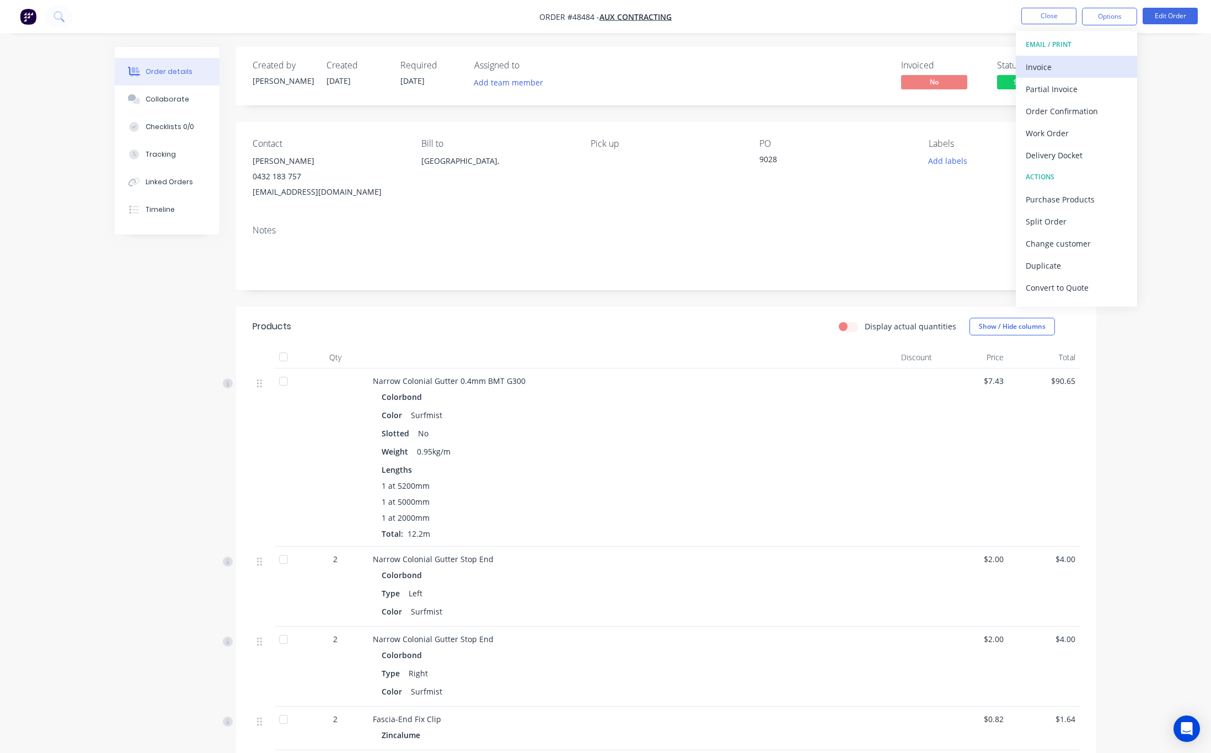
click at [885, 65] on div "Invoice" at bounding box center [1075, 67] width 101 height 16
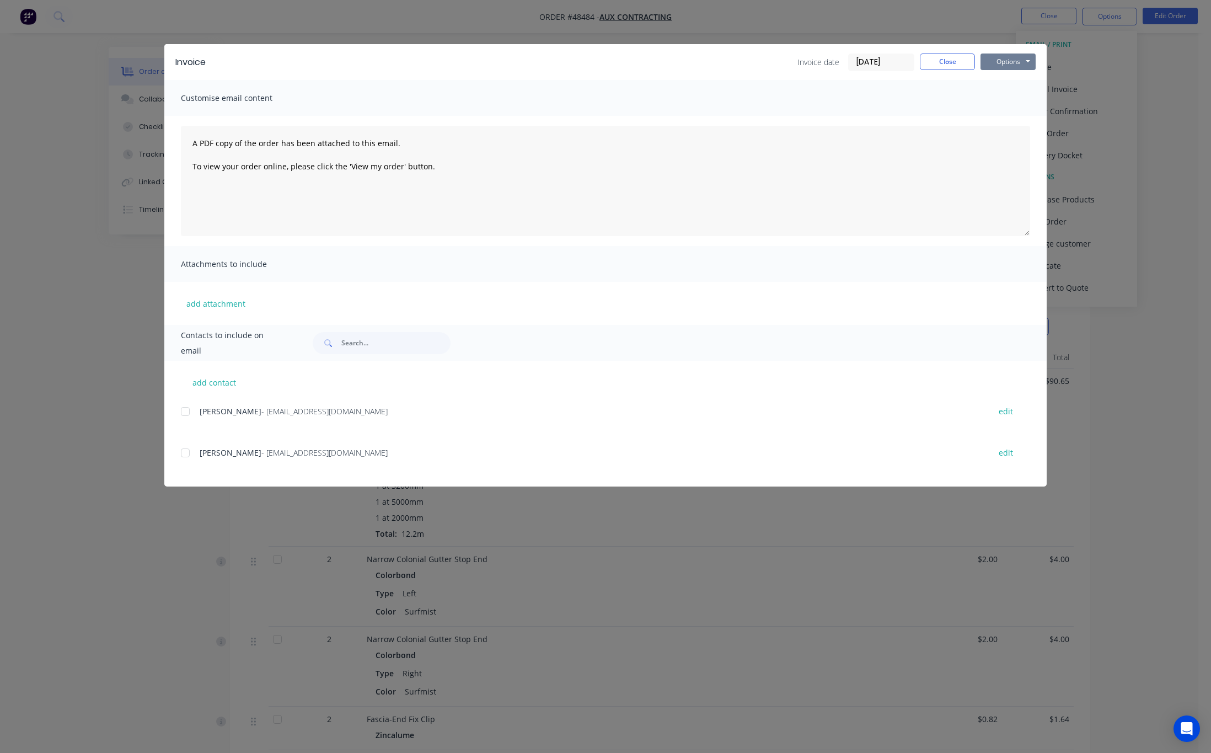
click at [885, 58] on button "Options" at bounding box center [1007, 61] width 55 height 17
click at [885, 95] on button "Print" at bounding box center [1015, 99] width 71 height 18
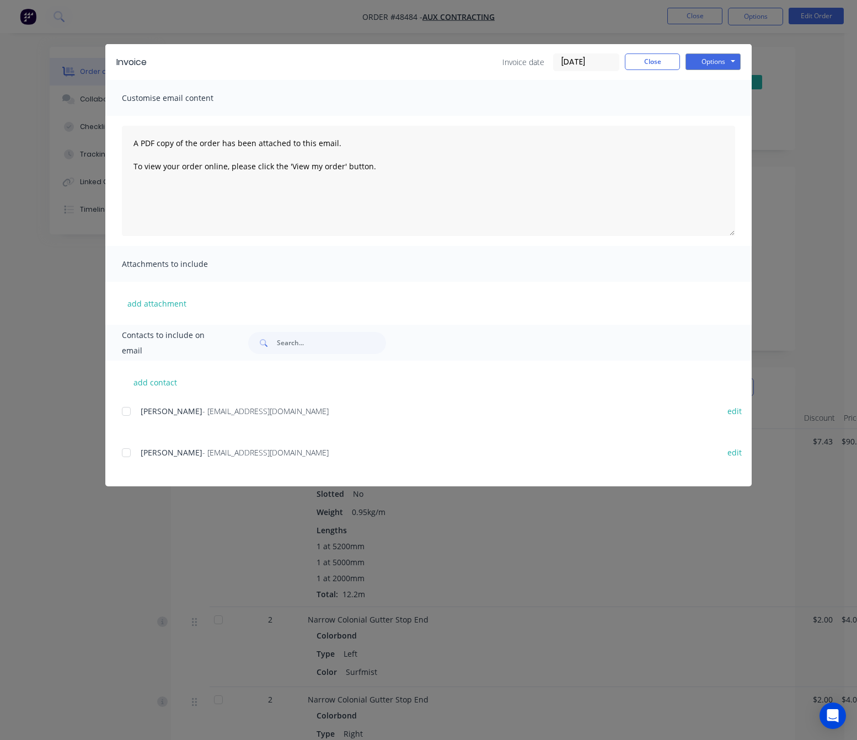
click at [148, 539] on div "Invoice Invoice date [DATE] Close Options Preview Print Email Customise email c…" at bounding box center [428, 370] width 857 height 740
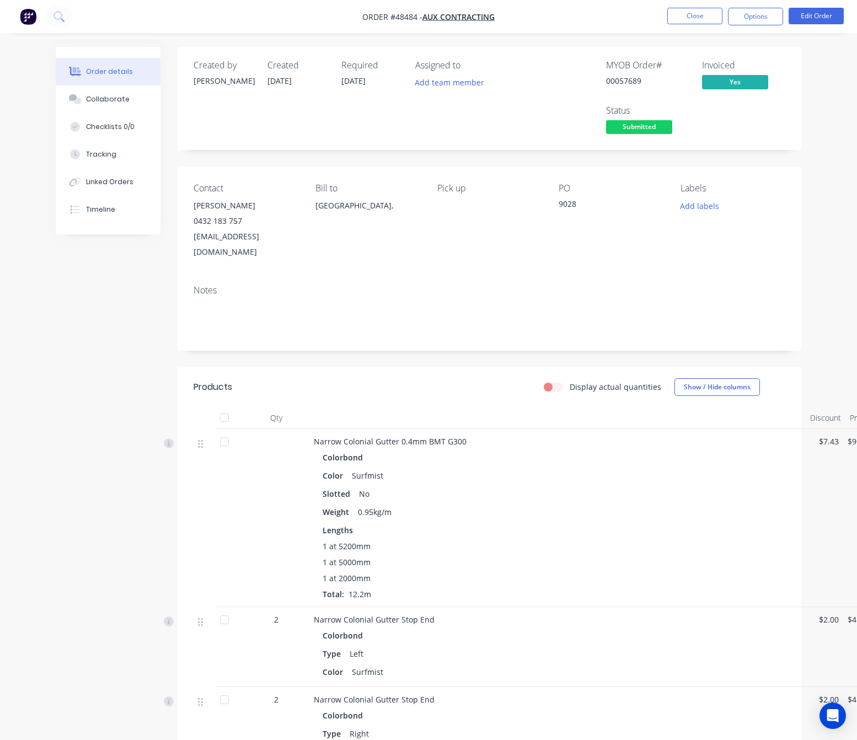
click at [336, 480] on div "Narrow Colonial Gutter 0.4mm BMT G300 Colorbond Color Surfmist Slotted No Weigh…" at bounding box center [489, 518] width 591 height 178
click at [645, 125] on span "Submitted" at bounding box center [639, 127] width 66 height 14
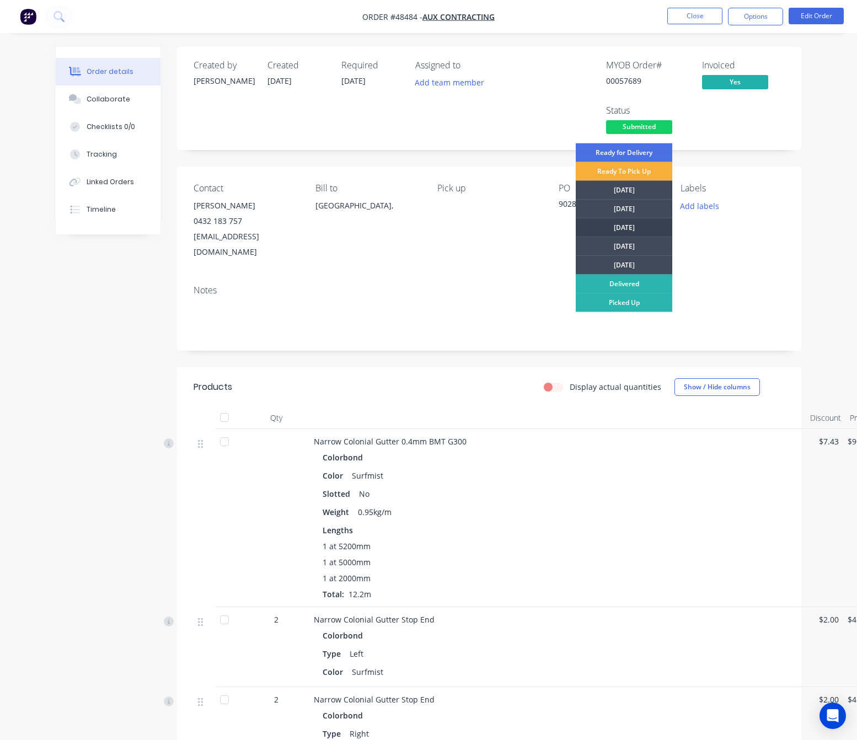
click at [636, 222] on div "[DATE]" at bounding box center [624, 227] width 96 height 19
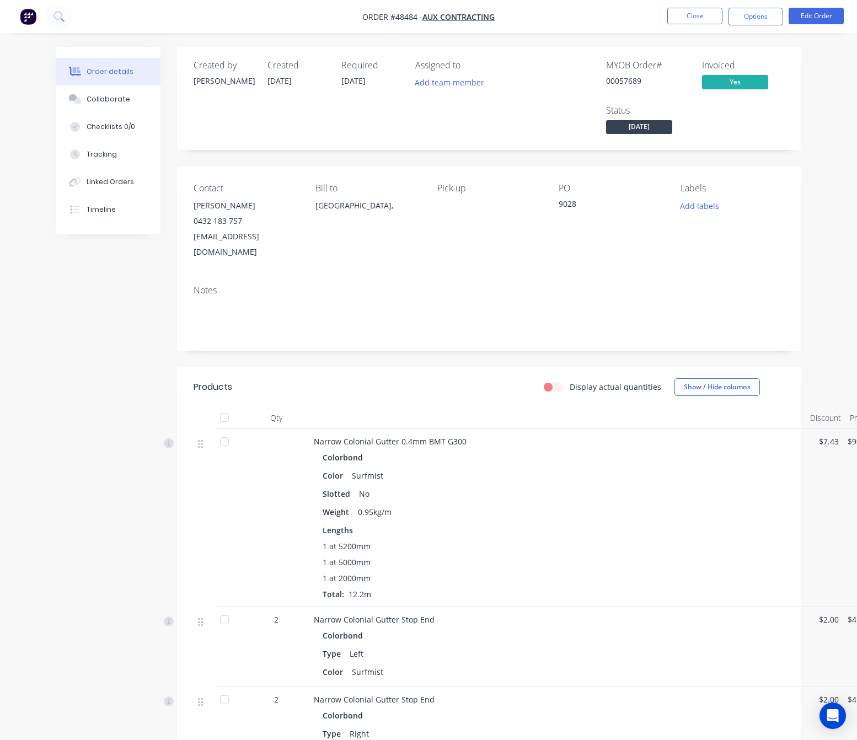
click at [799, 230] on div "Contact [PERSON_NAME] 0432 183 757 [EMAIL_ADDRESS][DOMAIN_NAME] Bill to [GEOGRA…" at bounding box center [489, 221] width 624 height 110
click at [782, 13] on button "Options" at bounding box center [755, 17] width 55 height 18
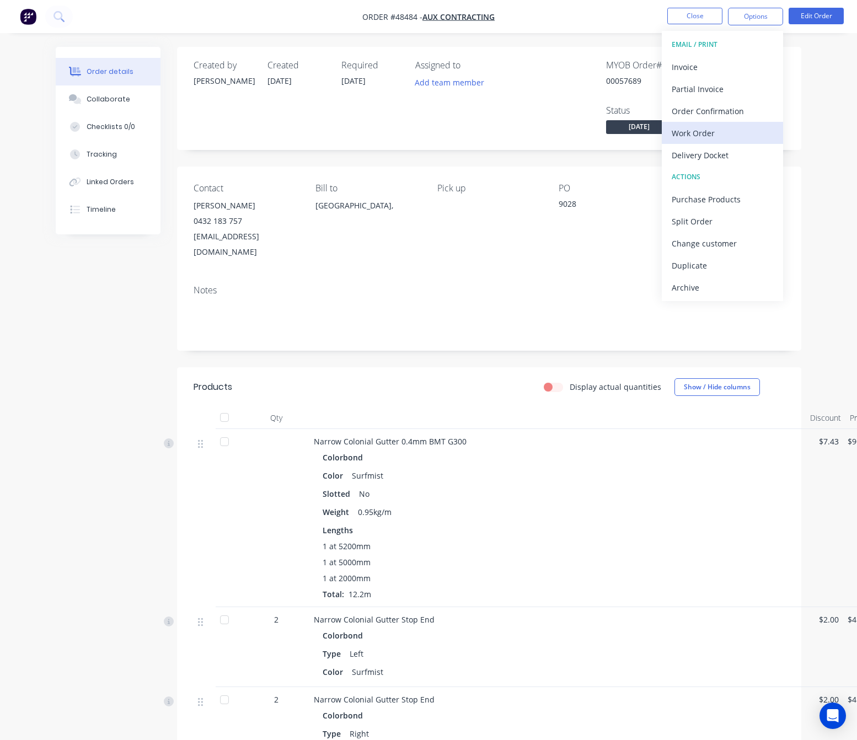
click at [754, 127] on div "Work Order" at bounding box center [721, 133] width 101 height 16
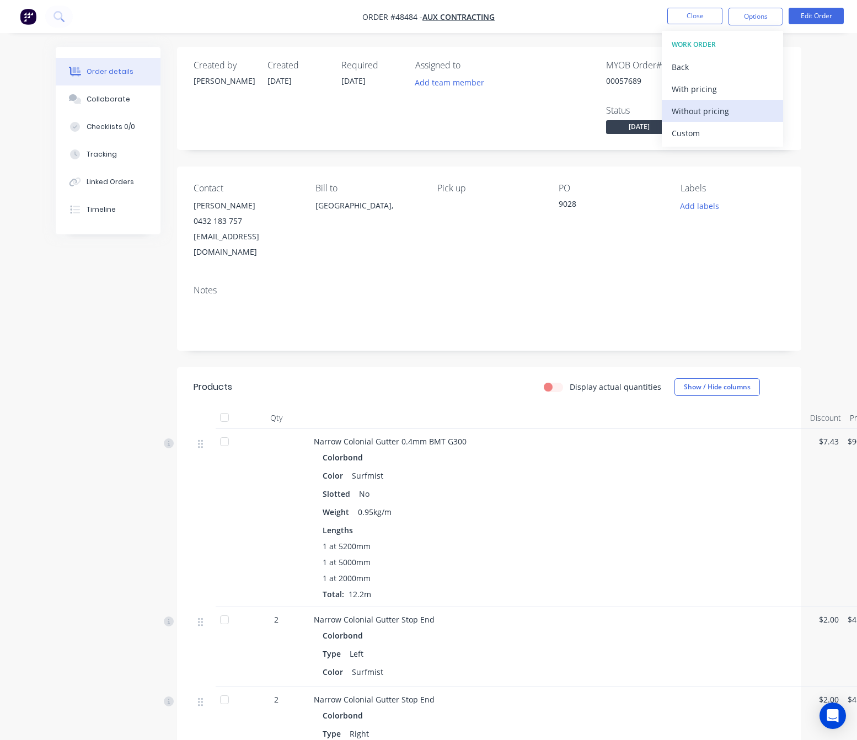
click at [741, 109] on div "Without pricing" at bounding box center [721, 111] width 101 height 16
click at [711, 136] on div "Custom" at bounding box center [721, 133] width 101 height 16
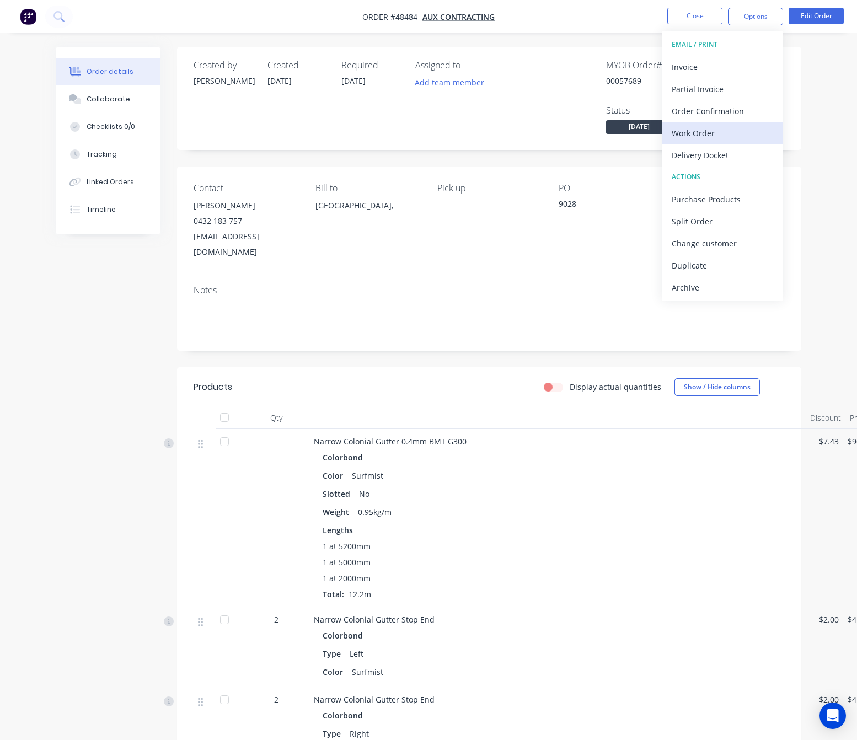
click at [702, 131] on div "Work Order" at bounding box center [721, 133] width 101 height 16
click at [710, 130] on div "Custom" at bounding box center [721, 133] width 101 height 16
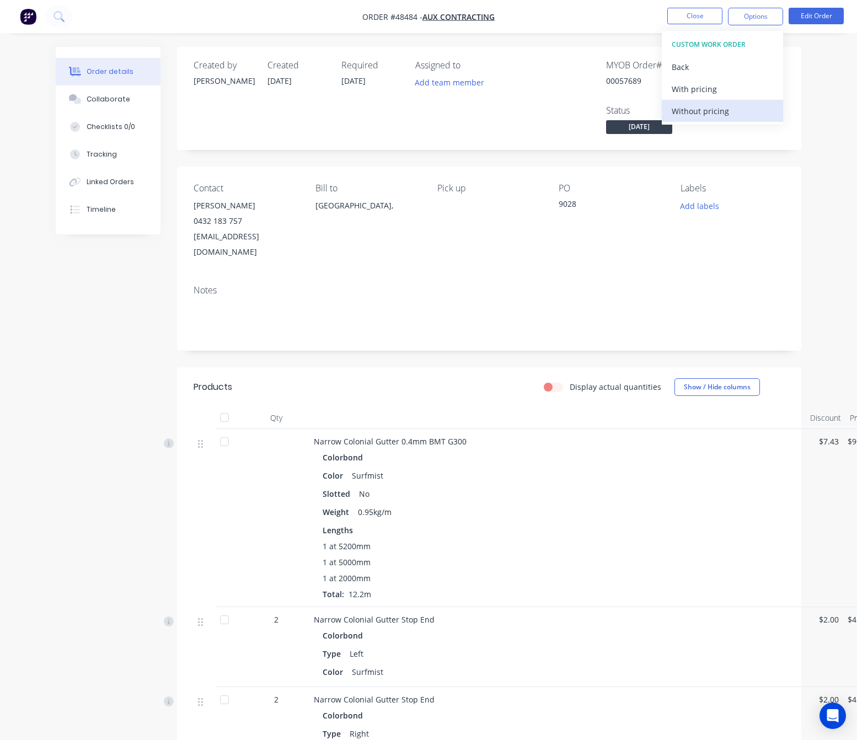
click at [718, 109] on div "Without pricing" at bounding box center [721, 111] width 101 height 16
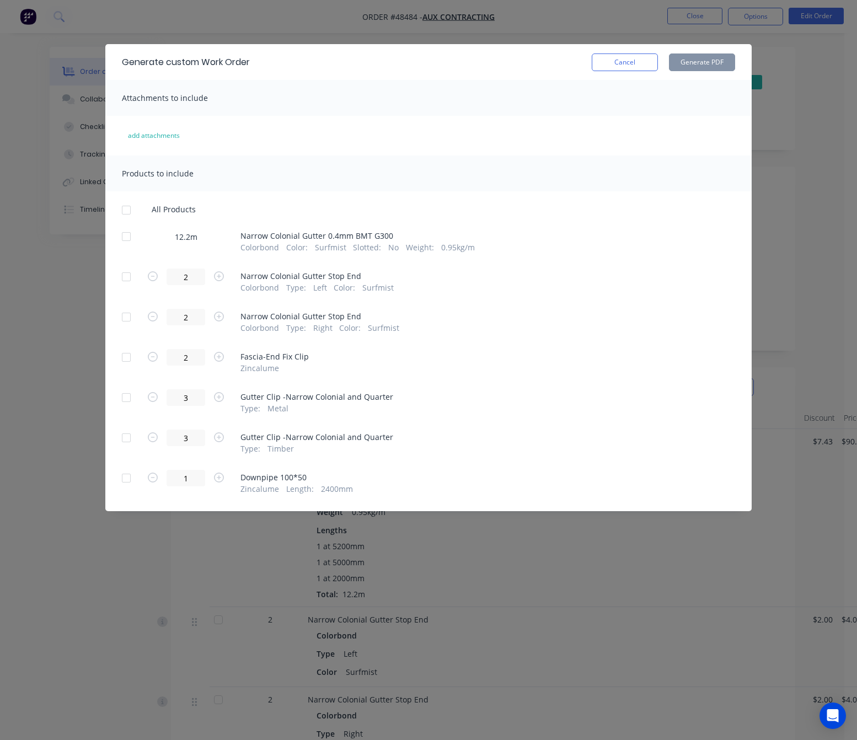
click at [136, 239] on div at bounding box center [126, 236] width 22 height 22
click at [712, 60] on button "Generate PDF" at bounding box center [702, 62] width 66 height 18
click at [786, 180] on div "Generate custom Work Order Cancel Generate PDF Attachments to include add attac…" at bounding box center [428, 370] width 857 height 740
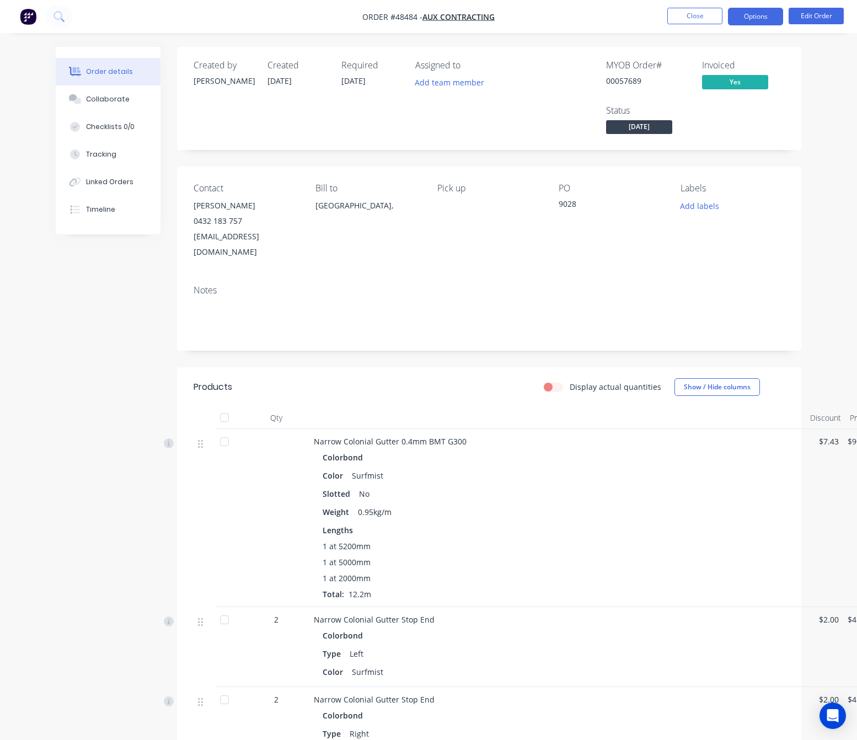
click at [745, 23] on button "Options" at bounding box center [755, 17] width 55 height 18
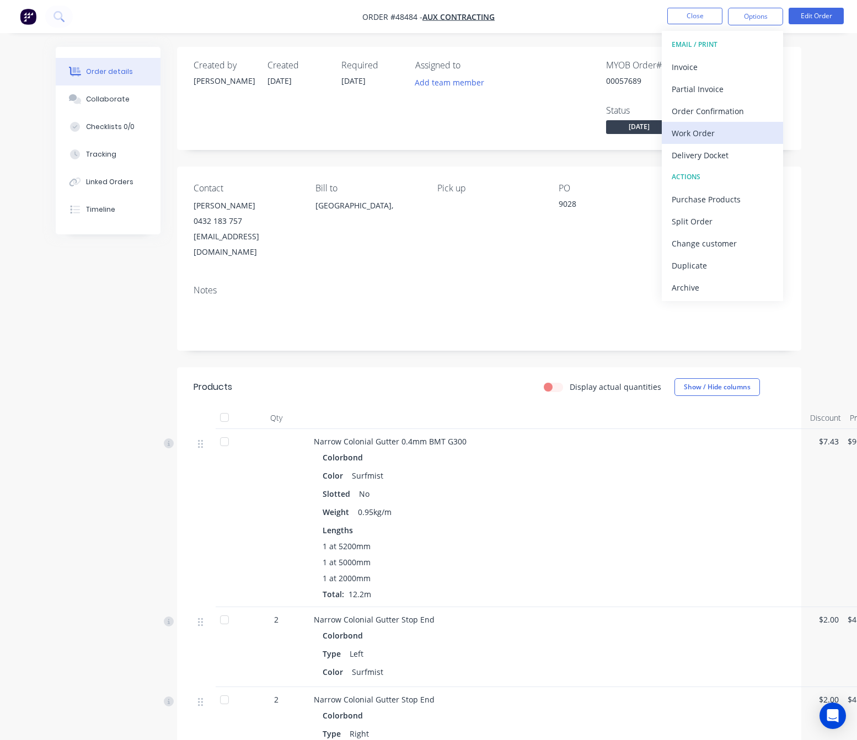
click at [743, 142] on button "Work Order" at bounding box center [722, 133] width 121 height 22
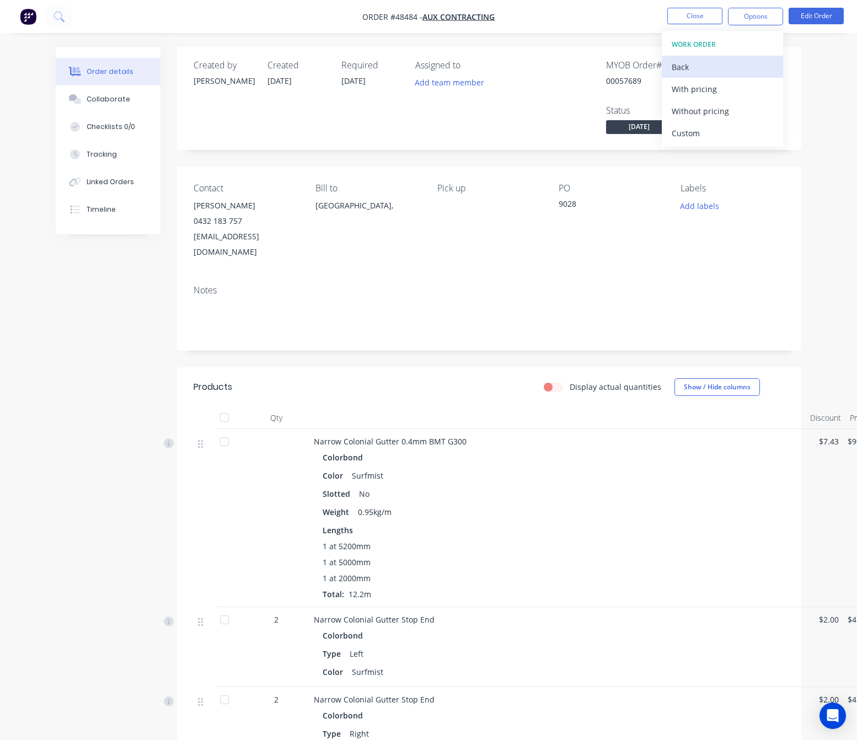
click at [725, 67] on div "Back" at bounding box center [721, 67] width 101 height 16
click at [738, 160] on div "Delivery Docket" at bounding box center [721, 155] width 101 height 16
click at [733, 111] on div "Without pricing" at bounding box center [721, 111] width 101 height 16
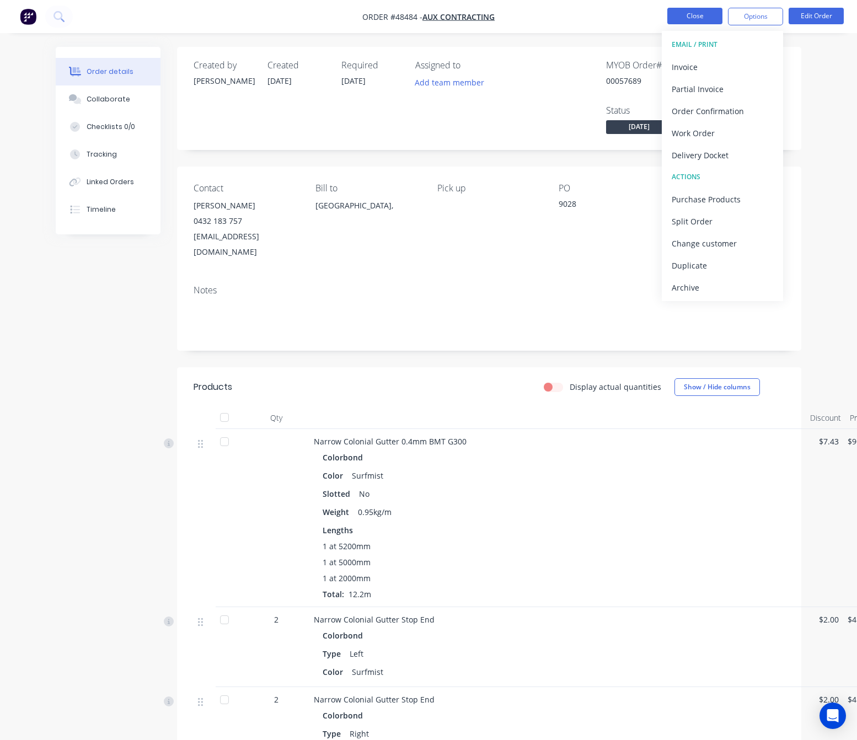
click at [689, 15] on button "Close" at bounding box center [694, 16] width 55 height 17
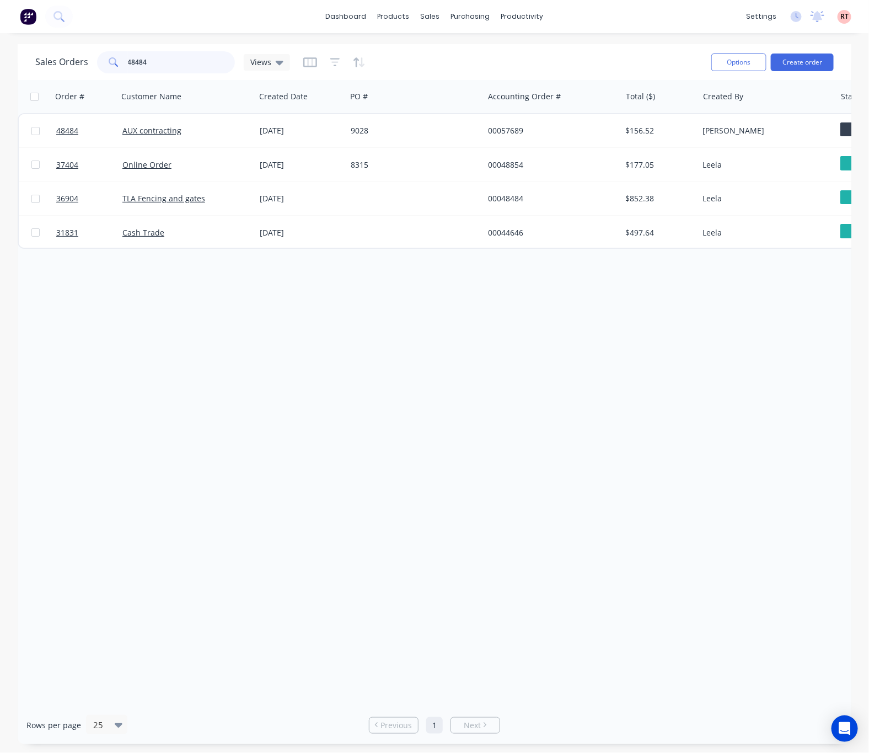
drag, startPoint x: 149, startPoint y: 60, endPoint x: 24, endPoint y: 74, distance: 126.5
click at [24, 74] on div "Sales Orders 48484 Views Options Create order" at bounding box center [435, 62] width 834 height 36
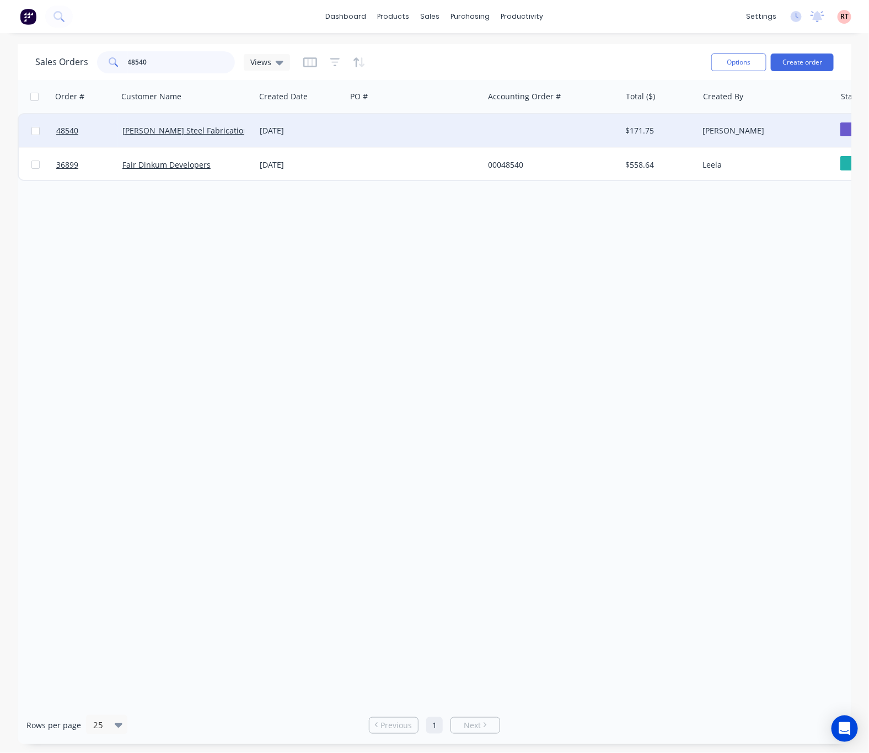
type input "48540"
click at [372, 141] on div at bounding box center [414, 130] width 137 height 33
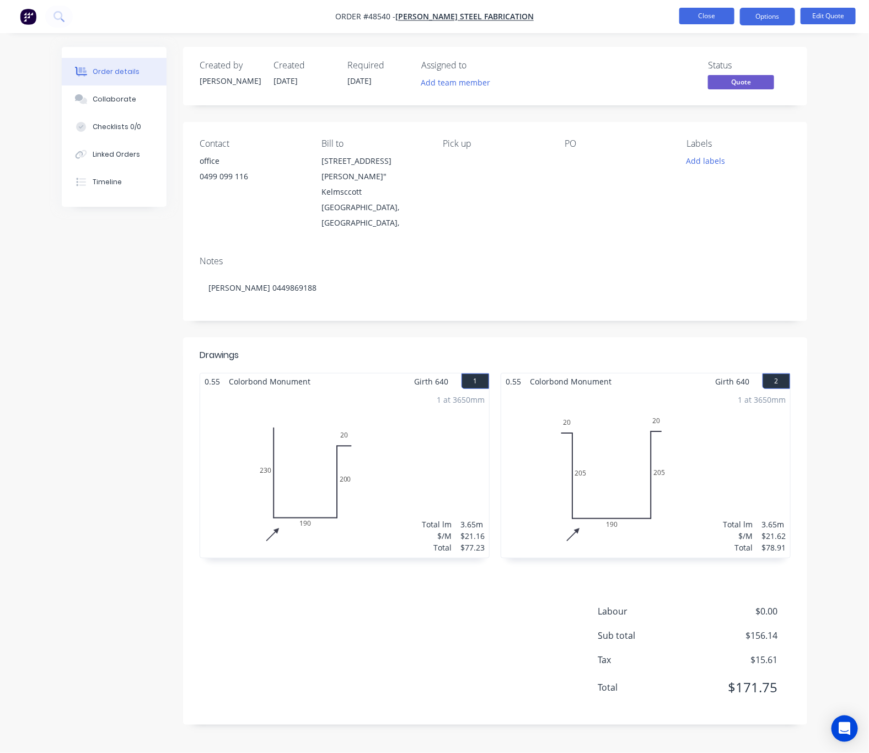
click at [713, 19] on button "Close" at bounding box center [706, 16] width 55 height 17
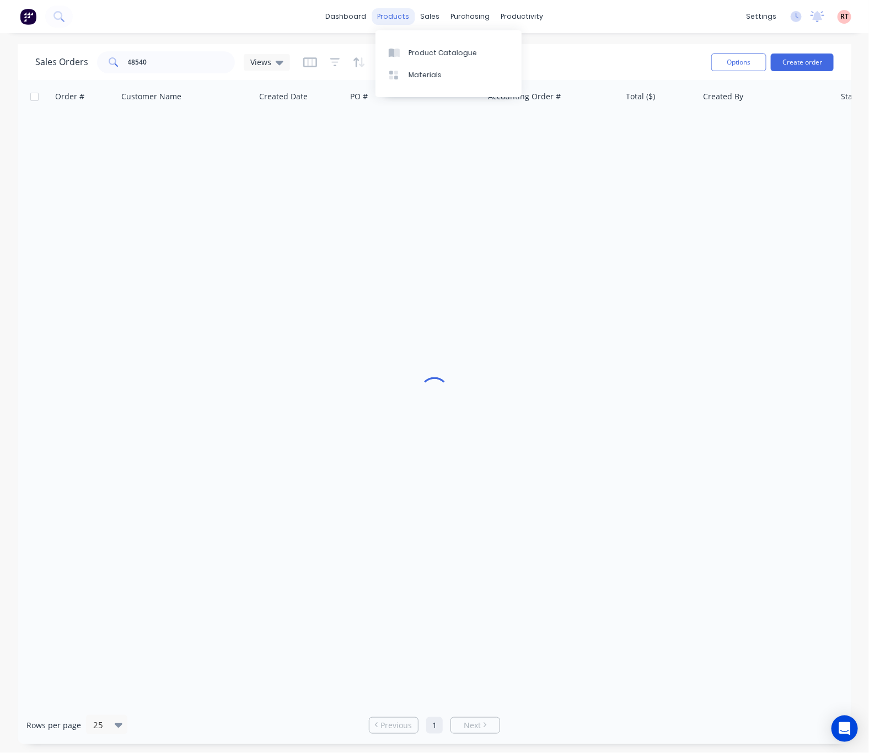
click at [384, 19] on div "products" at bounding box center [393, 16] width 43 height 17
click at [433, 51] on div "Product Catalogue" at bounding box center [443, 53] width 68 height 10
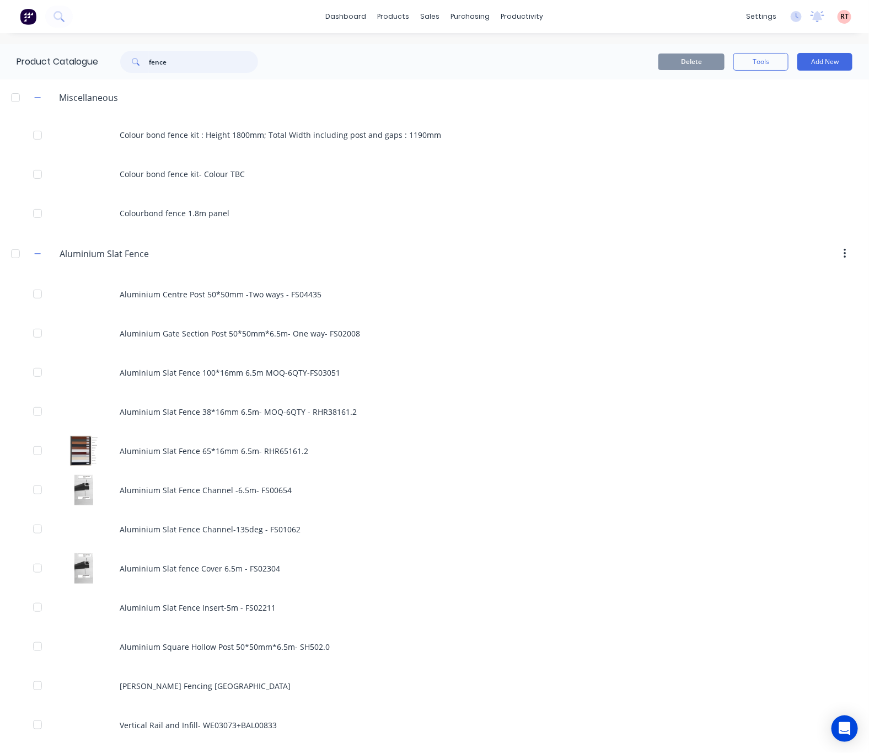
drag, startPoint x: 195, startPoint y: 58, endPoint x: 3, endPoint y: 65, distance: 192.0
click at [39, 67] on div "Product Catalogue fence" at bounding box center [143, 61] width 286 height 35
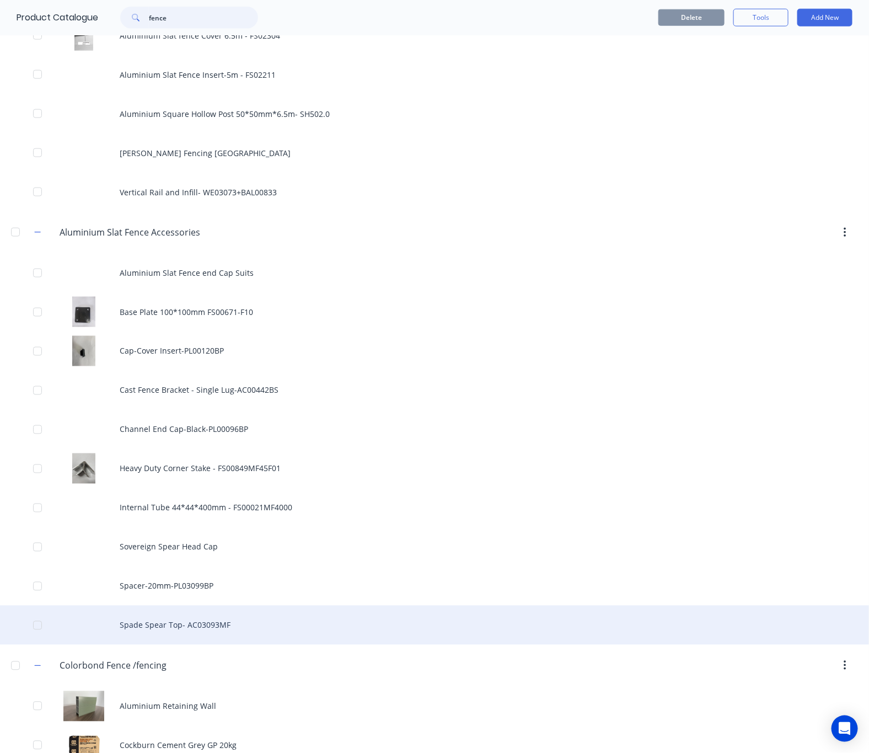
scroll to position [744, 0]
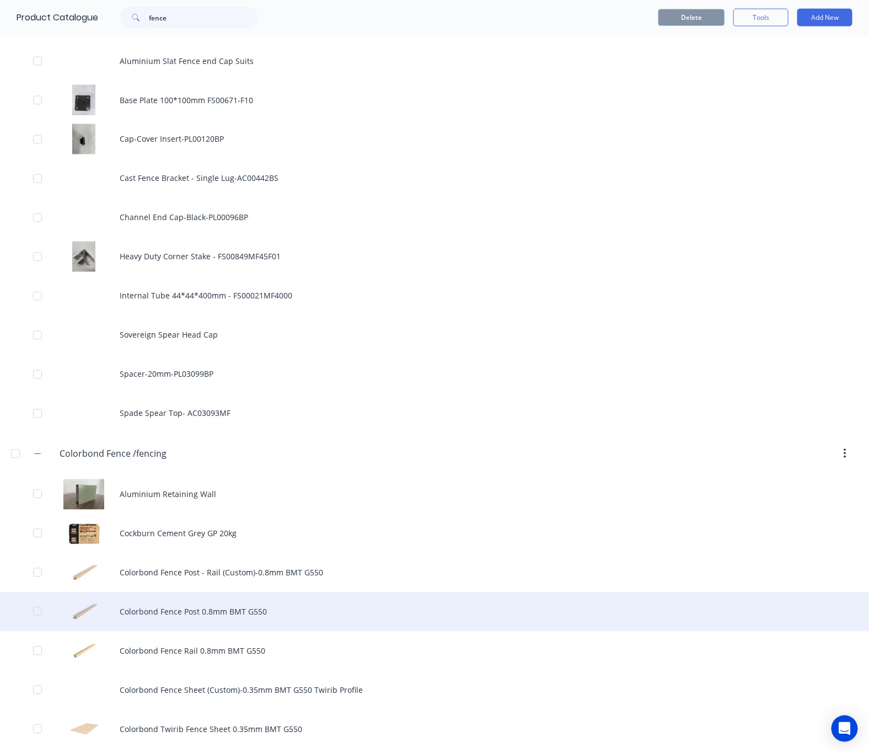
click at [288, 617] on div "Colorbond Fence Post 0.8mm BMT G550" at bounding box center [434, 611] width 869 height 39
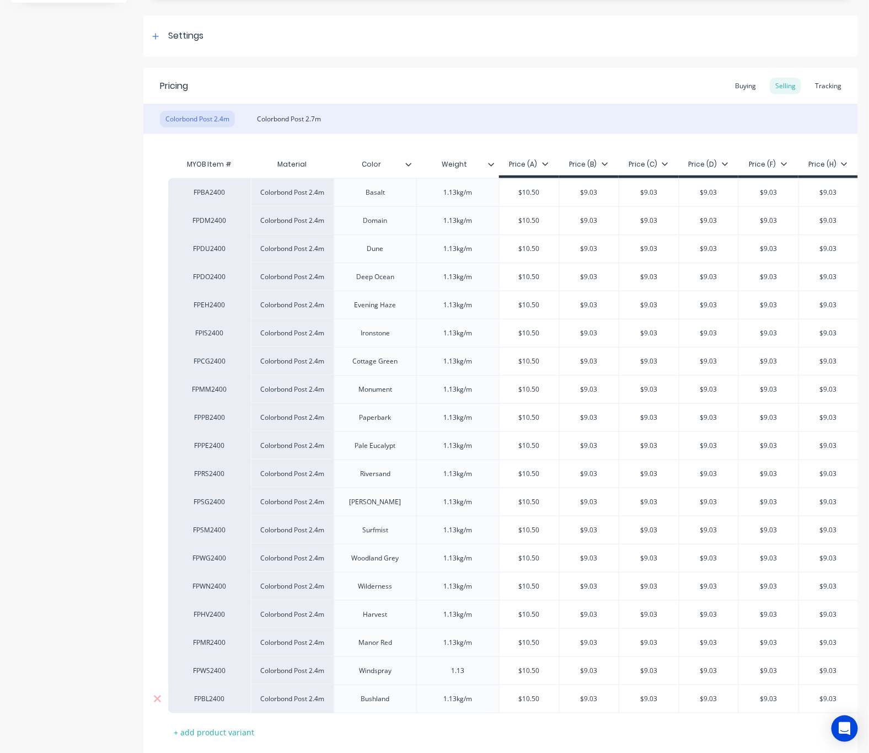
scroll to position [235, 0]
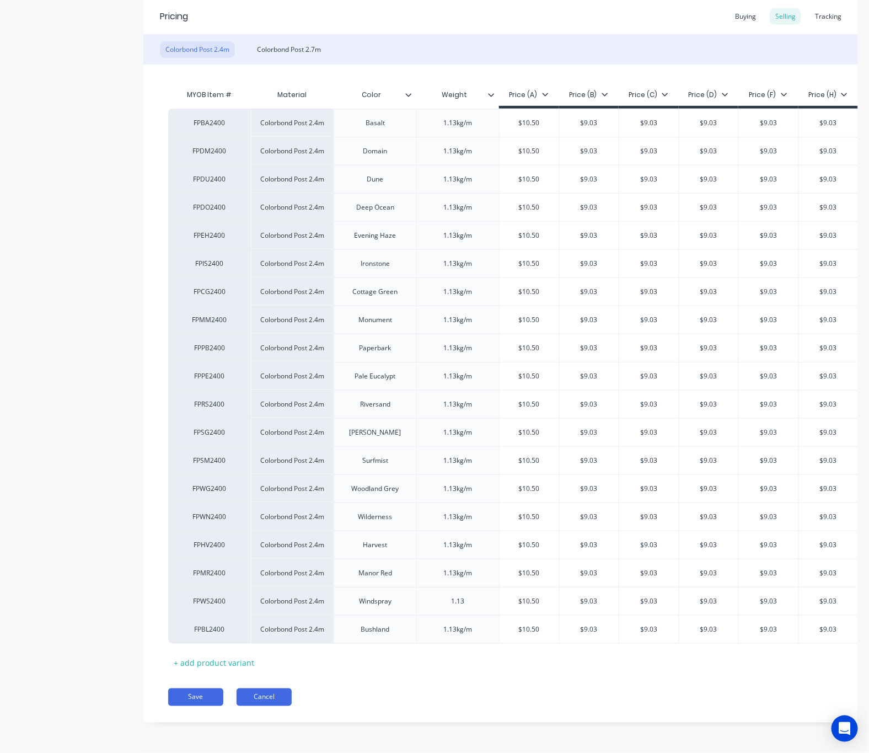
click at [273, 703] on button "Cancel" at bounding box center [264, 697] width 55 height 18
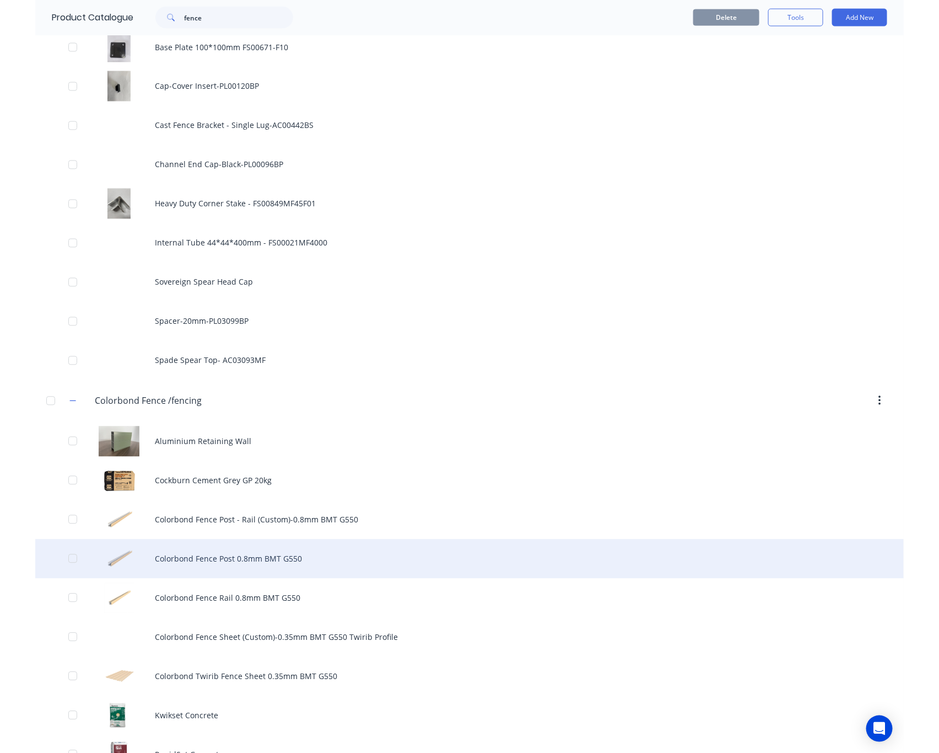
scroll to position [827, 0]
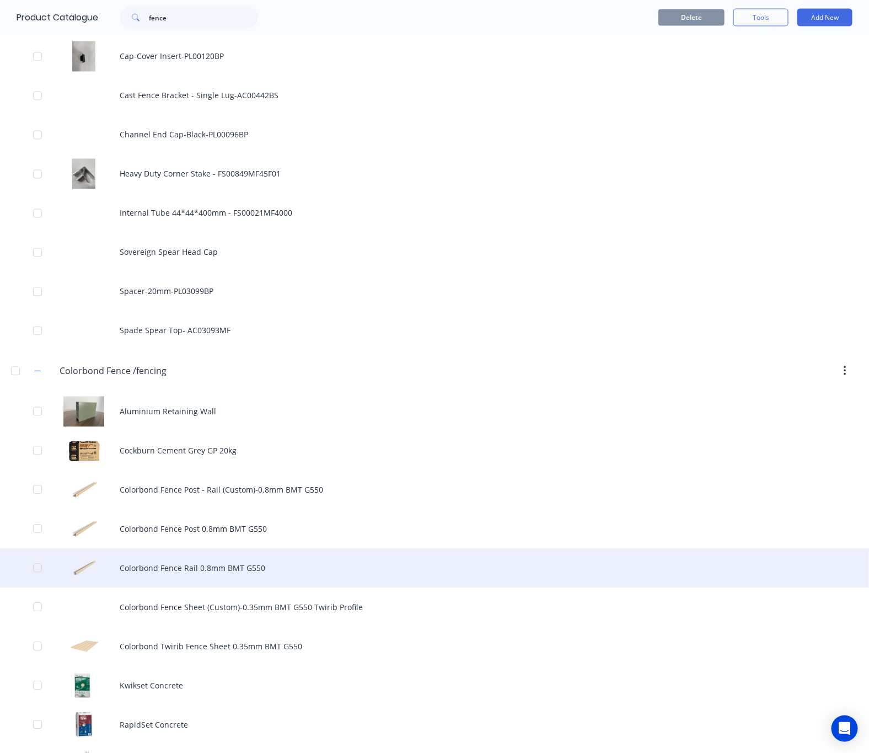
click at [278, 565] on div "Colorbond Fence Rail 0.8mm BMT G550" at bounding box center [434, 568] width 869 height 39
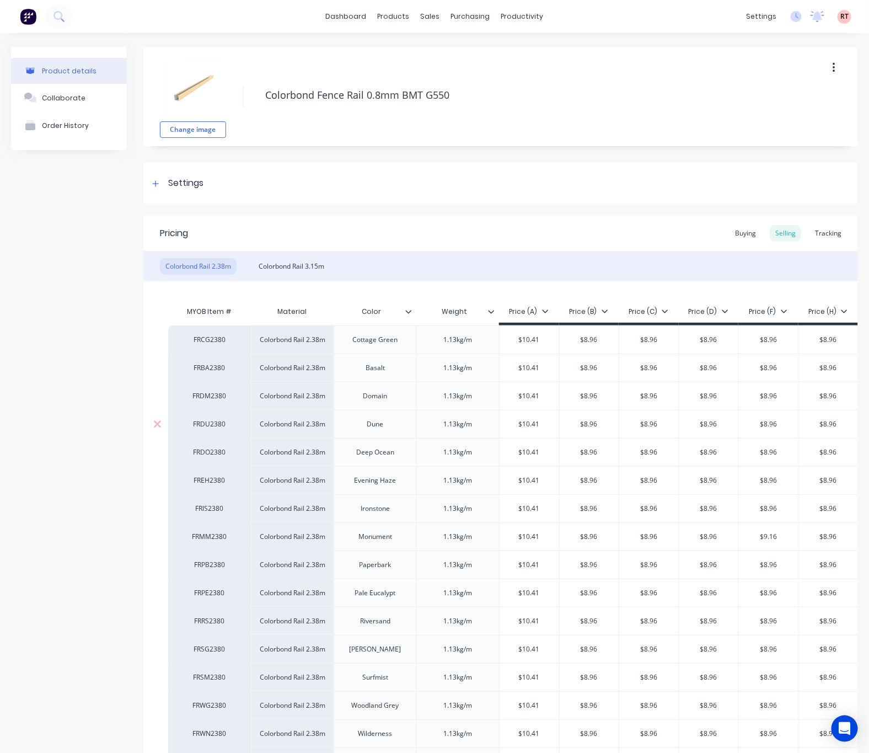
type textarea "x"
click at [460, 73] on div "Customers" at bounding box center [463, 75] width 40 height 10
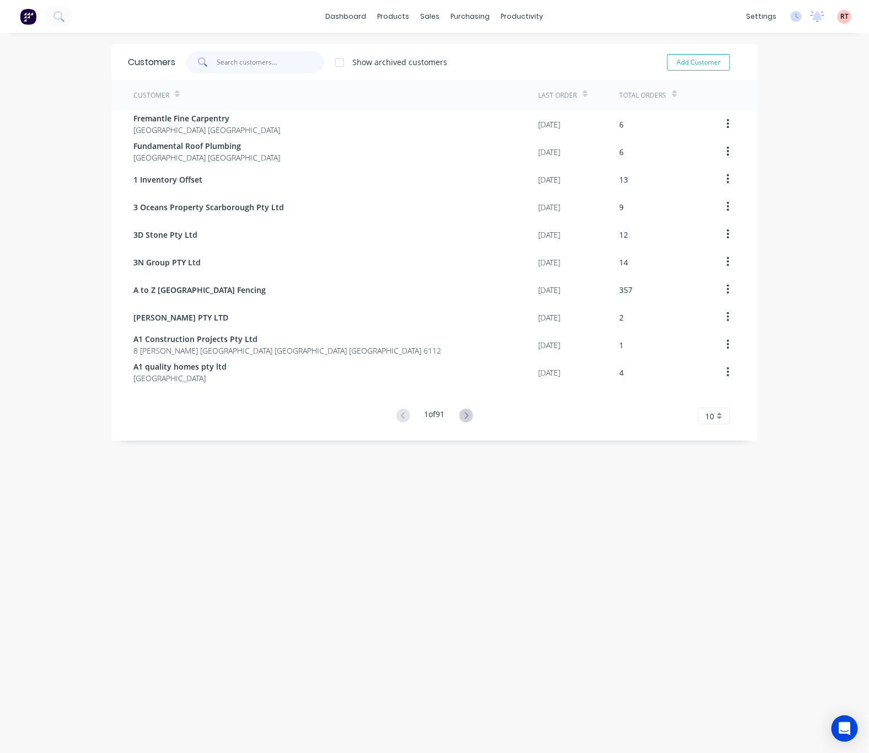
click at [265, 65] on input "text" at bounding box center [271, 62] width 108 height 22
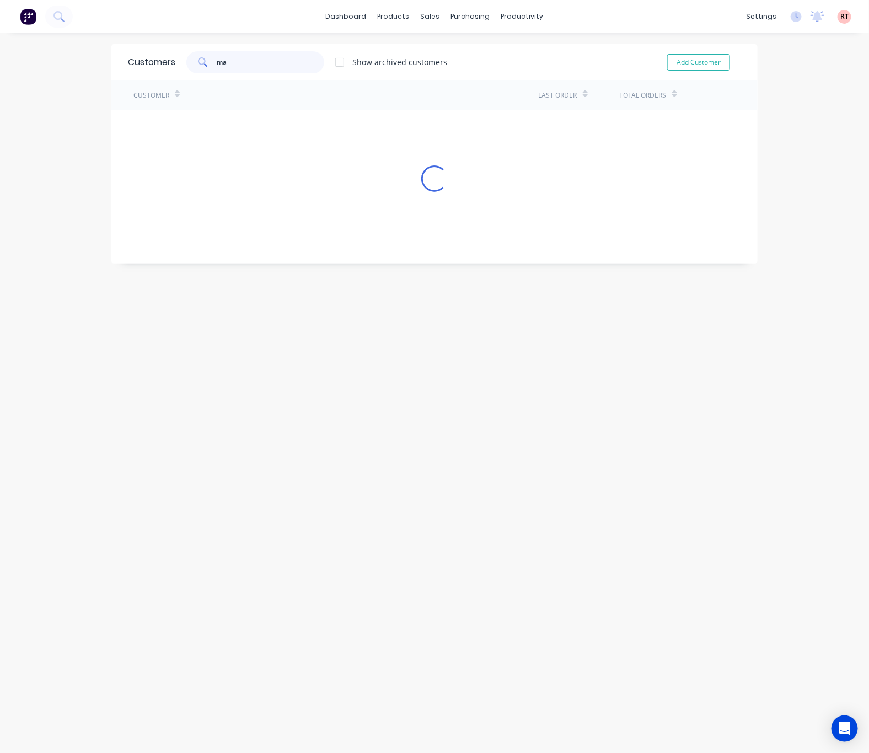
type input "mai"
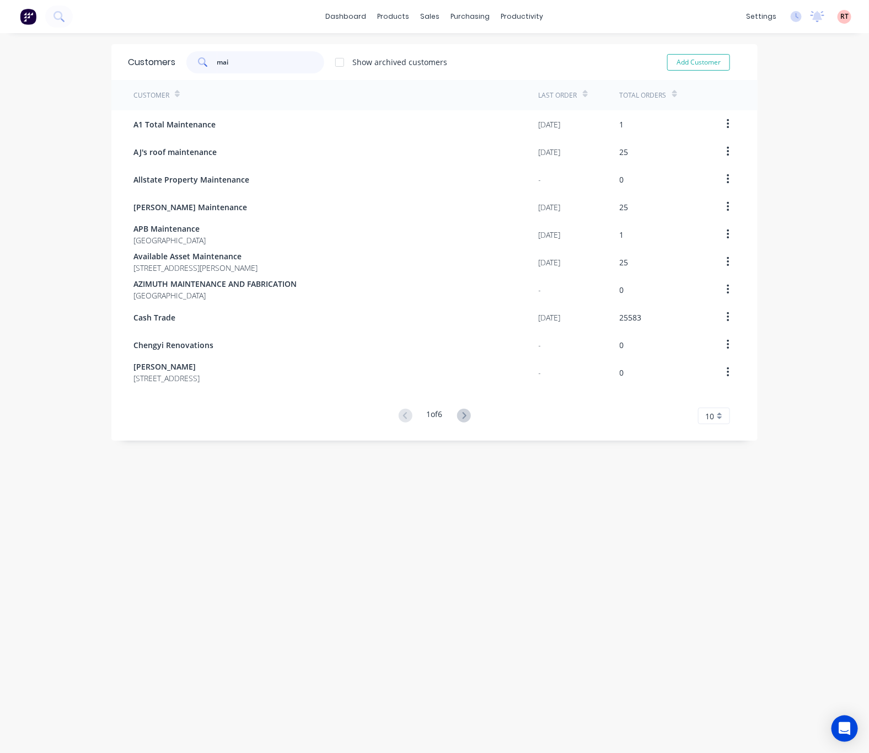
drag, startPoint x: 238, startPoint y: 56, endPoint x: 164, endPoint y: 62, distance: 74.6
click at [164, 62] on div "Customers mai Show archived customers Add Customer" at bounding box center [434, 62] width 646 height 36
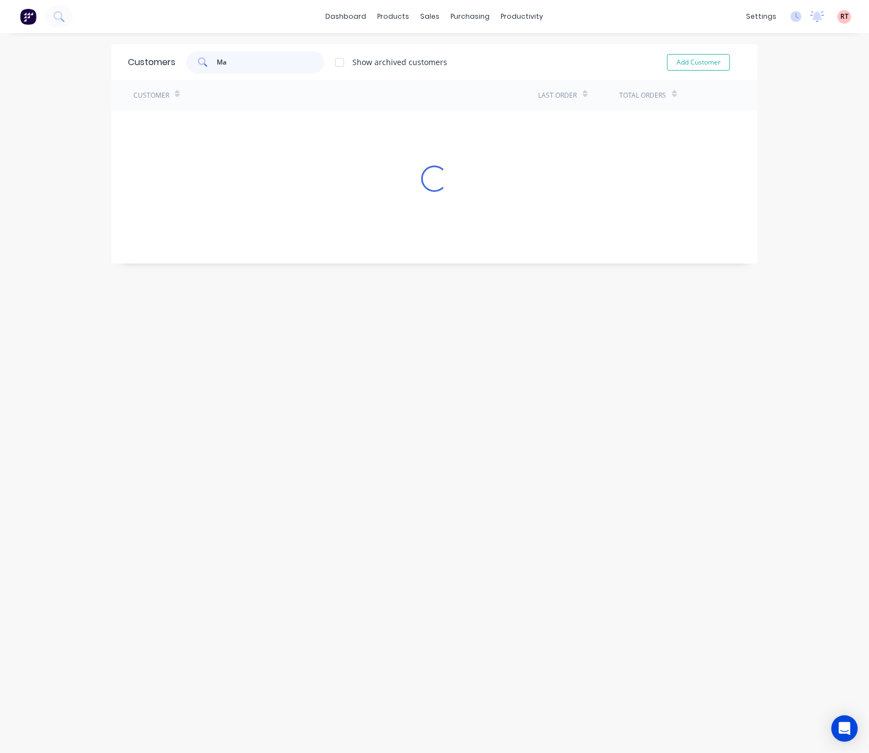
type input "M"
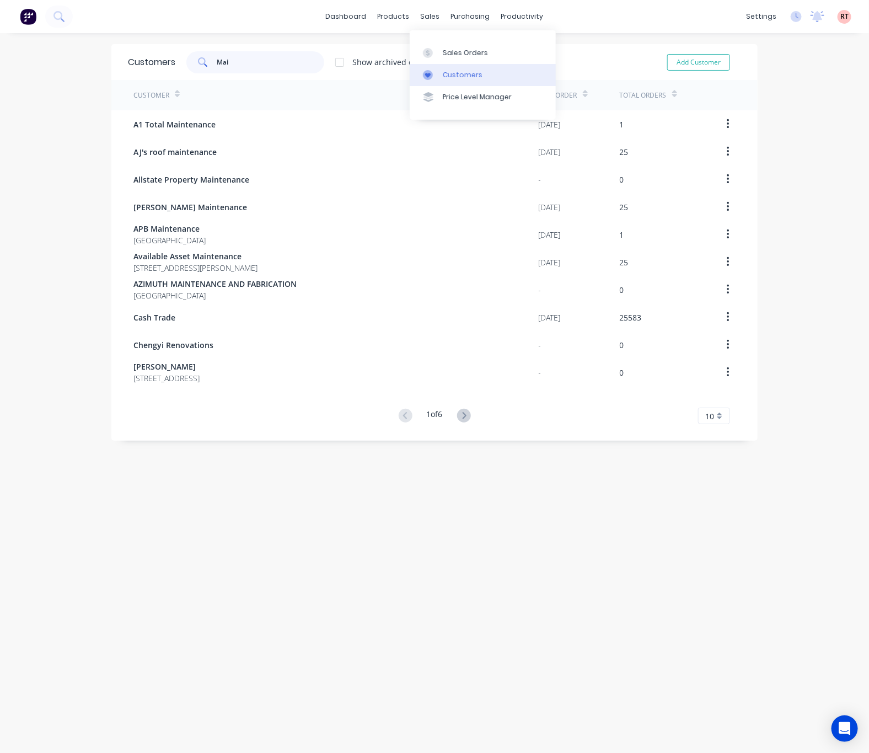
type input "Mai"
click at [457, 75] on div "Customers" at bounding box center [463, 75] width 40 height 10
click at [461, 72] on div "Customers" at bounding box center [463, 75] width 40 height 10
click at [460, 72] on div "Customers" at bounding box center [463, 75] width 40 height 10
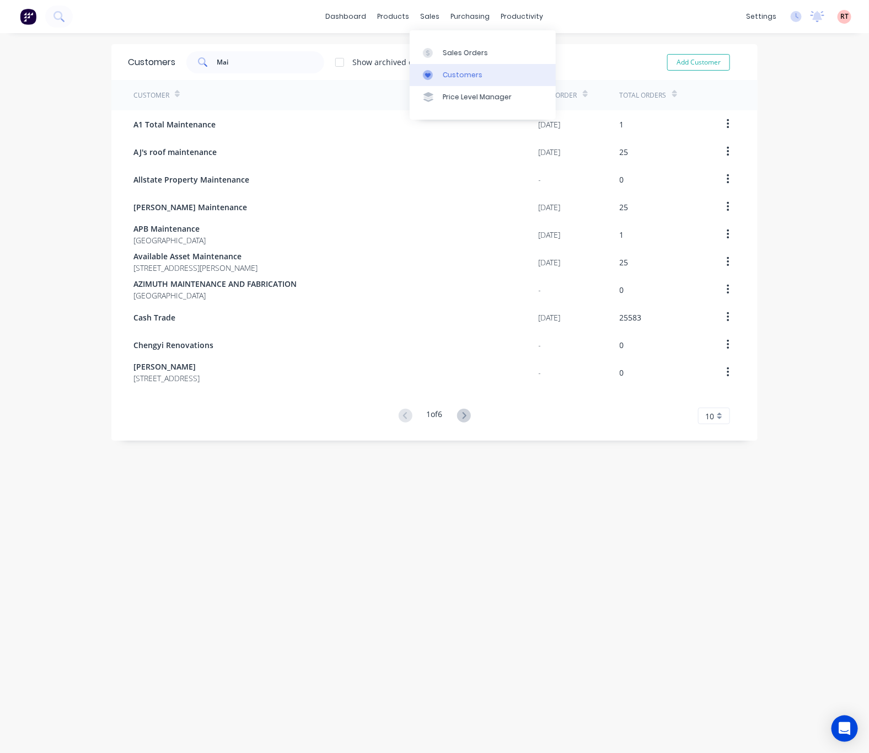
click at [460, 72] on div "Customers" at bounding box center [463, 75] width 40 height 10
click at [427, 74] on icon at bounding box center [428, 75] width 6 height 5
click at [480, 73] on link "Customers" at bounding box center [483, 75] width 146 height 22
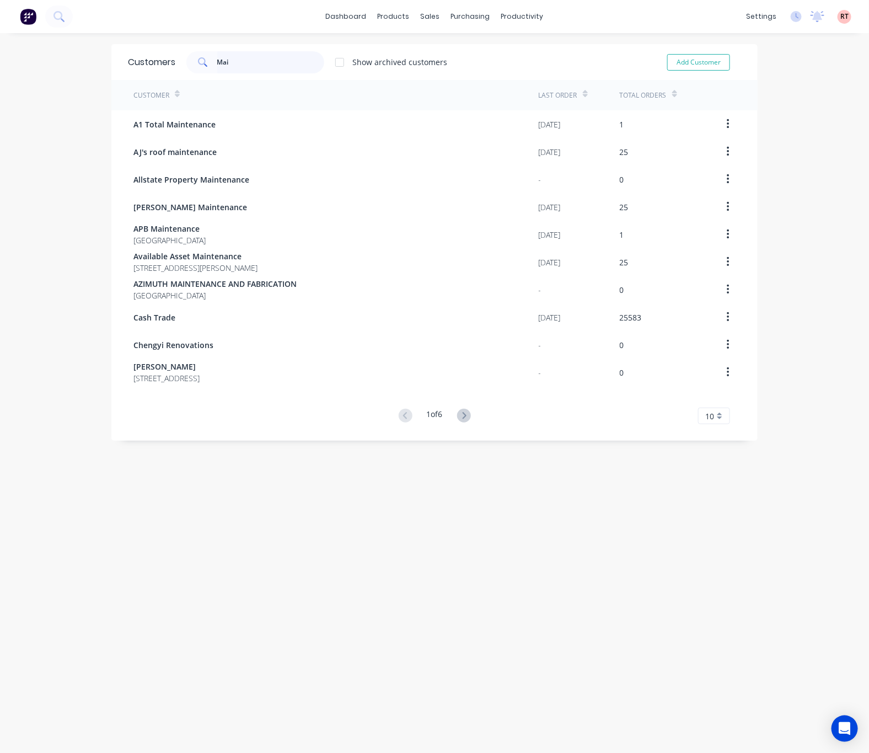
drag, startPoint x: 230, startPoint y: 61, endPoint x: 144, endPoint y: 70, distance: 86.5
click at [144, 70] on div "Customers Mai Show archived customers Add Customer" at bounding box center [434, 62] width 646 height 36
type input "mai"
click at [462, 413] on icon at bounding box center [464, 416] width 14 height 14
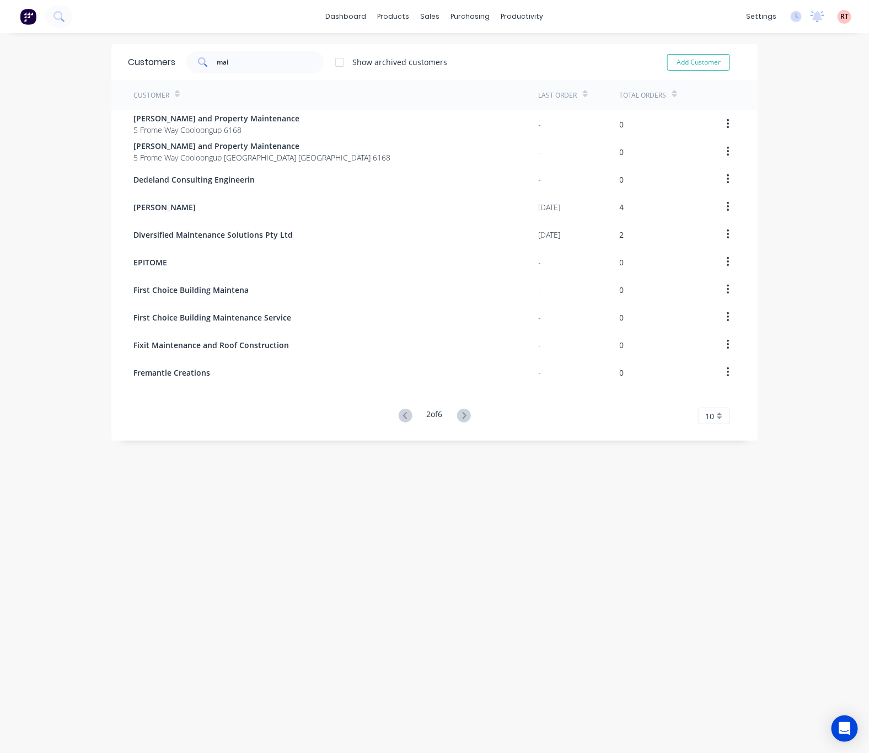
click at [462, 413] on icon at bounding box center [464, 416] width 14 height 14
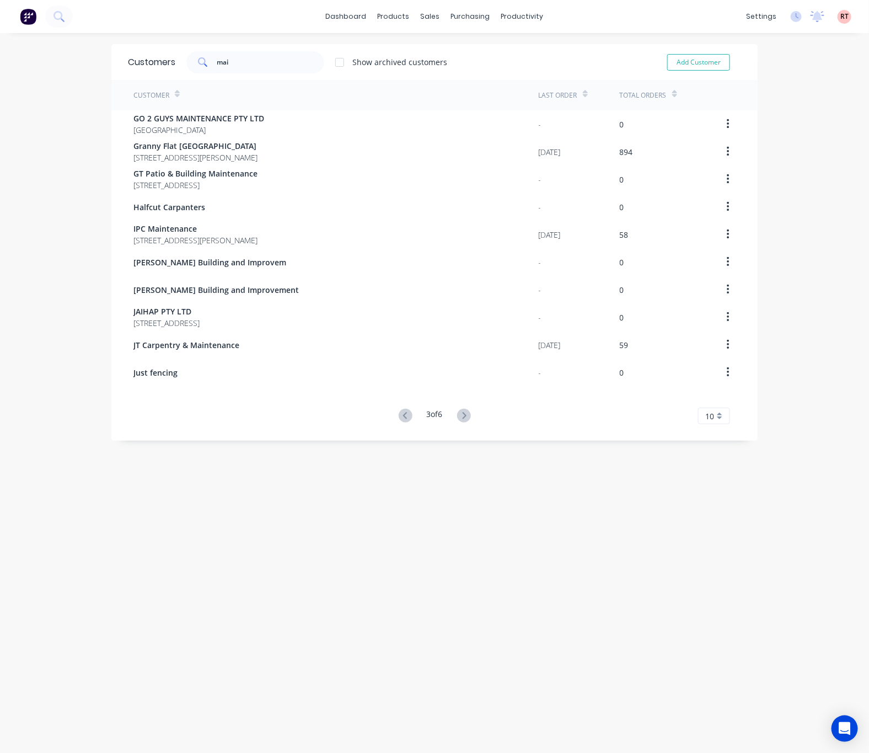
click at [462, 413] on icon at bounding box center [464, 416] width 14 height 14
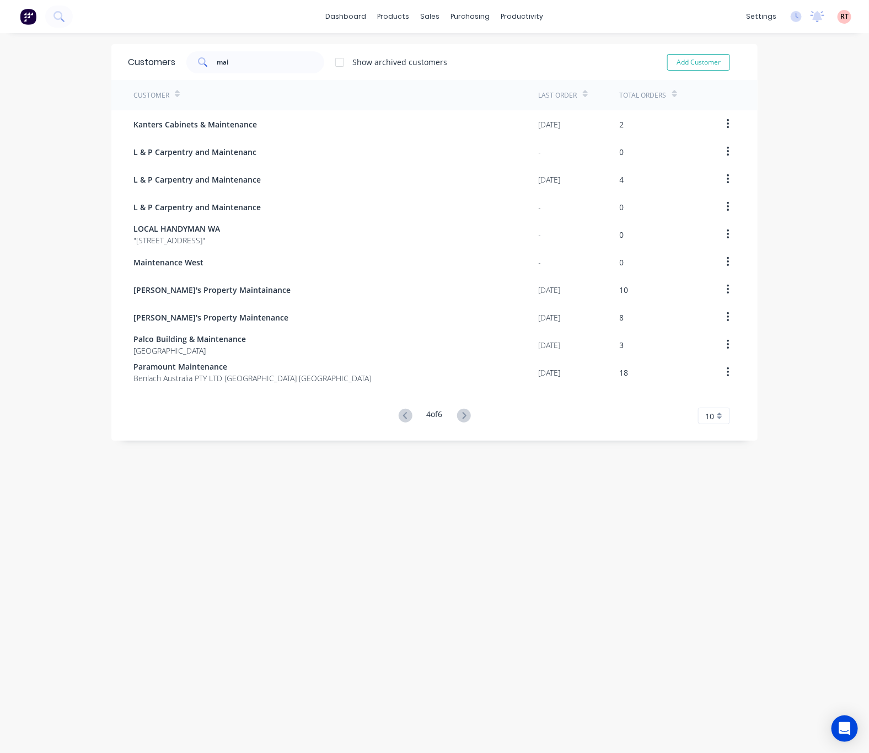
click at [462, 413] on icon at bounding box center [464, 416] width 14 height 14
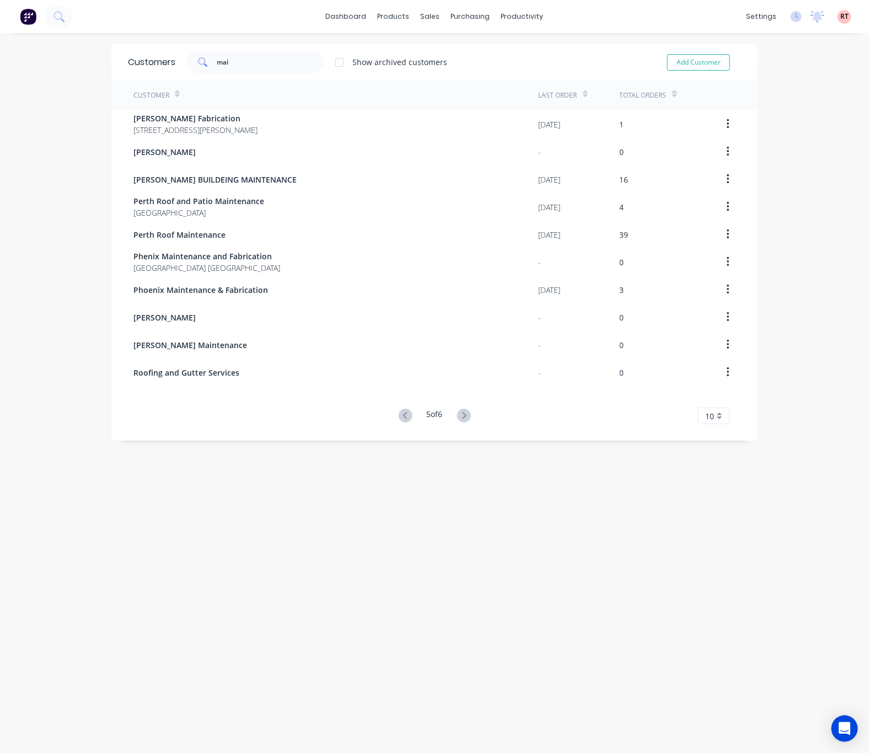
click at [462, 413] on icon at bounding box center [464, 416] width 14 height 14
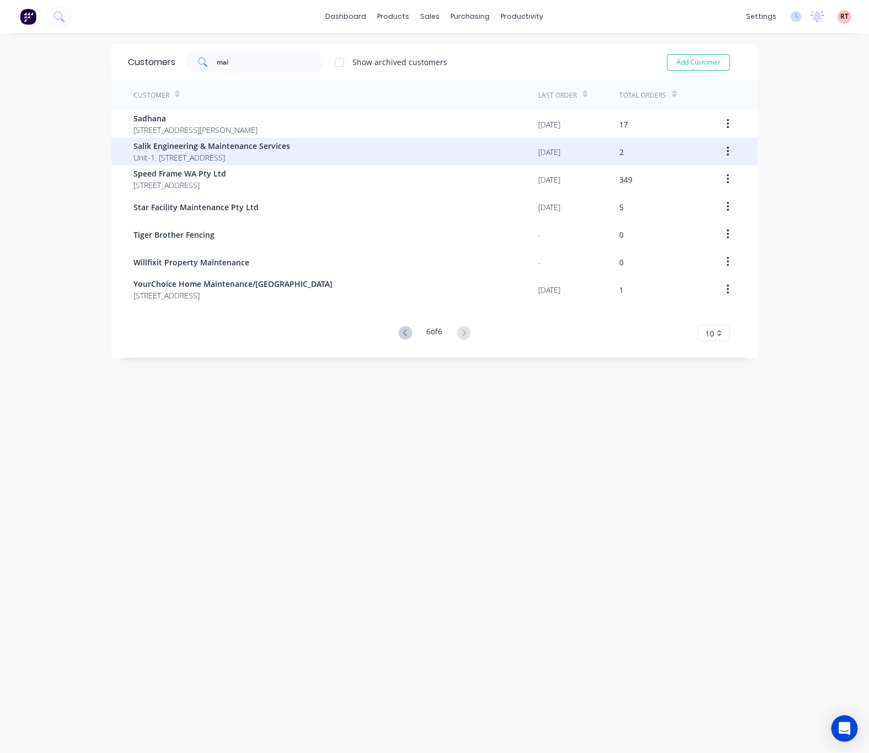
drag, startPoint x: 471, startPoint y: 407, endPoint x: 341, endPoint y: 144, distance: 293.4
click at [473, 384] on div "Customers mai Show archived customers Add Customer Customer Last Order Total Or…" at bounding box center [434, 403] width 869 height 719
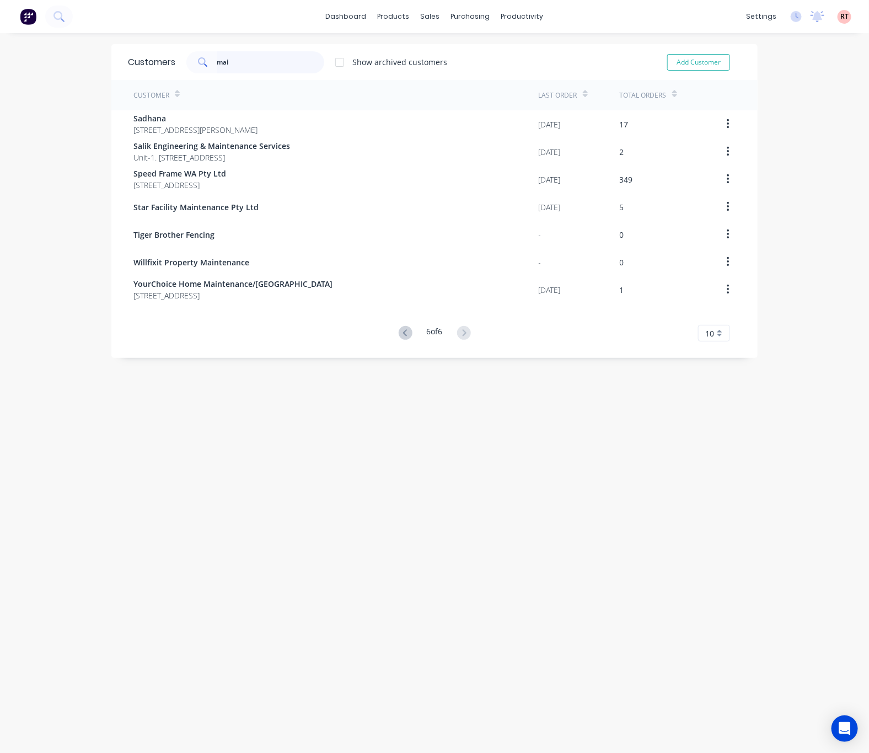
drag, startPoint x: 235, startPoint y: 56, endPoint x: 148, endPoint y: 68, distance: 88.5
click at [151, 68] on div "Customers mai Show archived customers Add Customer" at bounding box center [434, 62] width 646 height 36
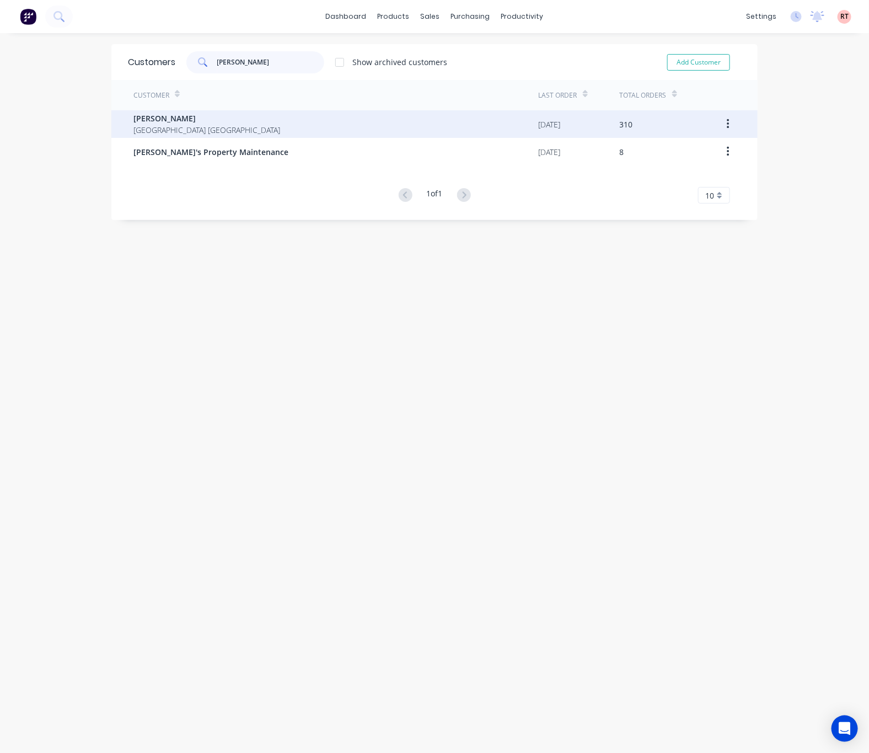
type input "[PERSON_NAME]"
click at [281, 134] on div "[PERSON_NAME] [GEOGRAPHIC_DATA] [GEOGRAPHIC_DATA]" at bounding box center [335, 124] width 405 height 28
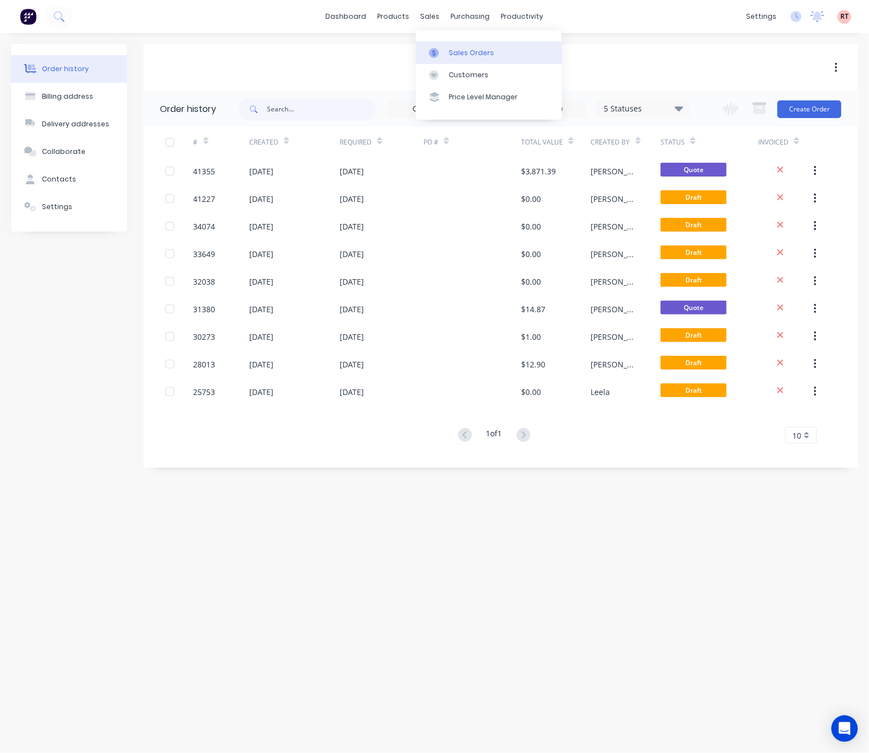
click at [450, 48] on div "Sales Orders" at bounding box center [471, 53] width 45 height 10
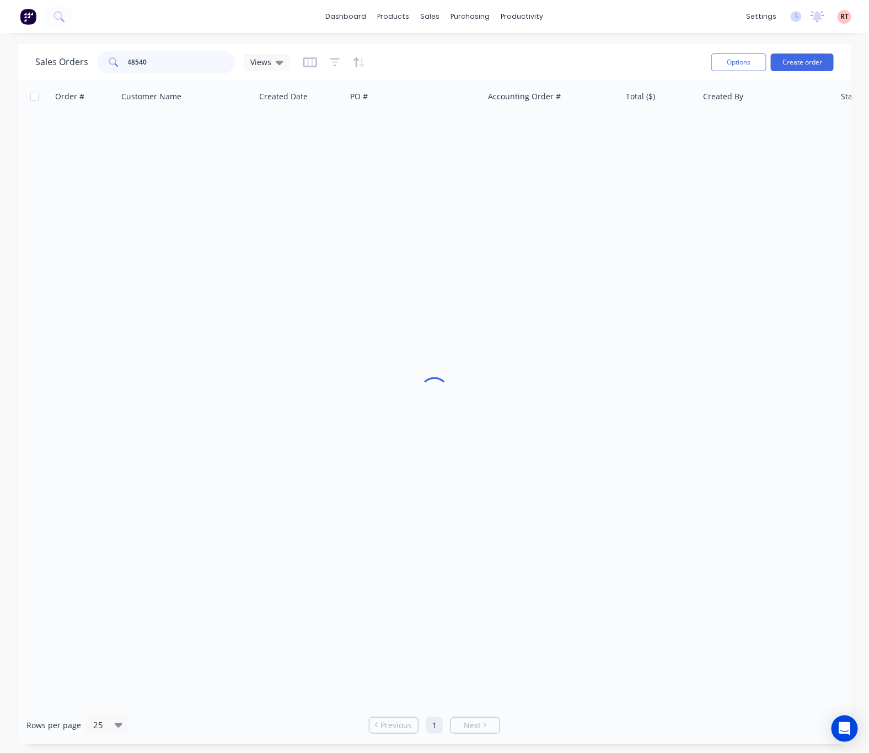
drag, startPoint x: 161, startPoint y: 60, endPoint x: 7, endPoint y: 83, distance: 156.1
click at [38, 82] on div "Sales Orders 48540 Views Options Create order Order # Customer Name Created Dat…" at bounding box center [435, 394] width 834 height 700
type input "430115448"
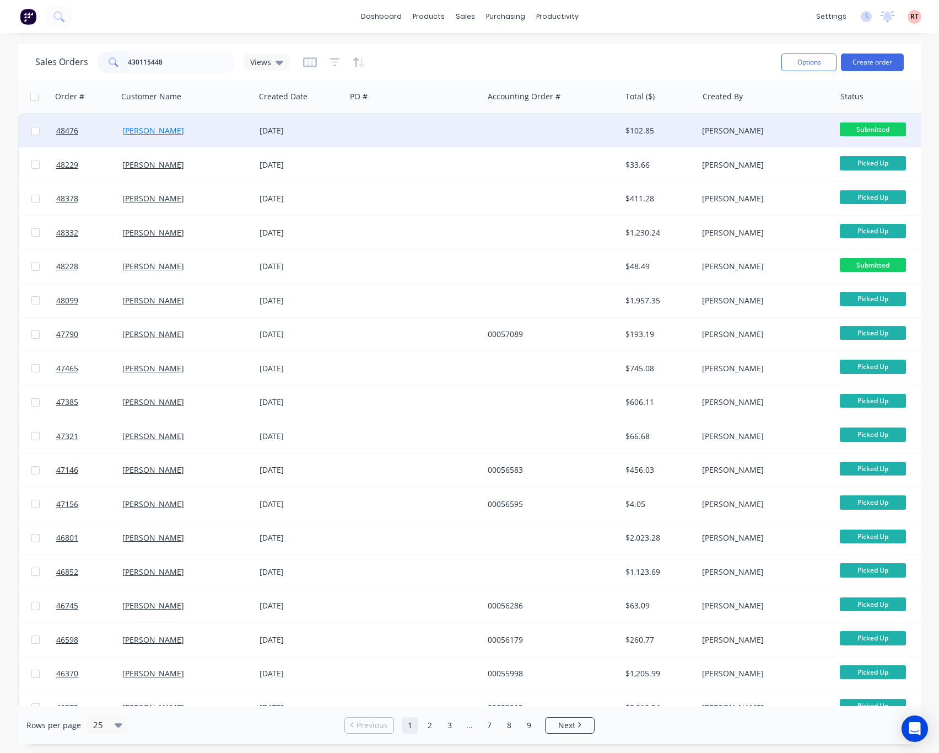
click at [152, 131] on link "[PERSON_NAME]" at bounding box center [153, 130] width 62 height 10
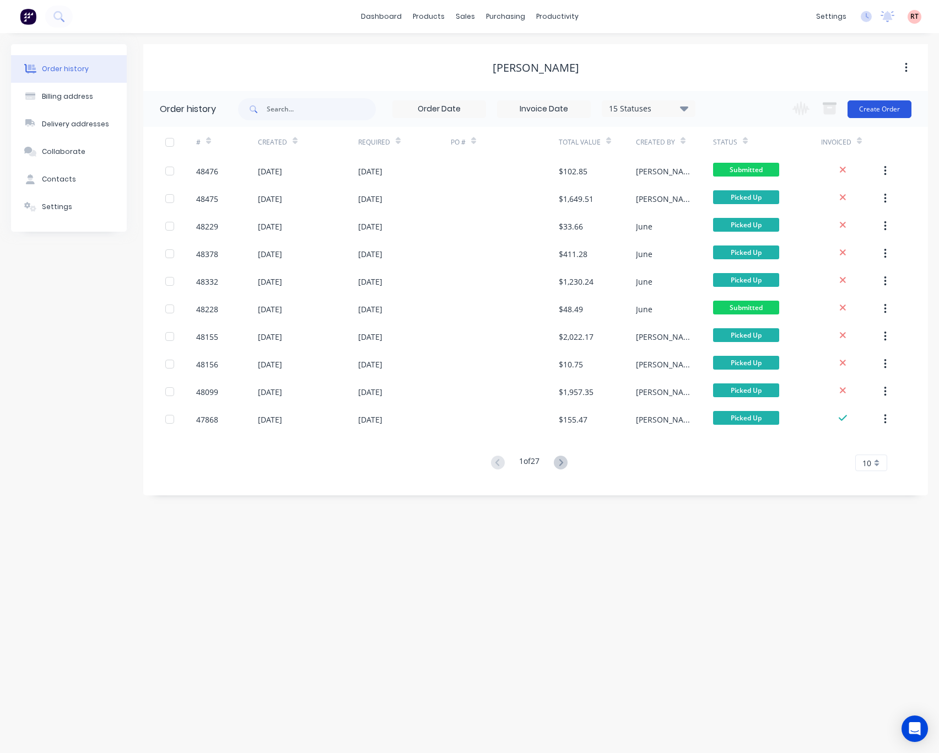
click at [878, 112] on button "Create Order" at bounding box center [880, 109] width 64 height 18
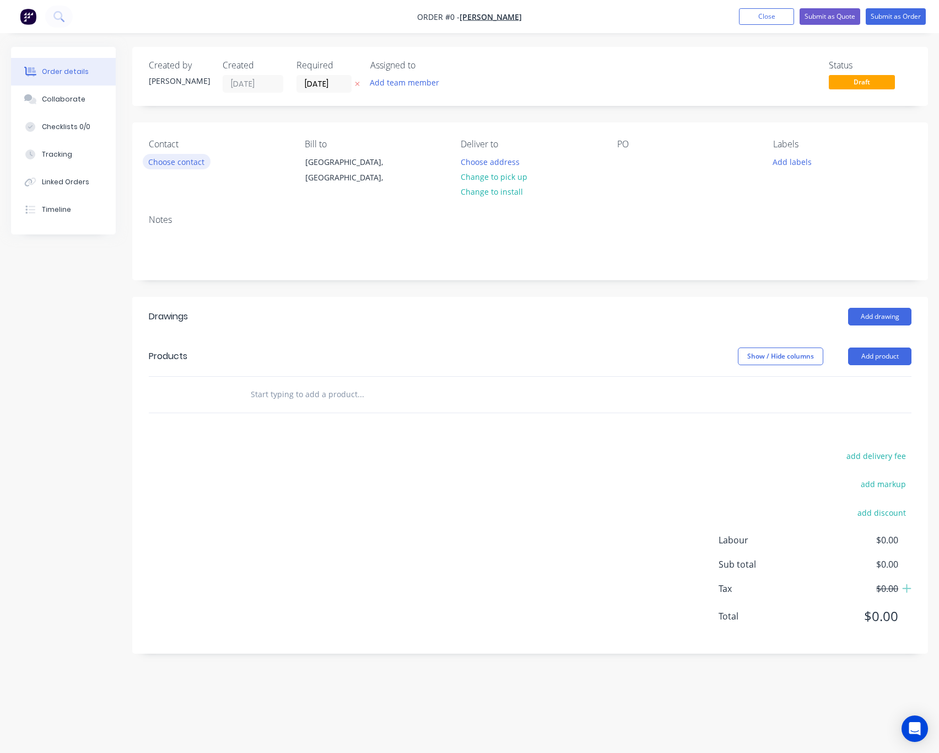
click at [200, 162] on button "Choose contact" at bounding box center [177, 161] width 68 height 15
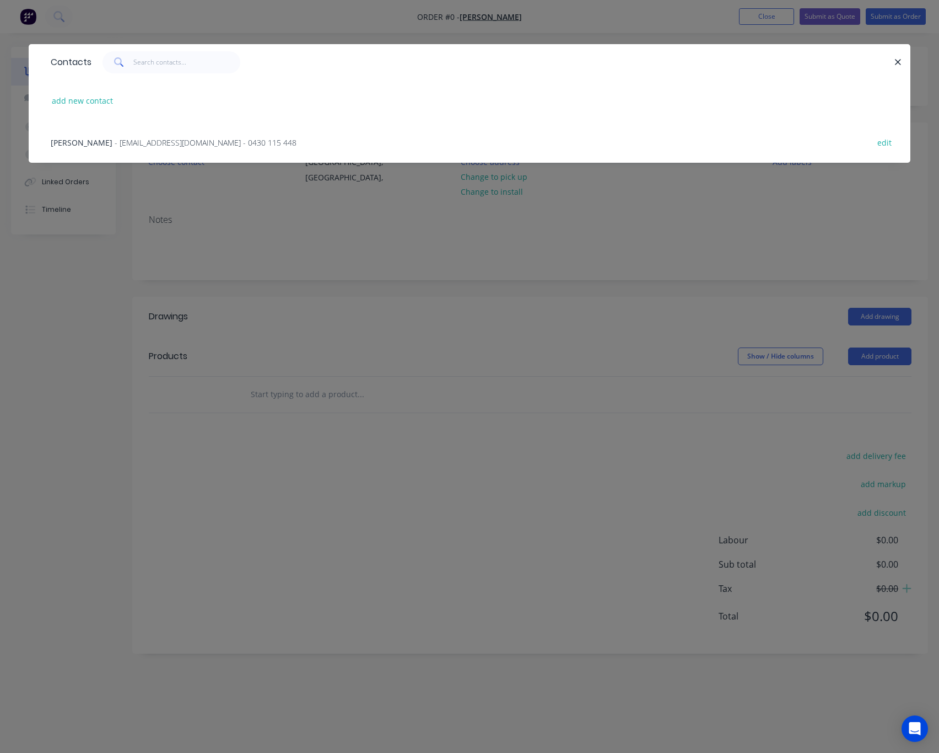
click at [195, 141] on span "- [EMAIL_ADDRESS][DOMAIN_NAME] - 0430 115 448" at bounding box center [206, 142] width 182 height 10
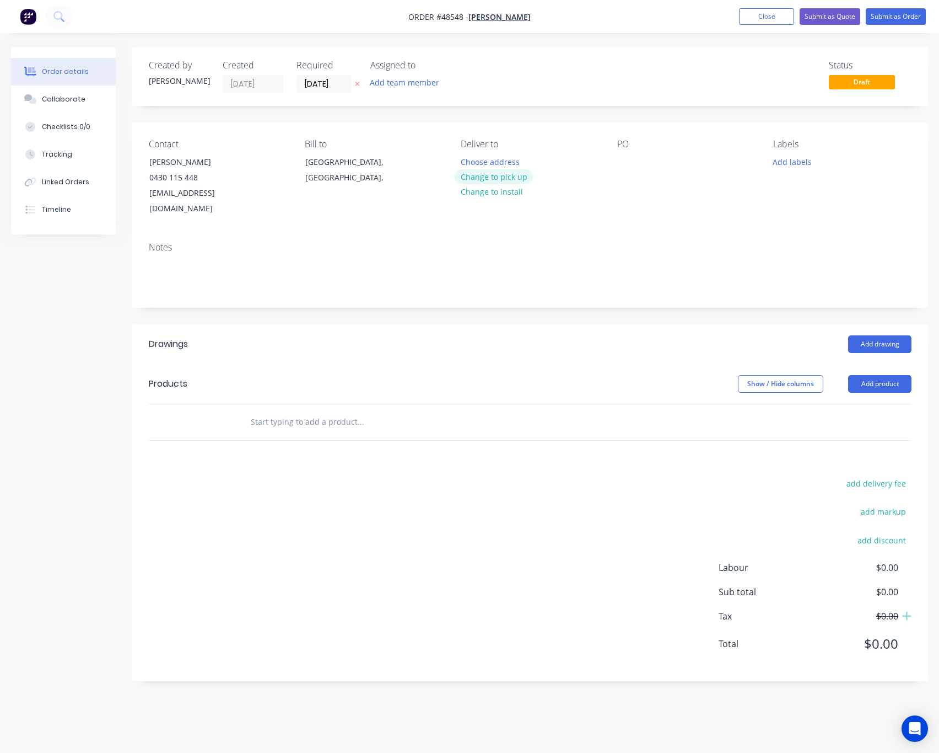
click at [525, 179] on button "Change to pick up" at bounding box center [494, 176] width 78 height 15
click at [638, 242] on div "Notes" at bounding box center [530, 247] width 763 height 10
click at [867, 375] on button "Add product" at bounding box center [879, 384] width 63 height 18
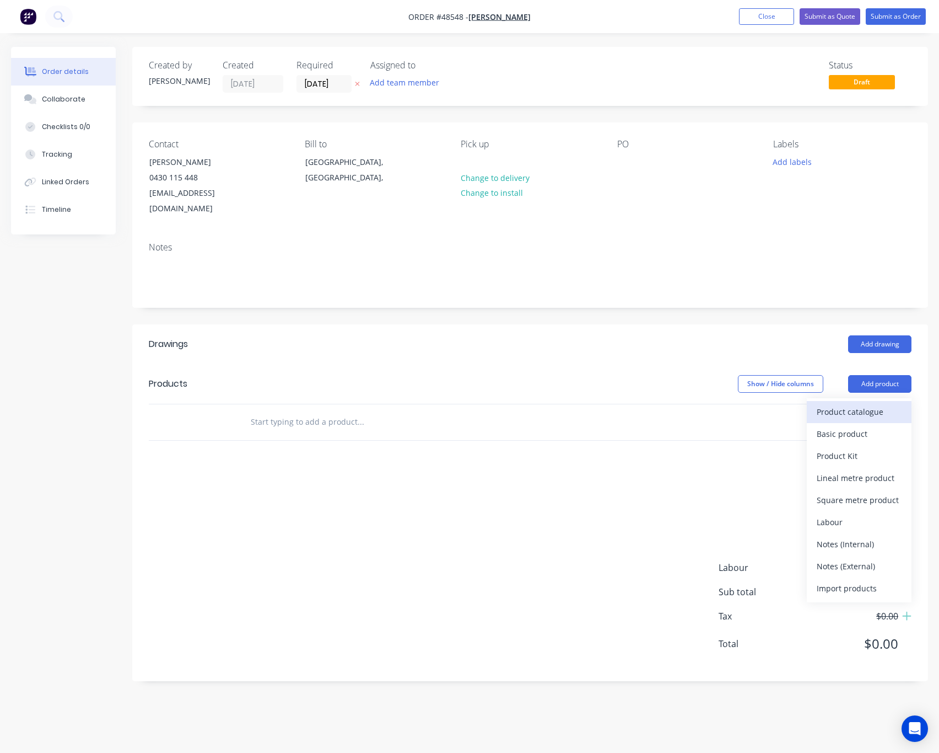
click at [872, 404] on div "Product catalogue" at bounding box center [859, 412] width 85 height 16
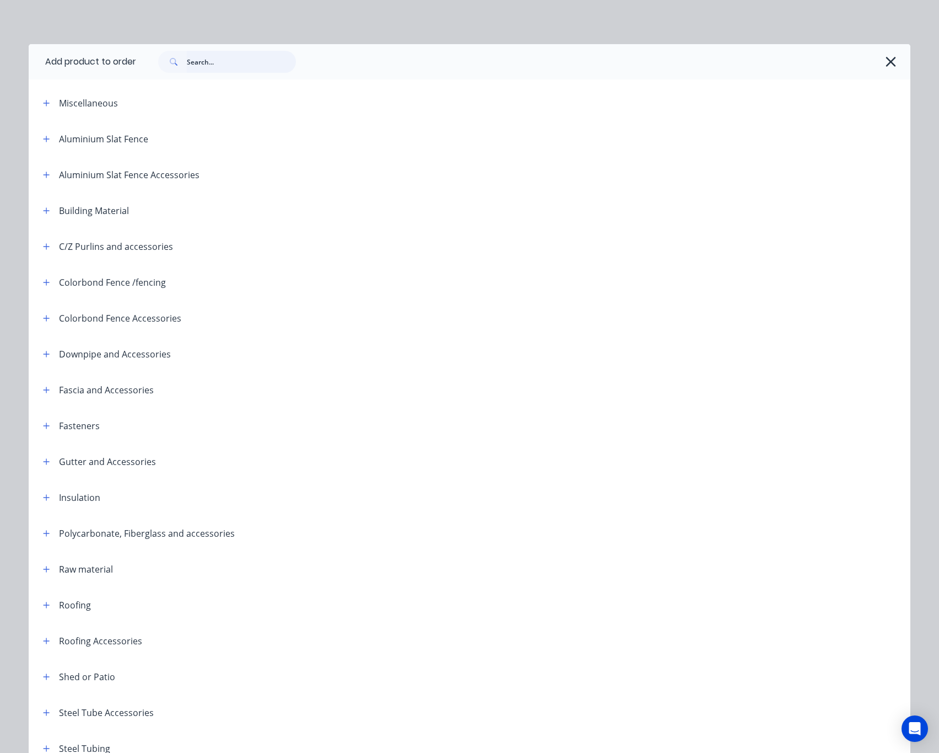
click at [205, 60] on input "text" at bounding box center [241, 62] width 109 height 22
type input "fence"
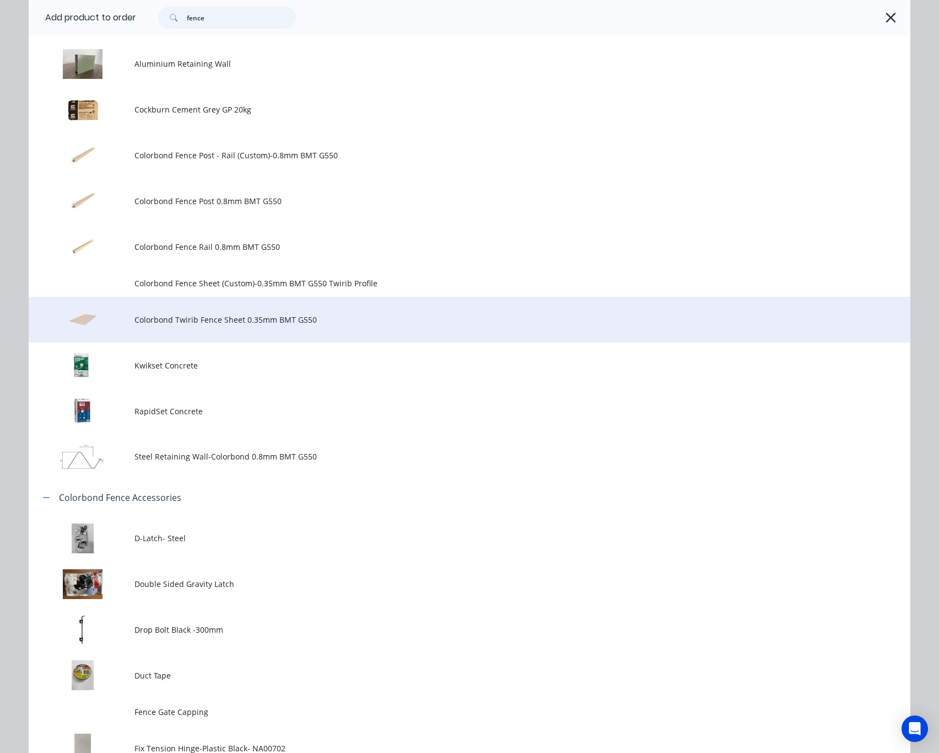
scroll to position [927, 0]
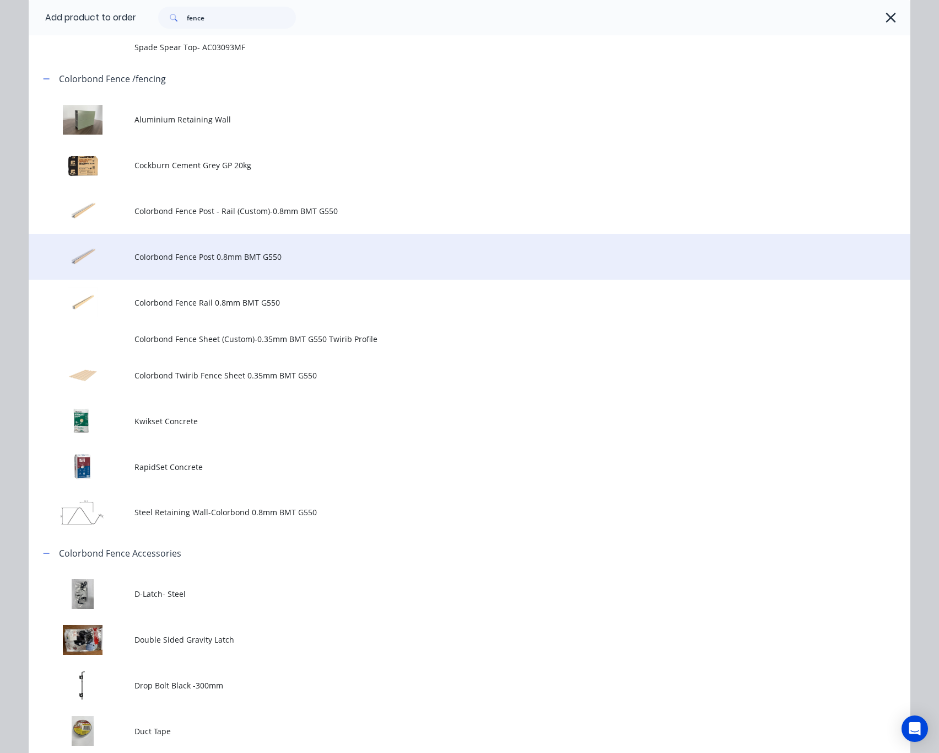
click at [377, 249] on td "Colorbond Fence Post 0.8mm BMT G550" at bounding box center [523, 257] width 776 height 46
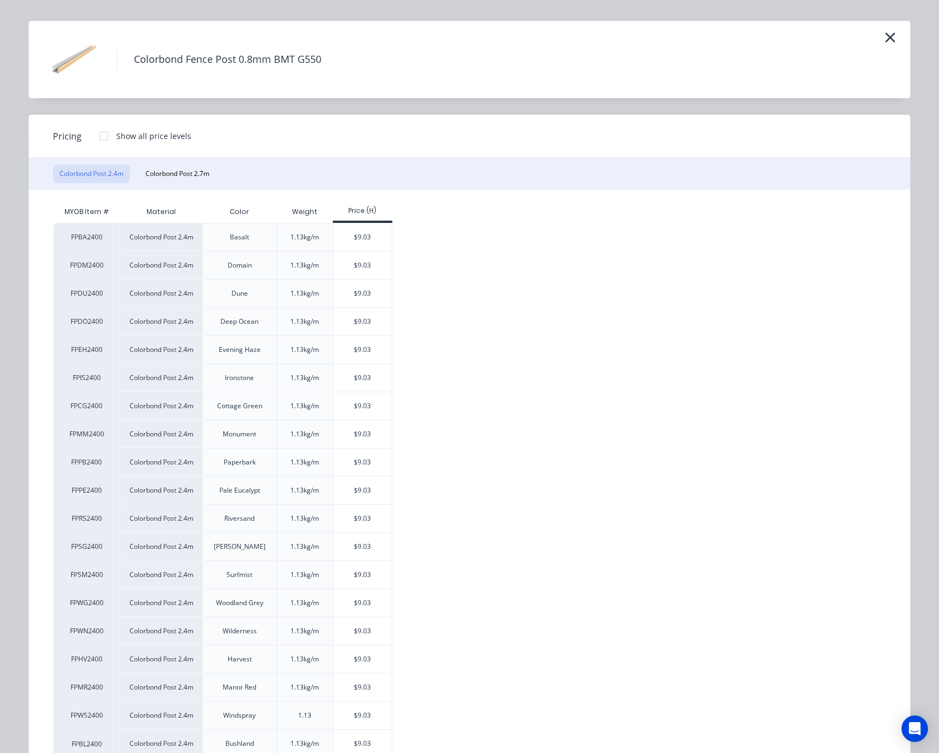
scroll to position [0, 0]
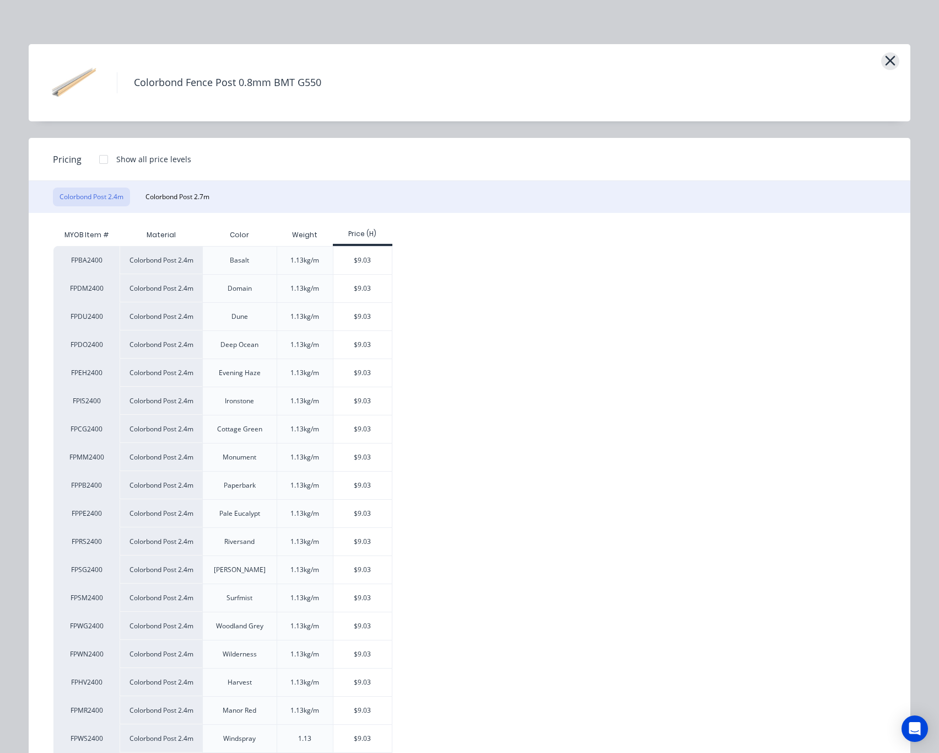
click at [885, 60] on icon "button" at bounding box center [891, 60] width 12 height 15
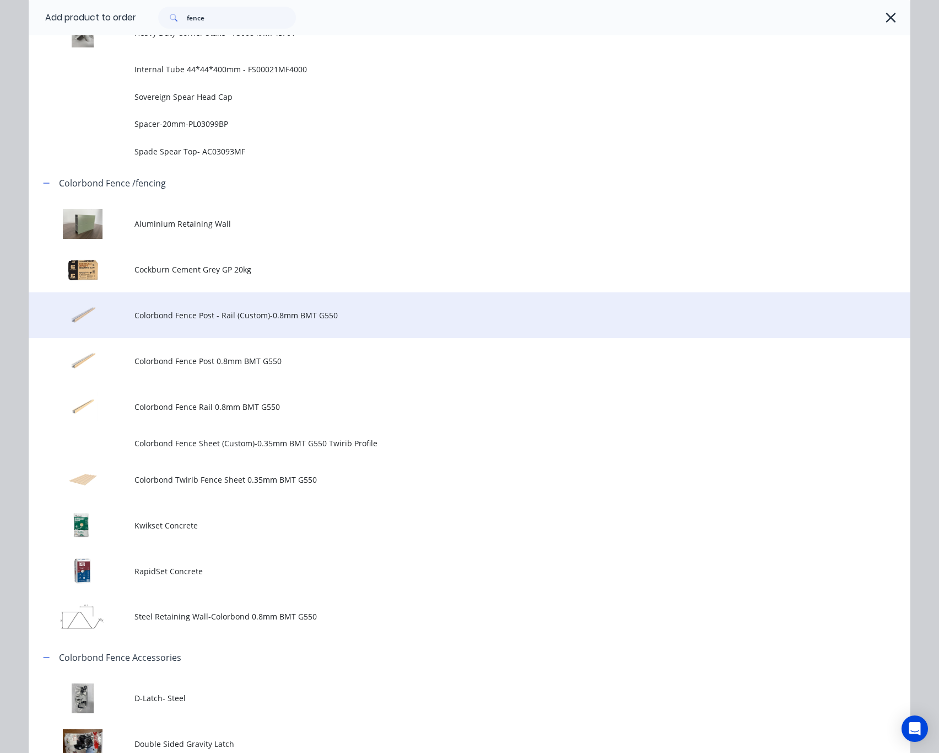
scroll to position [822, 0]
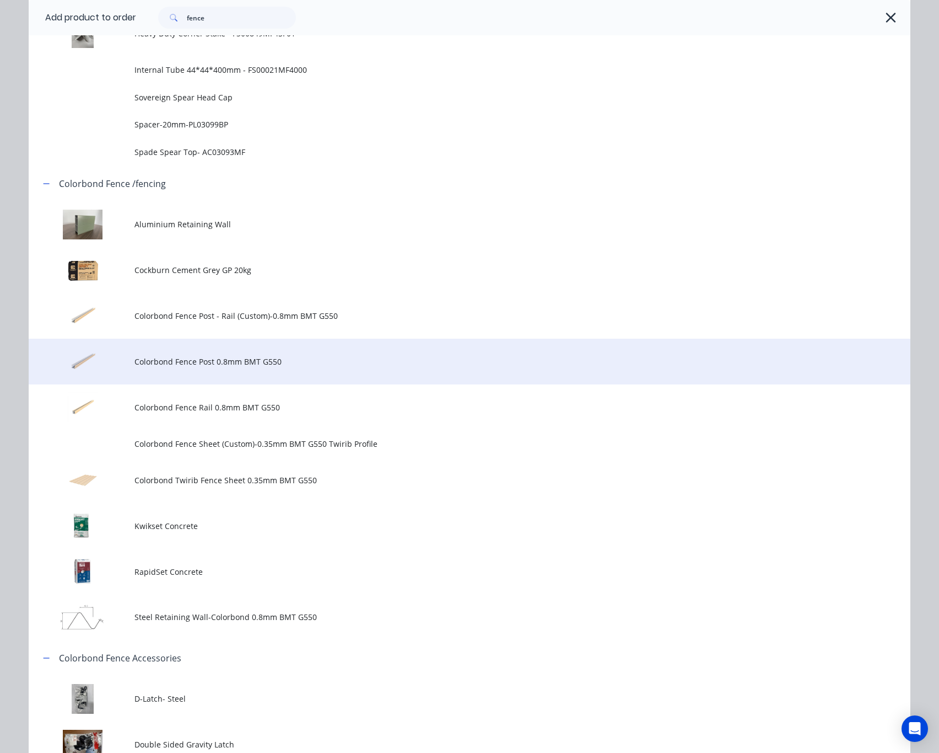
click at [385, 364] on span "Colorbond Fence Post 0.8mm BMT G550" at bounding box center [445, 362] width 621 height 12
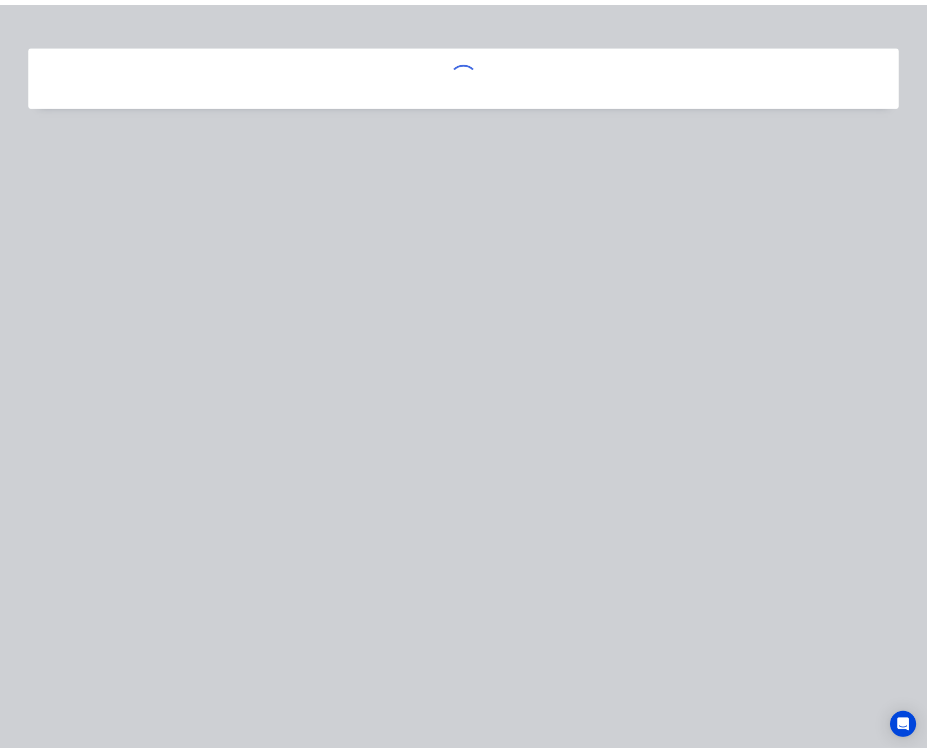
scroll to position [0, 0]
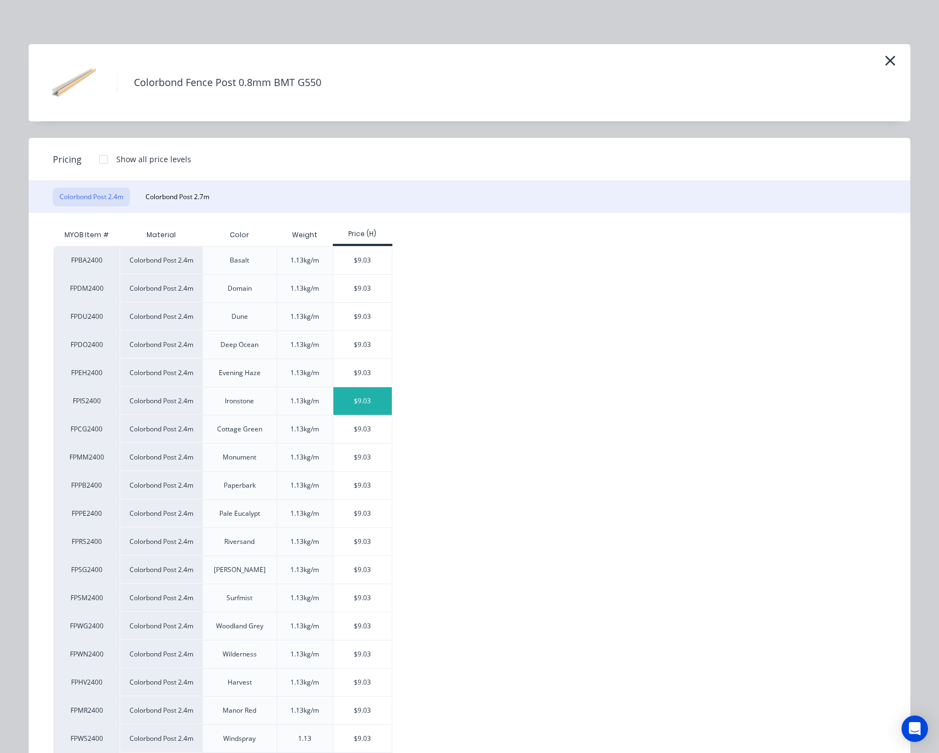
click at [376, 404] on div "$9.03" at bounding box center [363, 401] width 59 height 28
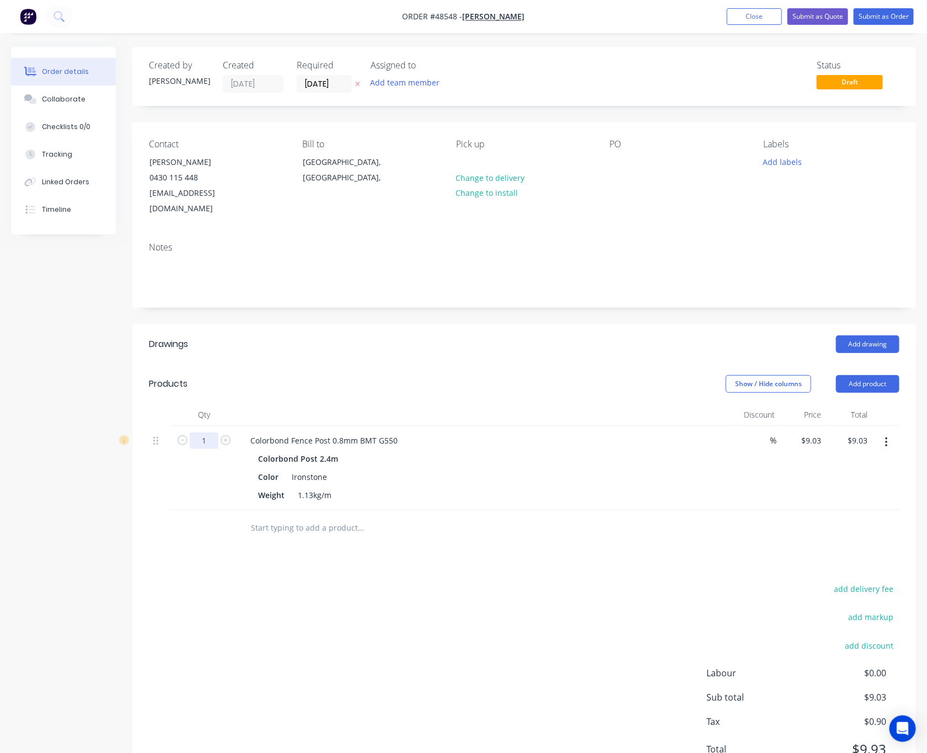
click at [206, 435] on input "1" at bounding box center [204, 440] width 29 height 17
type input "18"
type input "$162.54"
click at [288, 588] on div "add delivery fee add markup add discount Labour $0.00 Sub total $162.54 Tax $16…" at bounding box center [524, 675] width 750 height 189
click at [864, 375] on button "Add product" at bounding box center [867, 384] width 63 height 18
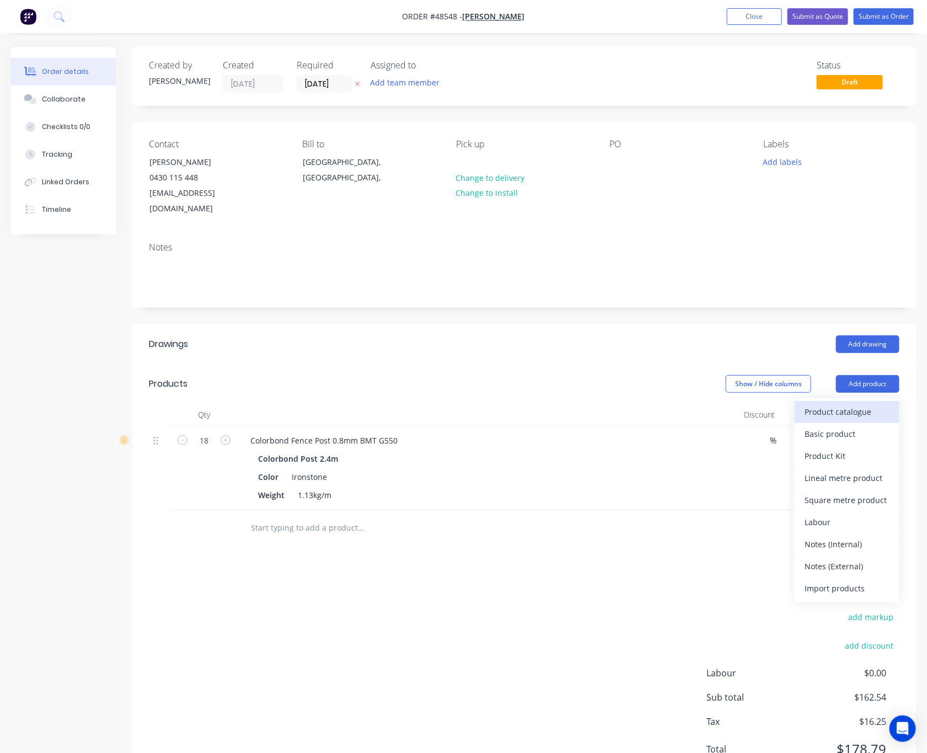
click at [855, 404] on div "Product catalogue" at bounding box center [846, 412] width 85 height 16
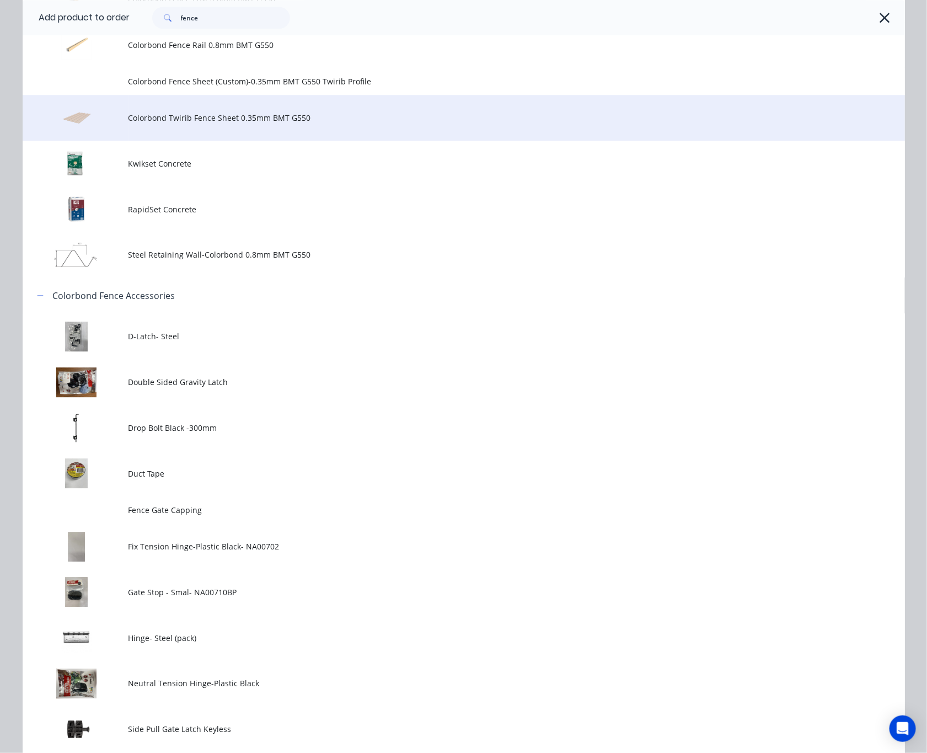
scroll to position [1009, 0]
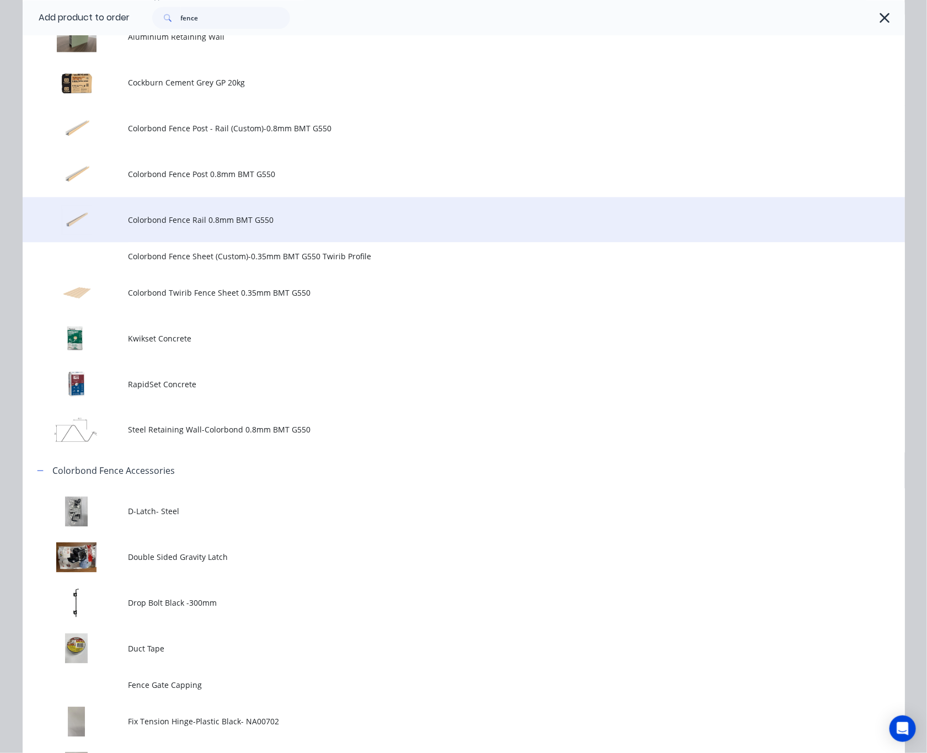
click at [330, 225] on td "Colorbond Fence Rail 0.8mm BMT G550" at bounding box center [516, 220] width 776 height 46
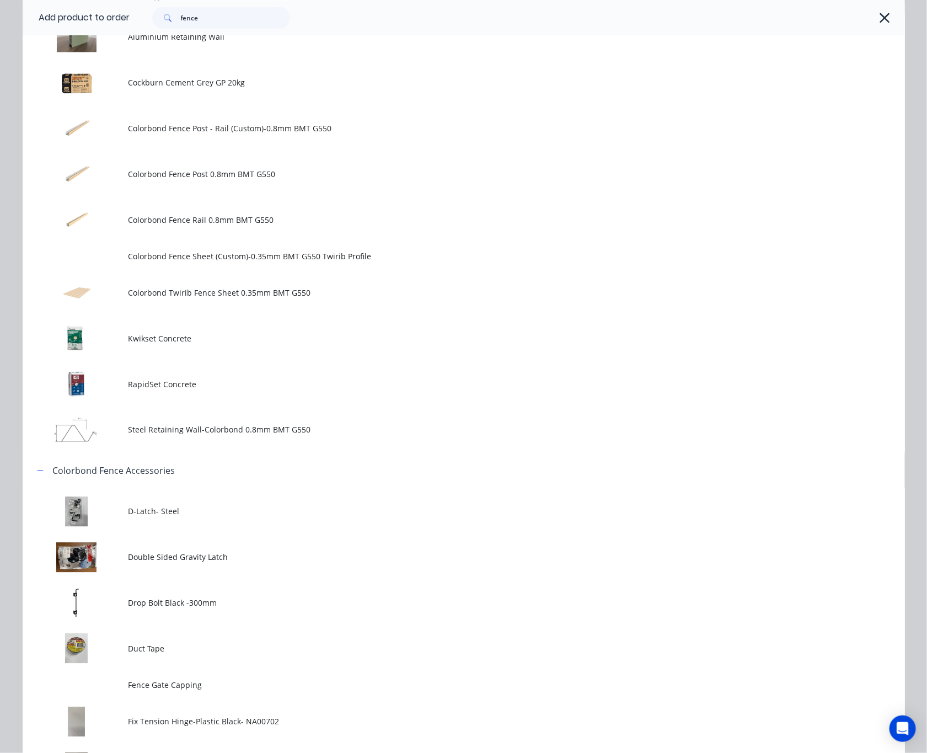
scroll to position [0, 0]
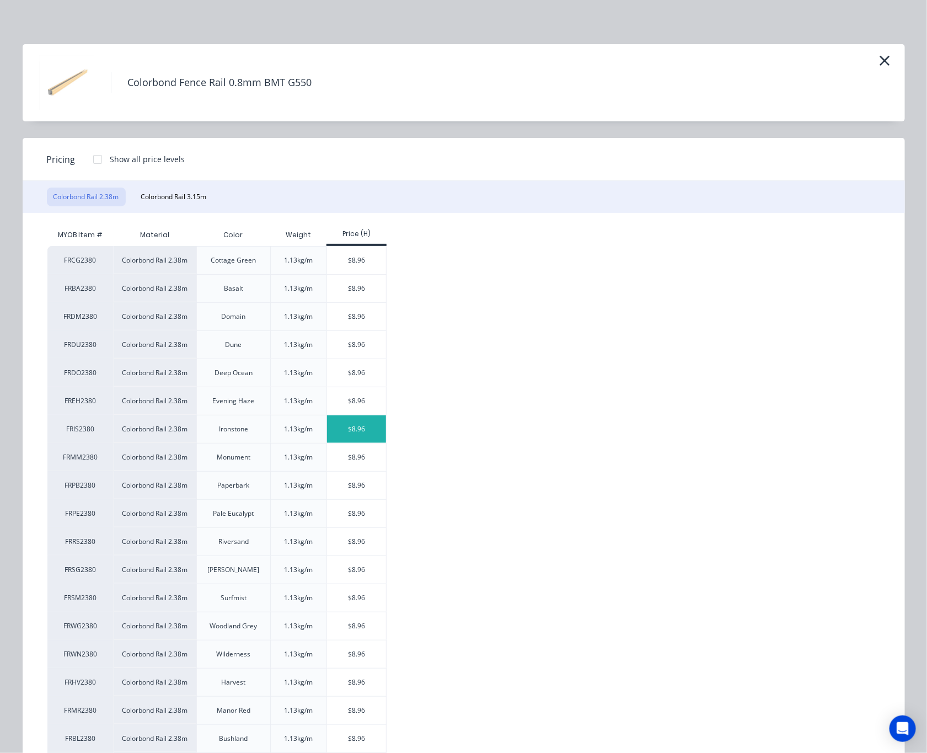
click at [344, 433] on div "$8.96" at bounding box center [356, 429] width 59 height 28
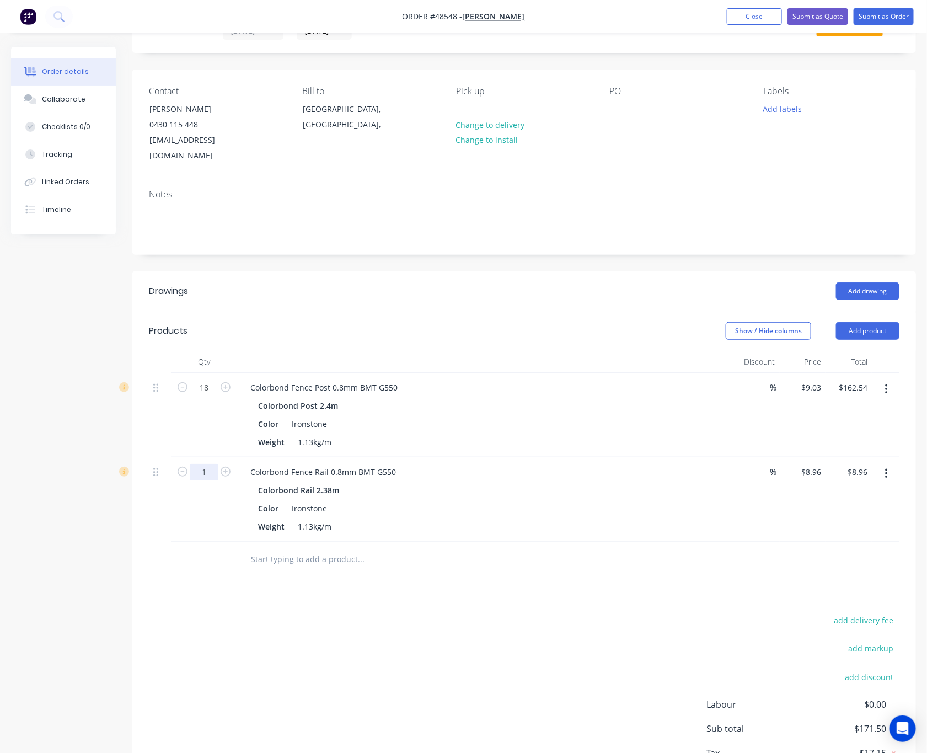
click at [204, 396] on input "1" at bounding box center [204, 387] width 29 height 17
type input "17"
type input "$152.32"
click at [548, 657] on div "add delivery fee add markup add discount Labour $0.00 Sub total $171.50 Tax $17…" at bounding box center [524, 707] width 750 height 189
click at [859, 322] on button "Add product" at bounding box center [867, 331] width 63 height 18
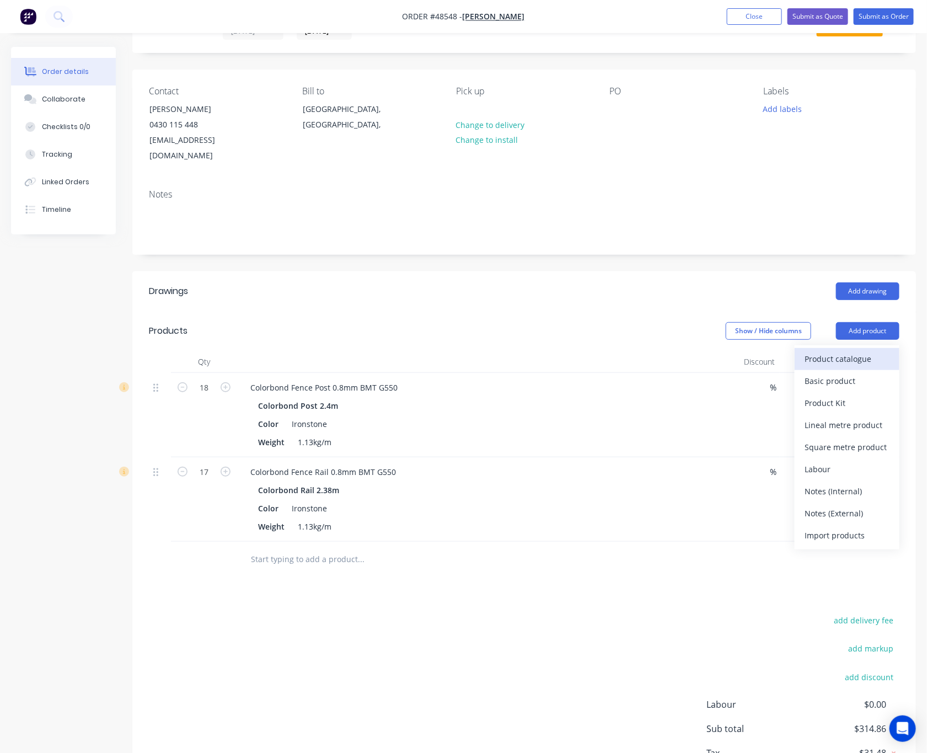
click at [852, 351] on div "Product catalogue" at bounding box center [846, 359] width 85 height 16
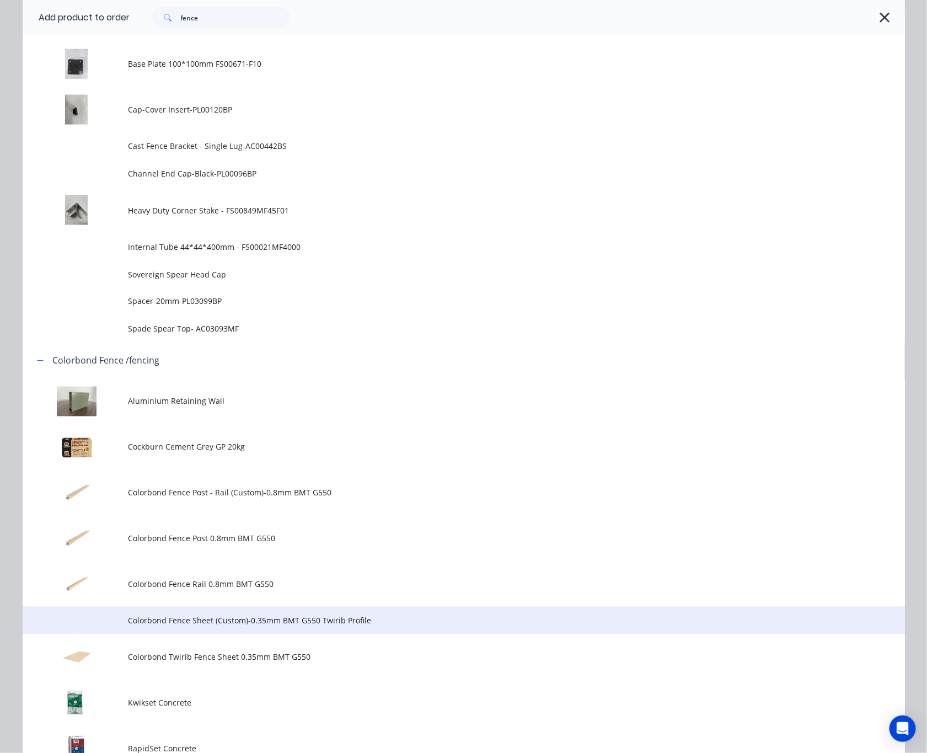
scroll to position [413, 0]
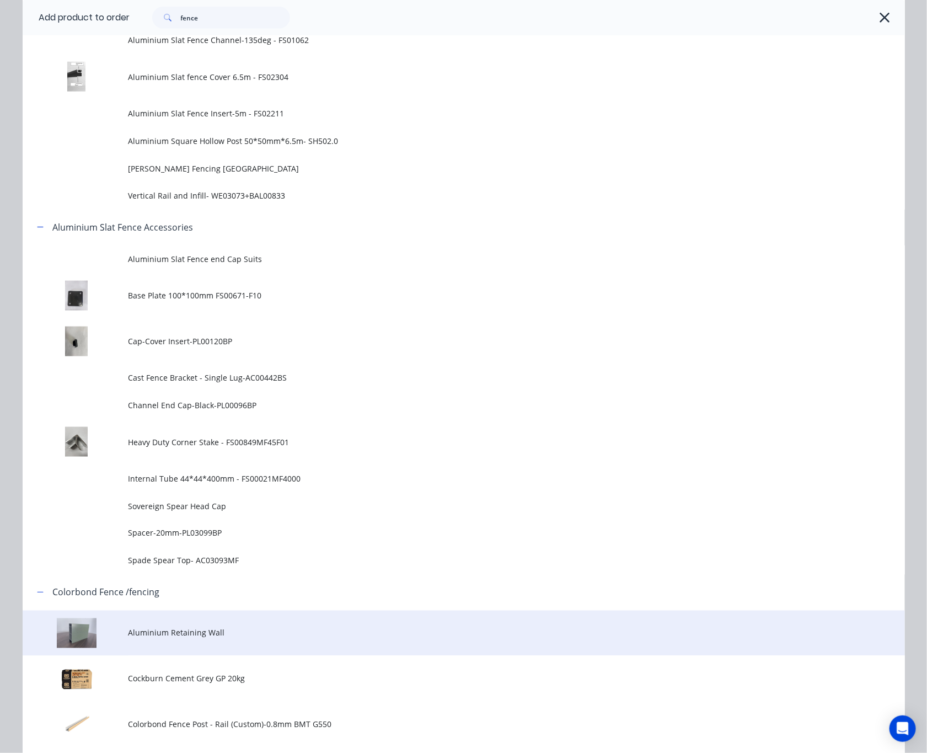
click at [335, 616] on td "Aluminium Retaining Wall" at bounding box center [516, 633] width 776 height 46
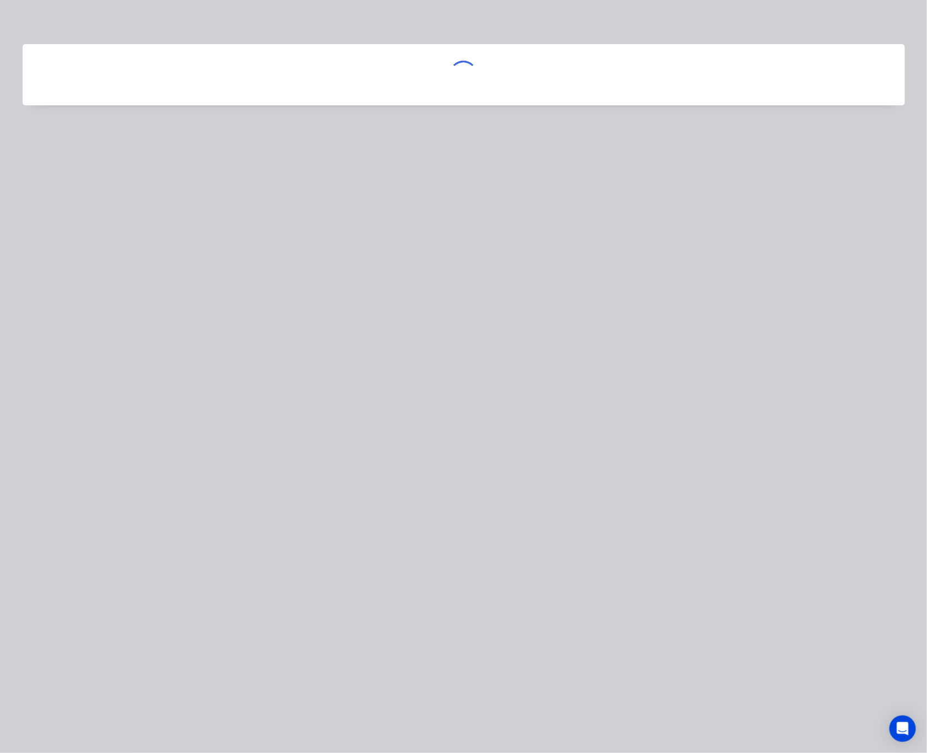
scroll to position [0, 0]
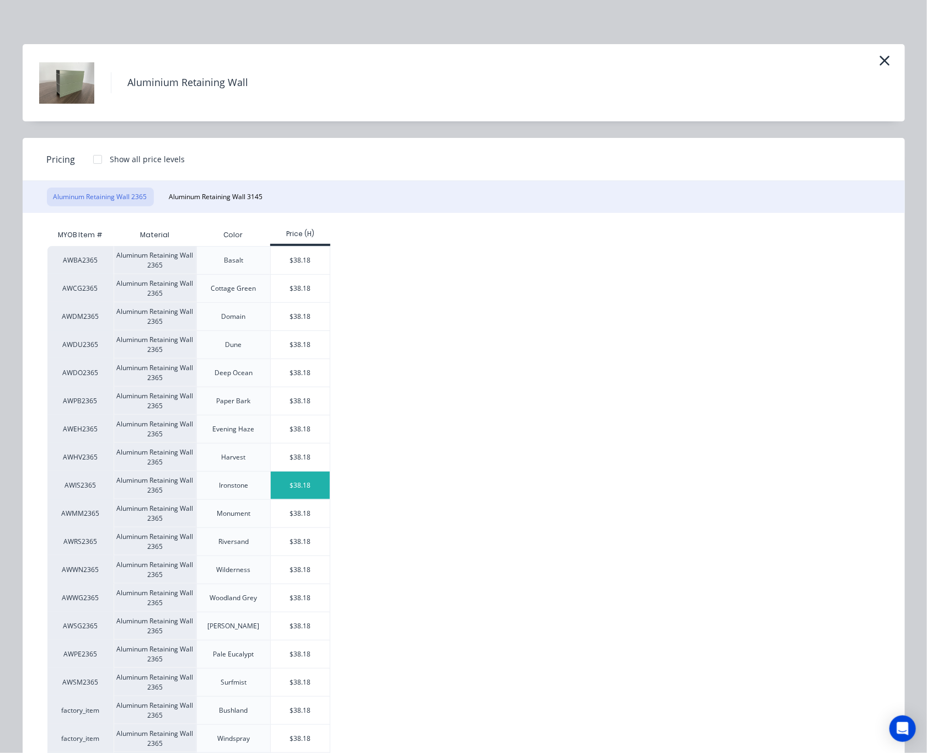
click at [297, 479] on div "$38.18" at bounding box center [300, 485] width 59 height 28
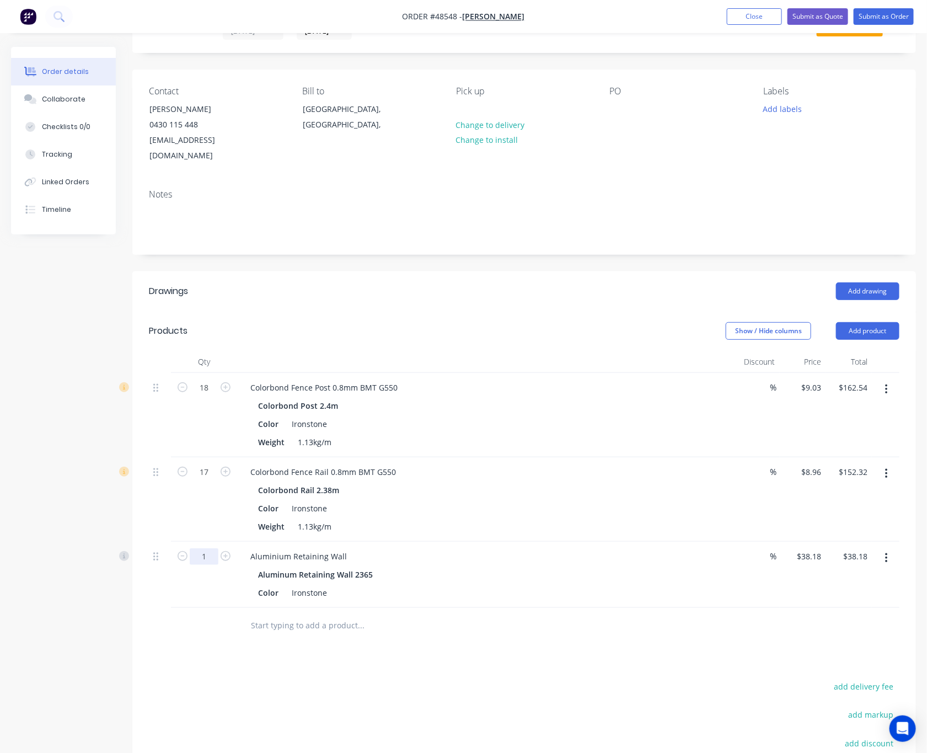
click at [207, 396] on input "1" at bounding box center [204, 387] width 29 height 17
type input "8"
type input "$305.44"
click at [402, 627] on div at bounding box center [435, 626] width 397 height 36
click at [874, 322] on button "Add product" at bounding box center [867, 331] width 63 height 18
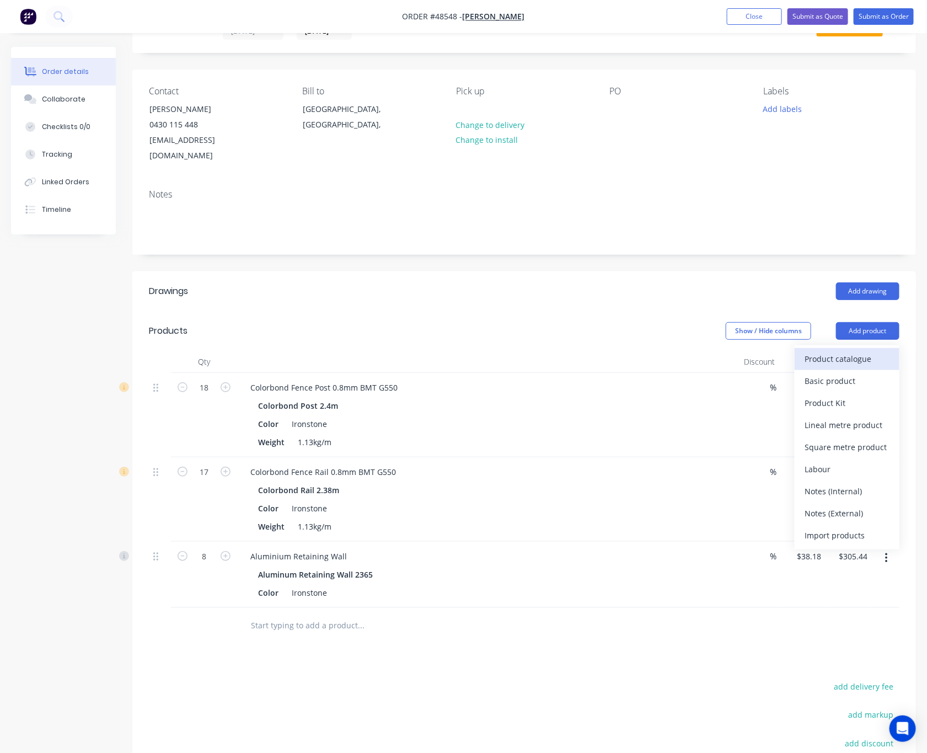
click at [857, 351] on div "Product catalogue" at bounding box center [846, 359] width 85 height 16
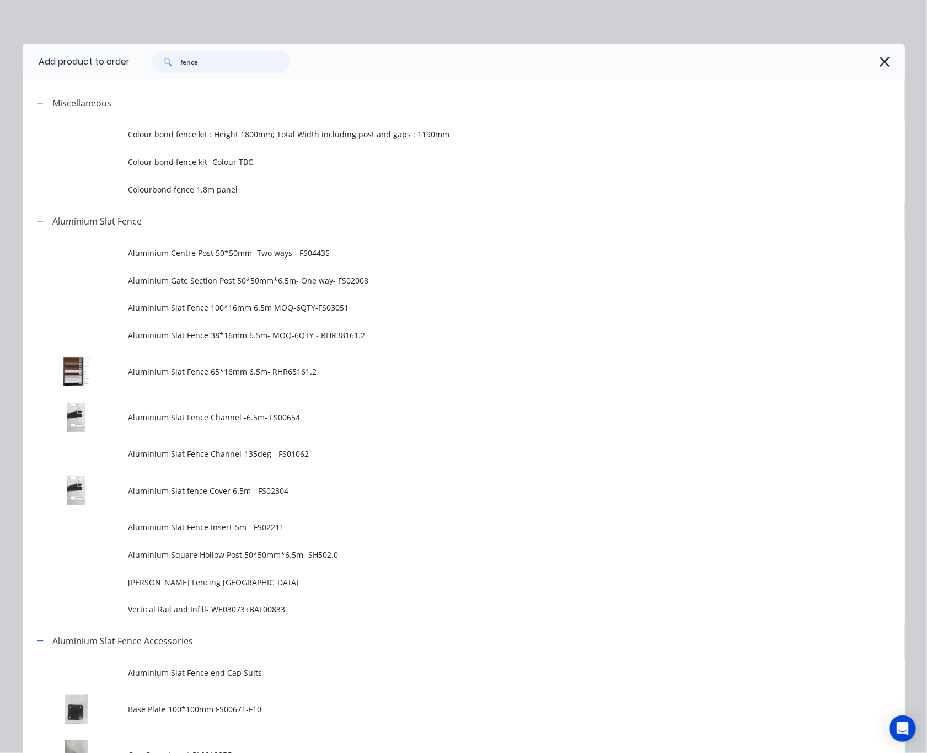
drag, startPoint x: 215, startPoint y: 65, endPoint x: 51, endPoint y: 65, distance: 163.7
click at [53, 74] on header "Add product to order fence" at bounding box center [464, 61] width 882 height 35
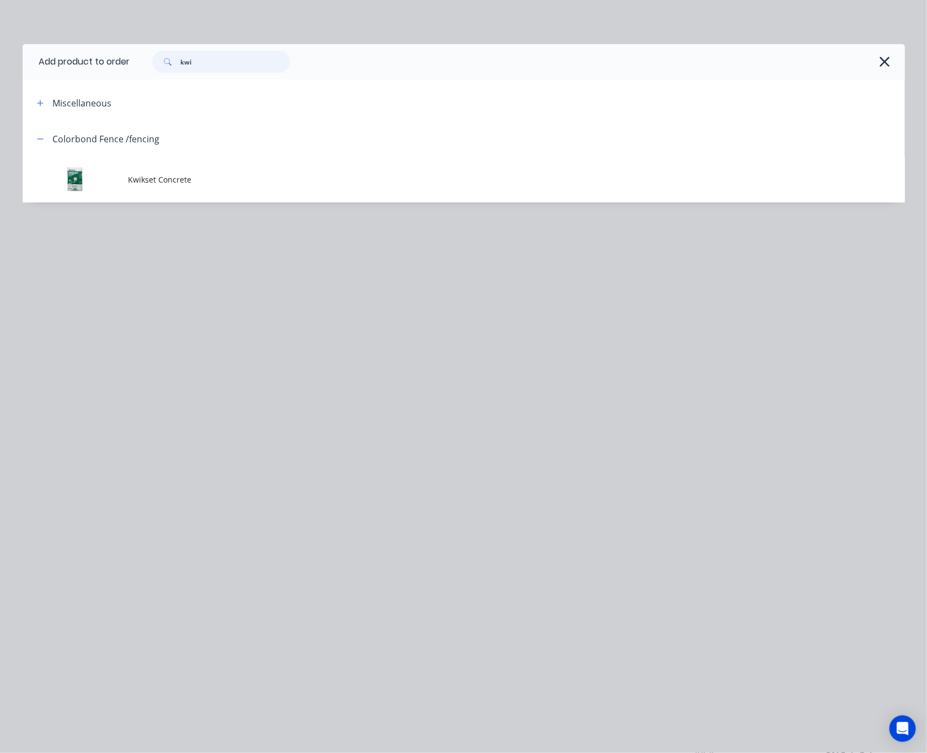
scroll to position [203, 0]
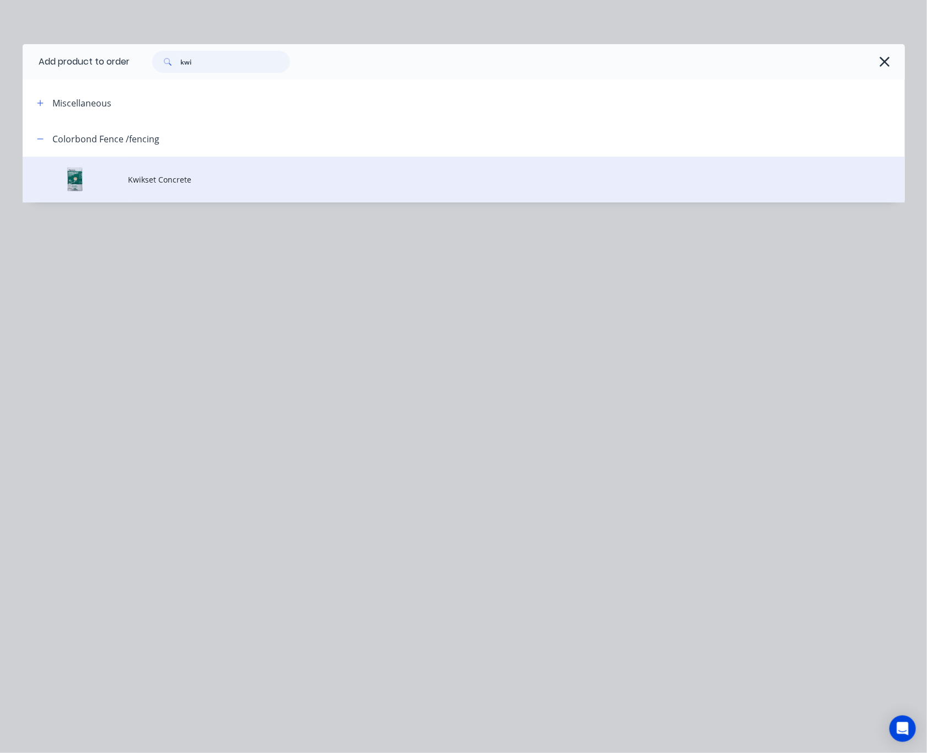
type input "kwi"
click at [225, 176] on span "Kwikset Concrete" at bounding box center [438, 180] width 621 height 12
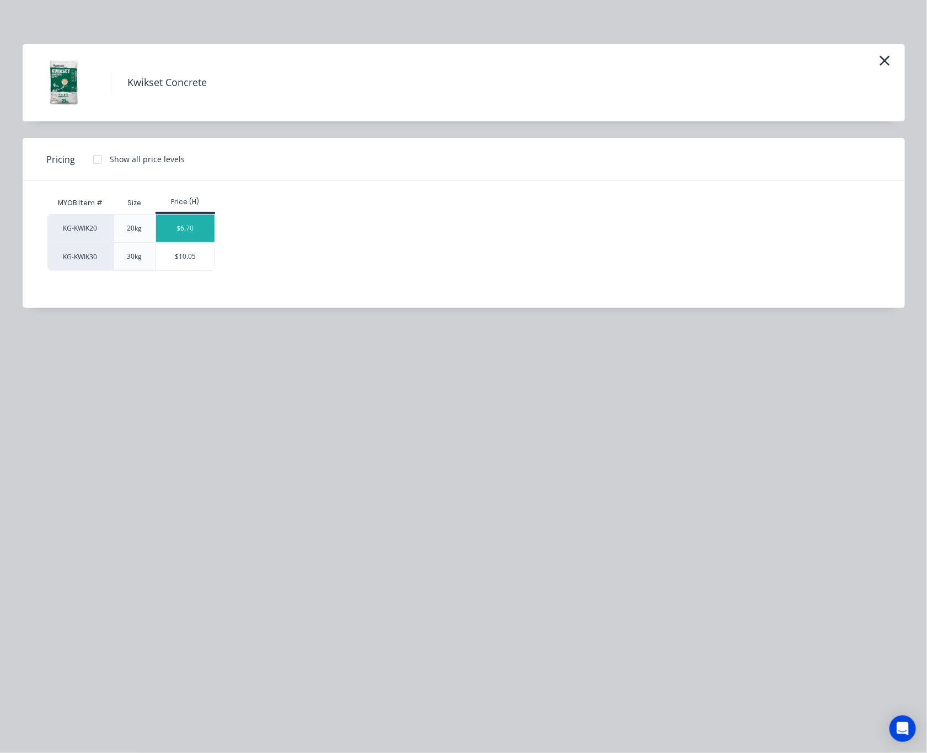
click at [194, 230] on div "$6.70" at bounding box center [185, 228] width 59 height 28
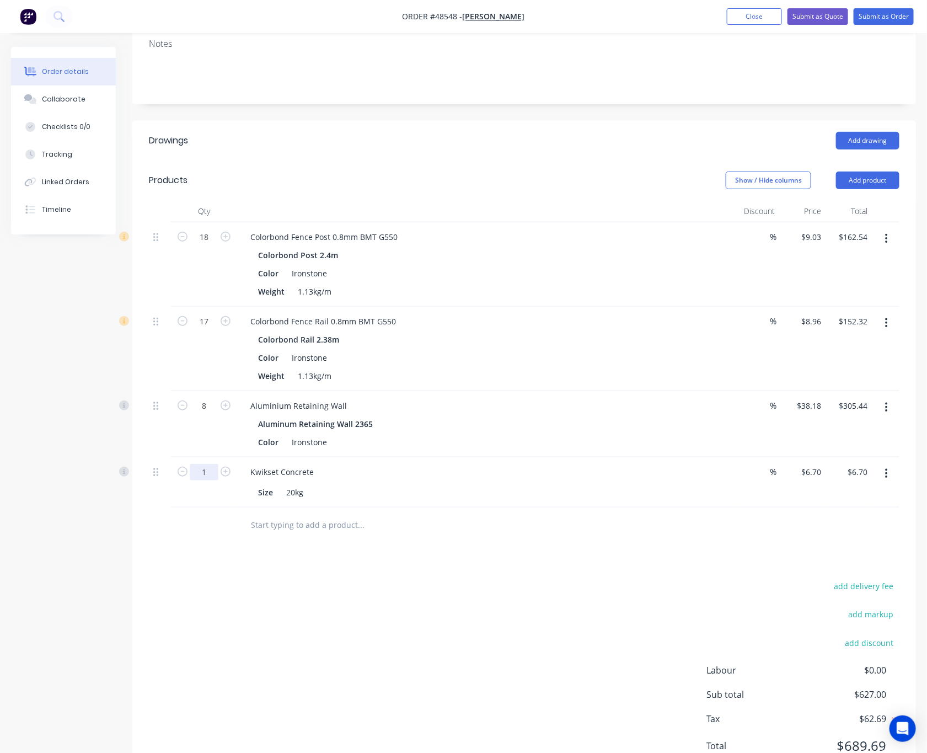
click at [201, 245] on input "1" at bounding box center [204, 237] width 29 height 17
type input "15"
type input "$100.50"
click at [437, 614] on div "add delivery fee add markup add discount Labour $0.00 Sub total $627.00 Tax $62…" at bounding box center [524, 672] width 750 height 189
click at [842, 171] on button "Add product" at bounding box center [867, 180] width 63 height 18
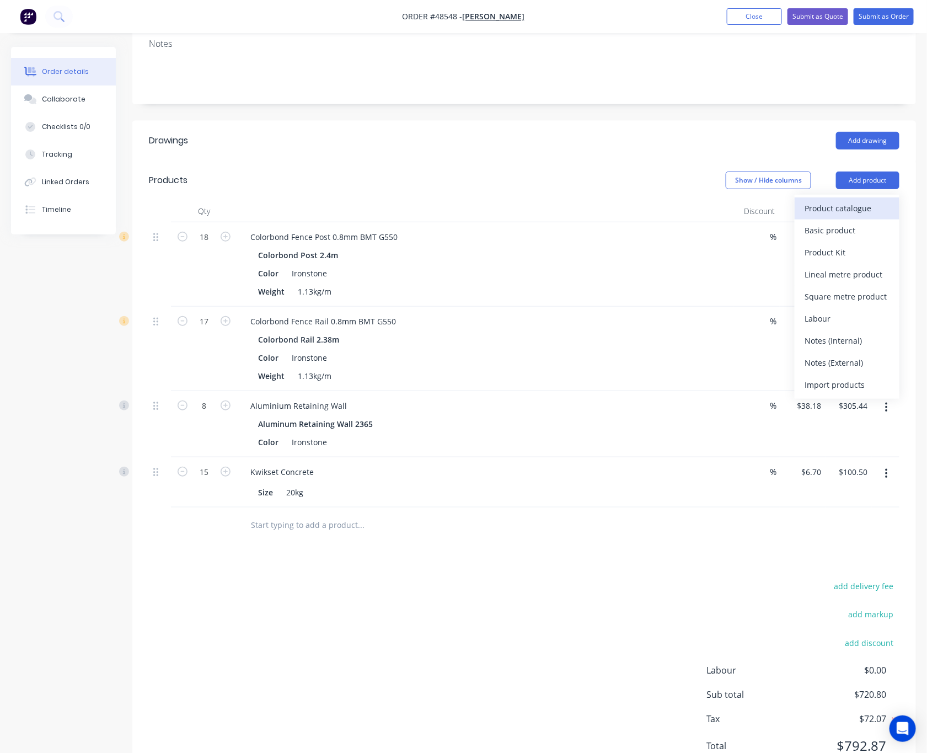
click at [851, 200] on div "Product catalogue" at bounding box center [846, 208] width 85 height 16
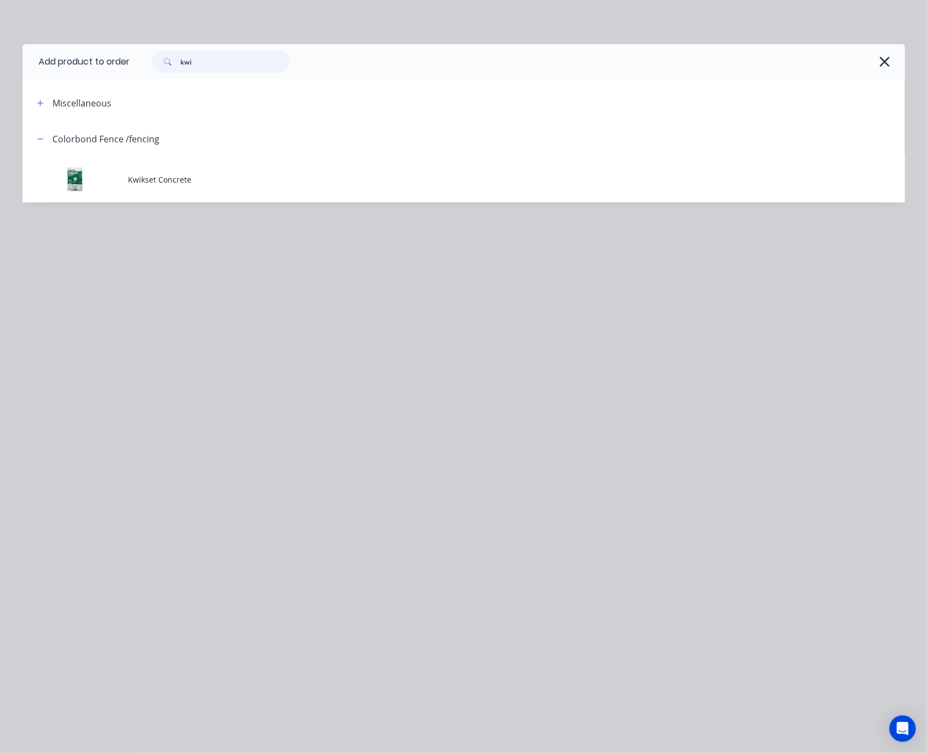
drag, startPoint x: 201, startPoint y: 63, endPoint x: 7, endPoint y: 111, distance: 199.4
click at [7, 111] on div "Add product to order kwi Miscellaneous Colorbond Fence /fencing Kwikset Concrete" at bounding box center [463, 376] width 927 height 753
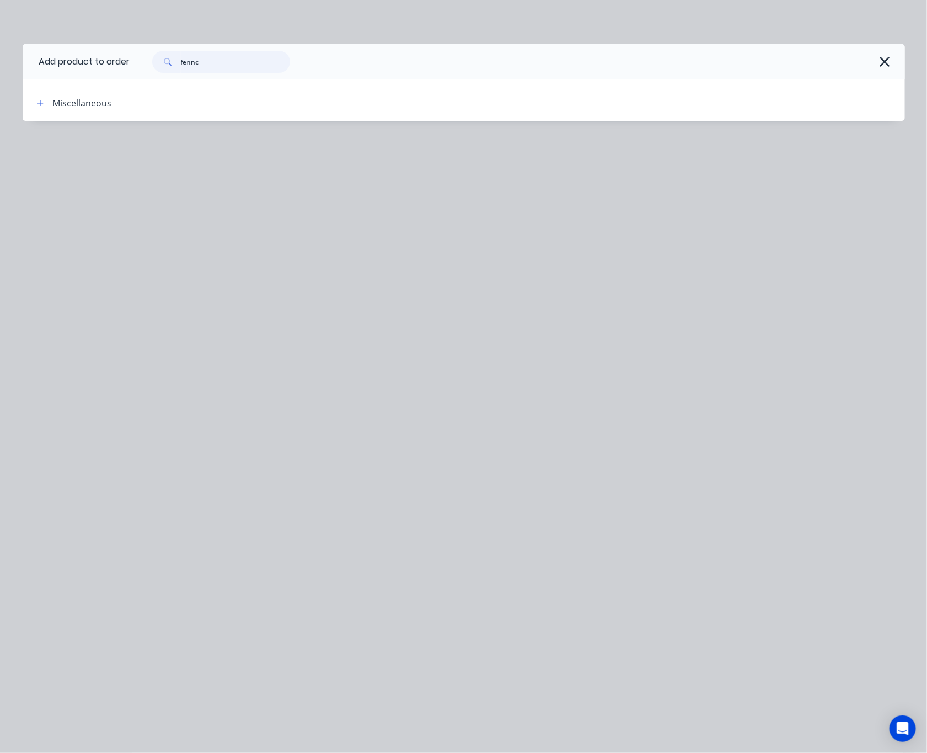
scroll to position [121, 0]
click at [253, 284] on div "Add product to order fennc Miscellaneous" at bounding box center [463, 376] width 927 height 753
click at [216, 55] on input "fennc" at bounding box center [235, 62] width 109 height 22
type input "fence"
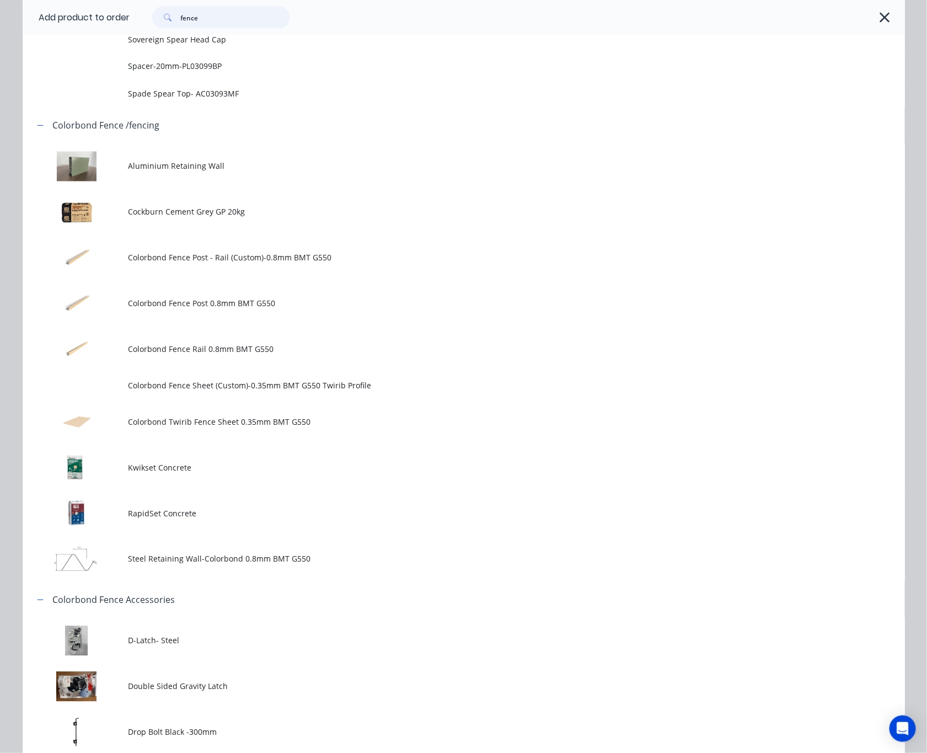
scroll to position [761, 0]
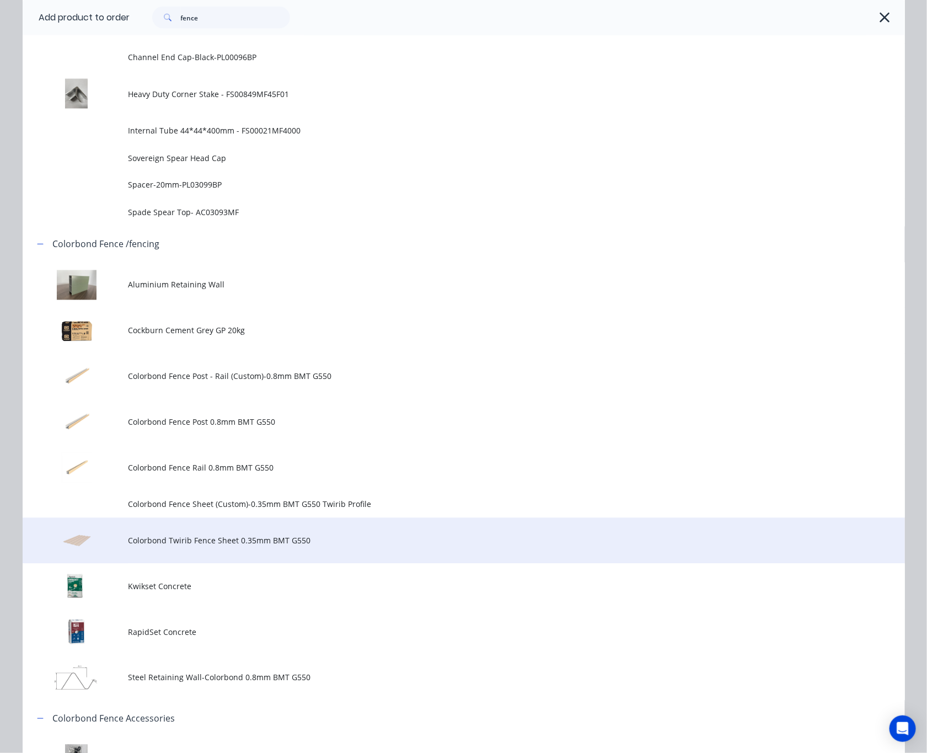
click at [359, 556] on td "Colorbond Twirib Fence Sheet 0.35mm BMT G550" at bounding box center [516, 541] width 776 height 46
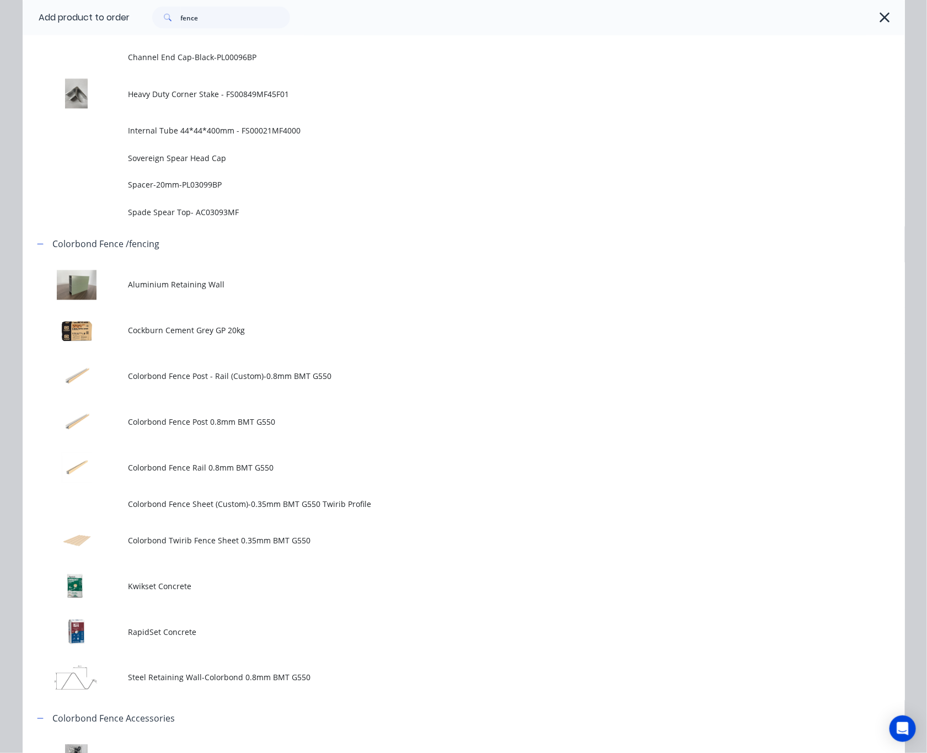
scroll to position [0, 0]
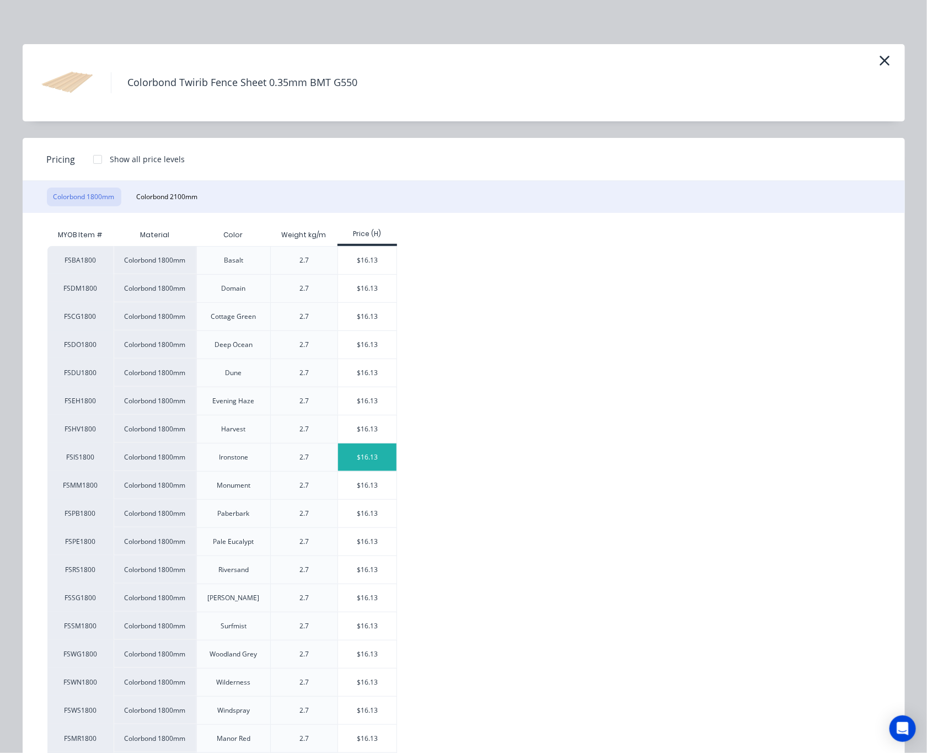
click at [373, 456] on div "$16.13" at bounding box center [367, 457] width 59 height 28
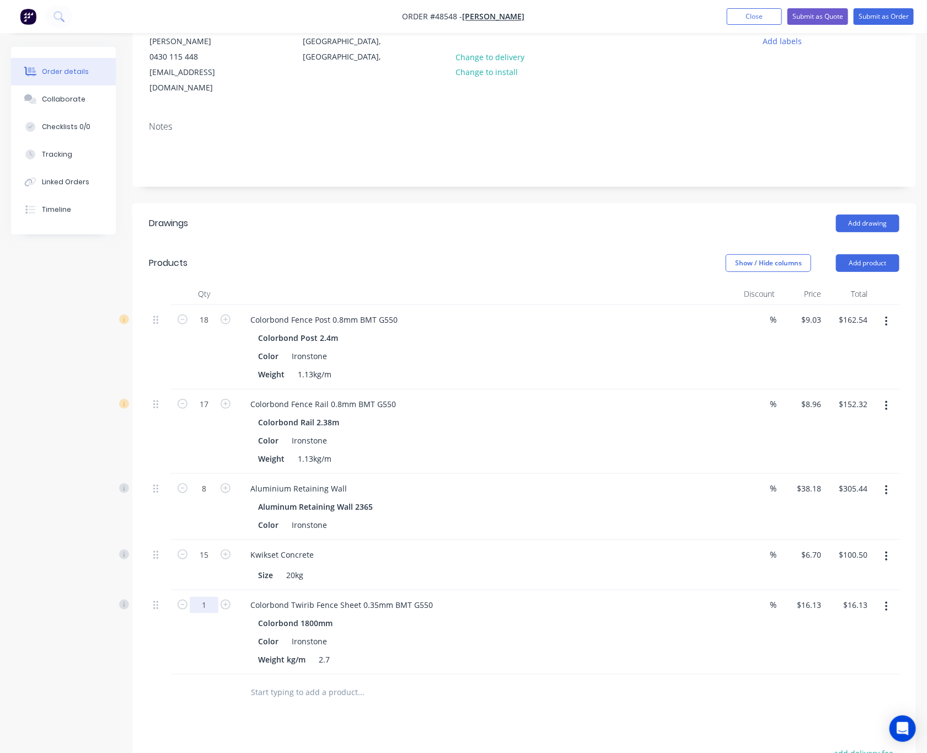
click at [204, 328] on input "1" at bounding box center [204, 319] width 29 height 17
type input "26"
type input "$419.38"
click at [697, 719] on div "Drawings Add drawing Products Show / Hide columns Add product Qty Discount Pric…" at bounding box center [523, 576] width 783 height 747
click at [874, 254] on button "Add product" at bounding box center [867, 263] width 63 height 18
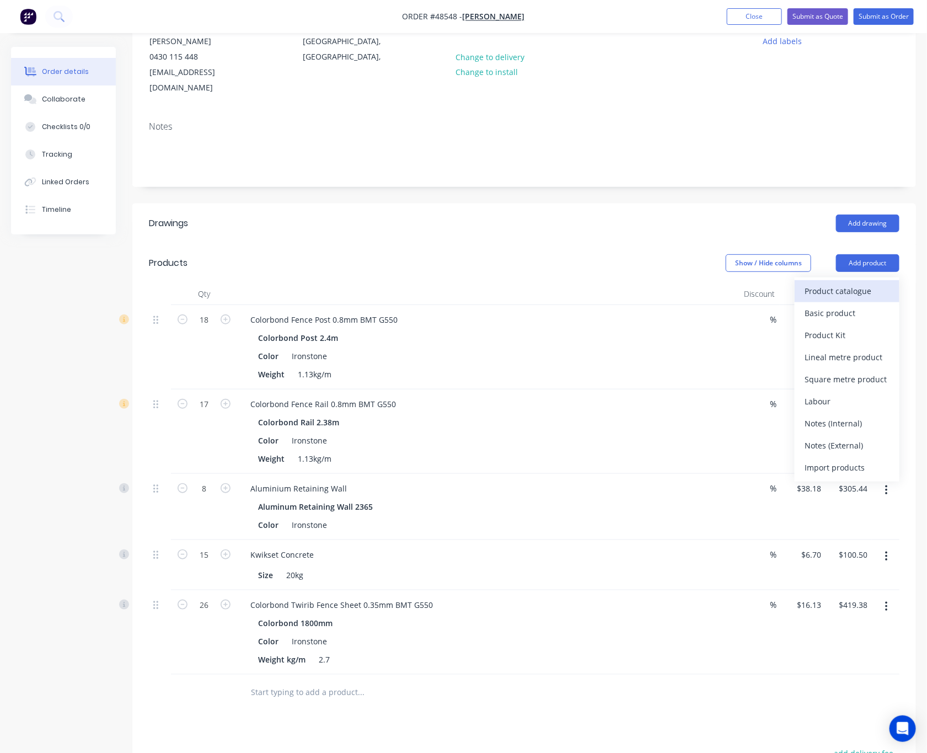
click at [857, 283] on div "Product catalogue" at bounding box center [846, 291] width 85 height 16
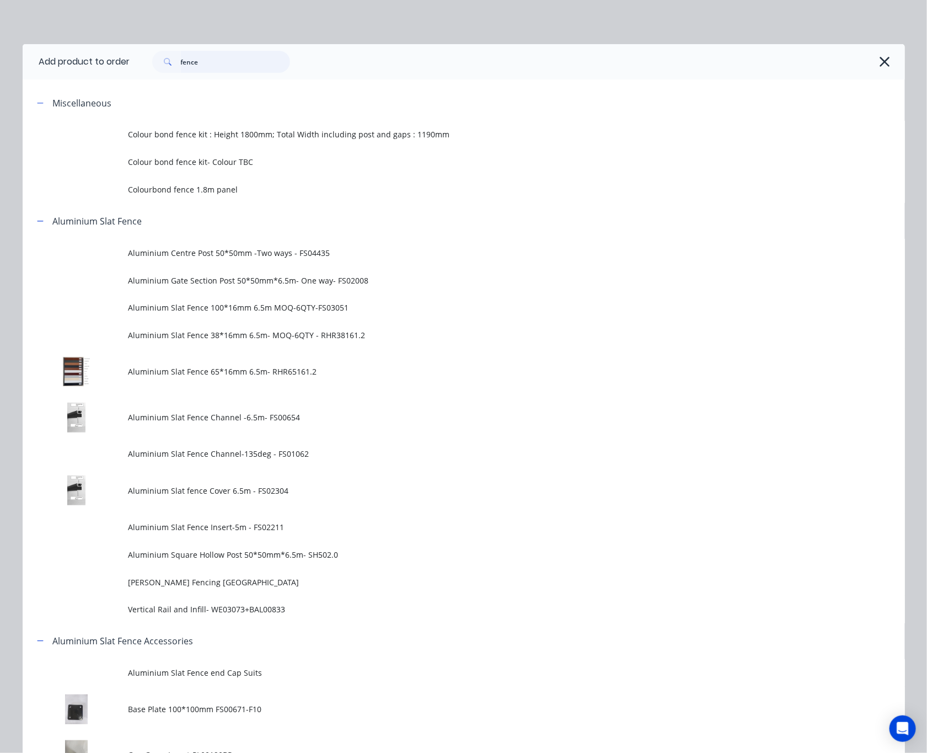
drag, startPoint x: 202, startPoint y: 63, endPoint x: 1, endPoint y: 121, distance: 209.9
click at [139, 78] on div "fence" at bounding box center [517, 61] width 775 height 35
type input "16"
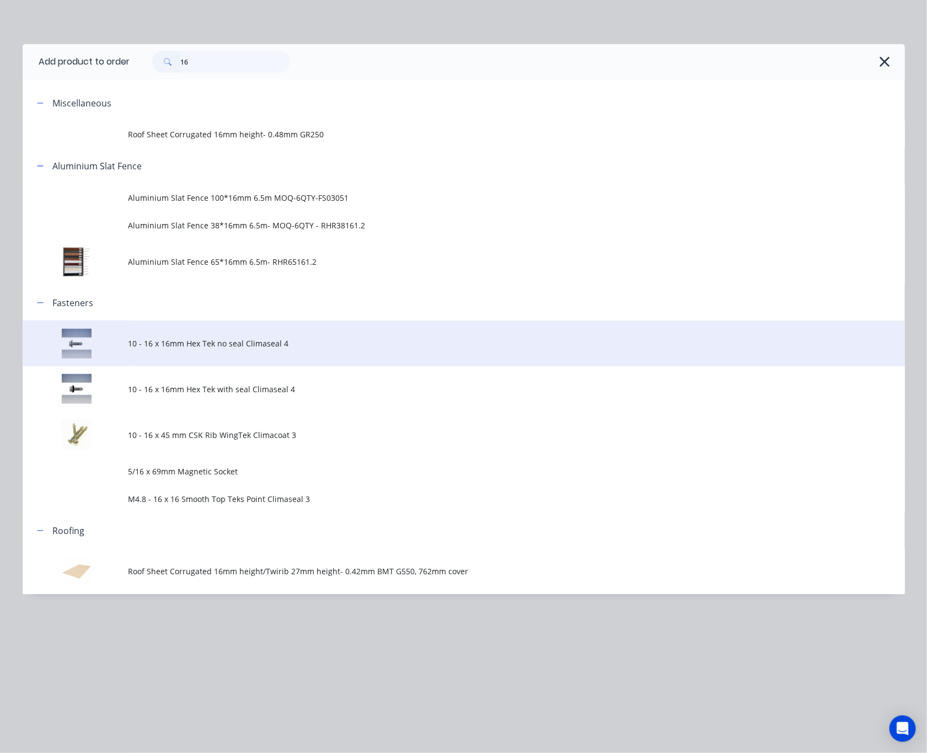
click at [333, 344] on span "10 - 16 x 16mm Hex Tek no seal Climaseal 4" at bounding box center [438, 343] width 621 height 12
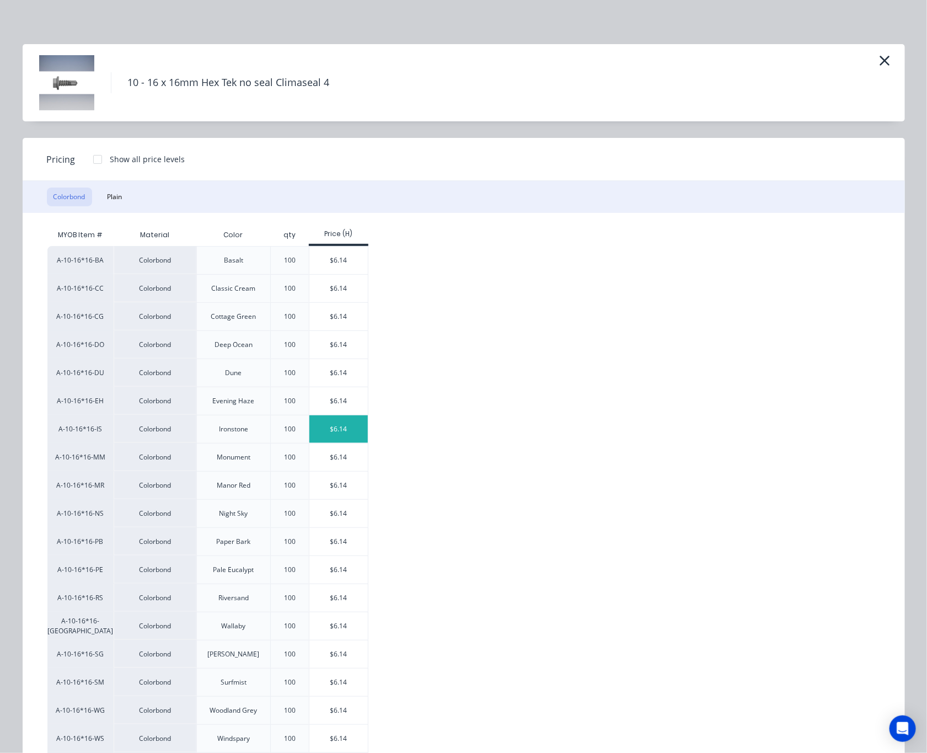
click at [332, 439] on div "$6.14" at bounding box center [338, 429] width 59 height 28
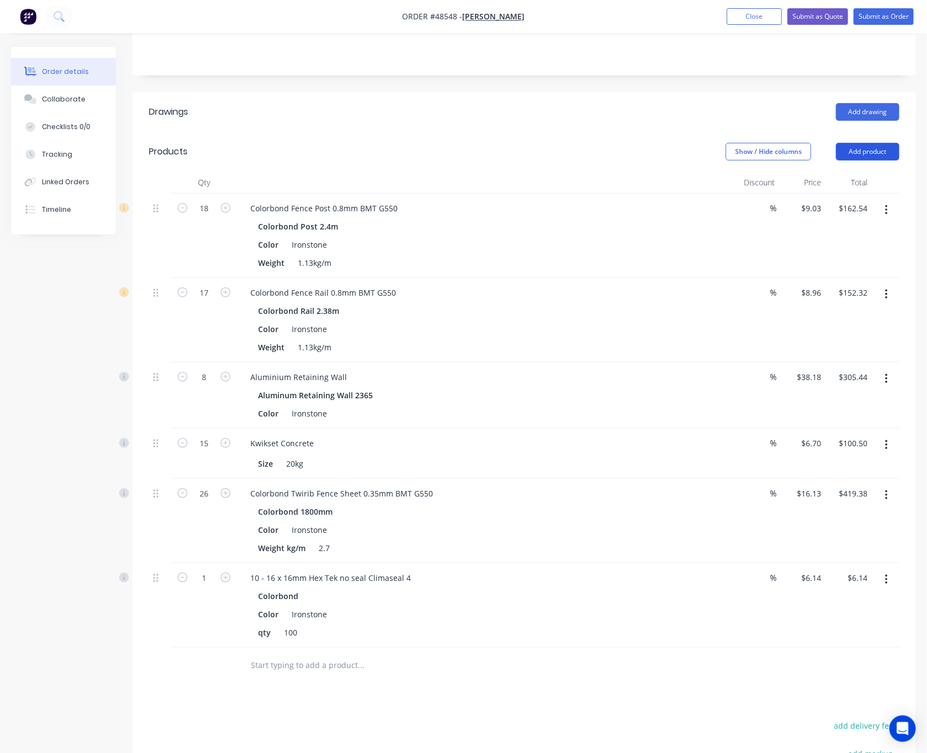
scroll to position [203, 0]
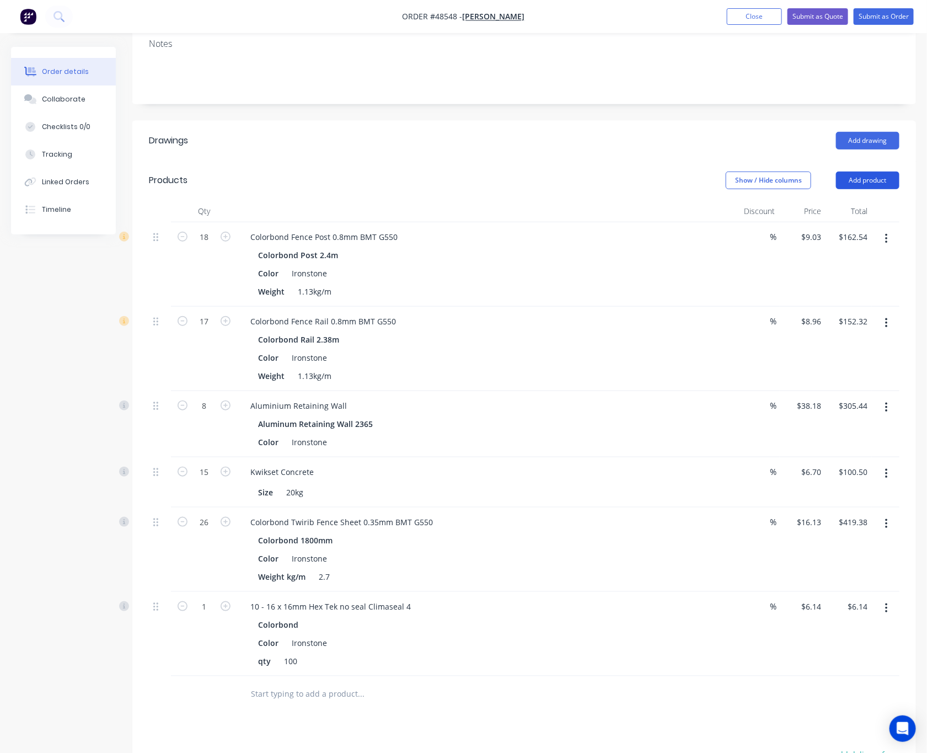
click at [862, 171] on button "Add product" at bounding box center [867, 180] width 63 height 18
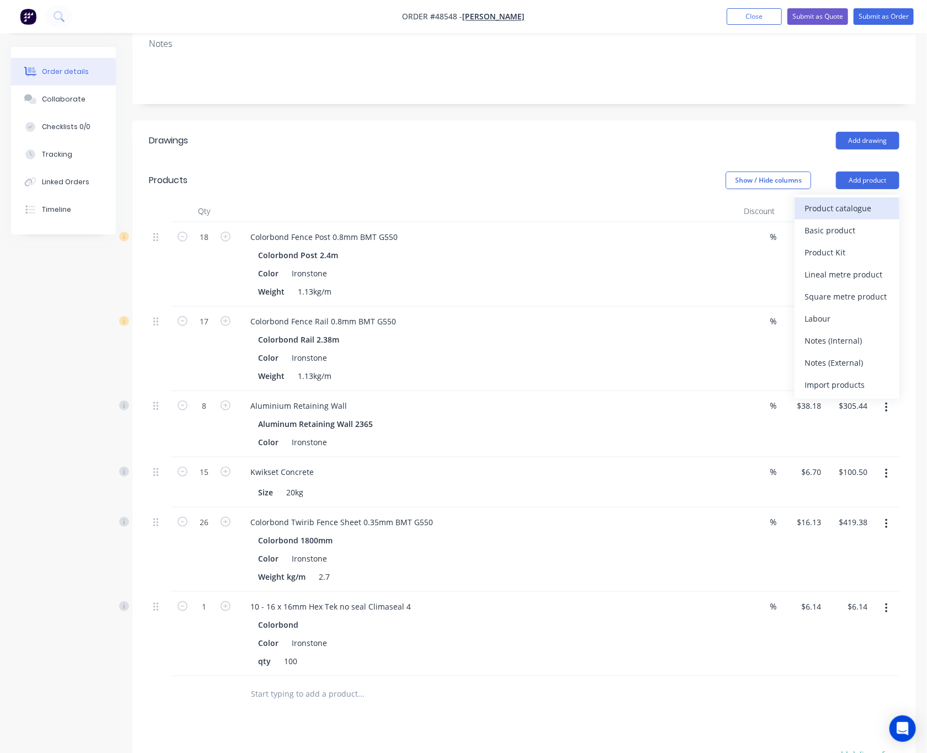
click at [835, 200] on div "Product catalogue" at bounding box center [846, 208] width 85 height 16
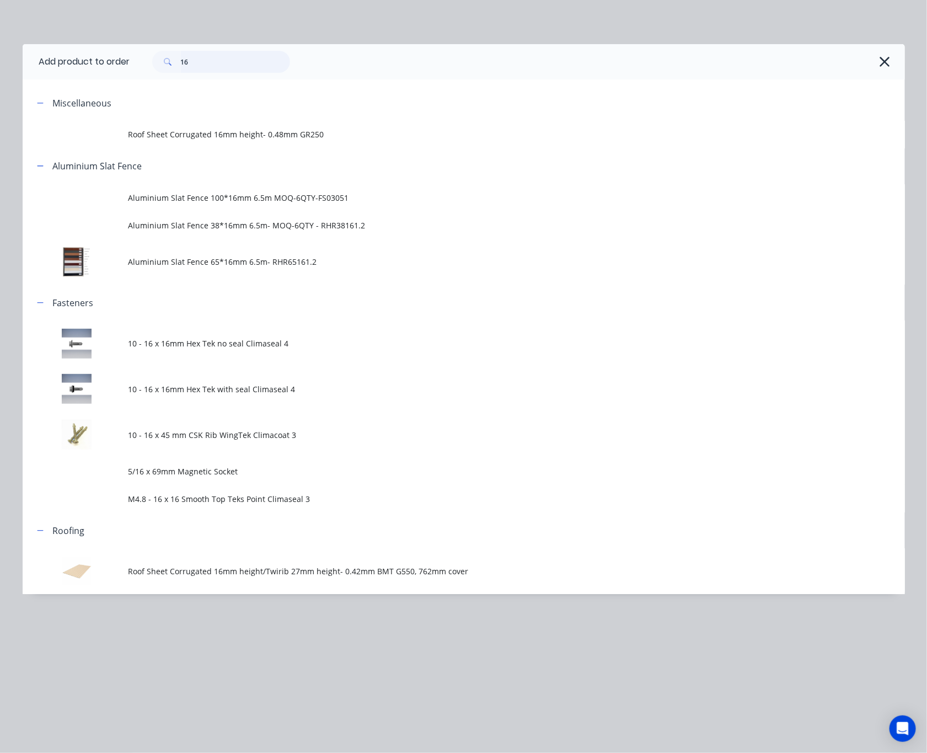
drag, startPoint x: 162, startPoint y: 65, endPoint x: 147, endPoint y: 69, distance: 15.7
click at [149, 69] on div "16" at bounding box center [215, 62] width 149 height 22
type input "shs"
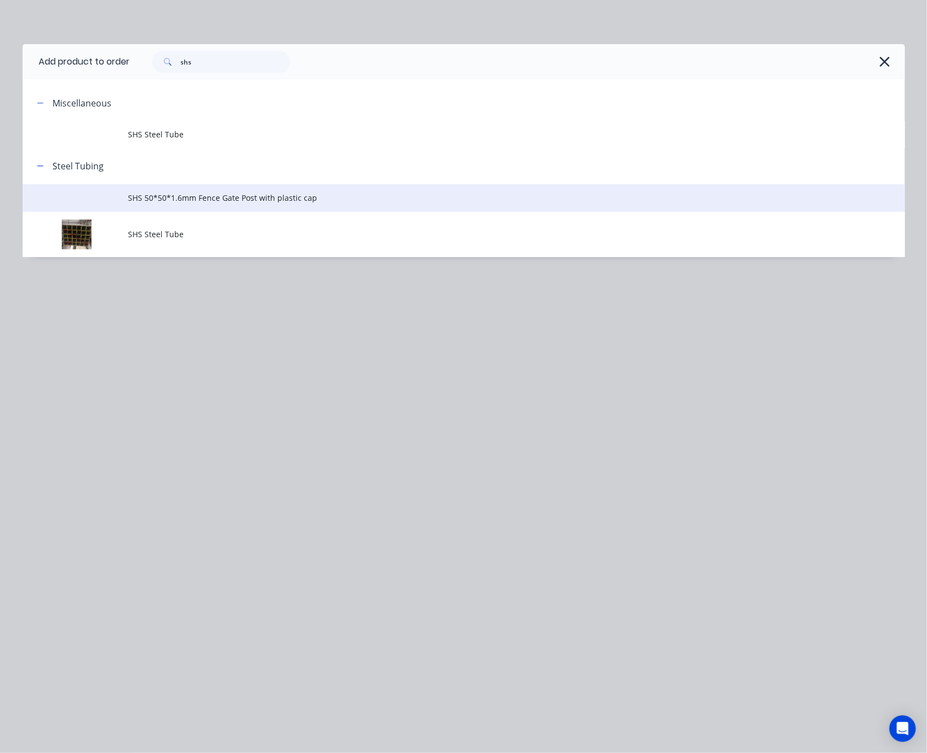
click at [291, 189] on td "SHS 50*50*1.6mm Fence Gate Post with plastic cap" at bounding box center [516, 198] width 776 height 28
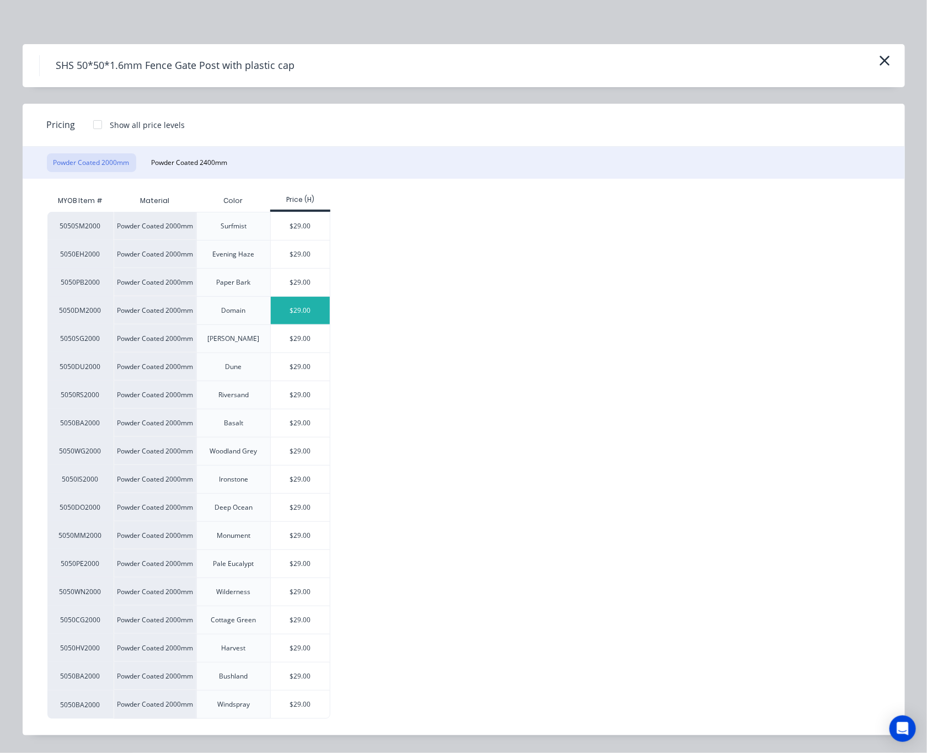
click at [290, 311] on div "$29.00" at bounding box center [300, 311] width 59 height 28
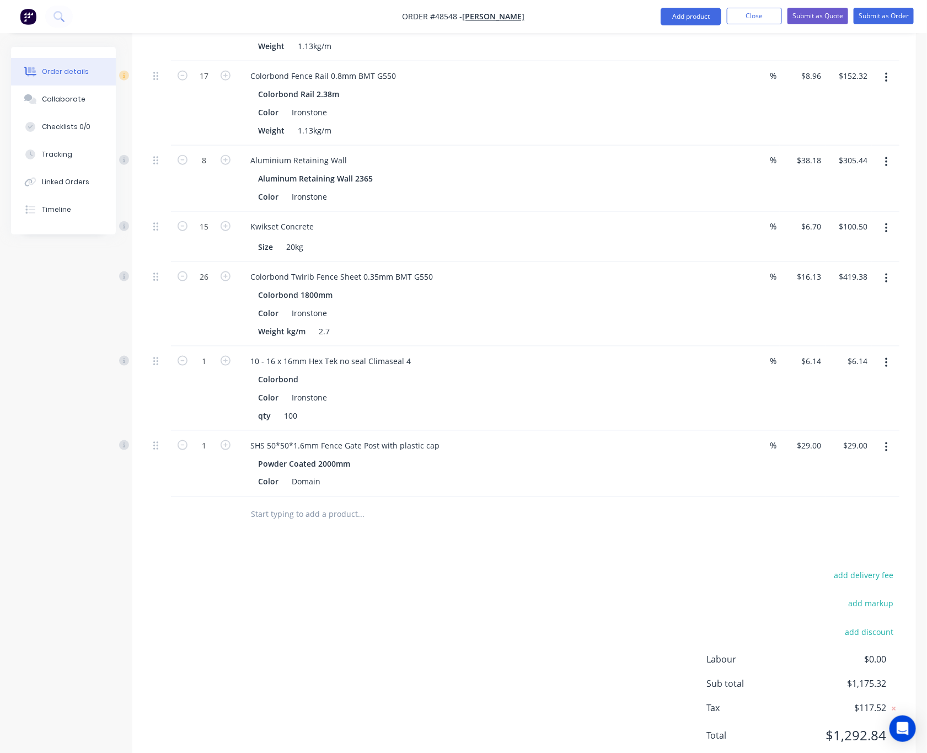
scroll to position [452, 0]
type input "2"
type input "$58.00"
click at [558, 622] on div "add delivery fee add markup add discount Labour $0.00 Sub total $1,175.32 Tax $…" at bounding box center [524, 659] width 750 height 189
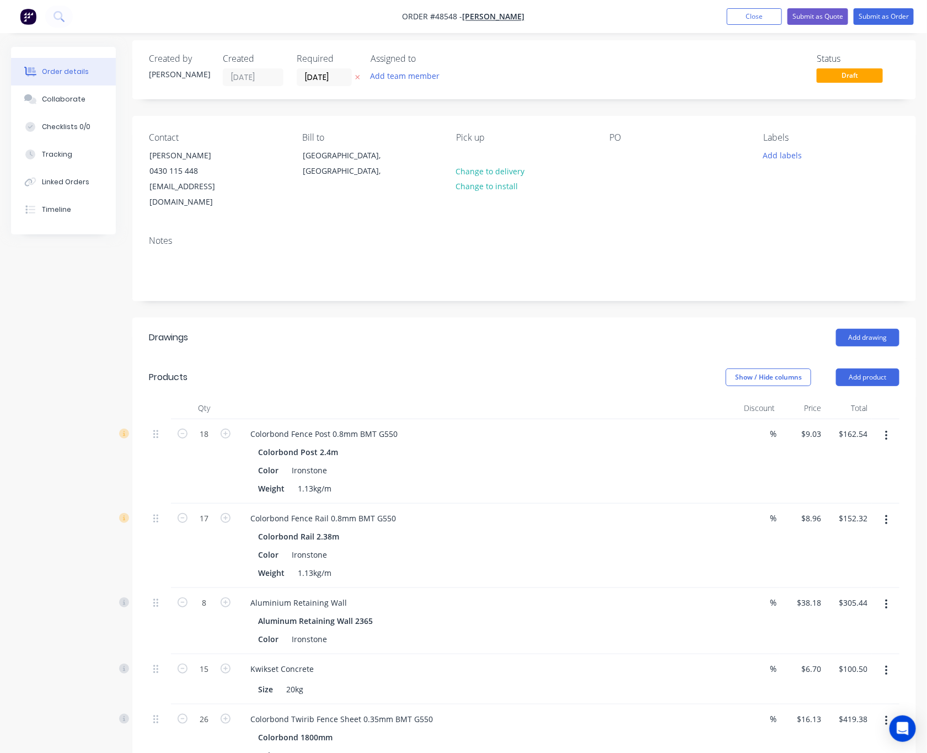
scroll to position [0, 0]
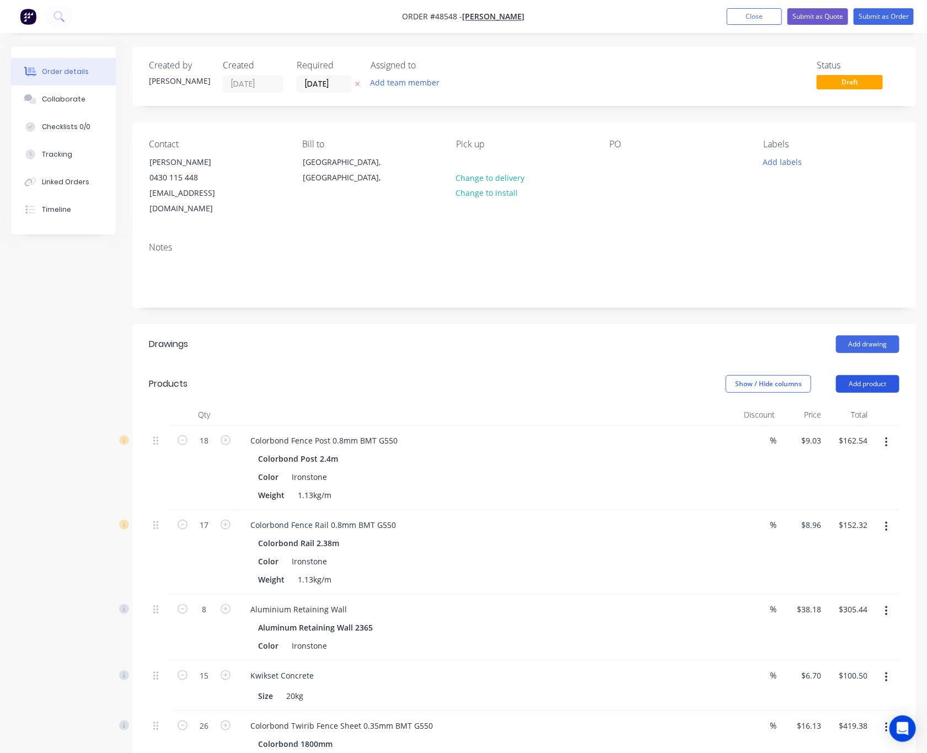
click at [880, 375] on button "Add product" at bounding box center [867, 384] width 63 height 18
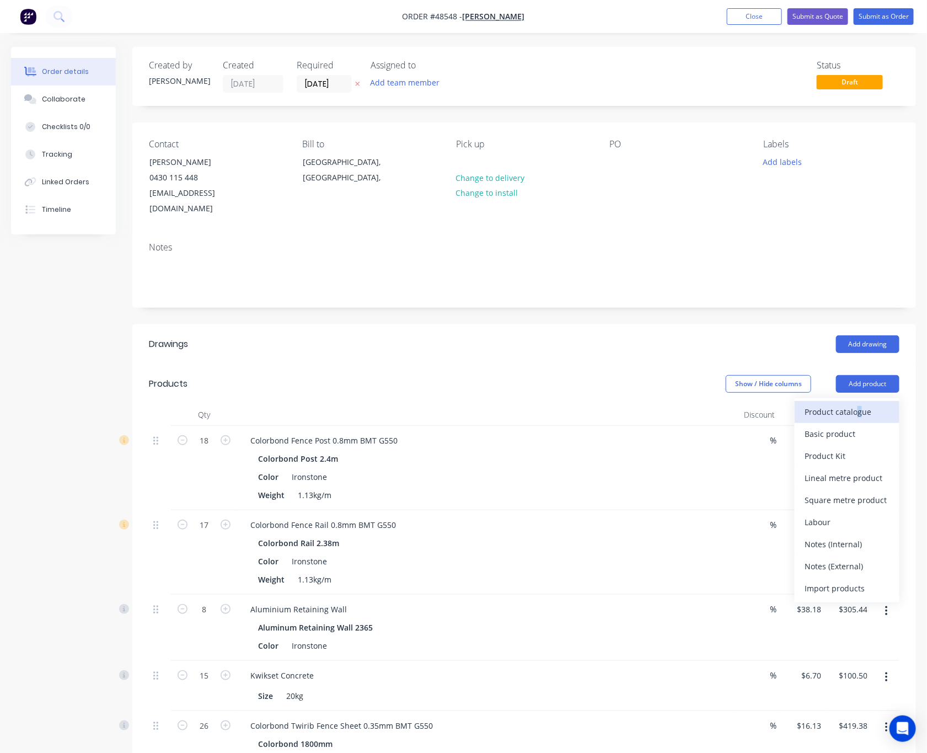
click at [858, 398] on div "Product catalogue Basic product Product Kit Lineal metre product Square metre p…" at bounding box center [846, 500] width 105 height 204
click at [859, 404] on div "Product catalogue" at bounding box center [846, 412] width 85 height 16
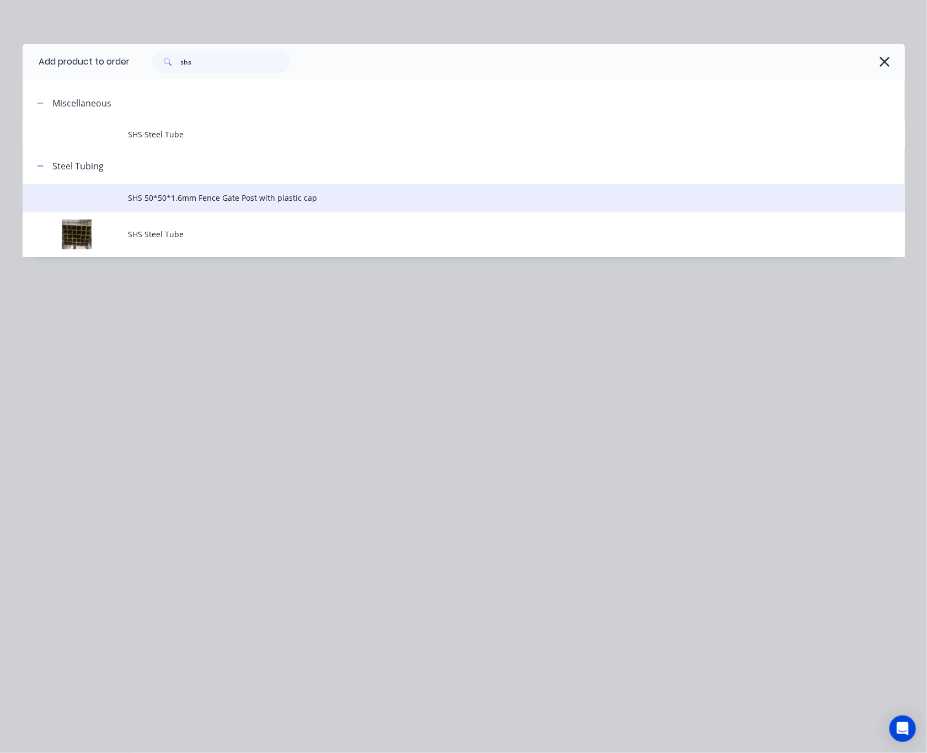
click at [225, 191] on td "SHS 50*50*1.6mm Fence Gate Post with plastic cap" at bounding box center [516, 198] width 776 height 28
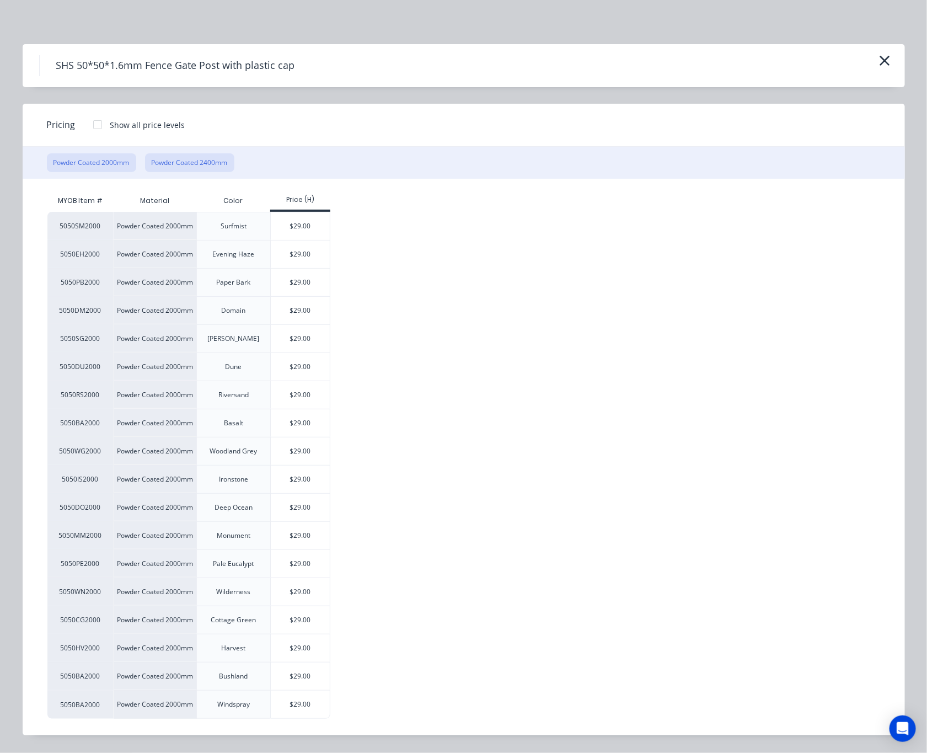
click at [208, 167] on button "Powder Coated 2400mm" at bounding box center [189, 162] width 89 height 19
click at [291, 315] on div "$33.10" at bounding box center [300, 311] width 59 height 28
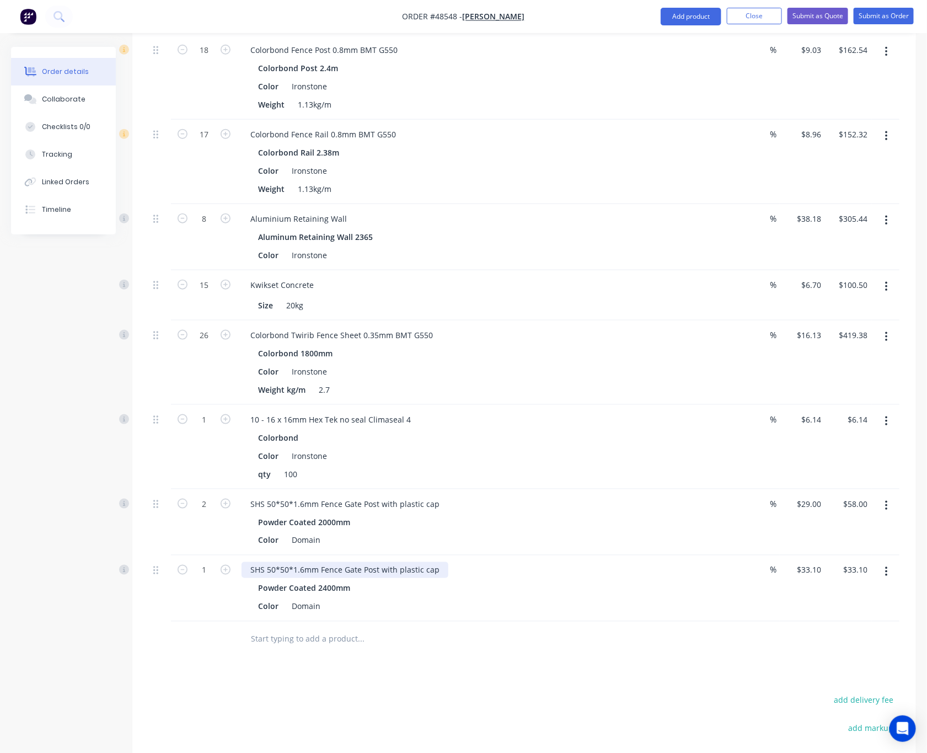
scroll to position [540, 0]
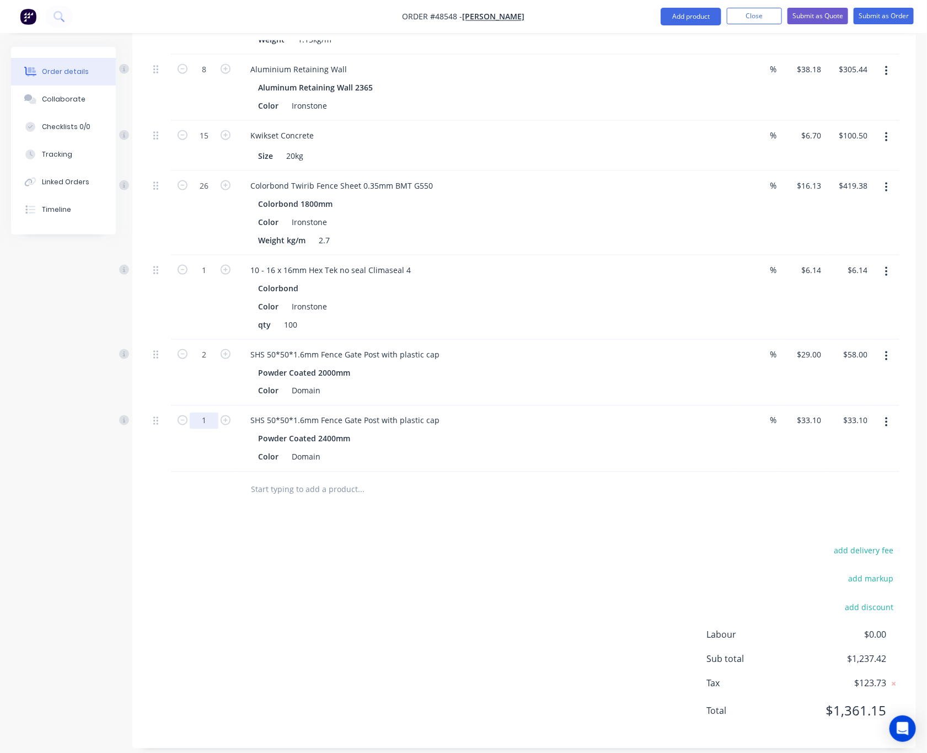
type input "2"
type input "$66.20"
click at [424, 510] on div "Drawings Add drawing Products Show / Hide columns Add product Qty Discount Pric…" at bounding box center [523, 266] width 783 height 964
click at [675, 18] on button "Add product" at bounding box center [690, 17] width 61 height 18
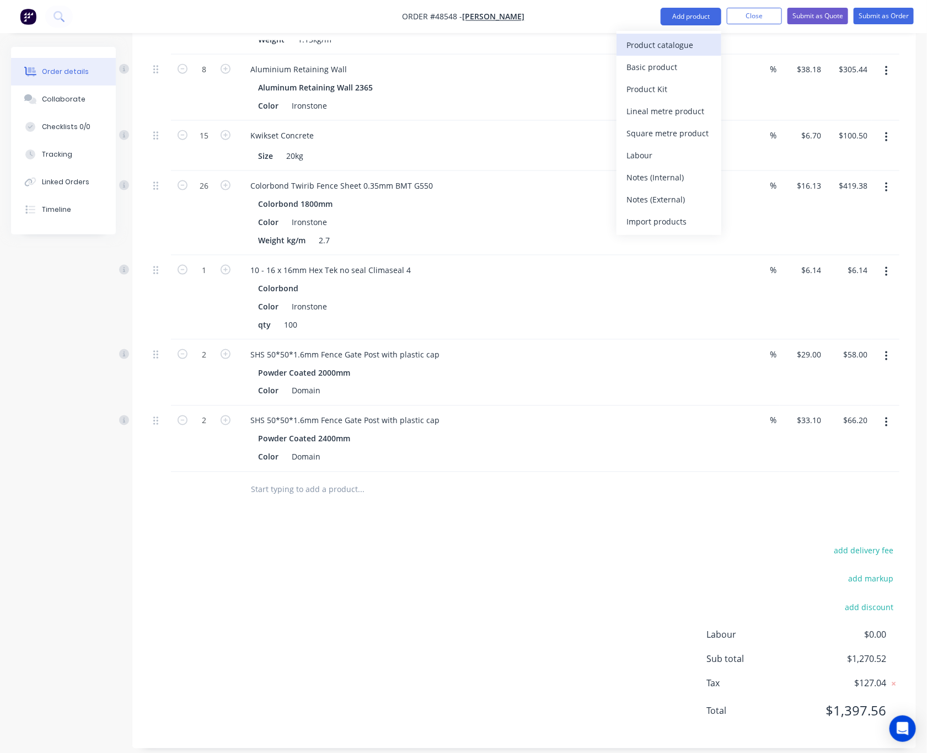
click at [665, 45] on div "Product catalogue" at bounding box center [668, 45] width 85 height 16
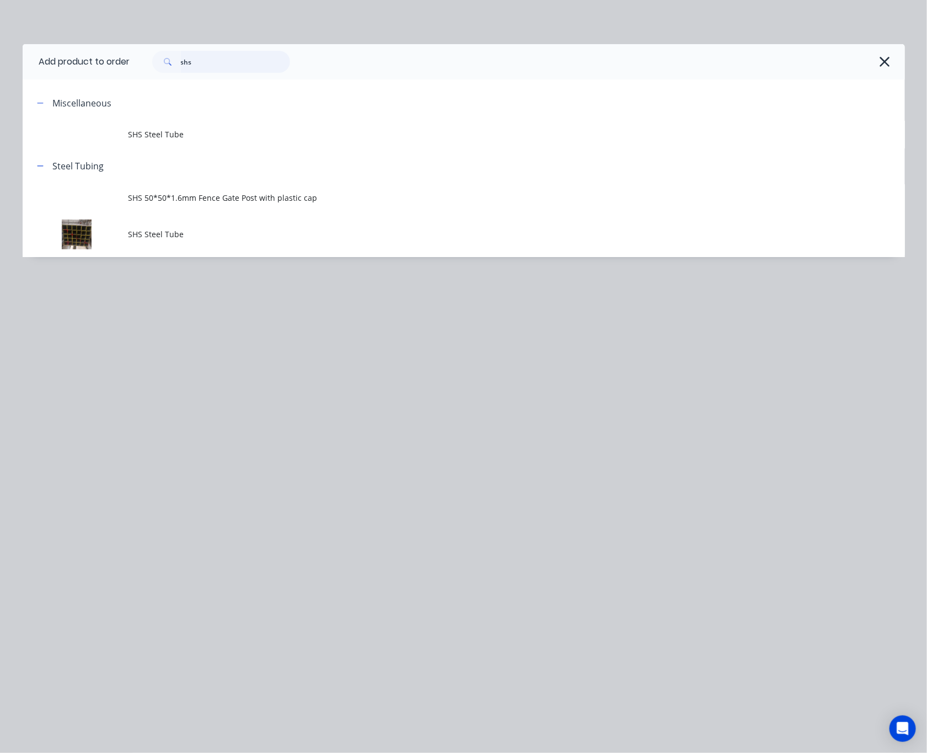
click at [225, 62] on input "shs" at bounding box center [235, 62] width 109 height 22
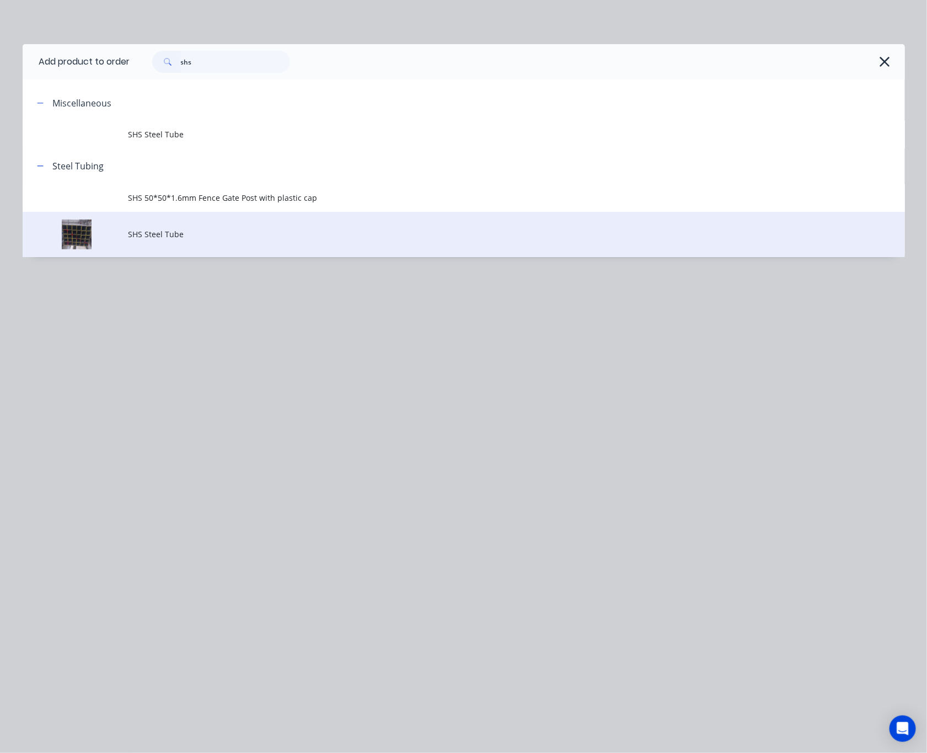
click at [221, 233] on span "SHS Steel Tube" at bounding box center [438, 234] width 621 height 12
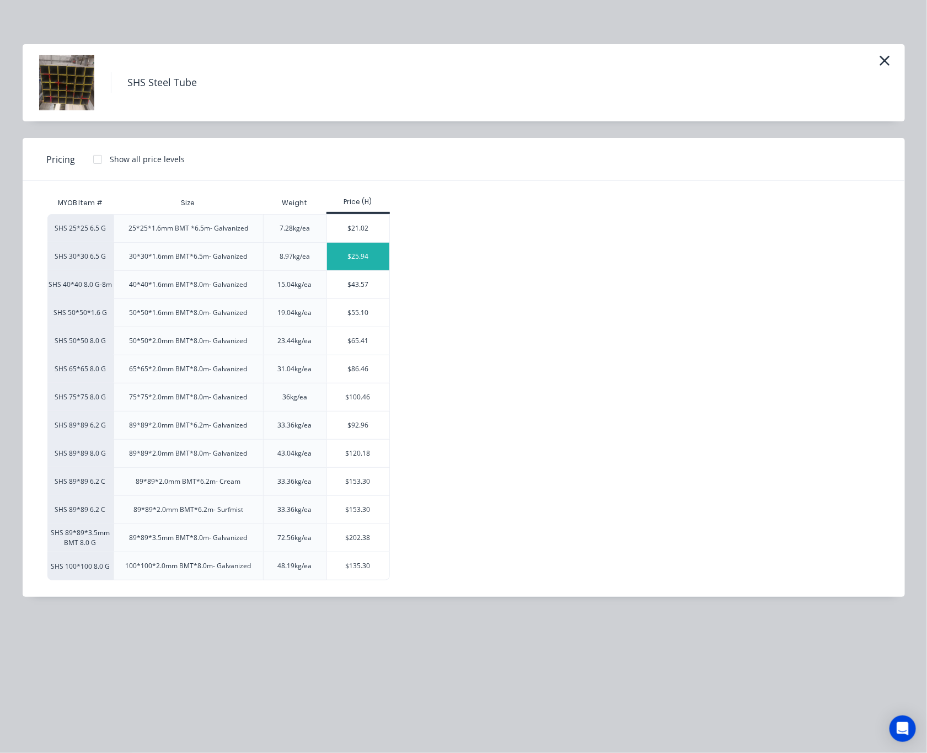
click at [363, 258] on div "$25.94" at bounding box center [358, 257] width 62 height 28
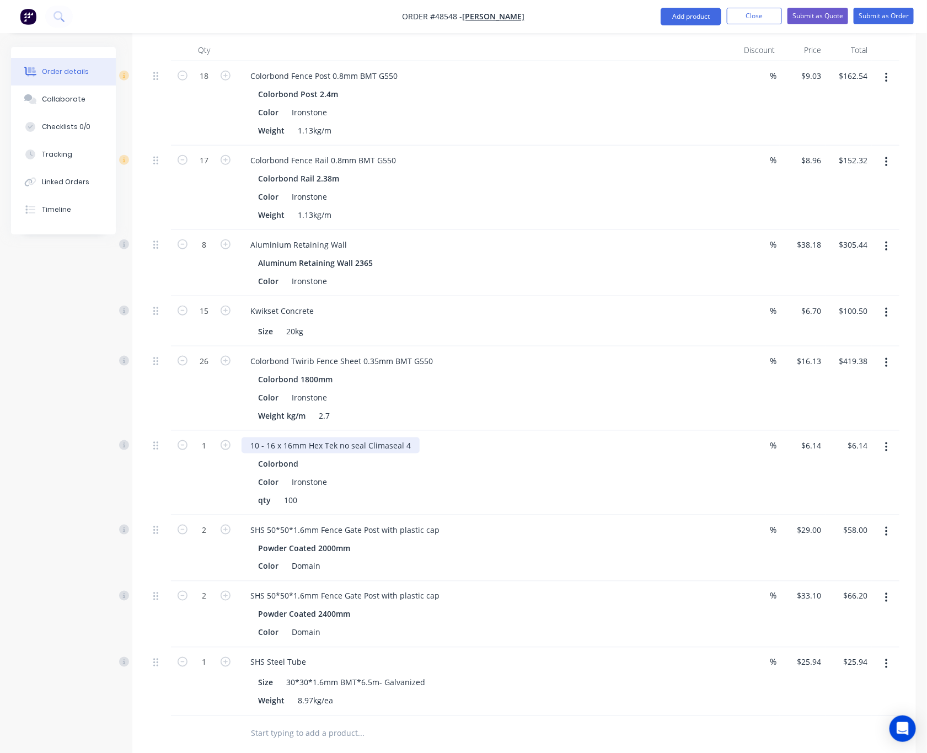
scroll to position [361, 0]
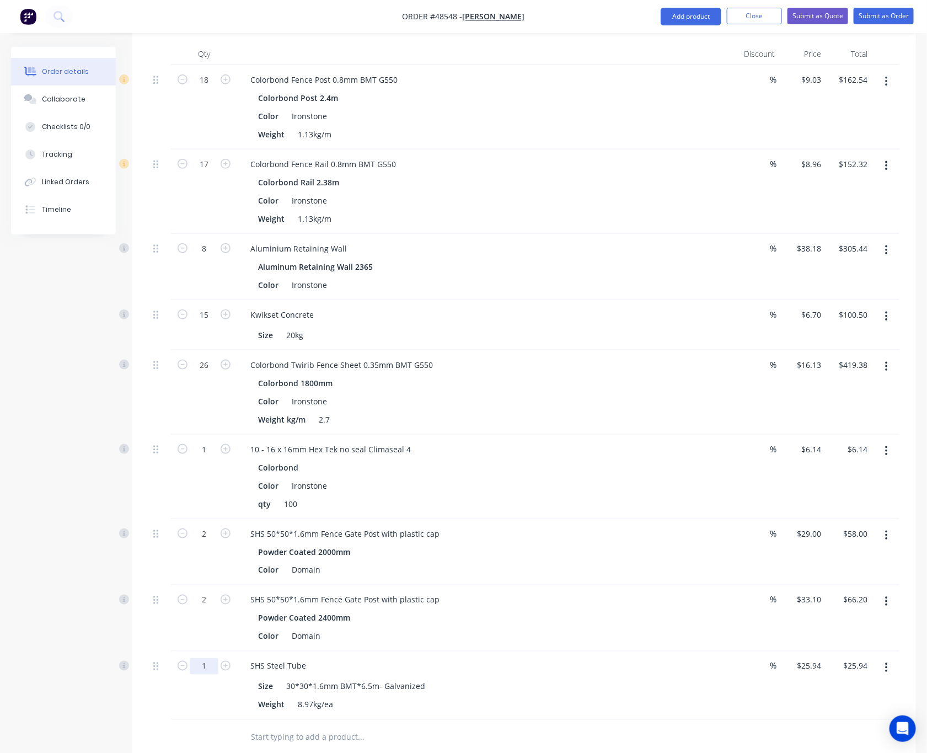
click at [210, 88] on input "1" at bounding box center [204, 80] width 29 height 17
click at [337, 658] on div "SHS Steel Tube" at bounding box center [484, 666] width 487 height 16
click at [305, 658] on div "SHS Steel Tube" at bounding box center [277, 666] width 73 height 16
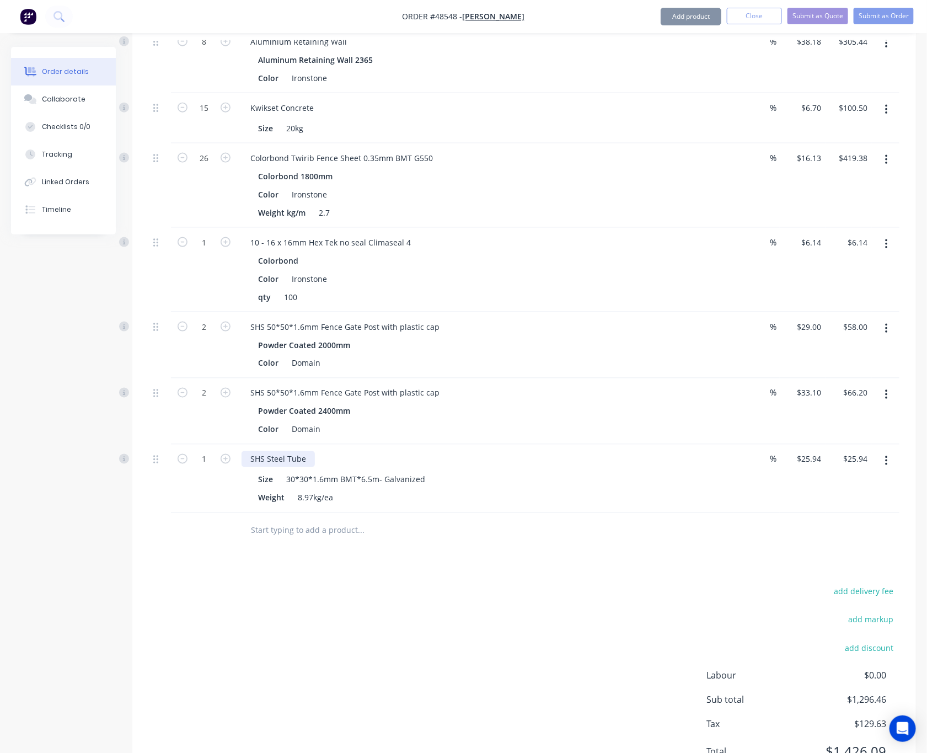
scroll to position [609, 0]
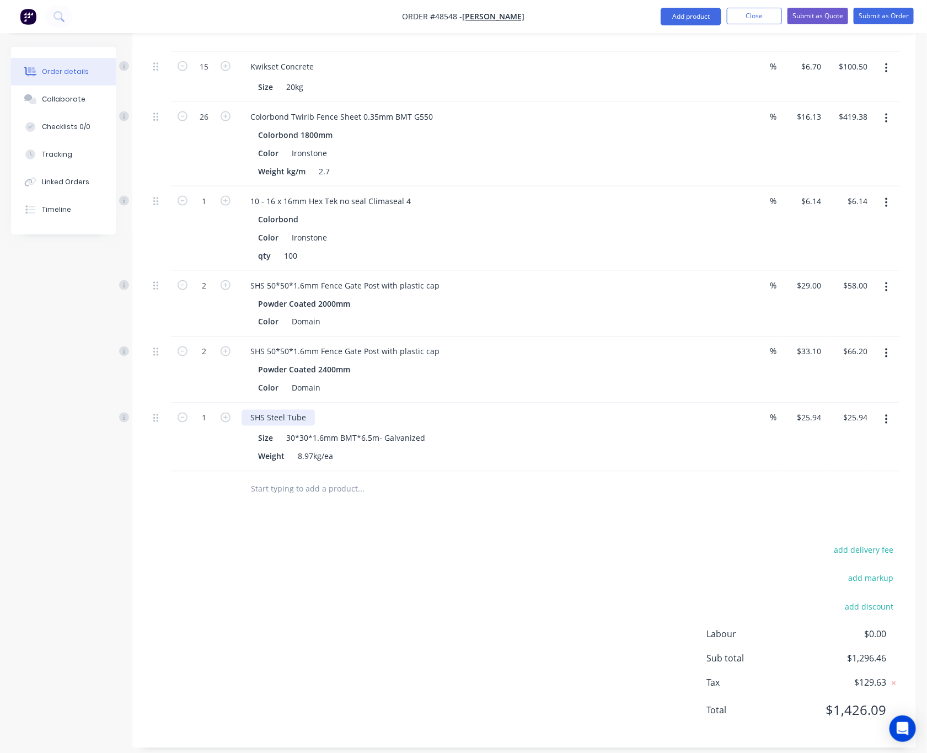
click at [305, 410] on div "SHS Steel Tube" at bounding box center [277, 418] width 73 height 16
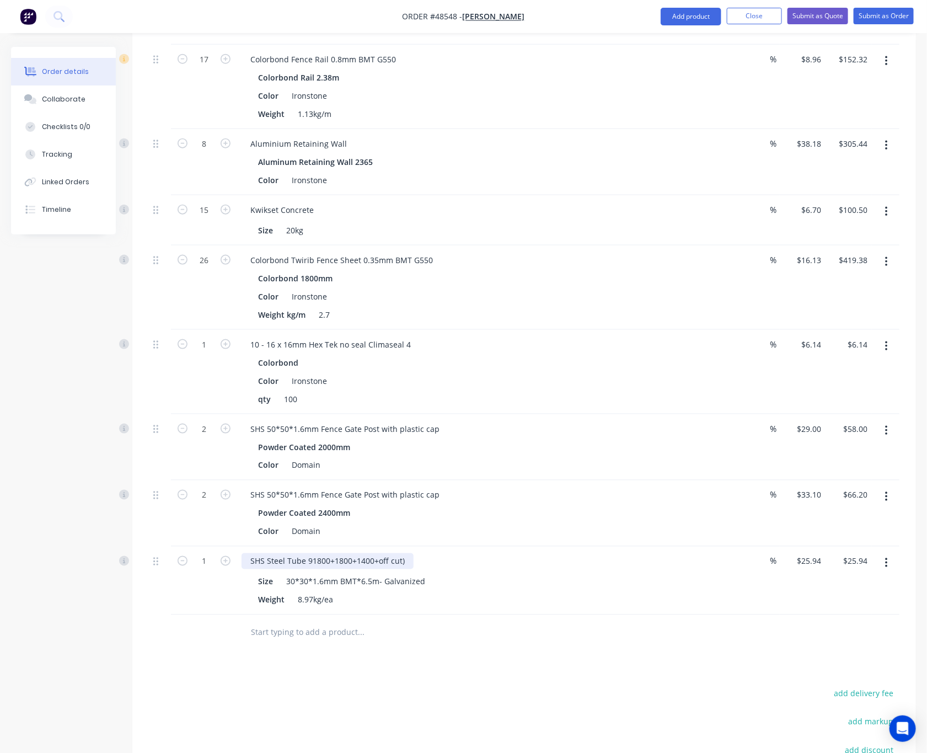
scroll to position [443, 0]
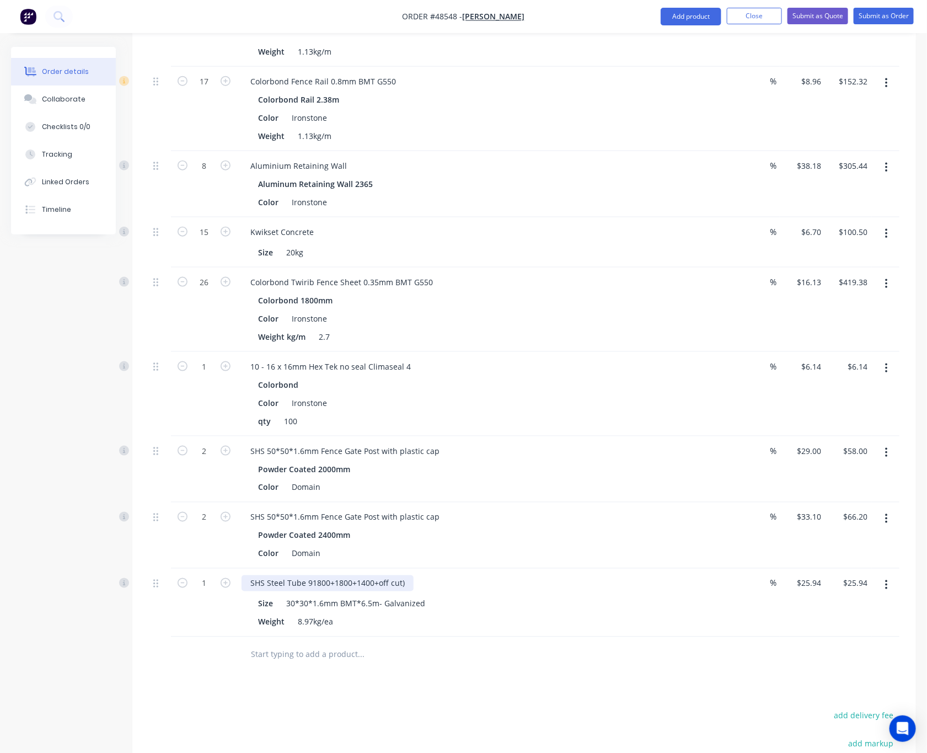
click at [307, 575] on div "SHS Steel Tube 91800+1800+1400+off cut)" at bounding box center [327, 583] width 172 height 16
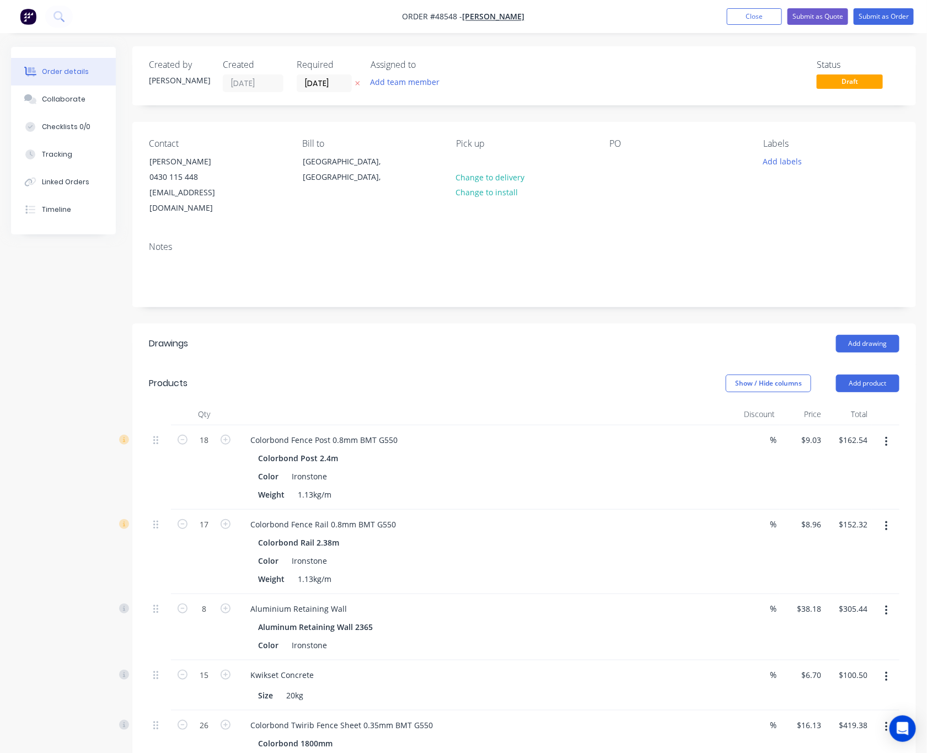
scroll to position [0, 0]
click at [872, 375] on button "Add product" at bounding box center [867, 384] width 63 height 18
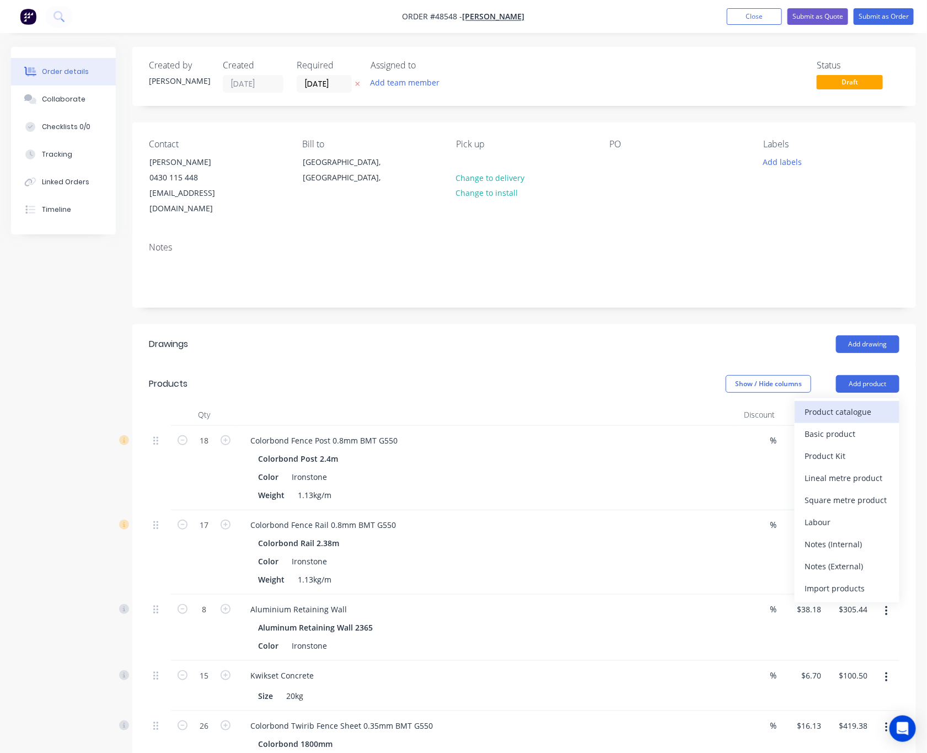
click at [865, 404] on div "Product catalogue" at bounding box center [846, 412] width 85 height 16
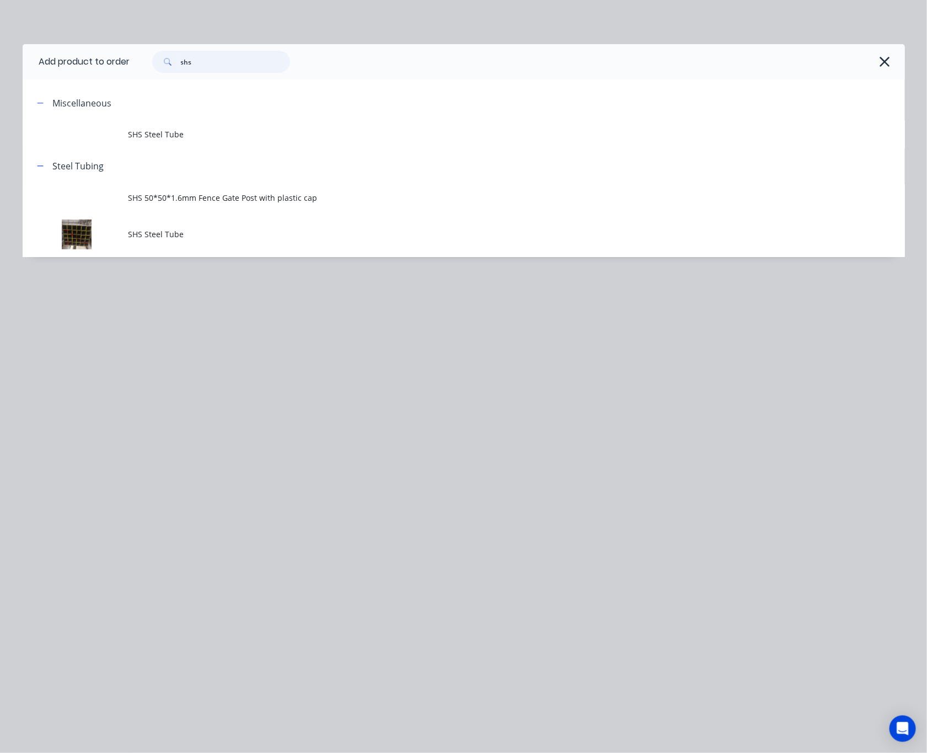
drag, startPoint x: 84, startPoint y: 93, endPoint x: 55, endPoint y: 96, distance: 29.9
click at [78, 94] on div "Add product to order shs Miscellaneous SHS Steel Tube Steel Tubing SHS 50*50*1.…" at bounding box center [464, 150] width 882 height 213
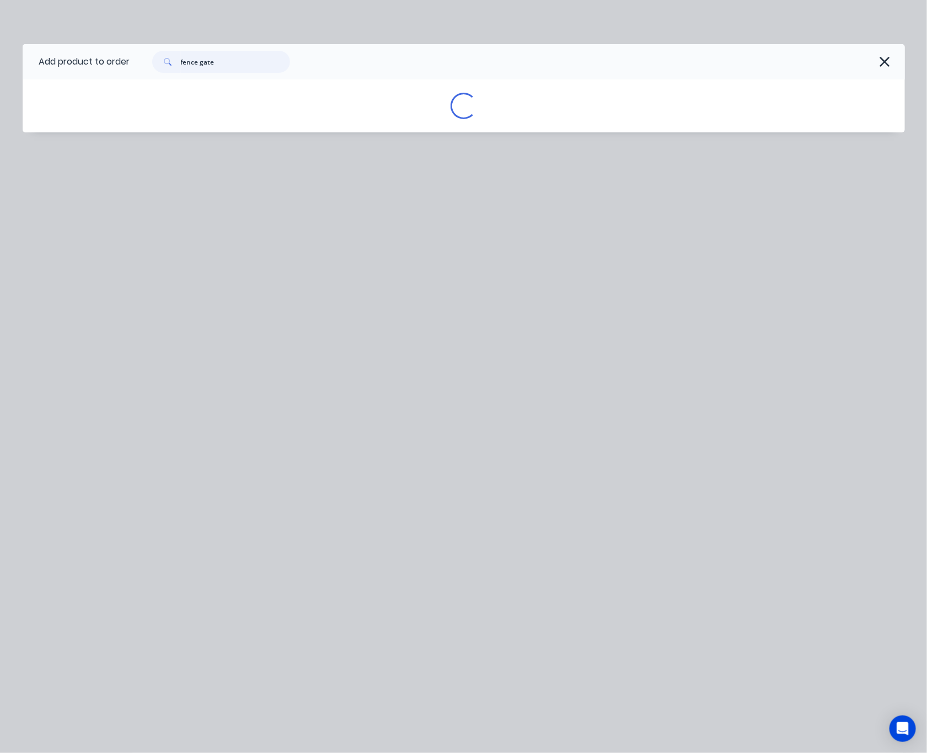
type input "fence gate"
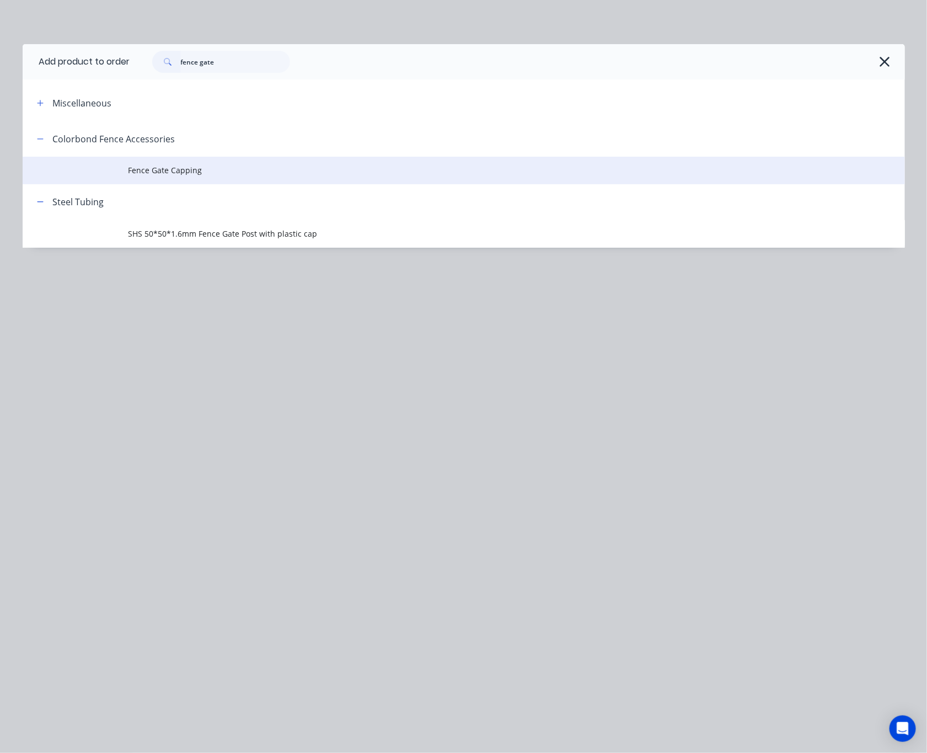
click at [247, 159] on td "Fence Gate Capping" at bounding box center [516, 171] width 776 height 28
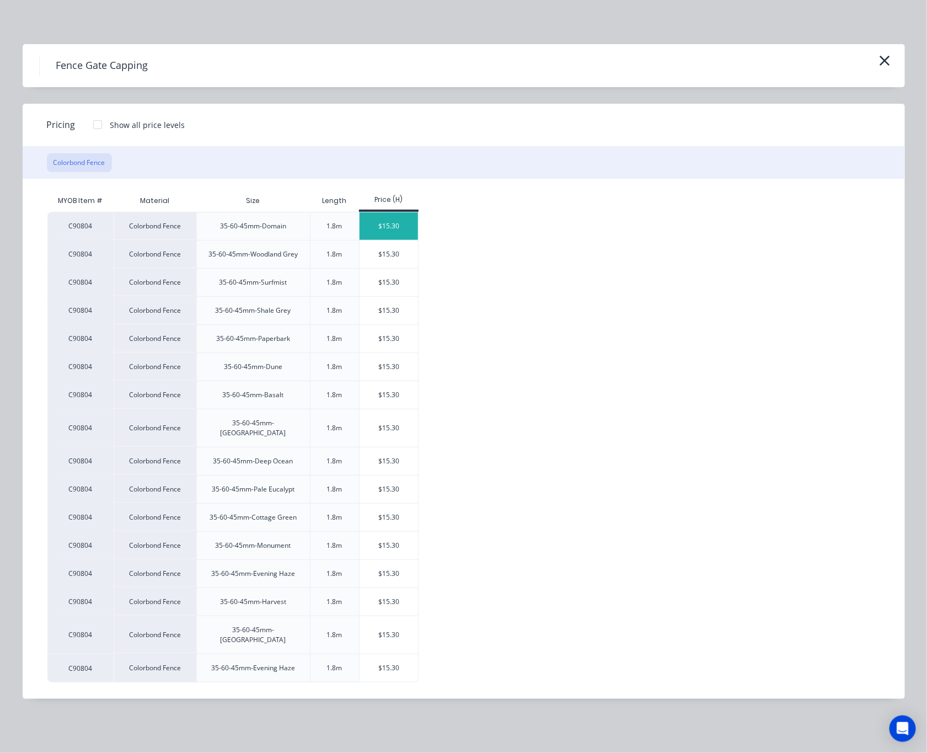
click at [373, 225] on div "$15.30" at bounding box center [388, 226] width 59 height 28
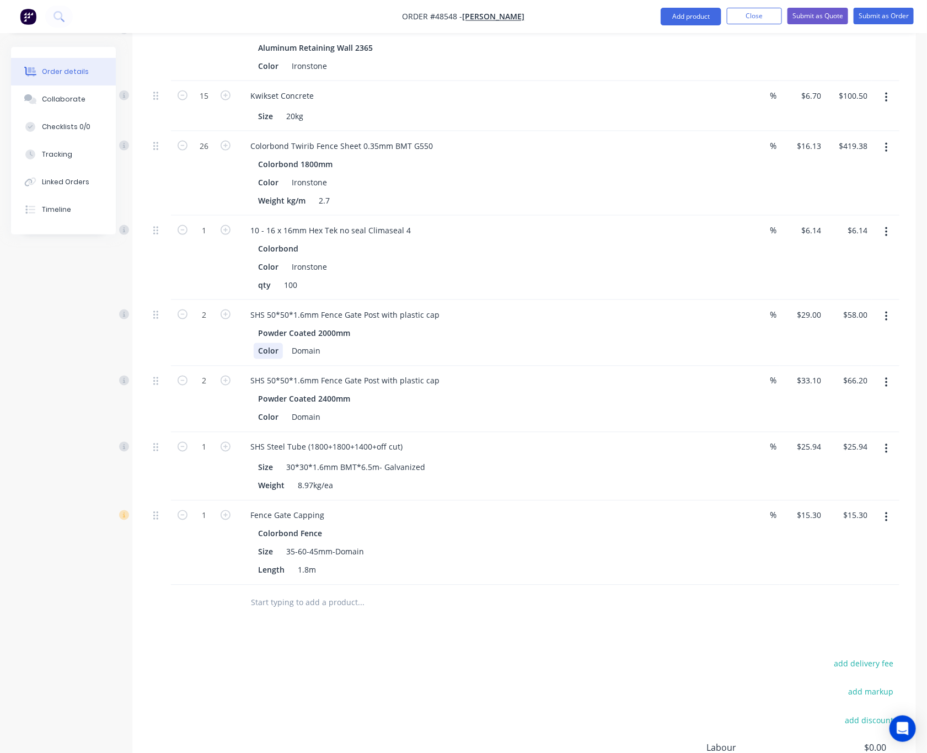
scroll to position [693, 0]
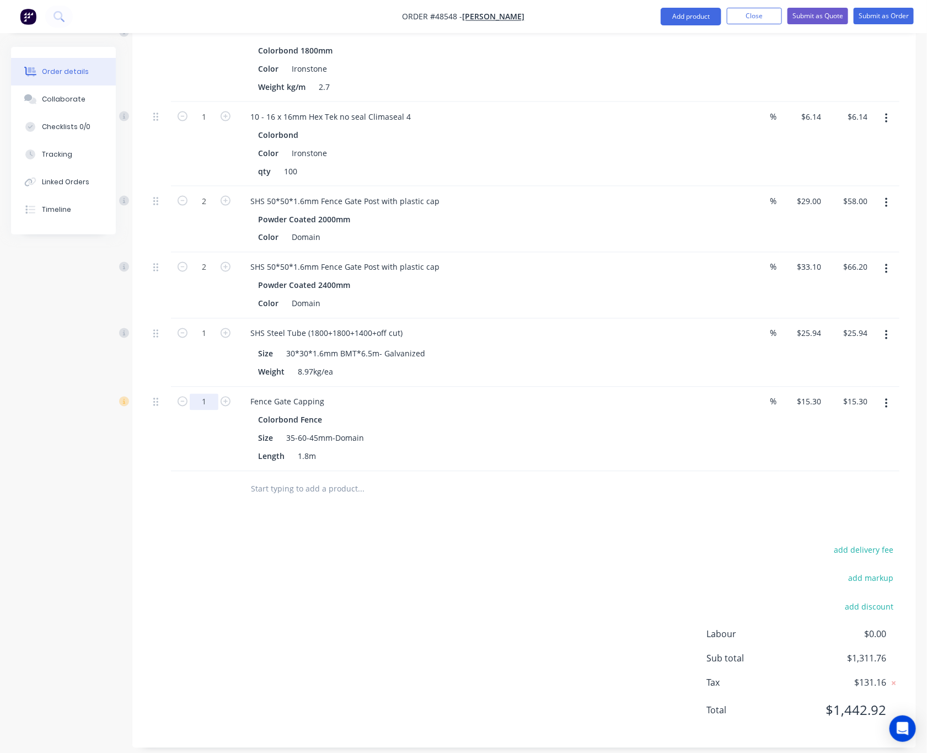
type input "2"
type input "$30.60"
click at [475, 569] on div "add delivery fee add markup add discount Labour $0.00 Sub total $1,327.06 Tax $…" at bounding box center [524, 636] width 750 height 189
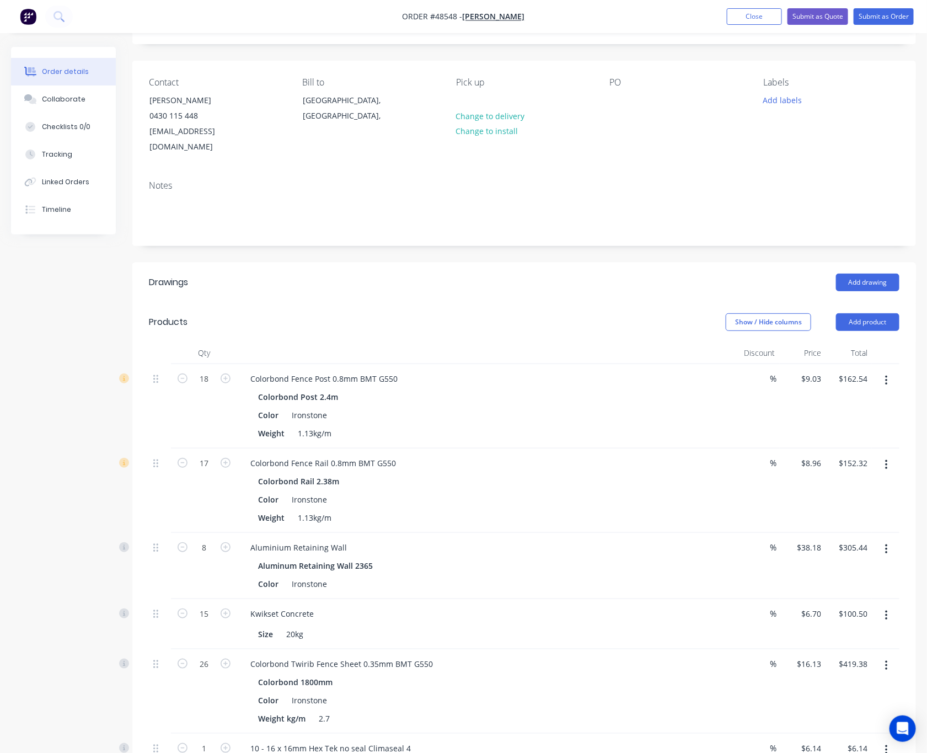
scroll to position [31, 0]
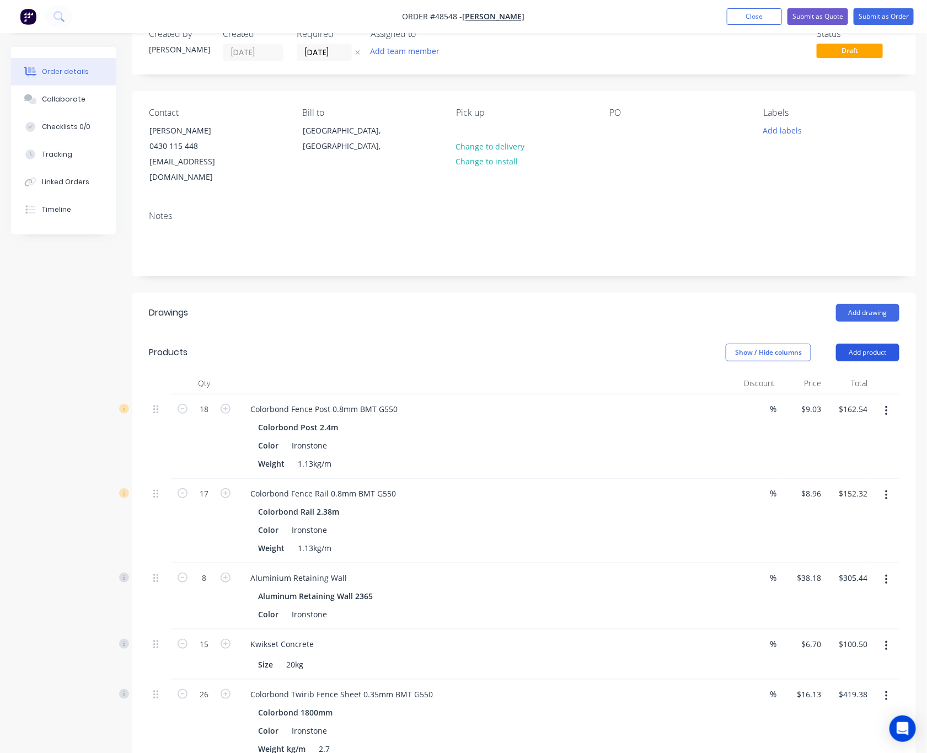
click at [864, 343] on button "Add product" at bounding box center [867, 352] width 63 height 18
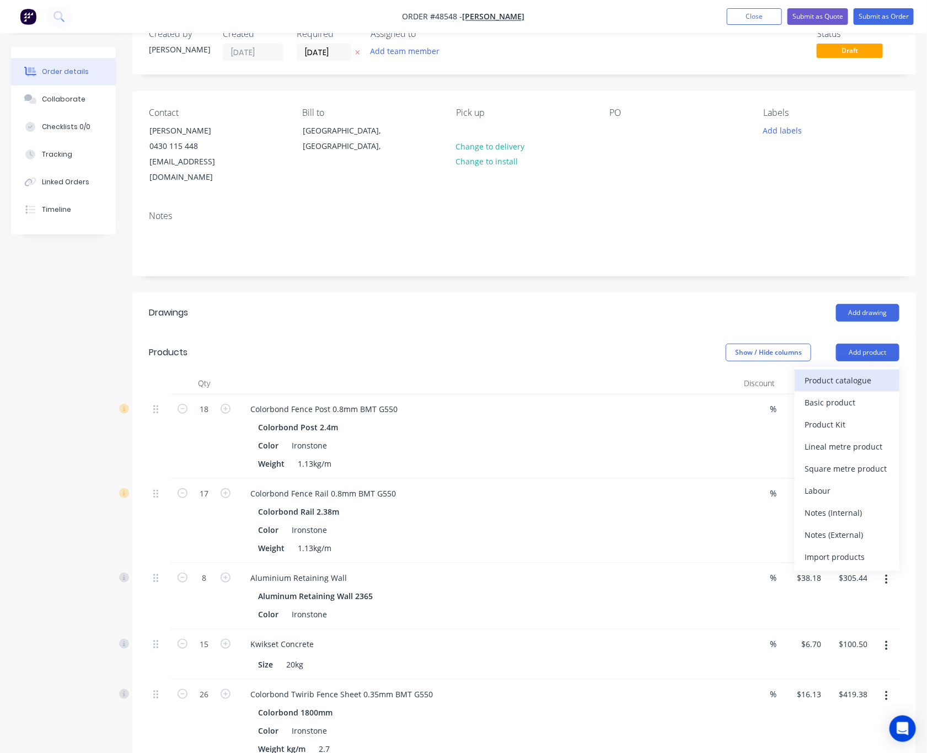
click at [857, 372] on div "Product catalogue" at bounding box center [846, 380] width 85 height 16
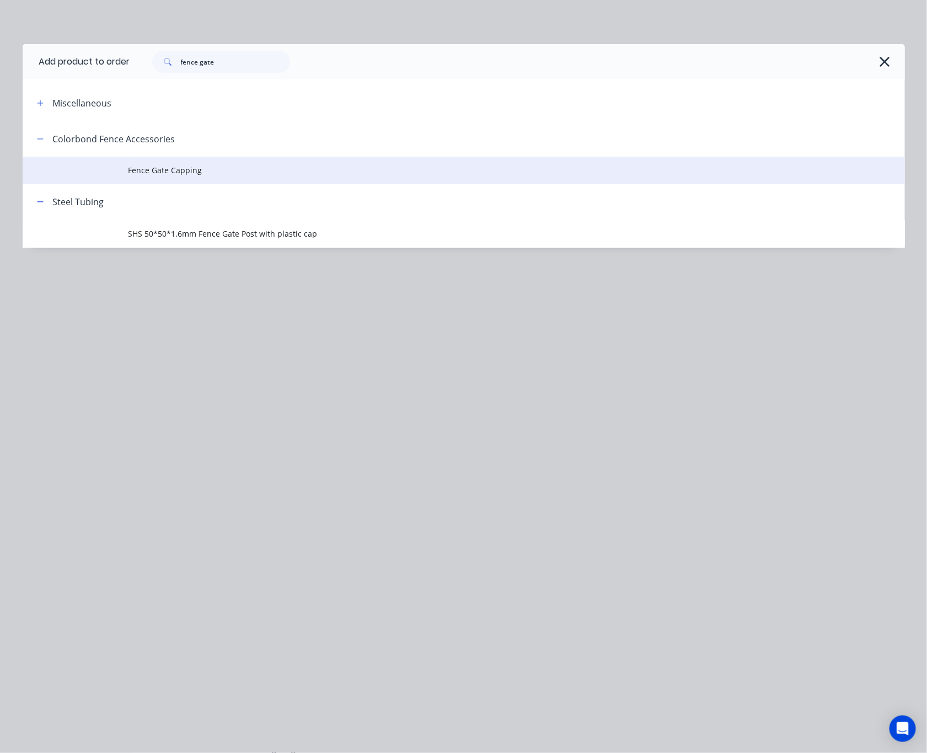
click at [280, 180] on td "Fence Gate Capping" at bounding box center [516, 171] width 776 height 28
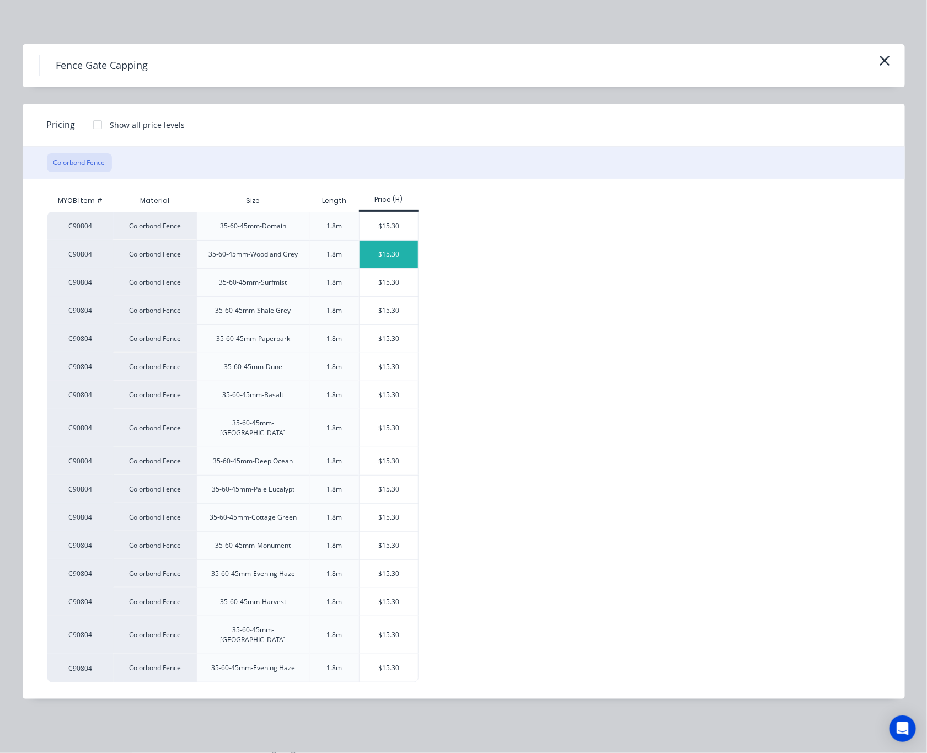
click at [379, 254] on div "$15.30" at bounding box center [388, 254] width 59 height 28
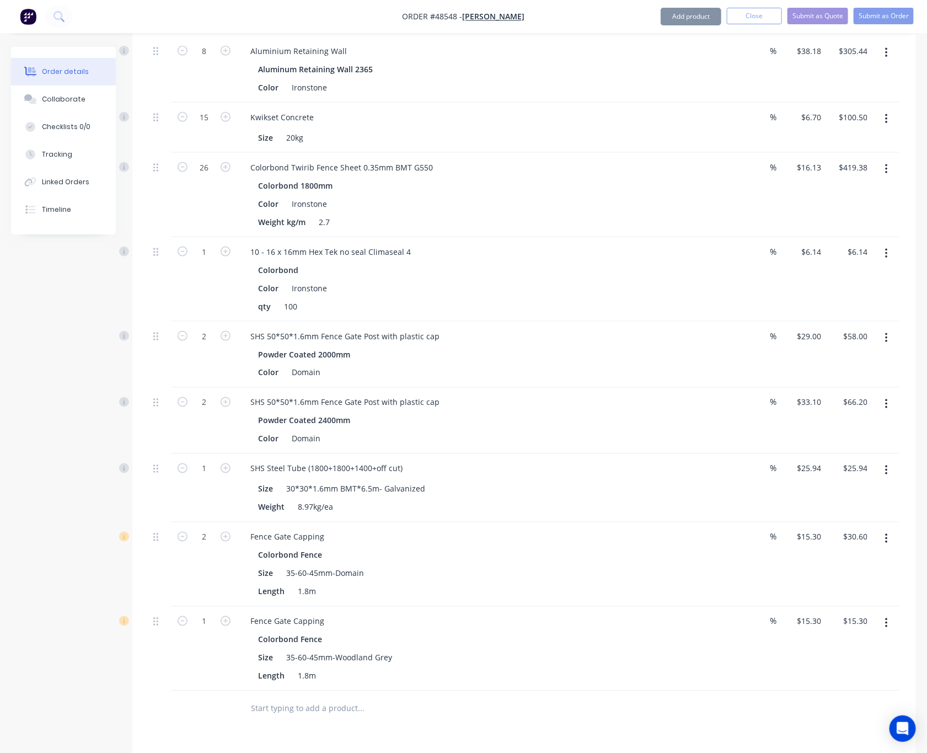
scroll to position [610, 0]
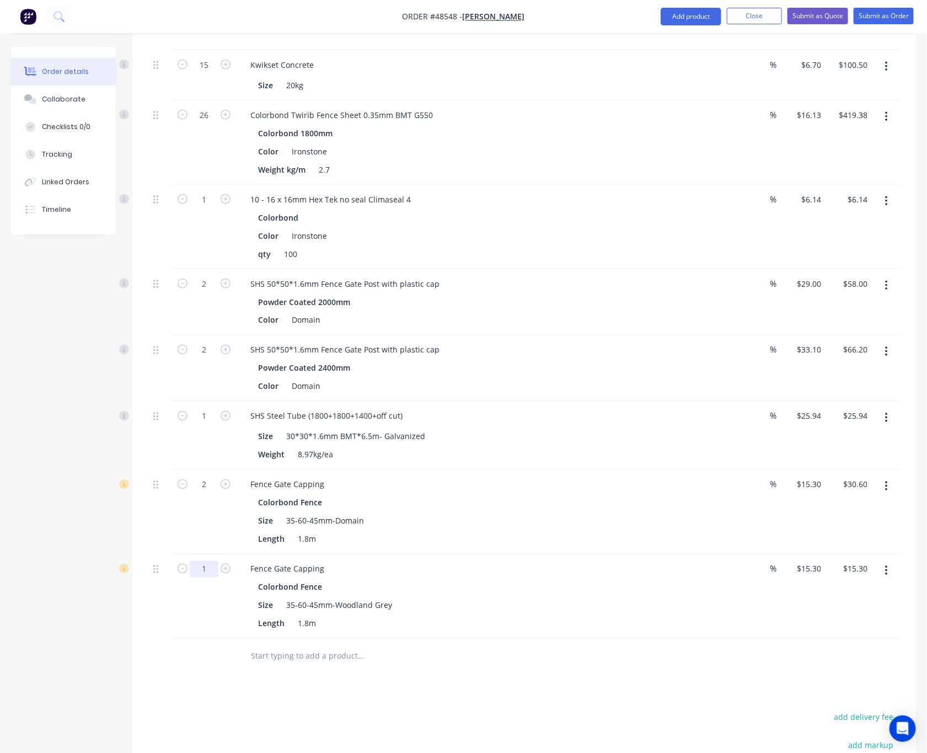
type input "3"
type input "$45.90"
click at [213, 660] on div at bounding box center [204, 656] width 66 height 36
click at [692, 10] on button "Add product" at bounding box center [690, 17] width 61 height 18
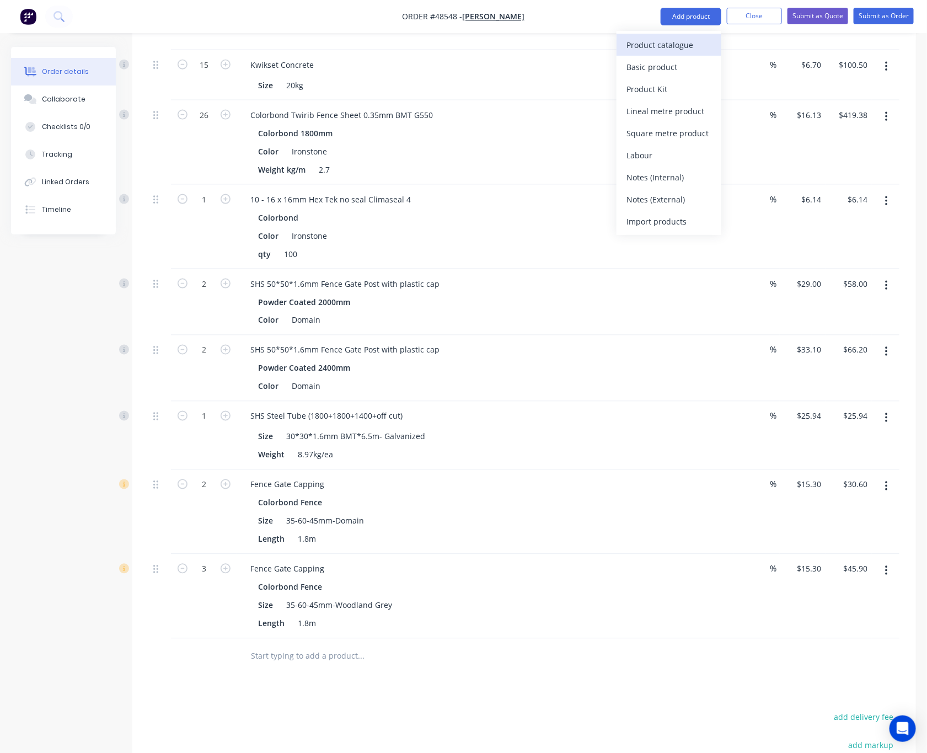
click at [671, 50] on div "Product catalogue" at bounding box center [668, 45] width 85 height 16
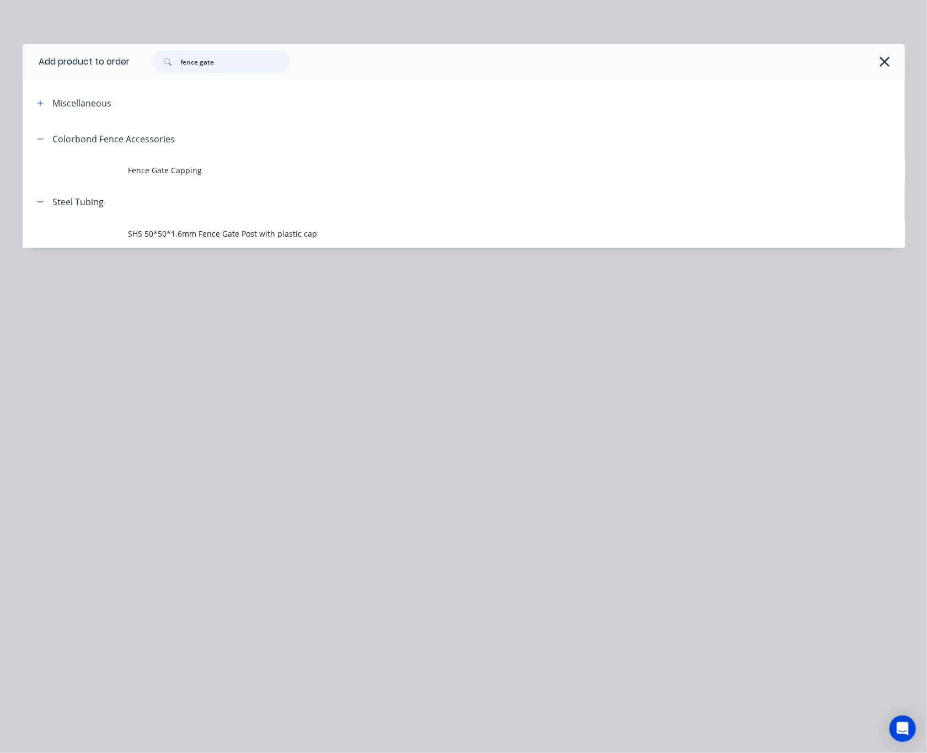
drag, startPoint x: 244, startPoint y: 65, endPoint x: -65, endPoint y: 106, distance: 311.0
click at [0, 106] on html "Order #48548 - [PERSON_NAME] Add product Close Submit as Quote Submit as Order …" at bounding box center [463, 168] width 927 height 1557
type input "fence"
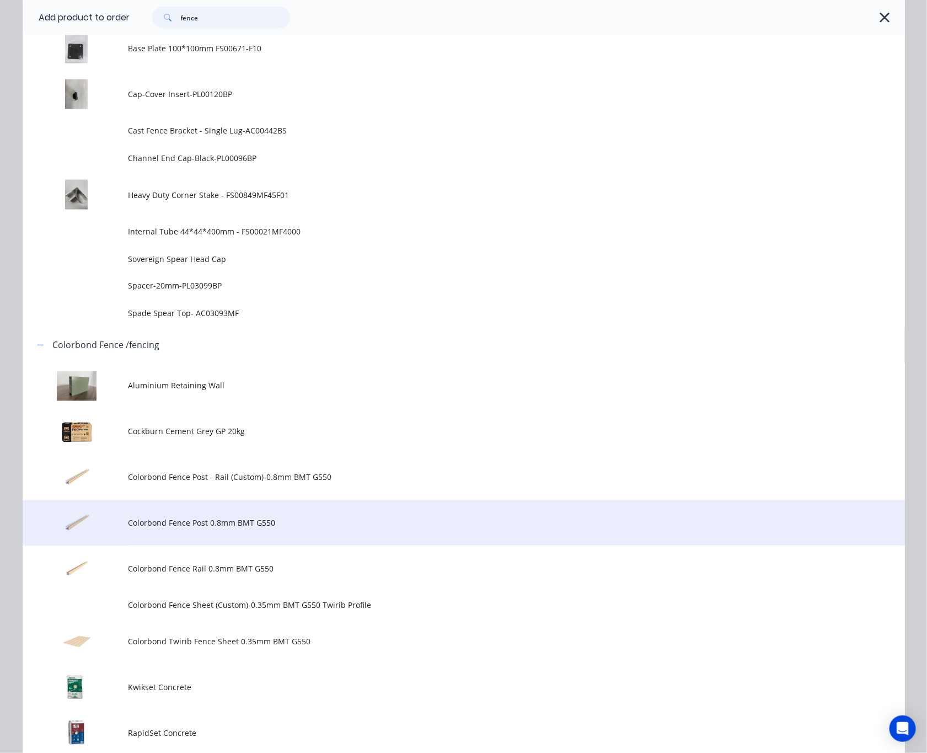
scroll to position [662, 0]
click at [288, 525] on span "Colorbond Fence Post 0.8mm BMT G550" at bounding box center [438, 522] width 621 height 12
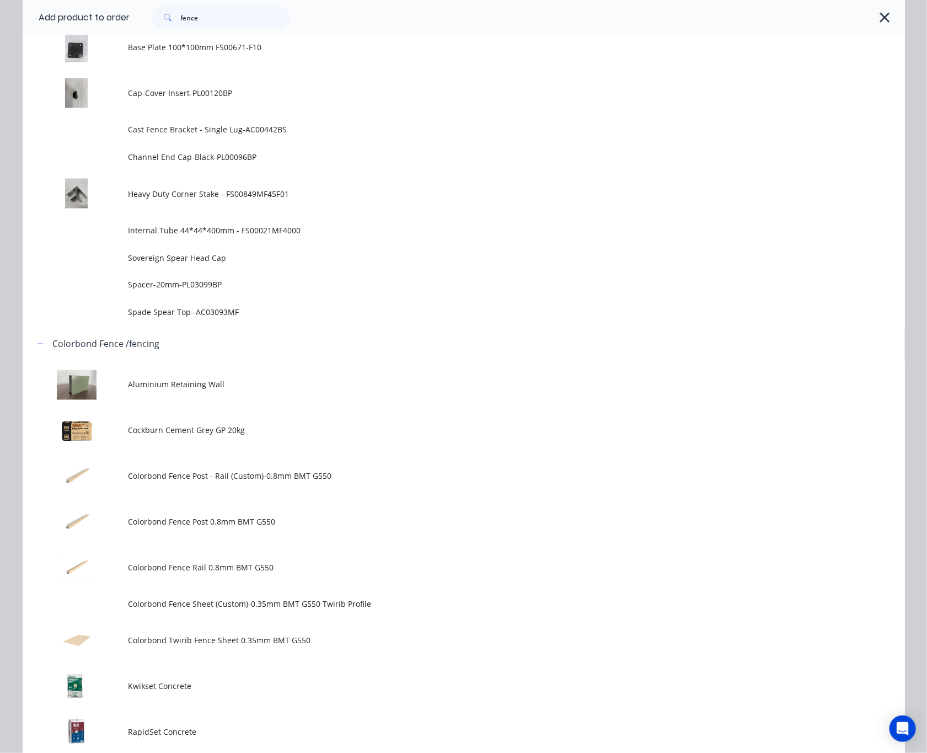
scroll to position [0, 0]
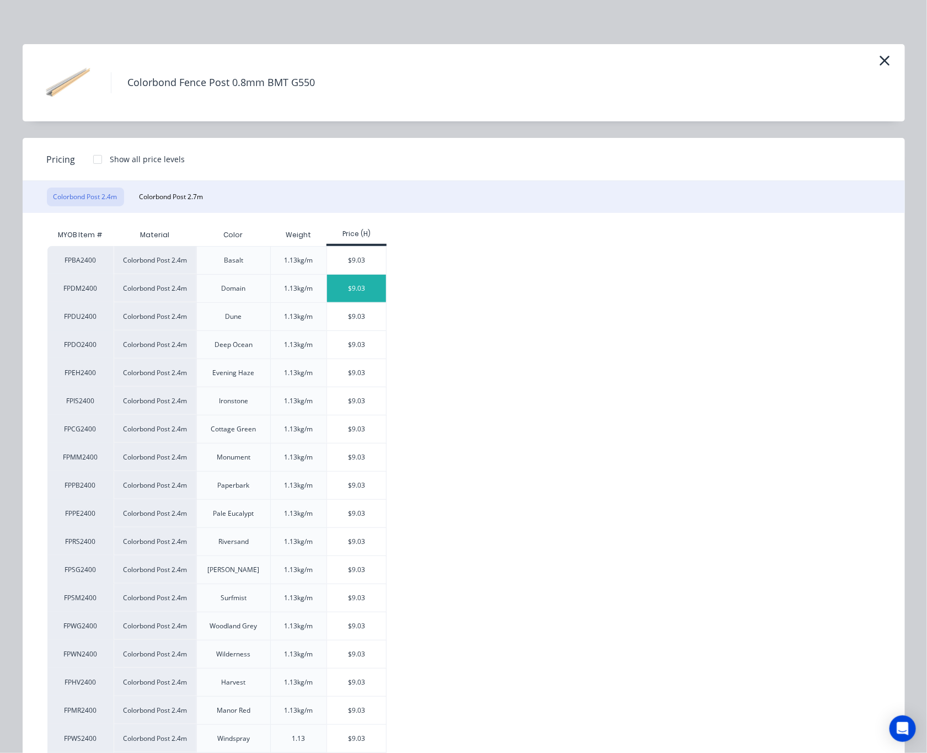
click at [349, 297] on div "$9.03" at bounding box center [356, 289] width 59 height 28
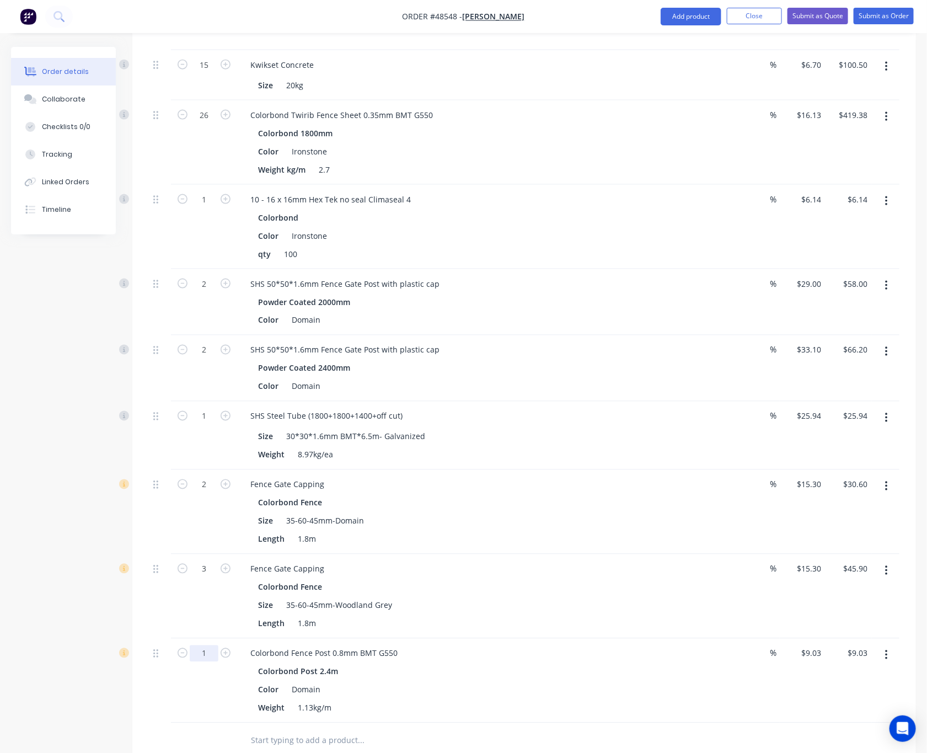
type input "3"
type input "$27.09"
click at [146, 695] on div "Qty Discount Price Total 18 Colorbond Fence Post 0.8mm BMT G550 Colorbond Post …" at bounding box center [523, 275] width 783 height 965
click at [687, 15] on button "Add product" at bounding box center [690, 17] width 61 height 18
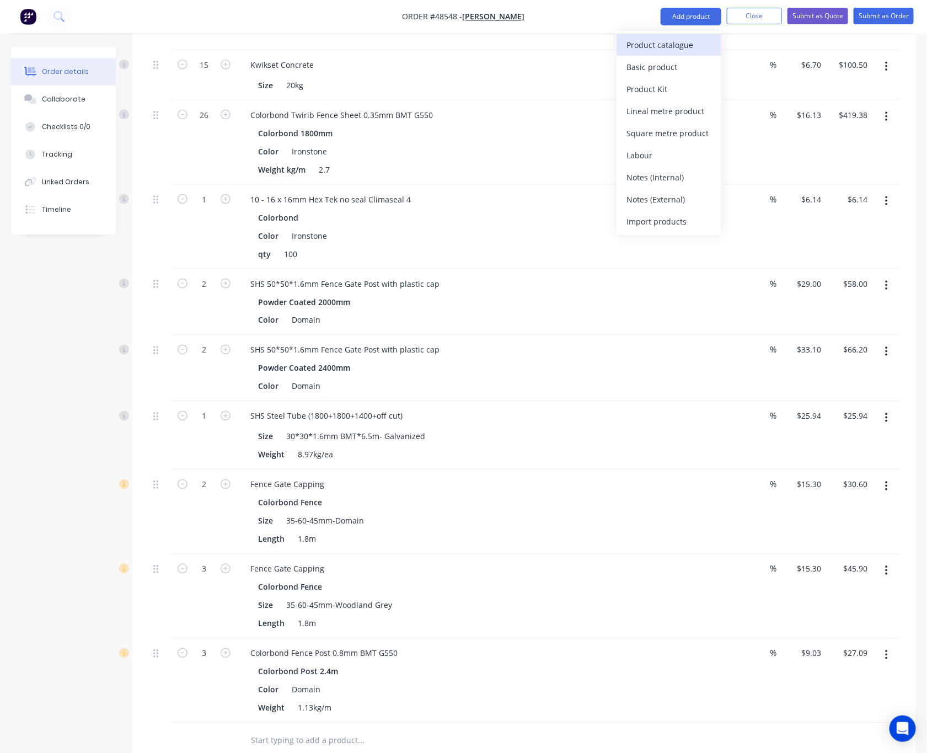
click at [670, 50] on div "Product catalogue" at bounding box center [668, 45] width 85 height 16
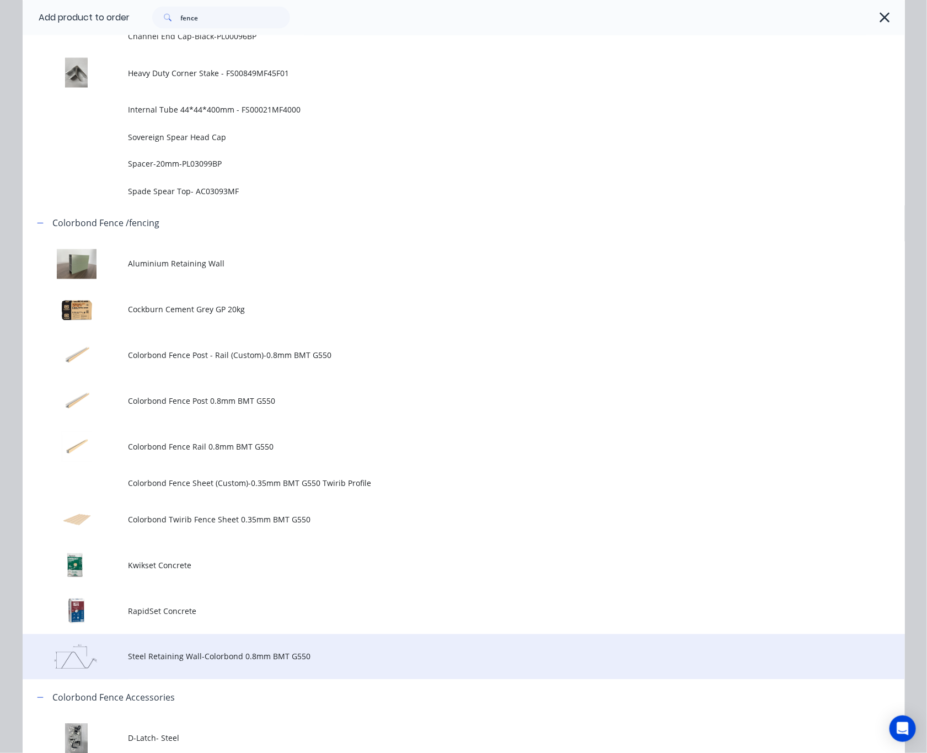
scroll to position [910, 0]
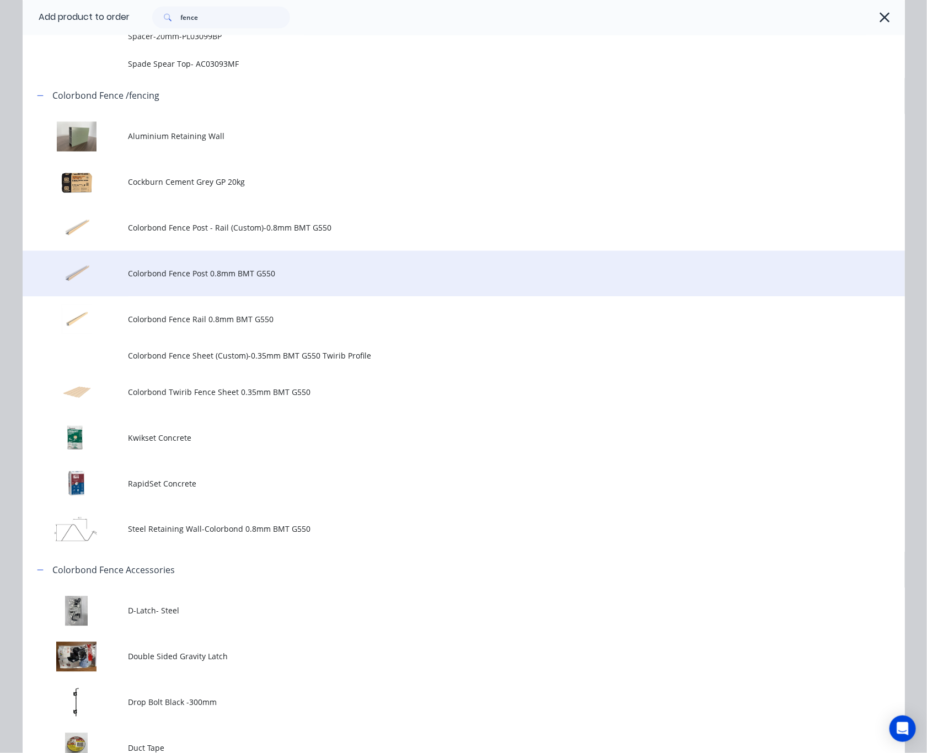
click at [278, 276] on span "Colorbond Fence Post 0.8mm BMT G550" at bounding box center [438, 274] width 621 height 12
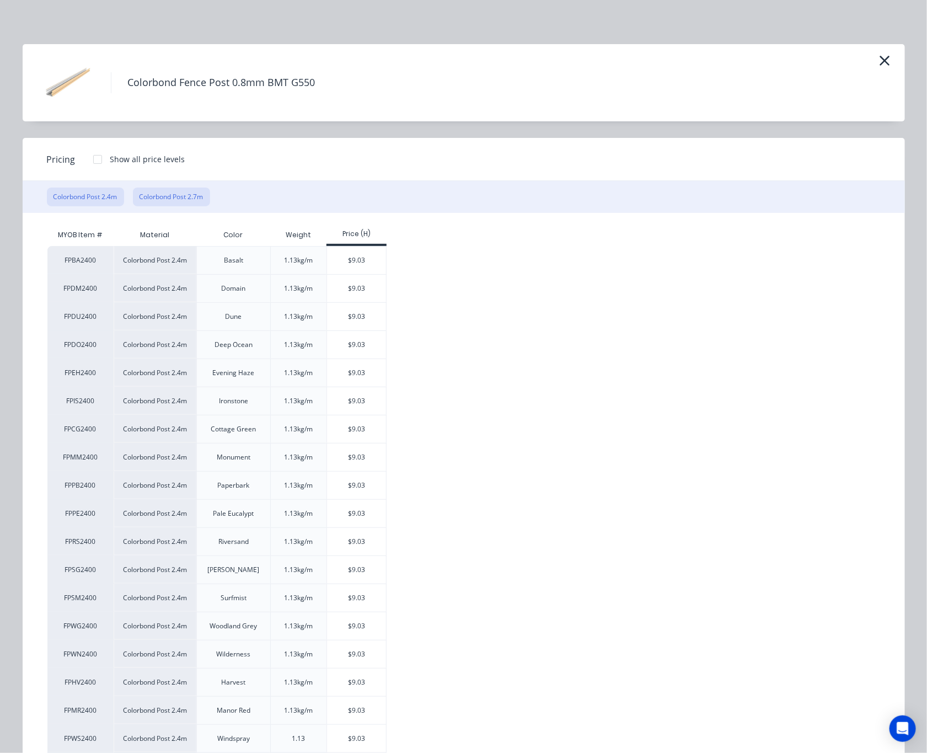
click at [158, 203] on button "Colorbond Post 2.7m" at bounding box center [171, 196] width 77 height 19
click at [339, 324] on div "$10.16" at bounding box center [356, 317] width 59 height 28
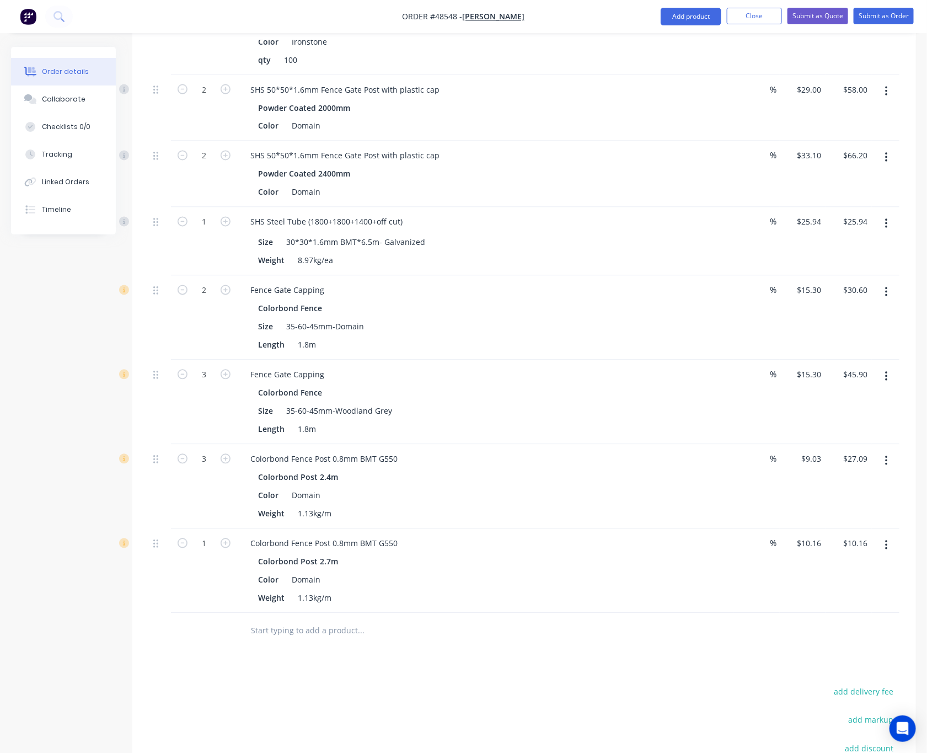
scroll to position [776, 0]
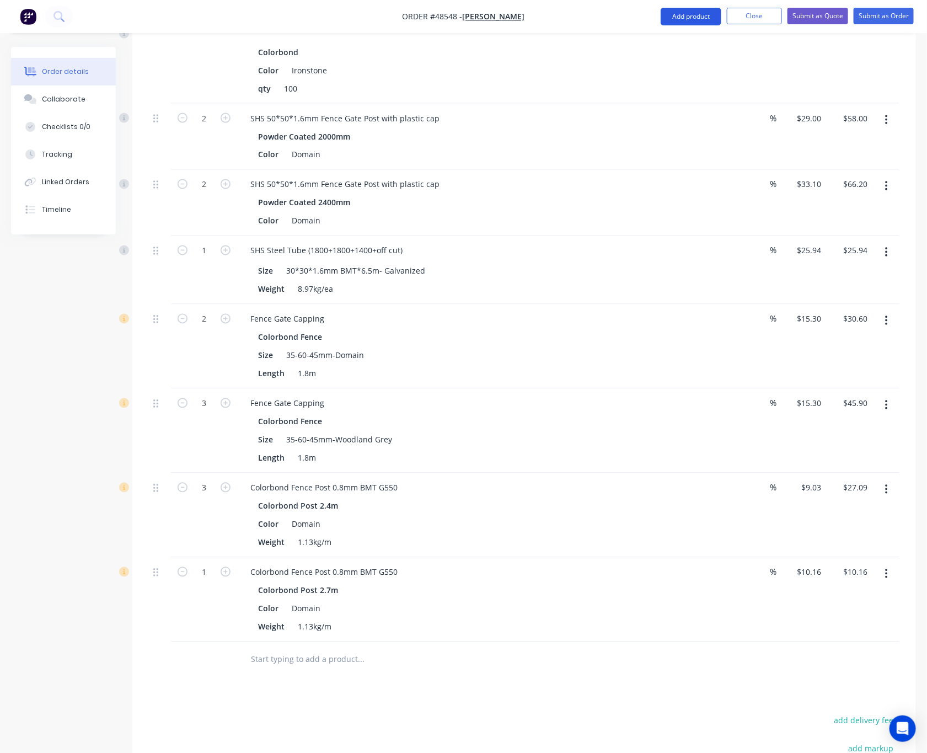
click at [694, 8] on button "Add product" at bounding box center [690, 17] width 61 height 18
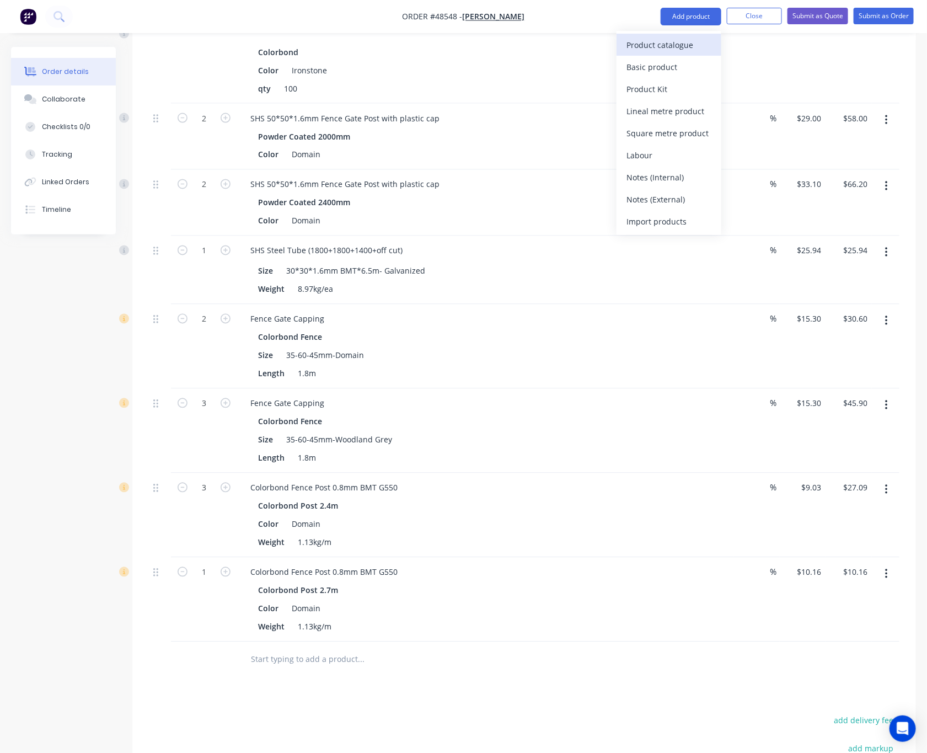
click at [663, 35] on button "Product catalogue" at bounding box center [668, 45] width 105 height 22
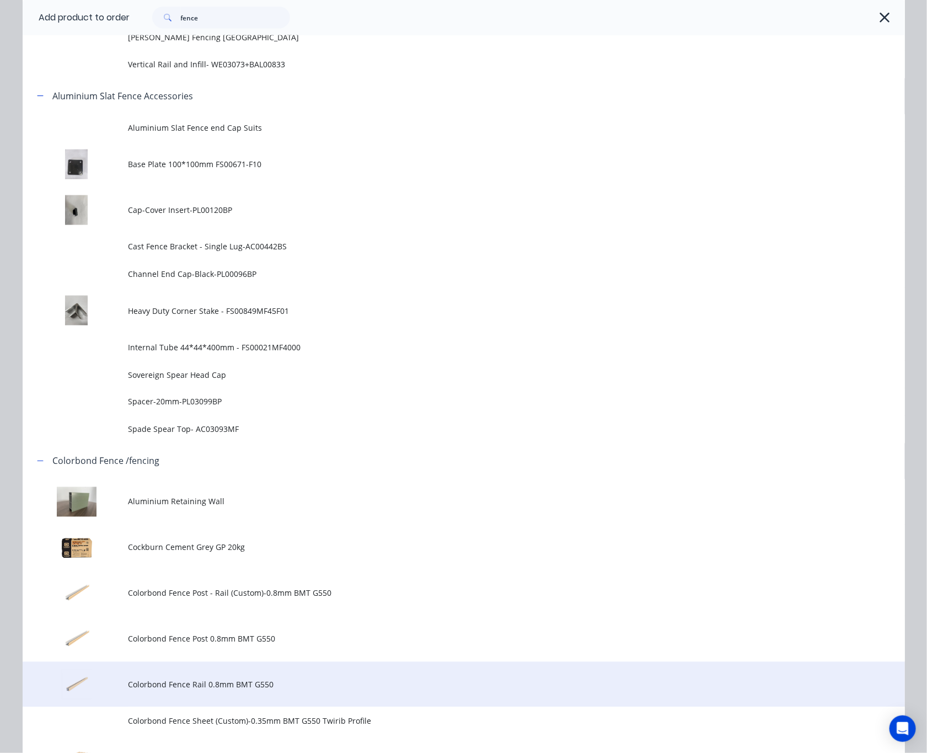
scroll to position [662, 0]
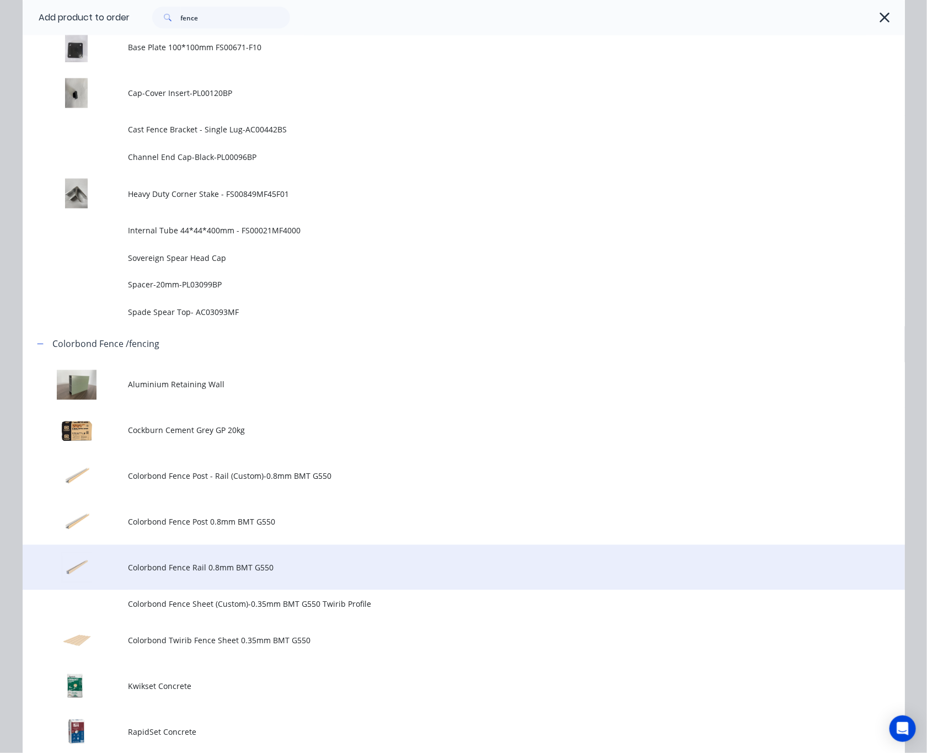
click at [282, 560] on td "Colorbond Fence Rail 0.8mm BMT G550" at bounding box center [516, 568] width 776 height 46
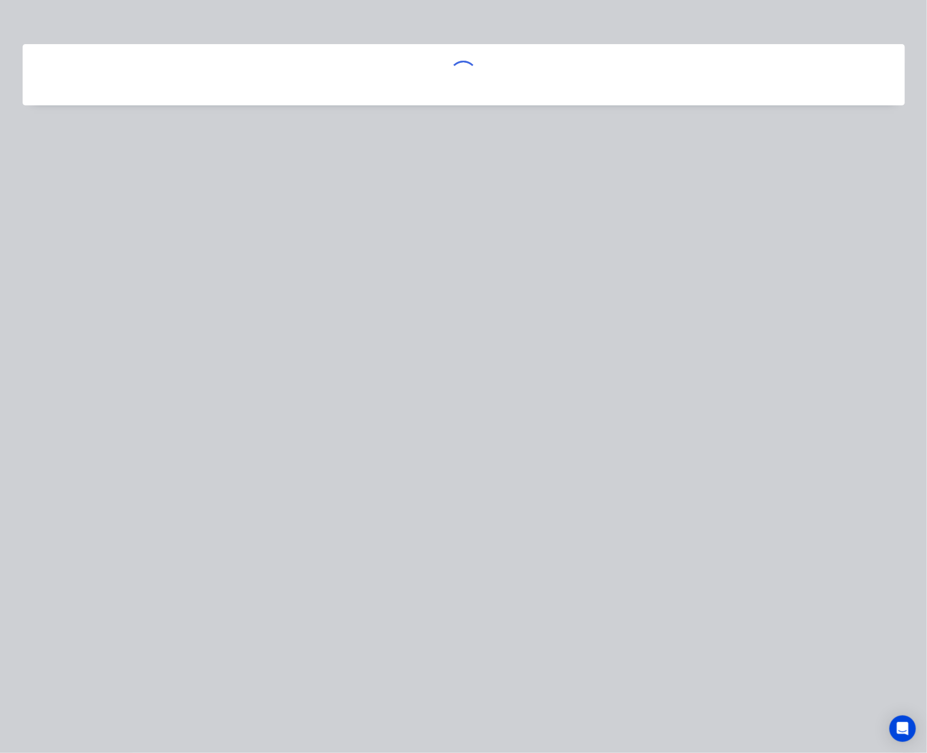
scroll to position [0, 0]
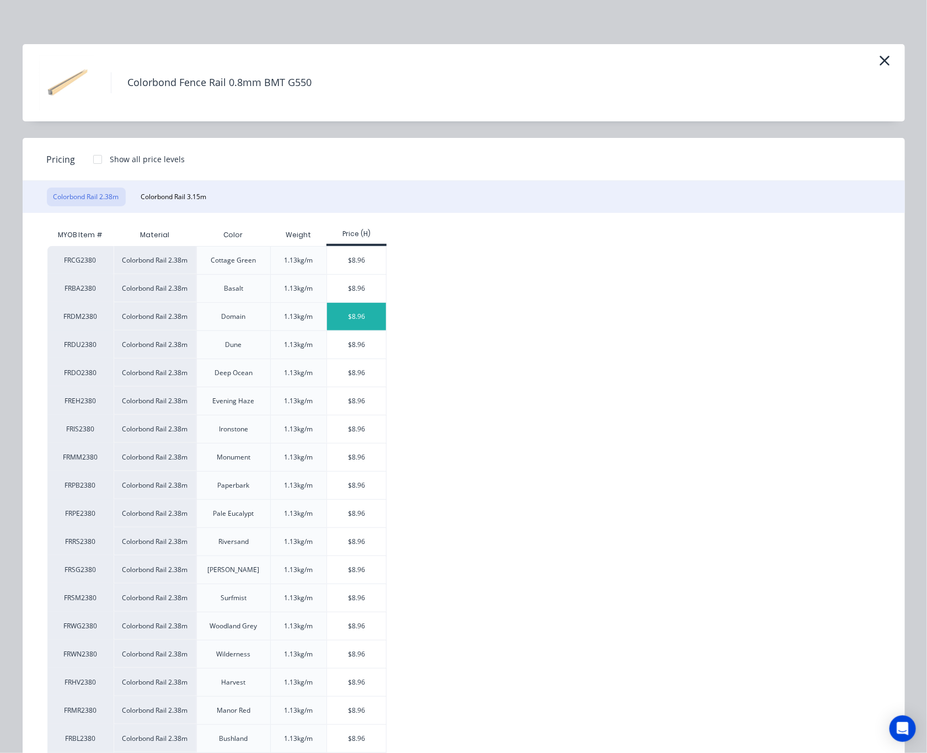
click at [351, 316] on div "$8.96" at bounding box center [356, 317] width 59 height 28
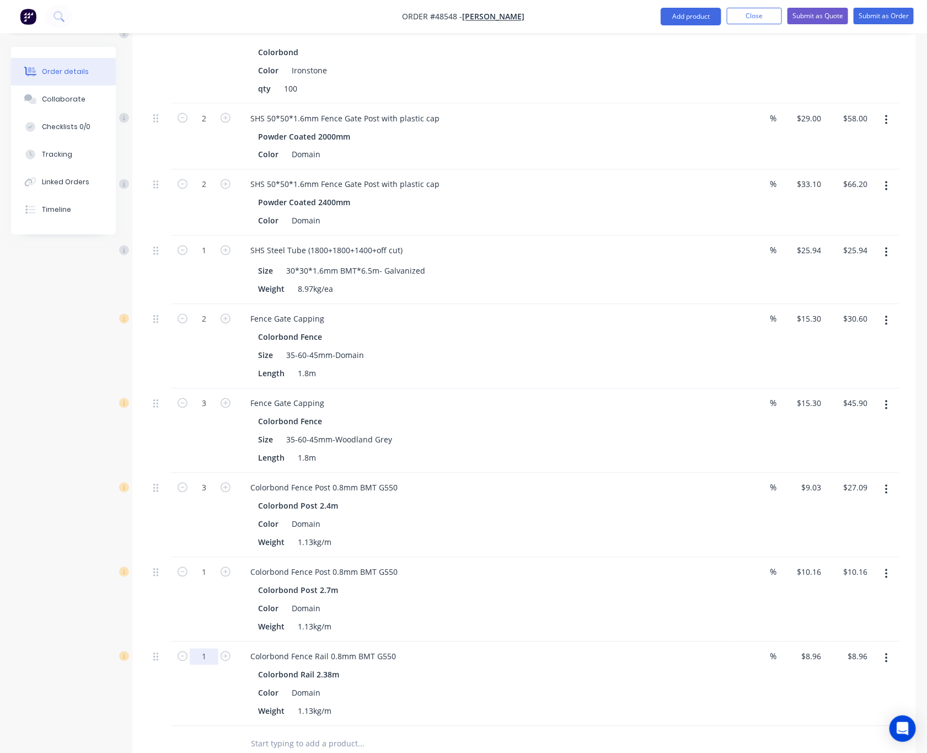
type input "2"
type input "$17.92"
click at [199, 673] on div "2" at bounding box center [204, 684] width 66 height 84
click at [686, 20] on button "Add product" at bounding box center [690, 17] width 61 height 18
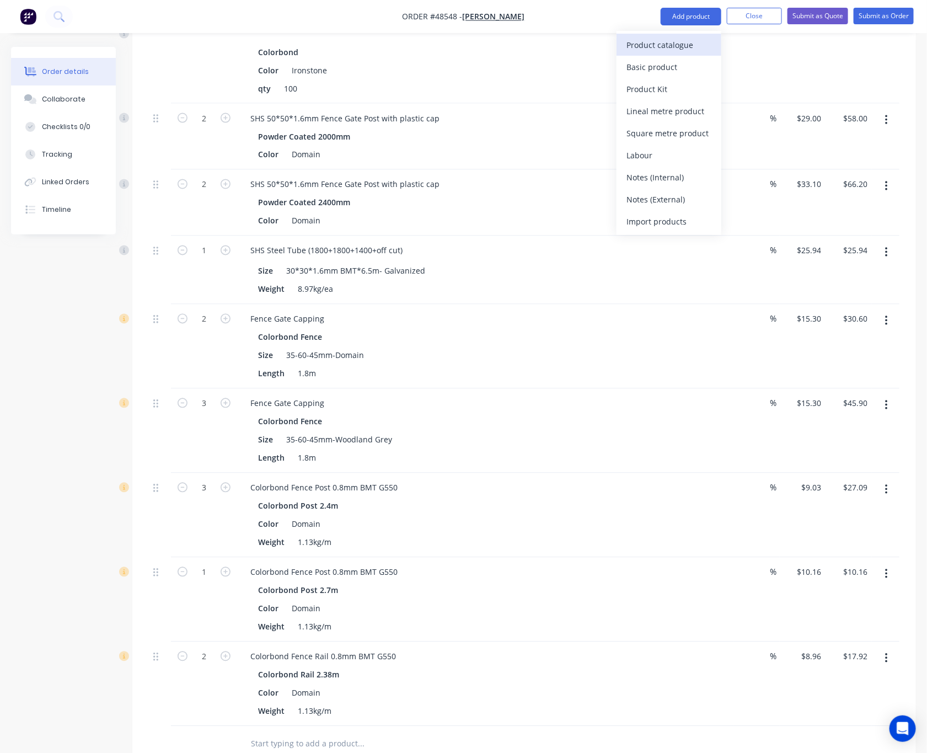
click at [675, 44] on div "Product catalogue" at bounding box center [668, 45] width 85 height 16
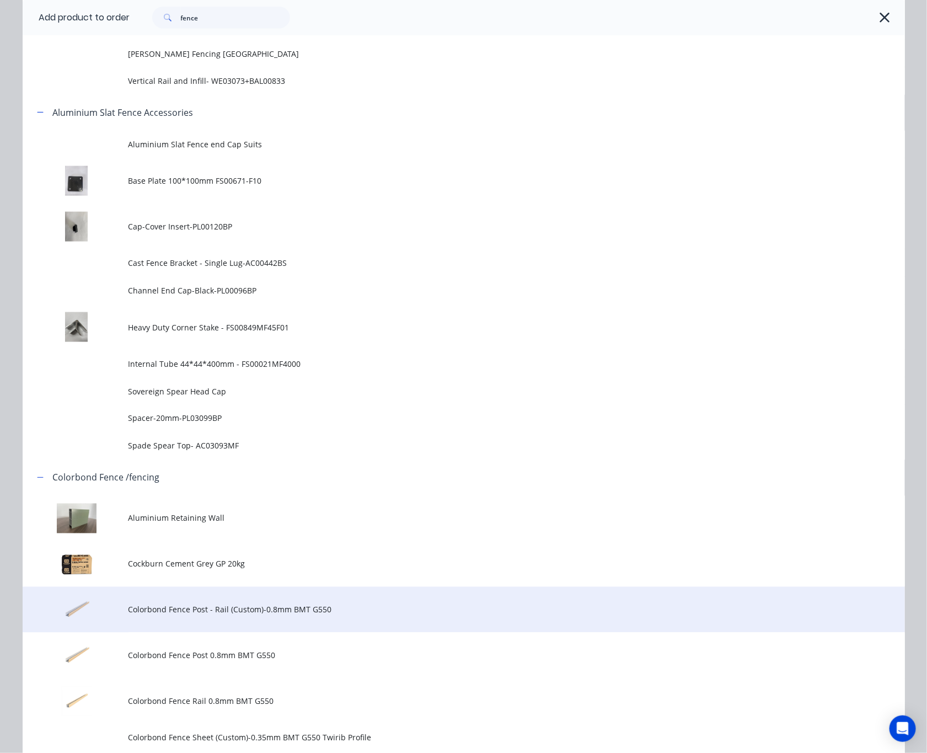
scroll to position [744, 0]
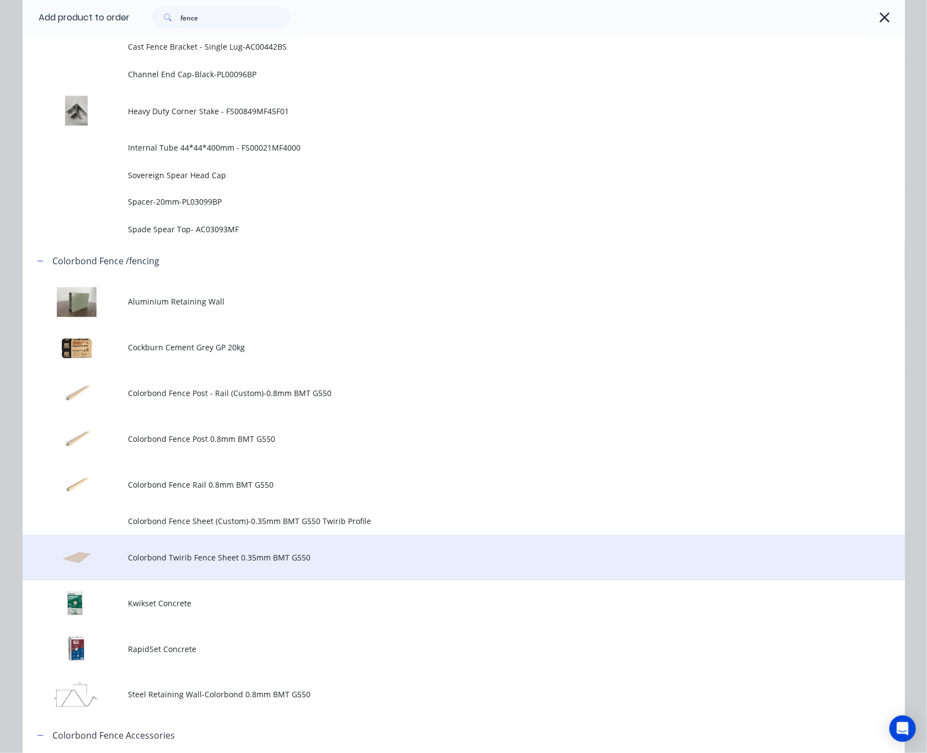
click at [313, 564] on td "Colorbond Twirib Fence Sheet 0.35mm BMT G550" at bounding box center [516, 558] width 776 height 46
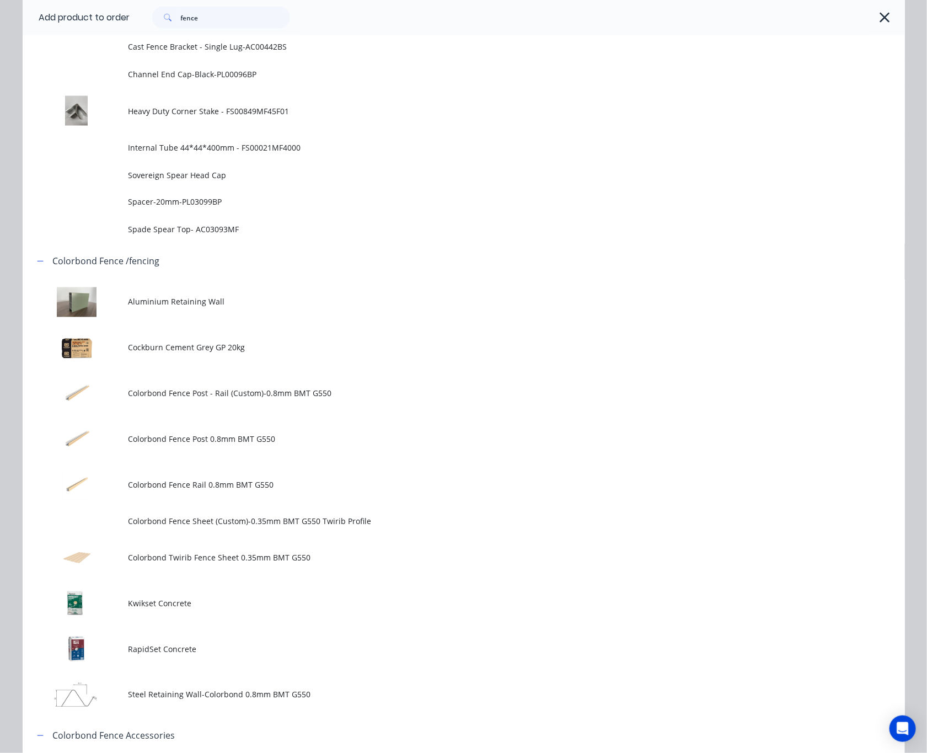
scroll to position [0, 0]
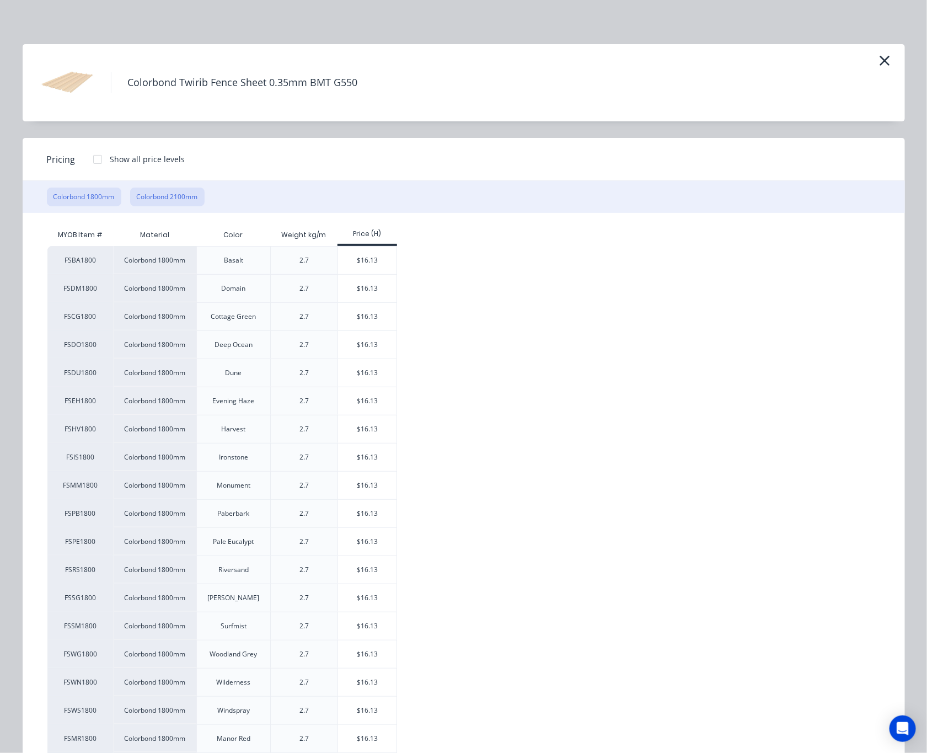
click at [173, 205] on button "Colorbond 2100mm" at bounding box center [167, 196] width 74 height 19
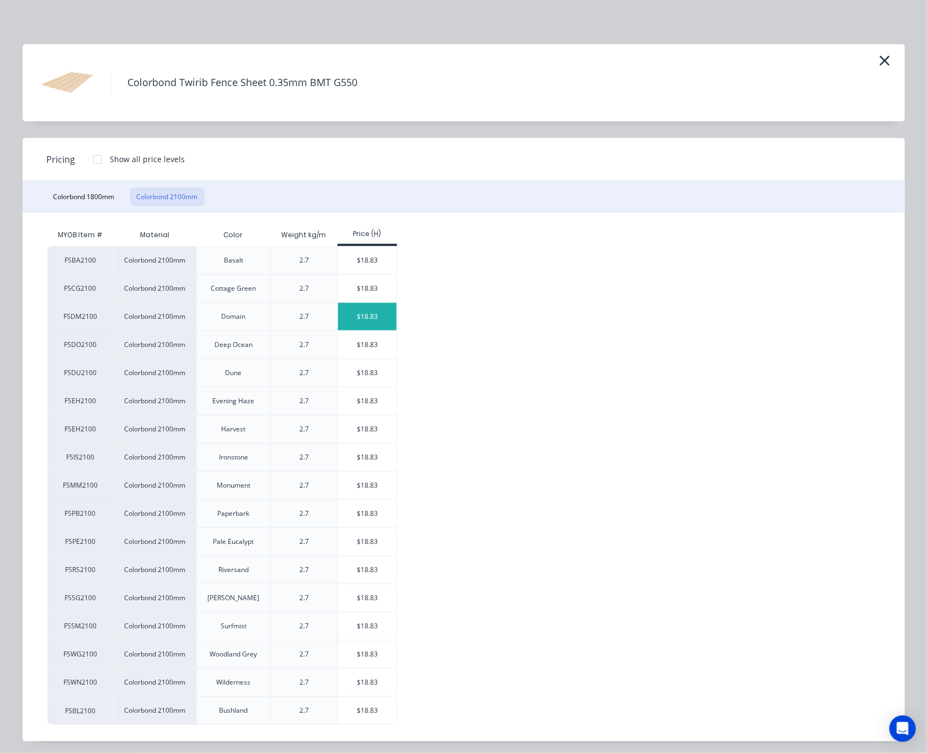
click at [362, 315] on div "$18.83" at bounding box center [367, 317] width 59 height 28
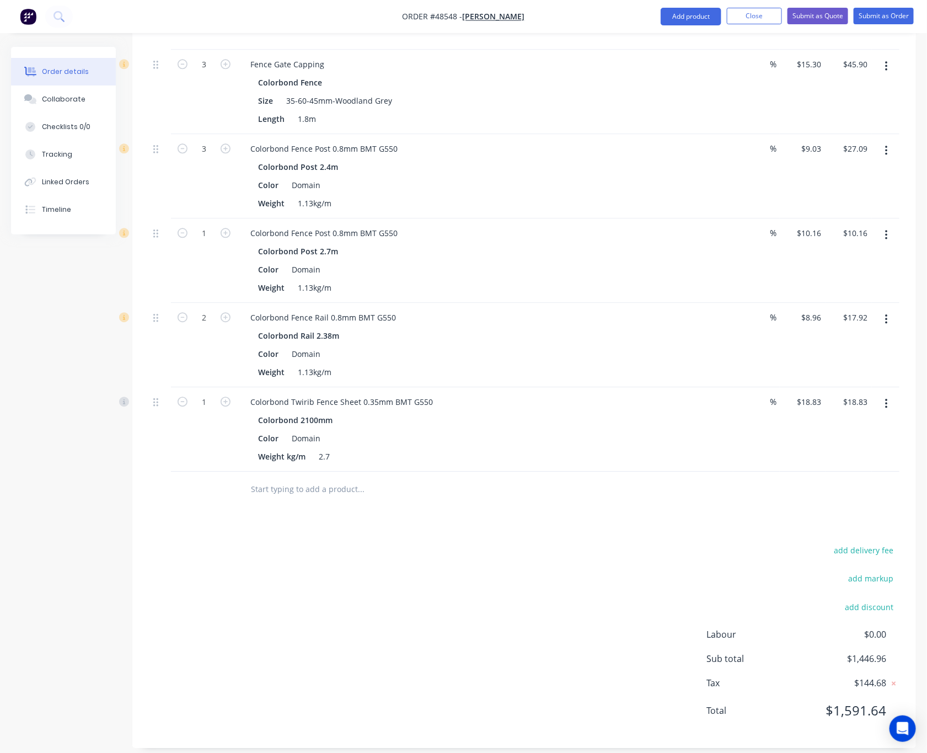
scroll to position [1115, 0]
type input "3"
type input "$56.49"
drag, startPoint x: 484, startPoint y: 612, endPoint x: 449, endPoint y: 614, distance: 34.8
click at [481, 605] on div "add delivery fee add markup add discount Labour $0.00 Sub total $1,446.96 Tax $…" at bounding box center [524, 636] width 750 height 189
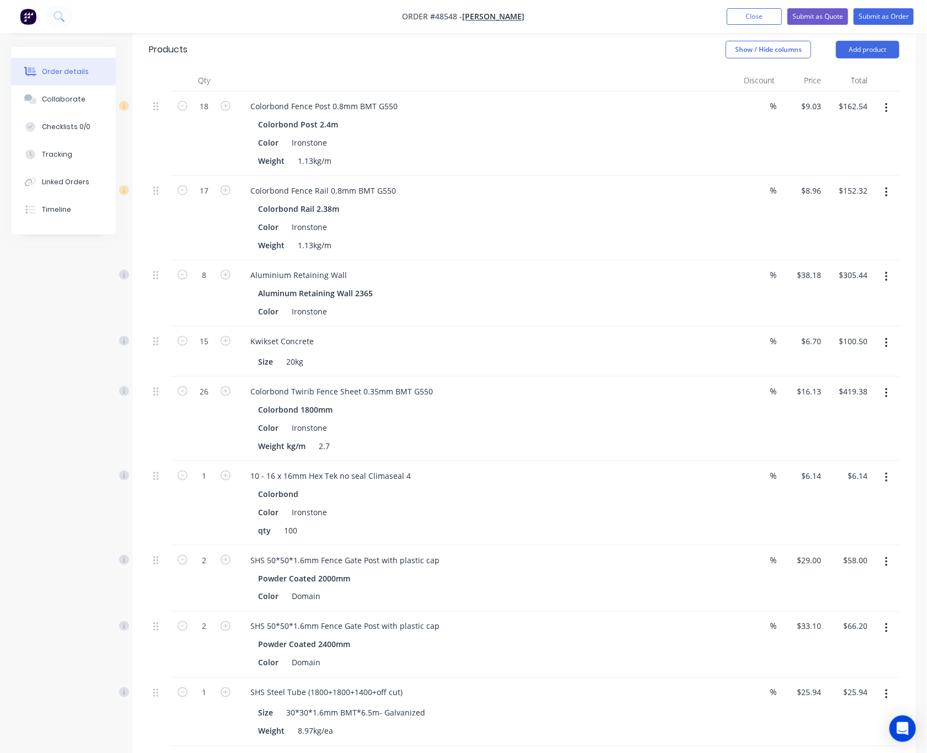
scroll to position [288, 0]
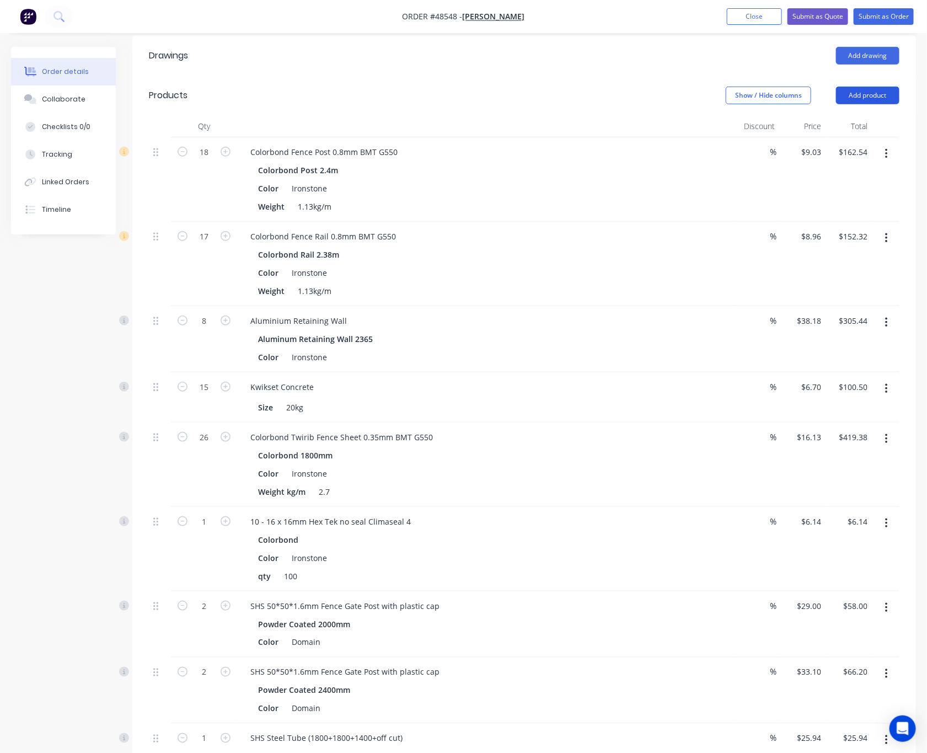
click at [850, 87] on button "Add product" at bounding box center [867, 96] width 63 height 18
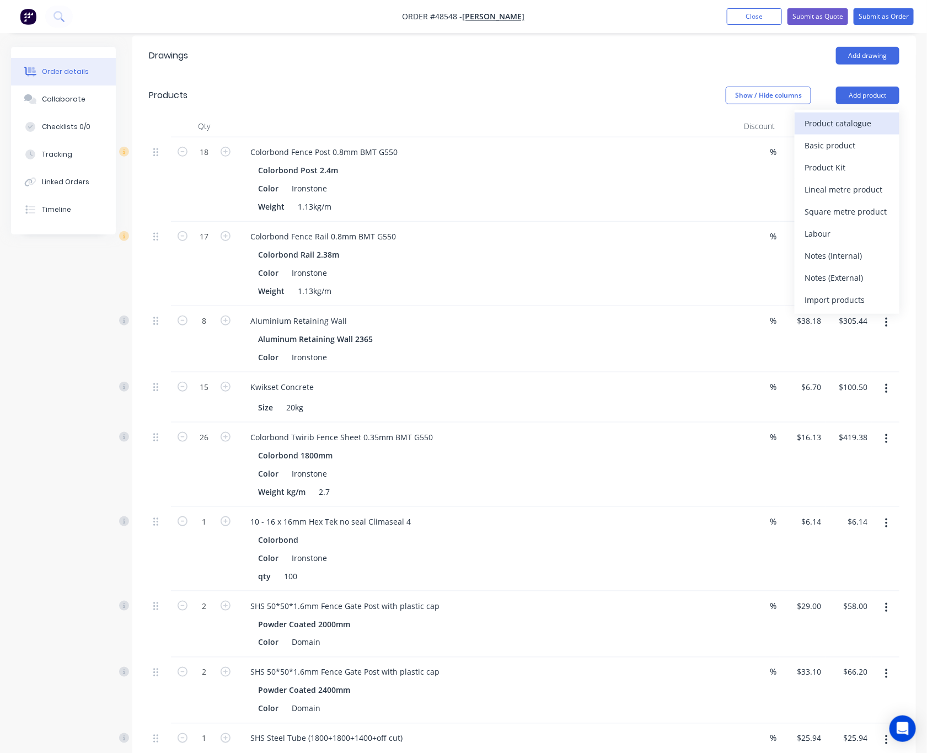
click at [859, 115] on div "Product catalogue" at bounding box center [846, 123] width 85 height 16
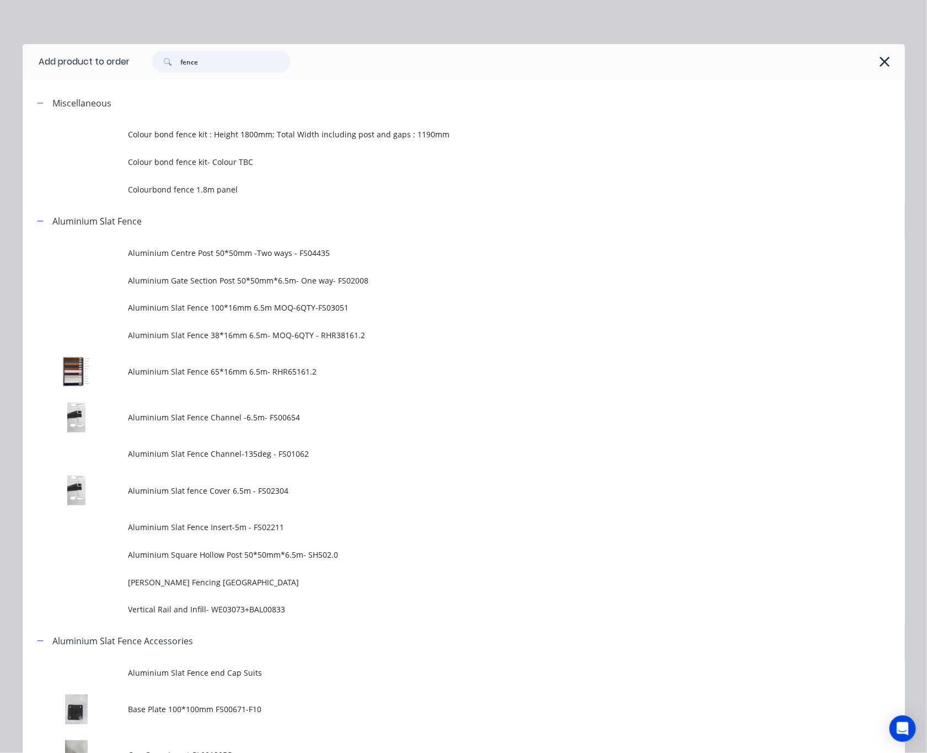
drag, startPoint x: 221, startPoint y: 65, endPoint x: 95, endPoint y: 68, distance: 125.8
click at [95, 68] on header "Add product to order fence" at bounding box center [464, 61] width 882 height 35
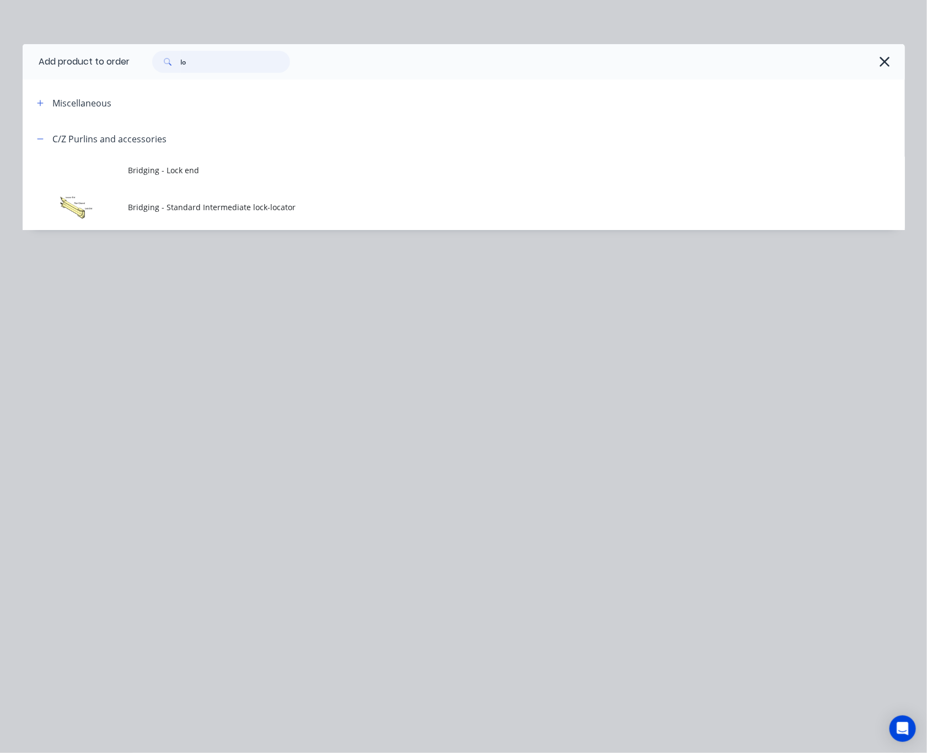
type input "l"
type input "h"
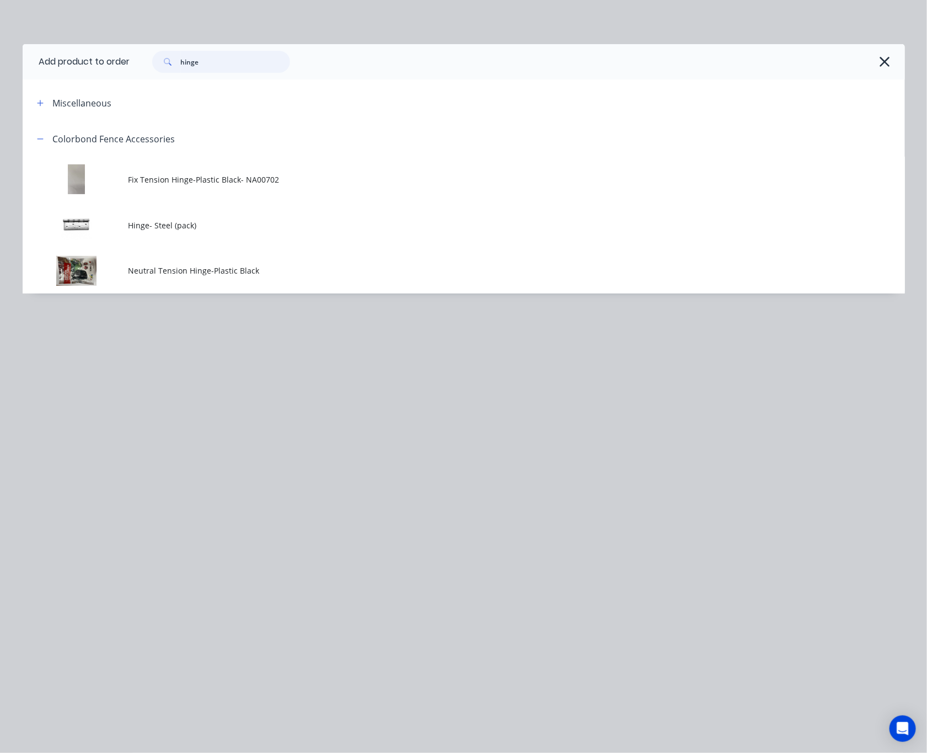
drag, startPoint x: 210, startPoint y: 62, endPoint x: 174, endPoint y: 63, distance: 36.4
click at [174, 63] on div "hinge" at bounding box center [221, 62] width 138 height 22
type input "latch"
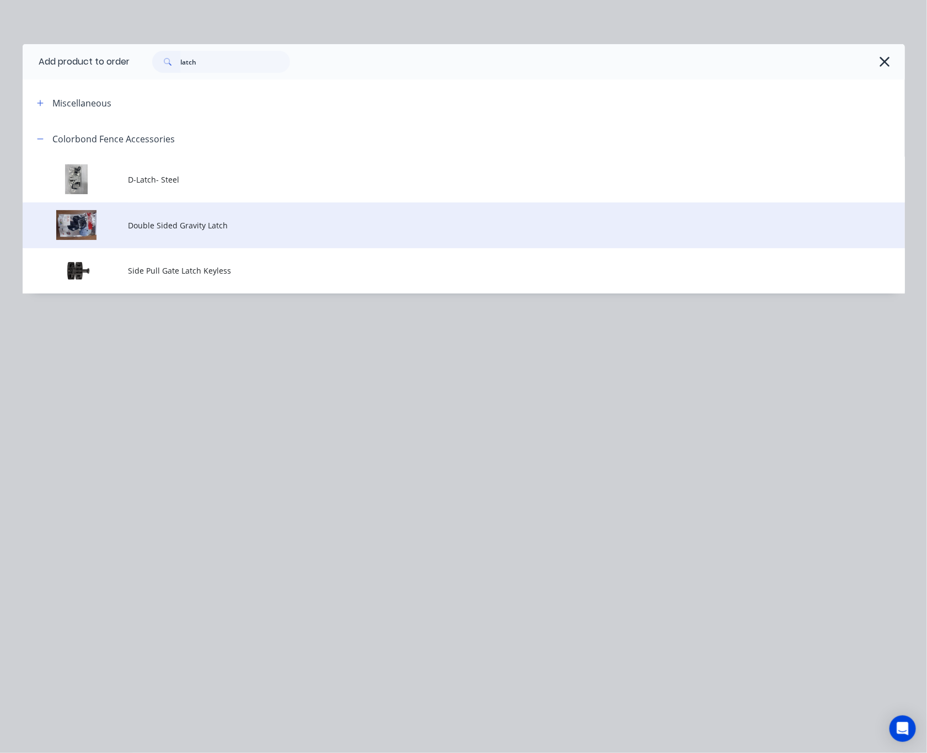
click at [336, 227] on span "Double Sided Gravity Latch" at bounding box center [438, 225] width 621 height 12
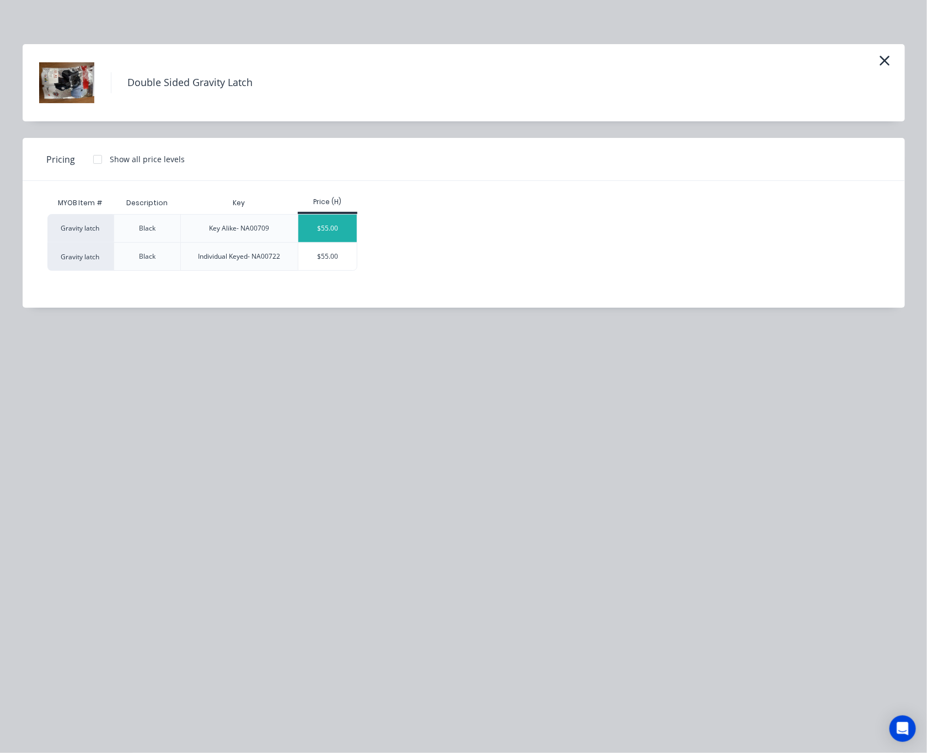
click at [337, 230] on div "$55.00" at bounding box center [327, 228] width 59 height 28
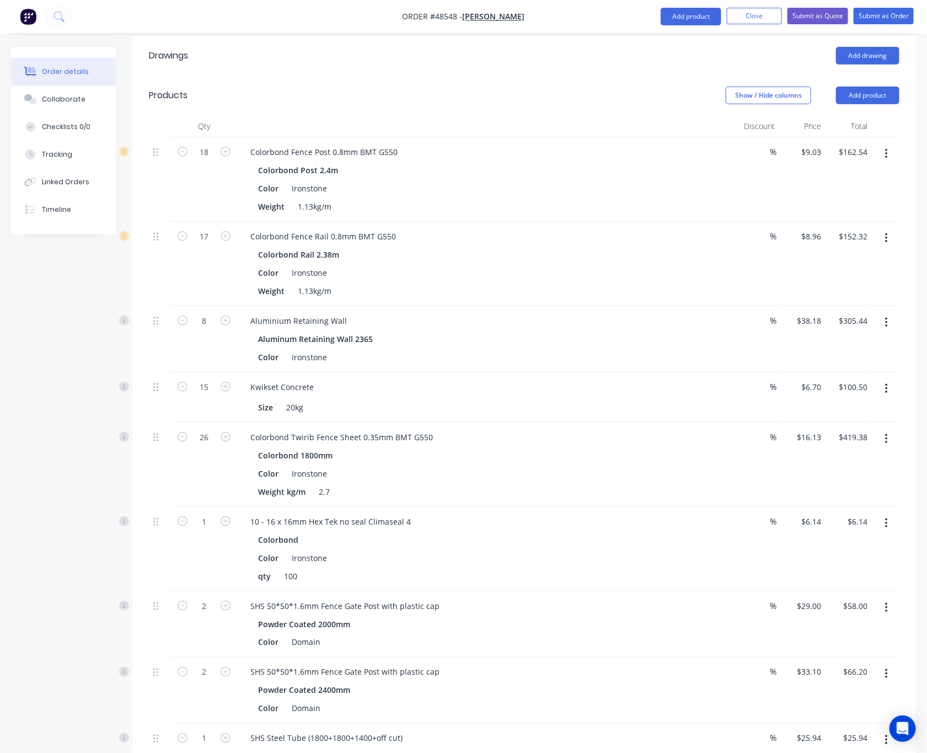
scroll to position [950, 0]
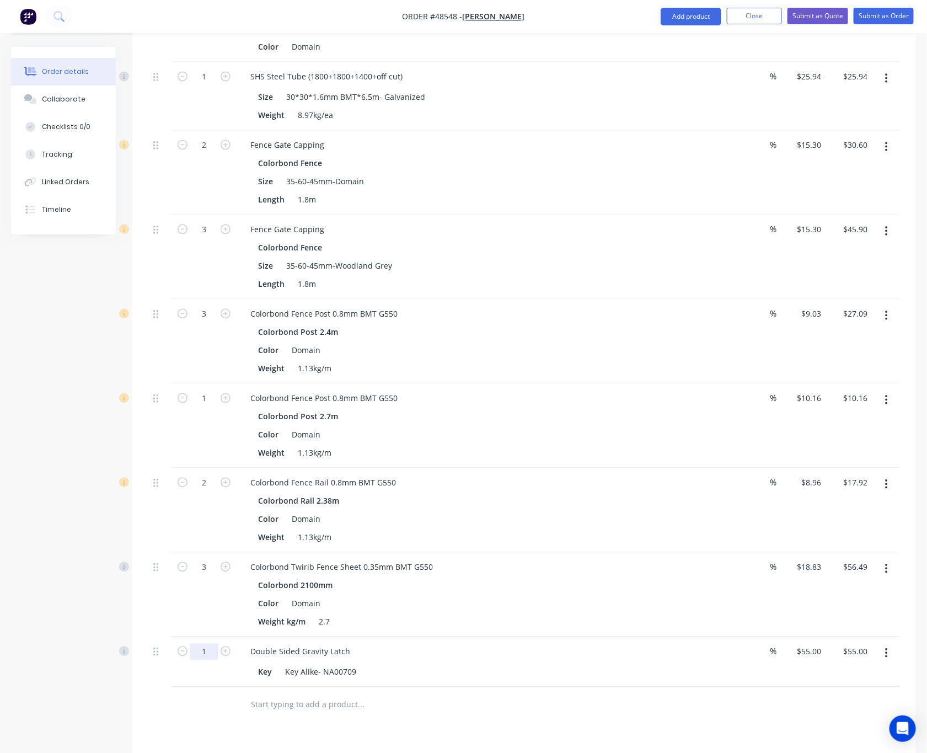
type input "2"
type input "$110.00"
click at [184, 690] on div at bounding box center [204, 704] width 66 height 36
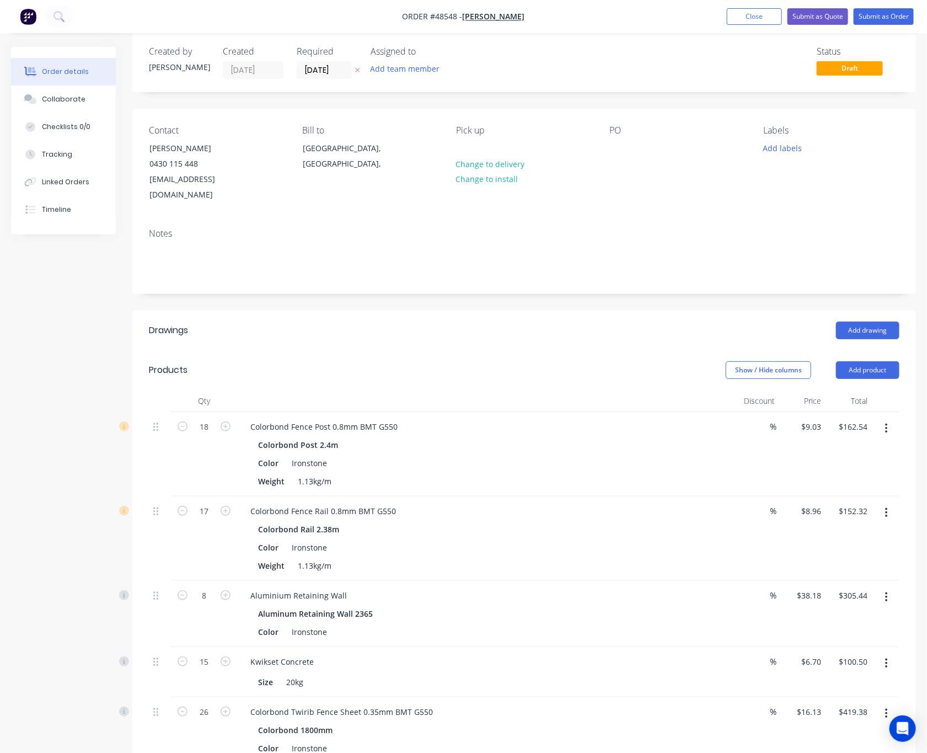
scroll to position [0, 0]
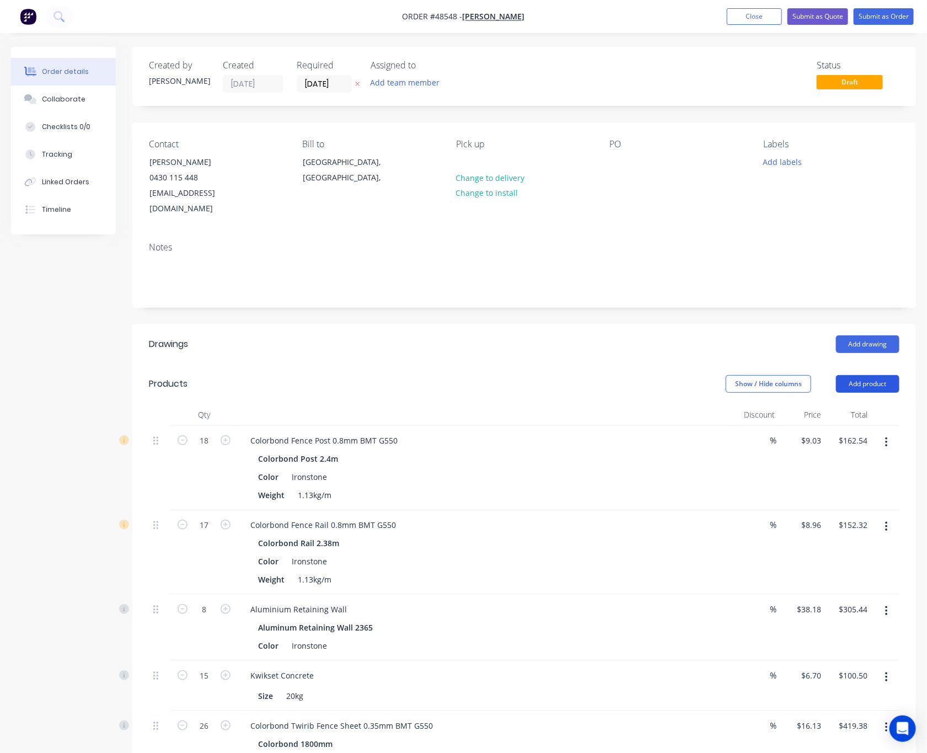
click at [857, 375] on button "Add product" at bounding box center [867, 384] width 63 height 18
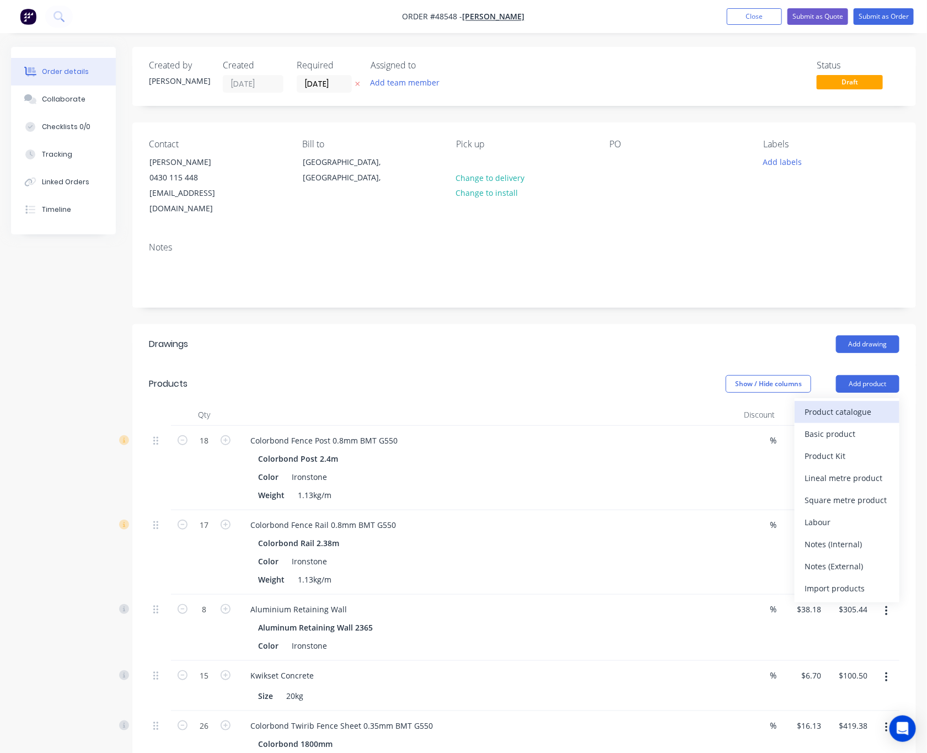
click at [832, 404] on div "Product catalogue" at bounding box center [846, 412] width 85 height 16
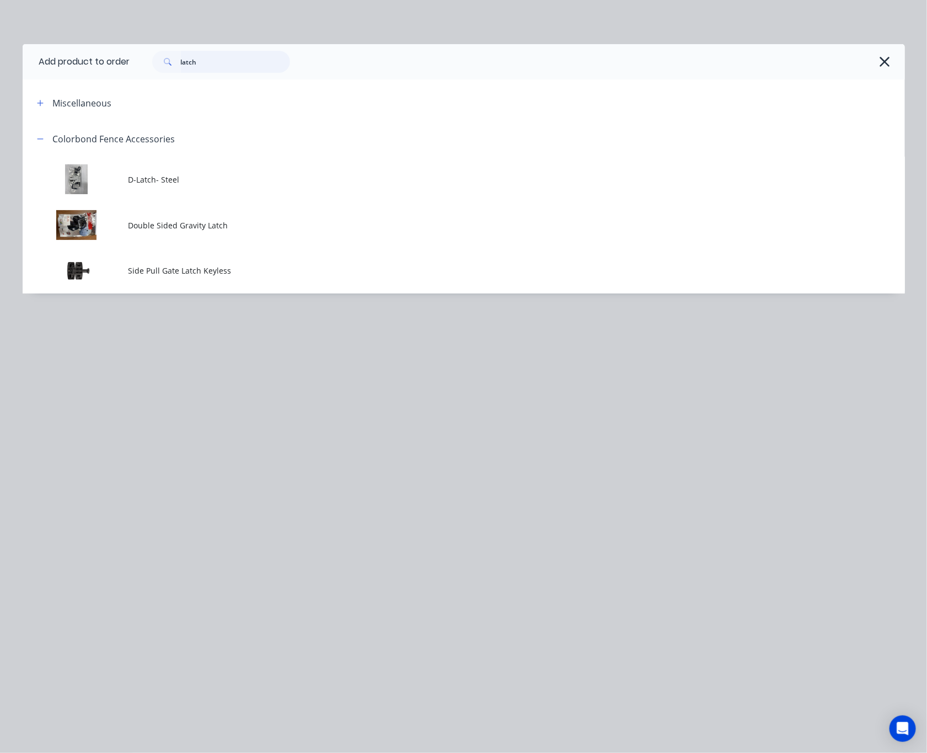
drag, startPoint x: 225, startPoint y: 63, endPoint x: -15, endPoint y: 144, distance: 253.1
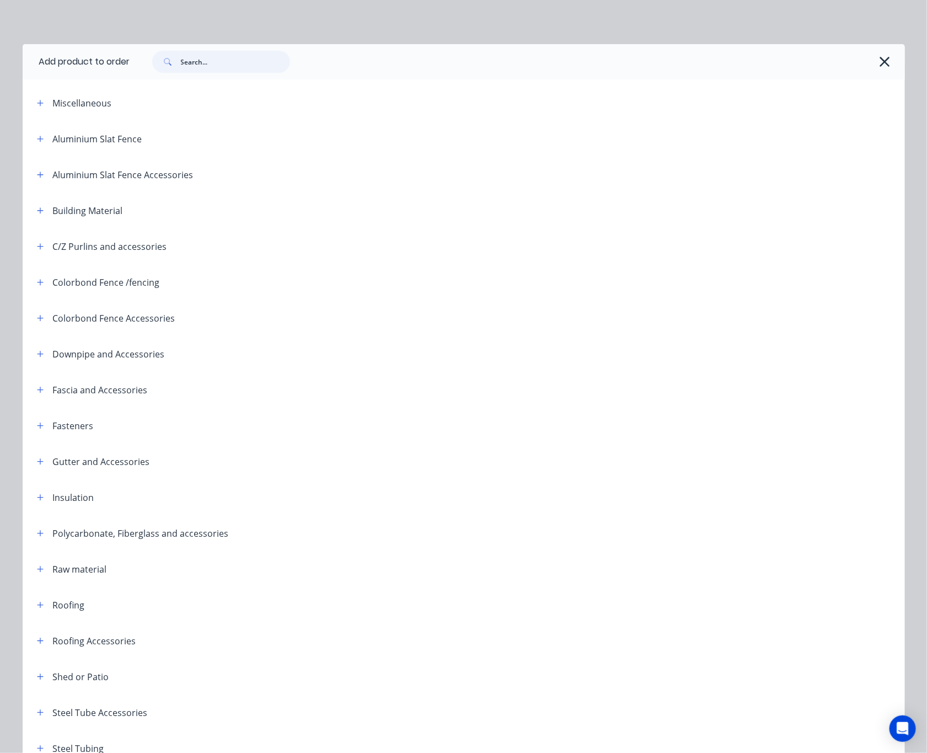
click at [196, 58] on input "text" at bounding box center [235, 62] width 109 height 22
type input "latch"
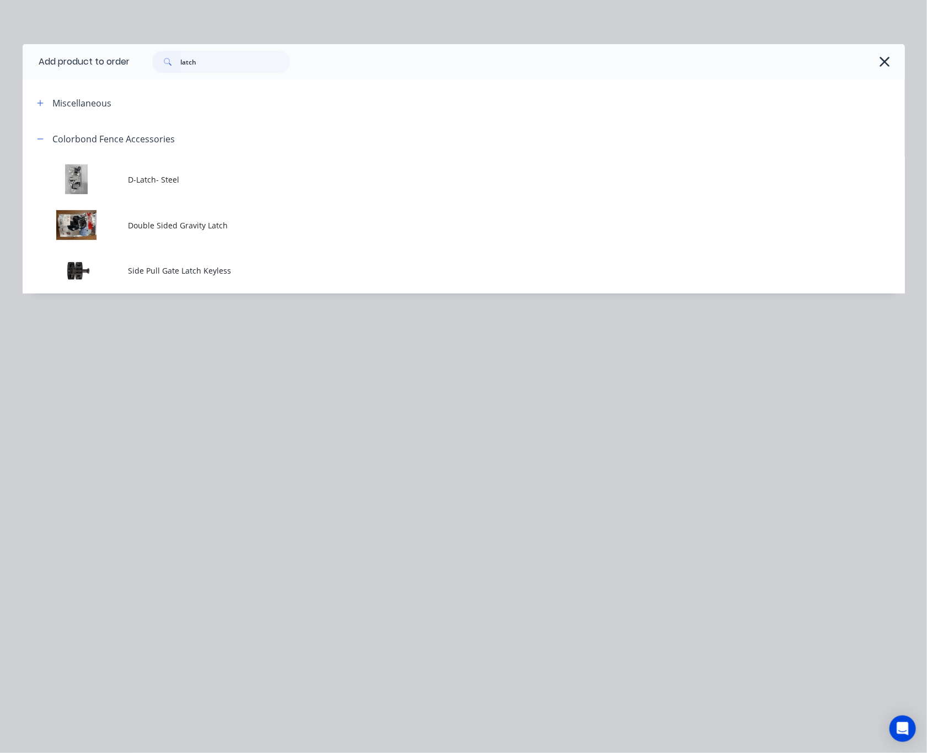
click at [220, 221] on span "Double Sided Gravity Latch" at bounding box center [438, 225] width 621 height 12
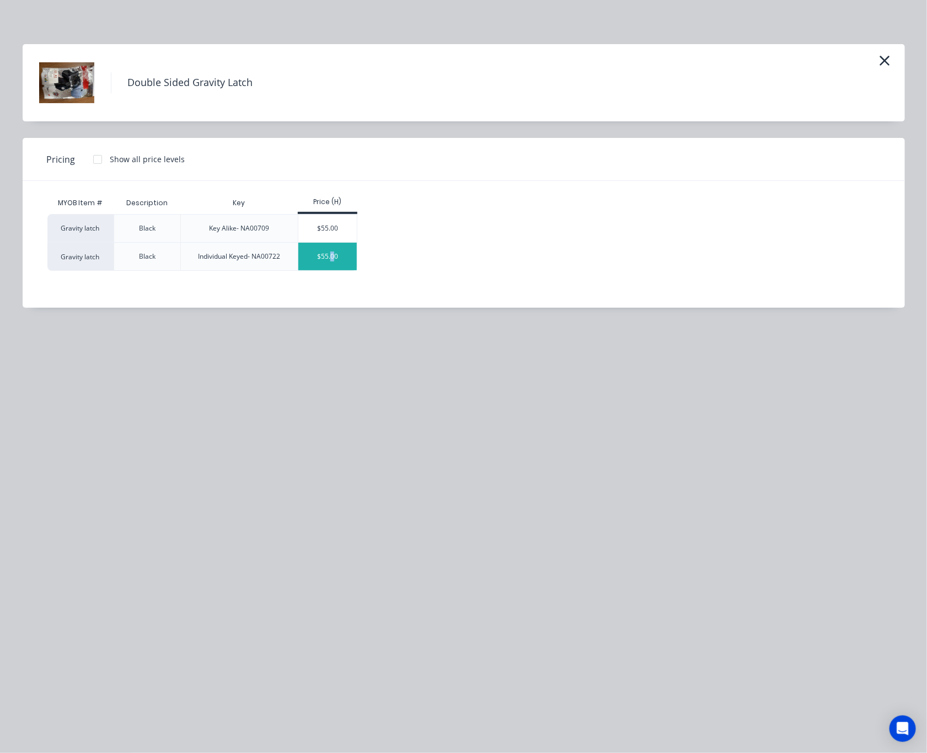
click at [333, 263] on div "$55.00" at bounding box center [327, 257] width 59 height 28
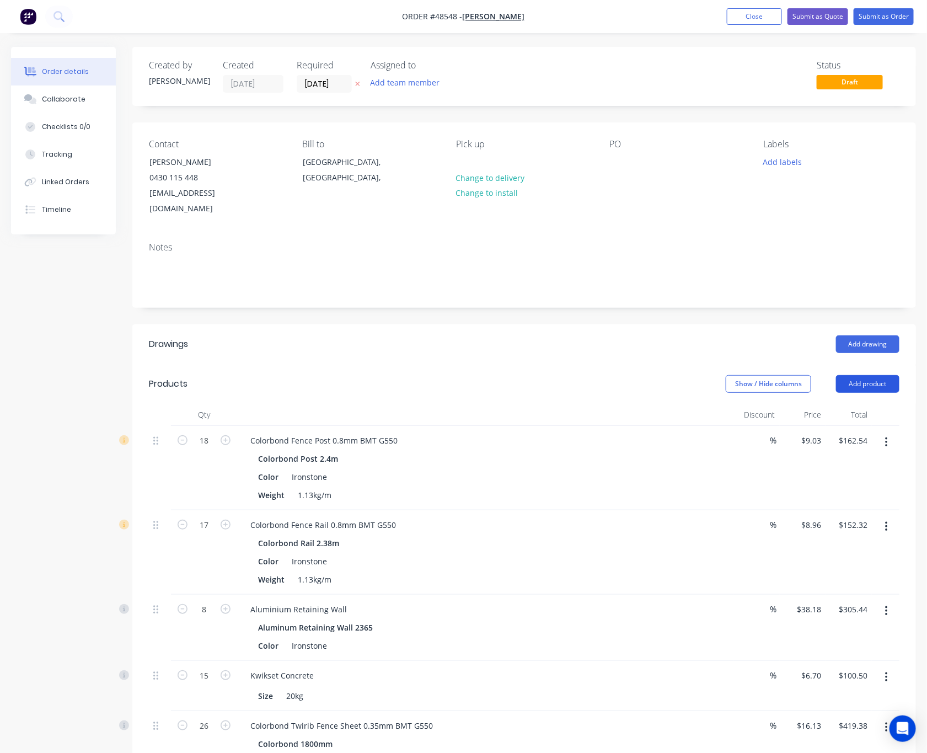
click at [860, 375] on button "Add product" at bounding box center [867, 384] width 63 height 18
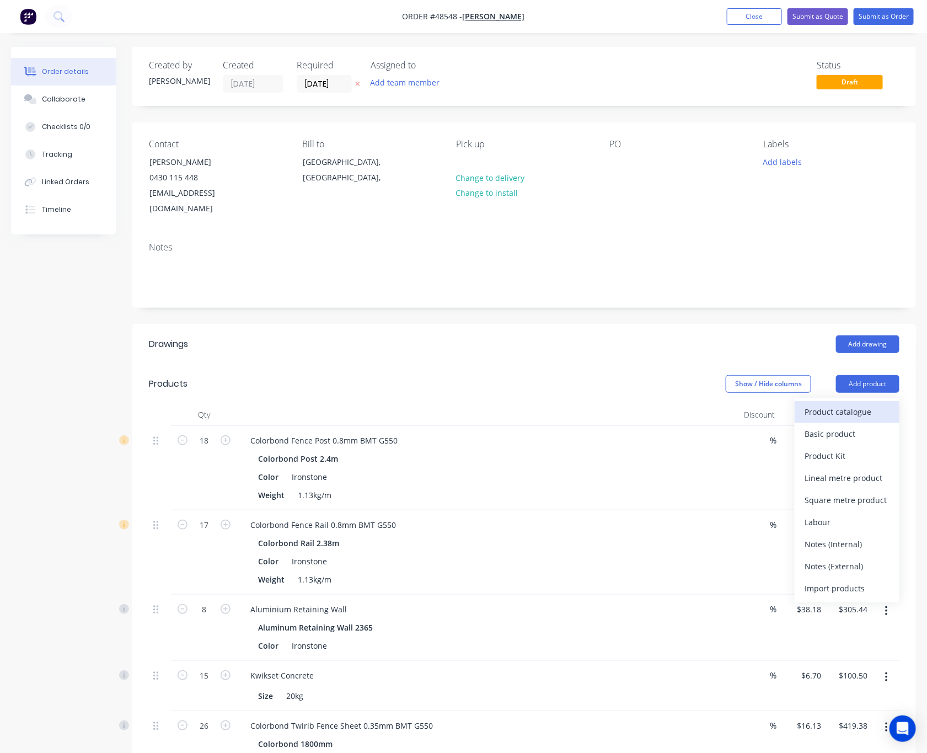
click at [842, 404] on div "Product catalogue" at bounding box center [846, 412] width 85 height 16
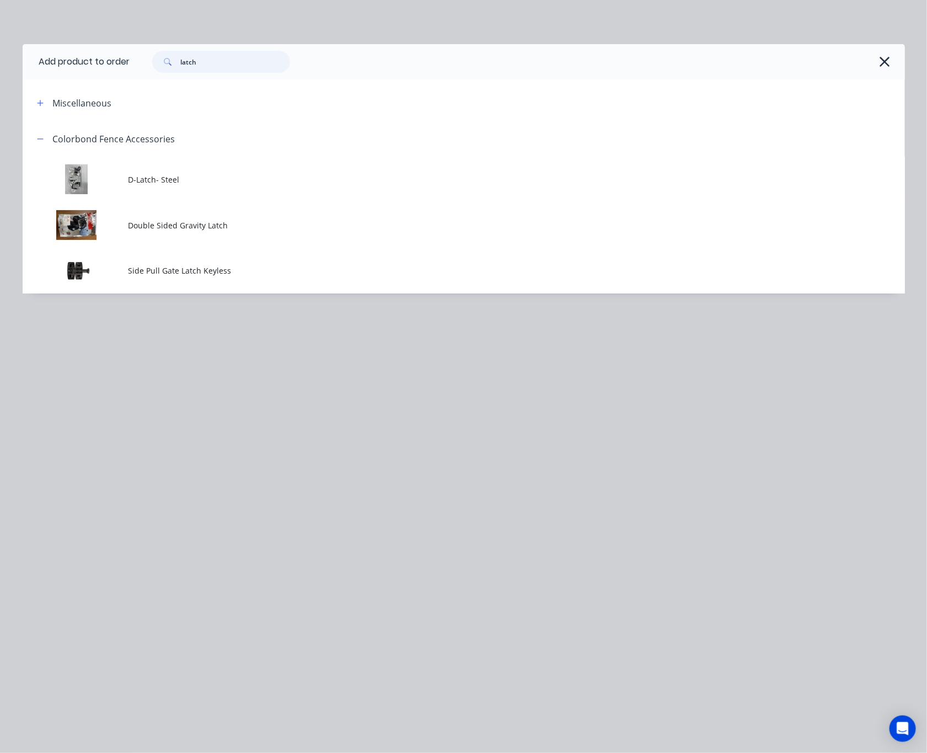
drag, startPoint x: 208, startPoint y: 63, endPoint x: 24, endPoint y: 65, distance: 184.7
click at [24, 65] on header "Add product to order latch" at bounding box center [464, 61] width 882 height 35
type input "hinge"
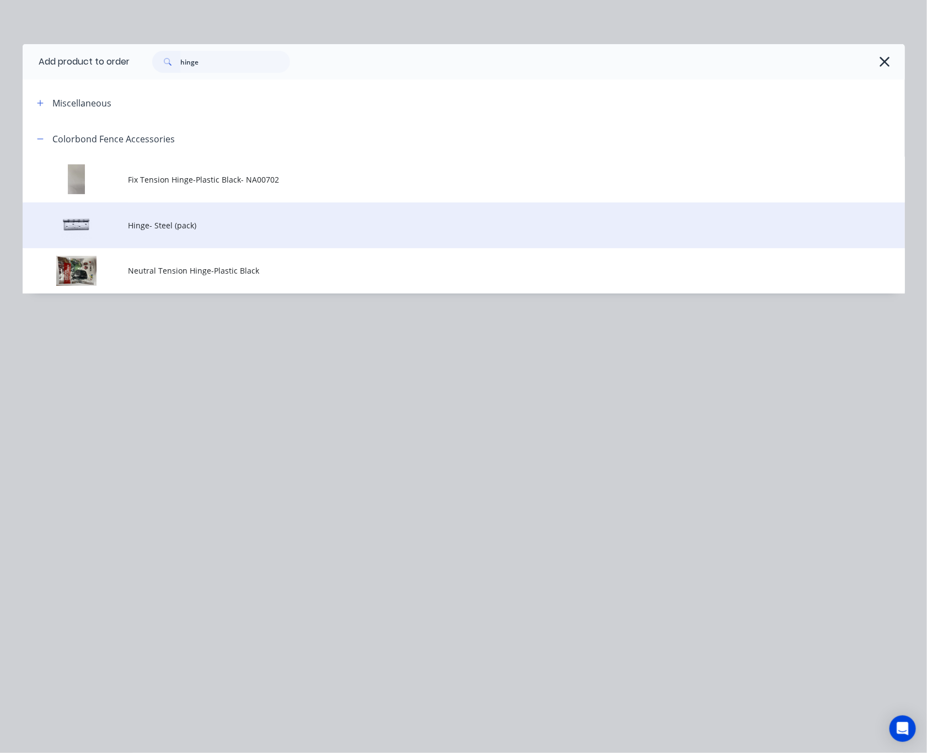
click at [298, 223] on span "Hinge- Steel (pack)" at bounding box center [438, 225] width 621 height 12
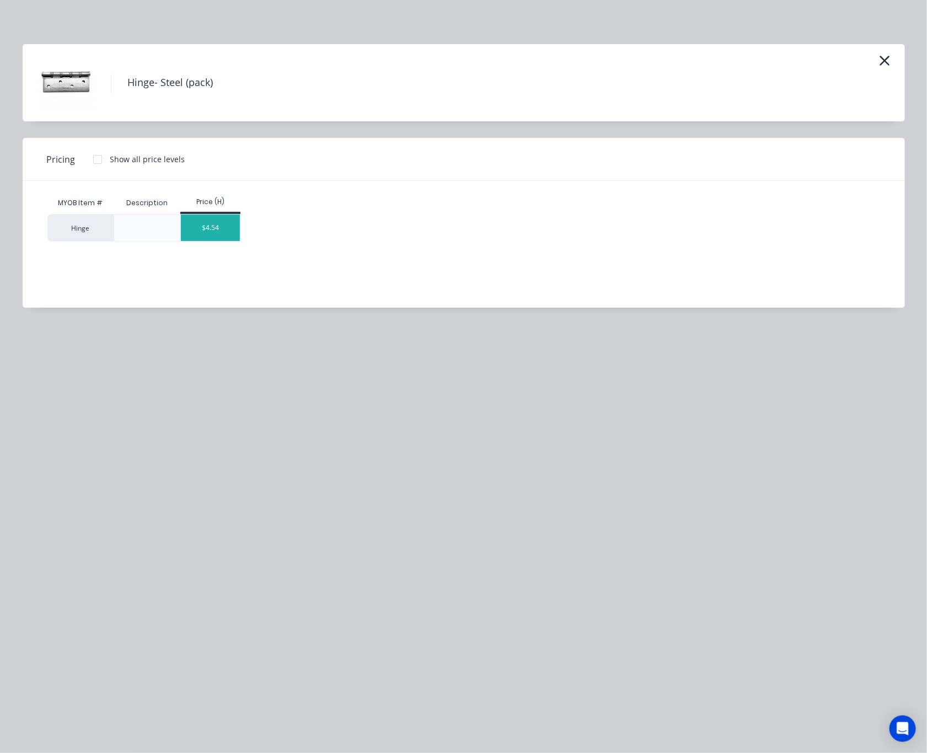
click at [215, 230] on div "$4.54" at bounding box center [210, 227] width 59 height 26
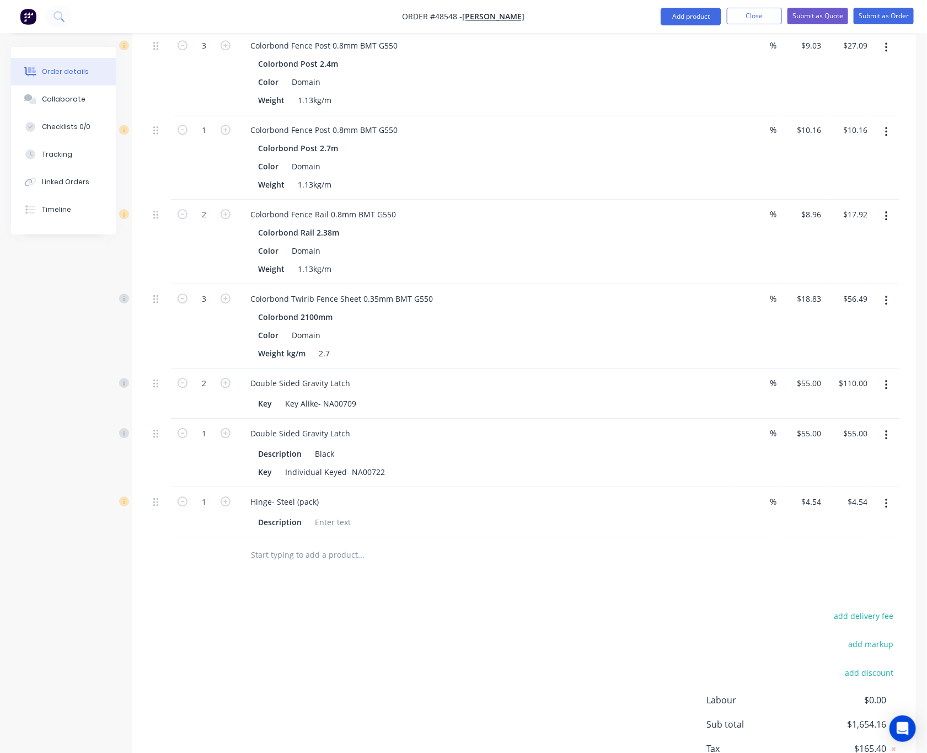
scroll to position [1284, 0]
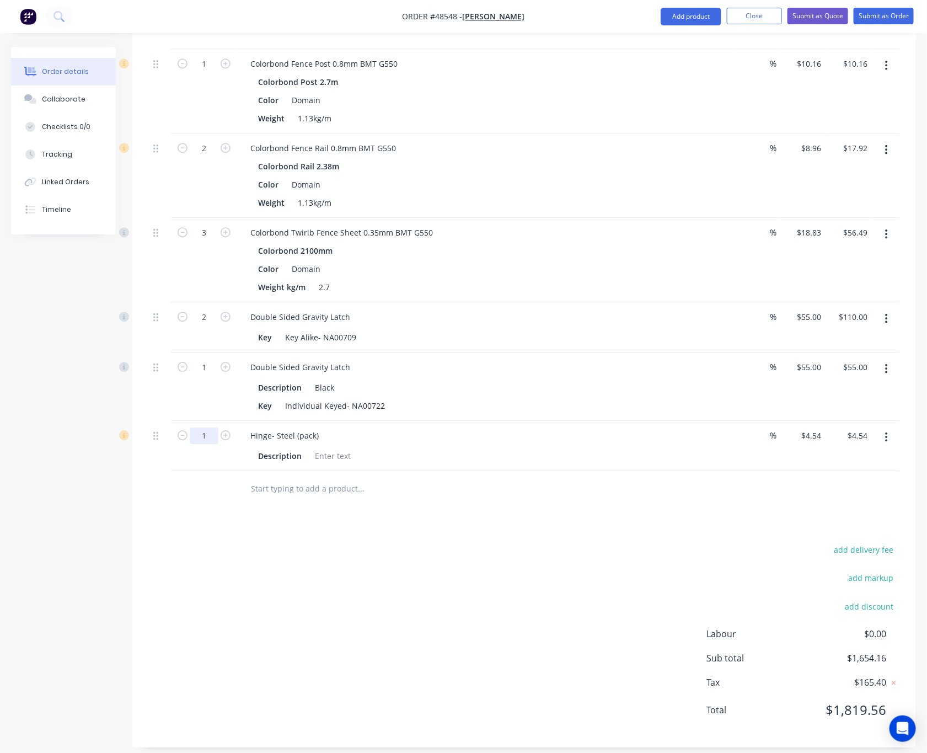
type input "3"
type input "$13.62"
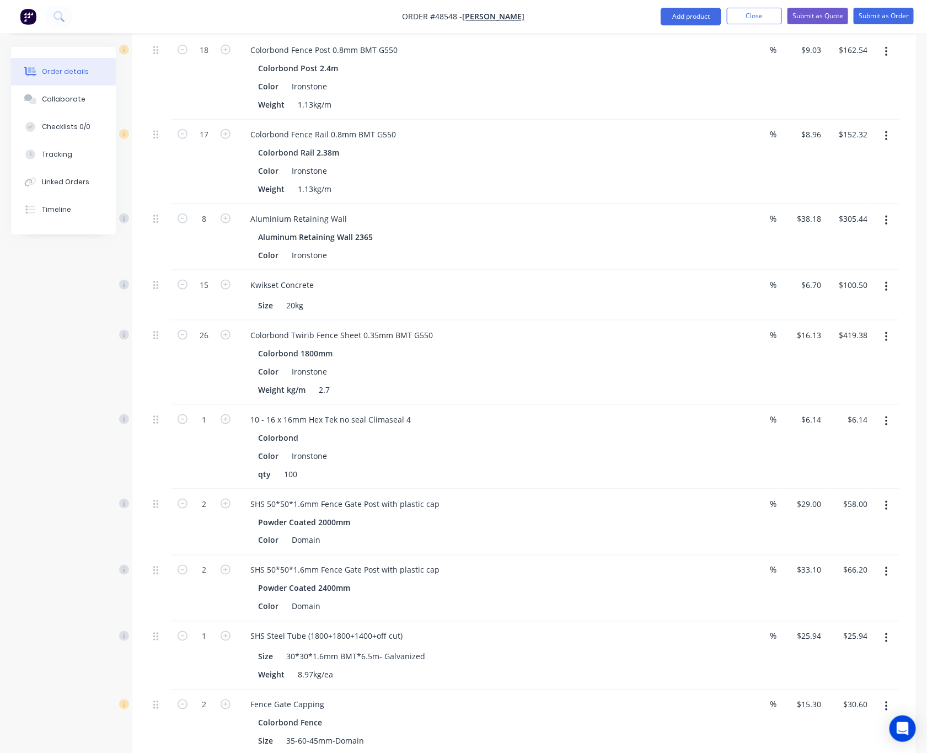
scroll to position [374, 0]
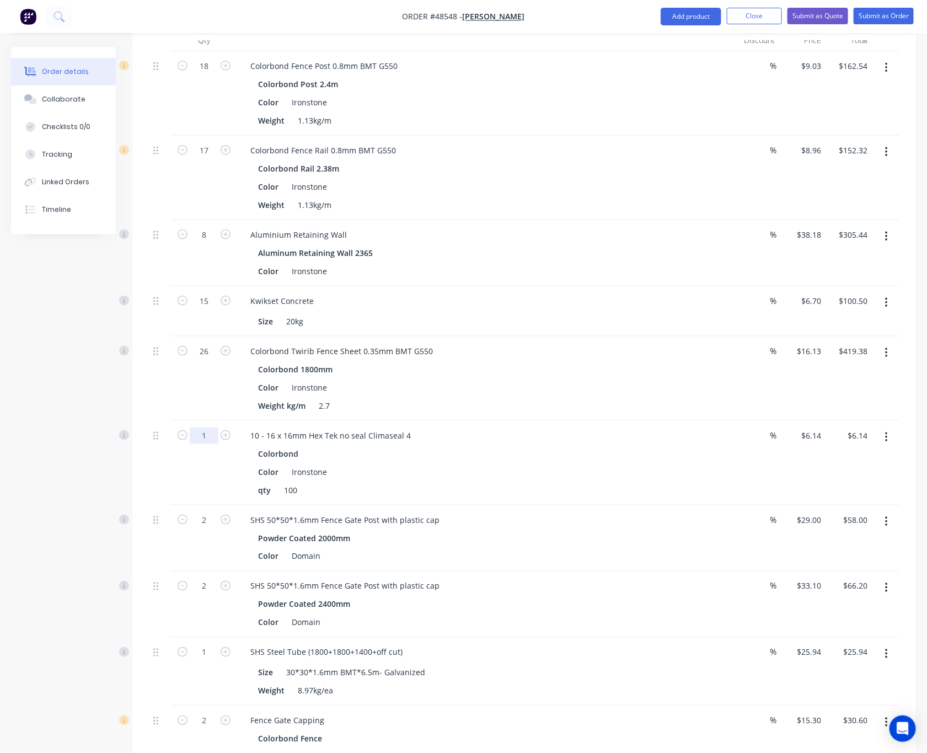
click at [211, 74] on input "1" at bounding box center [204, 66] width 29 height 17
click at [201, 74] on input "172" at bounding box center [204, 66] width 29 height 17
type input "1.72"
type input "6.14"
type input "$10.56"
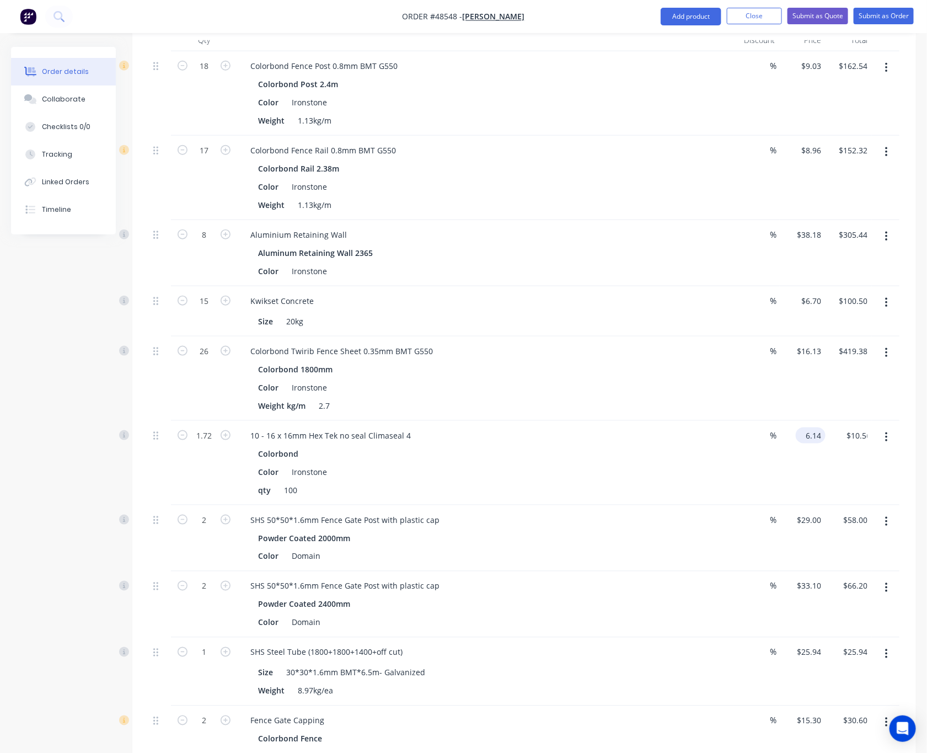
click at [809, 427] on input "6.14" at bounding box center [812, 435] width 25 height 16
type input "$0.00"
click at [856, 427] on input "0.00" at bounding box center [857, 435] width 30 height 16
type input "$0.00"
click at [808, 464] on div "$0.00 $0.00" at bounding box center [803, 463] width 46 height 84
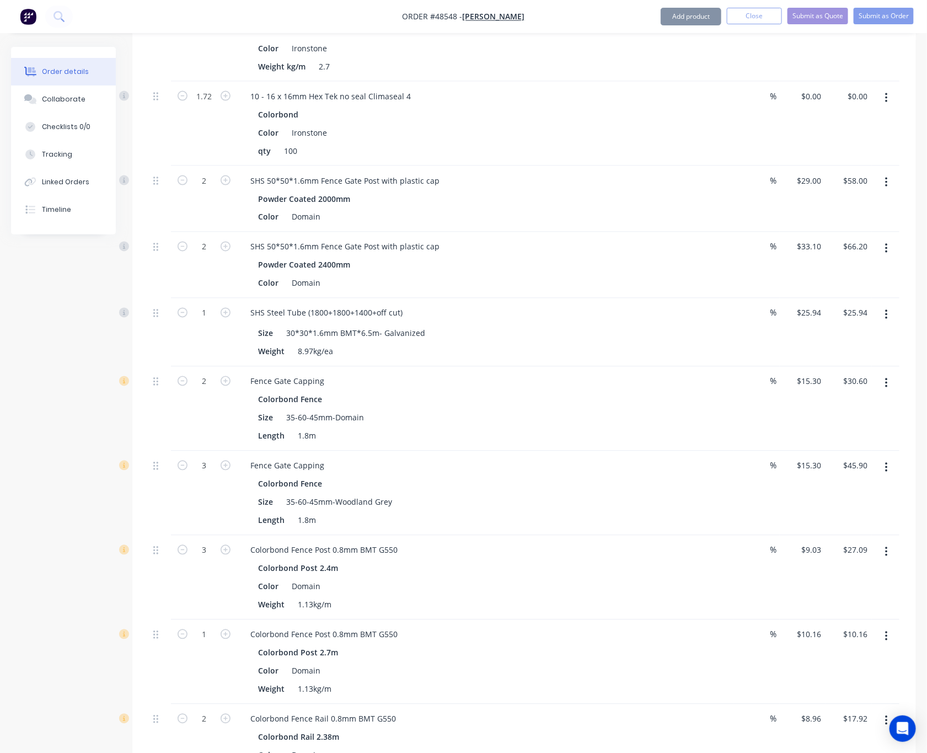
scroll to position [871, 0]
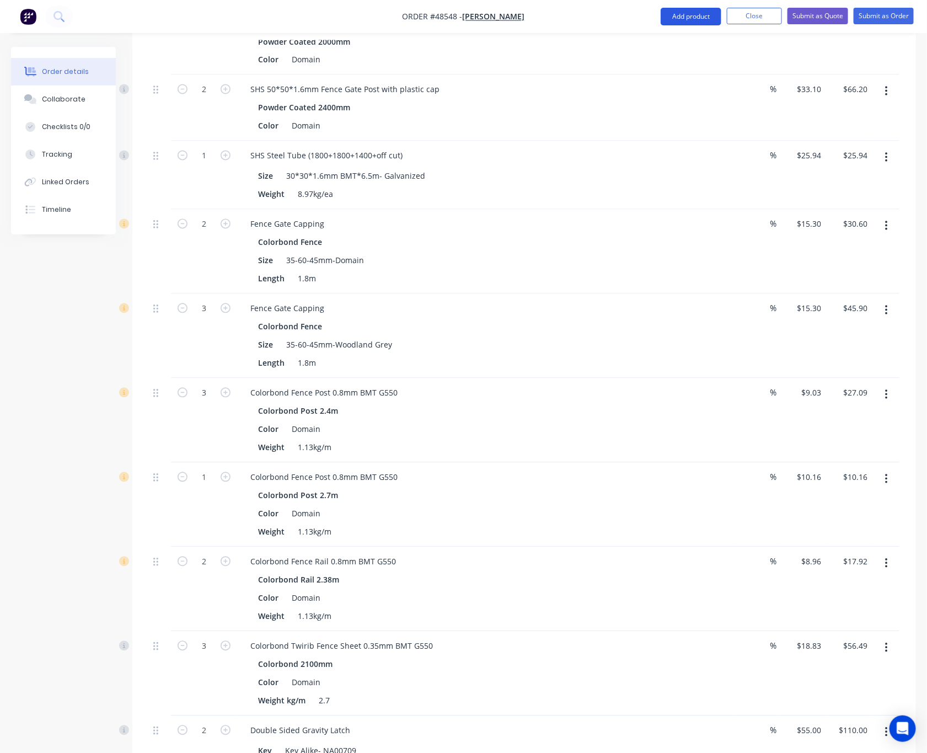
click at [694, 12] on button "Add product" at bounding box center [690, 17] width 61 height 18
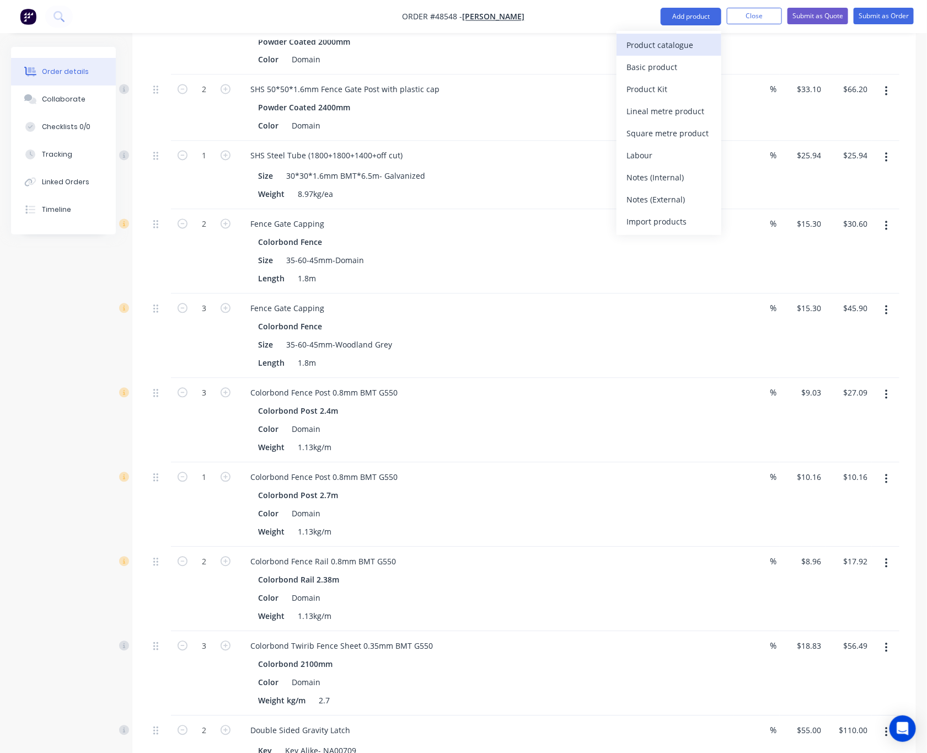
click at [664, 50] on div "Product catalogue" at bounding box center [668, 45] width 85 height 16
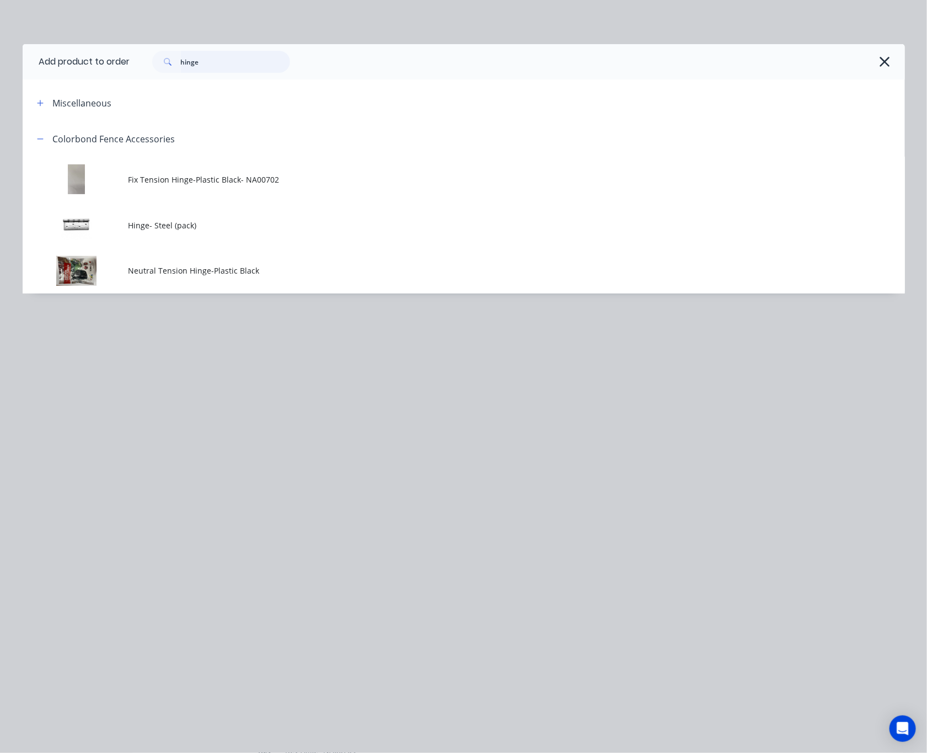
drag, startPoint x: 217, startPoint y: 67, endPoint x: 48, endPoint y: 81, distance: 169.9
click at [48, 81] on div "Add product to order hinge Miscellaneous Colorbond Fence Accessories Fix Tensio…" at bounding box center [464, 168] width 882 height 249
type input "16"
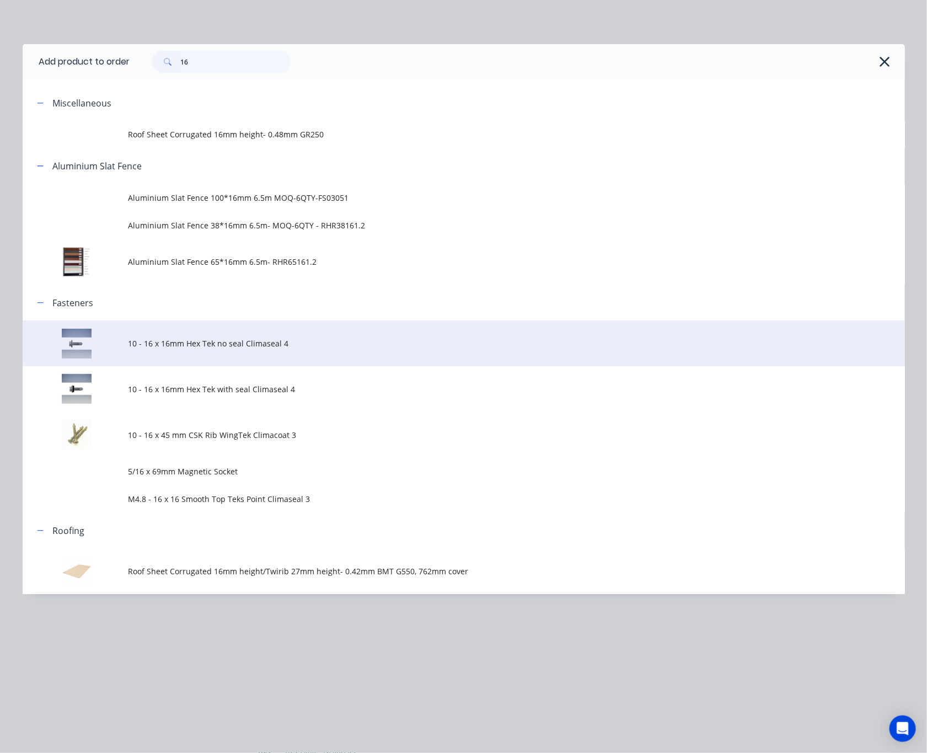
click at [326, 349] on td "10 - 16 x 16mm Hex Tek no seal Climaseal 4" at bounding box center [516, 343] width 776 height 46
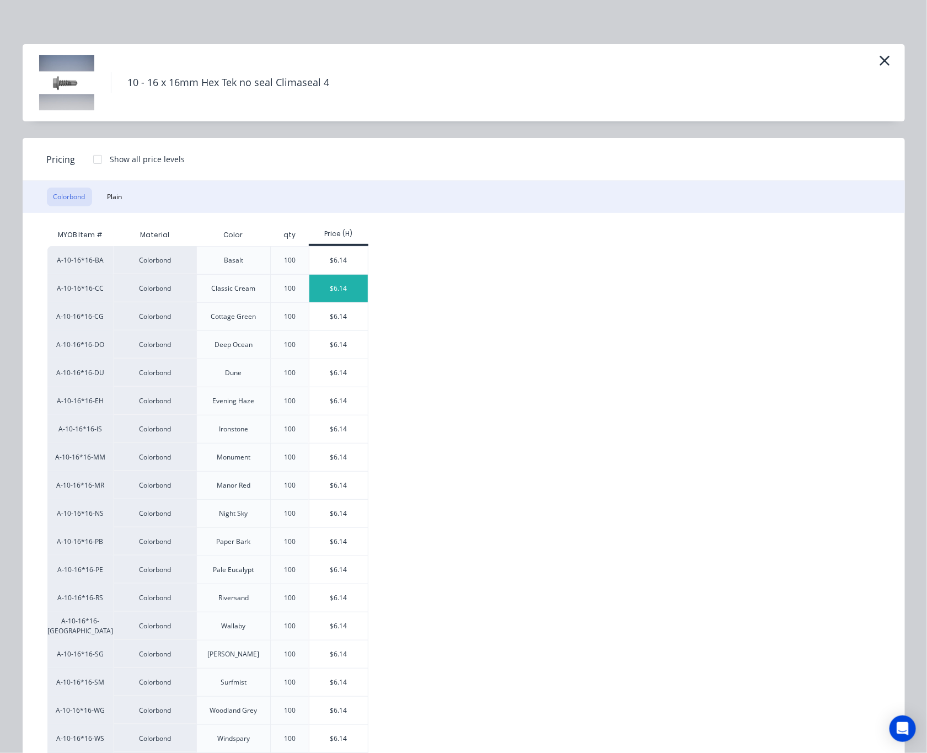
click at [332, 289] on div "$6.14" at bounding box center [338, 289] width 59 height 28
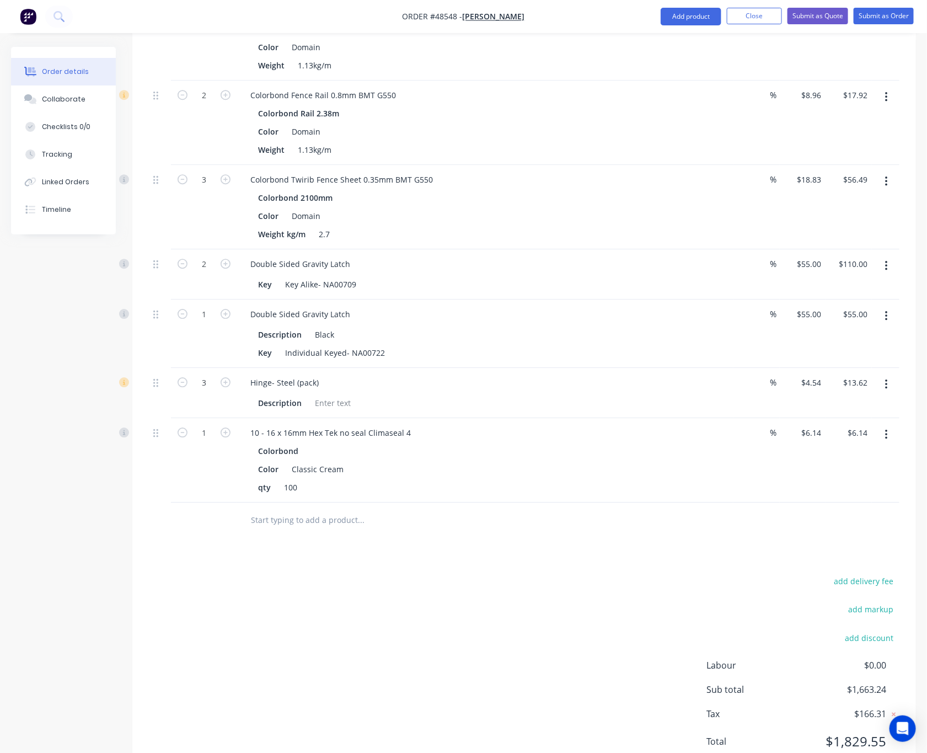
scroll to position [1368, 0]
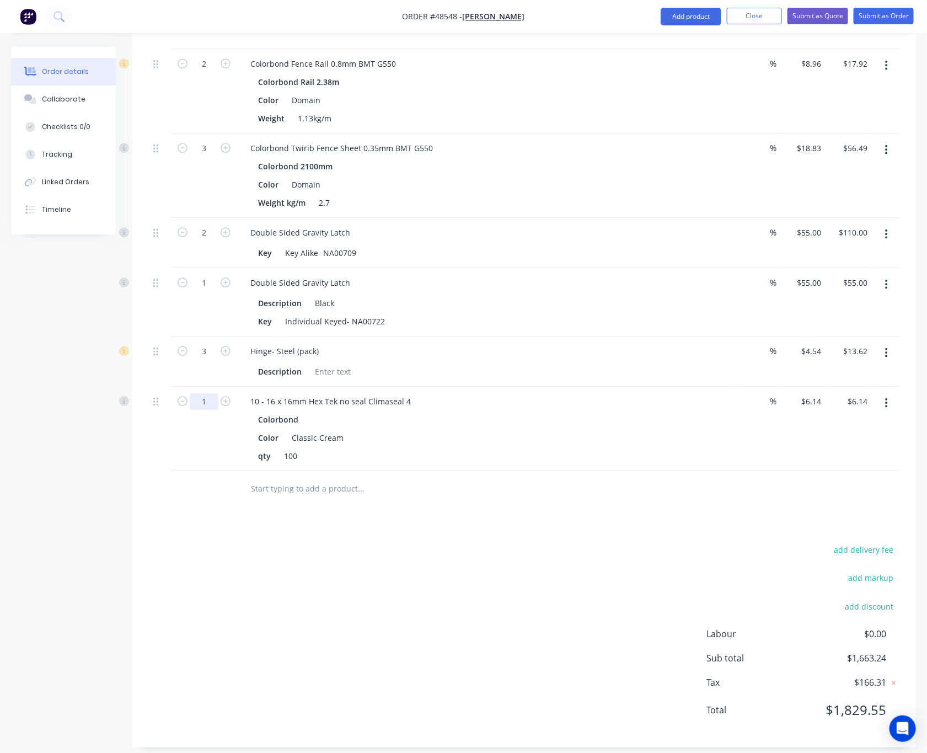
type input "0.24"
type input "$1.47"
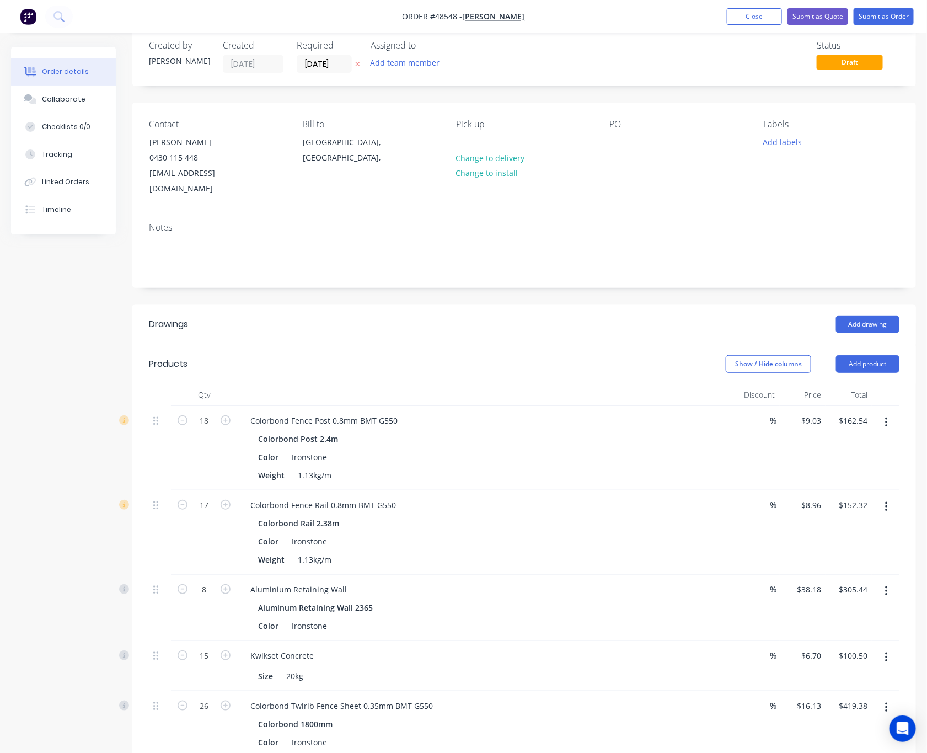
scroll to position [0, 0]
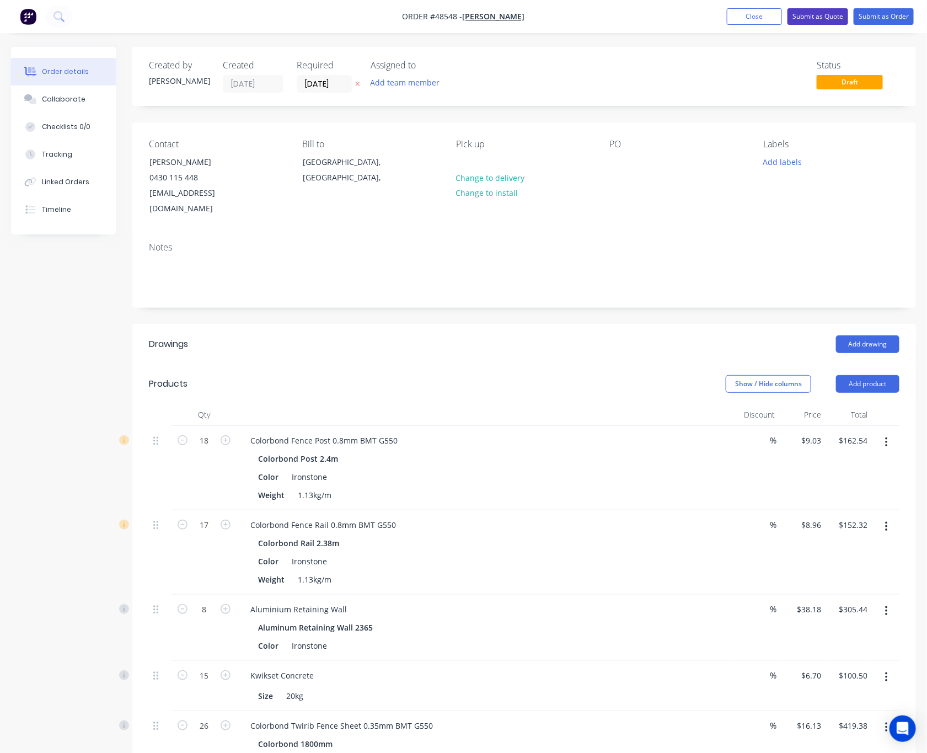
click at [809, 12] on button "Submit as Quote" at bounding box center [817, 16] width 61 height 17
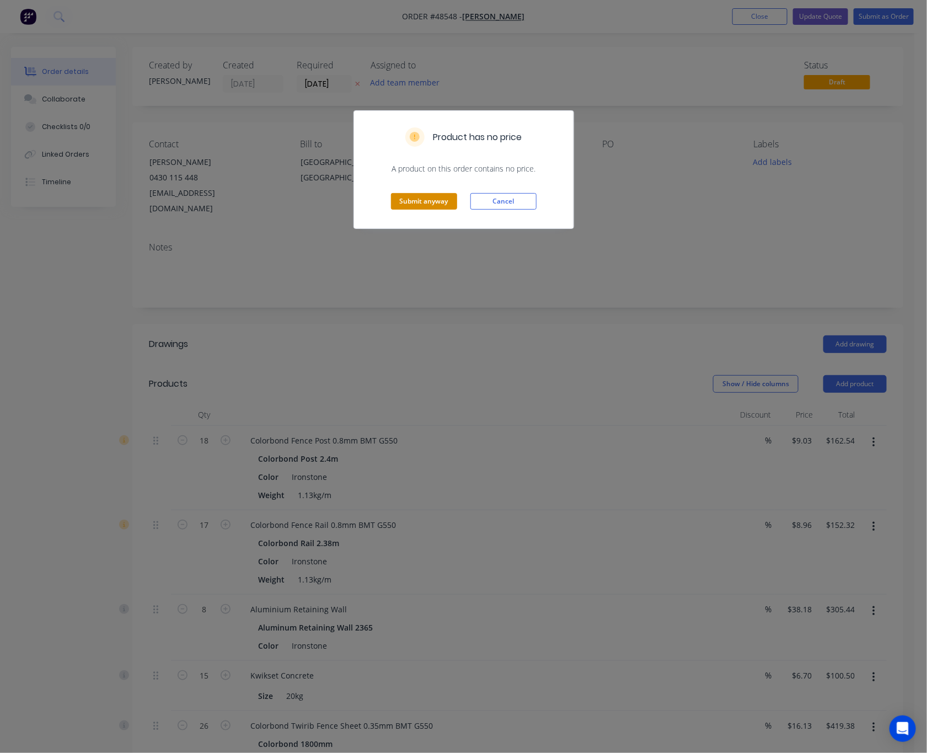
click at [412, 200] on button "Submit anyway" at bounding box center [424, 201] width 66 height 17
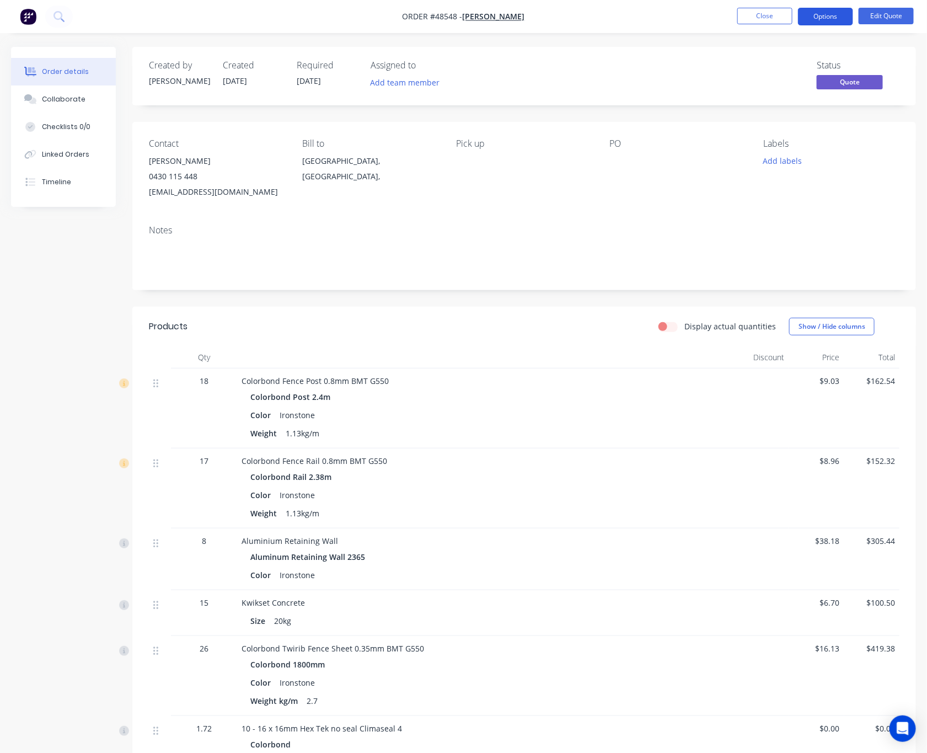
click at [824, 17] on button "Options" at bounding box center [825, 17] width 55 height 18
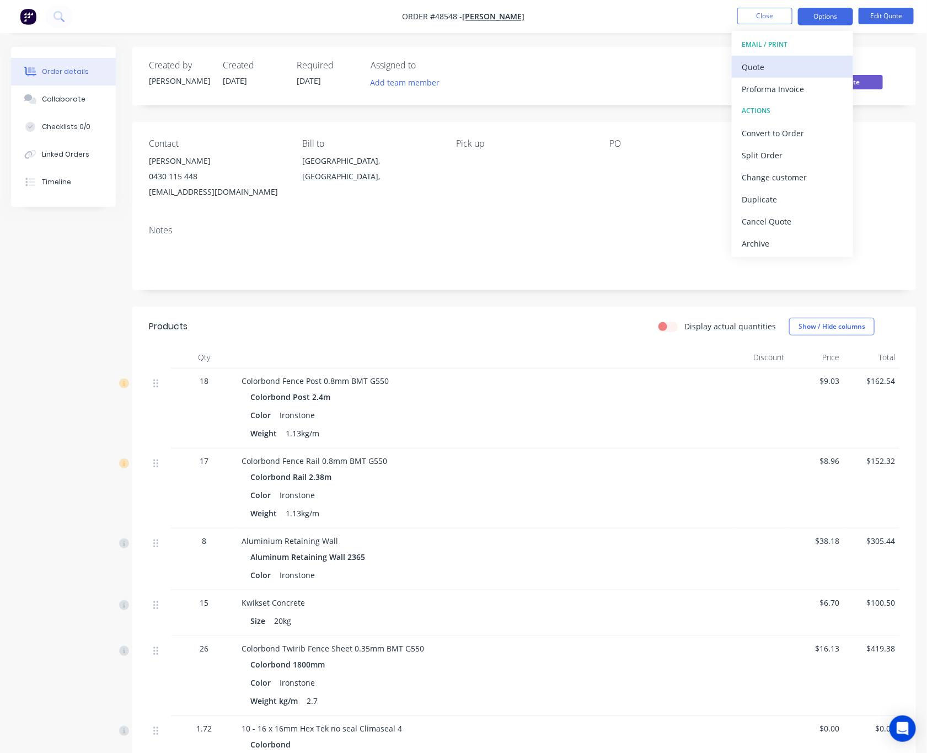
click at [791, 65] on div "Quote" at bounding box center [792, 67] width 101 height 16
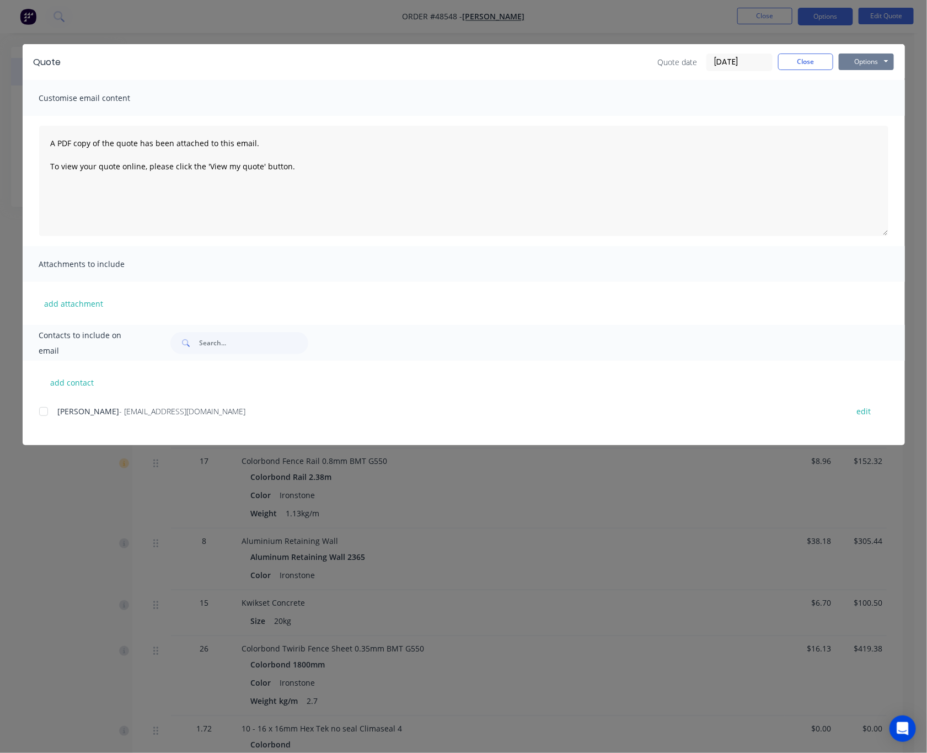
click at [863, 58] on button "Options" at bounding box center [866, 61] width 55 height 17
click at [879, 95] on button "Print" at bounding box center [874, 99] width 71 height 18
click at [485, 9] on div "Quote Quote date [DATE] Close Options Preview Print Email Customise email conte…" at bounding box center [463, 376] width 927 height 753
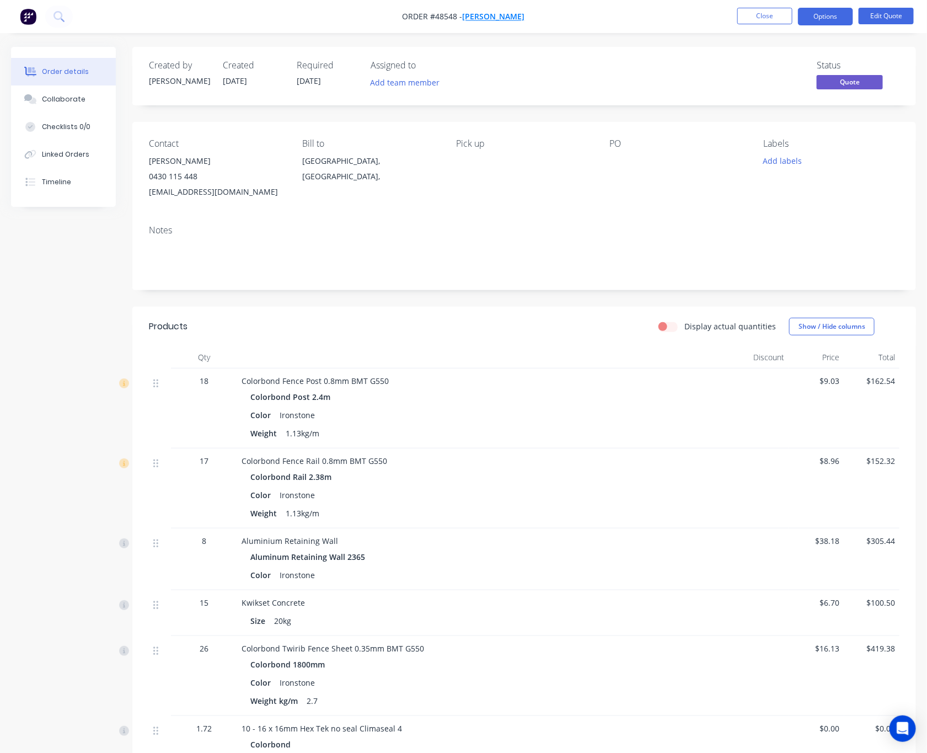
click at [498, 14] on span "[PERSON_NAME]" at bounding box center [494, 17] width 62 height 10
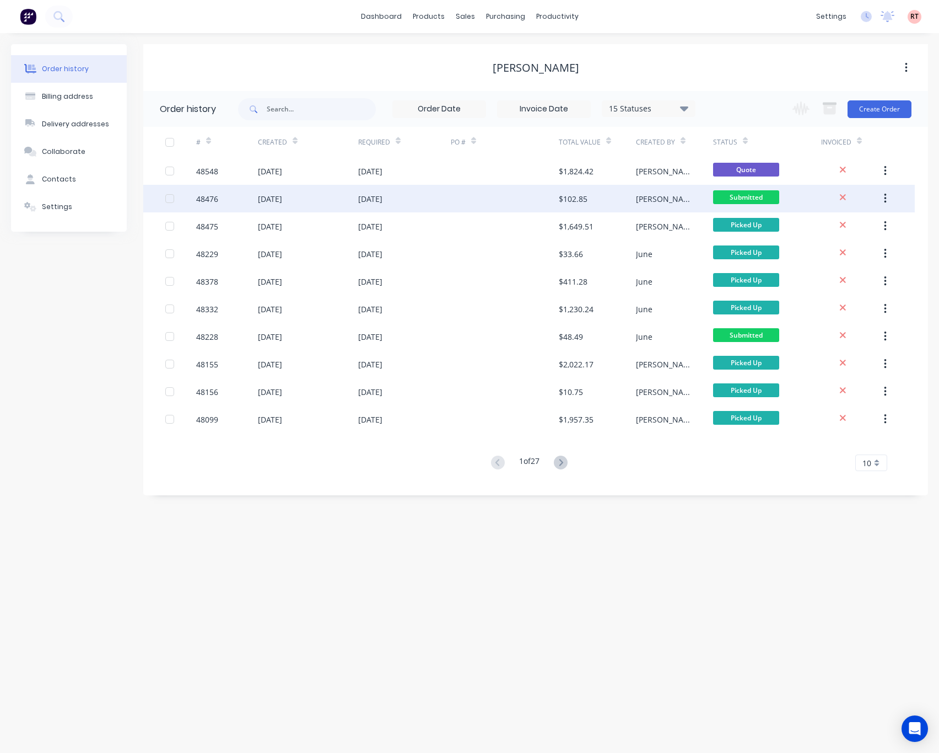
click at [493, 201] on div at bounding box center [505, 199] width 108 height 28
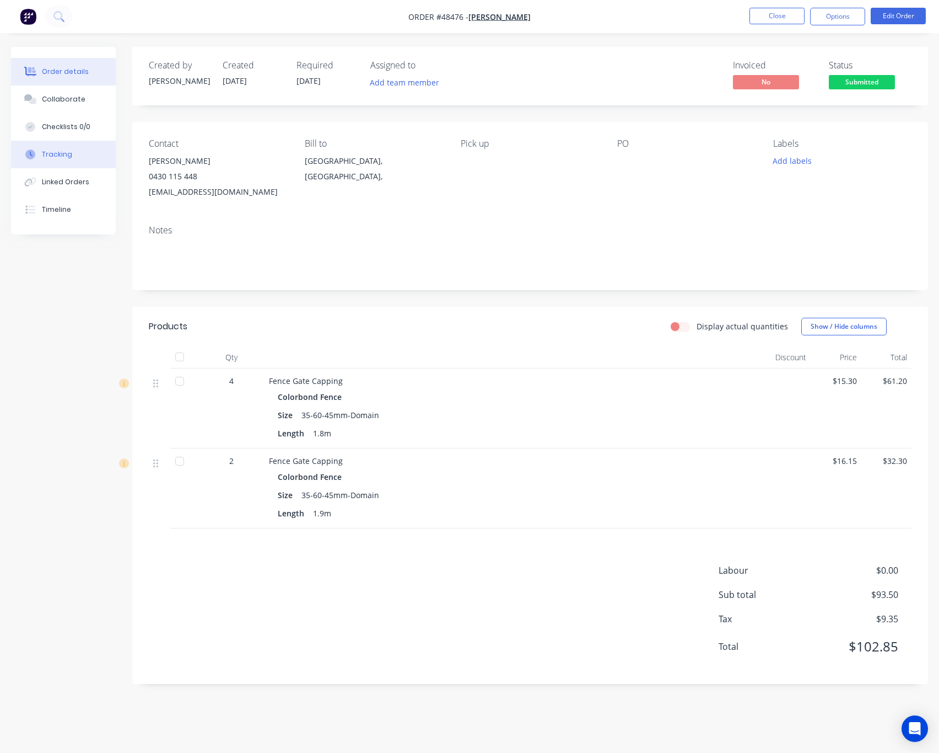
click at [88, 156] on button "Tracking" at bounding box center [63, 155] width 105 height 28
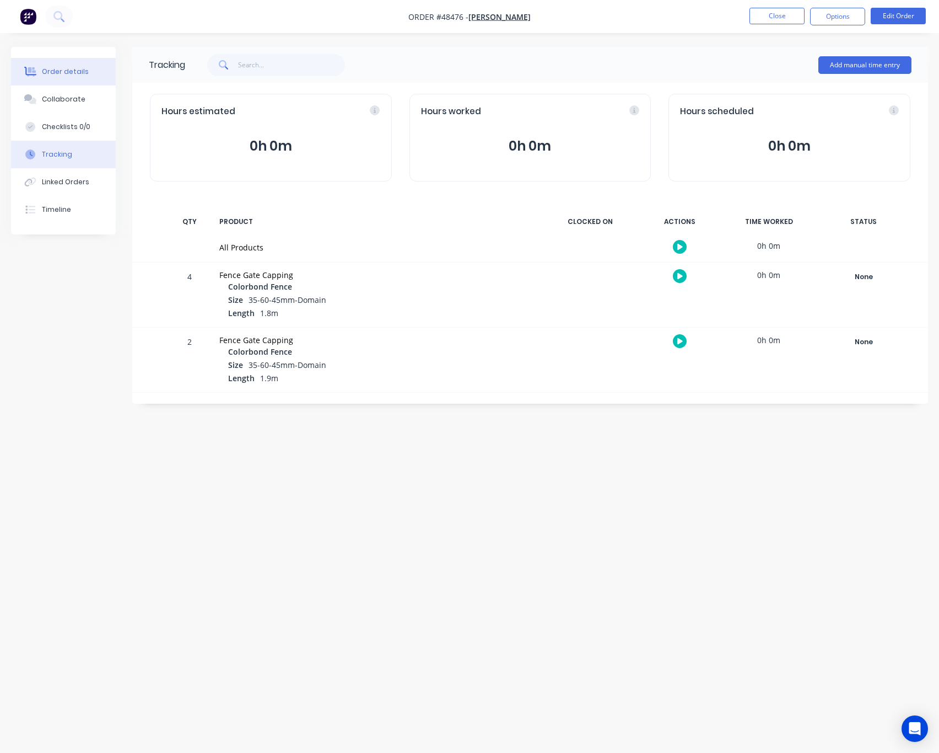
click at [71, 70] on div "Order details" at bounding box center [65, 72] width 47 height 10
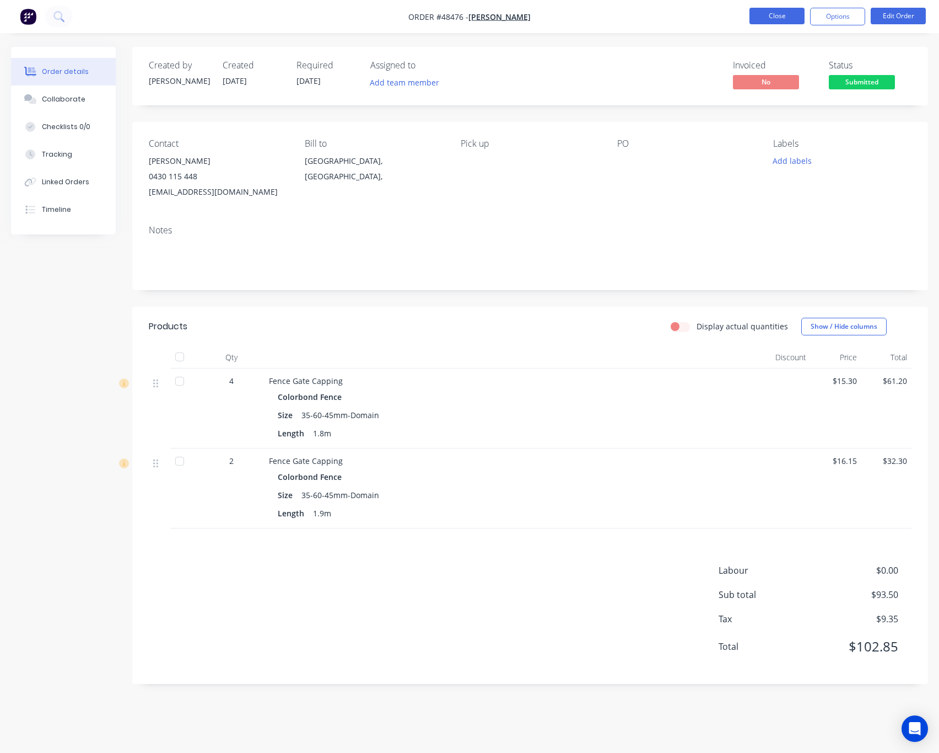
click at [773, 12] on button "Close" at bounding box center [777, 16] width 55 height 17
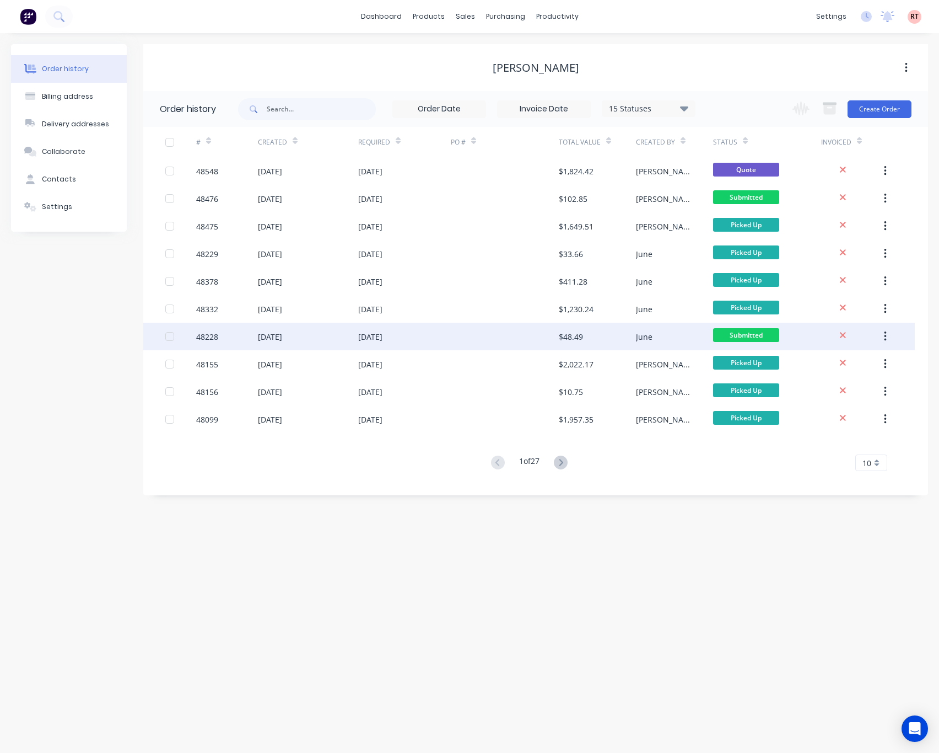
click at [516, 332] on div at bounding box center [505, 337] width 108 height 28
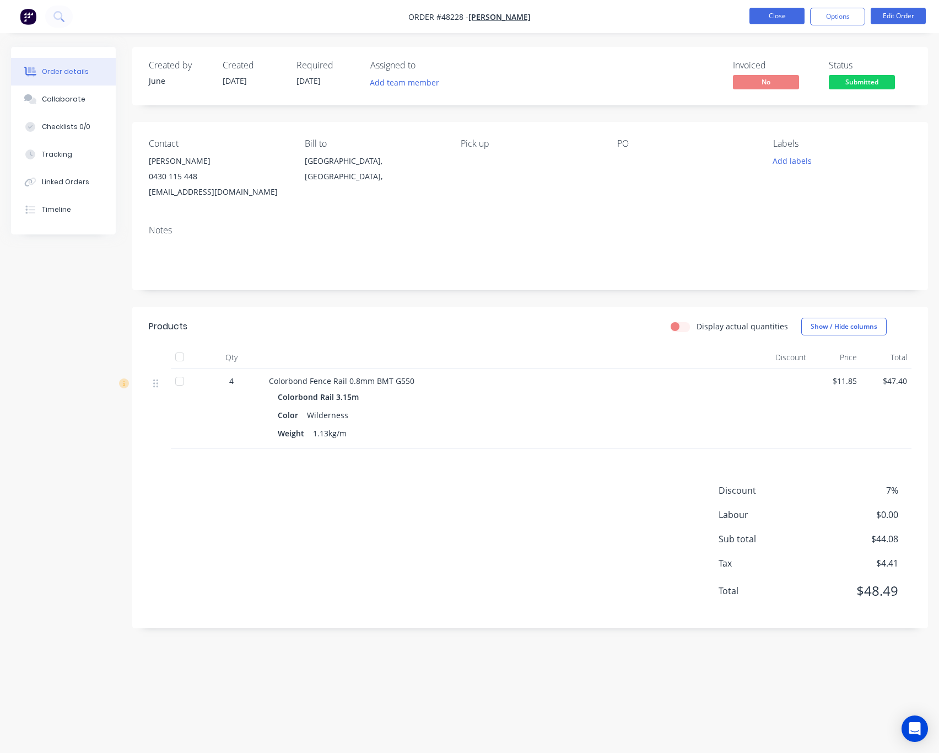
click at [778, 22] on button "Close" at bounding box center [777, 16] width 55 height 17
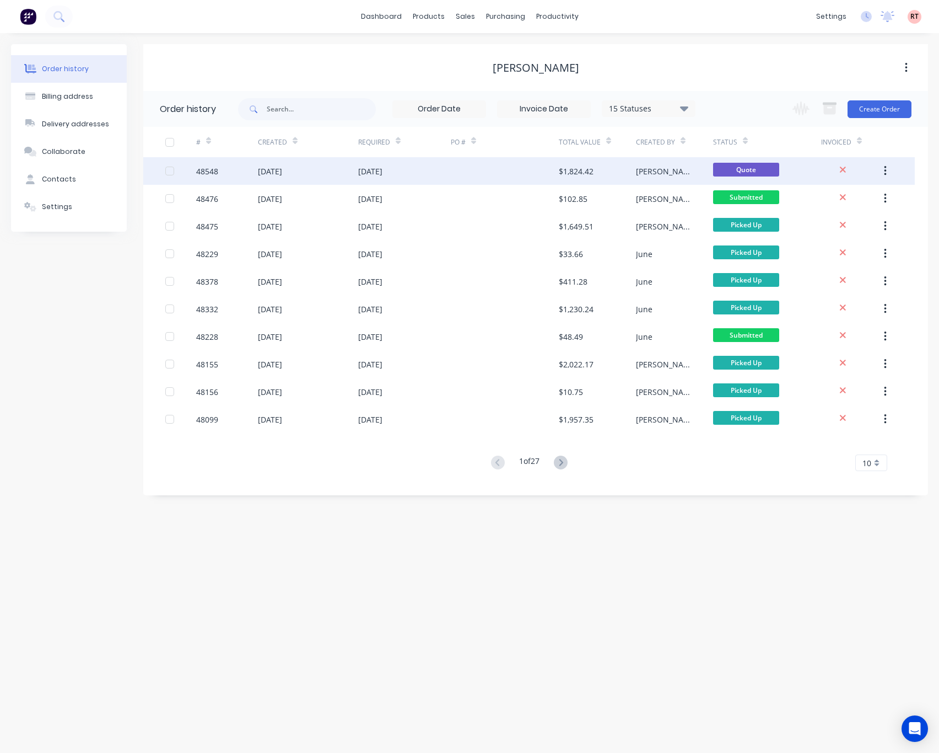
click at [432, 175] on div "[DATE]" at bounding box center [404, 171] width 93 height 28
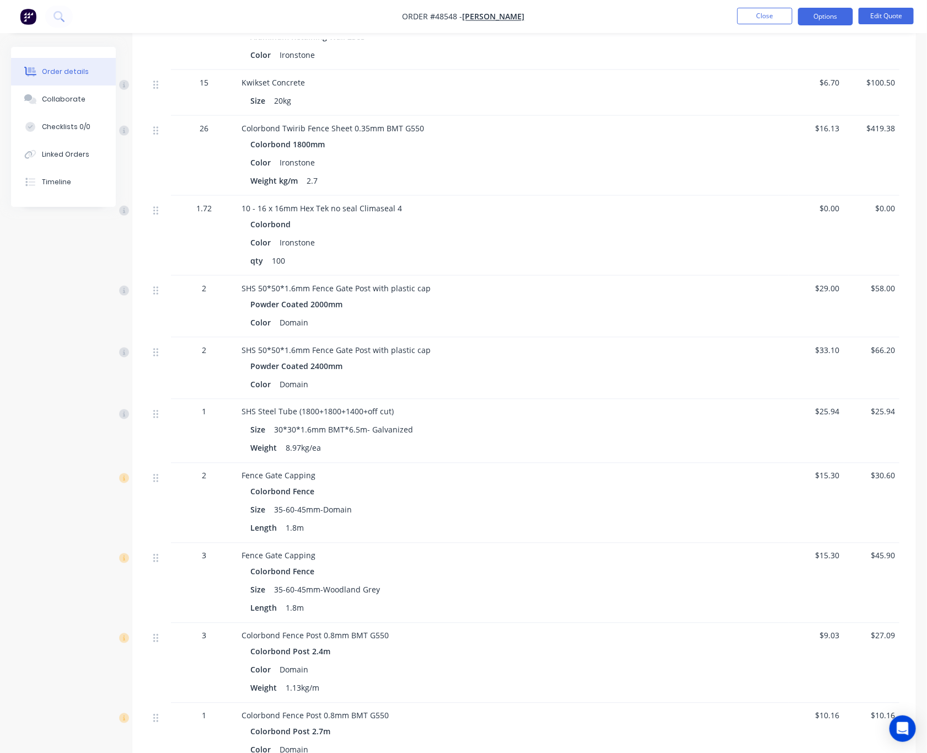
scroll to position [744, 0]
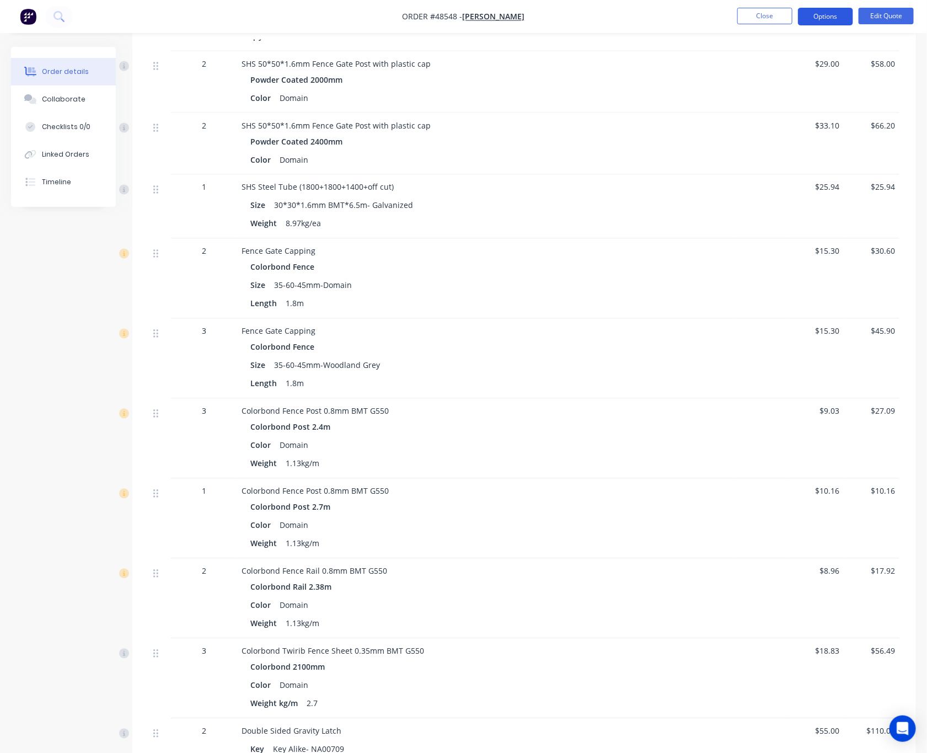
click at [832, 19] on button "Options" at bounding box center [825, 17] width 55 height 18
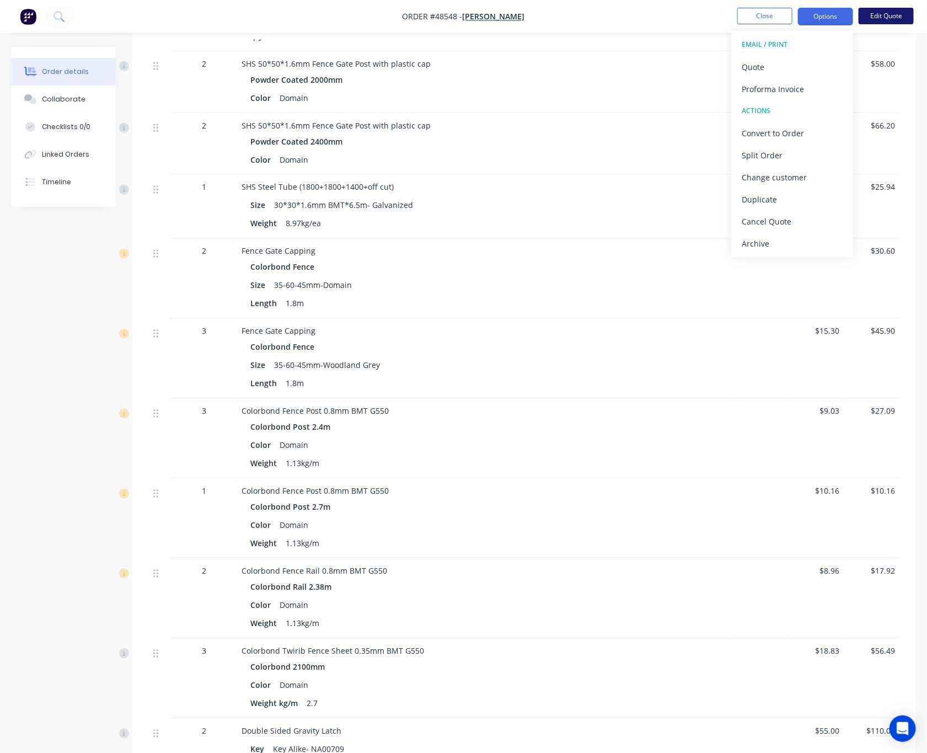
click at [885, 14] on button "Edit Quote" at bounding box center [885, 16] width 55 height 17
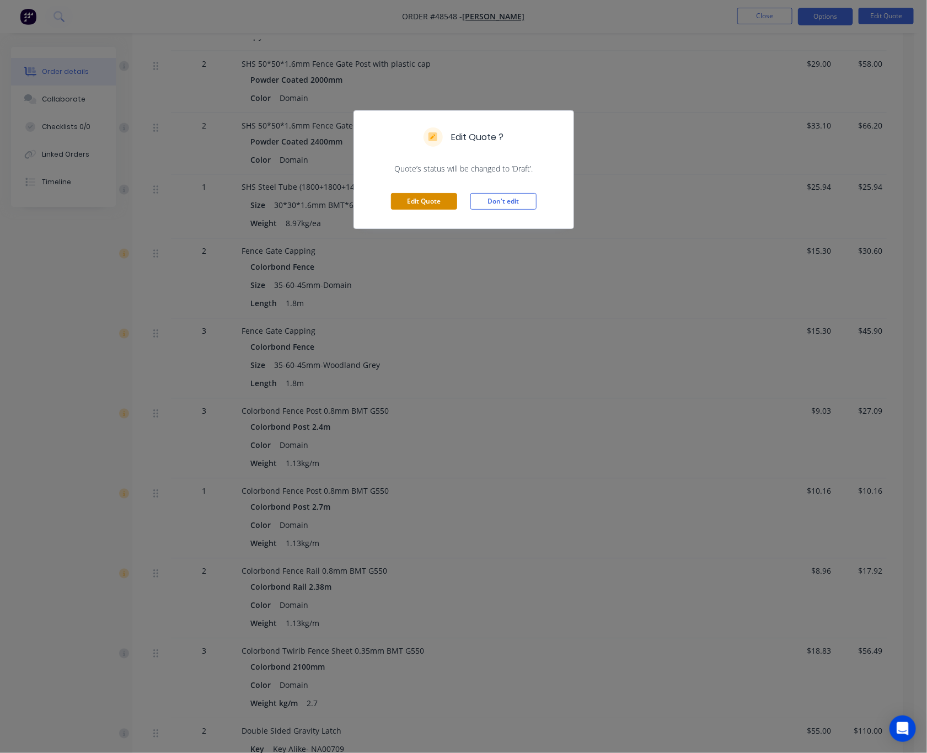
click at [432, 201] on button "Edit Quote" at bounding box center [424, 201] width 66 height 17
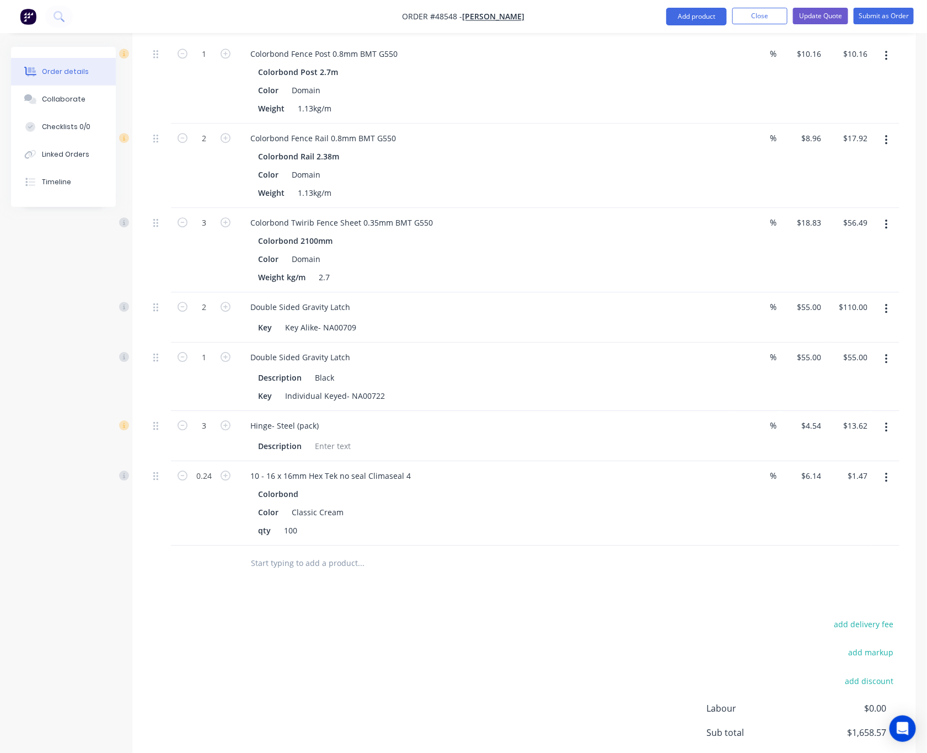
scroll to position [1323, 0]
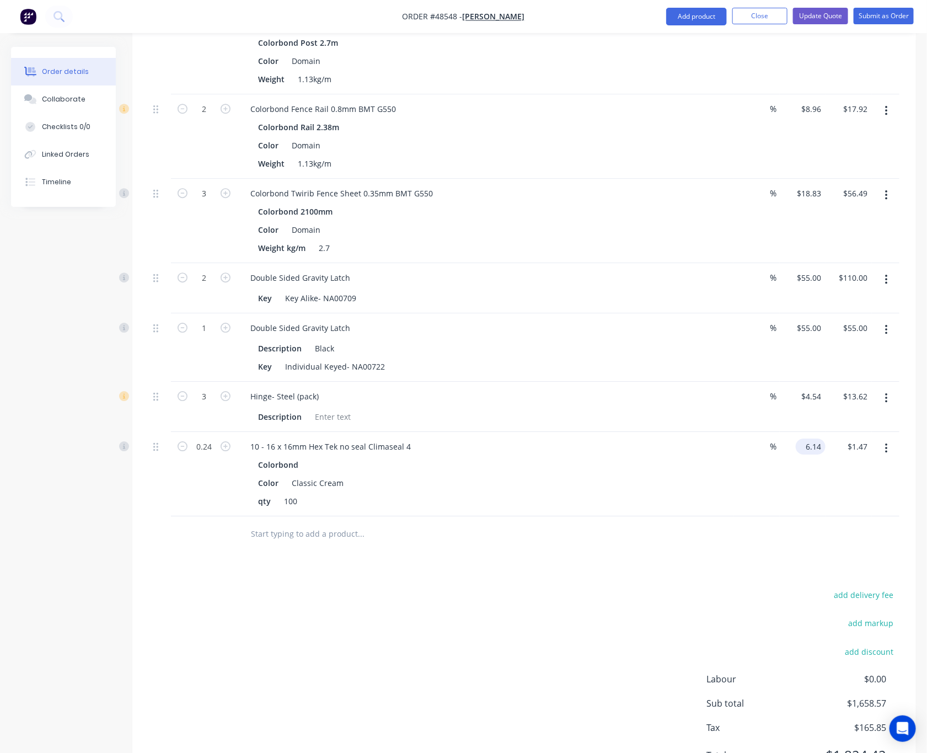
click at [806, 438] on input "6.14" at bounding box center [812, 446] width 25 height 16
type input "$0.00"
click at [848, 438] on div "0.00 0.00" at bounding box center [858, 446] width 25 height 16
type input "$0.00"
click at [685, 541] on div at bounding box center [524, 534] width 750 height 36
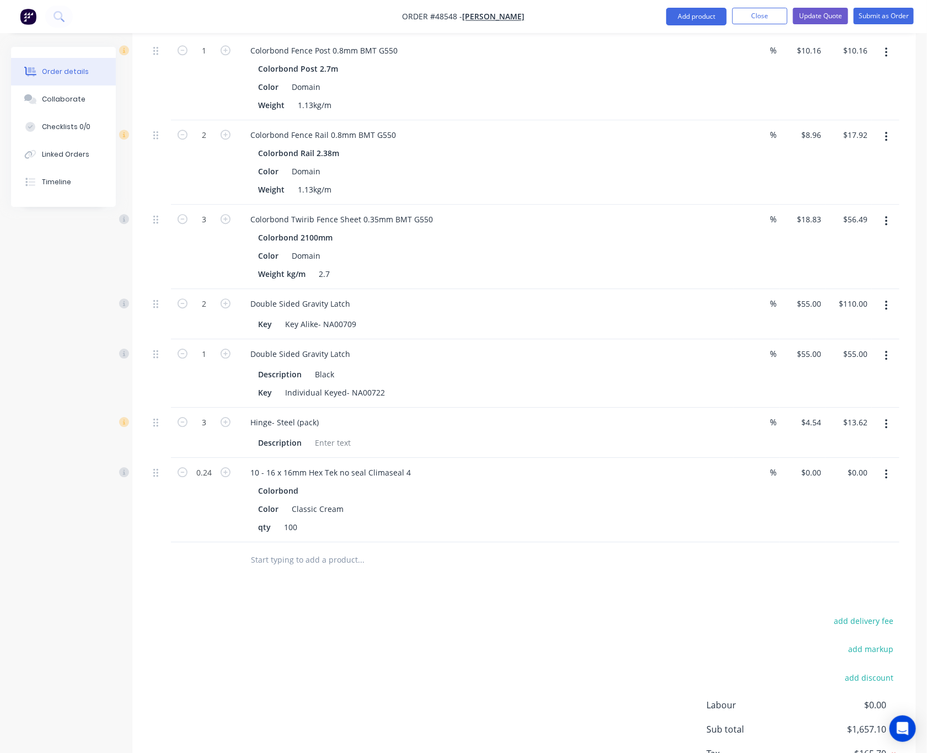
scroll to position [789, 0]
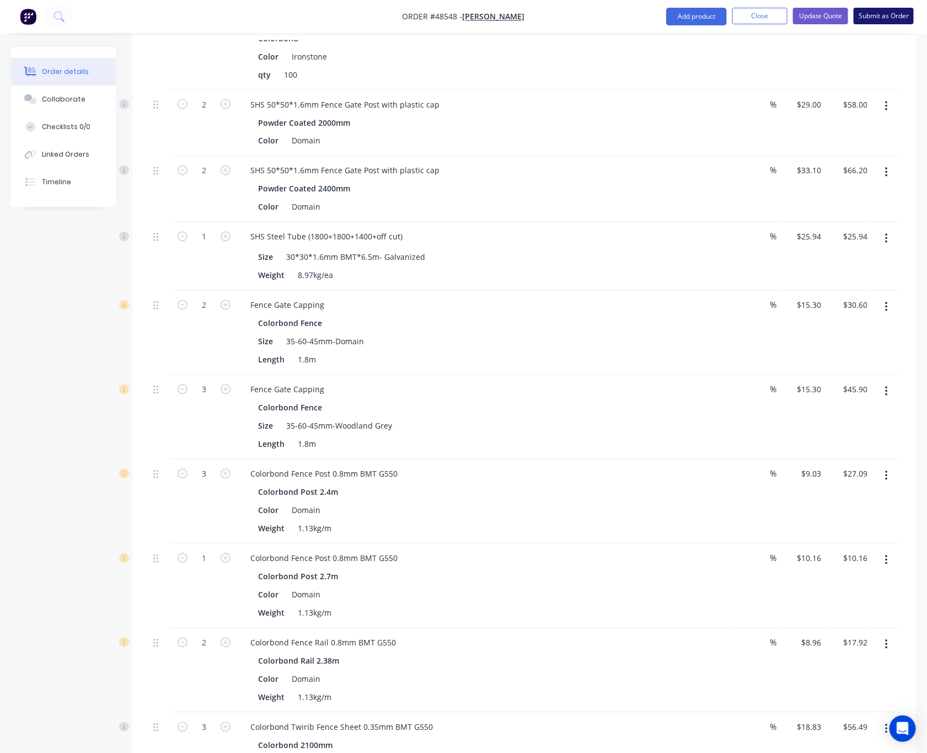
click at [885, 12] on button "Submit as Order" at bounding box center [883, 16] width 60 height 17
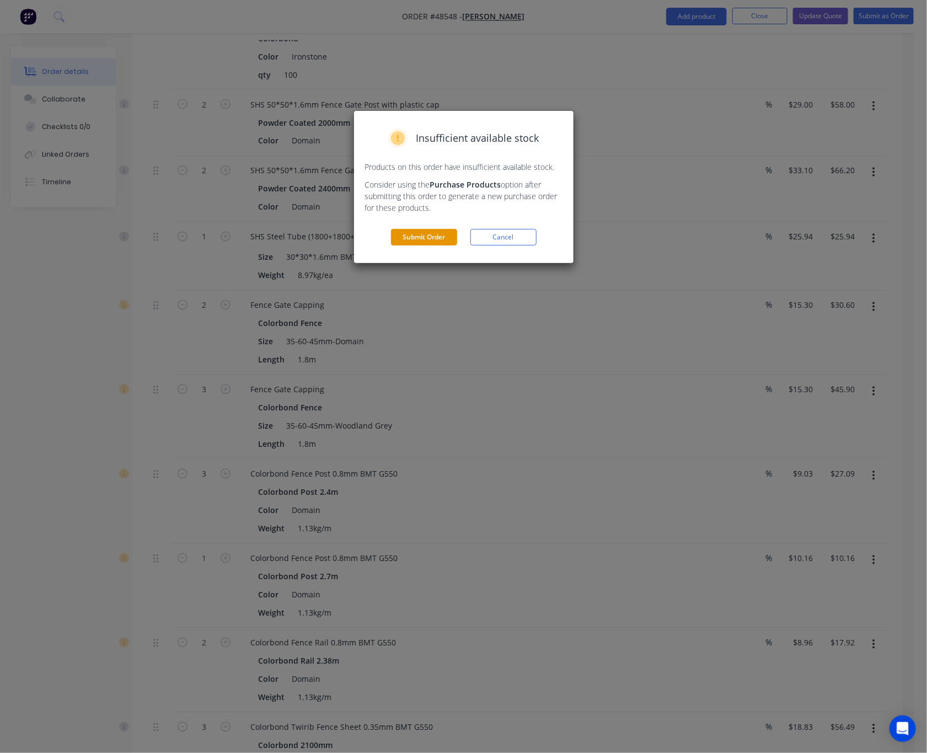
click at [421, 240] on button "Submit Order" at bounding box center [424, 237] width 66 height 17
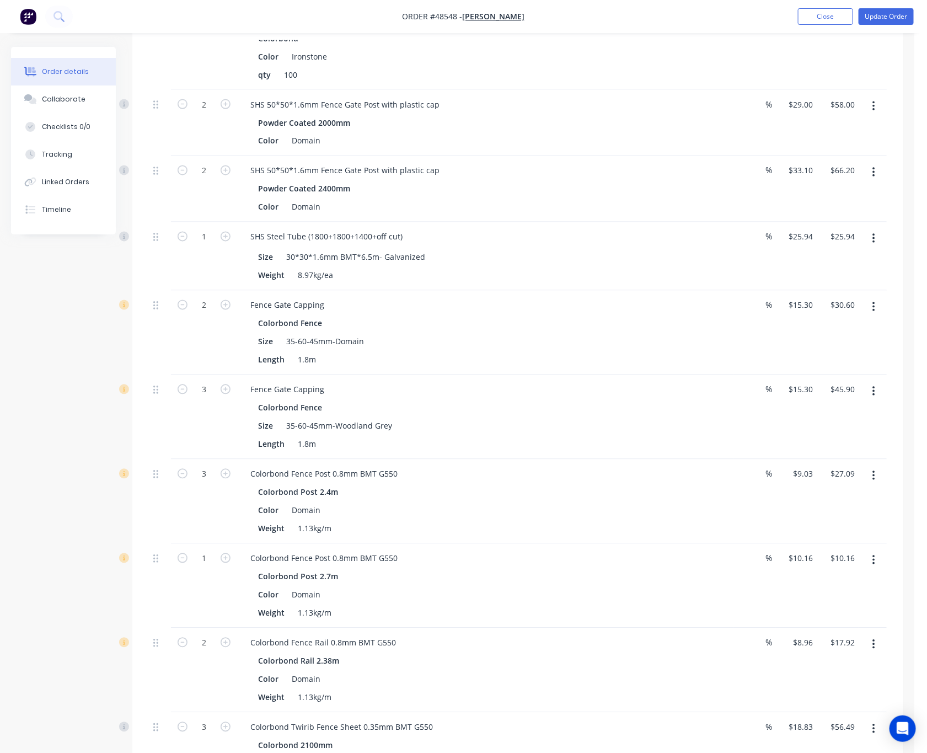
scroll to position [0, 0]
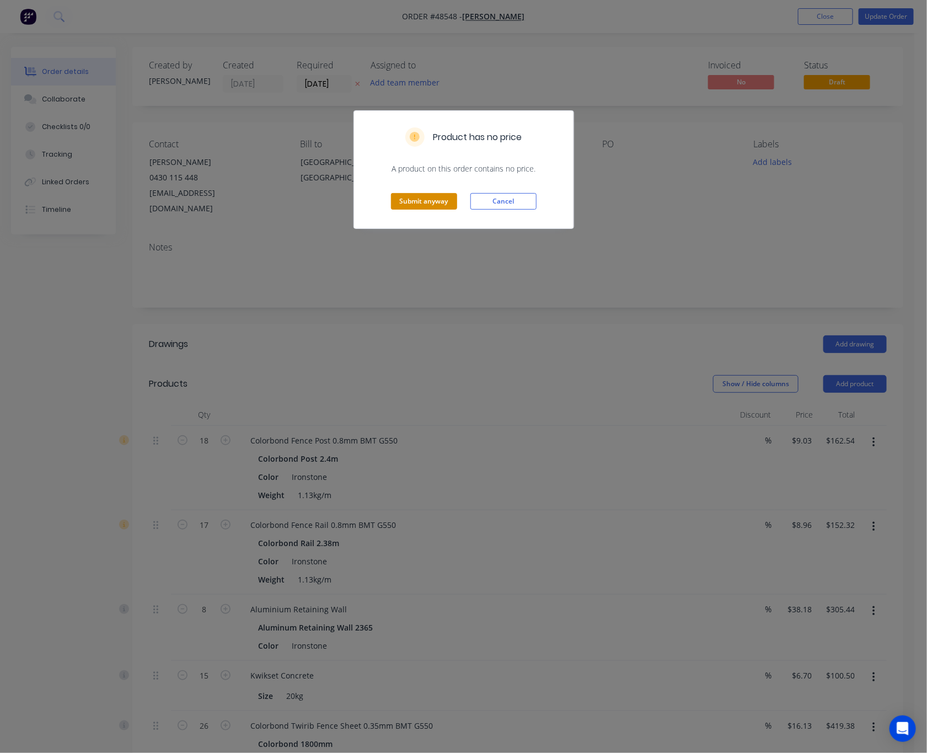
click at [414, 201] on button "Submit anyway" at bounding box center [424, 201] width 66 height 17
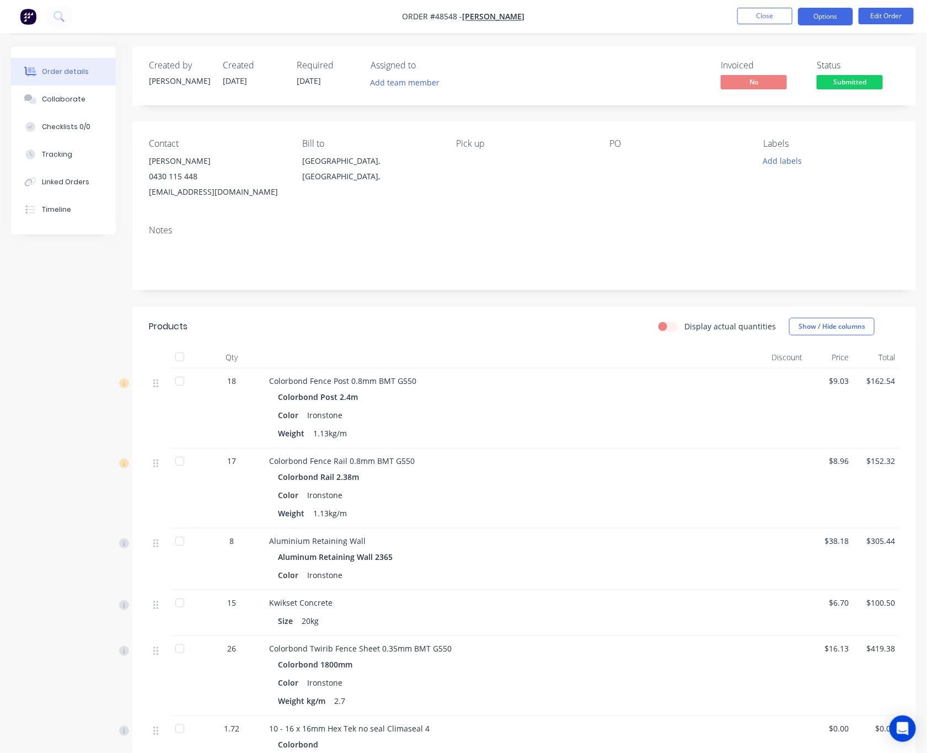
click at [829, 20] on button "Options" at bounding box center [825, 17] width 55 height 18
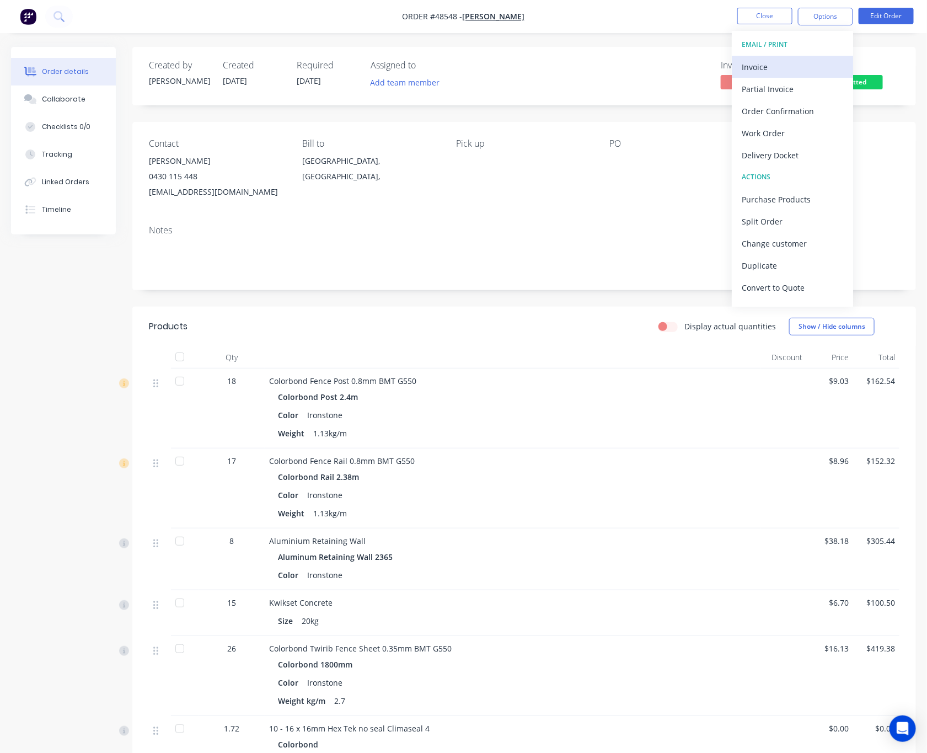
click at [782, 68] on div "Invoice" at bounding box center [792, 67] width 101 height 16
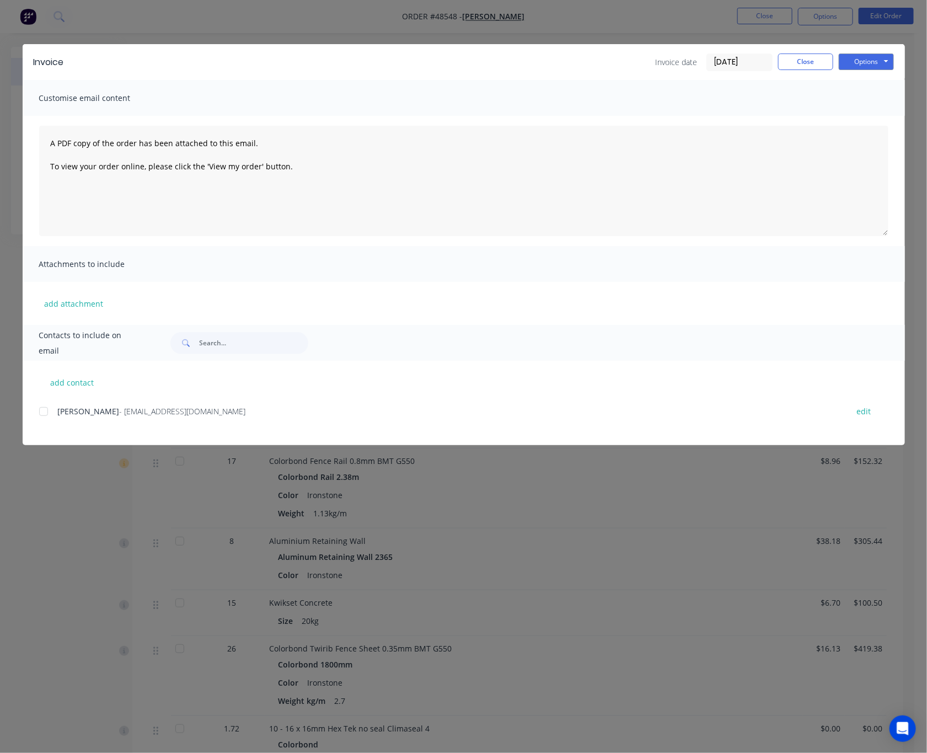
click at [45, 417] on div at bounding box center [44, 411] width 22 height 22
click at [877, 62] on button "Options" at bounding box center [866, 61] width 55 height 17
click at [880, 115] on button "Email" at bounding box center [874, 118] width 71 height 18
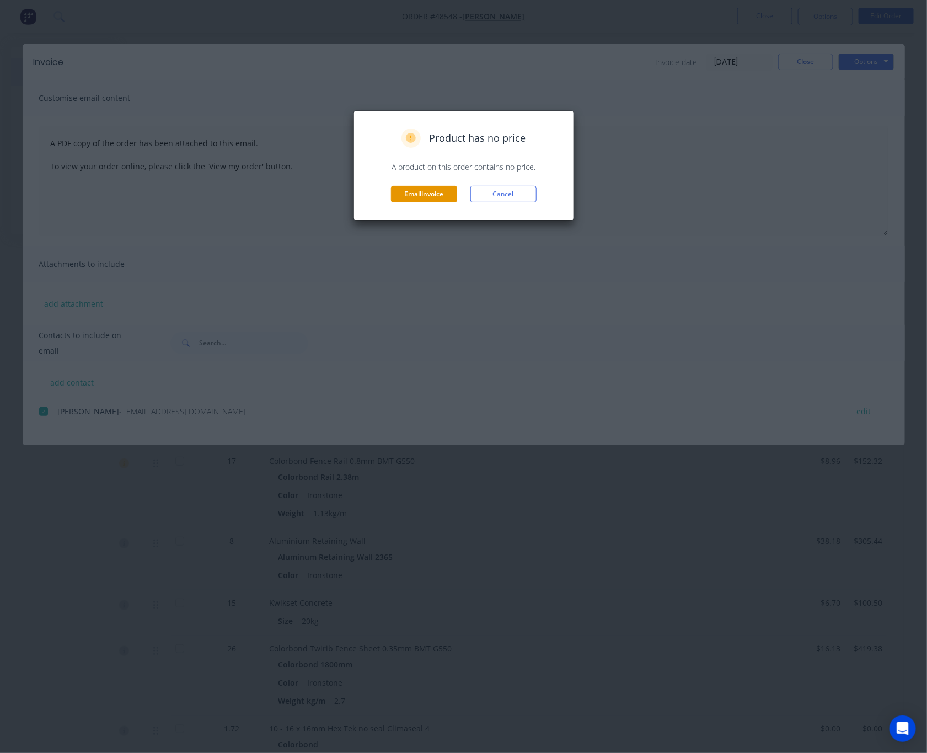
click at [428, 196] on button "Email invoice" at bounding box center [424, 194] width 66 height 17
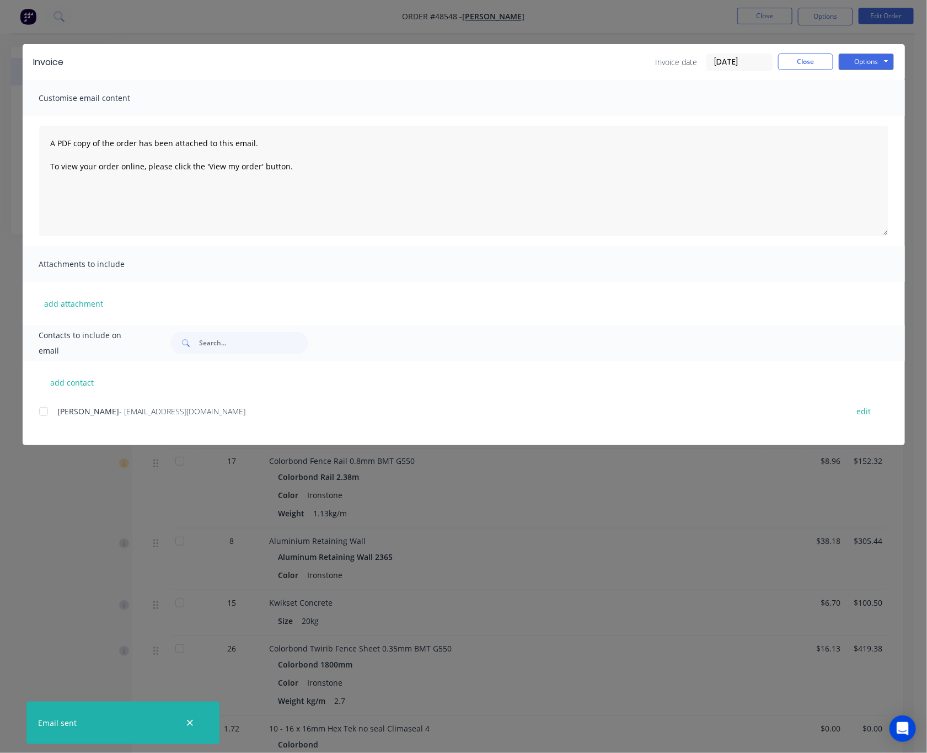
click at [622, 503] on div "Invoice Invoice date [DATE] Close Options Preview Print Email Customise email c…" at bounding box center [463, 376] width 927 height 753
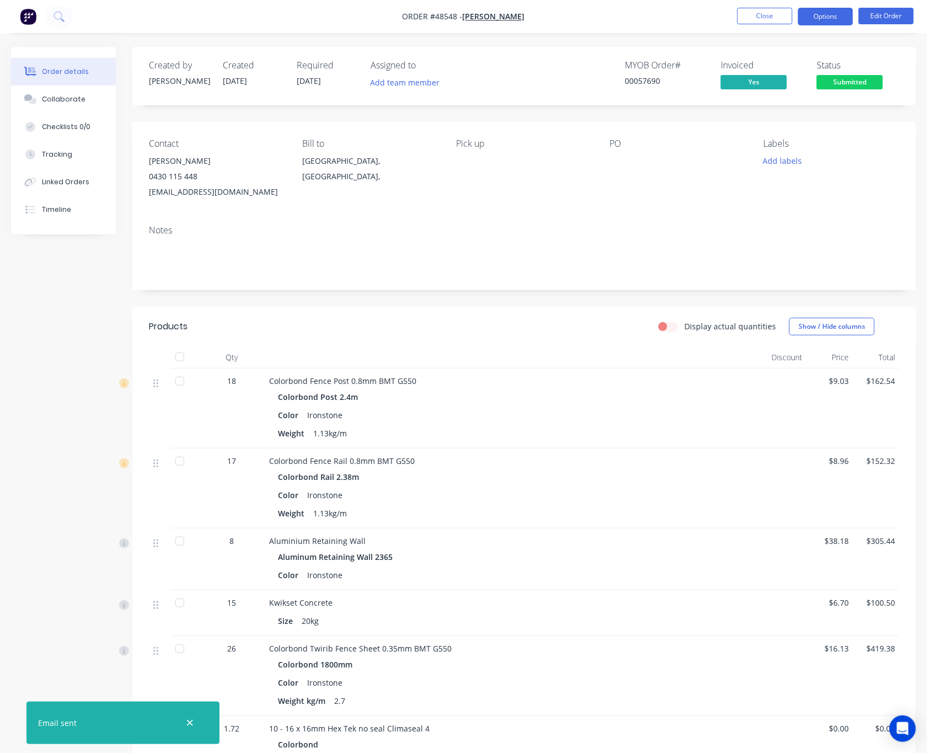
click at [837, 13] on button "Options" at bounding box center [825, 17] width 55 height 18
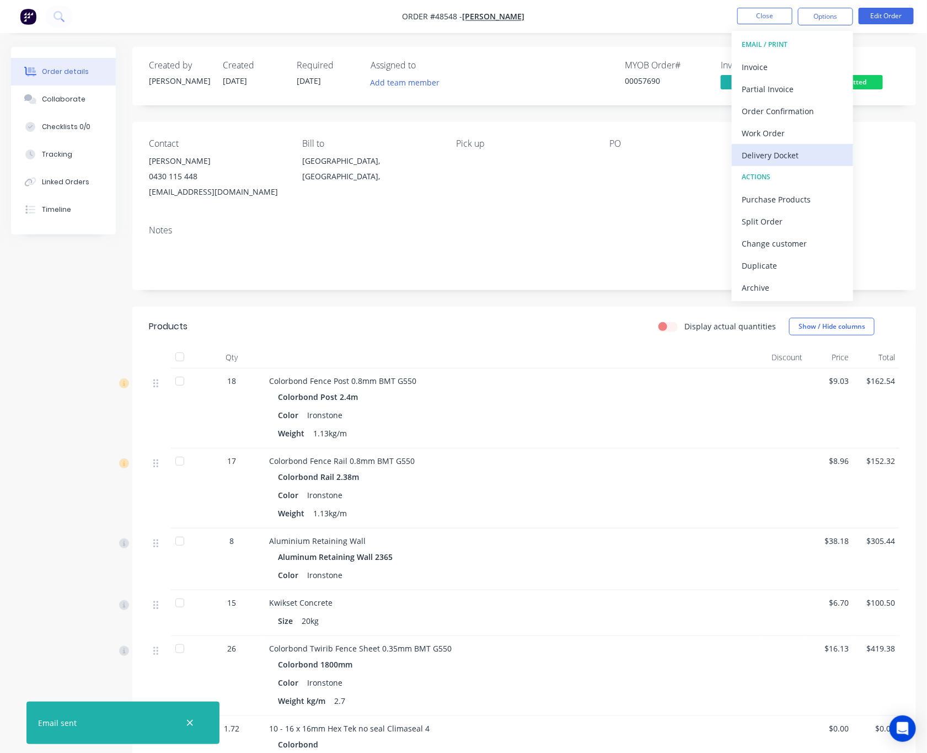
click at [806, 154] on div "Delivery Docket" at bounding box center [792, 155] width 101 height 16
click at [809, 109] on div "Without pricing" at bounding box center [792, 111] width 101 height 16
